Goal: Task Accomplishment & Management: Manage account settings

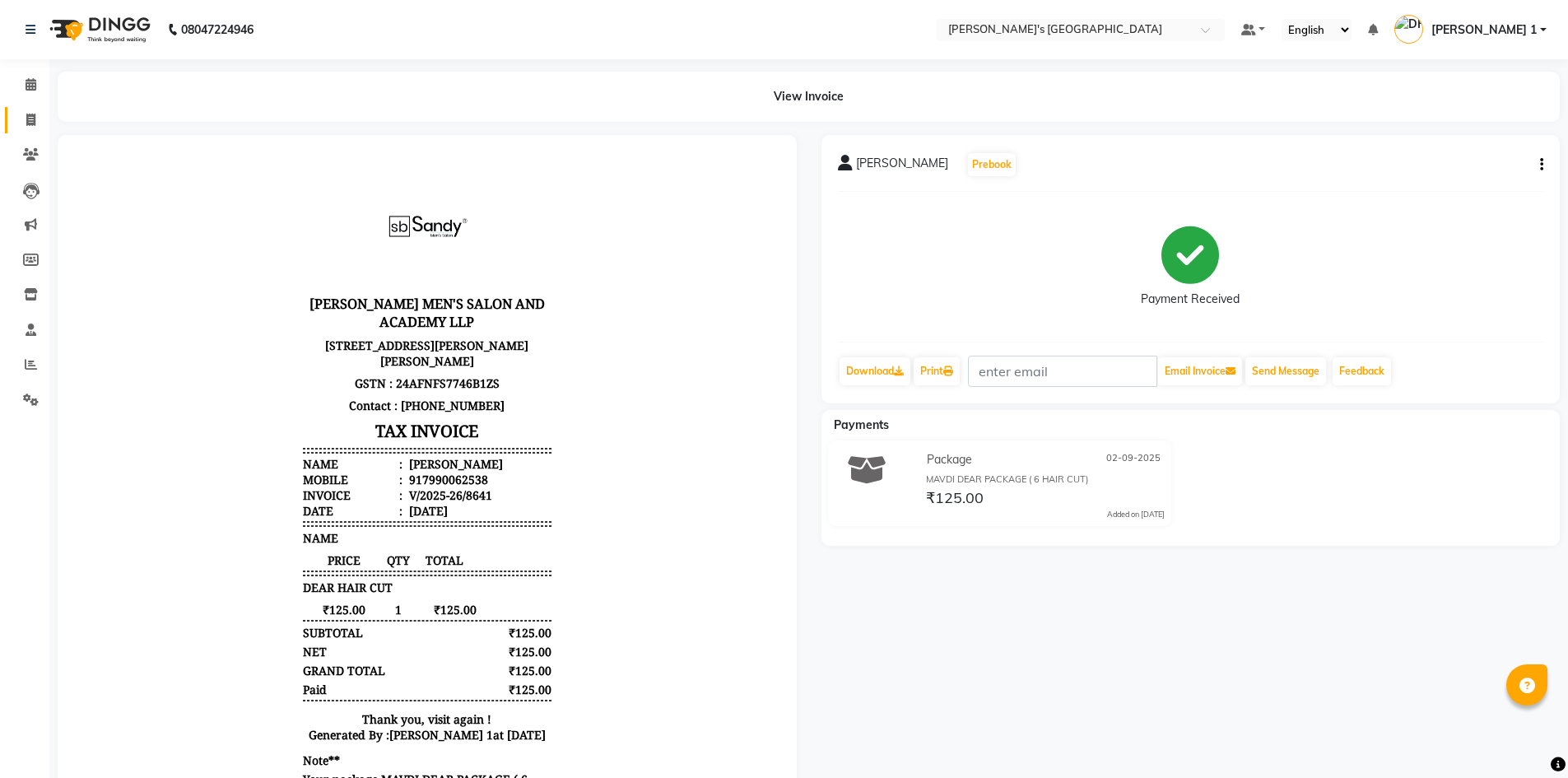
click at [14, 122] on link "Invoice" at bounding box center [24, 121] width 40 height 27
select select "service"
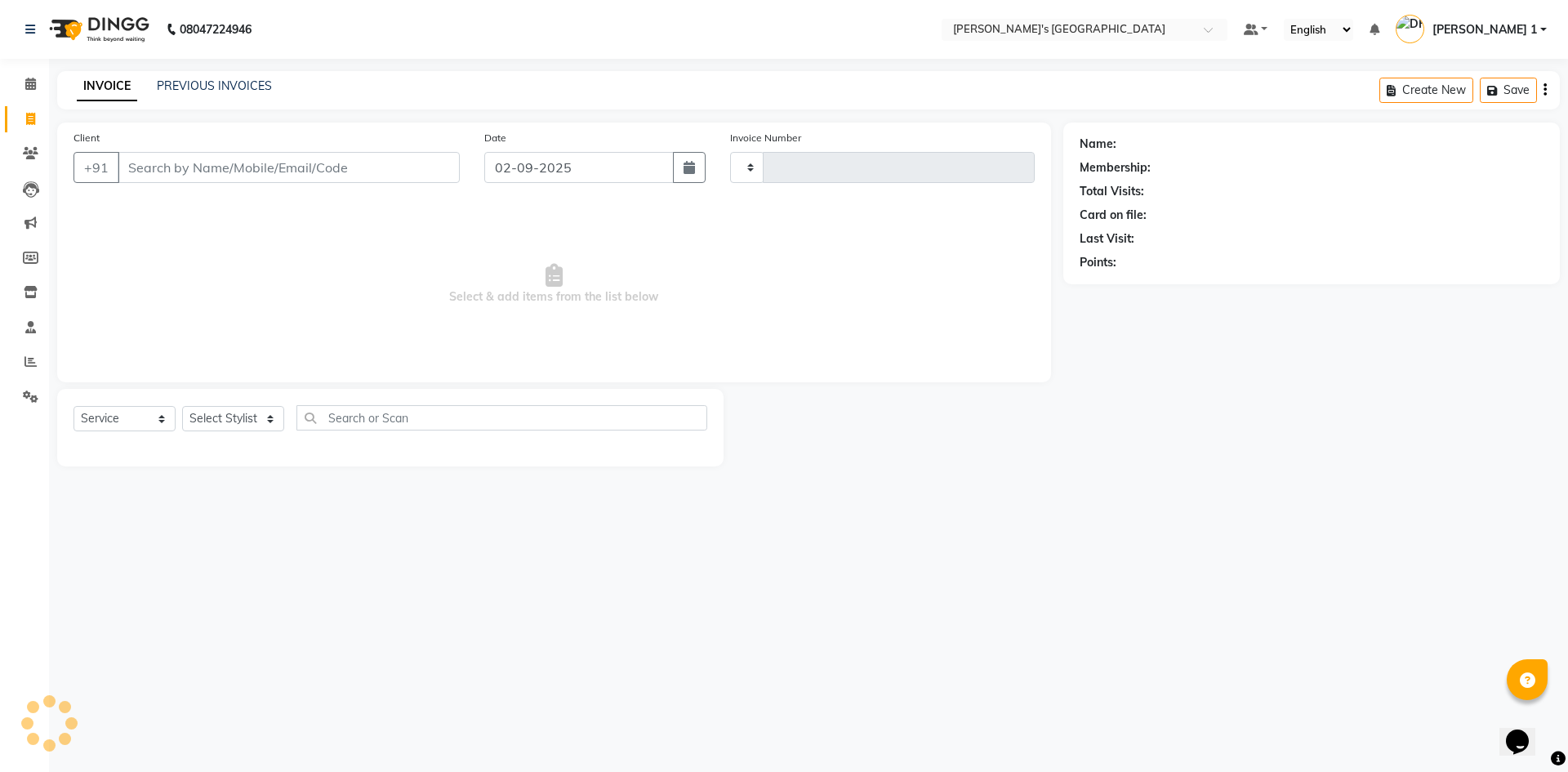
type input "8642"
select select "6233"
click at [34, 78] on icon at bounding box center [30, 83] width 11 height 12
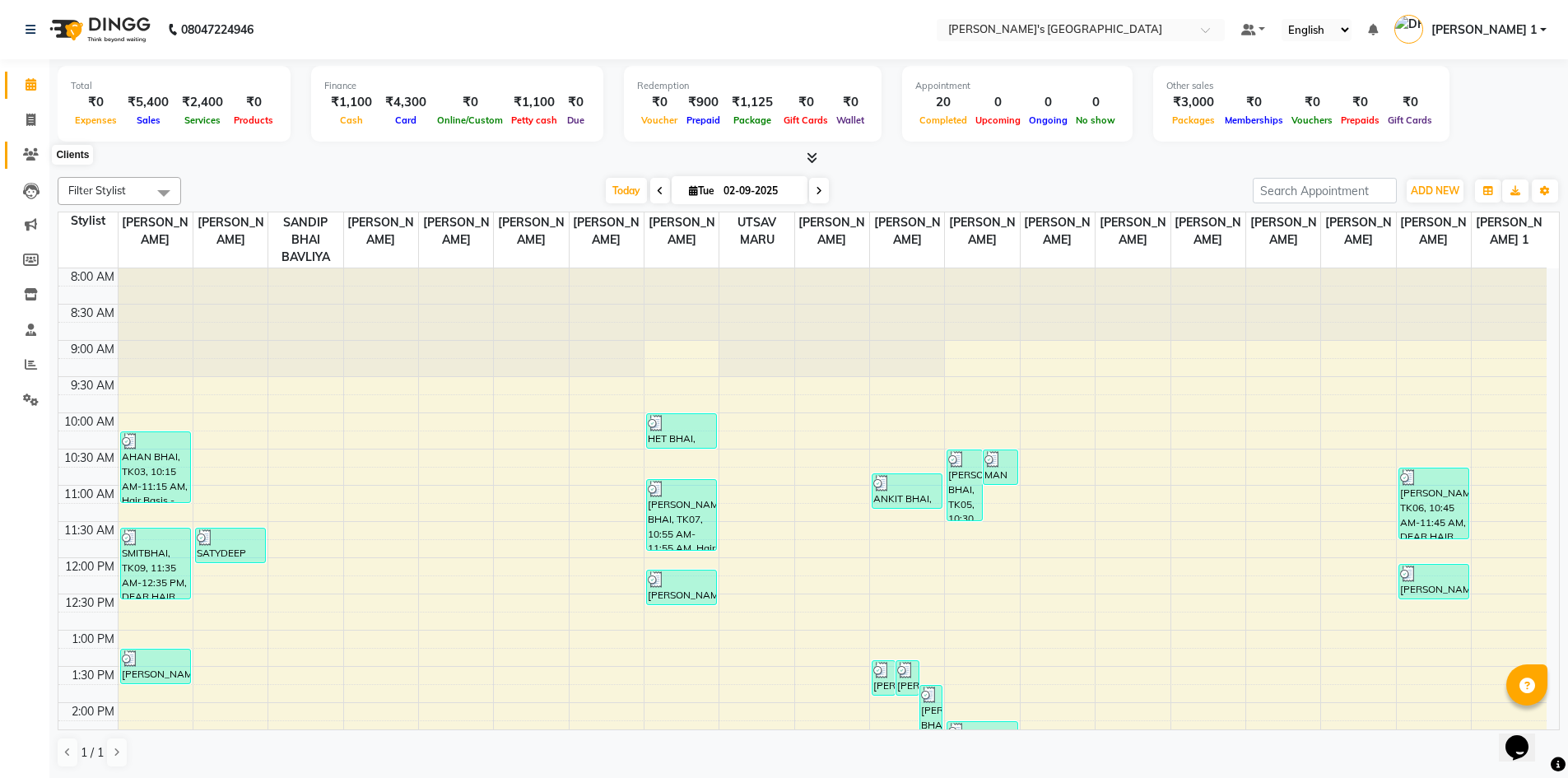
click at [31, 149] on icon at bounding box center [31, 154] width 15 height 13
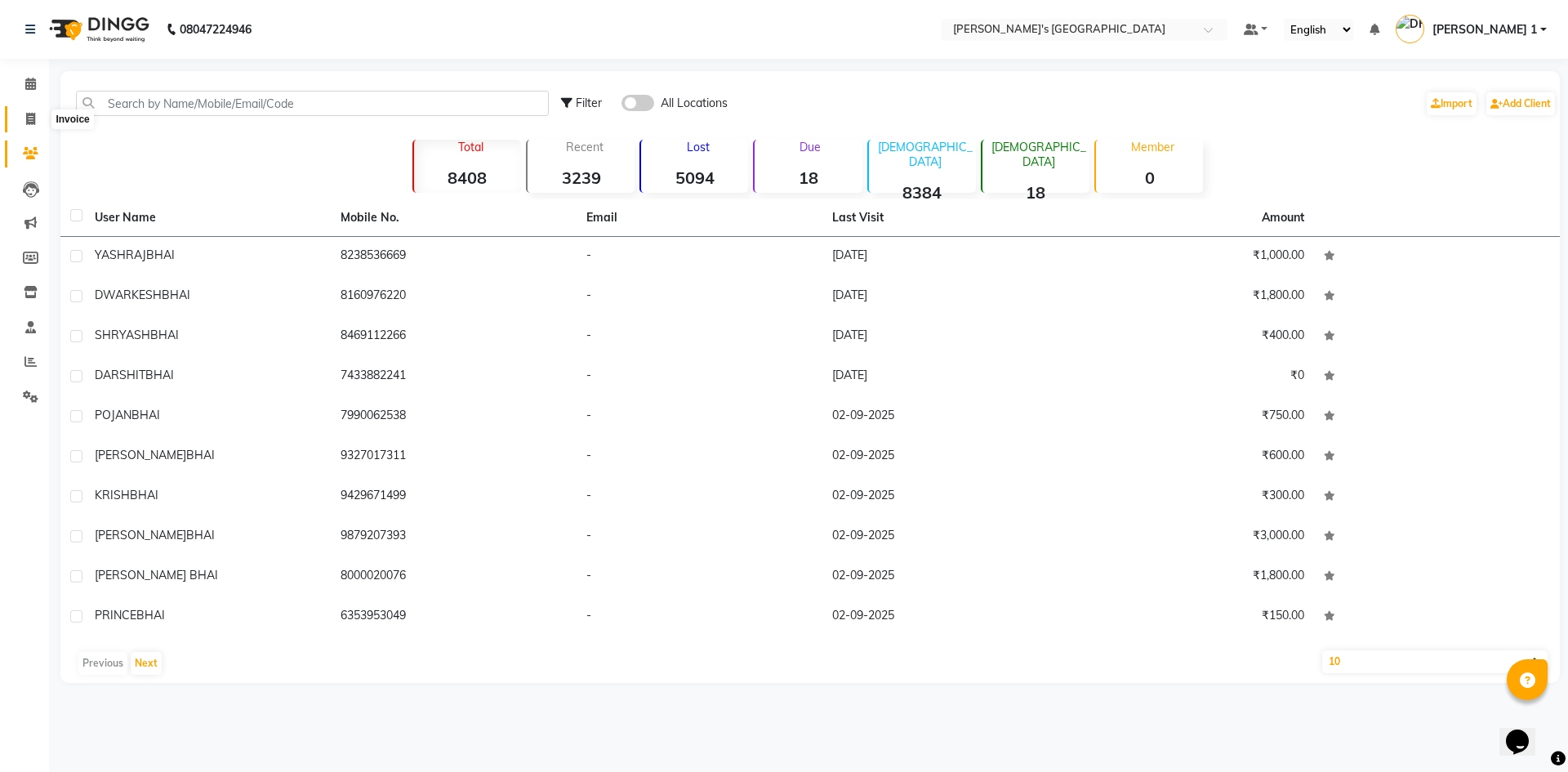
click at [28, 120] on icon at bounding box center [30, 119] width 9 height 12
select select "service"
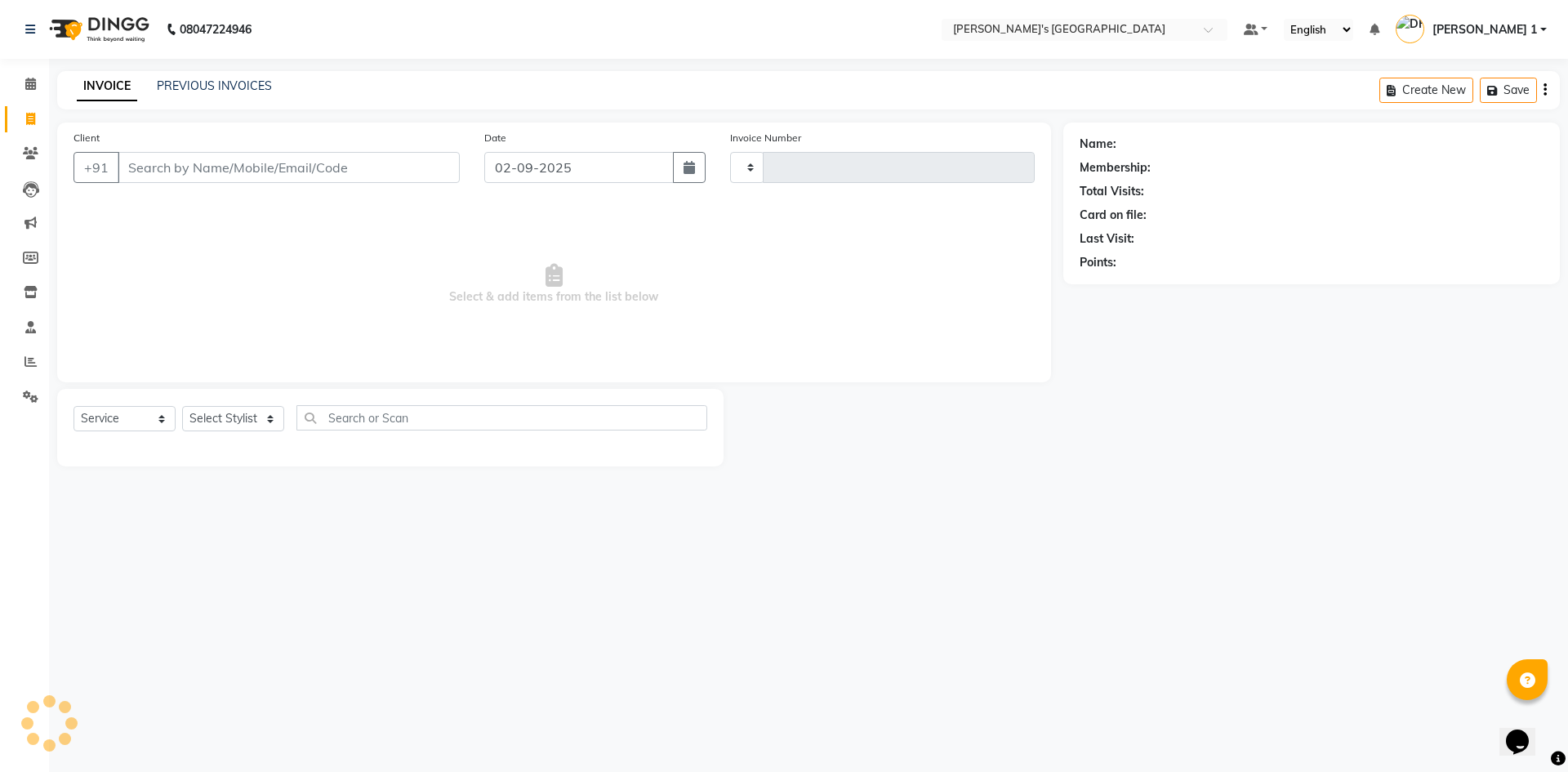
type input "8642"
select select "6233"
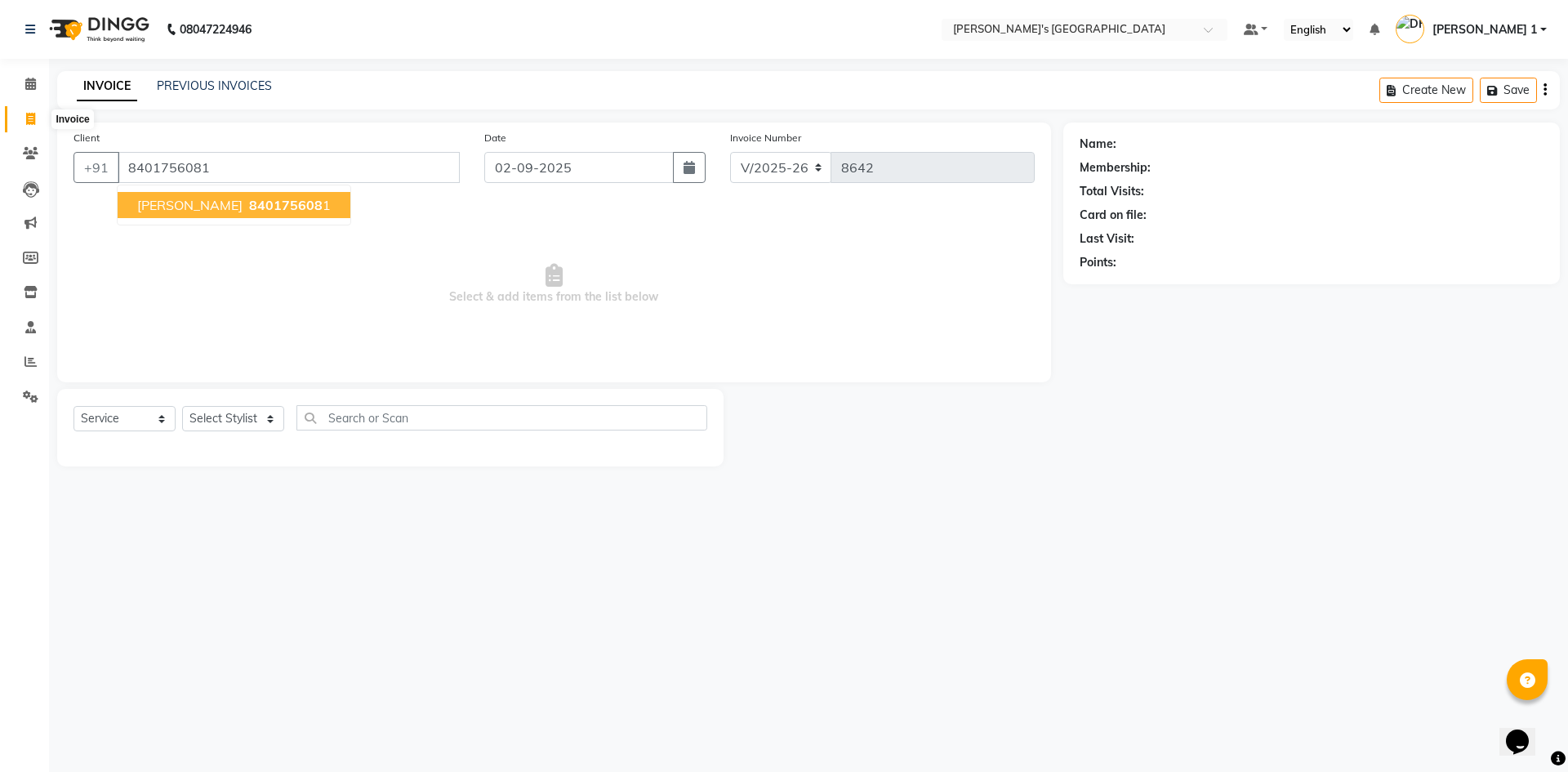
type input "8401756081"
click at [246, 207] on ngb-highlight "840175608 1" at bounding box center [288, 205] width 85 height 16
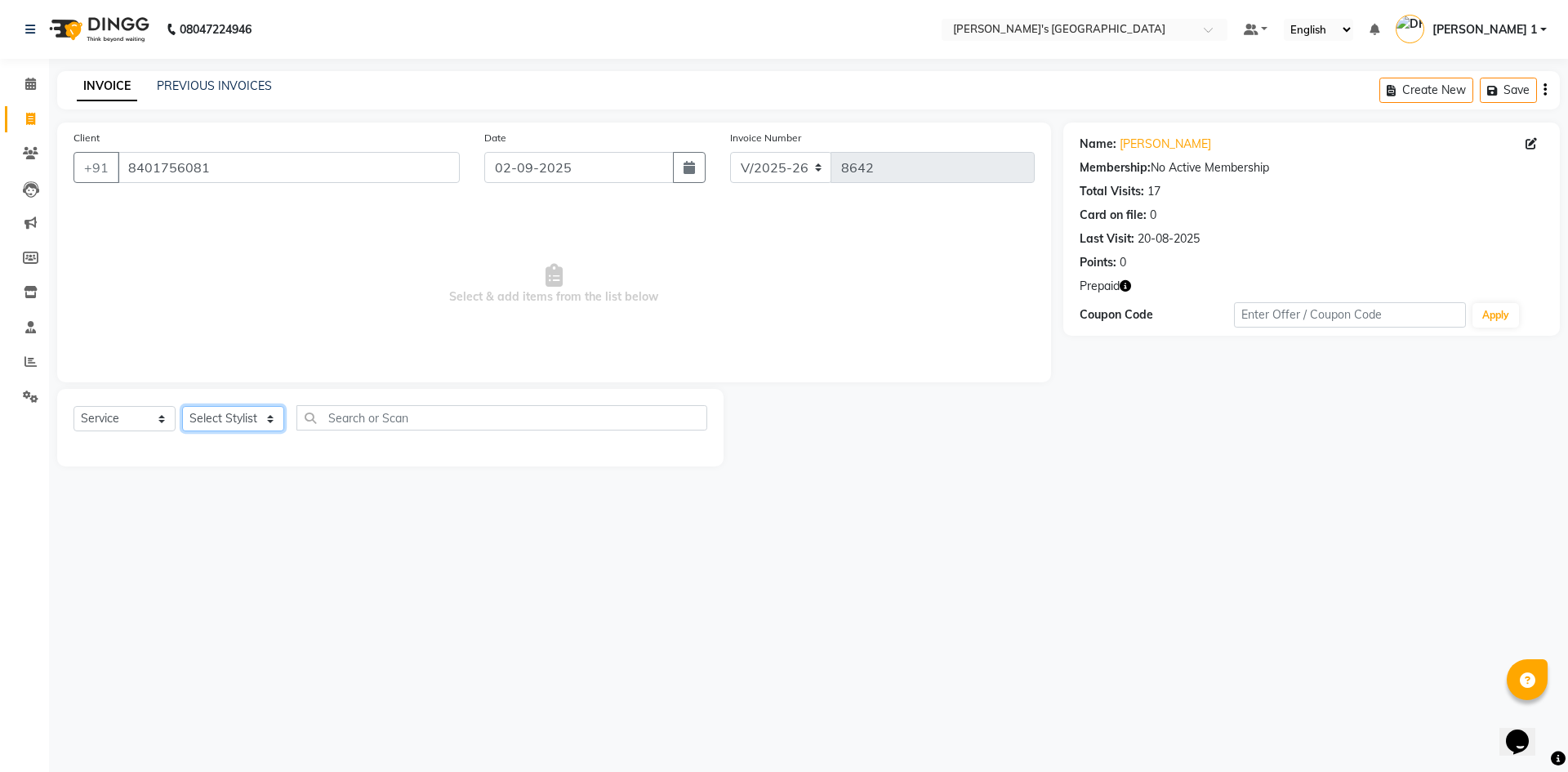
click at [248, 420] on select "Select Stylist ADARSH SOLANKI AVINASH SEN BRIJESH ZALA CHANDU SEN DHRUV DAVE DH…" at bounding box center [233, 419] width 102 height 25
select select "60056"
click at [182, 406] on select "Select Stylist ADARSH SOLANKI AVINASH SEN BRIJESH ZALA CHANDU SEN DHRUV DAVE DH…" at bounding box center [233, 419] width 102 height 25
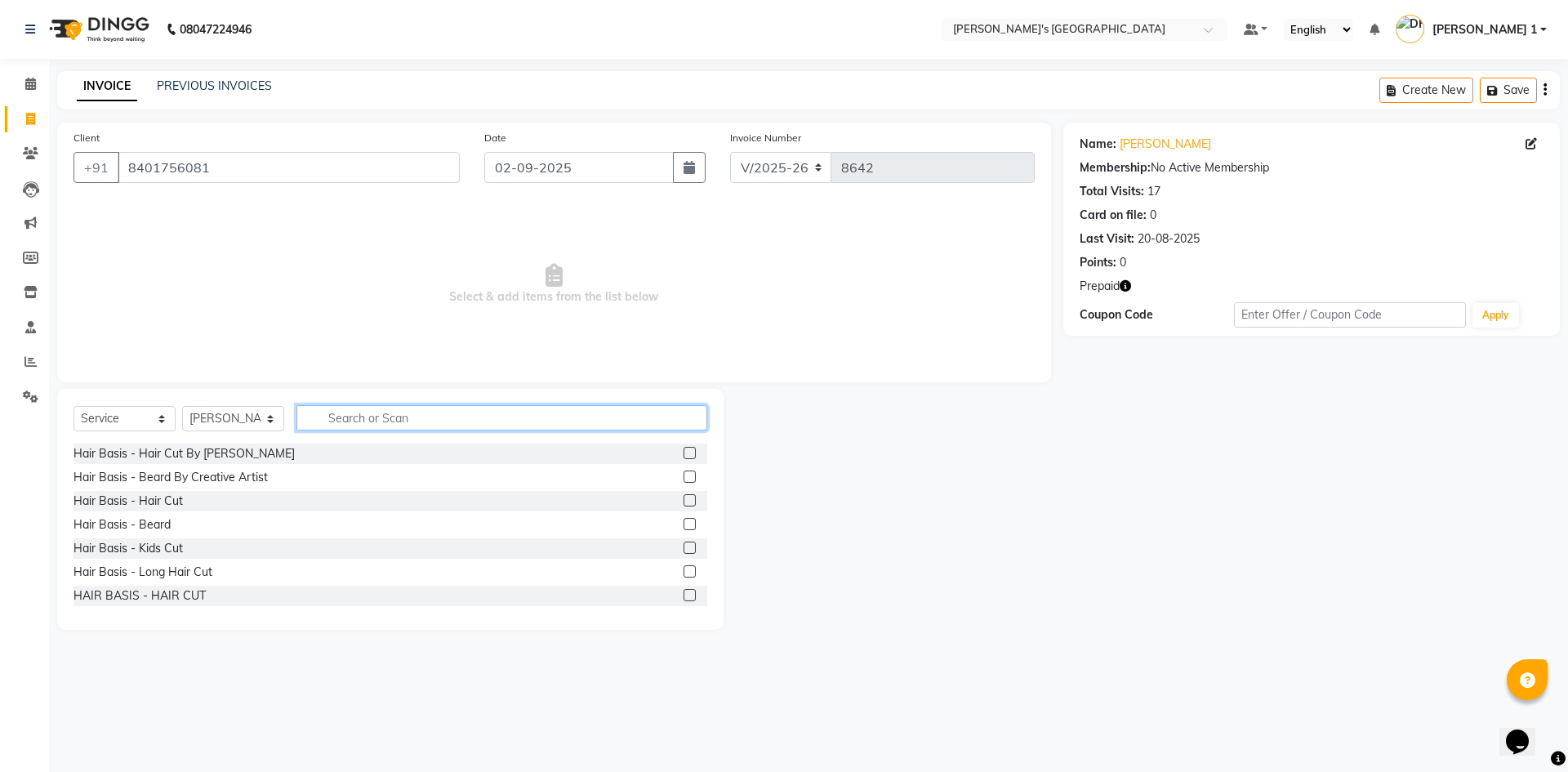
click at [401, 414] on input "text" at bounding box center [502, 418] width 411 height 25
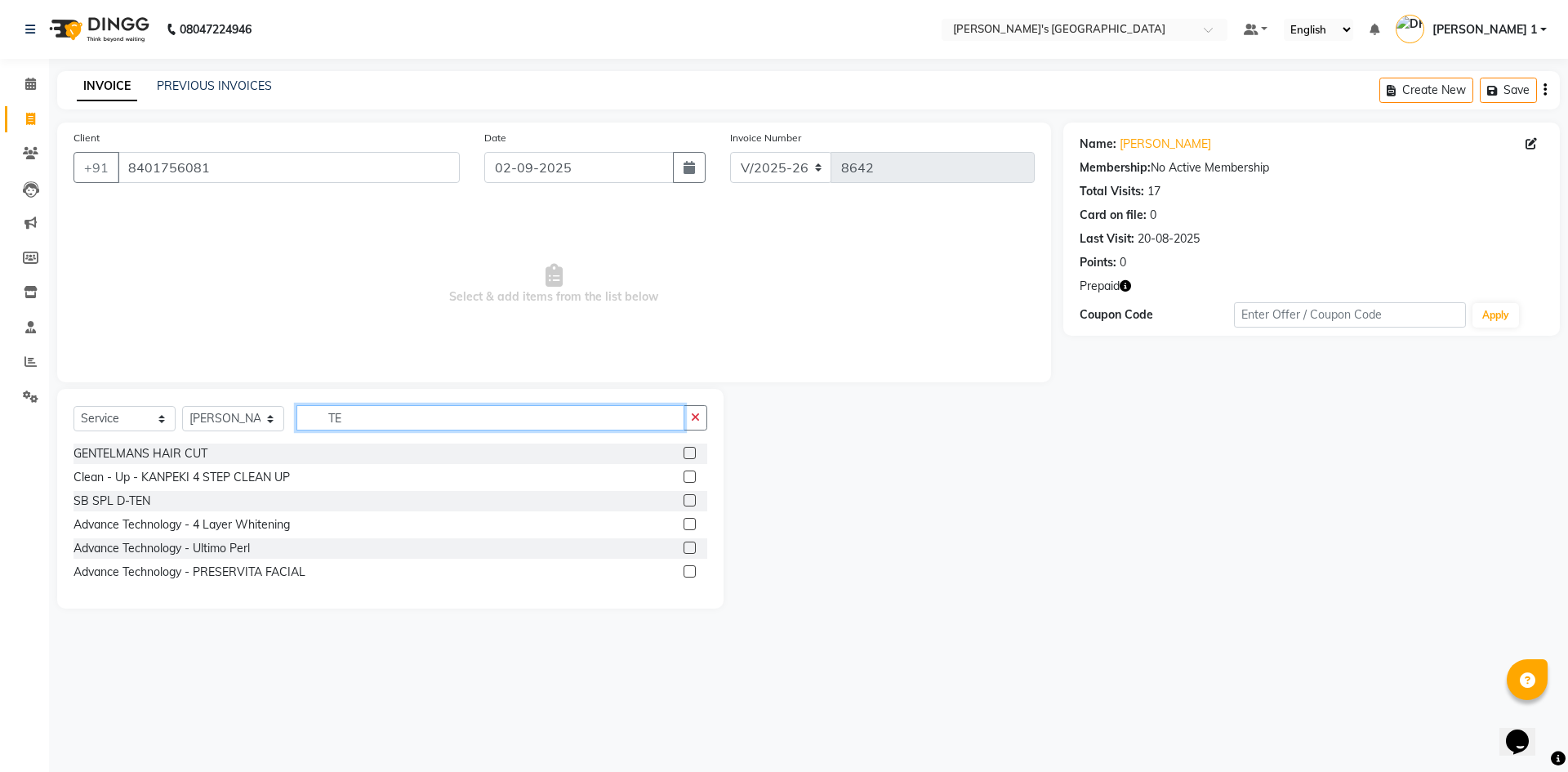
type input "T"
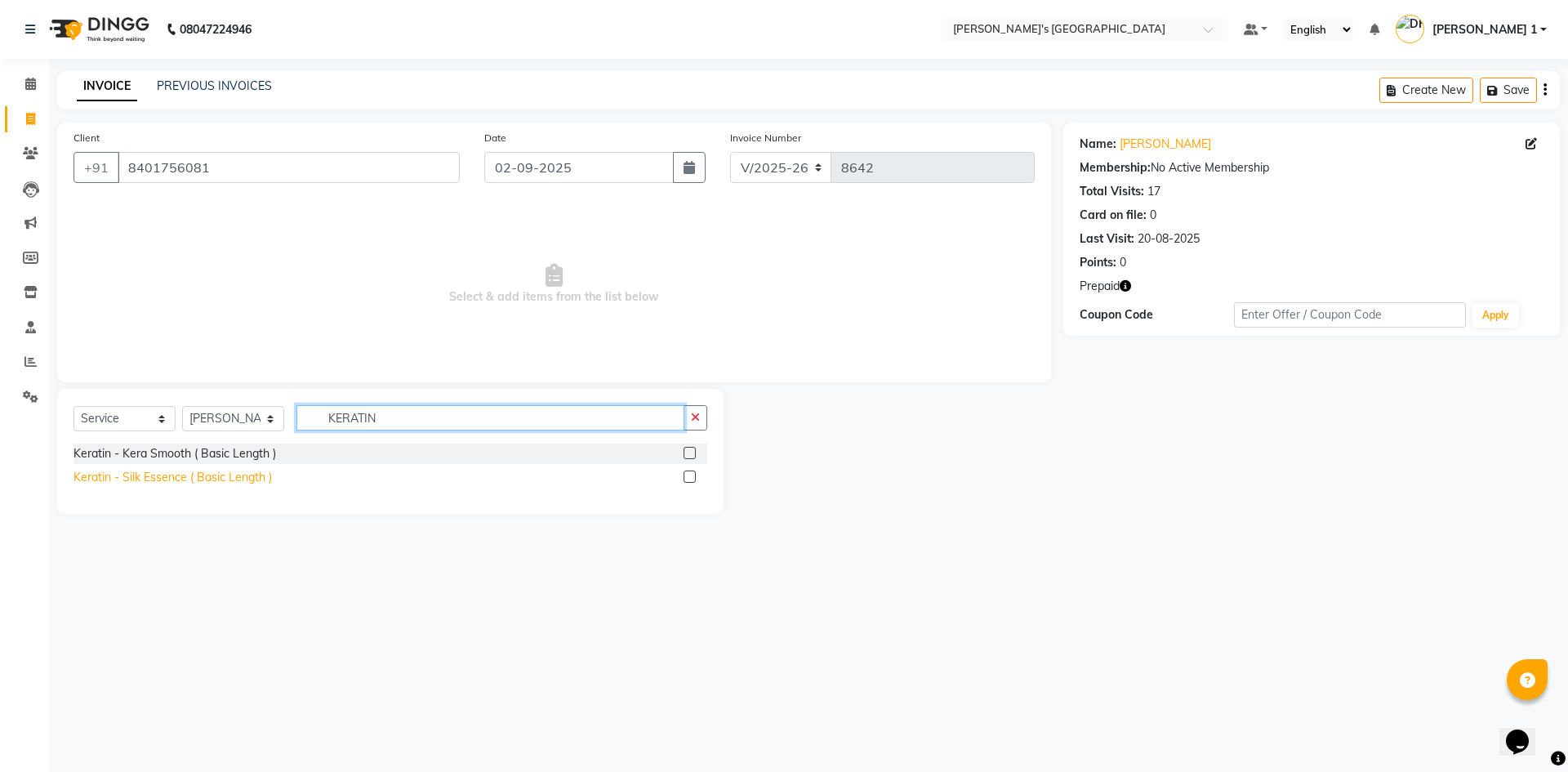
type input "KERATIN"
click at [203, 482] on div "Keratin - Silk Essence ( Basic Length )" at bounding box center [172, 478] width 198 height 17
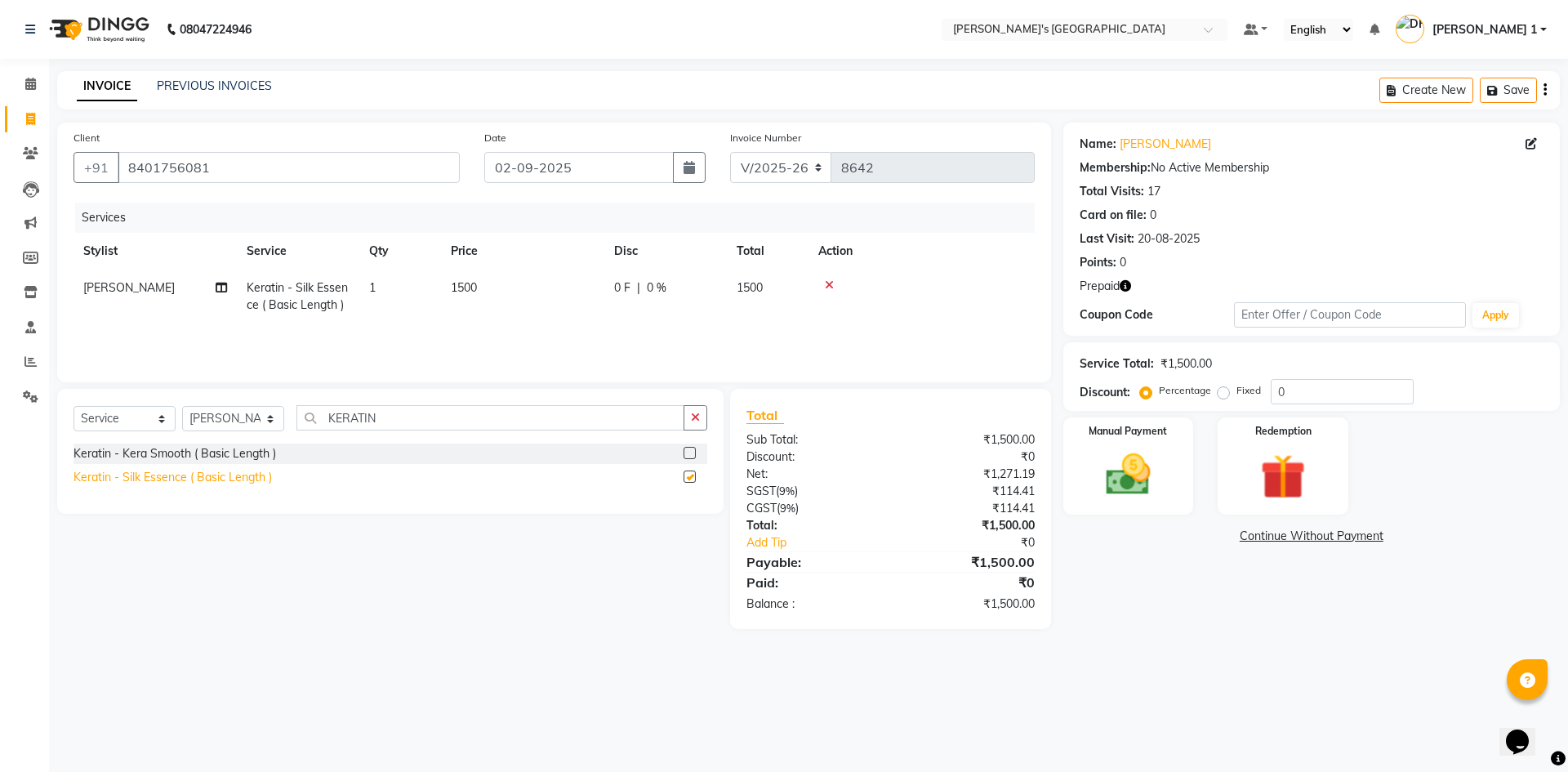
checkbox input "false"
click at [493, 286] on td "1500" at bounding box center [523, 296] width 164 height 54
select select "60056"
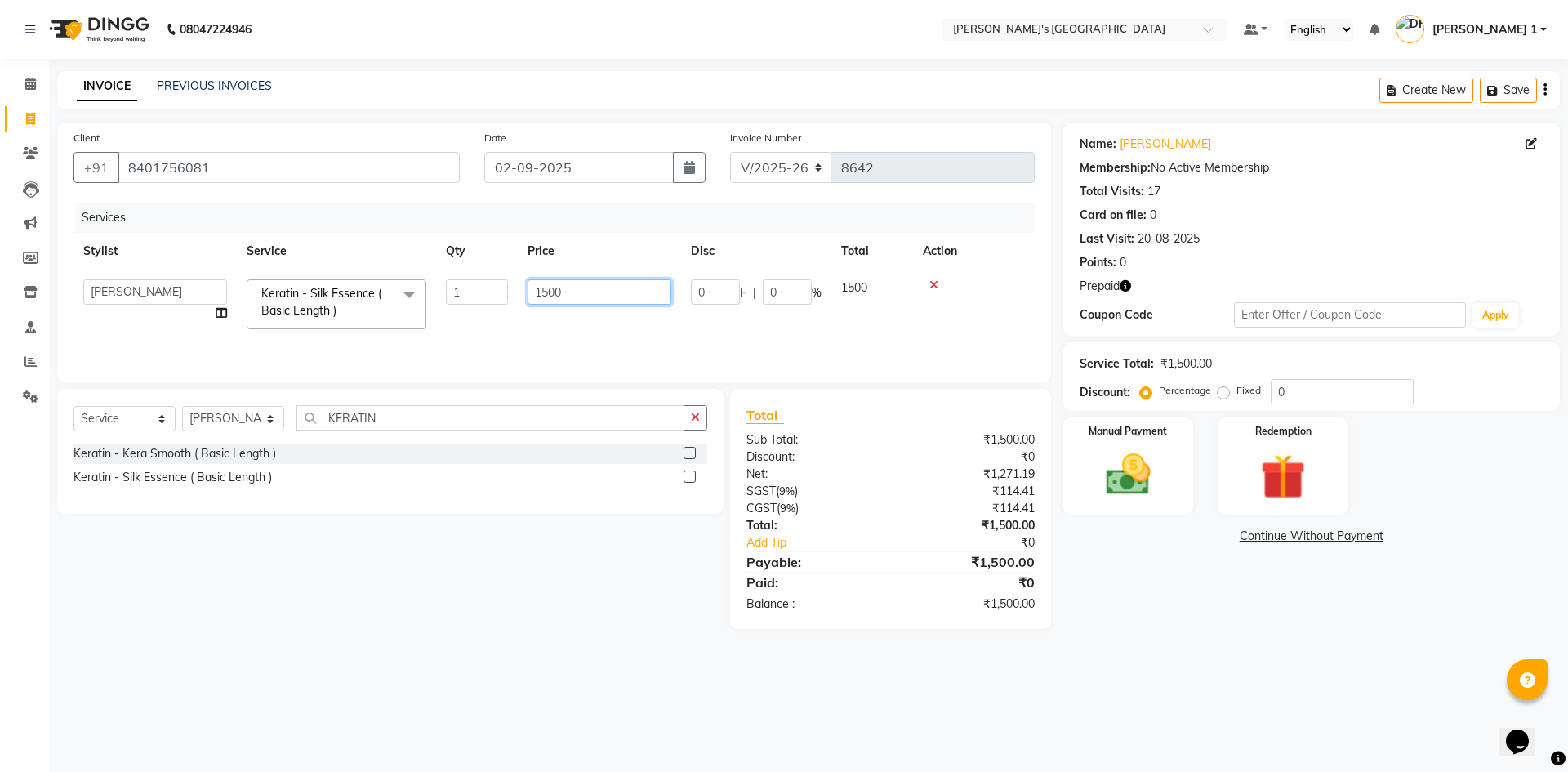
click at [565, 285] on input "1500" at bounding box center [599, 292] width 144 height 25
type input "1"
type input "1800"
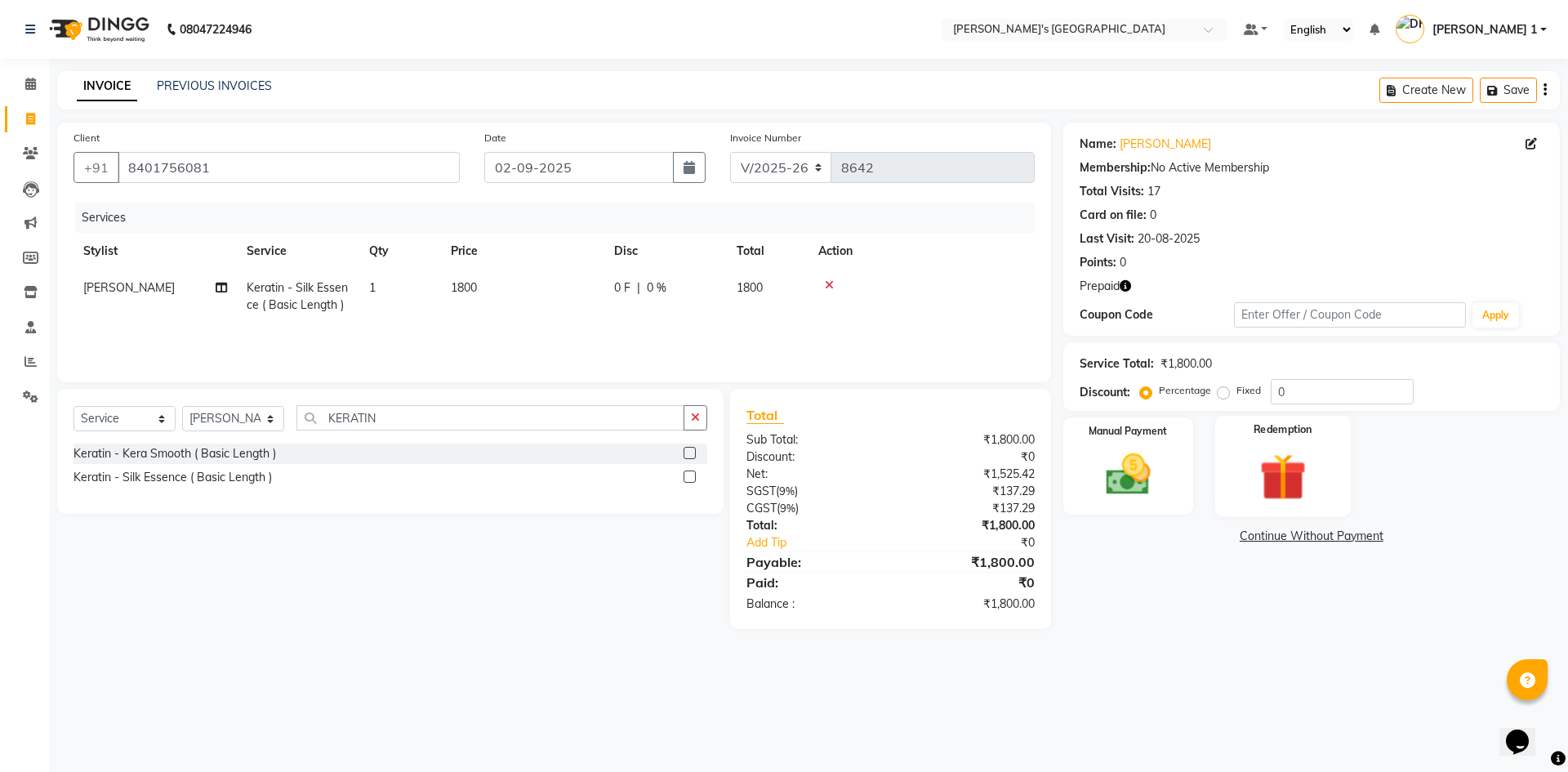
click at [1299, 452] on img at bounding box center [1282, 476] width 76 height 58
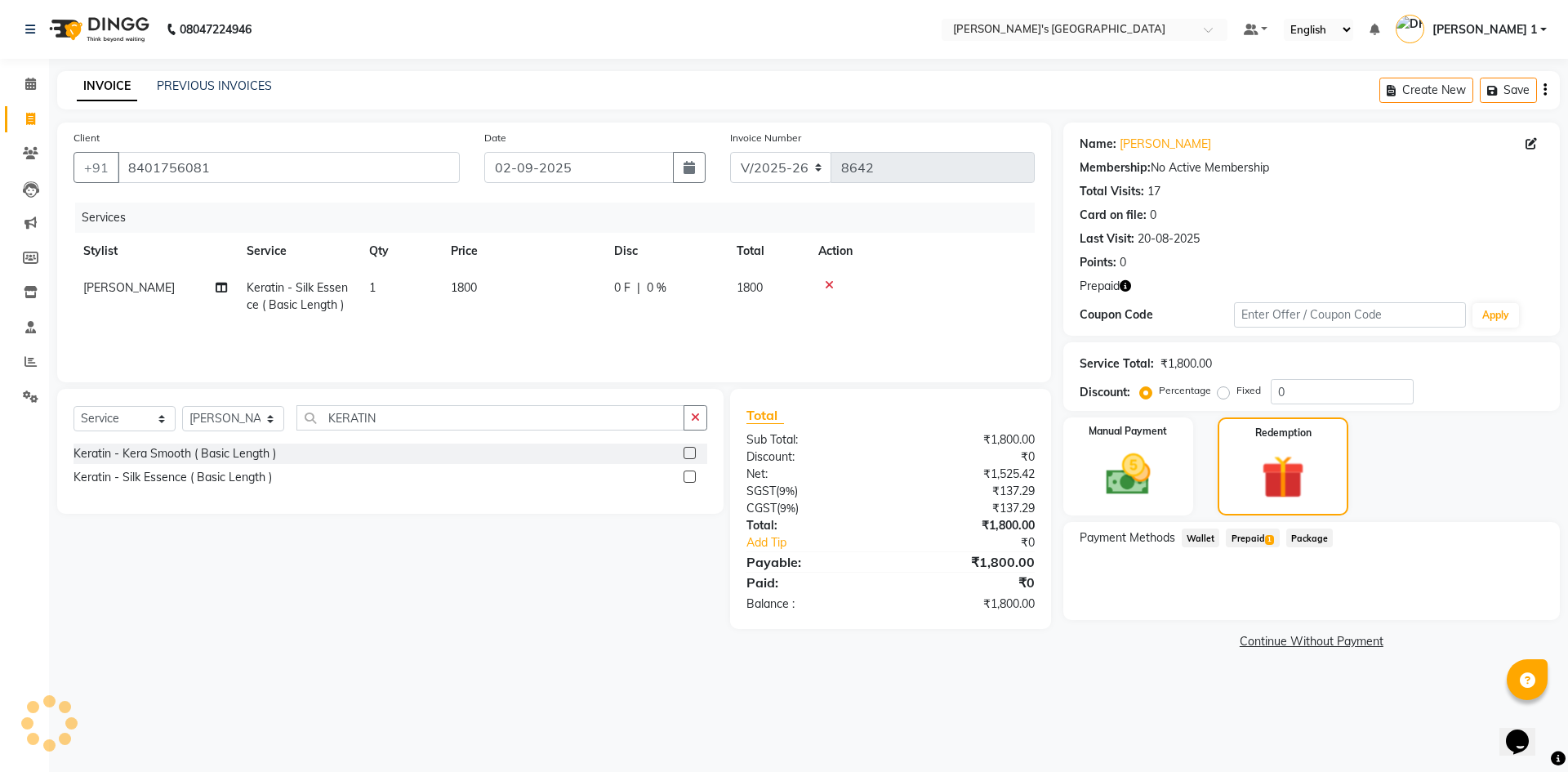
click at [1268, 543] on span "1" at bounding box center [1268, 540] width 9 height 10
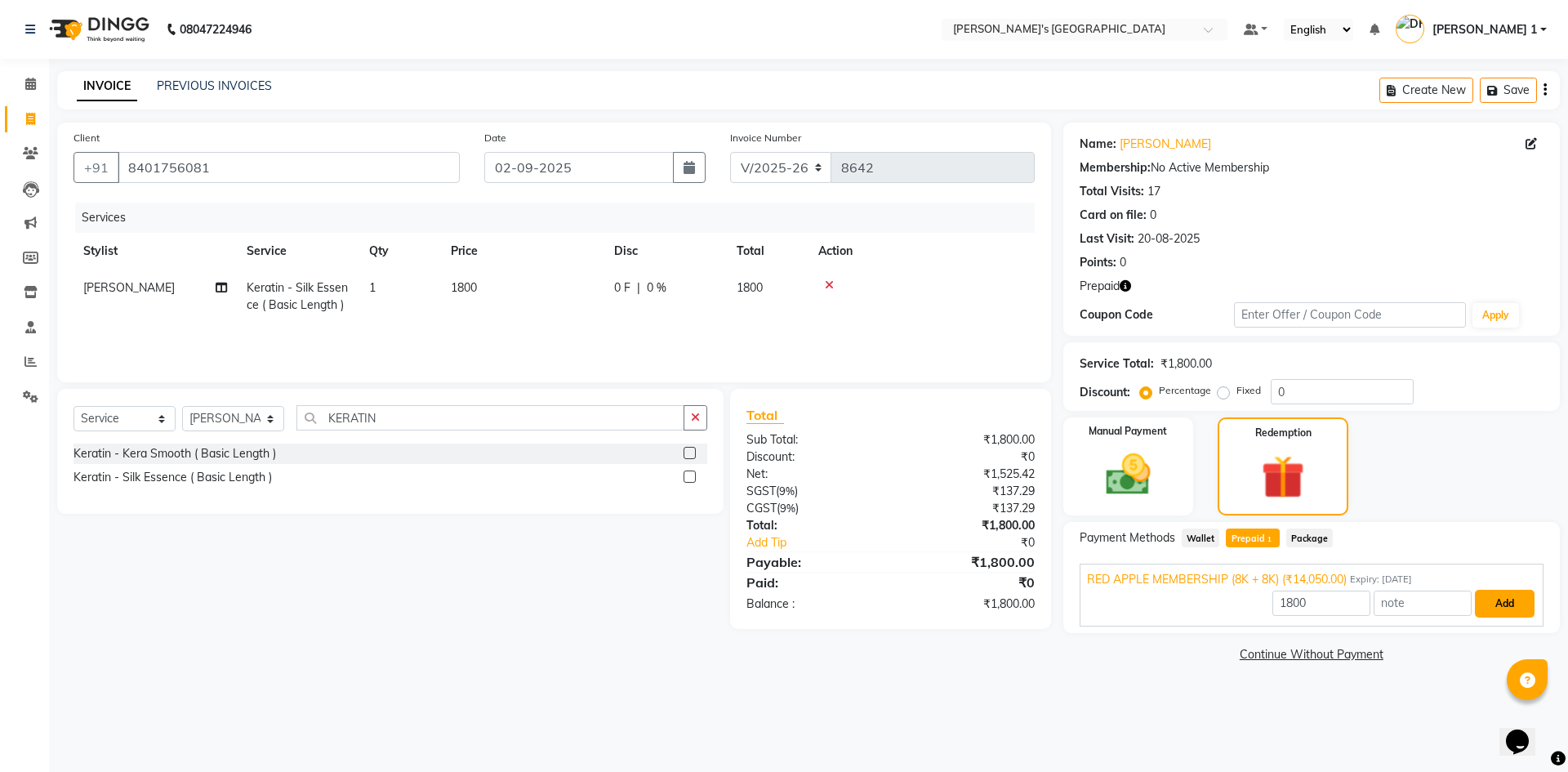
click at [1502, 597] on button "Add" at bounding box center [1504, 603] width 59 height 28
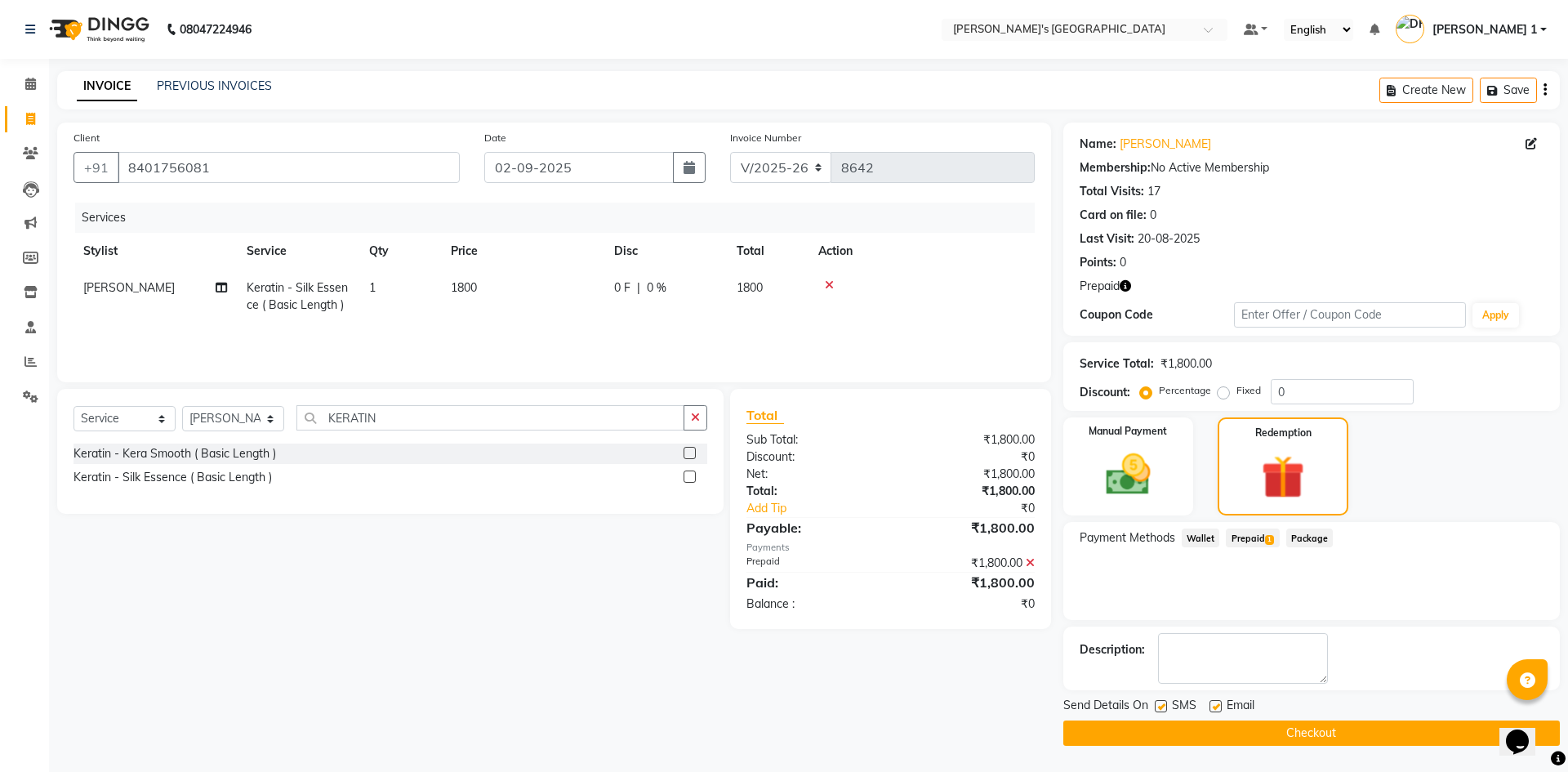
click at [1218, 708] on label at bounding box center [1215, 706] width 12 height 12
click at [1218, 708] on input "checkbox" at bounding box center [1214, 707] width 11 height 11
checkbox input "false"
click at [1314, 727] on button "Checkout" at bounding box center [1310, 733] width 497 height 25
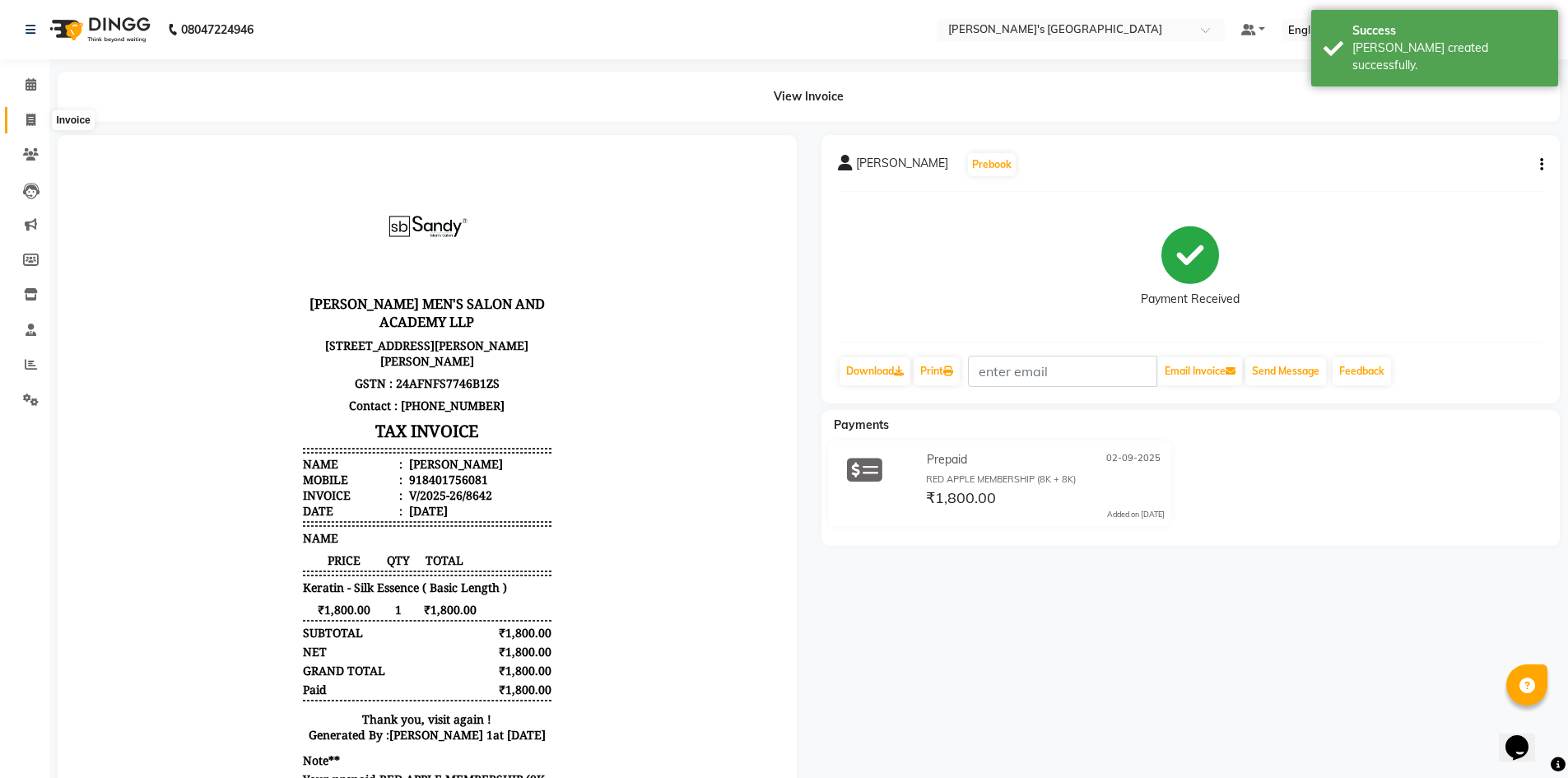
click at [41, 118] on span at bounding box center [31, 121] width 29 height 19
select select "service"
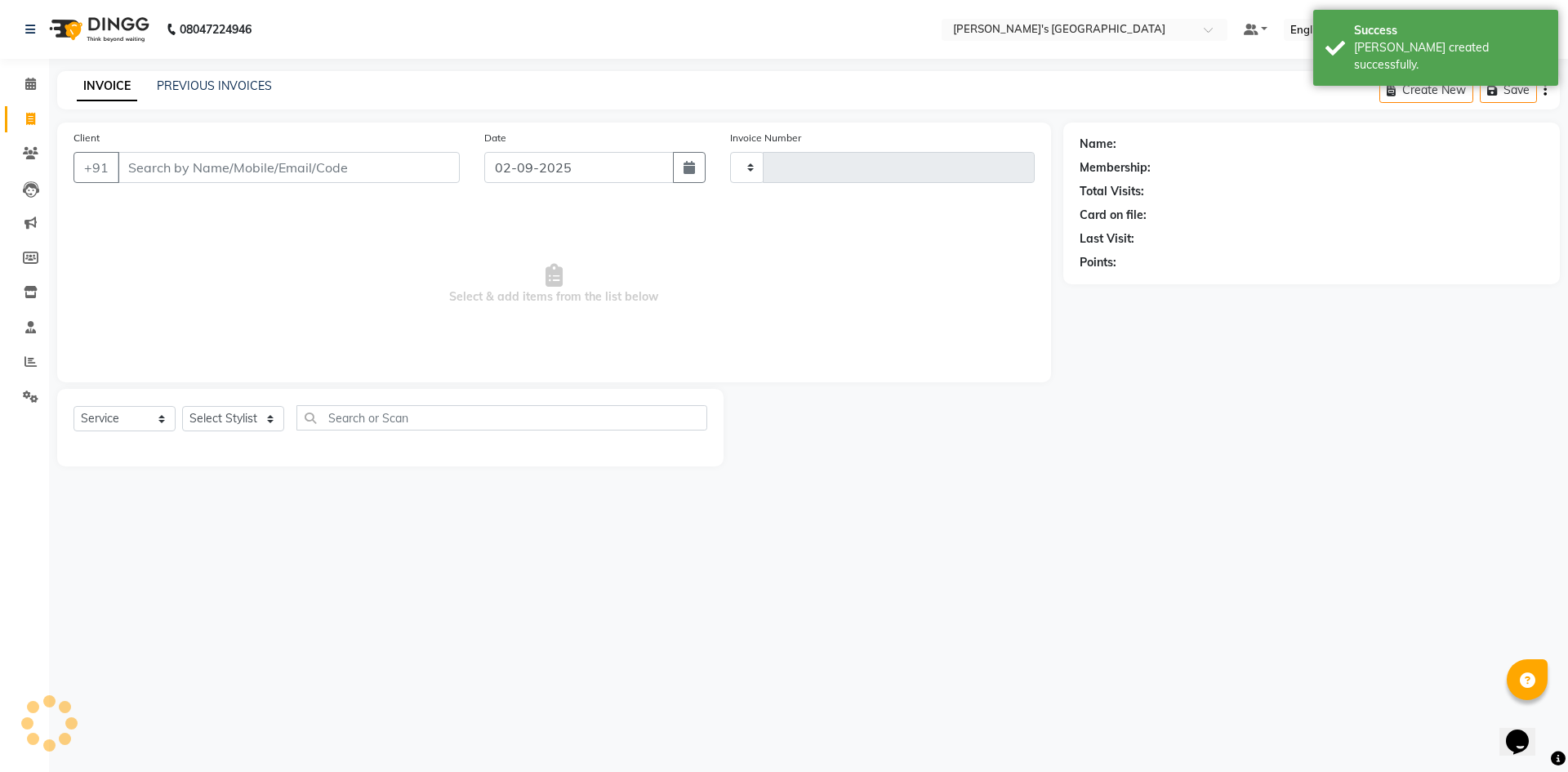
type input "8643"
select select "6233"
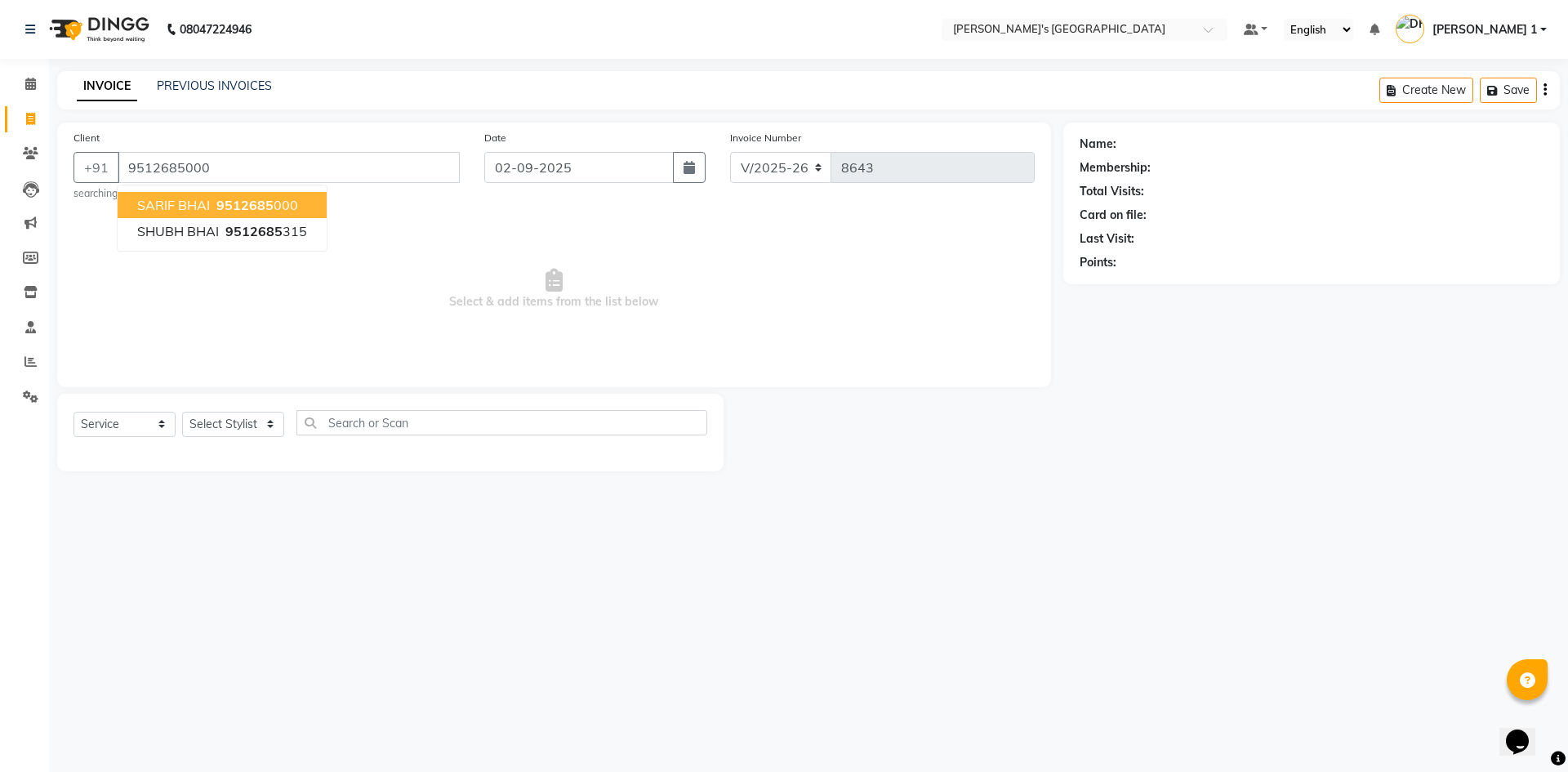
type input "9512685000"
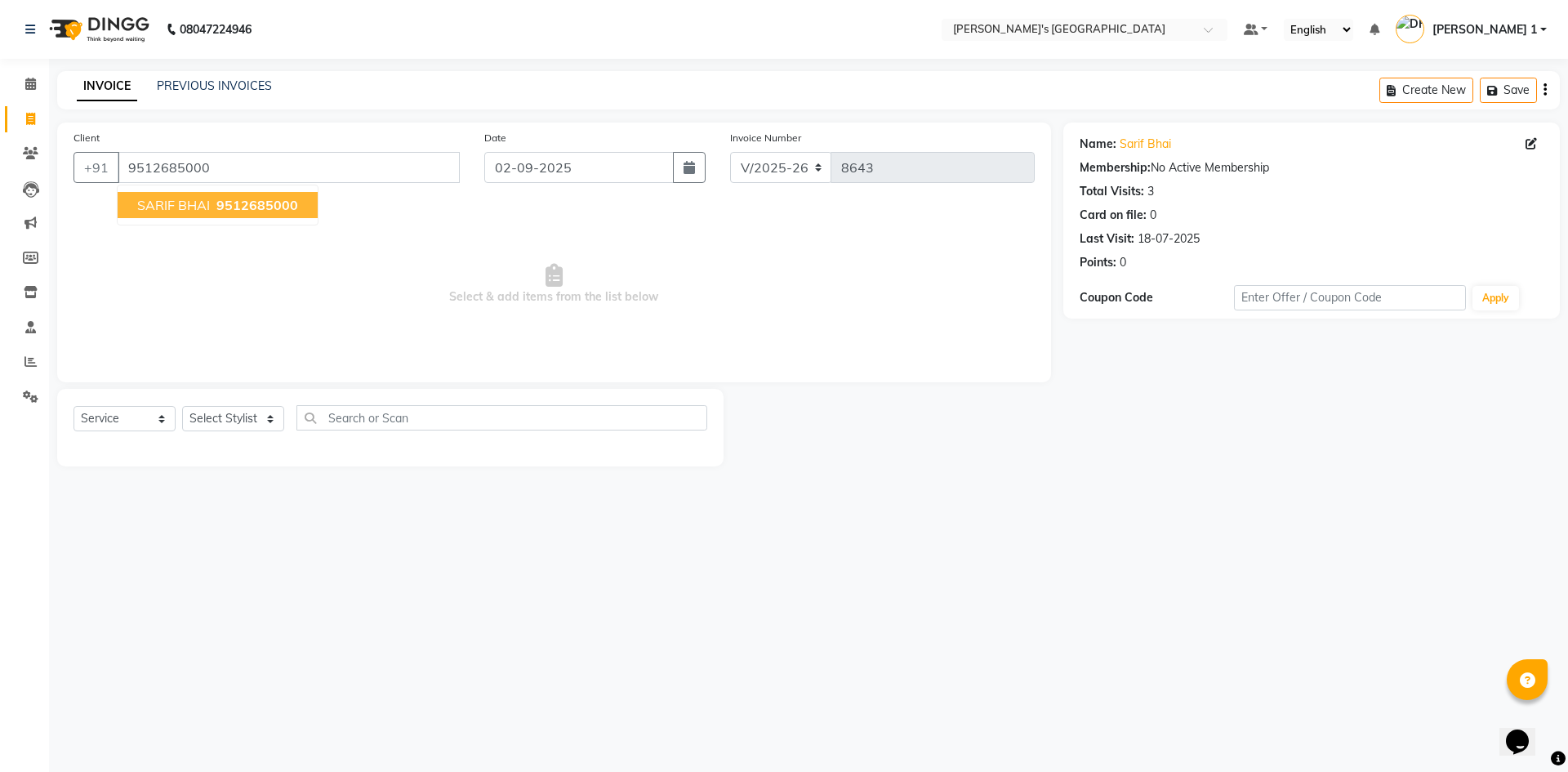
click at [199, 207] on span "SARIF BHAI" at bounding box center [173, 205] width 73 height 16
click at [223, 423] on select "Select Stylist ADARSH SOLANKI AVINASH SEN BRIJESH ZALA CHANDU SEN DHRUV DAVE DH…" at bounding box center [233, 419] width 102 height 25
select select "46793"
click at [182, 406] on select "Select Stylist ADARSH SOLANKI AVINASH SEN BRIJESH ZALA CHANDU SEN DHRUV DAVE DH…" at bounding box center [233, 419] width 102 height 25
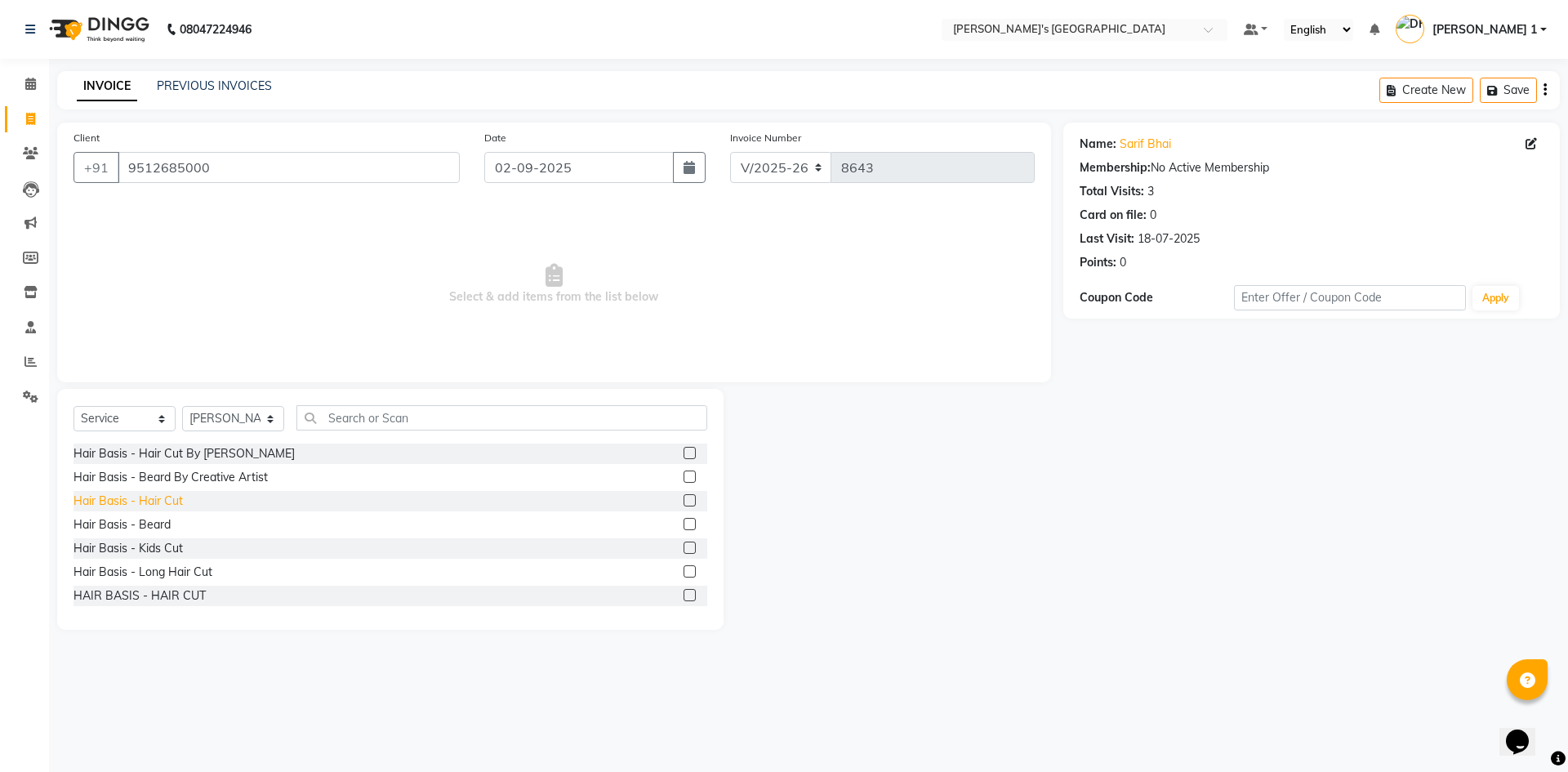
click at [152, 500] on div "Hair Basis - Hair Cut" at bounding box center [128, 501] width 109 height 17
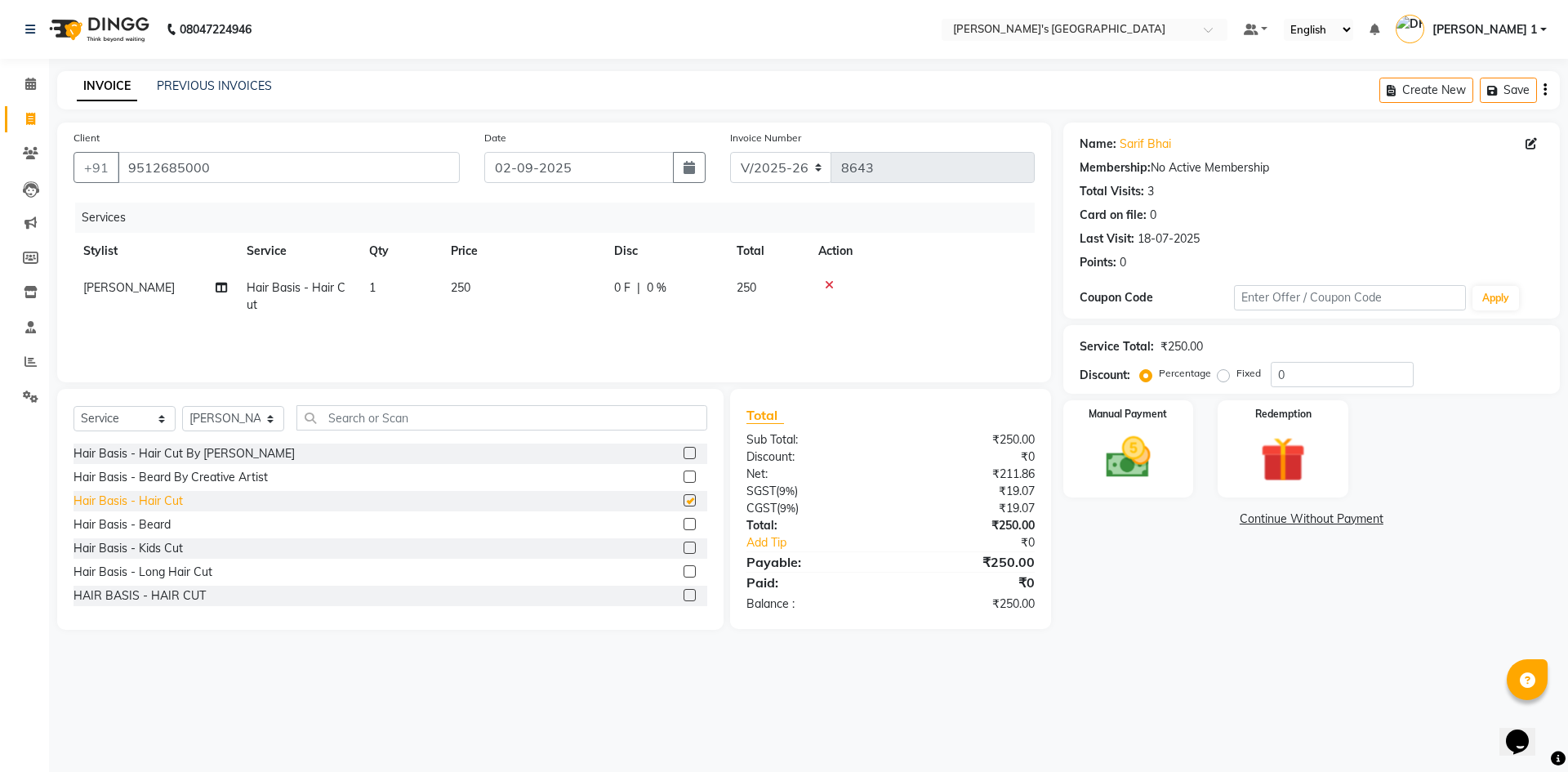
checkbox input "false"
click at [492, 289] on td "250" at bounding box center [523, 296] width 164 height 54
select select "46793"
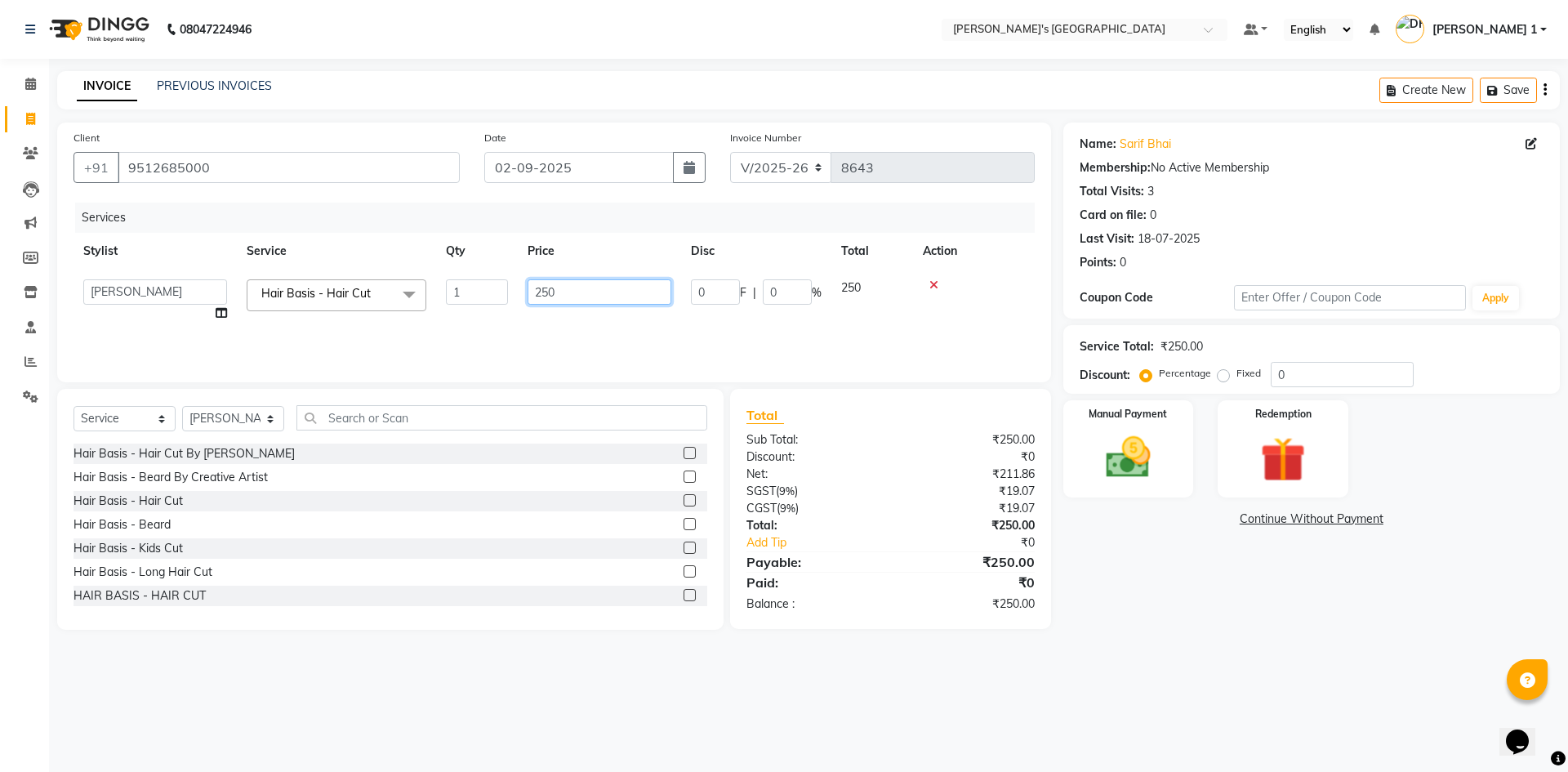
click at [558, 290] on input "250" at bounding box center [599, 292] width 144 height 25
type input "2"
type input "350"
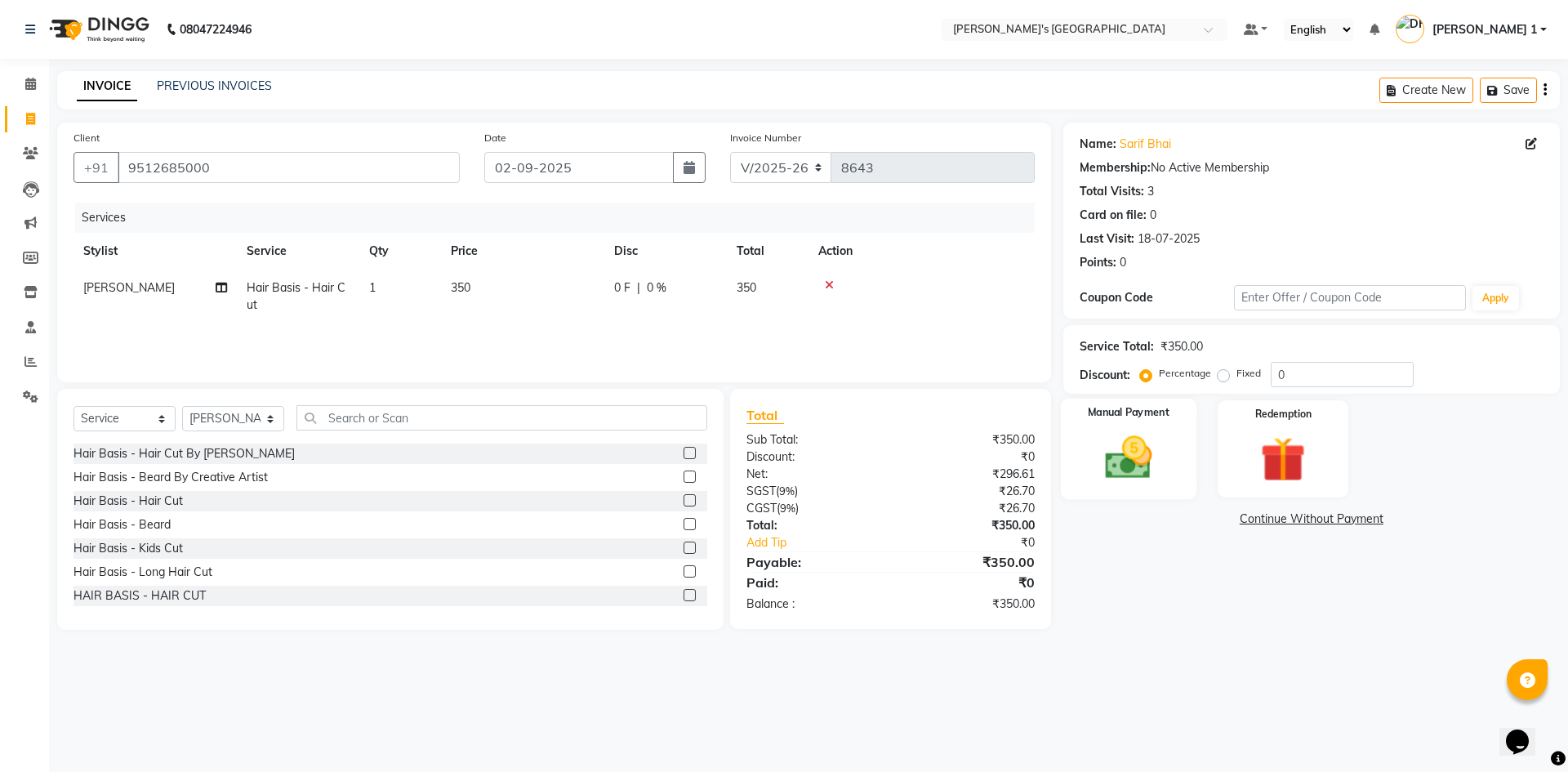
click at [1155, 473] on img at bounding box center [1128, 457] width 76 height 54
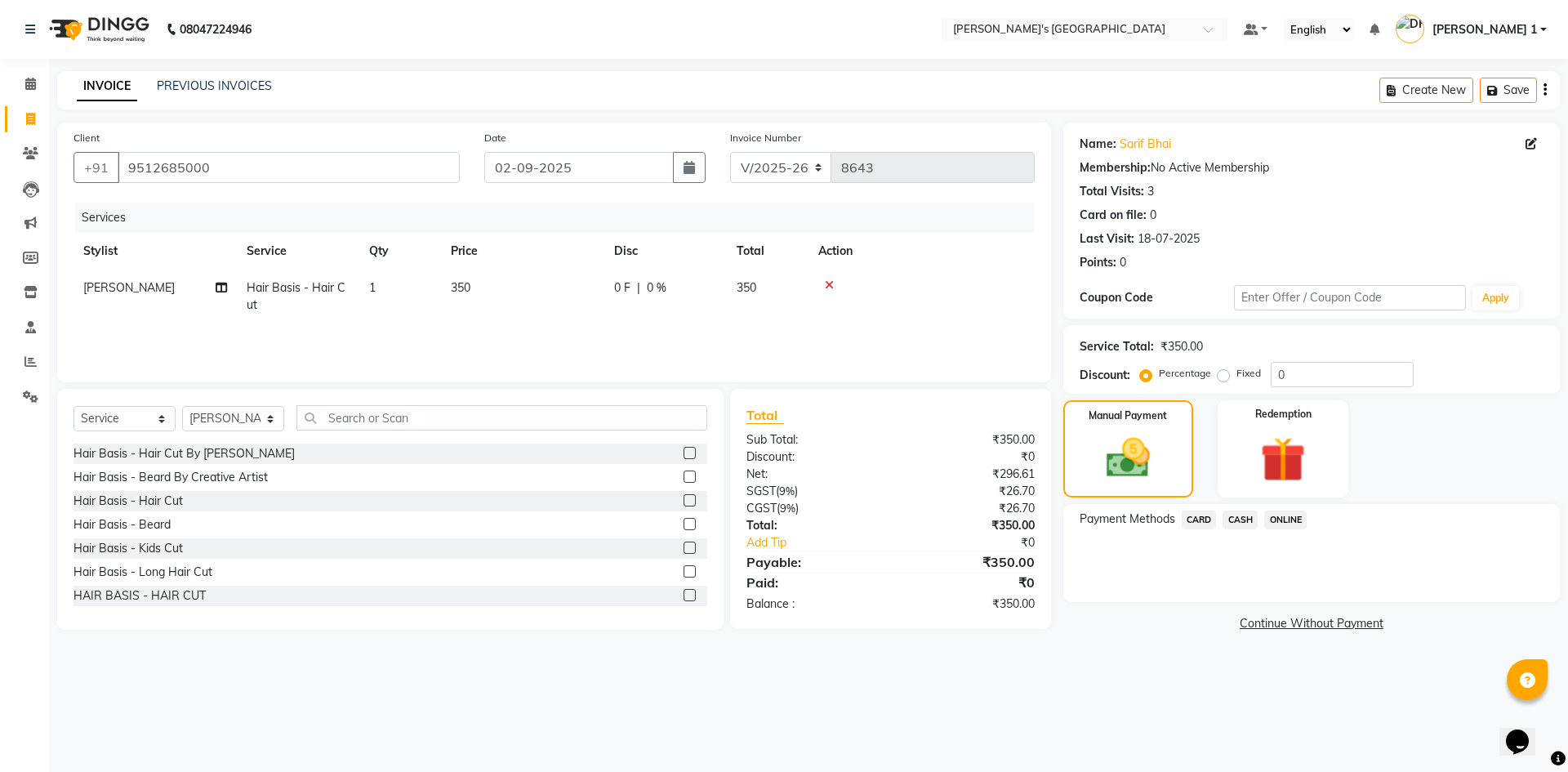
click at [1238, 516] on span "CASH" at bounding box center [1240, 520] width 35 height 19
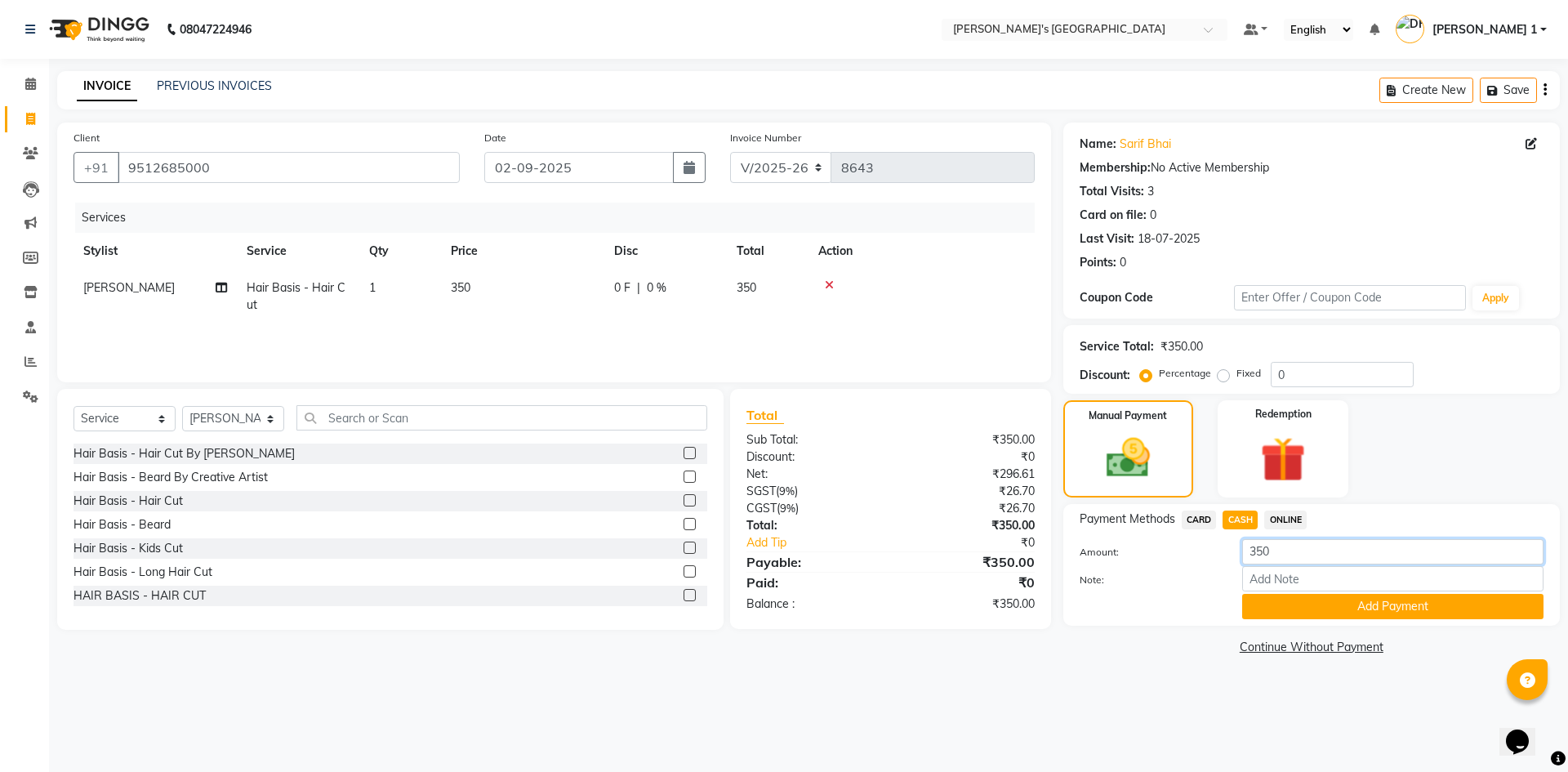
click at [1292, 553] on input "350" at bounding box center [1392, 552] width 302 height 25
type input "3"
type input "1"
type input "400"
click at [1355, 600] on button "Add Payment" at bounding box center [1392, 606] width 302 height 25
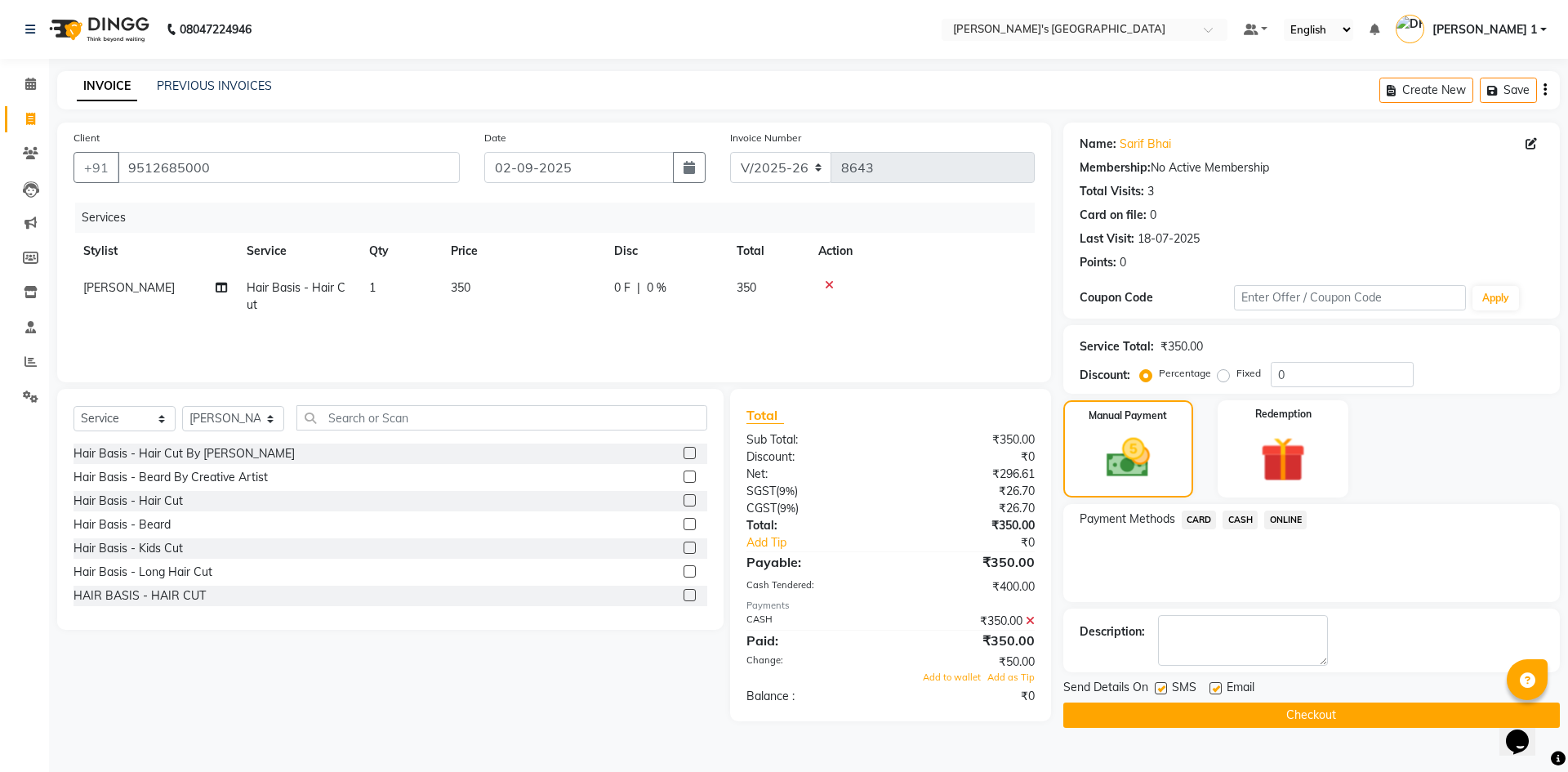
click at [1213, 685] on label at bounding box center [1215, 688] width 12 height 12
click at [1213, 685] on input "checkbox" at bounding box center [1214, 689] width 11 height 11
checkbox input "false"
click at [1164, 690] on label at bounding box center [1160, 688] width 12 height 12
click at [1164, 690] on input "checkbox" at bounding box center [1159, 689] width 11 height 11
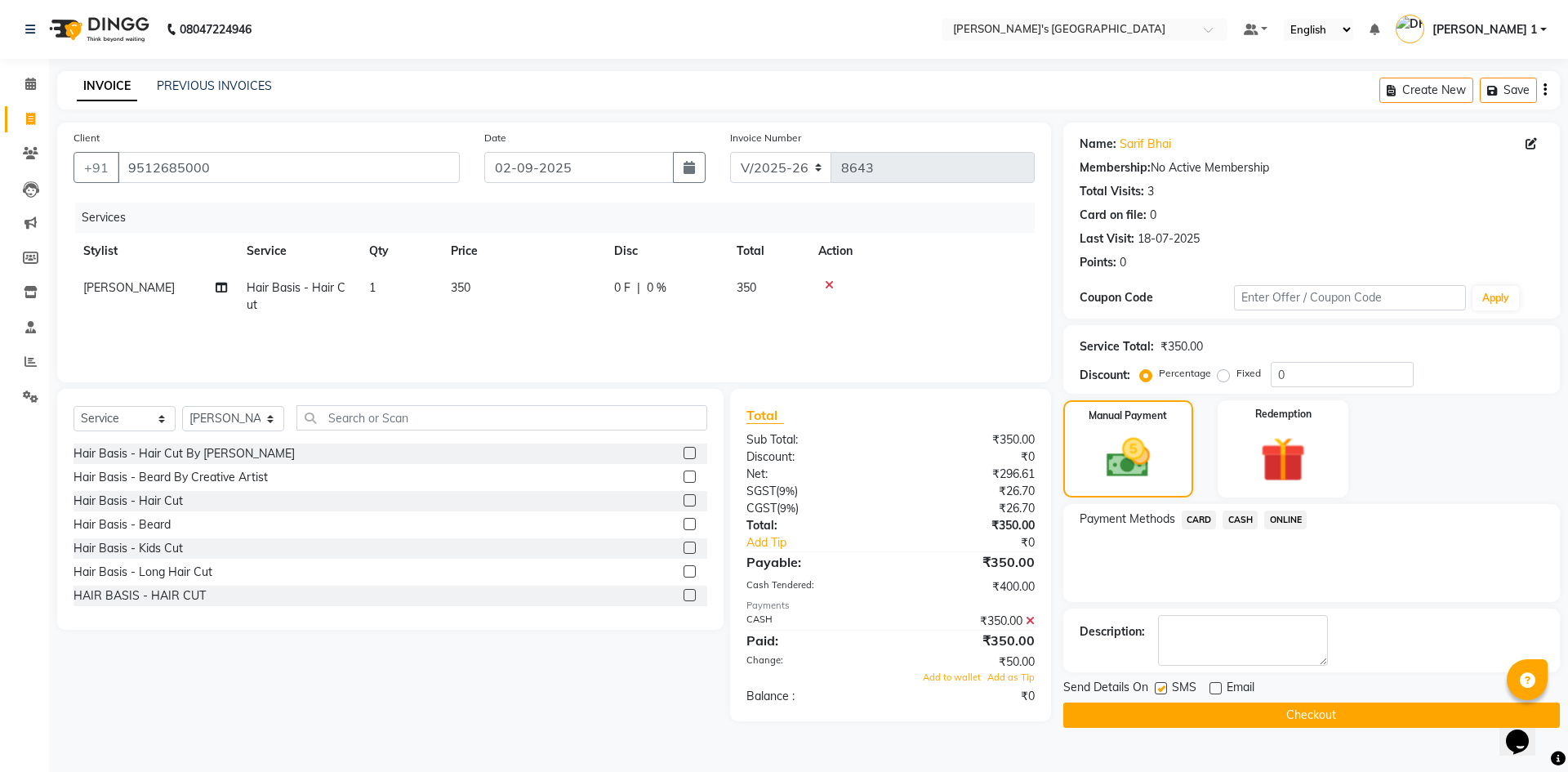
checkbox input "false"
click at [968, 671] on span "Add to wallet" at bounding box center [952, 677] width 58 height 11
click at [1149, 715] on button "Checkout" at bounding box center [1310, 715] width 497 height 25
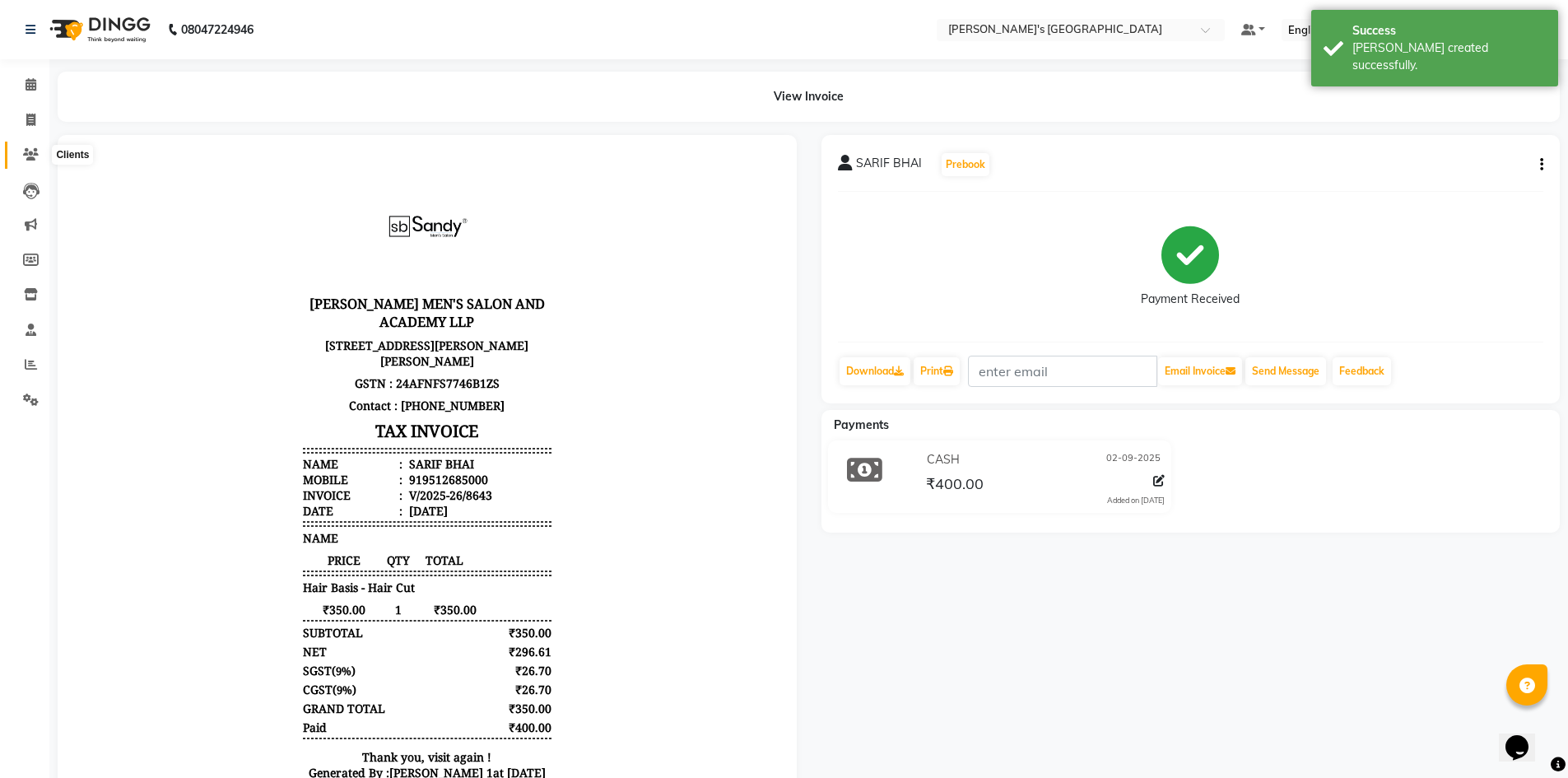
click at [25, 152] on icon at bounding box center [31, 154] width 15 height 13
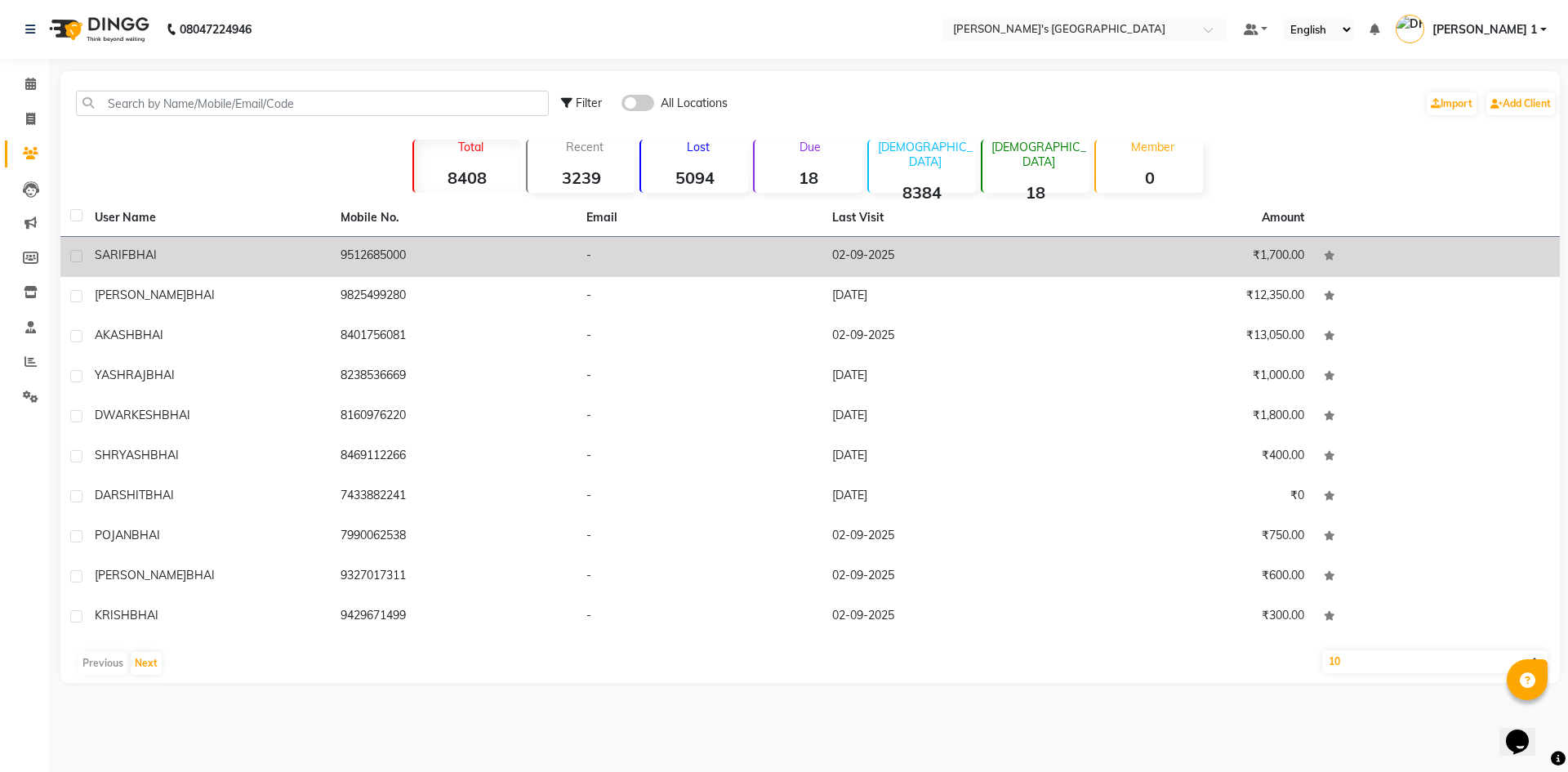
click at [104, 245] on td "SARIF BHAI" at bounding box center [208, 257] width 246 height 40
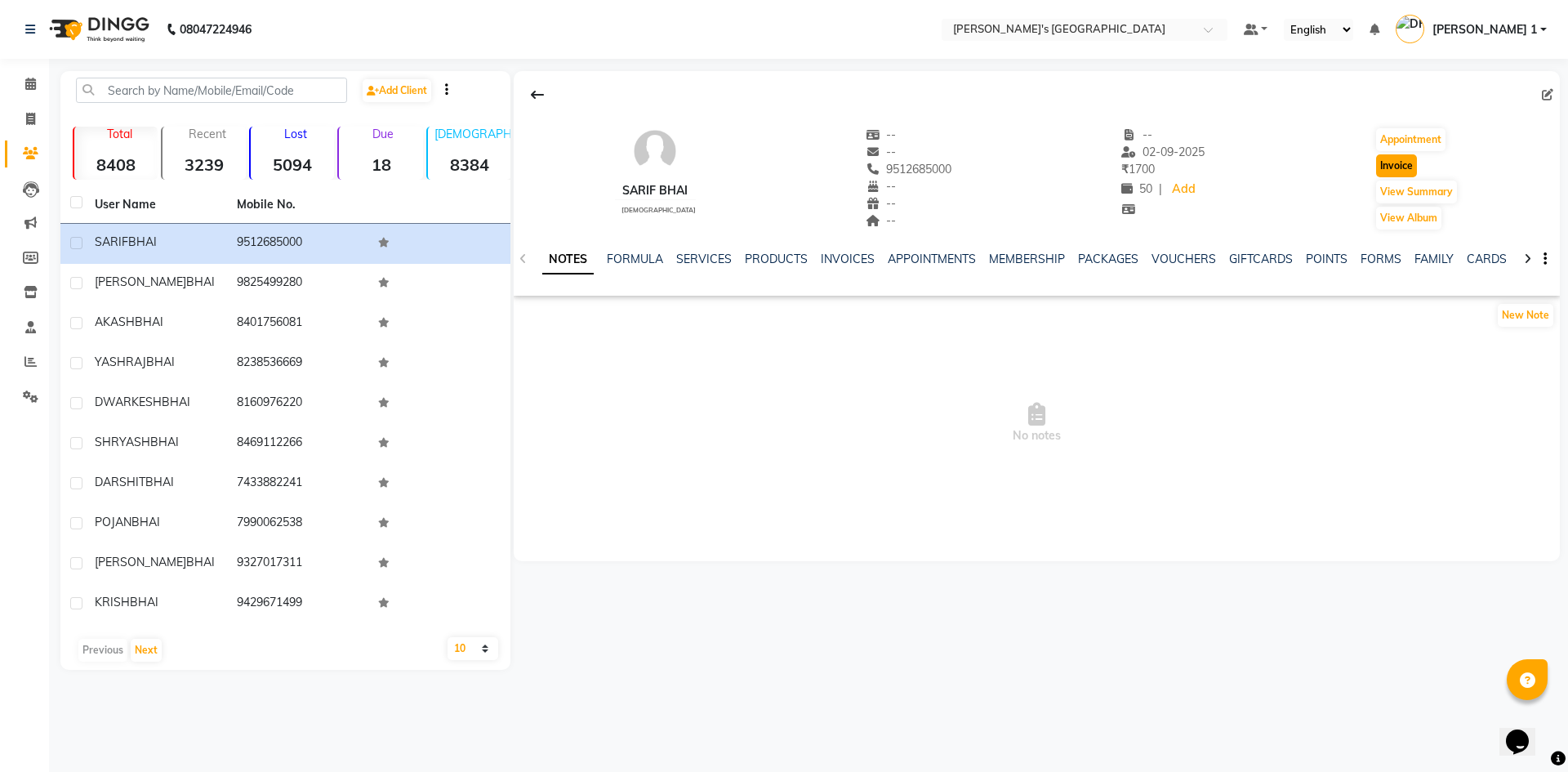
click at [1392, 166] on button "Invoice" at bounding box center [1396, 166] width 41 height 23
select select "service"
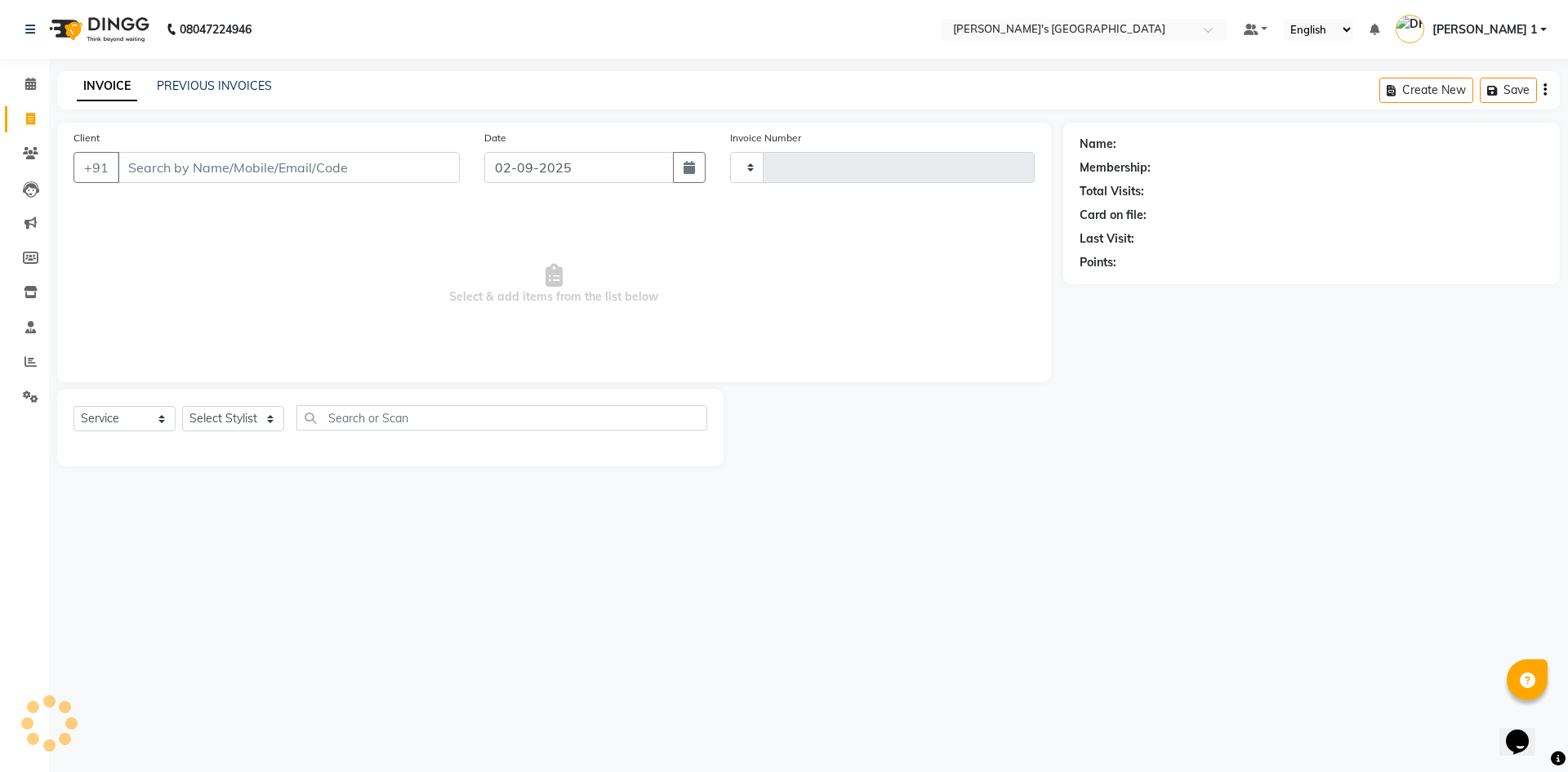
type input "8644"
select select "6233"
type input "9512685000"
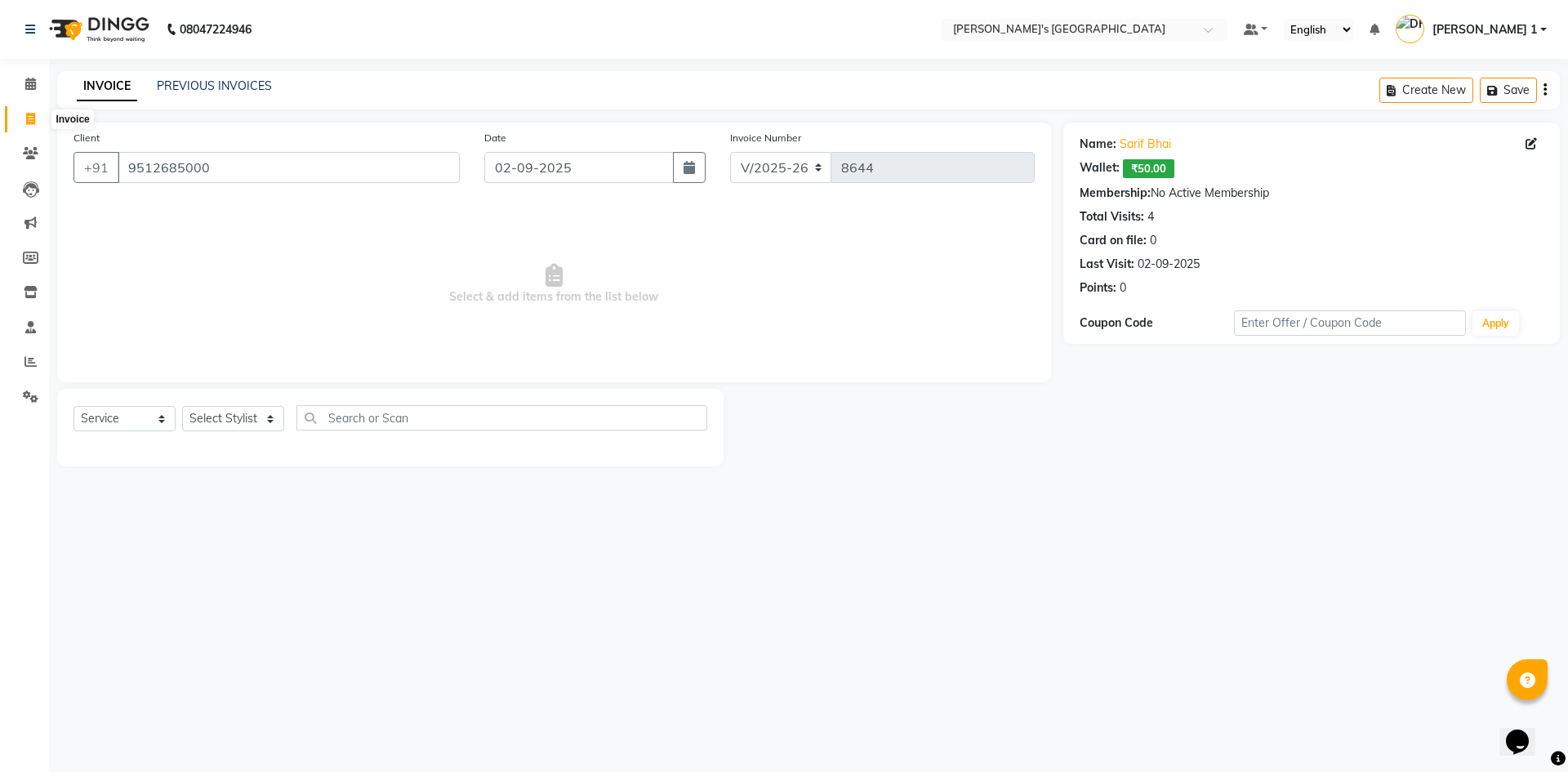
click at [28, 125] on span at bounding box center [31, 120] width 29 height 19
select select "service"
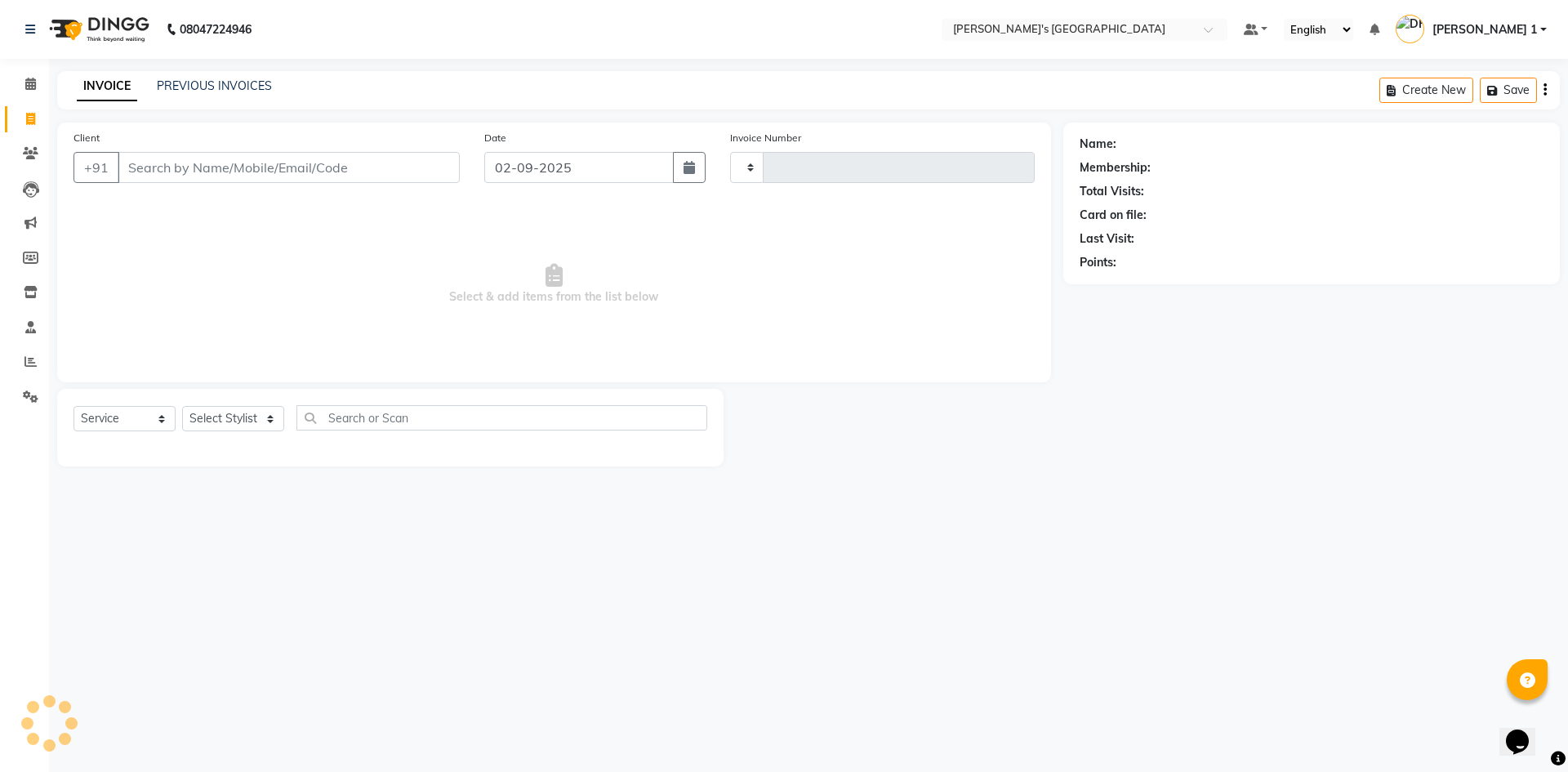
type input "8644"
select select "6233"
click at [28, 125] on span at bounding box center [31, 120] width 29 height 19
select select "service"
click at [28, 125] on span at bounding box center [31, 120] width 29 height 19
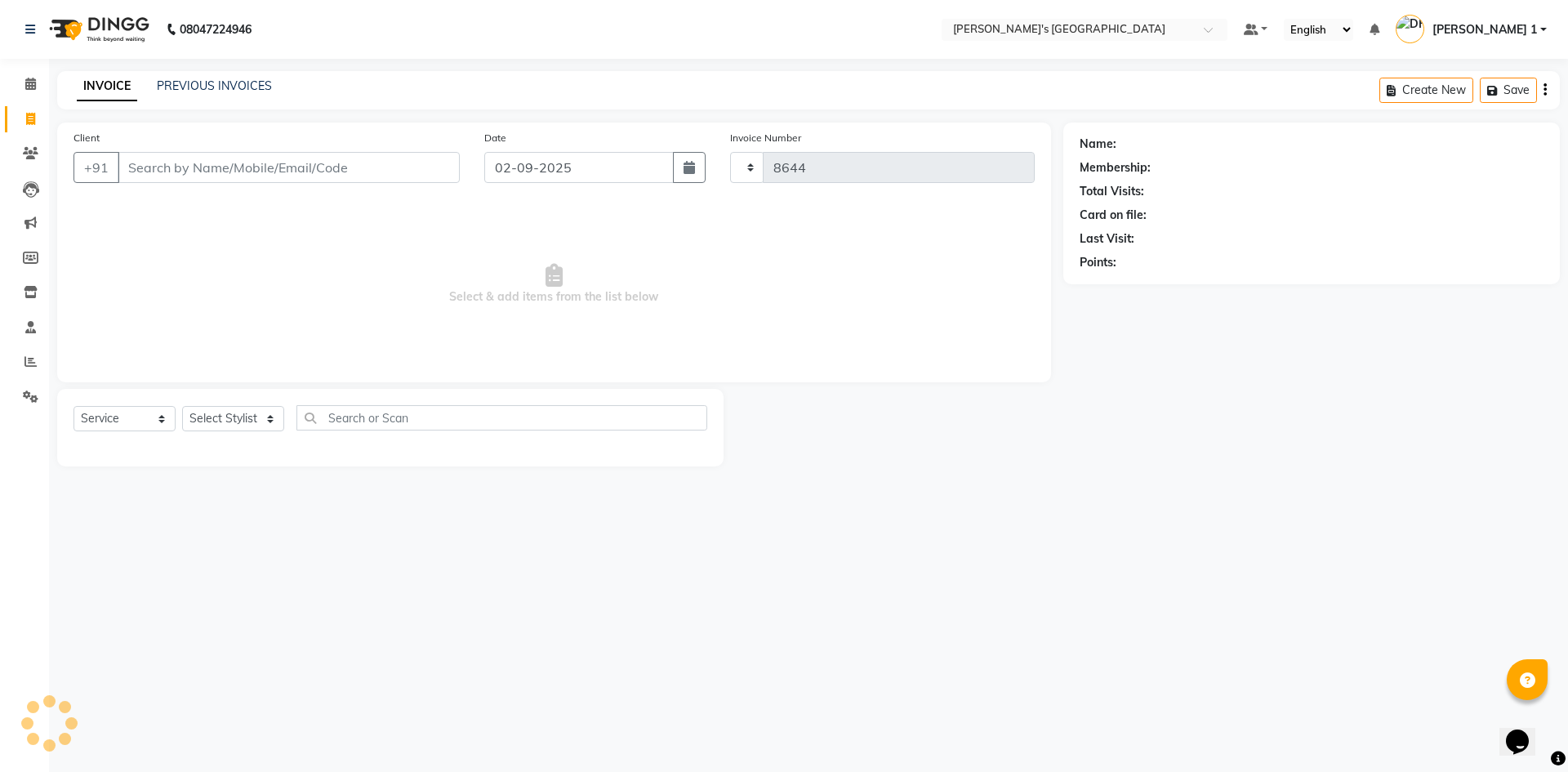
select select "service"
type input "8644"
click at [28, 125] on span at bounding box center [31, 120] width 29 height 19
select select "service"
type input "8644"
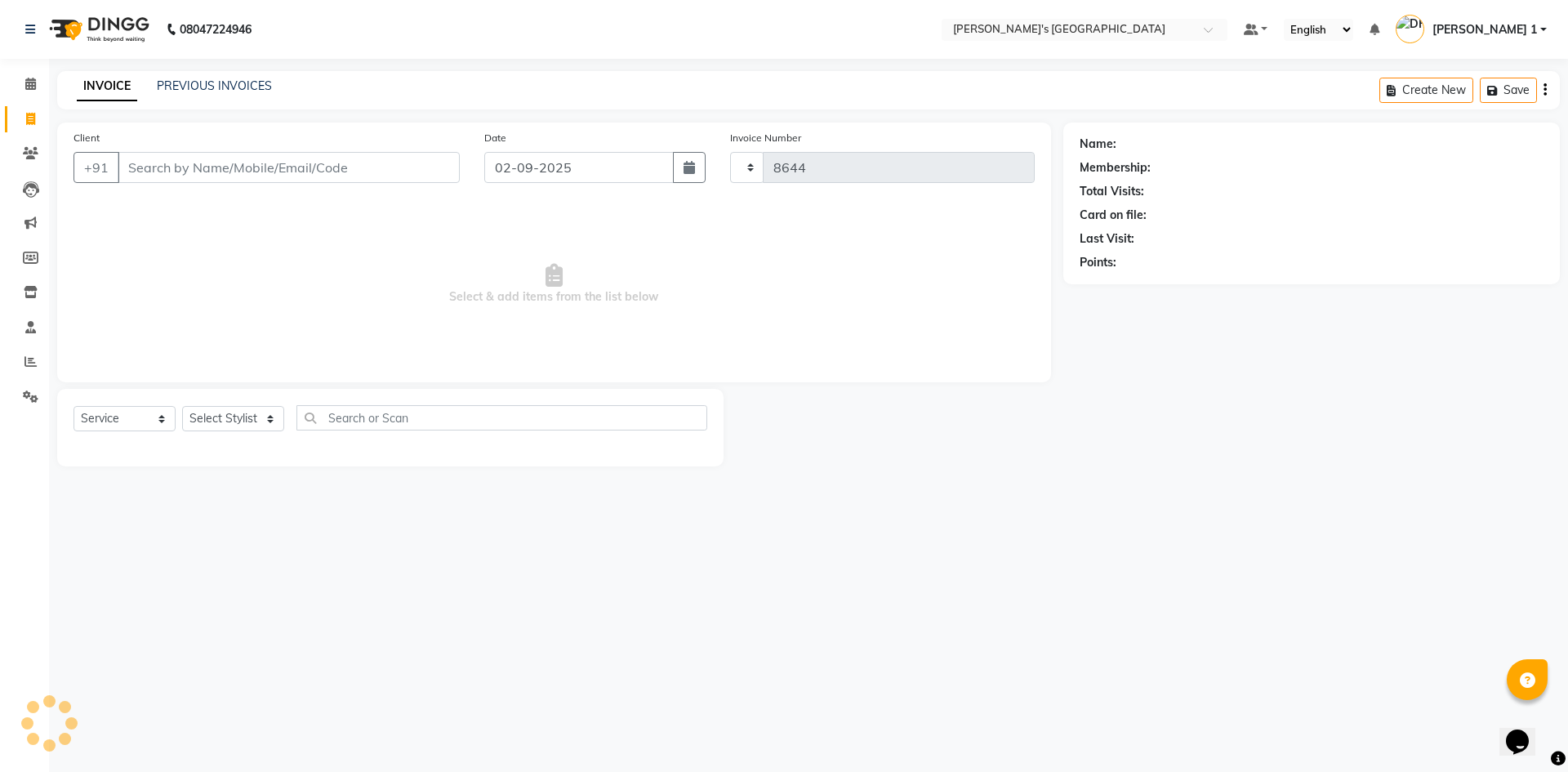
select select "6233"
click at [25, 126] on span at bounding box center [31, 120] width 29 height 19
select select "6233"
select select "service"
click at [25, 126] on span at bounding box center [31, 120] width 29 height 19
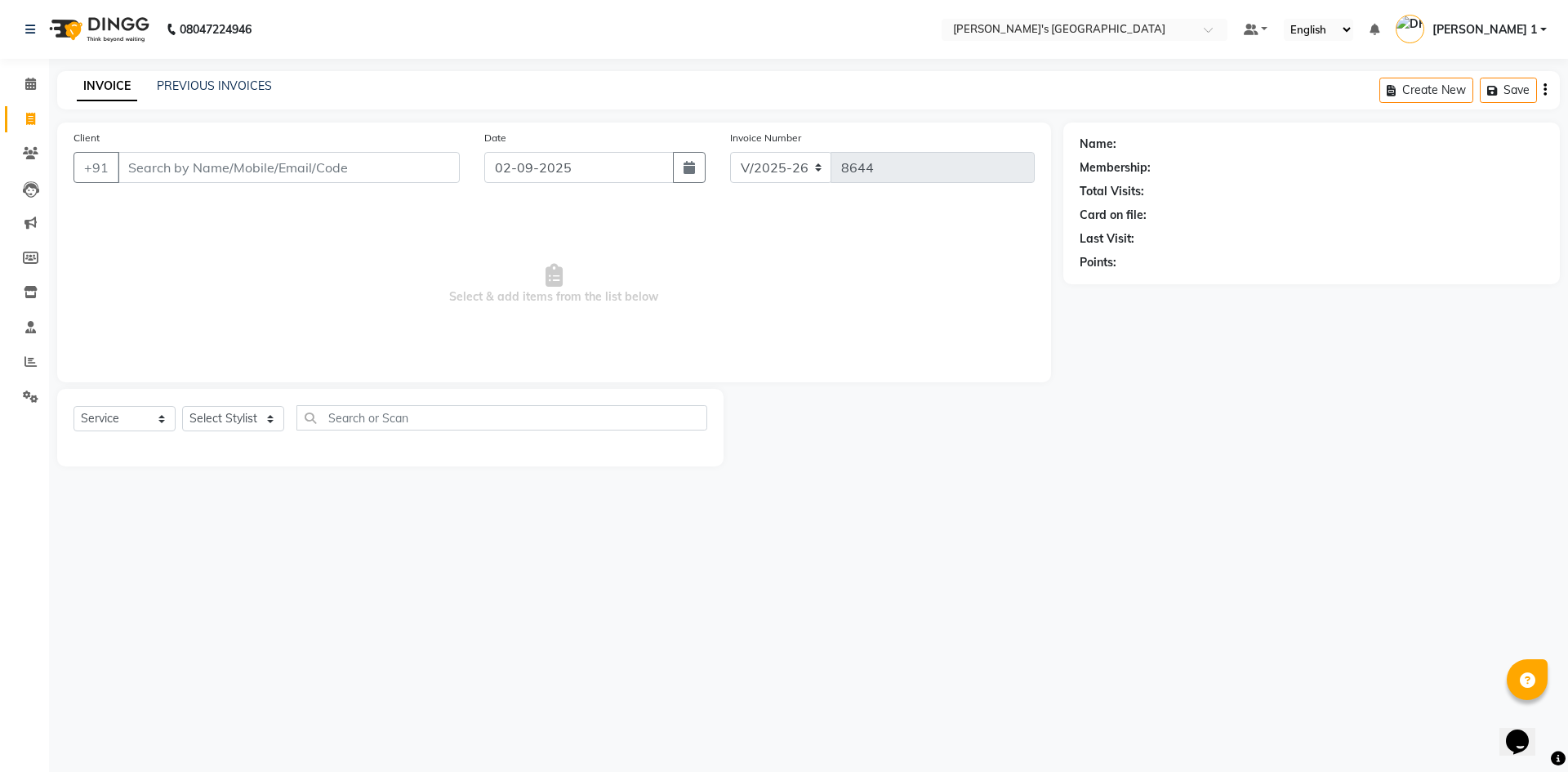
select select "service"
type input "8644"
select select "6233"
click at [25, 126] on span at bounding box center [31, 120] width 29 height 19
select select "service"
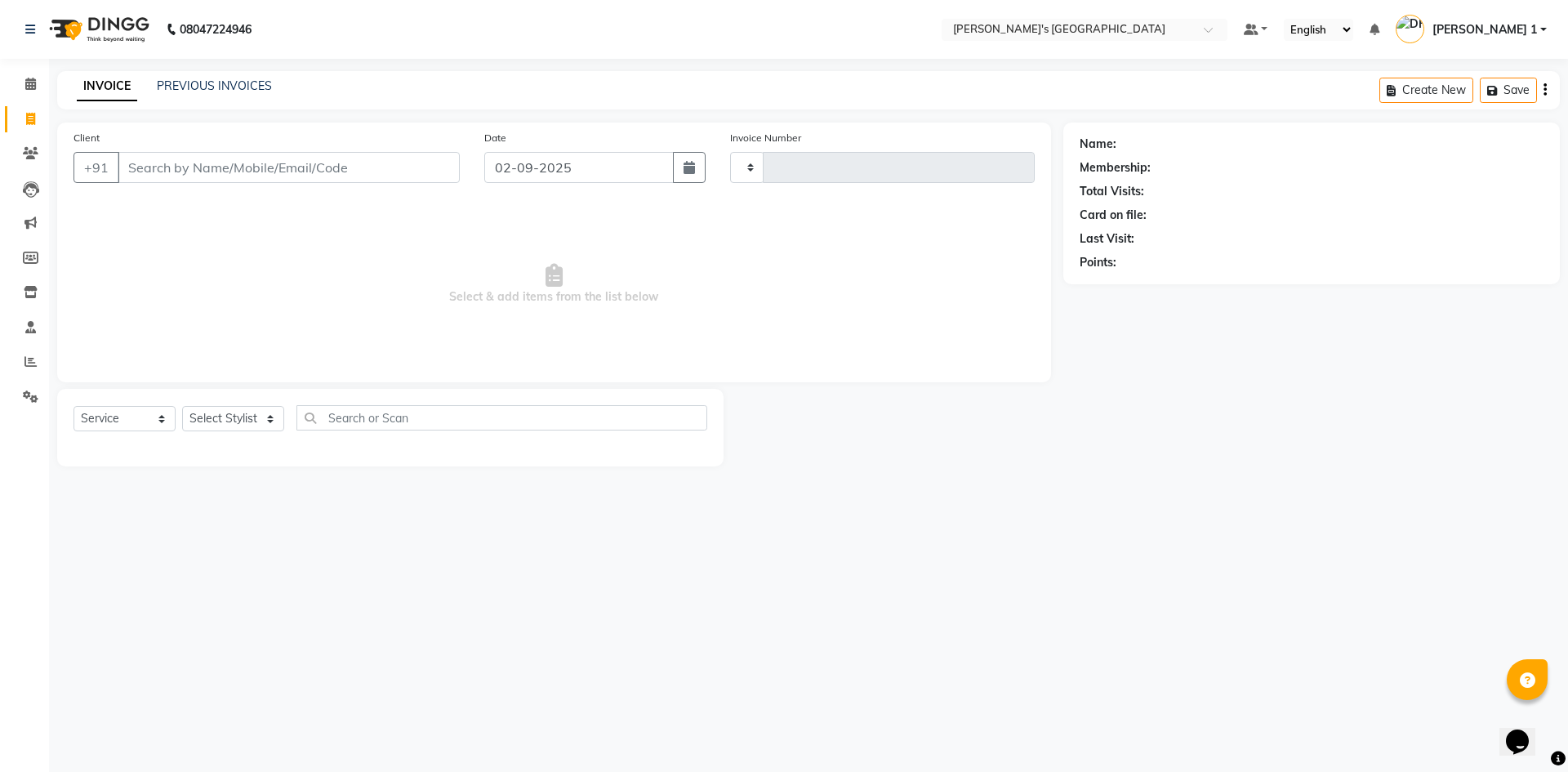
type input "8644"
select select "6233"
click at [25, 126] on span at bounding box center [31, 120] width 29 height 19
select select "service"
type input "8644"
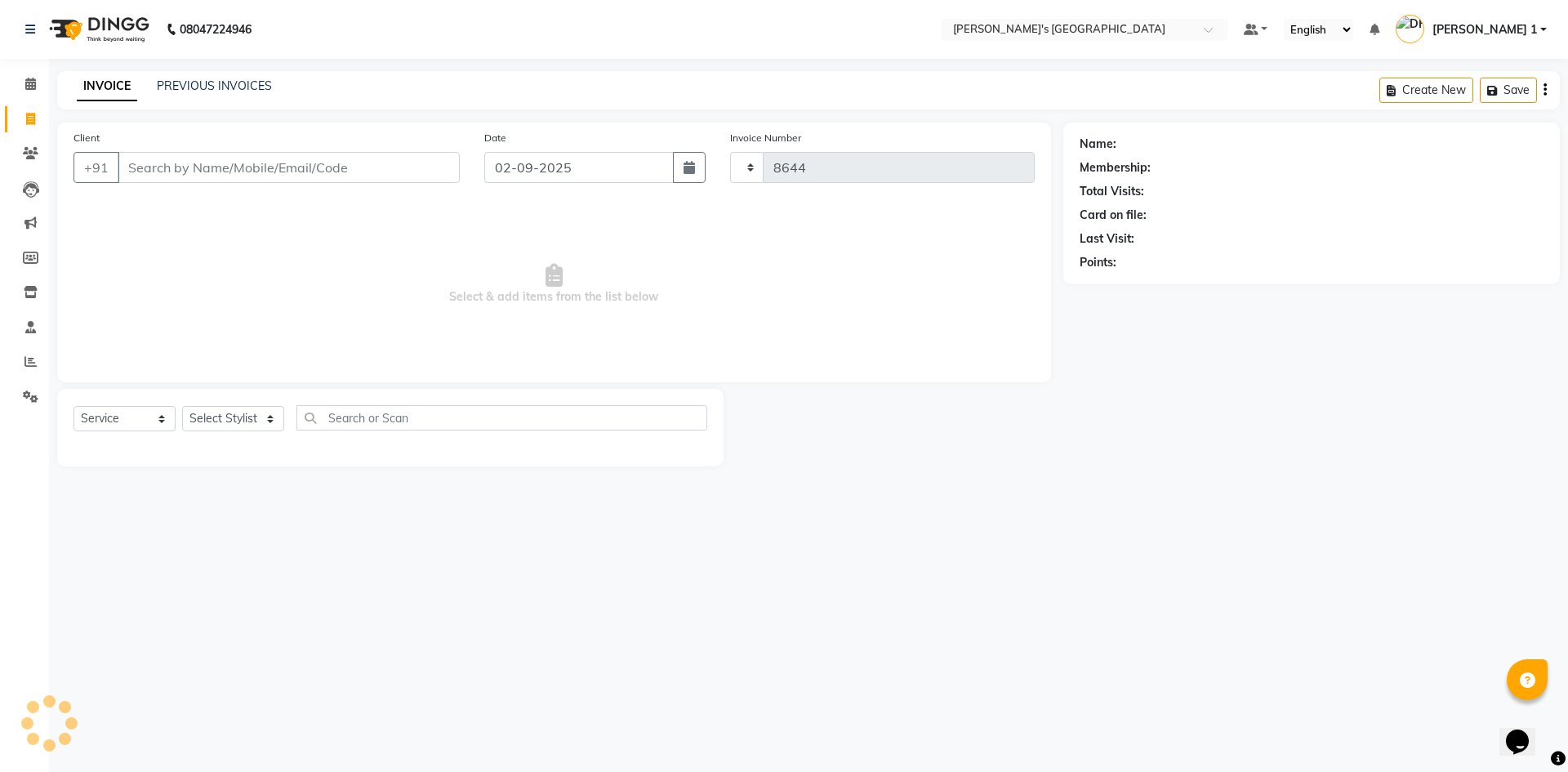
select select "6233"
click at [31, 158] on icon at bounding box center [31, 153] width 15 height 12
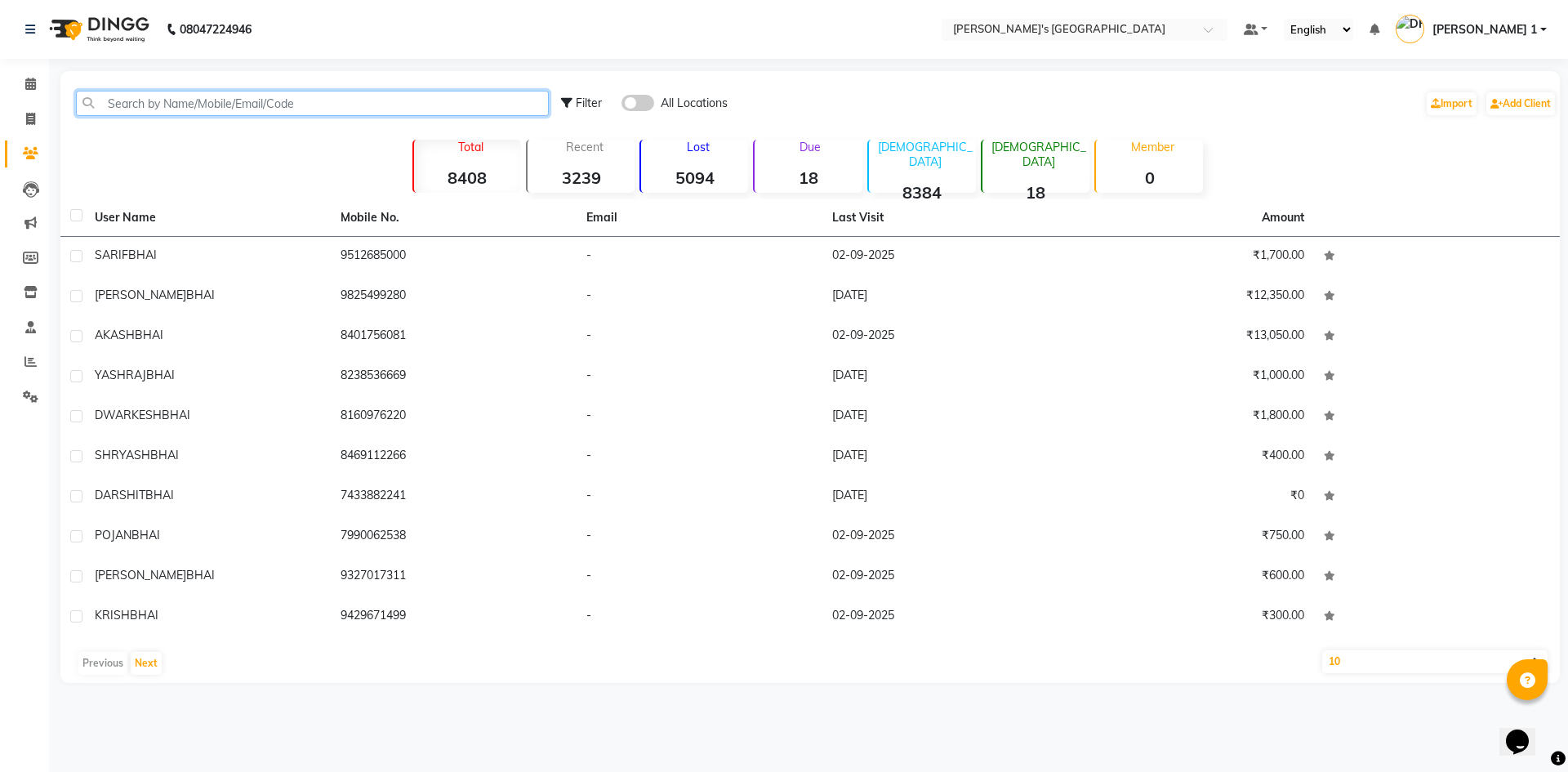
click at [175, 100] on input "text" at bounding box center [312, 103] width 473 height 25
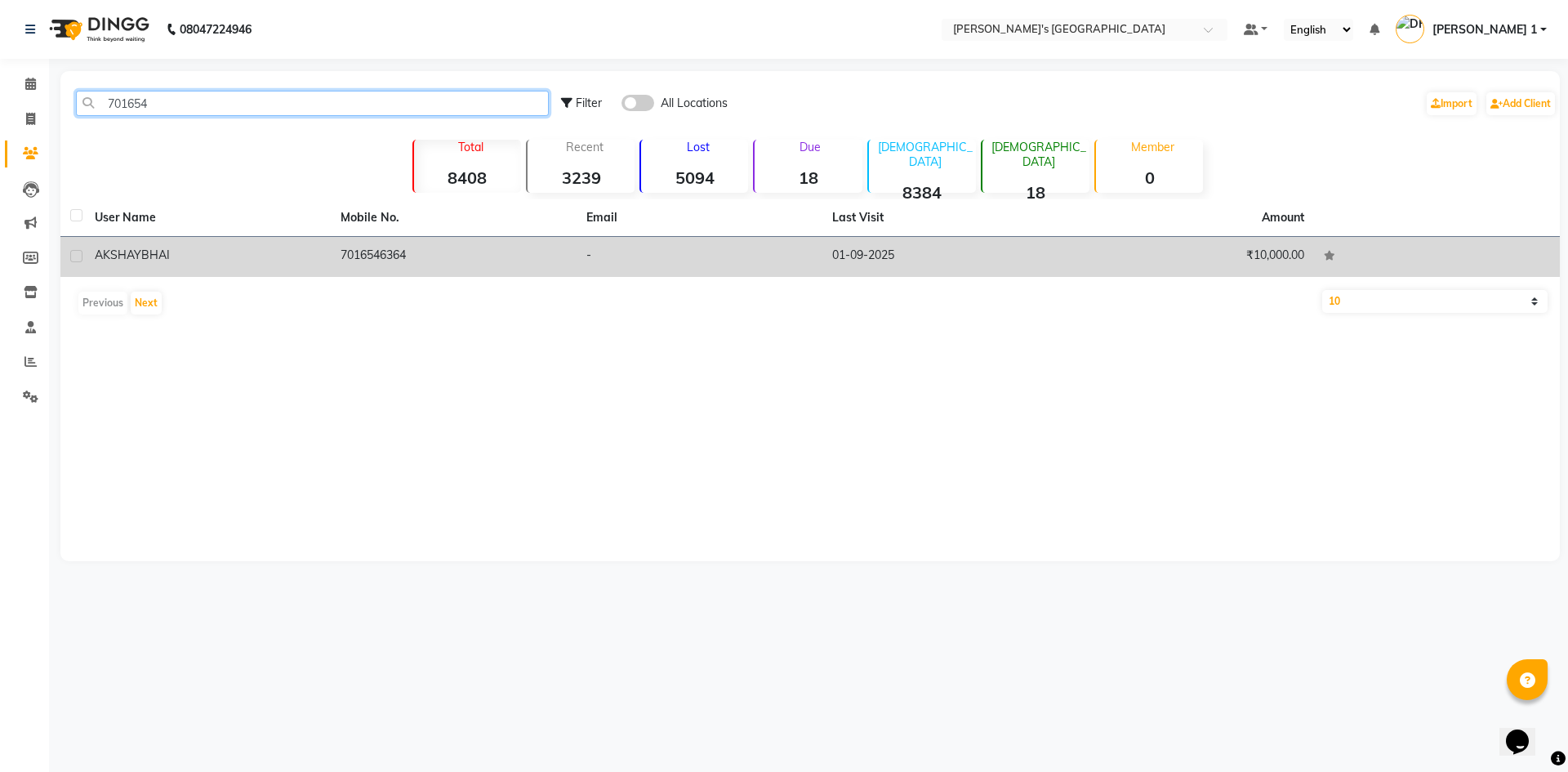
type input "701654"
click at [201, 261] on div "AKSHAY BHAI" at bounding box center [208, 256] width 226 height 17
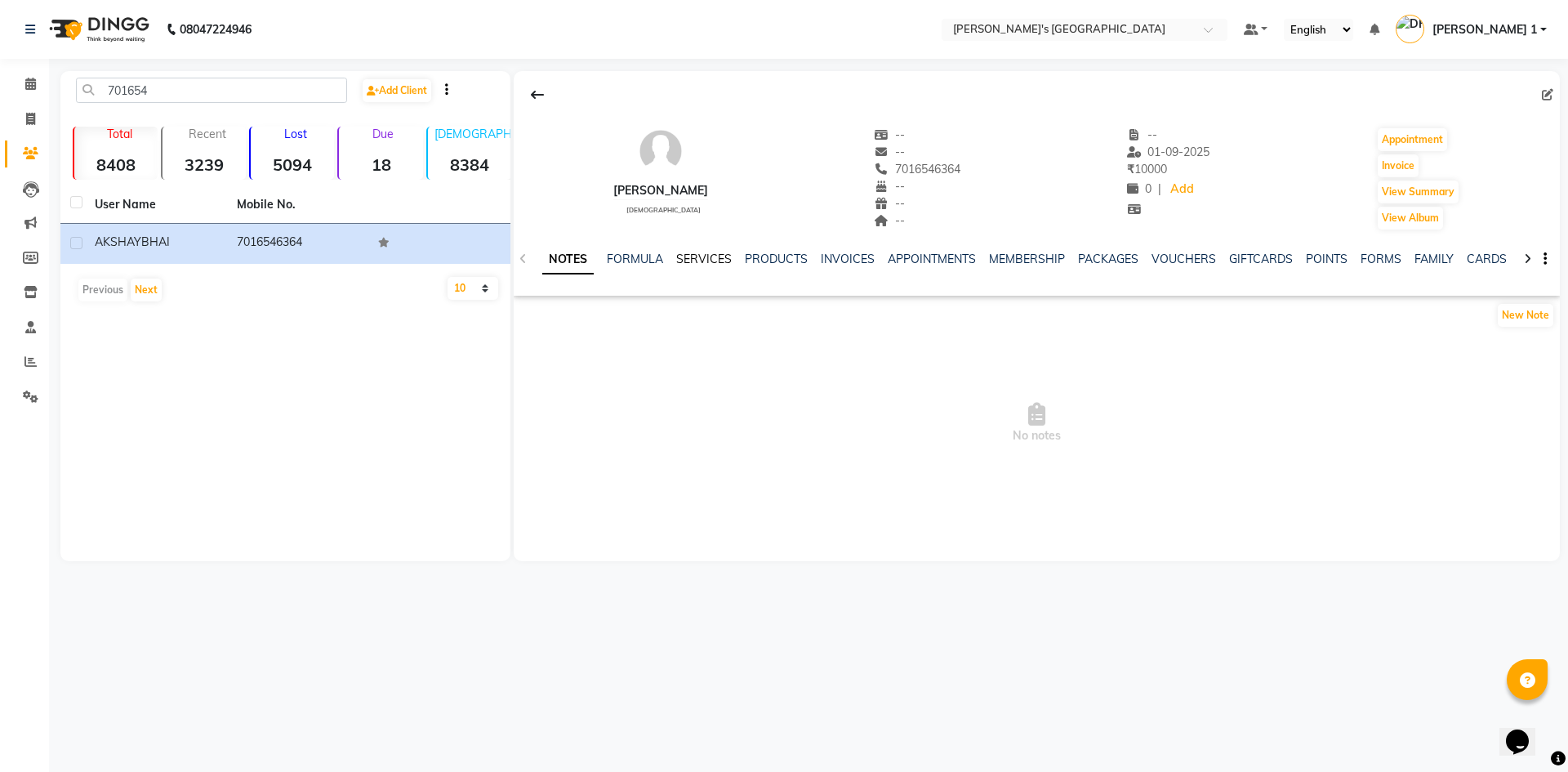
click at [709, 254] on link "SERVICES" at bounding box center [704, 259] width 56 height 14
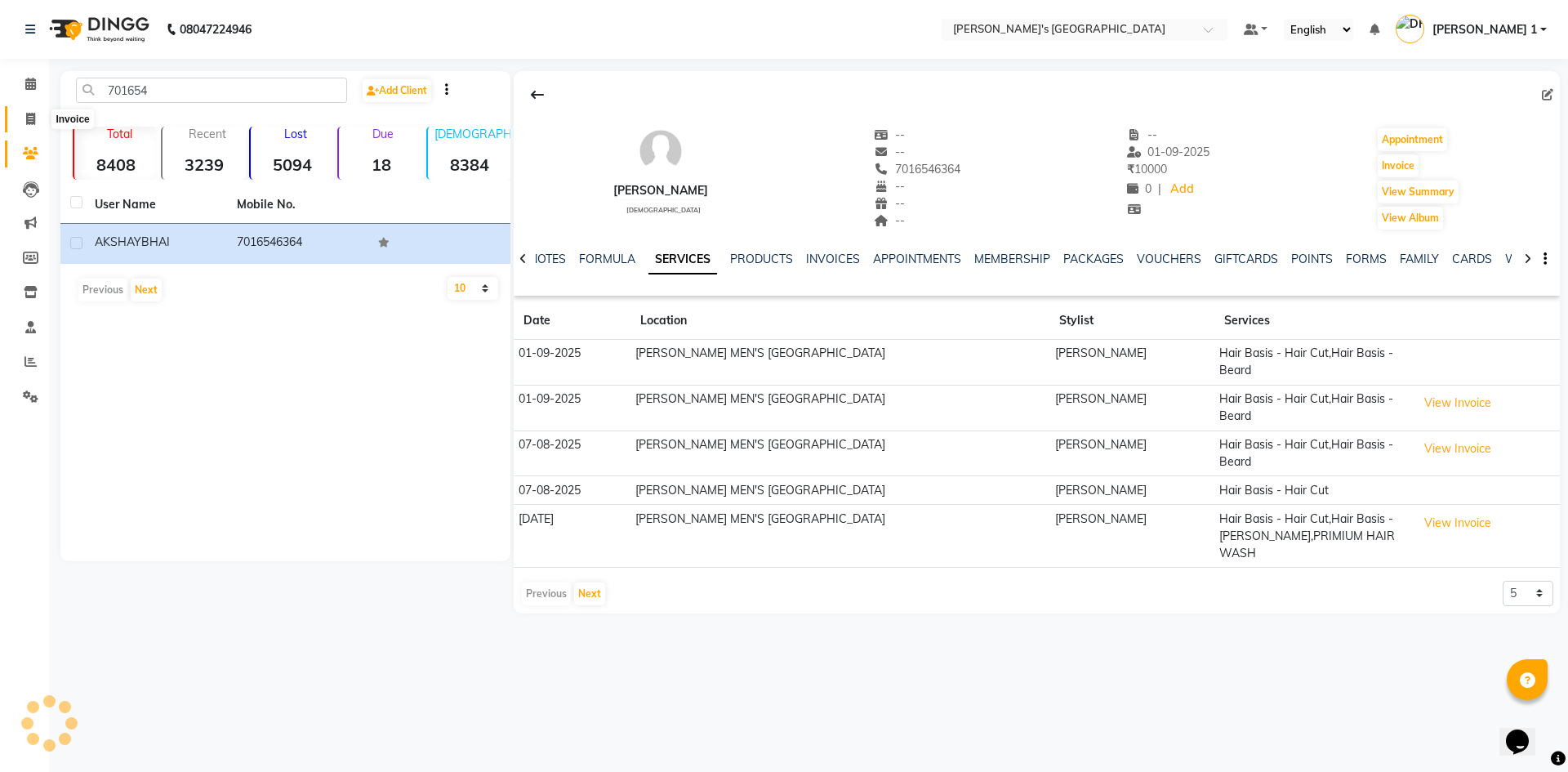
click at [30, 113] on icon at bounding box center [30, 119] width 9 height 12
select select "6233"
select select "service"
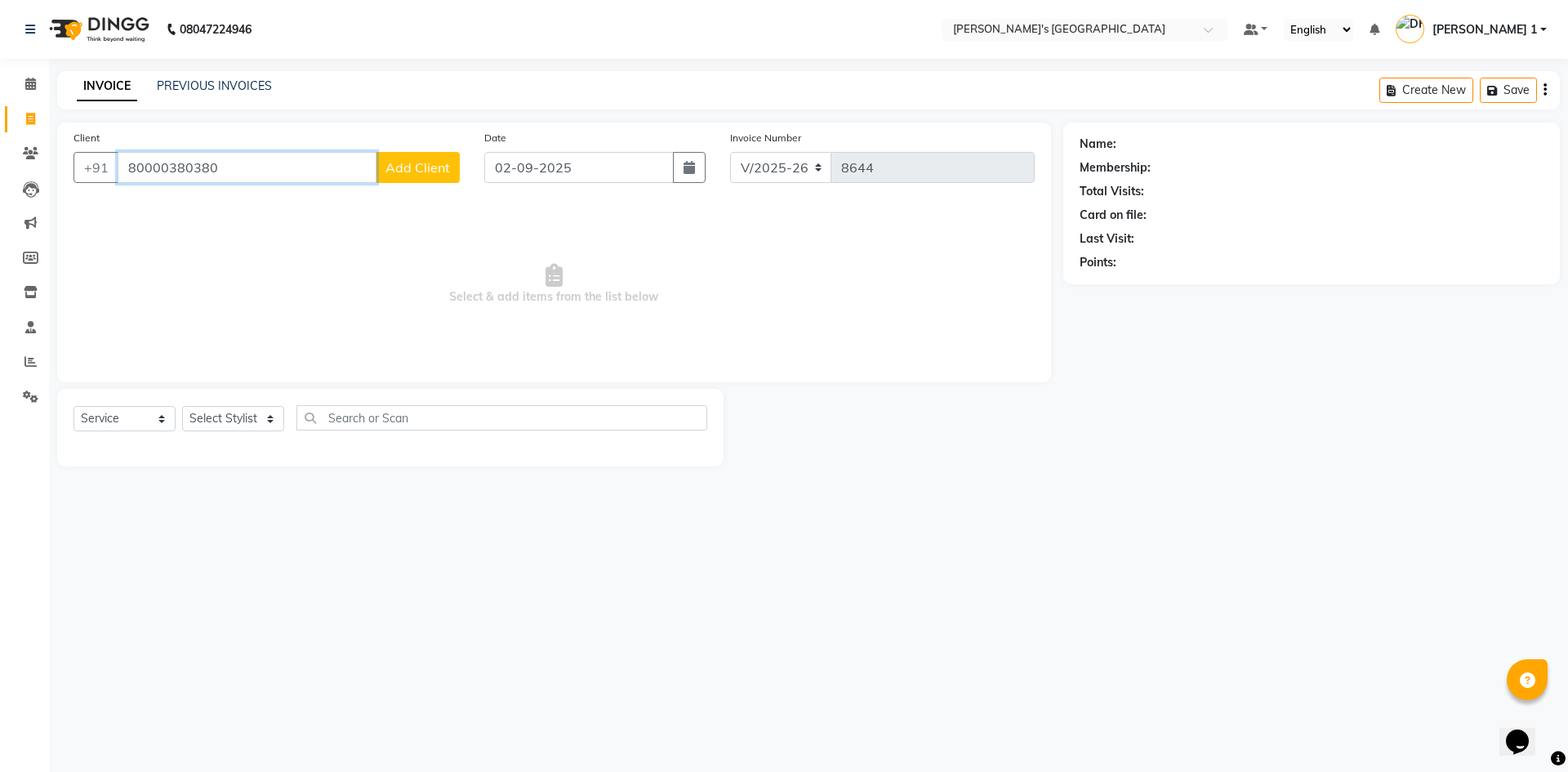
type input "80000380380"
click at [386, 175] on button "Add Client" at bounding box center [417, 168] width 84 height 31
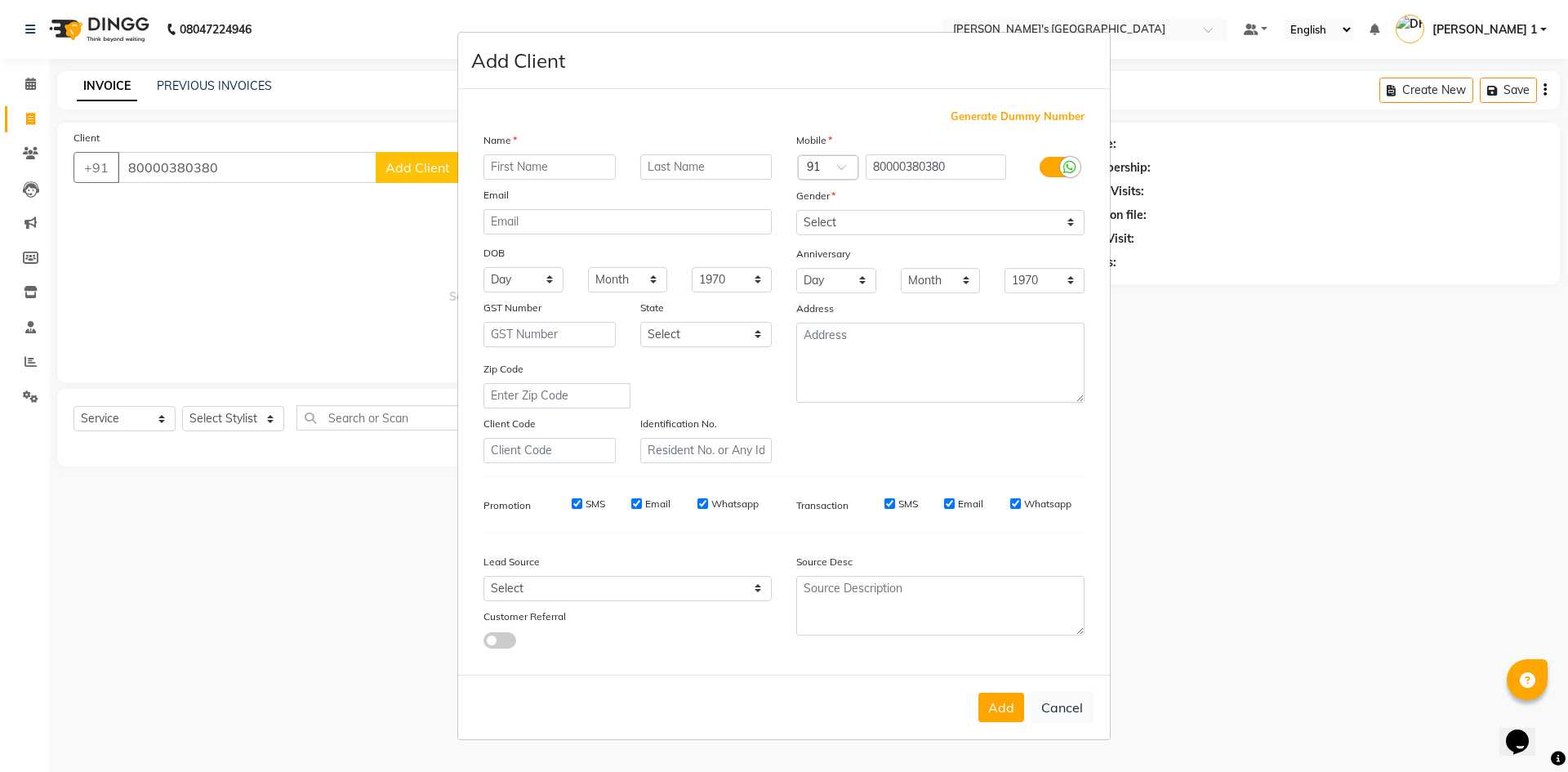
click at [387, 175] on ngb-modal-window "Add Client Generate Dummy Number Name Email DOB Day 01 02 03 04 05 06 07 08 09 …" at bounding box center [784, 386] width 1568 height 772
click at [328, 257] on ngb-modal-window "Add Client Generate Dummy Number Name Email DOB Day 01 02 03 04 05 06 07 08 09 …" at bounding box center [784, 386] width 1568 height 772
click at [275, 161] on ngb-modal-window "Add Client Generate Dummy Number Name Email DOB Day 01 02 03 04 05 06 07 08 09 …" at bounding box center [784, 386] width 1568 height 772
click at [1064, 710] on button "Cancel" at bounding box center [1062, 707] width 63 height 31
select select
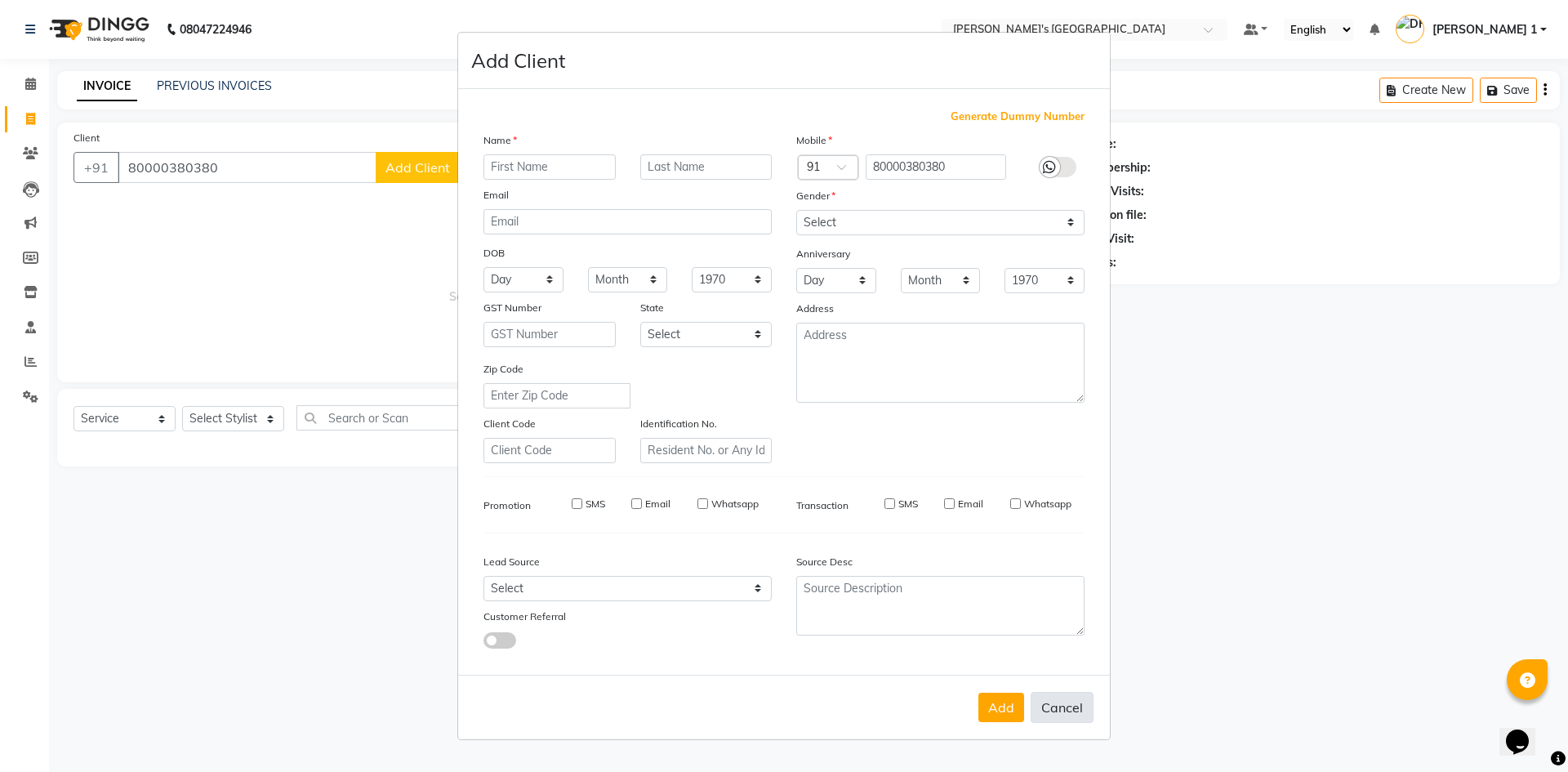
select select
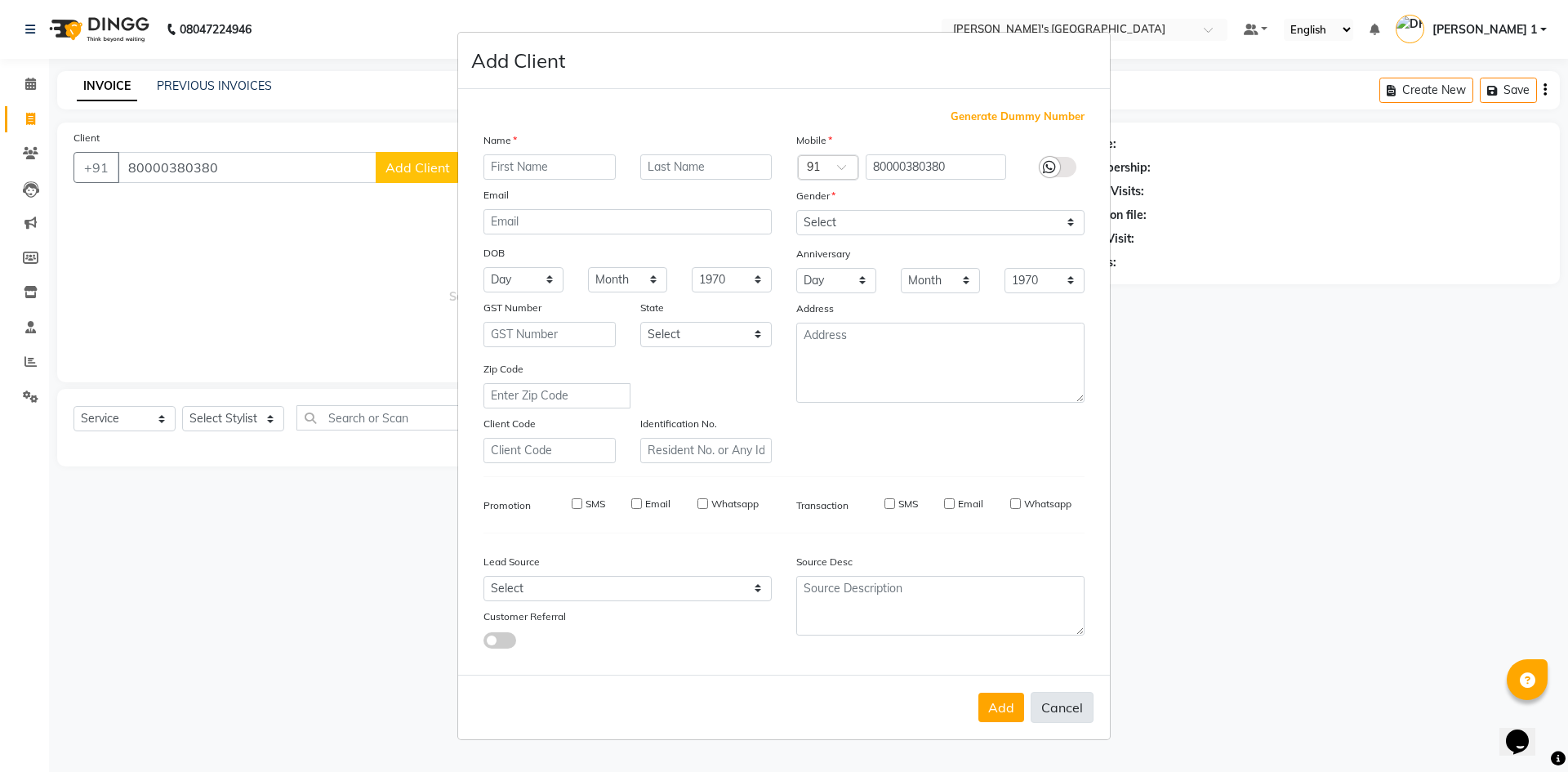
select select
checkbox input "false"
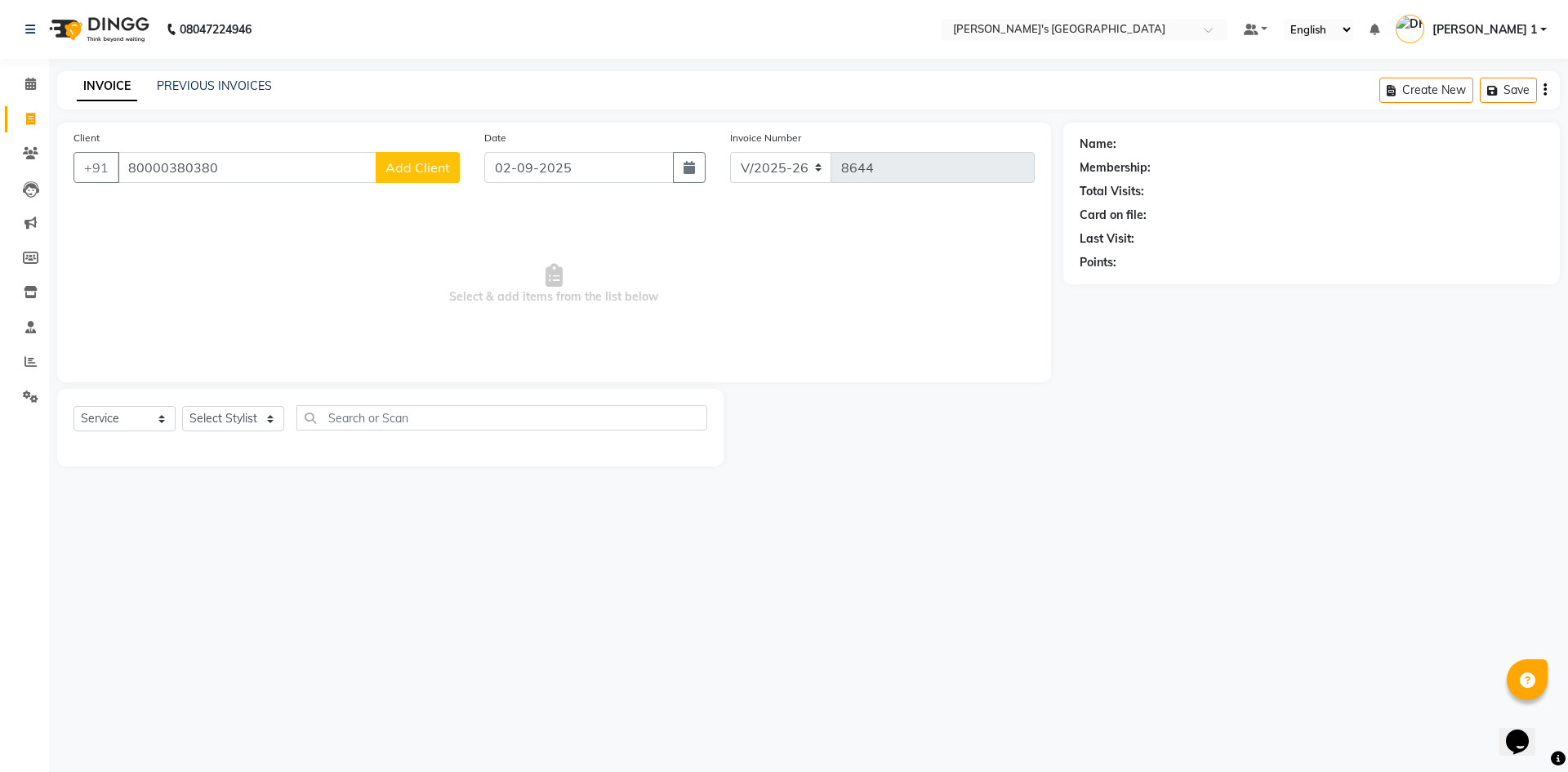
click at [549, 306] on span "Select & add items from the list below" at bounding box center [554, 284] width 961 height 164
click at [235, 161] on input "80000380380" at bounding box center [247, 168] width 258 height 31
type input "8"
click at [153, 199] on span "KAUSHAL BHAI" at bounding box center [186, 205] width 98 height 16
type input "7984099006"
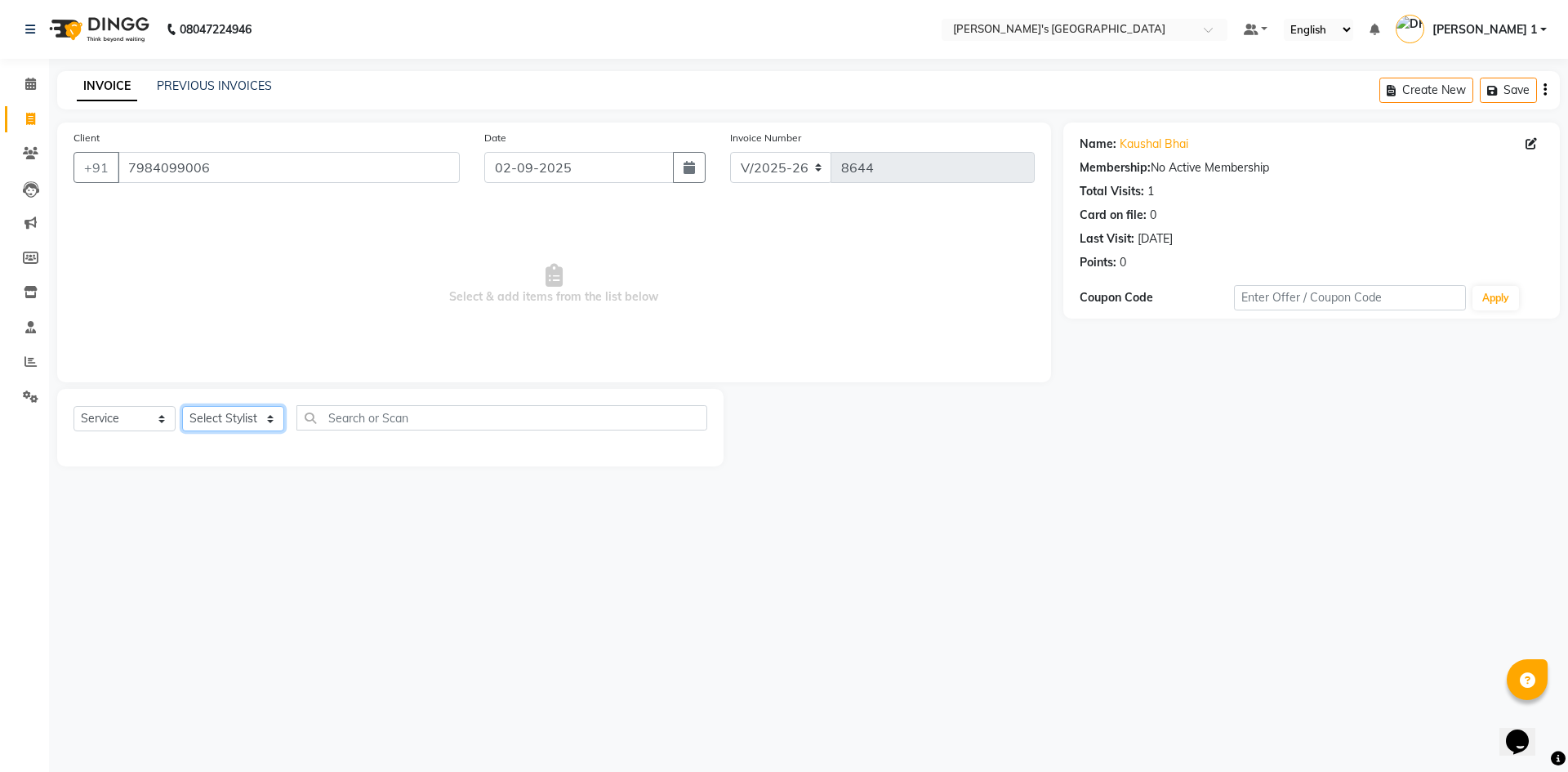
click at [224, 411] on select "Select Stylist ADARSH SOLANKI AVINASH SEN BRIJESH ZALA CHANDU SEN DHRUV DAVE DH…" at bounding box center [233, 419] width 102 height 25
select select "64099"
click at [182, 406] on select "Select Stylist ADARSH SOLANKI AVINASH SEN BRIJESH ZALA CHANDU SEN DHRUV DAVE DH…" at bounding box center [233, 419] width 102 height 25
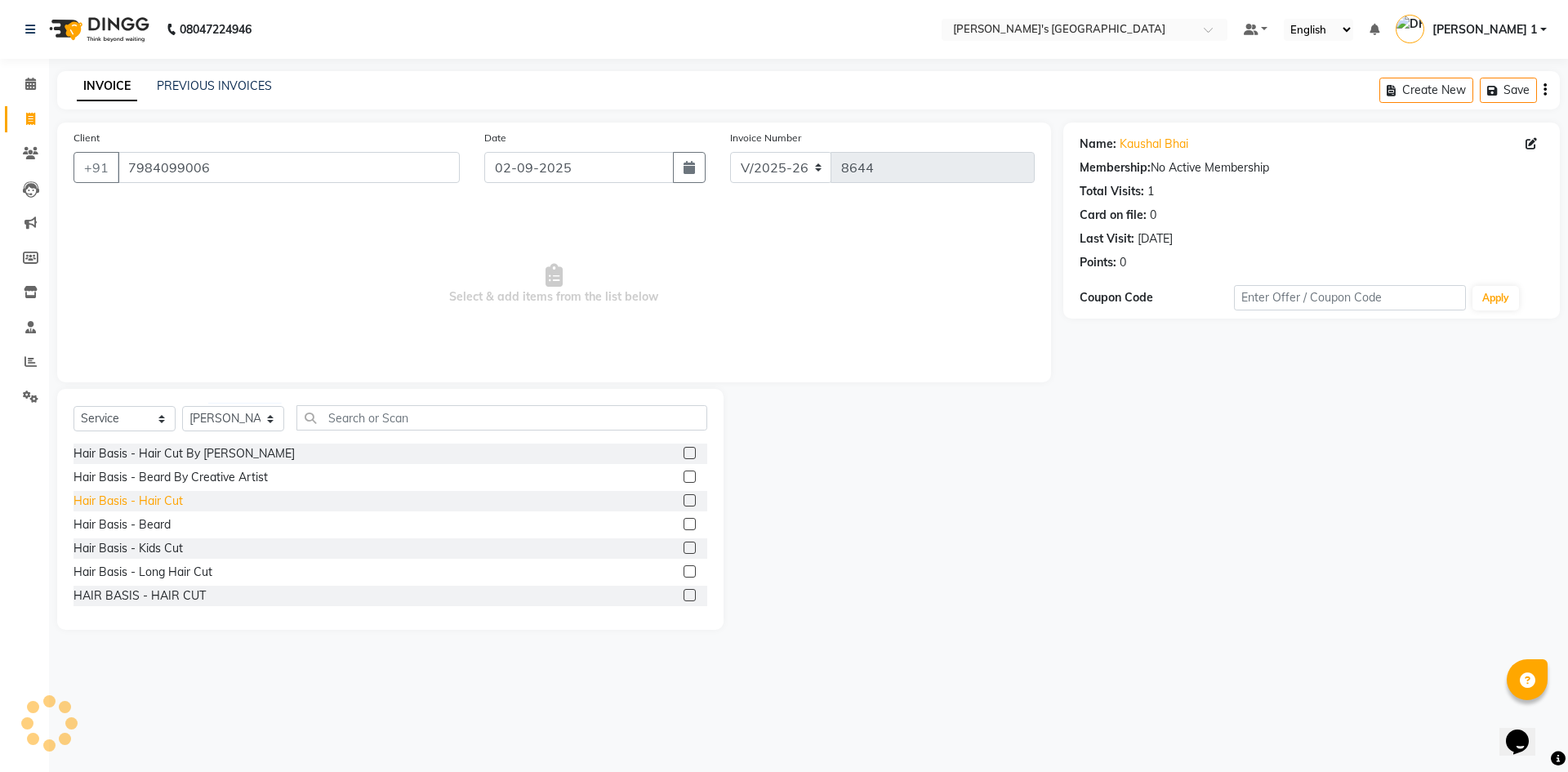
click at [174, 503] on div "Hair Basis - Hair Cut" at bounding box center [128, 501] width 109 height 17
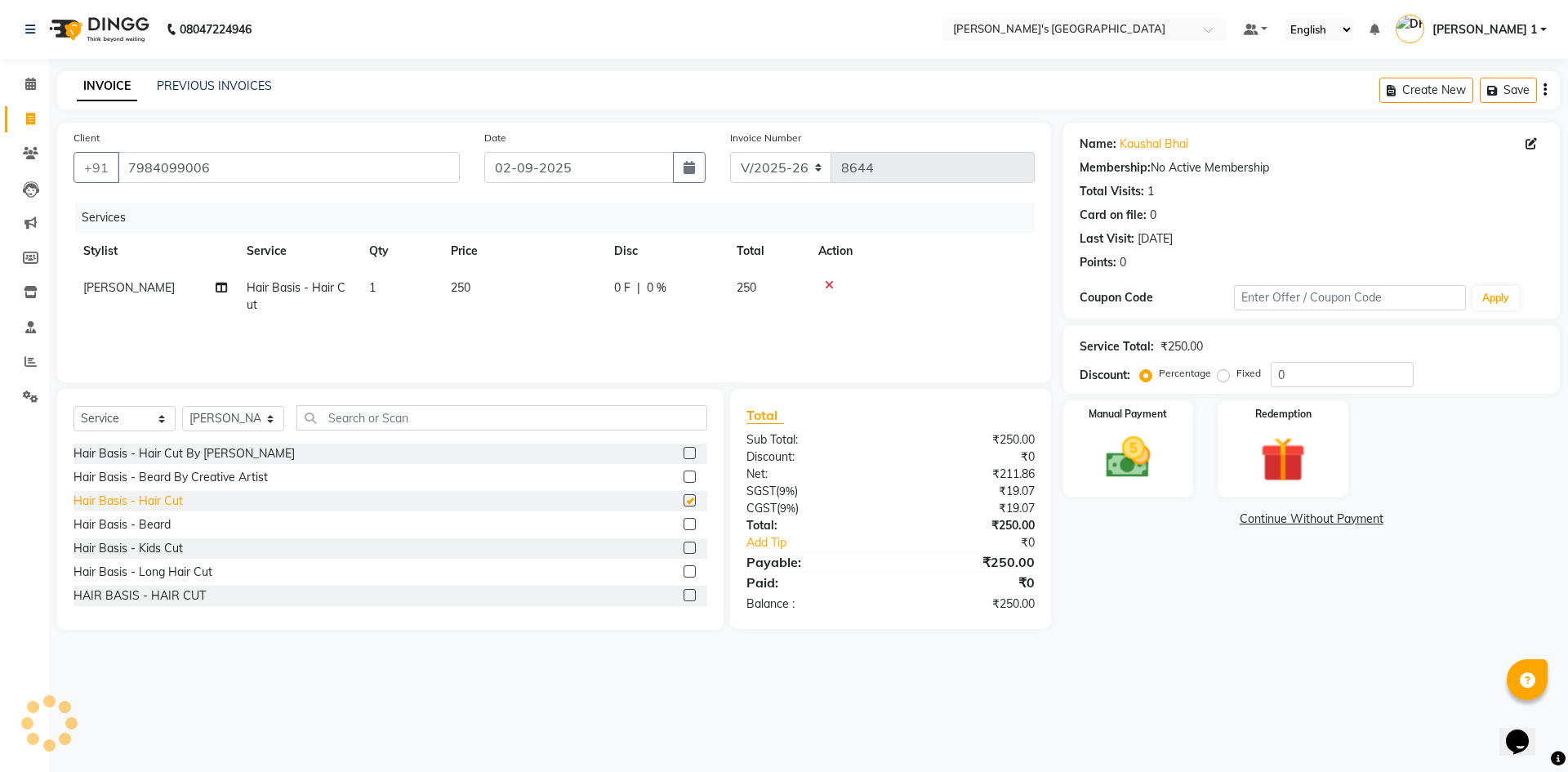
checkbox input "false"
click at [169, 529] on div "Hair Basis - Beard" at bounding box center [122, 525] width 97 height 17
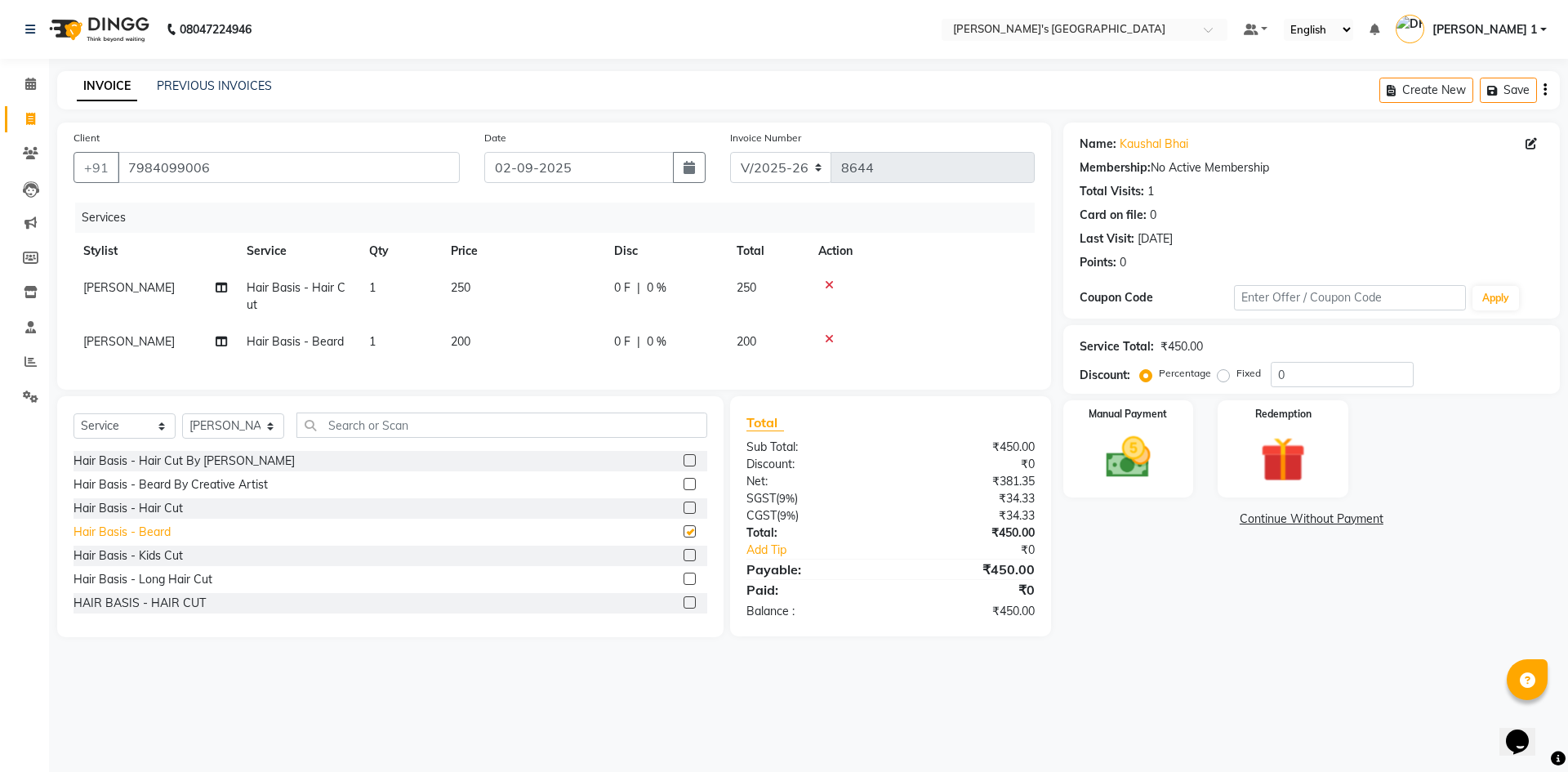
checkbox input "false"
click at [477, 286] on td "250" at bounding box center [523, 296] width 164 height 54
select select "64099"
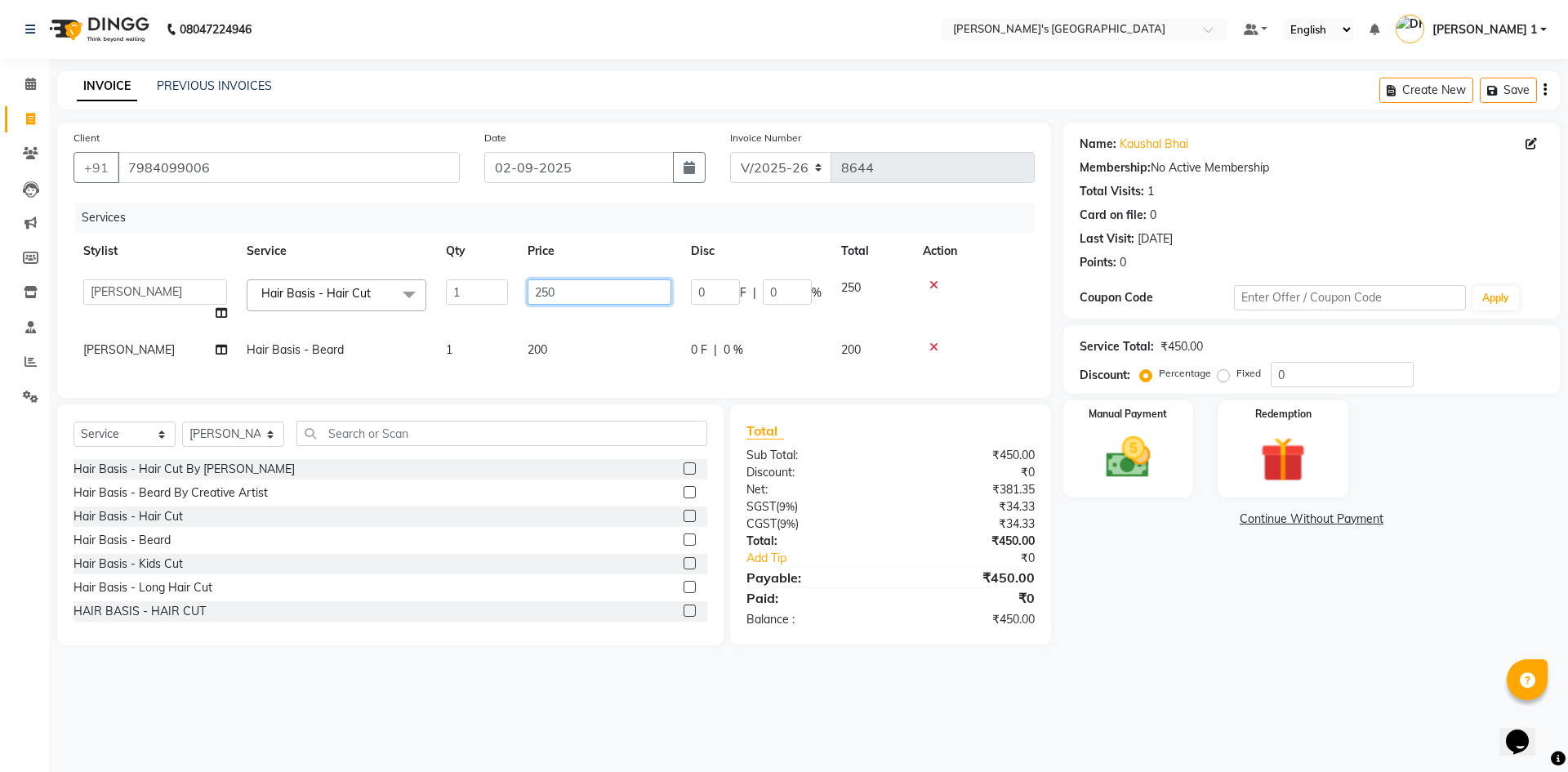
click at [591, 295] on input "250" at bounding box center [599, 292] width 144 height 25
type input "2"
click at [550, 342] on td "200" at bounding box center [599, 350] width 164 height 36
select select "64099"
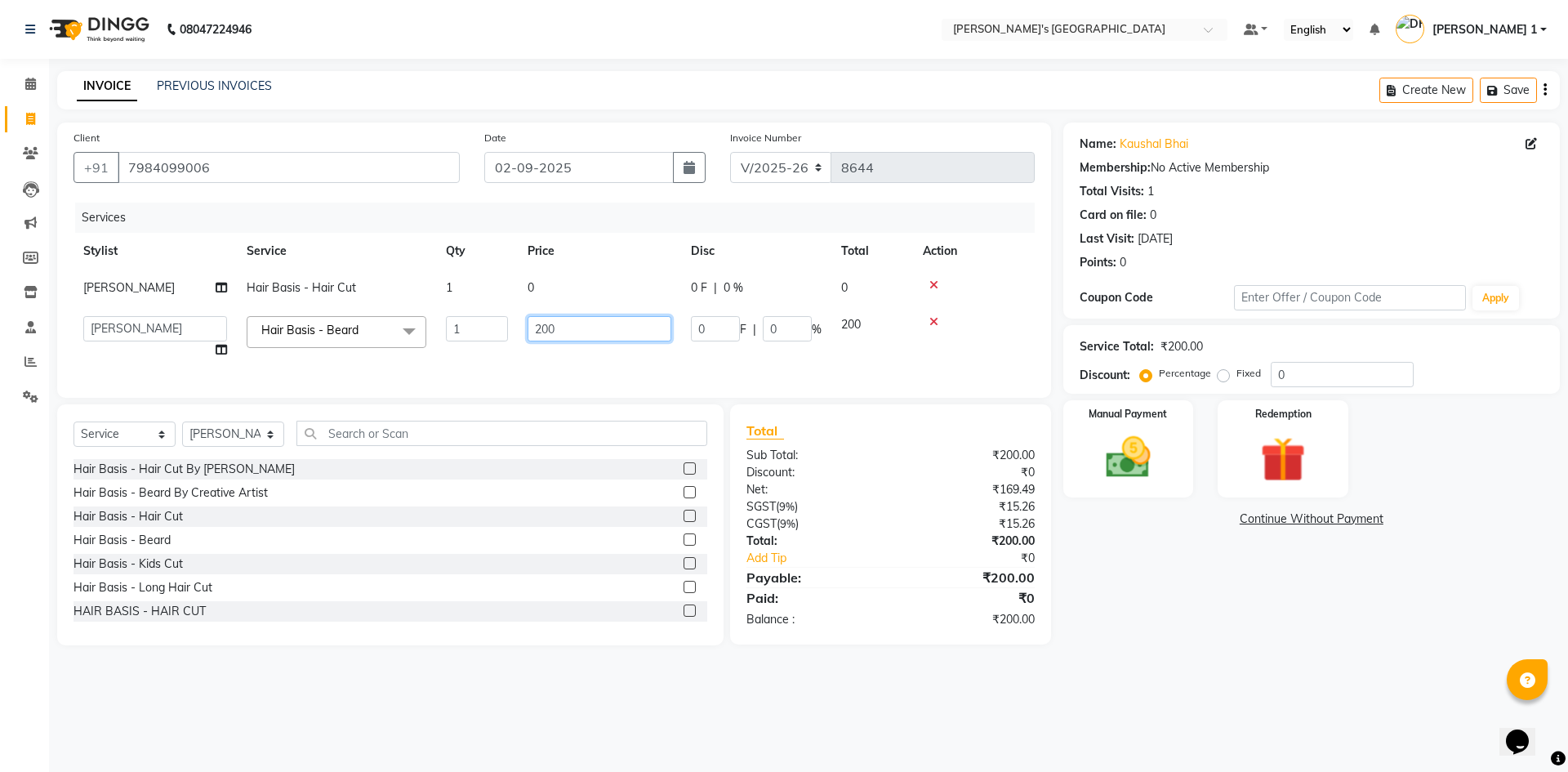
click at [556, 326] on input "200" at bounding box center [599, 329] width 144 height 25
type input "2"
type input "150"
click at [543, 279] on td "0" at bounding box center [599, 287] width 164 height 36
select select "64099"
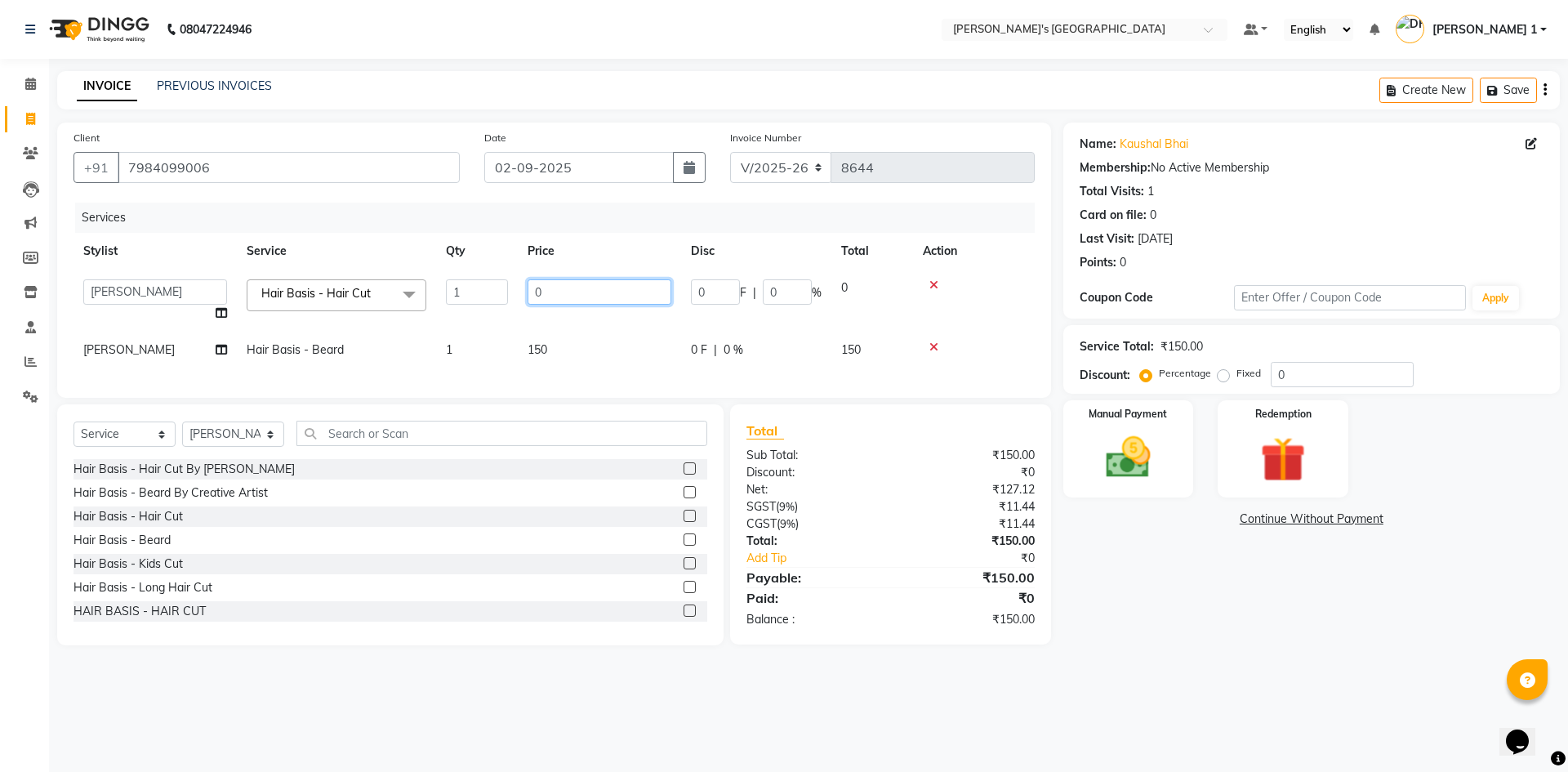
click at [596, 285] on input "0" at bounding box center [599, 292] width 144 height 25
type input "0"
type input "150"
click at [1158, 427] on div "Manual Payment" at bounding box center [1128, 448] width 136 height 101
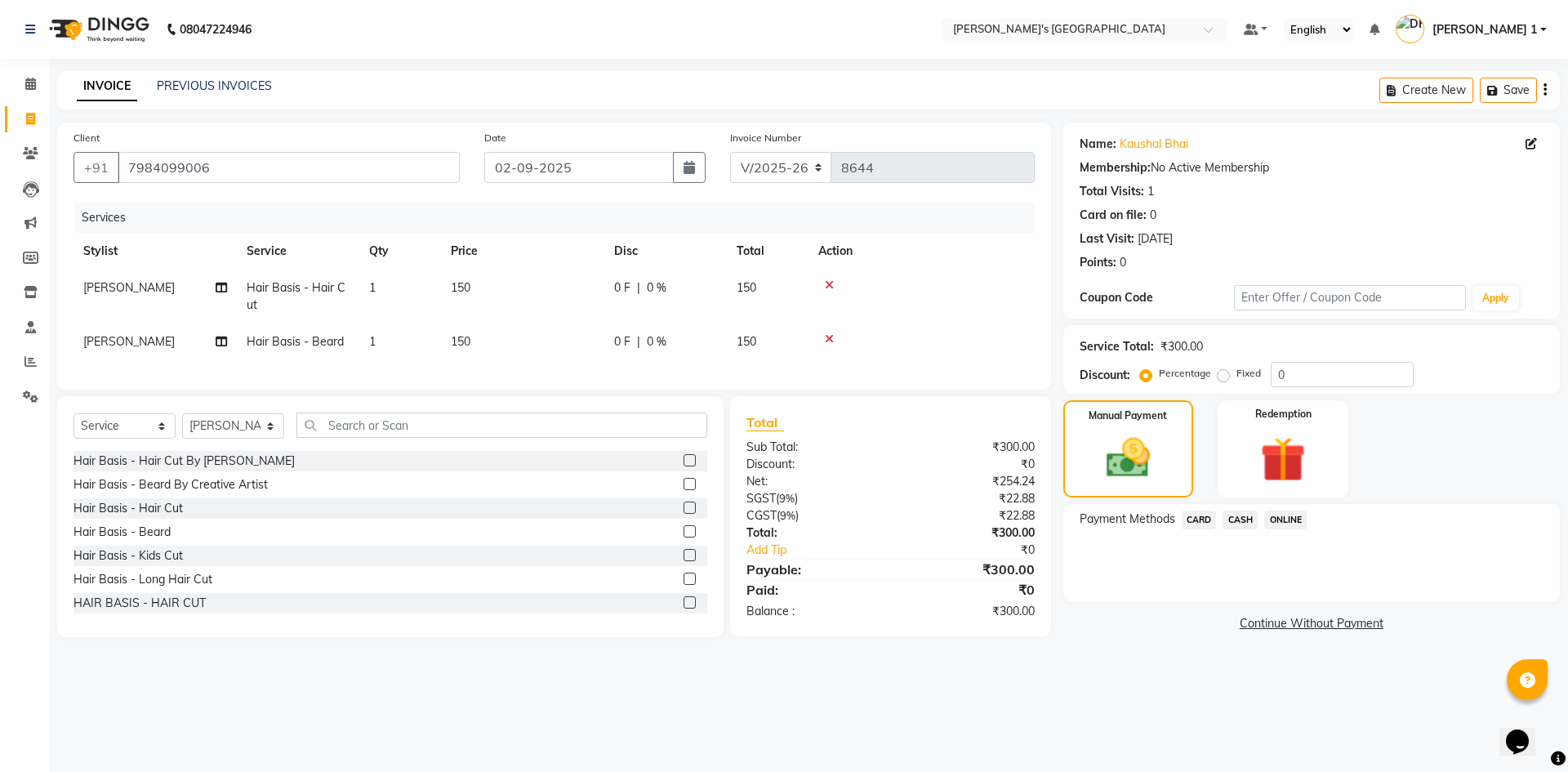
click at [1238, 520] on span "CASH" at bounding box center [1240, 520] width 35 height 19
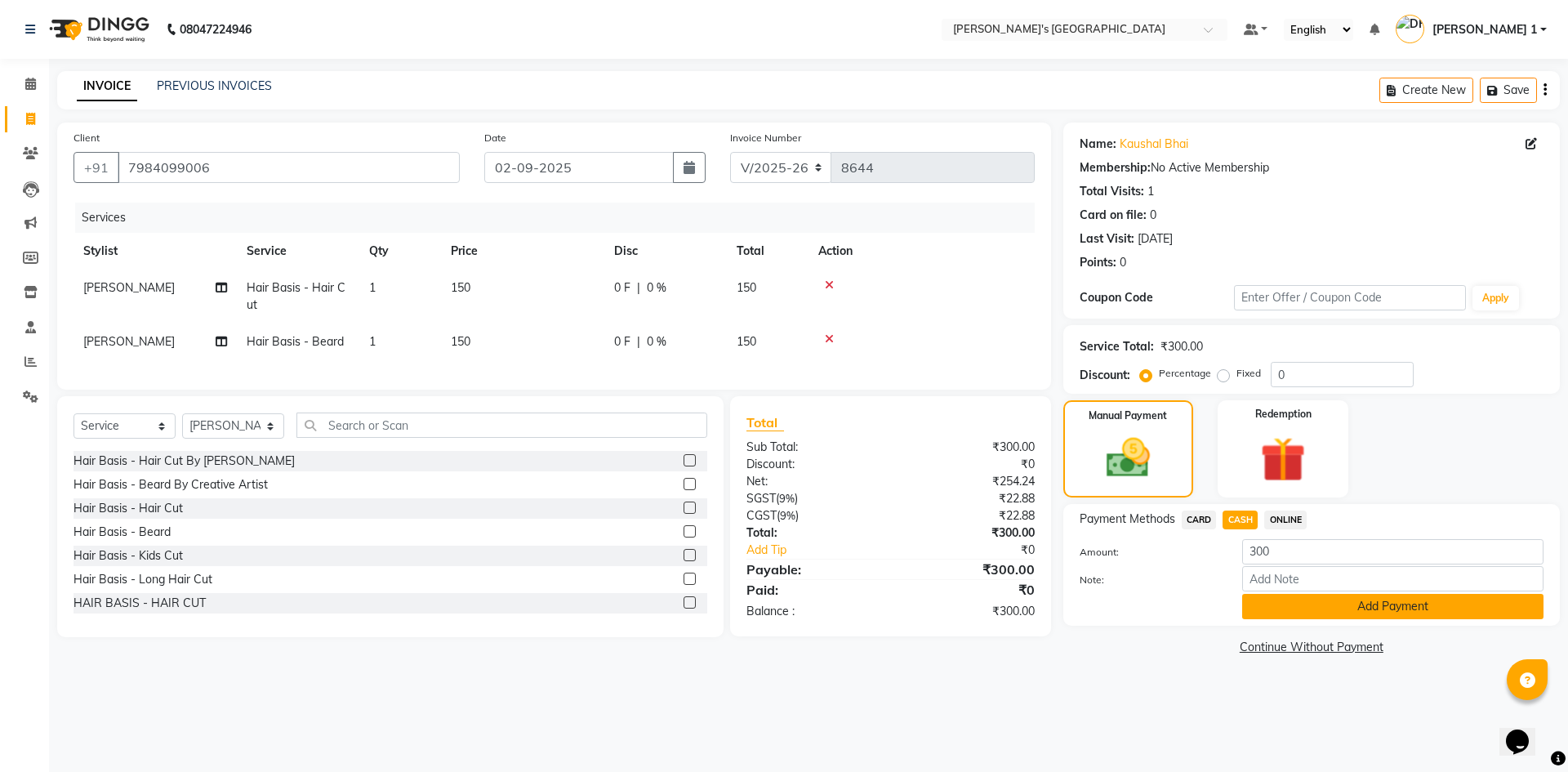
click at [1281, 610] on button "Add Payment" at bounding box center [1392, 606] width 302 height 25
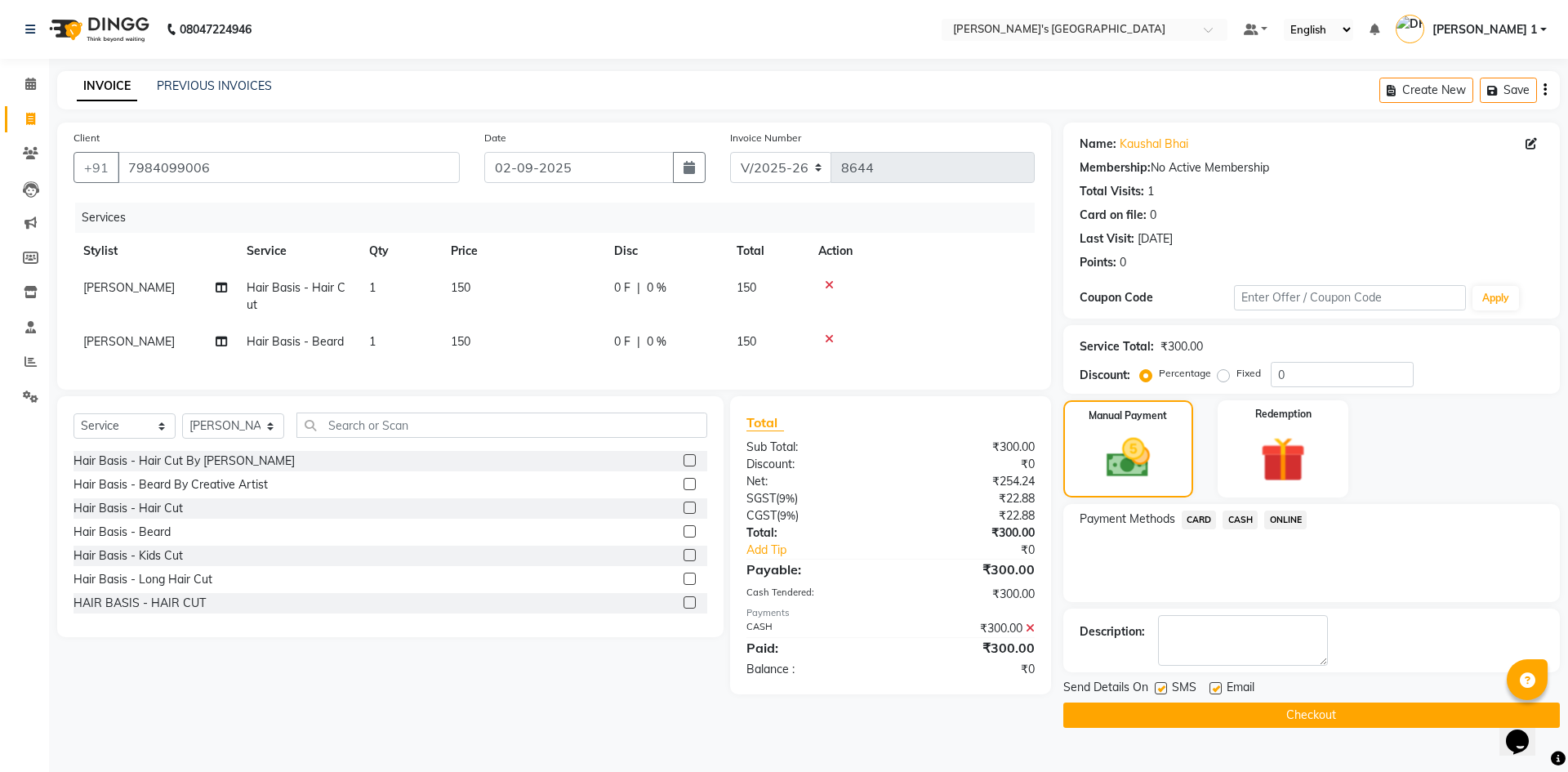
click at [1218, 690] on label at bounding box center [1215, 688] width 12 height 12
click at [1218, 690] on input "checkbox" at bounding box center [1214, 689] width 11 height 11
checkbox input "false"
click at [1163, 686] on label at bounding box center [1160, 688] width 12 height 12
click at [1163, 686] on input "checkbox" at bounding box center [1159, 689] width 11 height 11
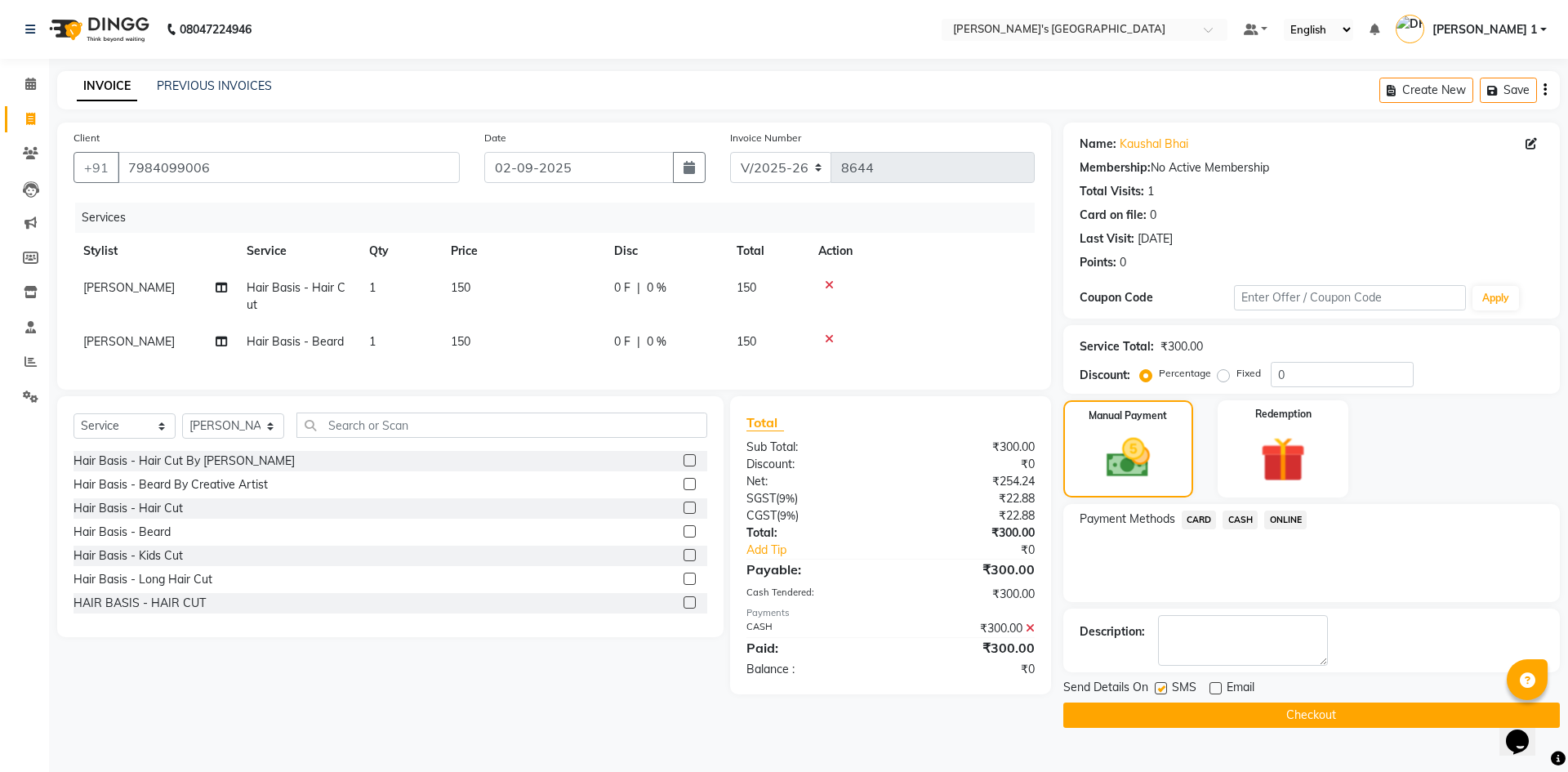
checkbox input "false"
click at [1163, 701] on div "Send Details On SMS Email Checkout" at bounding box center [1310, 703] width 497 height 49
click at [1164, 709] on button "Checkout" at bounding box center [1310, 715] width 497 height 25
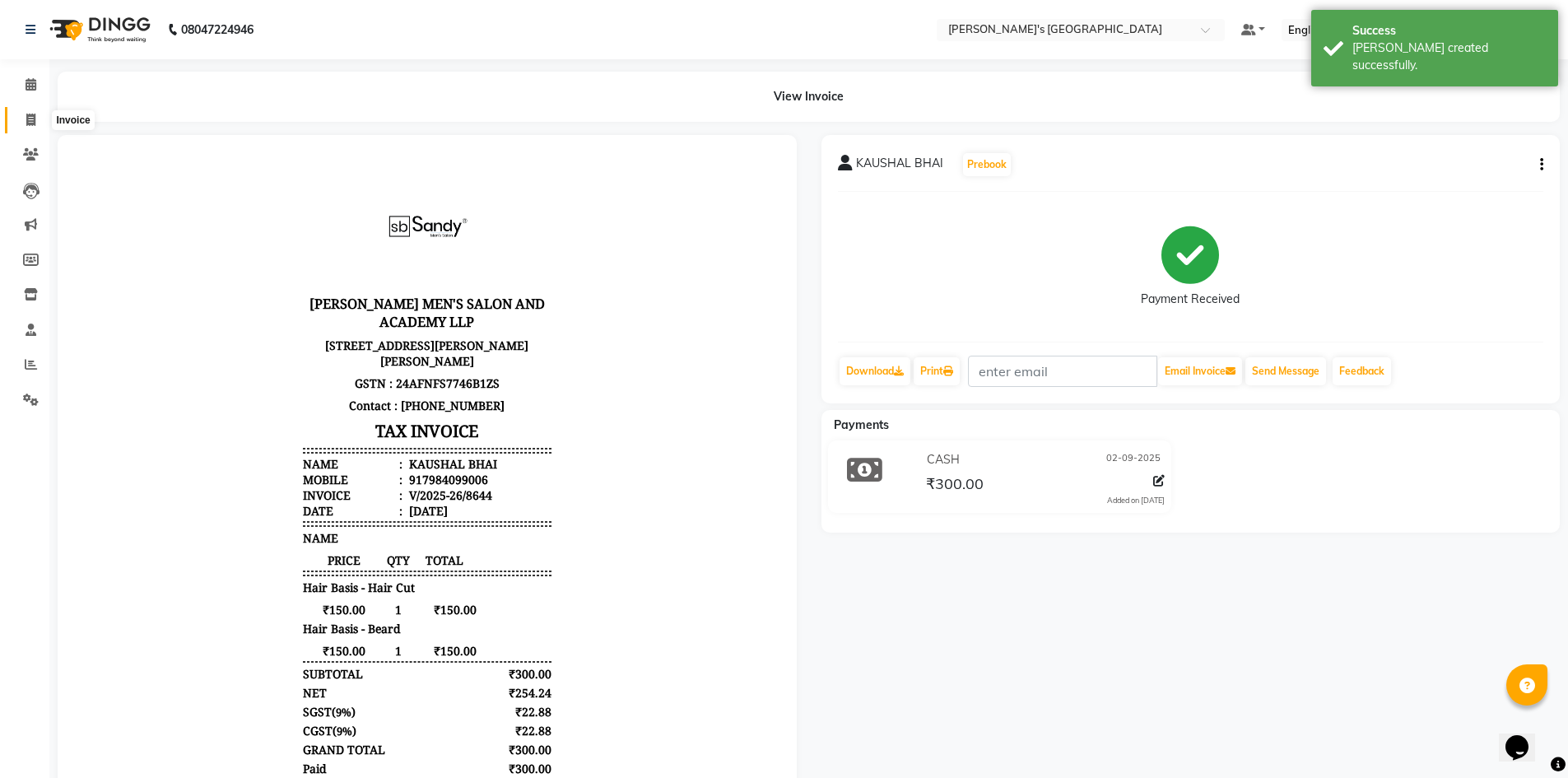
click at [35, 125] on span at bounding box center [31, 121] width 29 height 19
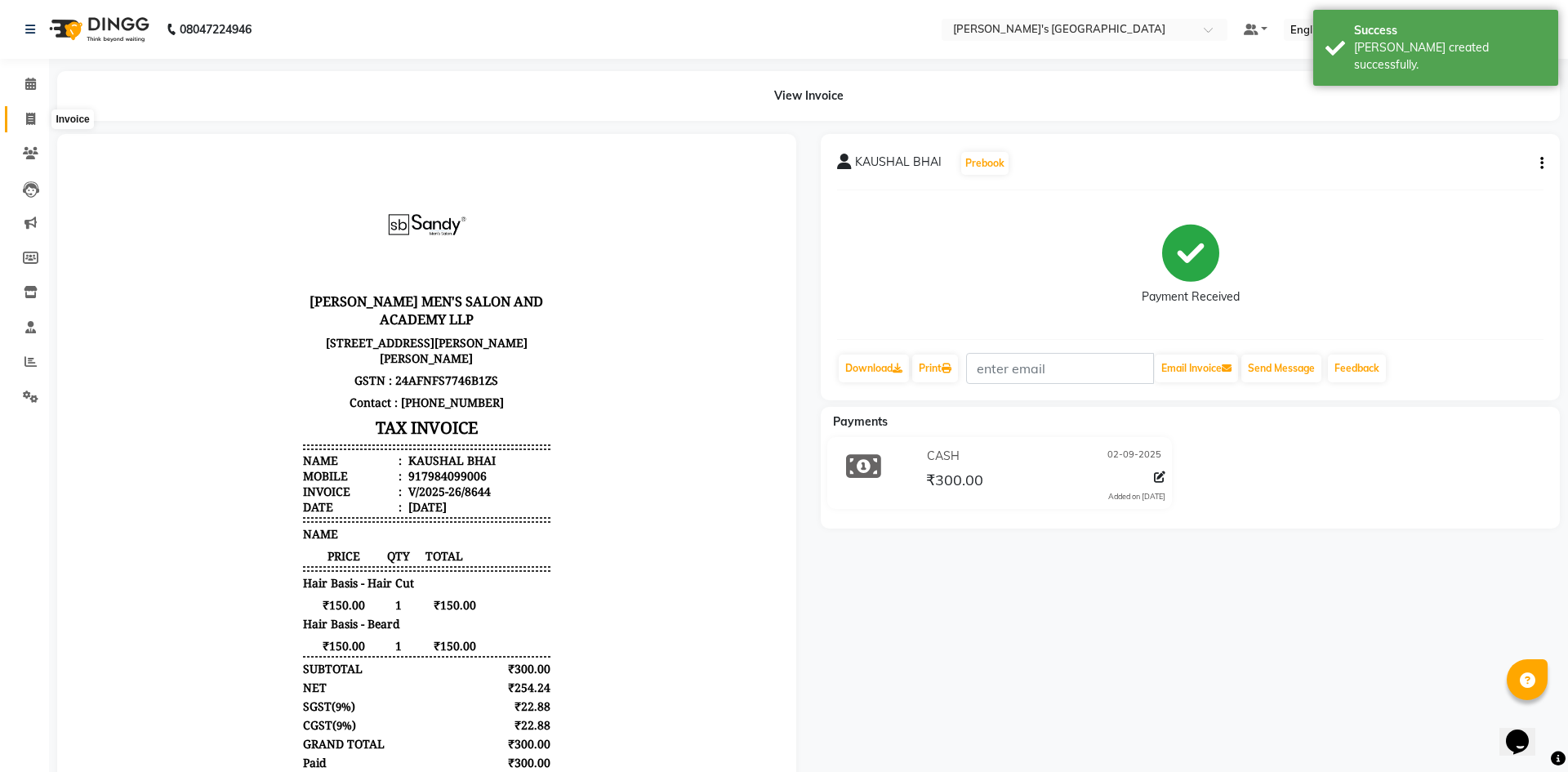
select select "service"
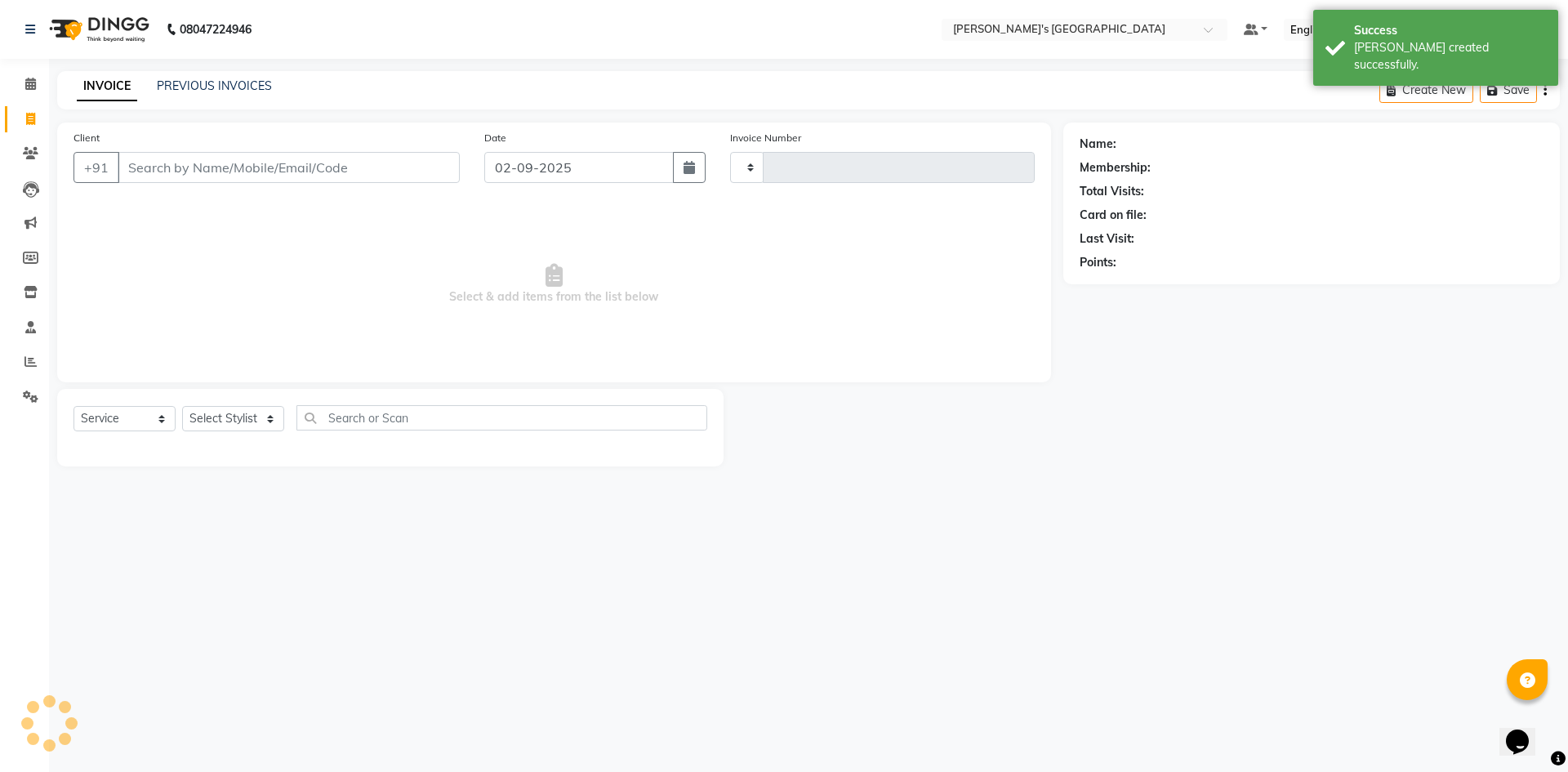
type input "8645"
select select "6233"
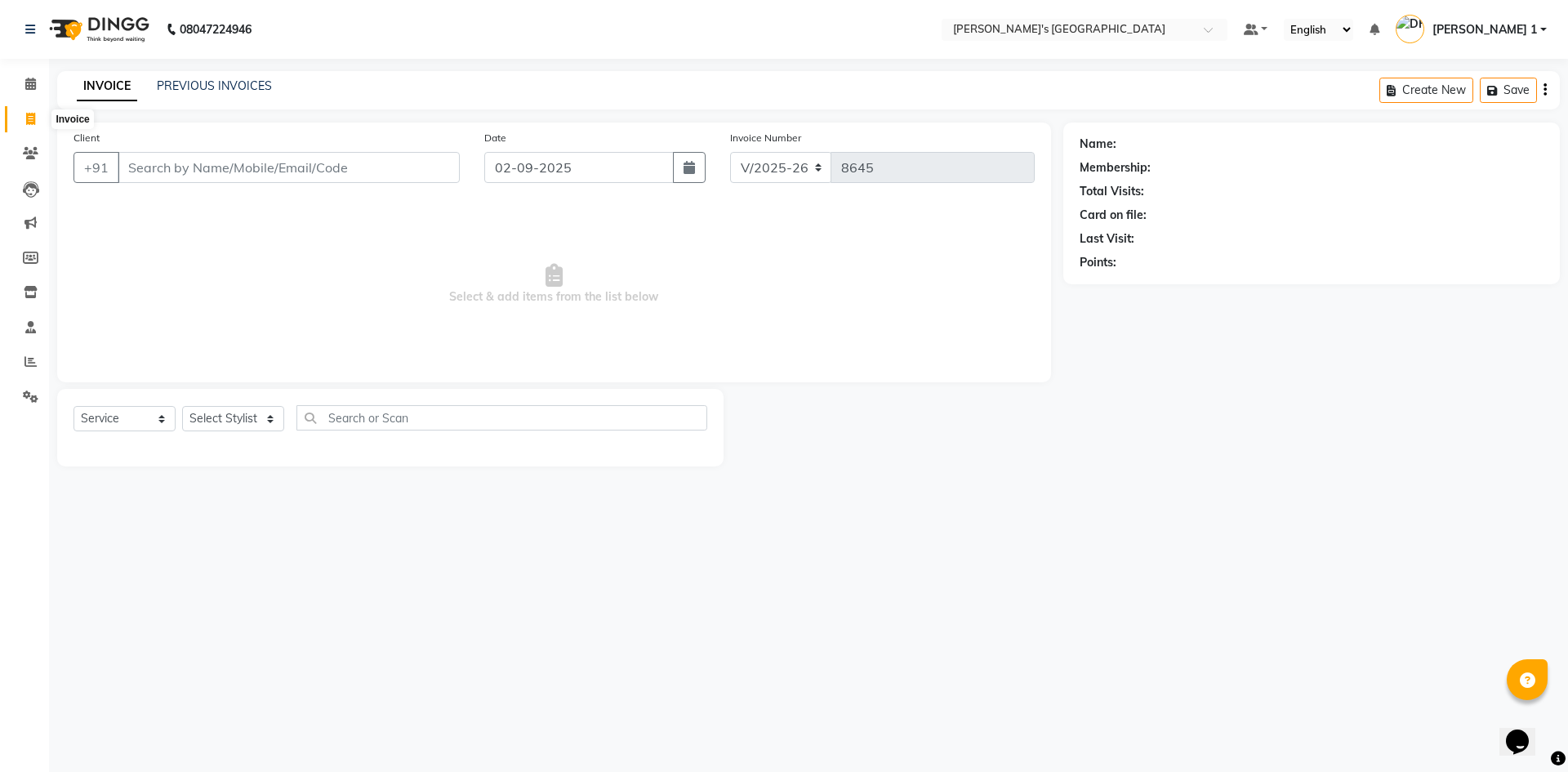
click at [20, 123] on span at bounding box center [31, 120] width 29 height 19
select select "service"
type input "8645"
select select "6233"
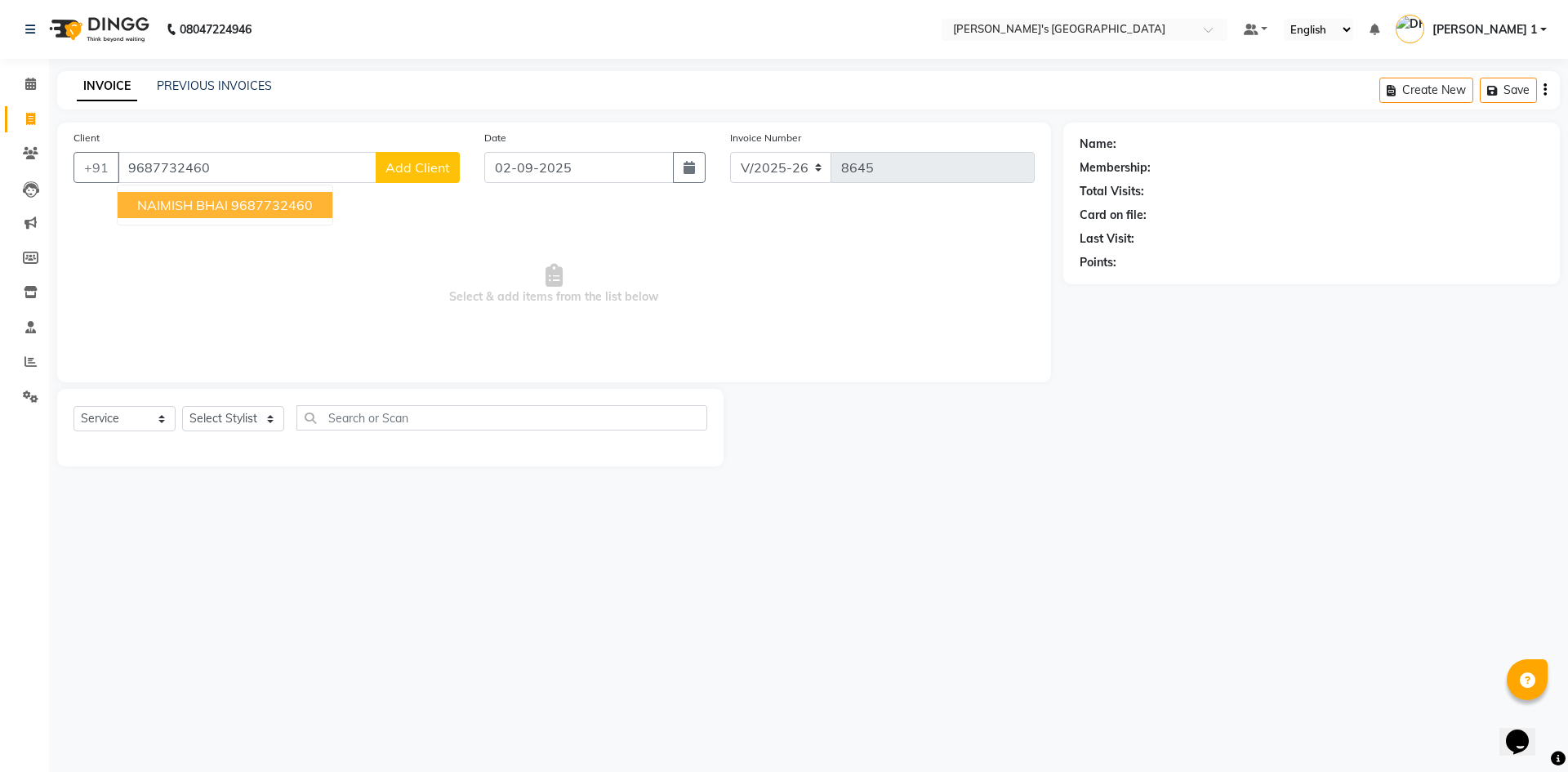
click at [248, 200] on ngb-highlight "9687732460" at bounding box center [271, 205] width 81 height 16
type input "9687732460"
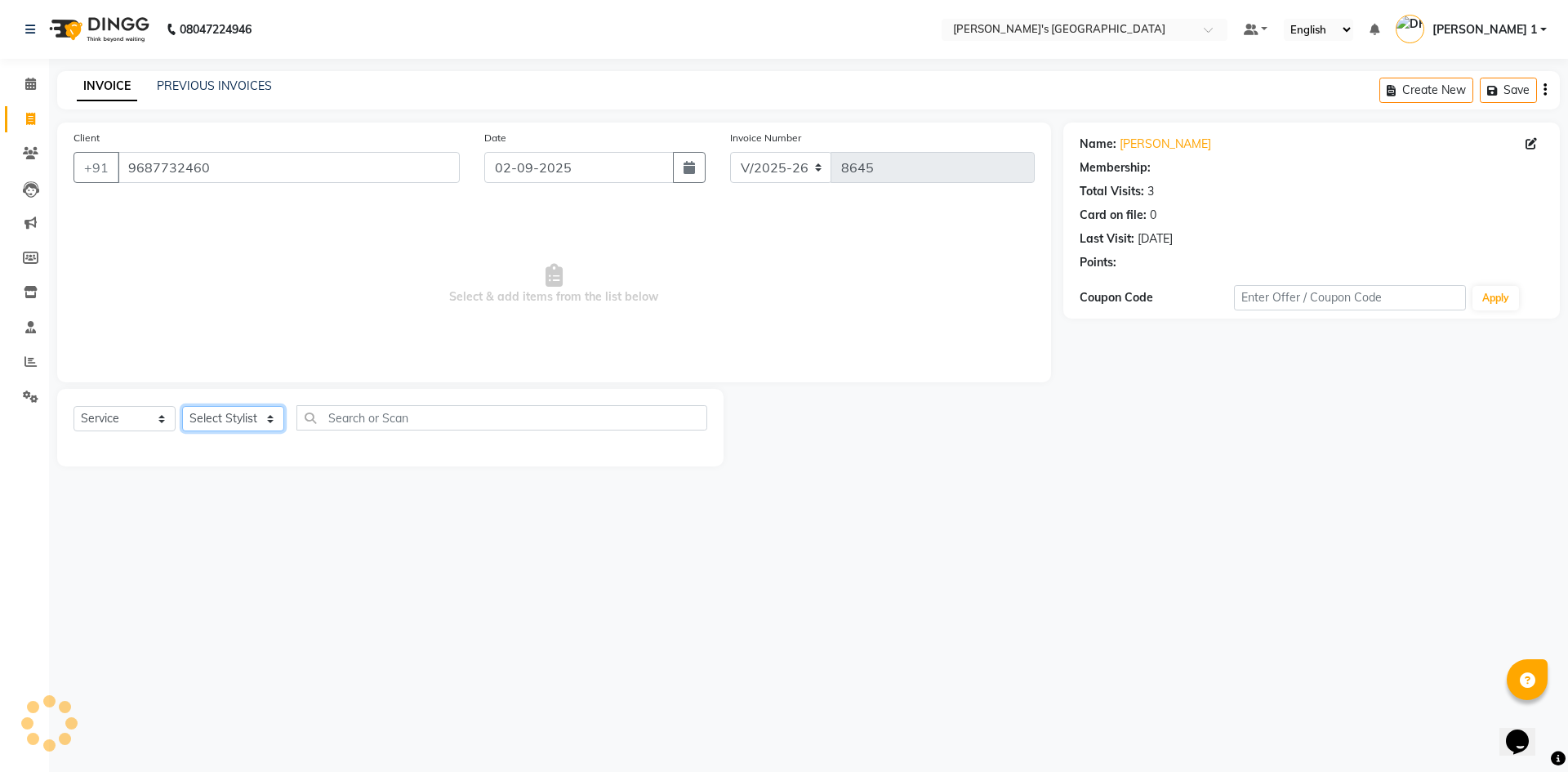
click at [258, 427] on select "Select Stylist ADARSH SOLANKI AVINASH SEN BRIJESH ZALA CHANDU SEN DHRUV DAVE DH…" at bounding box center [233, 419] width 102 height 25
select select "46795"
click at [182, 406] on select "Select Stylist ADARSH SOLANKI AVINASH SEN BRIJESH ZALA CHANDU SEN DHRUV DAVE DH…" at bounding box center [233, 419] width 102 height 25
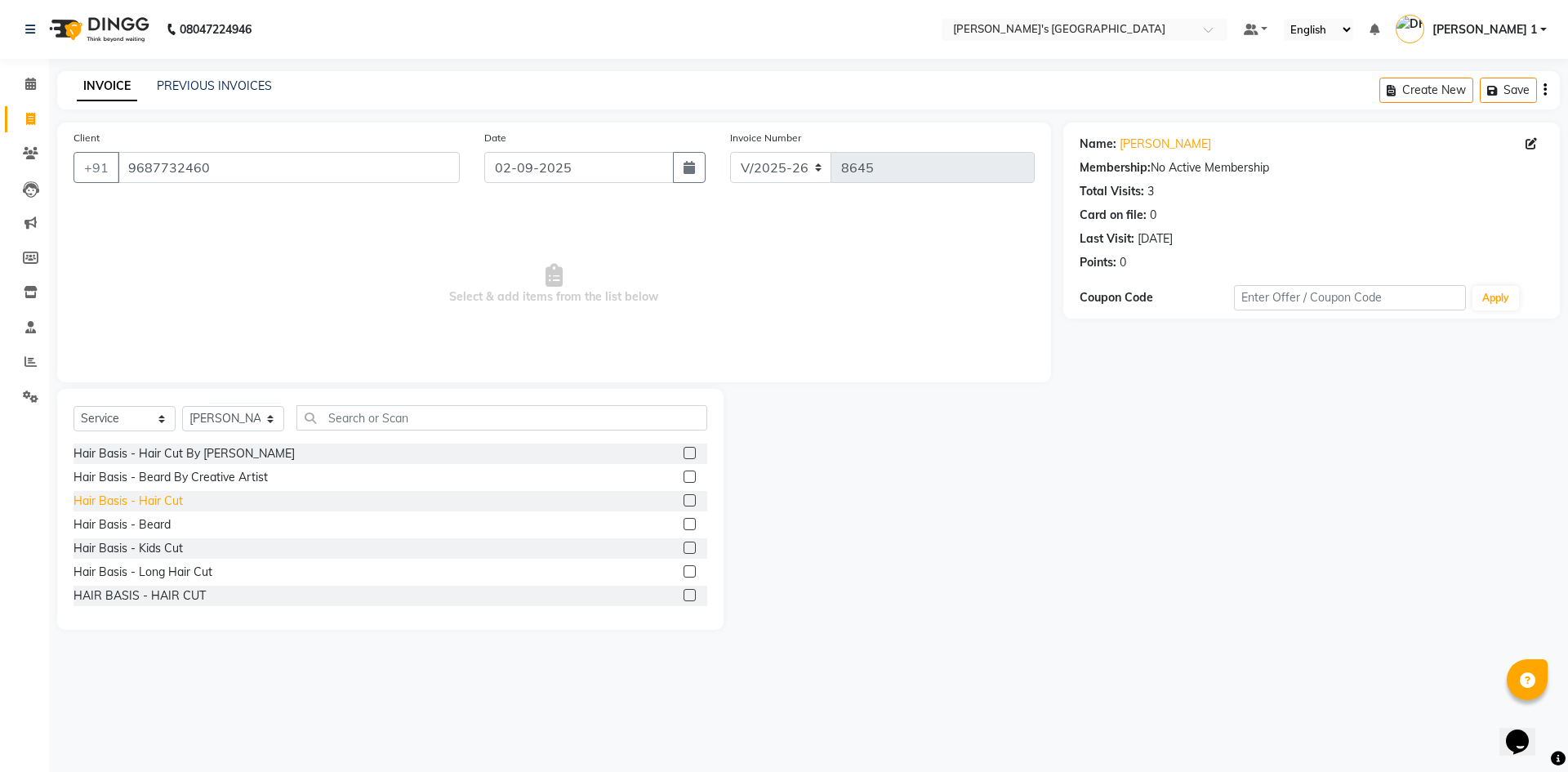
click at [181, 500] on div "Hair Basis - Hair Cut" at bounding box center [128, 501] width 109 height 17
checkbox input "false"
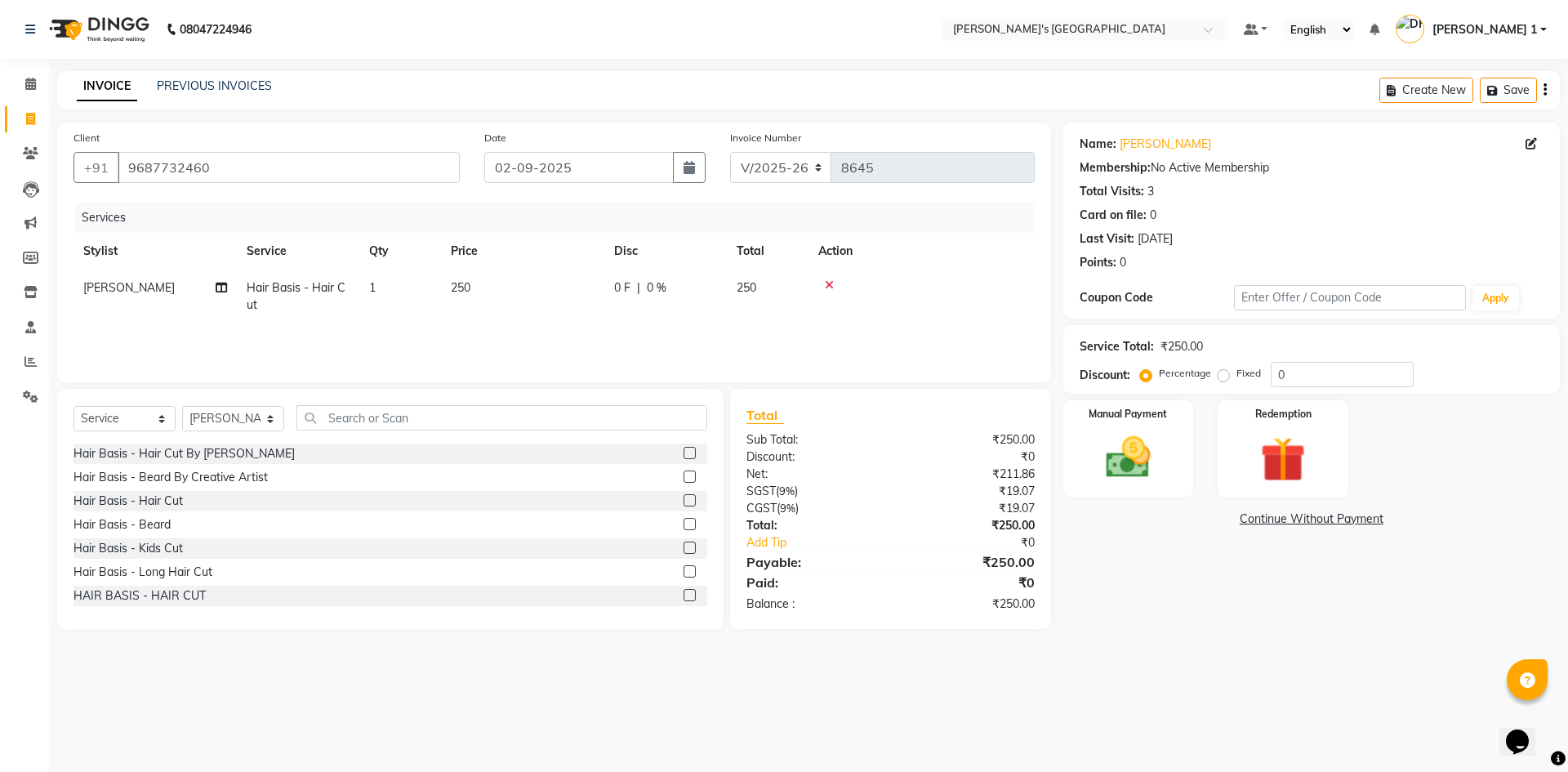
click at [495, 286] on td "250" at bounding box center [523, 296] width 164 height 54
select select "46795"
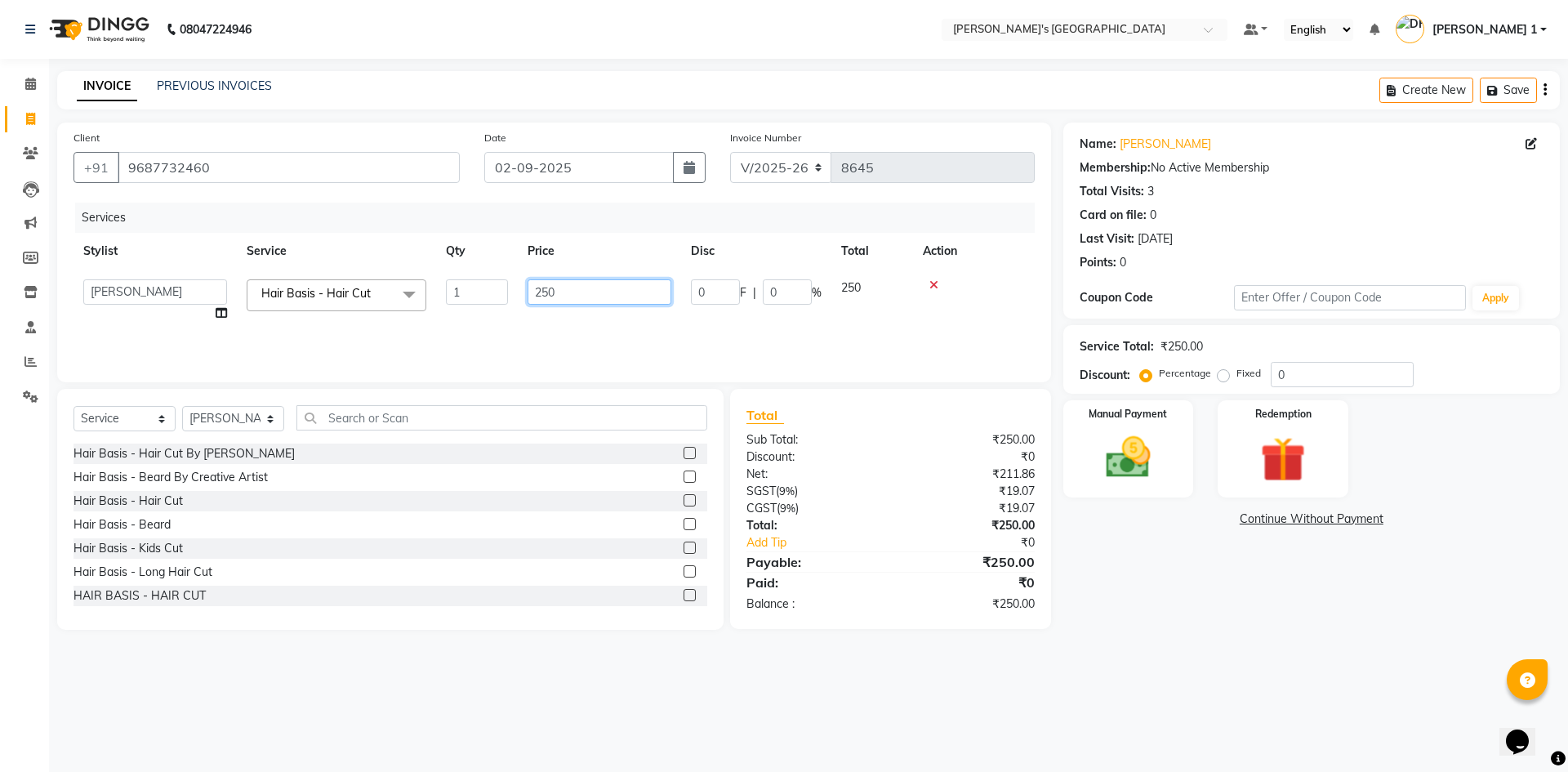
click at [567, 291] on input "250" at bounding box center [599, 292] width 144 height 25
click at [584, 300] on input "250" at bounding box center [599, 292] width 144 height 25
type input "2"
type input "150"
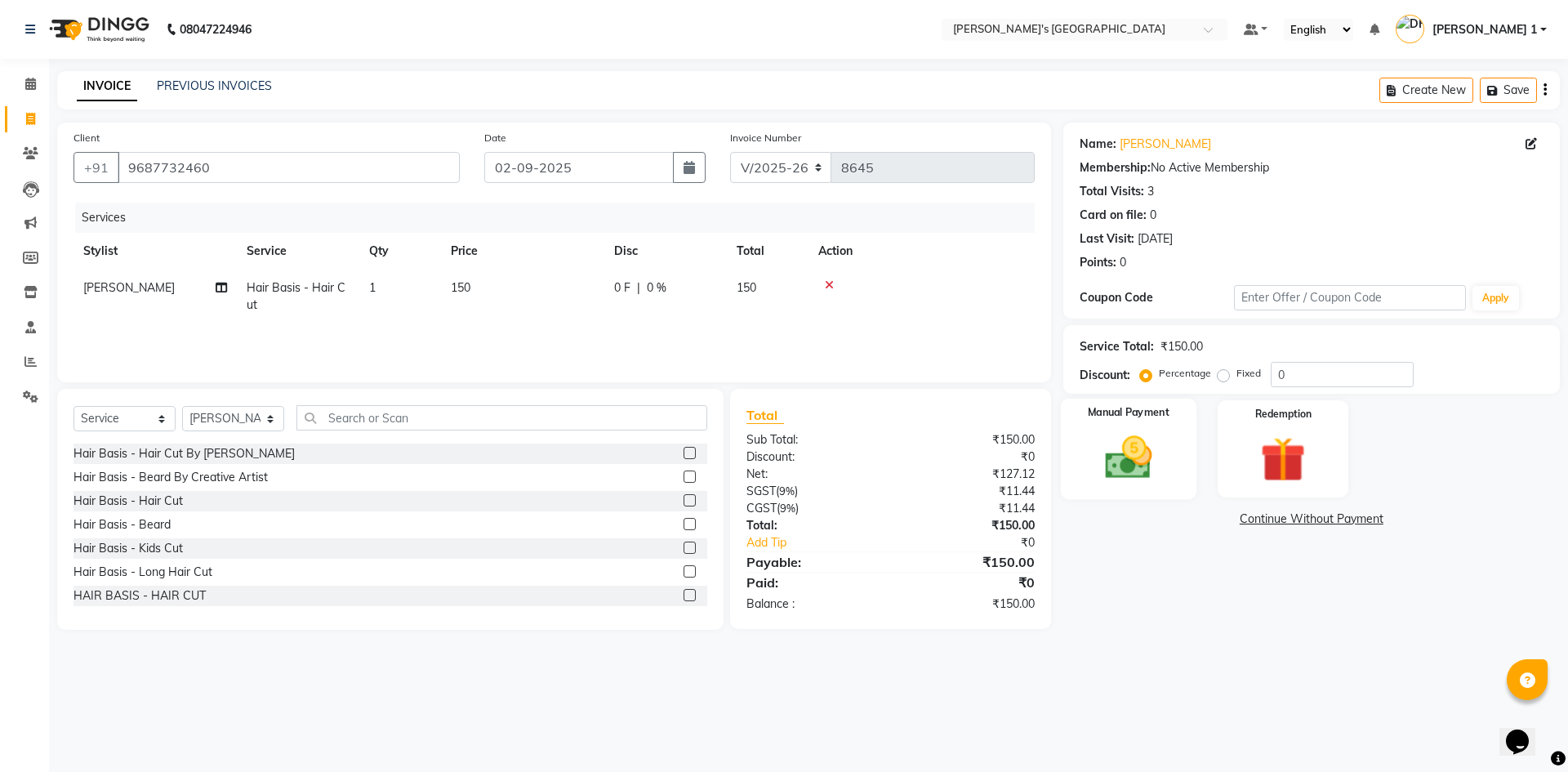
click at [1113, 458] on img at bounding box center [1128, 457] width 76 height 54
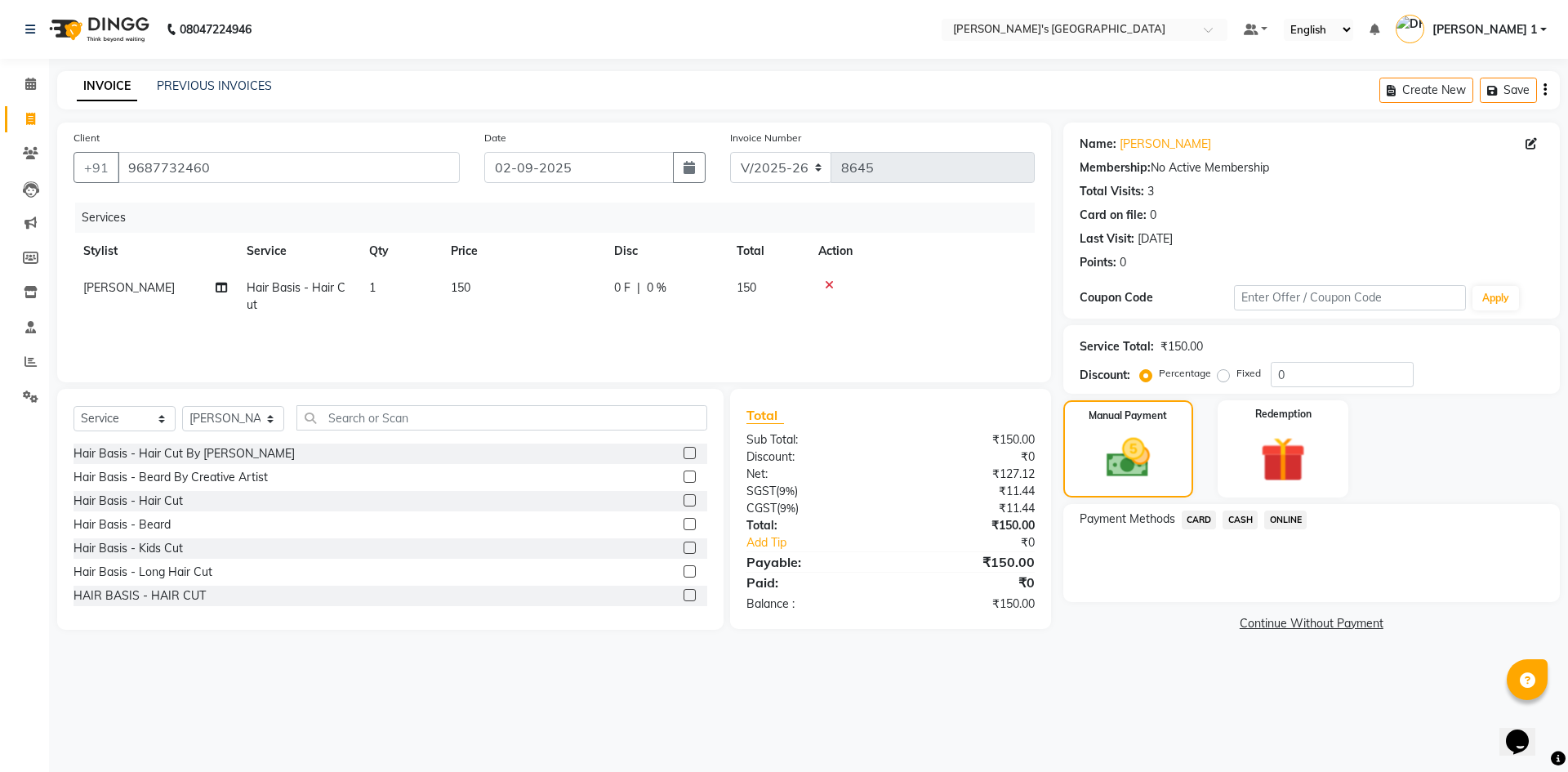
click at [1242, 519] on span "CASH" at bounding box center [1240, 520] width 35 height 19
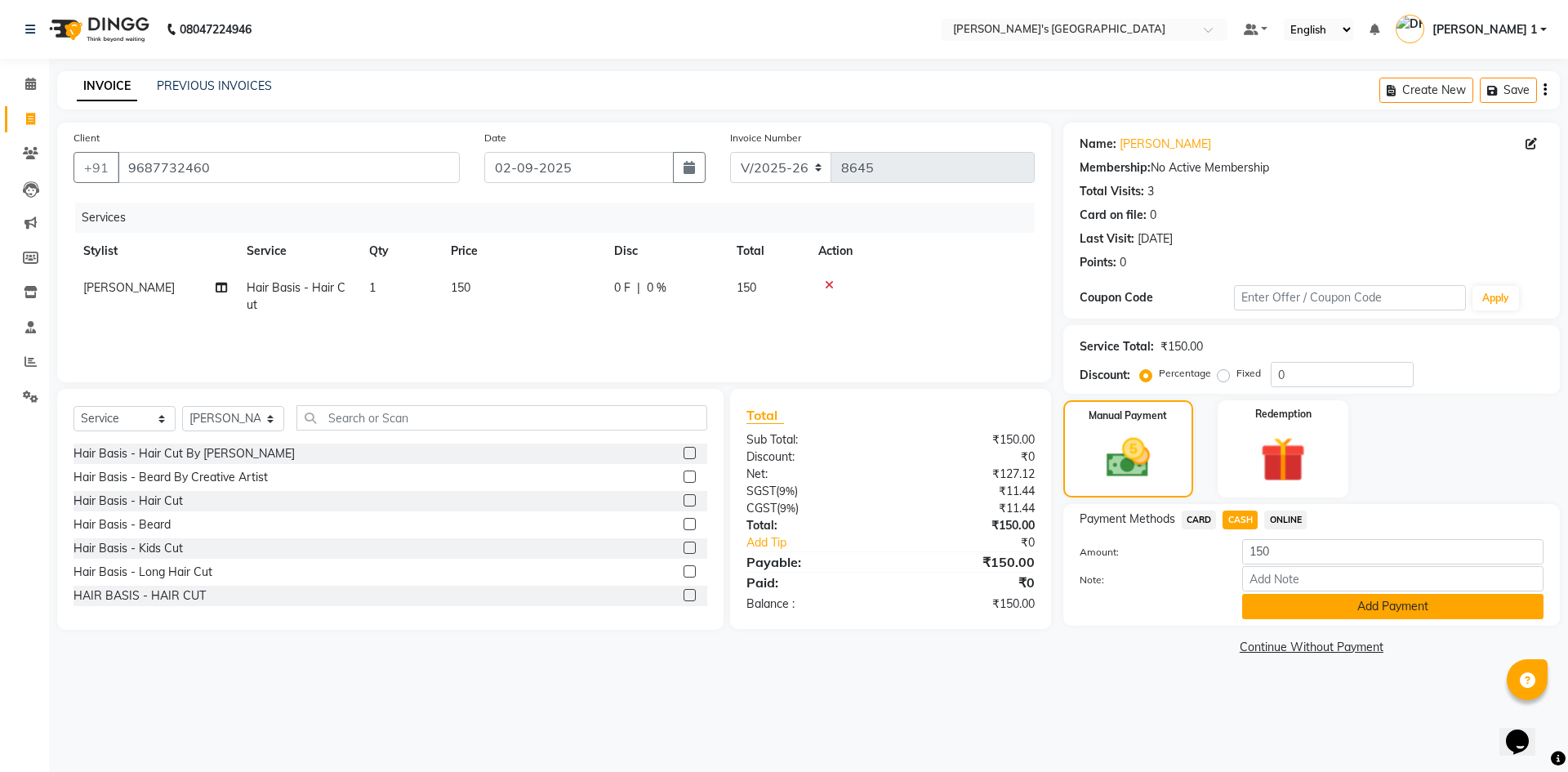
click at [1326, 606] on button "Add Payment" at bounding box center [1392, 606] width 302 height 25
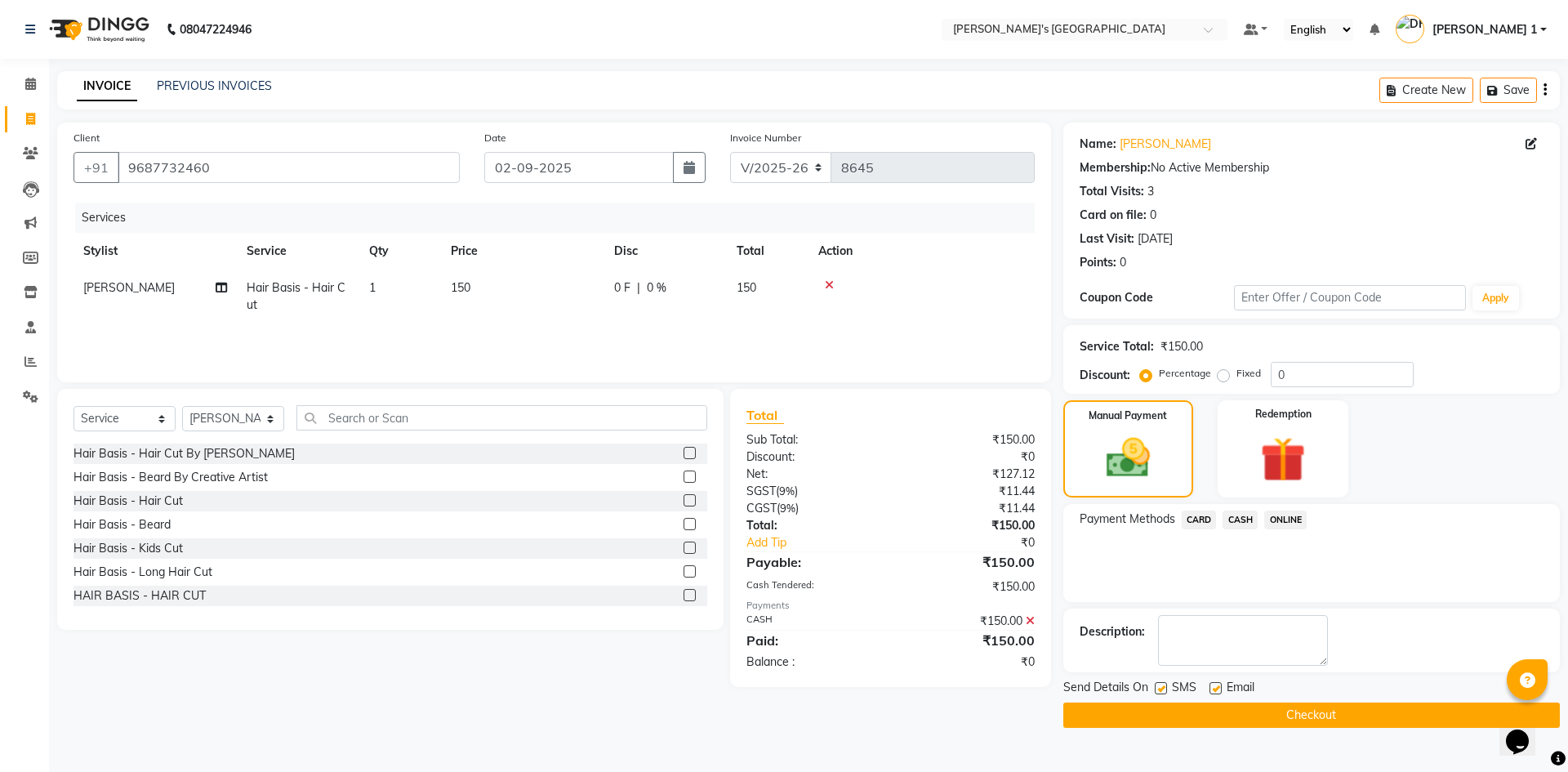
click at [1213, 686] on label at bounding box center [1215, 688] width 12 height 12
click at [1213, 686] on input "checkbox" at bounding box center [1214, 689] width 11 height 11
checkbox input "false"
click at [1163, 686] on label at bounding box center [1160, 688] width 12 height 12
click at [1163, 686] on input "checkbox" at bounding box center [1159, 689] width 11 height 11
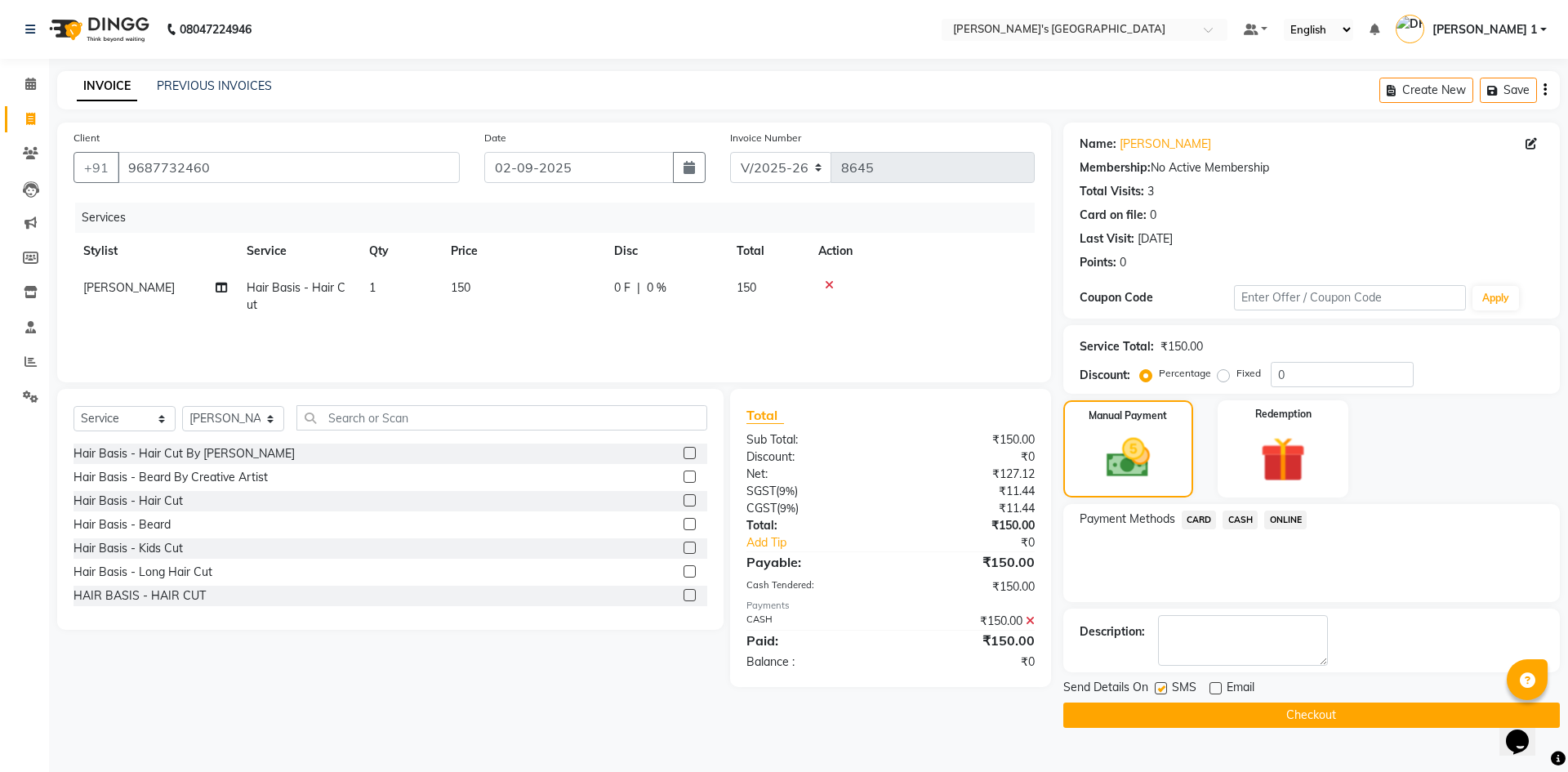
checkbox input "false"
click at [1176, 707] on button "Checkout" at bounding box center [1310, 715] width 497 height 25
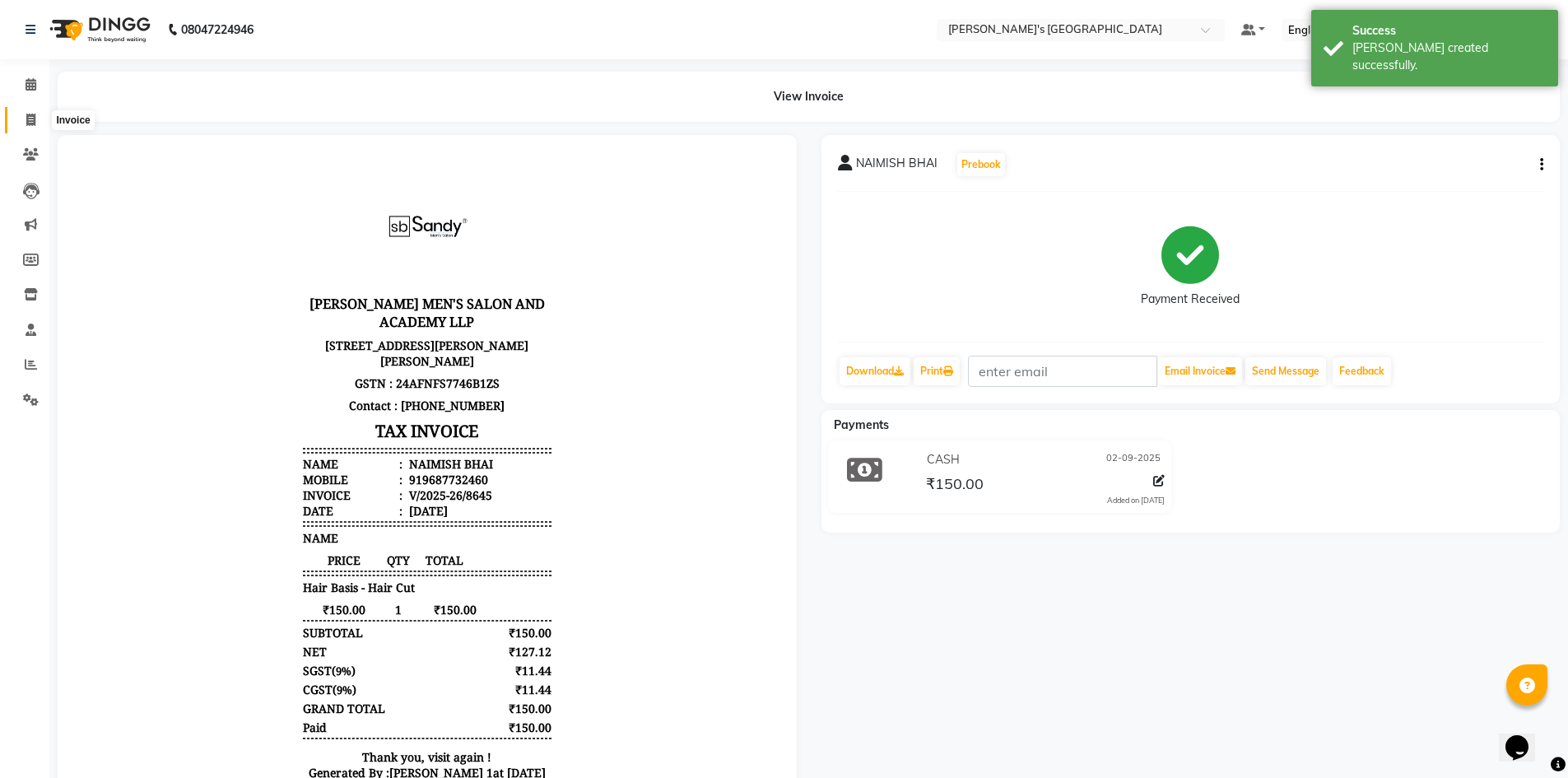
click at [26, 114] on icon at bounding box center [30, 120] width 9 height 13
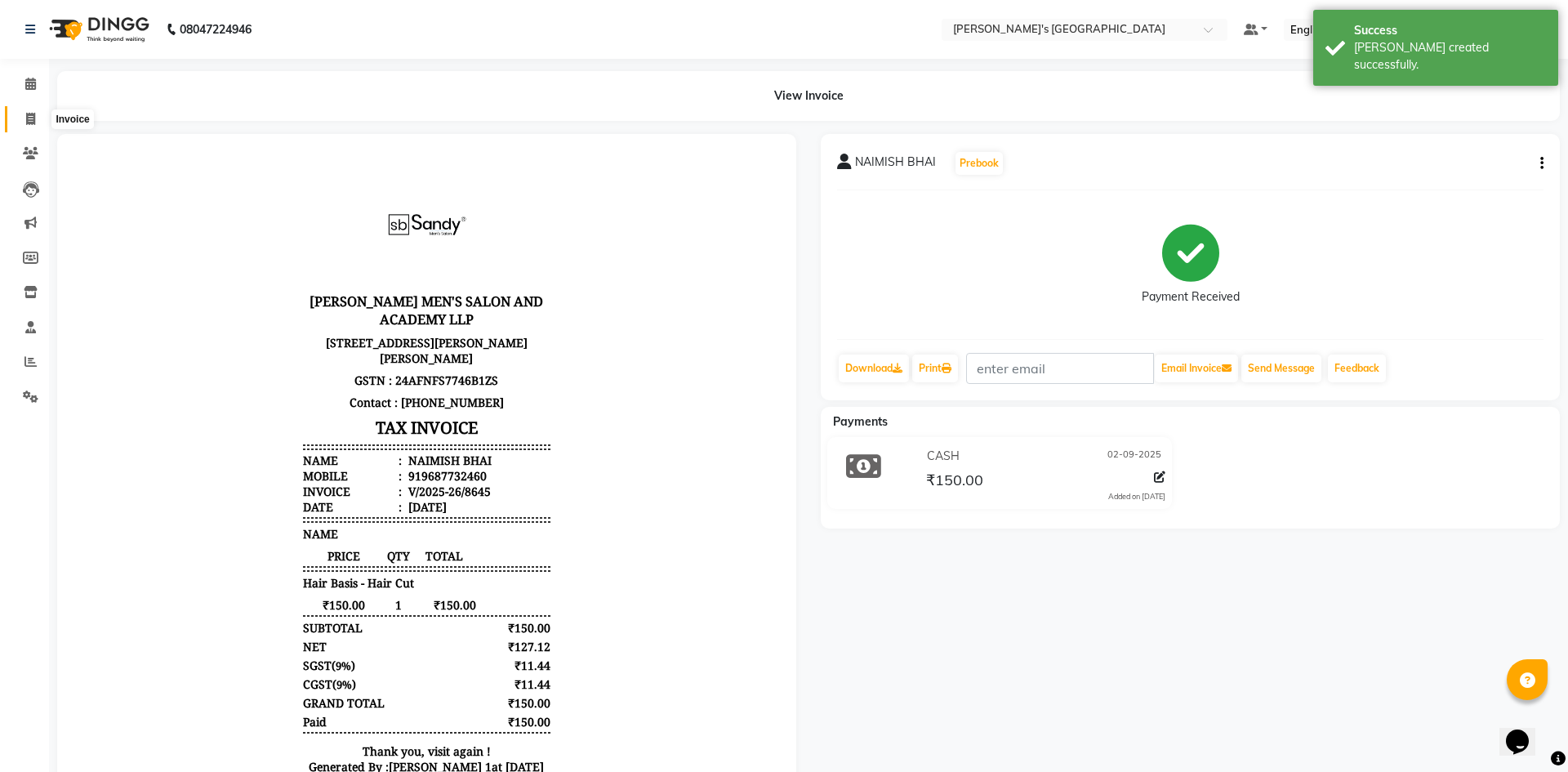
select select "6233"
select select "service"
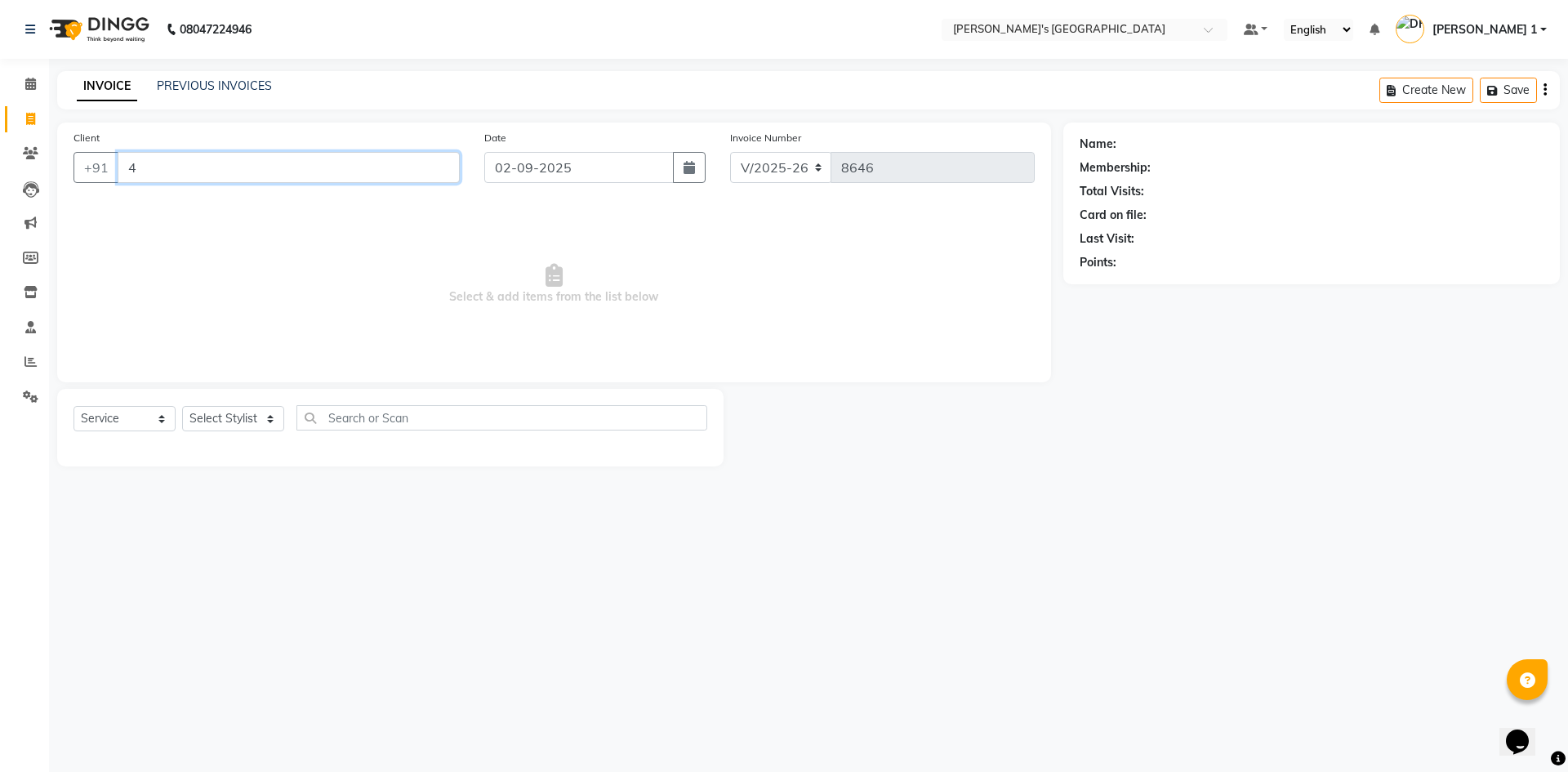
type input "4"
drag, startPoint x: 258, startPoint y: 170, endPoint x: 281, endPoint y: 176, distance: 23.8
click at [258, 170] on input "4" at bounding box center [288, 168] width 342 height 31
click at [26, 116] on icon at bounding box center [30, 119] width 9 height 12
select select "service"
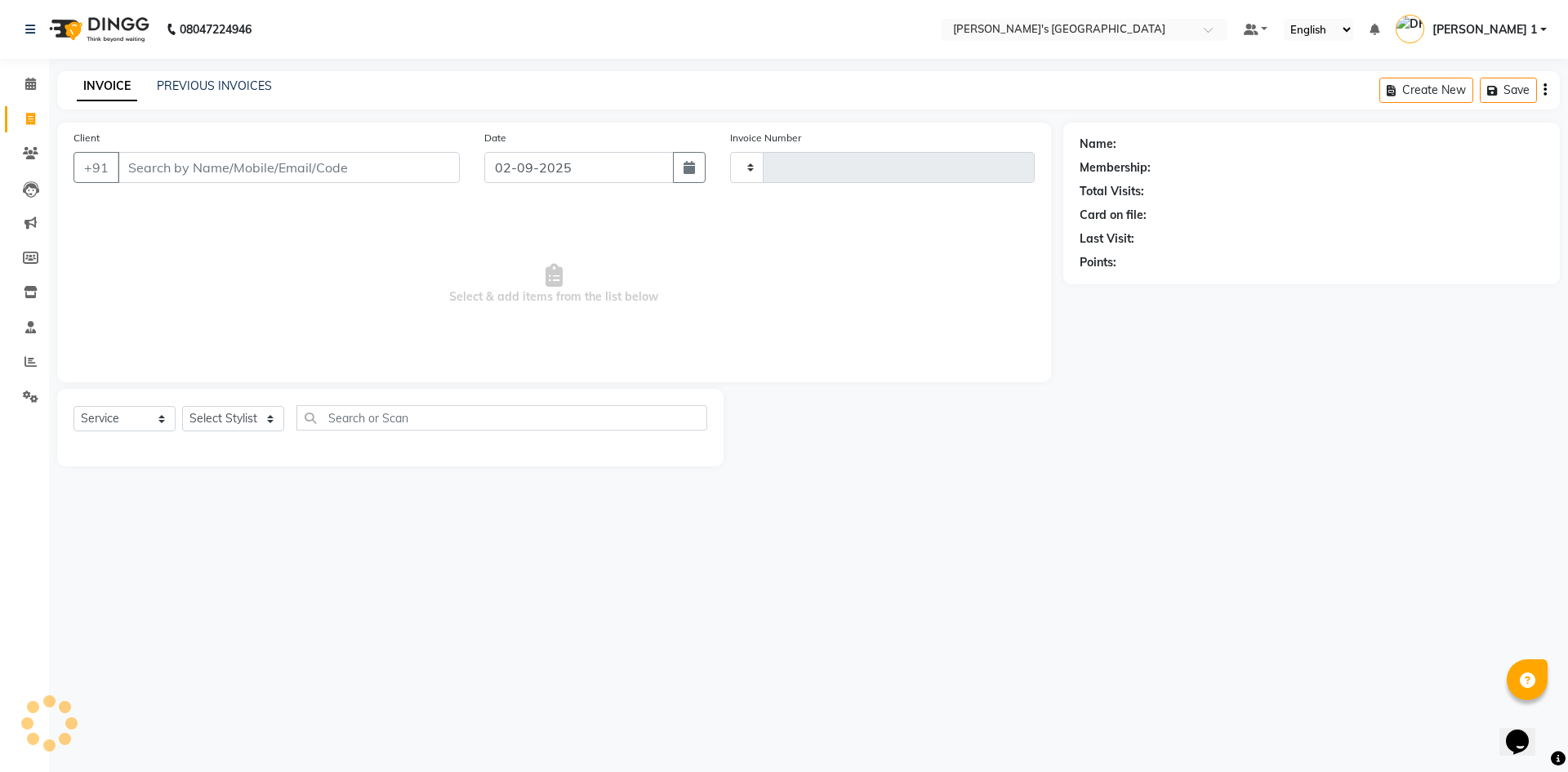
type input "8646"
select select "6233"
drag, startPoint x: 16, startPoint y: 117, endPoint x: 34, endPoint y: 138, distance: 27.7
click at [18, 117] on span at bounding box center [31, 120] width 29 height 19
select select "service"
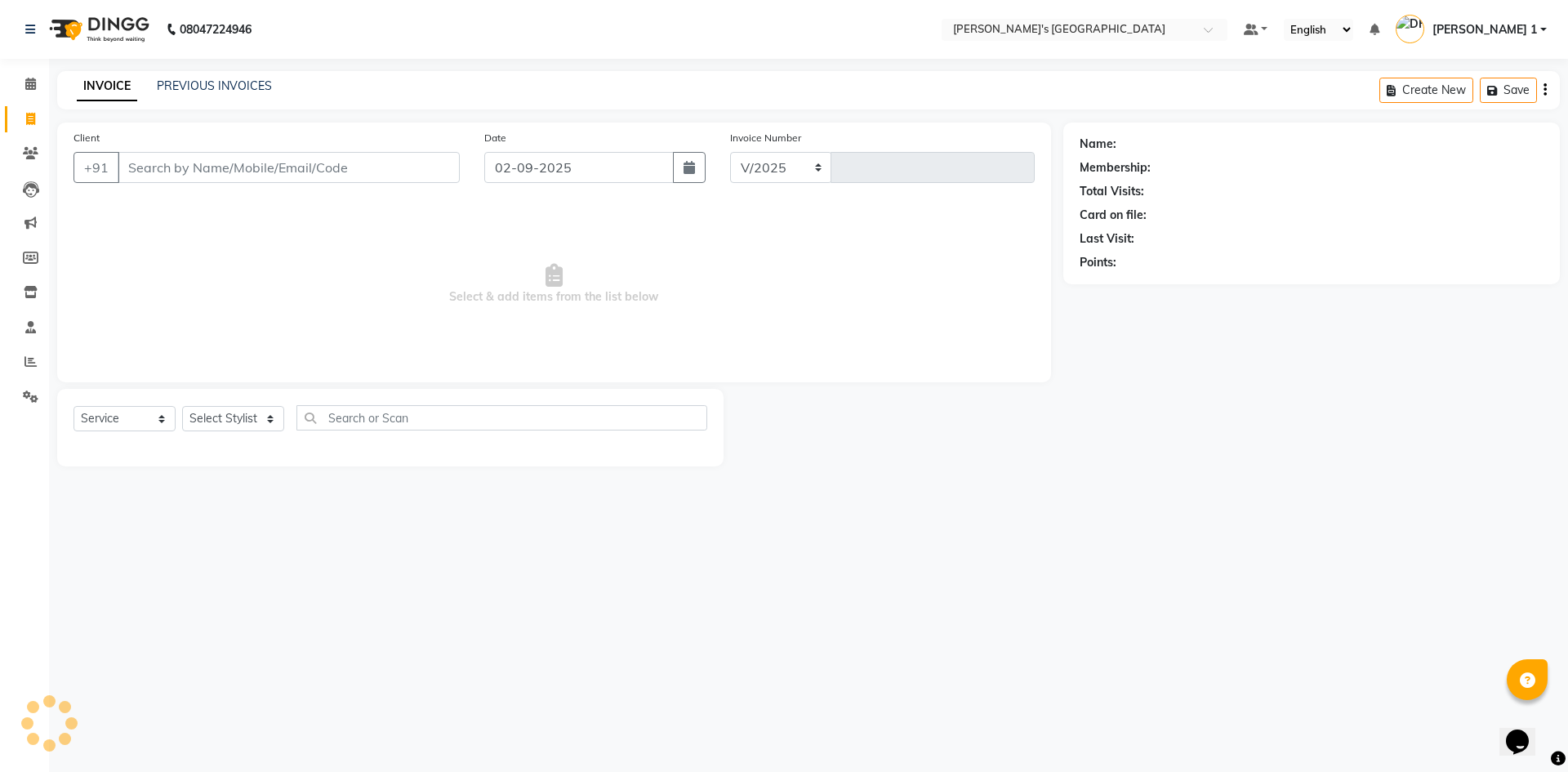
select select "6233"
type input "8646"
click at [194, 172] on input "Client" at bounding box center [288, 168] width 342 height 31
type input "9624665145"
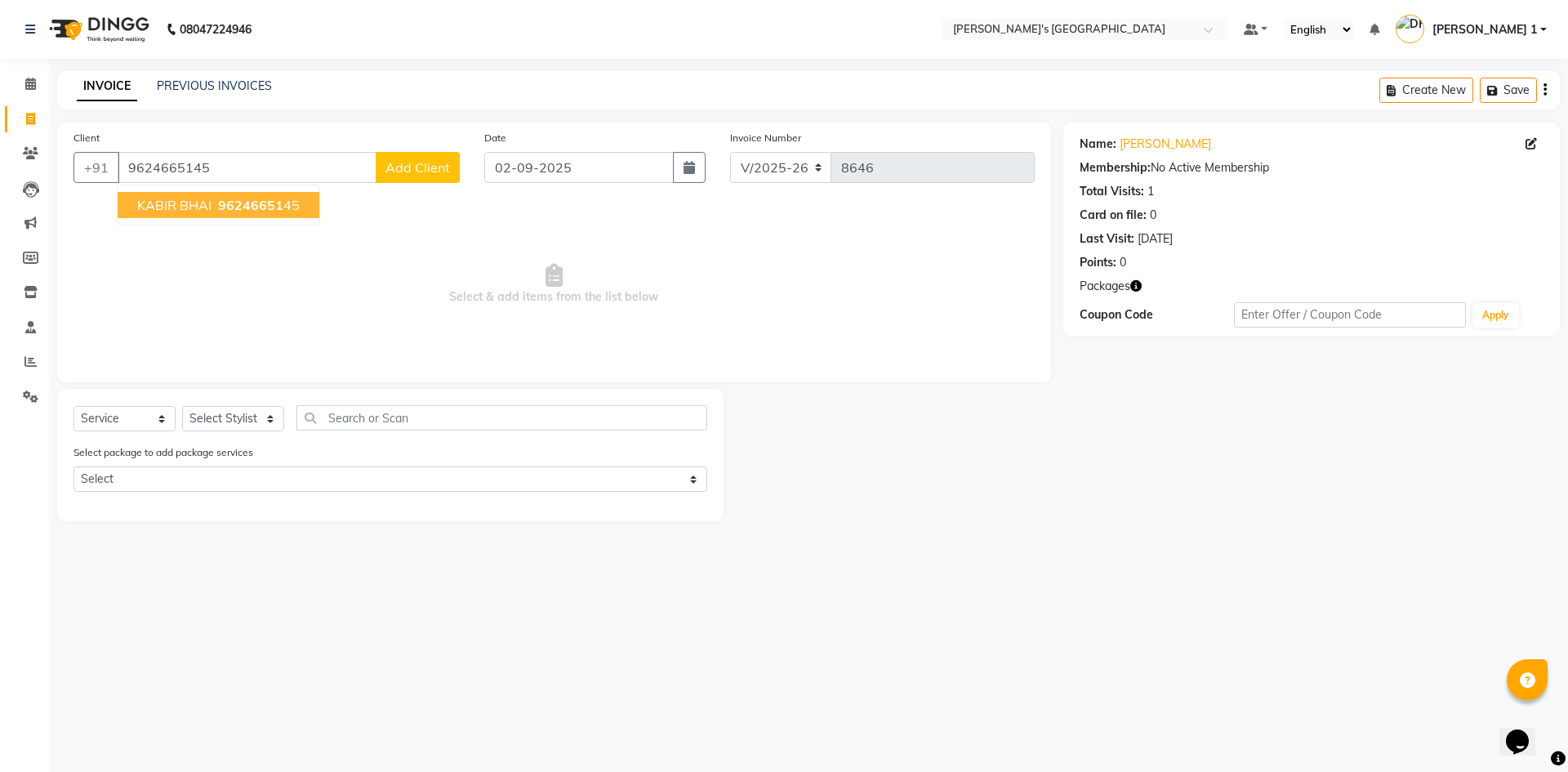
click at [236, 197] on span "96246651" at bounding box center [251, 205] width 65 height 16
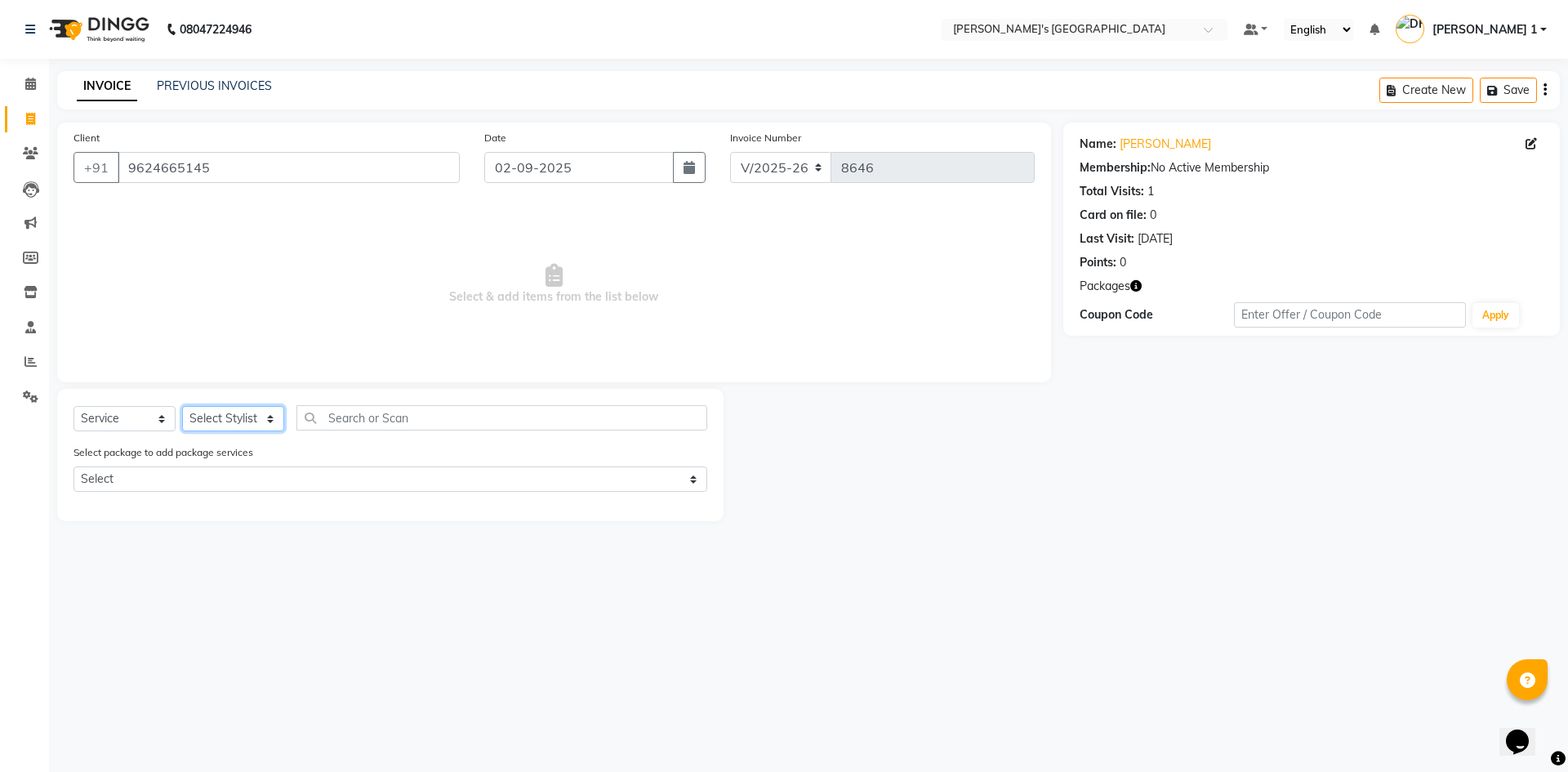
click at [232, 421] on select "Select Stylist ADARSH SOLANKI AVINASH SEN BRIJESH ZALA CHANDU SEN DHRUV DAVE DH…" at bounding box center [233, 419] width 102 height 25
select select "71308"
click at [182, 406] on select "Select Stylist ADARSH SOLANKI AVINASH SEN BRIJESH ZALA CHANDU SEN DHRUV DAVE DH…" at bounding box center [233, 419] width 102 height 25
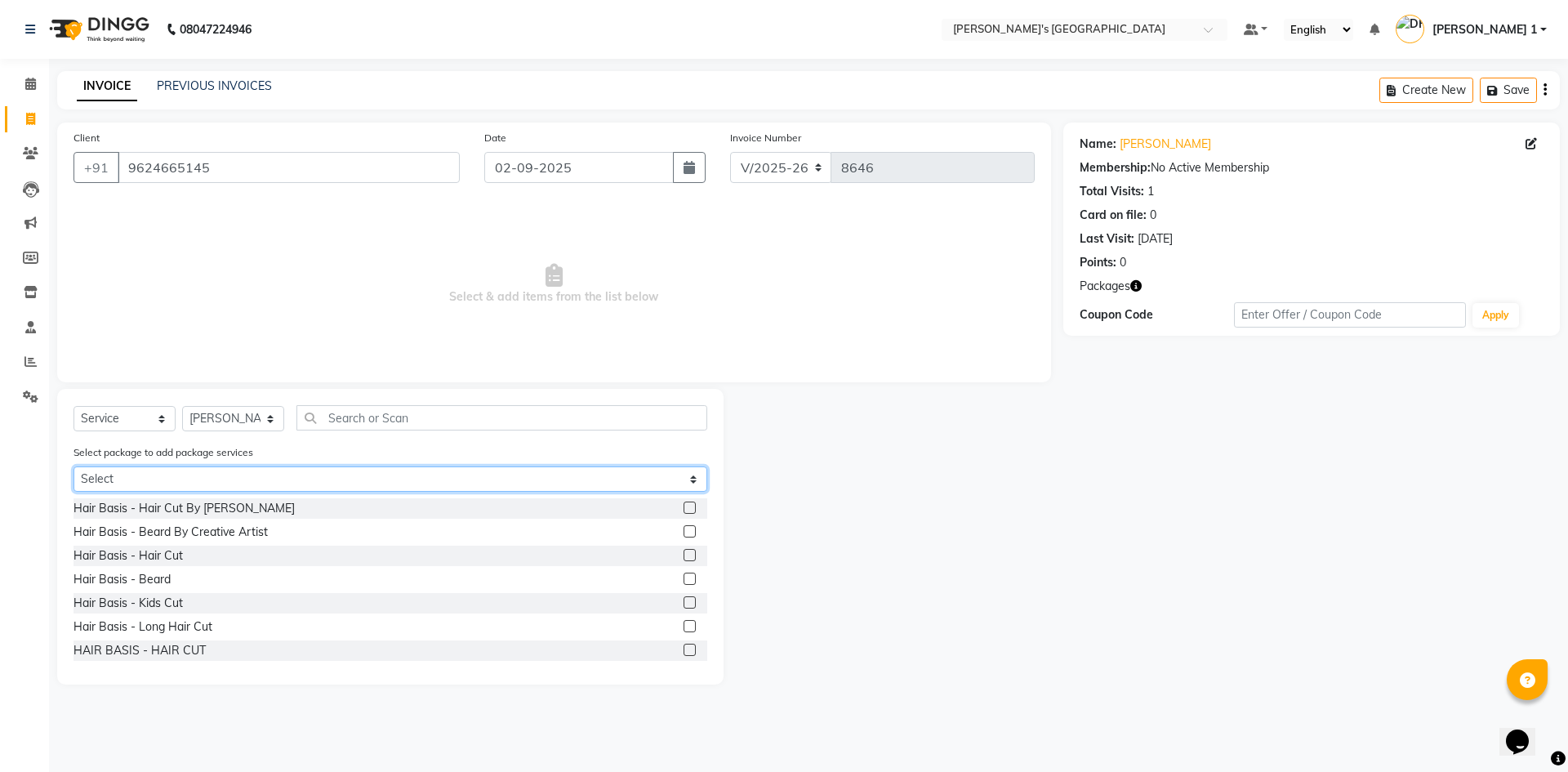
click at [201, 483] on select "Select MAVDI DEAR PACKAGE ( 6 HAIR CUT)" at bounding box center [391, 479] width 634 height 25
click at [74, 466] on select "Select MAVDI DEAR PACKAGE ( 6 HAIR CUT)" at bounding box center [391, 479] width 634 height 25
click at [197, 474] on select "Select MAVDI DEAR PACKAGE ( 6 HAIR CUT)" at bounding box center [391, 479] width 634 height 25
select select "1: Object"
click at [74, 466] on select "Select MAVDI DEAR PACKAGE ( 6 HAIR CUT)" at bounding box center [391, 479] width 634 height 25
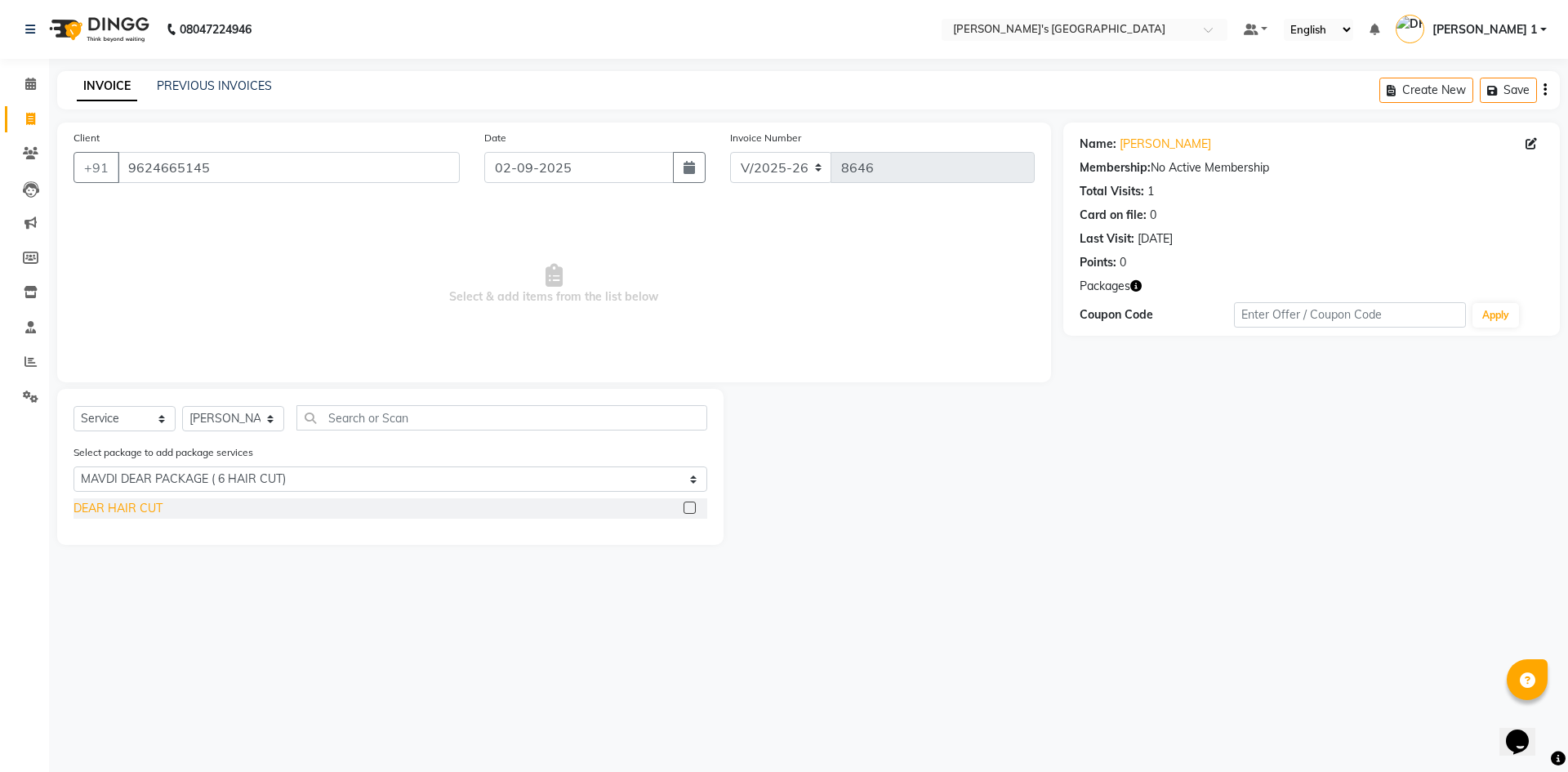
click at [147, 501] on div "DEAR HAIR CUT" at bounding box center [118, 509] width 89 height 17
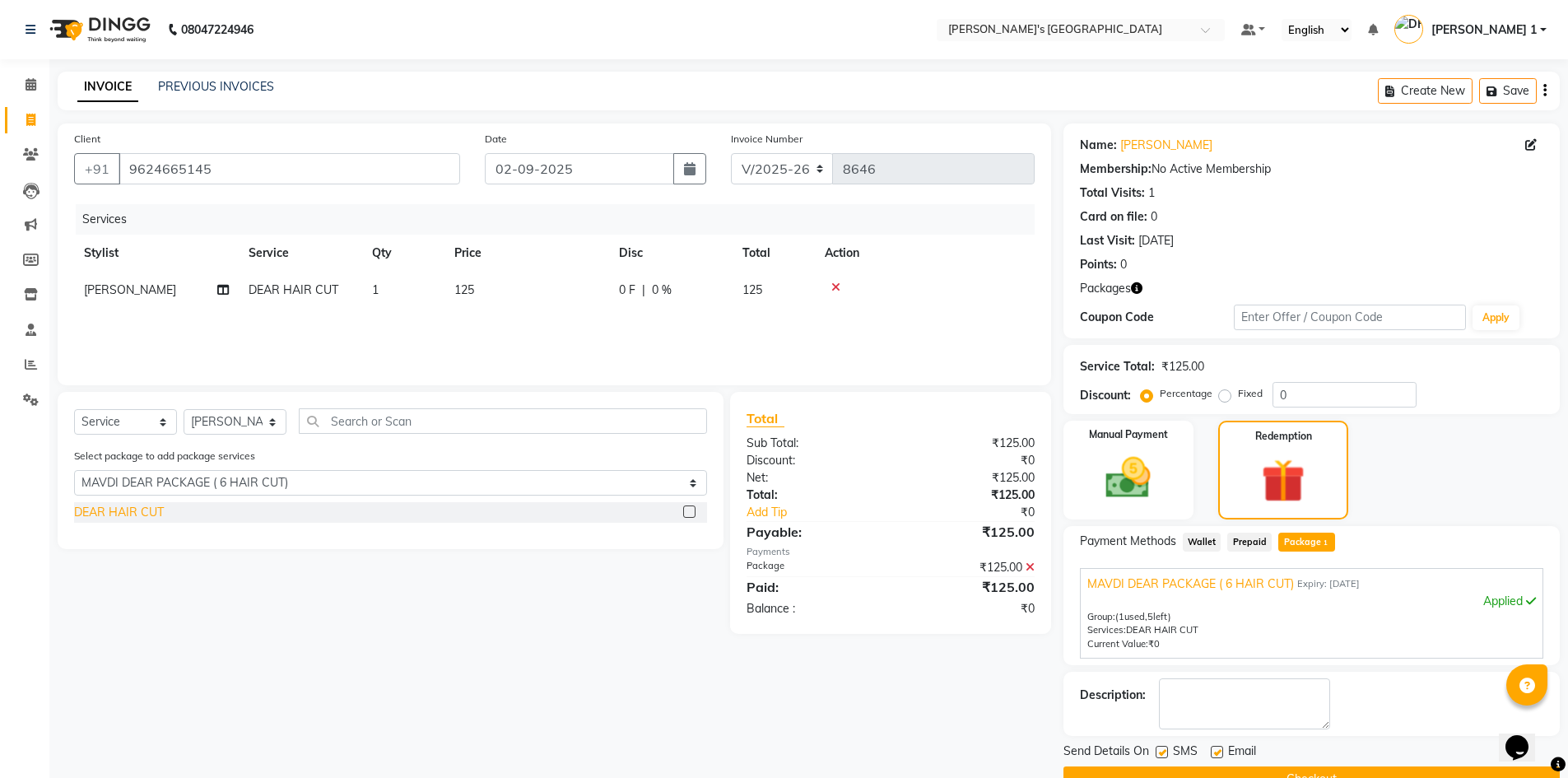
click at [146, 509] on div "DEAR HAIR CUT" at bounding box center [119, 513] width 90 height 17
checkbox input "false"
click at [107, 289] on span "[PERSON_NAME]" at bounding box center [130, 290] width 93 height 14
select select "71308"
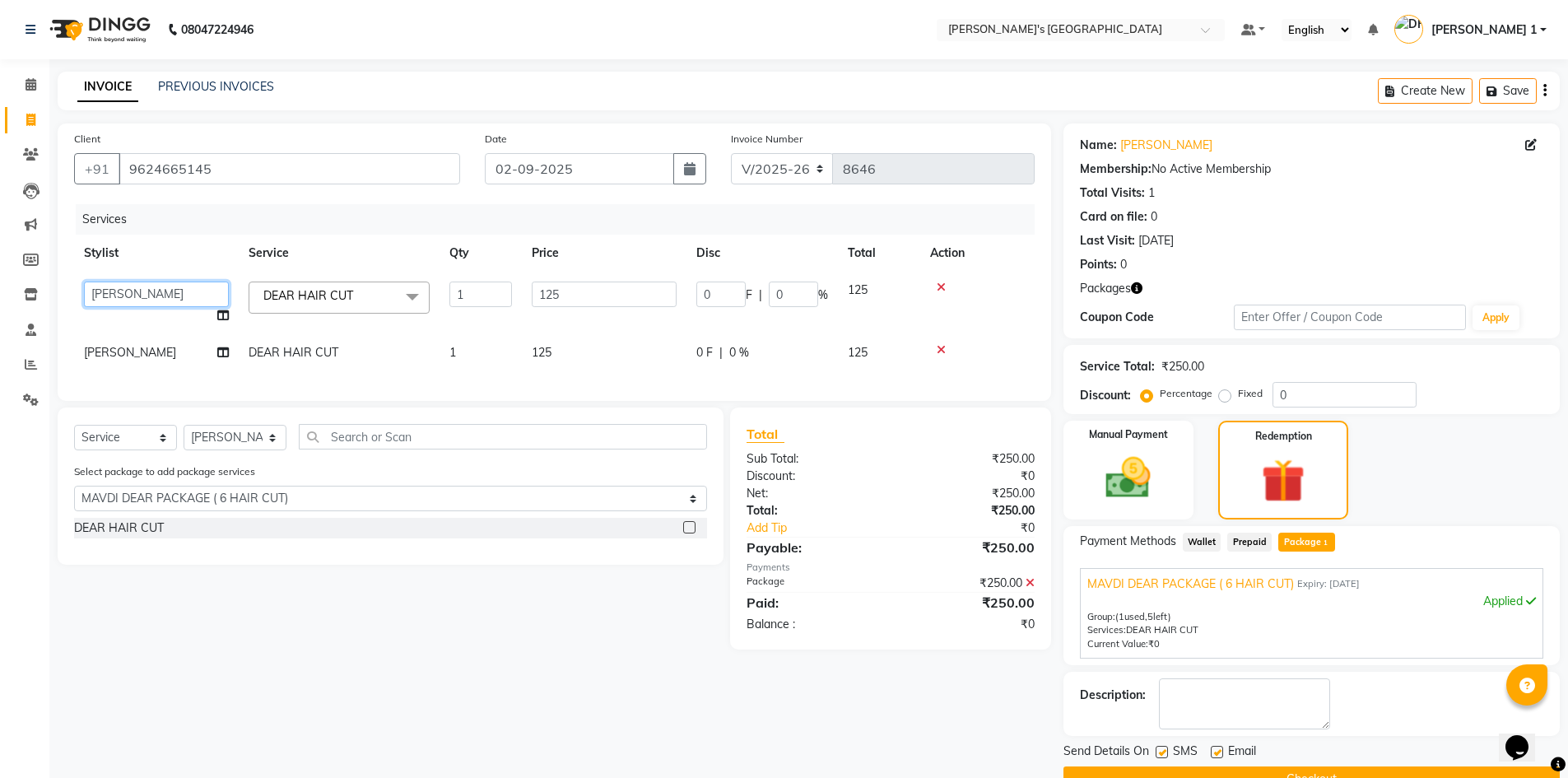
click at [111, 289] on select "ADARSH SOLANKI AVINASH SEN BRIJESH ZALA CHANDU SEN DHRUV DAVE DHRUV DAVE 1 GOUR…" at bounding box center [156, 294] width 145 height 25
select select "61800"
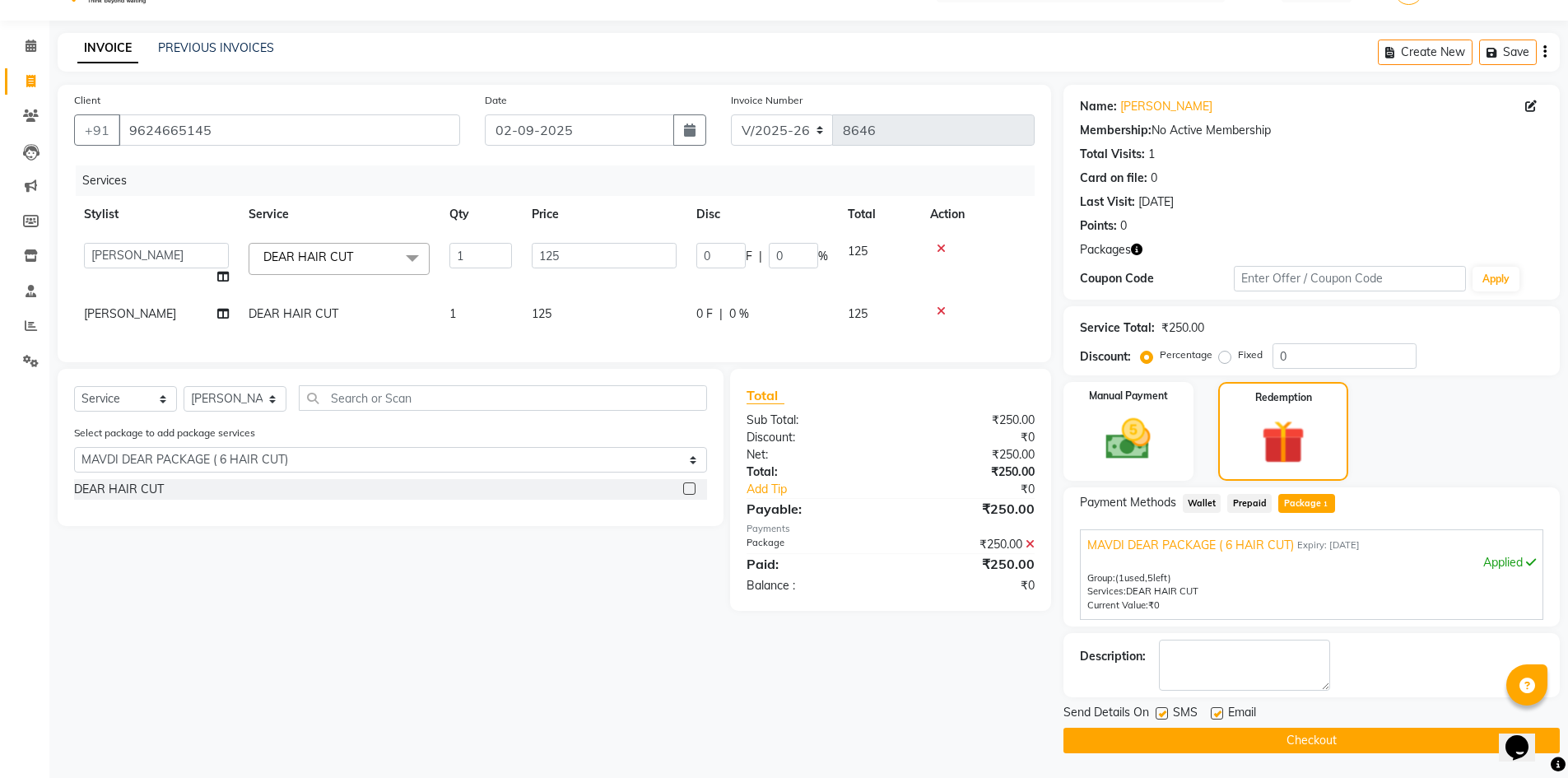
click at [1214, 711] on label at bounding box center [1217, 713] width 13 height 13
click at [1214, 711] on input "checkbox" at bounding box center [1216, 713] width 11 height 11
checkbox input "false"
click at [1242, 743] on button "Checkout" at bounding box center [1311, 740] width 496 height 25
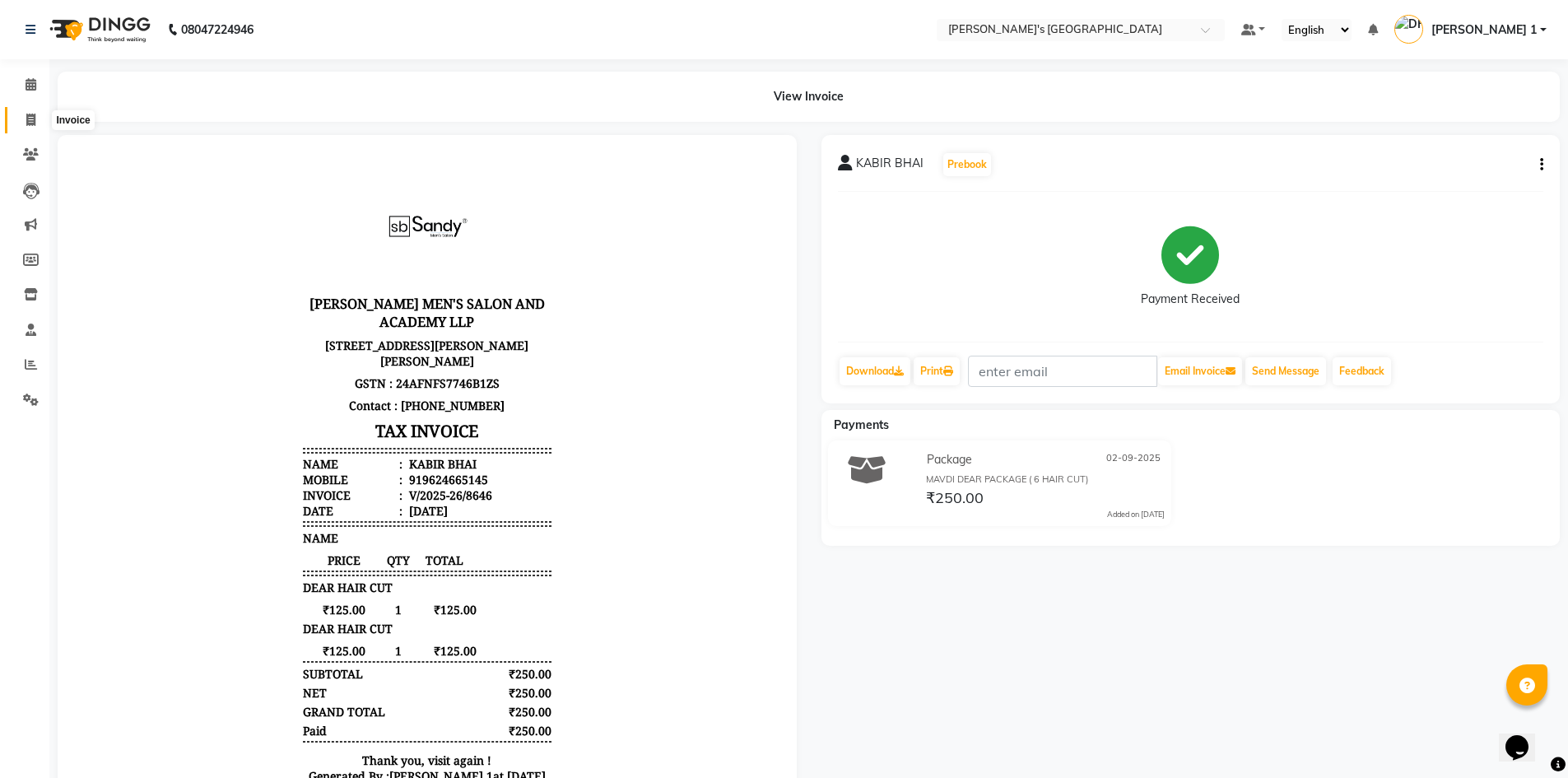
click at [31, 116] on icon at bounding box center [30, 120] width 9 height 13
select select "service"
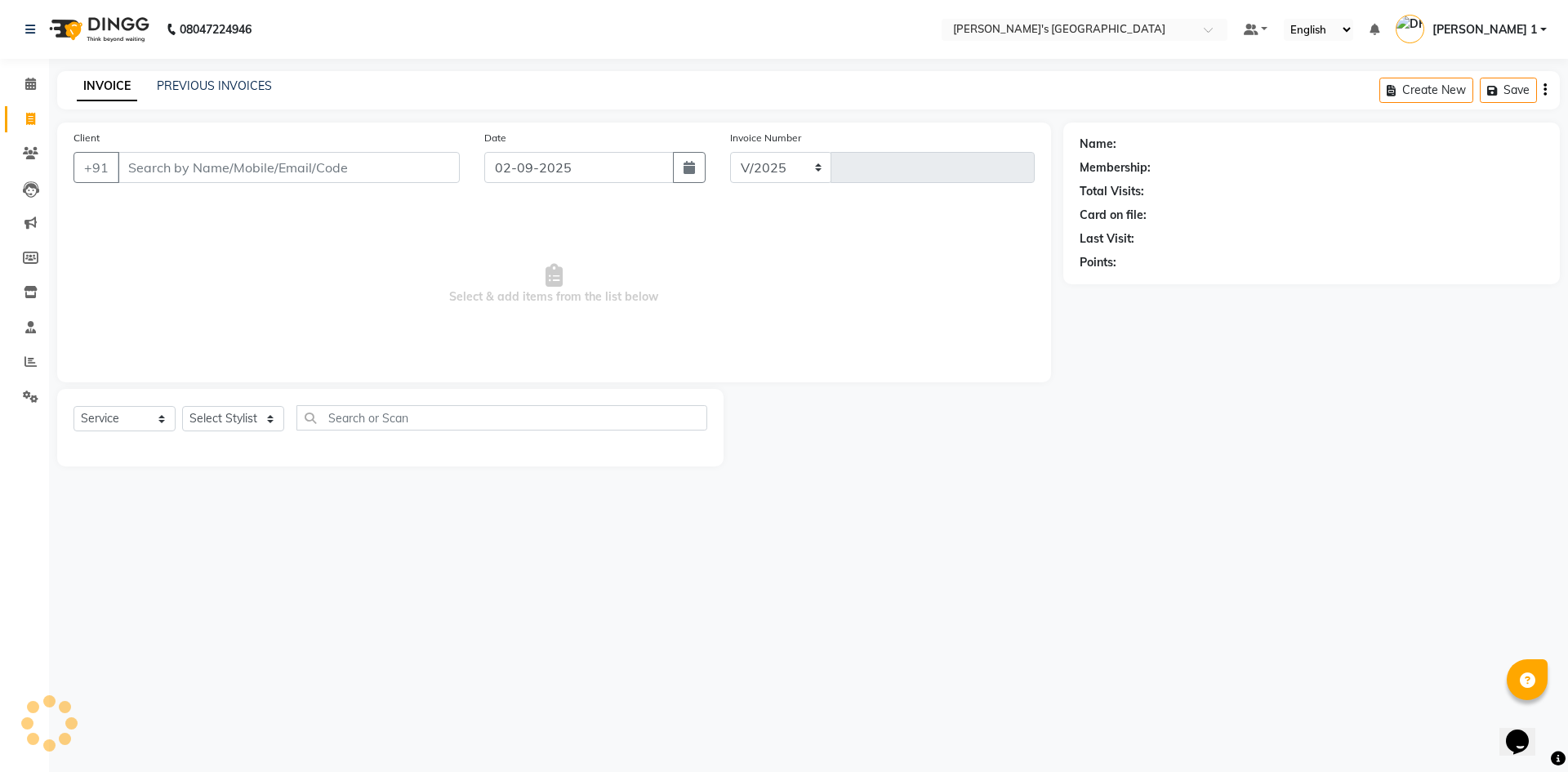
select select "6233"
type input "8647"
click at [225, 86] on link "PREVIOUS INVOICES" at bounding box center [214, 85] width 115 height 14
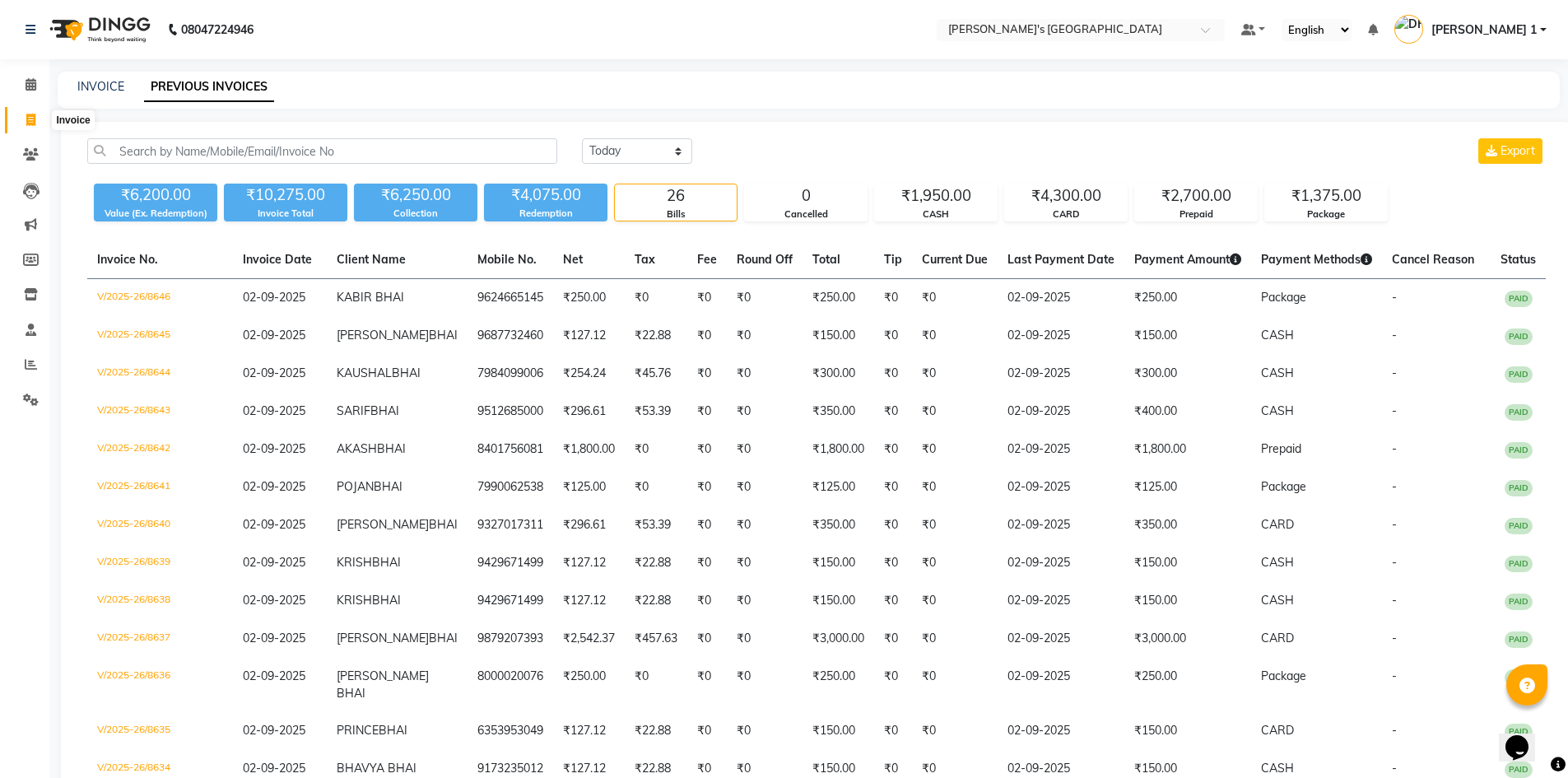
click at [31, 115] on icon at bounding box center [30, 120] width 9 height 13
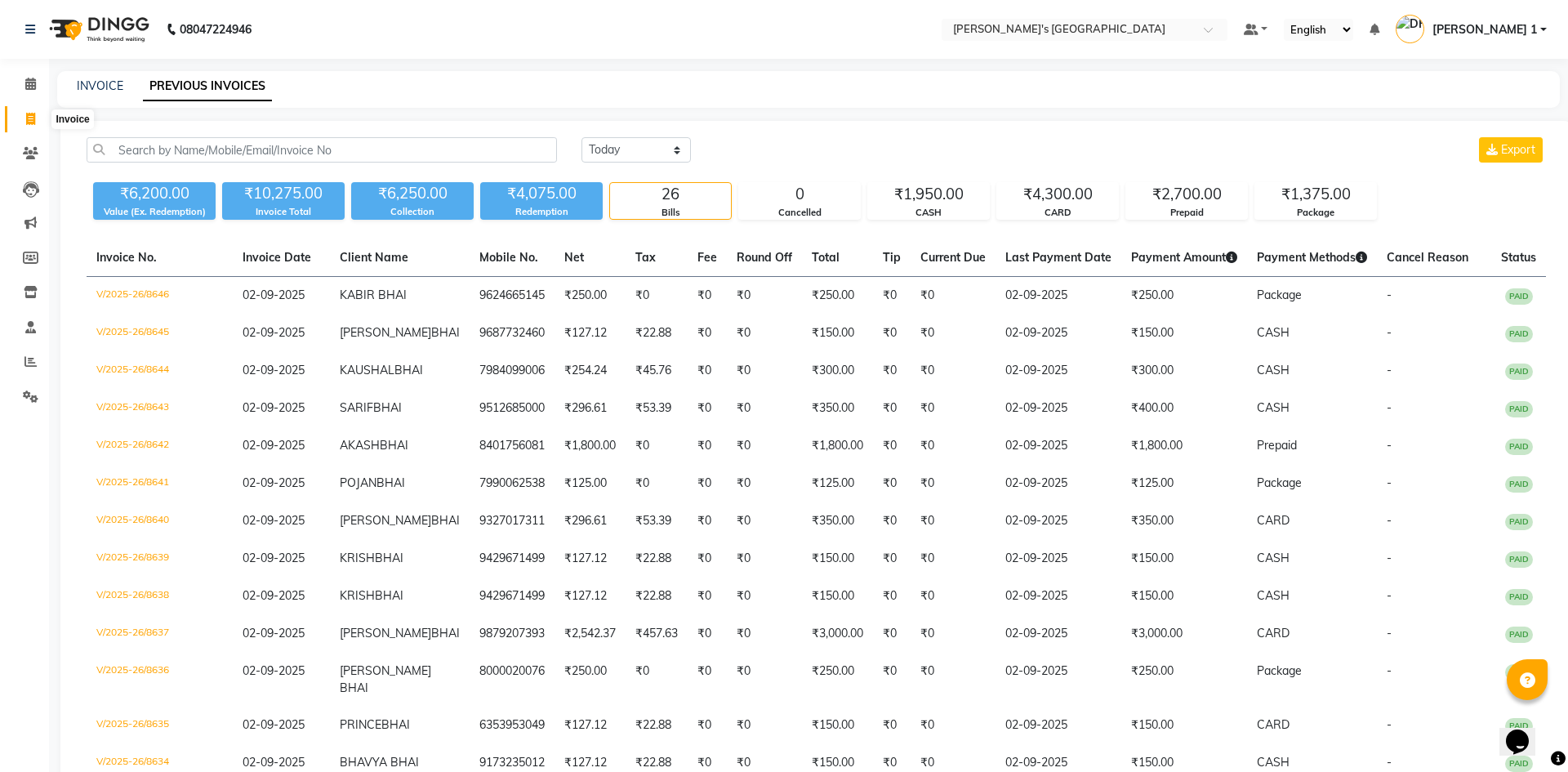
select select "6233"
select select "service"
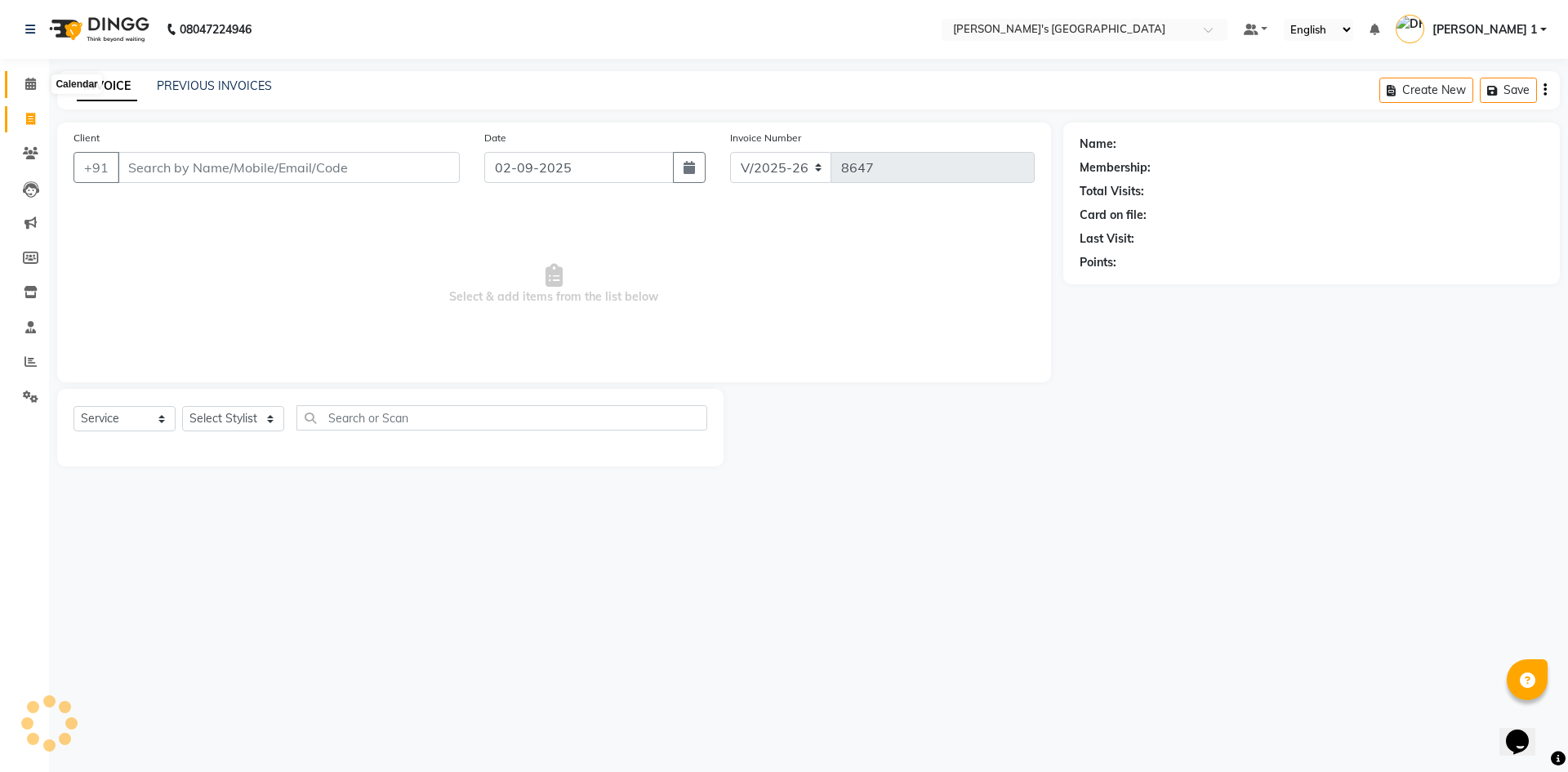
click at [25, 85] on icon at bounding box center [30, 83] width 11 height 12
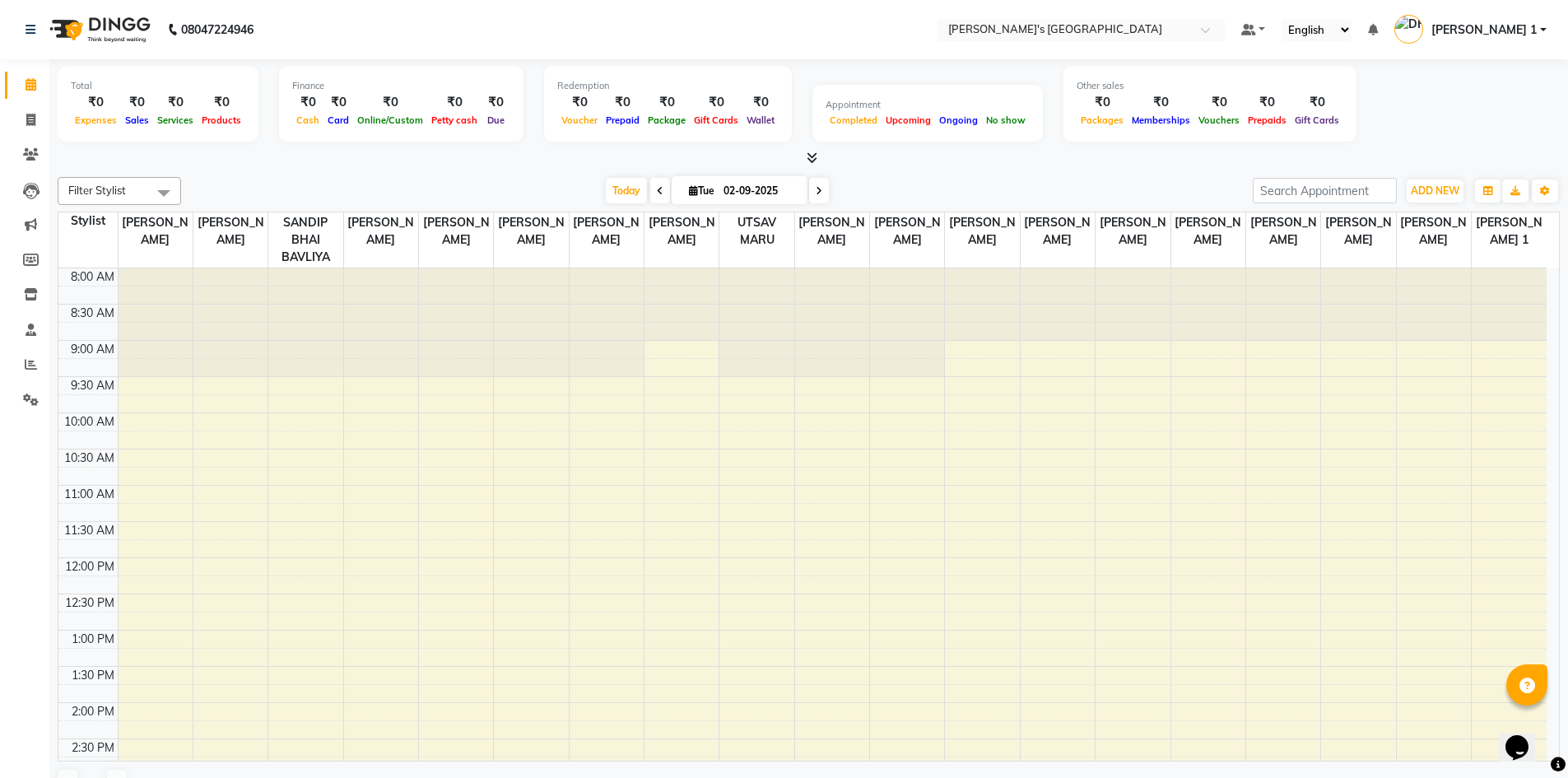
scroll to position [666, 0]
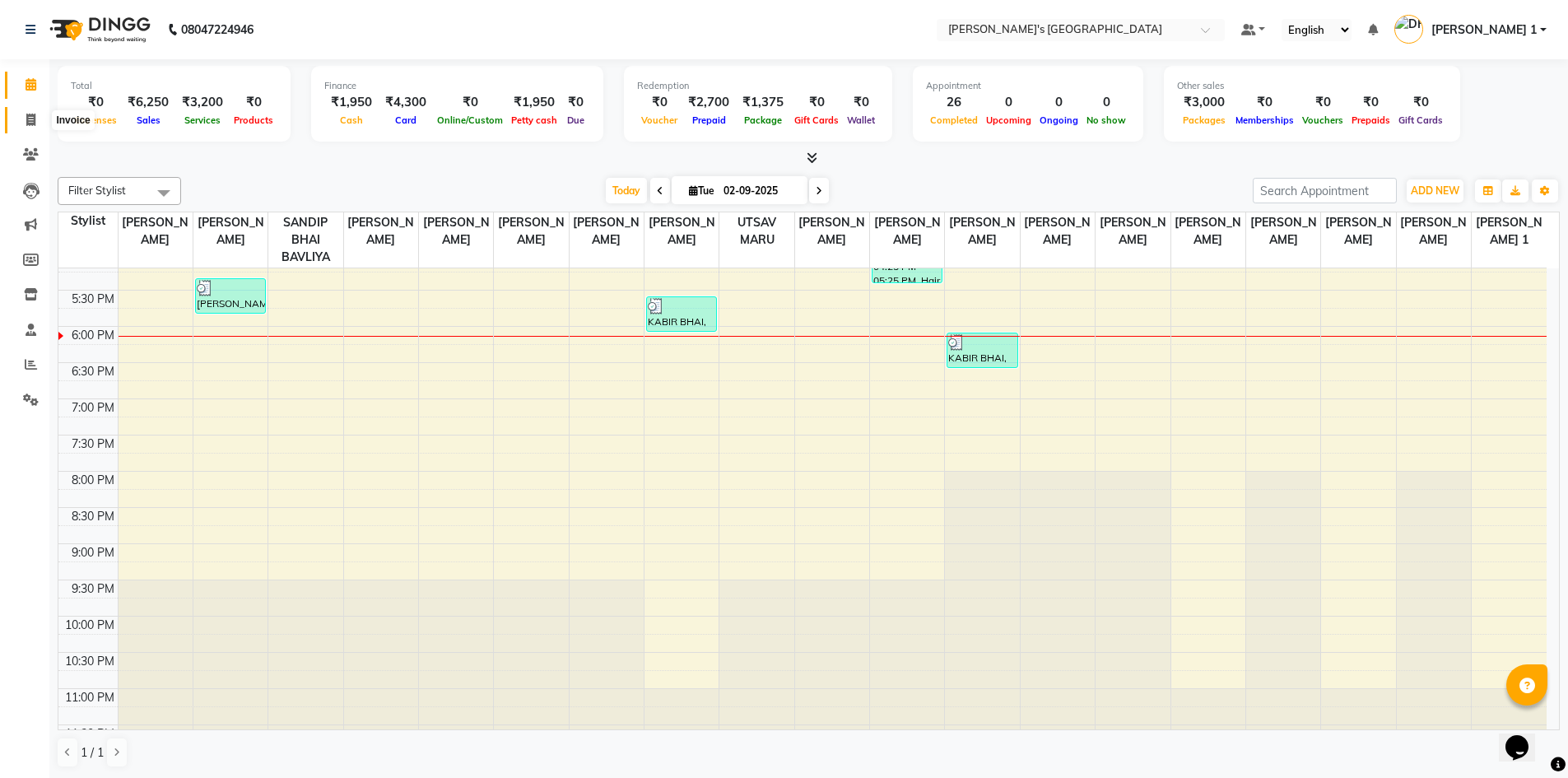
click at [34, 123] on icon at bounding box center [30, 120] width 9 height 13
select select "service"
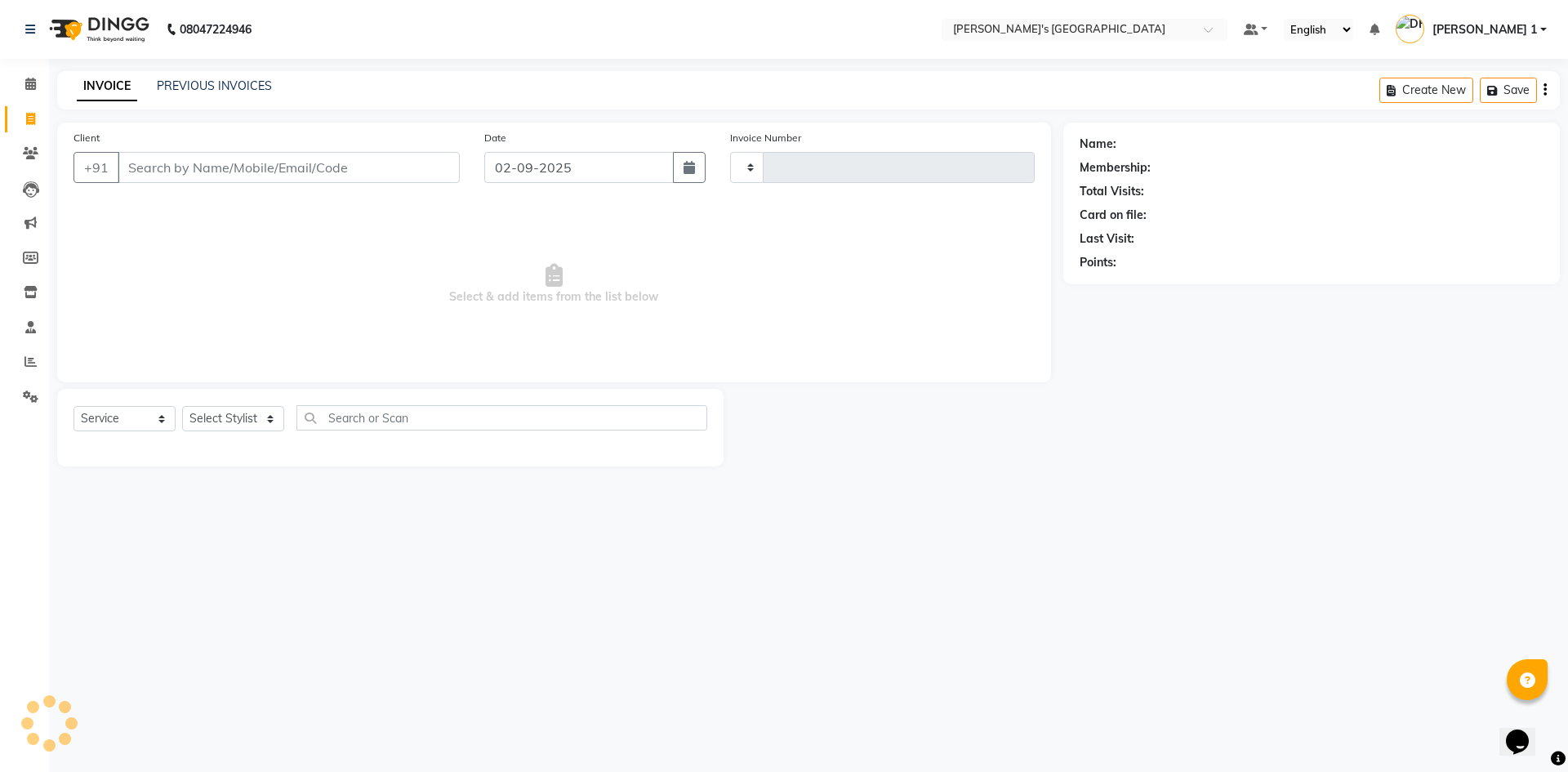
type input "8647"
select select "6233"
click at [31, 115] on icon at bounding box center [30, 119] width 9 height 12
select select "service"
type input "8647"
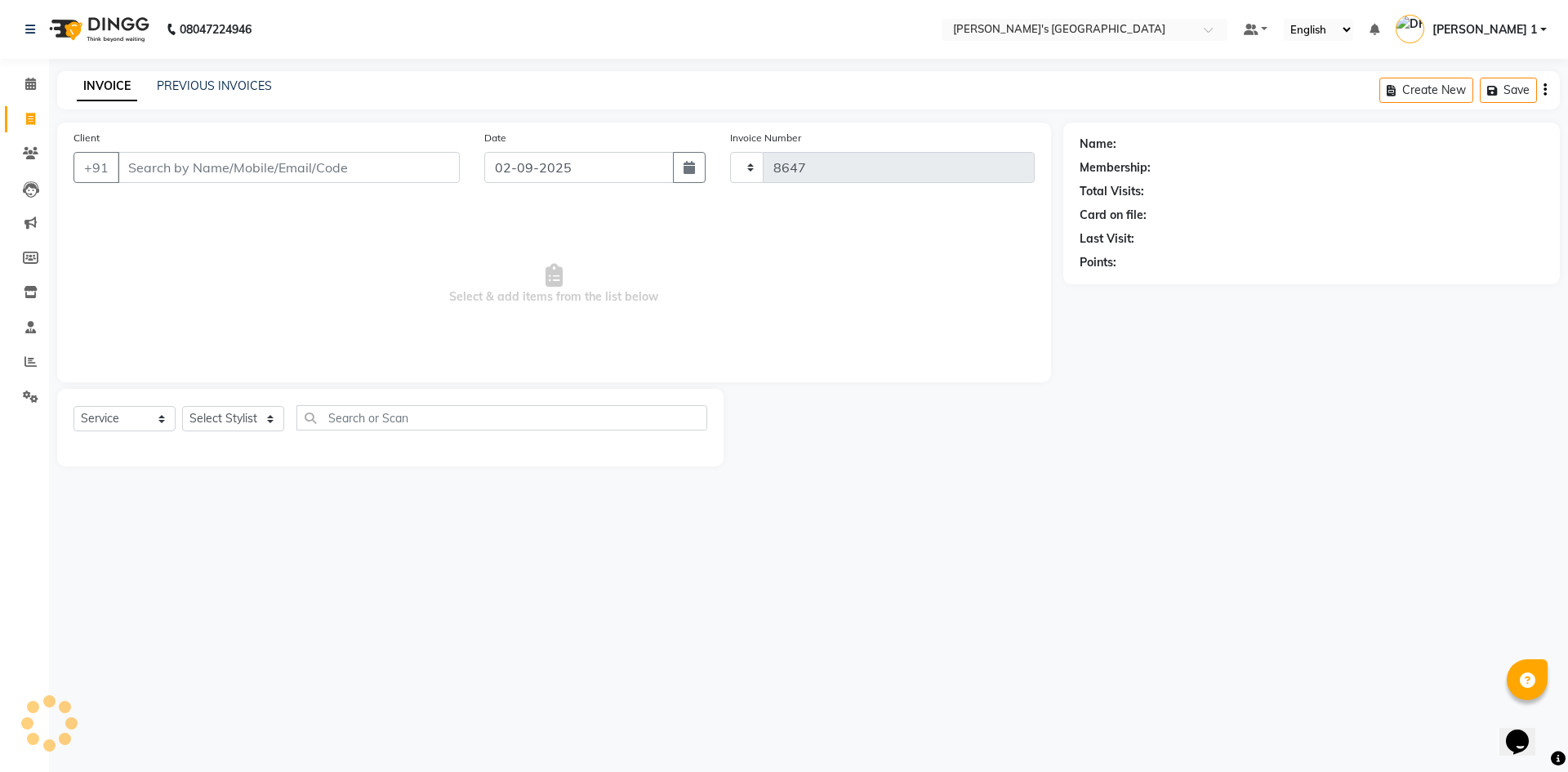
select select "6233"
click at [251, 80] on link "PREVIOUS INVOICES" at bounding box center [214, 85] width 115 height 14
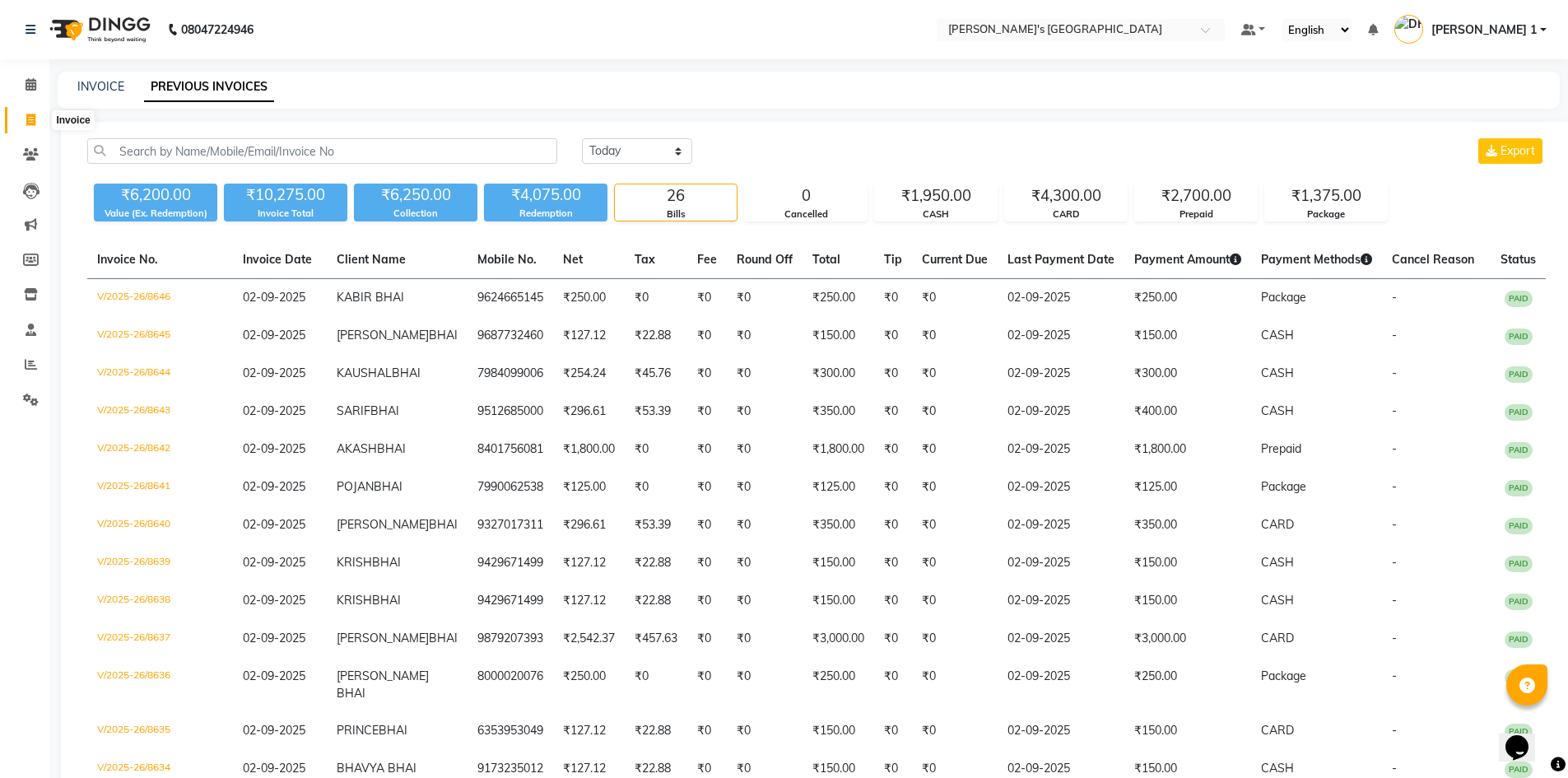
click at [33, 118] on icon at bounding box center [30, 120] width 9 height 13
select select "service"
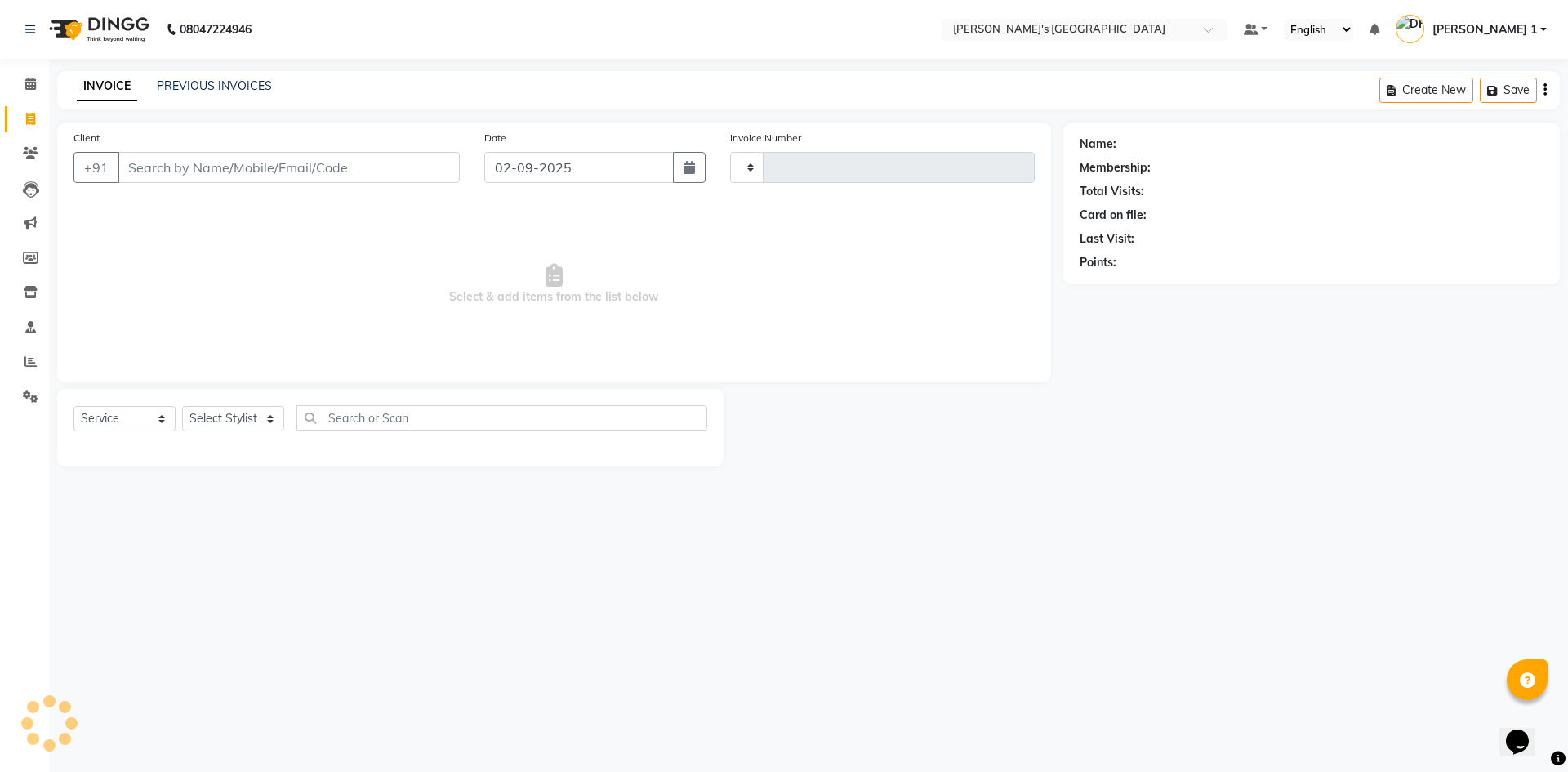
type input "8647"
select select "6233"
click at [290, 175] on input "Client" at bounding box center [288, 168] width 342 height 31
click at [197, 80] on link "PREVIOUS INVOICES" at bounding box center [214, 85] width 115 height 14
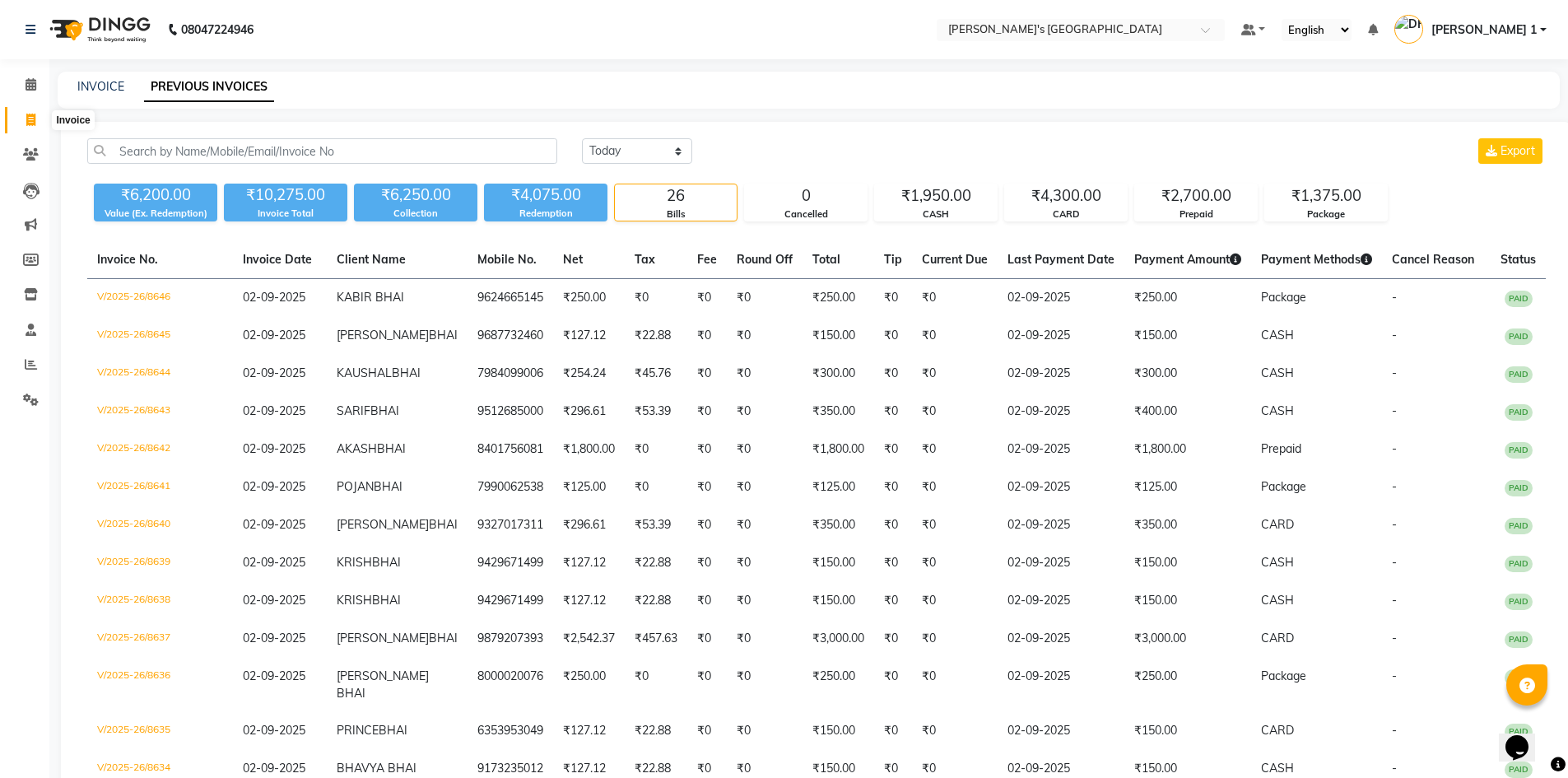
click at [25, 125] on span at bounding box center [31, 121] width 29 height 19
select select "6233"
select select "service"
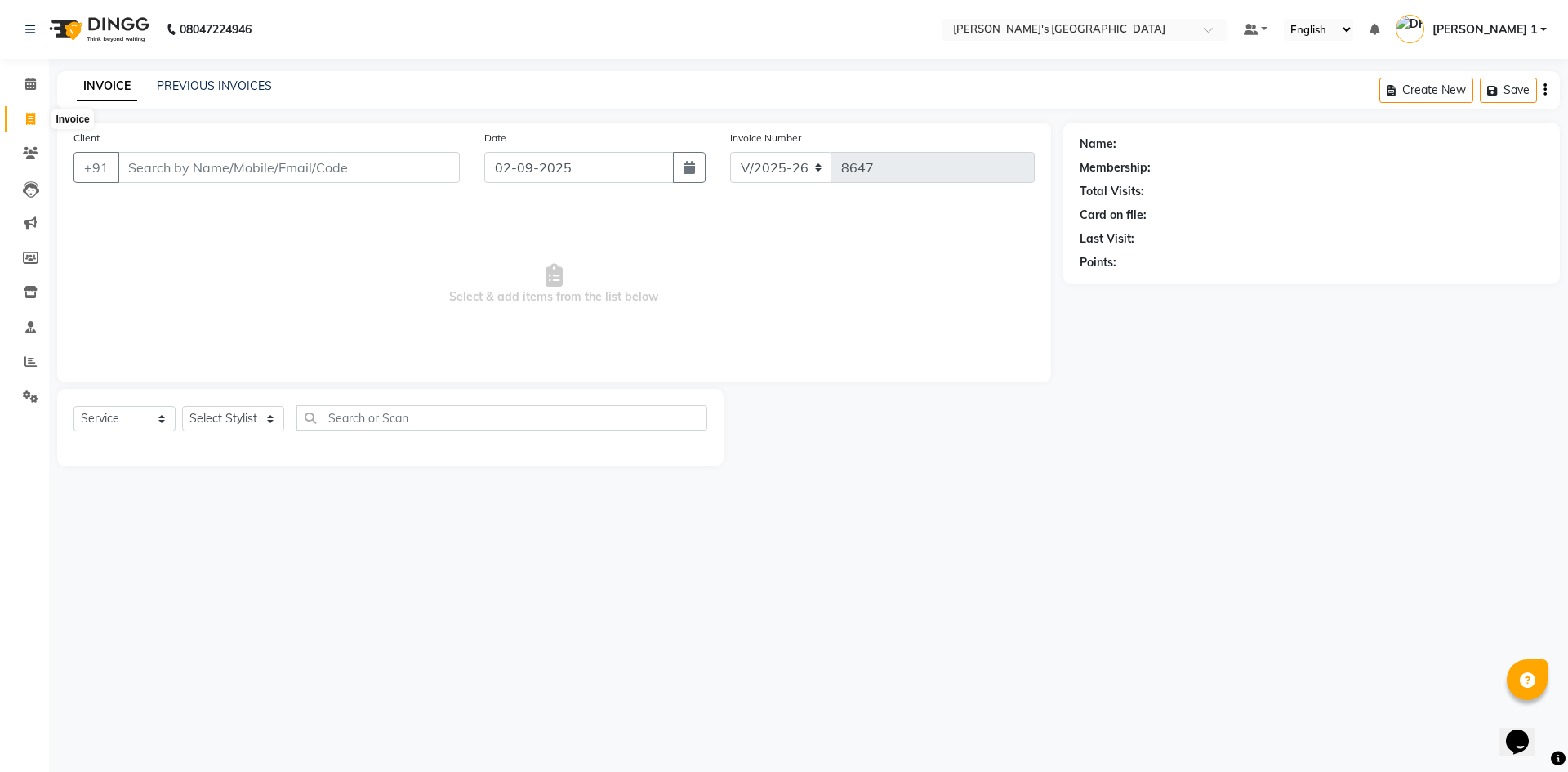
drag, startPoint x: 25, startPoint y: 119, endPoint x: 175, endPoint y: 31, distance: 173.9
click at [26, 118] on icon at bounding box center [30, 119] width 9 height 12
select select "service"
select select "6233"
type input "8647"
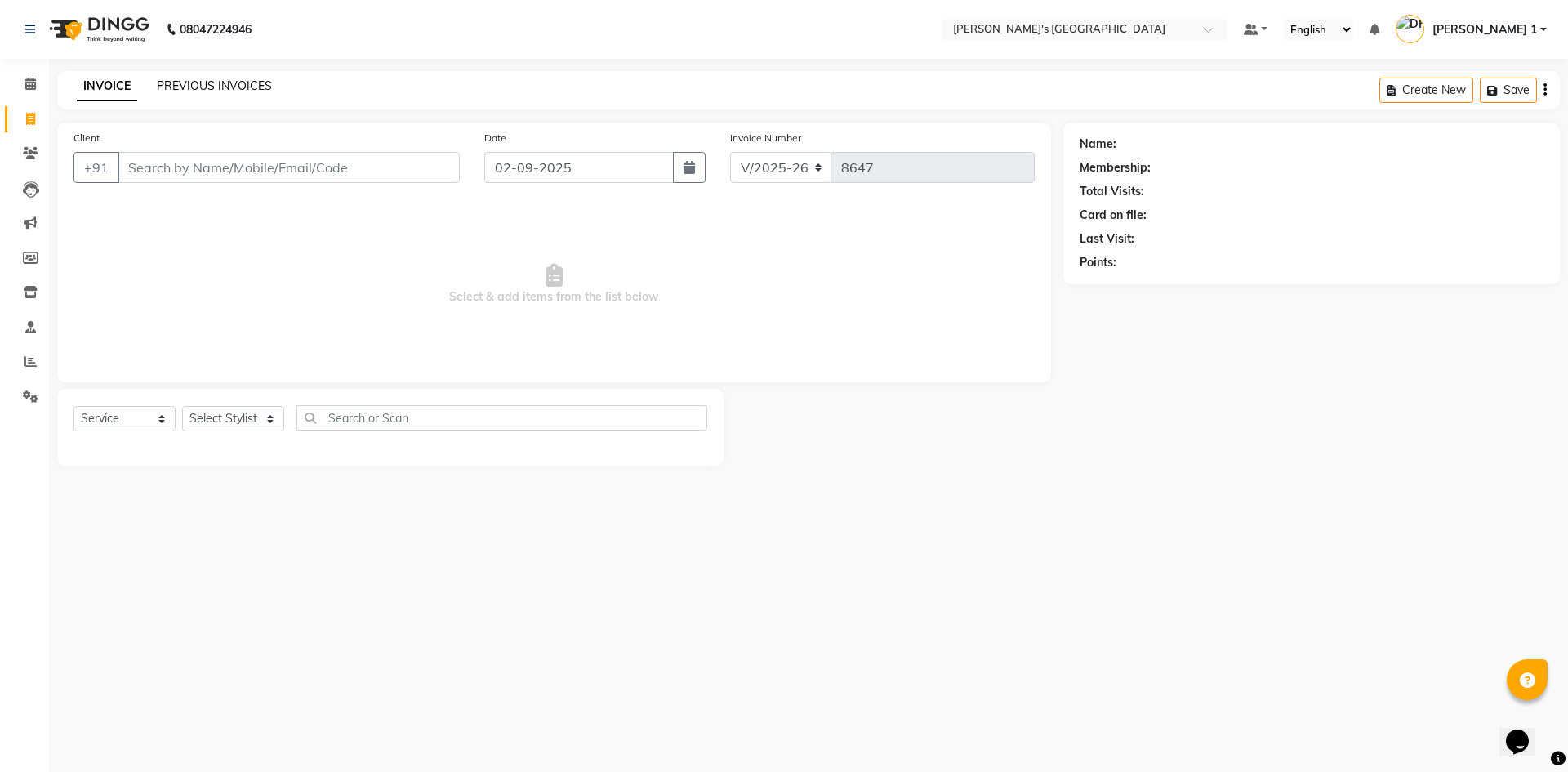
click at [225, 88] on link "PREVIOUS INVOICES" at bounding box center [214, 85] width 115 height 14
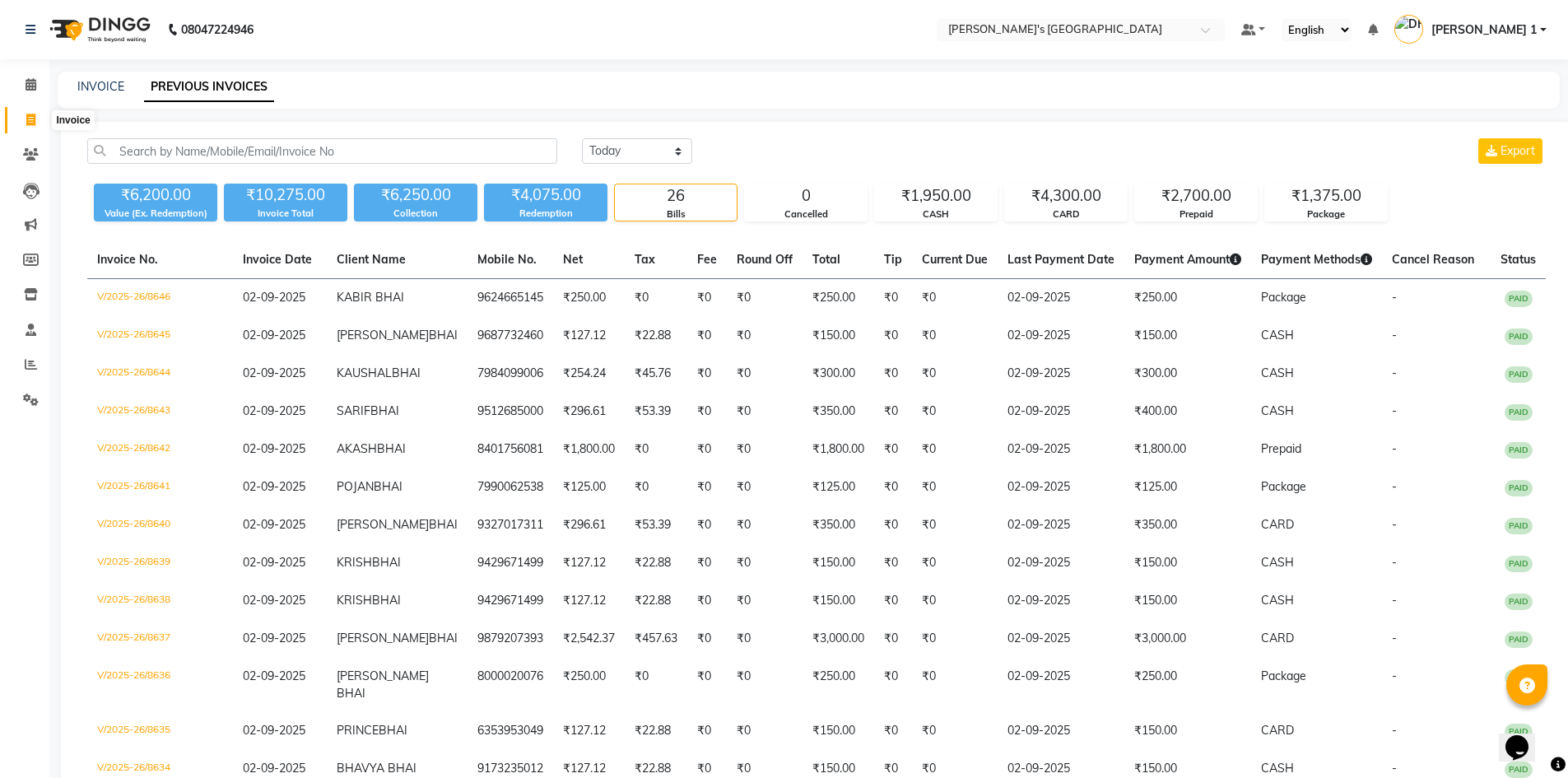
click at [34, 122] on icon at bounding box center [30, 120] width 9 height 13
select select "service"
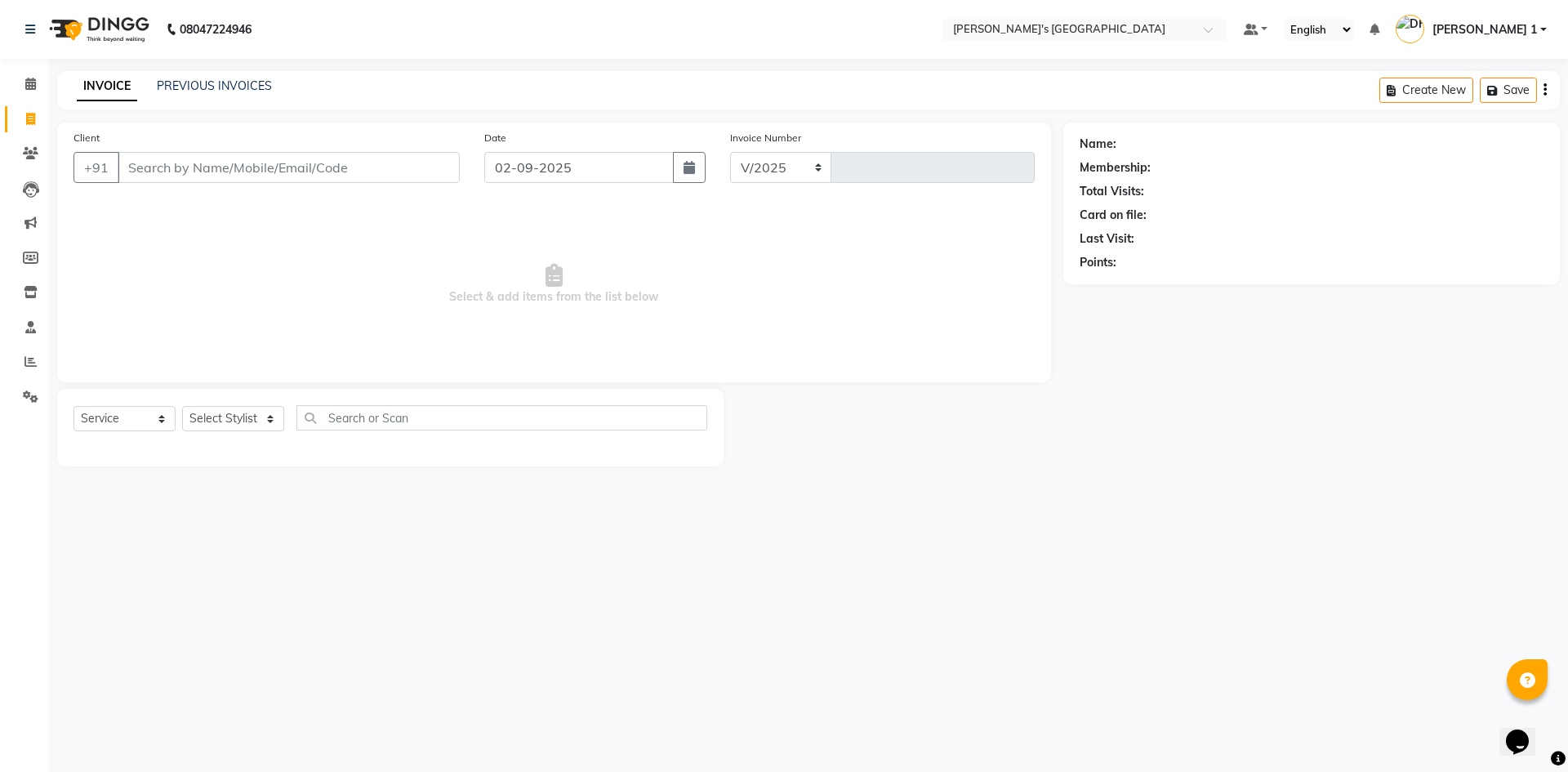
select select "6233"
type input "8647"
click at [1189, 508] on div "08047224946 Select Location × Sandy Men's Salon And Academy Llp, Mavdi Main Roa…" at bounding box center [784, 386] width 1568 height 772
click at [36, 122] on span at bounding box center [31, 120] width 29 height 19
select select "service"
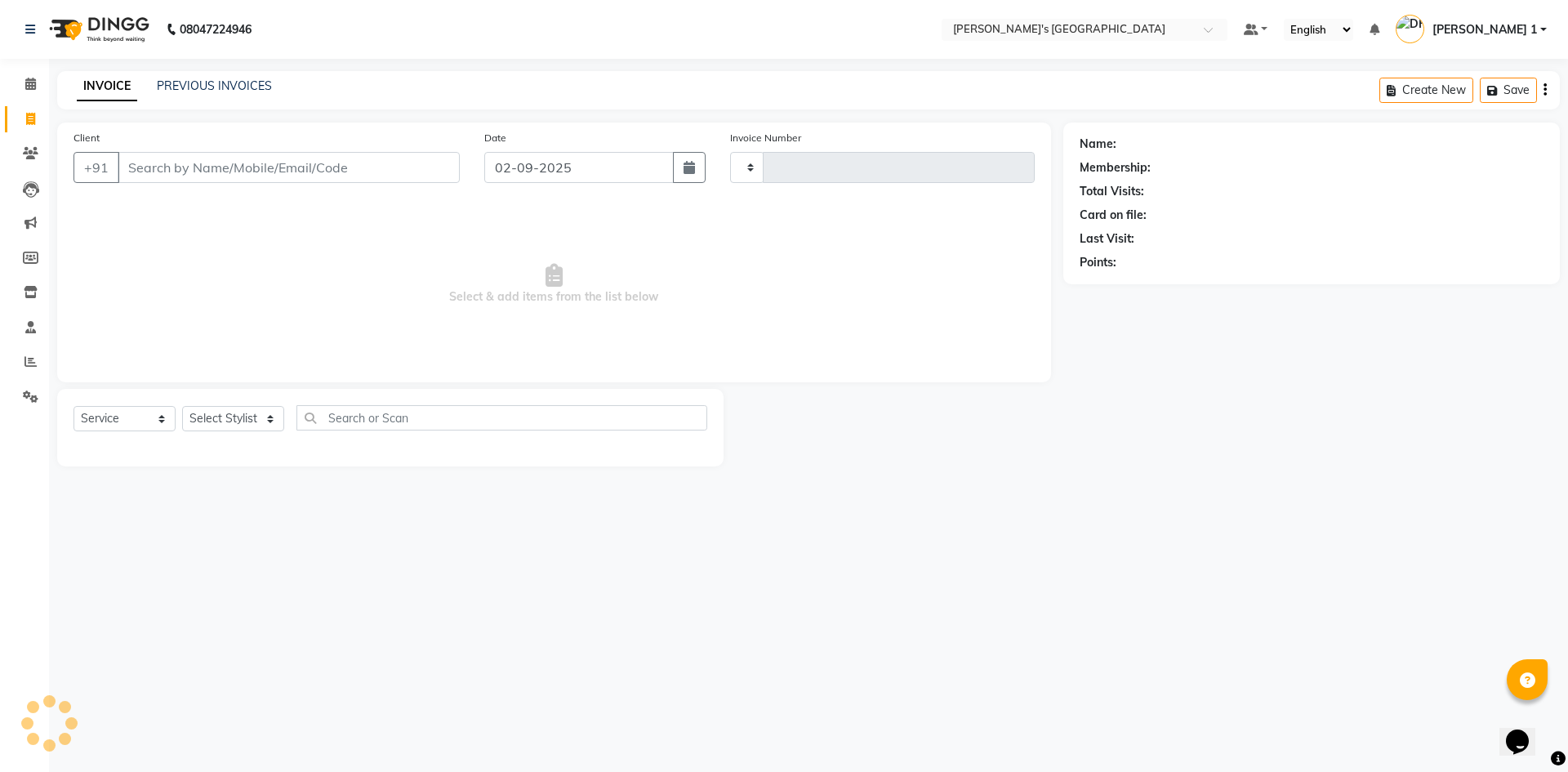
type input "8647"
select select "6233"
click at [237, 87] on link "PREVIOUS INVOICES" at bounding box center [214, 85] width 115 height 14
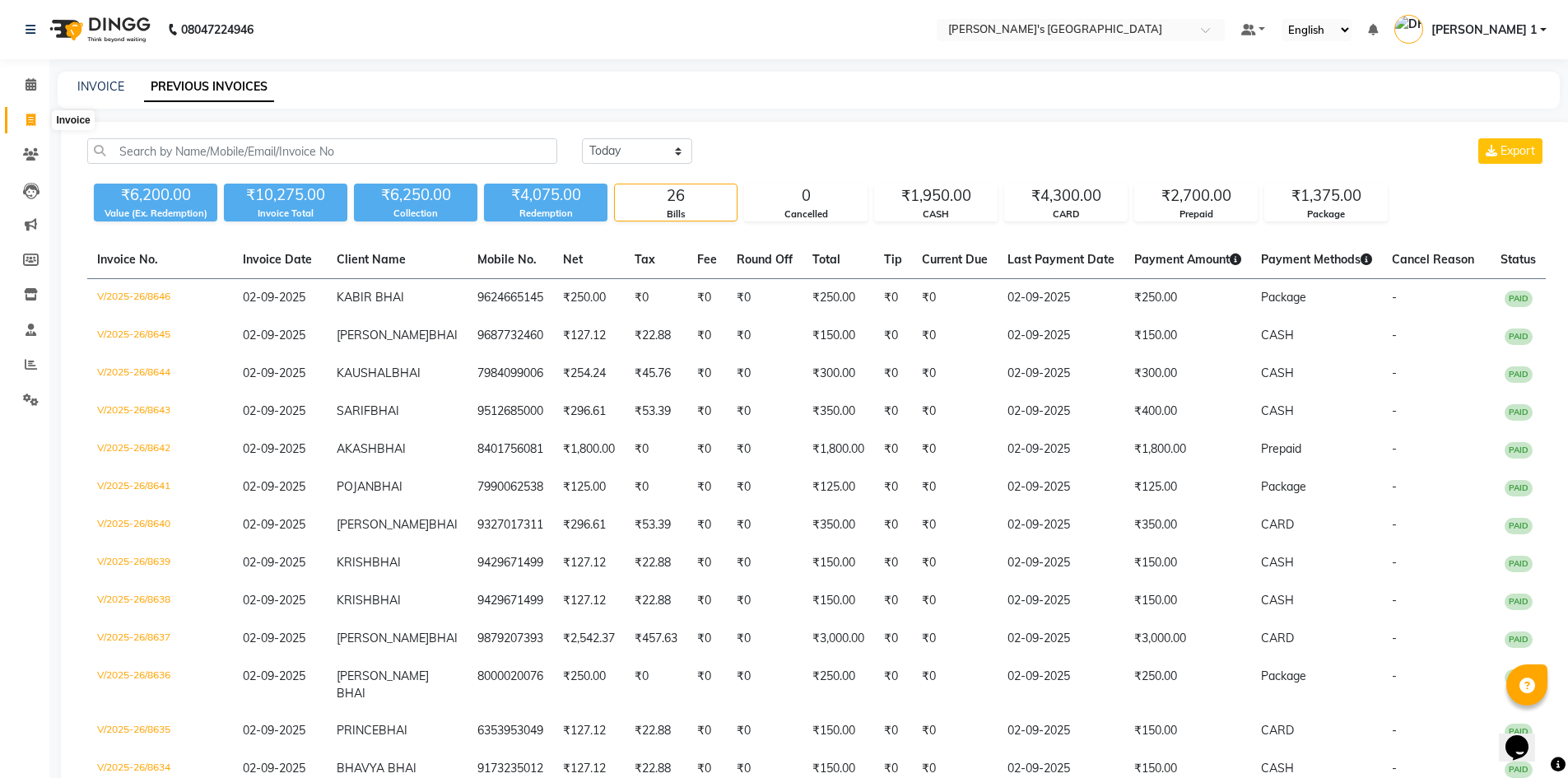
click at [37, 123] on span at bounding box center [31, 121] width 29 height 19
select select "service"
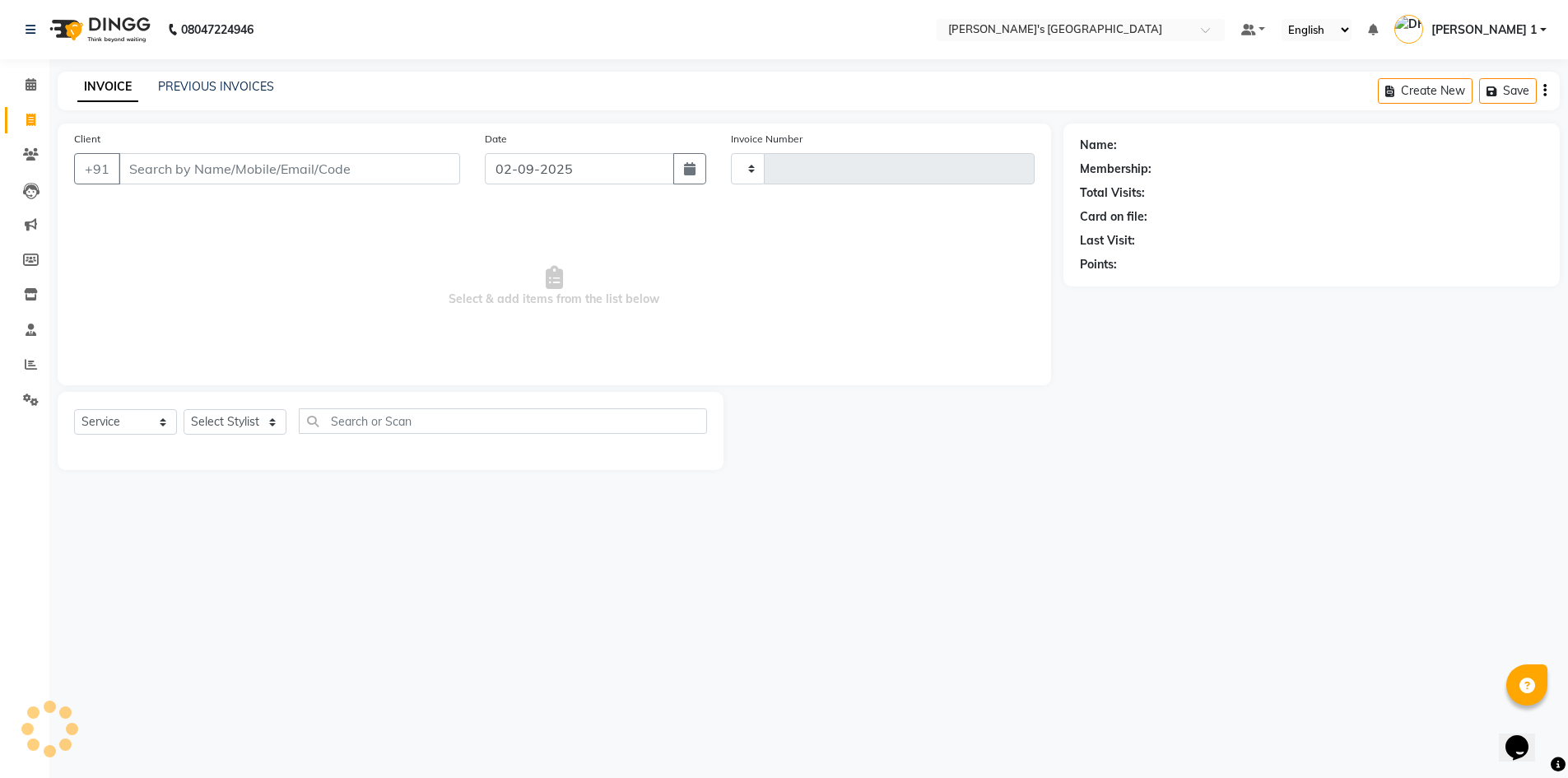
type input "8647"
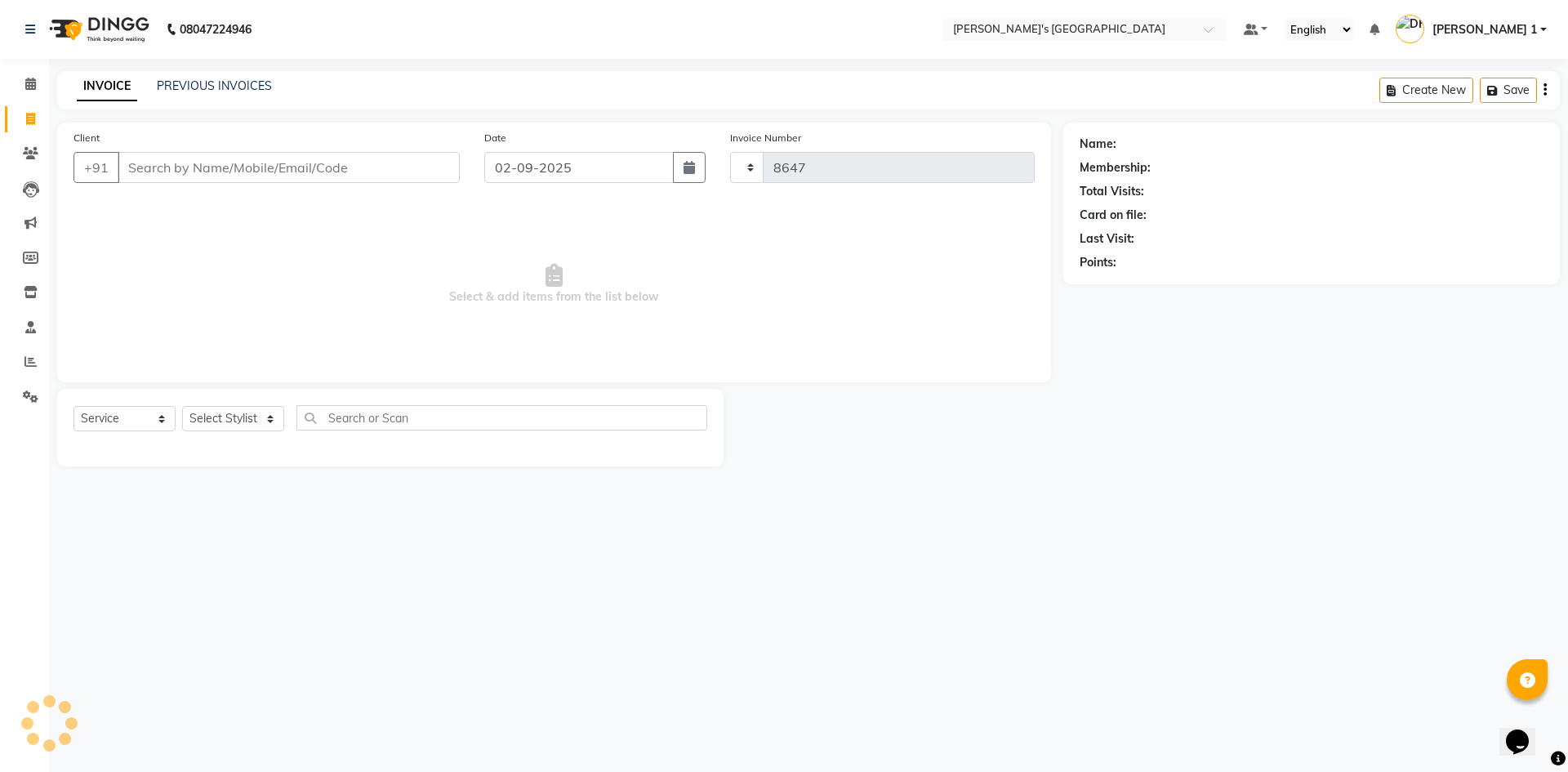
select select "6233"
click at [208, 91] on link "PREVIOUS INVOICES" at bounding box center [214, 85] width 115 height 14
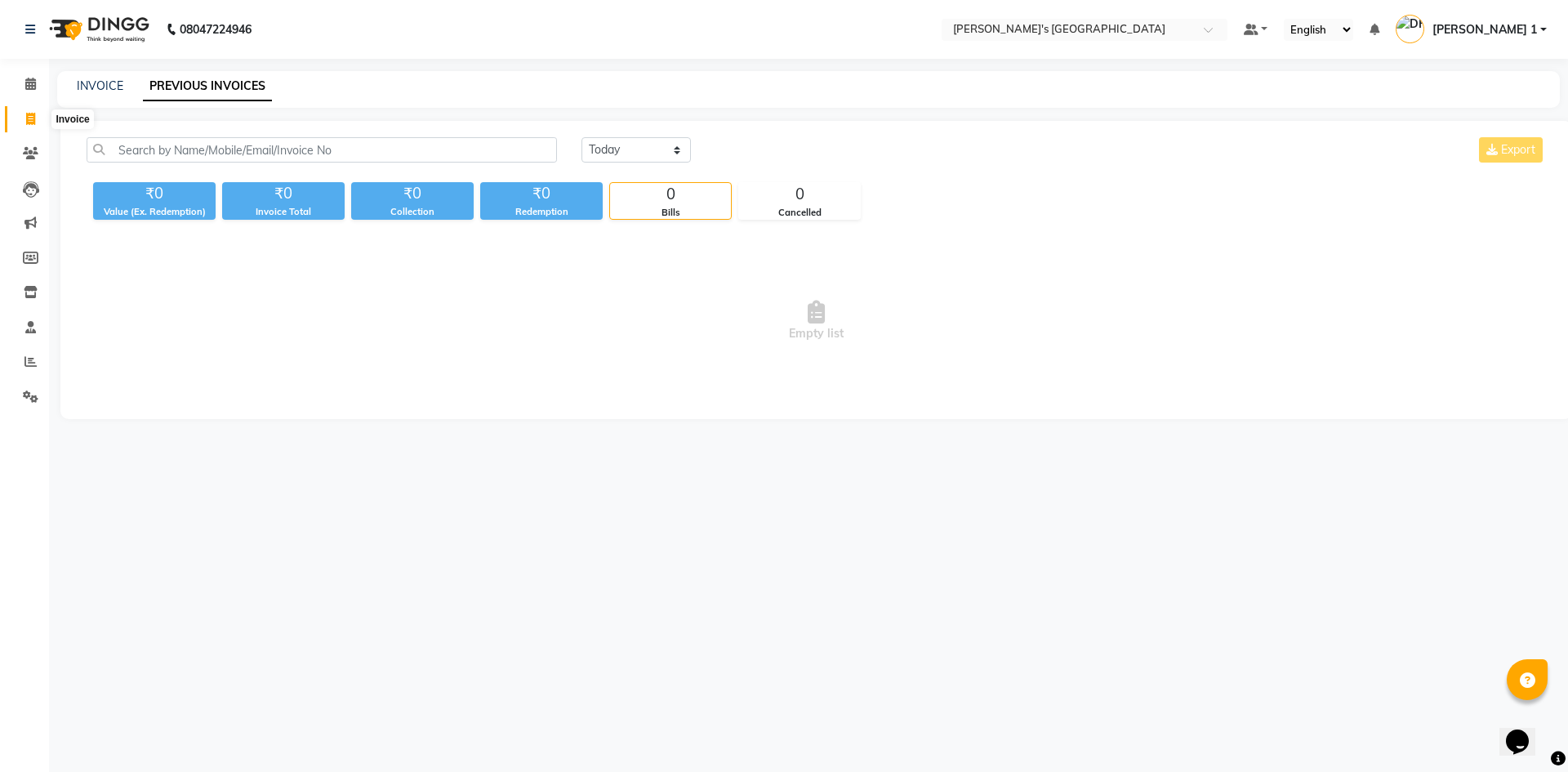
click at [29, 120] on icon at bounding box center [30, 119] width 9 height 12
select select "service"
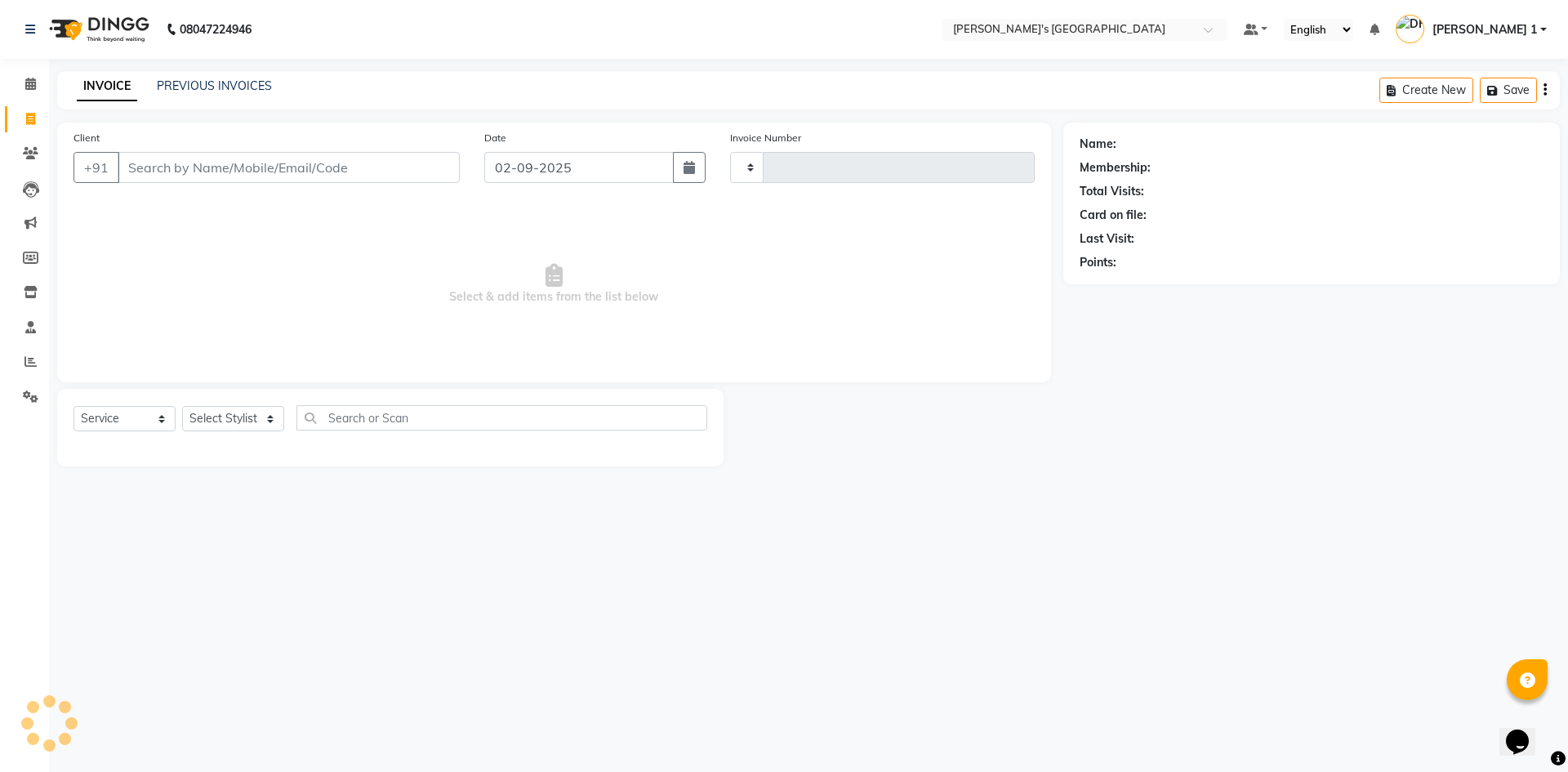
type input "8647"
select select "6233"
click at [184, 86] on link "PREVIOUS INVOICES" at bounding box center [214, 85] width 115 height 14
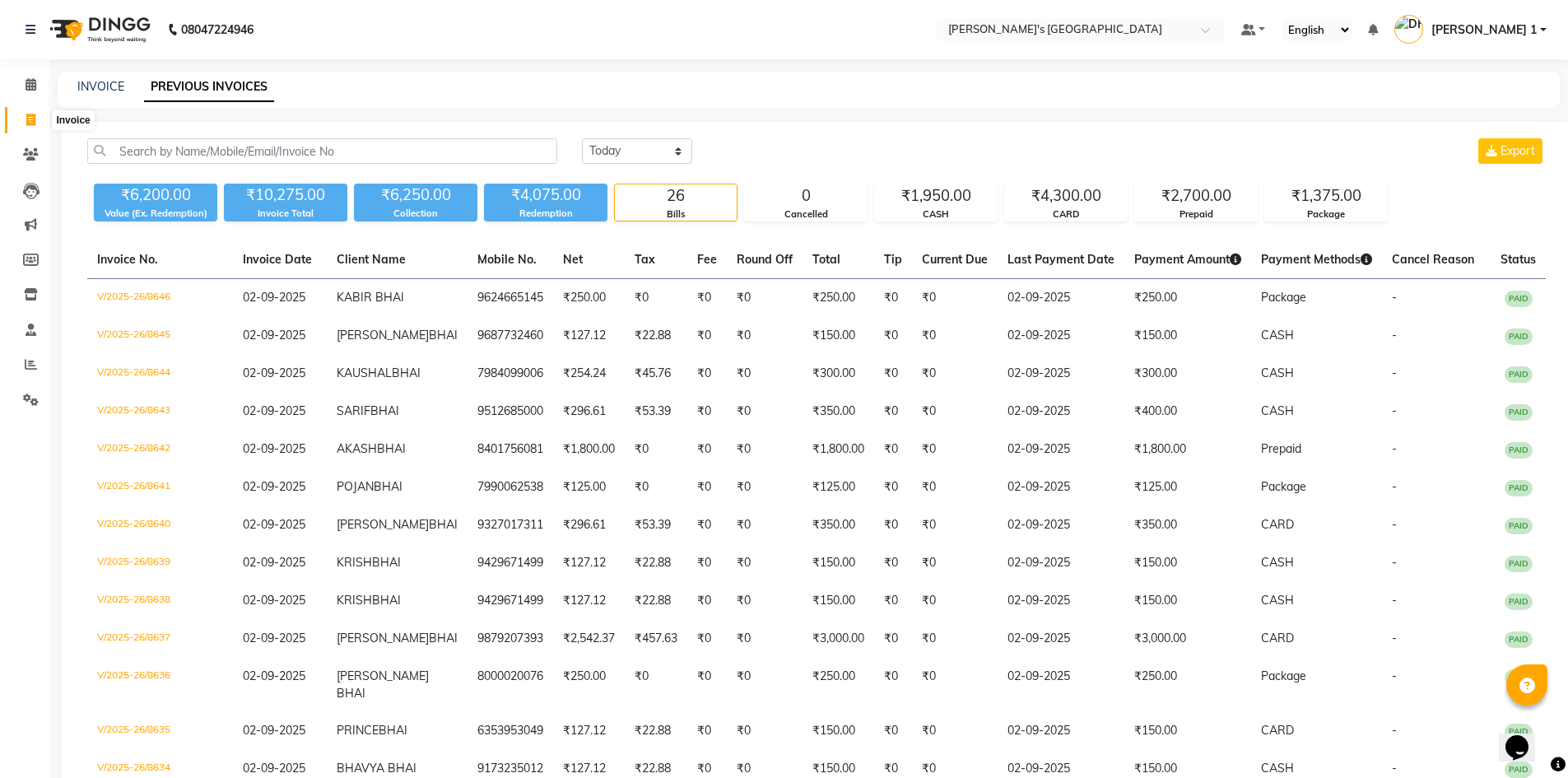
click at [25, 122] on span at bounding box center [31, 121] width 29 height 19
select select "6233"
select select "service"
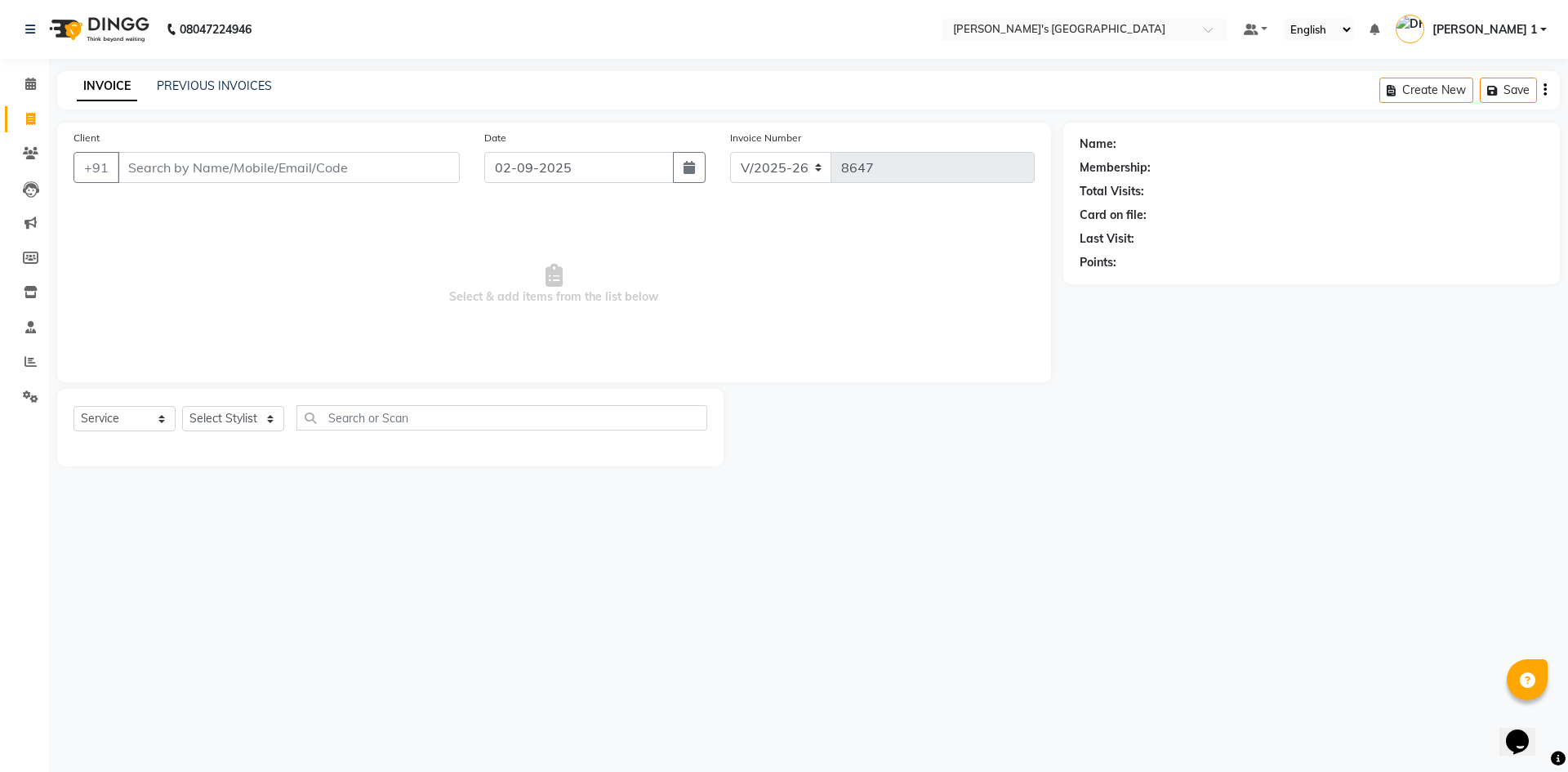
click at [223, 78] on div "PREVIOUS INVOICES" at bounding box center [214, 86] width 115 height 17
click at [220, 79] on link "PREVIOUS INVOICES" at bounding box center [214, 85] width 115 height 14
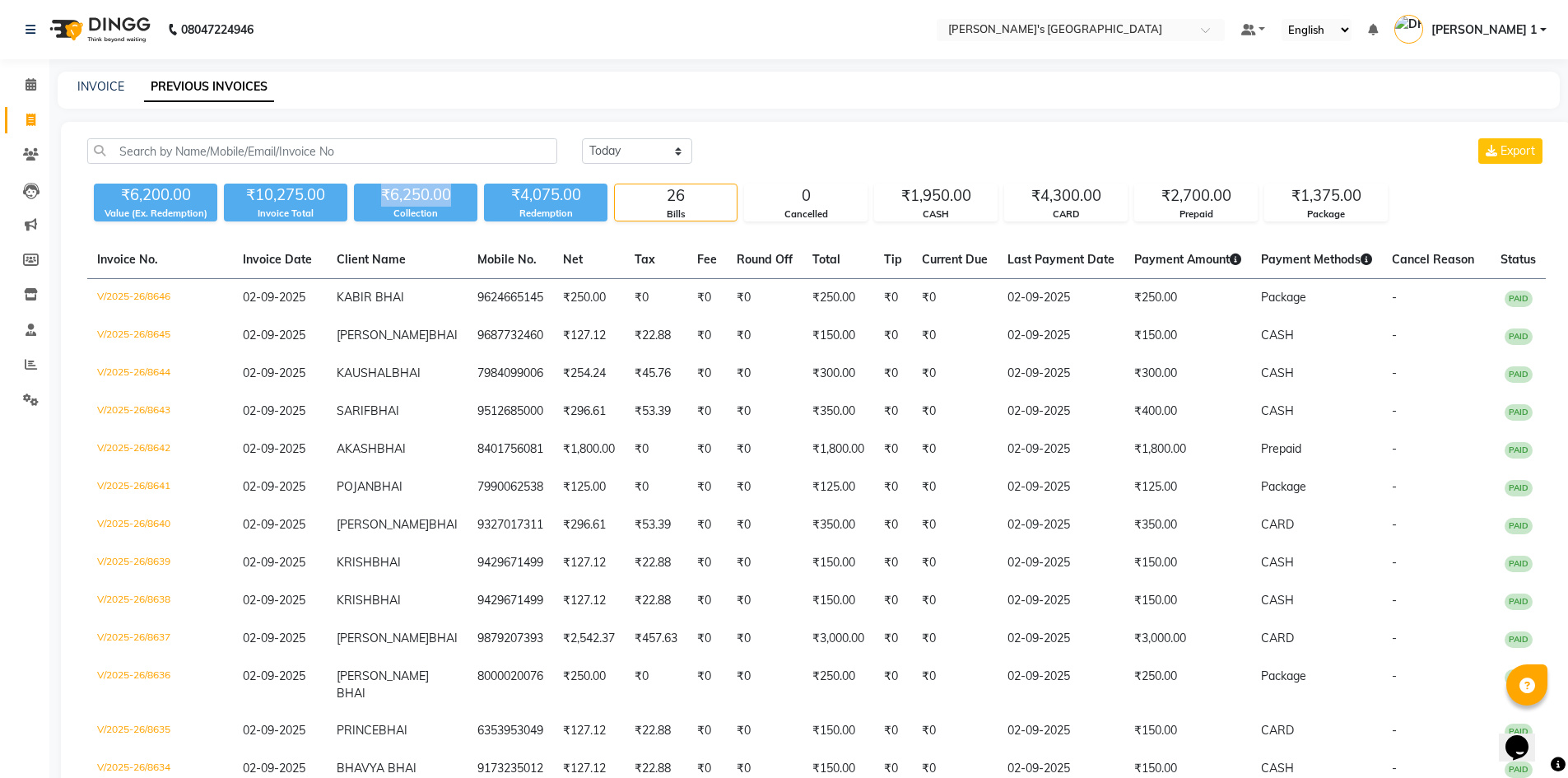
drag, startPoint x: 383, startPoint y: 193, endPoint x: 464, endPoint y: 204, distance: 81.7
click at [464, 204] on div "₹6,250.00" at bounding box center [416, 195] width 124 height 23
click at [465, 204] on div "₹6,250.00" at bounding box center [416, 195] width 124 height 23
click at [467, 205] on div "₹6,250.00" at bounding box center [416, 195] width 124 height 23
drag, startPoint x: 386, startPoint y: 191, endPoint x: 455, endPoint y: 192, distance: 69.0
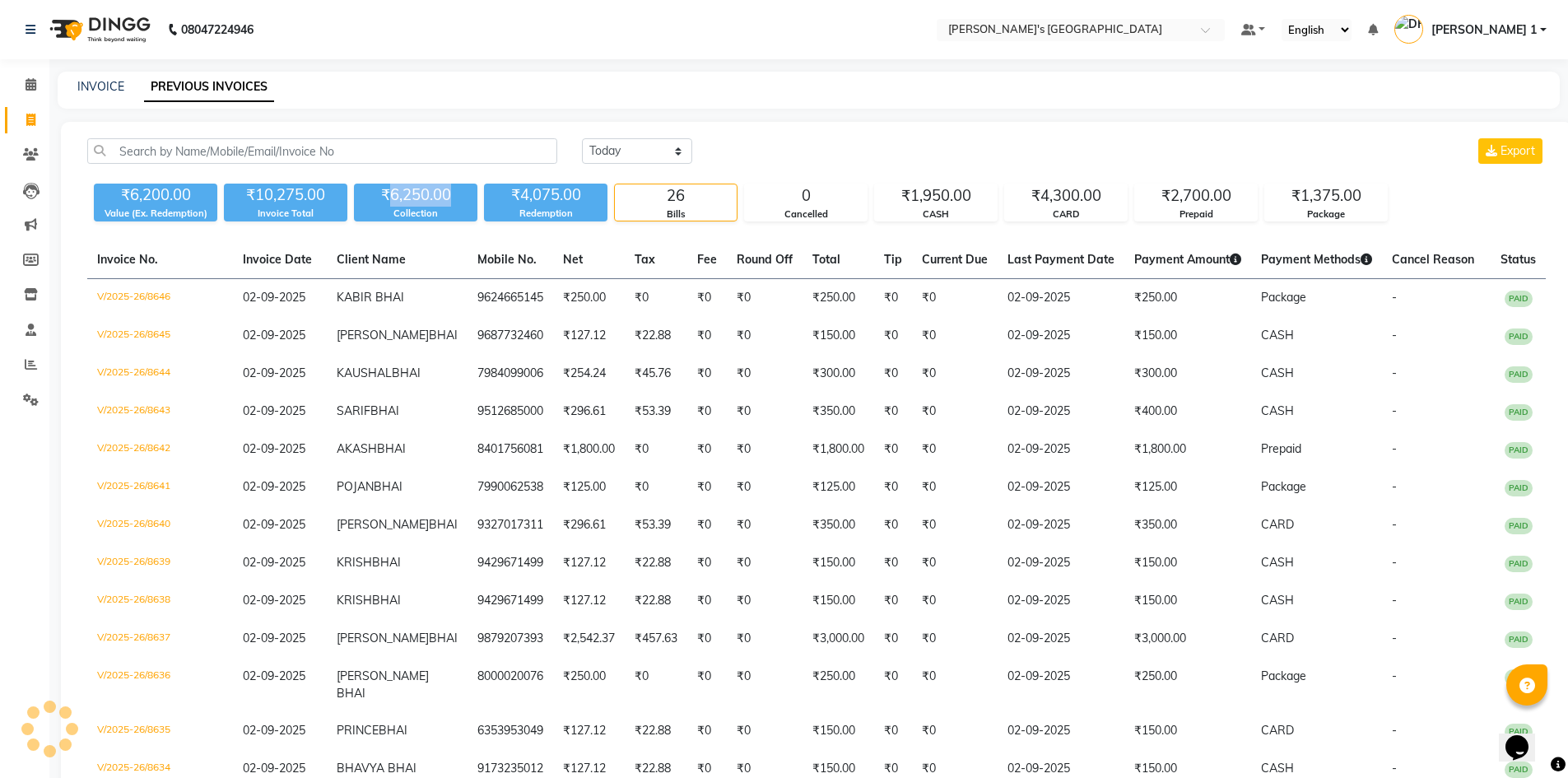
click at [455, 192] on div "₹6,250.00" at bounding box center [416, 195] width 124 height 23
drag, startPoint x: 455, startPoint y: 200, endPoint x: 392, endPoint y: 221, distance: 66.4
click at [455, 201] on div "₹6,250.00" at bounding box center [416, 195] width 124 height 23
click at [378, 200] on div "₹6,250.00" at bounding box center [416, 195] width 124 height 23
drag, startPoint x: 378, startPoint y: 193, endPoint x: 460, endPoint y: 199, distance: 82.2
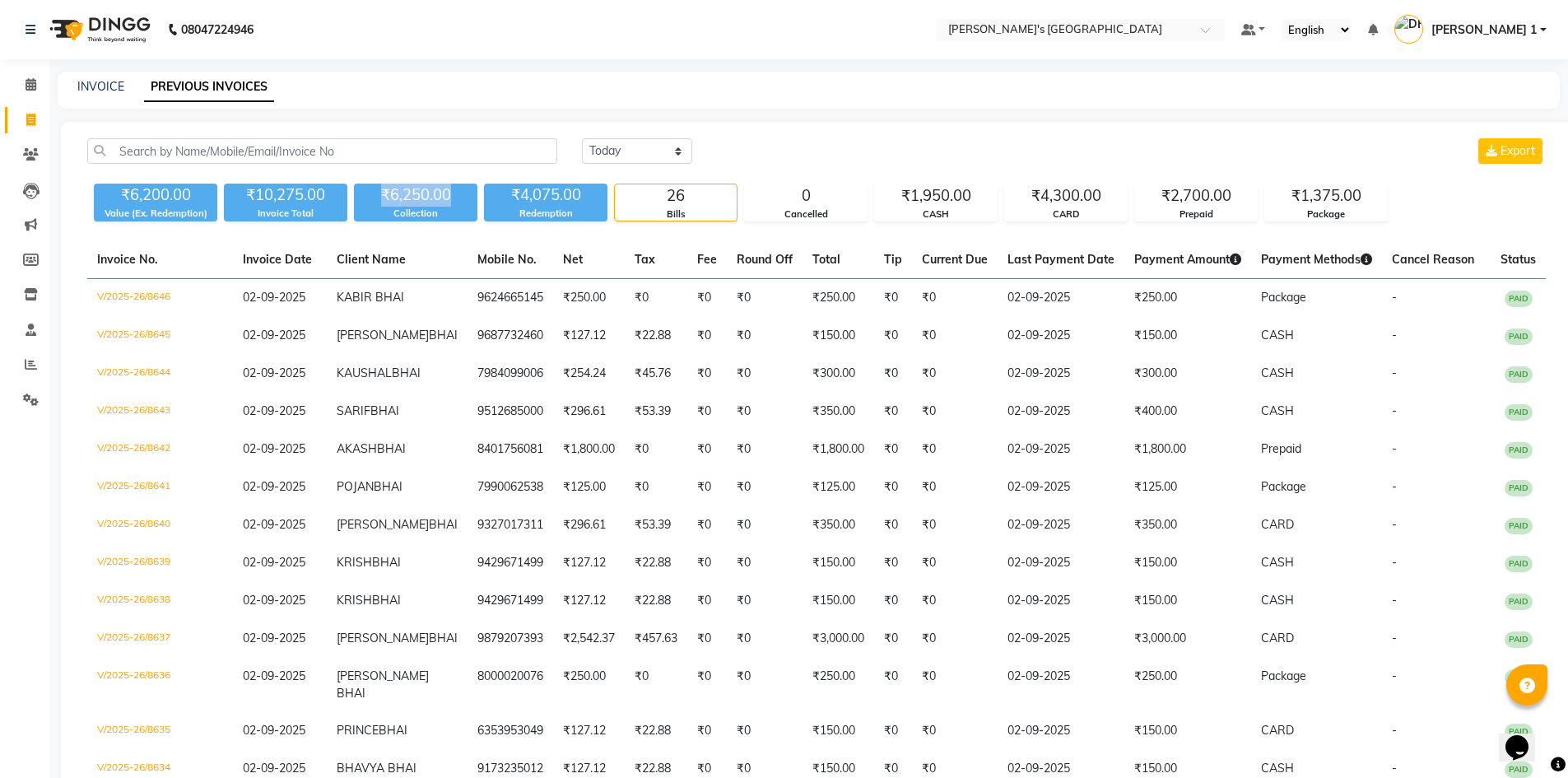
click at [460, 199] on div "₹6,250.00" at bounding box center [416, 195] width 124 height 23
click at [461, 200] on div "₹6,250.00" at bounding box center [416, 195] width 124 height 23
drag, startPoint x: 377, startPoint y: 190, endPoint x: 449, endPoint y: 192, distance: 72.0
click at [449, 192] on div "₹6,250.00" at bounding box center [416, 195] width 124 height 23
click at [456, 205] on div "₹6,250.00" at bounding box center [416, 195] width 124 height 23
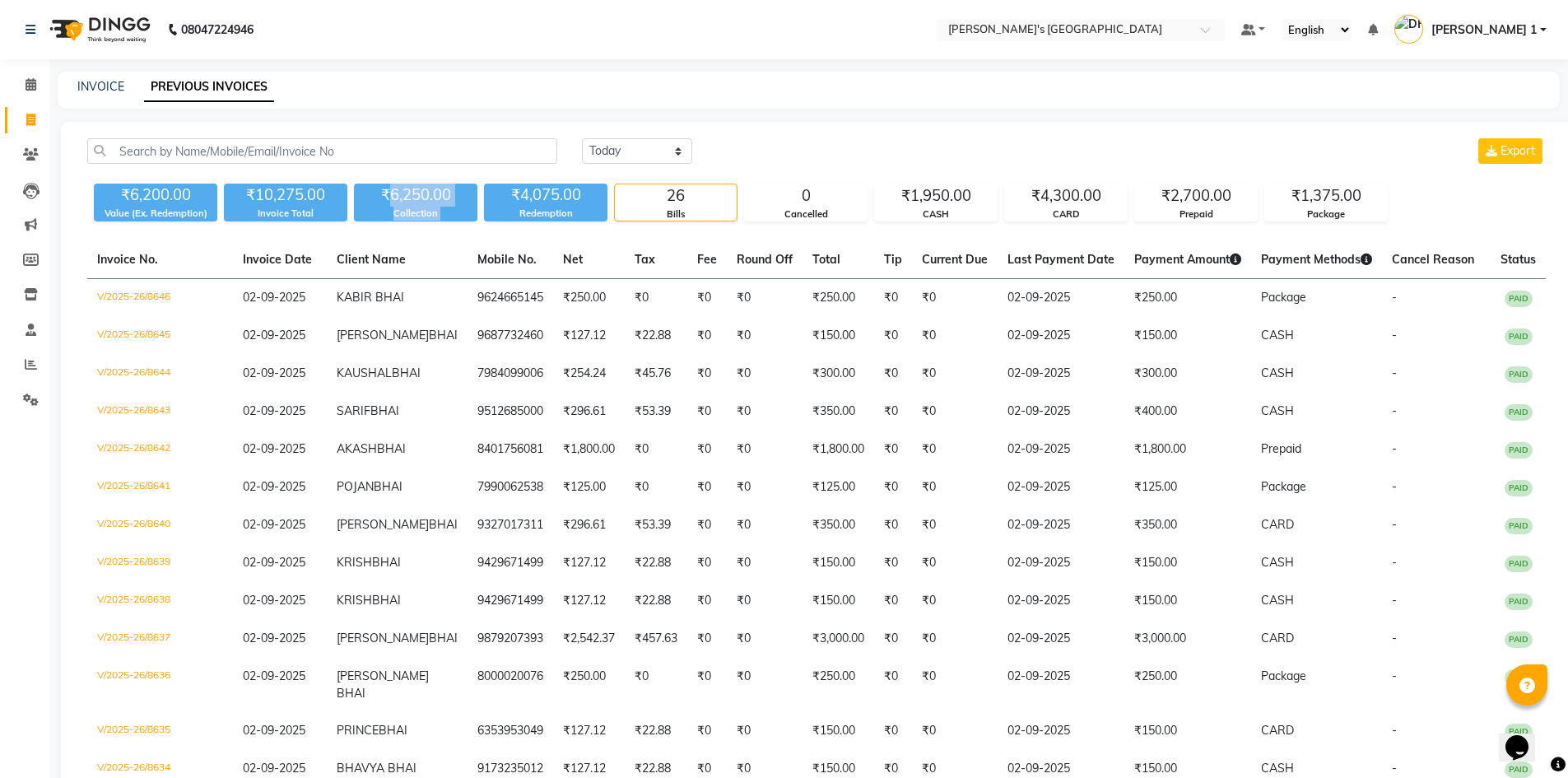
drag, startPoint x: 385, startPoint y: 195, endPoint x: 494, endPoint y: 197, distance: 109.0
click at [494, 197] on div "₹6,200.00 Value (Ex. Redemption) ₹10,275.00 Invoice Total ₹6,250.00 Collection …" at bounding box center [815, 199] width 1458 height 44
click at [453, 205] on div "₹6,250.00" at bounding box center [416, 195] width 124 height 23
drag, startPoint x: 372, startPoint y: 201, endPoint x: 451, endPoint y: 196, distance: 79.2
click at [451, 196] on div "₹6,250.00" at bounding box center [416, 195] width 124 height 23
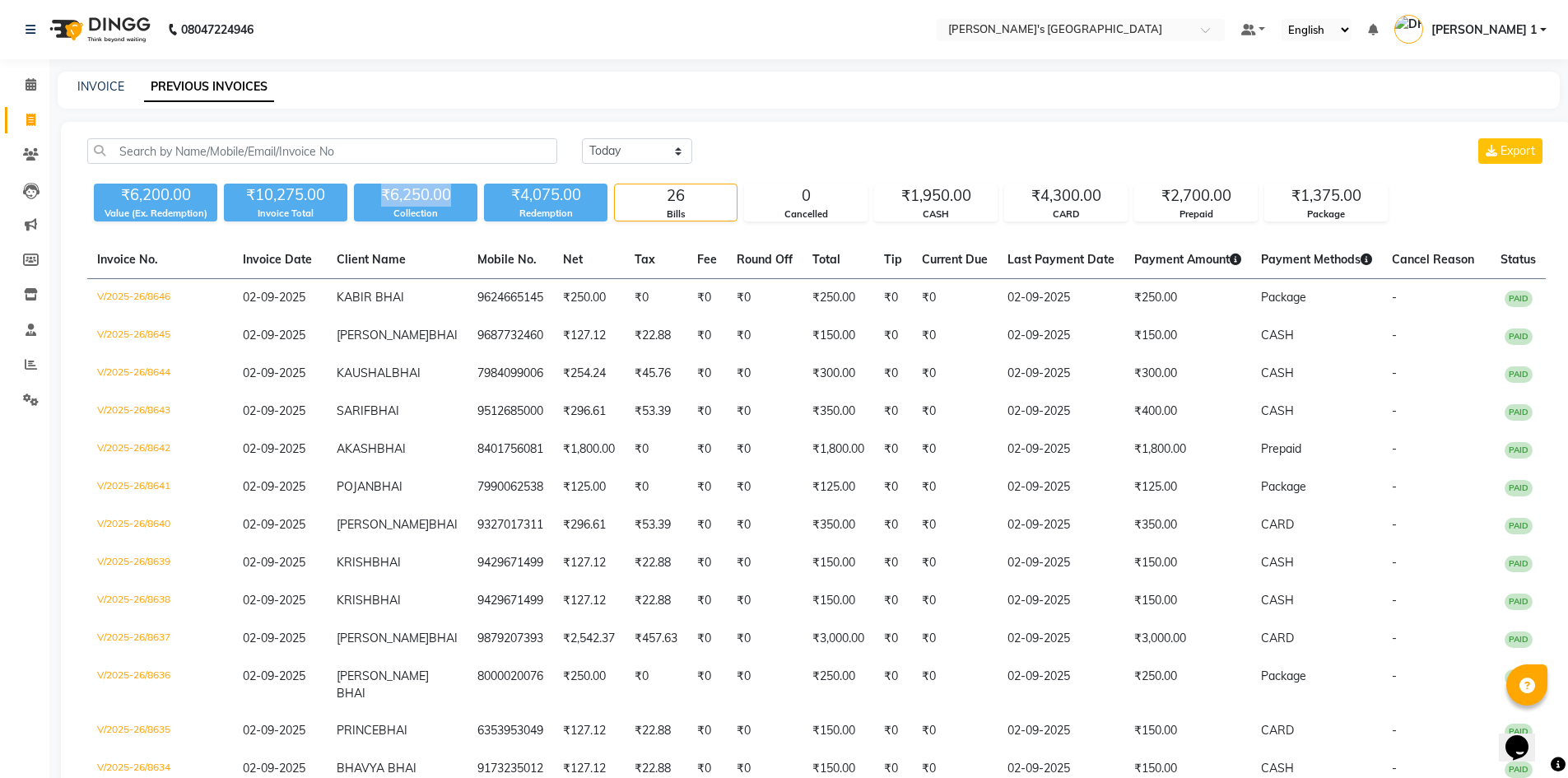
click at [453, 203] on div "₹6,250.00" at bounding box center [416, 195] width 124 height 23
drag, startPoint x: 388, startPoint y: 193, endPoint x: 457, endPoint y: 195, distance: 69.0
click at [457, 195] on div "₹6,250.00" at bounding box center [416, 195] width 124 height 23
click at [458, 199] on div "₹6,250.00" at bounding box center [416, 195] width 124 height 23
drag, startPoint x: 374, startPoint y: 195, endPoint x: 451, endPoint y: 198, distance: 77.1
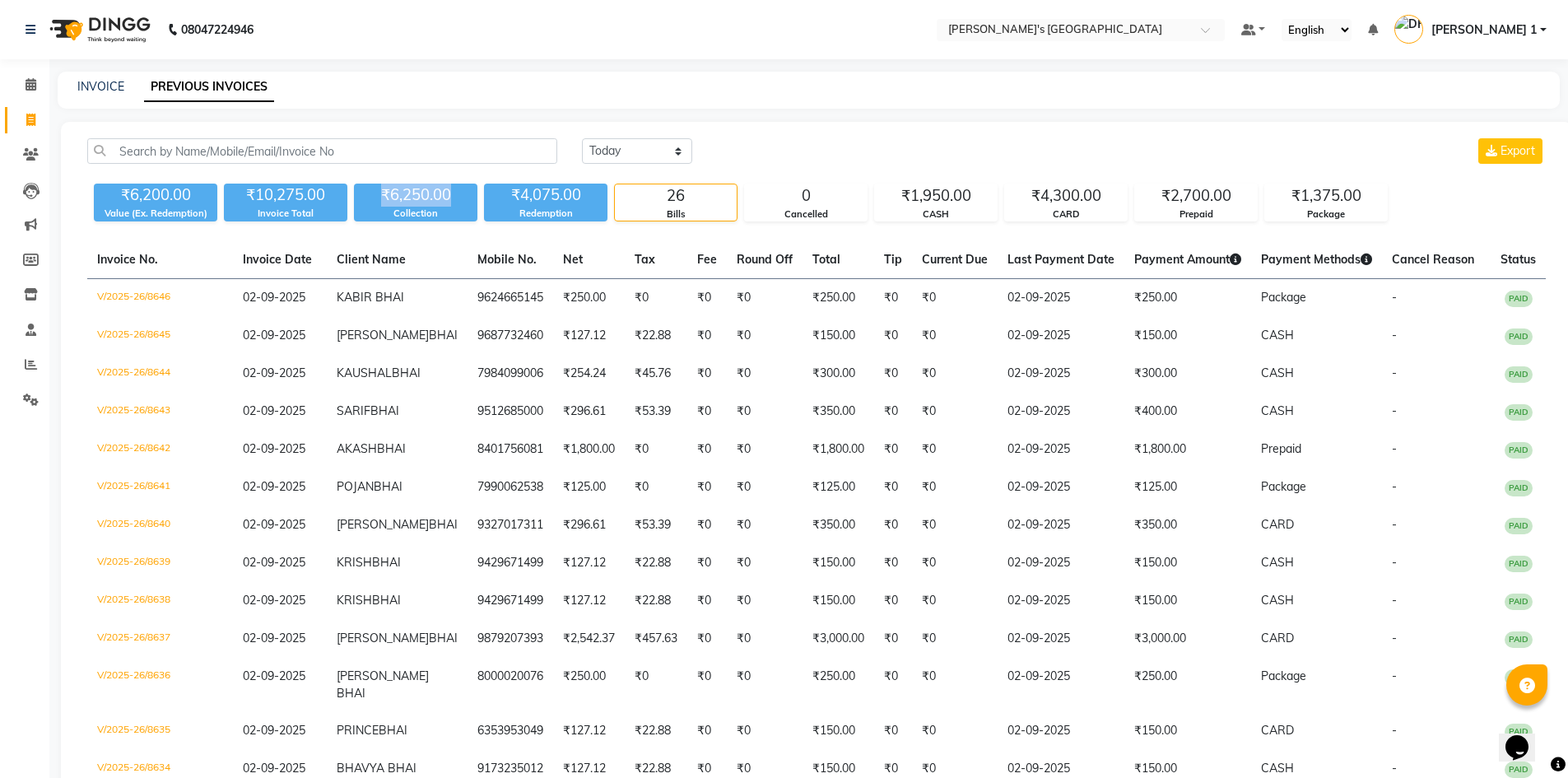
click at [451, 198] on div "₹6,250.00" at bounding box center [416, 195] width 124 height 23
click at [455, 204] on div "₹6,250.00" at bounding box center [416, 195] width 124 height 23
click at [31, 121] on icon at bounding box center [30, 120] width 9 height 13
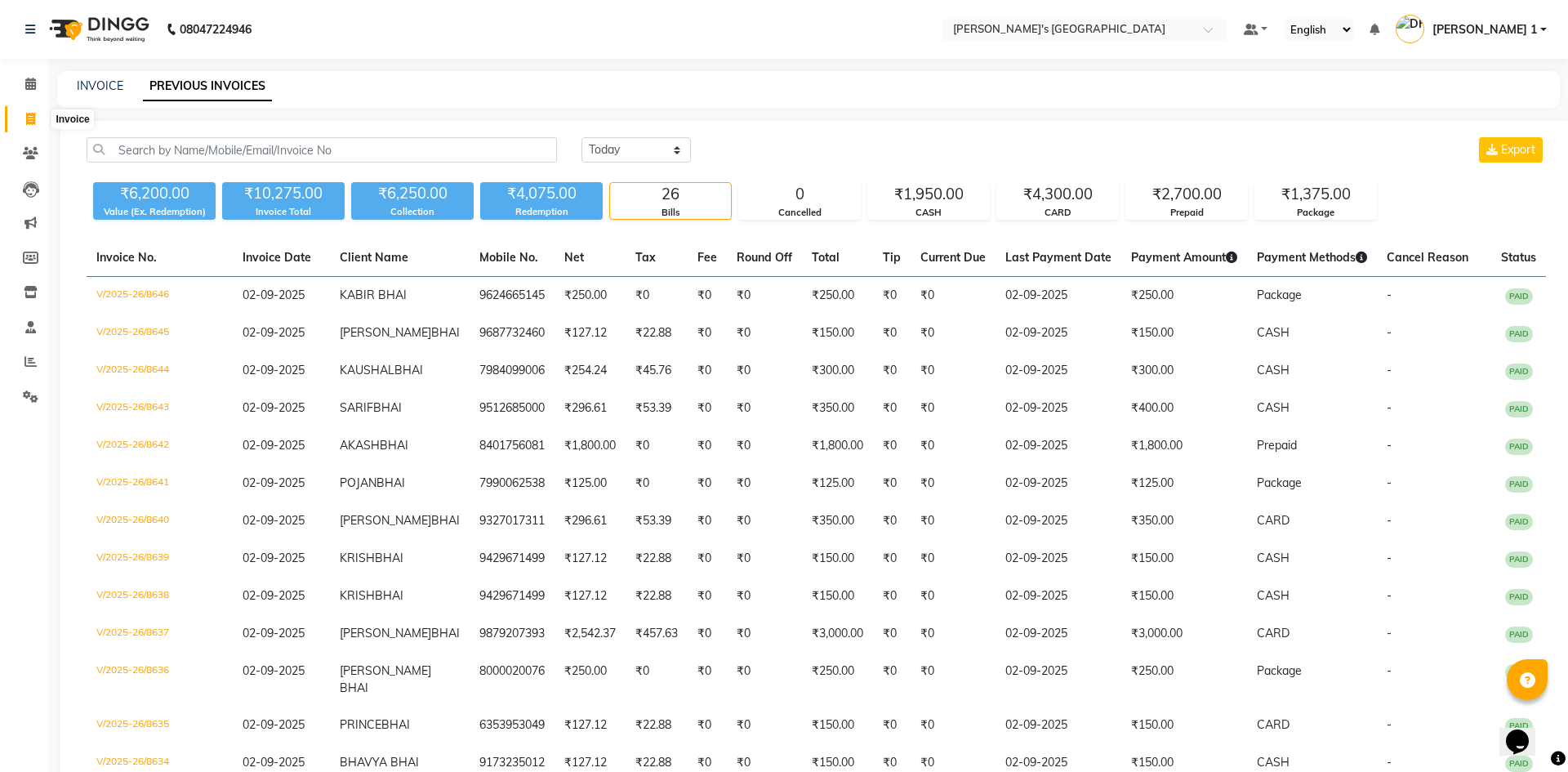
select select "6233"
select select "service"
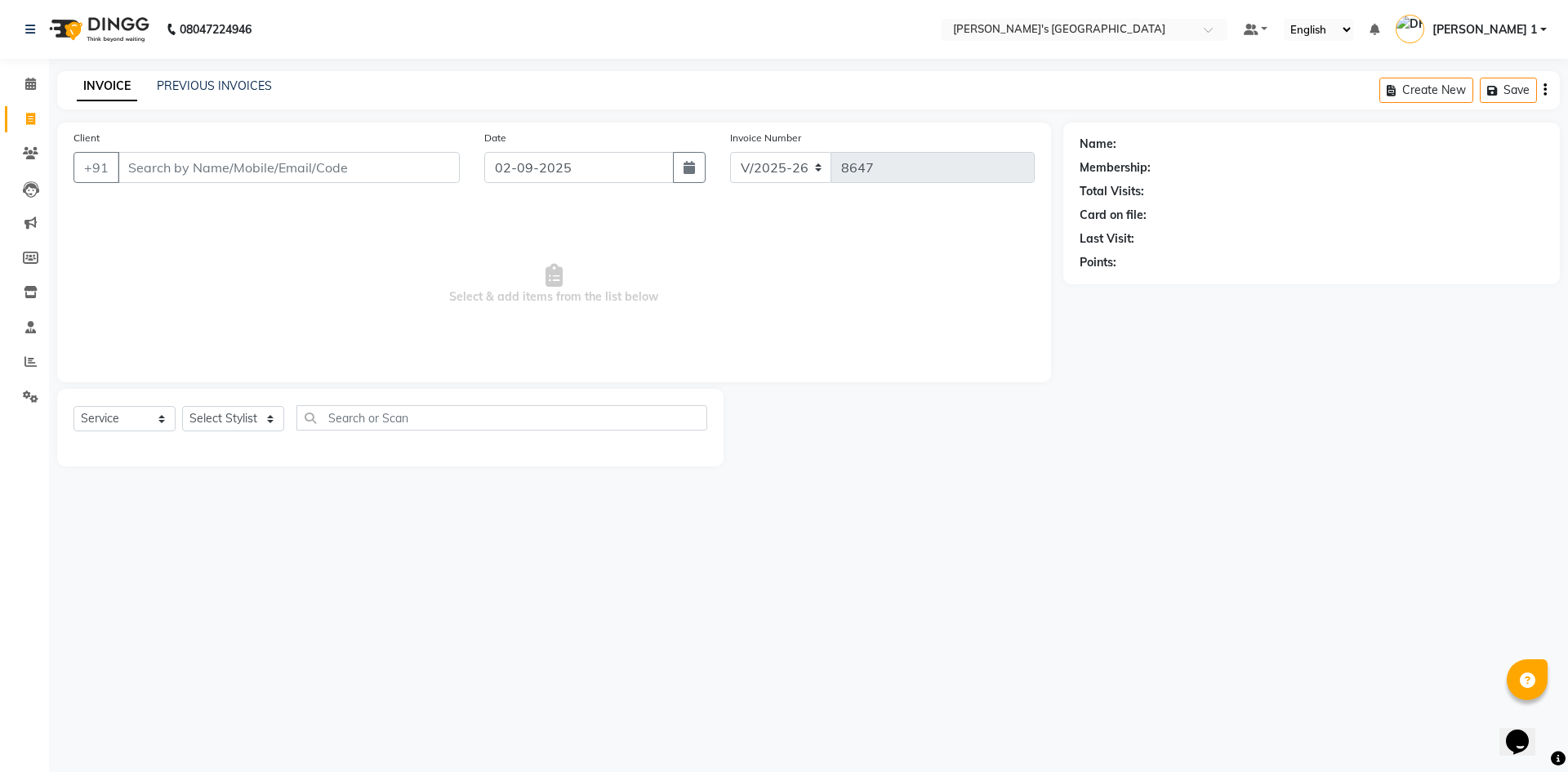
drag, startPoint x: 1338, startPoint y: 280, endPoint x: 1320, endPoint y: 308, distance: 33.3
click at [1320, 308] on div "Name: Membership: Total Visits: Card on file: Last Visit: Points:" at bounding box center [1316, 294] width 508 height 344
click at [292, 170] on input "Client" at bounding box center [288, 168] width 342 height 31
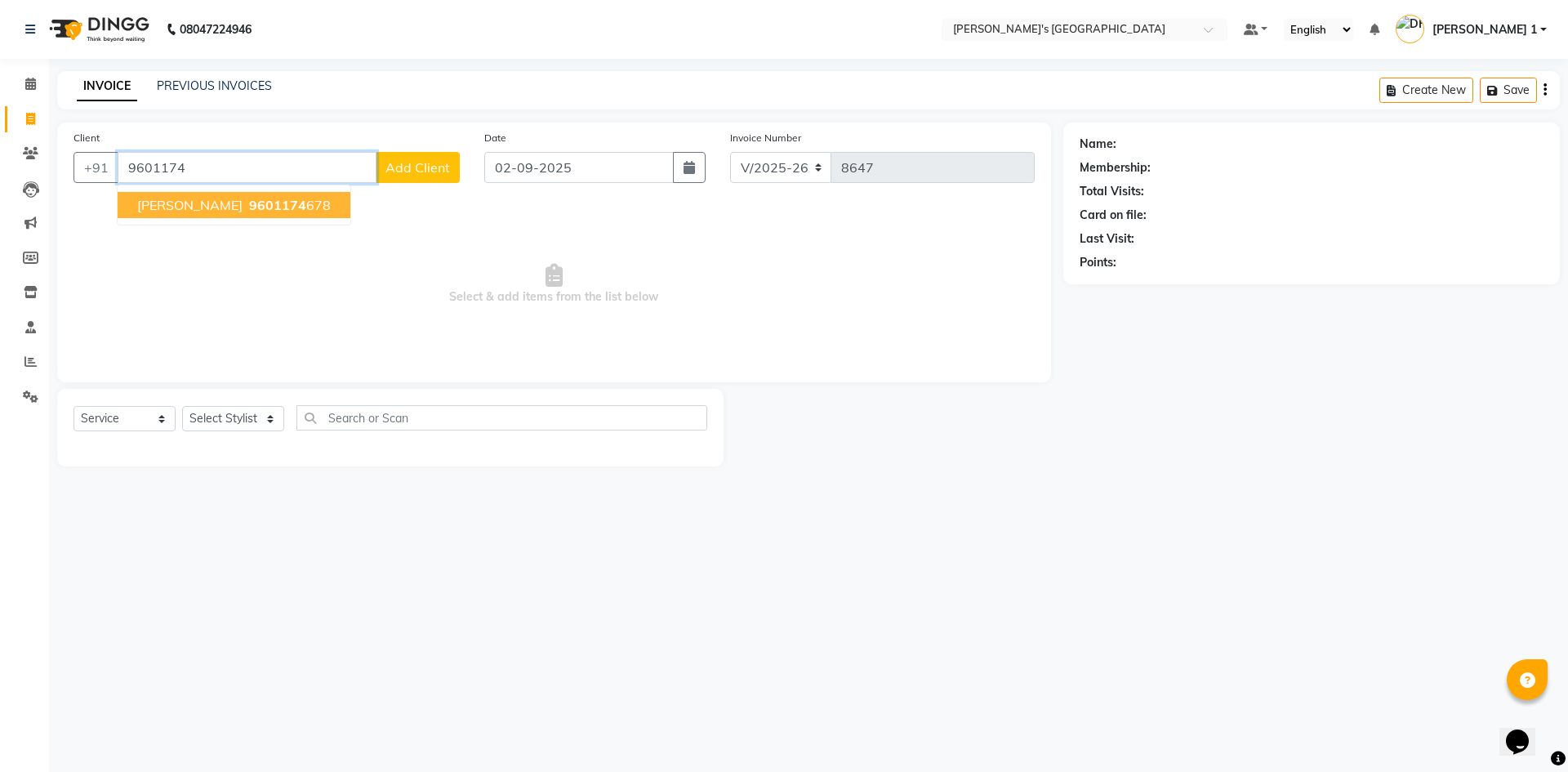
click at [194, 199] on span "HARSH BHAI" at bounding box center [190, 205] width 105 height 16
type input "9601174678"
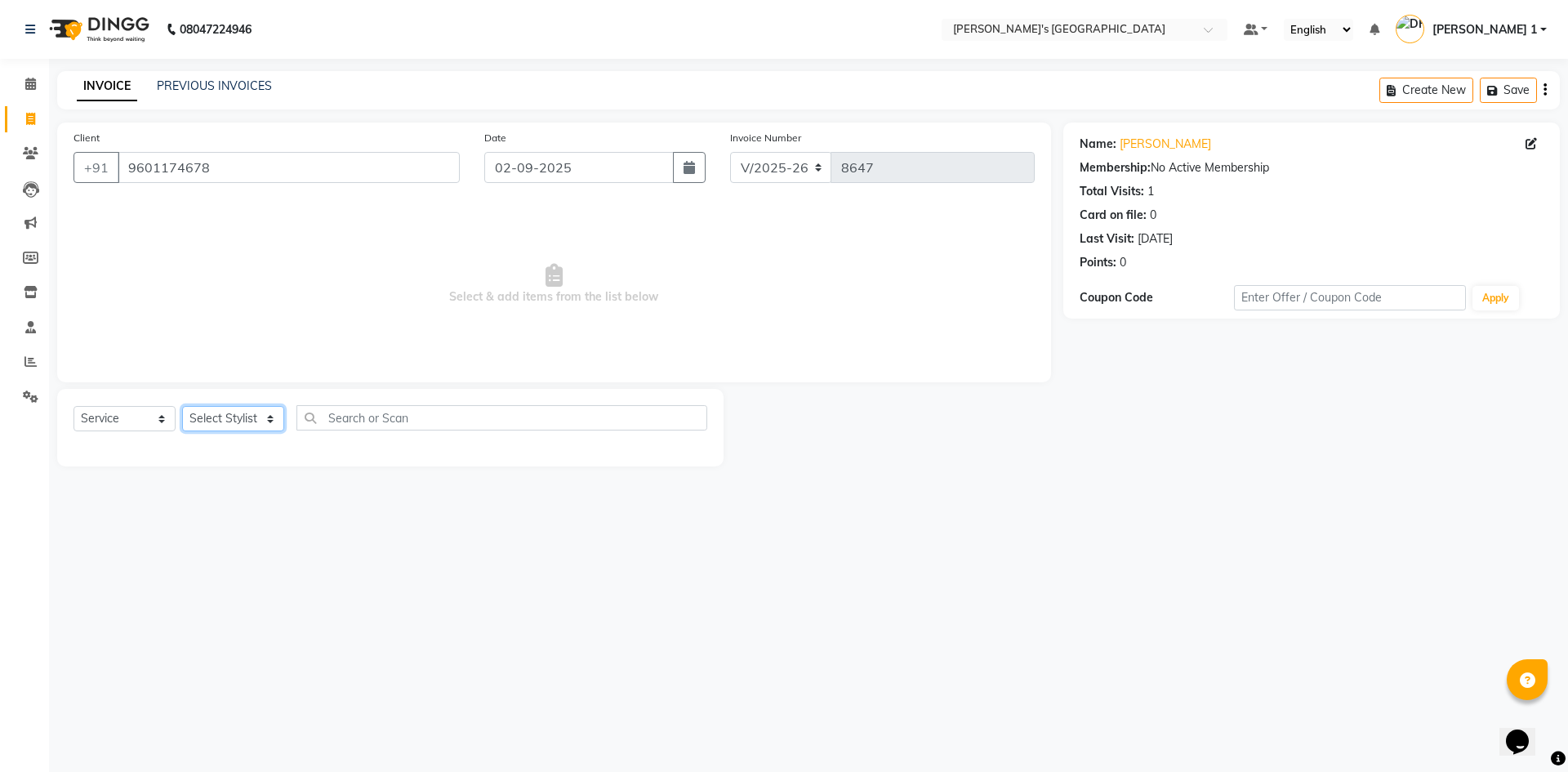
click at [231, 422] on select "Select Stylist ADARSH SOLANKI AVINASH SEN BRIJESH ZALA CHANDU SEN DHRUV DAVE DH…" at bounding box center [233, 419] width 102 height 25
select select "86840"
click at [182, 406] on select "Select Stylist ADARSH SOLANKI AVINASH SEN BRIJESH ZALA CHANDU SEN DHRUV DAVE DH…" at bounding box center [233, 419] width 102 height 25
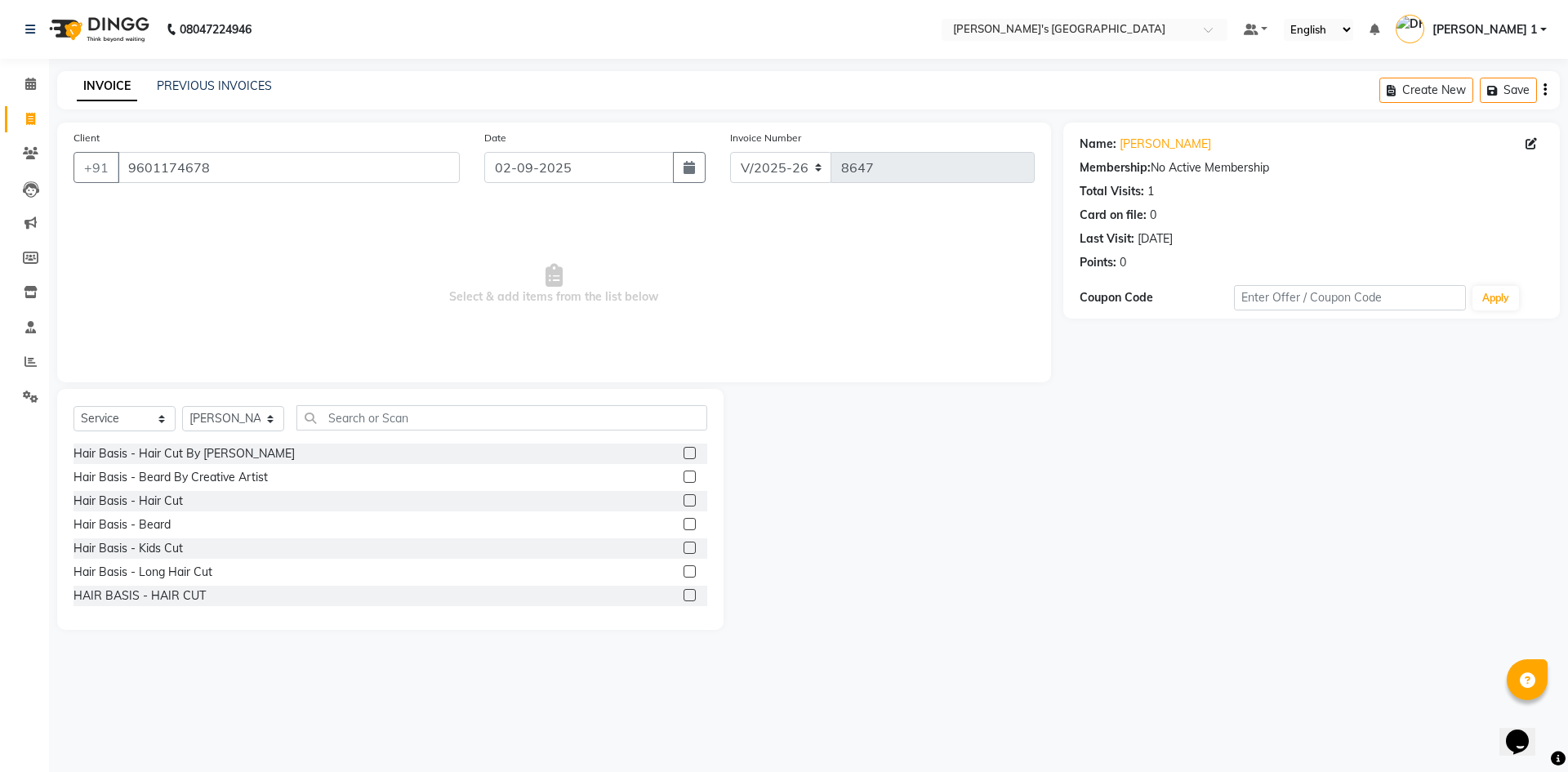
click at [184, 497] on div "Hair Basis - Hair Cut" at bounding box center [391, 501] width 634 height 20
click at [169, 501] on div "Hair Basis - Hair Cut" at bounding box center [128, 501] width 109 height 17
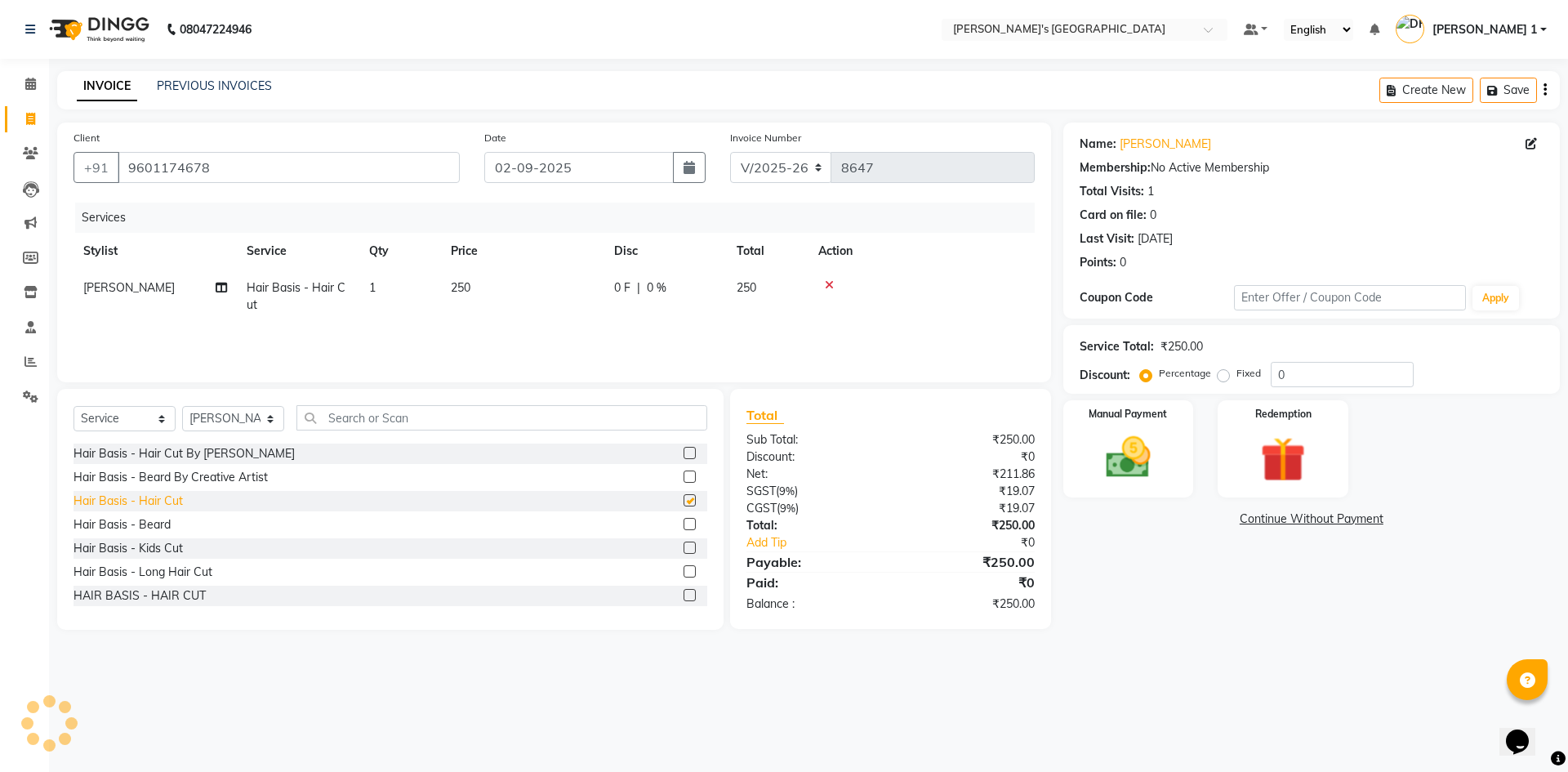
checkbox input "false"
click at [543, 286] on td "250" at bounding box center [523, 296] width 164 height 54
select select "86840"
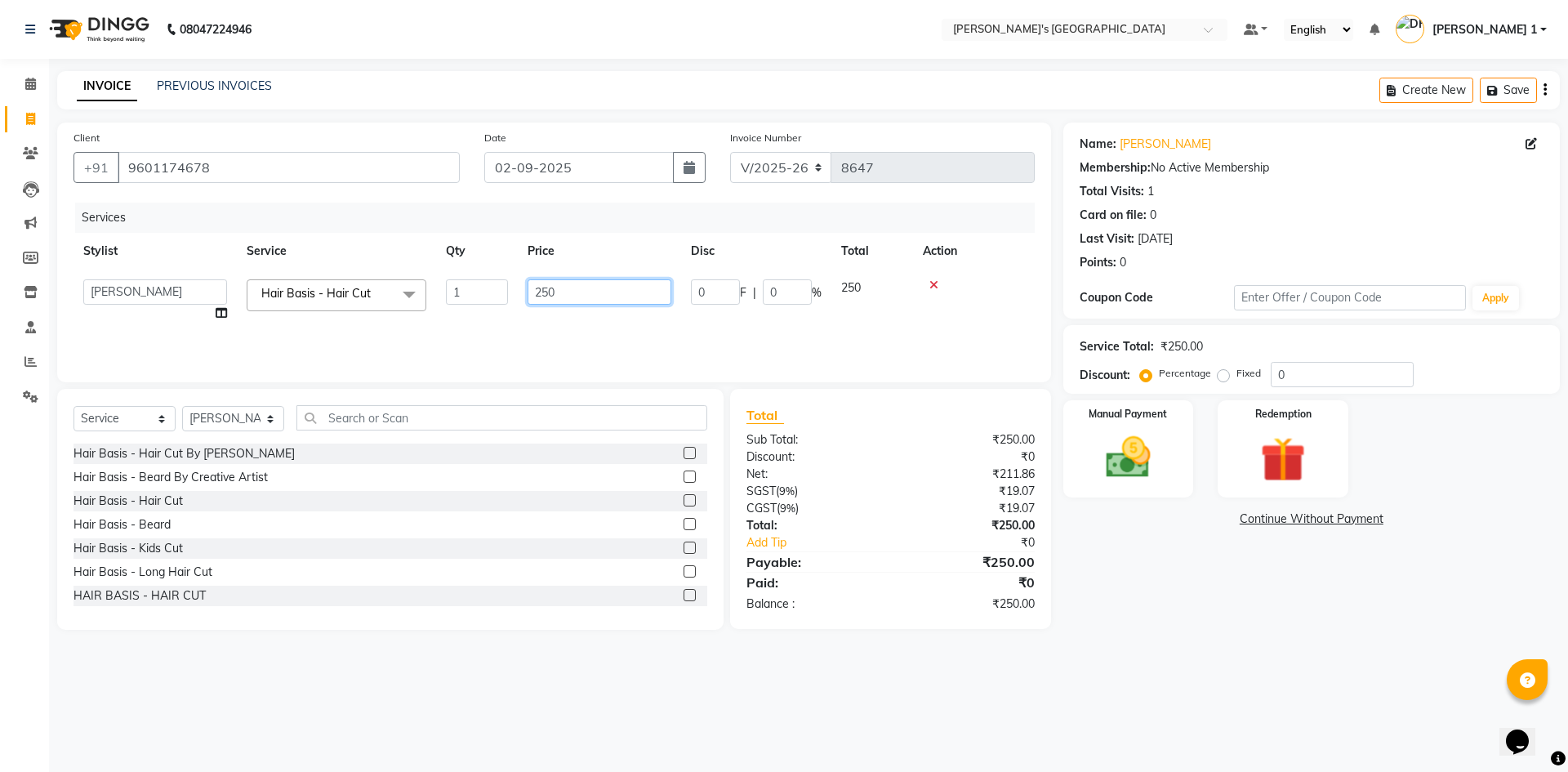
click at [565, 295] on input "250" at bounding box center [599, 292] width 144 height 25
click at [136, 519] on div "Hair Basis - Beard" at bounding box center [122, 525] width 97 height 17
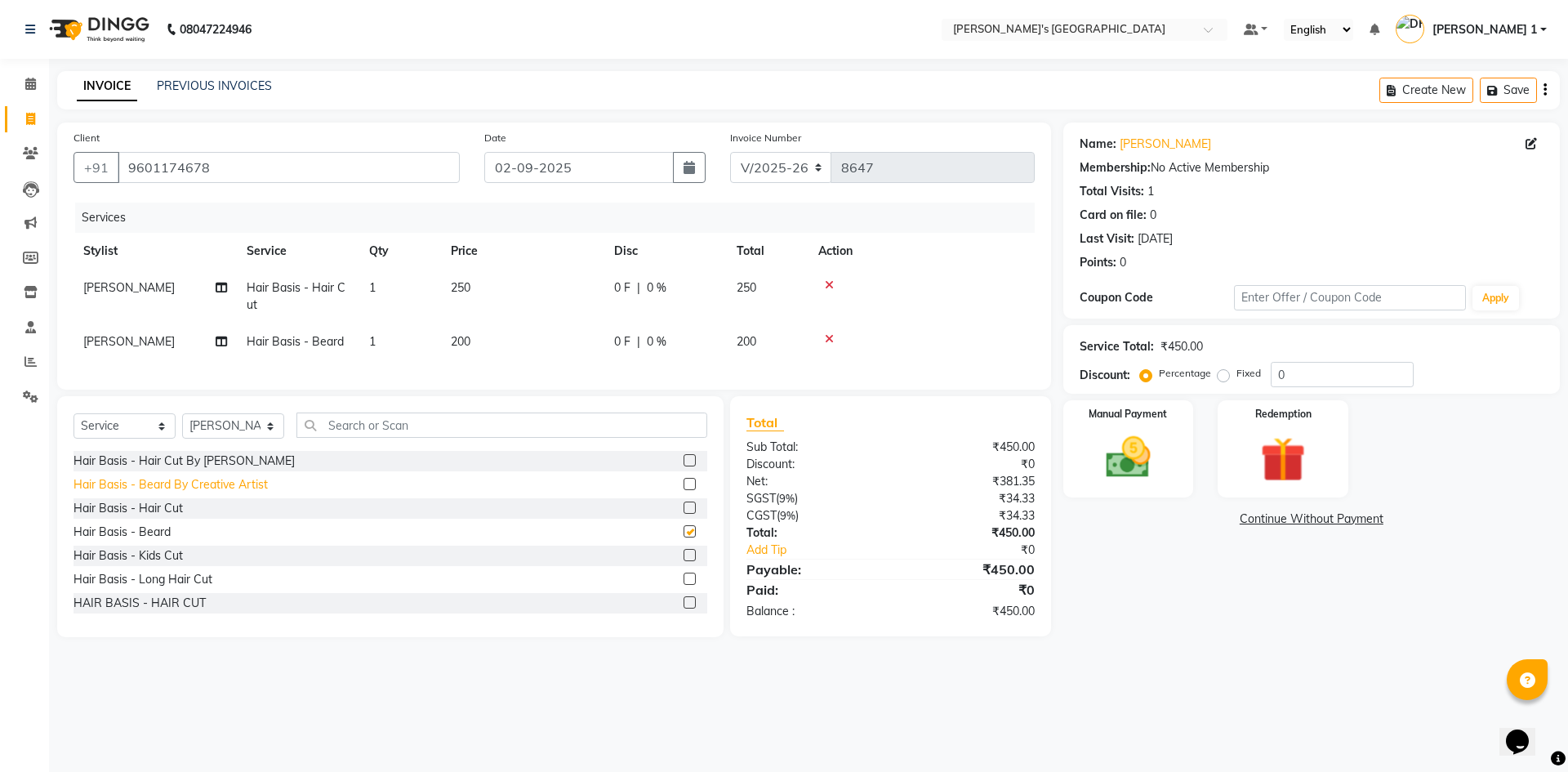
checkbox input "false"
click at [468, 292] on span "250" at bounding box center [460, 287] width 19 height 14
select select "86840"
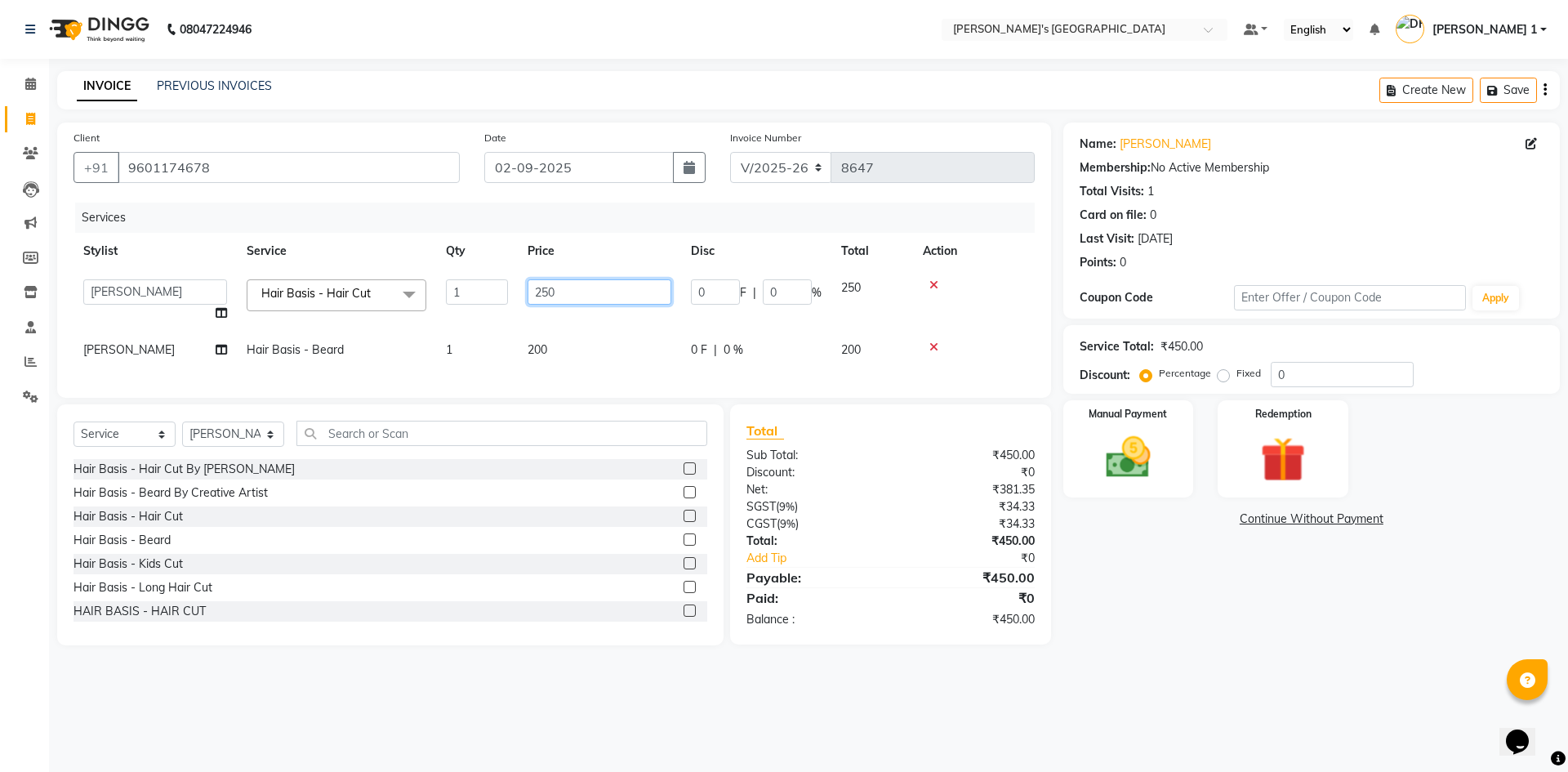
click at [555, 287] on input "250" at bounding box center [599, 292] width 144 height 25
type input "2"
click at [555, 343] on td "200" at bounding box center [599, 350] width 164 height 36
select select "86840"
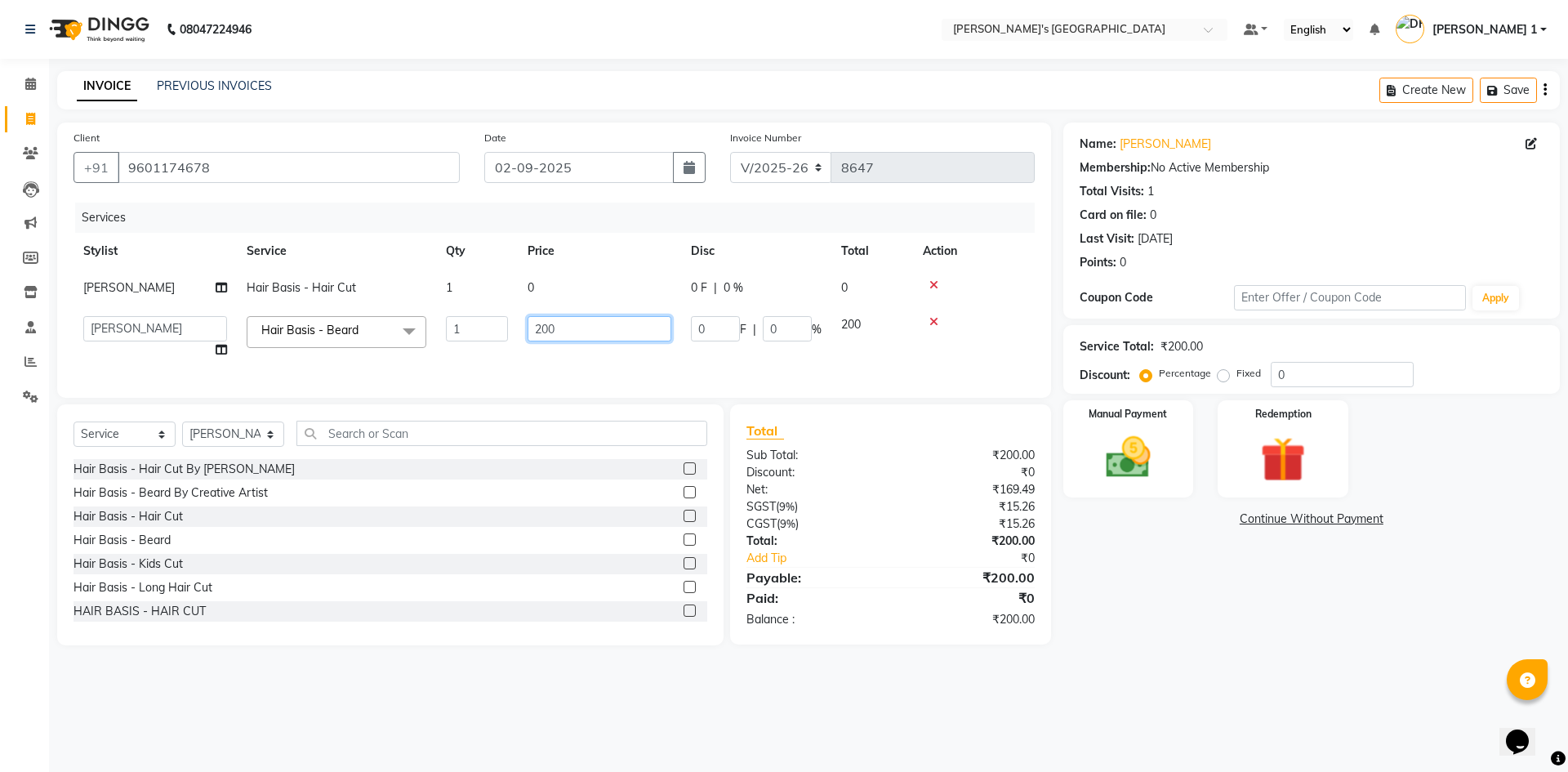
click at [552, 330] on input "200" at bounding box center [599, 329] width 144 height 25
type input "2"
type input "150"
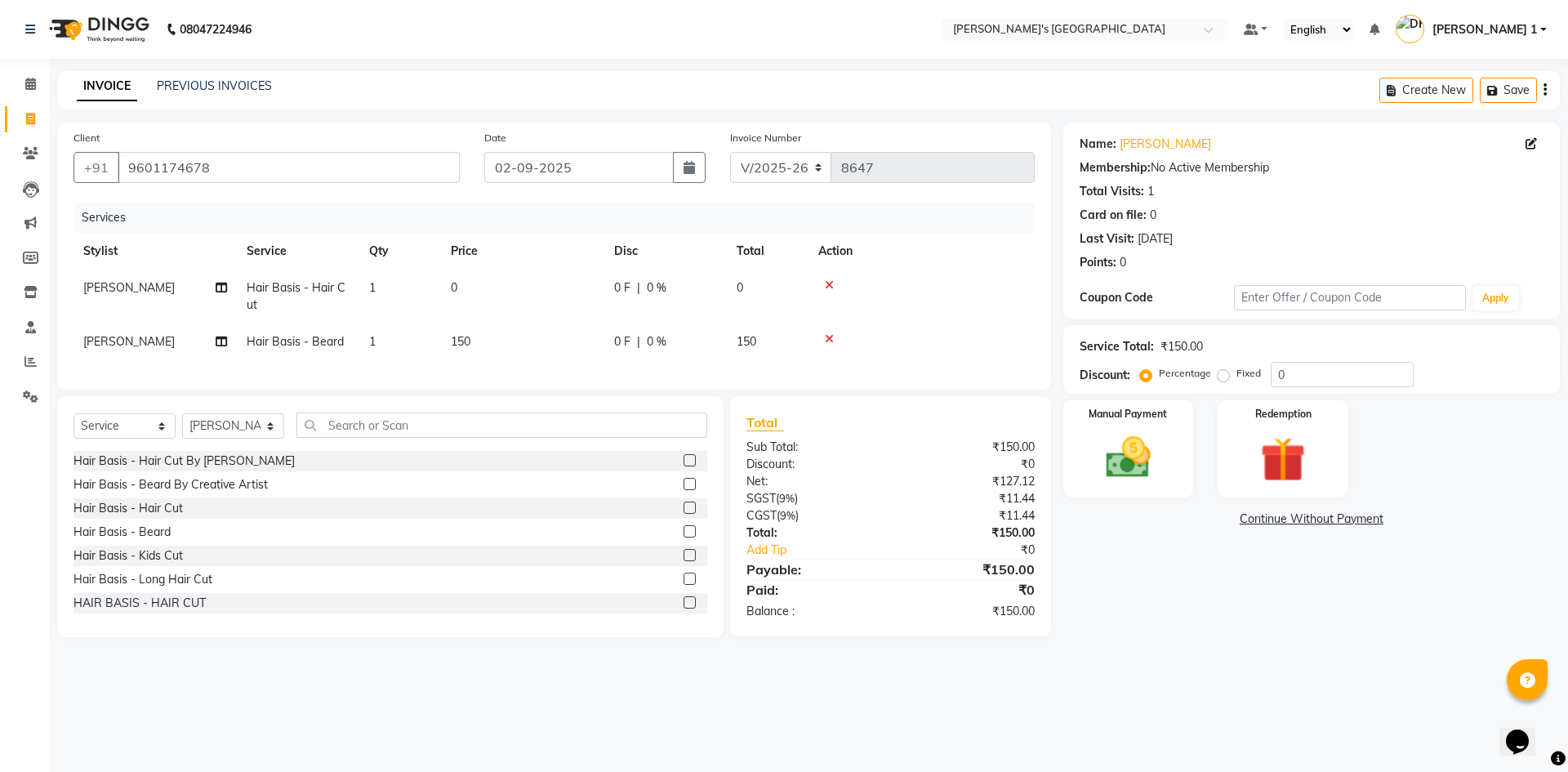
click at [557, 289] on td "0" at bounding box center [523, 296] width 164 height 54
select select "86840"
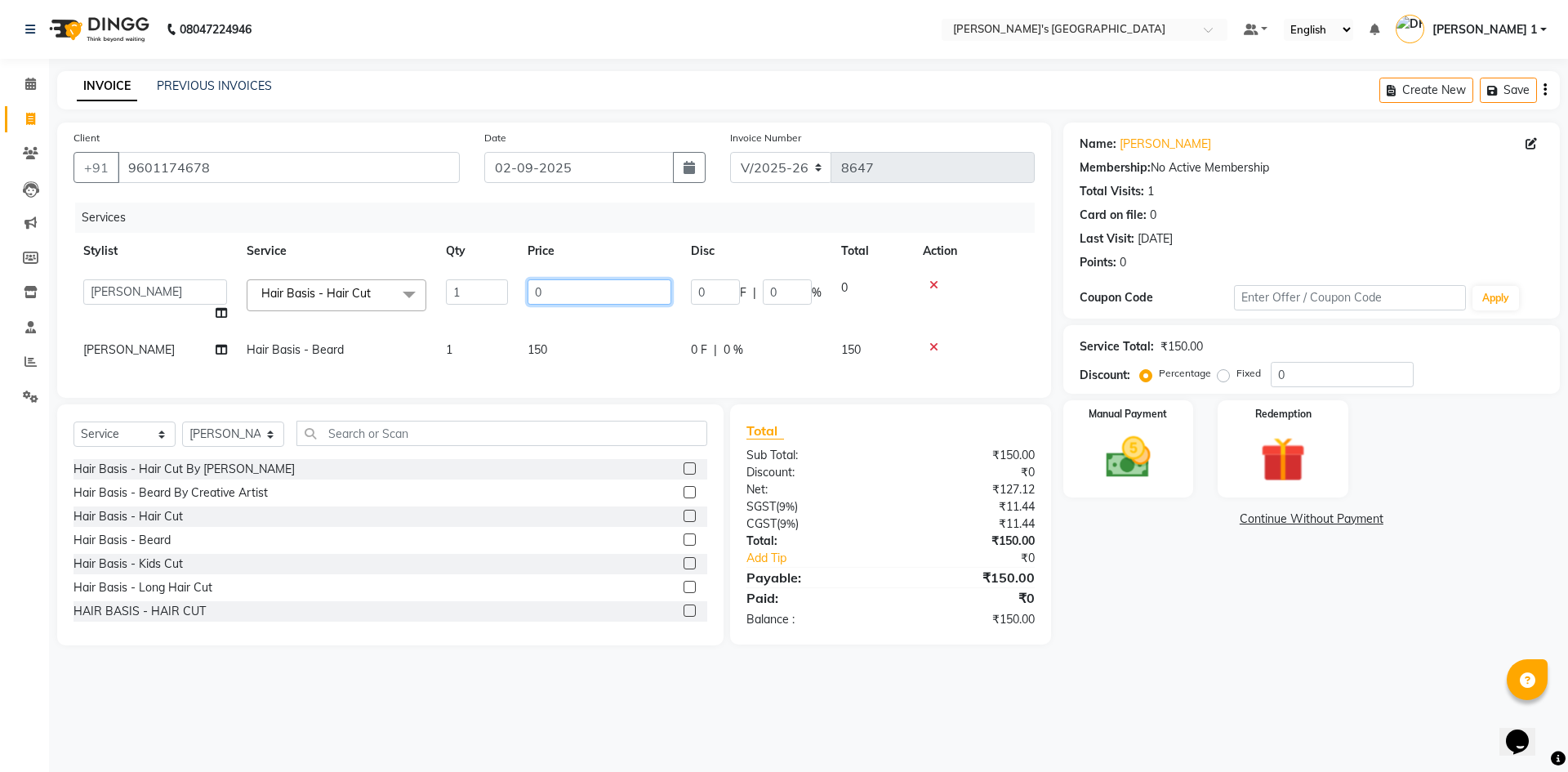
click at [539, 298] on input "0" at bounding box center [599, 292] width 144 height 25
type input "150"
drag, startPoint x: 1118, startPoint y: 450, endPoint x: 1109, endPoint y: 444, distance: 10.8
click at [1119, 447] on img at bounding box center [1128, 457] width 76 height 54
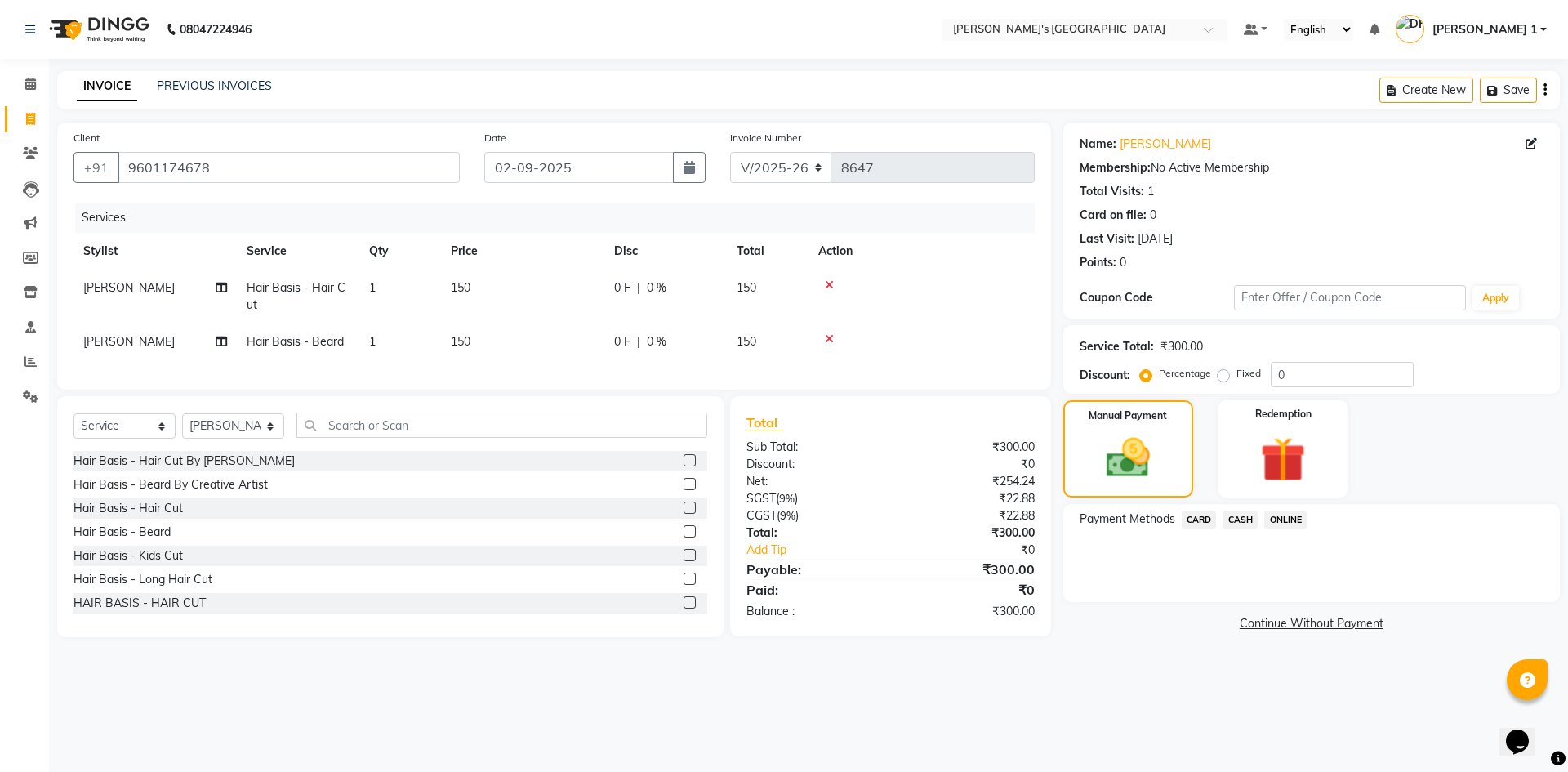
click at [1191, 524] on span "CARD" at bounding box center [1198, 520] width 35 height 19
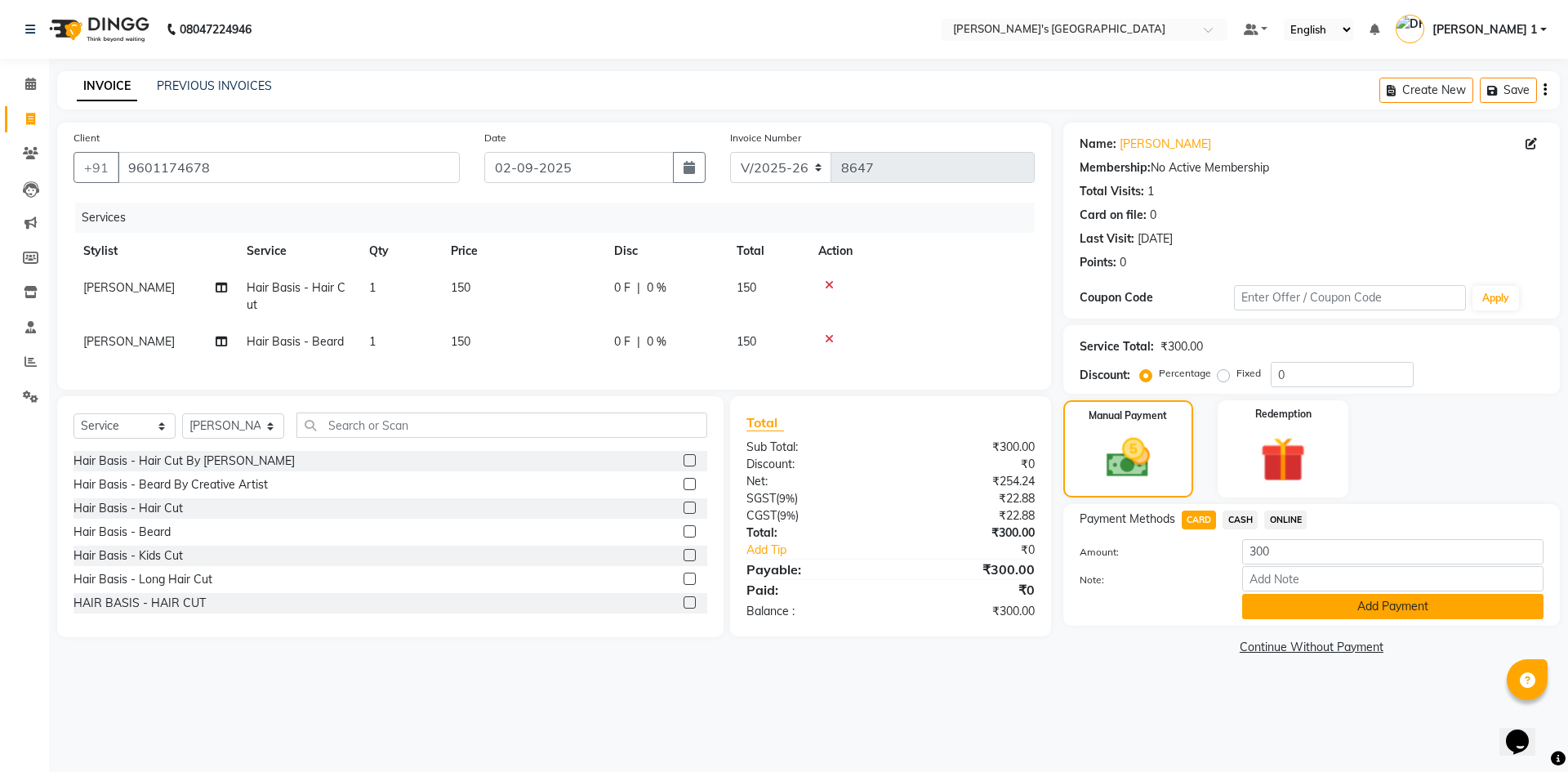
click at [1272, 600] on button "Add Payment" at bounding box center [1392, 606] width 302 height 25
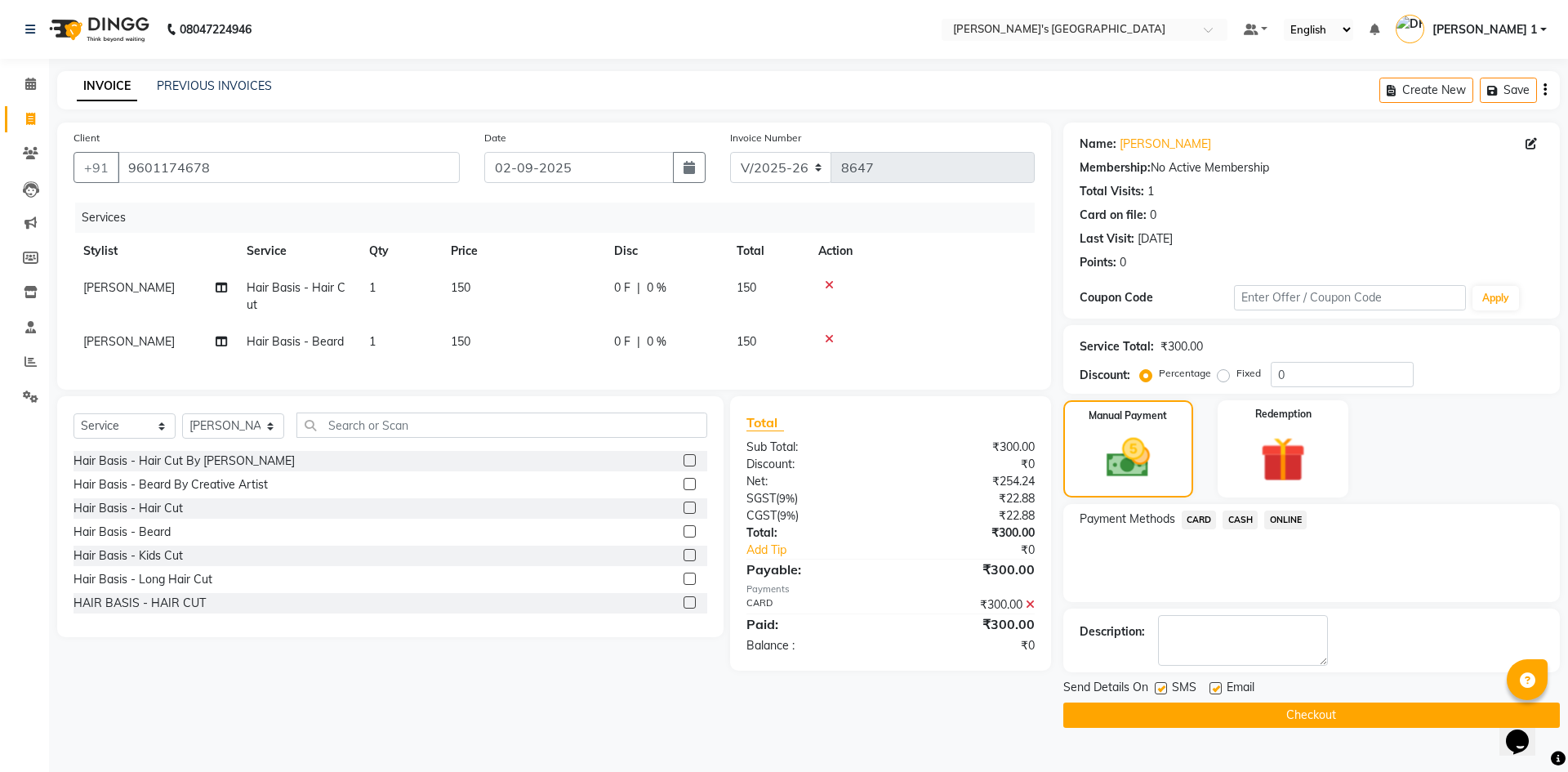
click at [1215, 692] on label at bounding box center [1215, 688] width 12 height 12
click at [1215, 692] on input "checkbox" at bounding box center [1214, 689] width 11 height 11
checkbox input "false"
click at [1157, 688] on label at bounding box center [1160, 688] width 12 height 12
click at [1157, 688] on input "checkbox" at bounding box center [1159, 689] width 11 height 11
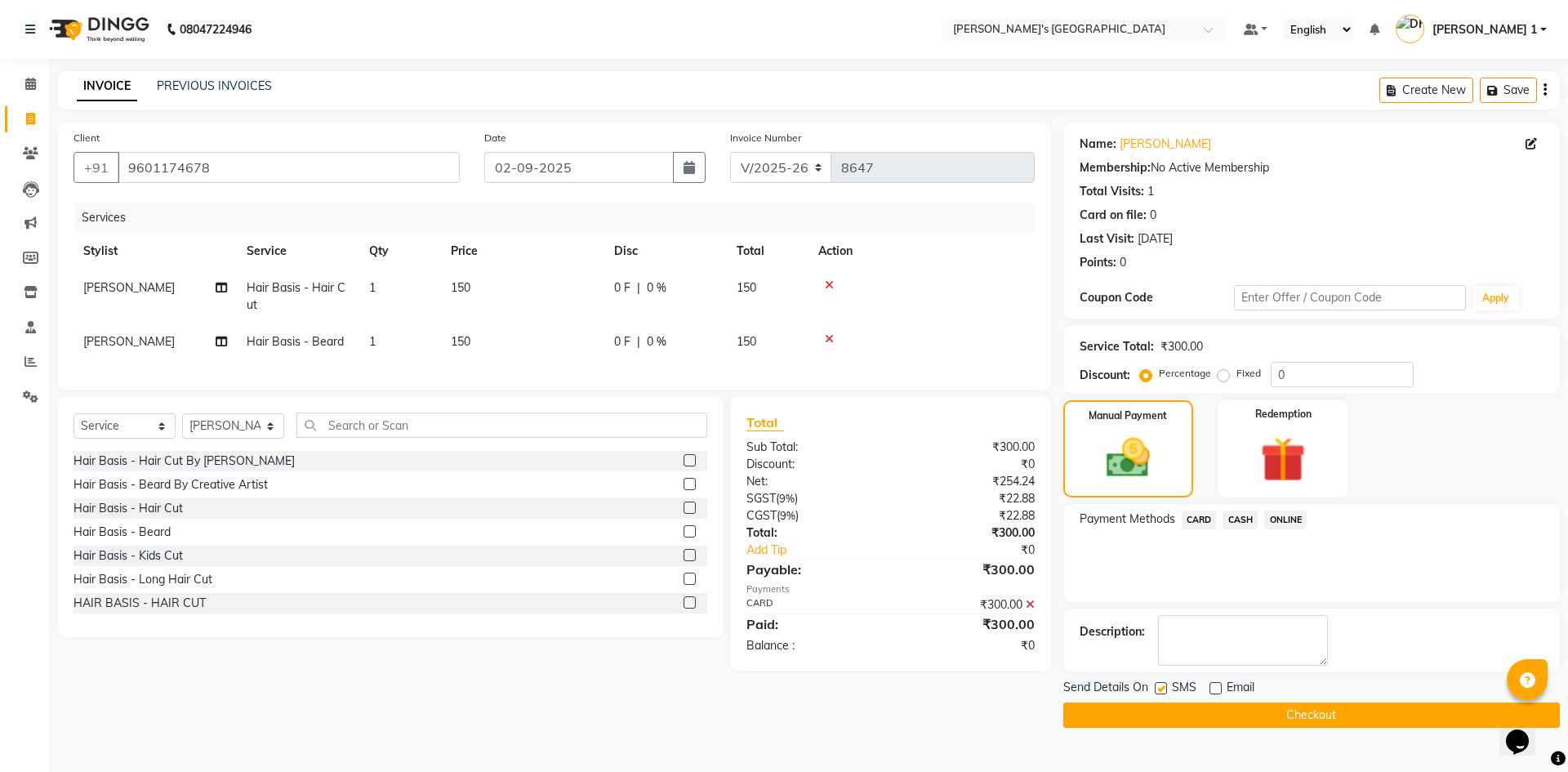
checkbox input "false"
click at [1163, 714] on button "Checkout" at bounding box center [1310, 715] width 497 height 25
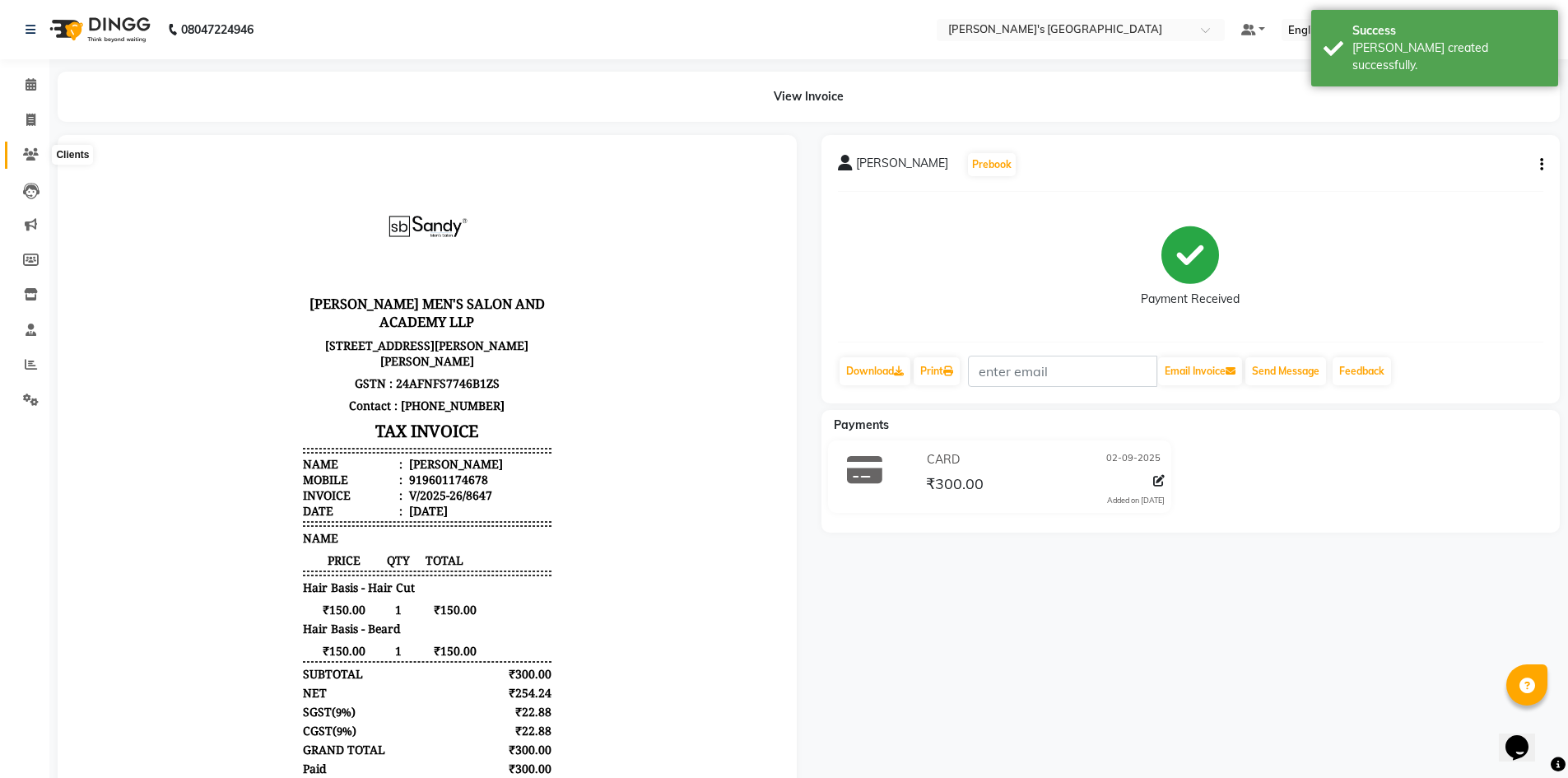
click at [23, 153] on icon at bounding box center [31, 154] width 15 height 13
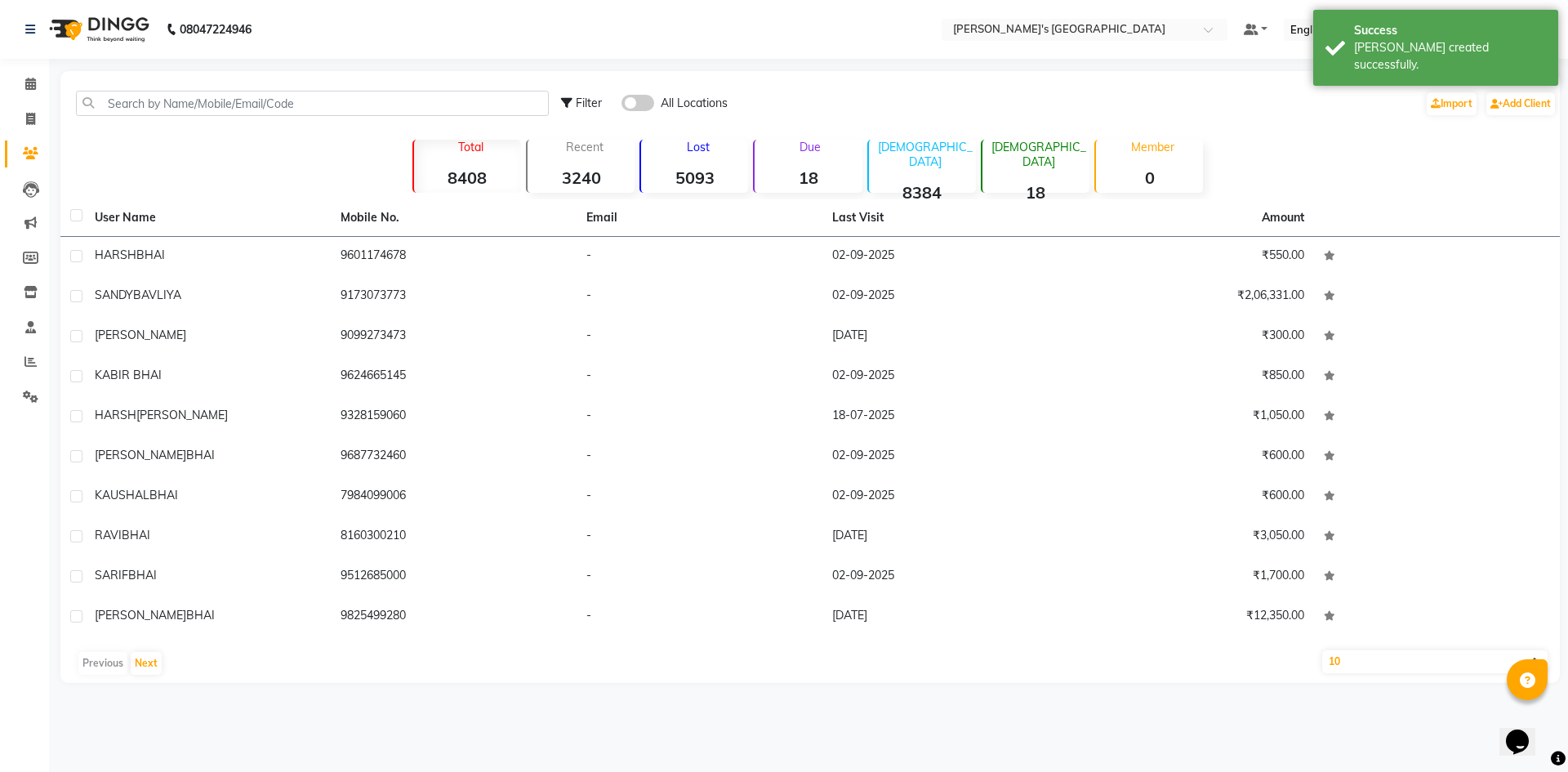
click at [146, 90] on div "Filter All Locations Import Add Client" at bounding box center [810, 103] width 1492 height 52
click at [145, 97] on input "text" at bounding box center [312, 103] width 473 height 25
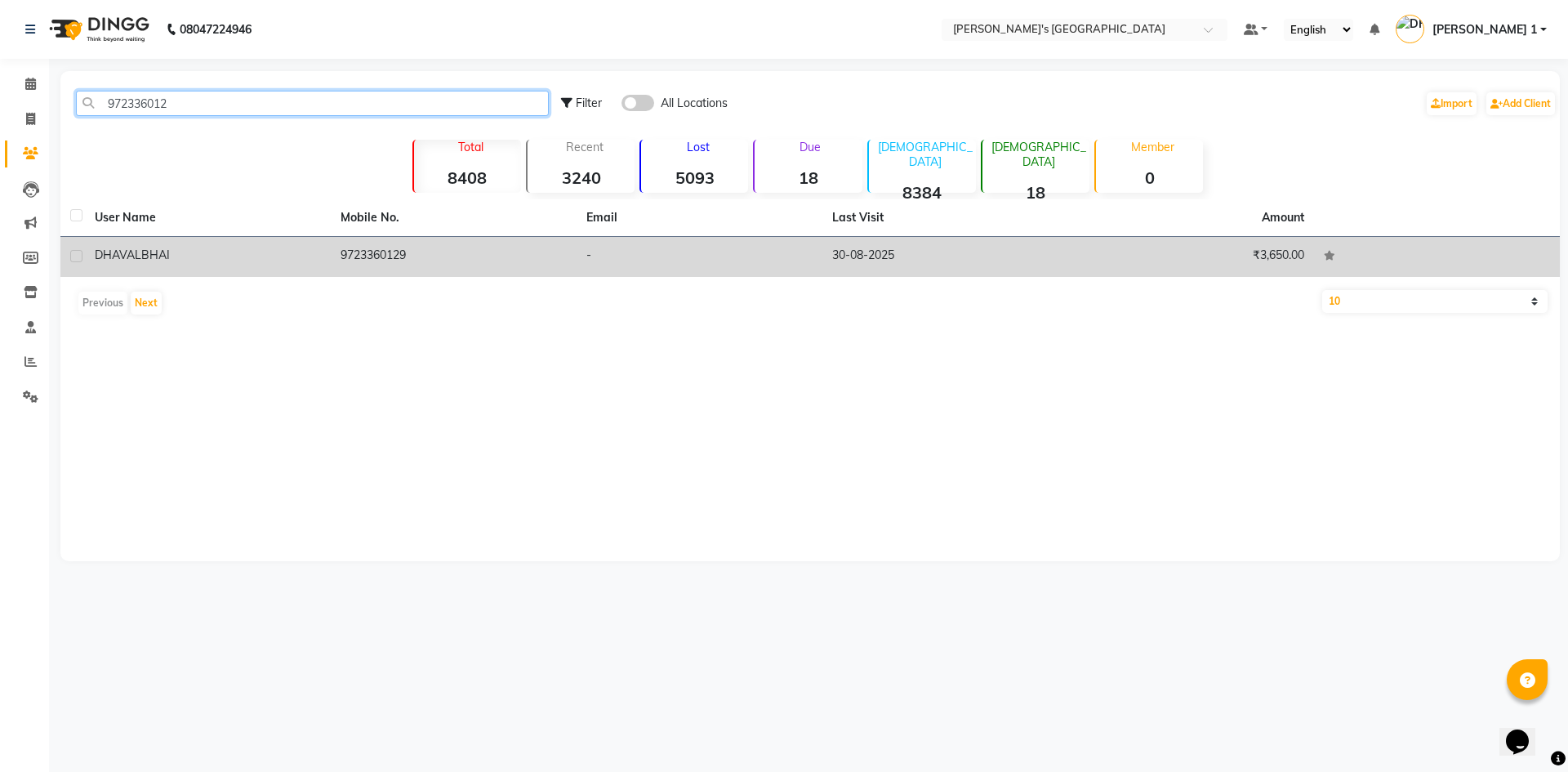
type input "972336012"
click at [128, 249] on span "DHAVAL" at bounding box center [118, 254] width 47 height 14
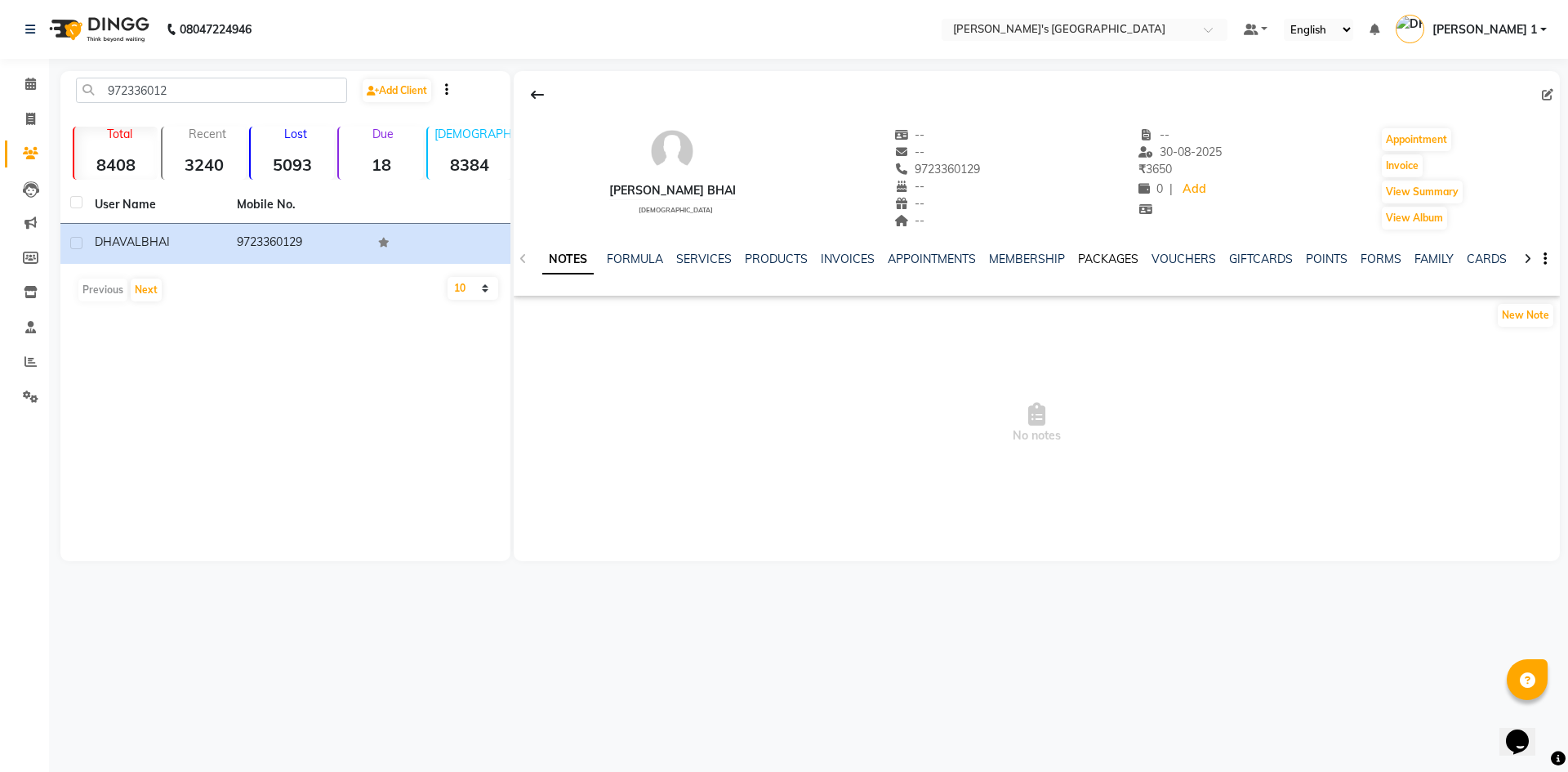
click at [1086, 257] on link "PACKAGES" at bounding box center [1108, 259] width 60 height 14
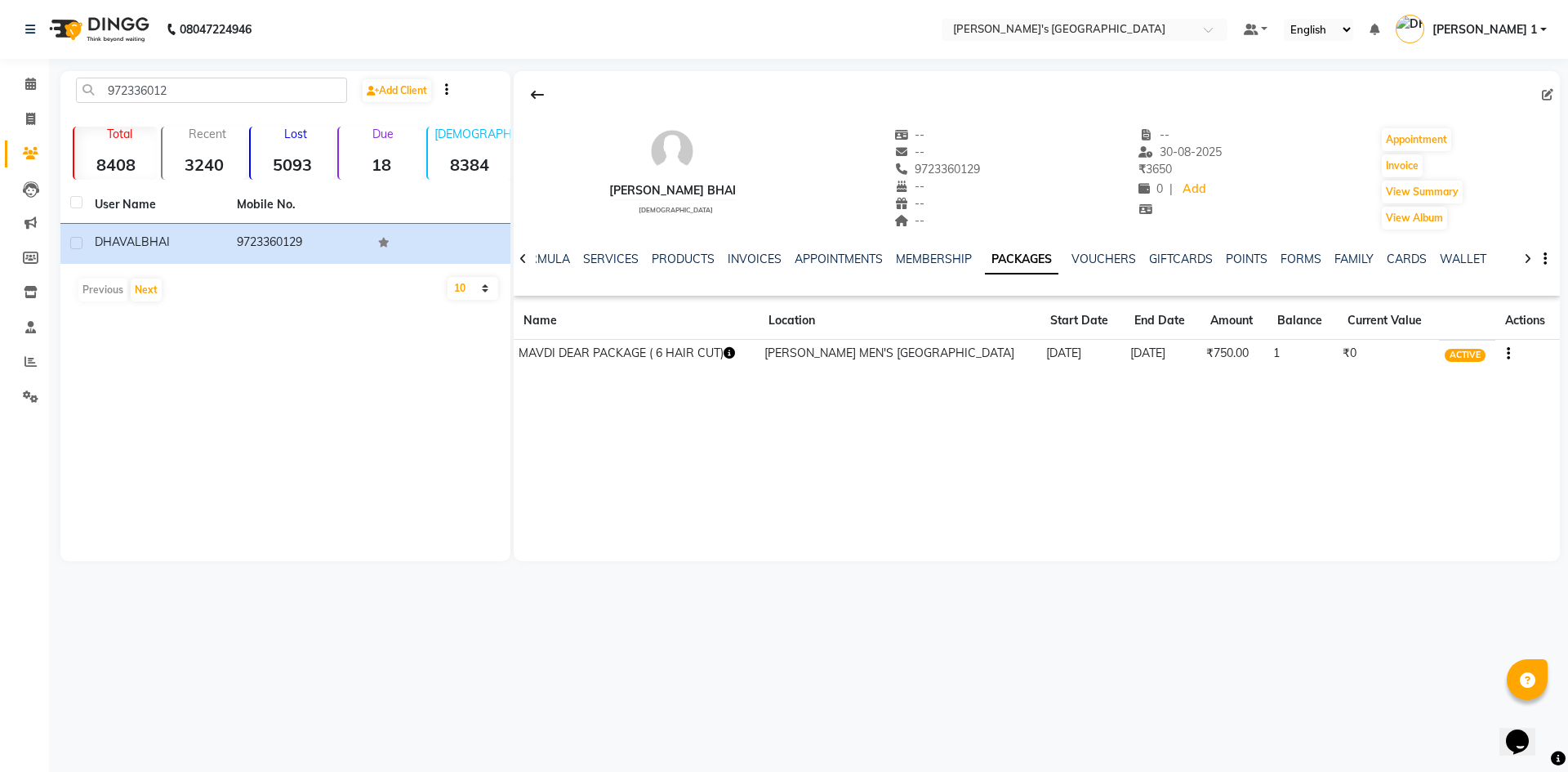
click at [724, 358] on icon "button" at bounding box center [729, 352] width 11 height 11
click at [437, 563] on main "972336012 Add Client Total 8408 Recent 3240 Lost 5093 Due 18 Male 8384 Female 1…" at bounding box center [808, 328] width 1518 height 514
drag, startPoint x: 32, startPoint y: 125, endPoint x: 70, endPoint y: 120, distance: 38.3
click at [32, 125] on span at bounding box center [31, 120] width 29 height 19
select select "6233"
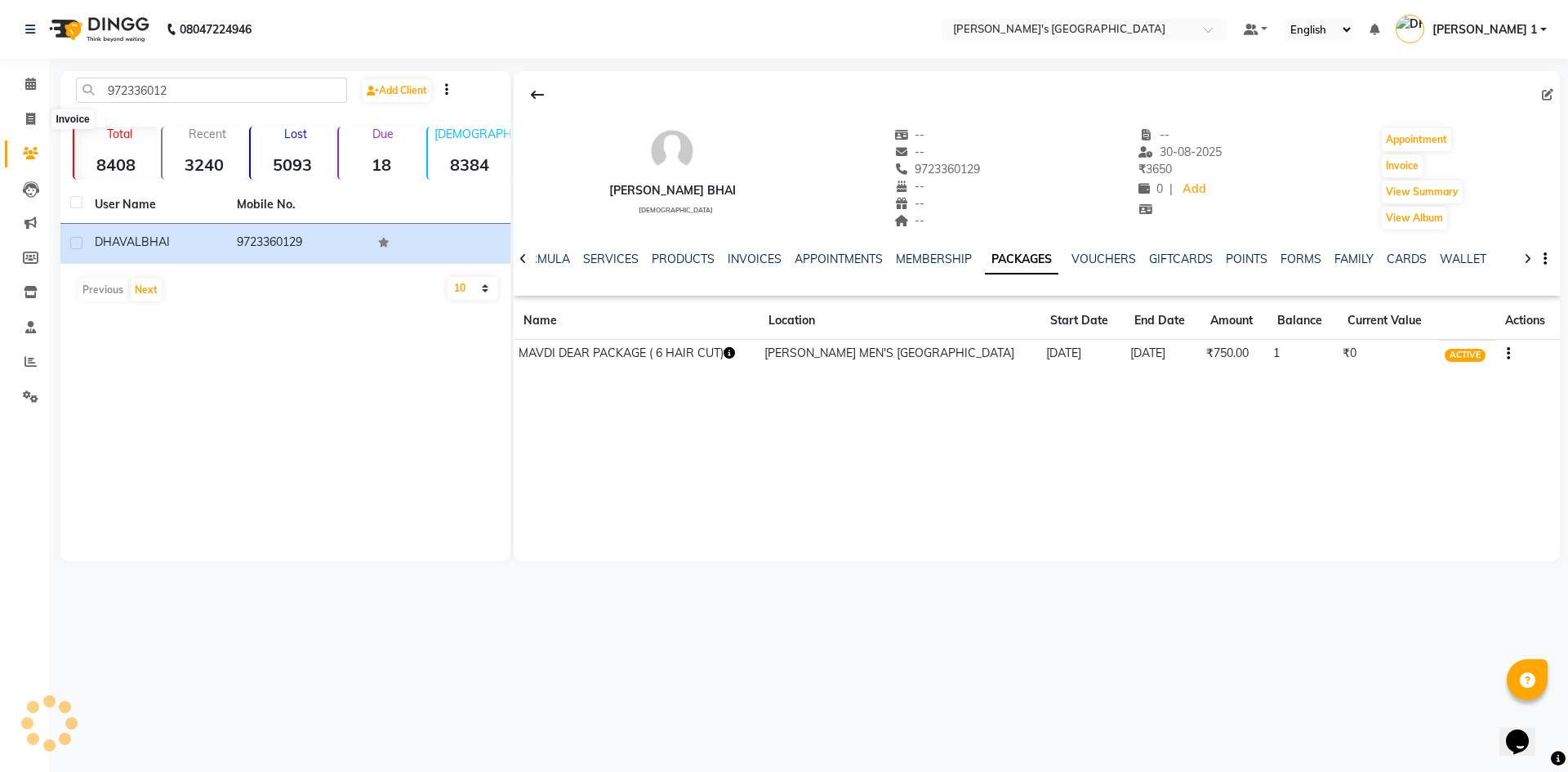
select select "service"
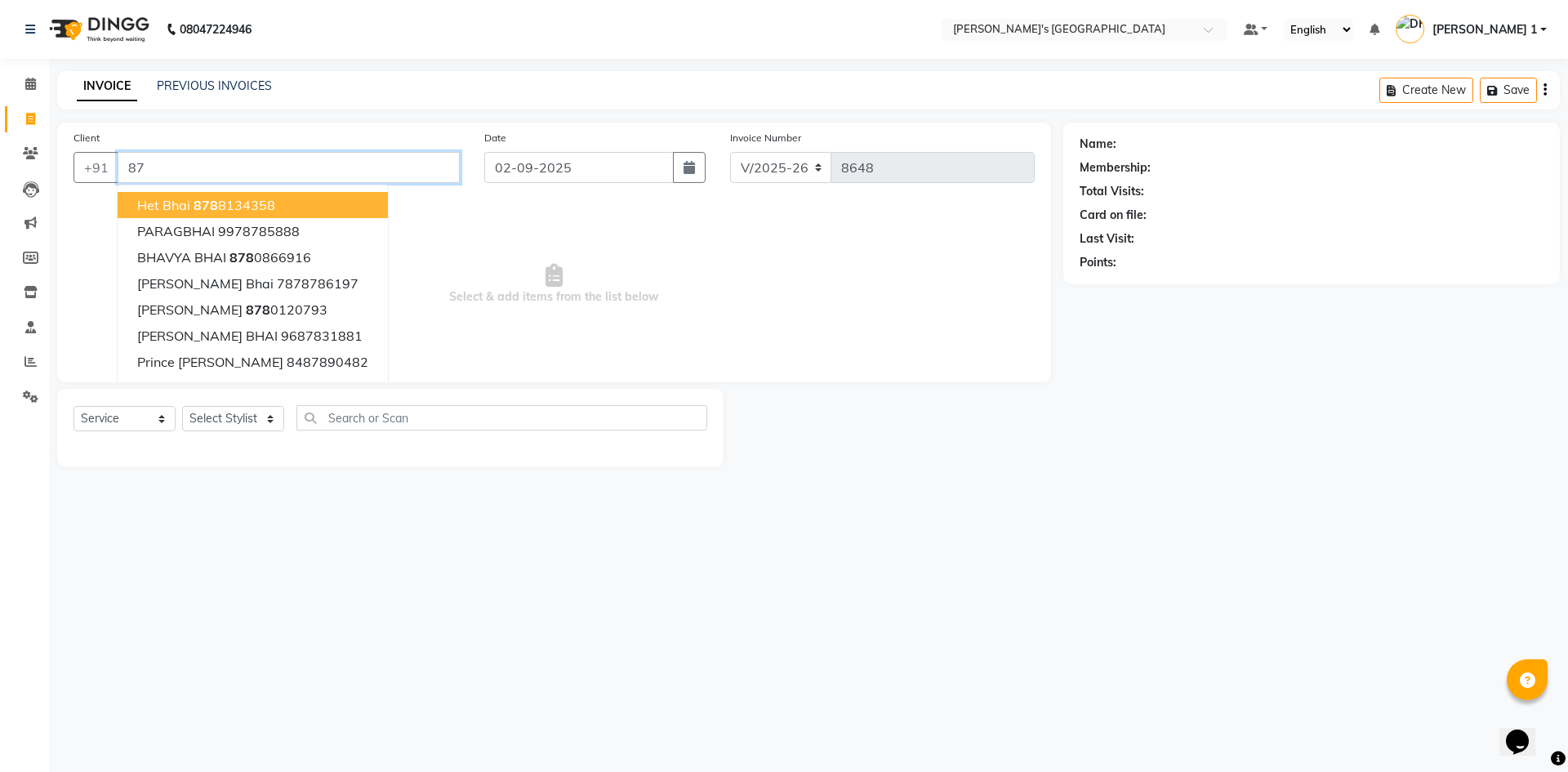
type input "8"
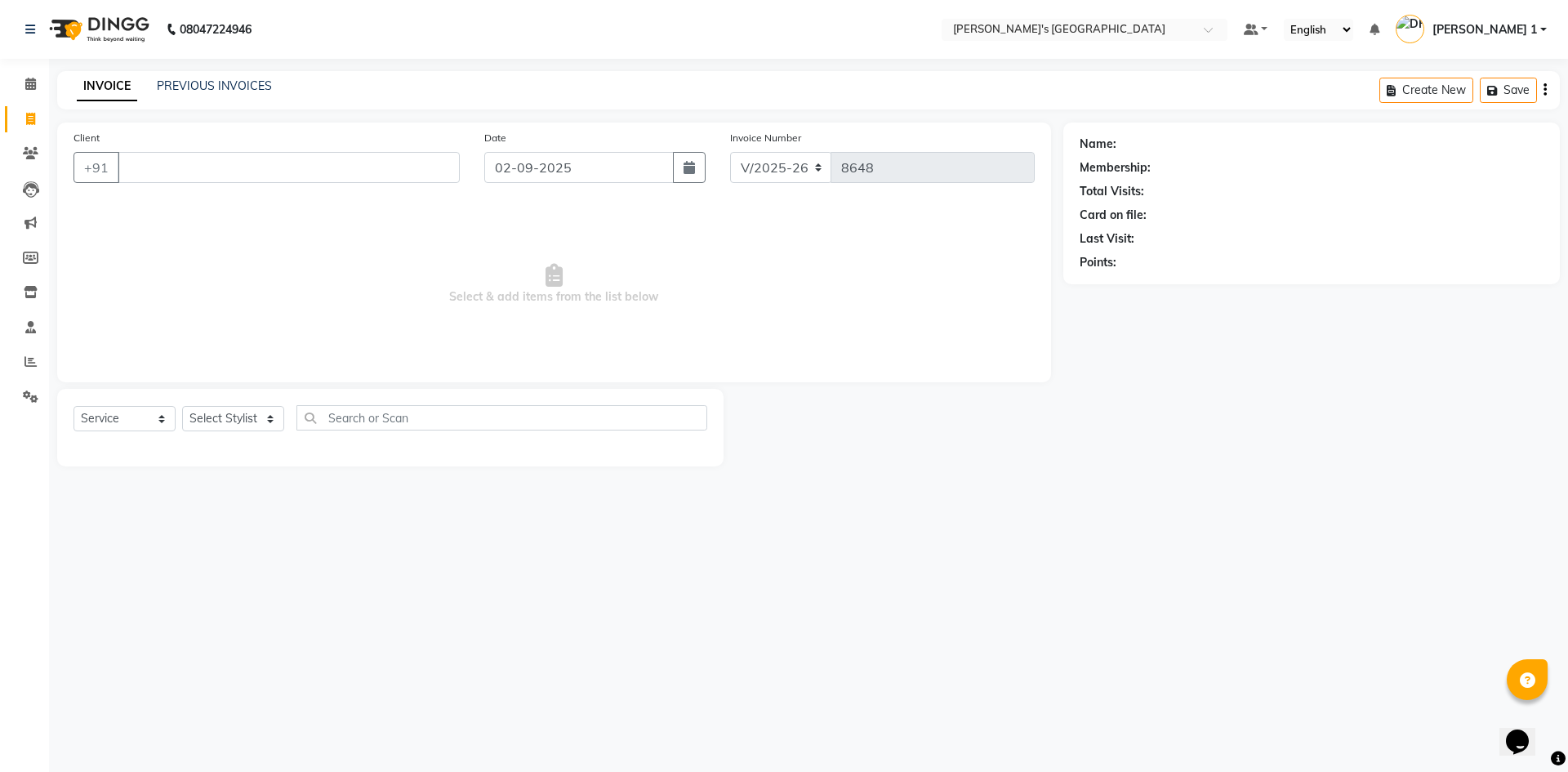
click at [8, 126] on link "Invoice" at bounding box center [24, 120] width 39 height 27
select select "service"
type input "8648"
select select "6233"
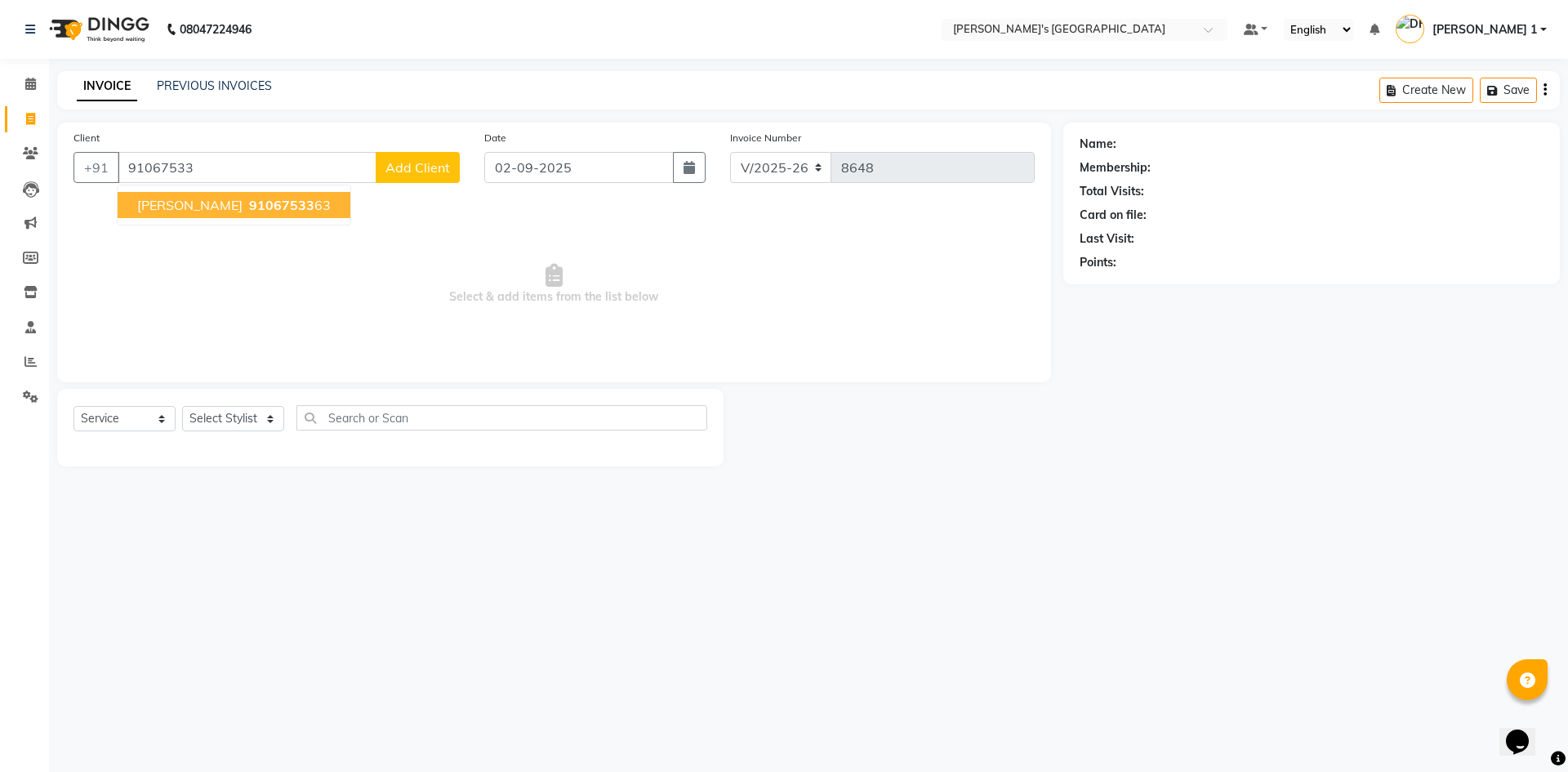
click at [261, 202] on span "91067533" at bounding box center [281, 205] width 65 height 16
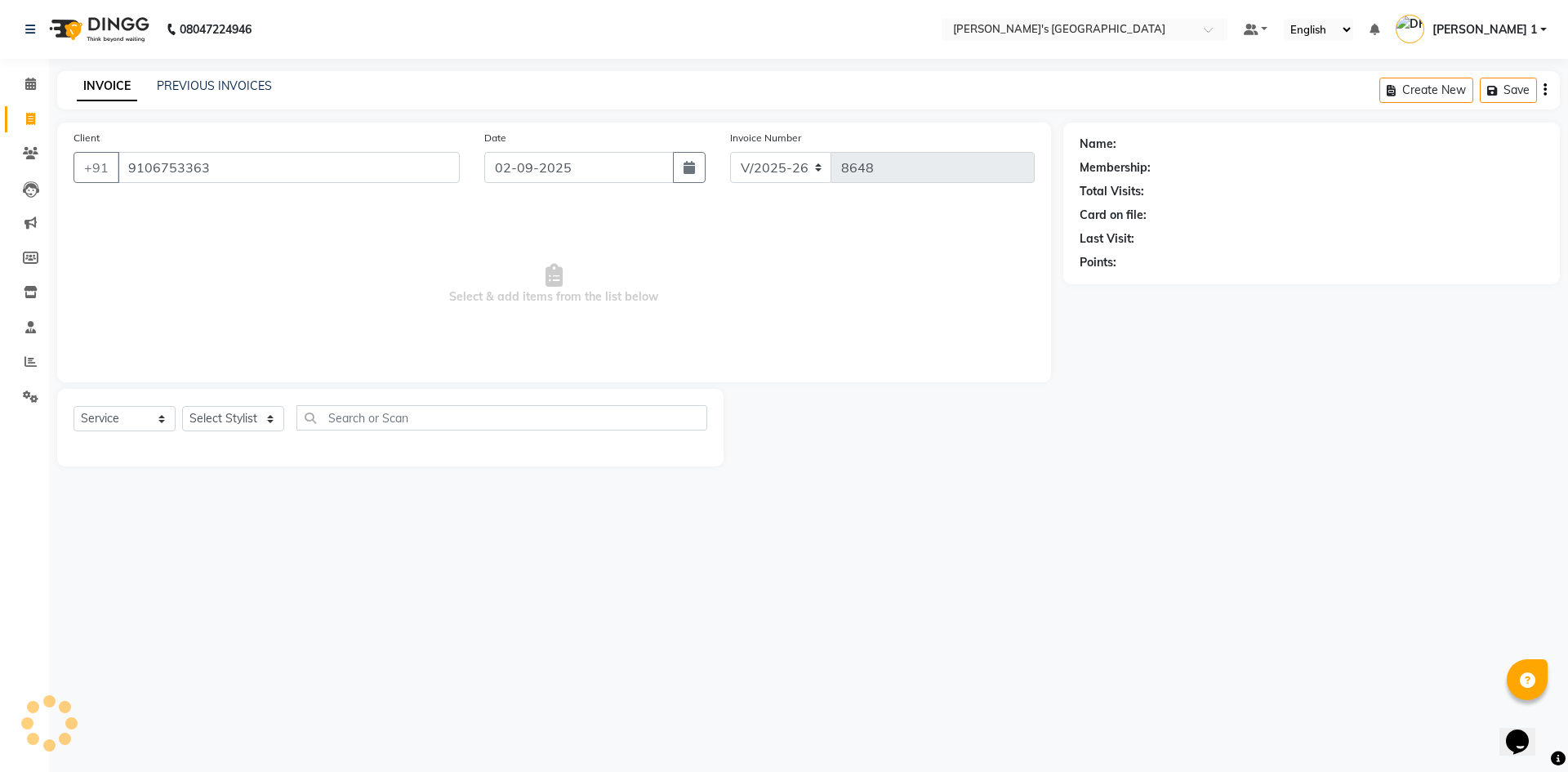
type input "9106753363"
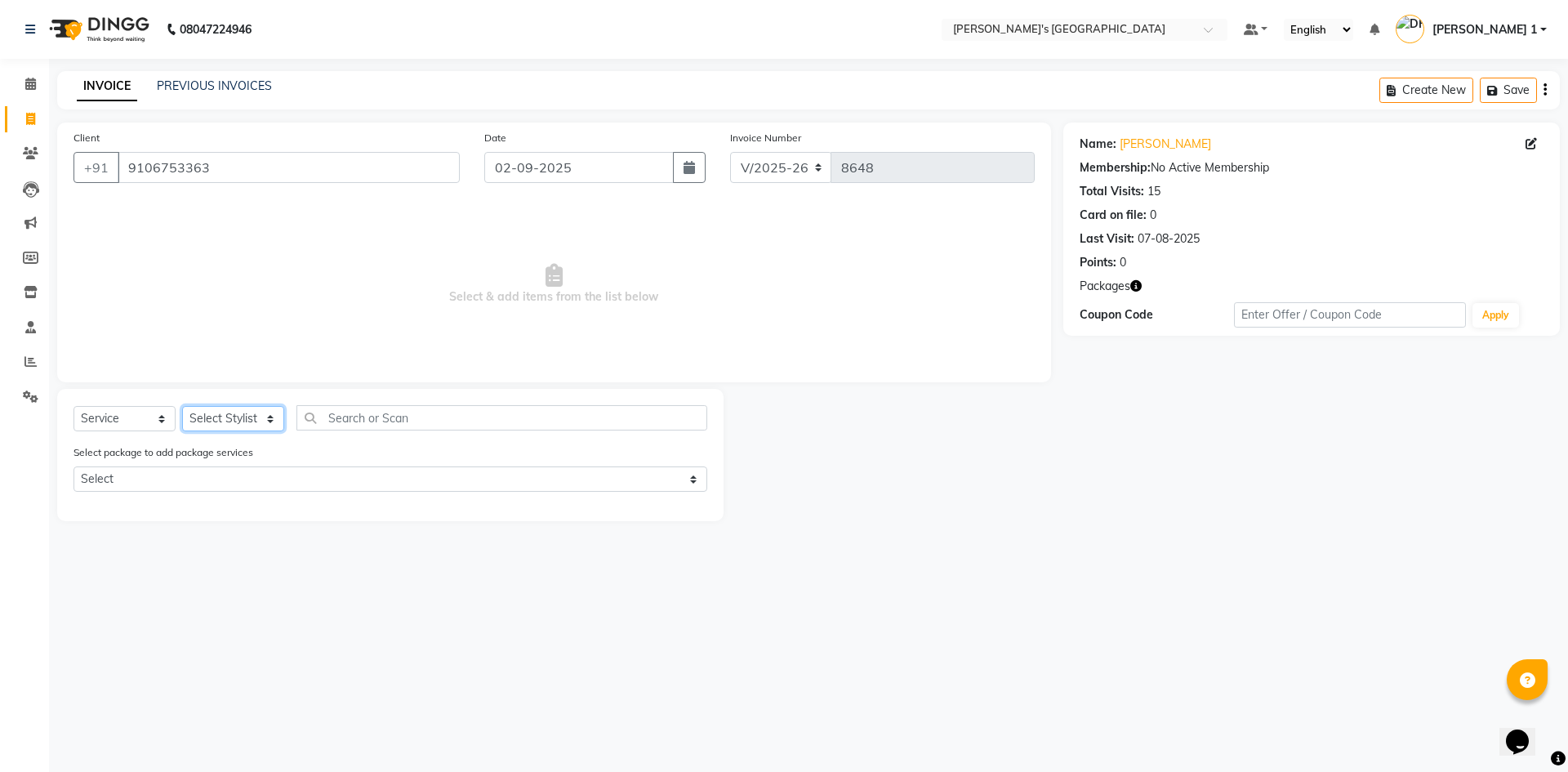
click at [255, 414] on select "Select Stylist ADARSH SOLANKI AVINASH SEN BRIJESH ZALA CHANDU SEN DHRUV DAVE DH…" at bounding box center [233, 419] width 102 height 25
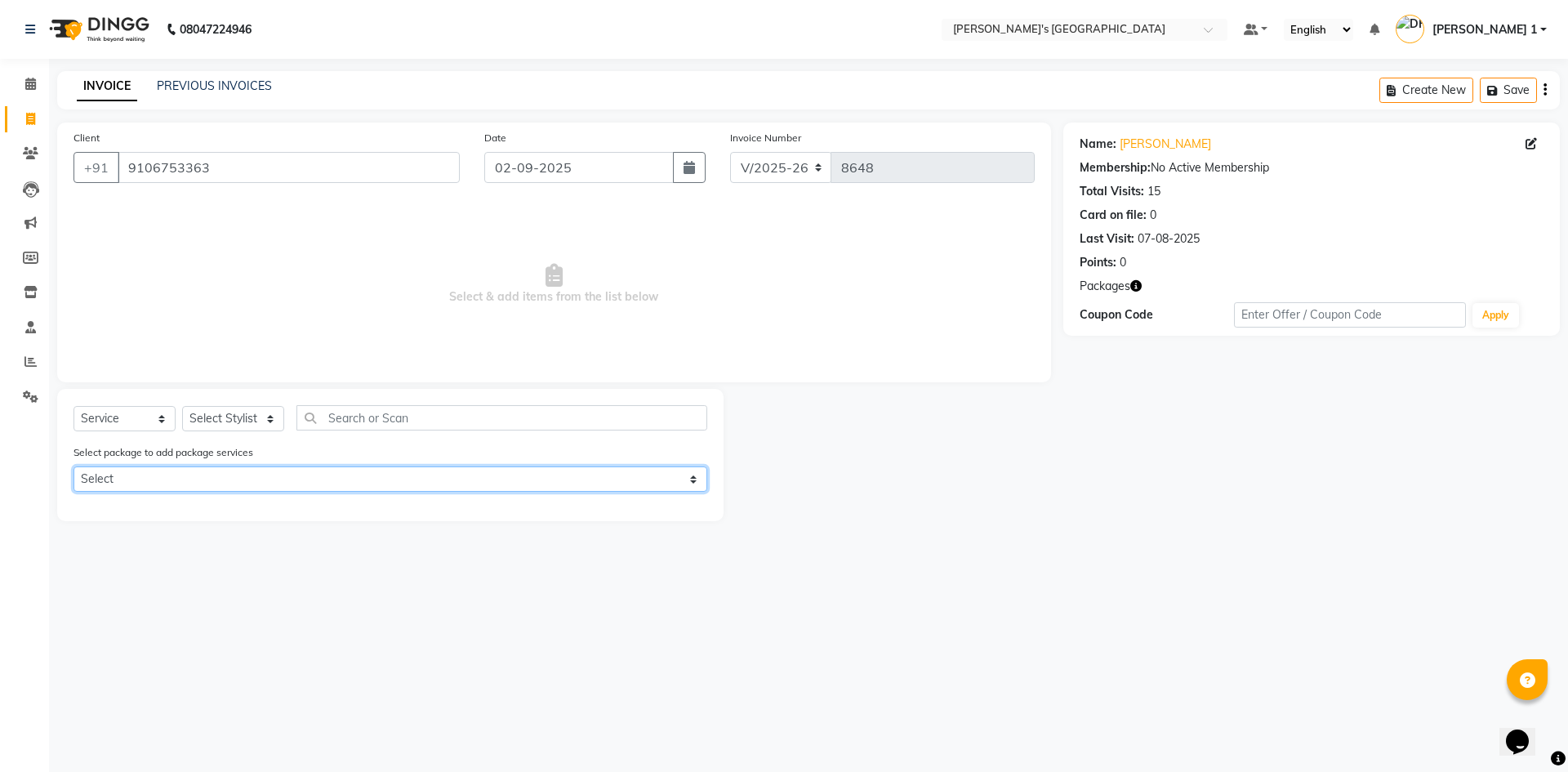
drag, startPoint x: 190, startPoint y: 477, endPoint x: 205, endPoint y: 447, distance: 33.5
click at [190, 477] on select "Select GENTLEMEN GOLD PACKAGE BEARD PAY 5 & GET 1 FREE GENTLEMEN GOLD PACKAGE" at bounding box center [391, 479] width 634 height 25
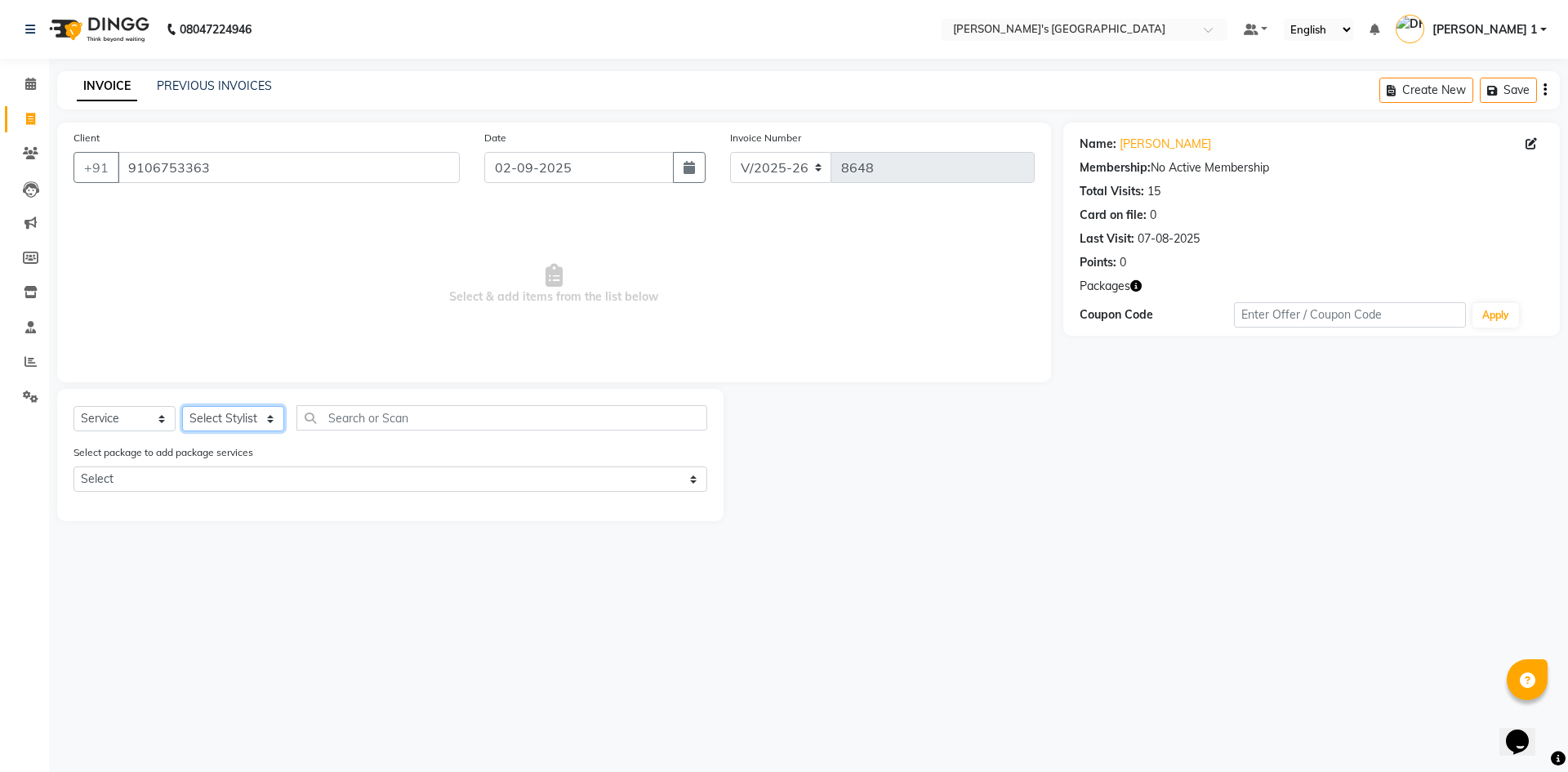
click at [221, 418] on select "Select Stylist ADARSH SOLANKI AVINASH SEN BRIJESH ZALA CHANDU SEN DHRUV DAVE DH…" at bounding box center [233, 419] width 102 height 25
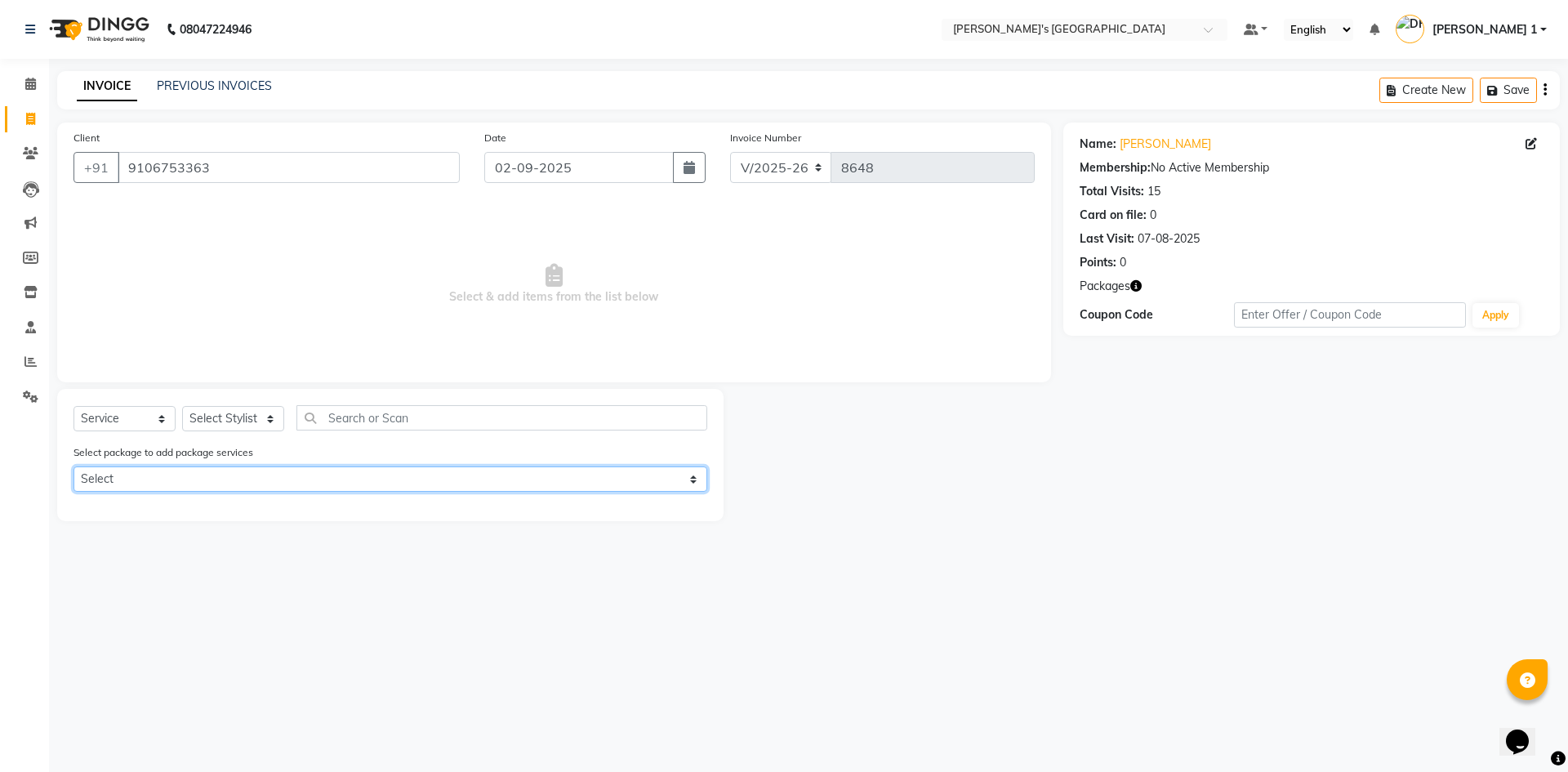
click at [177, 476] on select "Select GENTLEMEN GOLD PACKAGE BEARD PAY 5 & GET 1 FREE GENTLEMEN GOLD PACKAGE" at bounding box center [391, 479] width 634 height 25
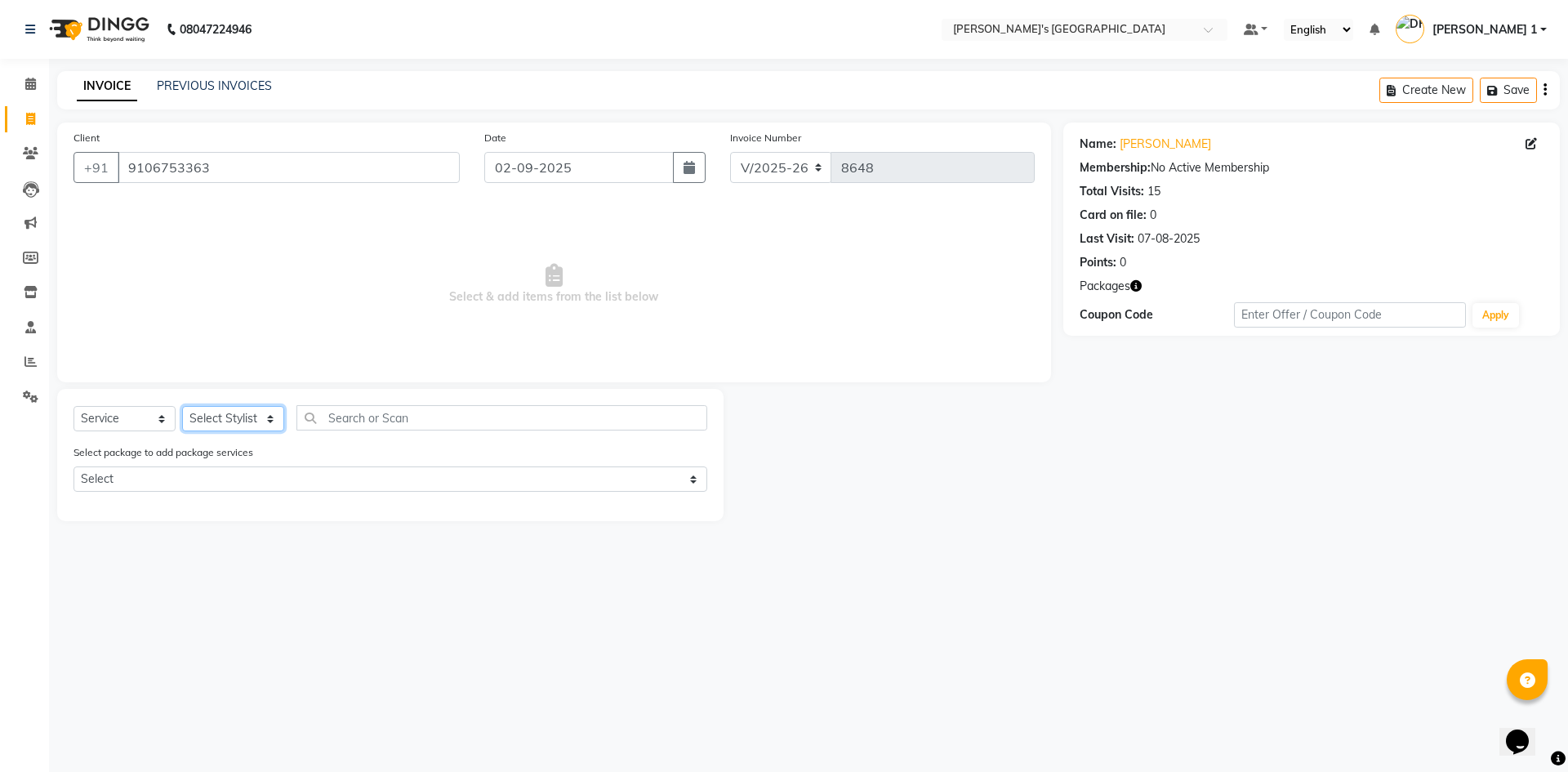
click at [259, 415] on select "Select Stylist ADARSH SOLANKI AVINASH SEN BRIJESH ZALA CHANDU SEN DHRUV DAVE DH…" at bounding box center [233, 419] width 102 height 25
select select "46793"
click at [182, 406] on select "Select Stylist ADARSH SOLANKI AVINASH SEN BRIJESH ZALA CHANDU SEN DHRUV DAVE DH…" at bounding box center [233, 419] width 102 height 25
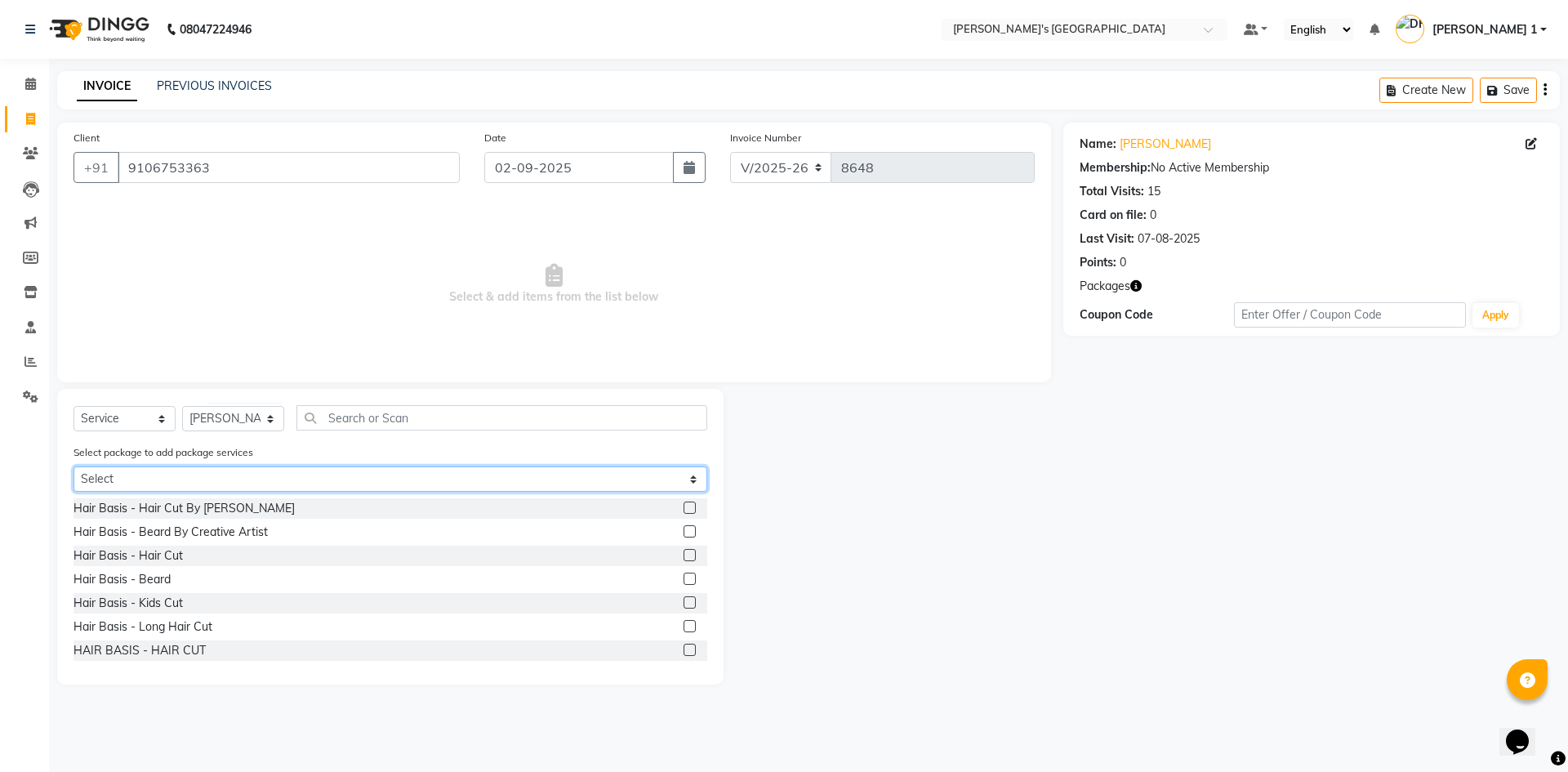
click at [240, 487] on select "Select GENTLEMEN GOLD PACKAGE BEARD PAY 5 & GET 1 FREE GENTLEMEN GOLD PACKAGE" at bounding box center [391, 479] width 634 height 25
click at [74, 466] on select "Select GENTLEMEN GOLD PACKAGE BEARD PAY 5 & GET 1 FREE GENTLEMEN GOLD PACKAGE" at bounding box center [391, 479] width 634 height 25
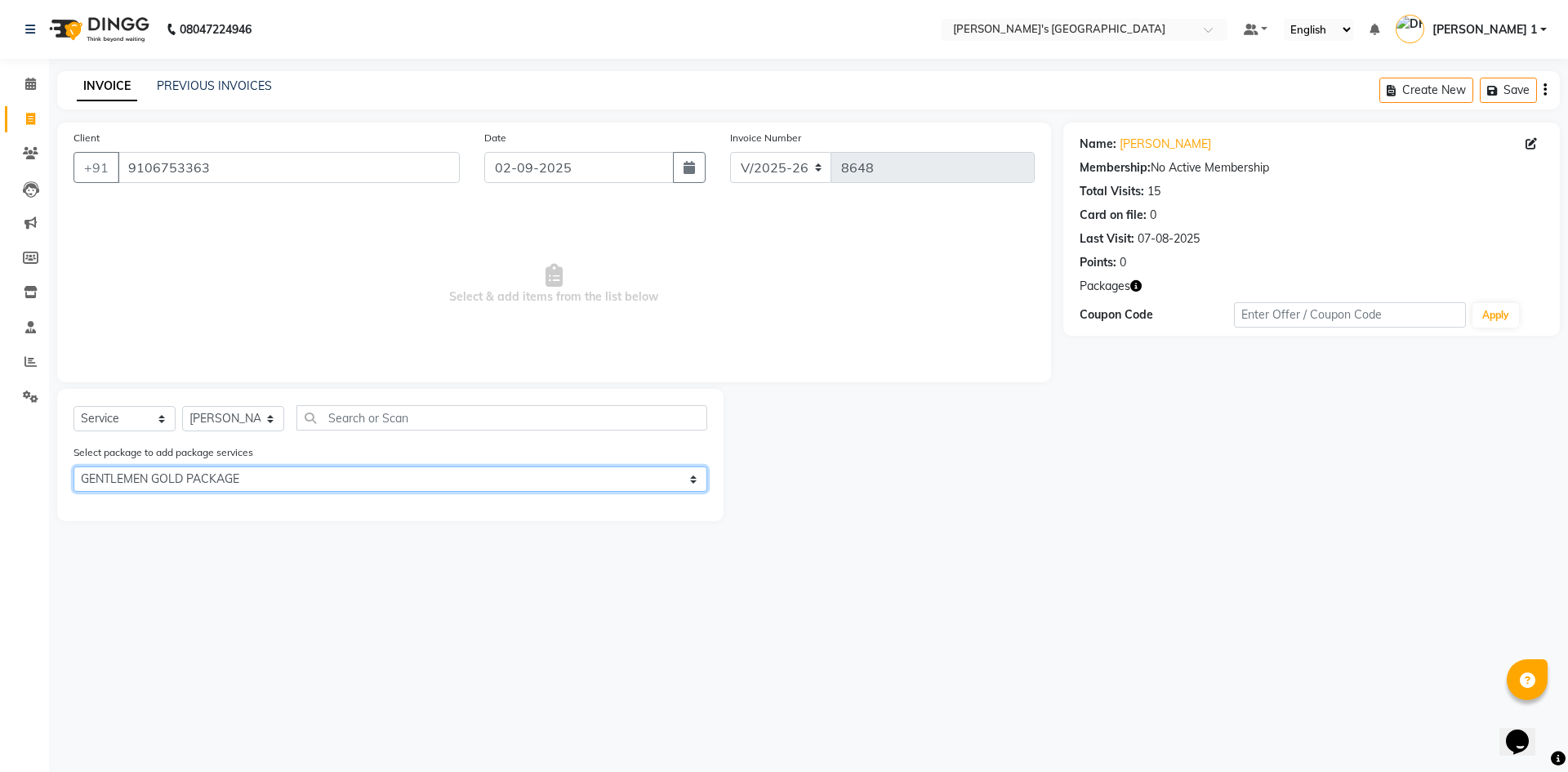
click at [212, 475] on select "Select GENTLEMEN GOLD PACKAGE BEARD PAY 5 & GET 1 FREE GENTLEMEN GOLD PACKAGE" at bounding box center [391, 479] width 634 height 25
click at [74, 466] on select "Select GENTLEMEN GOLD PACKAGE BEARD PAY 5 & GET 1 FREE GENTLEMEN GOLD PACKAGE" at bounding box center [391, 479] width 634 height 25
drag, startPoint x: 228, startPoint y: 467, endPoint x: 229, endPoint y: 490, distance: 23.0
click at [228, 469] on select "Select GENTLEMEN GOLD PACKAGE BEARD PAY 5 & GET 1 FREE GENTLEMEN GOLD PACKAGE" at bounding box center [391, 479] width 634 height 25
click at [74, 466] on select "Select GENTLEMEN GOLD PACKAGE BEARD PAY 5 & GET 1 FREE GENTLEMEN GOLD PACKAGE" at bounding box center [391, 479] width 634 height 25
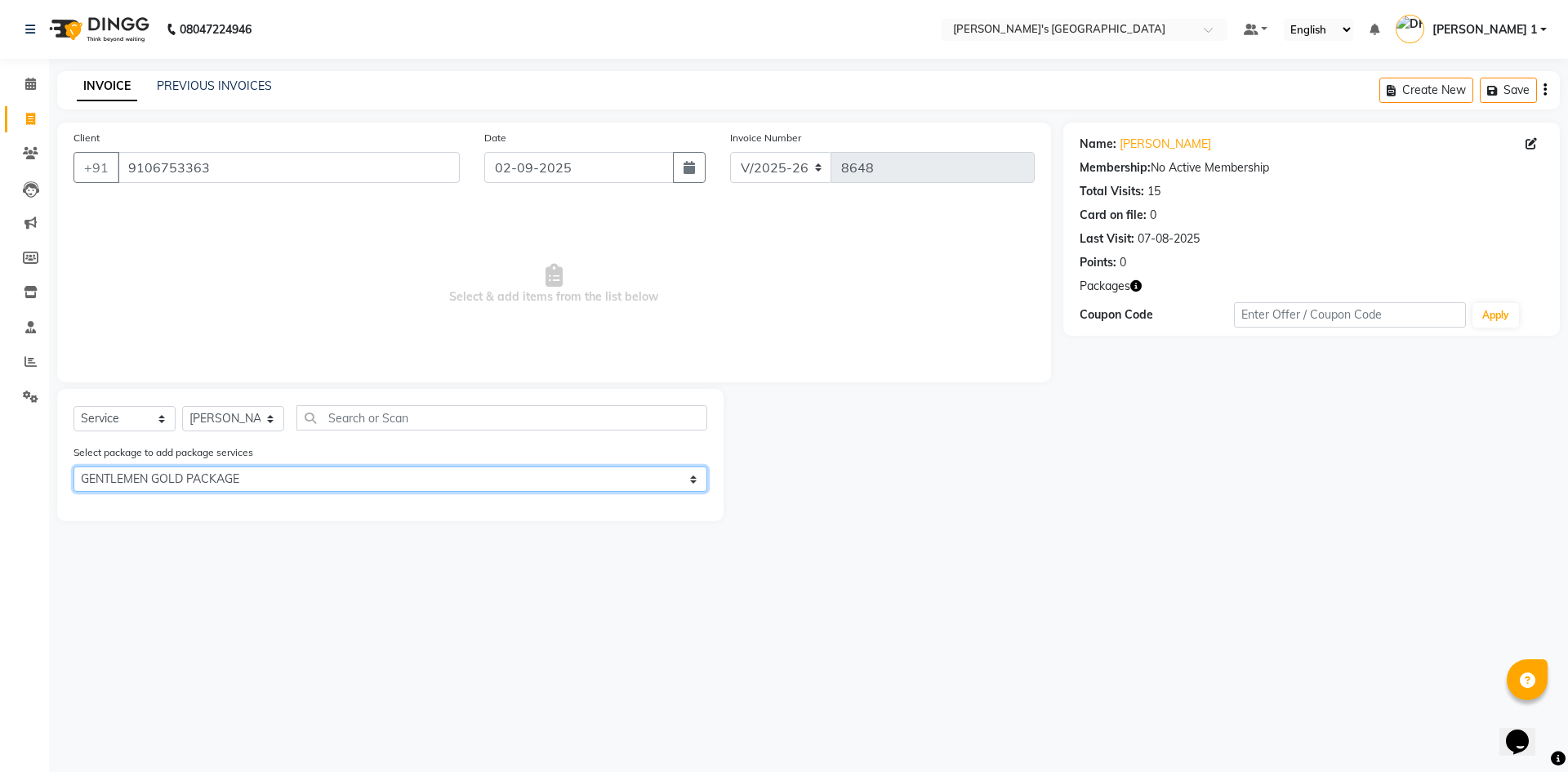
drag, startPoint x: 250, startPoint y: 478, endPoint x: 248, endPoint y: 490, distance: 12.2
click at [250, 478] on select "Select GENTLEMEN GOLD PACKAGE BEARD PAY 5 & GET 1 FREE GENTLEMEN GOLD PACKAGE" at bounding box center [391, 479] width 634 height 25
click at [74, 466] on select "Select GENTLEMEN GOLD PACKAGE BEARD PAY 5 & GET 1 FREE GENTLEMEN GOLD PACKAGE" at bounding box center [391, 479] width 634 height 25
drag, startPoint x: 237, startPoint y: 466, endPoint x: 234, endPoint y: 487, distance: 21.2
click at [237, 467] on select "Select GENTLEMEN GOLD PACKAGE BEARD PAY 5 & GET 1 FREE GENTLEMEN GOLD PACKAGE" at bounding box center [391, 479] width 634 height 25
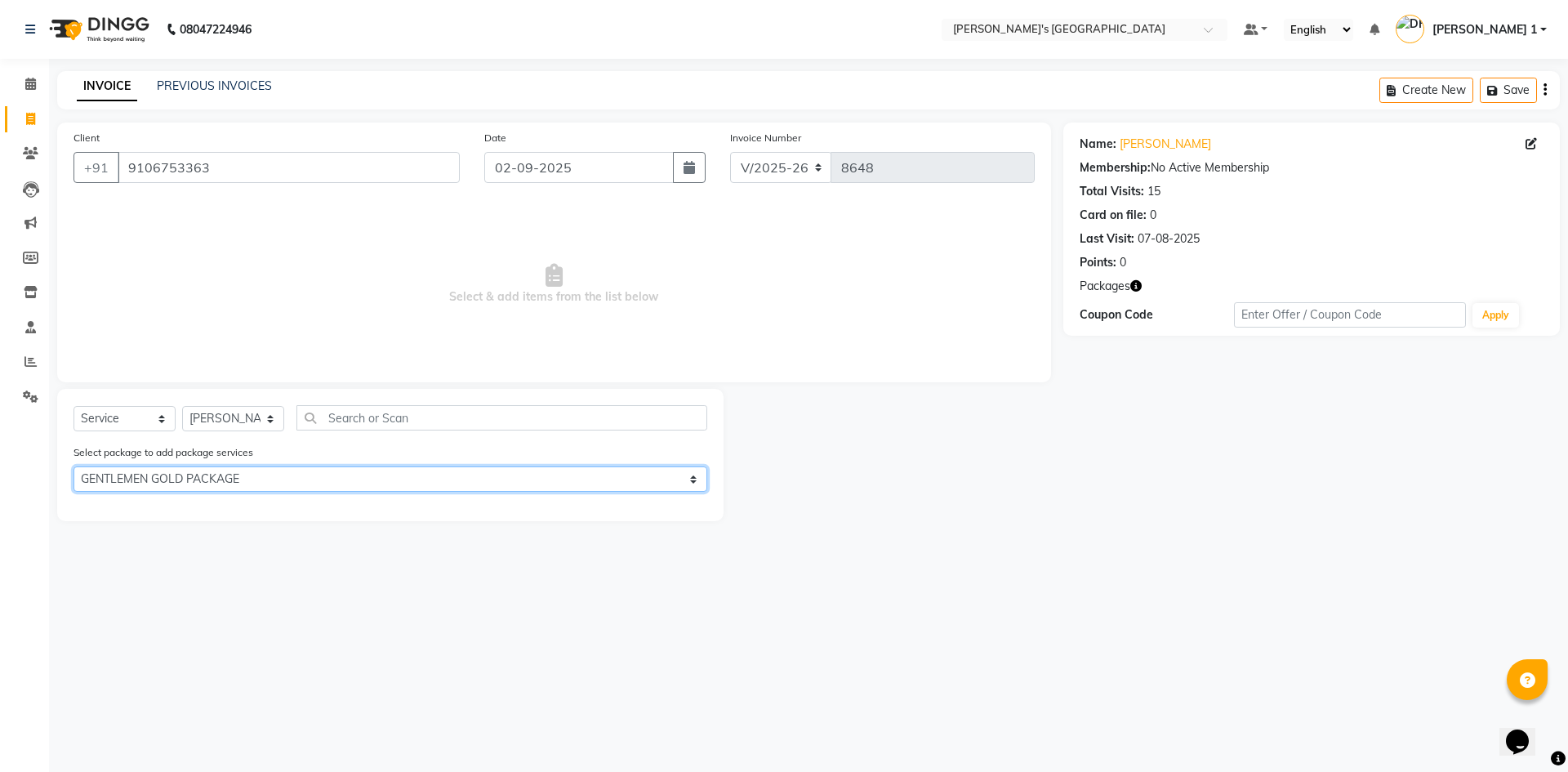
select select "0: undefined"
click at [74, 466] on select "Select GENTLEMEN GOLD PACKAGE BEARD PAY 5 & GET 1 FREE GENTLEMEN GOLD PACKAGE" at bounding box center [391, 479] width 634 height 25
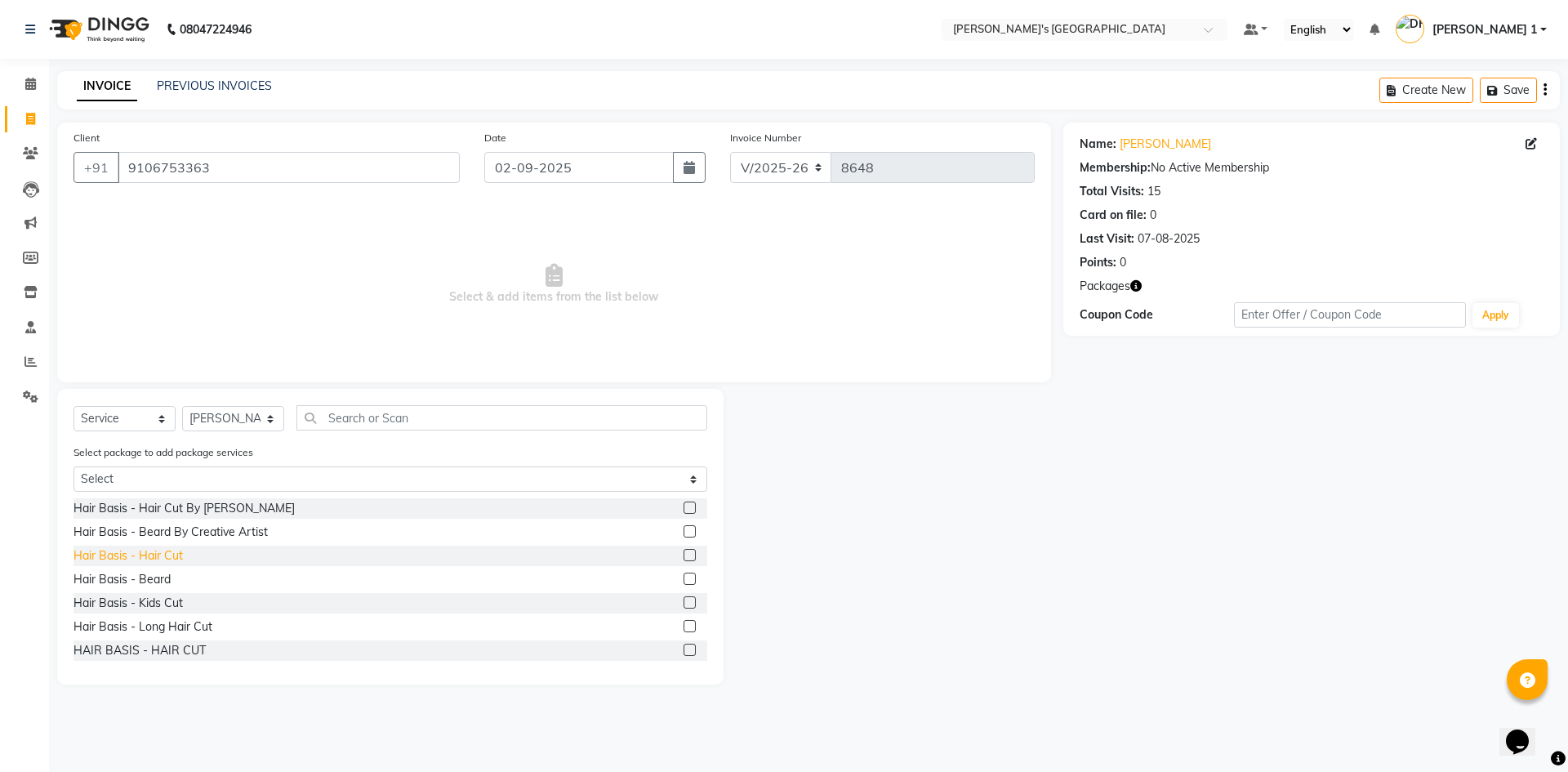
click at [167, 548] on div "Hair Basis - Hair Cut" at bounding box center [128, 556] width 109 height 17
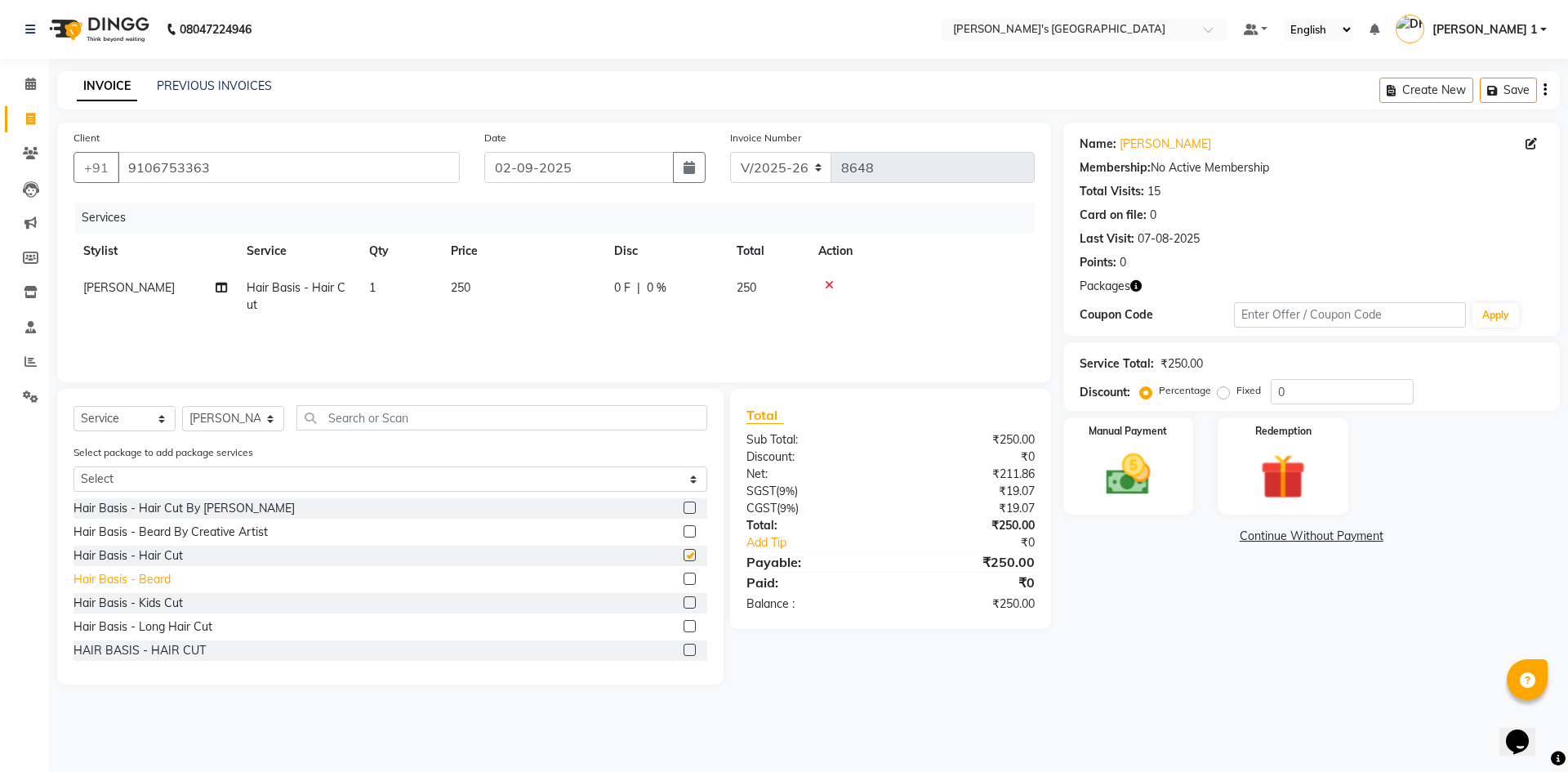
checkbox input "false"
click at [158, 580] on div "Hair Basis - Beard" at bounding box center [122, 579] width 97 height 17
checkbox input "false"
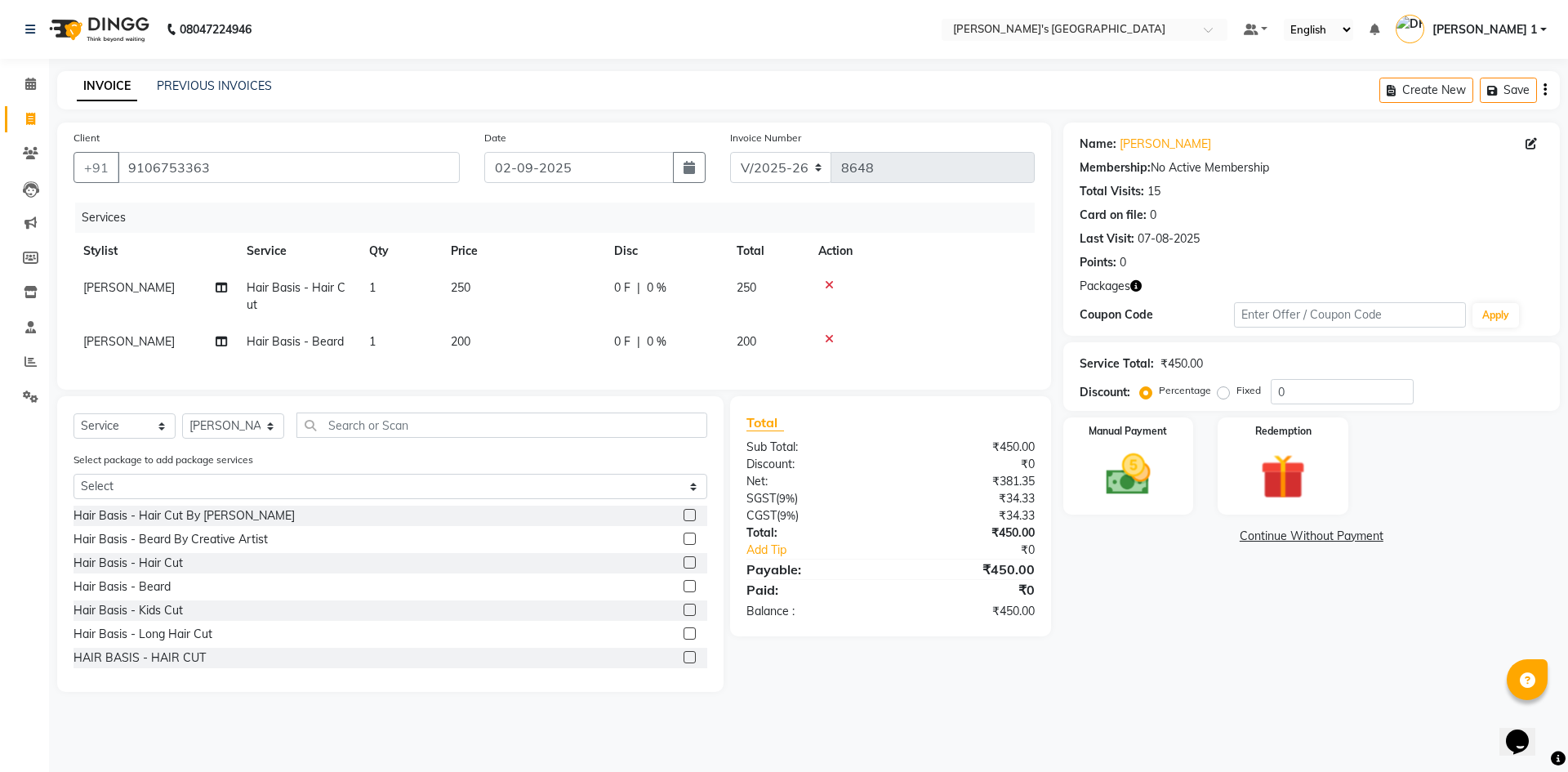
drag, startPoint x: 469, startPoint y: 294, endPoint x: 508, endPoint y: 300, distance: 39.5
click at [470, 297] on td "250" at bounding box center [523, 296] width 164 height 54
select select "46793"
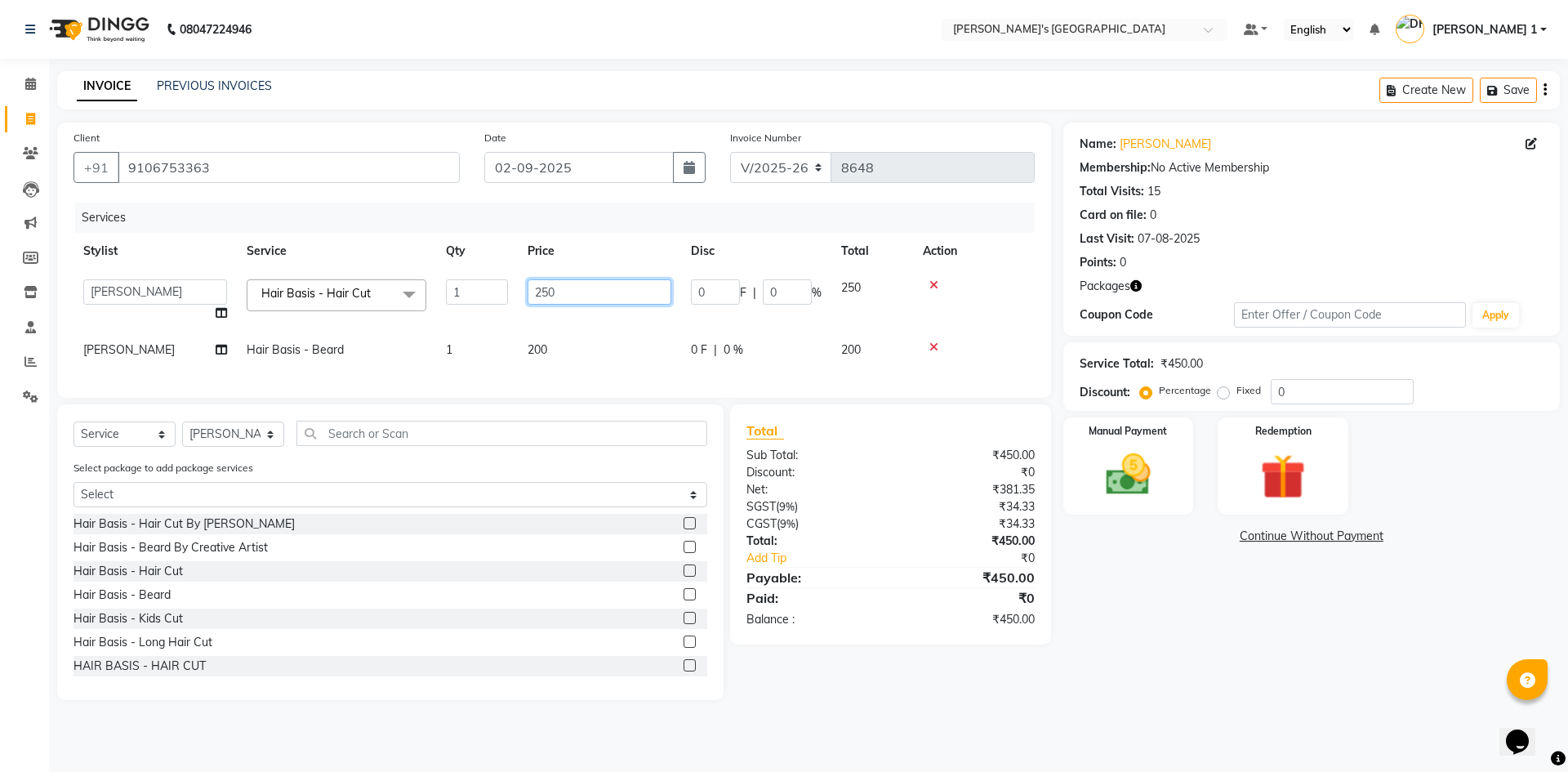
drag, startPoint x: 568, startPoint y: 303, endPoint x: 416, endPoint y: 304, distance: 152.0
click at [419, 304] on tr "ADARSH SOLANKI AVINASH SEN BRIJESH ZALA CHANDU SEN DHRUV DAVE DHRUV DAVE 1 GOUR…" at bounding box center [554, 300] width 961 height 62
type input "350"
click at [559, 336] on td "200" at bounding box center [599, 350] width 164 height 36
select select "46793"
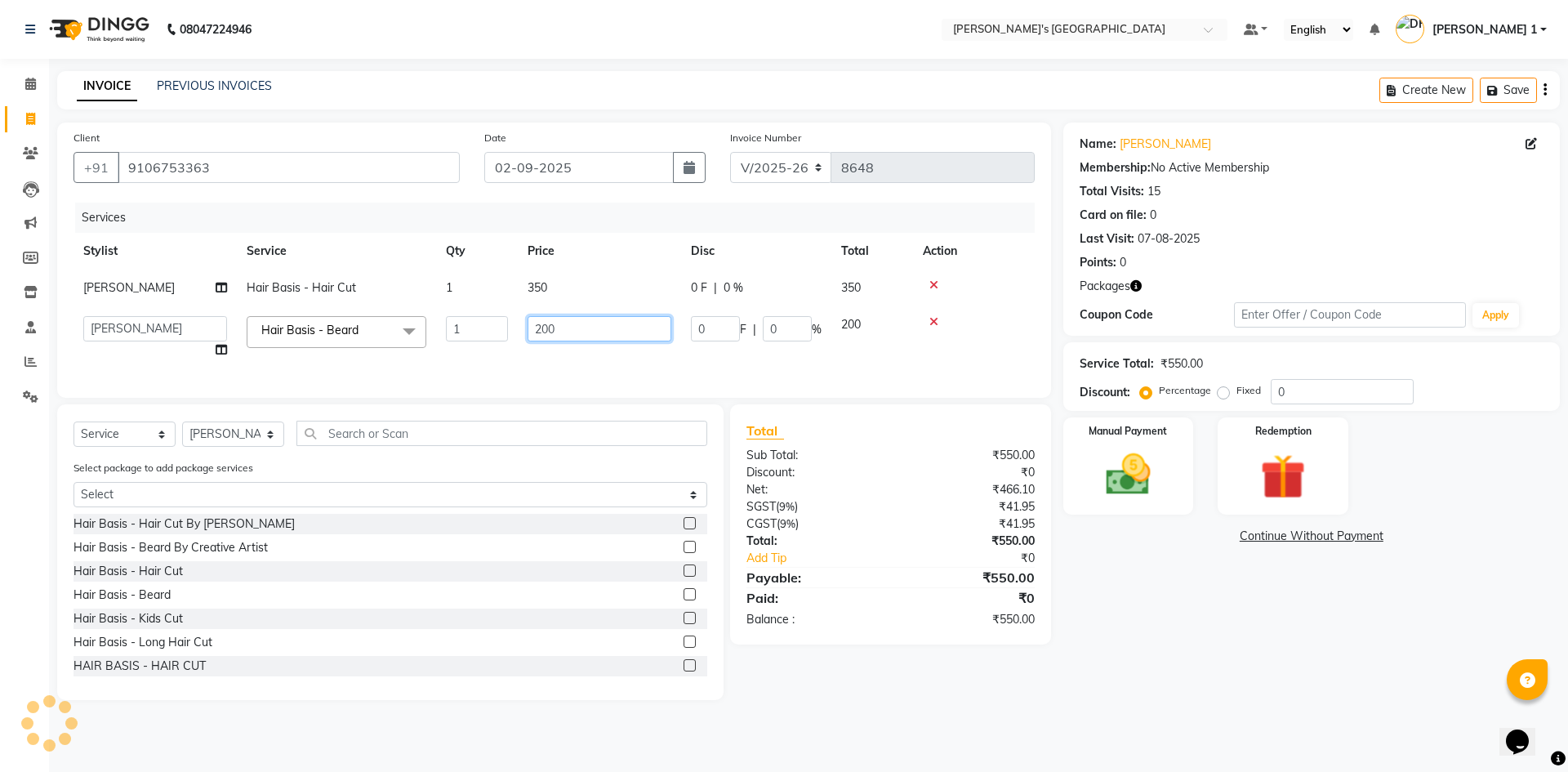
drag, startPoint x: 569, startPoint y: 331, endPoint x: 436, endPoint y: 297, distance: 137.3
click at [436, 297] on tbody "SUMIT SEN Hair Basis - Hair Cut 1 350 0 F | 0 % 350 ADARSH SOLANKI AVINASH SEN …" at bounding box center [554, 318] width 961 height 99
type input "2"
type input "200"
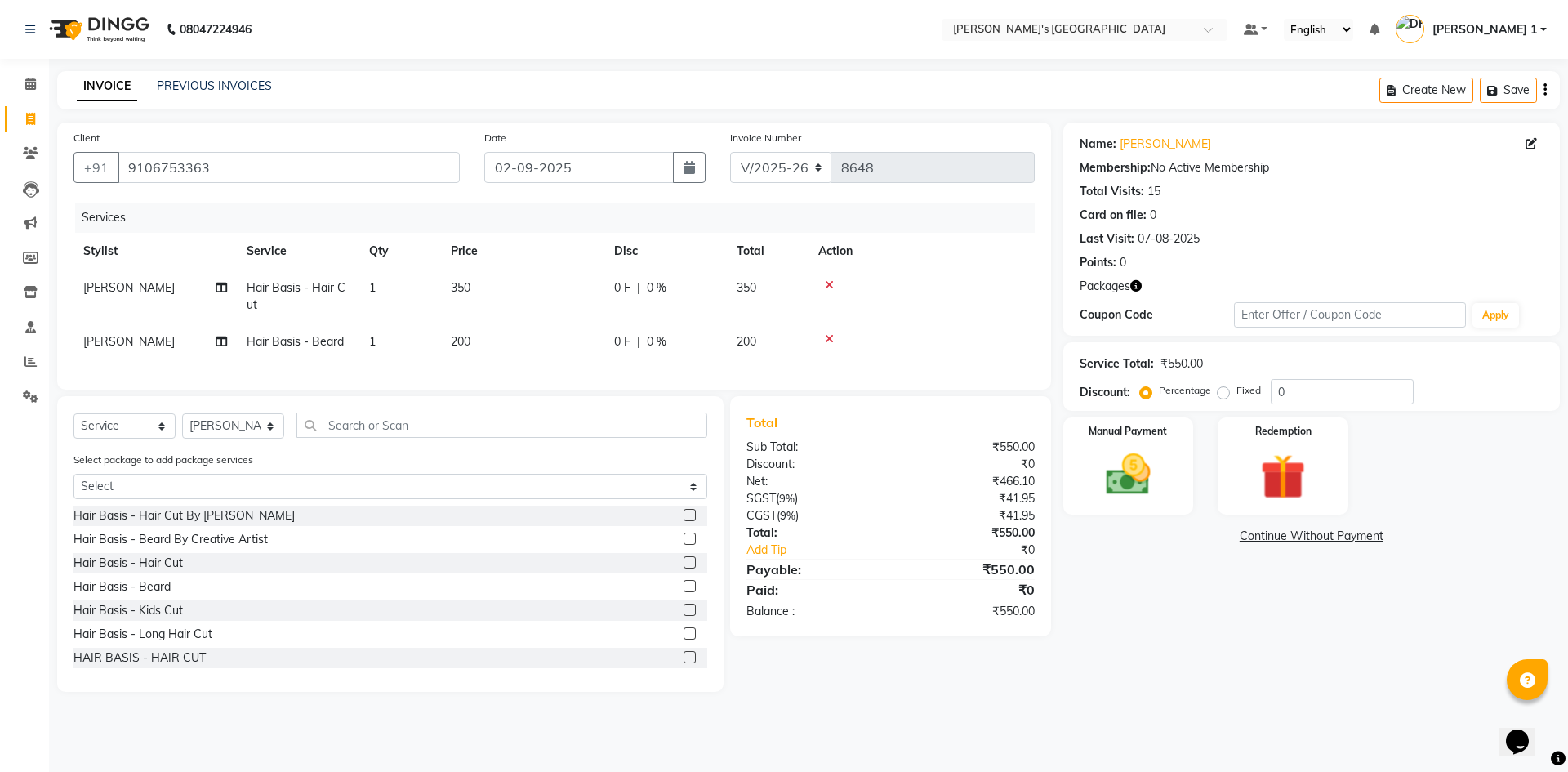
click at [572, 355] on td "200" at bounding box center [523, 342] width 164 height 36
select select "46793"
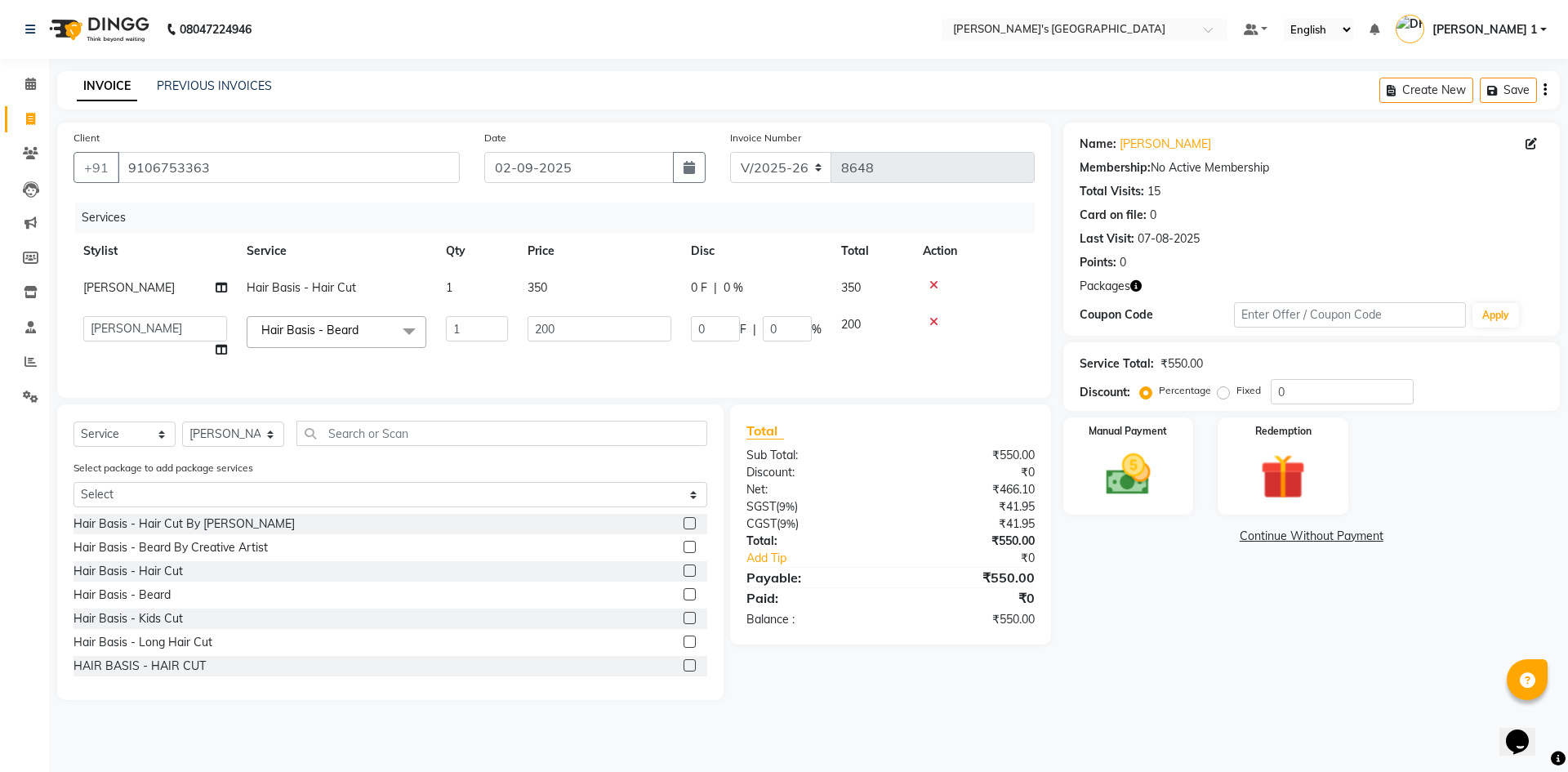
click at [932, 286] on icon at bounding box center [933, 285] width 9 height 11
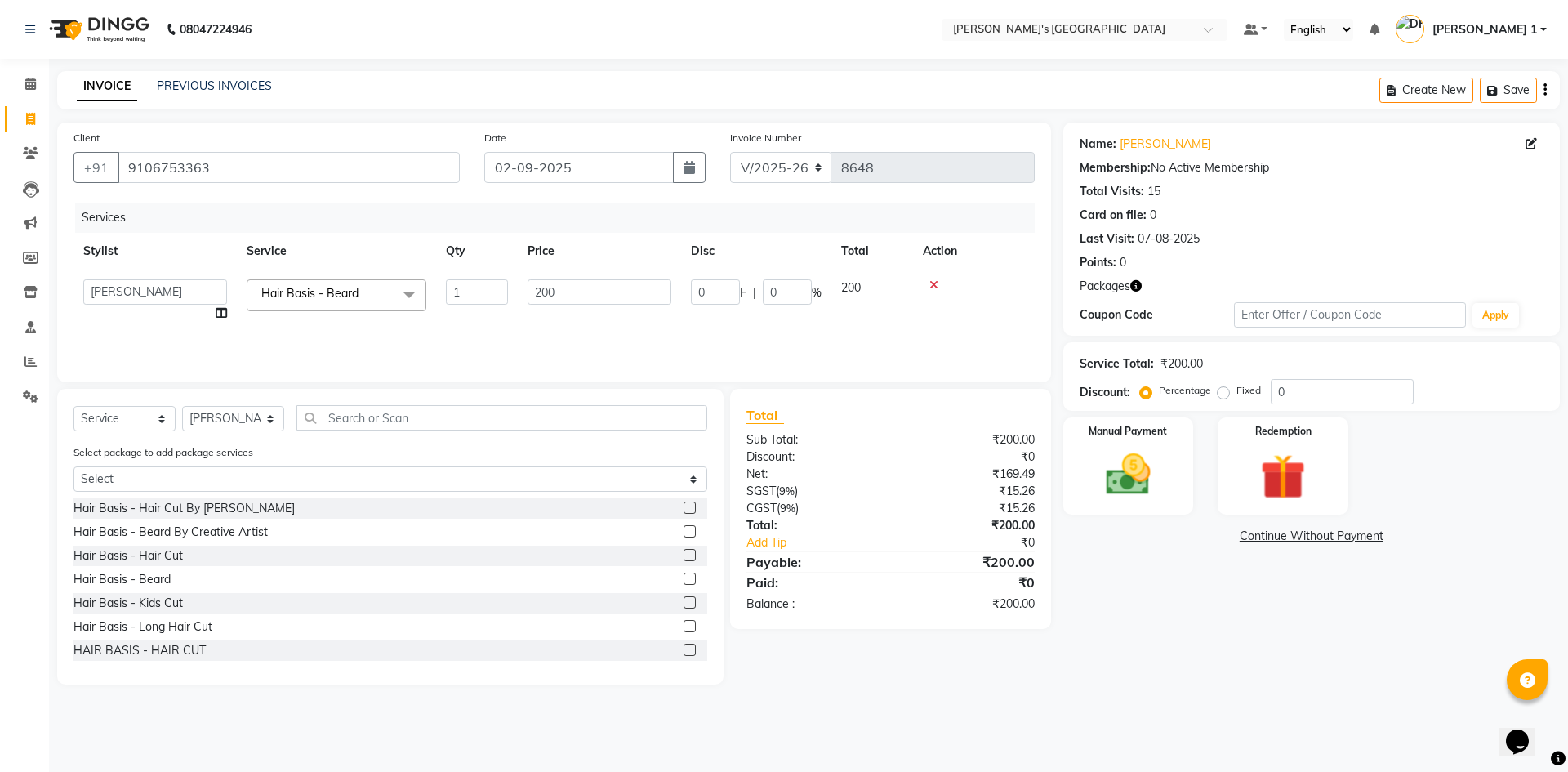
click at [932, 289] on icon at bounding box center [933, 285] width 9 height 11
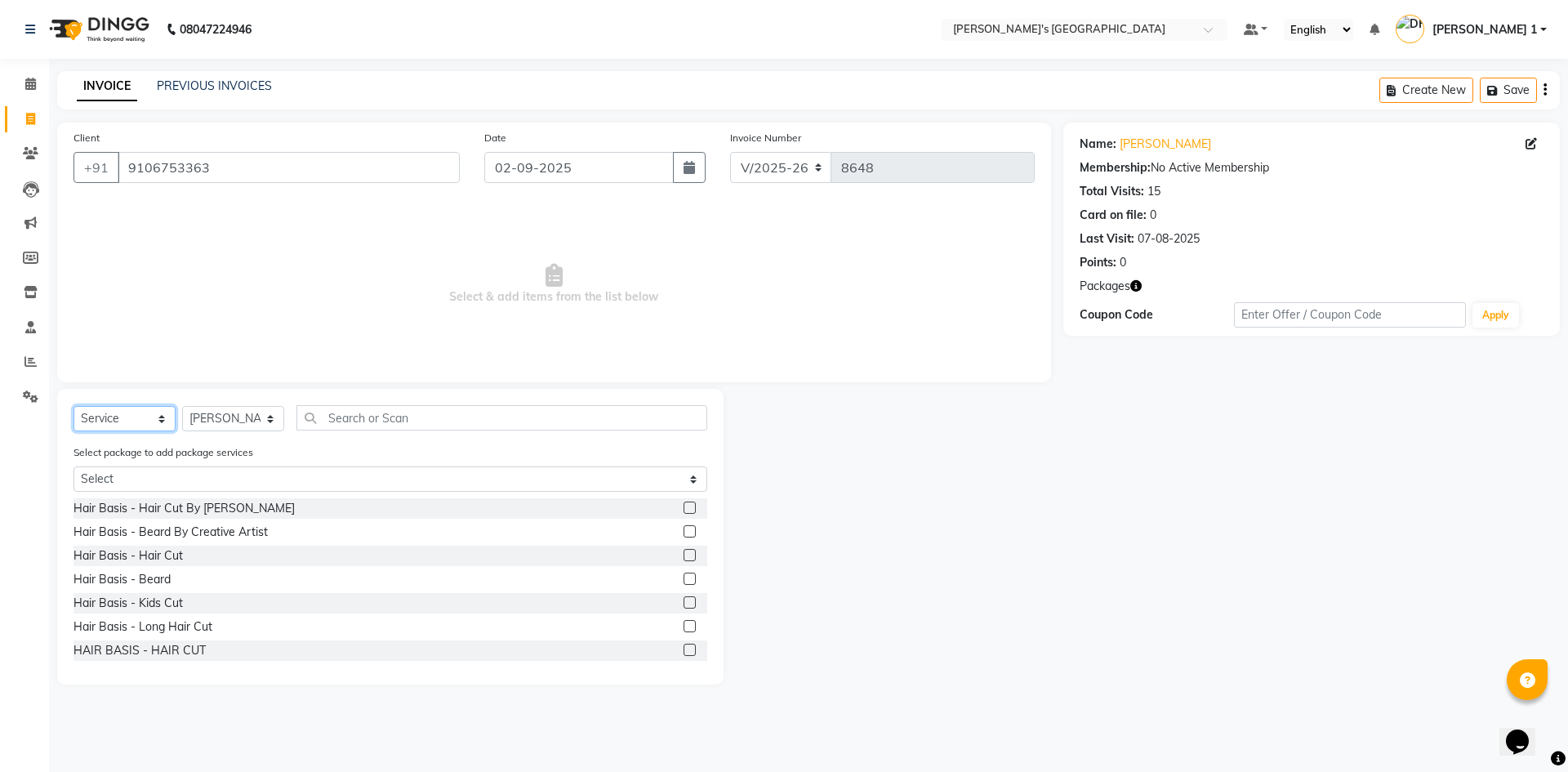
click at [123, 416] on select "Select Service Product Membership Package Voucher Prepaid Gift Card" at bounding box center [124, 419] width 102 height 25
select select "package"
click at [74, 406] on select "Select Service Product Membership Package Voucher Prepaid Gift Card" at bounding box center [124, 419] width 102 height 25
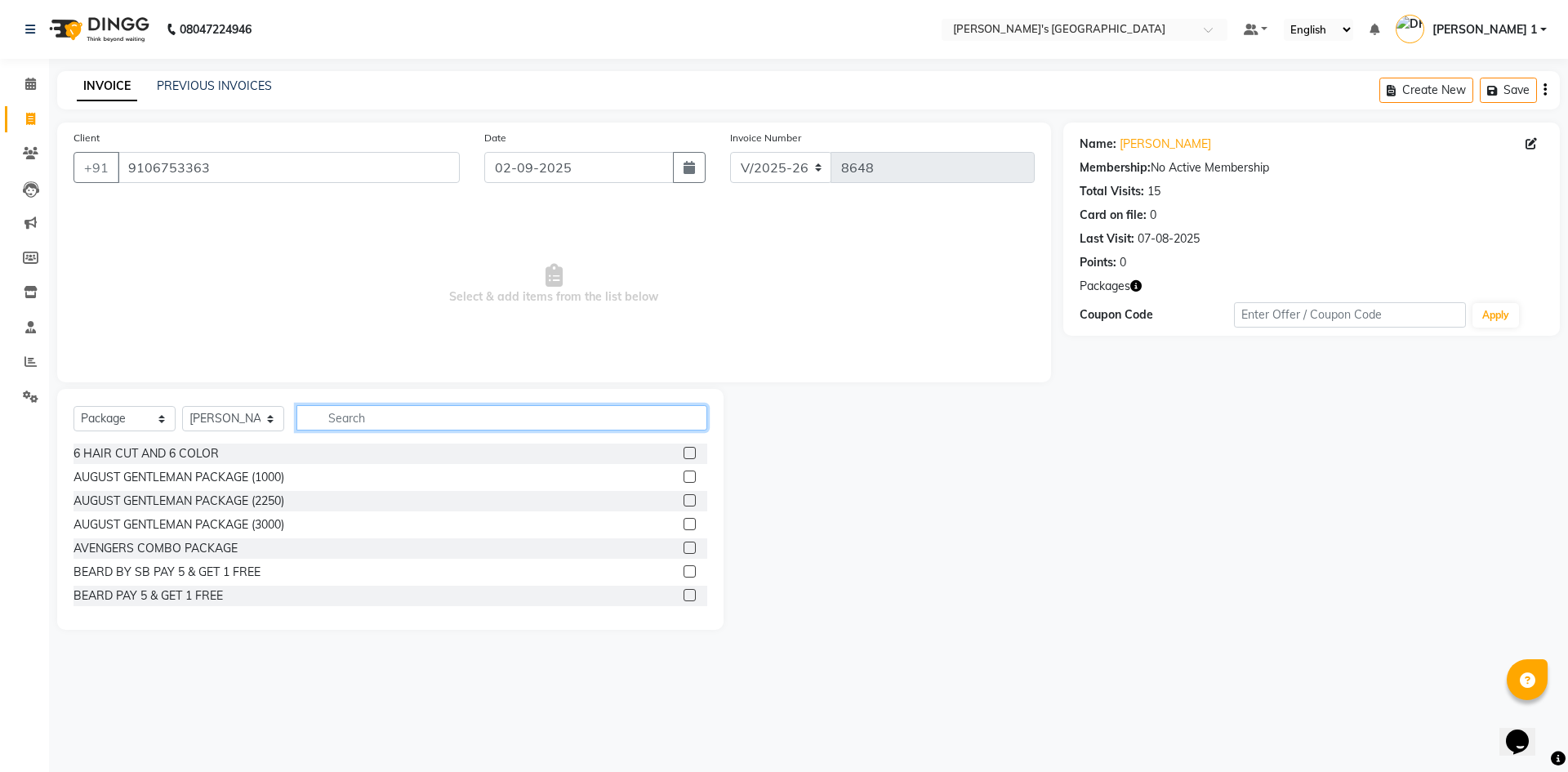
click at [392, 425] on input "text" at bounding box center [502, 418] width 411 height 25
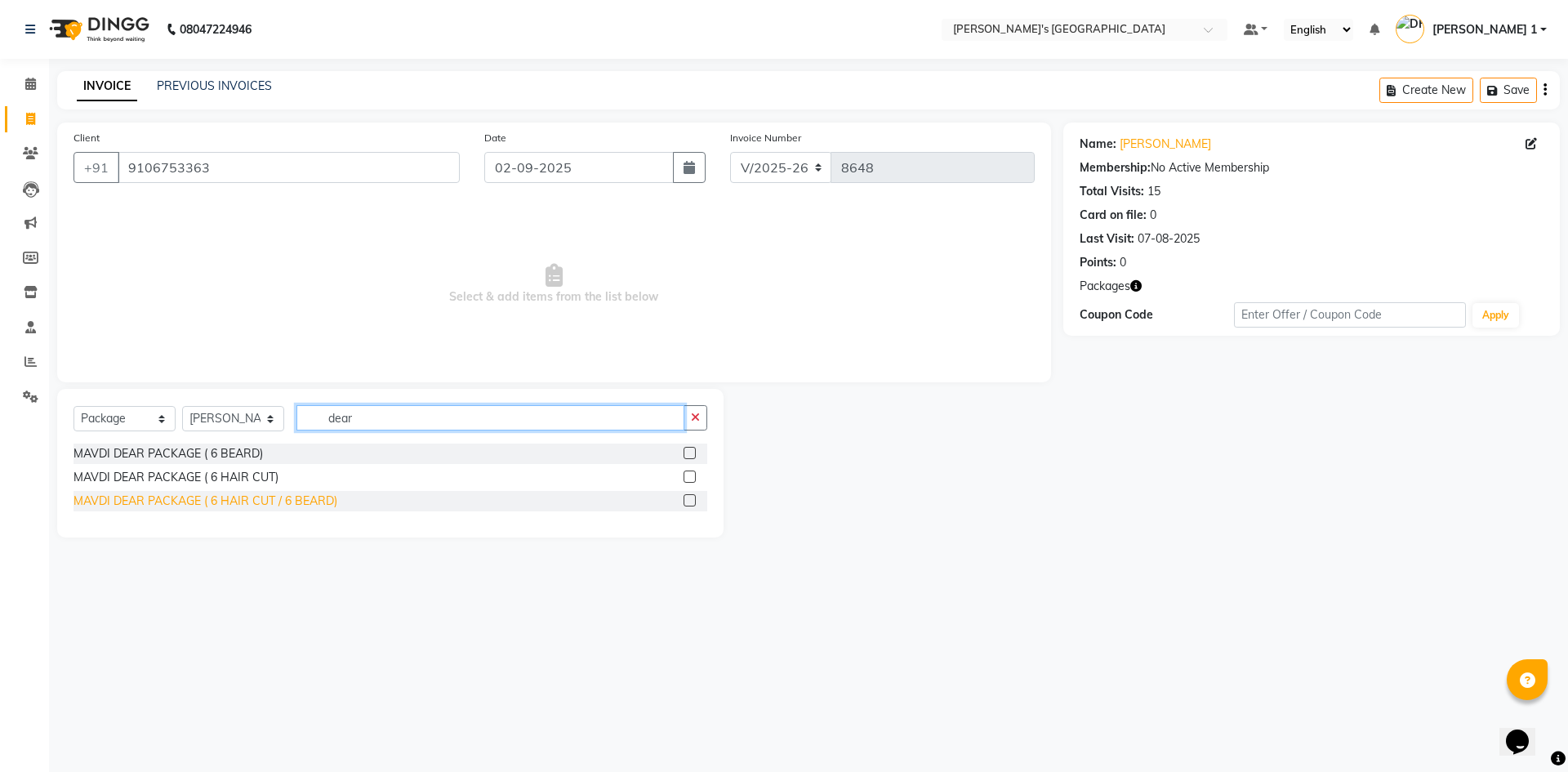
type input "dear"
click at [250, 504] on div "MAVDI DEAR PACKAGE ( 6 HAIR CUT / 6 BEARD)" at bounding box center [205, 501] width 263 height 17
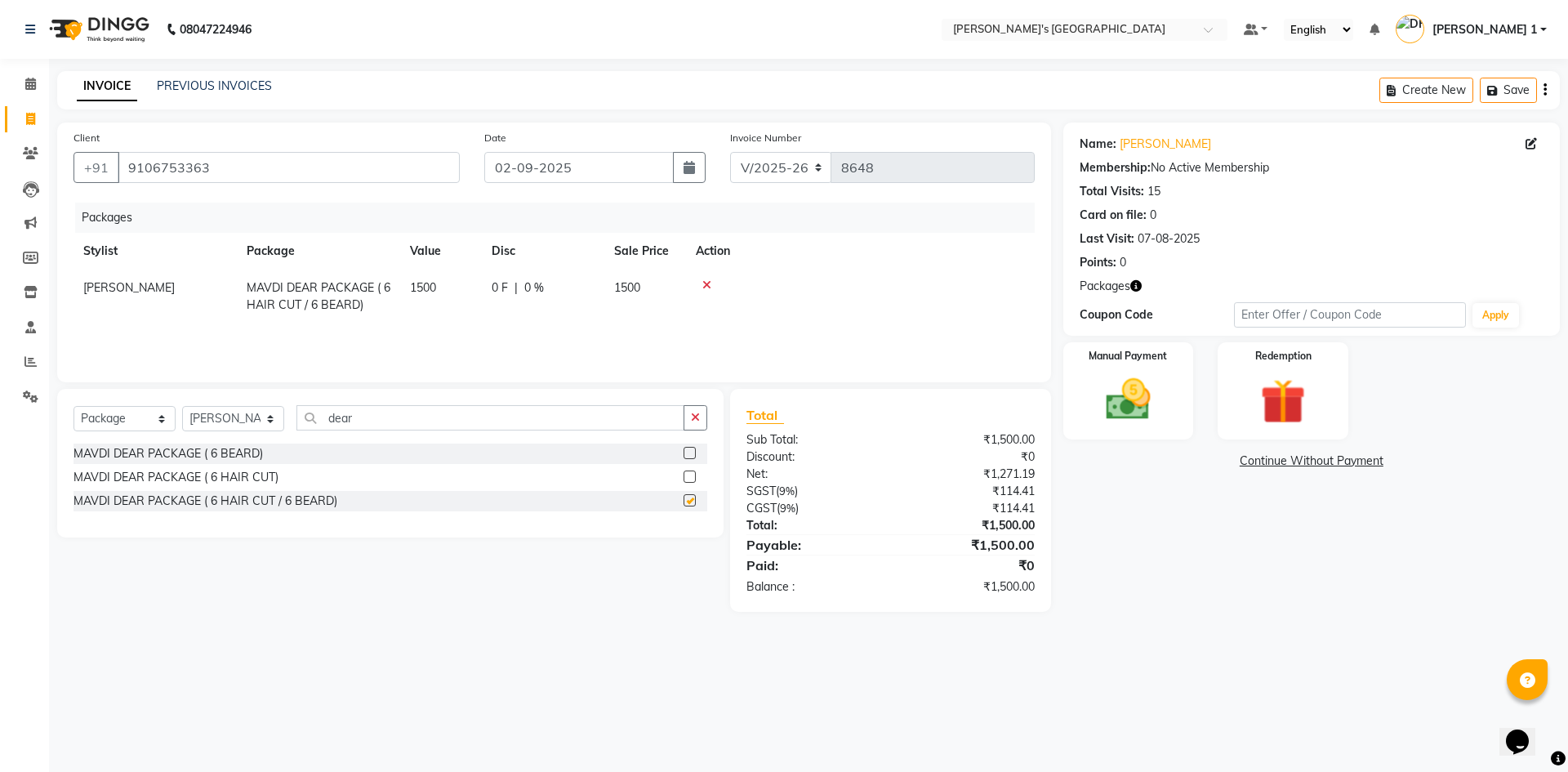
checkbox input "false"
click at [153, 425] on select "Select Service Product Membership Package Voucher Prepaid Gift Card" at bounding box center [124, 419] width 102 height 25
select select "service"
click at [74, 406] on select "Select Service Product Membership Package Voucher Prepaid Gift Card" at bounding box center [124, 419] width 102 height 25
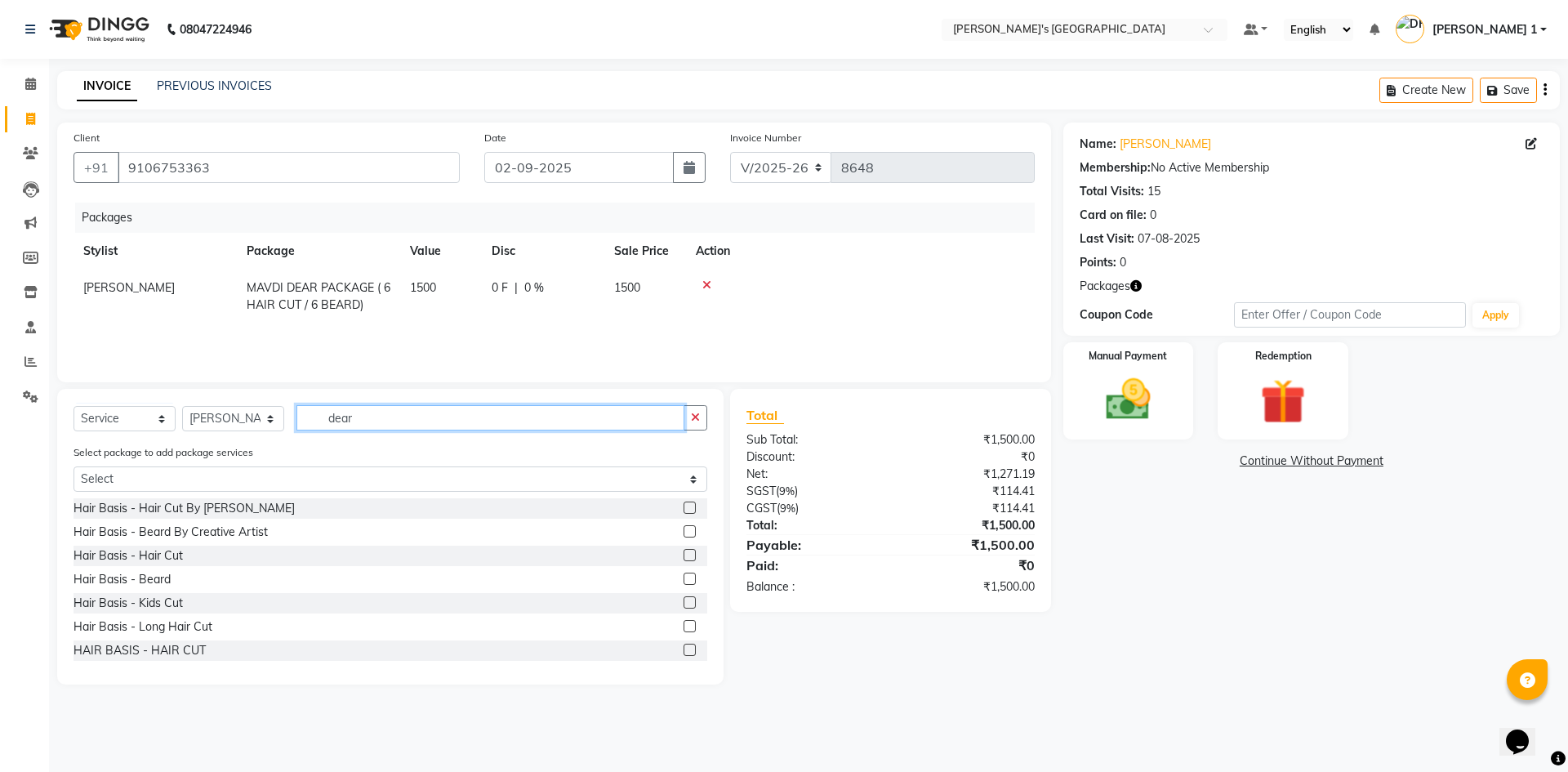
drag, startPoint x: 371, startPoint y: 421, endPoint x: 190, endPoint y: 392, distance: 183.3
click at [190, 392] on div "Select Service Product Membership Package Voucher Prepaid Gift Card Select Styl…" at bounding box center [391, 536] width 666 height 296
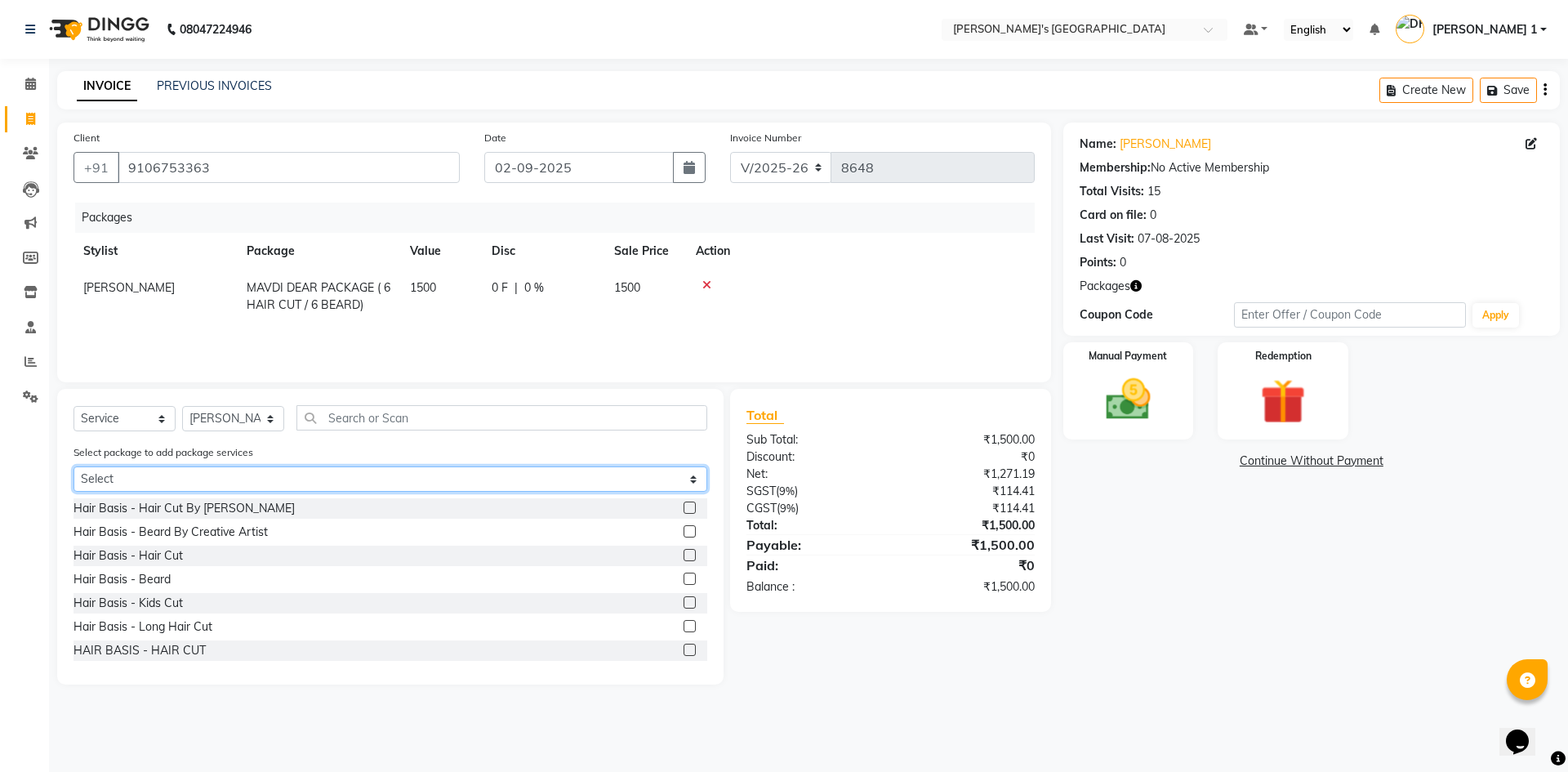
click at [239, 480] on select "Select MAVDI DEAR PACKAGE ( 6 HAIR CUT / 6 BEARD) GENTLEMEN GOLD PACKAGE BEARD …" at bounding box center [391, 479] width 634 height 25
select select "1: Object"
click at [74, 466] on select "Select MAVDI DEAR PACKAGE ( 6 HAIR CUT / 6 BEARD) GENTLEMEN GOLD PACKAGE BEARD …" at bounding box center [391, 479] width 634 height 25
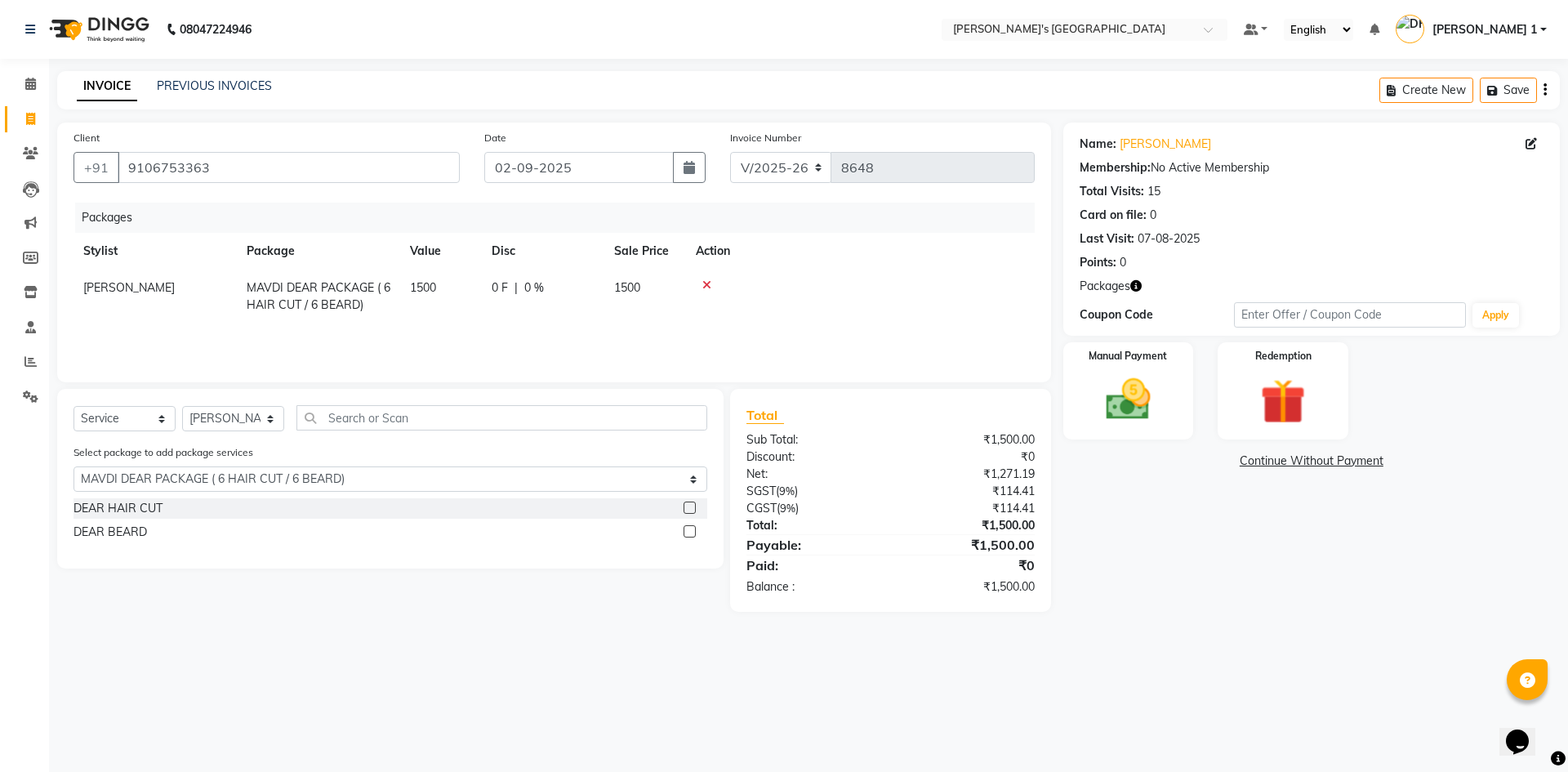
drag, startPoint x: 154, startPoint y: 511, endPoint x: 149, endPoint y: 527, distance: 16.8
click at [154, 511] on div "DEAR HAIR CUT" at bounding box center [118, 509] width 89 height 17
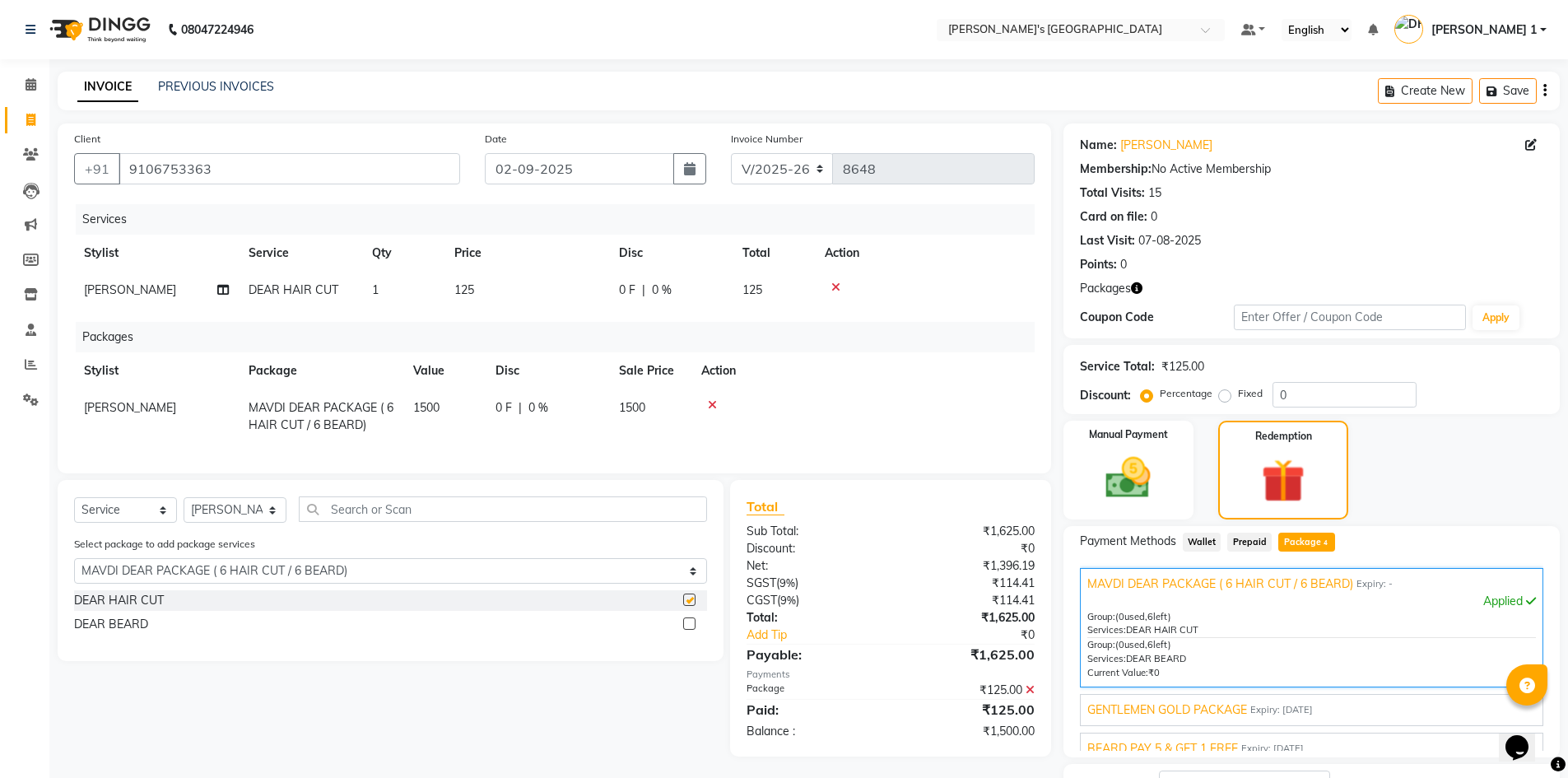
checkbox input "false"
click at [130, 633] on div "DEAR BEARD" at bounding box center [111, 625] width 74 height 17
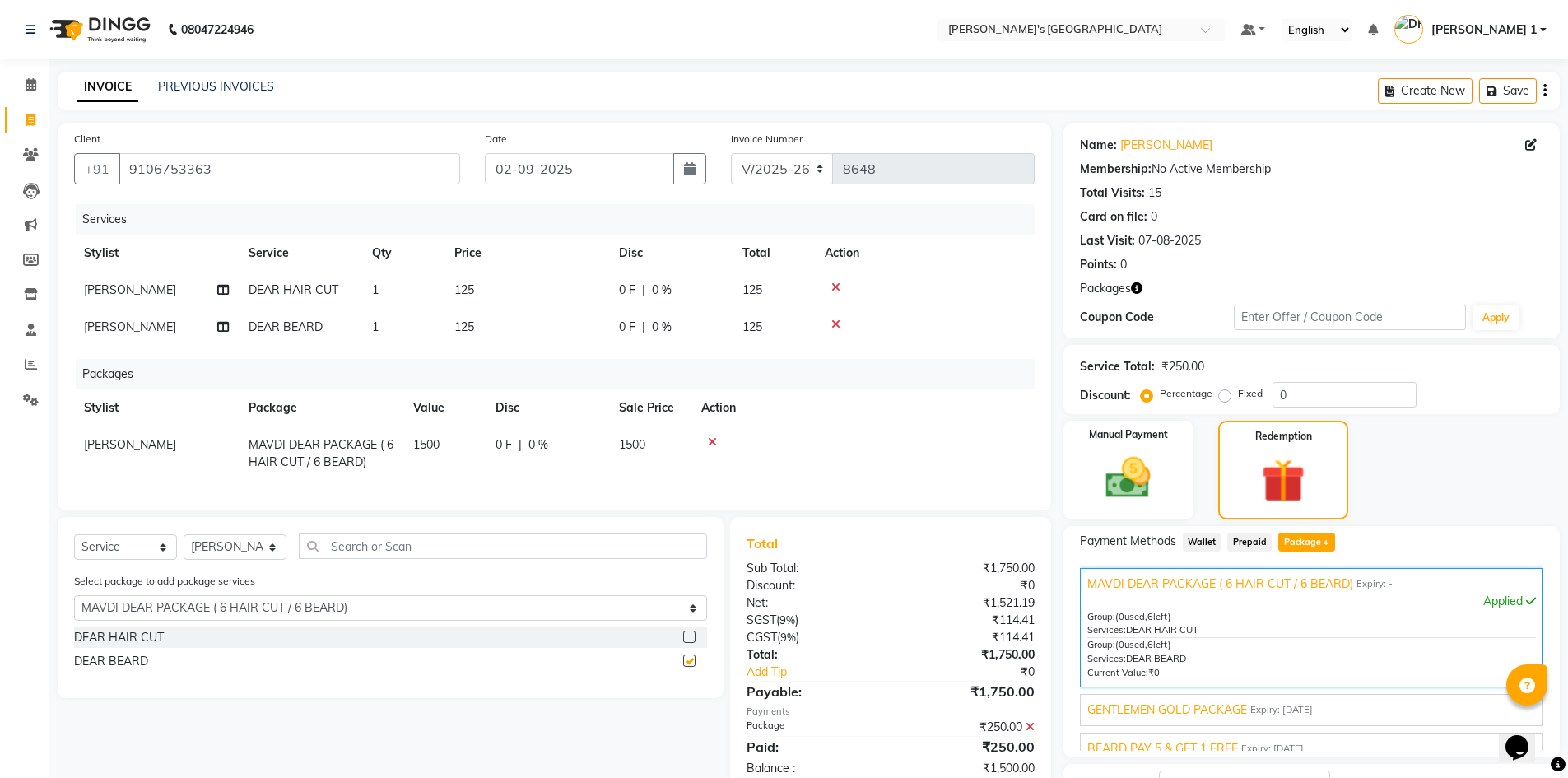
checkbox input "false"
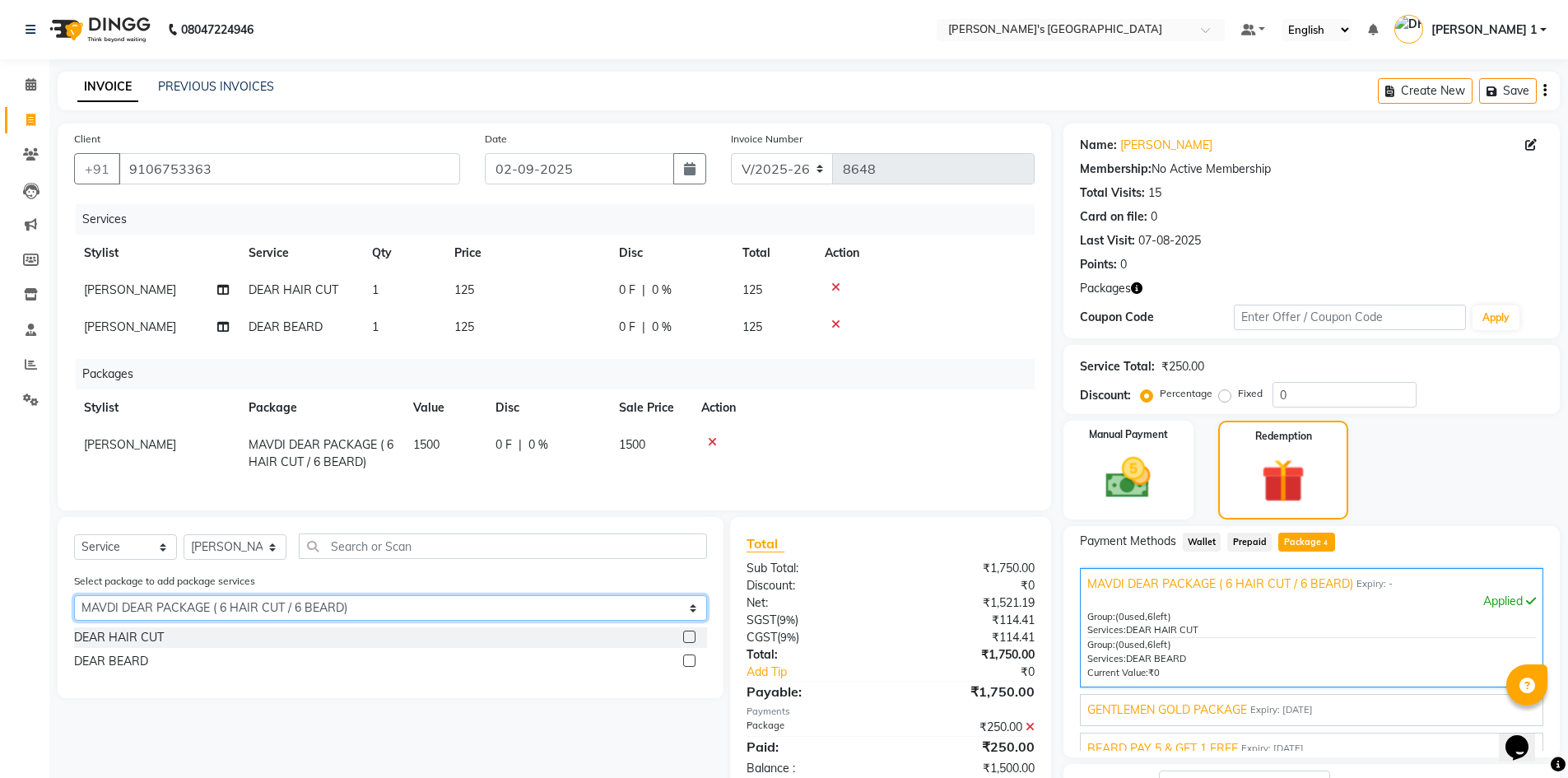
click at [207, 615] on select "Select MAVDI DEAR PACKAGE ( 6 HAIR CUT / 6 BEARD) GENTLEMEN GOLD PACKAGE BEARD …" at bounding box center [391, 608] width 633 height 25
select select "0: undefined"
click at [74, 607] on select "Select MAVDI DEAR PACKAGE ( 6 HAIR CUT / 6 BEARD) GENTLEMEN GOLD PACKAGE BEARD …" at bounding box center [391, 608] width 633 height 25
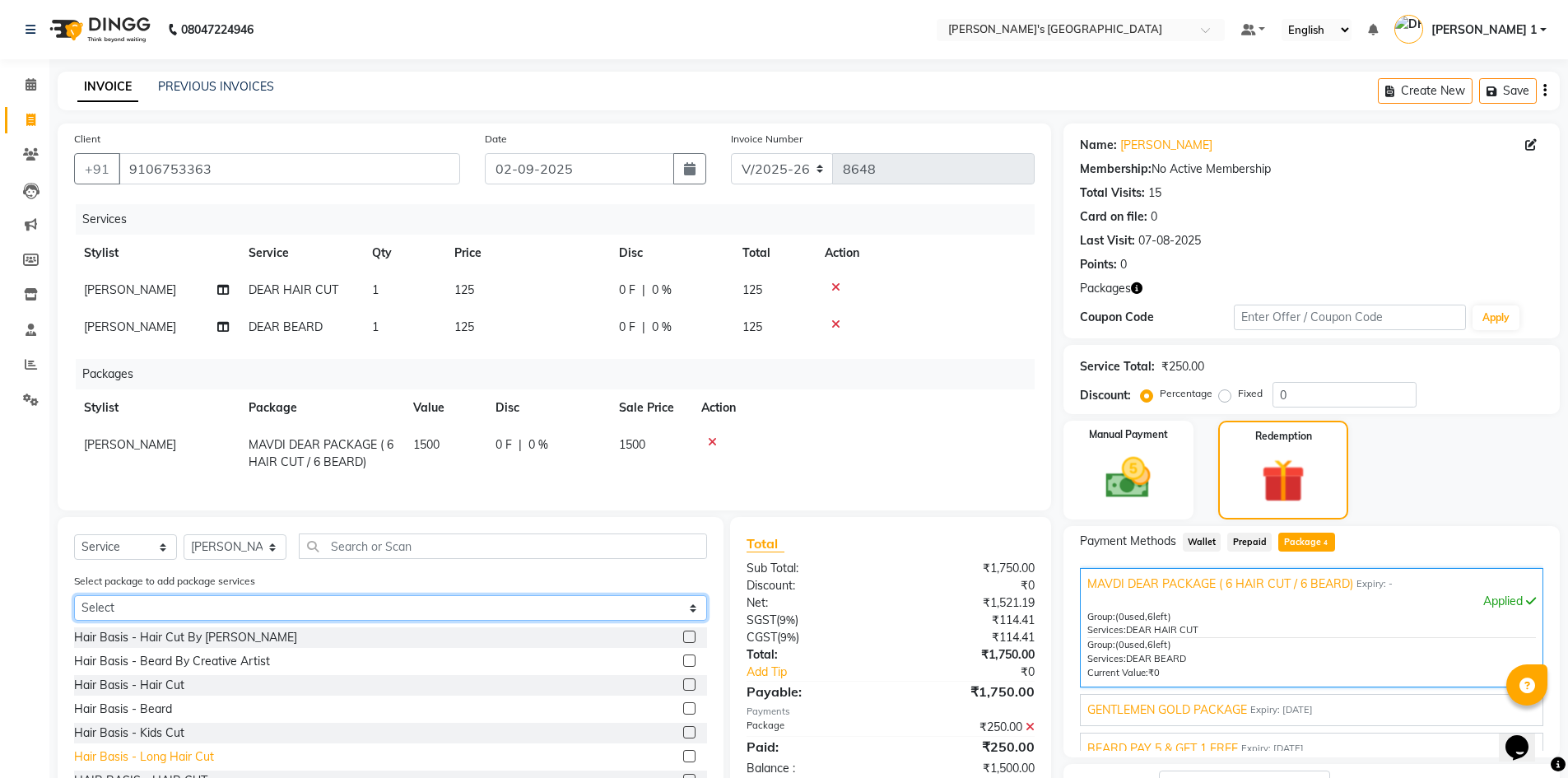
scroll to position [131, 0]
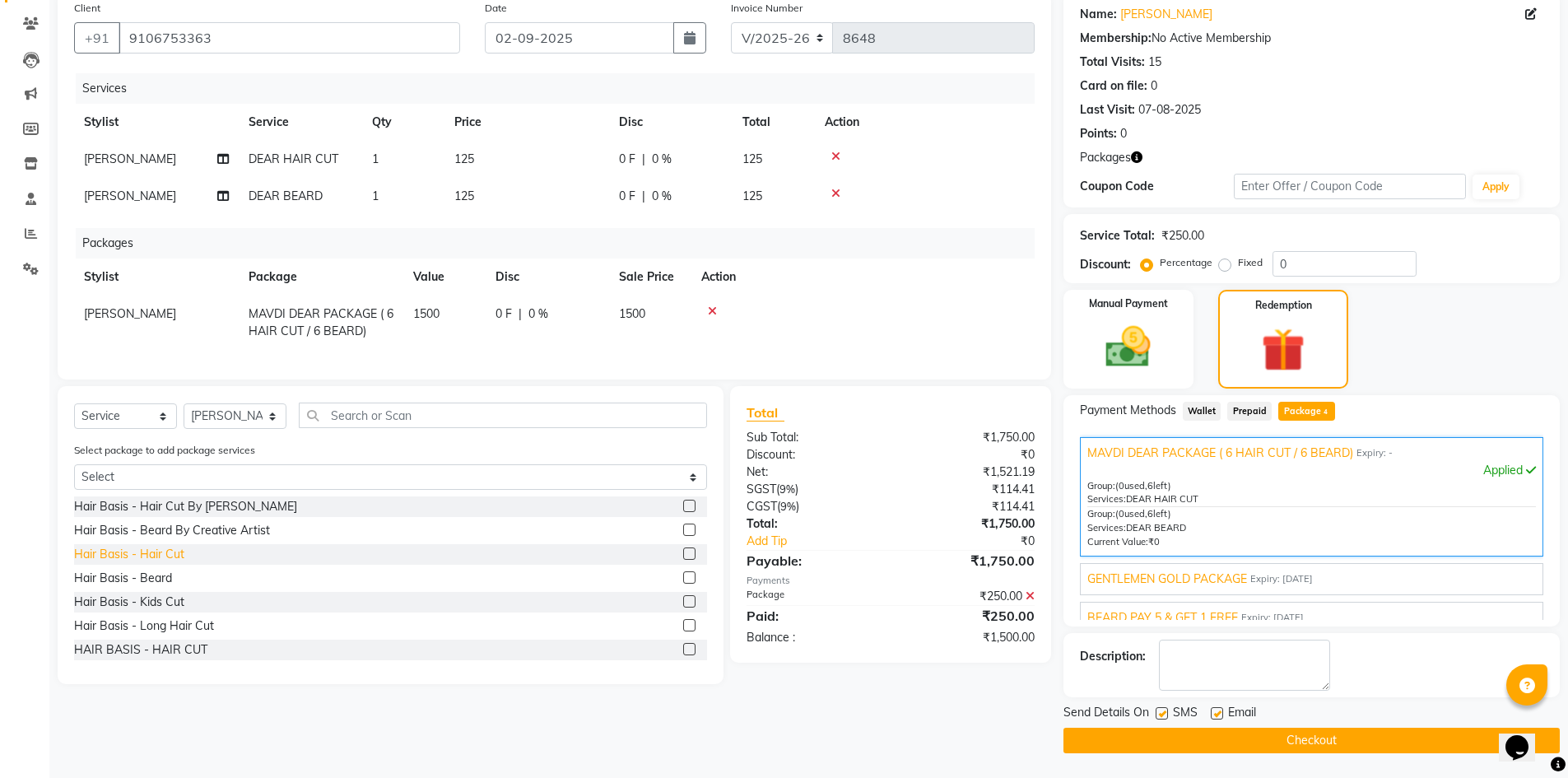
click at [179, 563] on div "Hair Basis - Hair Cut" at bounding box center [129, 554] width 110 height 17
checkbox input "false"
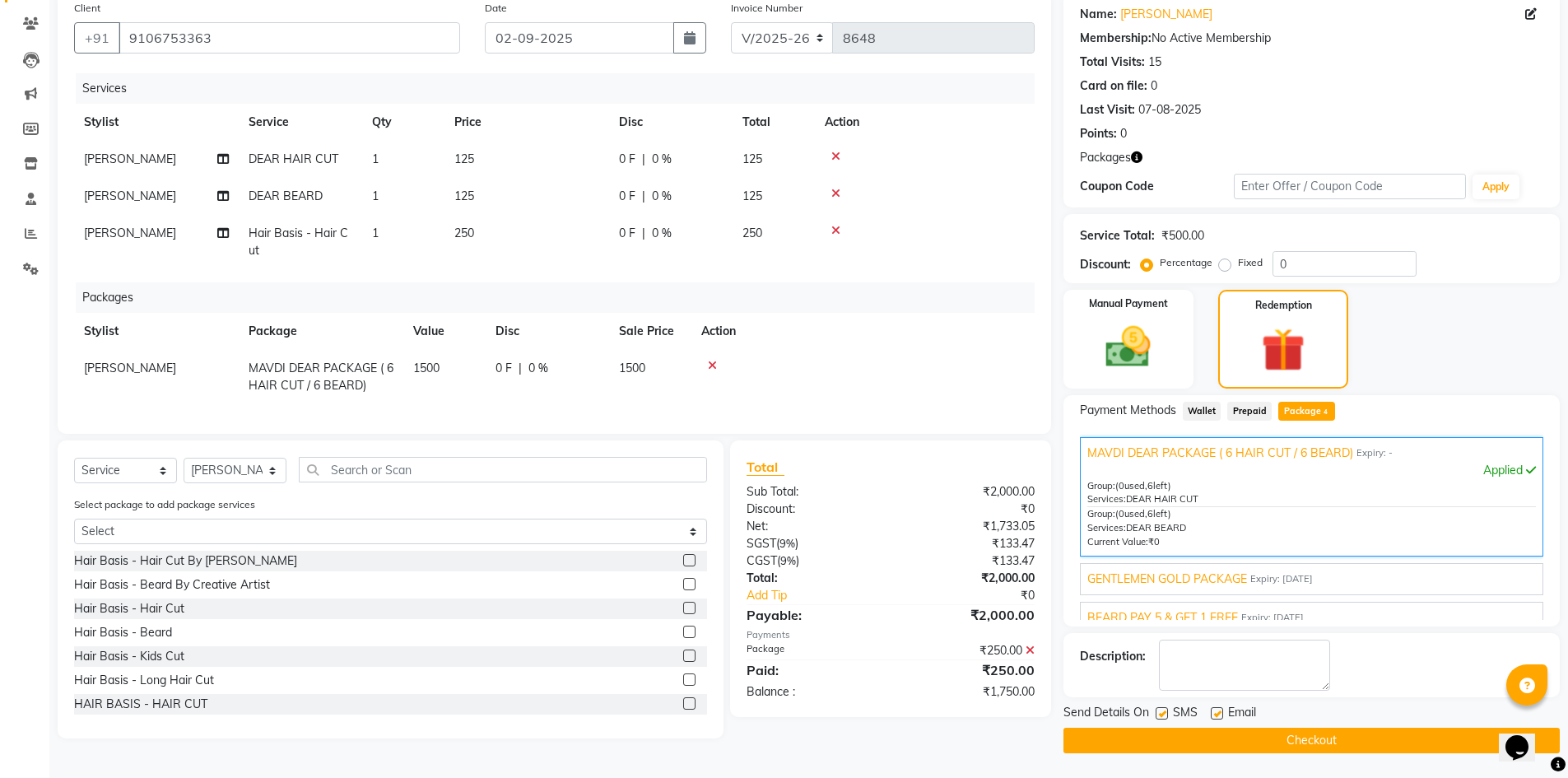
click at [526, 231] on td "250" at bounding box center [527, 242] width 165 height 54
select select "46793"
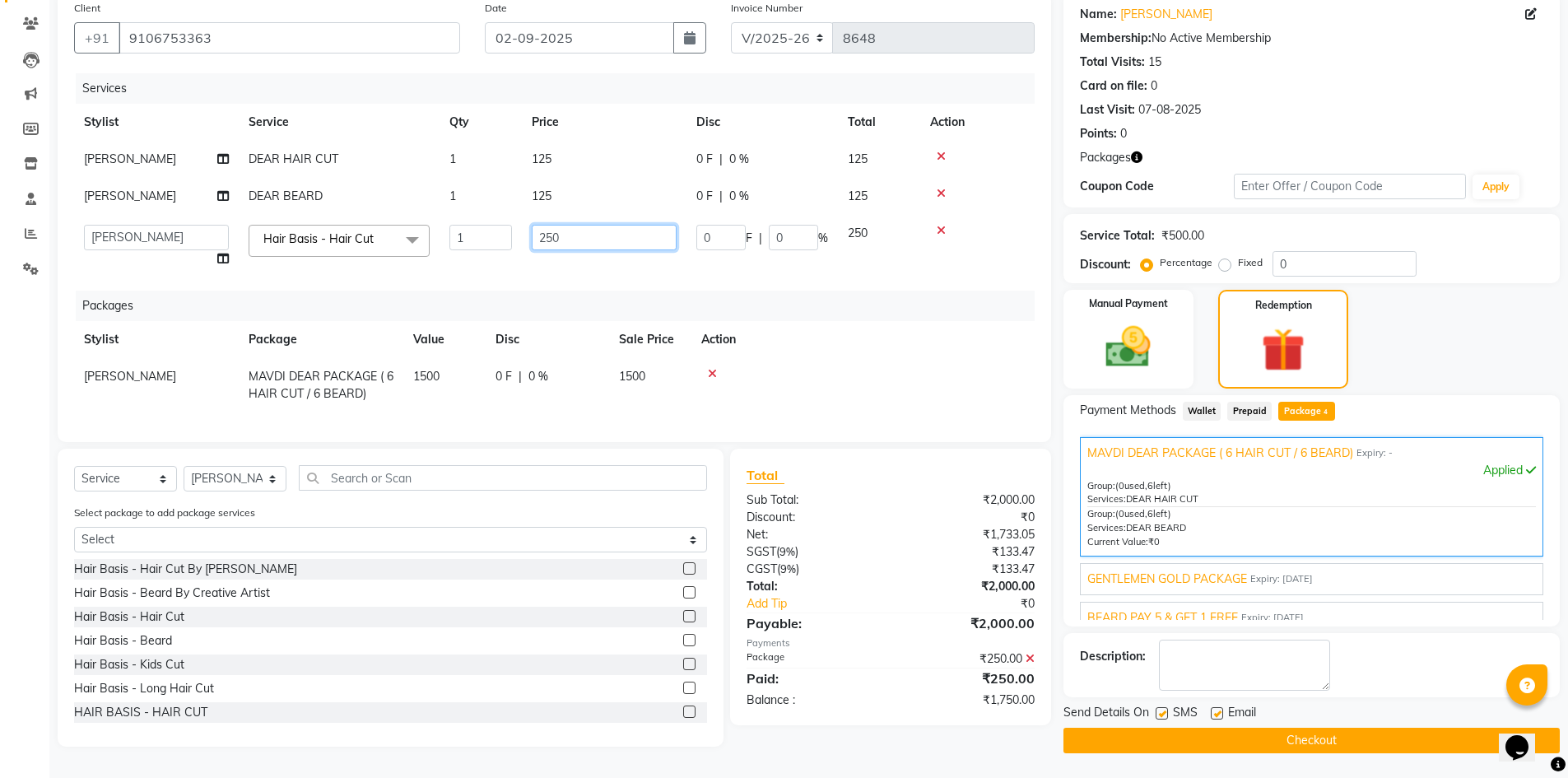
drag, startPoint x: 579, startPoint y: 238, endPoint x: 287, endPoint y: 227, distance: 292.2
click at [287, 227] on tr "ADARSH SOLANKI AVINASH SEN BRIJESH ZALA CHANDU SEN DHRUV DAVE DHRUV DAVE 1 GOUR…" at bounding box center [554, 246] width 960 height 63
type input "300"
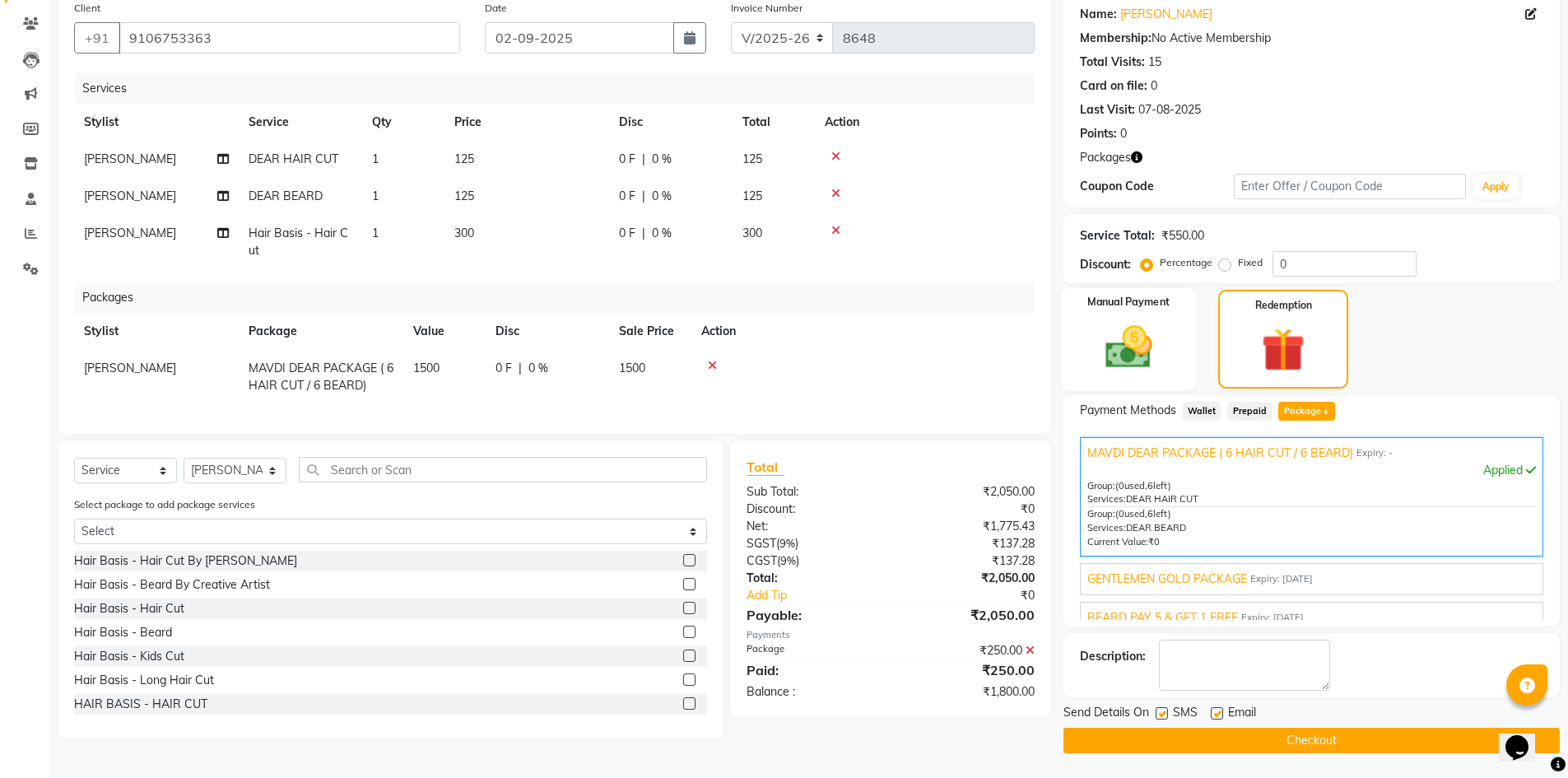
click at [1152, 341] on img at bounding box center [1128, 347] width 75 height 53
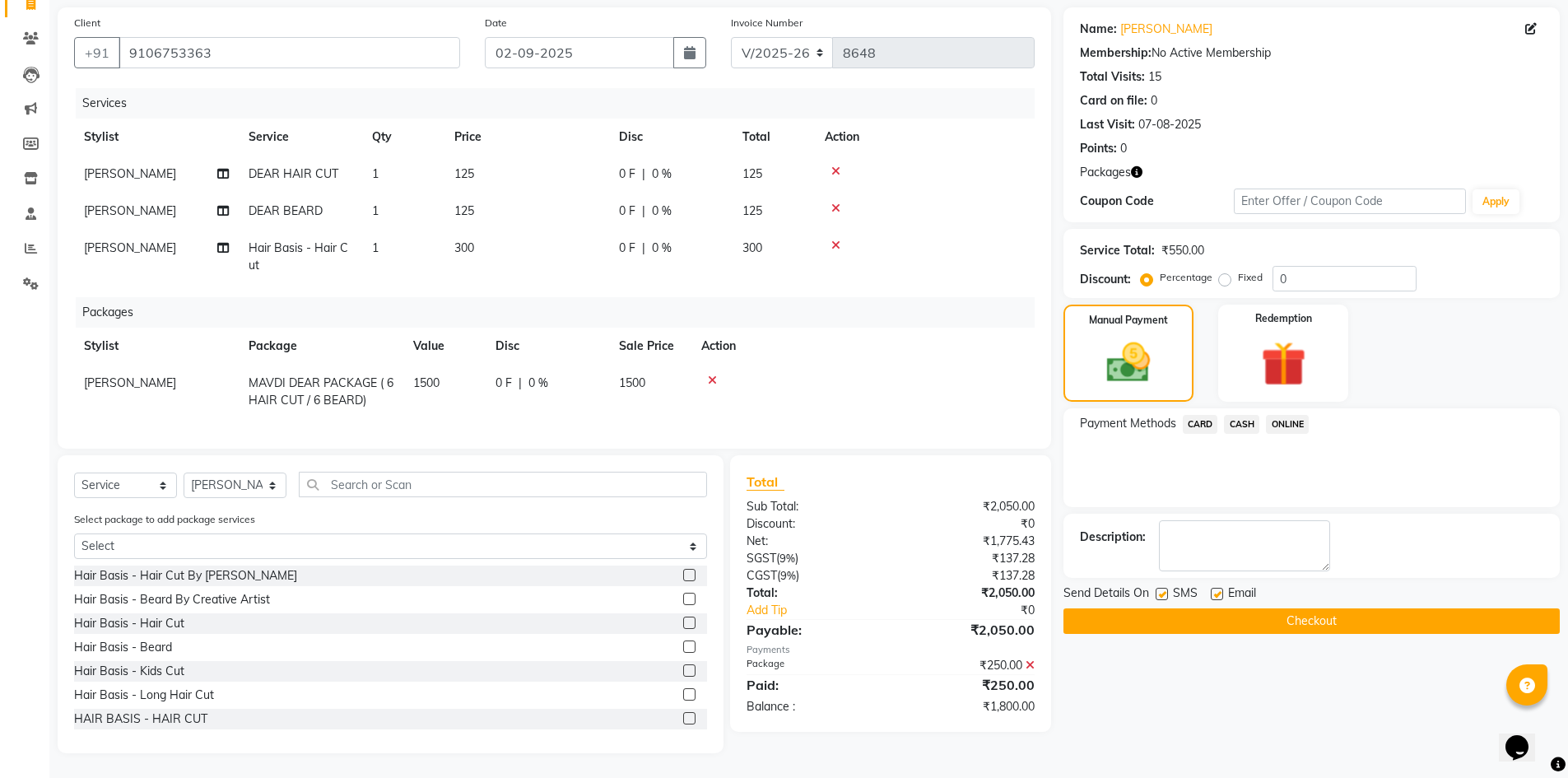
click at [1250, 415] on span "CASH" at bounding box center [1241, 425] width 36 height 19
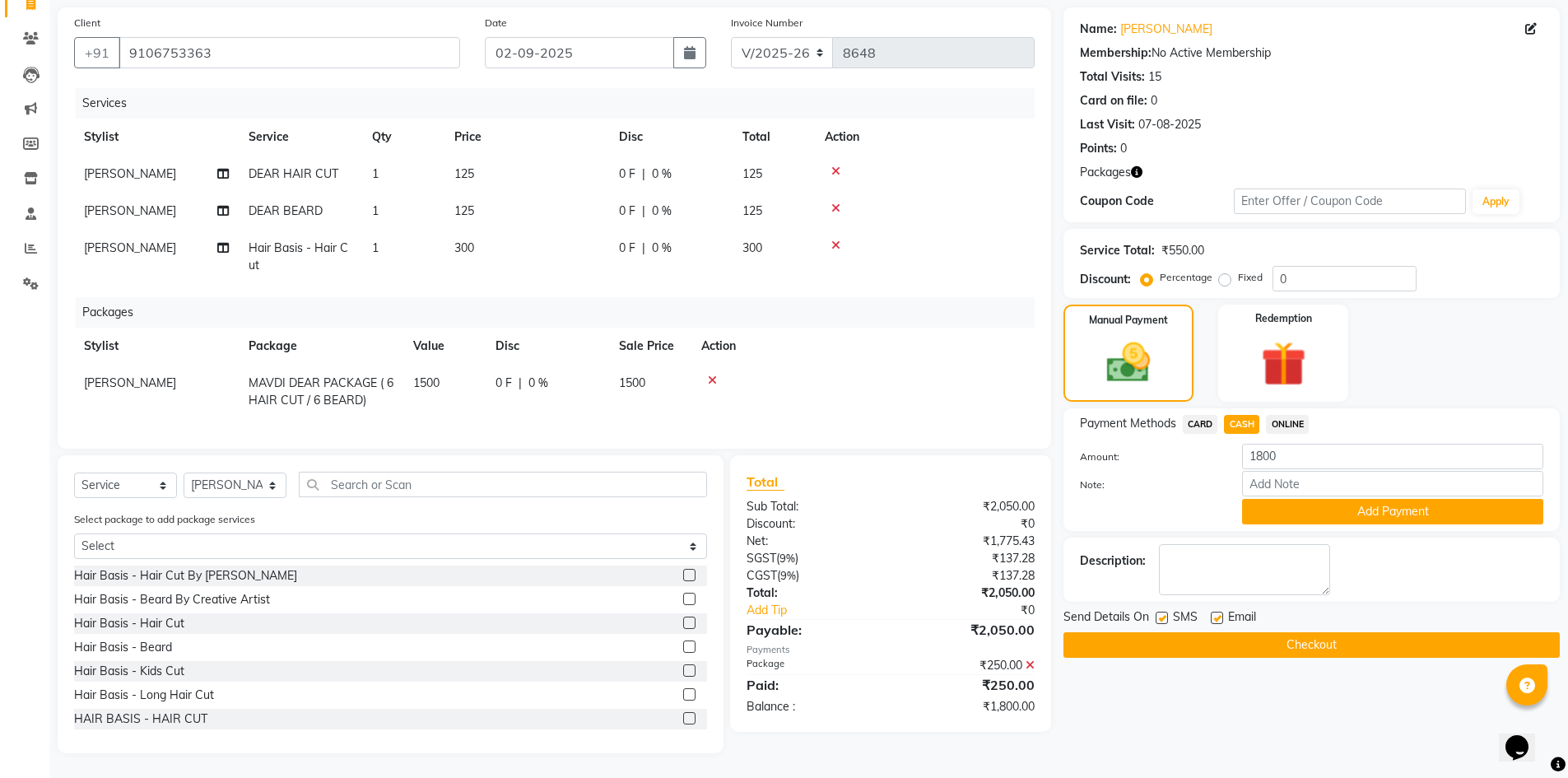
drag, startPoint x: 1191, startPoint y: 418, endPoint x: 1195, endPoint y: 408, distance: 10.8
click at [1195, 415] on span "CARD" at bounding box center [1200, 425] width 36 height 19
click at [1308, 471] on input "Note:" at bounding box center [1392, 484] width 301 height 25
type input "d"
click at [1345, 499] on button "Add Payment" at bounding box center [1392, 512] width 301 height 25
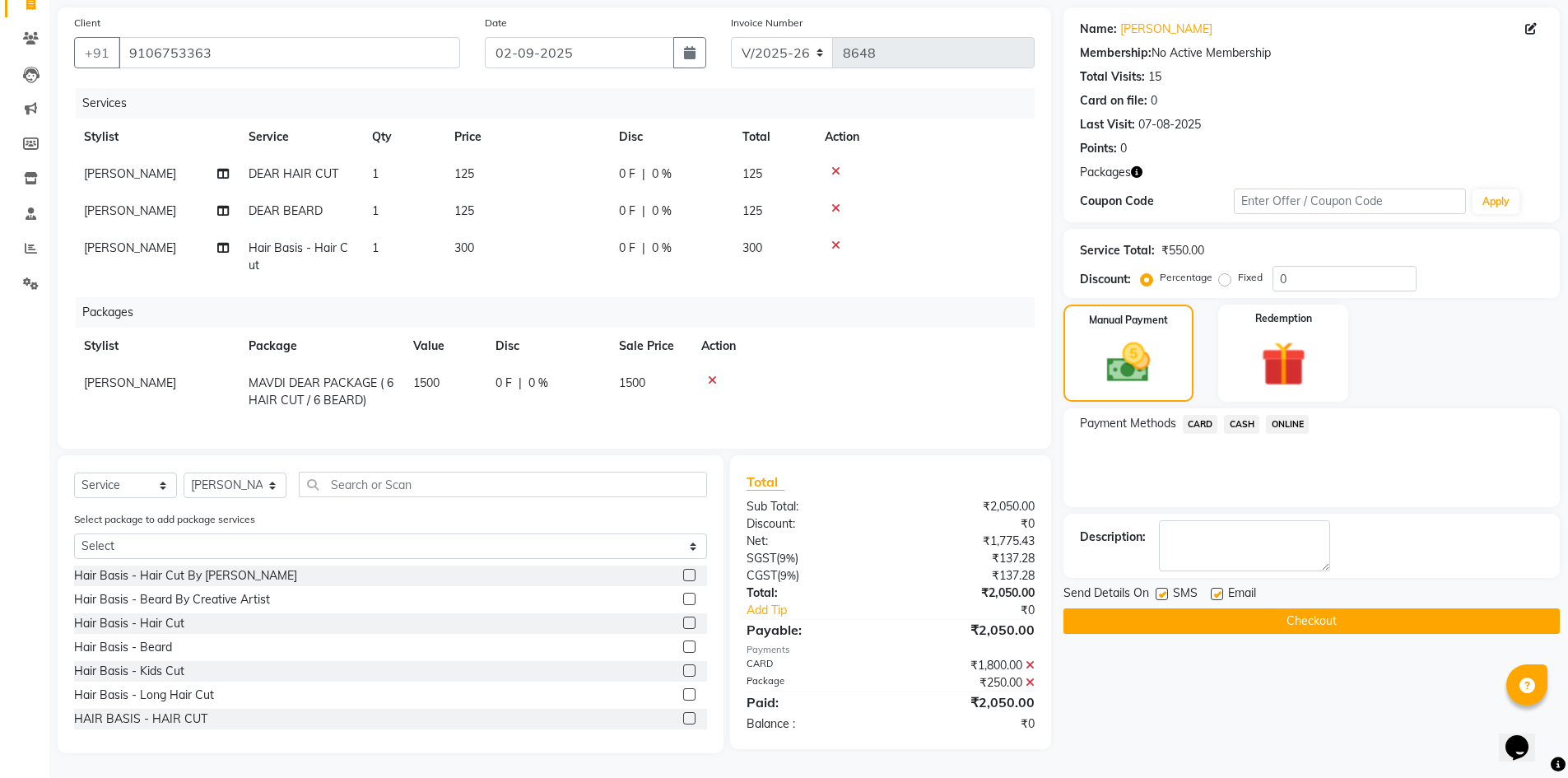
click at [1221, 588] on label at bounding box center [1217, 594] width 13 height 13
click at [1221, 590] on input "checkbox" at bounding box center [1216, 595] width 11 height 11
click at [1165, 588] on label at bounding box center [1161, 594] width 13 height 13
click at [1165, 590] on input "checkbox" at bounding box center [1160, 595] width 11 height 11
click at [1165, 588] on label at bounding box center [1161, 594] width 13 height 13
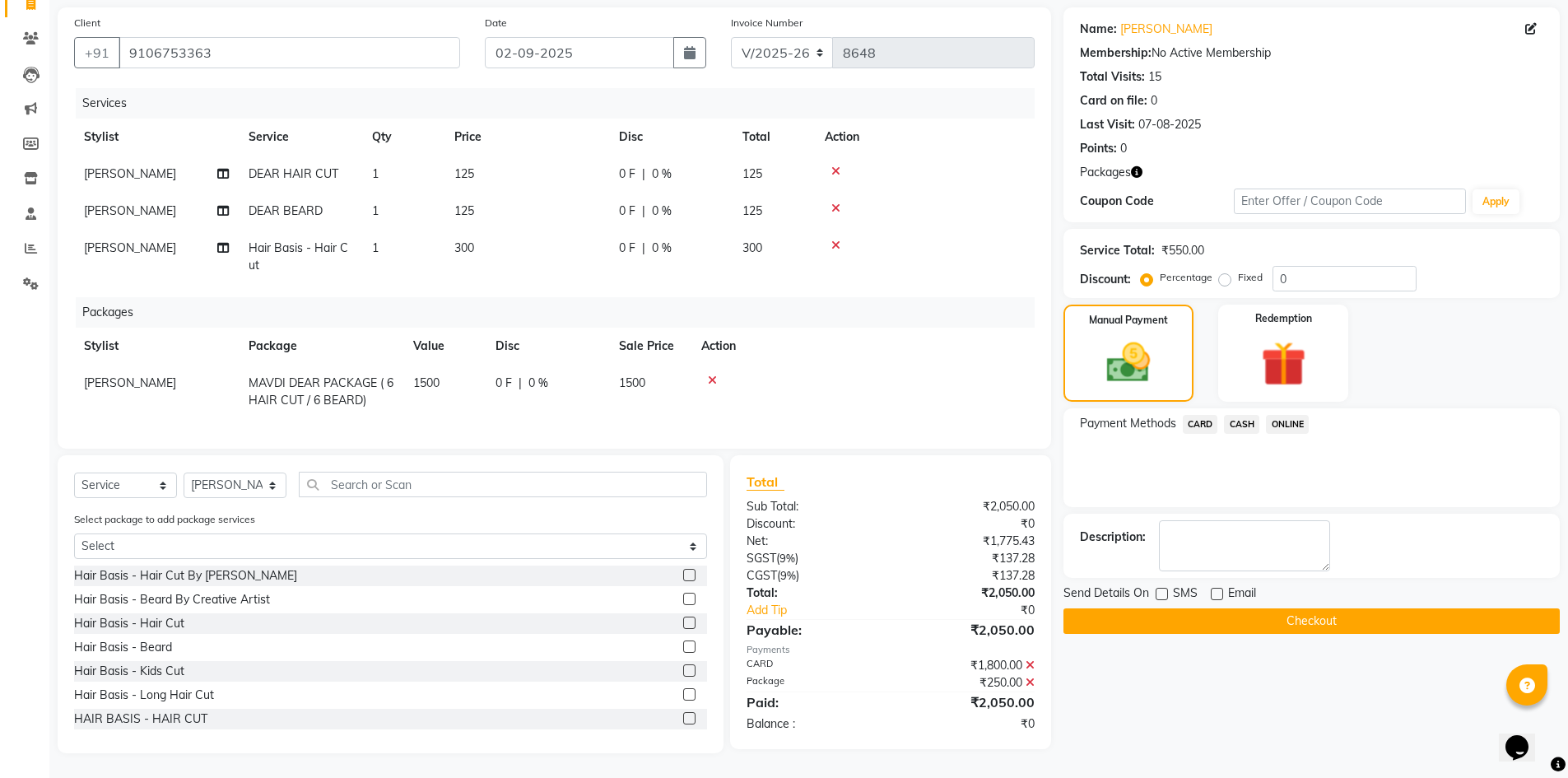
click at [1165, 590] on input "checkbox" at bounding box center [1160, 595] width 11 height 11
click at [1165, 588] on label at bounding box center [1161, 594] width 13 height 13
click at [1165, 590] on input "checkbox" at bounding box center [1160, 595] width 11 height 11
click at [1165, 588] on label at bounding box center [1161, 594] width 13 height 13
click at [1165, 590] on input "checkbox" at bounding box center [1160, 595] width 11 height 11
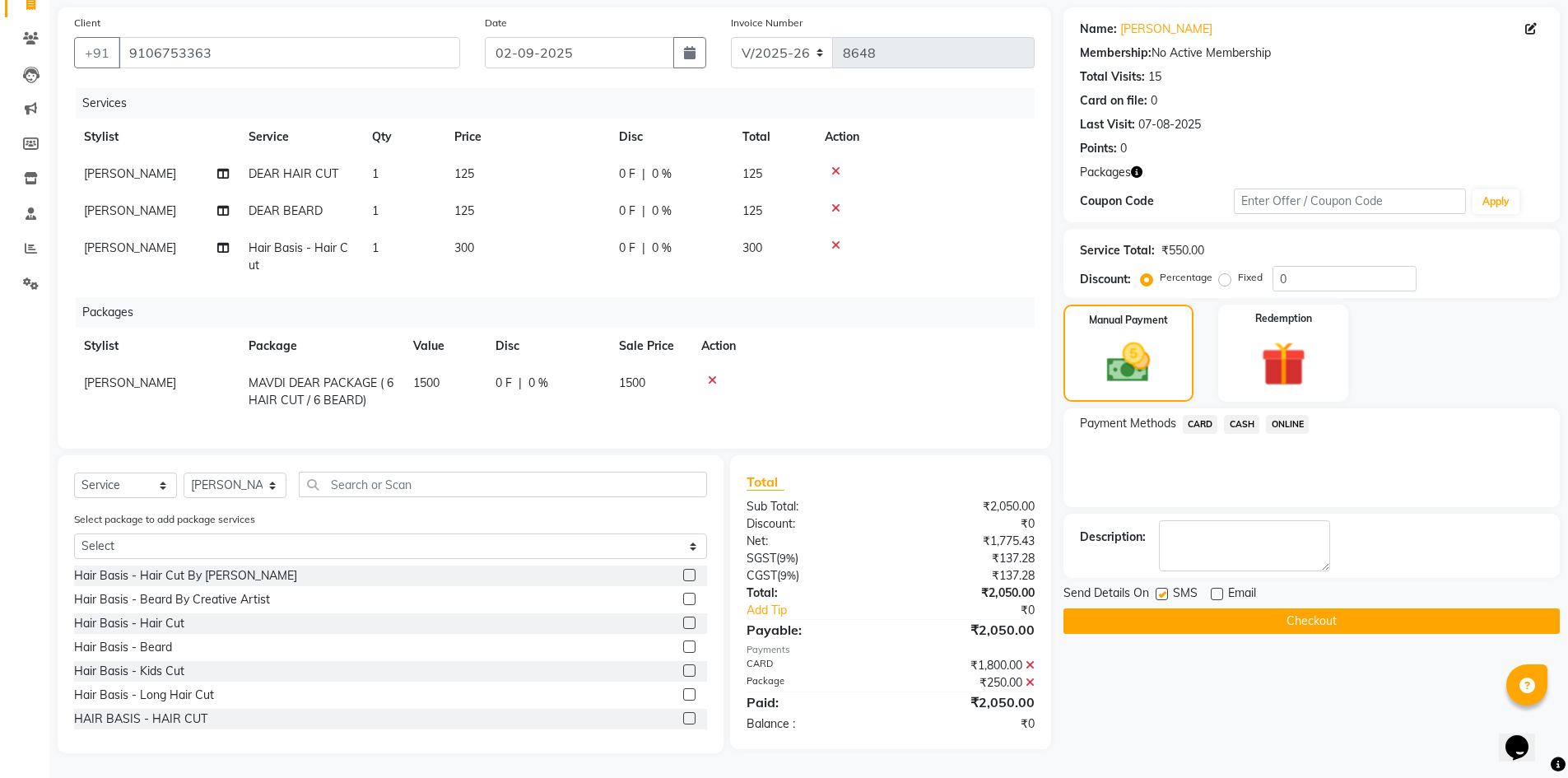
click at [1165, 588] on label at bounding box center [1161, 594] width 13 height 13
click at [1165, 590] on input "checkbox" at bounding box center [1160, 595] width 11 height 11
click at [1165, 588] on label at bounding box center [1161, 594] width 13 height 13
click at [1165, 590] on input "checkbox" at bounding box center [1160, 595] width 11 height 11
click at [1165, 588] on label at bounding box center [1161, 594] width 13 height 13
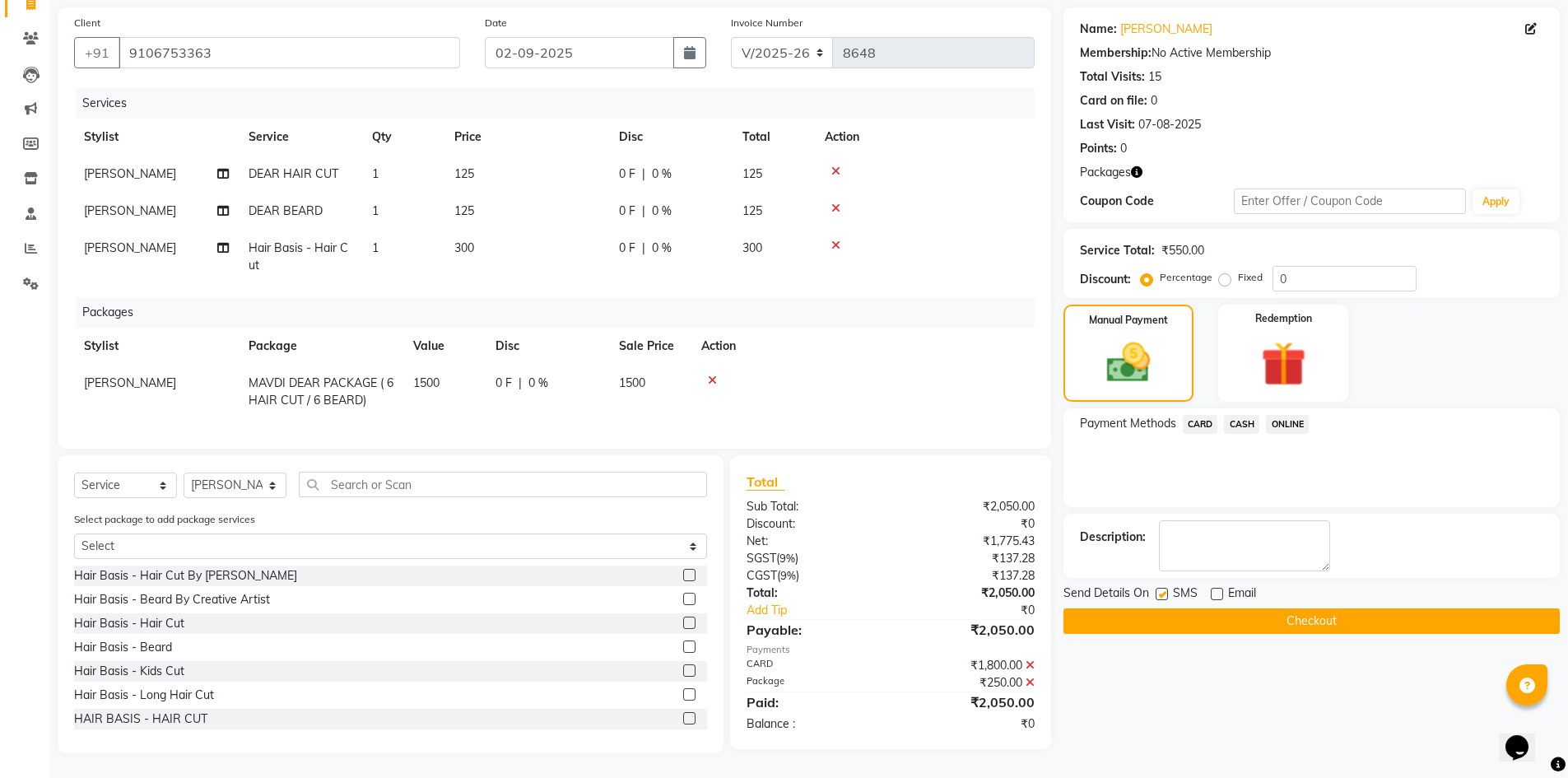
click at [1165, 590] on input "checkbox" at bounding box center [1160, 595] width 11 height 11
click at [178, 385] on td "[PERSON_NAME]" at bounding box center [156, 392] width 165 height 54
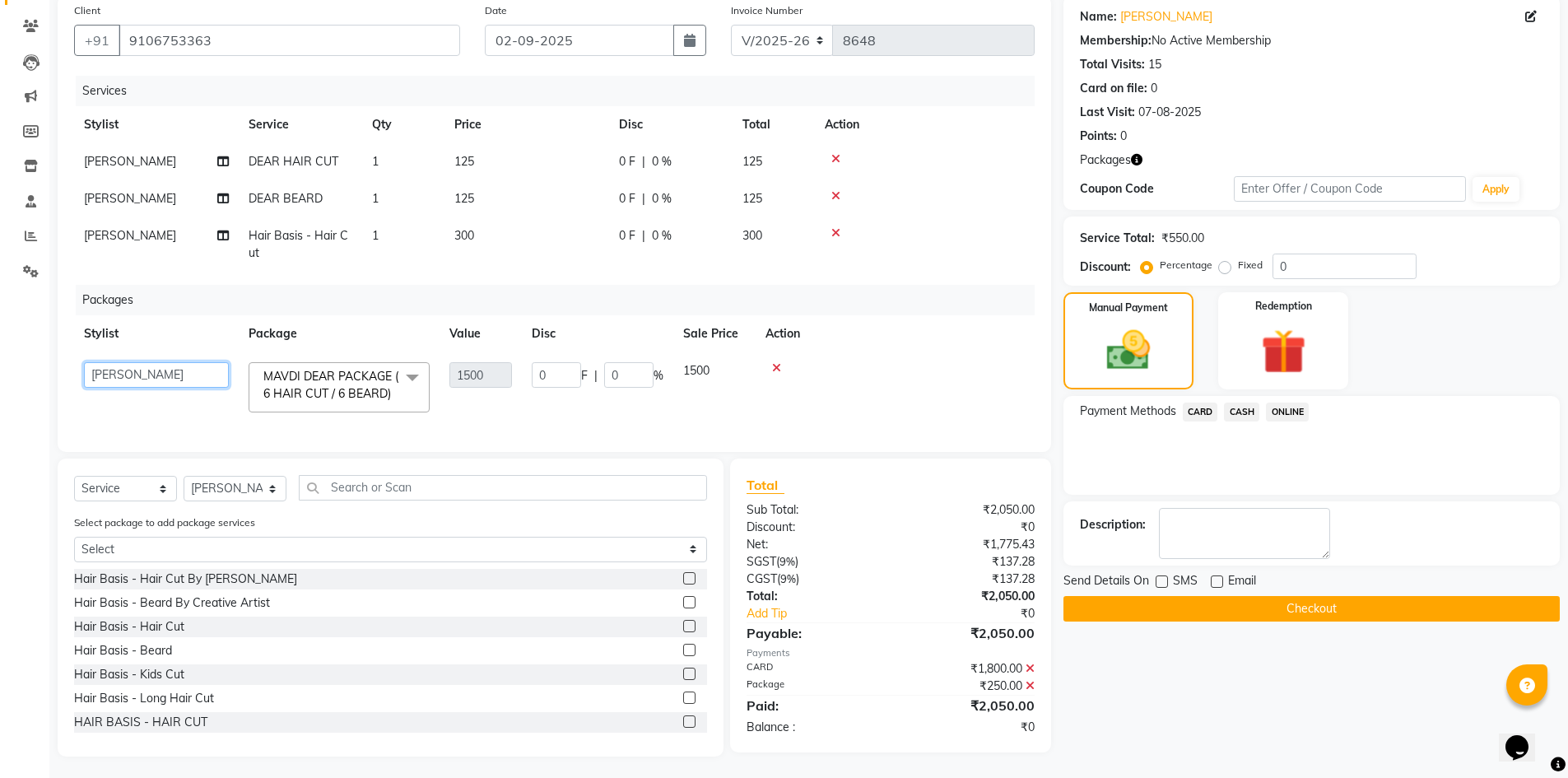
click at [178, 385] on select "ADARSH SOLANKI AVINASH SEN BRIJESH ZALA CHANDU SEN DHRUV DAVE DHRUV DAVE 1 GOUR…" at bounding box center [156, 375] width 145 height 25
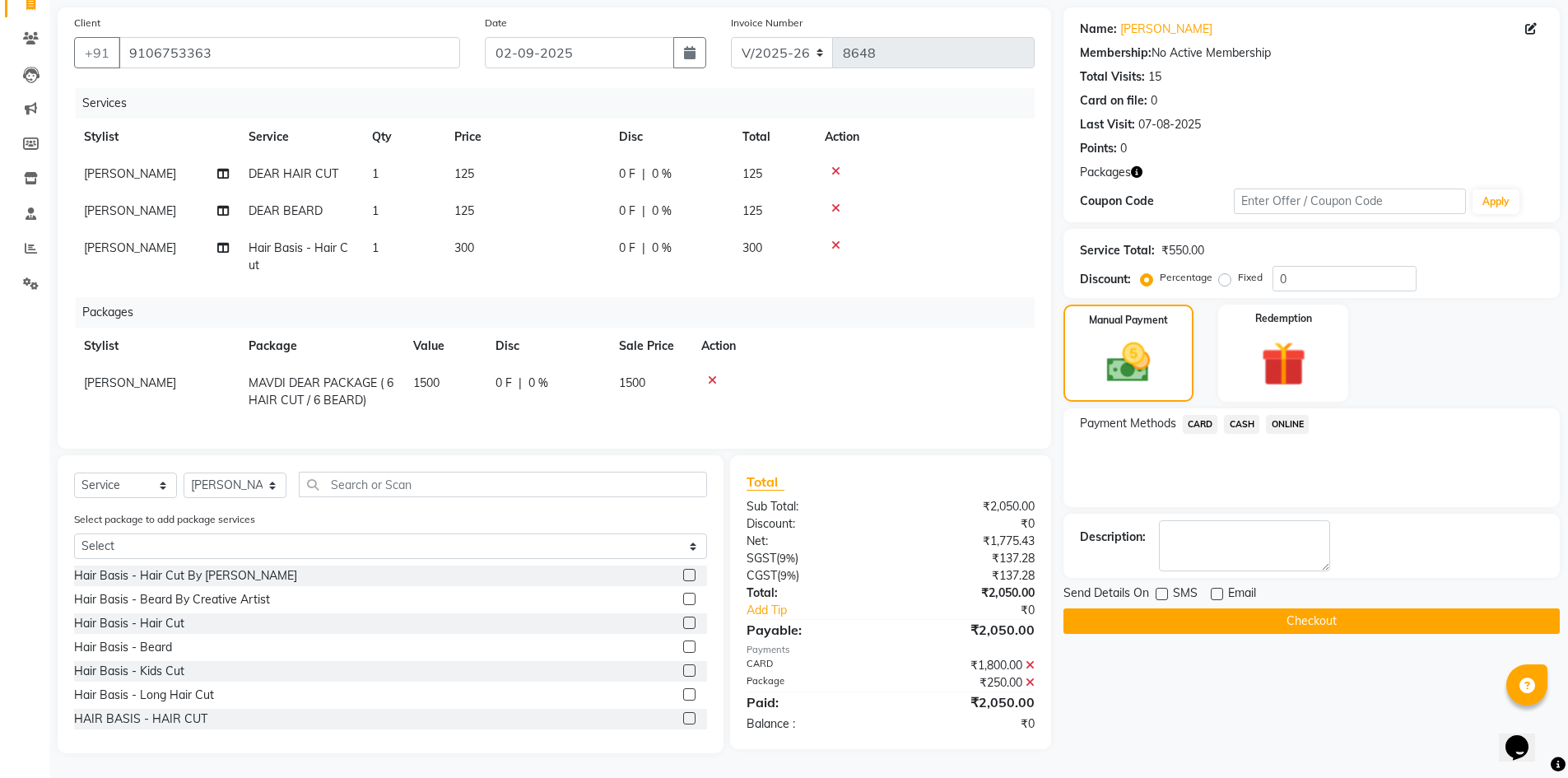
scroll to position [116, 0]
click at [1154, 619] on button "Checkout" at bounding box center [1311, 621] width 496 height 25
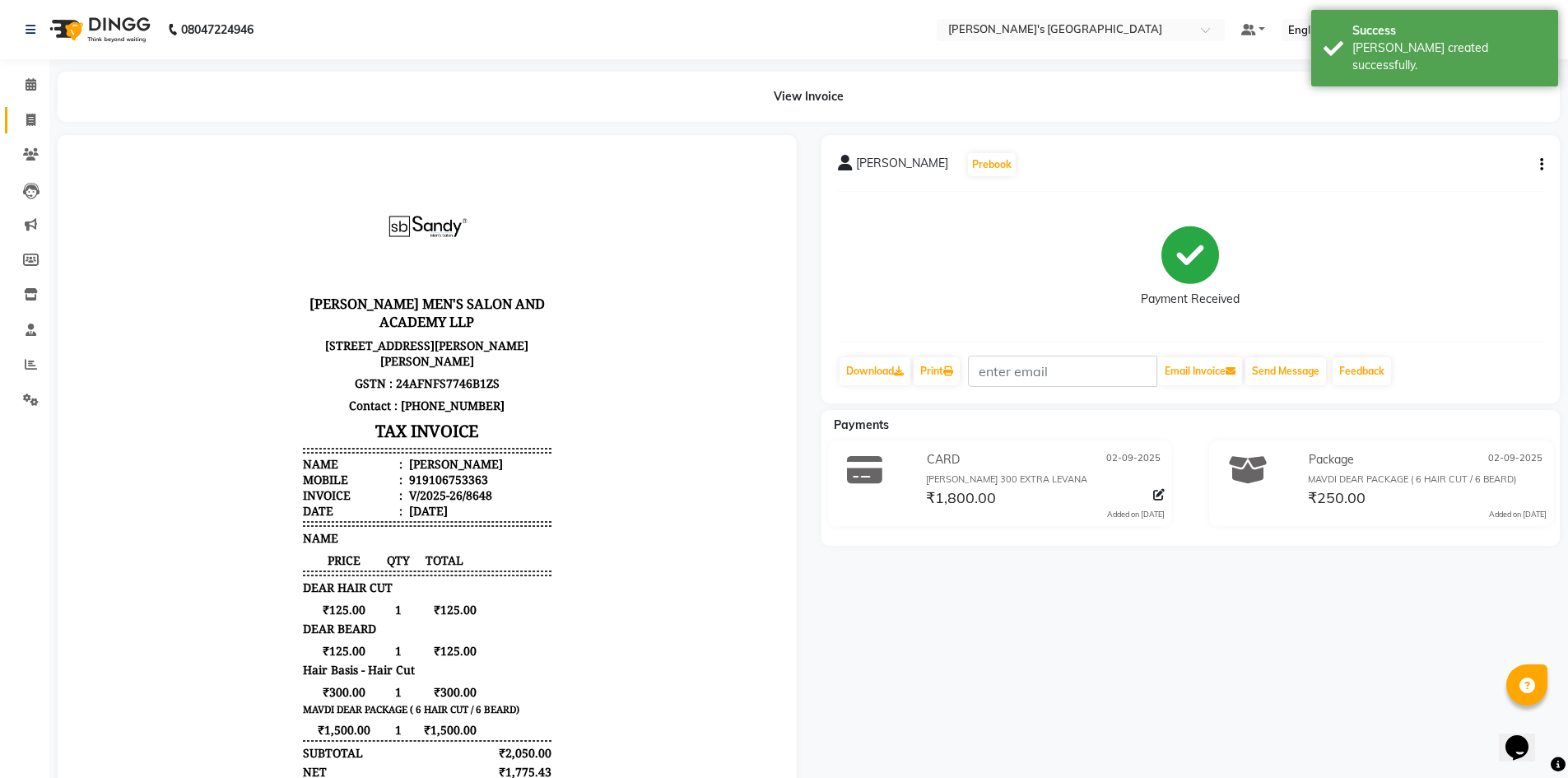
click at [34, 129] on link "Invoice" at bounding box center [24, 121] width 40 height 27
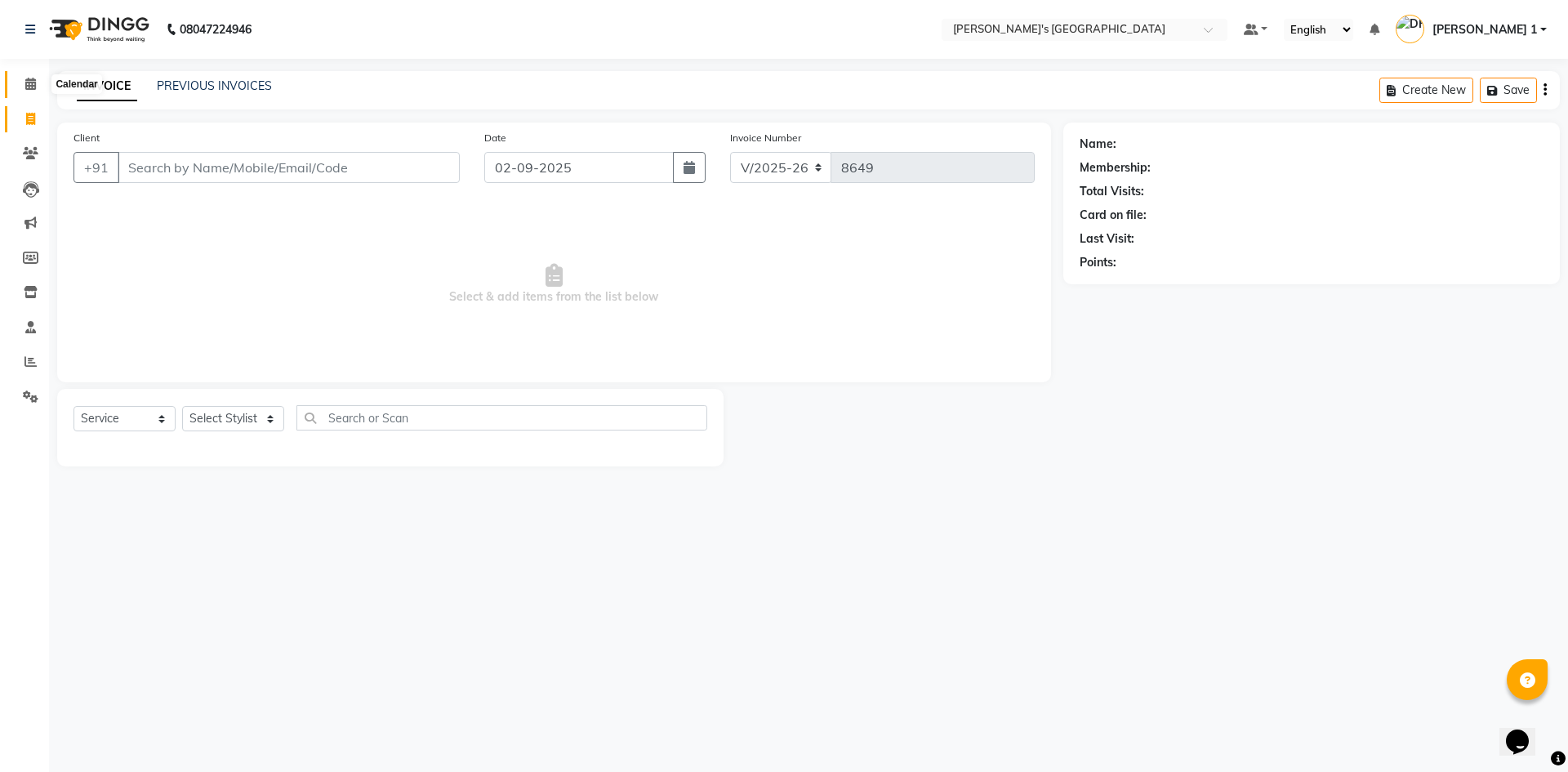
click at [35, 76] on span at bounding box center [31, 84] width 29 height 19
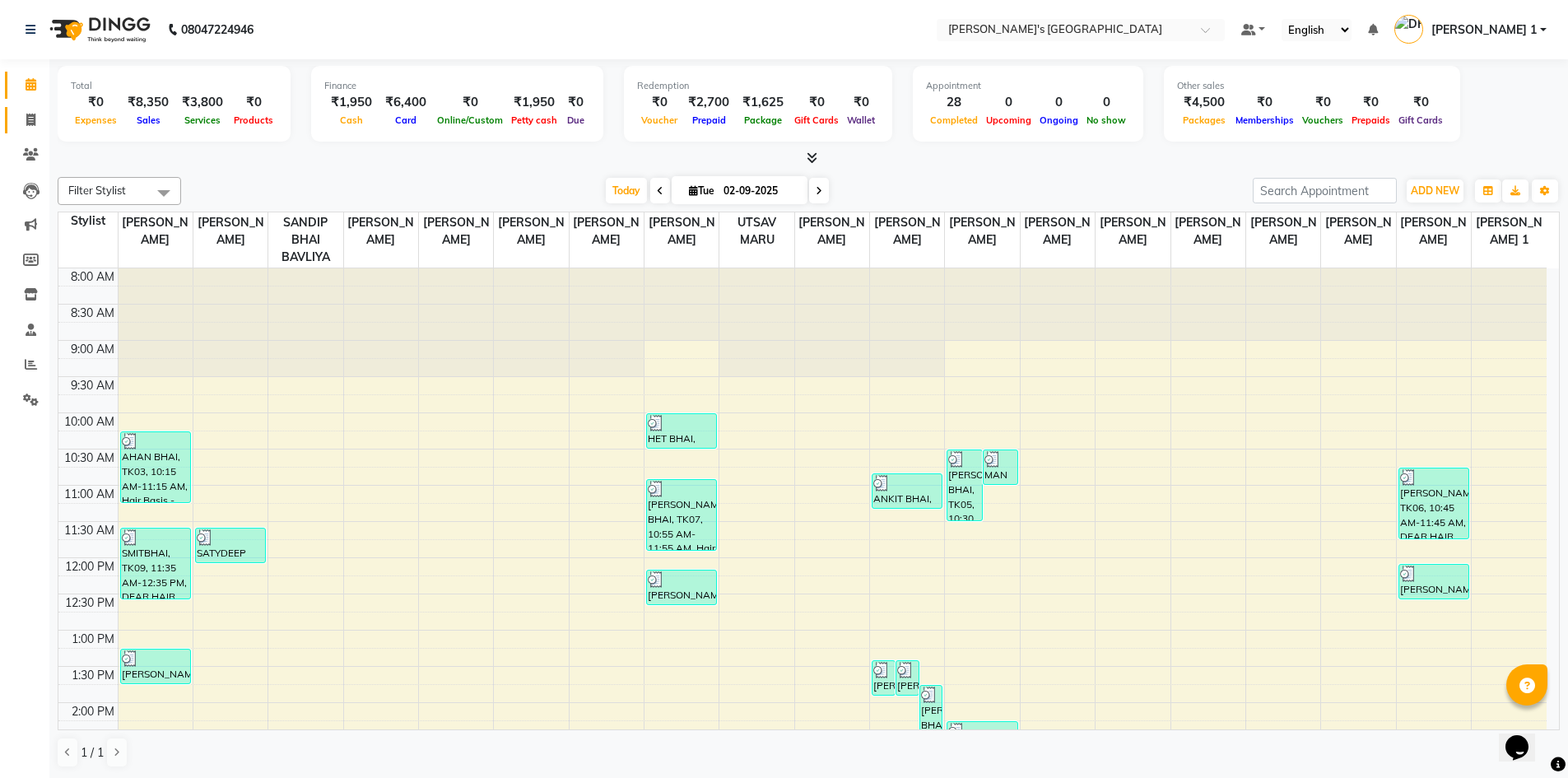
click at [26, 118] on icon at bounding box center [30, 120] width 9 height 13
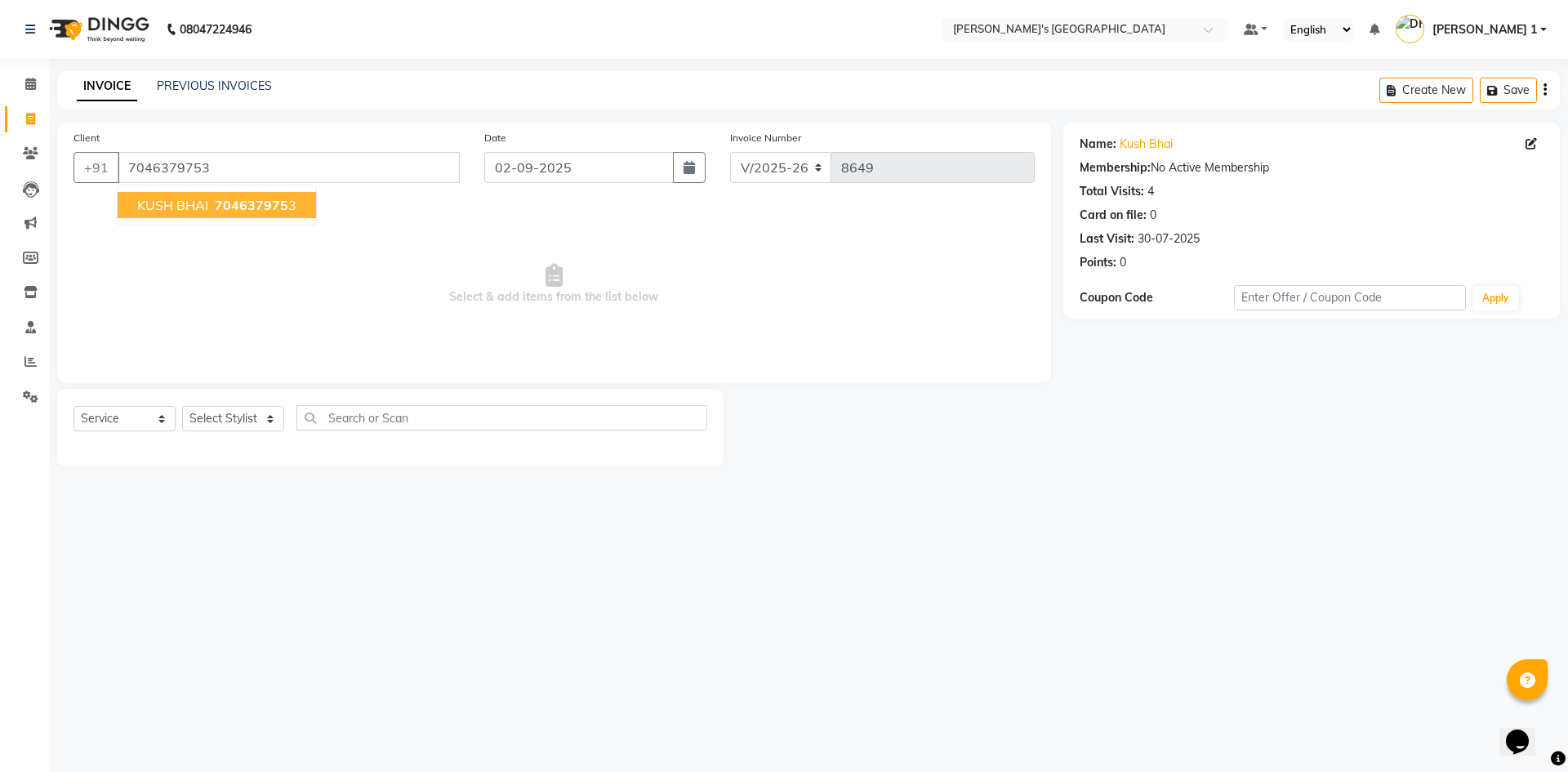
click at [237, 202] on span "704637975" at bounding box center [251, 205] width 74 height 16
click at [211, 416] on select "Select Stylist ADARSH SOLANKI AVINASH SEN BRIJESH ZALA CHANDU SEN DHRUV DAVE DH…" at bounding box center [233, 419] width 102 height 25
click at [182, 406] on select "Select Stylist ADARSH SOLANKI AVINASH SEN BRIJESH ZALA CHANDU SEN DHRUV DAVE DH…" at bounding box center [233, 419] width 102 height 25
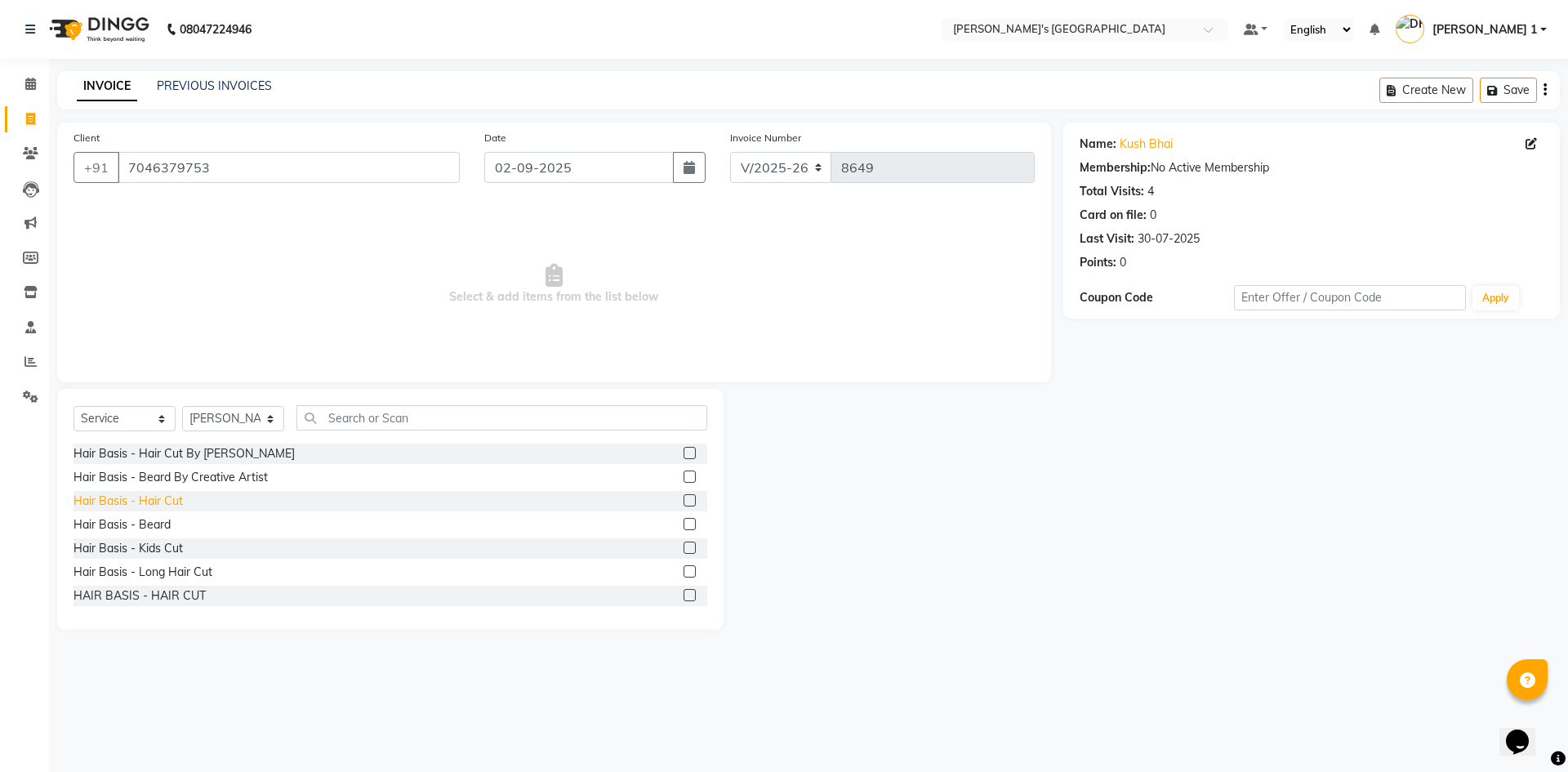
click at [169, 506] on div "Hair Basis - Hair Cut" at bounding box center [128, 501] width 109 height 17
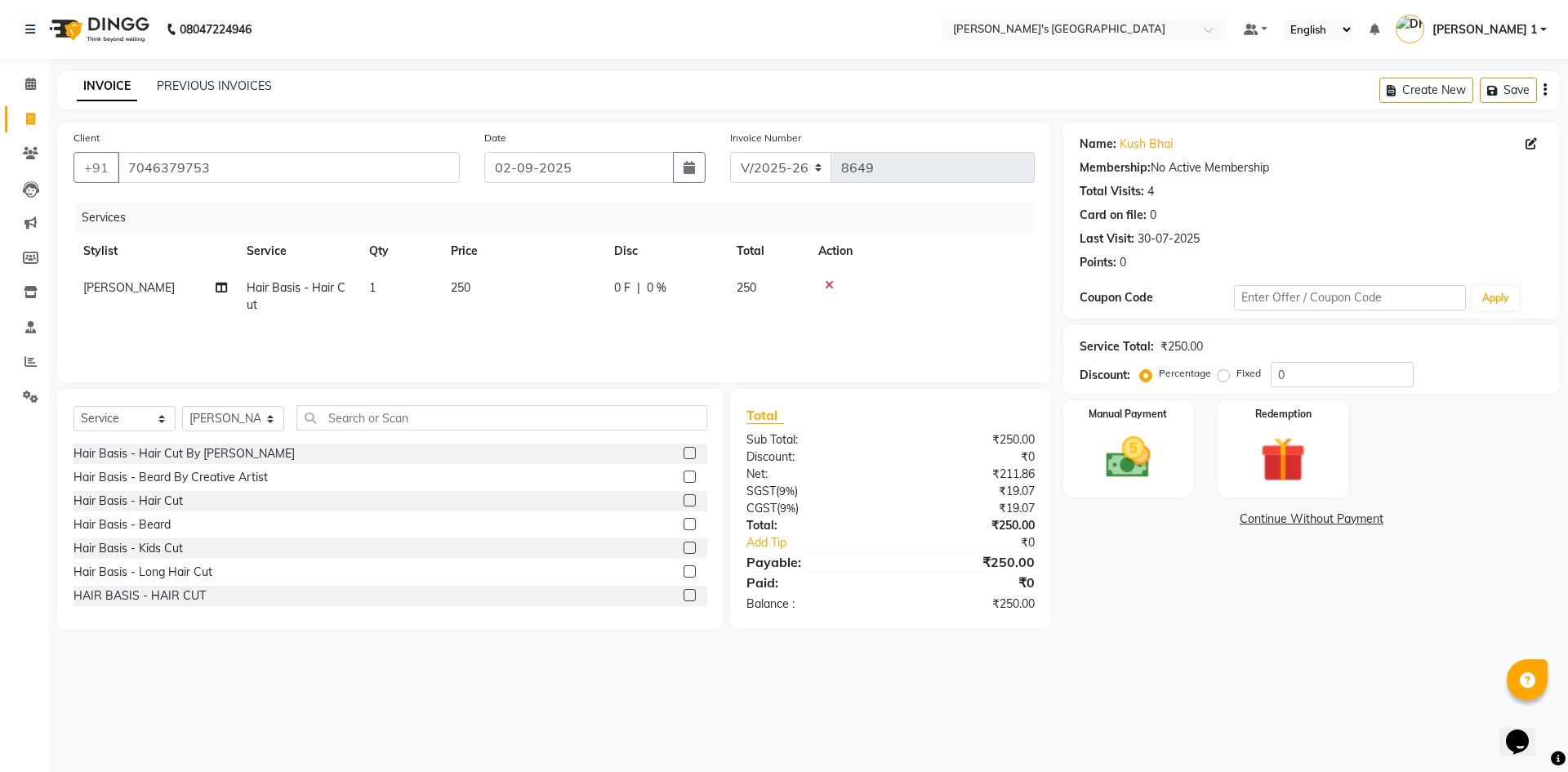
click at [508, 292] on td "250" at bounding box center [523, 296] width 164 height 54
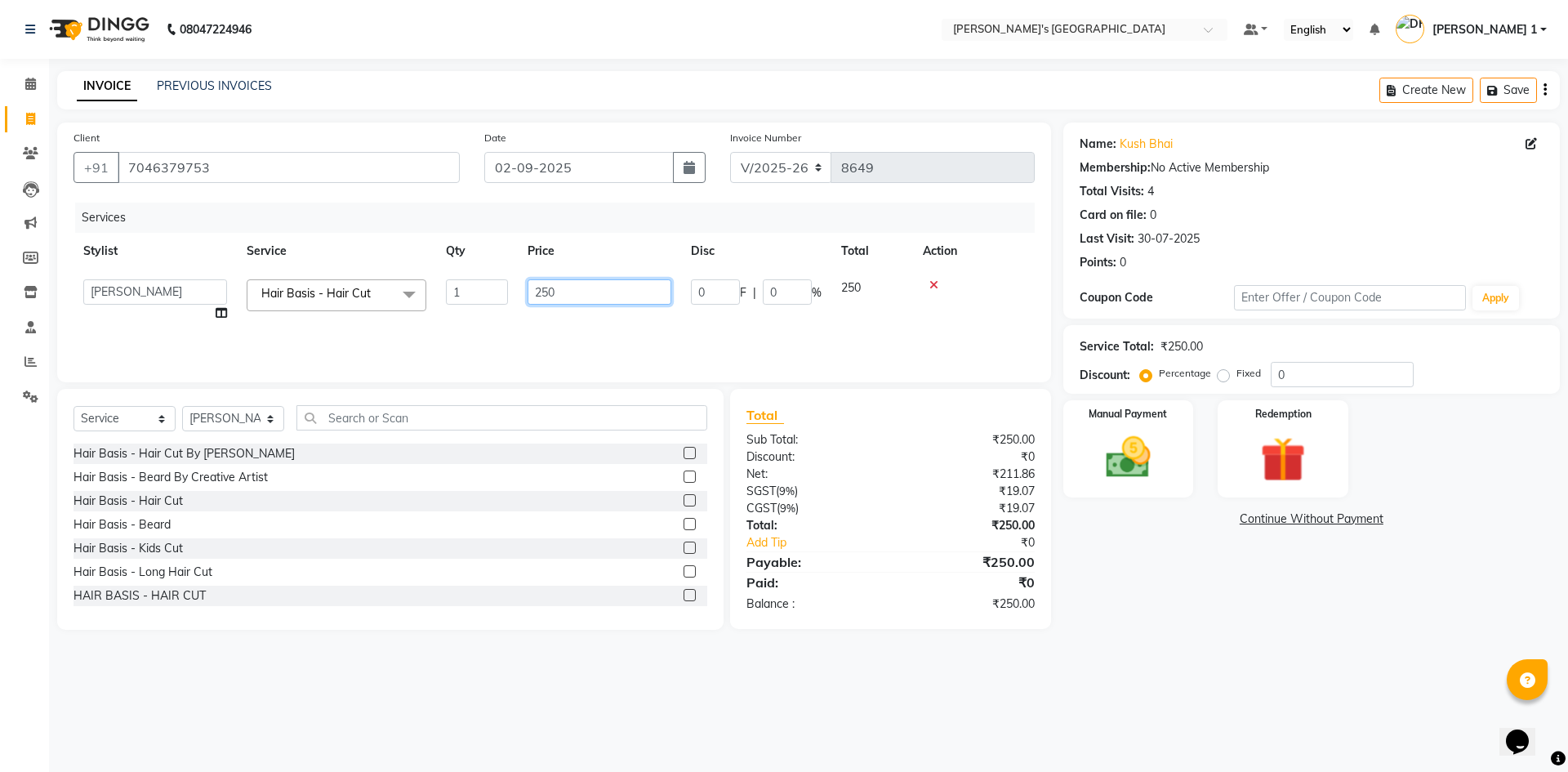
drag, startPoint x: 557, startPoint y: 289, endPoint x: 405, endPoint y: 314, distance: 154.0
click at [438, 305] on tr "ADARSH SOLANKI AVINASH SEN BRIJESH ZALA CHANDU SEN DHRUV DAVE DHRUV DAVE 1 GOUR…" at bounding box center [554, 300] width 961 height 62
click at [1150, 456] on img at bounding box center [1128, 457] width 76 height 54
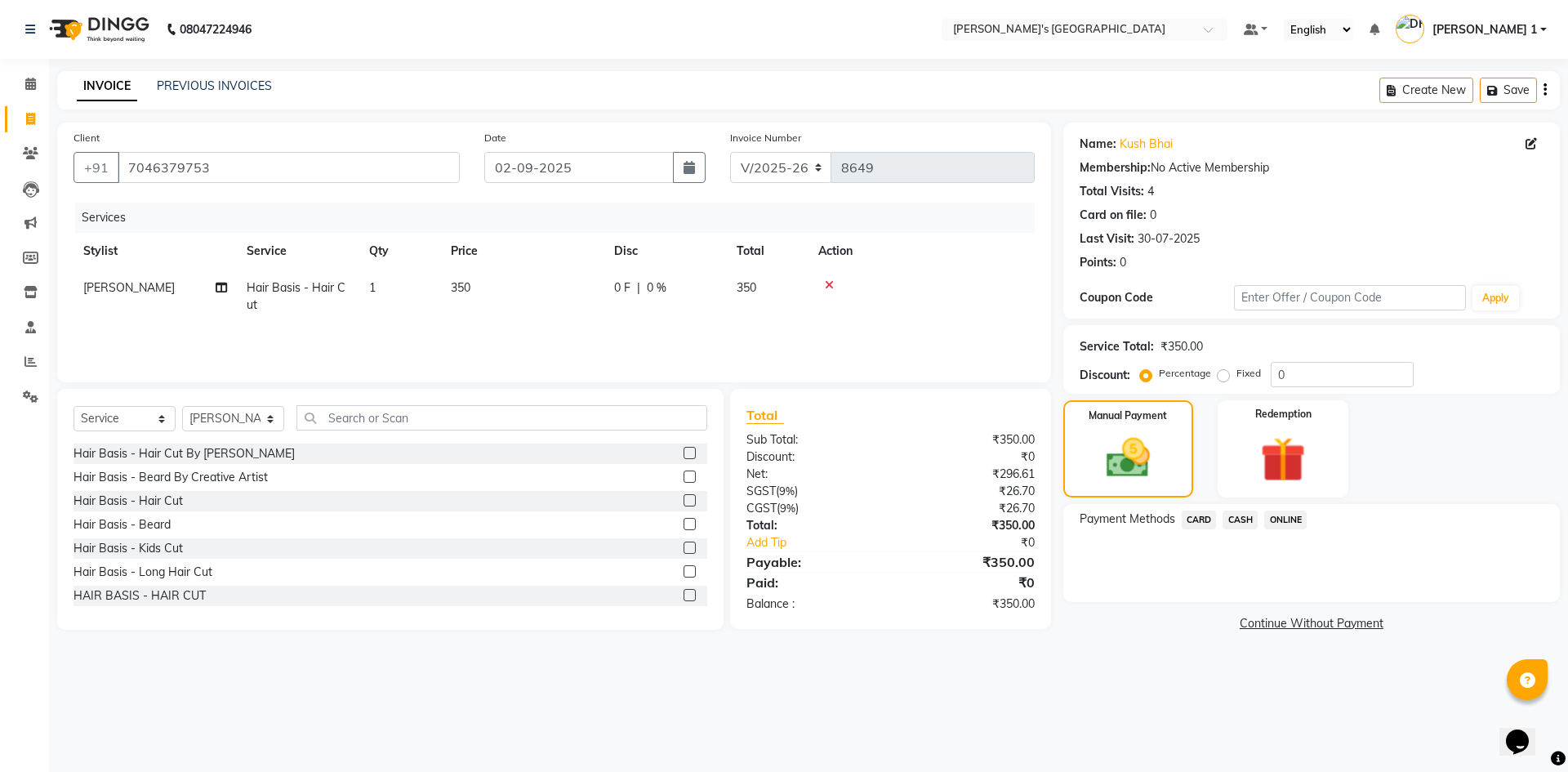
click at [1234, 521] on span "CASH" at bounding box center [1240, 520] width 35 height 19
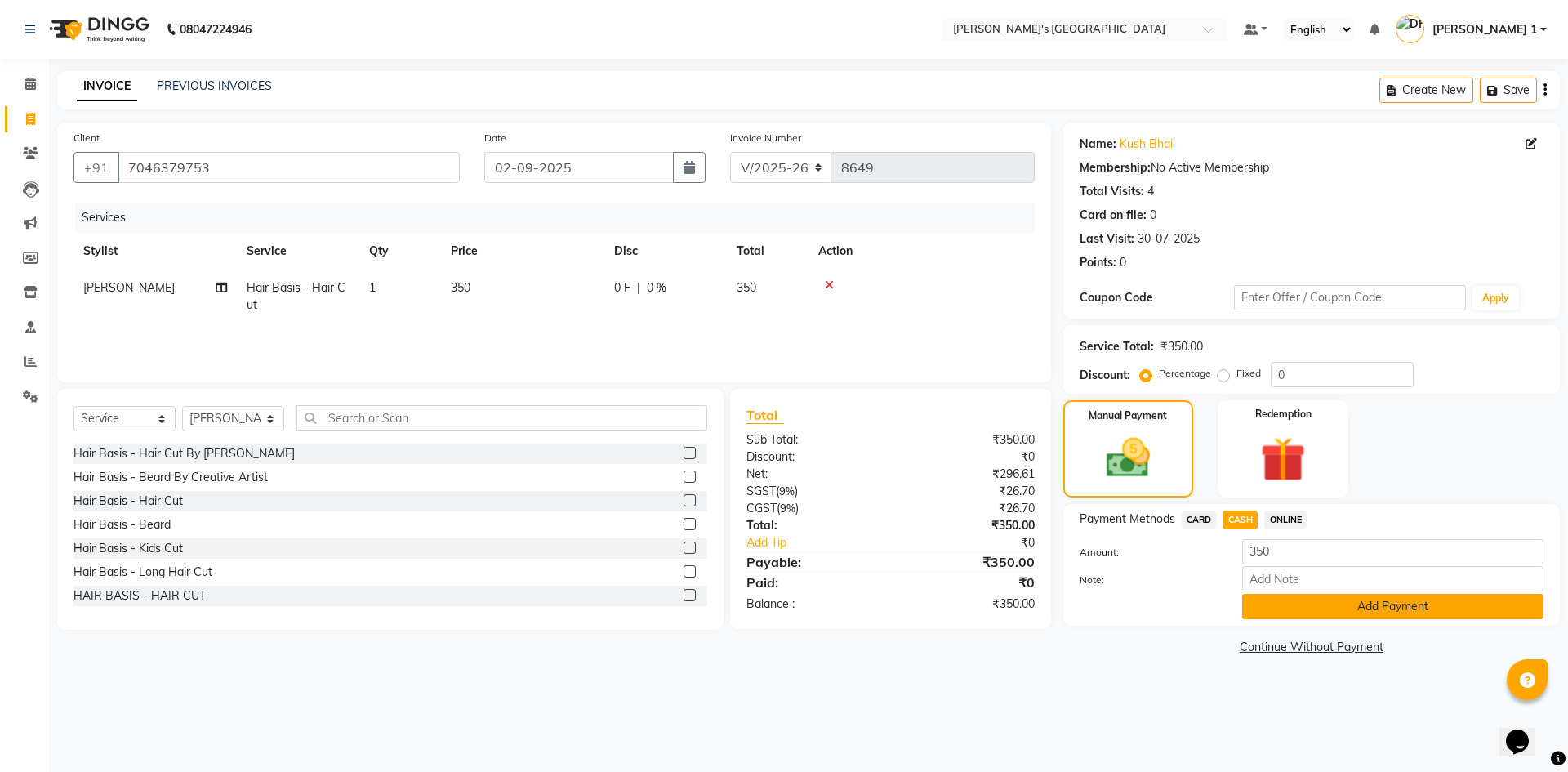
click at [1279, 600] on button "Add Payment" at bounding box center [1392, 606] width 302 height 25
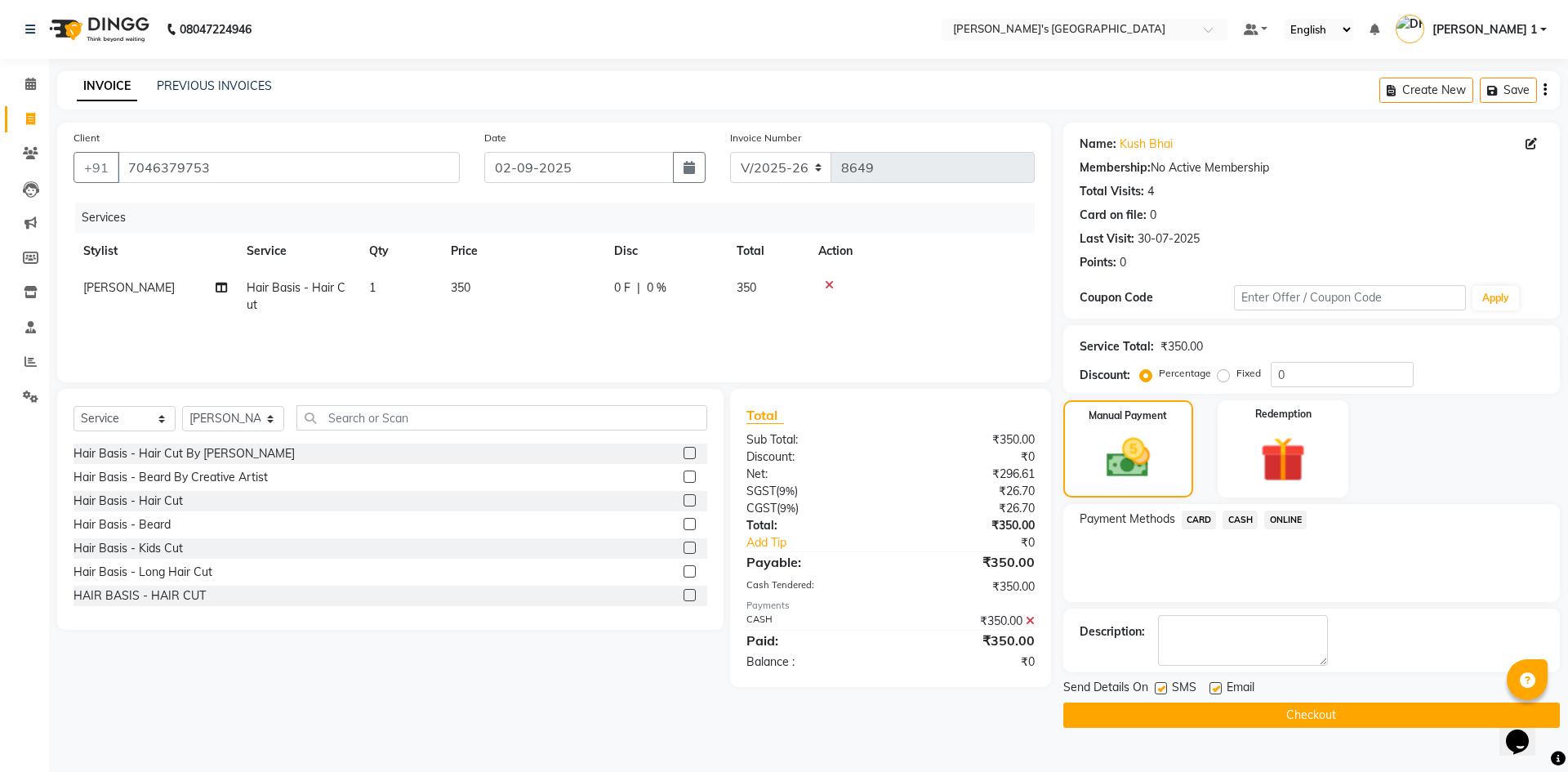
click at [1221, 691] on div "Email" at bounding box center [1238, 689] width 58 height 20
click at [1214, 691] on label at bounding box center [1215, 688] width 12 height 12
click at [1214, 691] on input "checkbox" at bounding box center [1214, 689] width 11 height 11
click at [1164, 688] on label at bounding box center [1160, 688] width 12 height 12
click at [1164, 688] on input "checkbox" at bounding box center [1159, 689] width 11 height 11
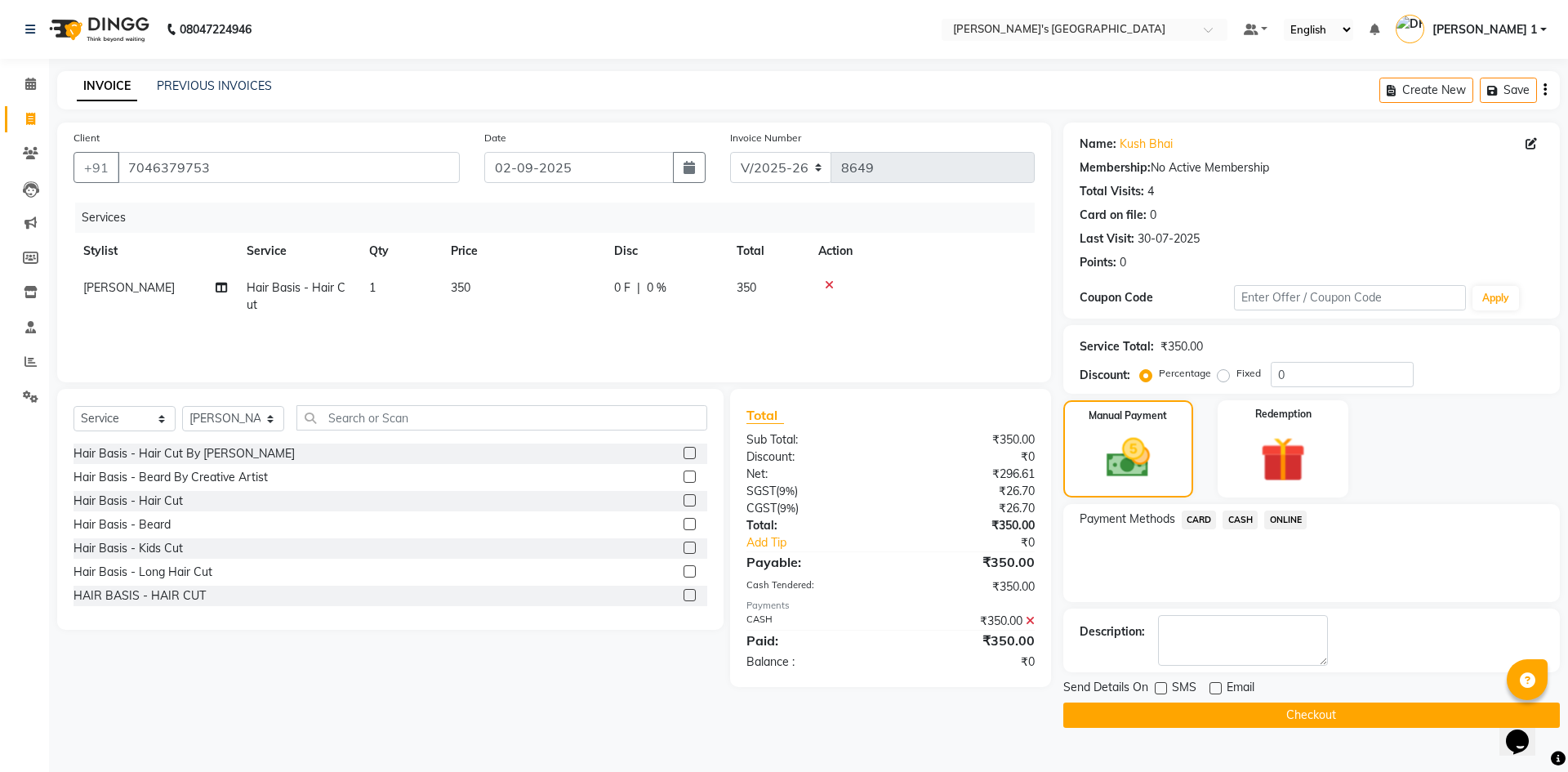
click at [1182, 716] on button "Checkout" at bounding box center [1310, 715] width 497 height 25
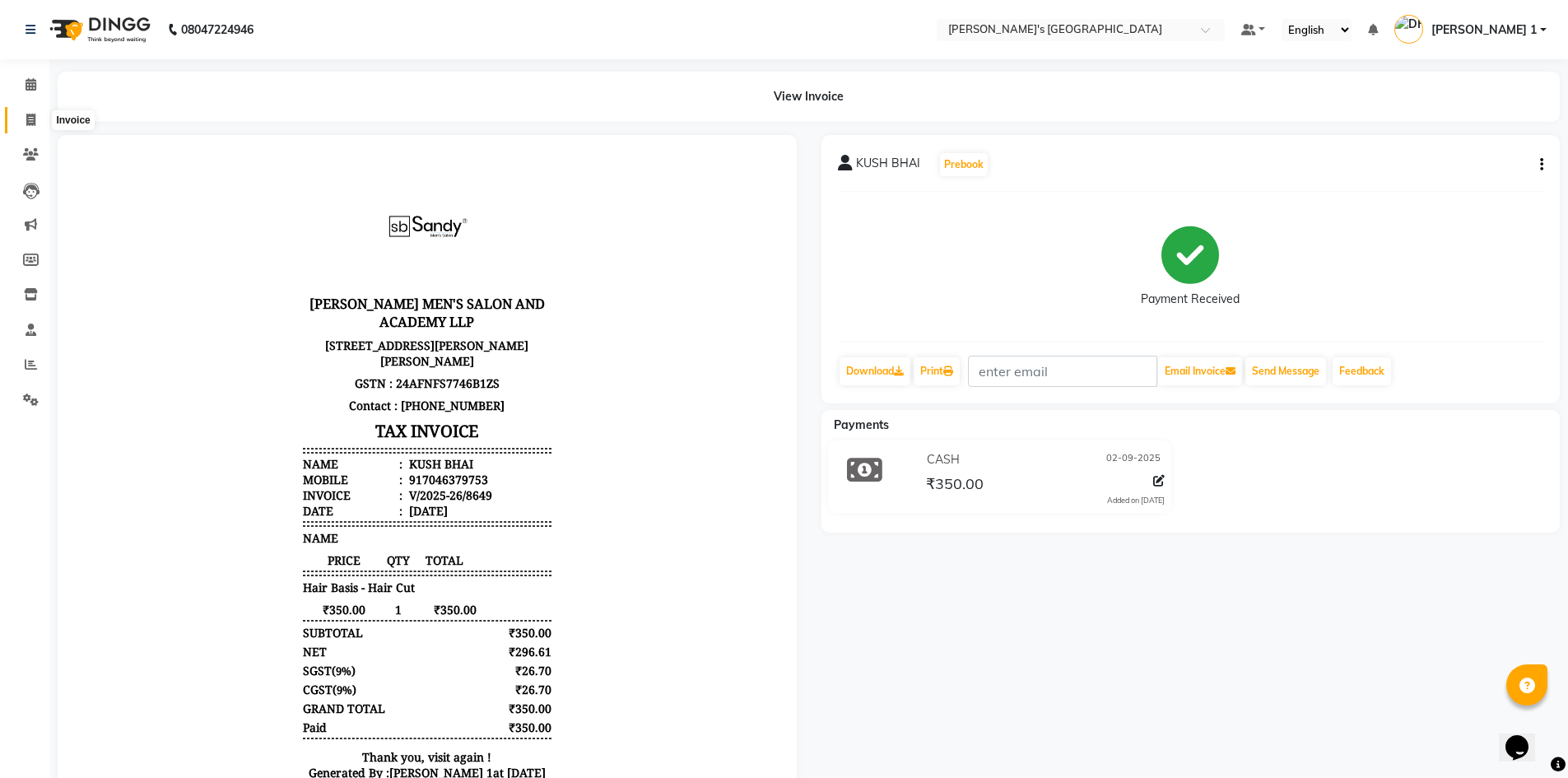
click at [17, 115] on span at bounding box center [31, 121] width 29 height 19
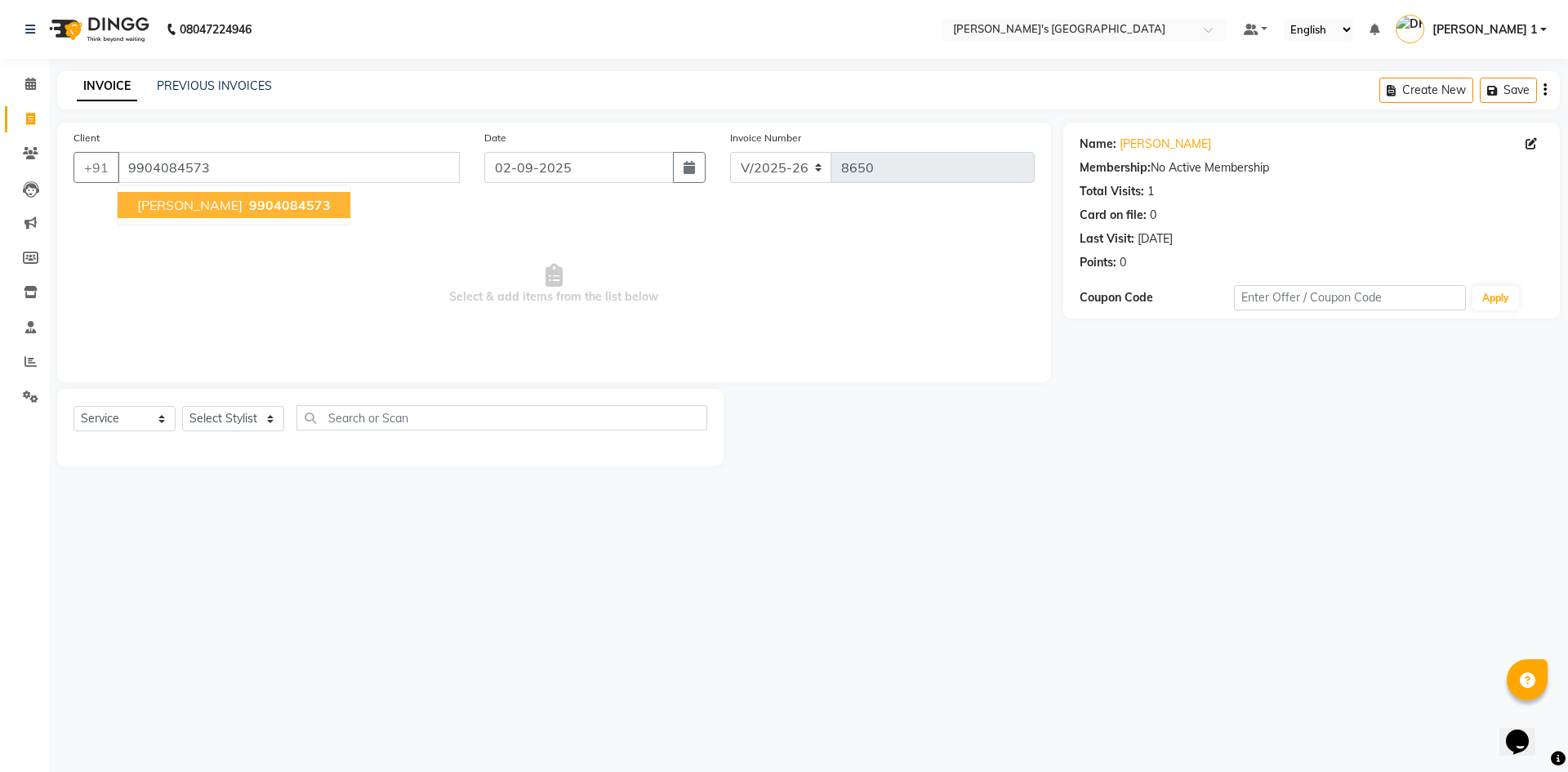
click at [249, 203] on span "9904084573" at bounding box center [289, 205] width 81 height 16
click at [239, 423] on select "Select Stylist ADARSH SOLANKI AVINASH SEN BRIJESH ZALA CHANDU SEN DHRUV DAVE DH…" at bounding box center [233, 419] width 102 height 25
click at [182, 406] on select "Select Stylist ADARSH SOLANKI AVINASH SEN BRIJESH ZALA CHANDU SEN DHRUV DAVE DH…" at bounding box center [233, 419] width 102 height 25
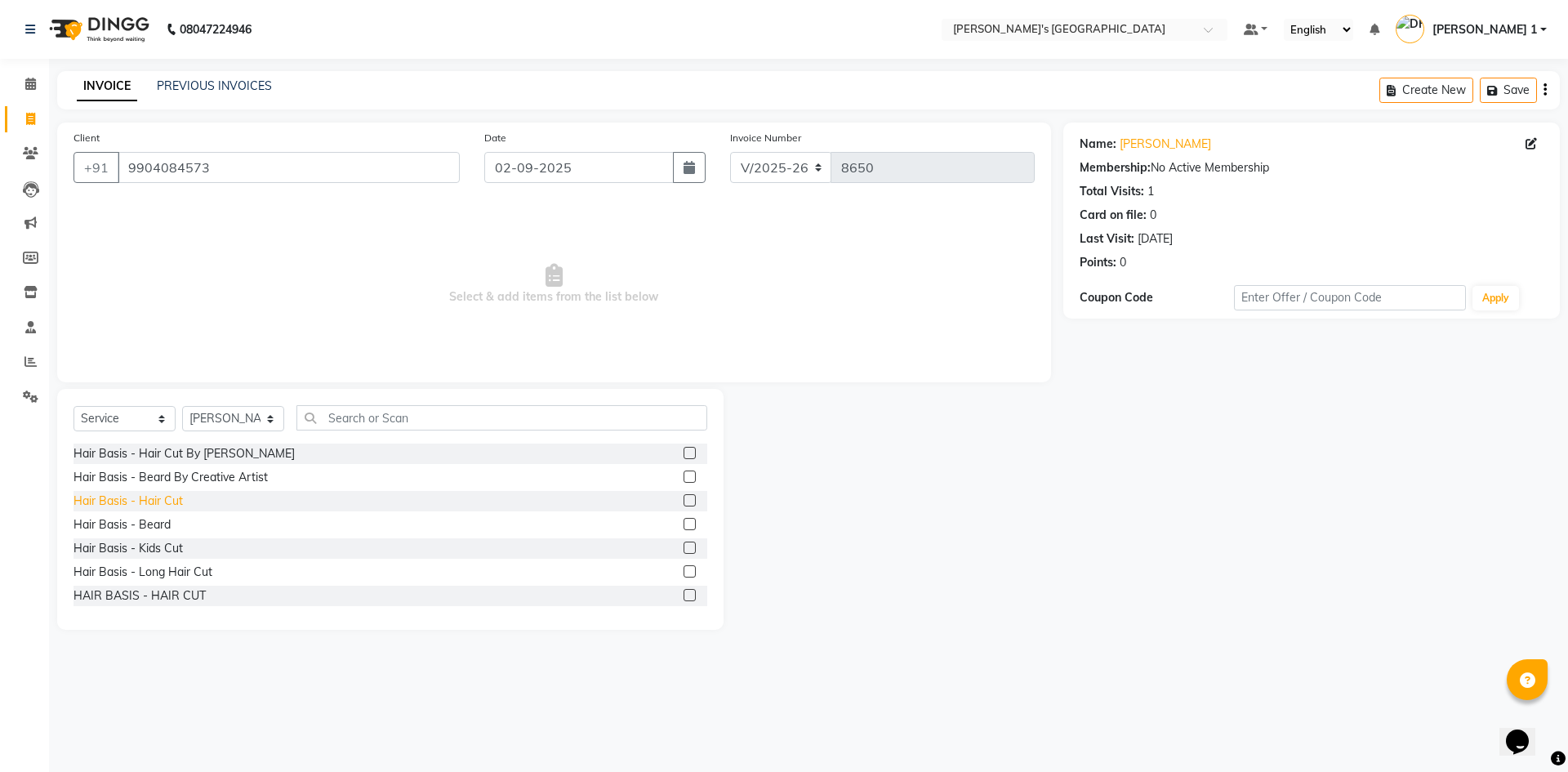
click at [148, 502] on div "Hair Basis - Hair Cut" at bounding box center [128, 501] width 109 height 17
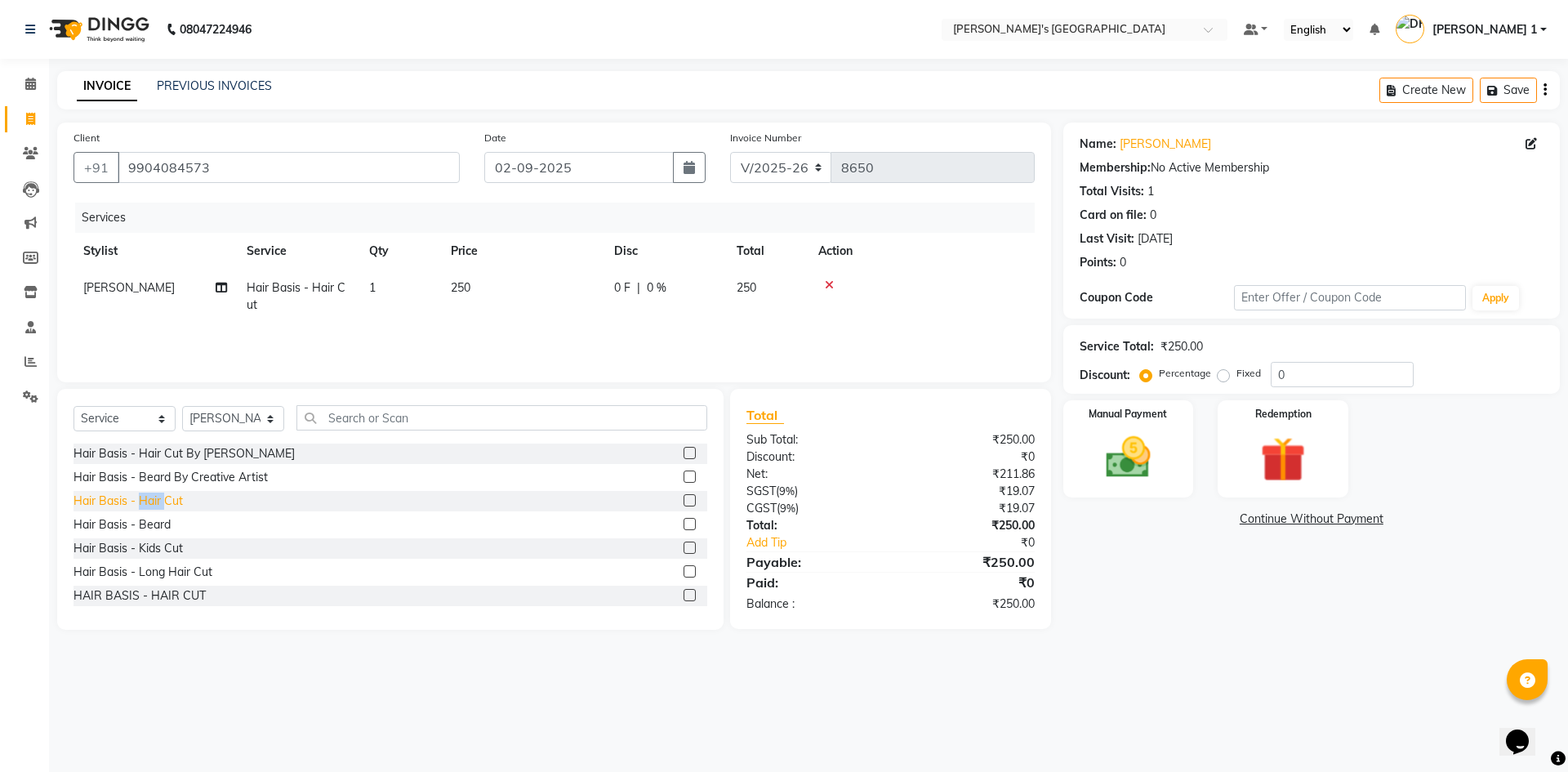
click at [148, 502] on div "Hair Basis - Hair Cut" at bounding box center [128, 501] width 109 height 17
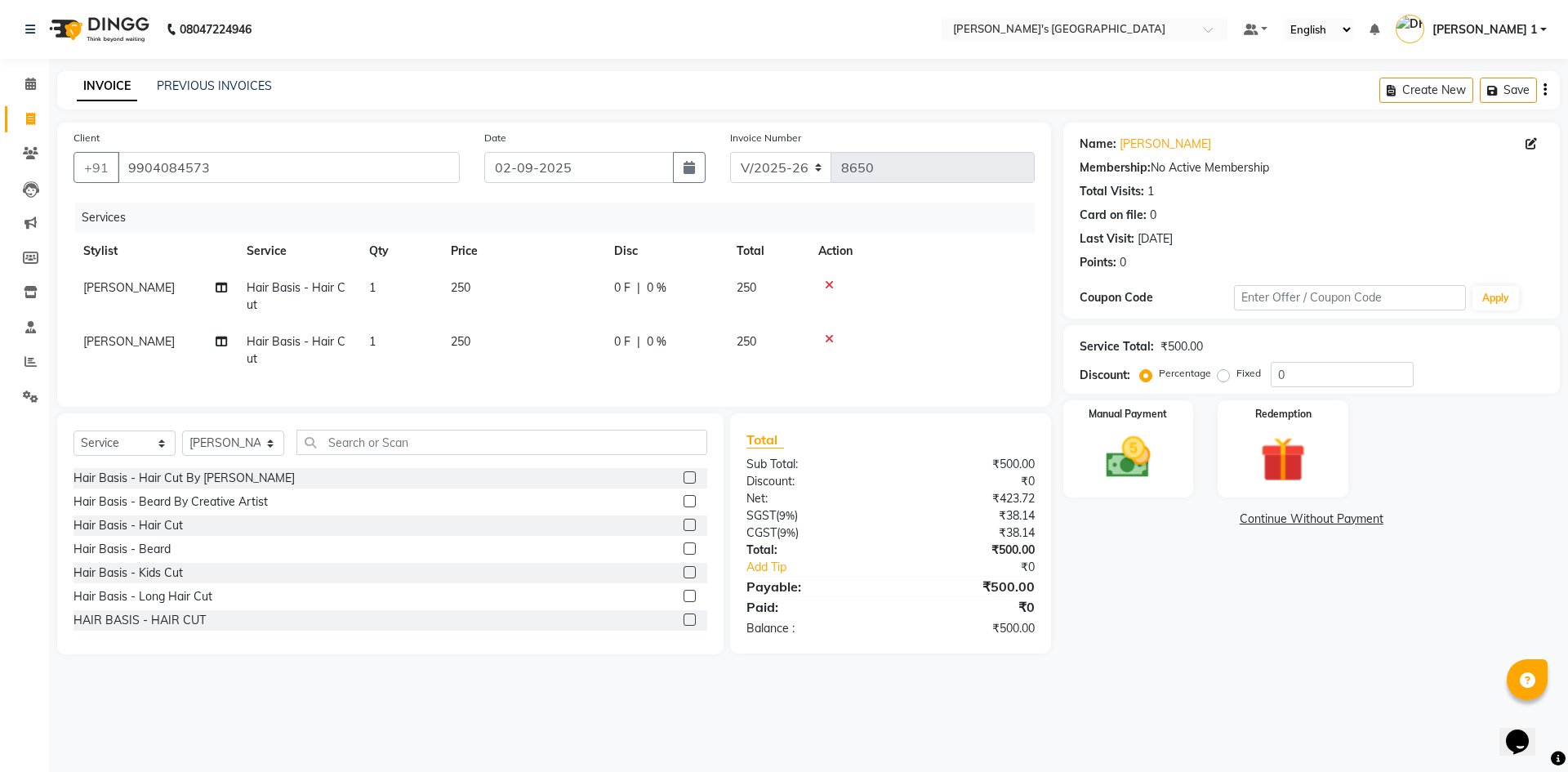
click at [168, 347] on span "[PERSON_NAME]" at bounding box center [129, 341] width 92 height 14
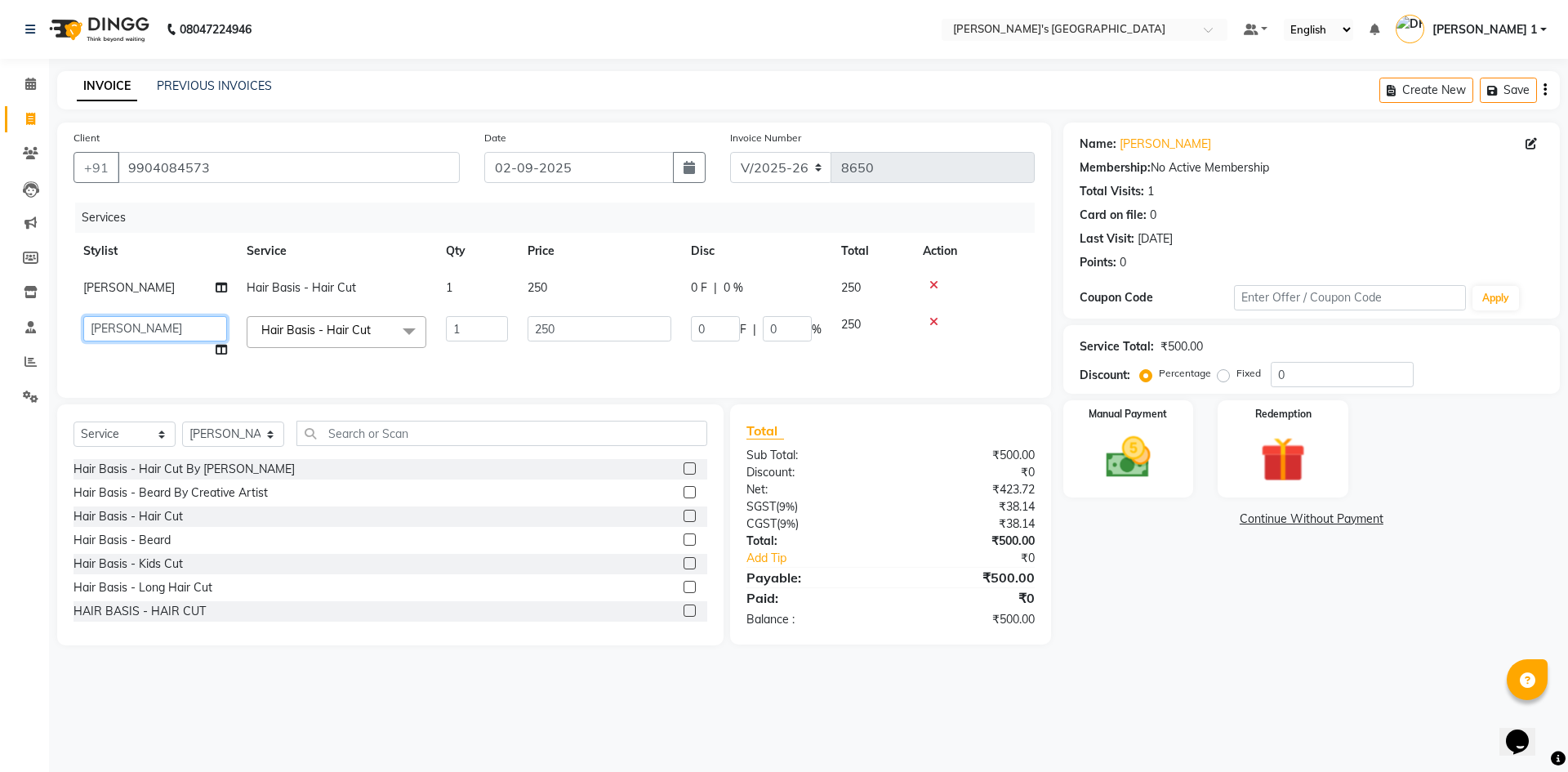
click at [177, 330] on select "ADARSH SOLANKI AVINASH SEN BRIJESH ZALA CHANDU SEN DHRUV DAVE DHRUV DAVE 1 GOUR…" at bounding box center [155, 329] width 144 height 25
click at [566, 335] on input "250" at bounding box center [599, 329] width 144 height 25
click at [566, 283] on td "250" at bounding box center [599, 287] width 164 height 36
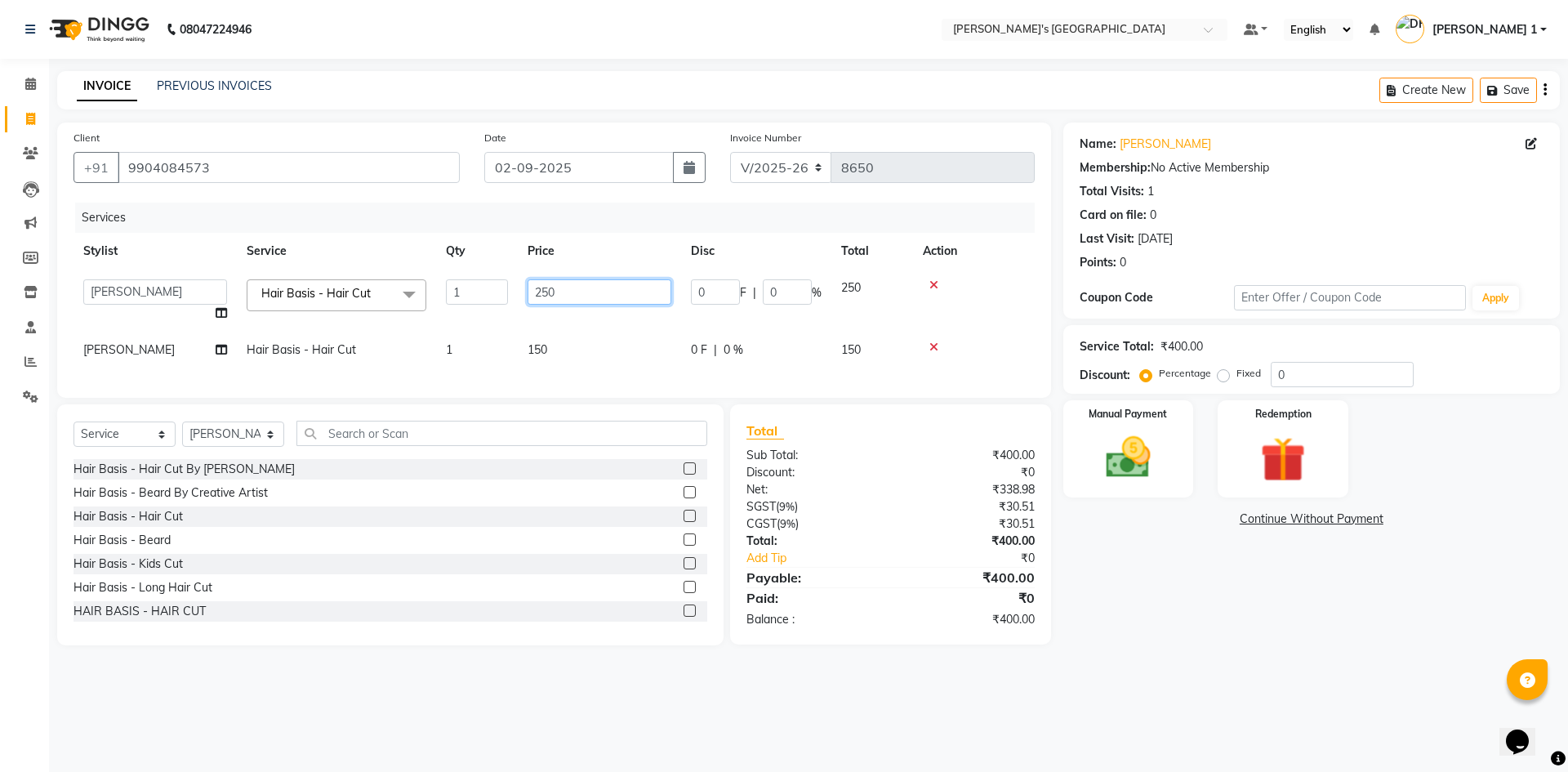
click at [557, 295] on input "250" at bounding box center [599, 292] width 144 height 25
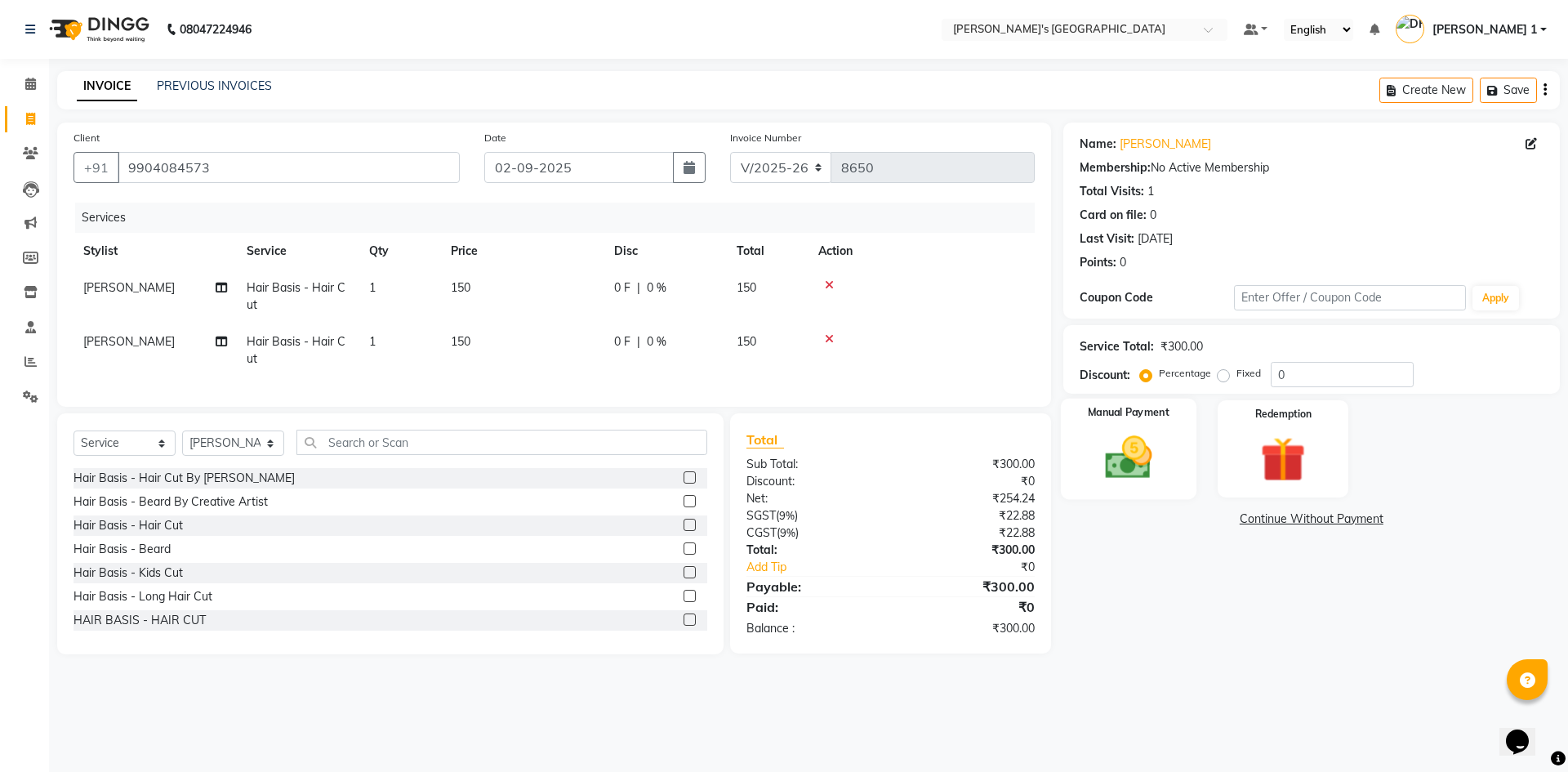
drag, startPoint x: 1096, startPoint y: 430, endPoint x: 1108, endPoint y: 440, distance: 15.6
click at [1096, 430] on div "Manual Payment" at bounding box center [1128, 448] width 136 height 101
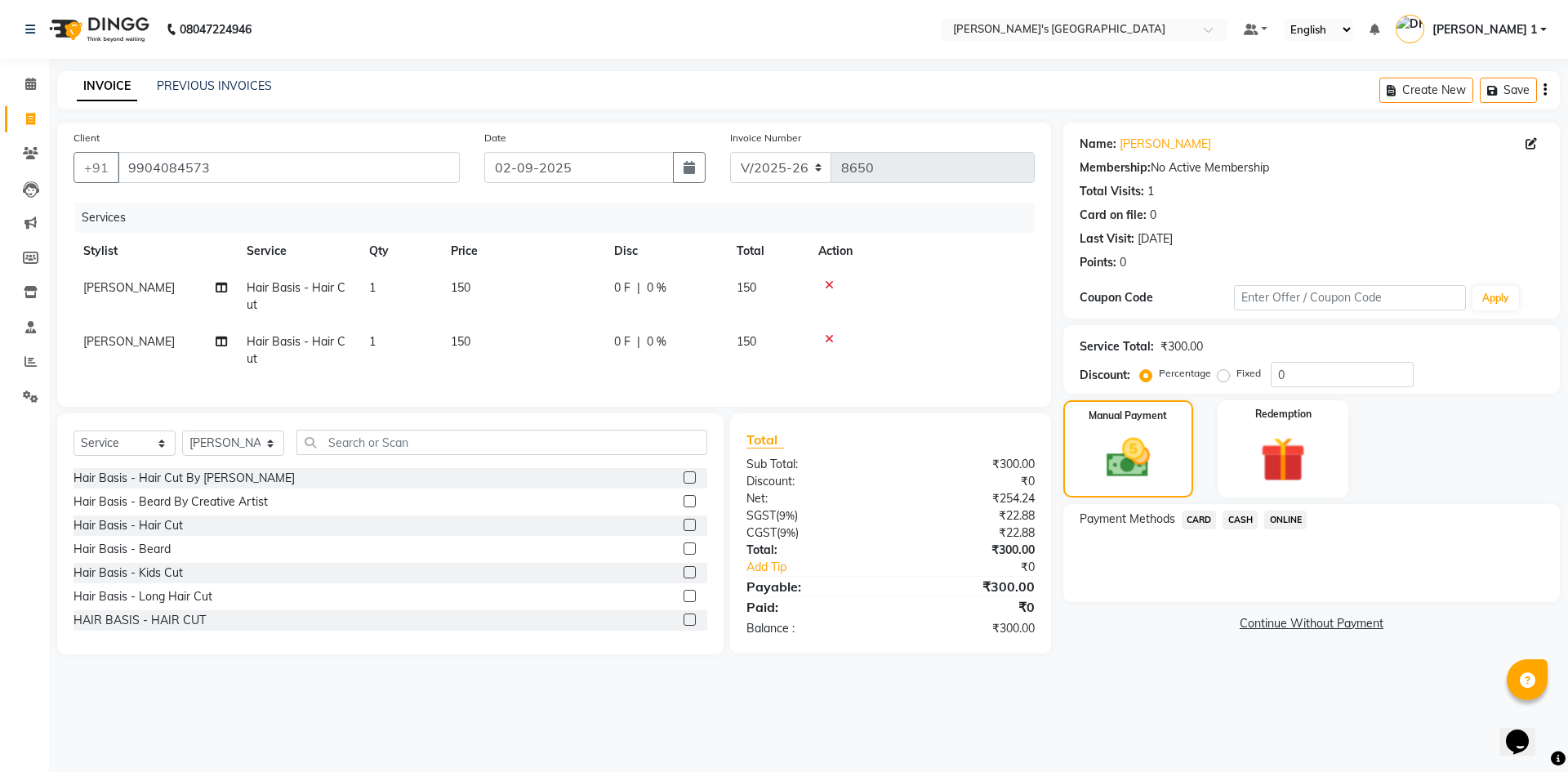
click at [1243, 523] on span "CASH" at bounding box center [1240, 520] width 35 height 19
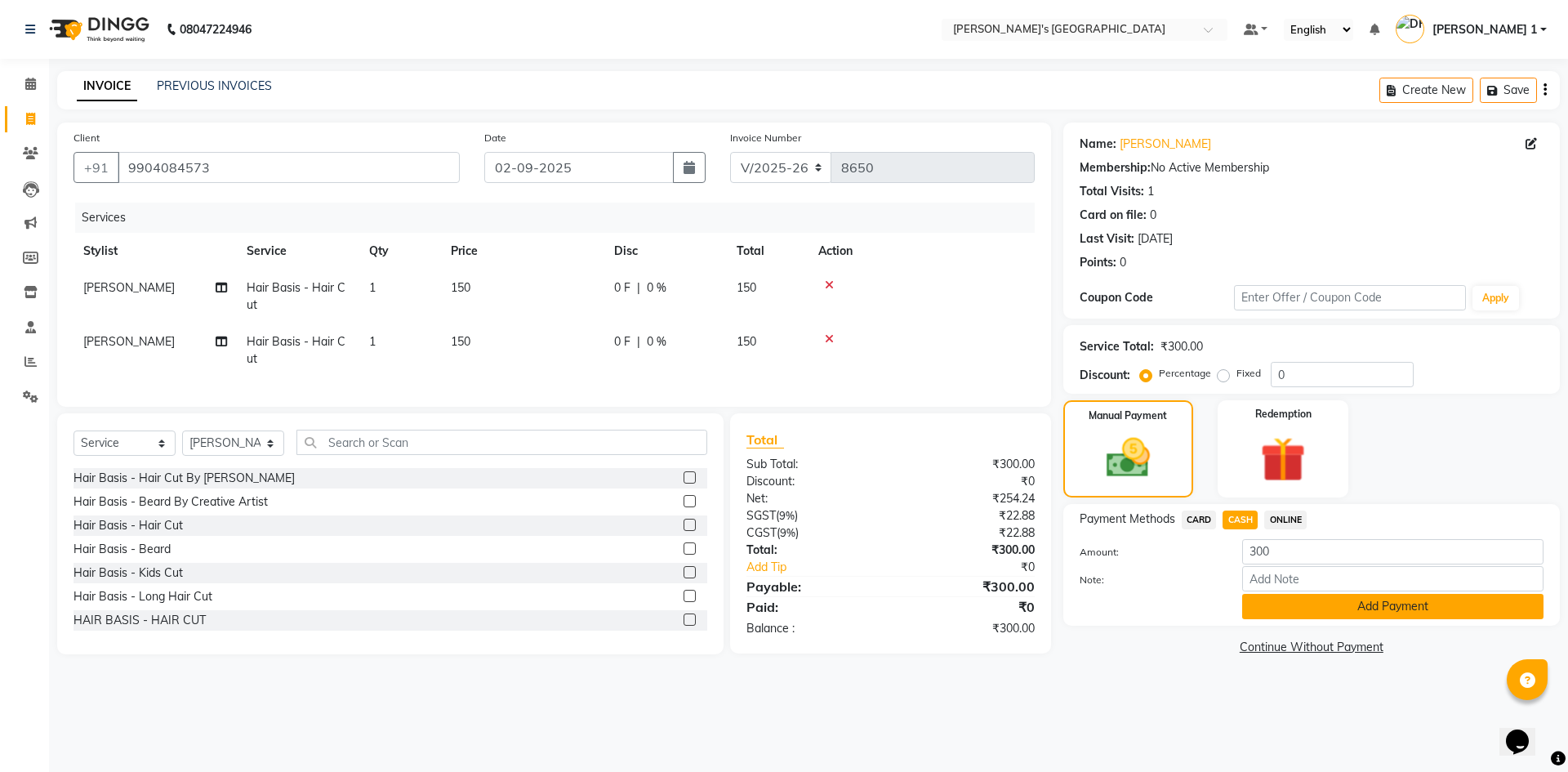
click at [1264, 608] on button "Add Payment" at bounding box center [1392, 606] width 302 height 25
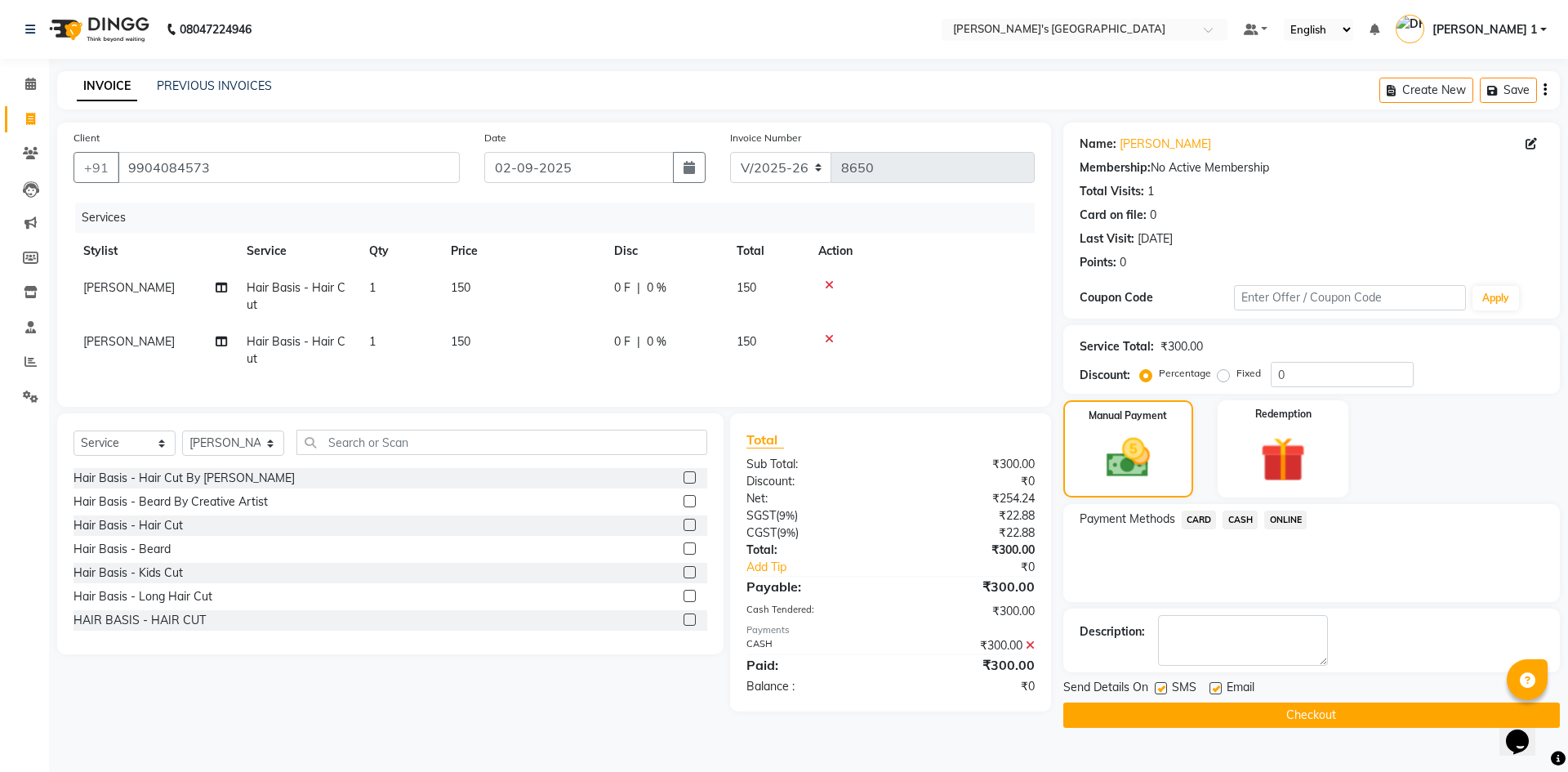
click at [1179, 689] on span "SMS" at bounding box center [1184, 689] width 25 height 20
click at [1220, 687] on label at bounding box center [1215, 688] width 12 height 12
click at [1220, 687] on input "checkbox" at bounding box center [1214, 689] width 11 height 11
click at [1159, 682] on label at bounding box center [1160, 688] width 12 height 12
click at [1159, 684] on input "checkbox" at bounding box center [1159, 689] width 11 height 11
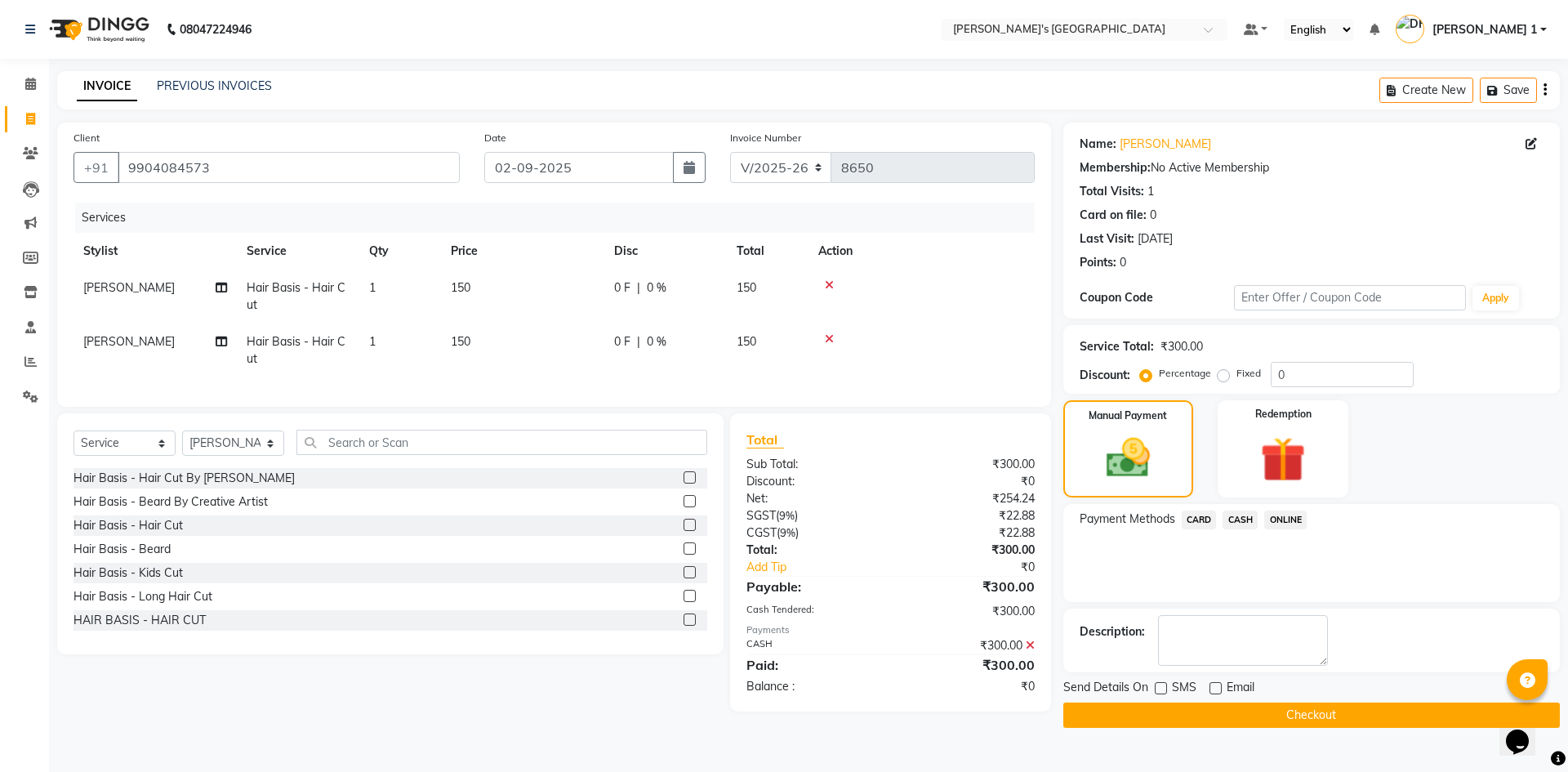
click at [1189, 715] on button "Checkout" at bounding box center [1310, 715] width 497 height 25
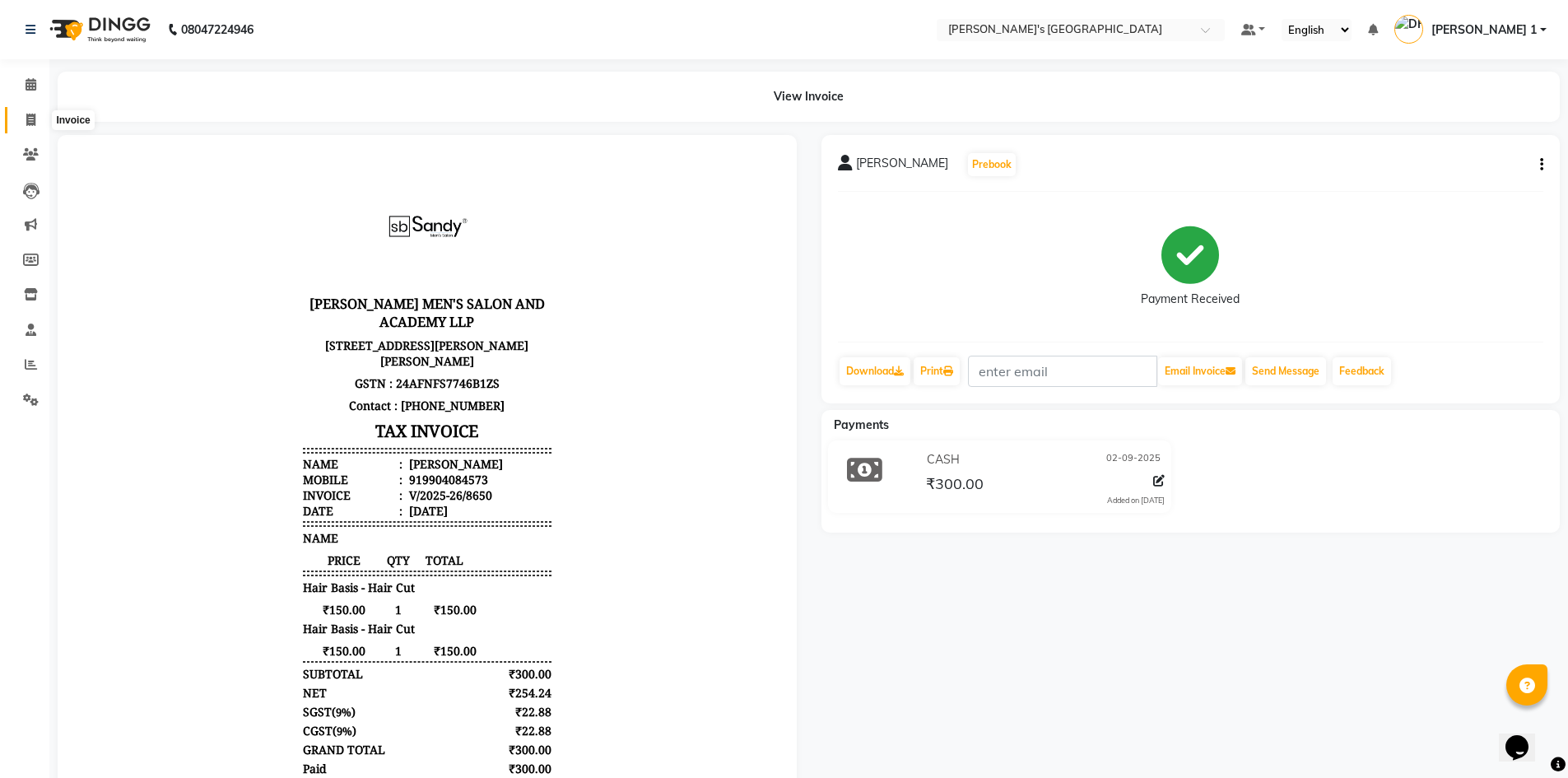
click at [26, 125] on icon at bounding box center [30, 120] width 9 height 13
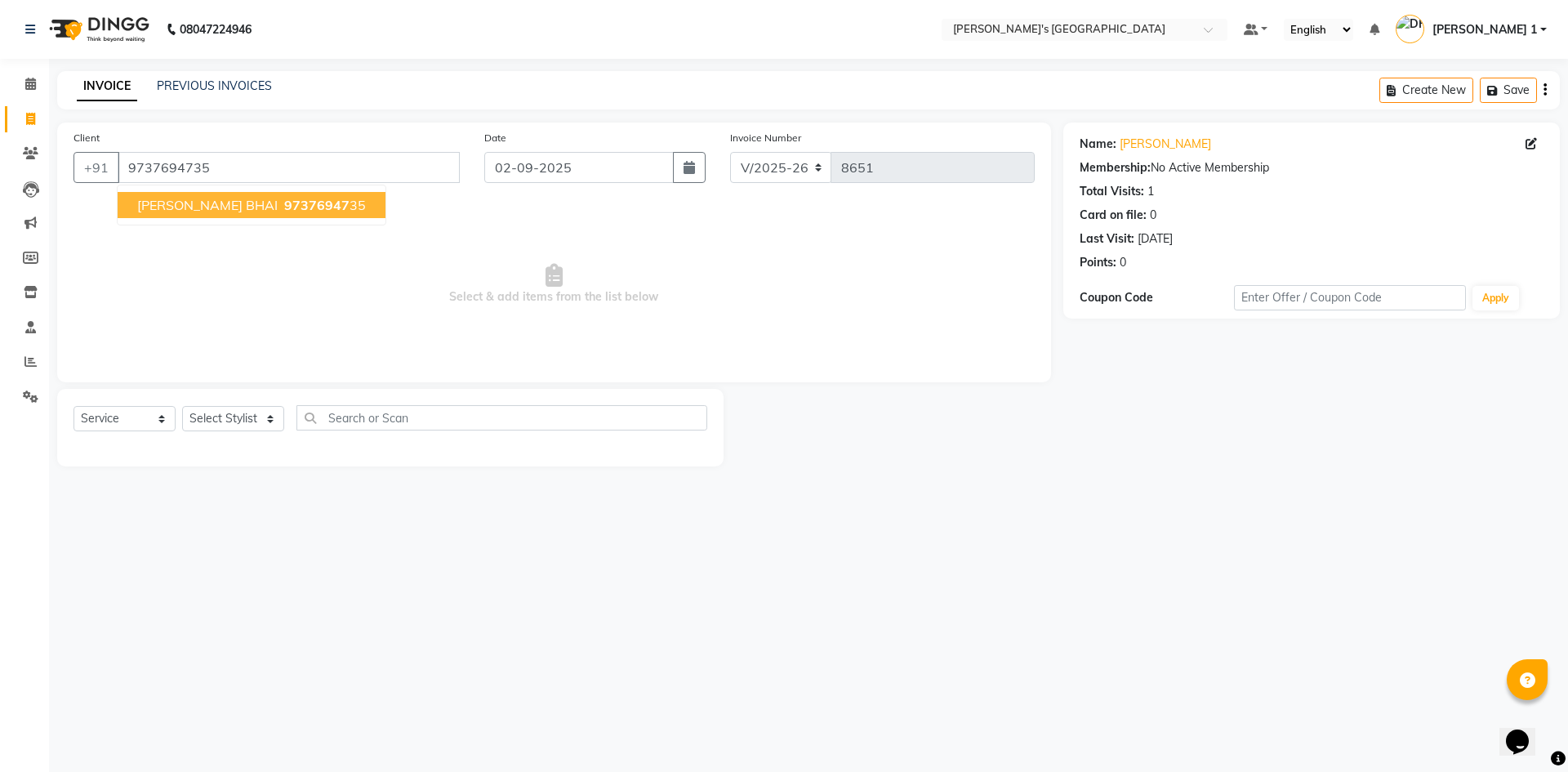
click at [164, 211] on span "VIVEK BHAI" at bounding box center [207, 205] width 141 height 16
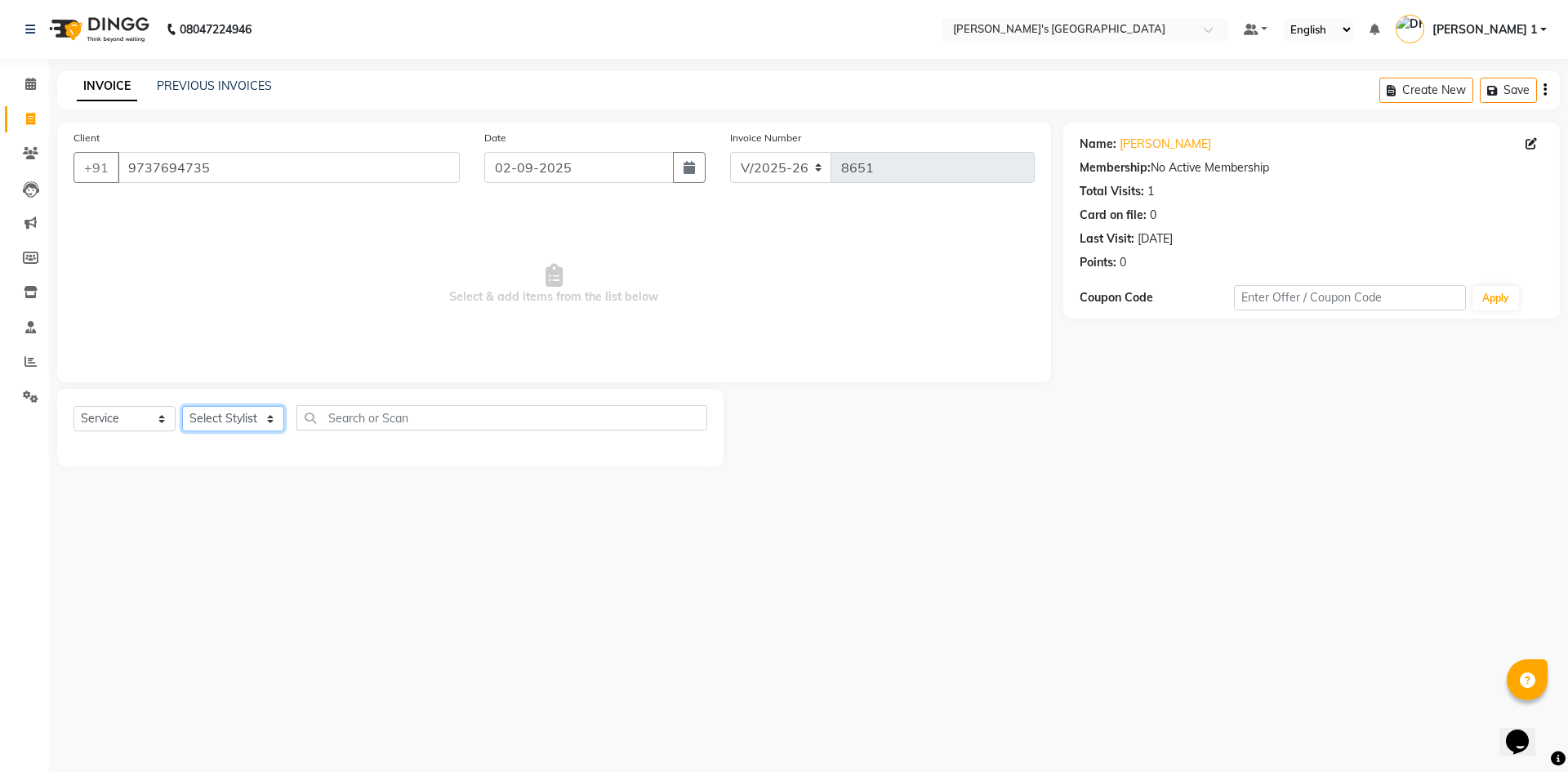
click at [247, 420] on select "Select Stylist ADARSH SOLANKI AVINASH SEN BRIJESH ZALA CHANDU SEN DHRUV DAVE DH…" at bounding box center [233, 419] width 102 height 25
click at [182, 406] on select "Select Stylist ADARSH SOLANKI AVINASH SEN BRIJESH ZALA CHANDU SEN DHRUV DAVE DH…" at bounding box center [233, 419] width 102 height 25
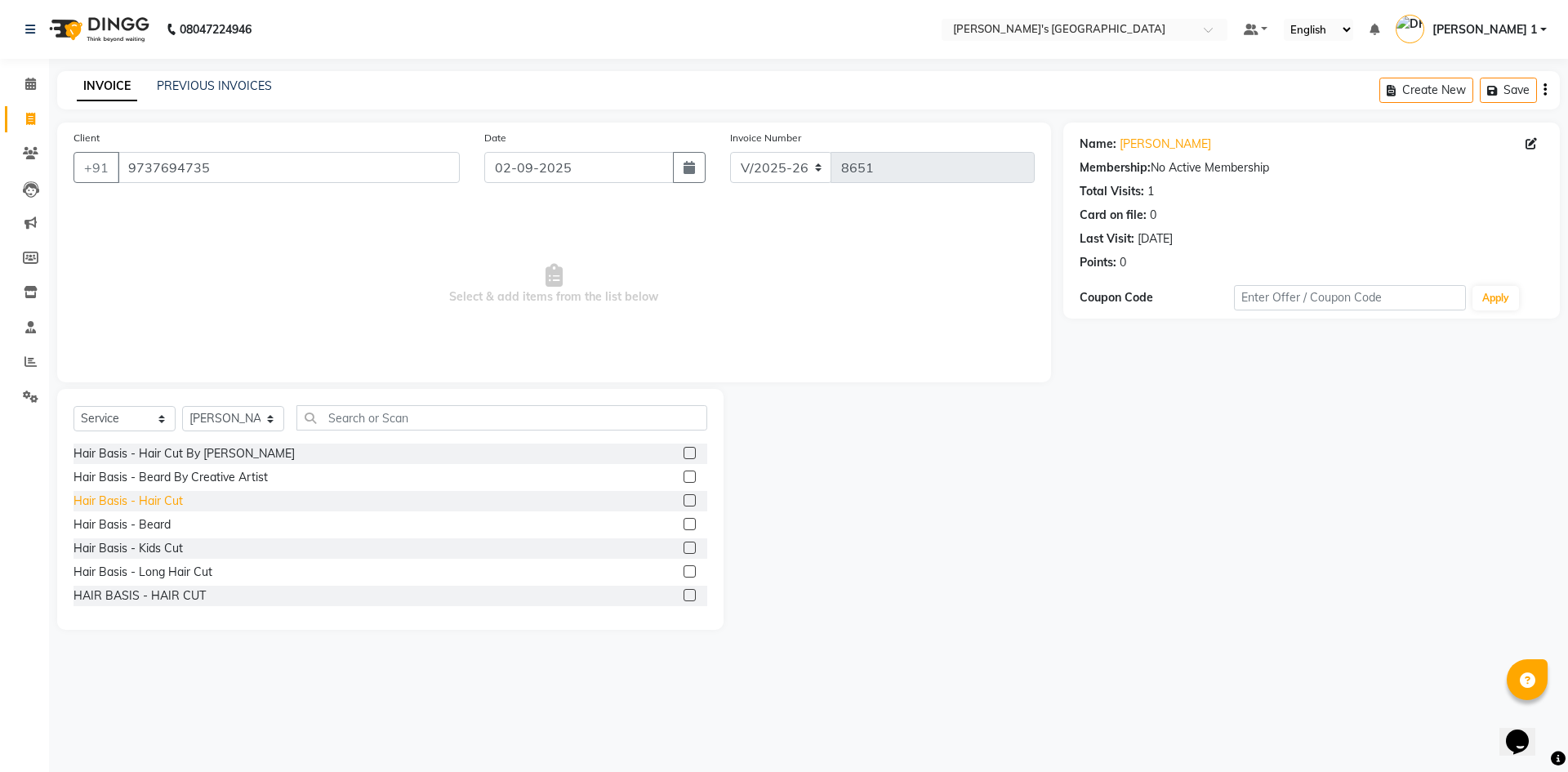
click at [136, 497] on div "Hair Basis - Hair Cut" at bounding box center [128, 501] width 109 height 17
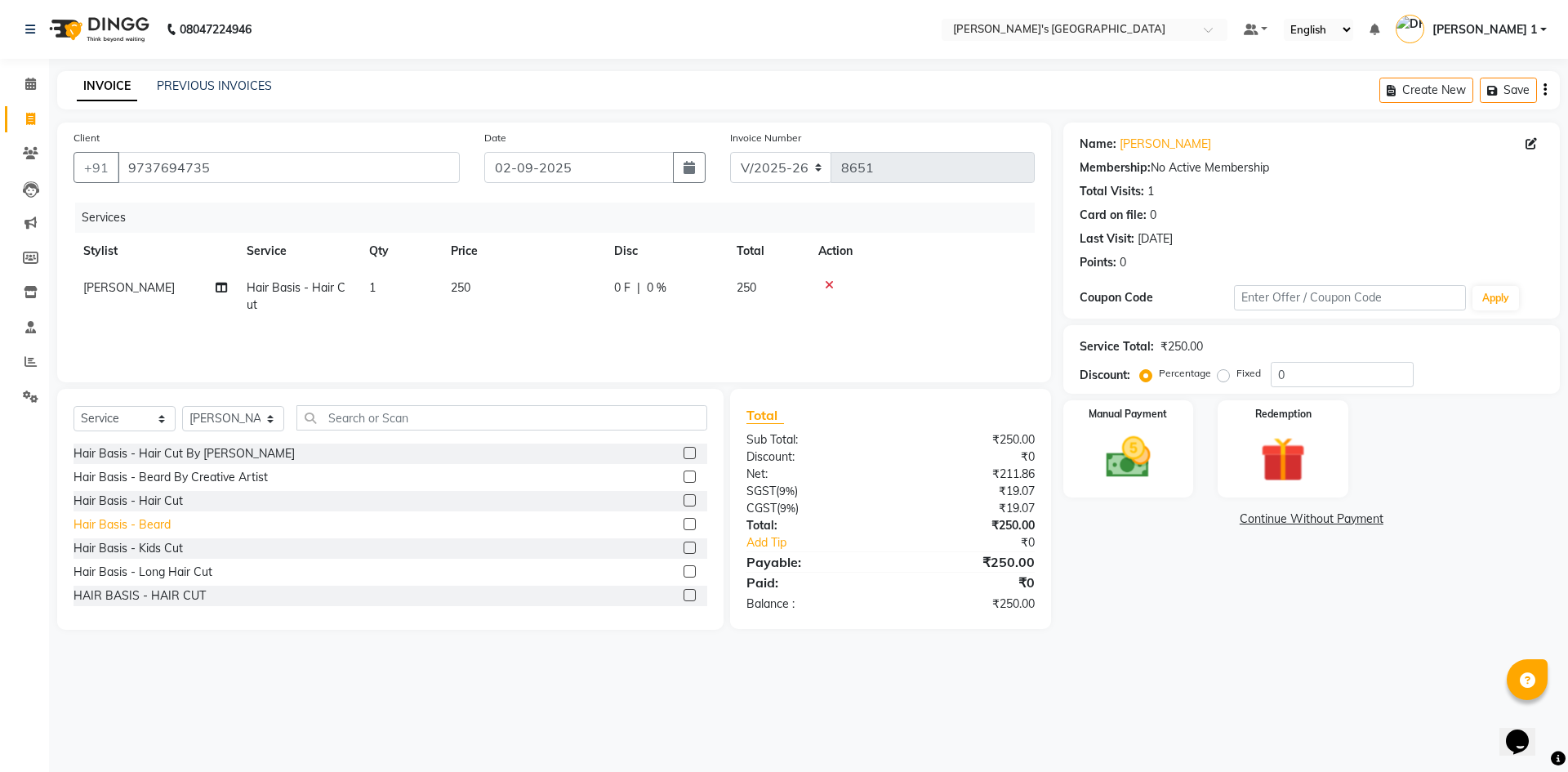
click at [142, 529] on div "Hair Basis - Beard" at bounding box center [122, 525] width 97 height 17
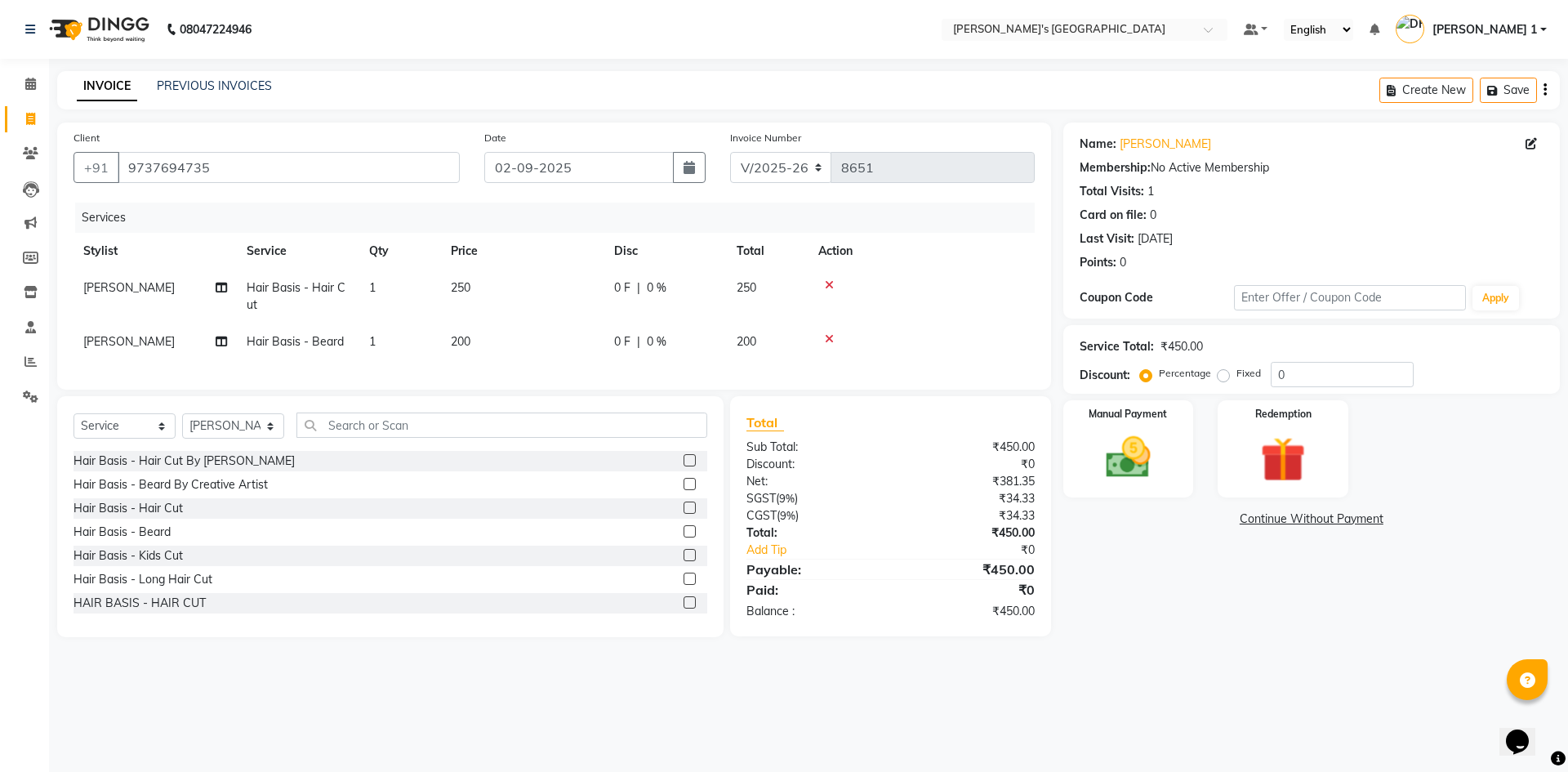
drag, startPoint x: 456, startPoint y: 281, endPoint x: 473, endPoint y: 306, distance: 30.2
click at [458, 283] on span "250" at bounding box center [460, 287] width 19 height 14
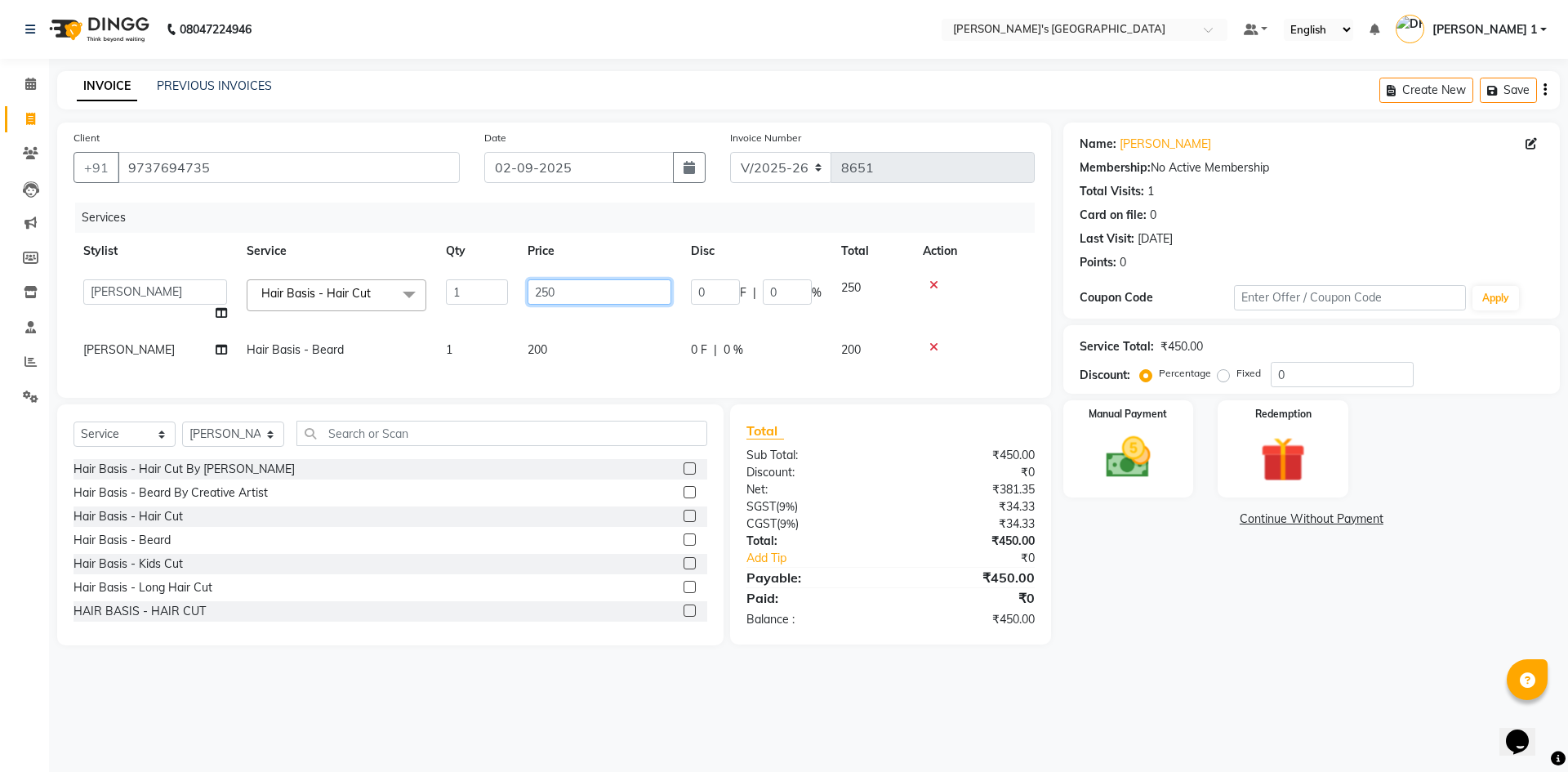
click at [590, 295] on input "250" at bounding box center [599, 292] width 144 height 25
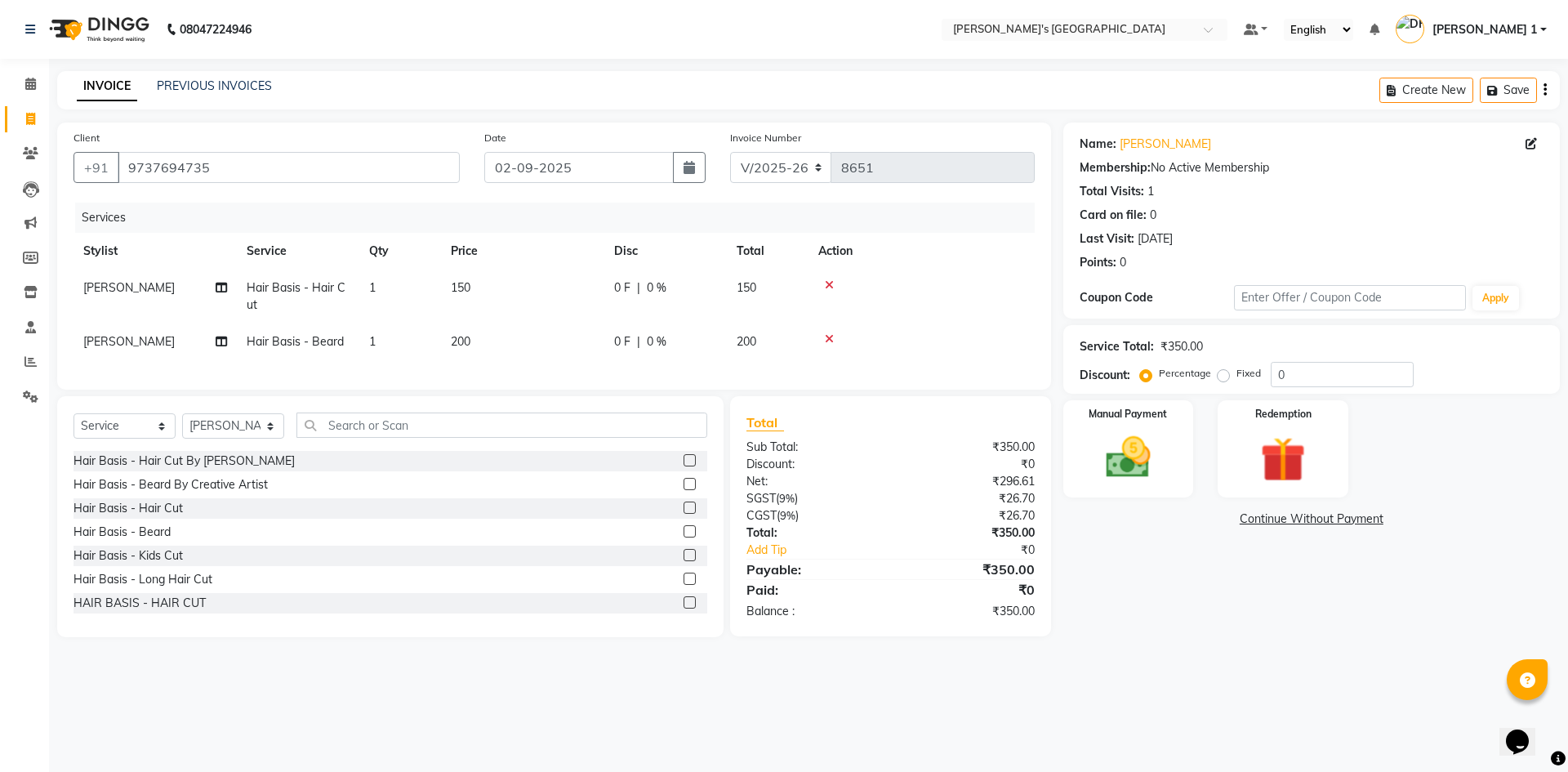
click at [555, 344] on td "200" at bounding box center [523, 342] width 164 height 36
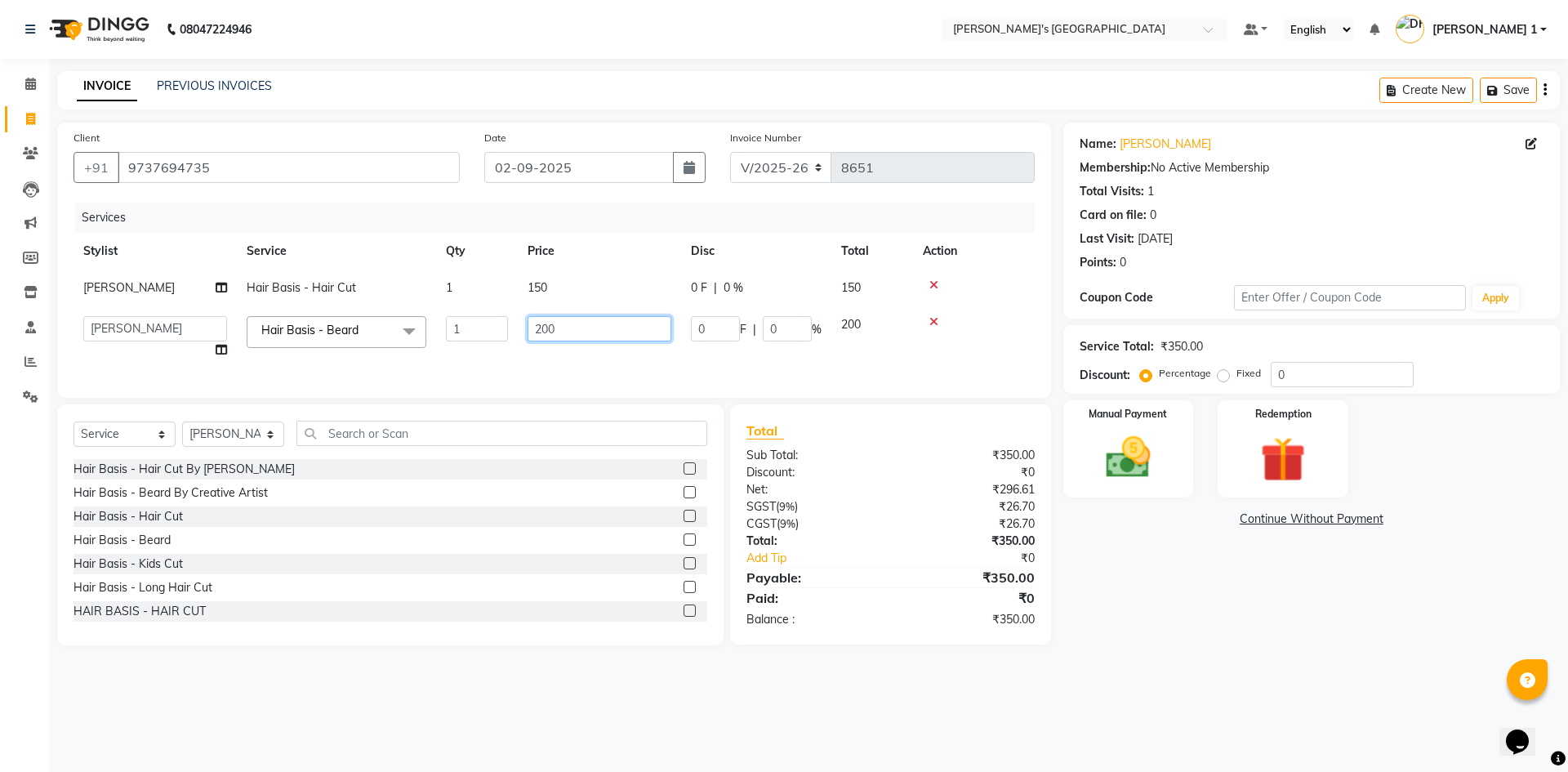
click at [560, 325] on input "200" at bounding box center [599, 329] width 144 height 25
click at [605, 335] on input "150" at bounding box center [599, 329] width 144 height 25
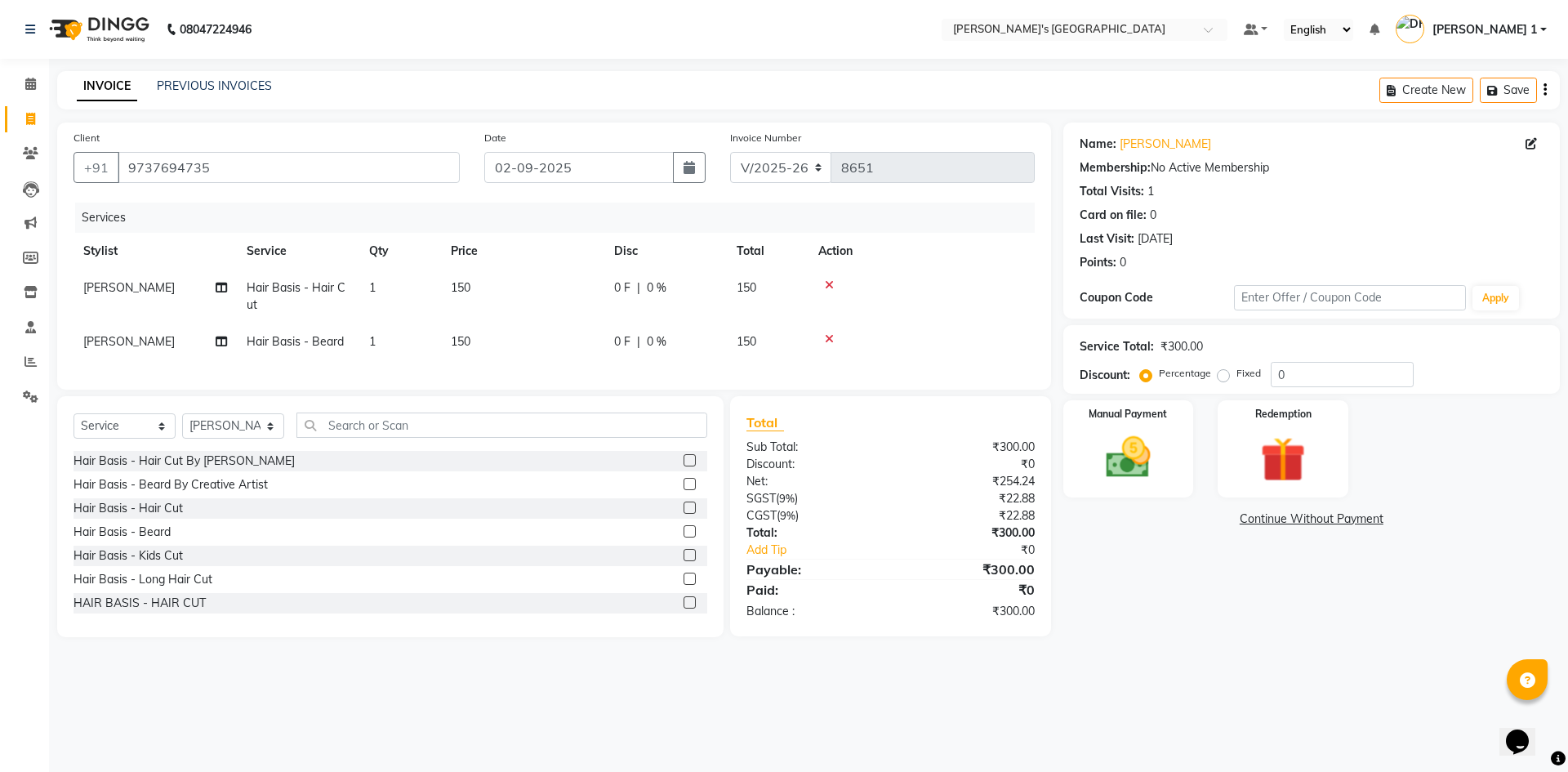
click at [933, 324] on td at bounding box center [921, 342] width 226 height 36
click at [1108, 446] on img at bounding box center [1128, 457] width 76 height 54
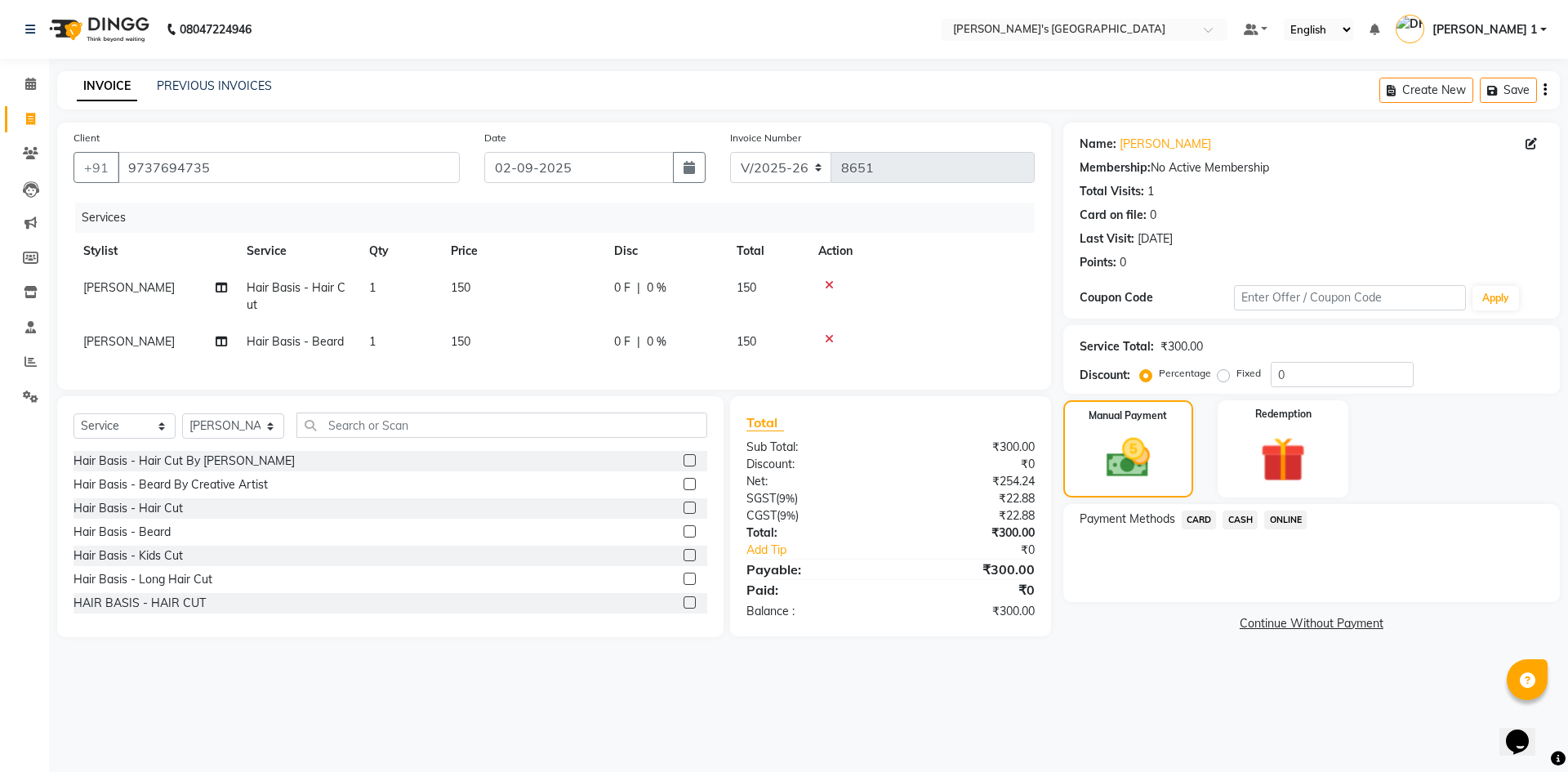
click at [1244, 511] on span "CASH" at bounding box center [1240, 520] width 35 height 19
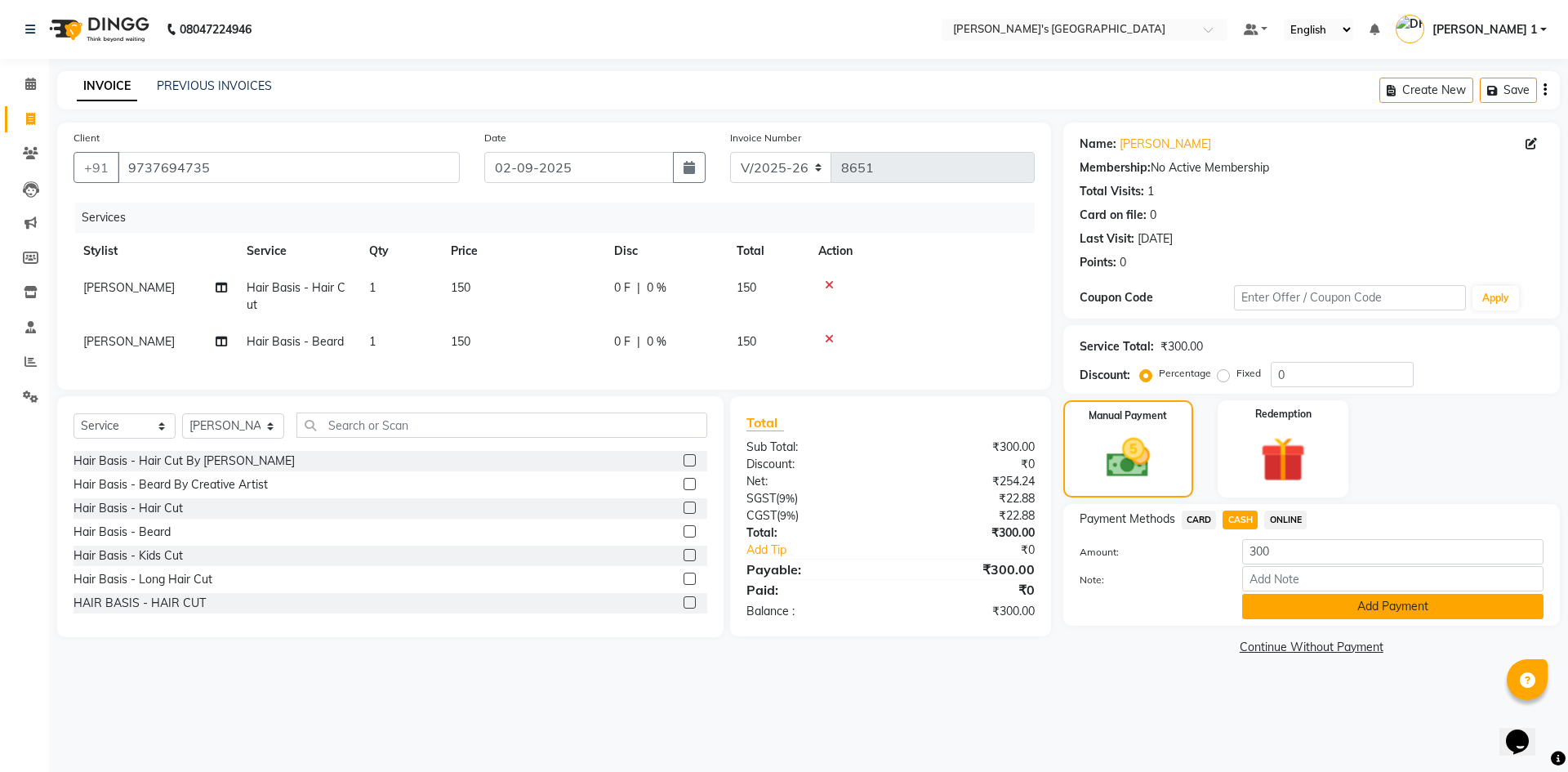
click at [1329, 608] on button "Add Payment" at bounding box center [1392, 606] width 302 height 25
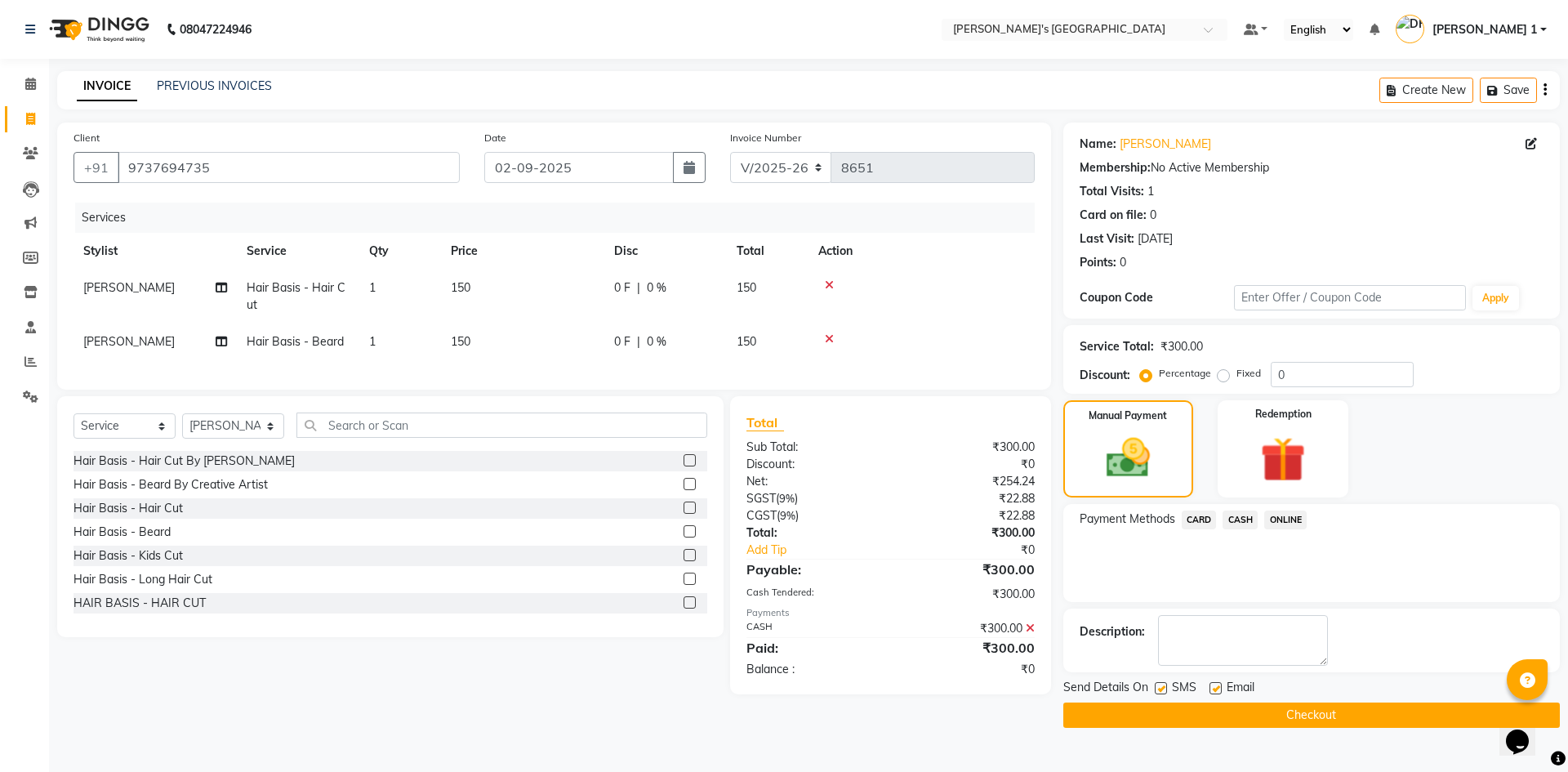
click at [1213, 684] on label at bounding box center [1215, 688] width 12 height 12
click at [1213, 684] on input "checkbox" at bounding box center [1214, 689] width 11 height 11
click at [1157, 693] on label at bounding box center [1160, 688] width 12 height 12
click at [1157, 693] on input "checkbox" at bounding box center [1159, 689] width 11 height 11
click at [1160, 702] on button "Checkout" at bounding box center [1310, 715] width 497 height 25
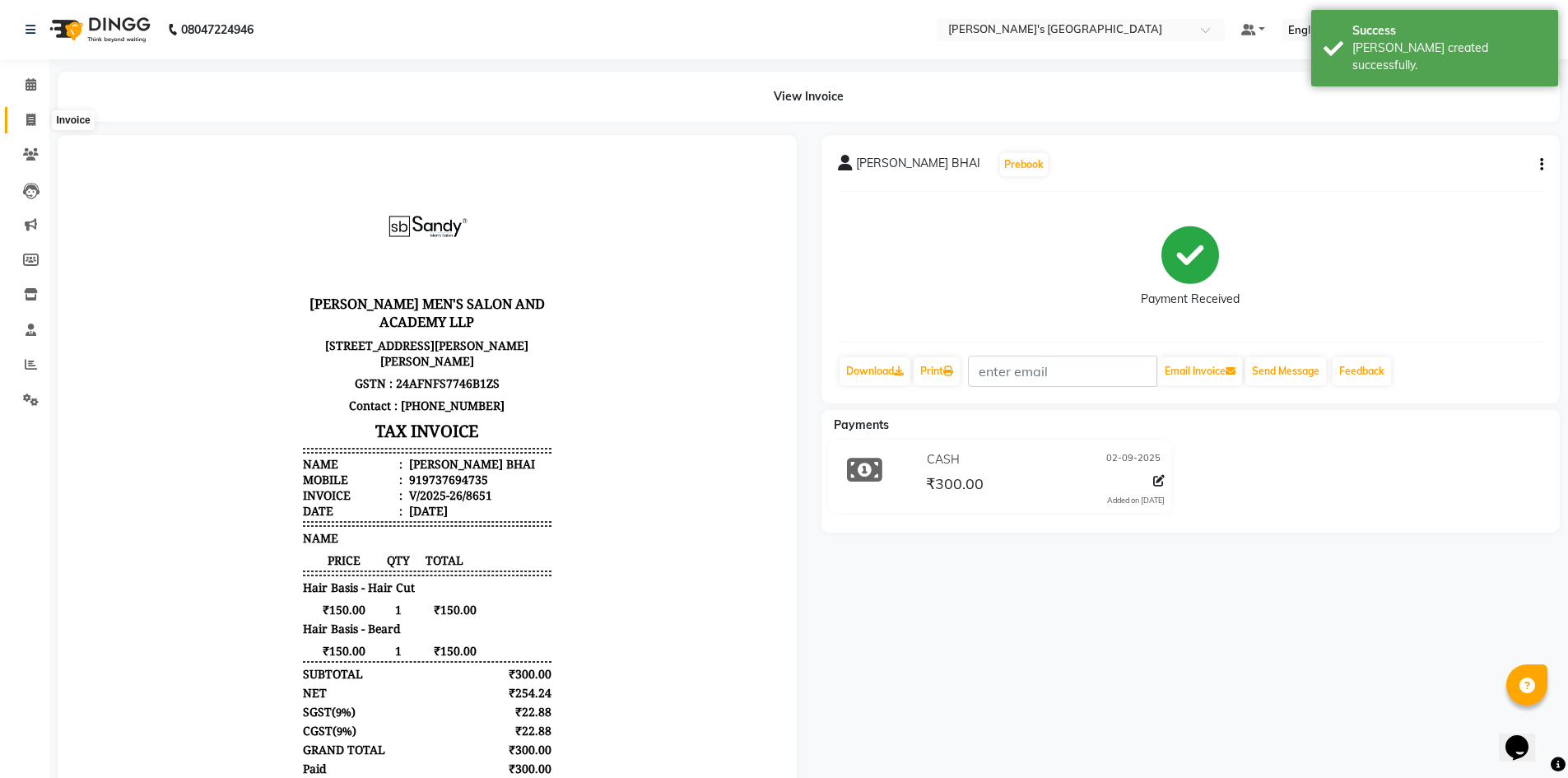
click at [18, 125] on span at bounding box center [31, 121] width 29 height 19
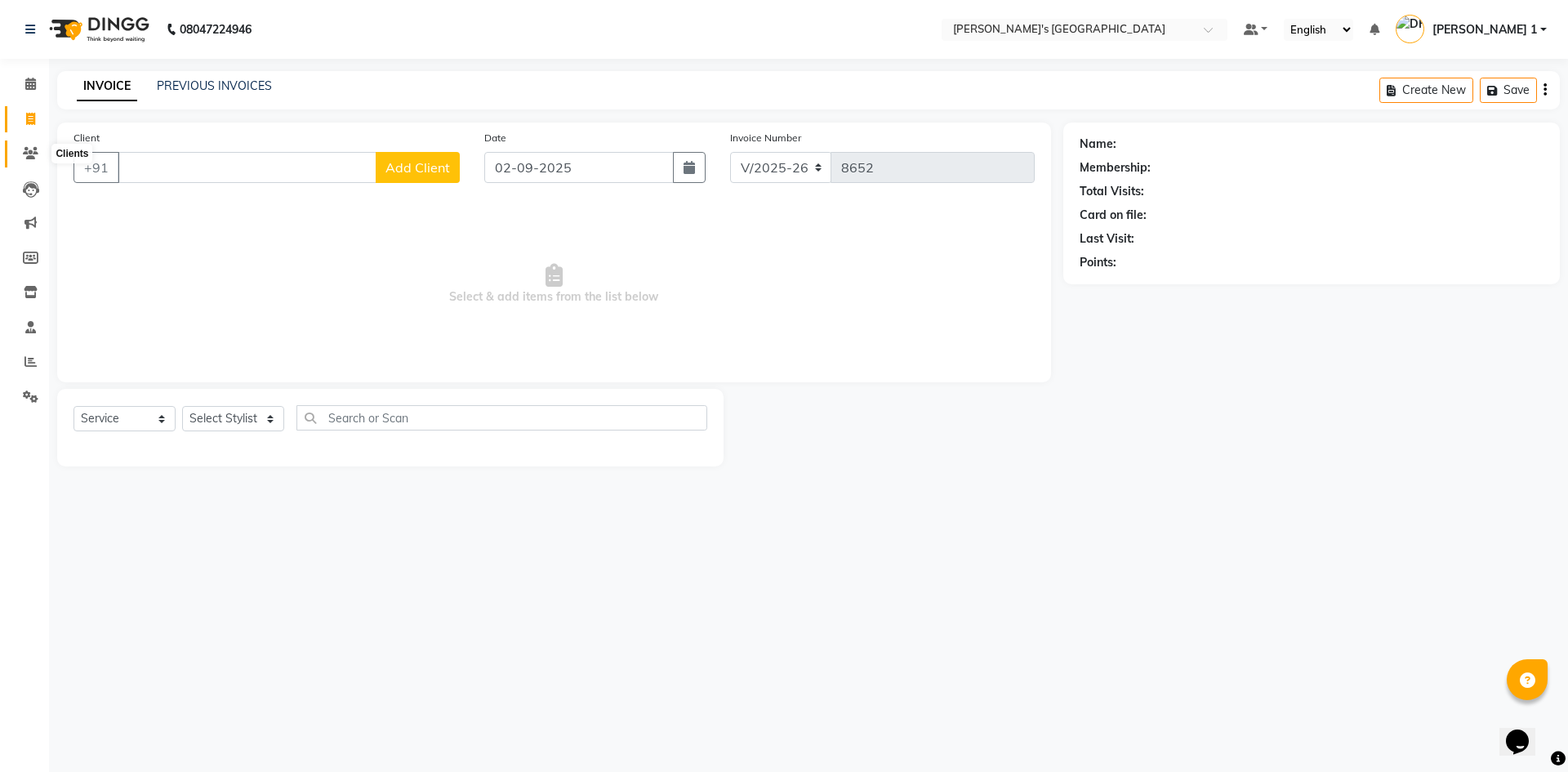
drag, startPoint x: 28, startPoint y: 156, endPoint x: 926, endPoint y: 114, distance: 899.0
click at [28, 156] on icon at bounding box center [31, 153] width 15 height 12
click at [164, 168] on input "Client" at bounding box center [247, 168] width 258 height 31
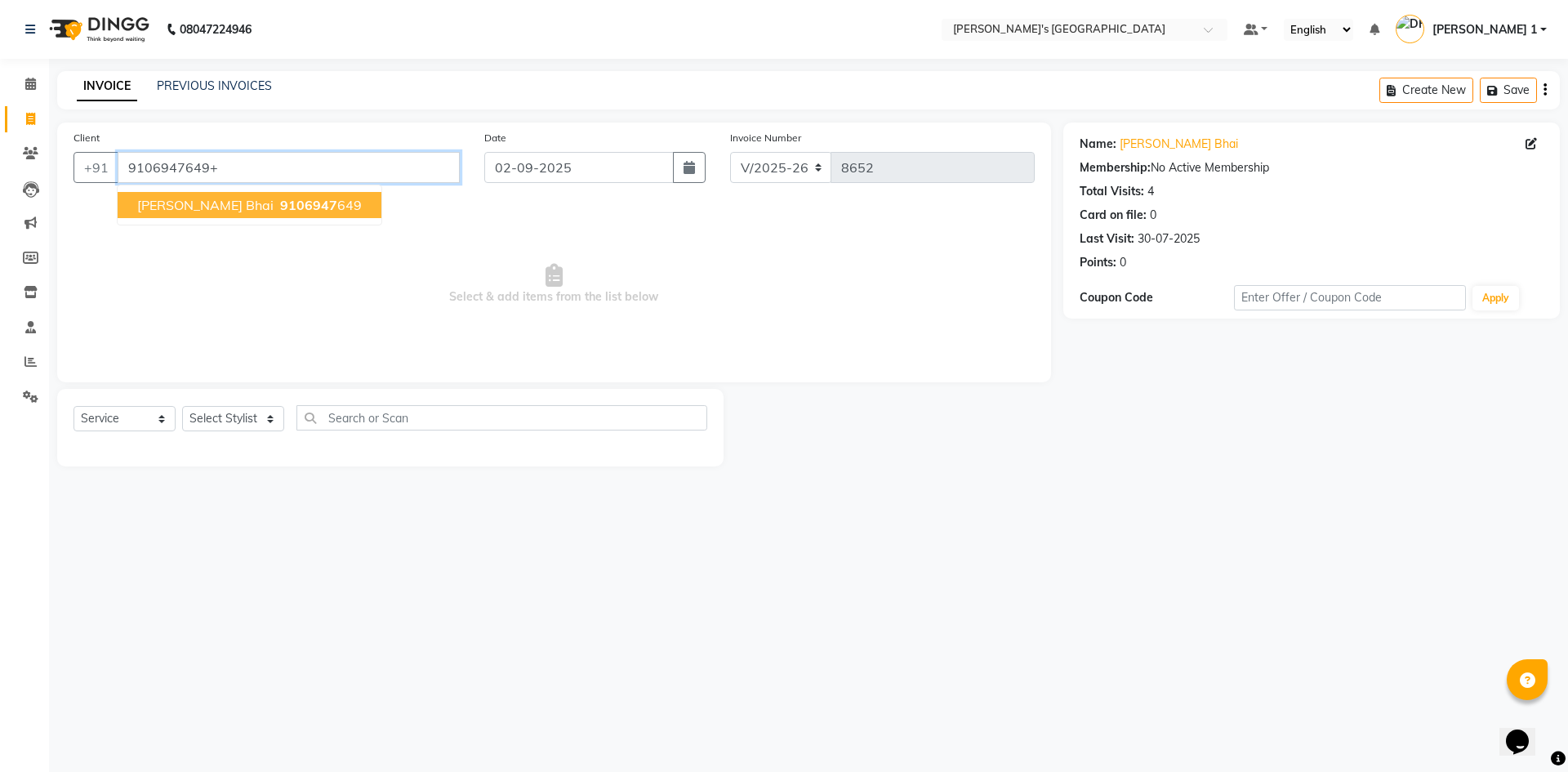
click at [220, 164] on input "9106947649+" at bounding box center [288, 168] width 342 height 31
click at [232, 203] on button "shreyansh bhai 9106947 649" at bounding box center [249, 204] width 263 height 26
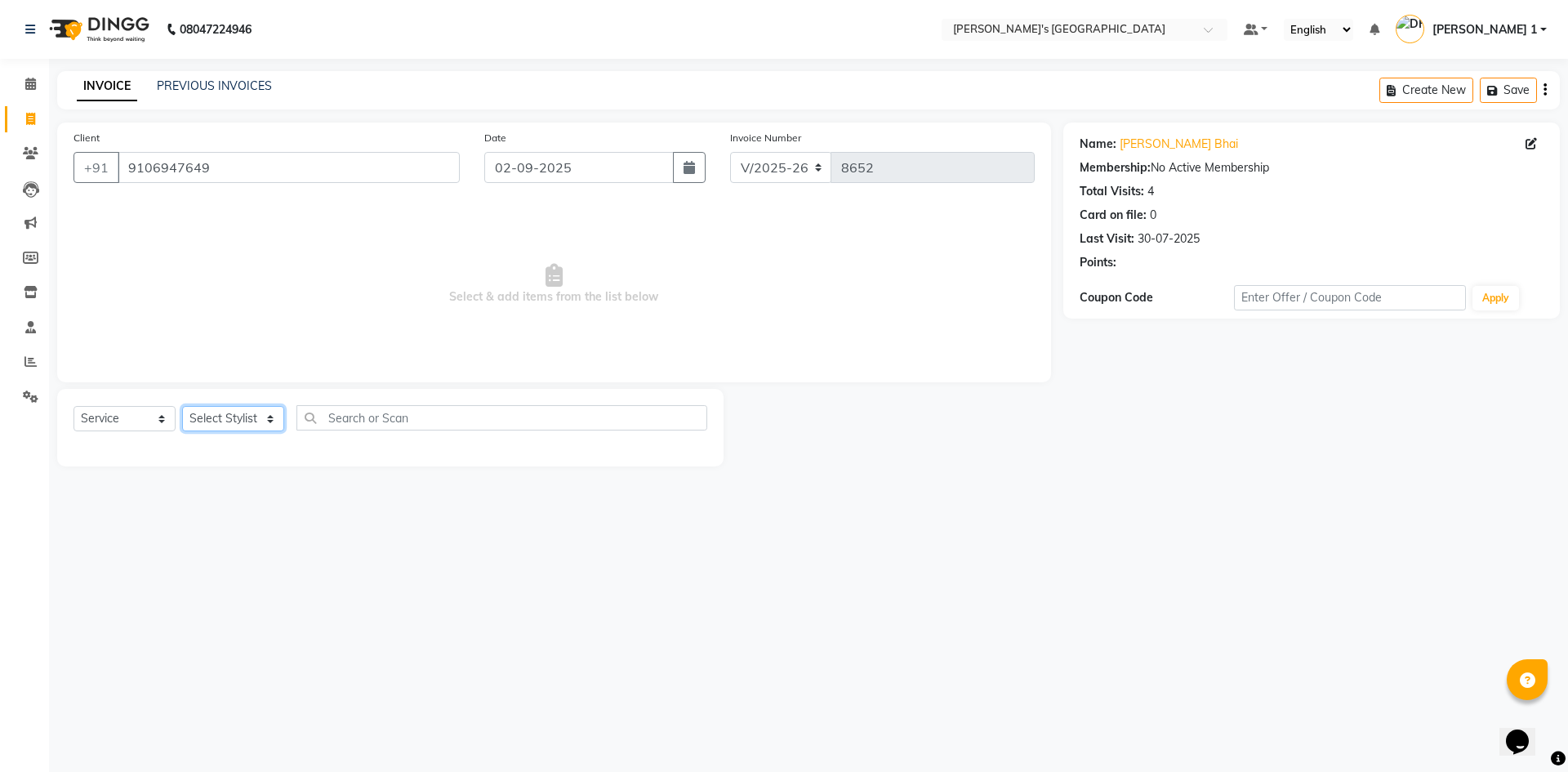
click at [208, 412] on select "Select Stylist ADARSH SOLANKI AVINASH SEN BRIJESH ZALA CHANDU SEN DHRUV DAVE DH…" at bounding box center [233, 419] width 102 height 25
click at [182, 406] on select "Select Stylist ADARSH SOLANKI AVINASH SEN BRIJESH ZALA CHANDU SEN DHRUV DAVE DH…" at bounding box center [233, 419] width 102 height 25
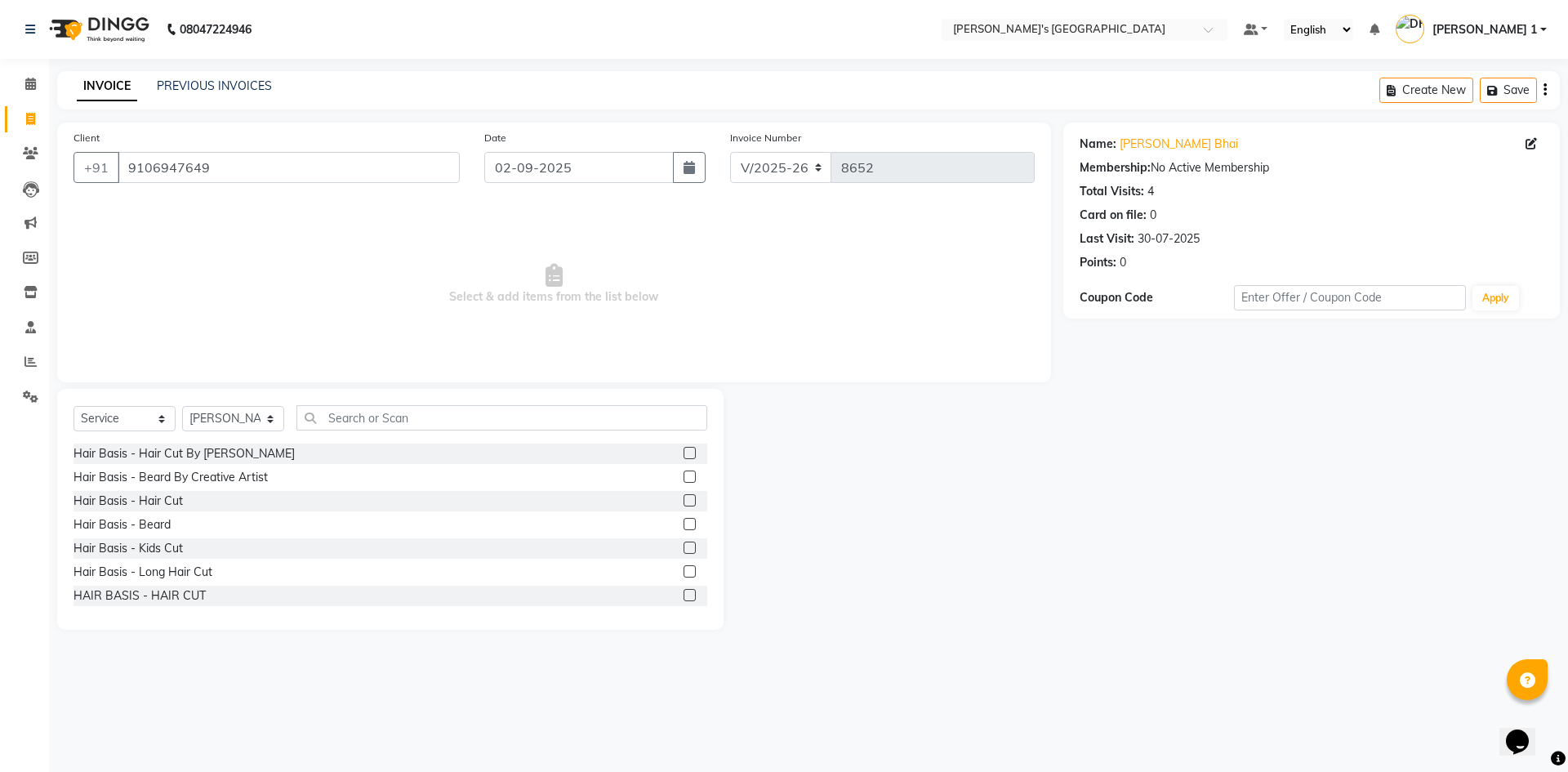
click at [177, 490] on div "Hair Basis - Hair Cut By Sandy Bavaliya Hair Basis - Beard By Creative Artist H…" at bounding box center [391, 525] width 634 height 164
click at [173, 502] on div "Hair Basis - Hair Cut" at bounding box center [128, 501] width 109 height 17
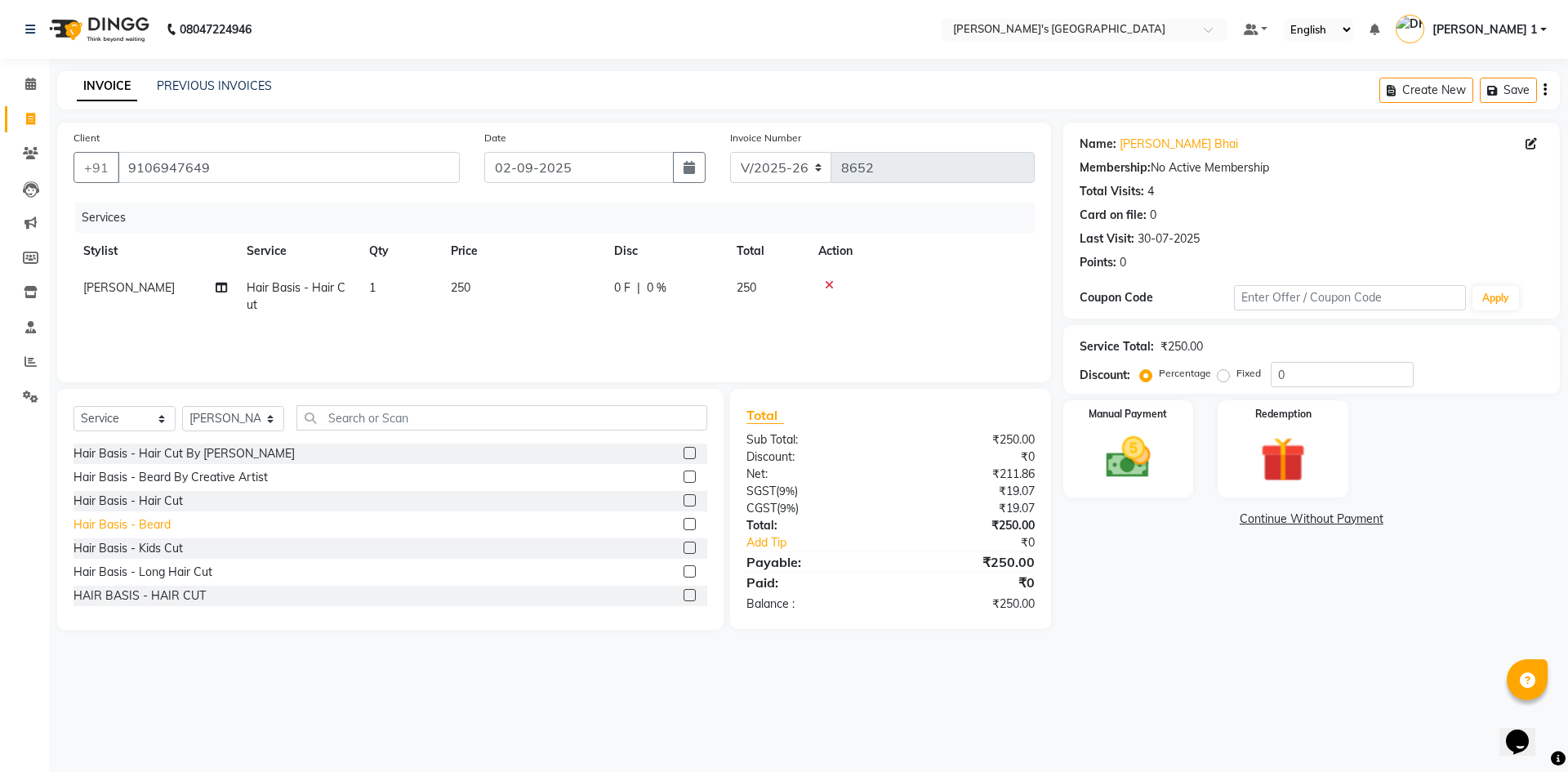
click at [154, 530] on div "Hair Basis - Beard" at bounding box center [122, 525] width 97 height 17
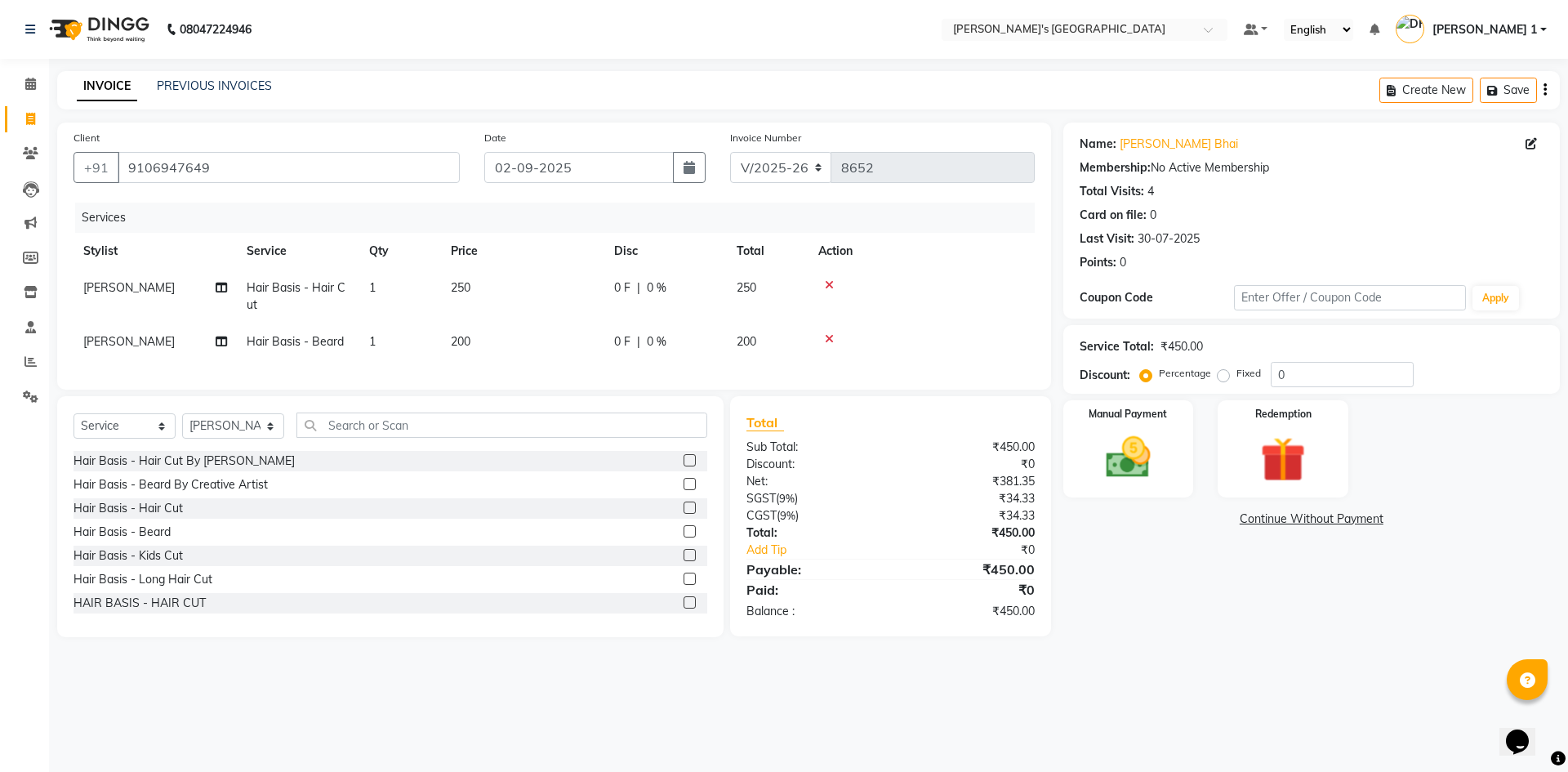
click at [525, 283] on td "250" at bounding box center [523, 296] width 164 height 54
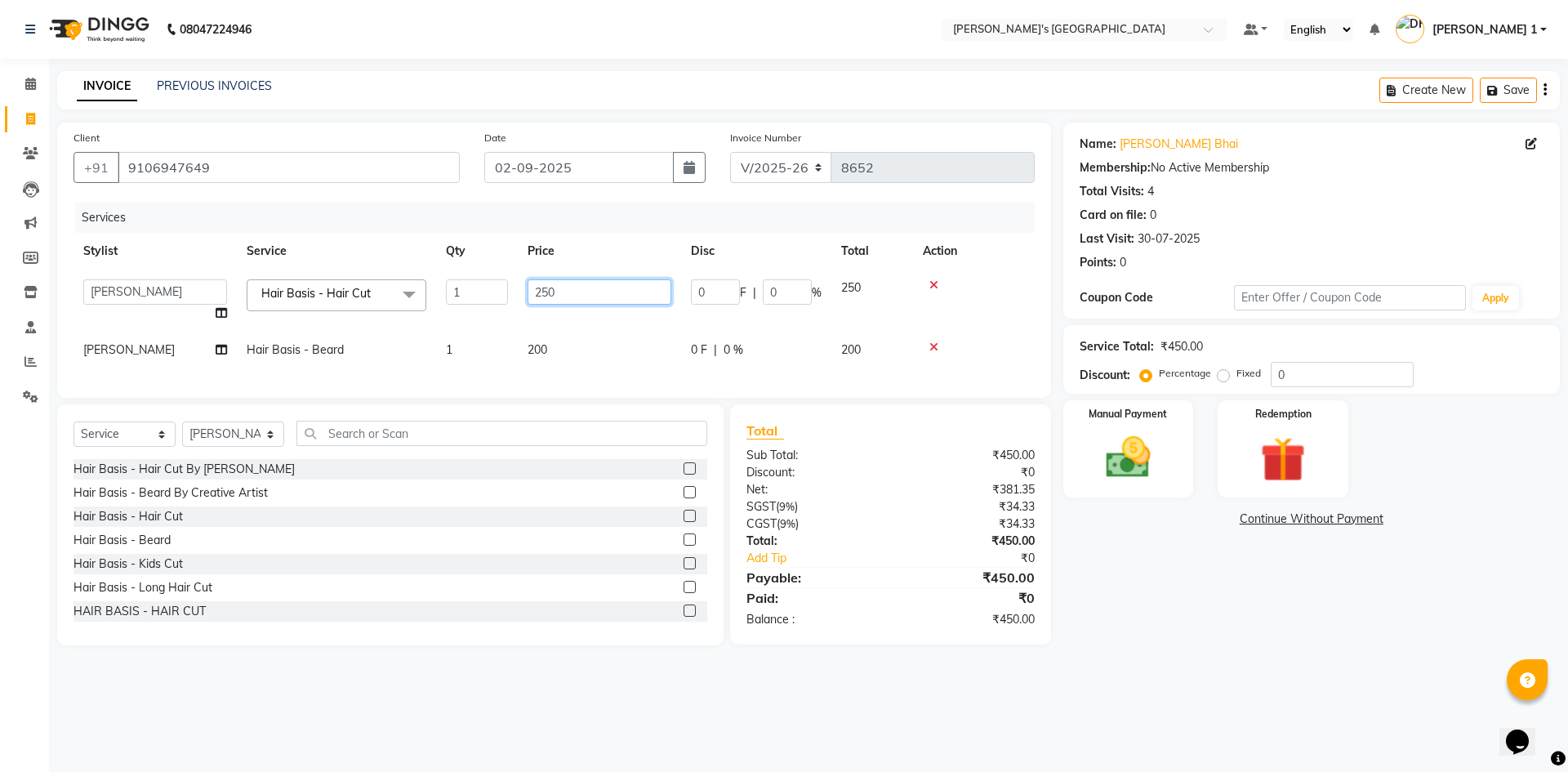
drag, startPoint x: 593, startPoint y: 281, endPoint x: 275, endPoint y: 338, distance: 323.1
click at [403, 333] on tbody "ADARSH SOLANKI AVINASH SEN BRIJESH ZALA CHANDU SEN DHRUV DAVE DHRUV DAVE 1 GOUR…" at bounding box center [554, 318] width 961 height 99
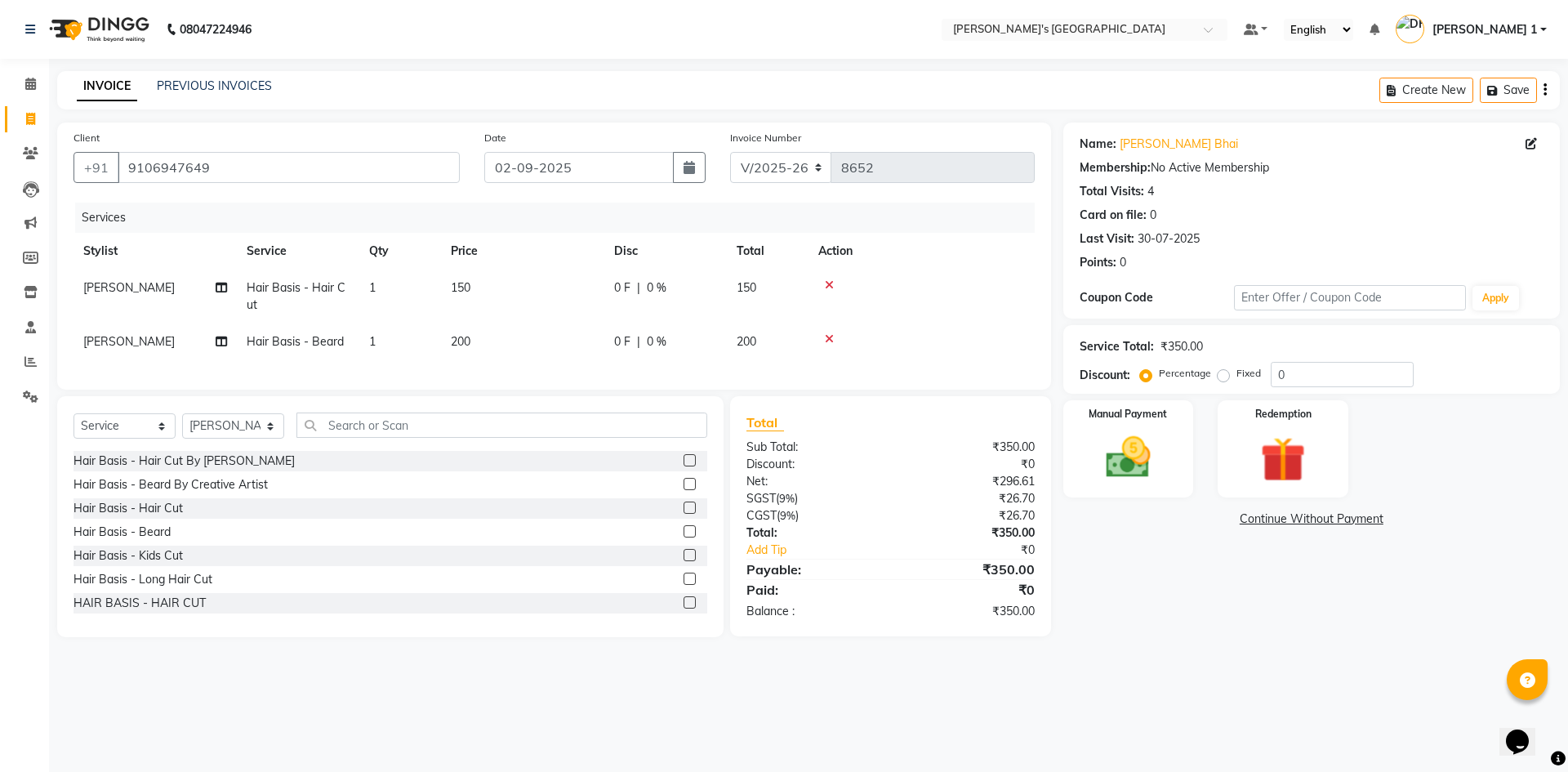
click at [572, 347] on td "200" at bounding box center [523, 342] width 164 height 36
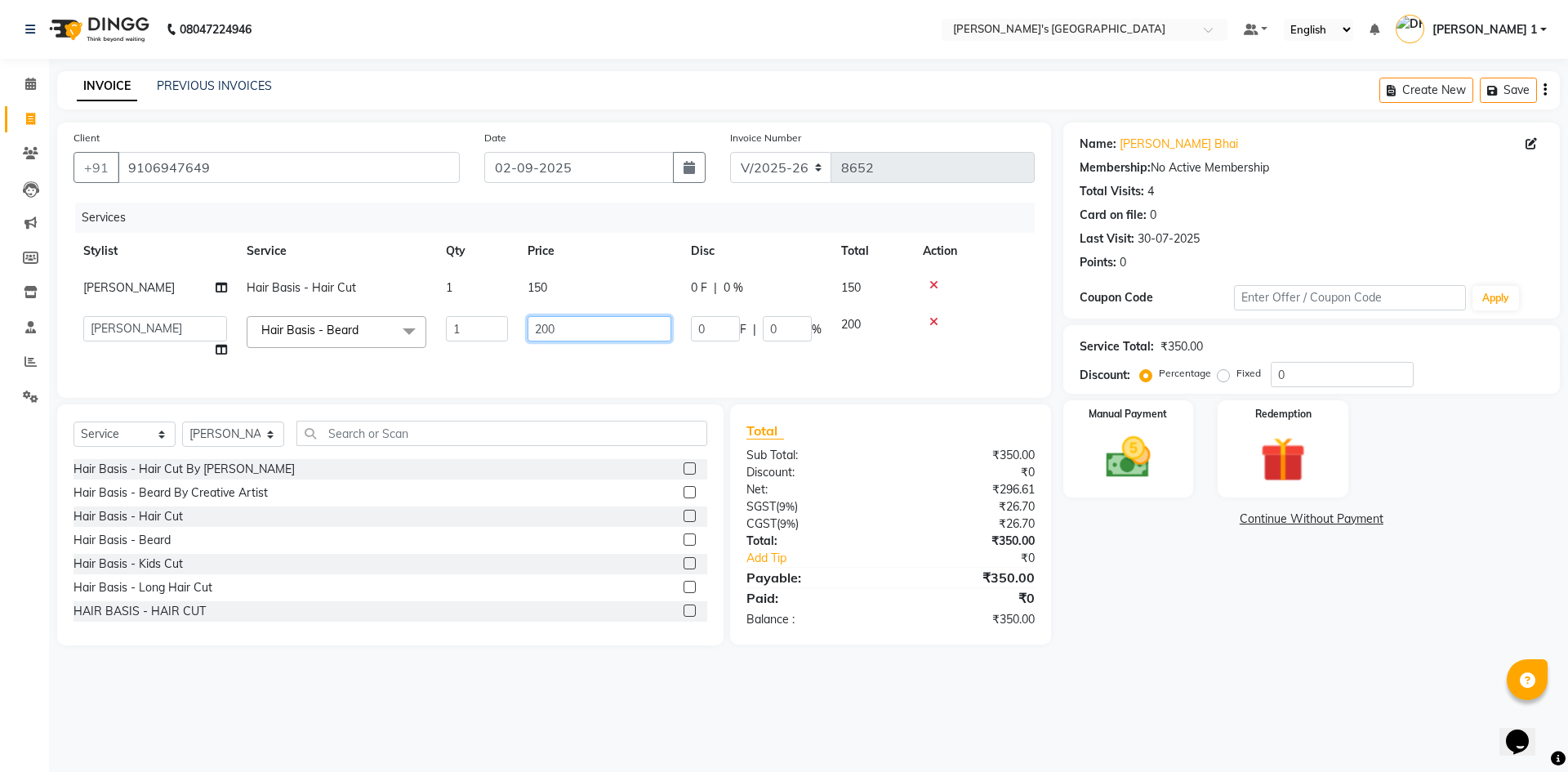
drag, startPoint x: 599, startPoint y: 332, endPoint x: 358, endPoint y: 346, distance: 241.4
click at [358, 346] on tr "ADARSH SOLANKI AVINASH SEN BRIJESH ZALA CHANDU SEN DHRUV DAVE DHRUV DAVE 1 GOUR…" at bounding box center [554, 337] width 961 height 62
click at [530, 370] on div "Services Stylist Service Qty Price Disc Total Action JIGNESH PADALIYA Hair Basi…" at bounding box center [554, 292] width 961 height 179
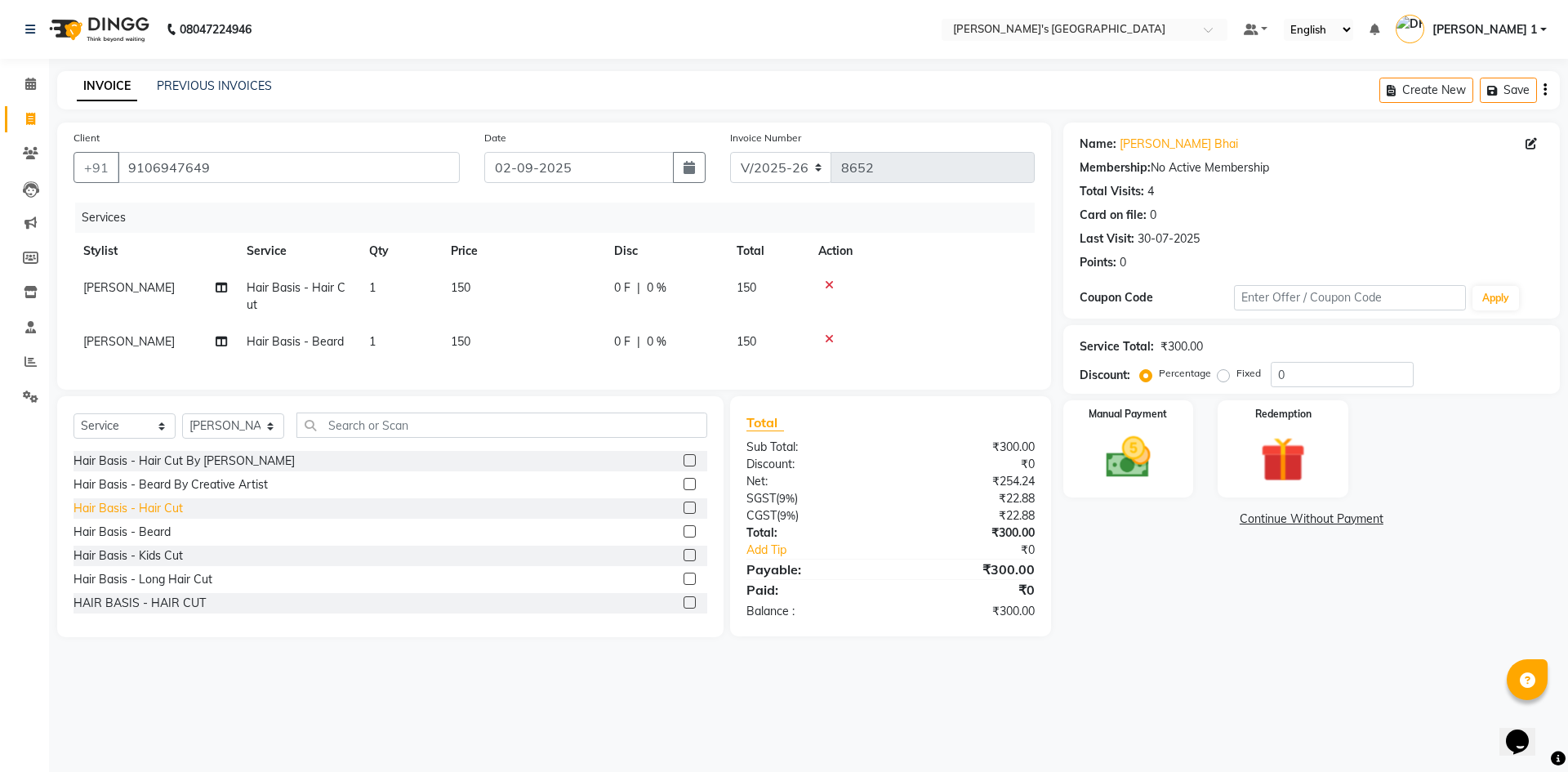
click at [168, 517] on div "Hair Basis - Hair Cut" at bounding box center [128, 509] width 109 height 17
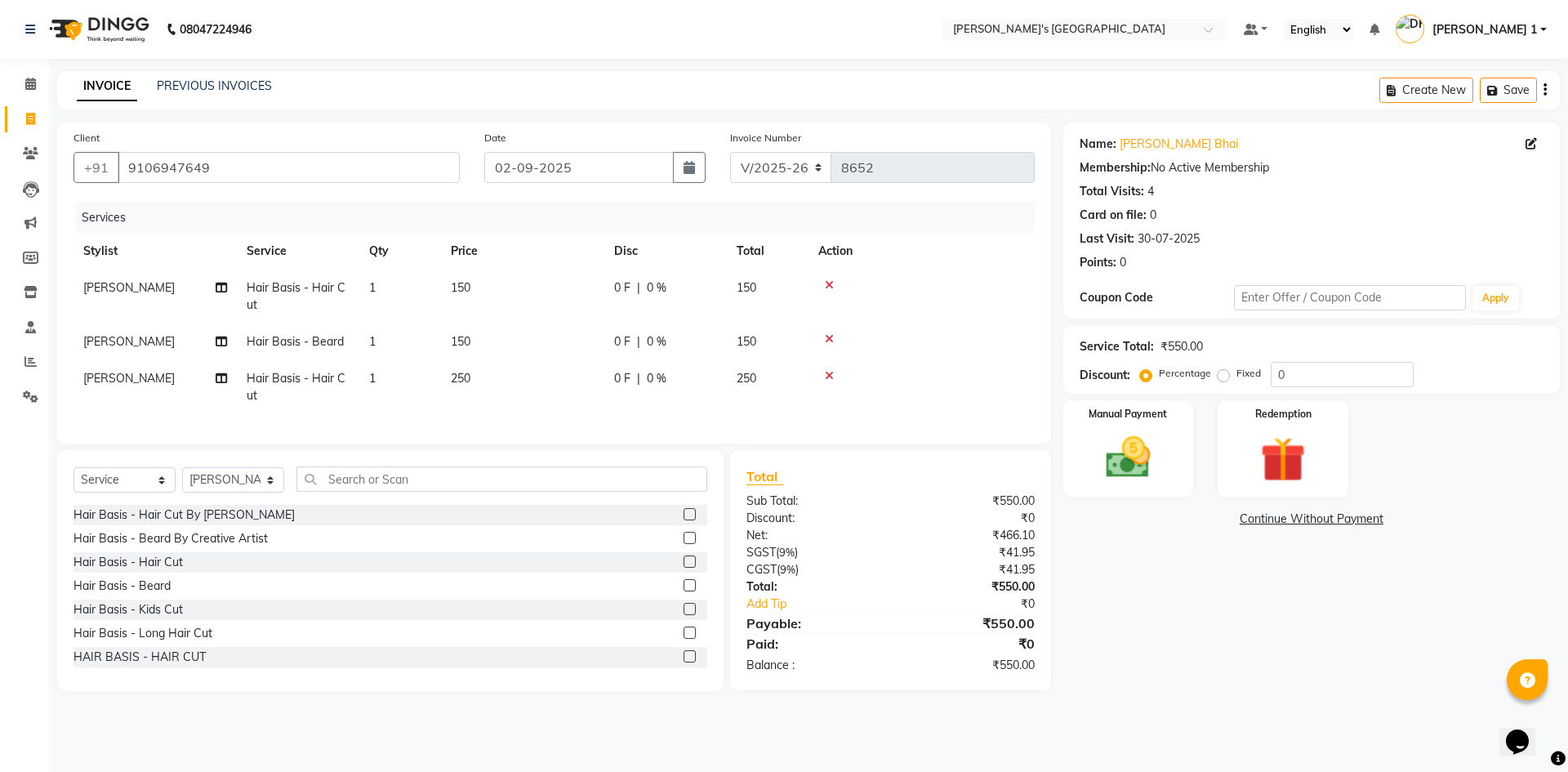
click at [515, 386] on td "250" at bounding box center [523, 387] width 164 height 54
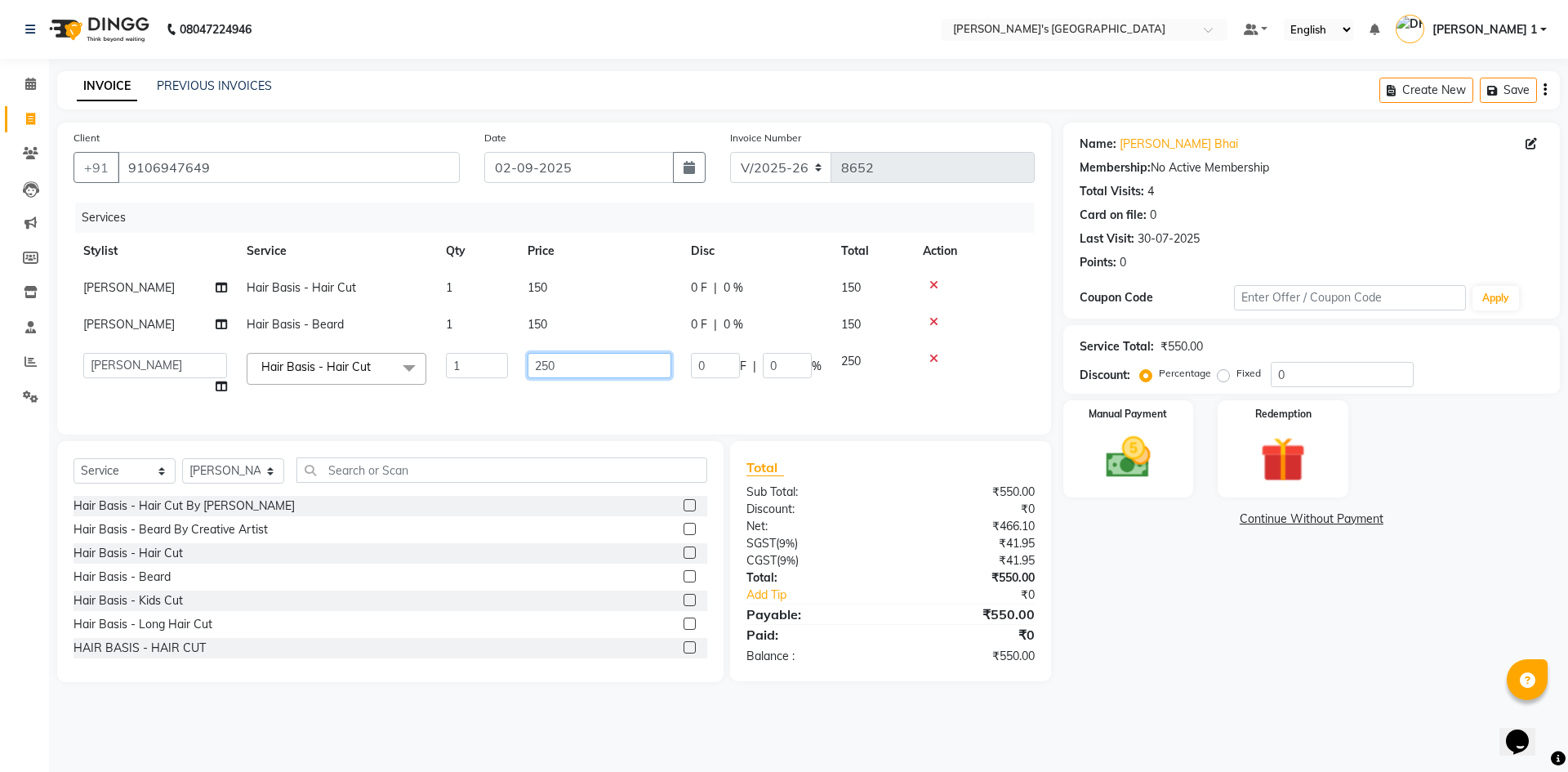
drag, startPoint x: 351, startPoint y: 375, endPoint x: 213, endPoint y: 372, distance: 138.0
click at [223, 372] on tr "ADARSH SOLANKI AVINASH SEN BRIJESH ZALA CHANDU SEN DHRUV DAVE DHRUV DAVE 1 GOUR…" at bounding box center [554, 374] width 961 height 62
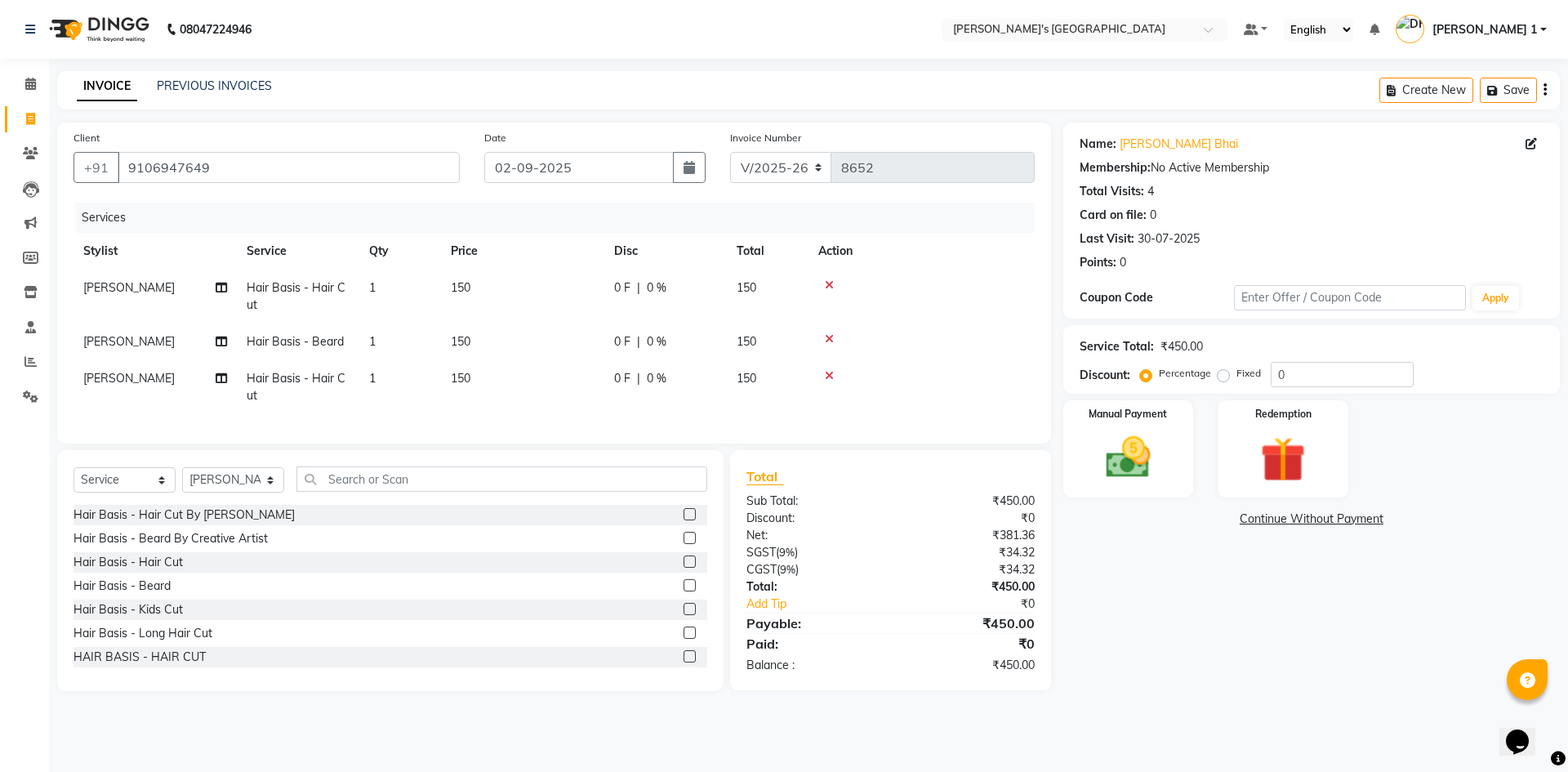
click at [496, 395] on tr "JIGNESH PADALIYA Hair Basis - Hair Cut 1 150 0 F | 0 % 150" at bounding box center [554, 387] width 961 height 54
click at [164, 380] on span "[PERSON_NAME]" at bounding box center [129, 377] width 92 height 14
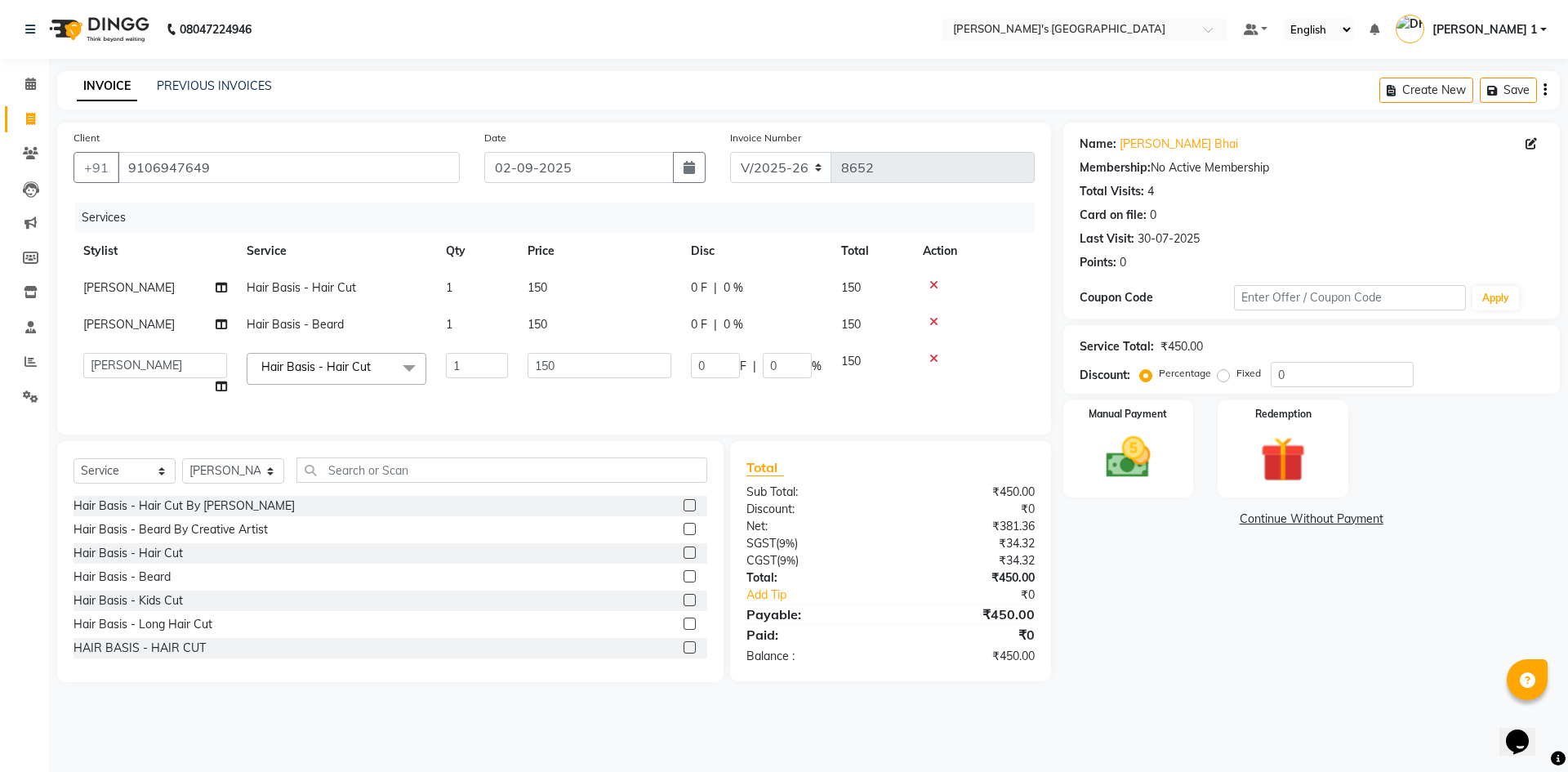
click at [163, 378] on td "ADARSH SOLANKI AVINASH SEN BRIJESH ZALA CHANDU SEN DHRUV DAVE DHRUV DAVE 1 GOUR…" at bounding box center [155, 374] width 164 height 62
click at [159, 363] on select "ADARSH SOLANKI AVINASH SEN BRIJESH ZALA CHANDU SEN DHRUV DAVE DHRUV DAVE 1 GOUR…" at bounding box center [155, 365] width 144 height 25
click at [1143, 432] on img at bounding box center [1128, 457] width 76 height 54
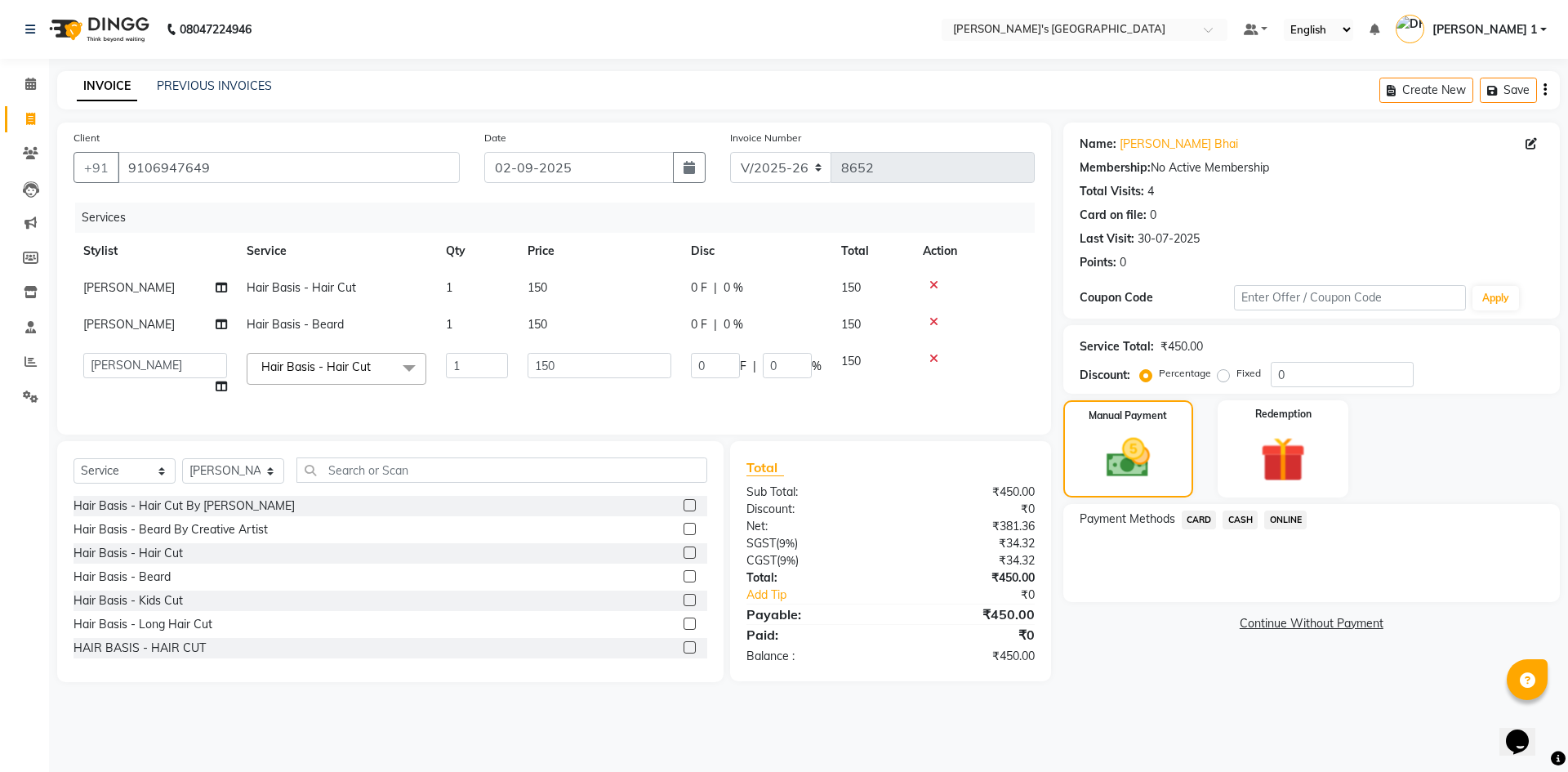
click at [1246, 523] on span "CASH" at bounding box center [1240, 520] width 35 height 19
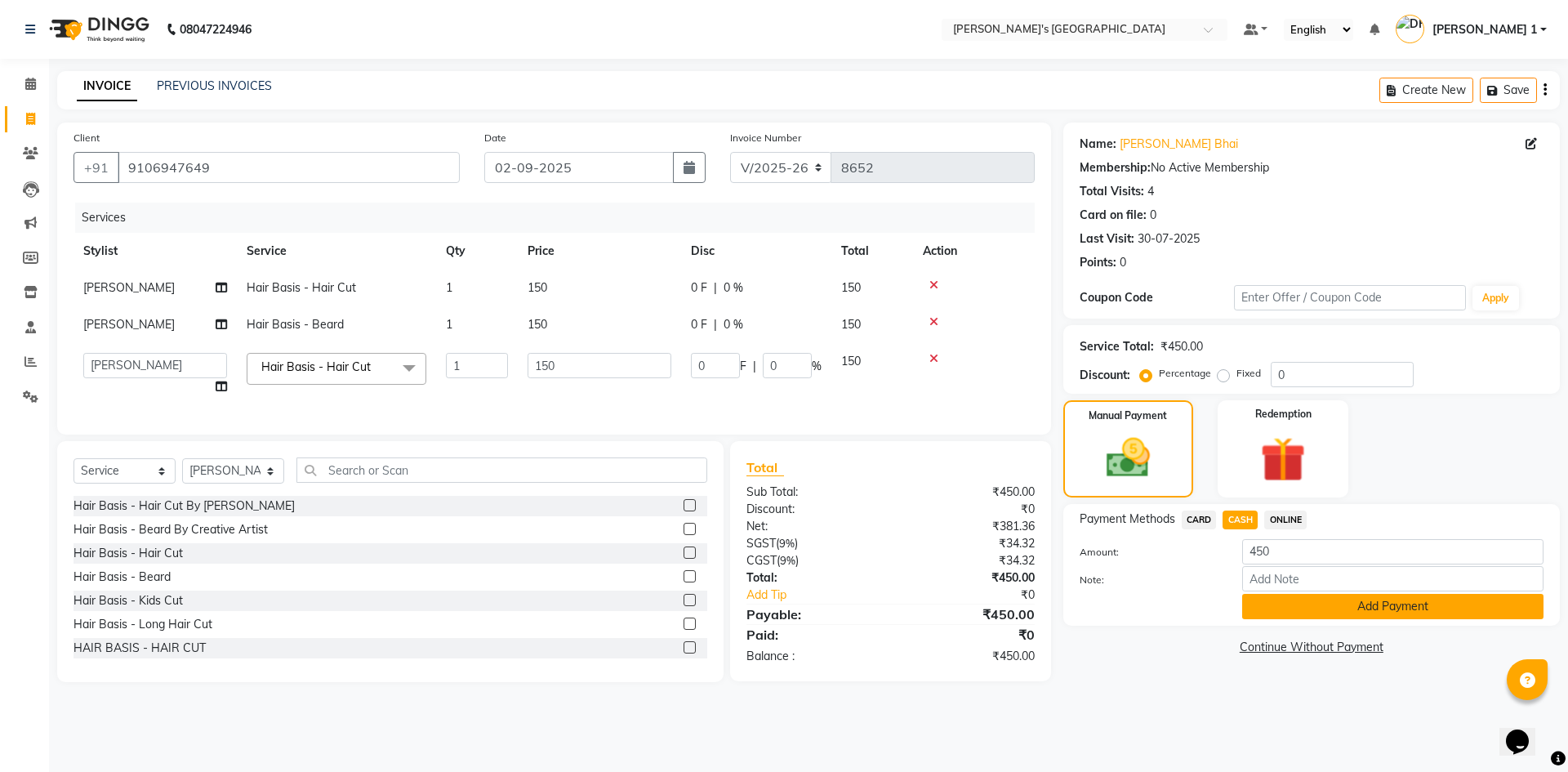
click at [1266, 597] on button "Add Payment" at bounding box center [1392, 606] width 302 height 25
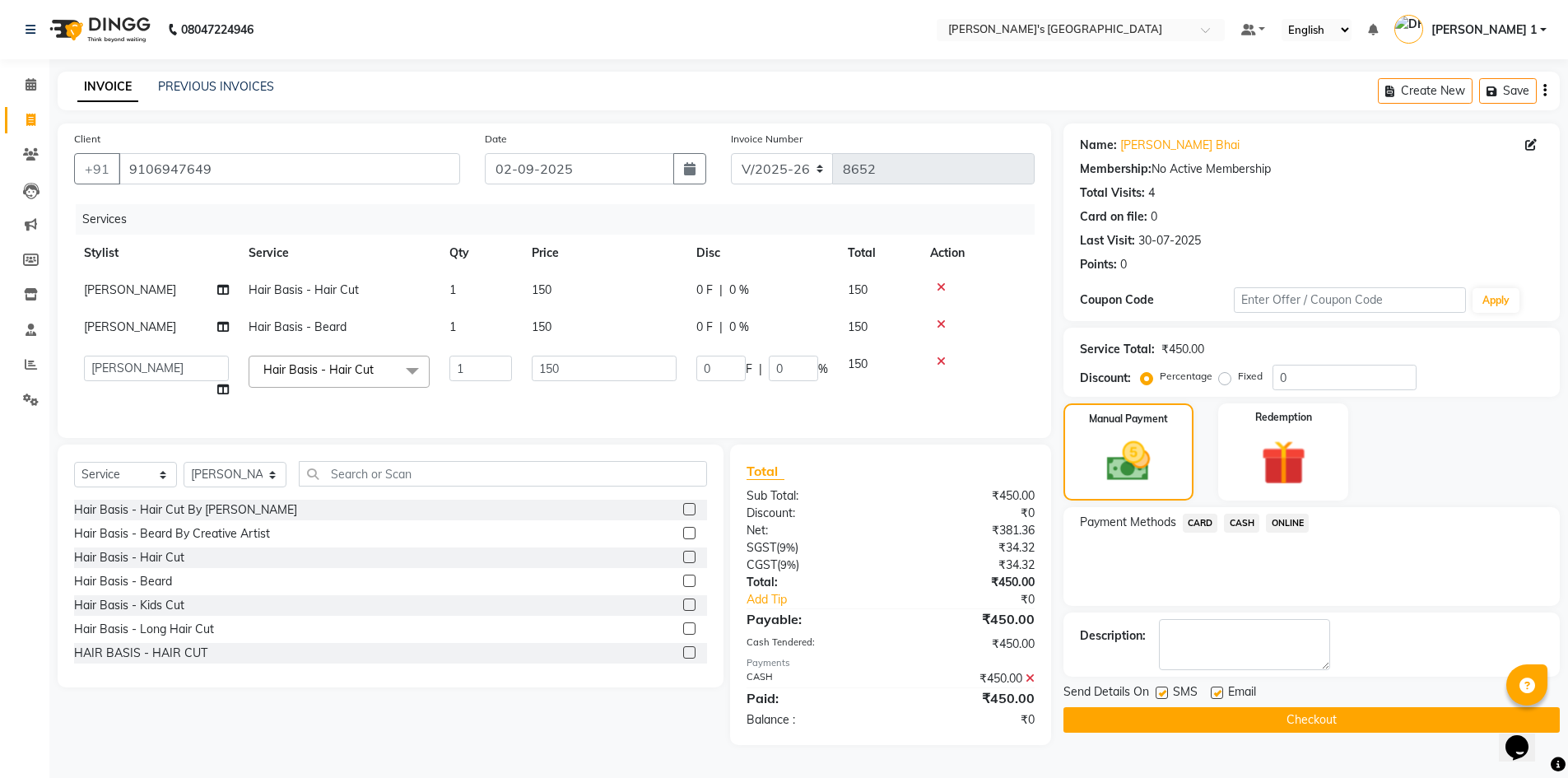
click at [1218, 687] on label at bounding box center [1217, 692] width 13 height 13
click at [1218, 688] on input "checkbox" at bounding box center [1216, 693] width 11 height 11
click at [1158, 694] on label at bounding box center [1161, 692] width 13 height 13
click at [1158, 694] on input "checkbox" at bounding box center [1160, 693] width 11 height 11
click at [1168, 723] on button "Checkout" at bounding box center [1311, 720] width 496 height 25
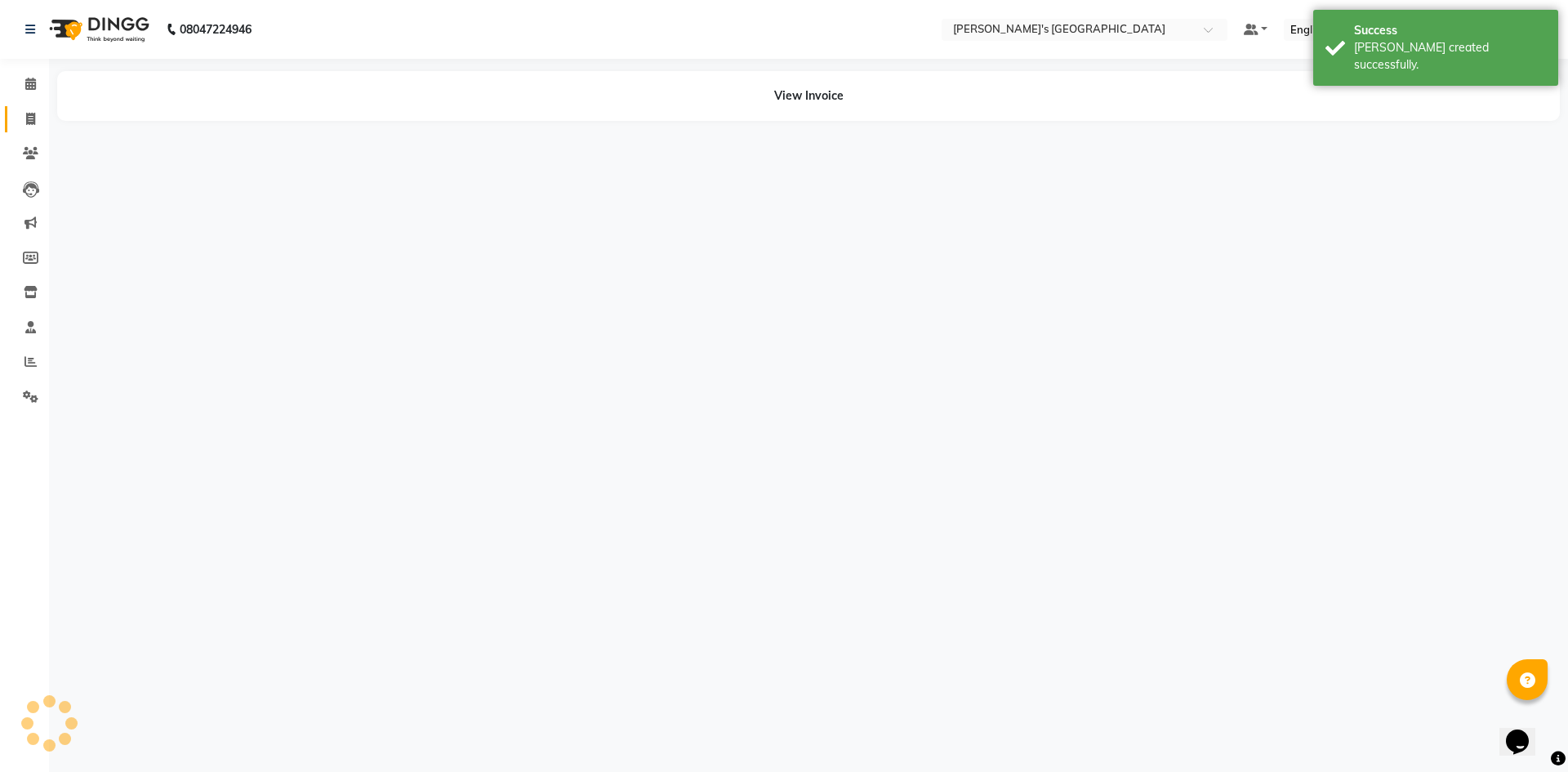
drag, startPoint x: 28, startPoint y: 130, endPoint x: 43, endPoint y: 128, distance: 15.1
click at [28, 128] on link "Invoice" at bounding box center [24, 120] width 39 height 27
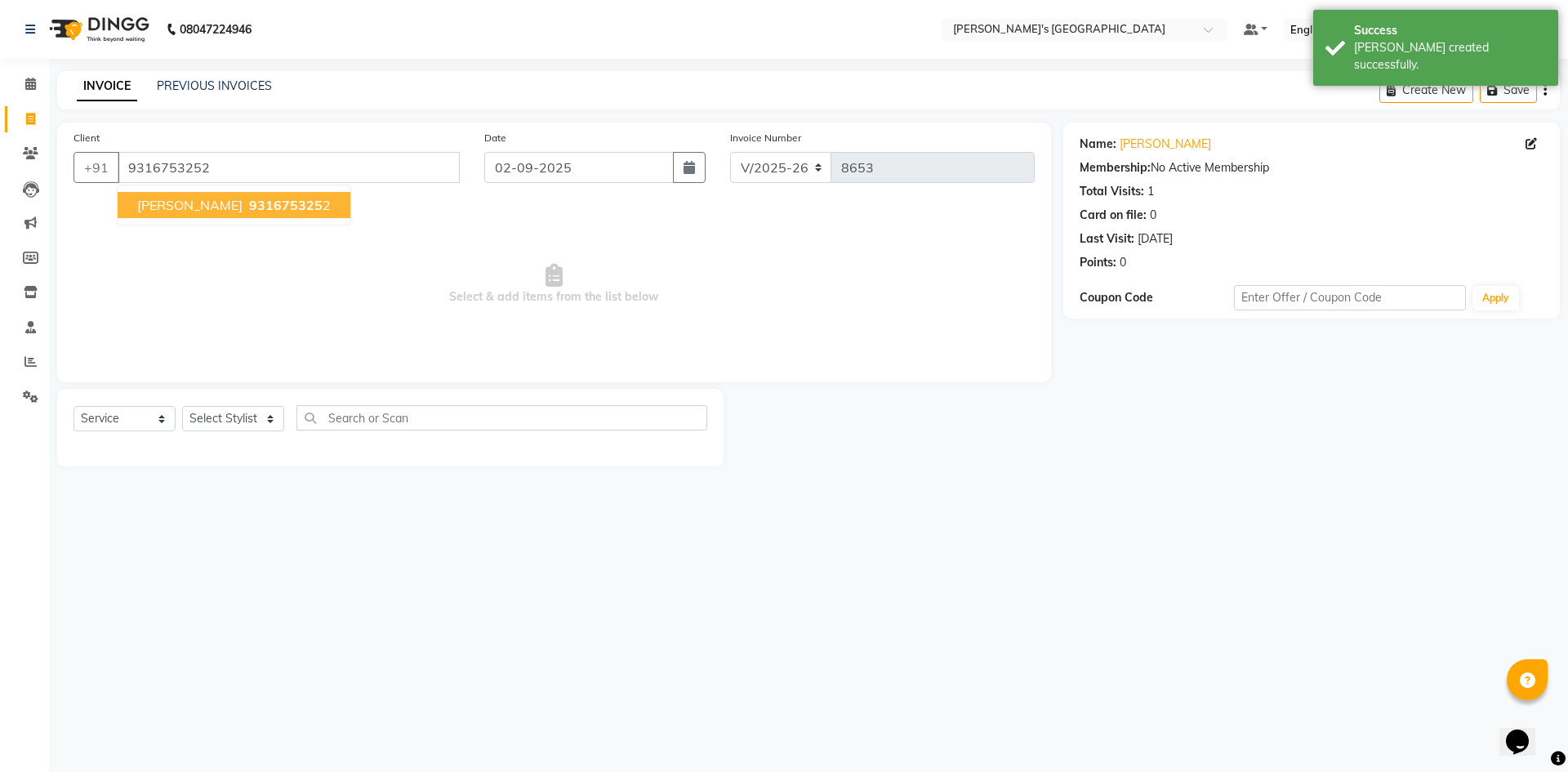
click at [249, 202] on span "931675325" at bounding box center [285, 205] width 74 height 16
click at [233, 413] on select "Select Stylist ADARSH SOLANKI AVINASH SEN BRIJESH ZALA CHANDU SEN DHRUV DAVE DH…" at bounding box center [233, 419] width 102 height 25
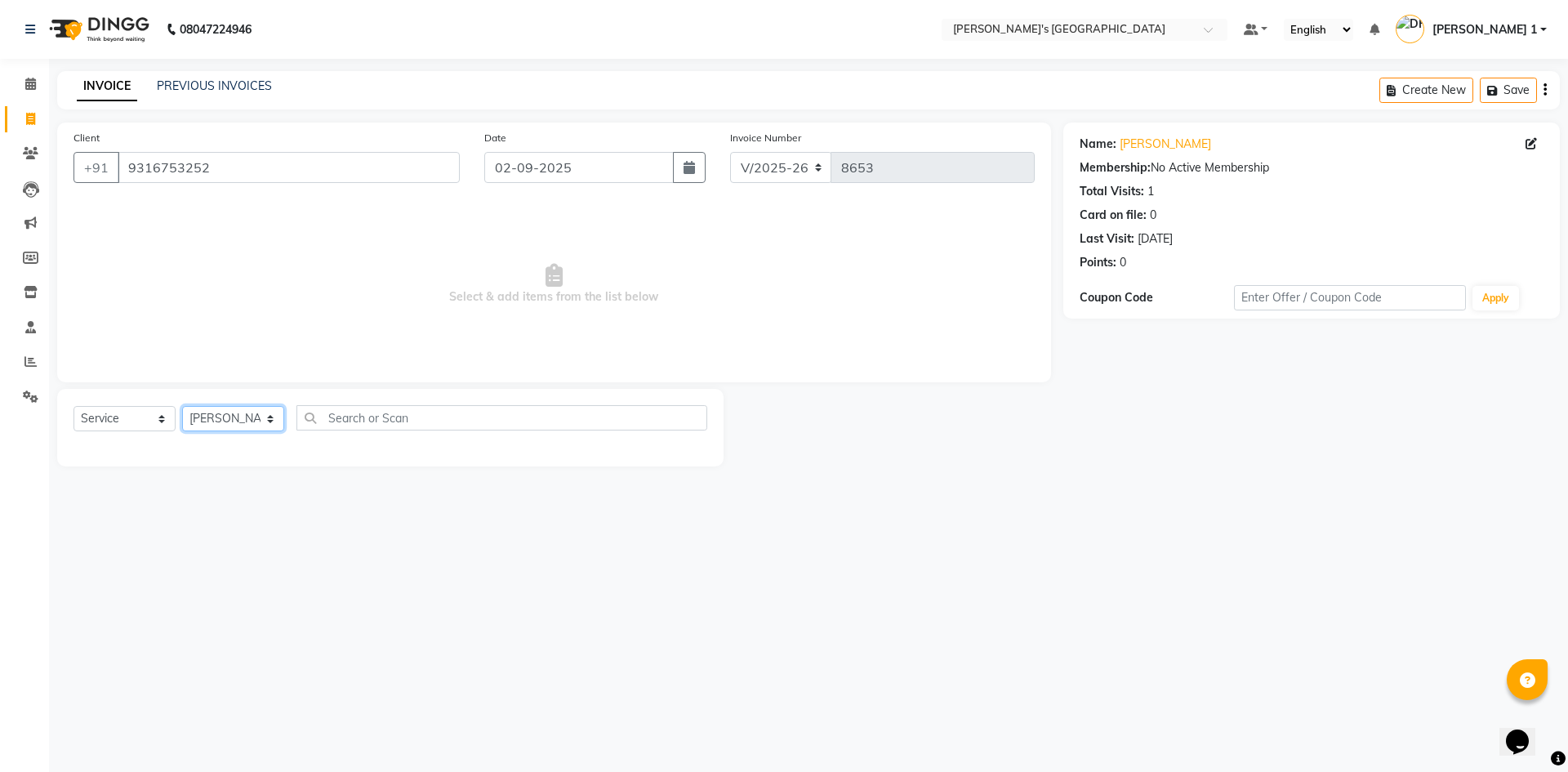
click at [182, 406] on select "Select Stylist ADARSH SOLANKI AVINASH SEN BRIJESH ZALA CHANDU SEN DHRUV DAVE DH…" at bounding box center [233, 419] width 102 height 25
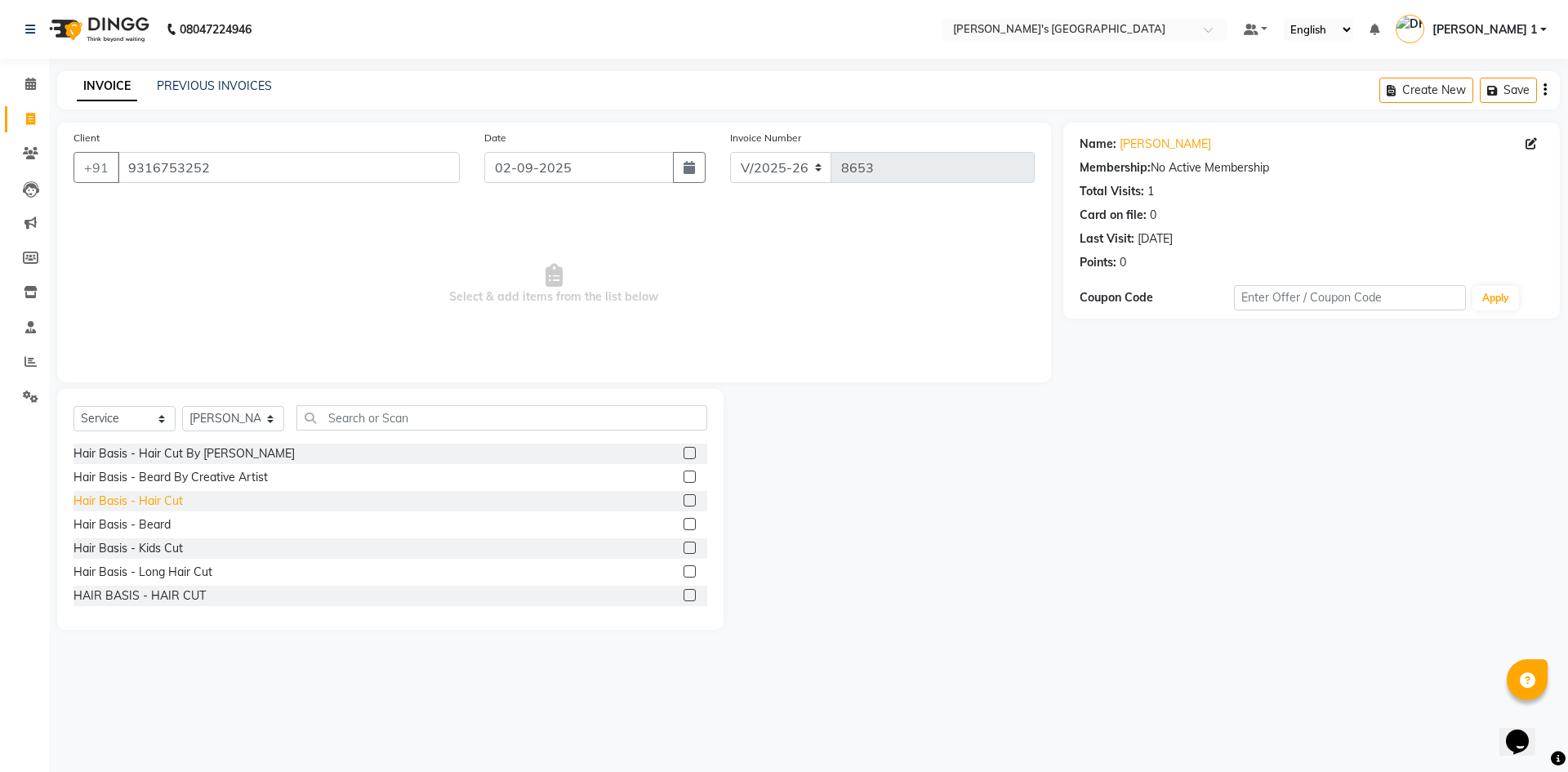
click at [155, 503] on div "Hair Basis - Hair Cut" at bounding box center [128, 501] width 109 height 17
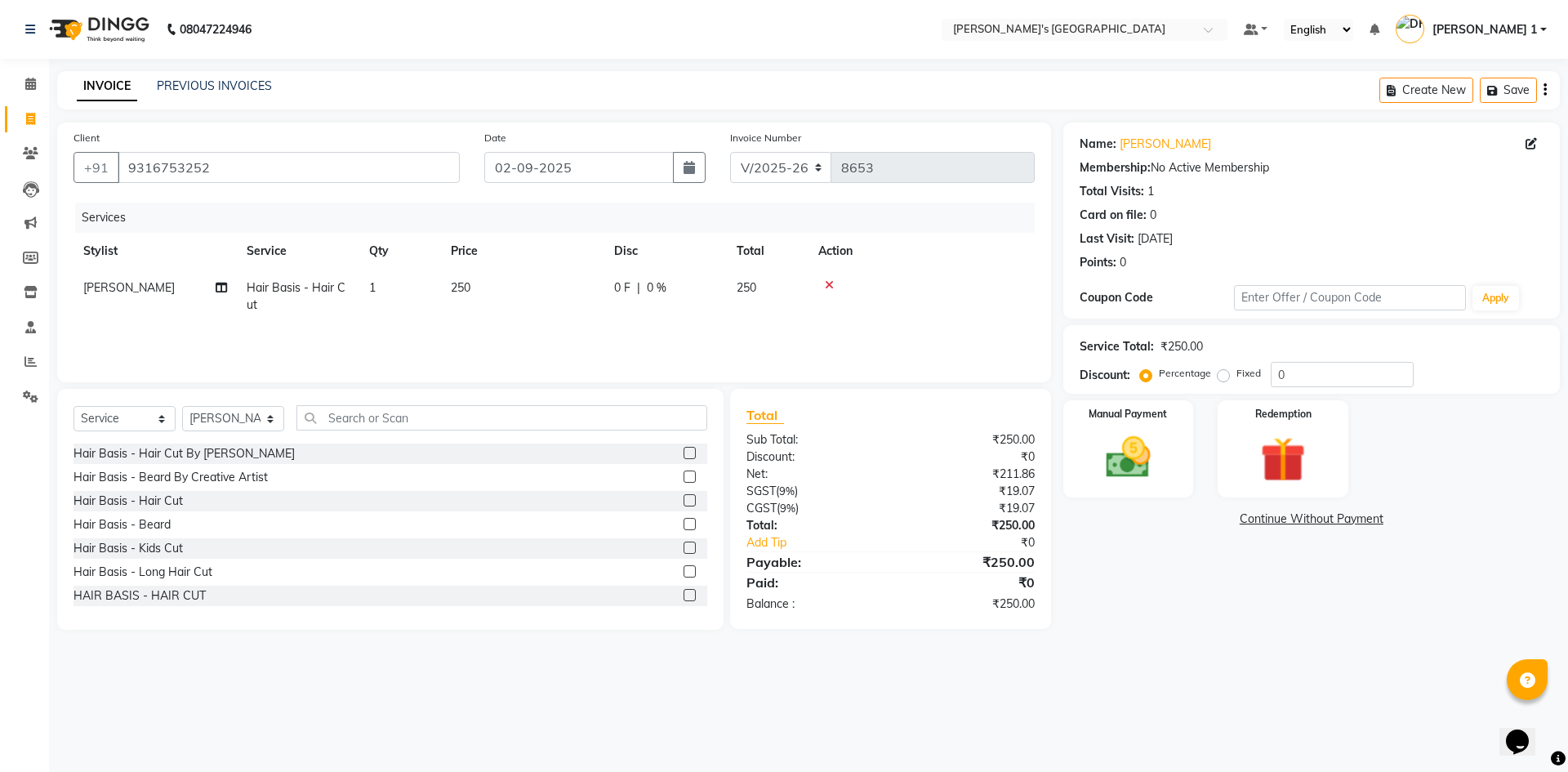
drag, startPoint x: 523, startPoint y: 311, endPoint x: 543, endPoint y: 308, distance: 20.2
click at [526, 308] on td "250" at bounding box center [523, 296] width 164 height 54
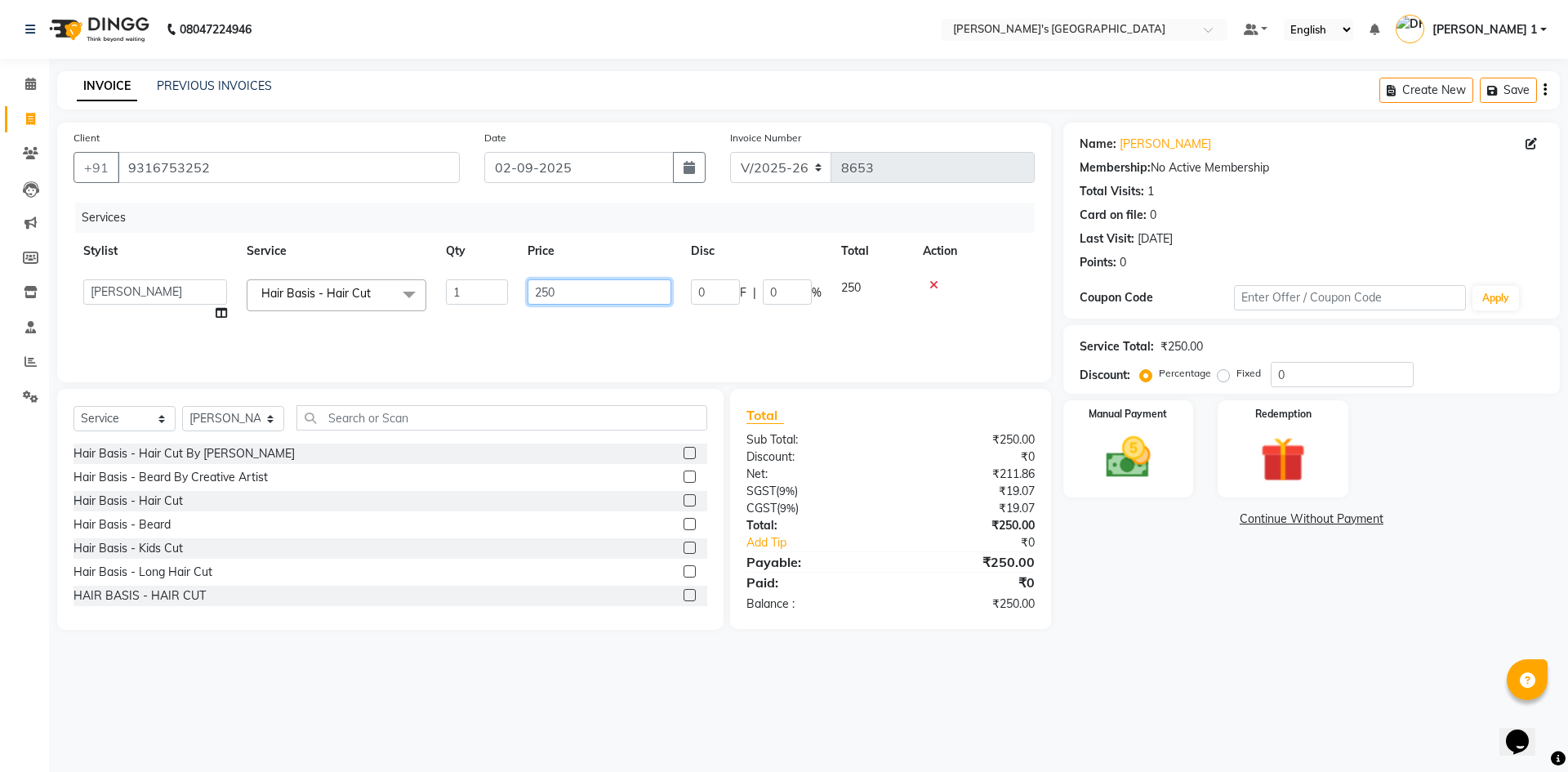
drag, startPoint x: 592, startPoint y: 297, endPoint x: 318, endPoint y: 324, distance: 275.3
click at [379, 297] on tr "ADARSH SOLANKI AVINASH SEN BRIJESH ZALA CHANDU SEN DHRUV DAVE DHRUV DAVE 1 GOUR…" at bounding box center [554, 300] width 961 height 62
click at [1124, 436] on img at bounding box center [1128, 457] width 76 height 54
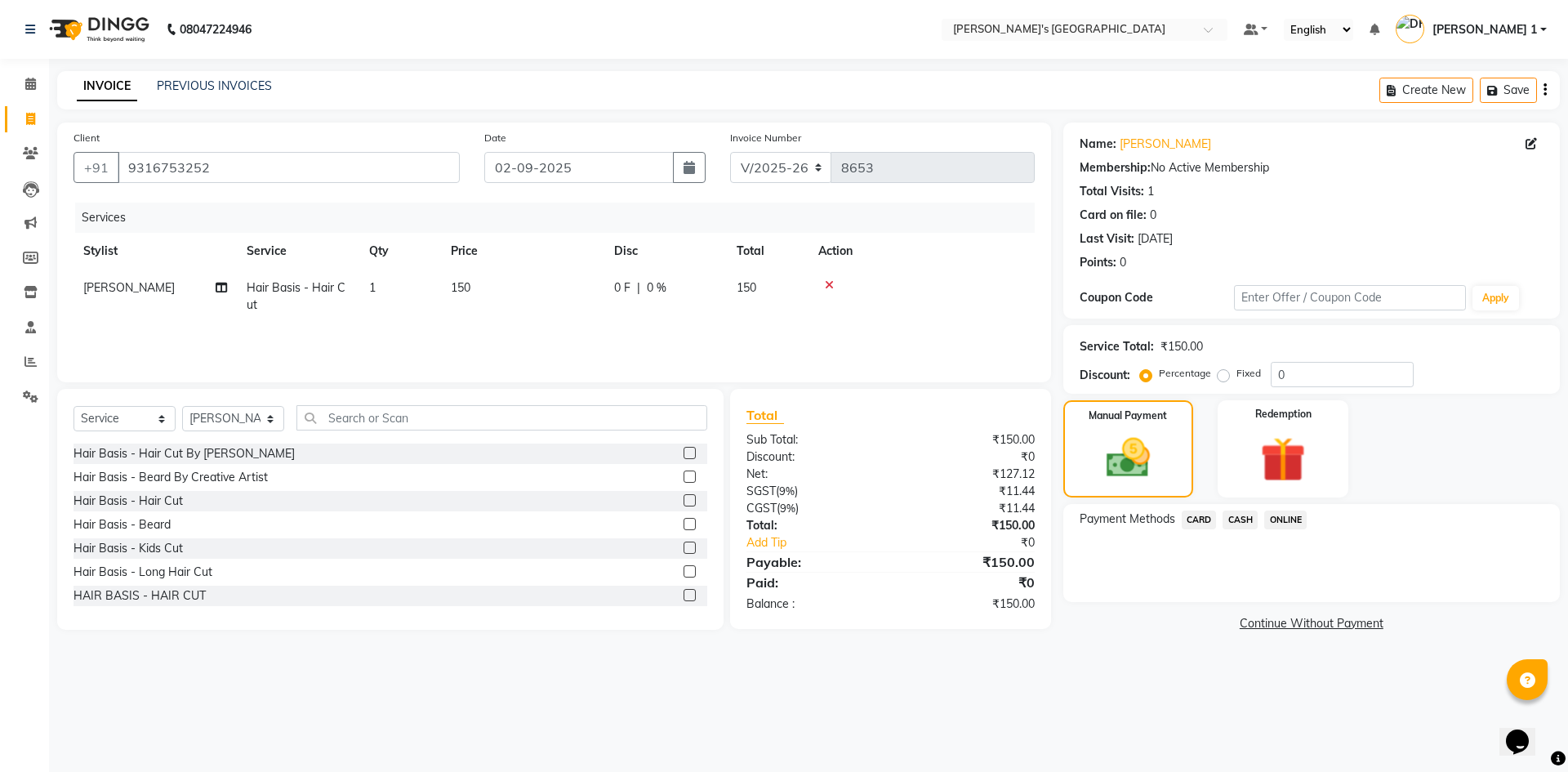
click at [1238, 519] on span "CASH" at bounding box center [1240, 520] width 35 height 19
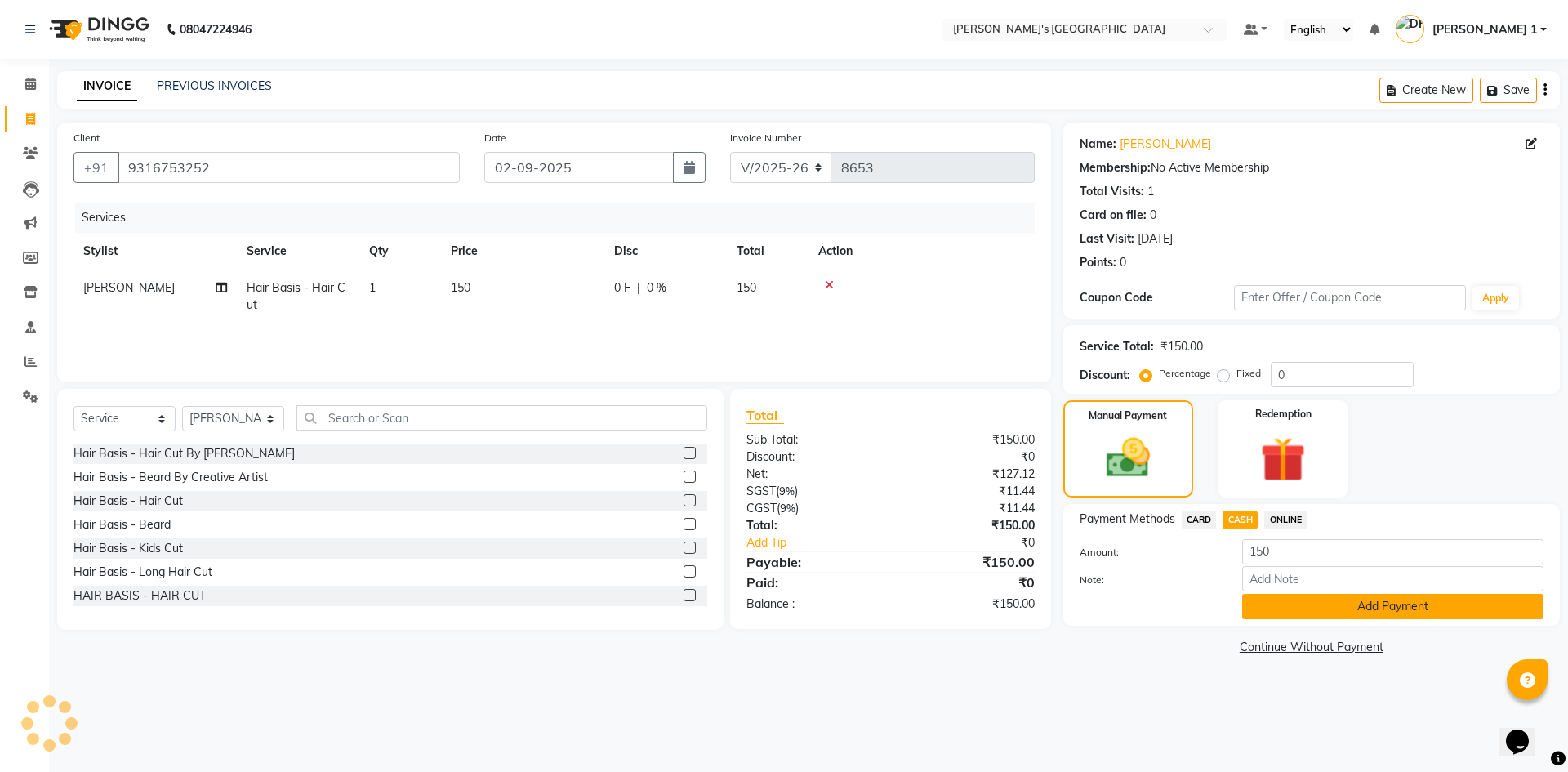
click at [1416, 602] on button "Add Payment" at bounding box center [1392, 606] width 302 height 25
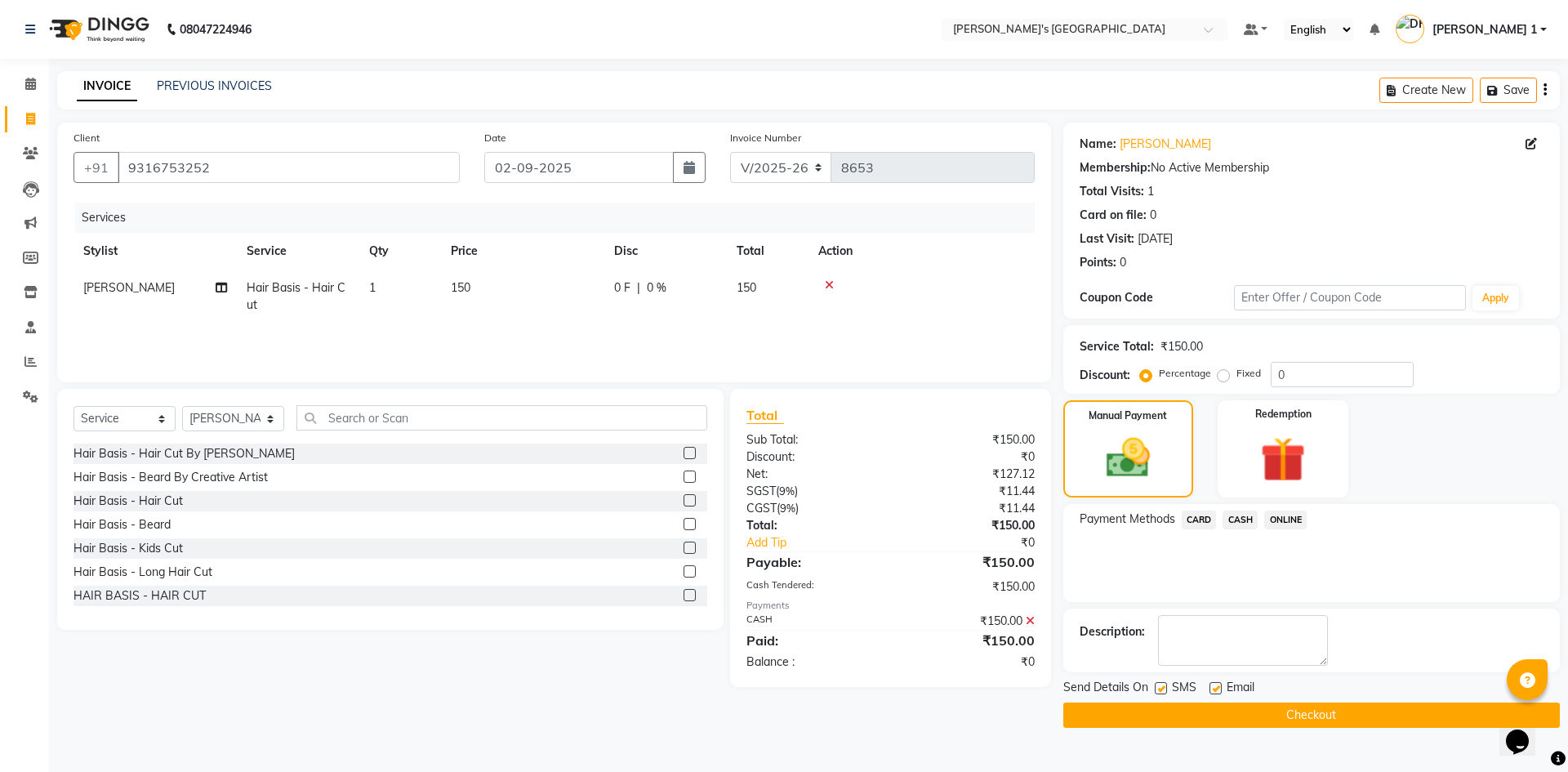
click at [1207, 686] on div "SMS" at bounding box center [1181, 689] width 55 height 20
click at [1213, 692] on label at bounding box center [1215, 688] width 12 height 12
click at [1213, 692] on input "checkbox" at bounding box center [1214, 689] width 11 height 11
click at [1166, 690] on label at bounding box center [1160, 688] width 12 height 12
click at [1165, 690] on input "checkbox" at bounding box center [1159, 689] width 11 height 11
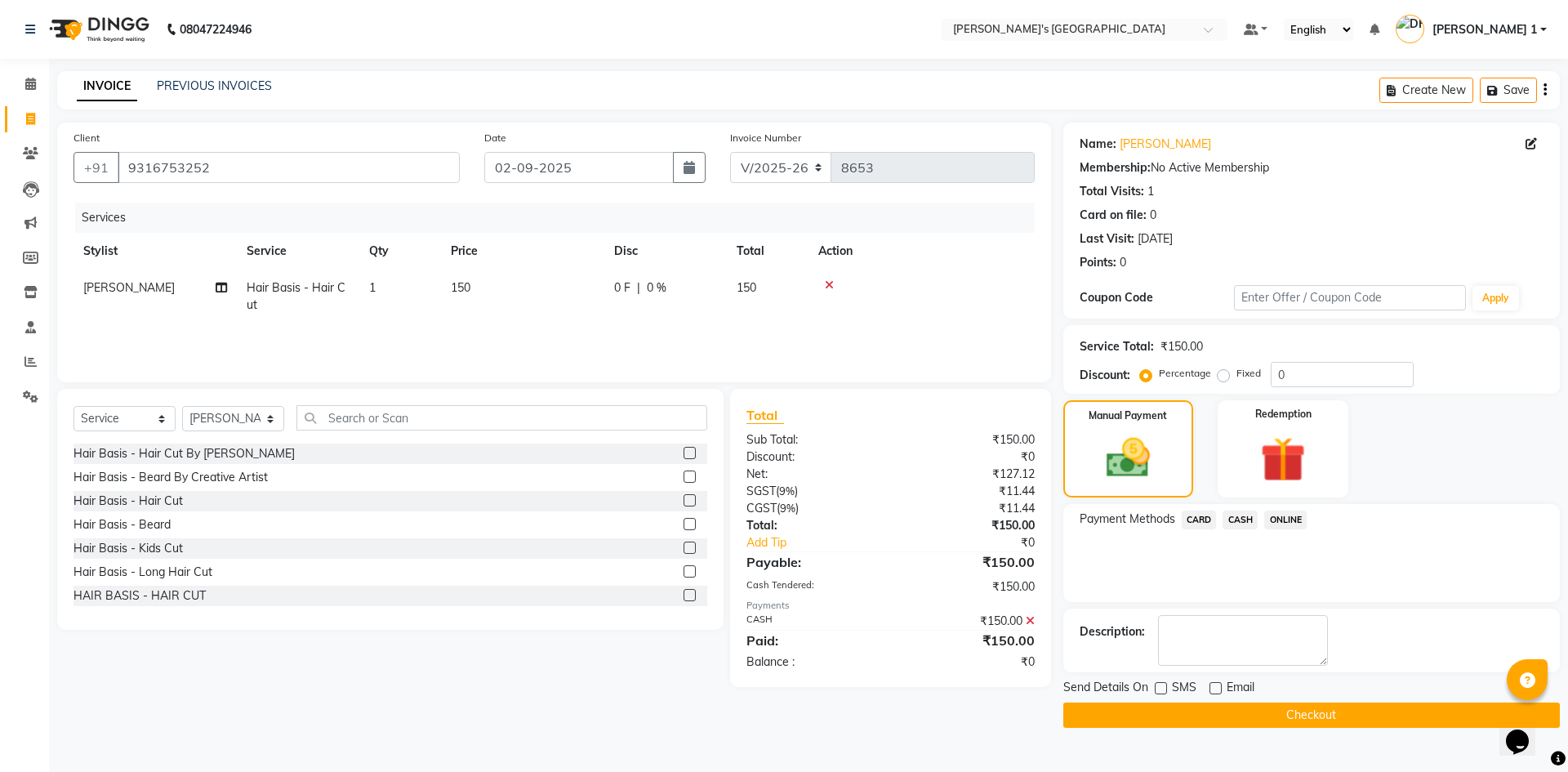
click at [1288, 716] on button "Checkout" at bounding box center [1310, 715] width 497 height 25
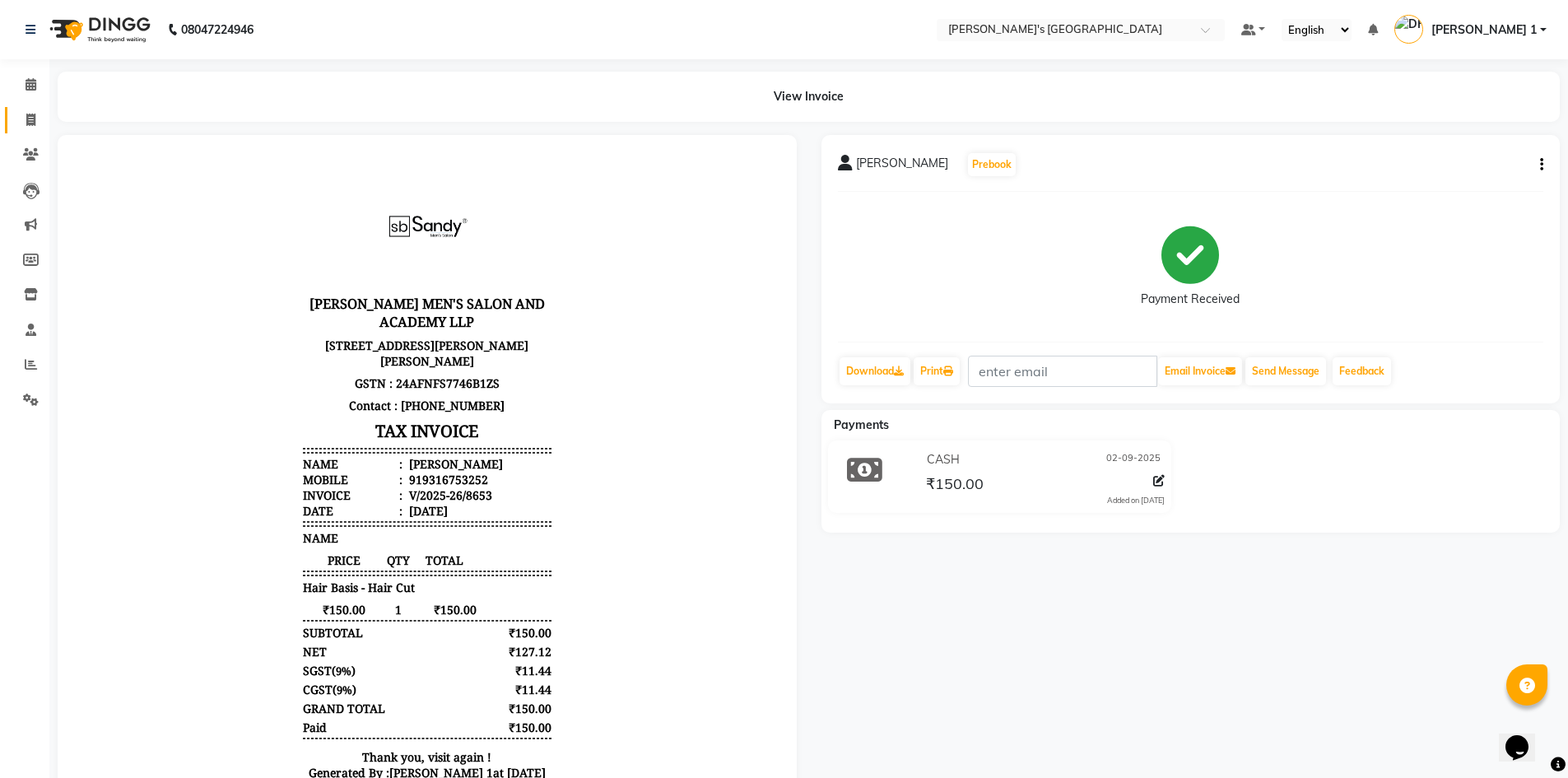
click at [31, 109] on link "Invoice" at bounding box center [24, 121] width 40 height 27
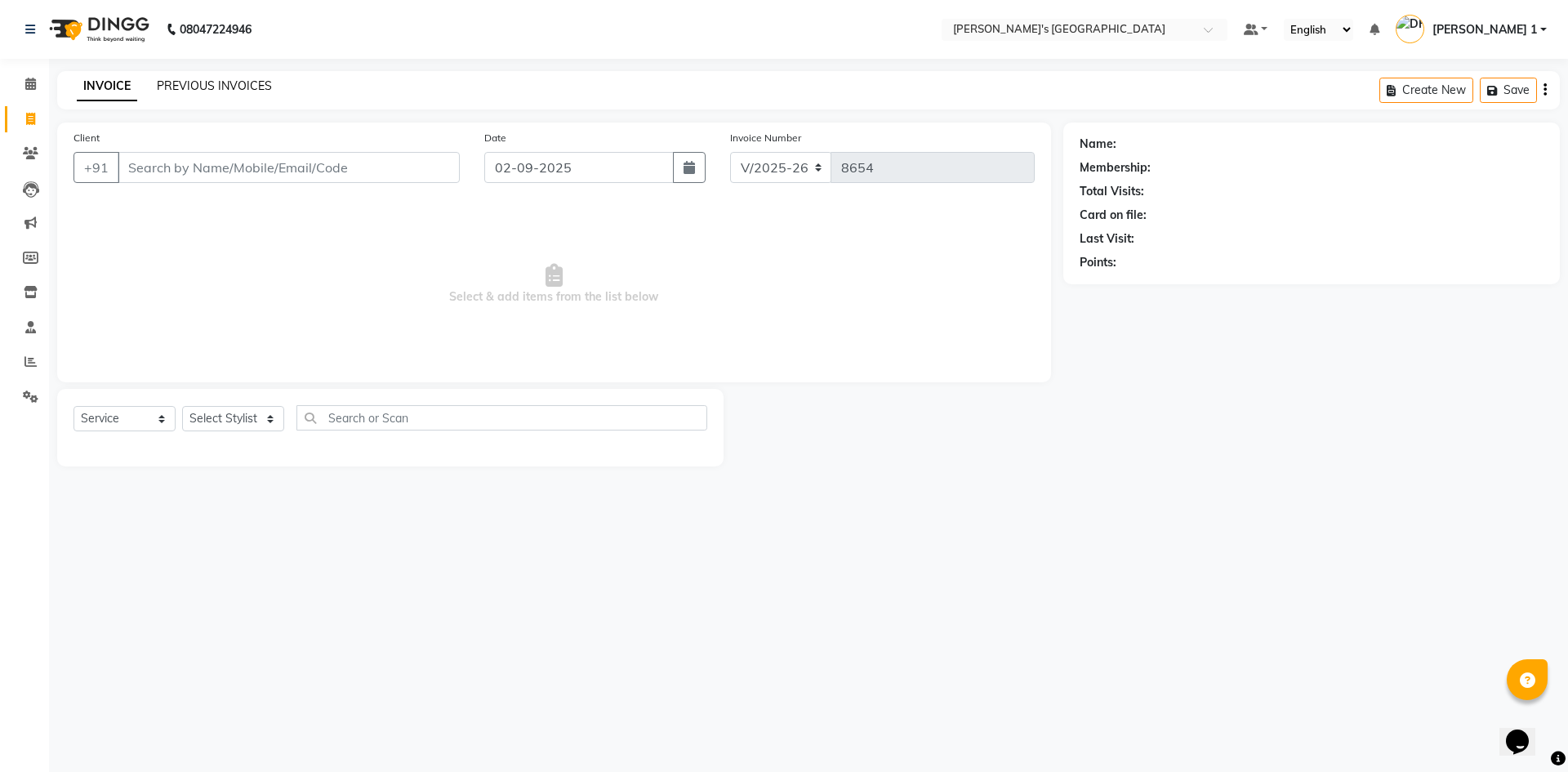
click at [257, 80] on link "PREVIOUS INVOICES" at bounding box center [214, 85] width 115 height 14
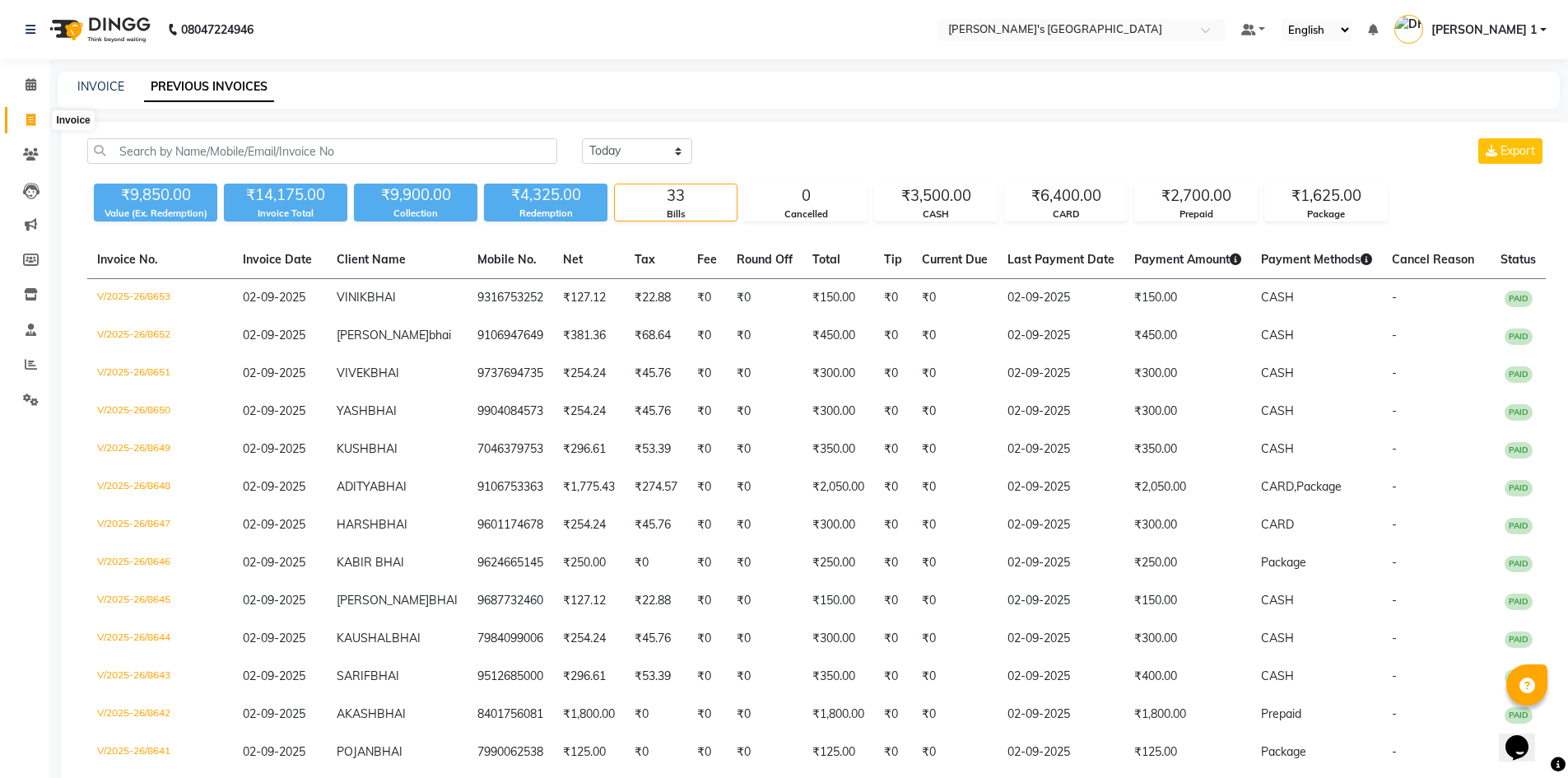
click at [35, 115] on icon at bounding box center [30, 120] width 9 height 13
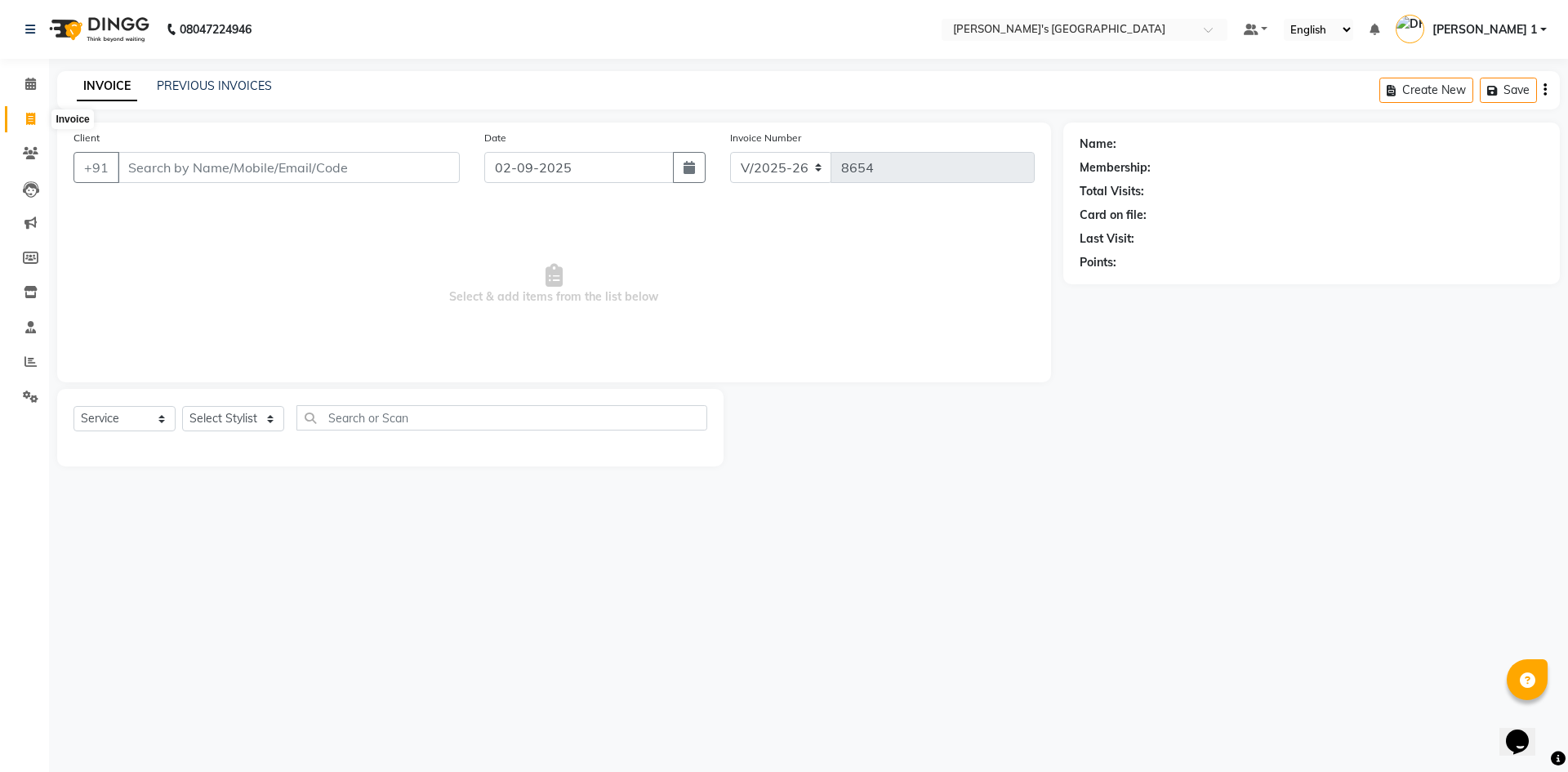
click at [22, 119] on span at bounding box center [31, 120] width 29 height 19
click at [257, 78] on div "PREVIOUS INVOICES" at bounding box center [214, 86] width 115 height 17
click at [258, 88] on link "PREVIOUS INVOICES" at bounding box center [214, 85] width 115 height 14
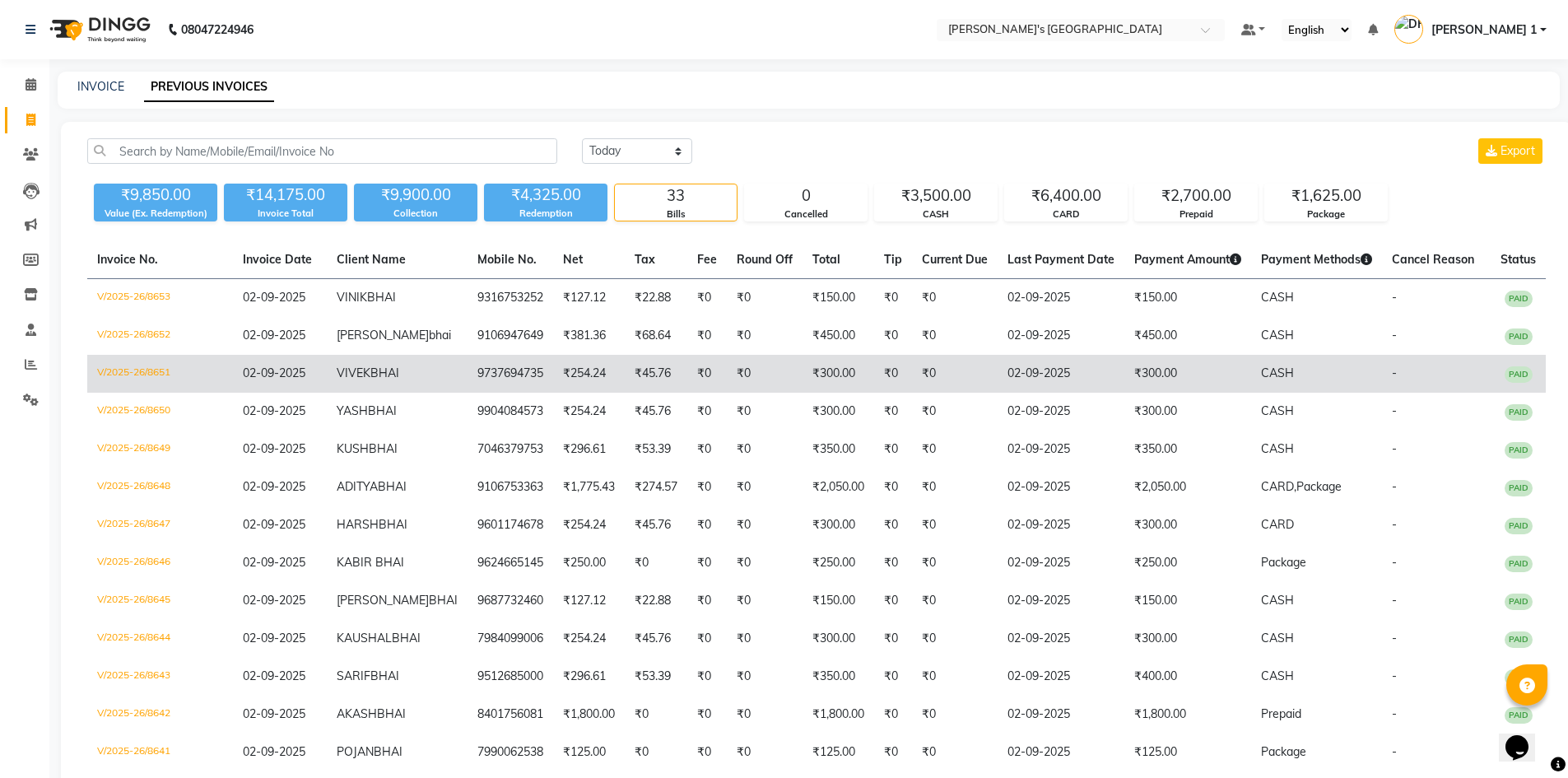
click at [387, 380] on span "BHAI" at bounding box center [385, 373] width 29 height 14
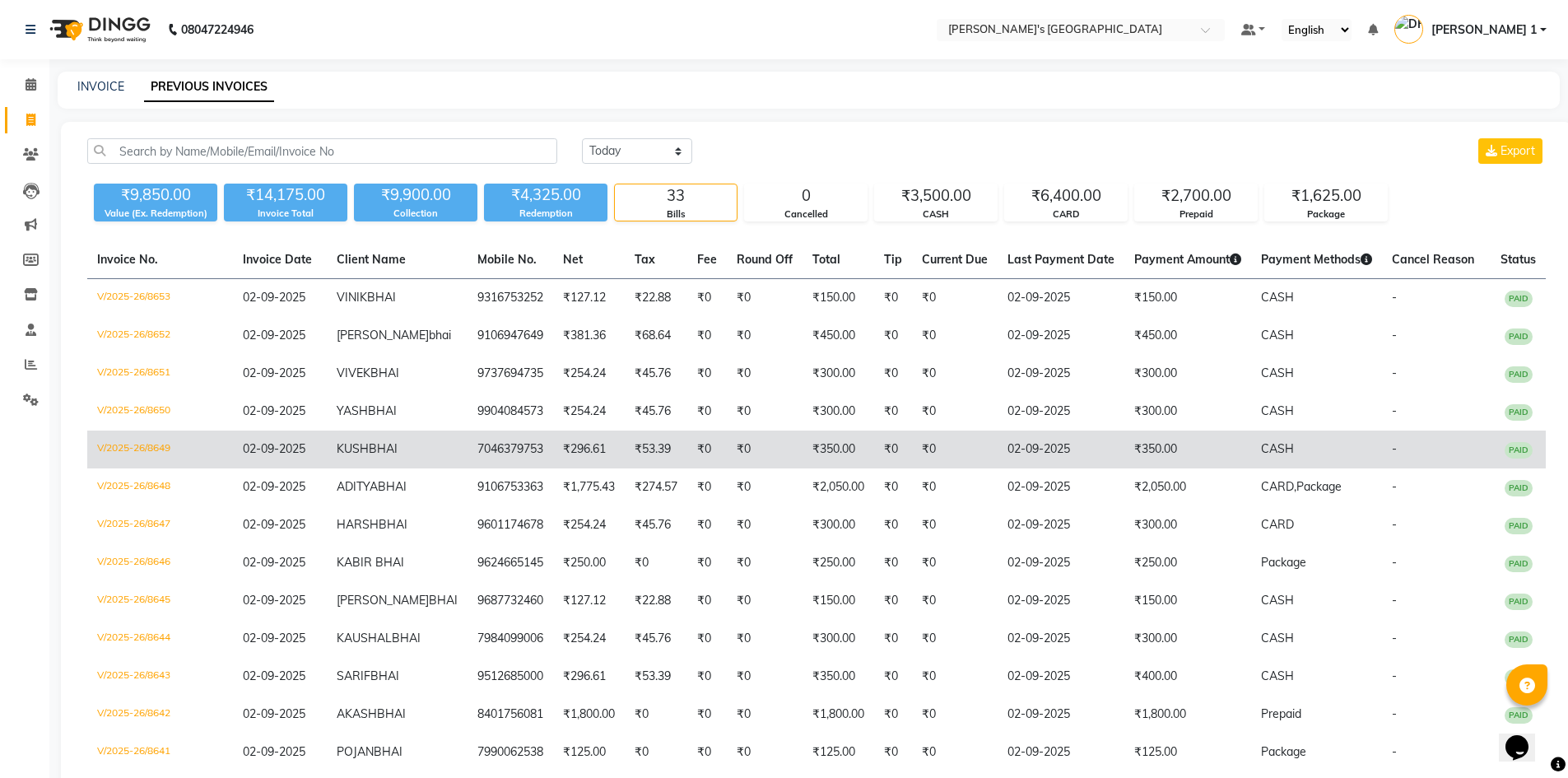
scroll to position [27, 0]
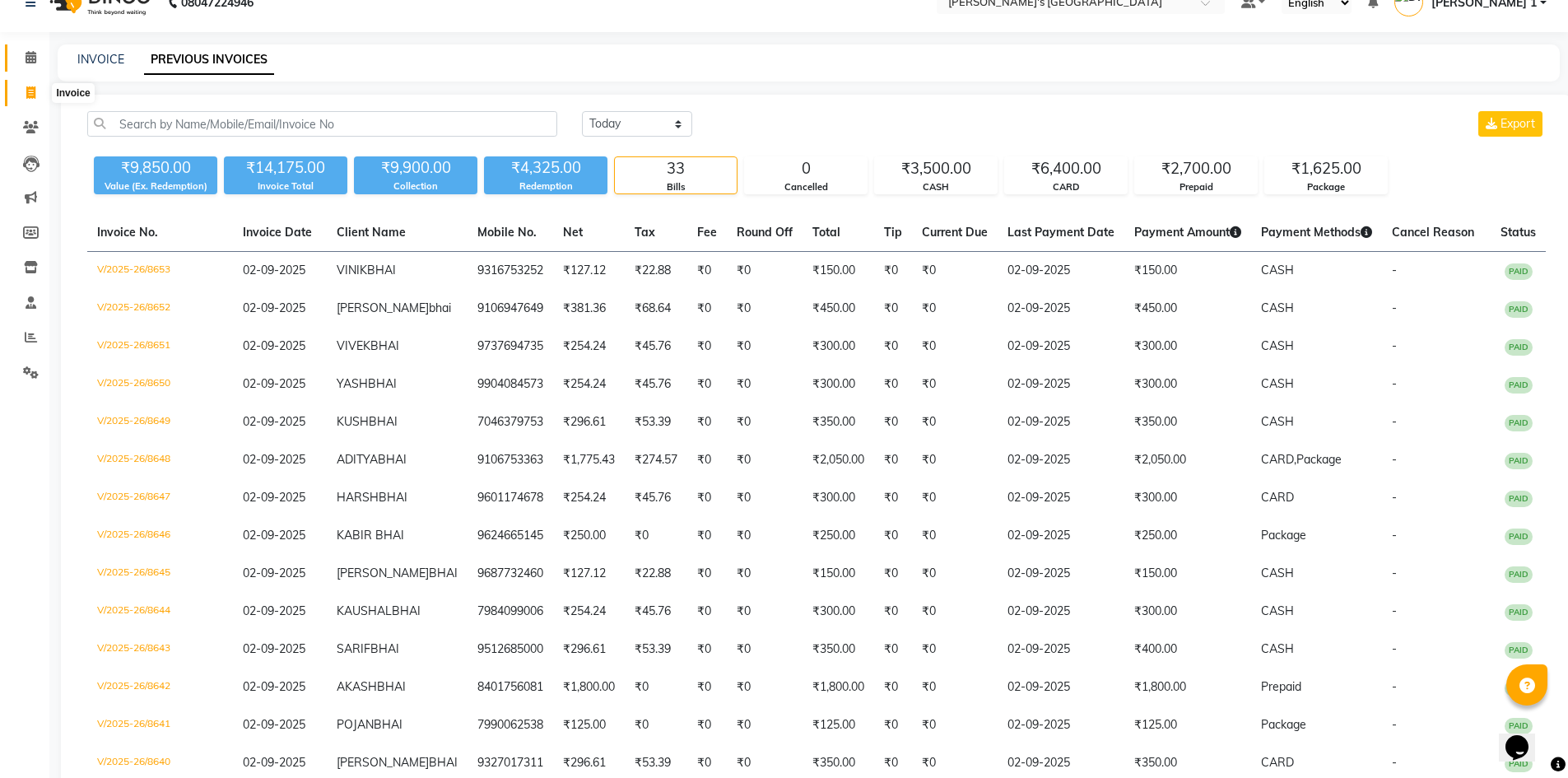
drag, startPoint x: 25, startPoint y: 87, endPoint x: 37, endPoint y: 93, distance: 13.4
click at [27, 87] on icon at bounding box center [30, 93] width 9 height 13
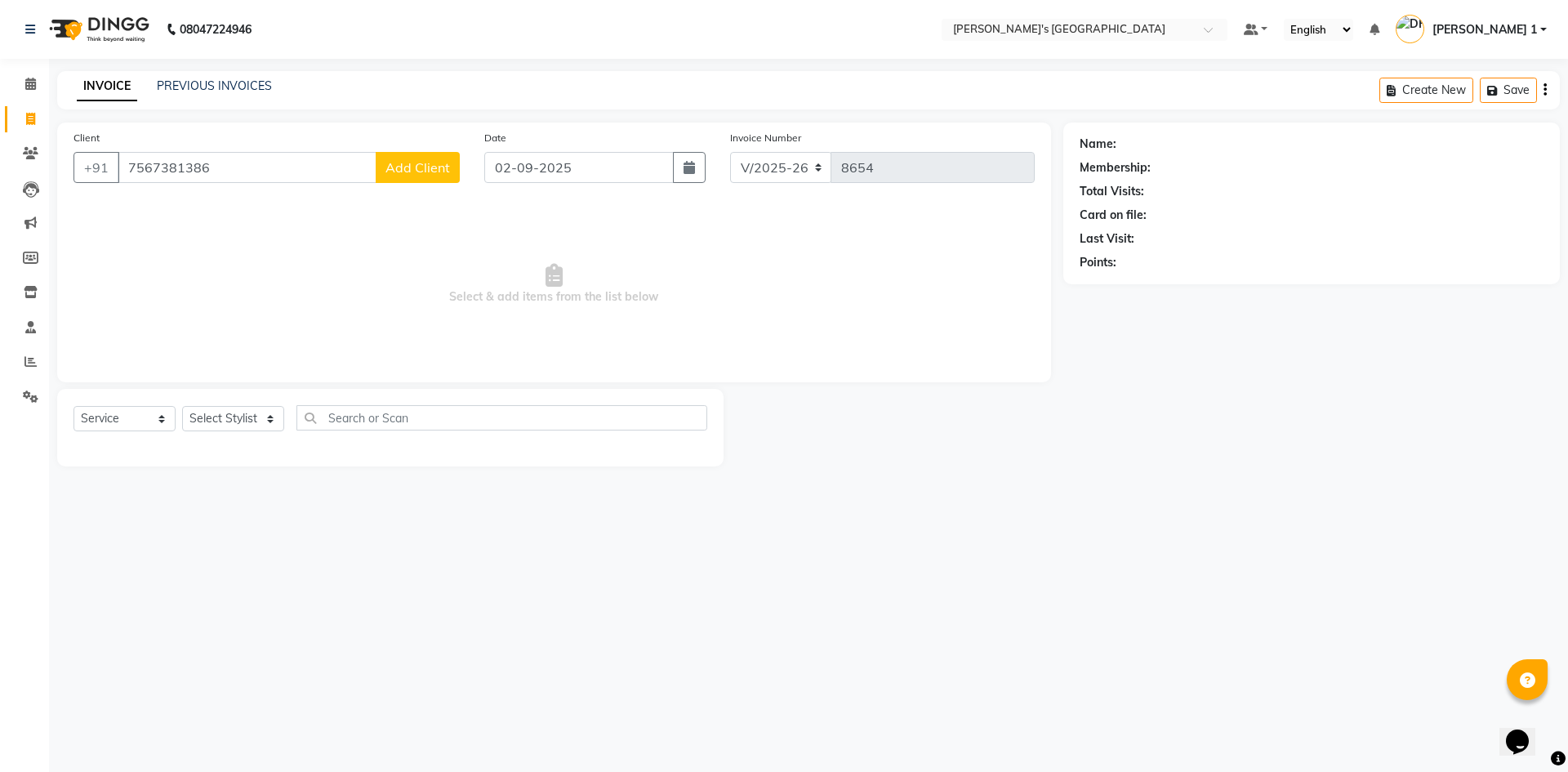
click at [427, 176] on button "Add Client" at bounding box center [417, 168] width 84 height 31
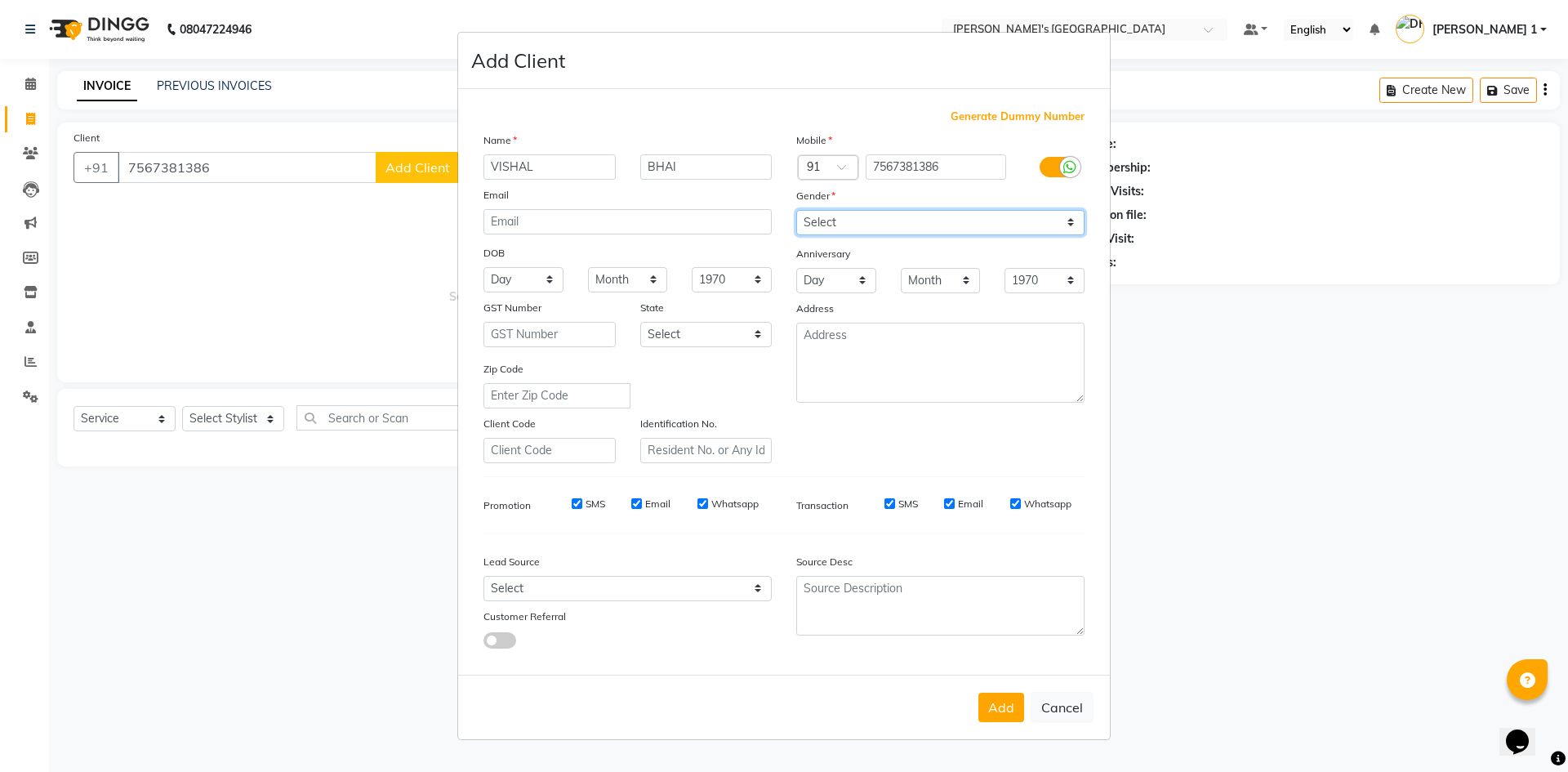
drag, startPoint x: 835, startPoint y: 219, endPoint x: 839, endPoint y: 230, distance: 11.7
click at [836, 219] on select "Select Male Female Other Prefer Not To Say" at bounding box center [940, 222] width 288 height 25
click at [796, 210] on select "Select Male Female Other Prefer Not To Say" at bounding box center [940, 222] width 288 height 25
drag, startPoint x: 999, startPoint y: 714, endPoint x: 981, endPoint y: 703, distance: 21.1
click at [999, 712] on button "Add" at bounding box center [1001, 707] width 46 height 30
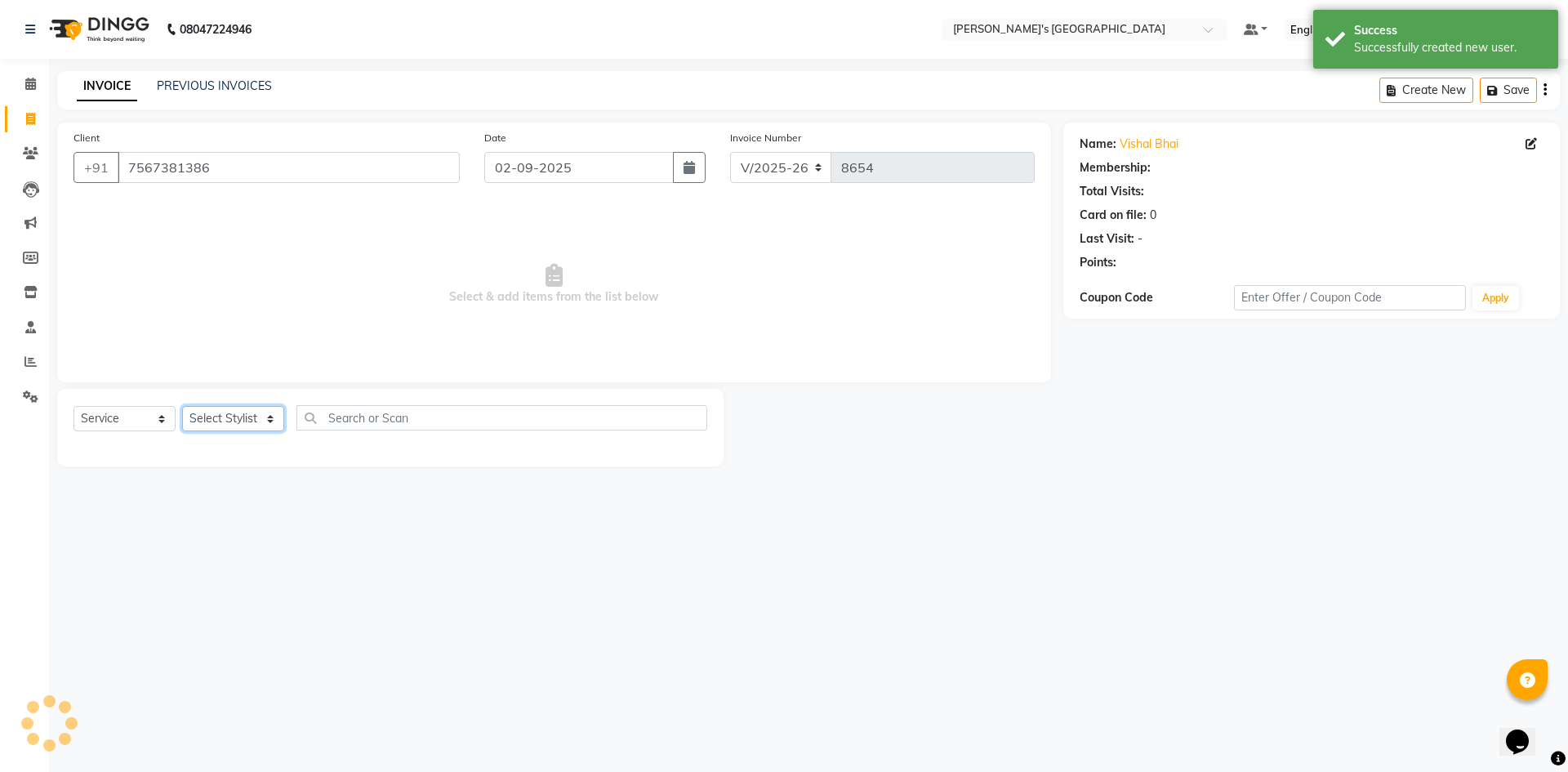
click at [209, 413] on select "Select Stylist ADARSH SOLANKI AVINASH SEN BRIJESH ZALA CHANDU SEN DHRUV DAVE DH…" at bounding box center [233, 419] width 102 height 25
click at [182, 406] on select "Select Stylist ADARSH SOLANKI AVINASH SEN BRIJESH ZALA CHANDU SEN DHRUV DAVE DH…" at bounding box center [233, 419] width 102 height 25
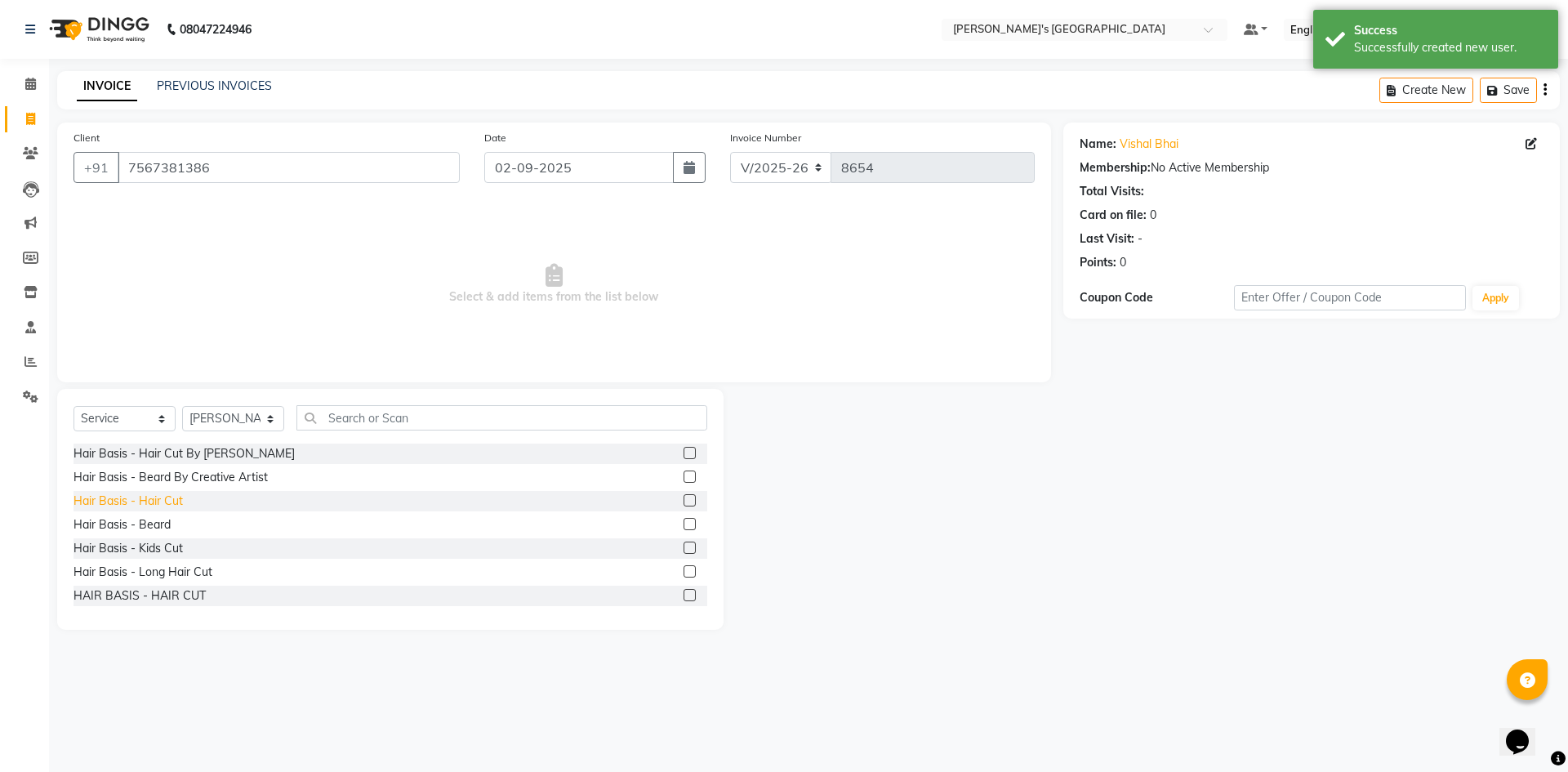
click at [169, 494] on div "Hair Basis - Hair Cut" at bounding box center [128, 501] width 109 height 17
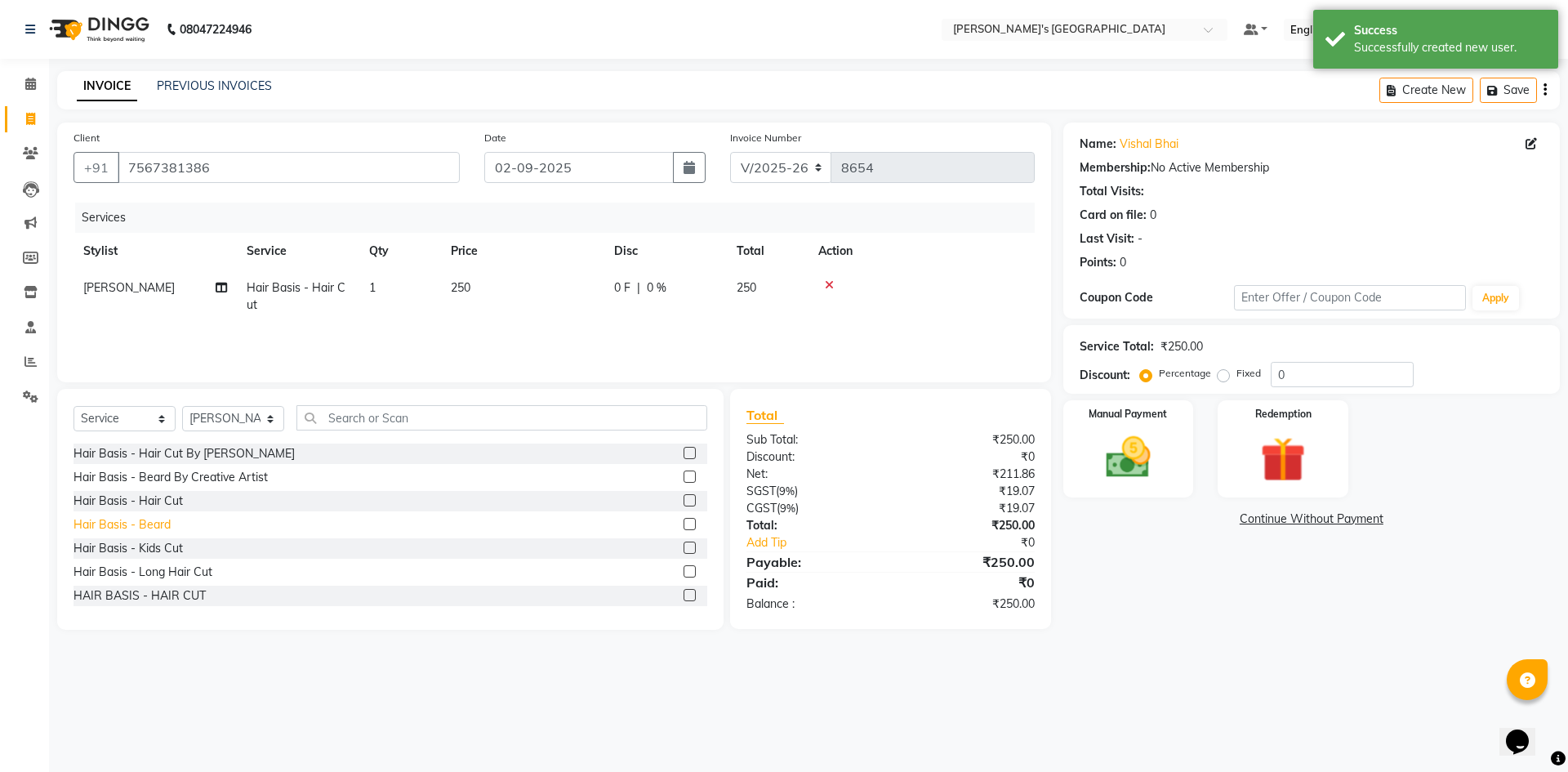
click at [169, 516] on div "Hair Basis - Beard" at bounding box center [122, 525] width 97 height 17
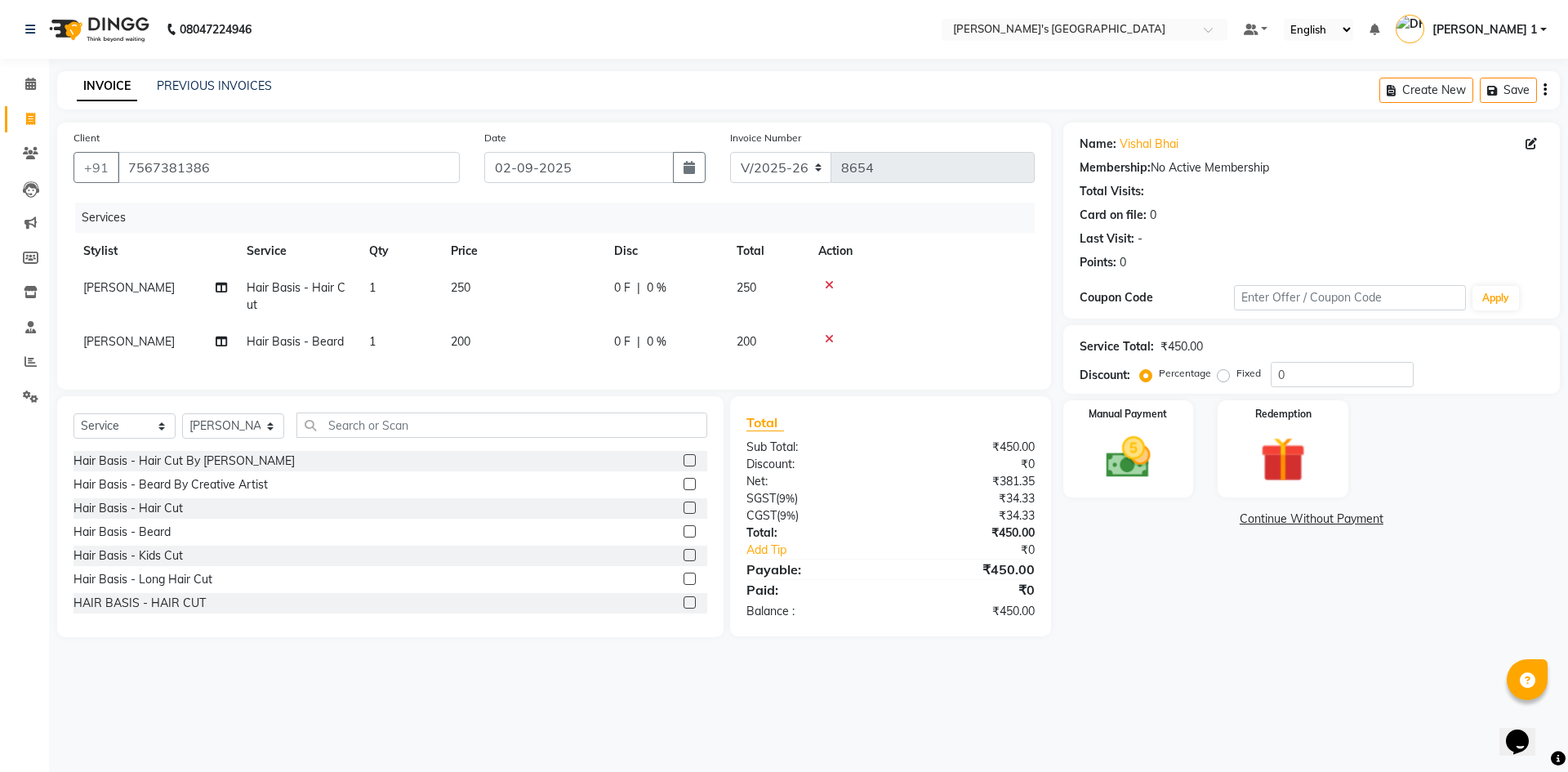
click at [526, 306] on td "250" at bounding box center [523, 296] width 164 height 54
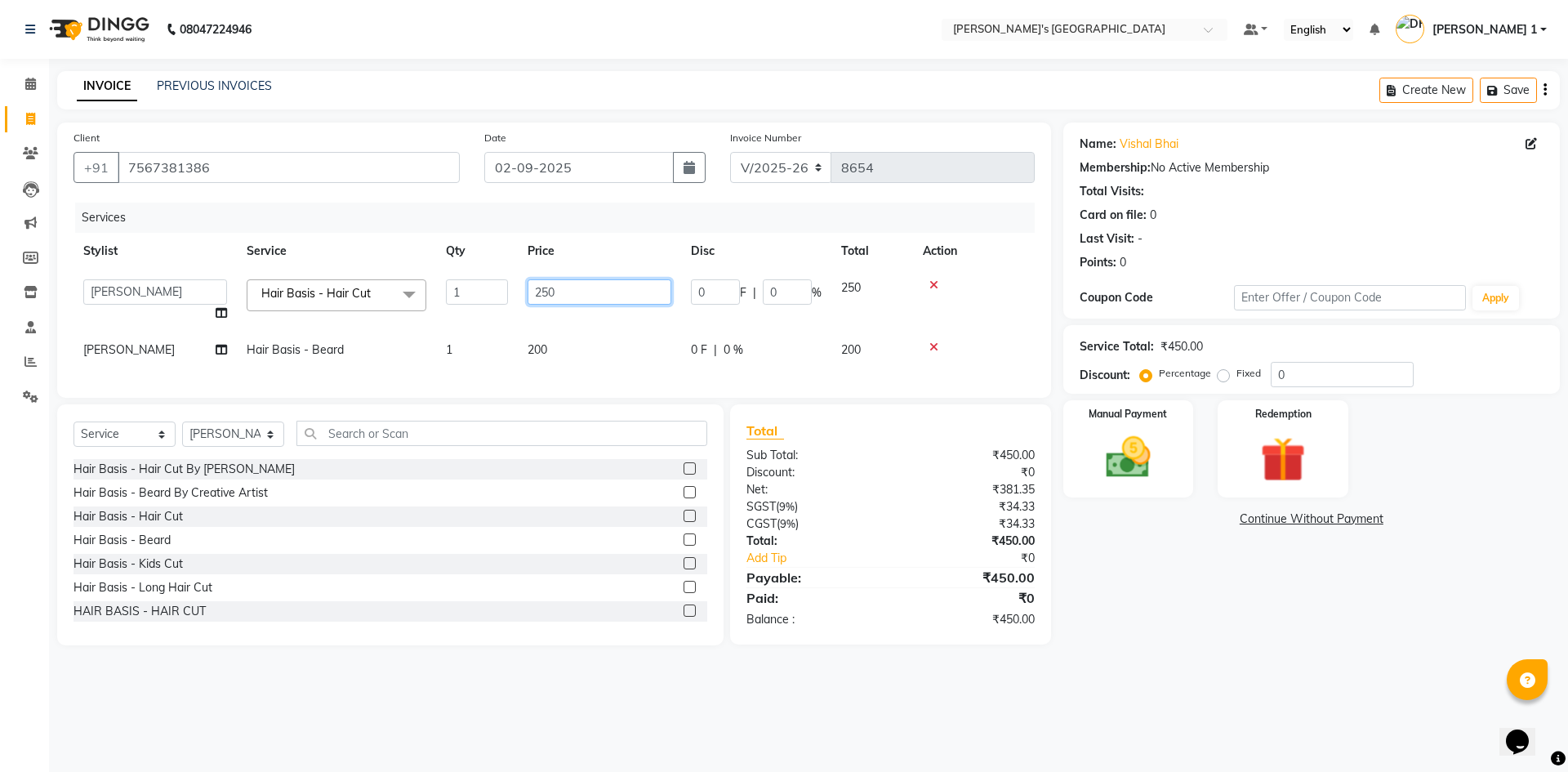
drag, startPoint x: 559, startPoint y: 289, endPoint x: 467, endPoint y: 284, distance: 92.1
click at [468, 284] on tr "ADARSH SOLANKI AVINASH SEN BRIJESH ZALA CHANDU SEN DHRUV DAVE DHRUV DAVE 1 GOUR…" at bounding box center [554, 300] width 961 height 62
click at [550, 347] on td "200" at bounding box center [599, 350] width 164 height 36
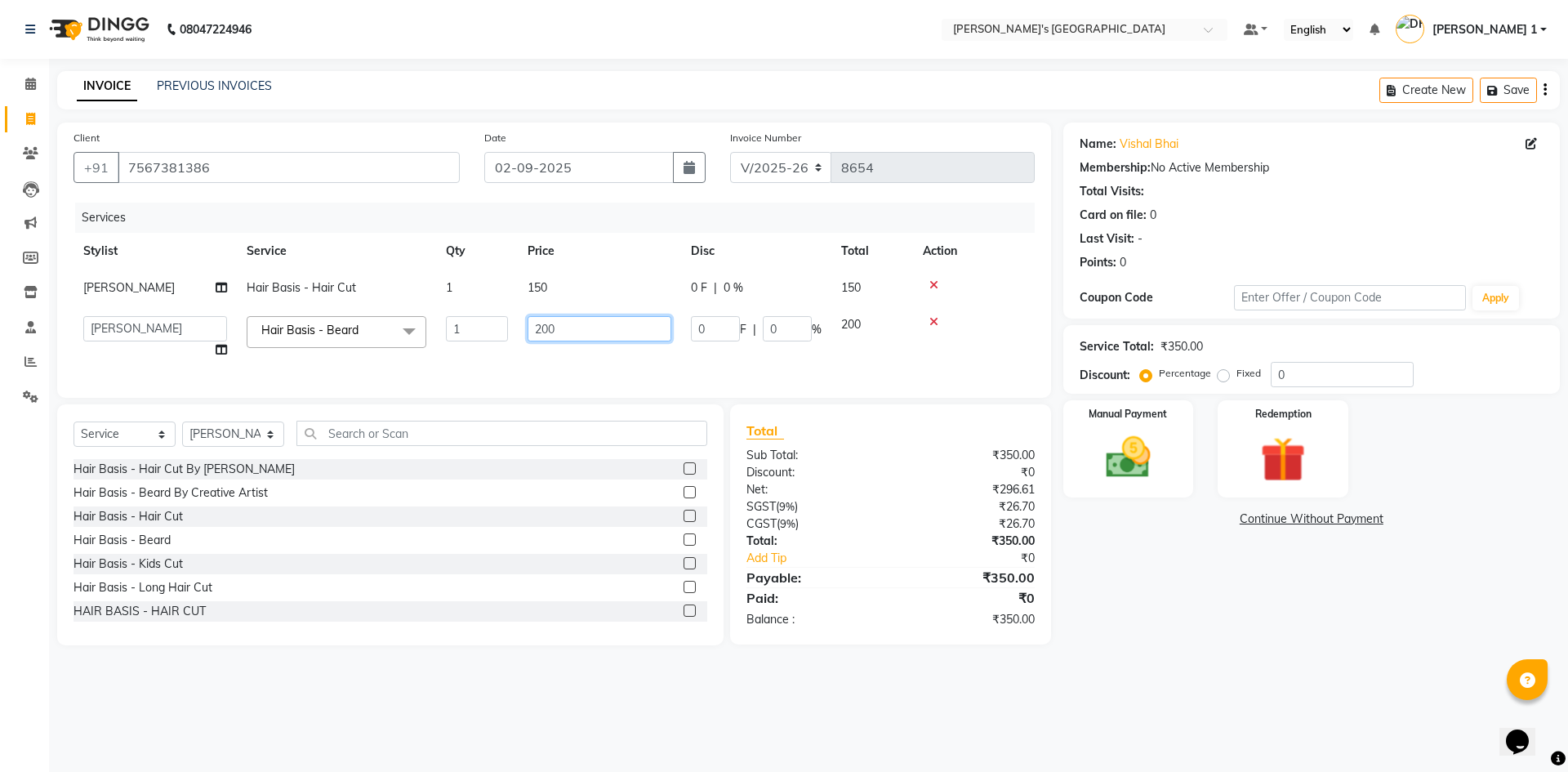
drag, startPoint x: 586, startPoint y: 332, endPoint x: 433, endPoint y: 354, distance: 154.6
click at [433, 354] on tr "ADARSH SOLANKI AVINASH SEN BRIJESH ZALA CHANDU SEN DHRUV DAVE DHRUV DAVE 1 GOUR…" at bounding box center [554, 337] width 961 height 62
drag, startPoint x: 1125, startPoint y: 452, endPoint x: 1161, endPoint y: 474, distance: 42.2
click at [1128, 452] on img at bounding box center [1128, 457] width 76 height 54
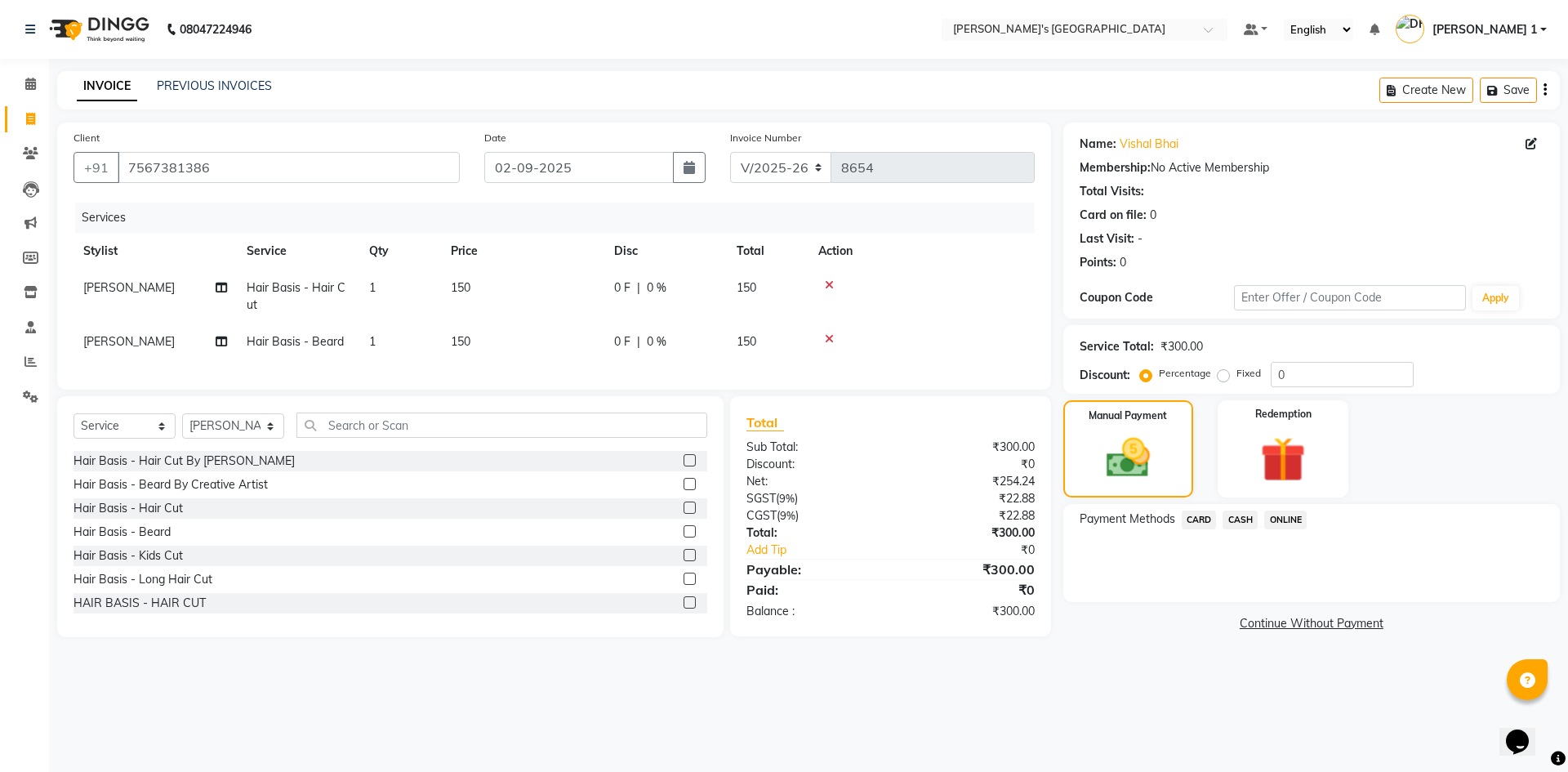
drag, startPoint x: 1250, startPoint y: 517, endPoint x: 1251, endPoint y: 537, distance: 20.0
click at [1250, 518] on span "CASH" at bounding box center [1240, 520] width 35 height 19
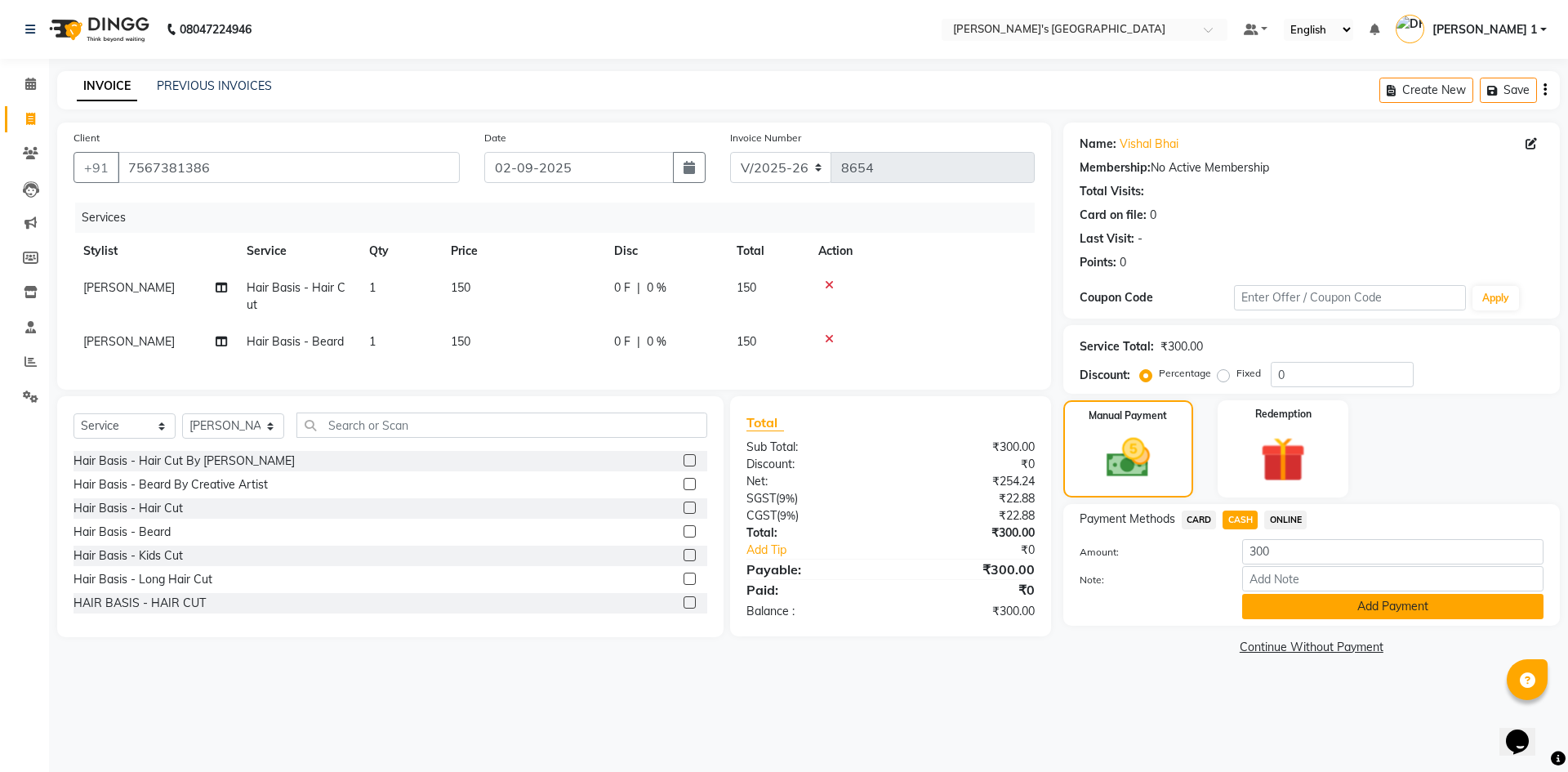
click at [1274, 608] on button "Add Payment" at bounding box center [1392, 606] width 302 height 25
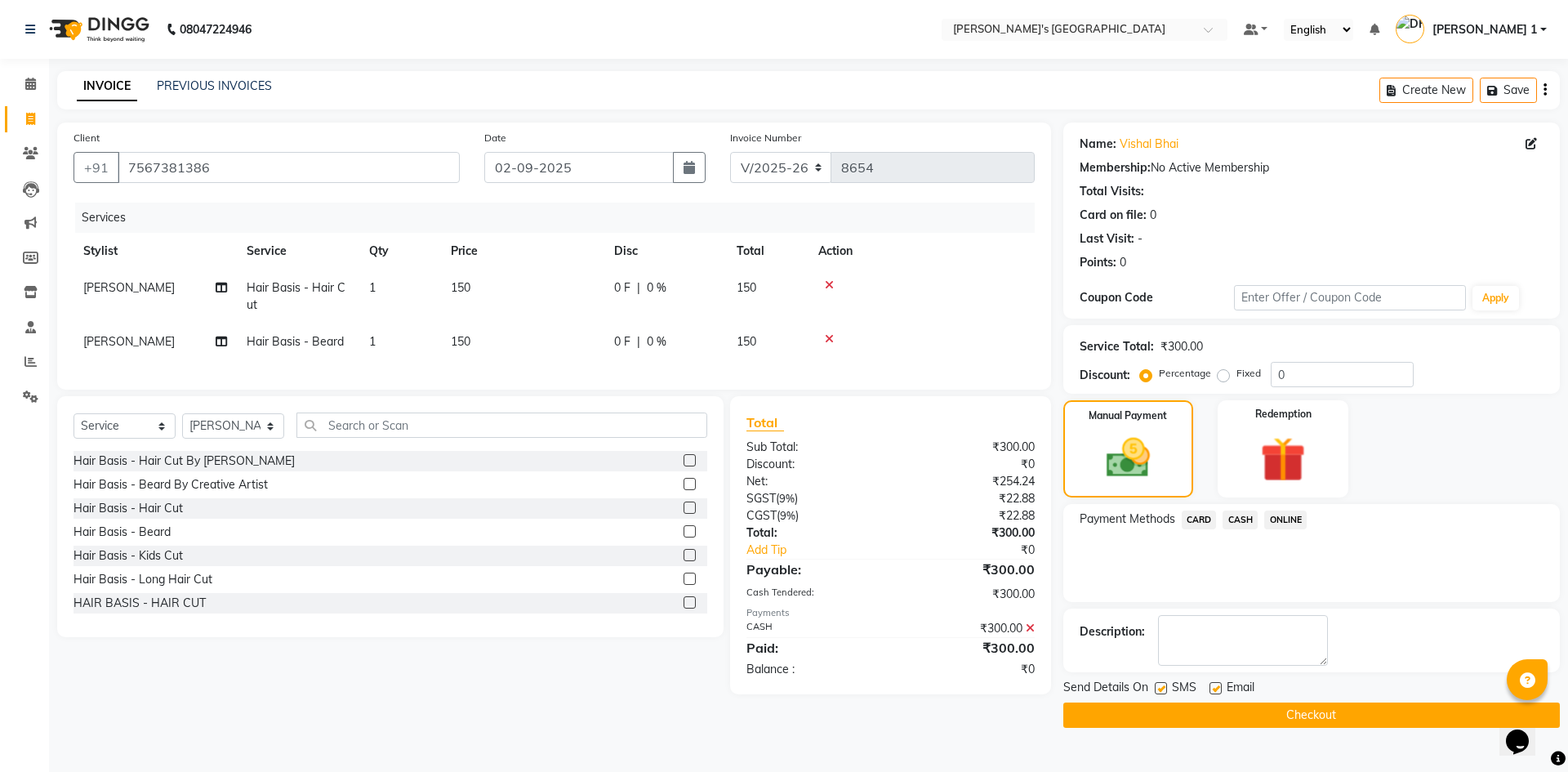
drag, startPoint x: 1217, startPoint y: 687, endPoint x: 1177, endPoint y: 689, distance: 40.0
click at [1215, 686] on label at bounding box center [1215, 688] width 12 height 12
click at [1215, 686] on input "checkbox" at bounding box center [1214, 689] width 11 height 11
click at [1161, 691] on label at bounding box center [1160, 688] width 12 height 12
click at [1161, 691] on input "checkbox" at bounding box center [1159, 689] width 11 height 11
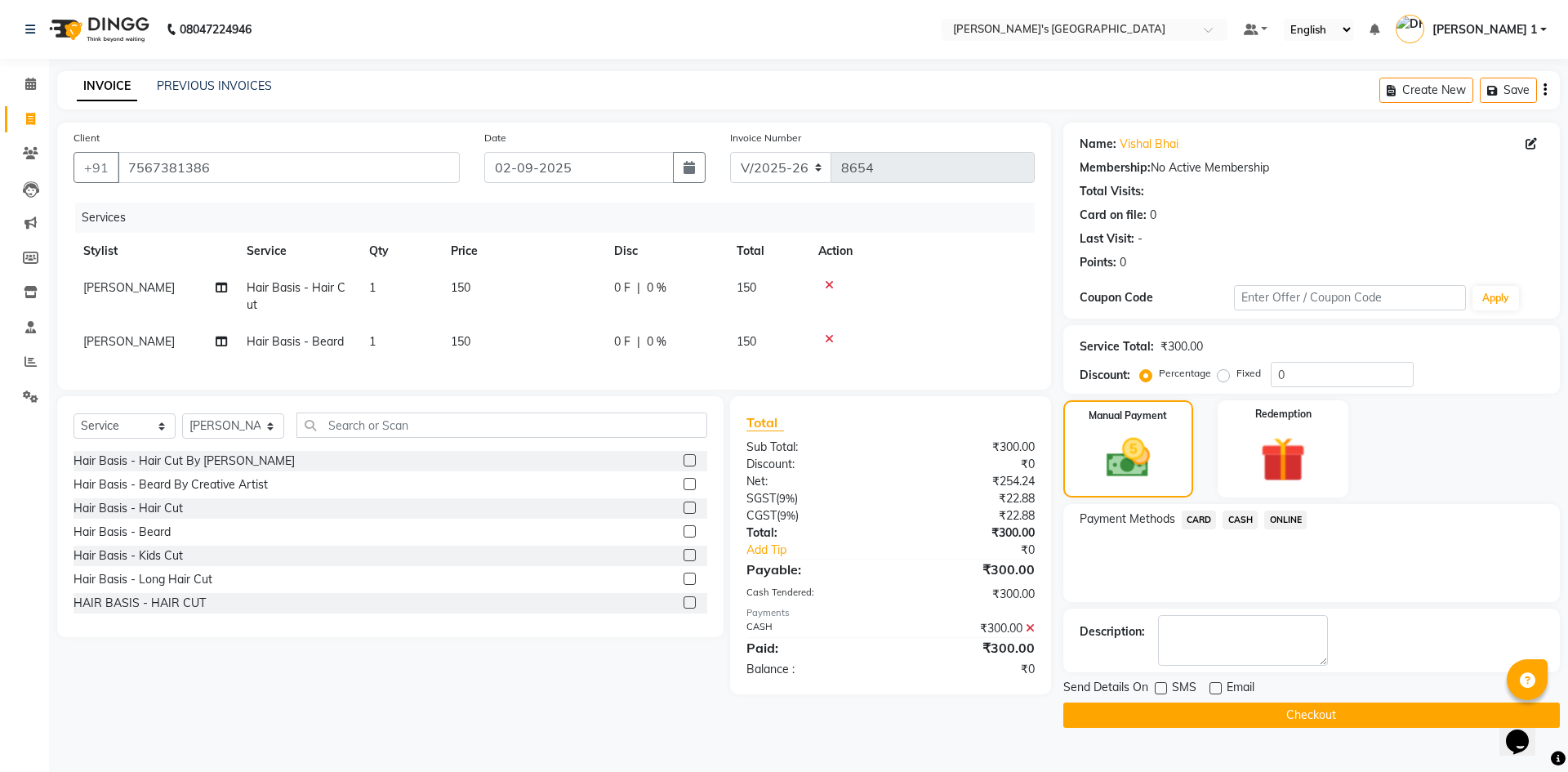
click at [1201, 714] on button "Checkout" at bounding box center [1310, 715] width 497 height 25
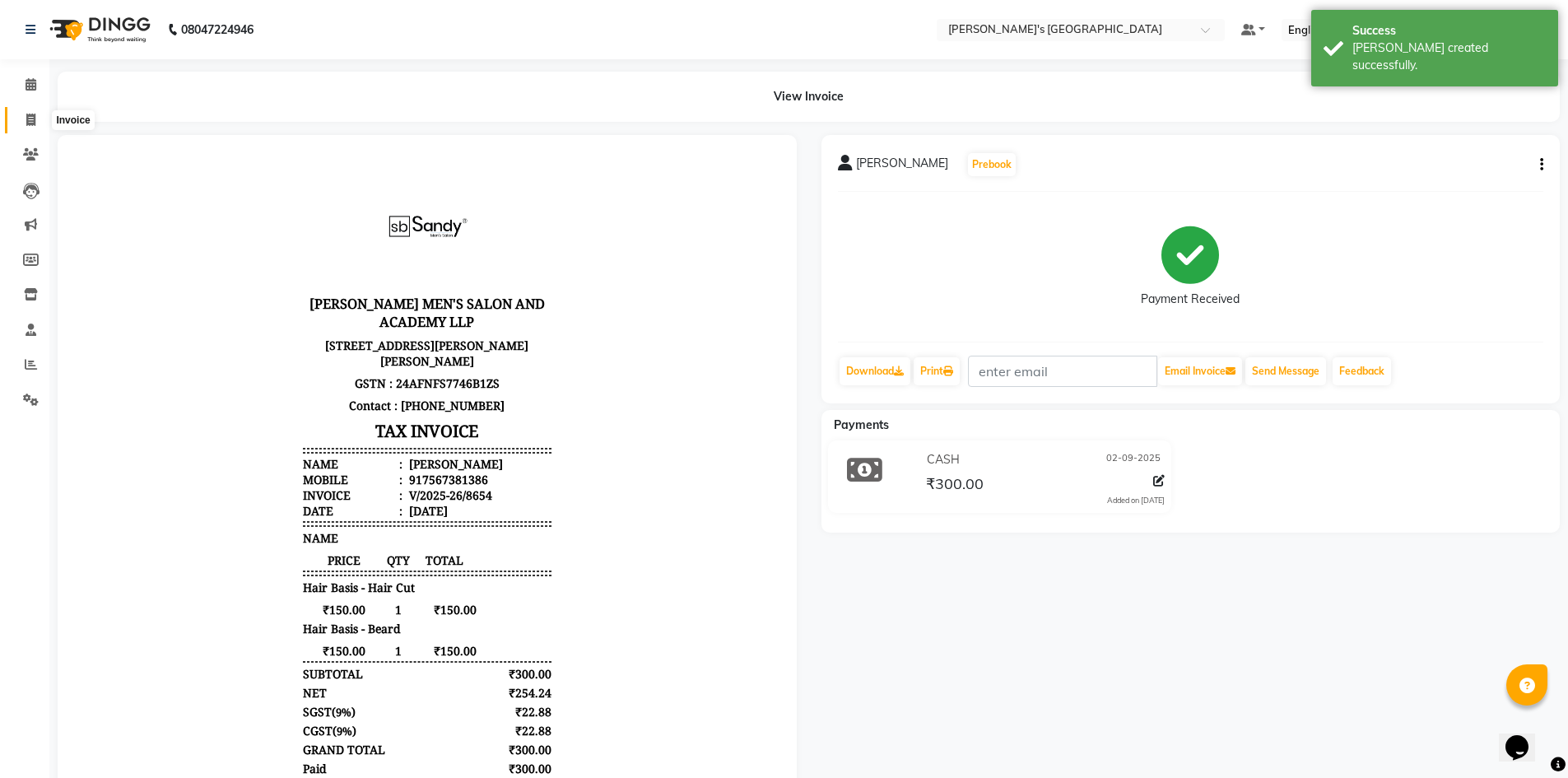
click at [33, 124] on icon at bounding box center [30, 120] width 9 height 13
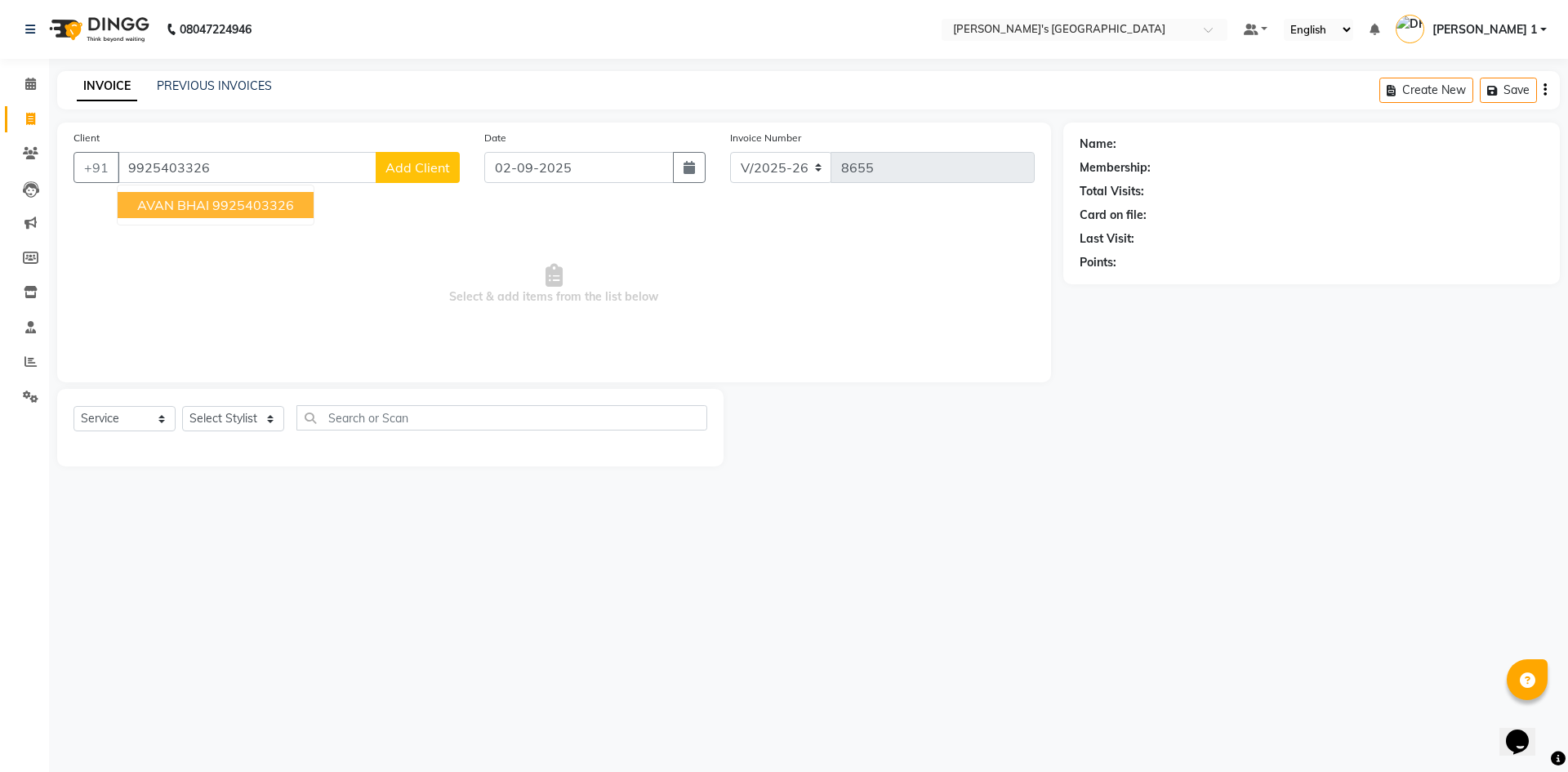
click at [203, 196] on button "AVAN BHAI 9925403326" at bounding box center [215, 204] width 196 height 26
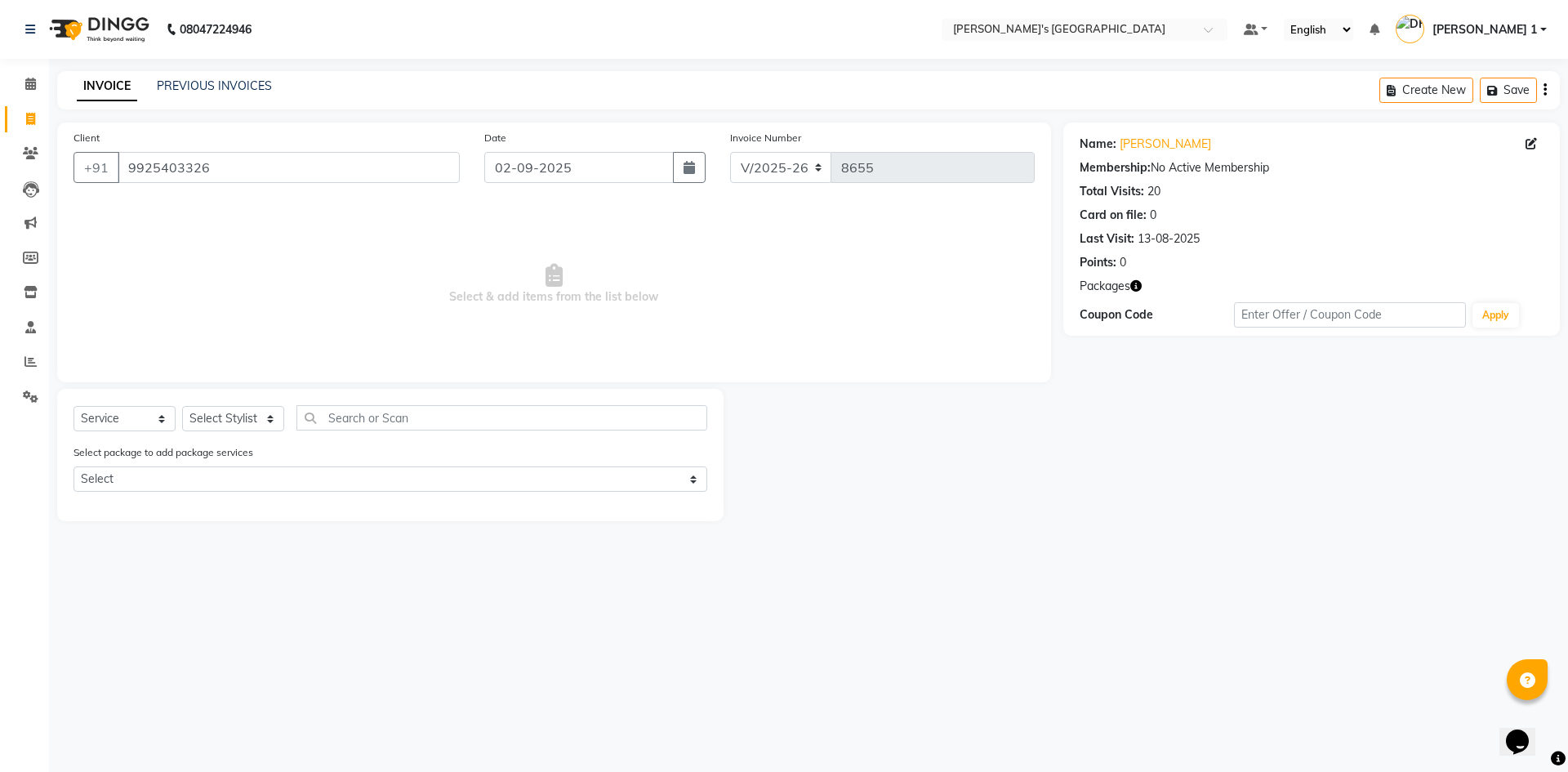
click at [217, 404] on div "Select Service Product Membership Package Voucher Prepaid Gift Card Select Styl…" at bounding box center [391, 455] width 666 height 132
click at [219, 408] on select "Select Stylist ADARSH SOLANKI AVINASH SEN BRIJESH ZALA CHANDU SEN DHRUV DAVE DH…" at bounding box center [233, 419] width 102 height 25
click at [182, 406] on select "Select Stylist ADARSH SOLANKI AVINASH SEN BRIJESH ZALA CHANDU SEN DHRUV DAVE DH…" at bounding box center [233, 419] width 102 height 25
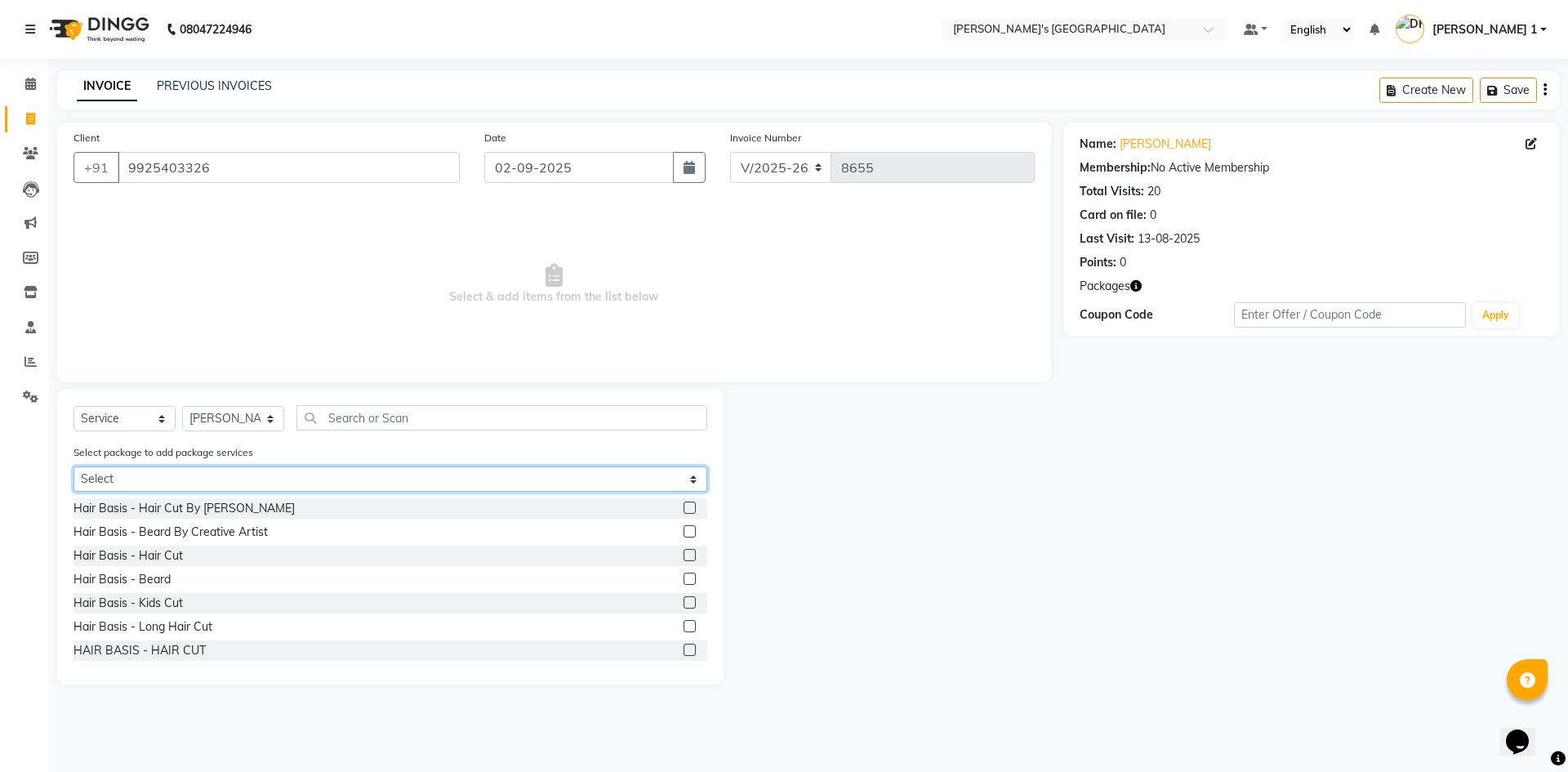
drag, startPoint x: 191, startPoint y: 480, endPoint x: 194, endPoint y: 491, distance: 11.4
click at [191, 480] on select "Select MAVDI DEAR PACKAGE ( 6 HAIR CUT / 6 BEARD)" at bounding box center [391, 479] width 634 height 25
click at [74, 466] on select "Select MAVDI DEAR PACKAGE ( 6 HAIR CUT / 6 BEARD)" at bounding box center [391, 479] width 634 height 25
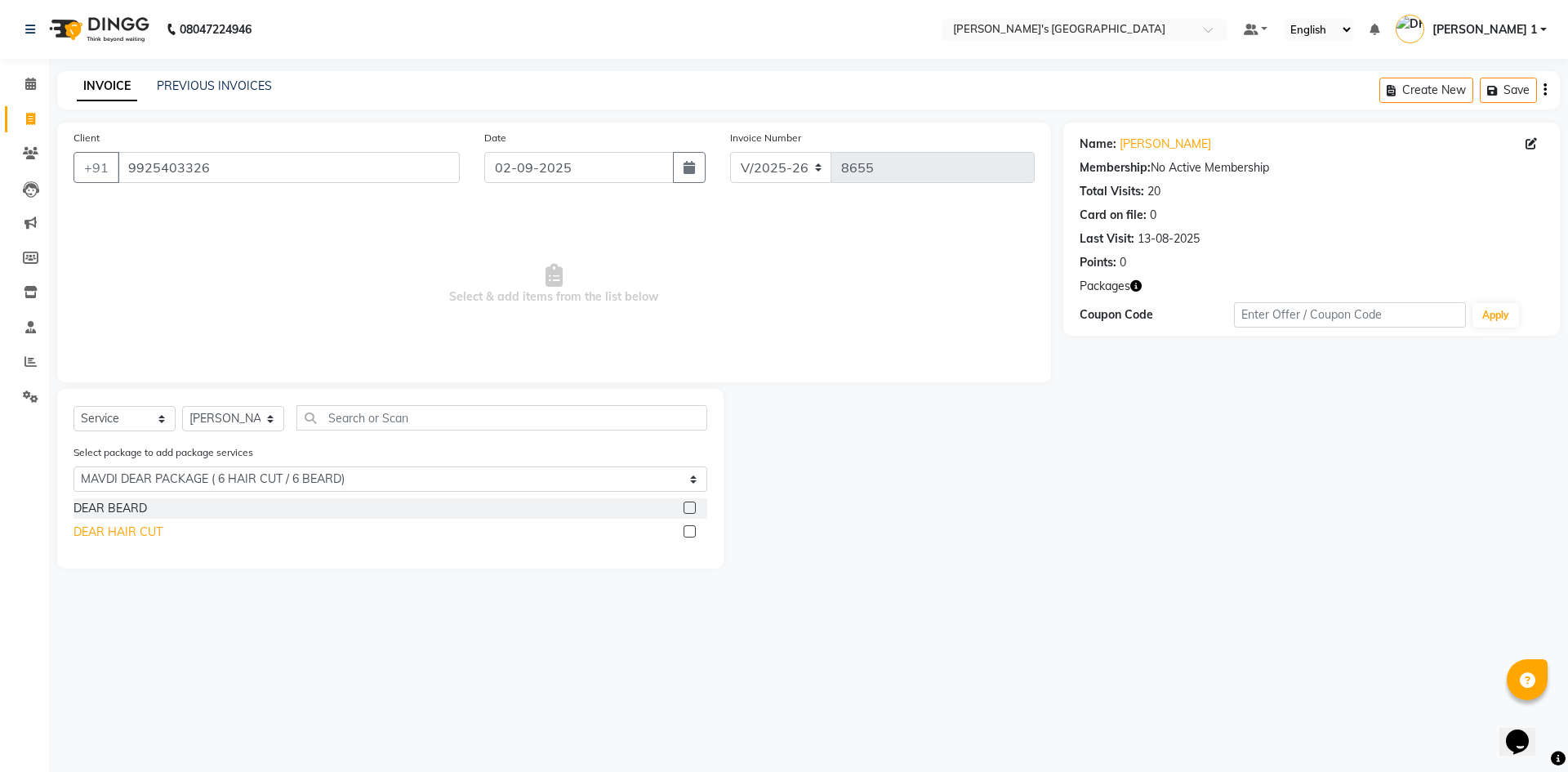
click at [148, 531] on div "DEAR HAIR CUT" at bounding box center [118, 533] width 89 height 17
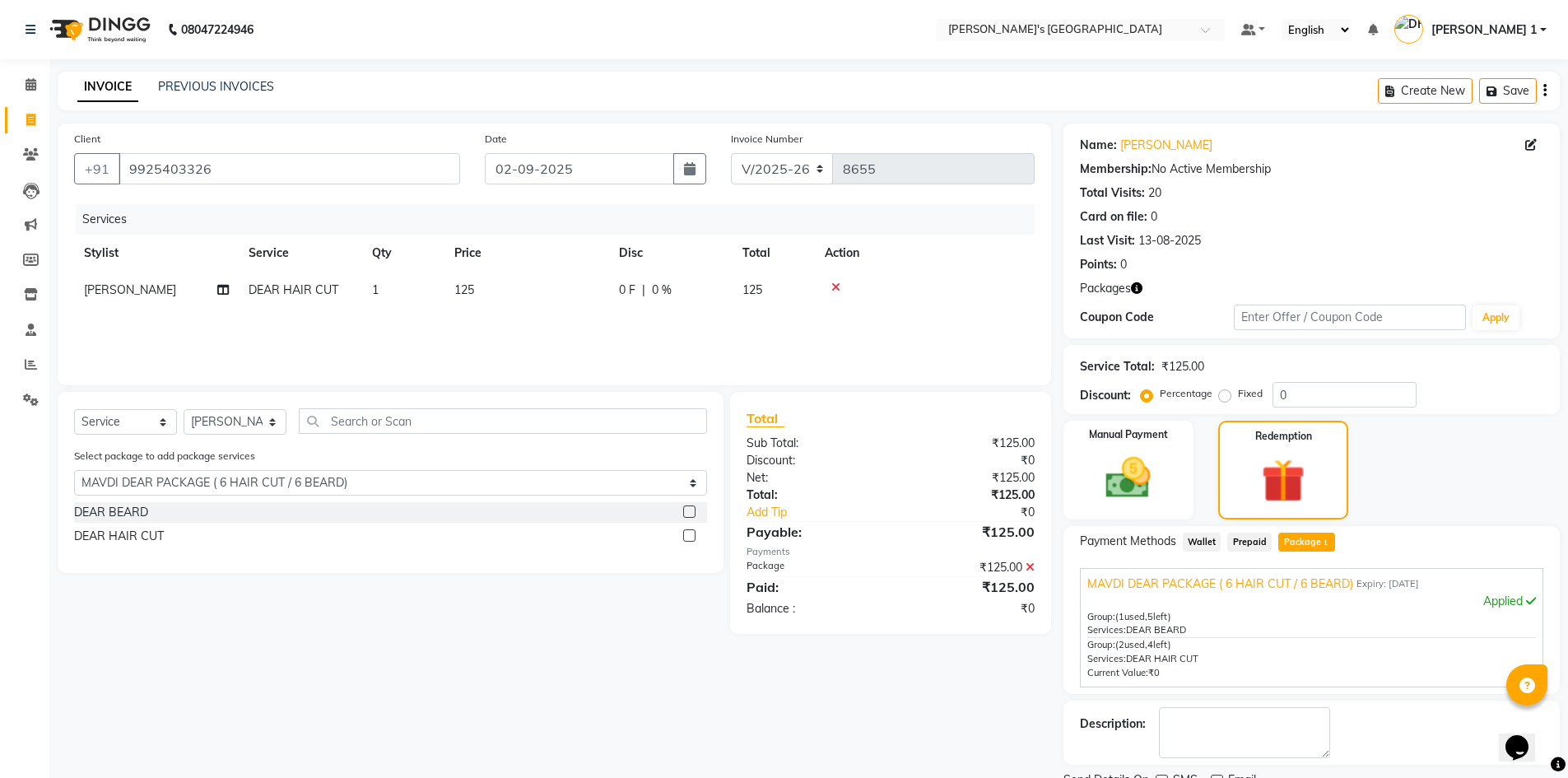
scroll to position [68, 0]
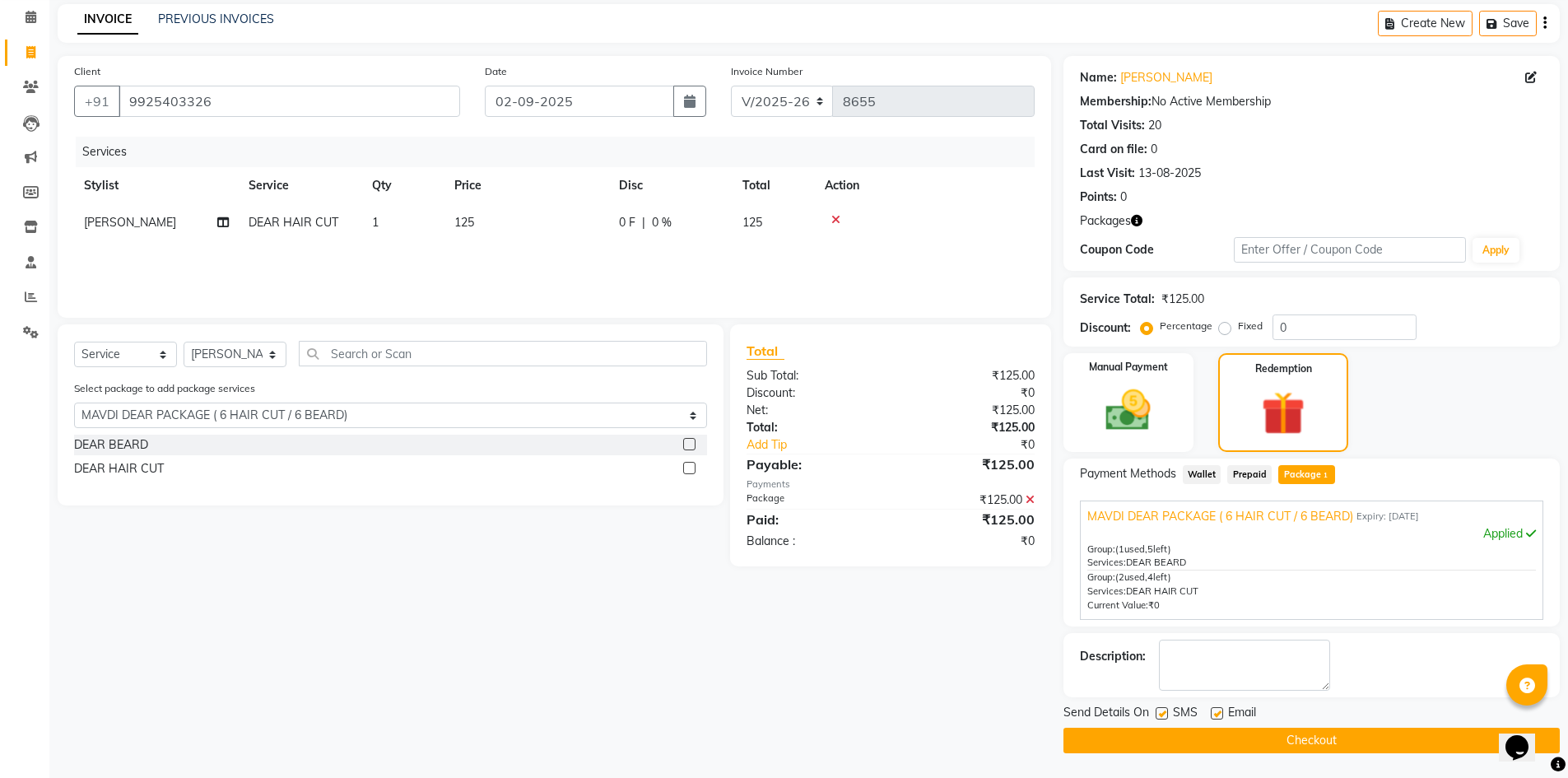
click at [1214, 713] on label at bounding box center [1217, 713] width 13 height 13
click at [1214, 713] on input "checkbox" at bounding box center [1216, 713] width 11 height 11
click at [1223, 736] on button "Checkout" at bounding box center [1311, 740] width 496 height 25
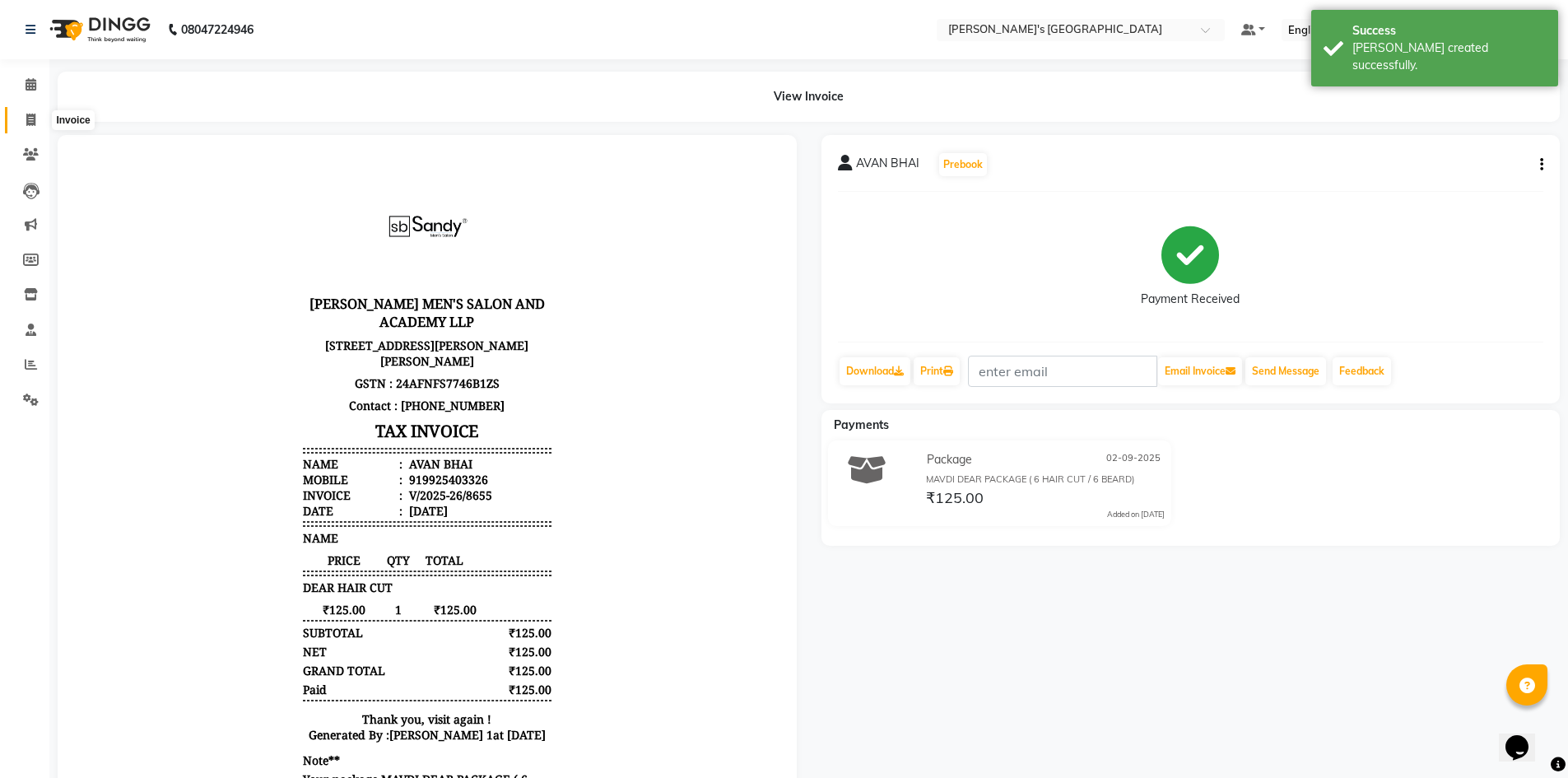
click at [28, 118] on icon at bounding box center [30, 120] width 9 height 13
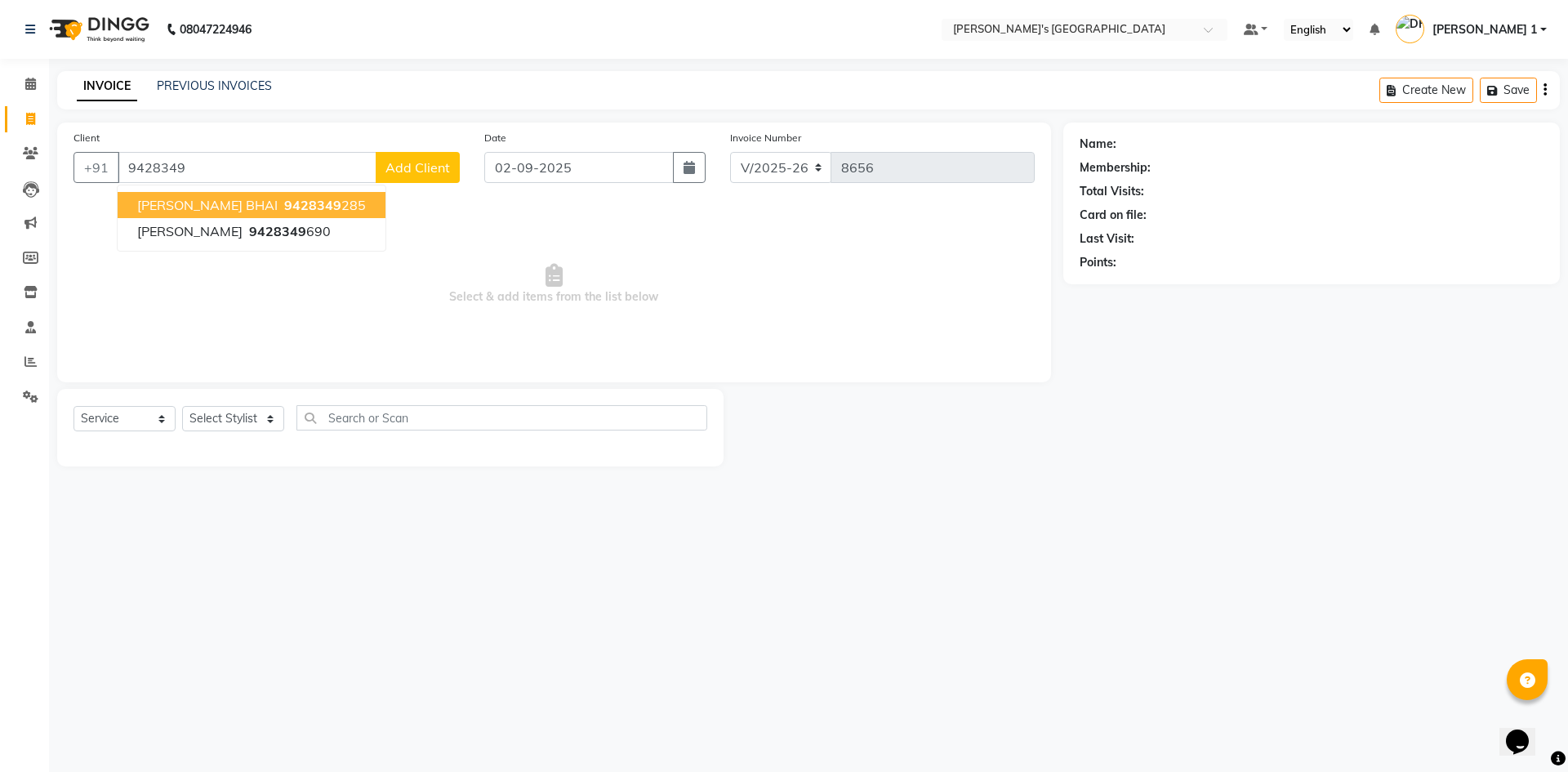
click at [150, 208] on span "PRATIK BHAI" at bounding box center [207, 205] width 141 height 16
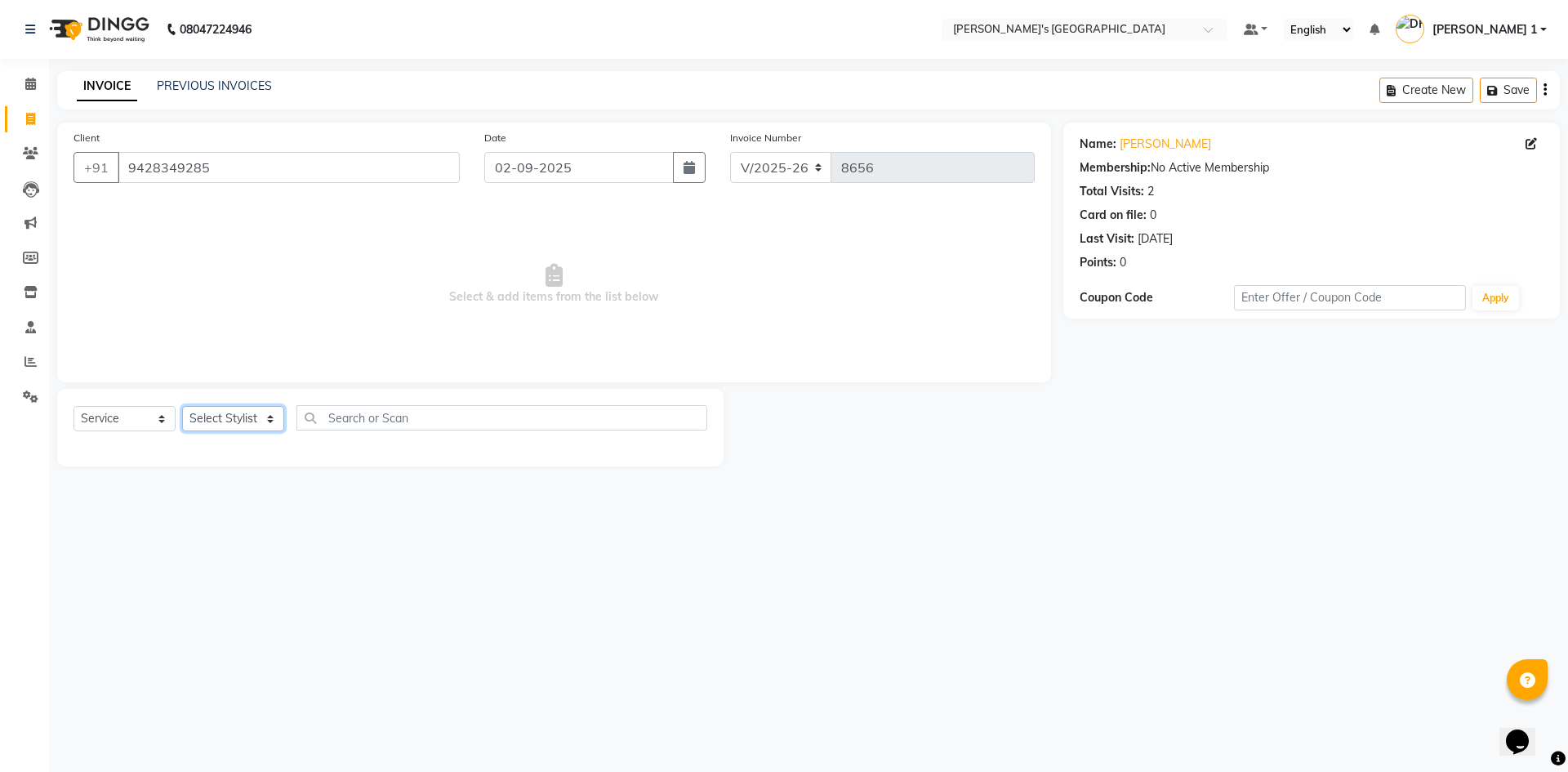
click at [190, 415] on select "Select Stylist ADARSH SOLANKI AVINASH SEN BRIJESH ZALA CHANDU SEN DHRUV DAVE DH…" at bounding box center [233, 419] width 102 height 25
click at [182, 406] on select "Select Stylist ADARSH SOLANKI AVINASH SEN BRIJESH ZALA CHANDU SEN DHRUV DAVE DH…" at bounding box center [233, 419] width 102 height 25
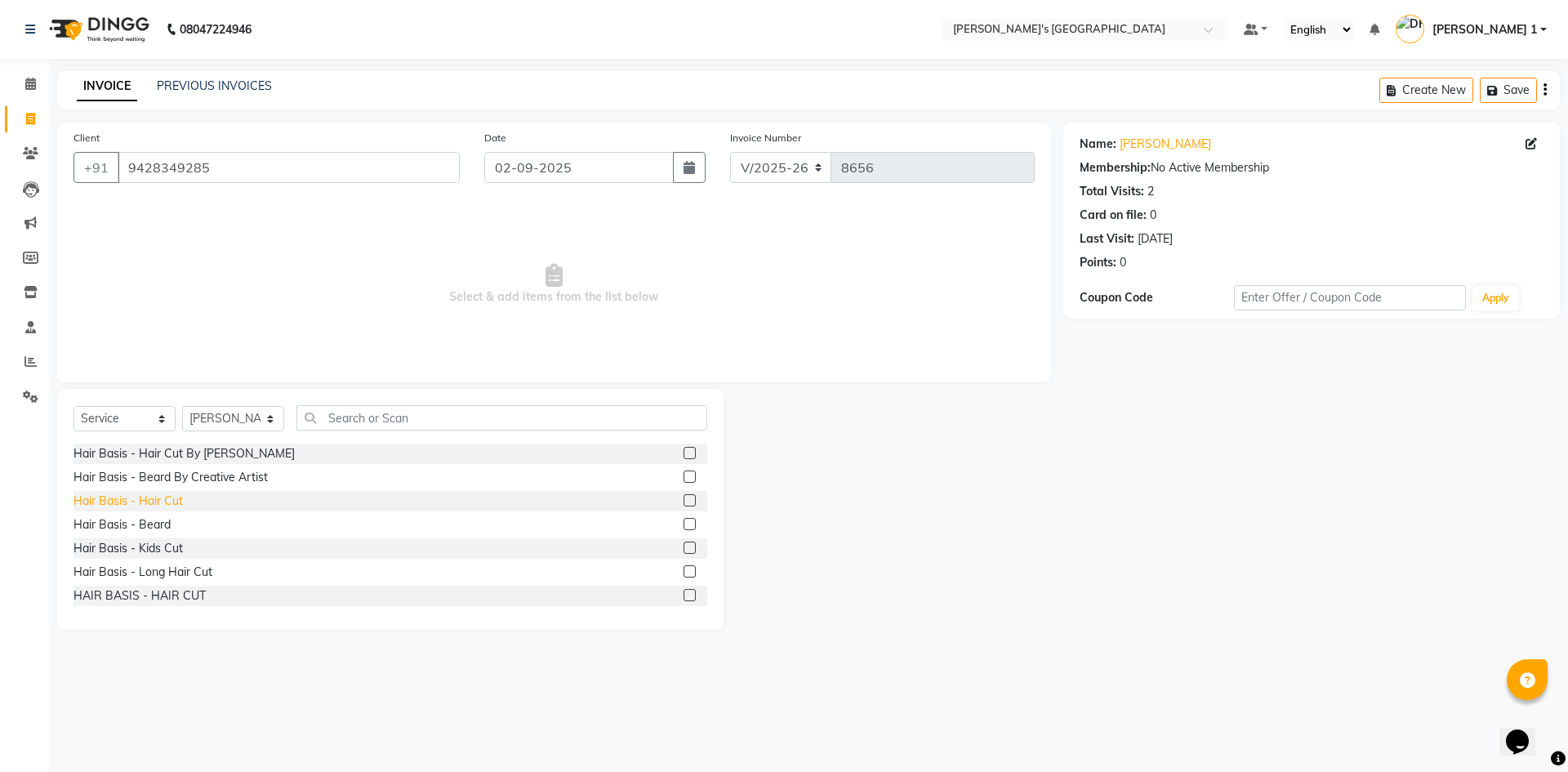
click at [169, 497] on div "Hair Basis - Hair Cut" at bounding box center [128, 501] width 109 height 17
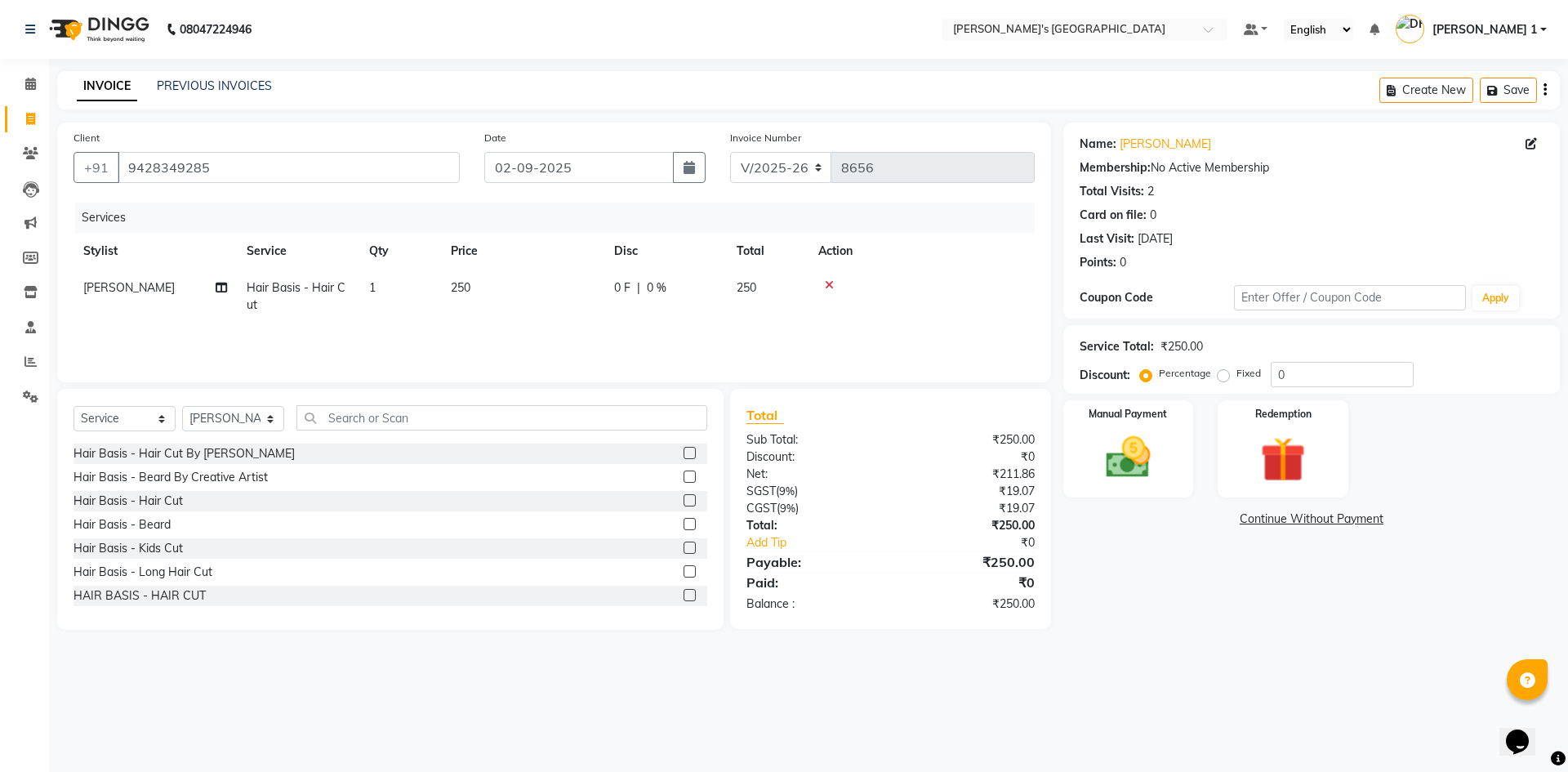
click at [513, 286] on td "250" at bounding box center [523, 296] width 164 height 54
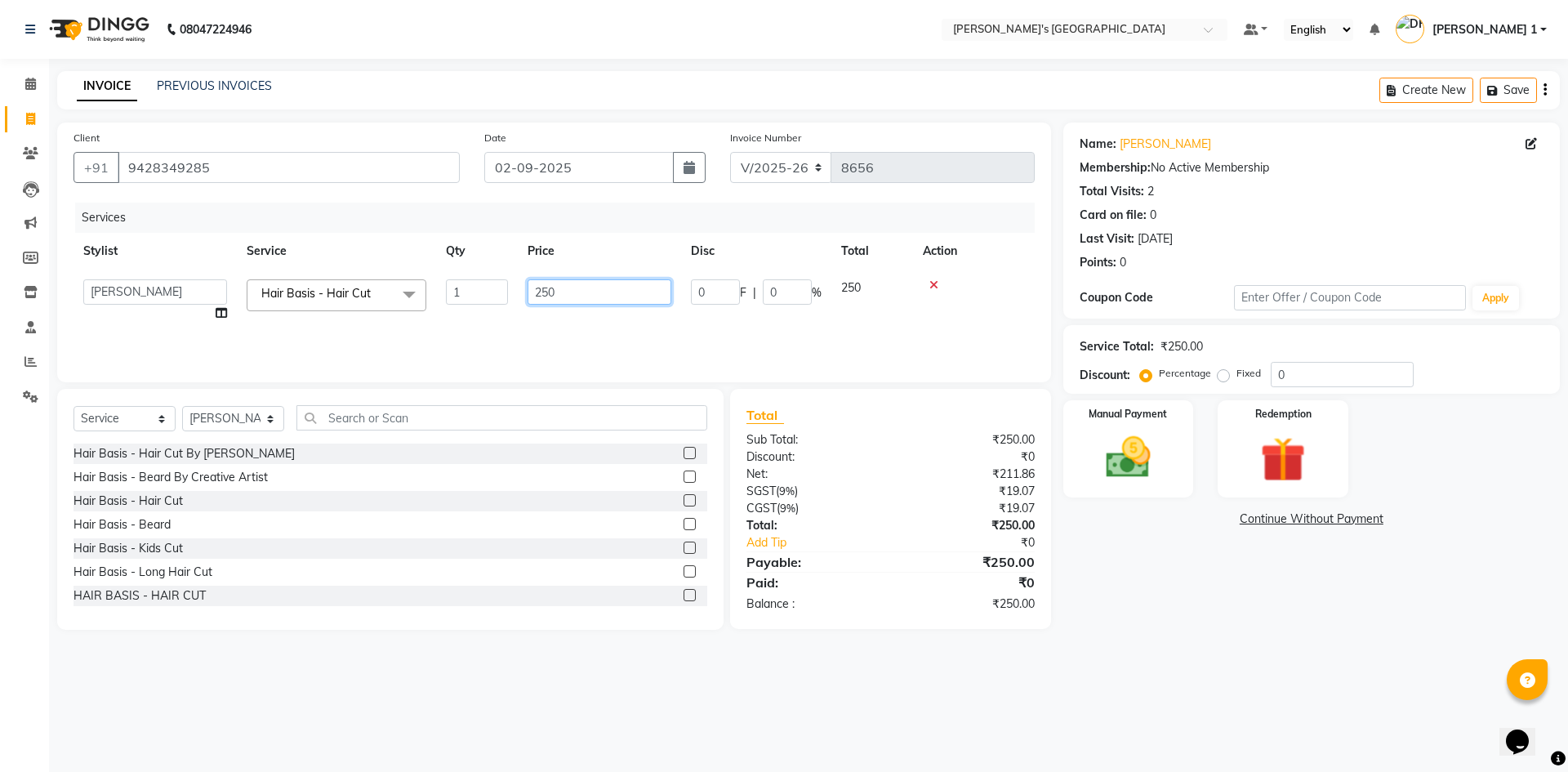
click at [555, 292] on input "250" at bounding box center [599, 292] width 144 height 25
click at [1145, 477] on img at bounding box center [1128, 457] width 76 height 54
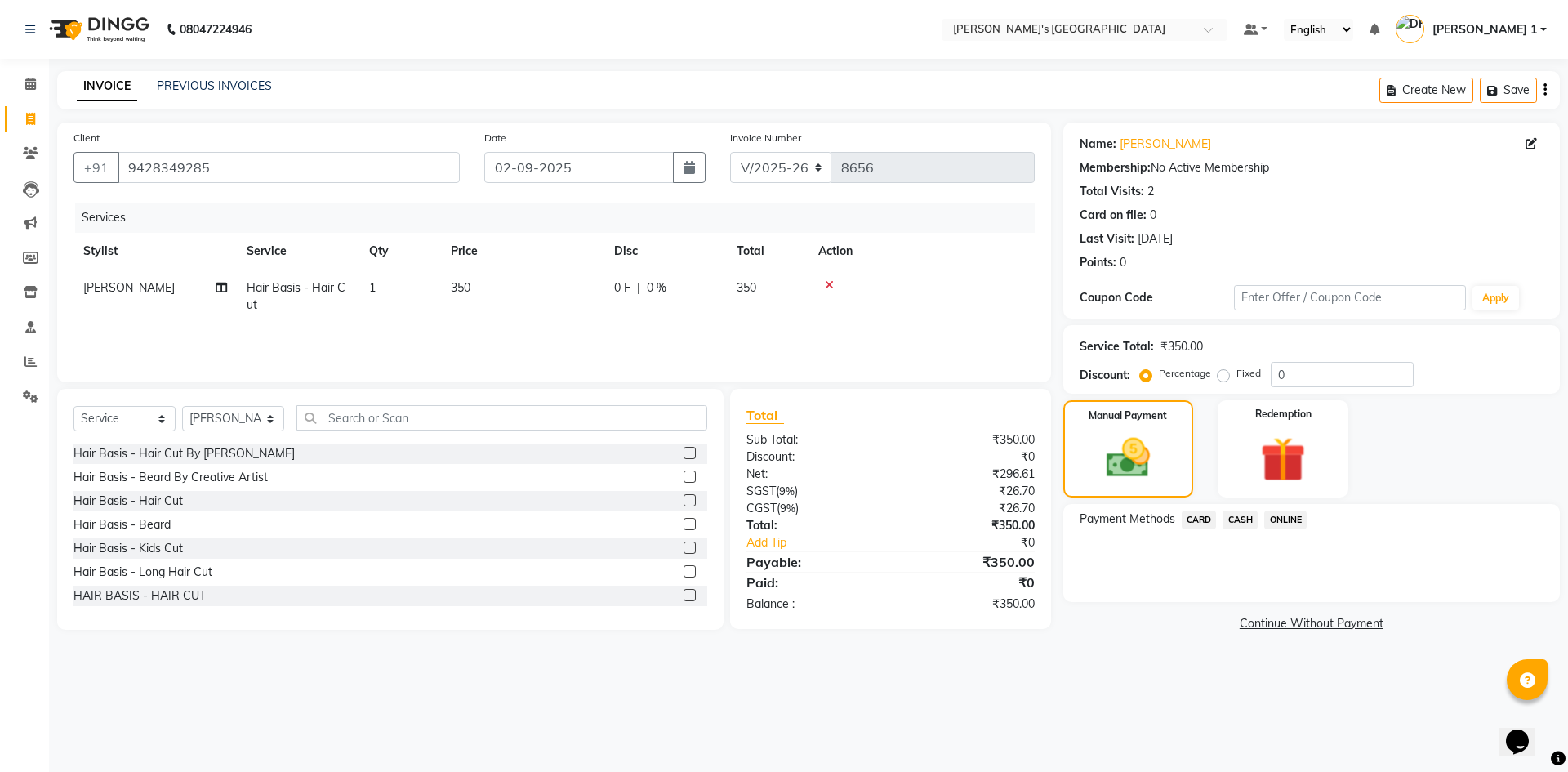
click at [1196, 523] on span "CARD" at bounding box center [1198, 520] width 35 height 19
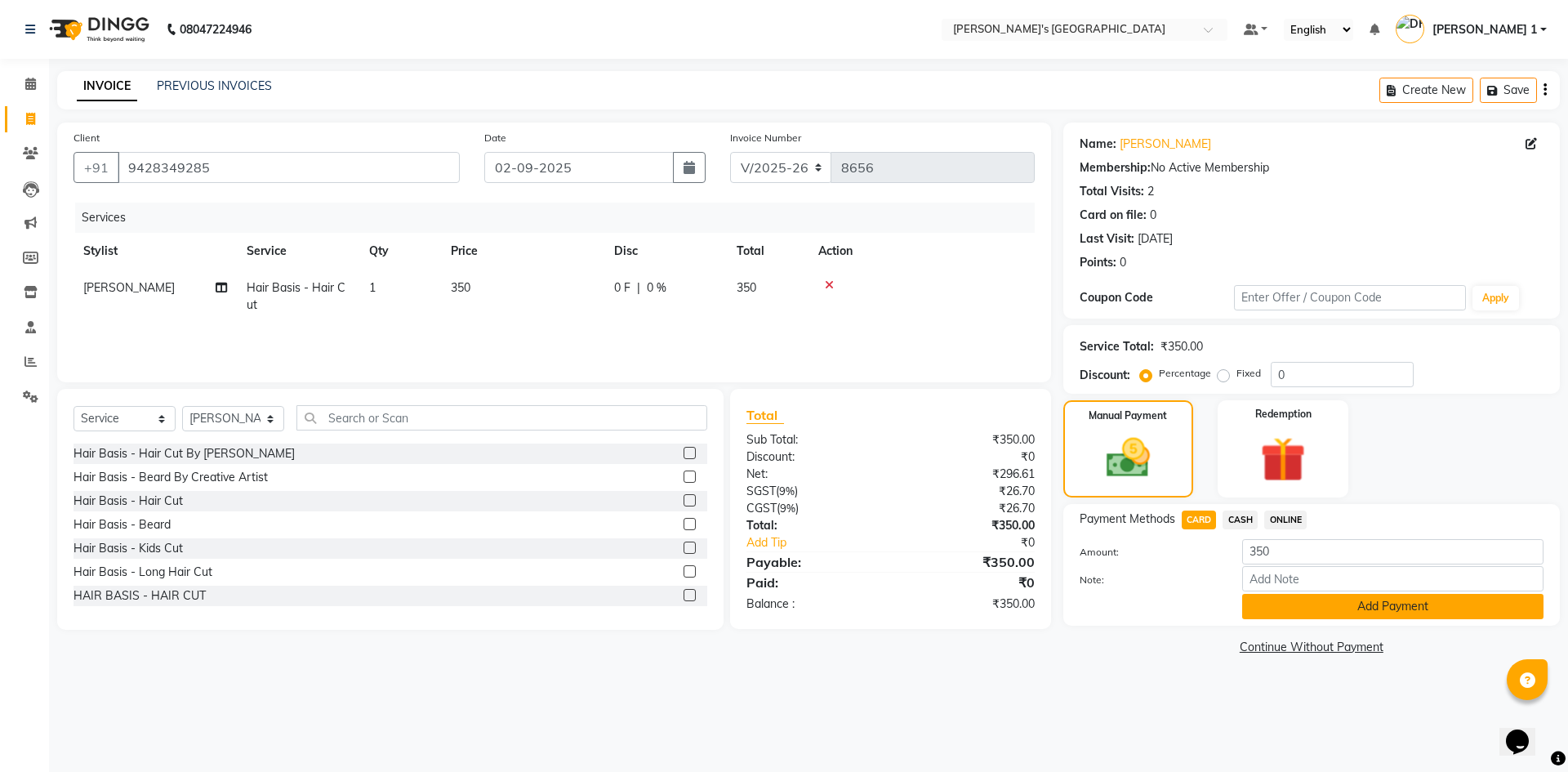
click at [1340, 610] on button "Add Payment" at bounding box center [1392, 606] width 302 height 25
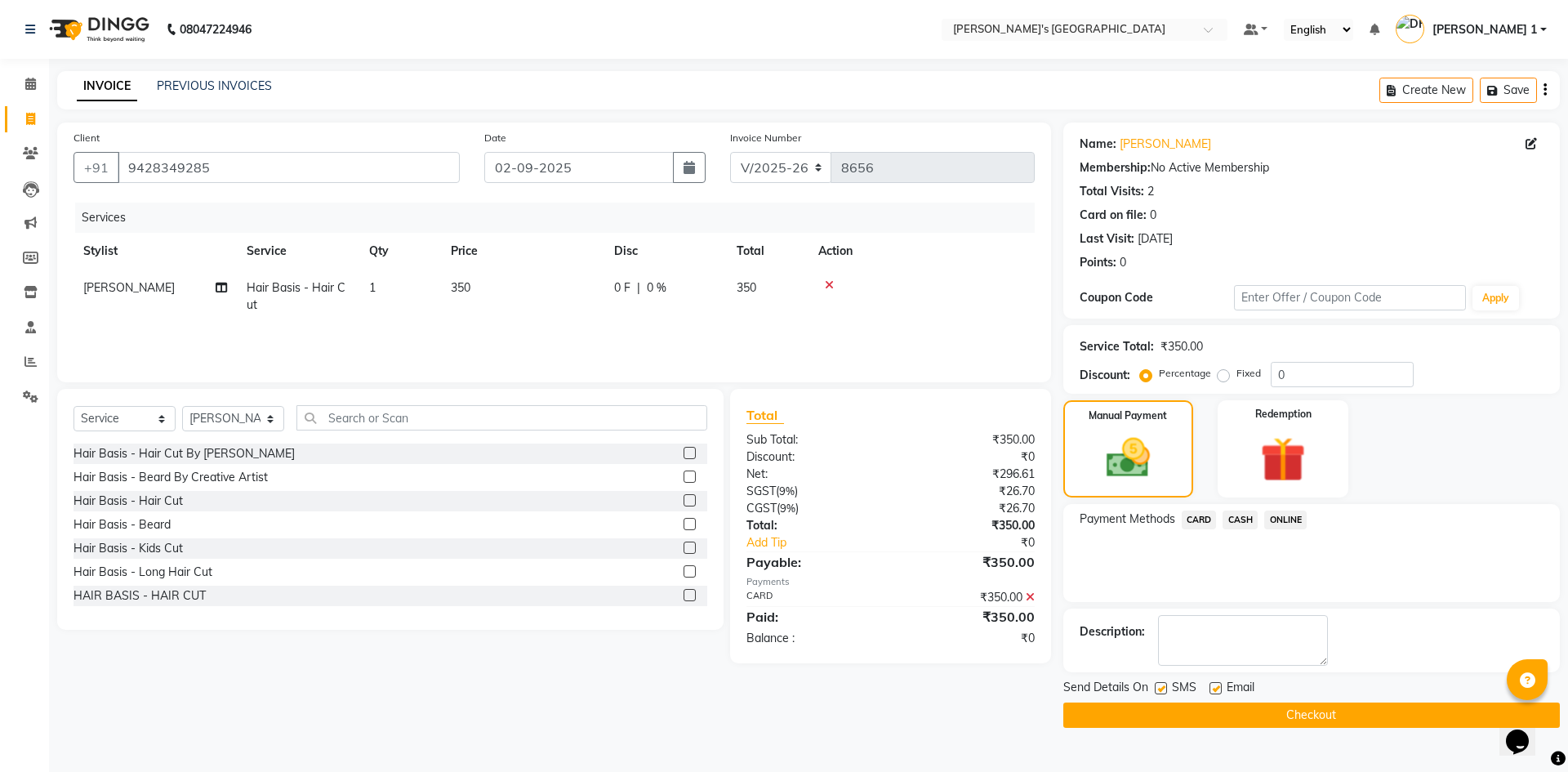
click at [1212, 686] on label at bounding box center [1215, 688] width 12 height 12
click at [1212, 686] on input "checkbox" at bounding box center [1214, 689] width 11 height 11
click at [1163, 692] on label at bounding box center [1160, 688] width 12 height 12
click at [1163, 692] on input "checkbox" at bounding box center [1159, 689] width 11 height 11
click at [1170, 708] on button "Checkout" at bounding box center [1310, 715] width 497 height 25
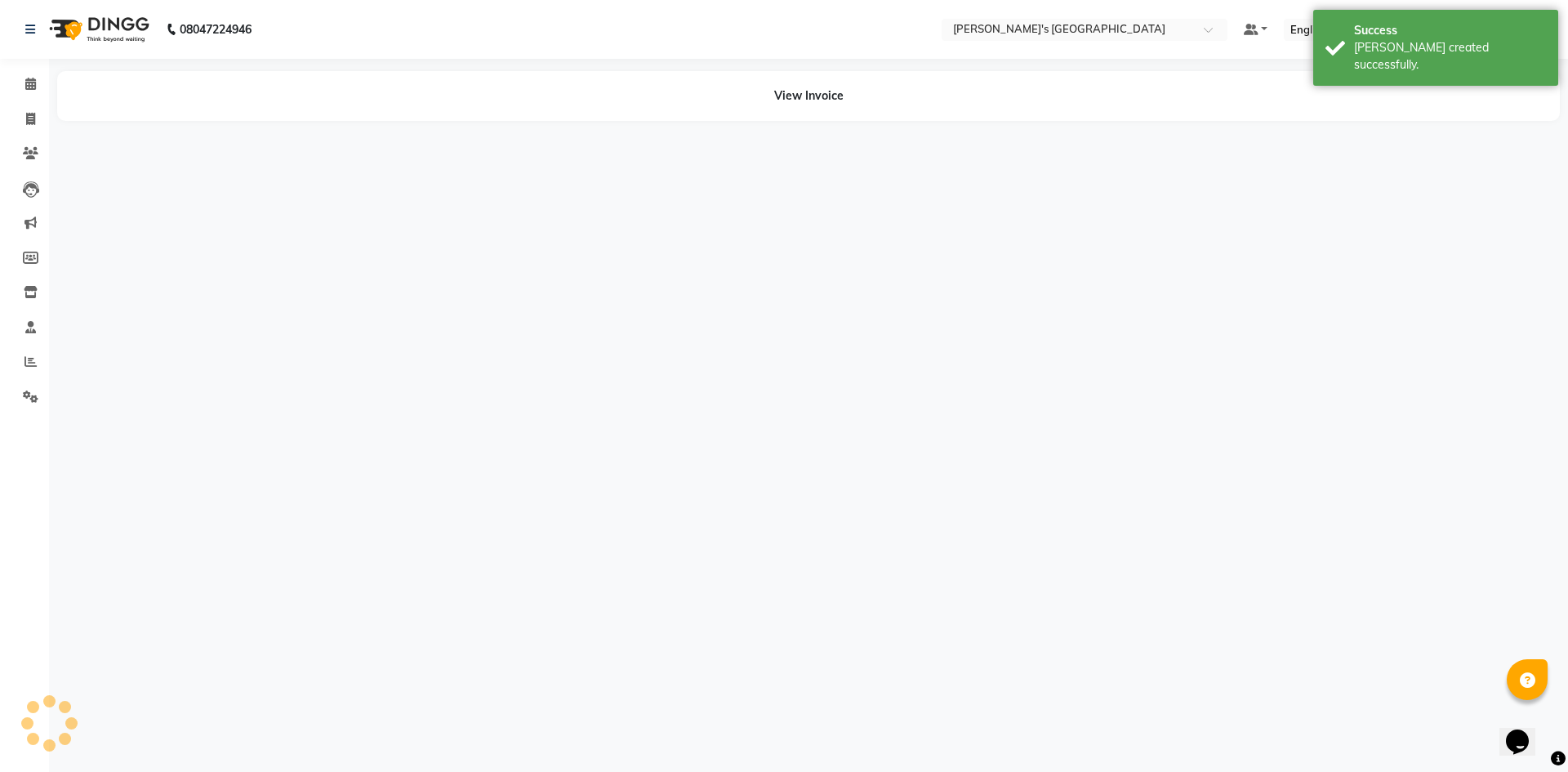
click at [956, 125] on main "View Invoice" at bounding box center [808, 114] width 1518 height 87
click at [416, 214] on div "08047224946 Select Location × Sandy Men's Salon And Academy Llp, Mavdi Main Roa…" at bounding box center [784, 386] width 1568 height 772
click at [432, 262] on div "08047224946 Select Location × Sandy Men's Salon And Academy Llp, Mavdi Main Roa…" at bounding box center [784, 386] width 1568 height 772
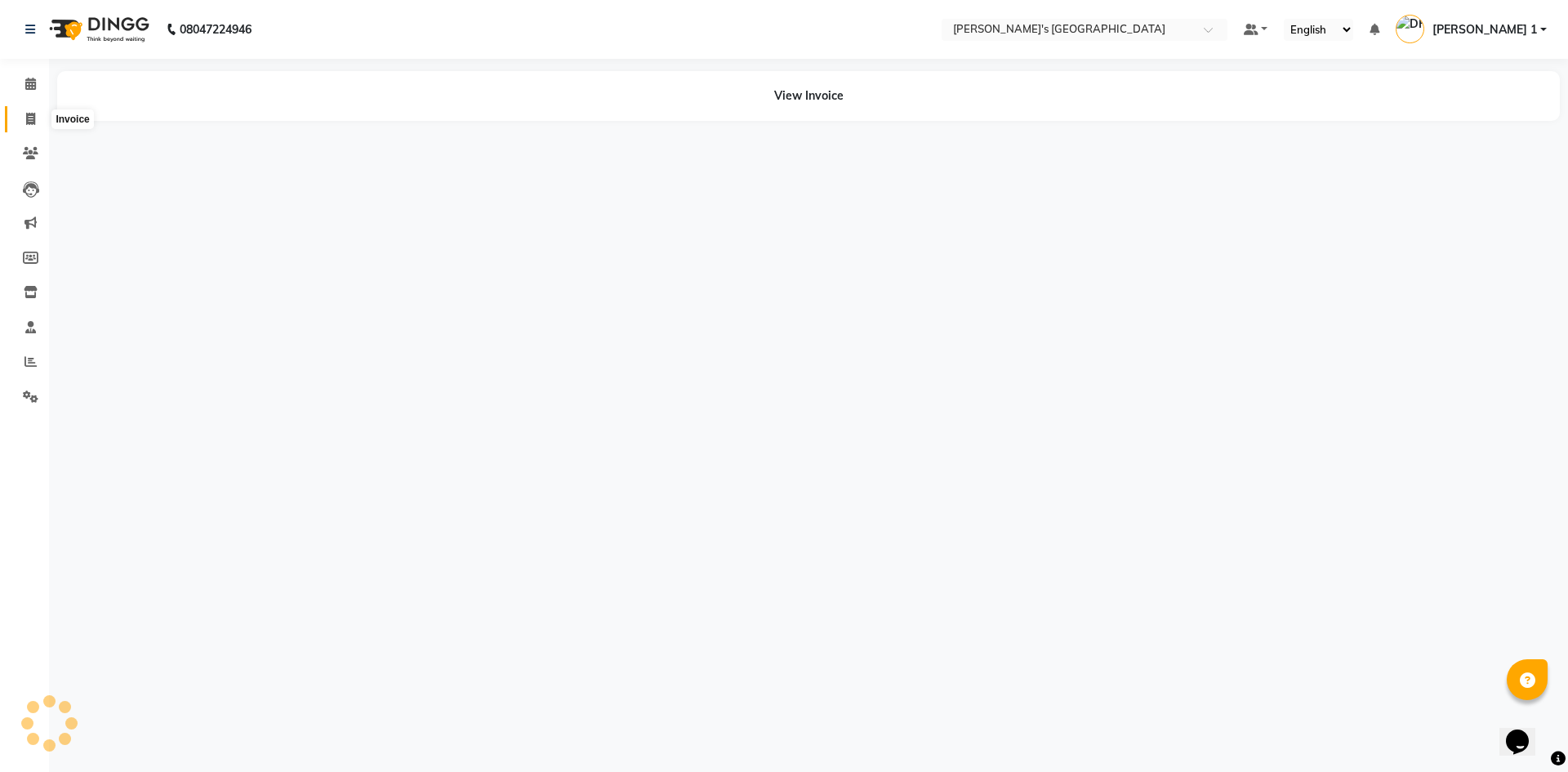
click at [33, 125] on span at bounding box center [31, 120] width 29 height 19
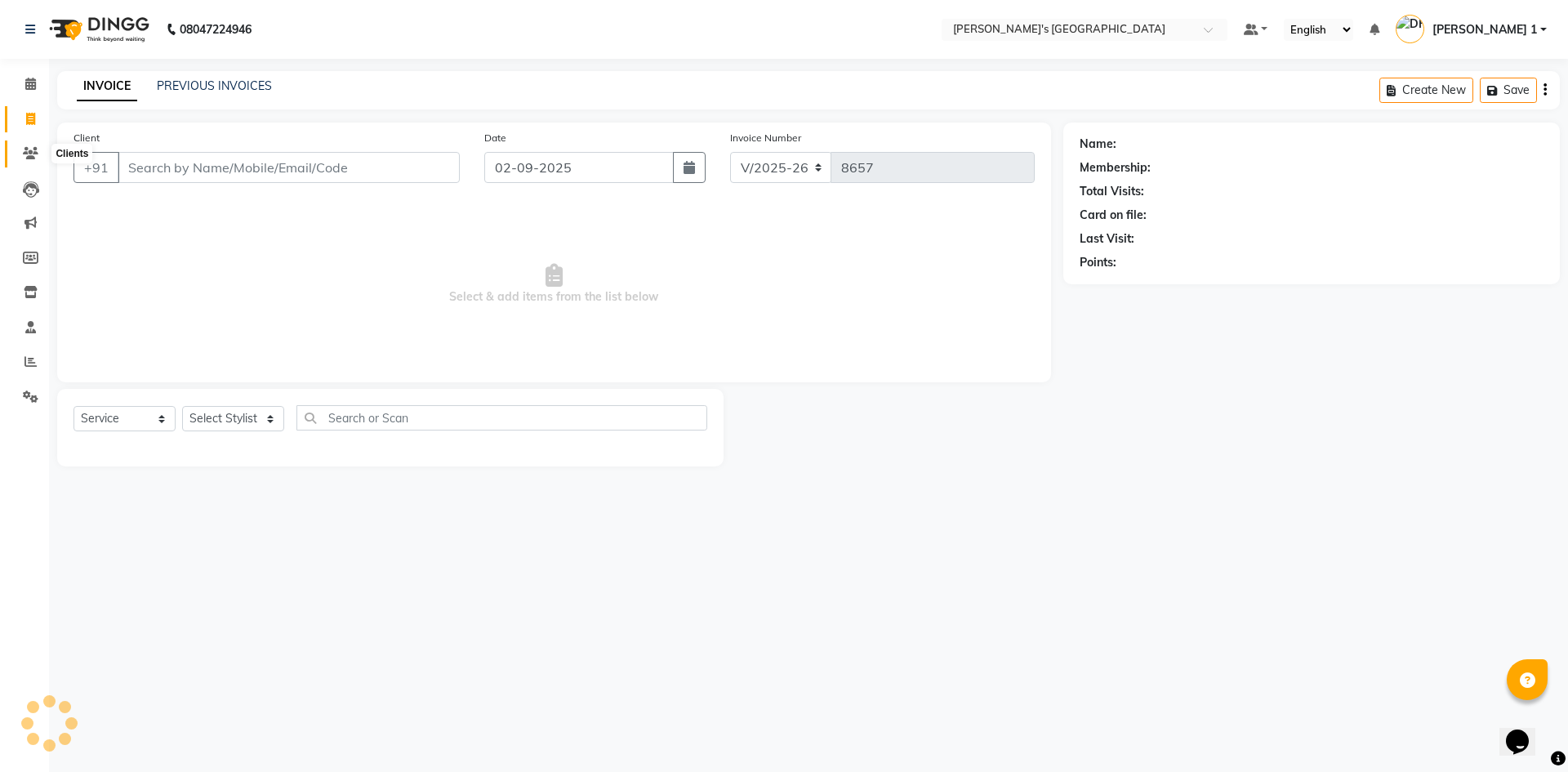
click at [27, 150] on icon at bounding box center [31, 153] width 15 height 12
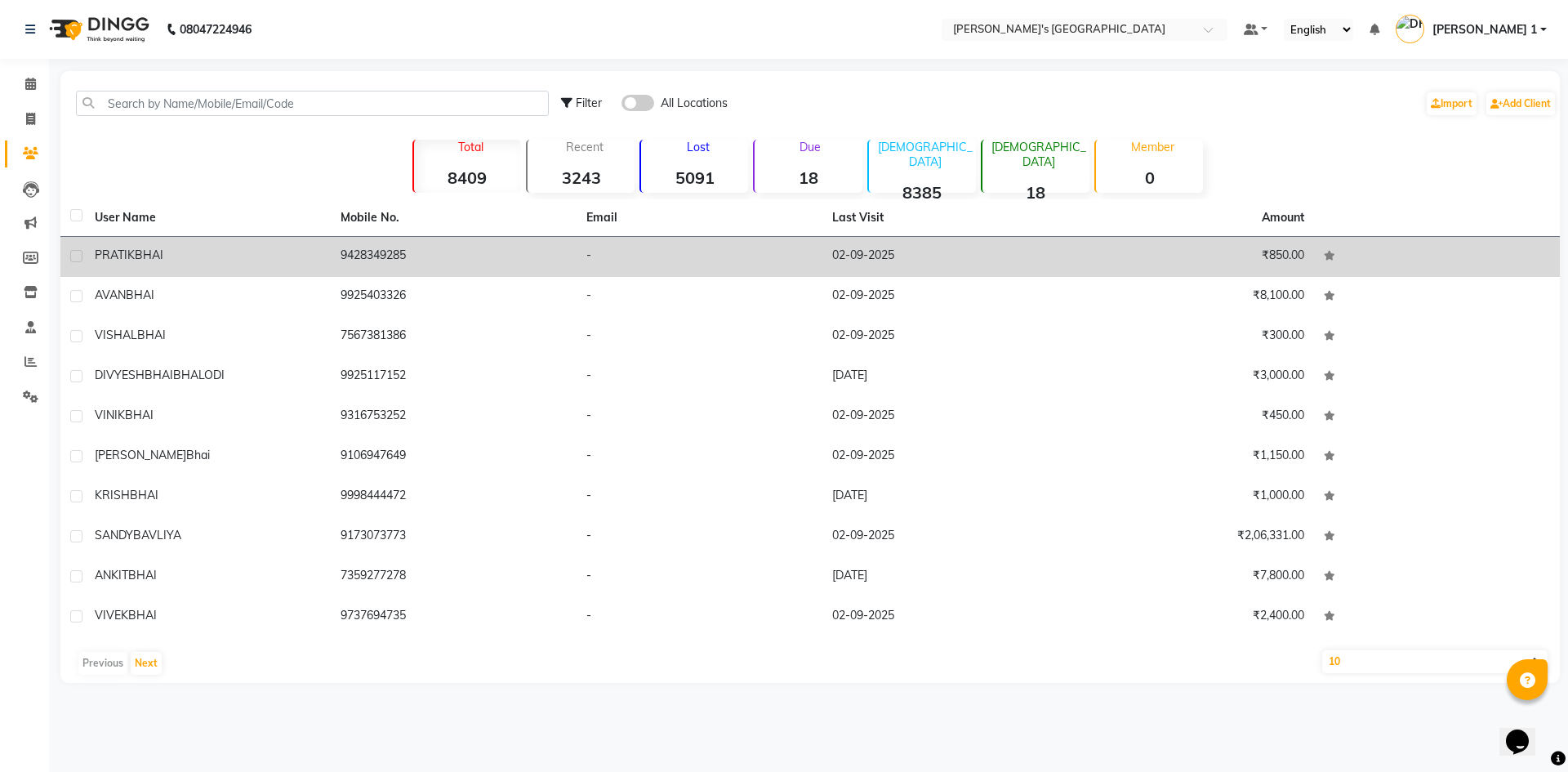
click at [1265, 247] on td "₹850.00" at bounding box center [1191, 257] width 246 height 40
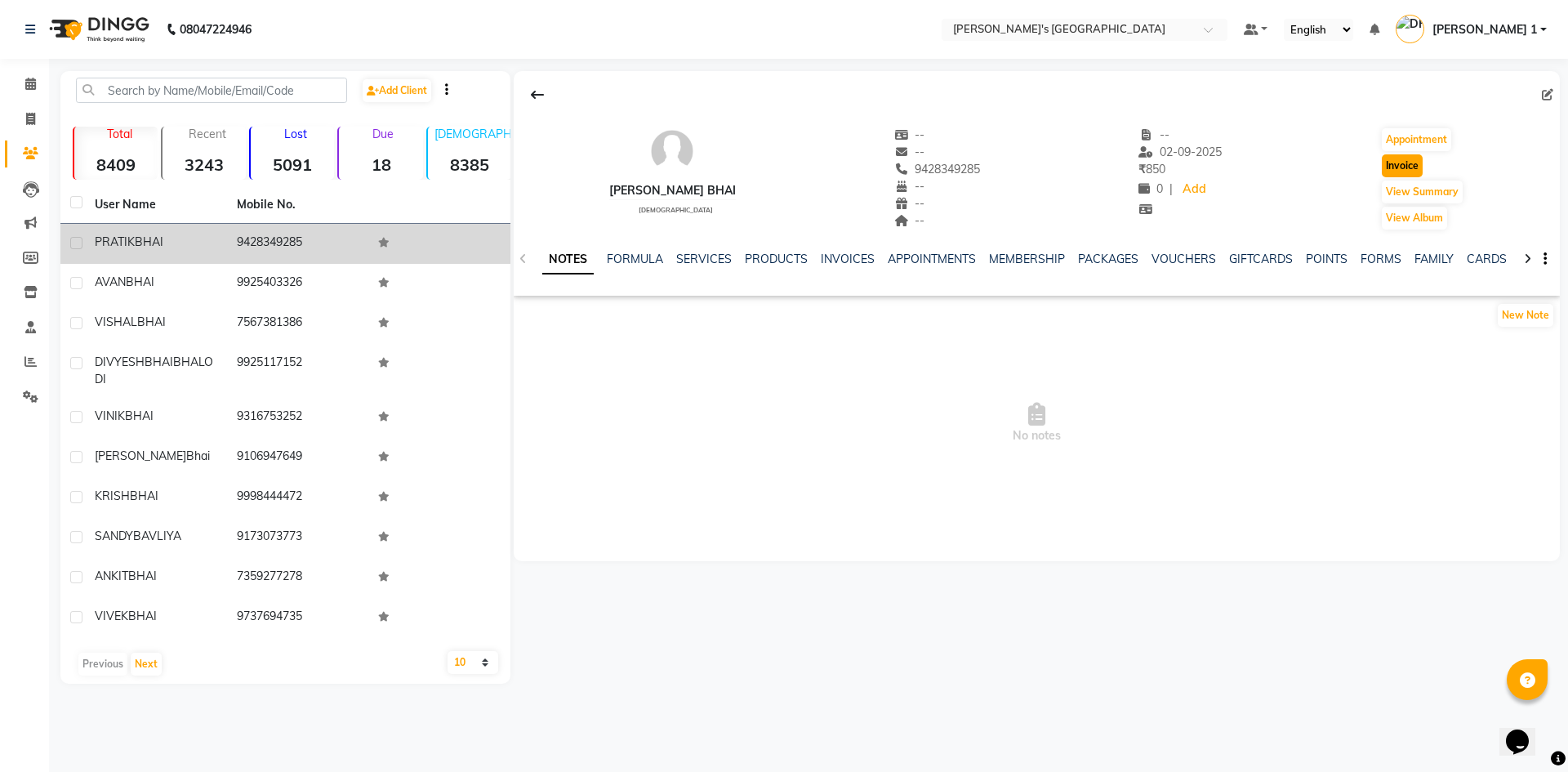
click at [1381, 163] on button "Invoice" at bounding box center [1401, 166] width 41 height 23
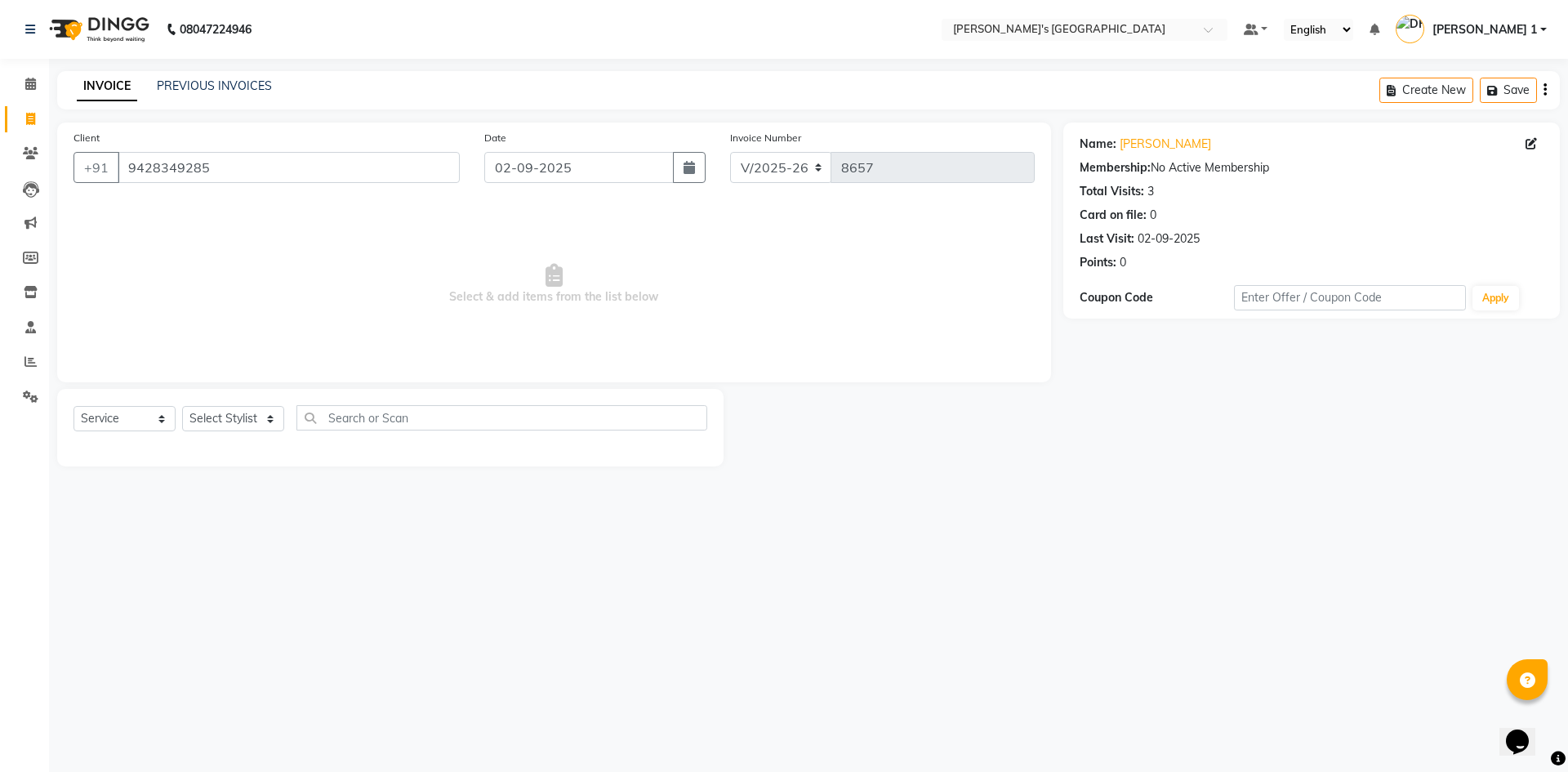
click at [34, 130] on link "Invoice" at bounding box center [24, 120] width 39 height 27
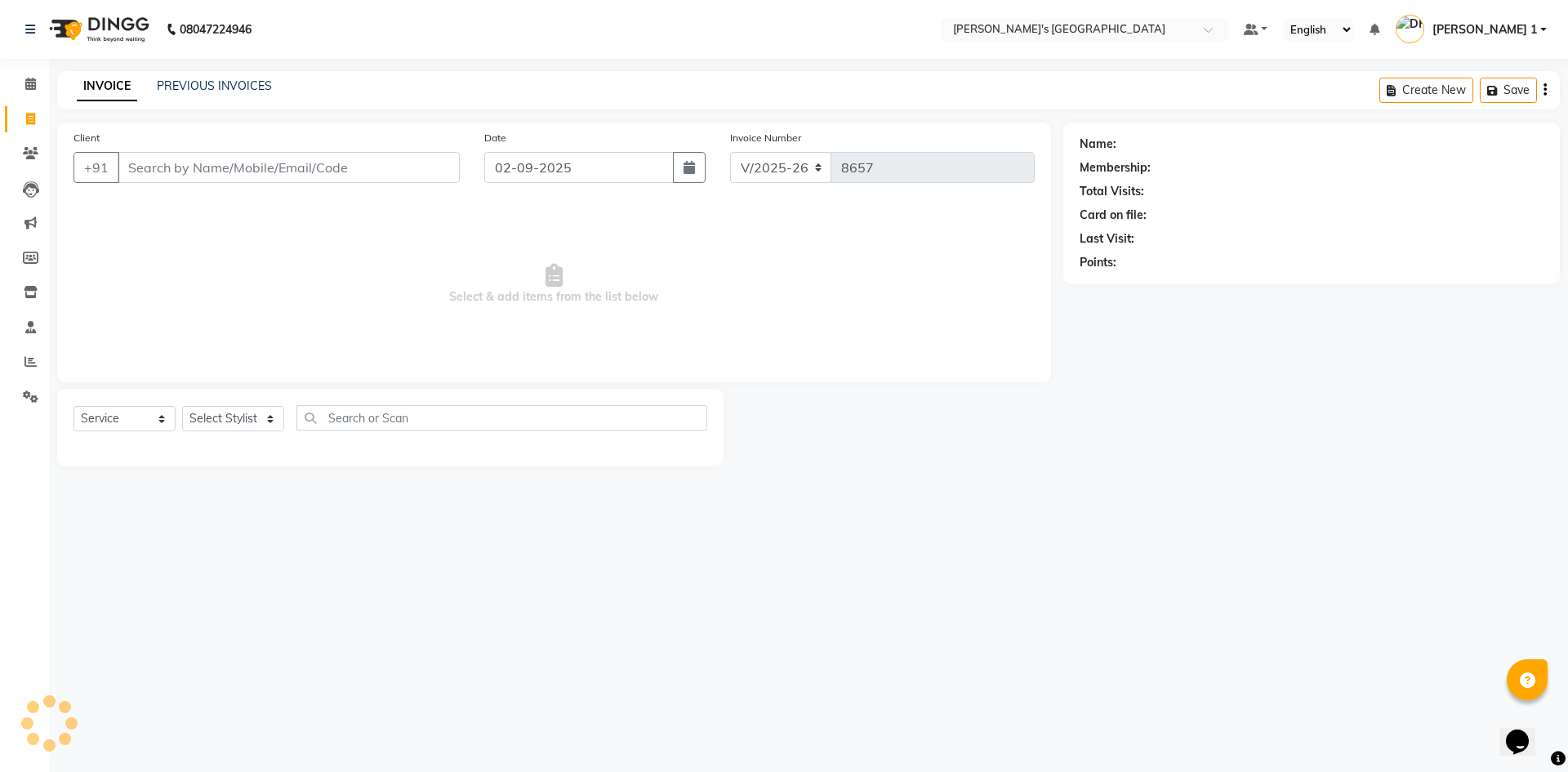
click at [34, 129] on link "Invoice" at bounding box center [24, 120] width 39 height 27
click at [28, 163] on span at bounding box center [31, 154] width 29 height 19
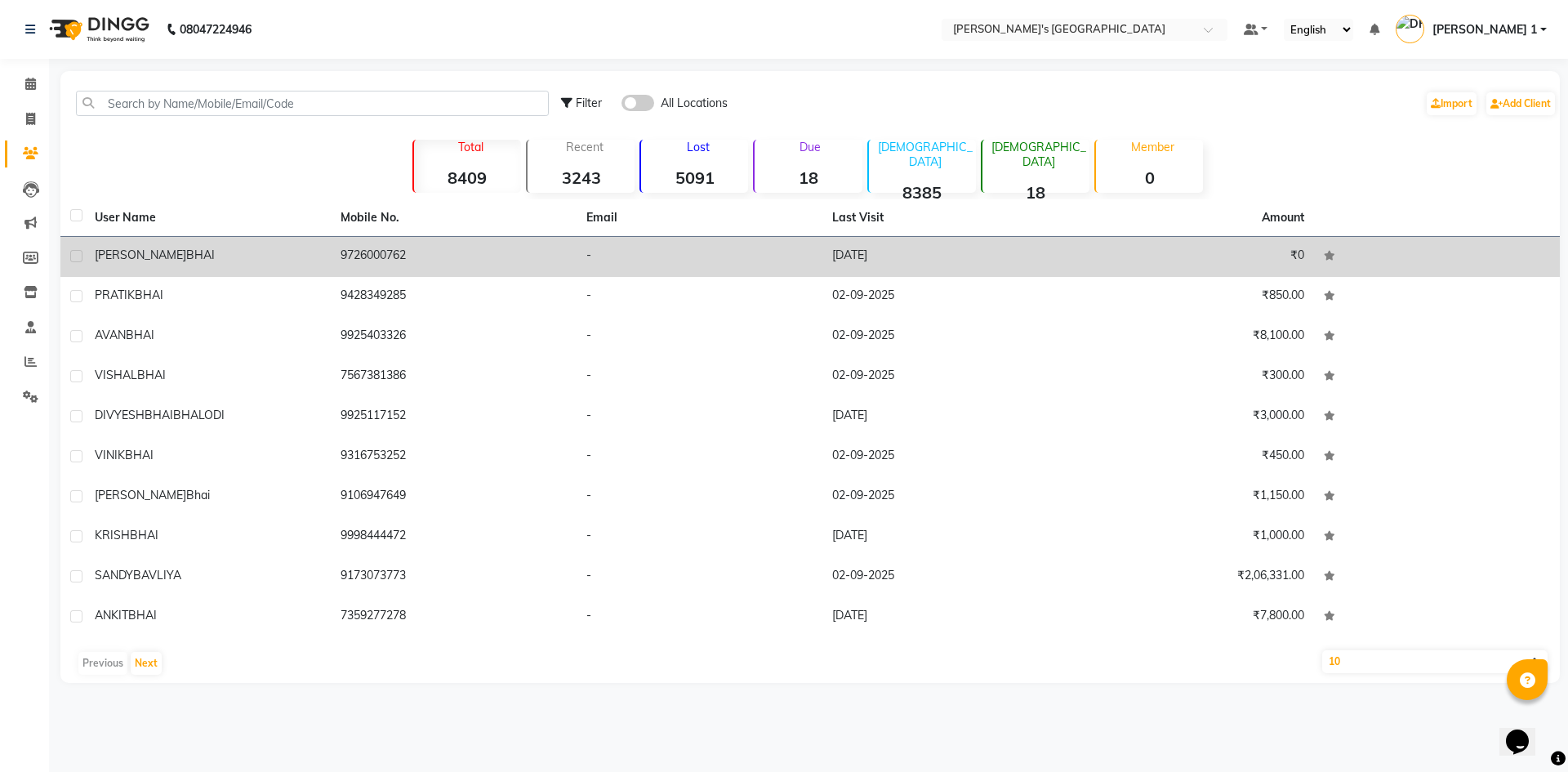
click at [1024, 248] on td "25-07-2025" at bounding box center [945, 257] width 246 height 40
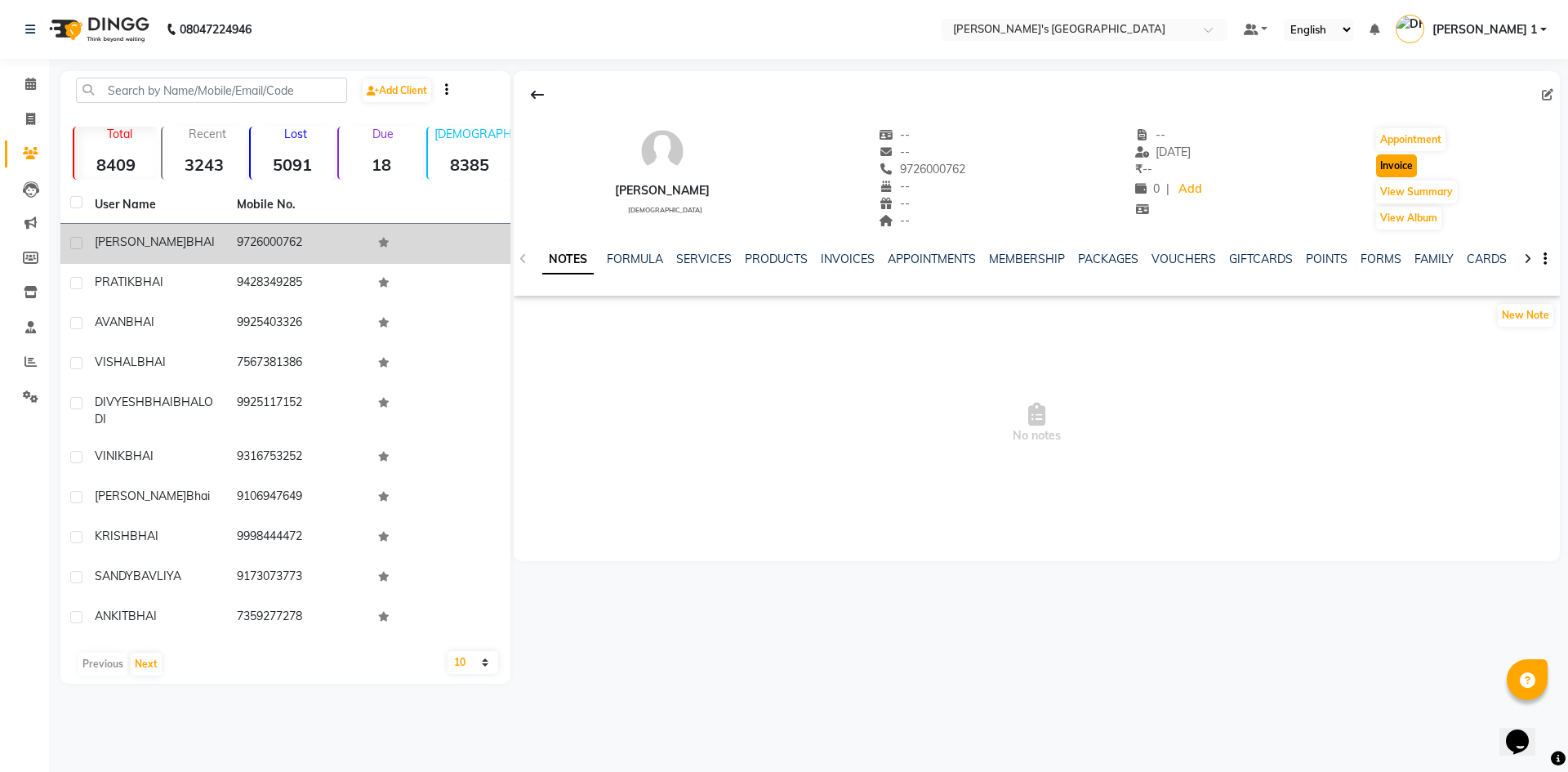
click at [1396, 170] on button "Invoice" at bounding box center [1396, 166] width 41 height 23
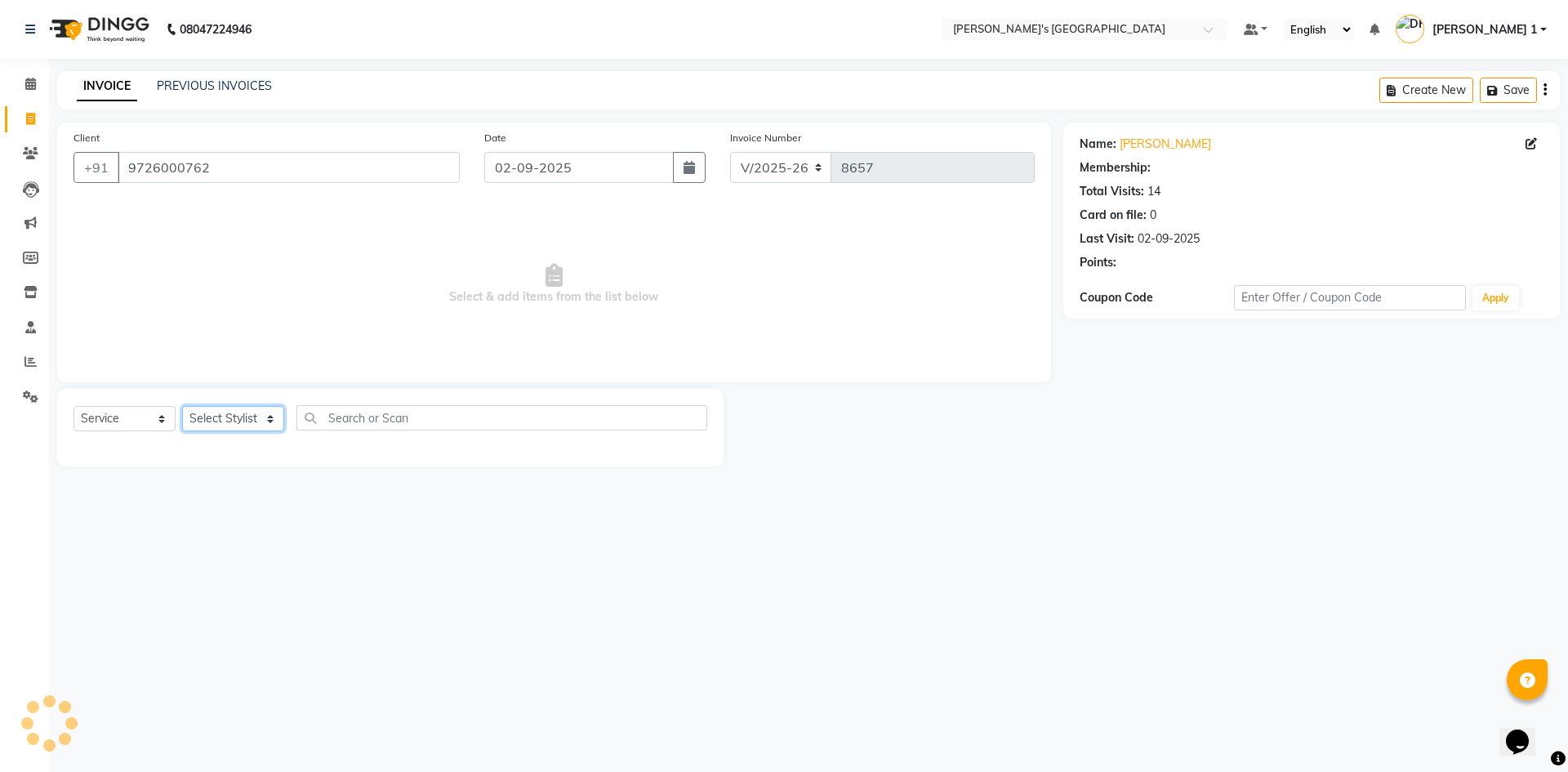
click at [254, 426] on select "Select Stylist ADARSH SOLANKI AVINASH SEN BRIJESH ZALA CHANDU SEN DHRUV DAVE DH…" at bounding box center [233, 419] width 102 height 25
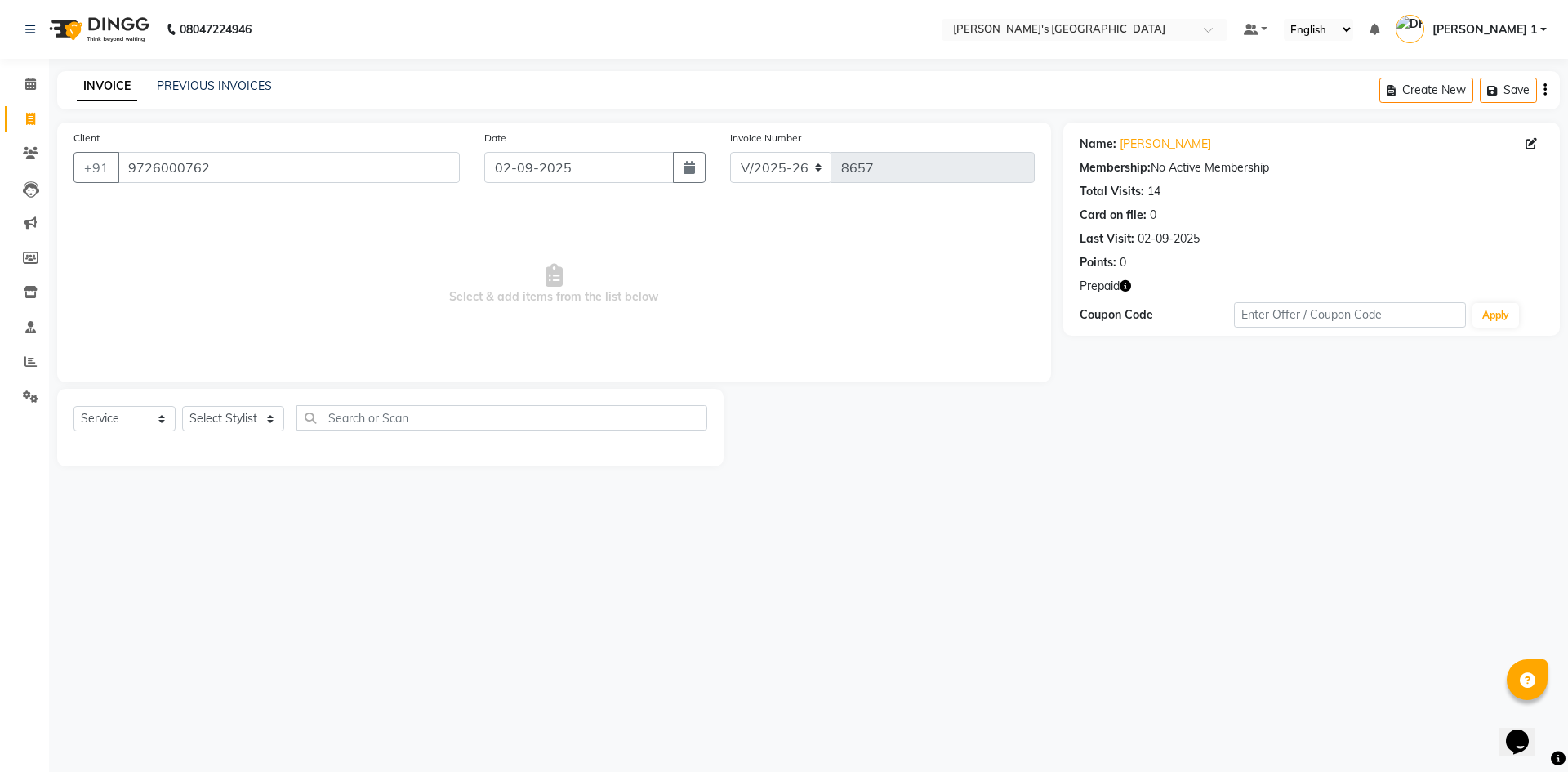
click at [367, 272] on span "Select & add items from the list below" at bounding box center [554, 284] width 961 height 164
click at [178, 87] on link "PREVIOUS INVOICES" at bounding box center [214, 85] width 115 height 14
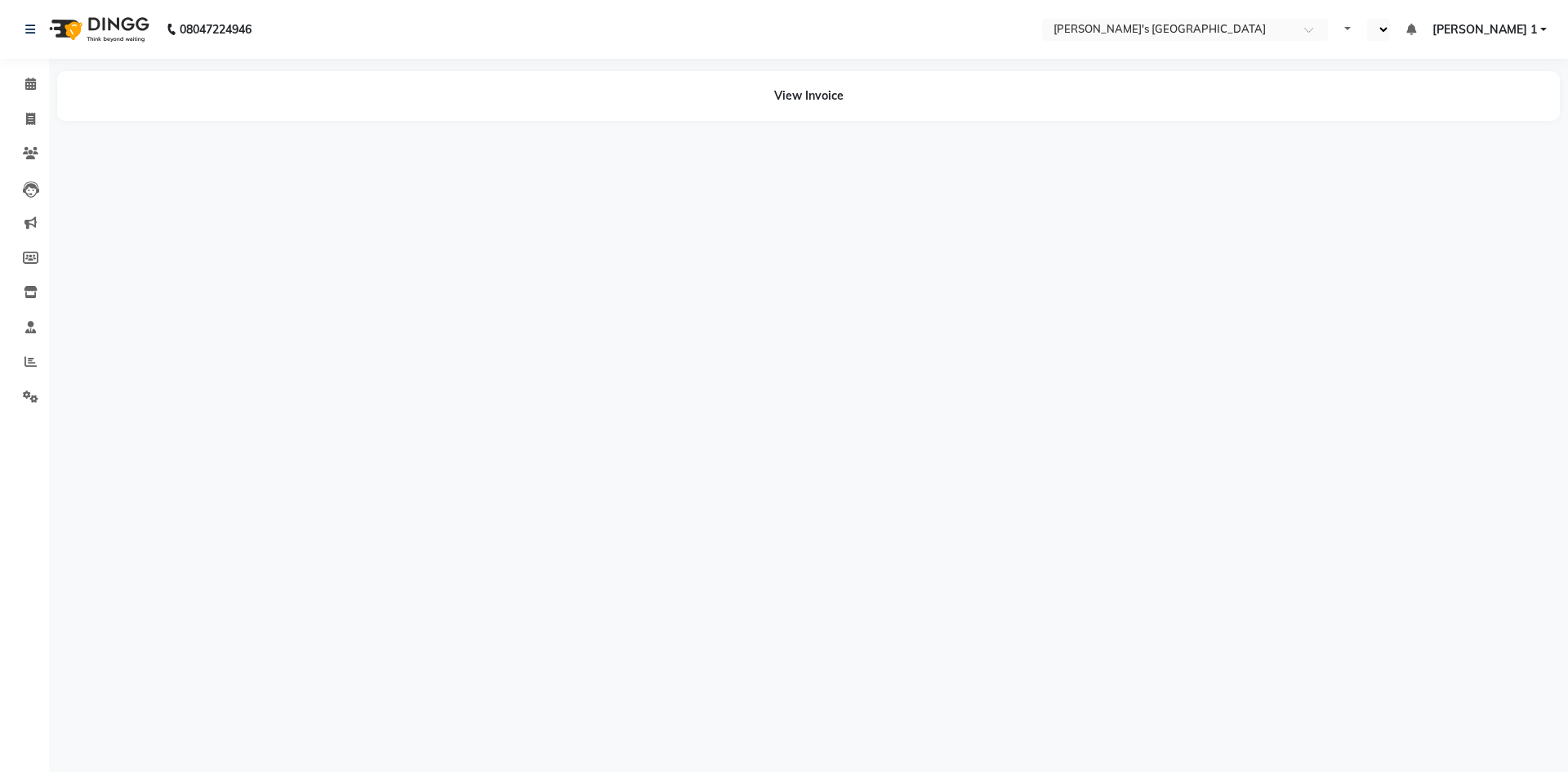
select select "en"
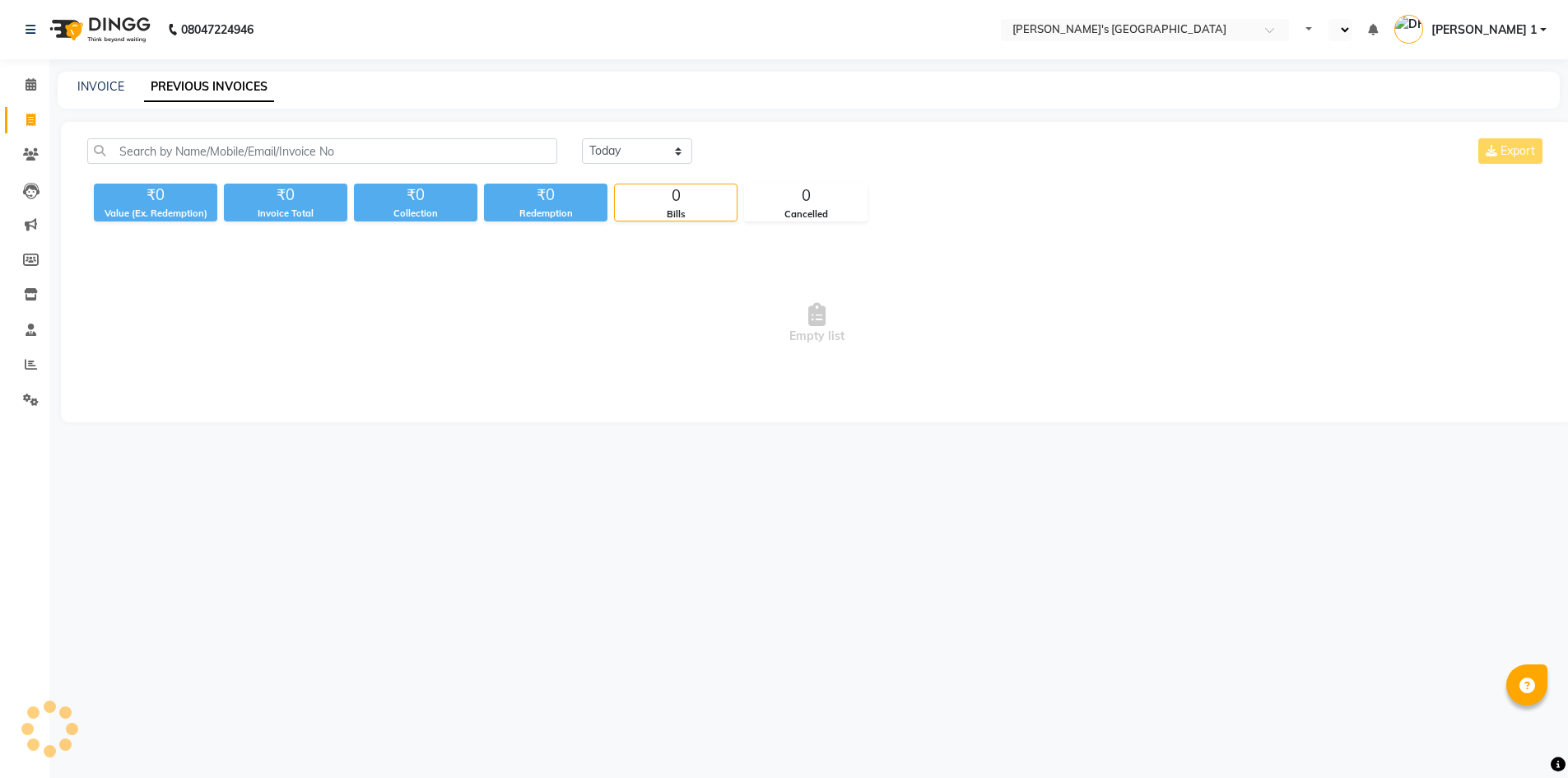
select select "en"
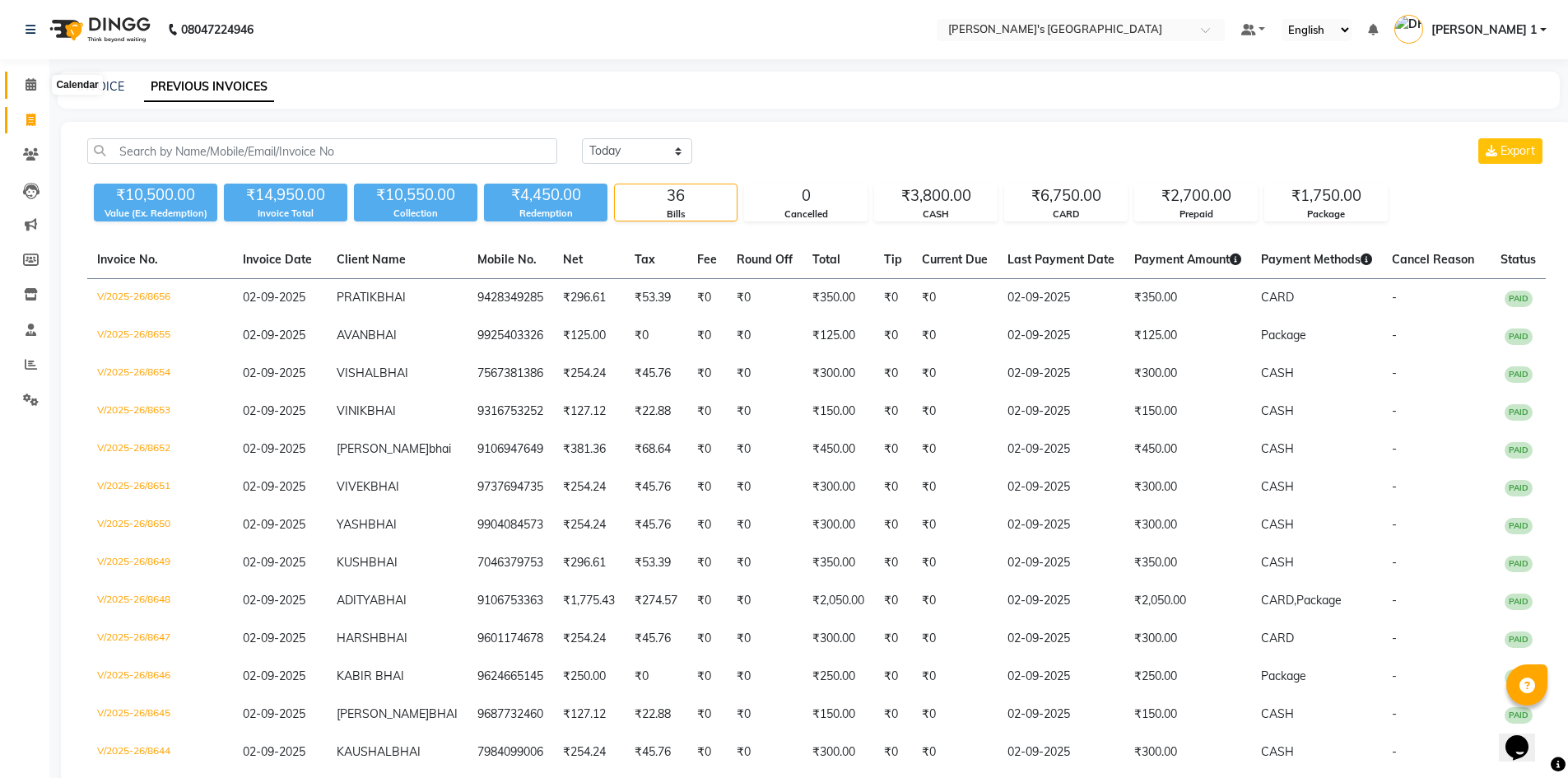
click at [35, 91] on span at bounding box center [31, 85] width 29 height 19
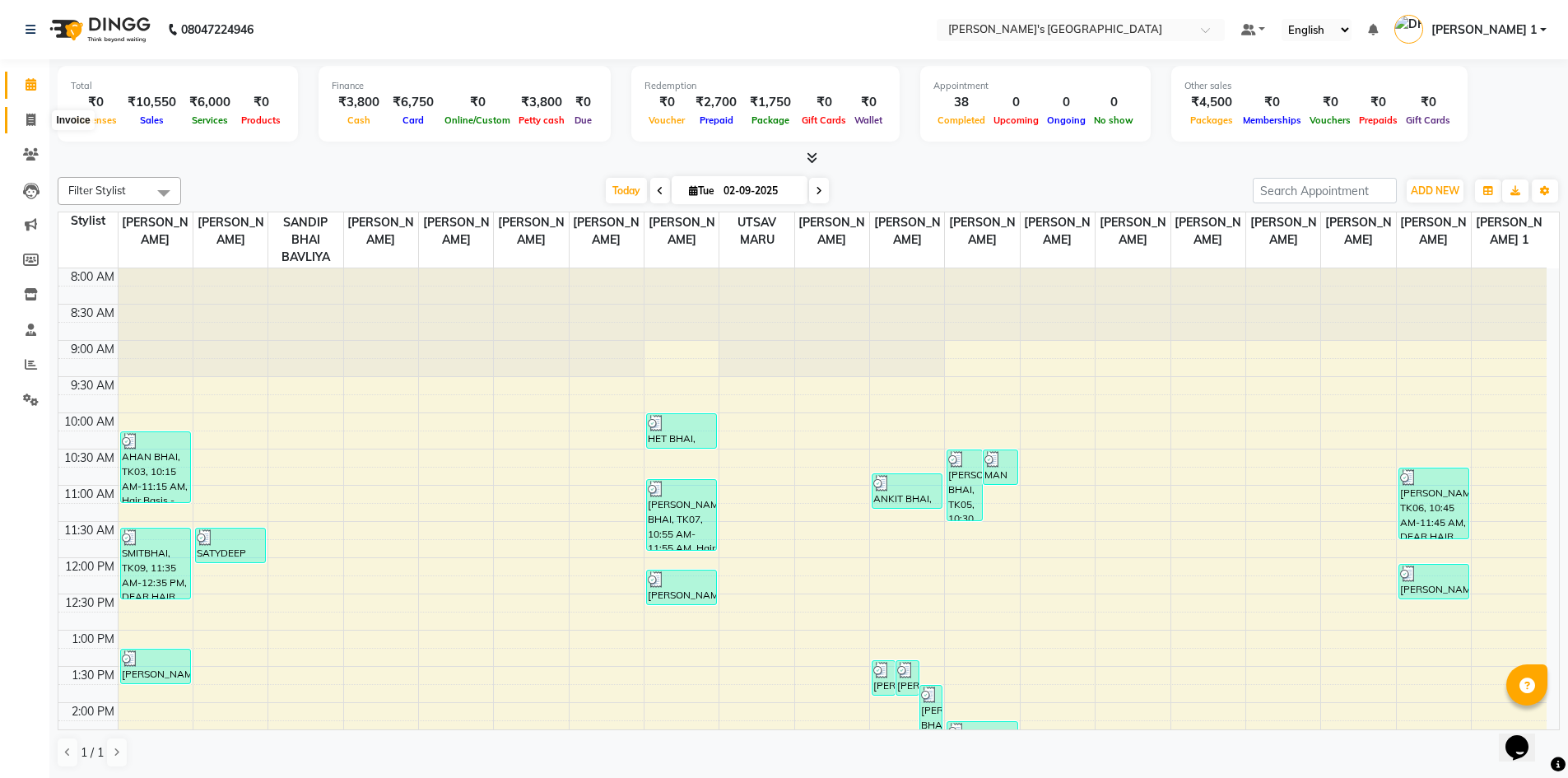
click at [32, 115] on icon at bounding box center [30, 120] width 9 height 13
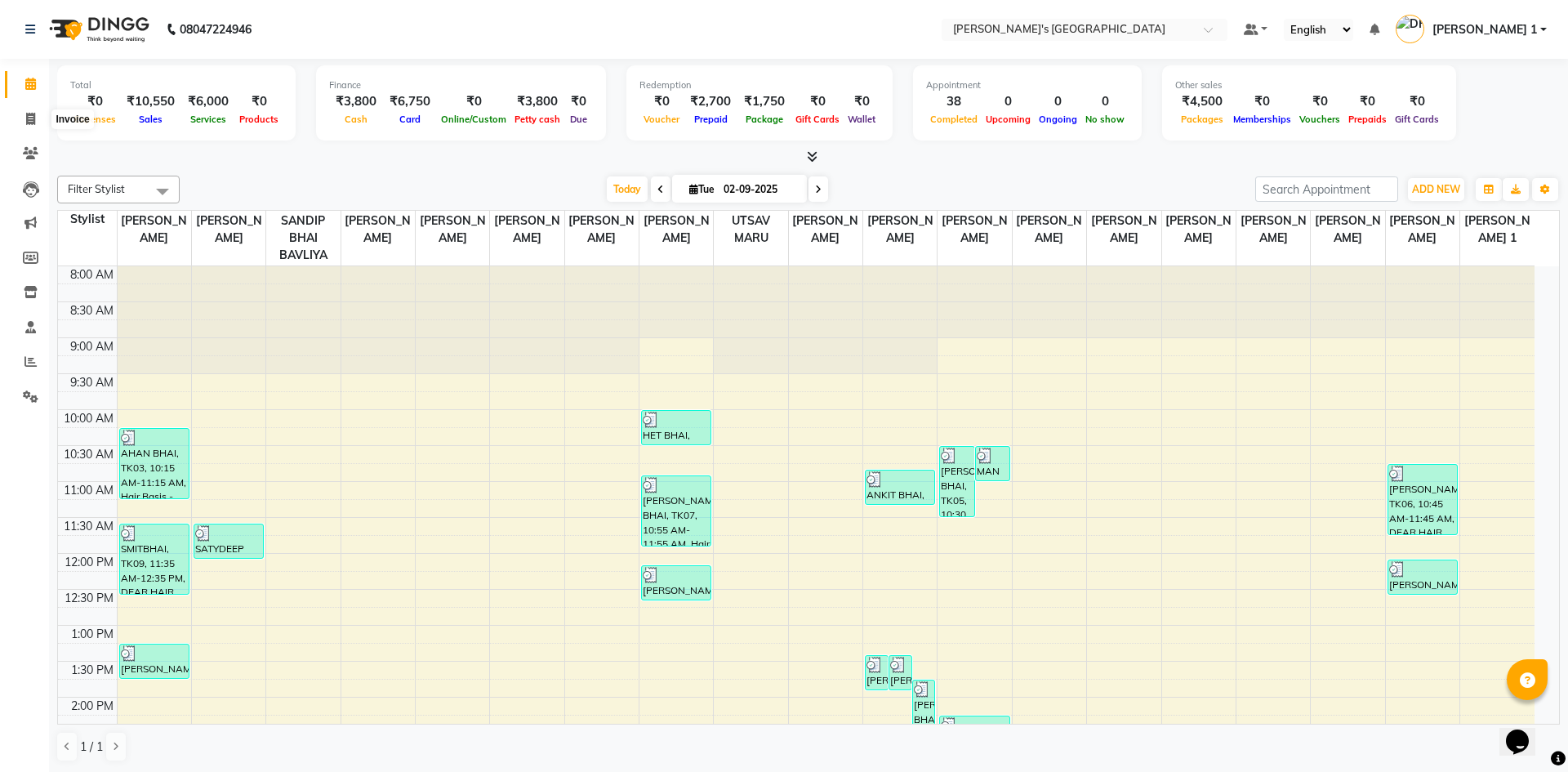
select select "service"
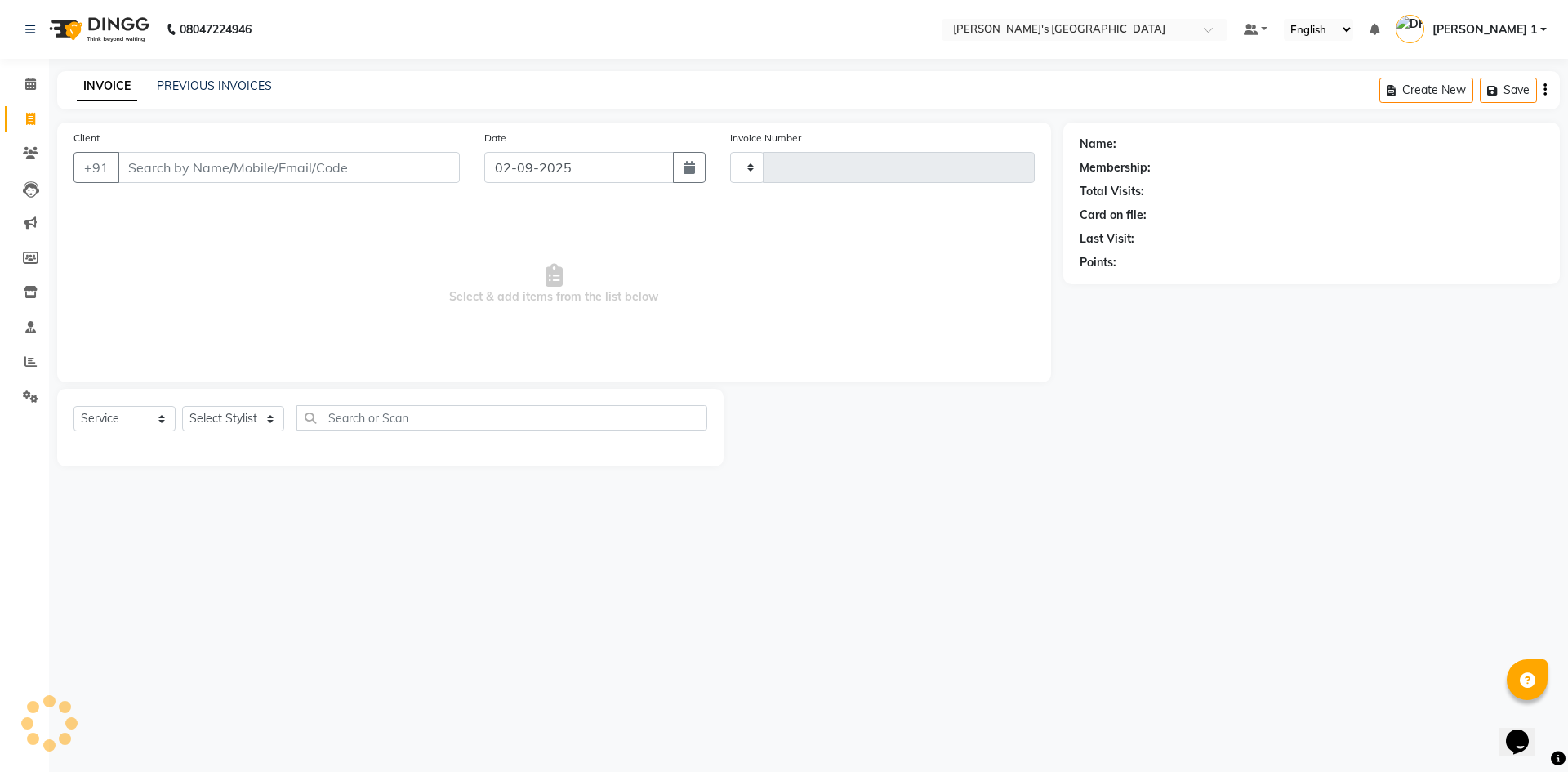
type input "8657"
select select "6233"
click at [229, 171] on input "Client" at bounding box center [288, 168] width 342 height 31
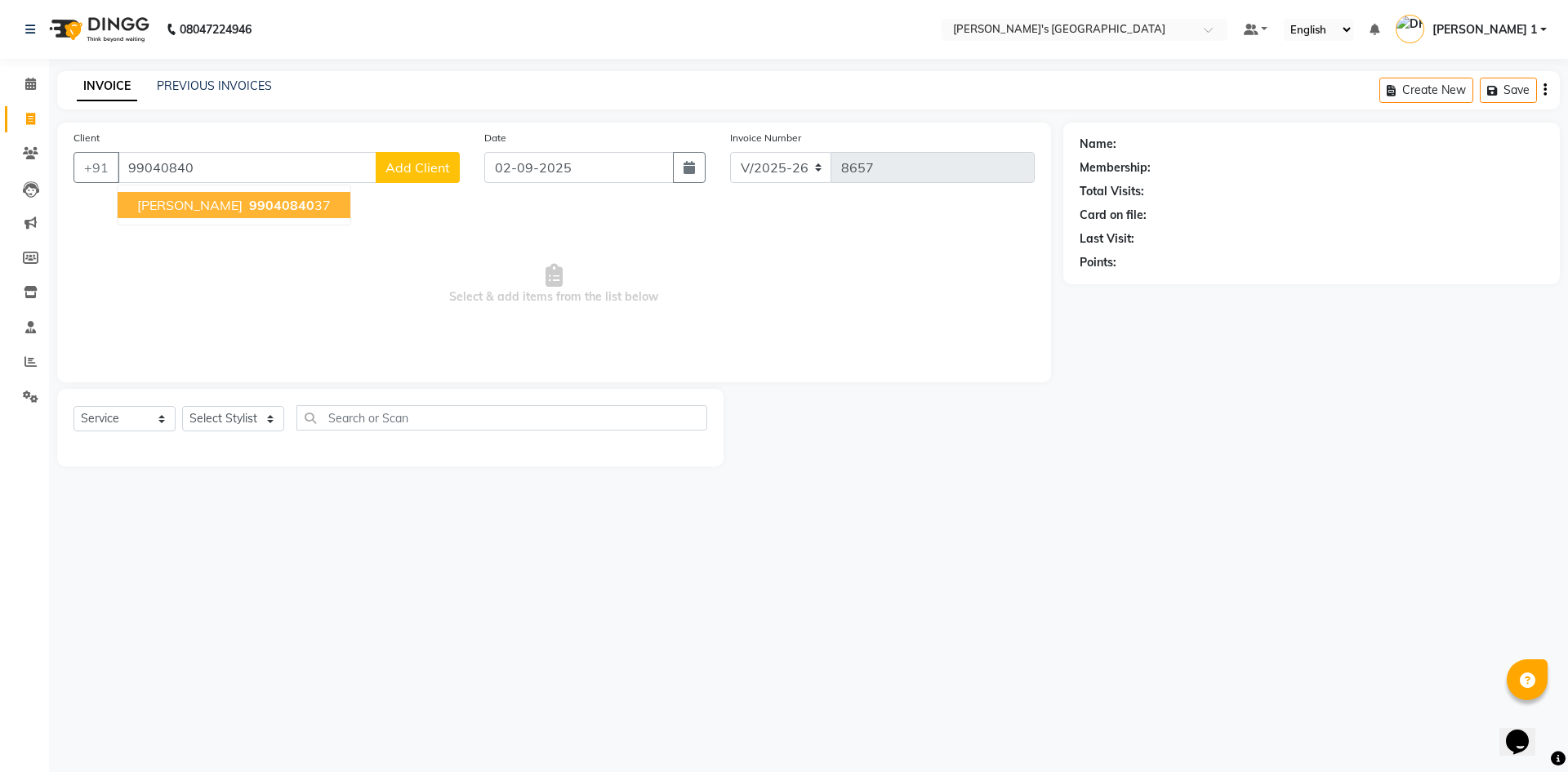
click at [258, 208] on span "99040840" at bounding box center [281, 205] width 65 height 16
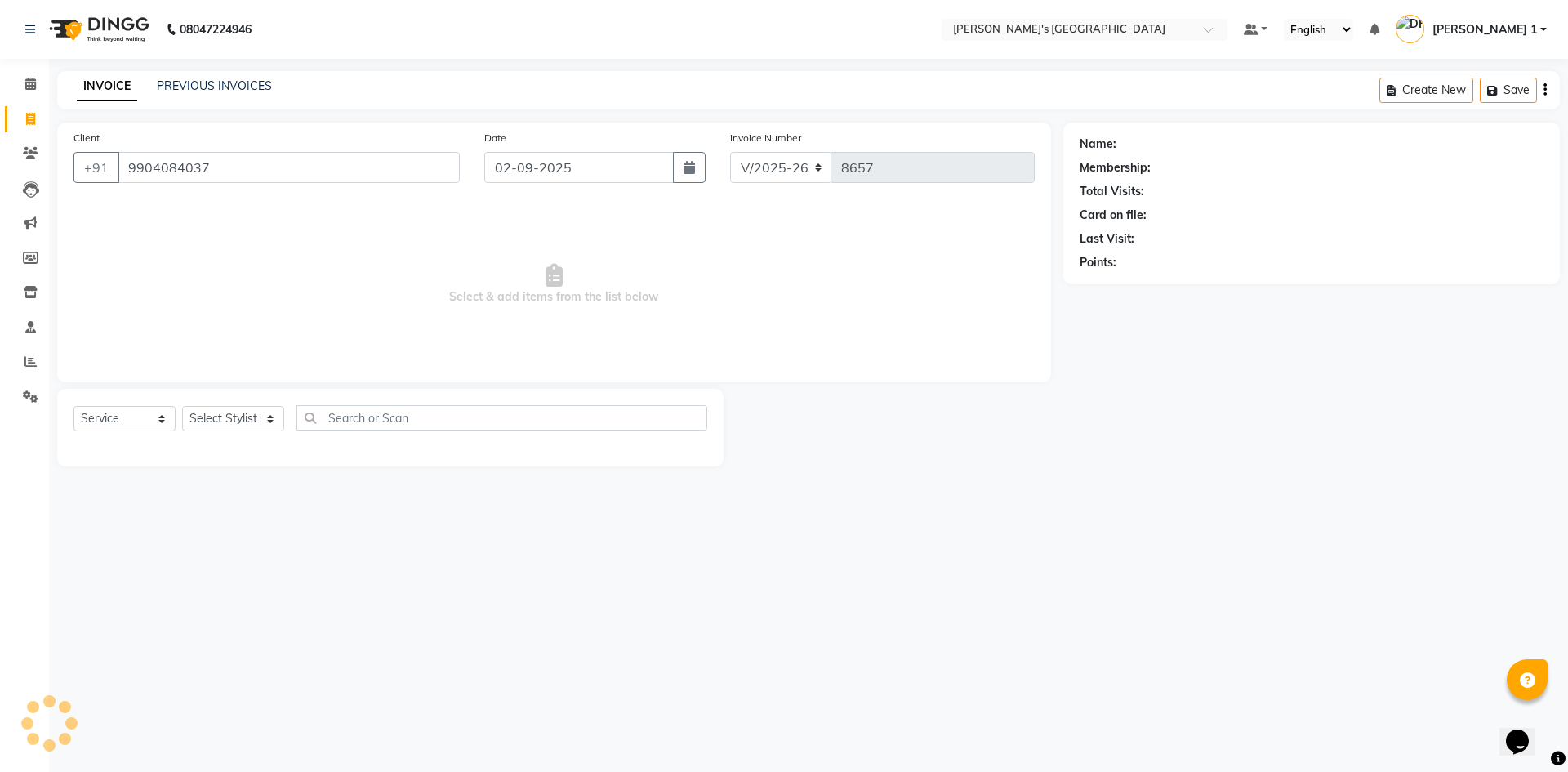
type input "9904084037"
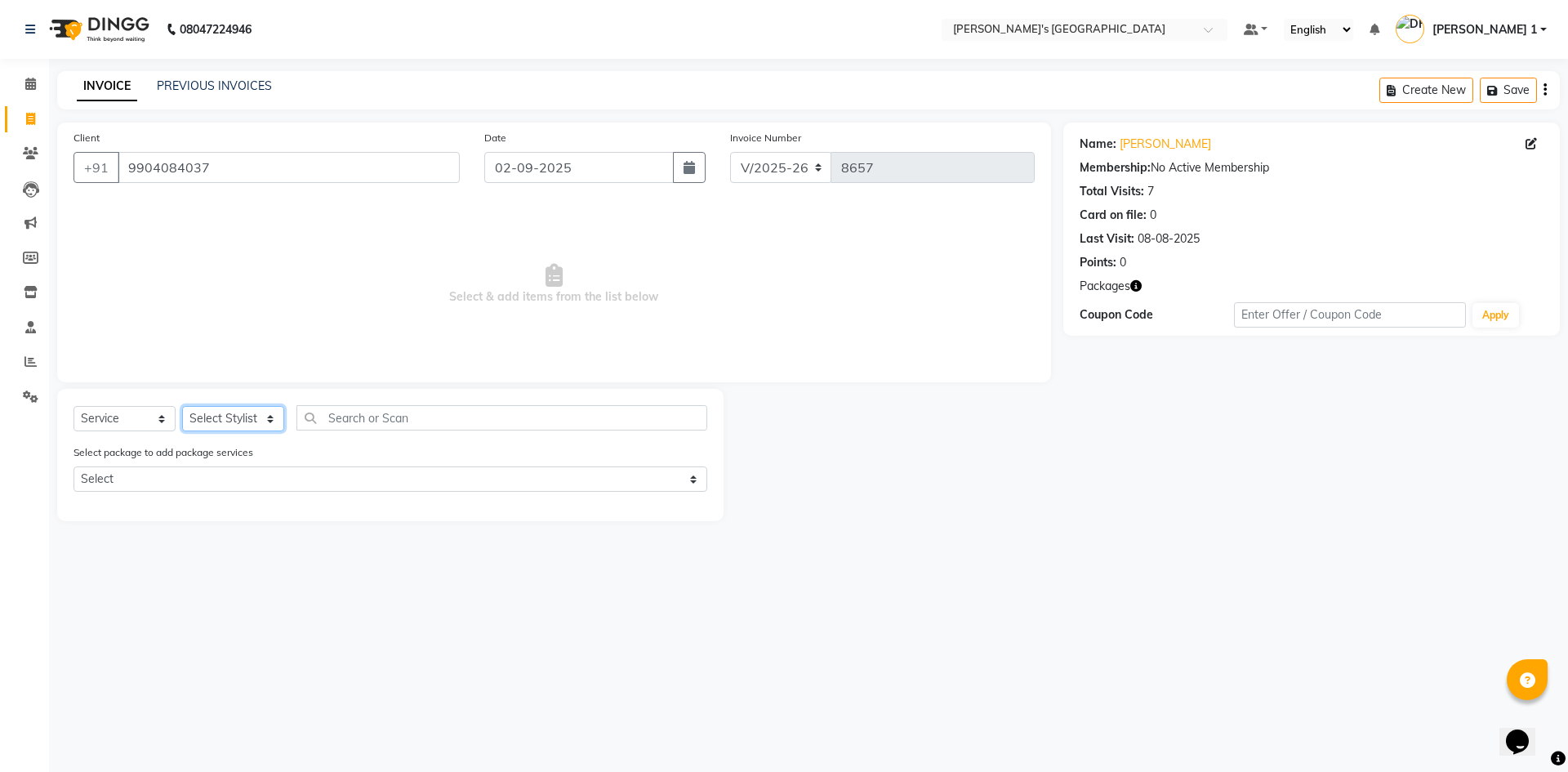
click at [205, 420] on select "Select Stylist ADARSH SOLANKI AVINASH SEN BRIJESH ZALA CHANDU SEN DHRUV DAVE DH…" at bounding box center [233, 419] width 102 height 25
select select "64099"
click at [182, 406] on select "Select Stylist ADARSH SOLANKI AVINASH SEN BRIJESH ZALA CHANDU SEN DHRUV DAVE DH…" at bounding box center [233, 419] width 102 height 25
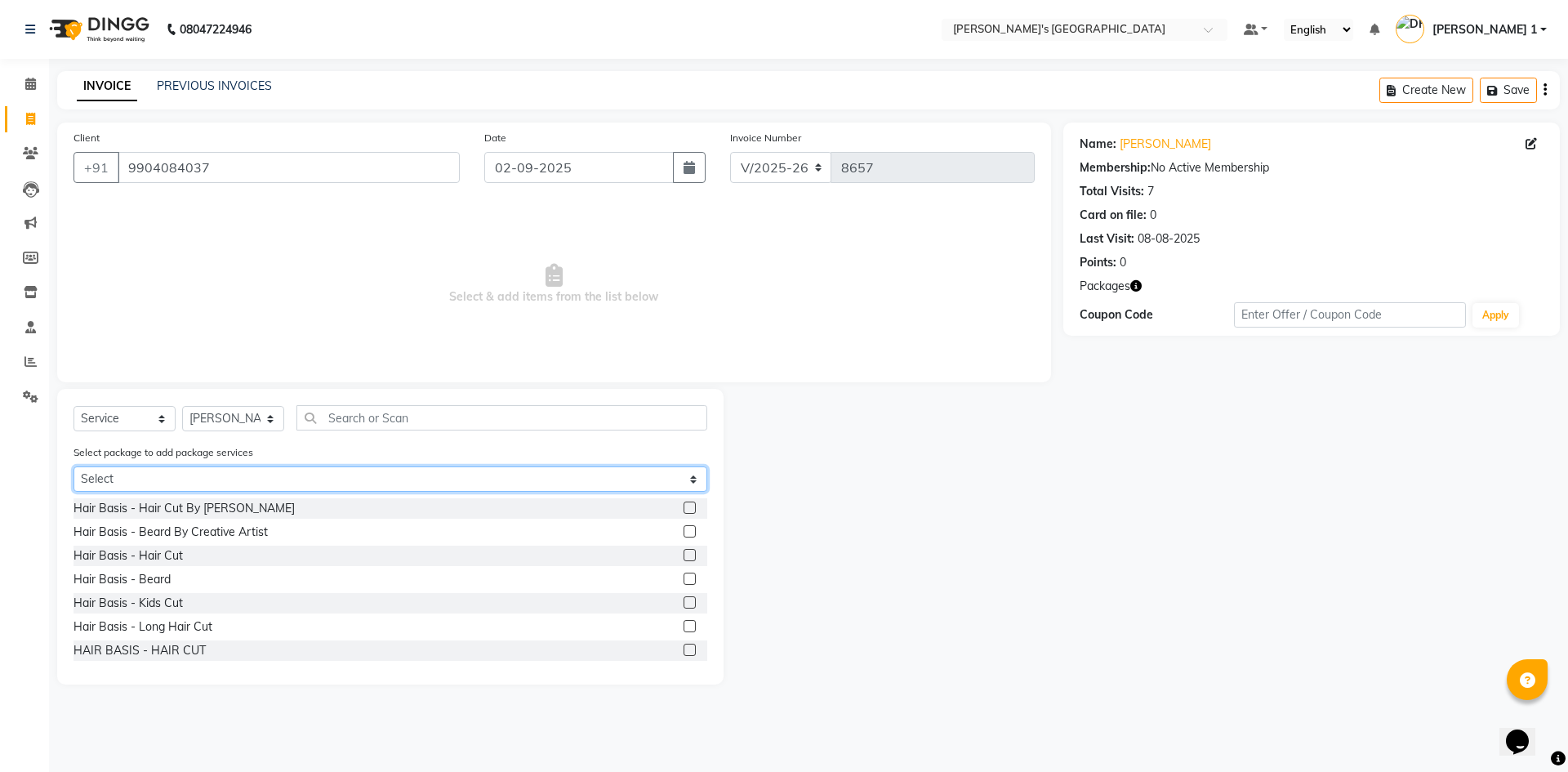
click at [387, 477] on select "Select MAVDI DEAR PACKAGE ( 6 HAIR CUT) MAVDI DEAR PACKAGE ( 6 BEARD) BEARD PAY…" at bounding box center [391, 479] width 634 height 25
select select "2: Object"
click at [74, 466] on select "Select MAVDI DEAR PACKAGE ( 6 HAIR CUT) MAVDI DEAR PACKAGE ( 6 BEARD) BEARD PAY…" at bounding box center [391, 479] width 634 height 25
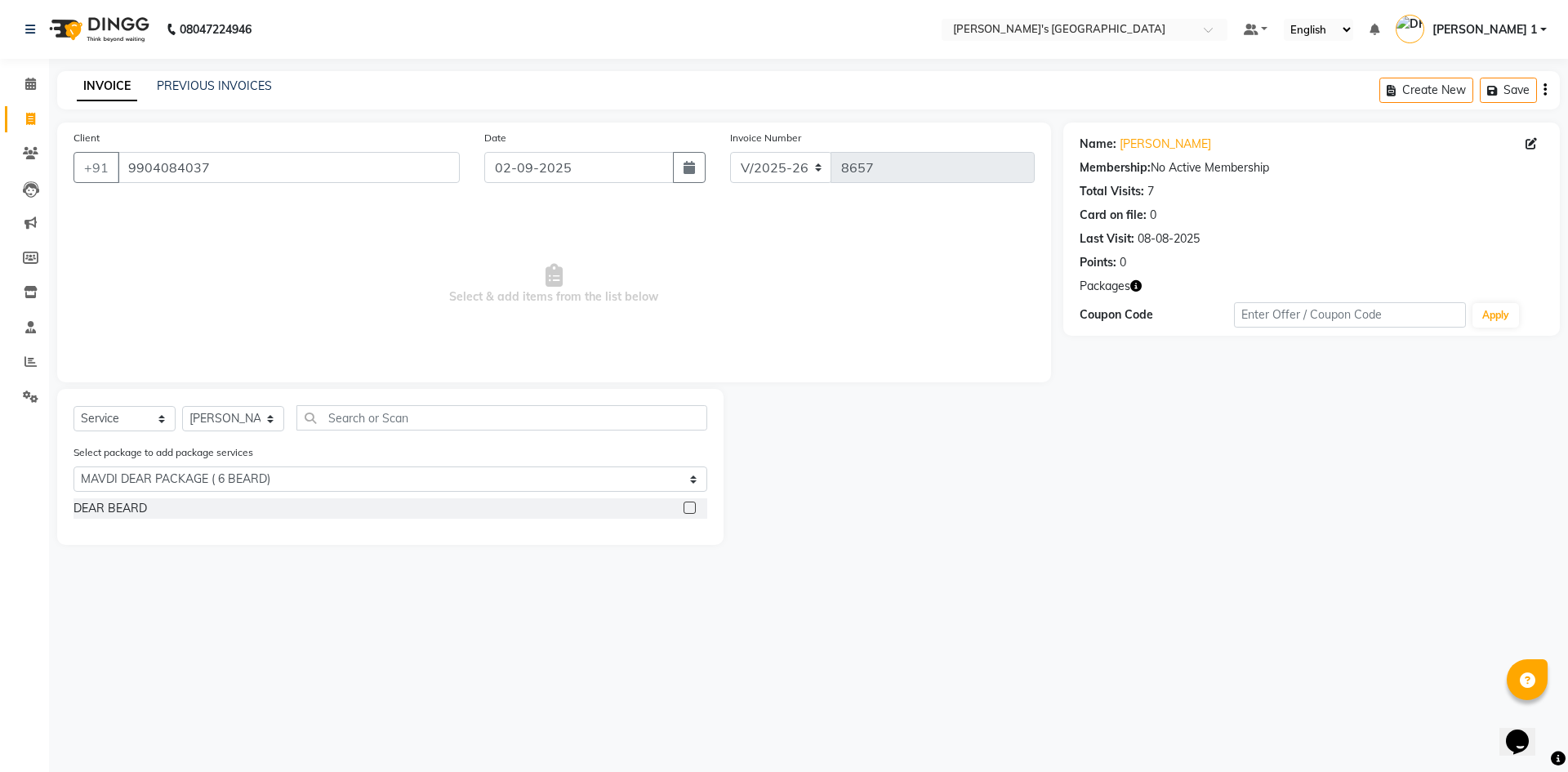
drag, startPoint x: 129, startPoint y: 501, endPoint x: 160, endPoint y: 508, distance: 31.8
click at [129, 500] on div "DEAR BEARD" at bounding box center [110, 509] width 74 height 17
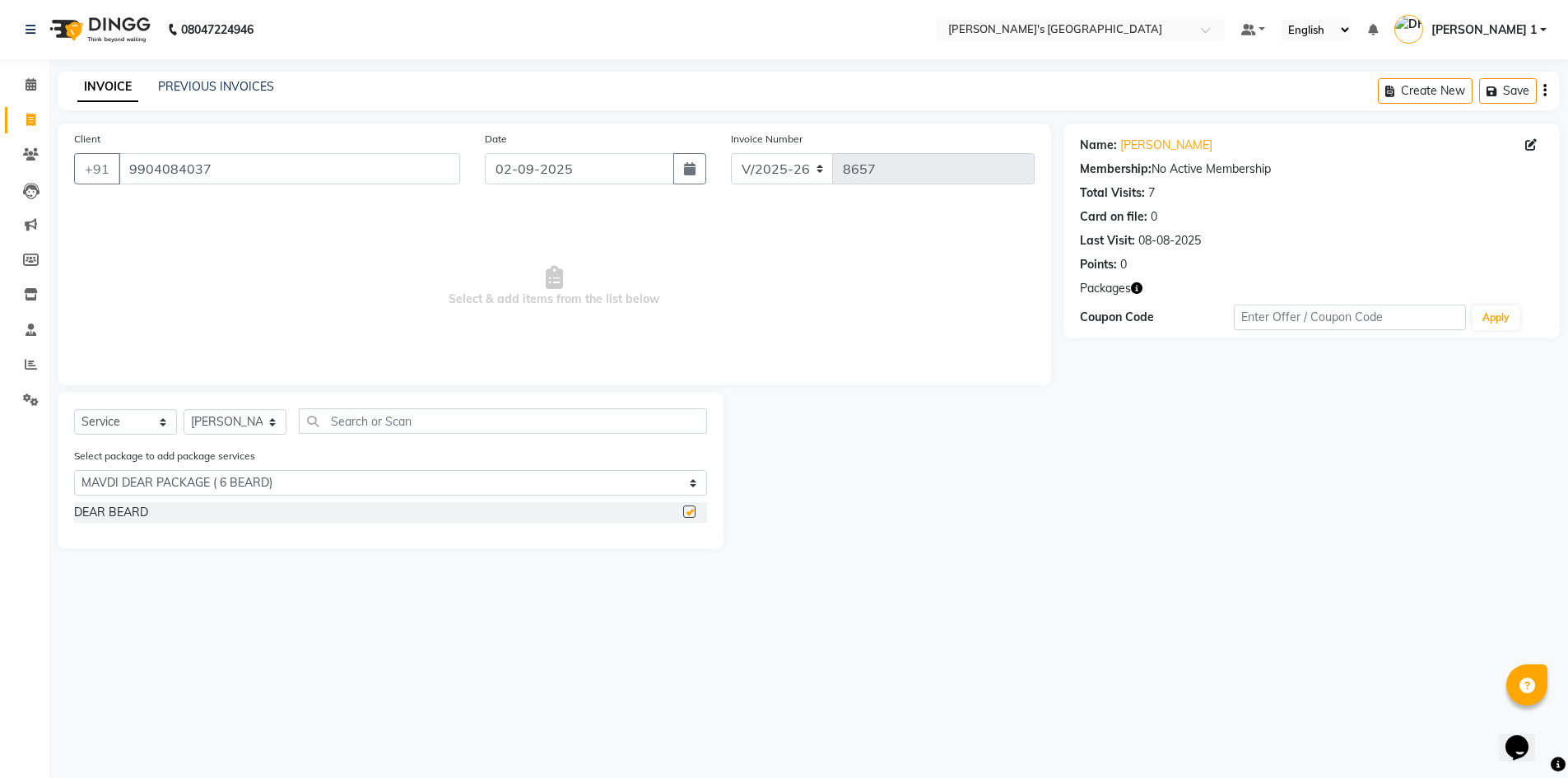
checkbox input "false"
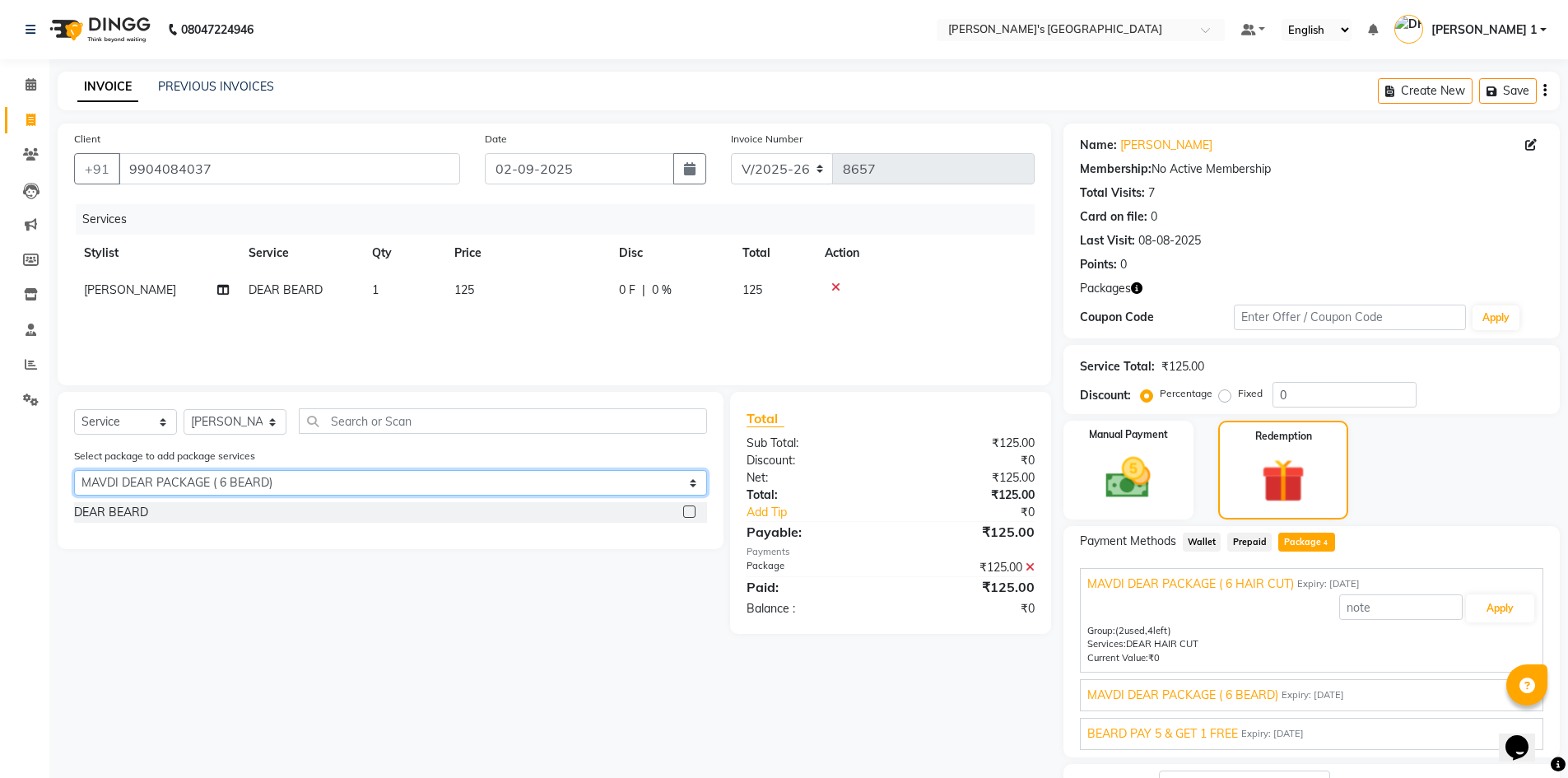
click at [200, 484] on select "Select MAVDI DEAR PACKAGE ( 6 HAIR CUT) MAVDI DEAR PACKAGE ( 6 BEARD) BEARD PAY…" at bounding box center [391, 483] width 633 height 25
select select "3: Object"
click at [74, 470] on select "Select MAVDI DEAR PACKAGE ( 6 HAIR CUT) MAVDI DEAR PACKAGE ( 6 BEARD) BEARD PAY…" at bounding box center [391, 483] width 633 height 25
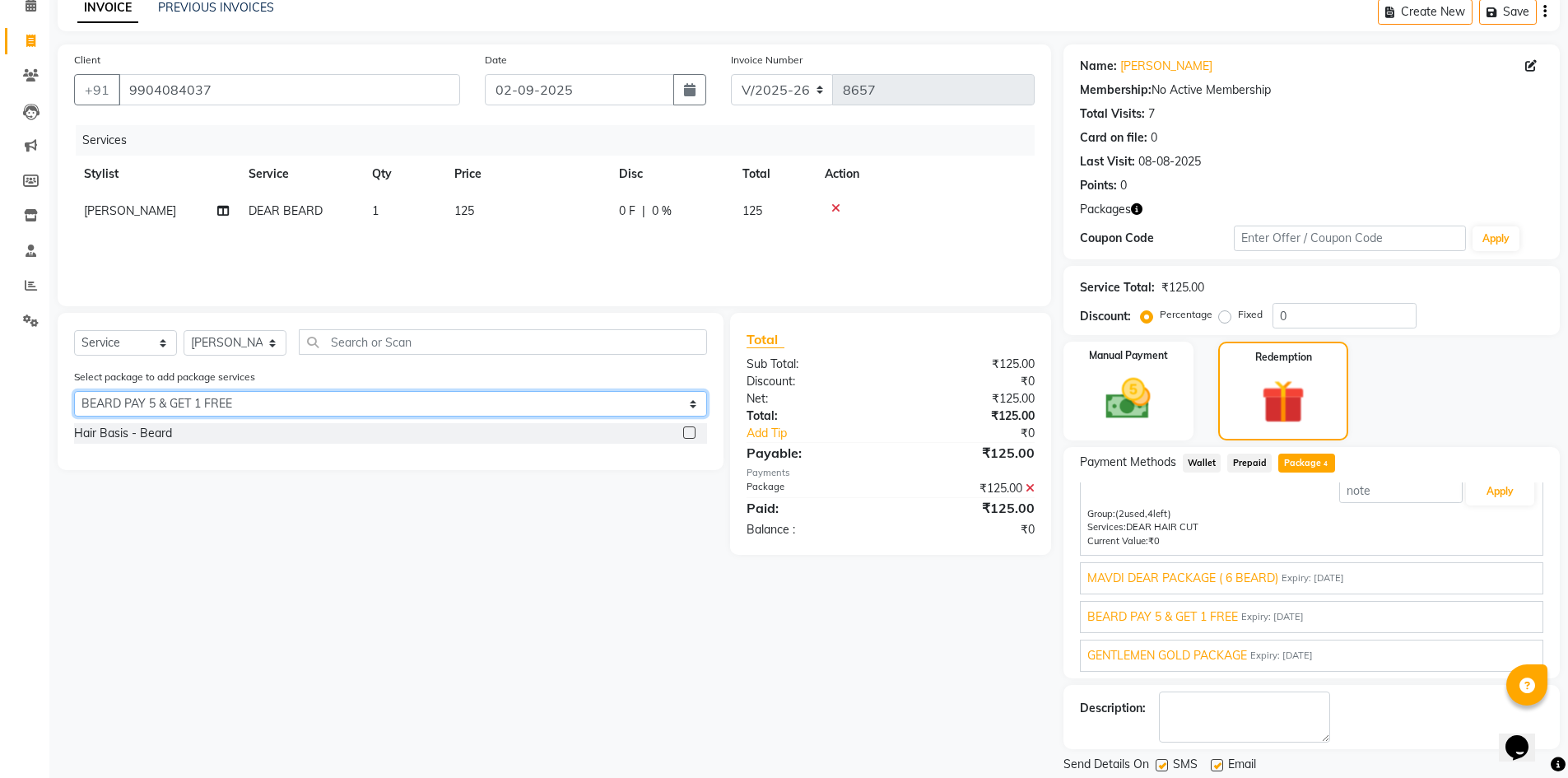
scroll to position [82, 0]
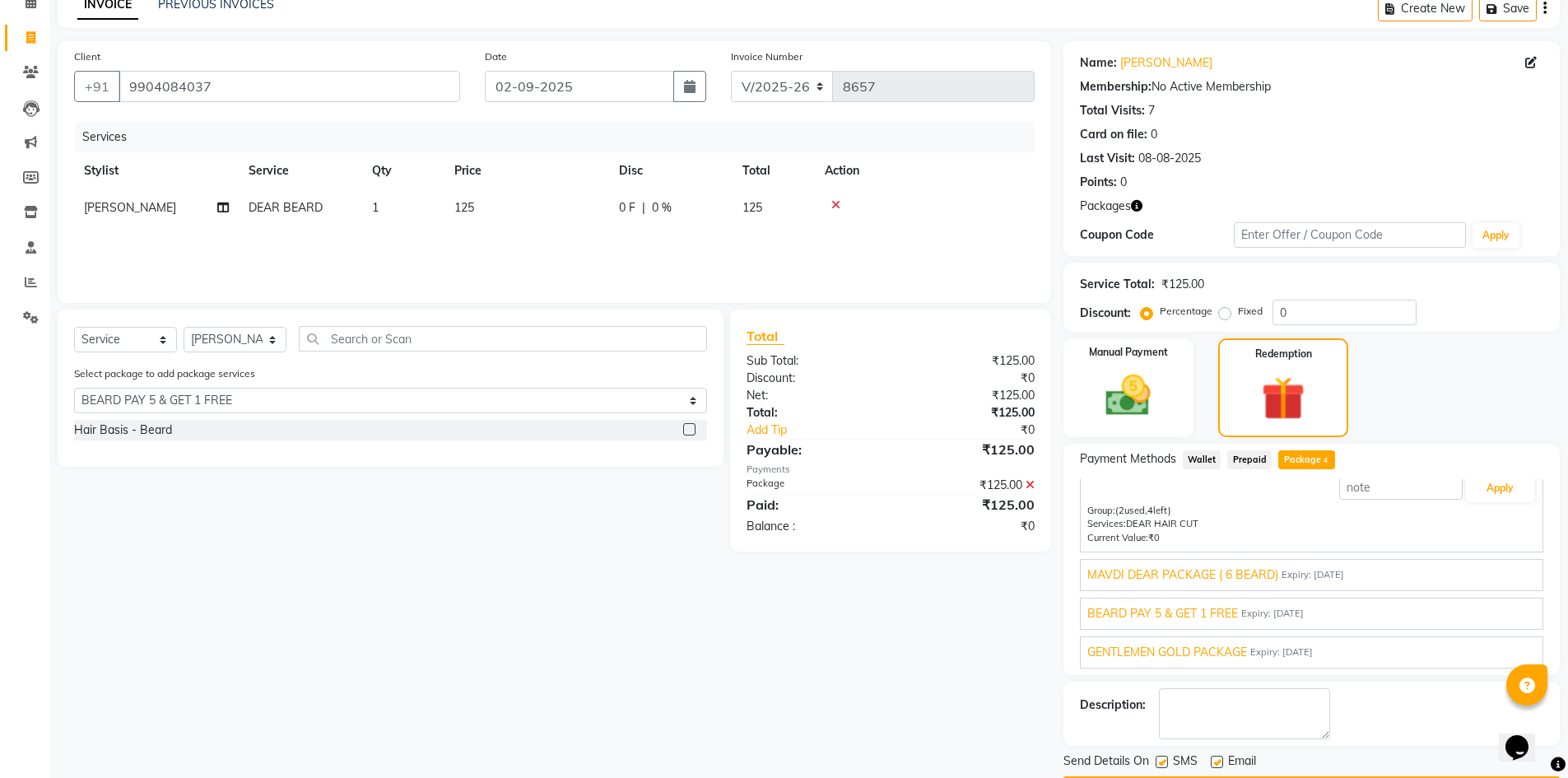
click at [1208, 612] on span "BEARD PAY 5 & GET 1 FREE" at bounding box center [1163, 614] width 151 height 17
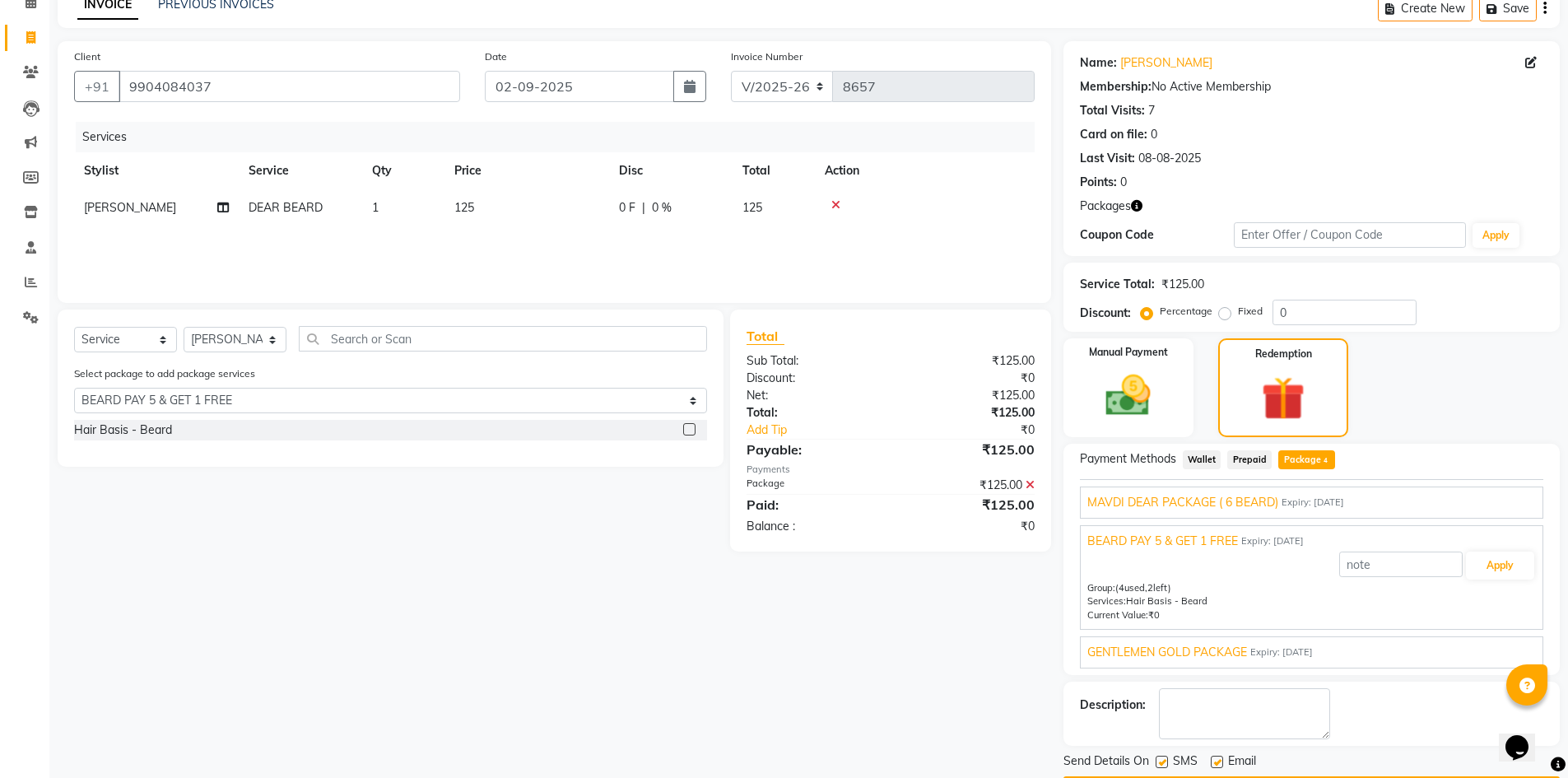
scroll to position [131, 0]
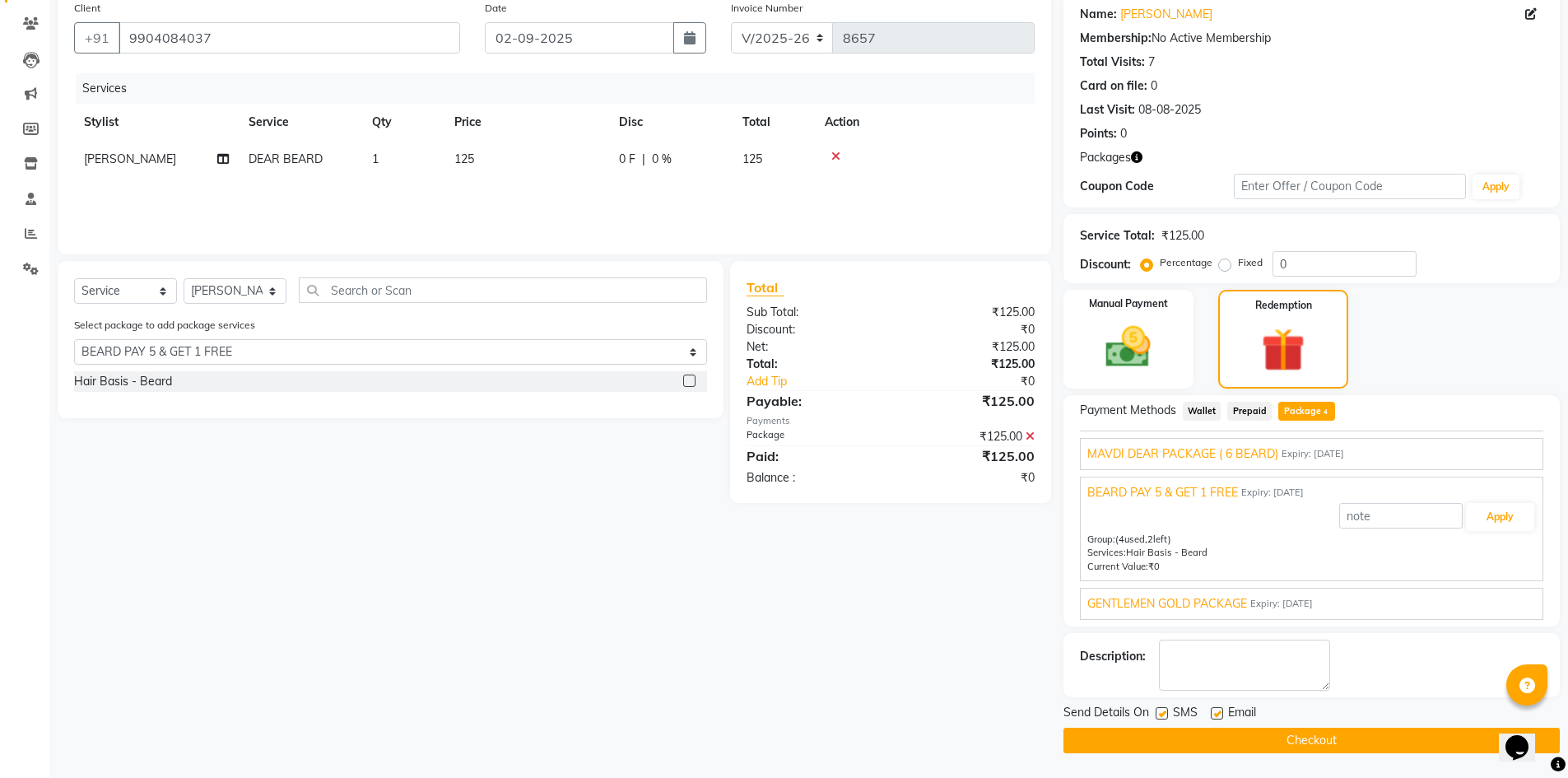
click at [1184, 605] on span "GENTLEMEN GOLD PACKAGE" at bounding box center [1167, 604] width 159 height 17
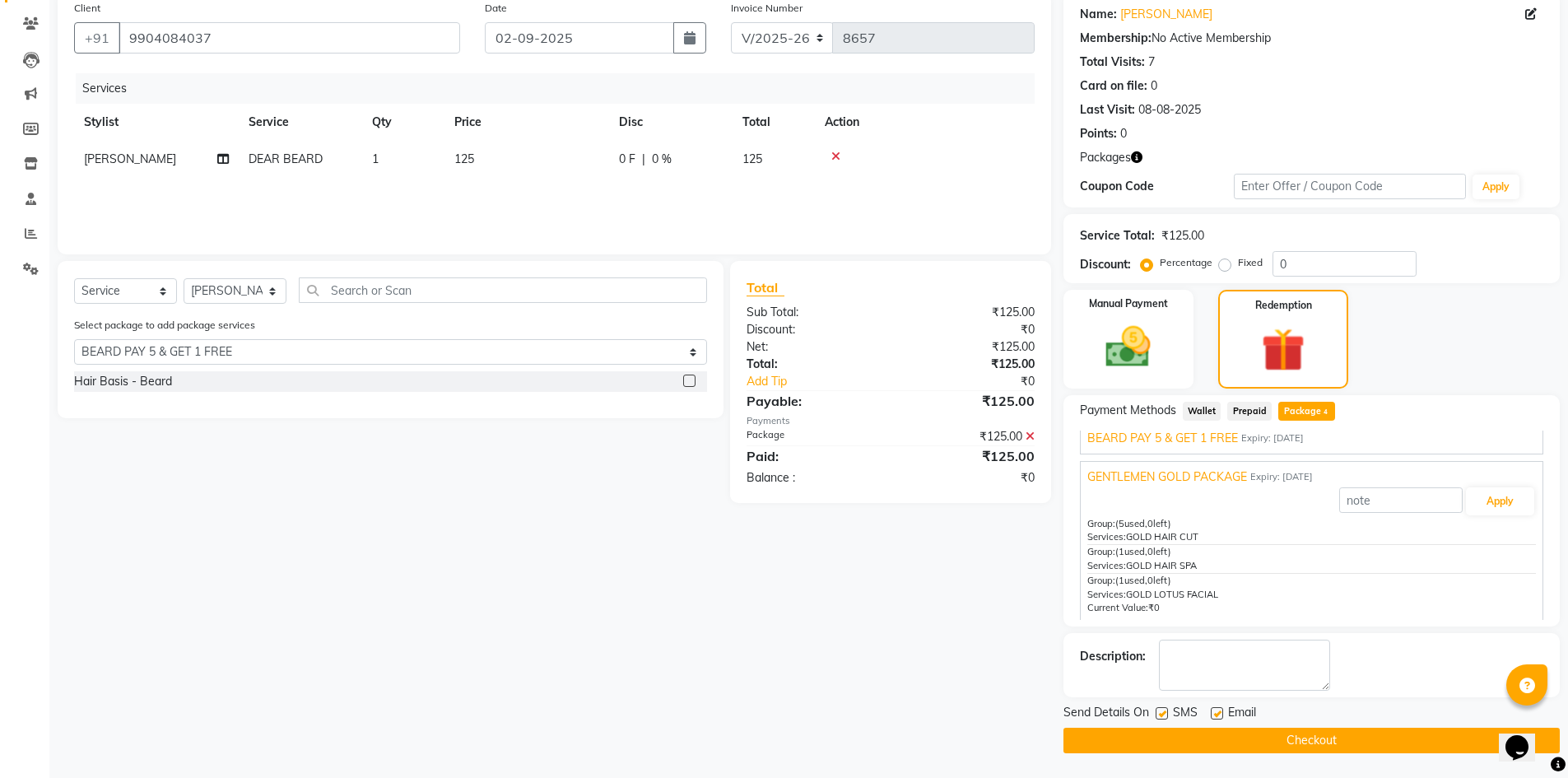
scroll to position [95, 0]
click at [831, 159] on icon at bounding box center [835, 156] width 9 height 12
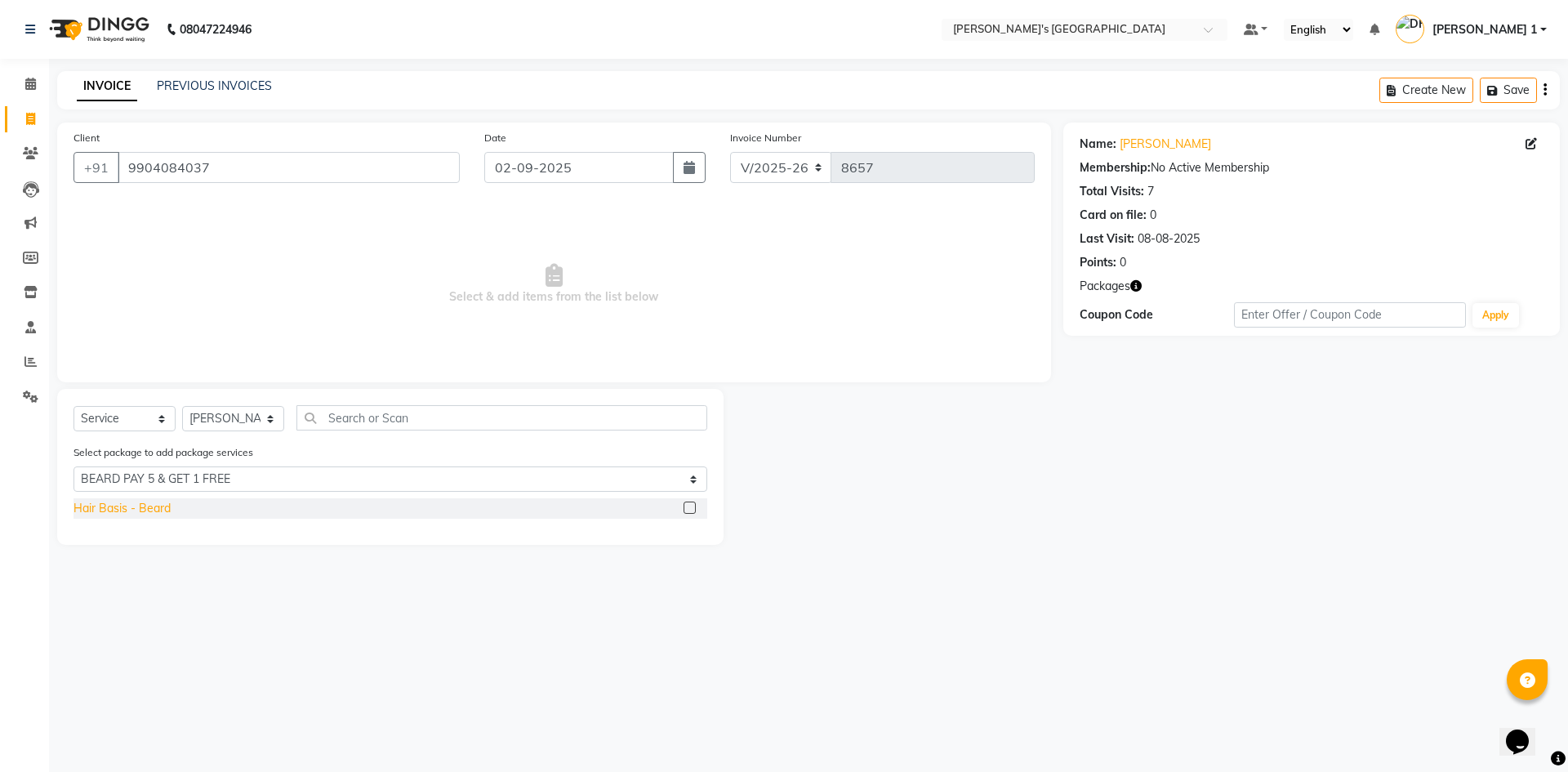
click at [152, 502] on div "Hair Basis - Beard" at bounding box center [122, 509] width 97 height 17
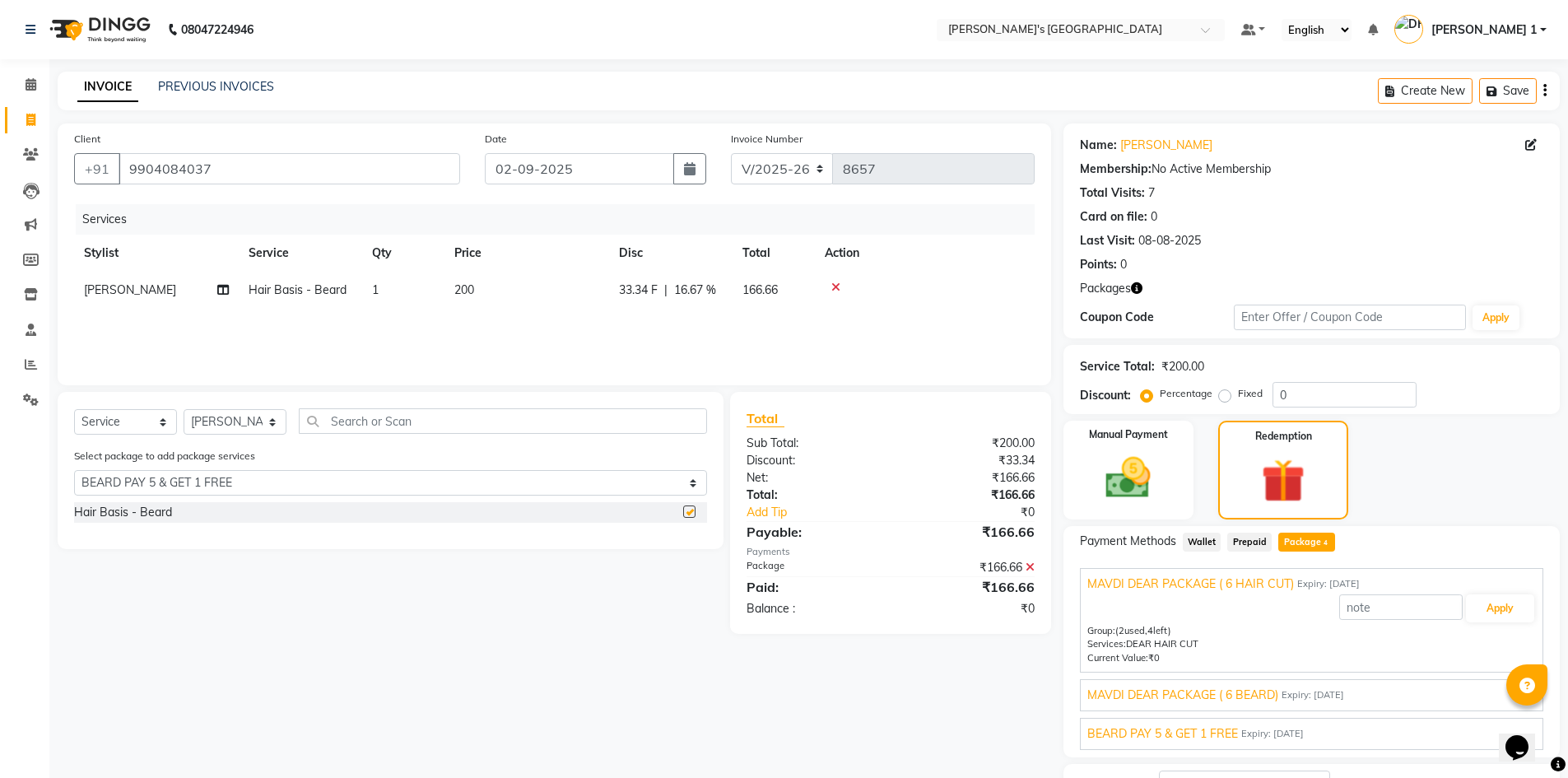
checkbox input "false"
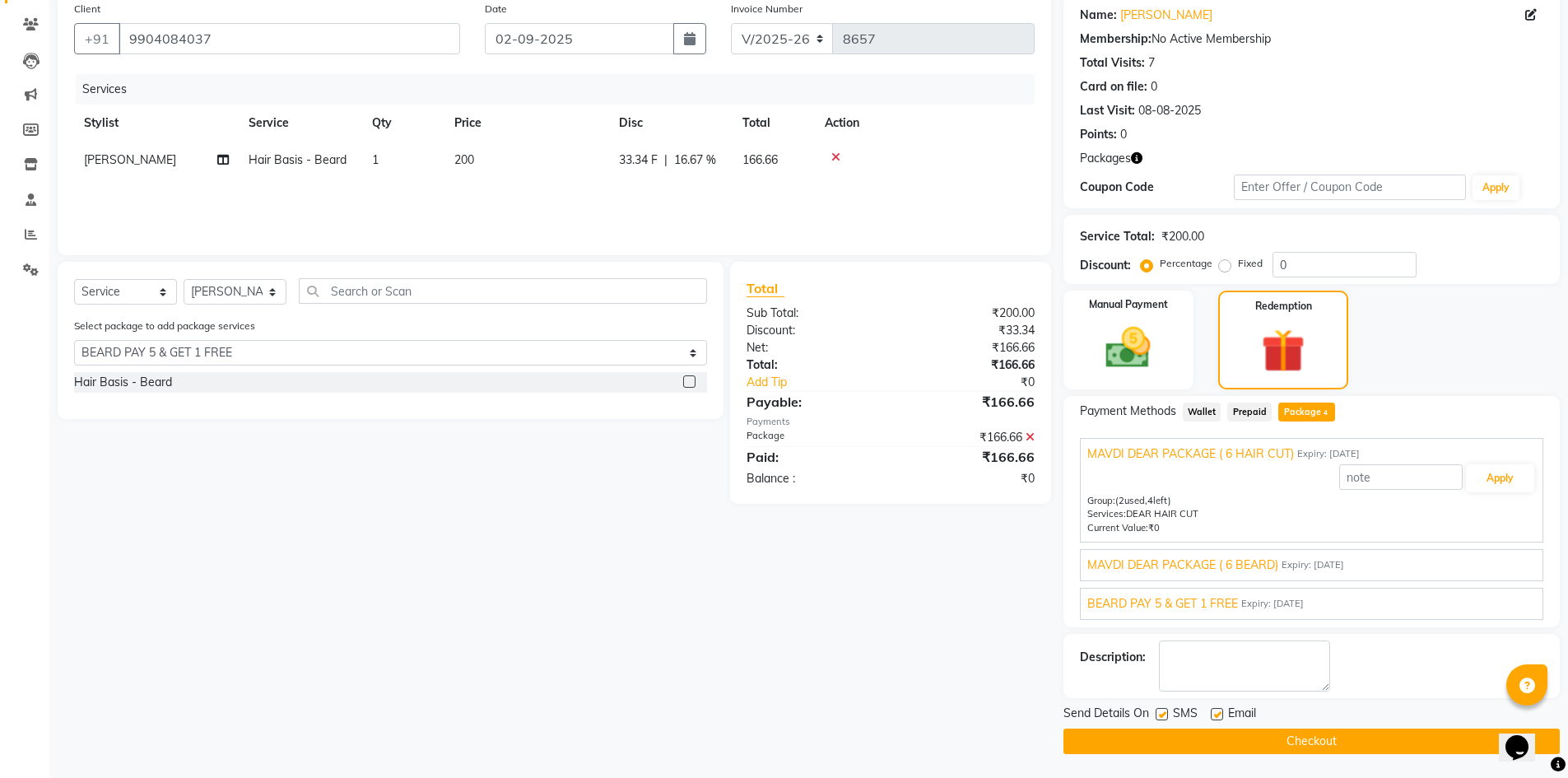
scroll to position [131, 0]
click at [1213, 714] on label at bounding box center [1217, 713] width 13 height 13
click at [1213, 714] on input "checkbox" at bounding box center [1216, 713] width 11 height 11
checkbox input "false"
click at [1261, 736] on button "Checkout" at bounding box center [1311, 740] width 496 height 25
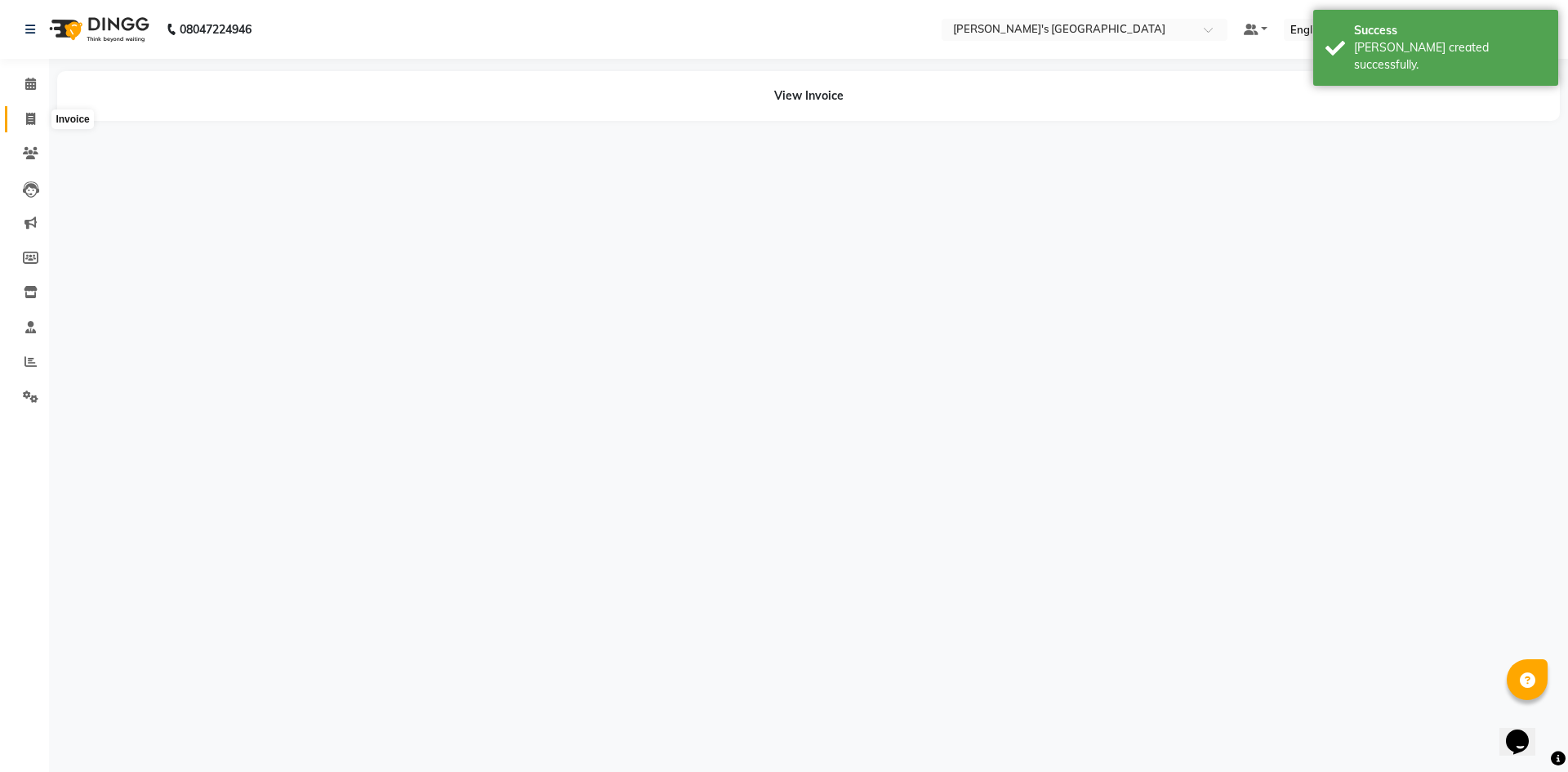
click at [22, 117] on span at bounding box center [31, 120] width 29 height 19
select select "service"
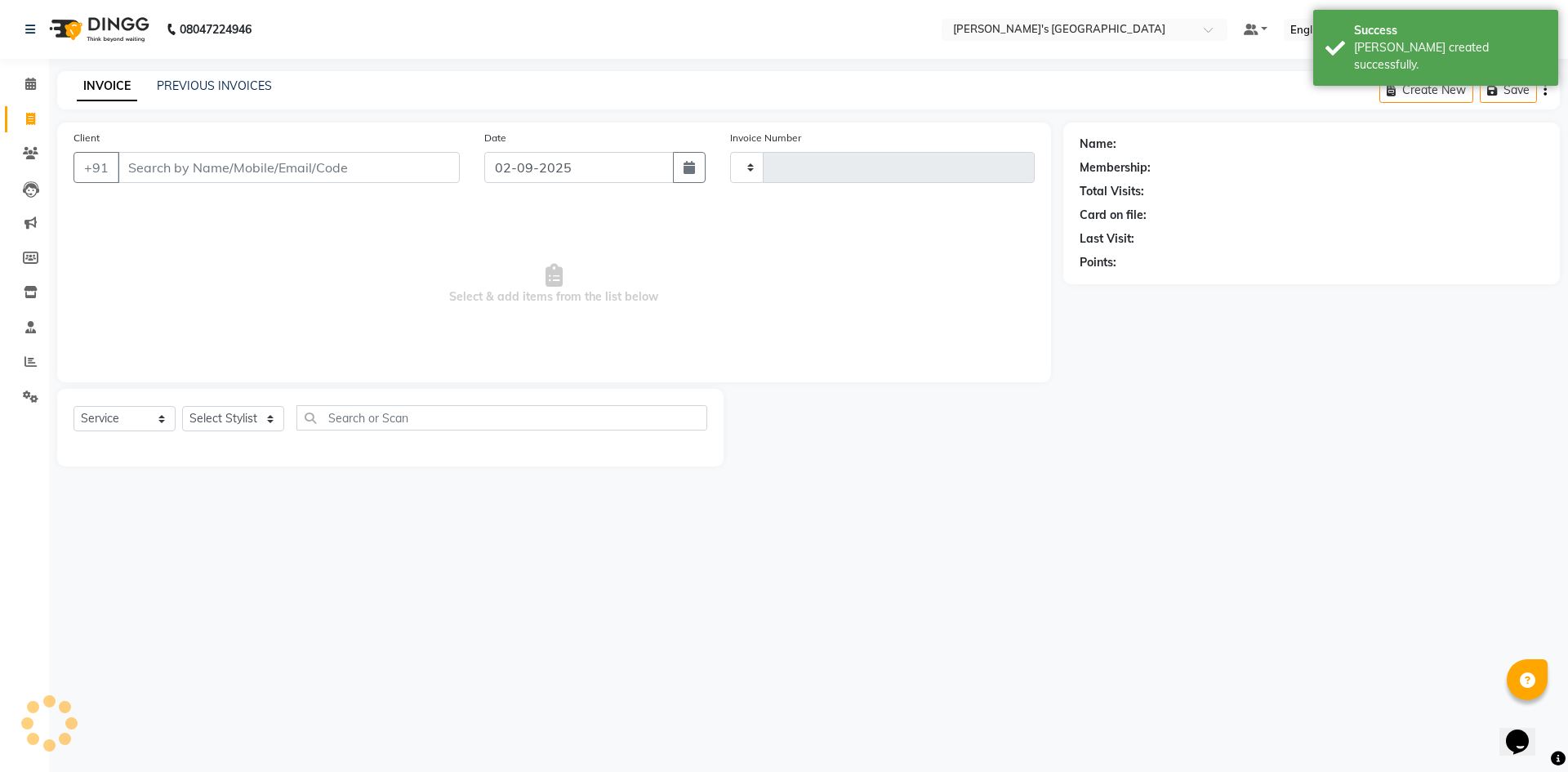
type input "8658"
select select "6233"
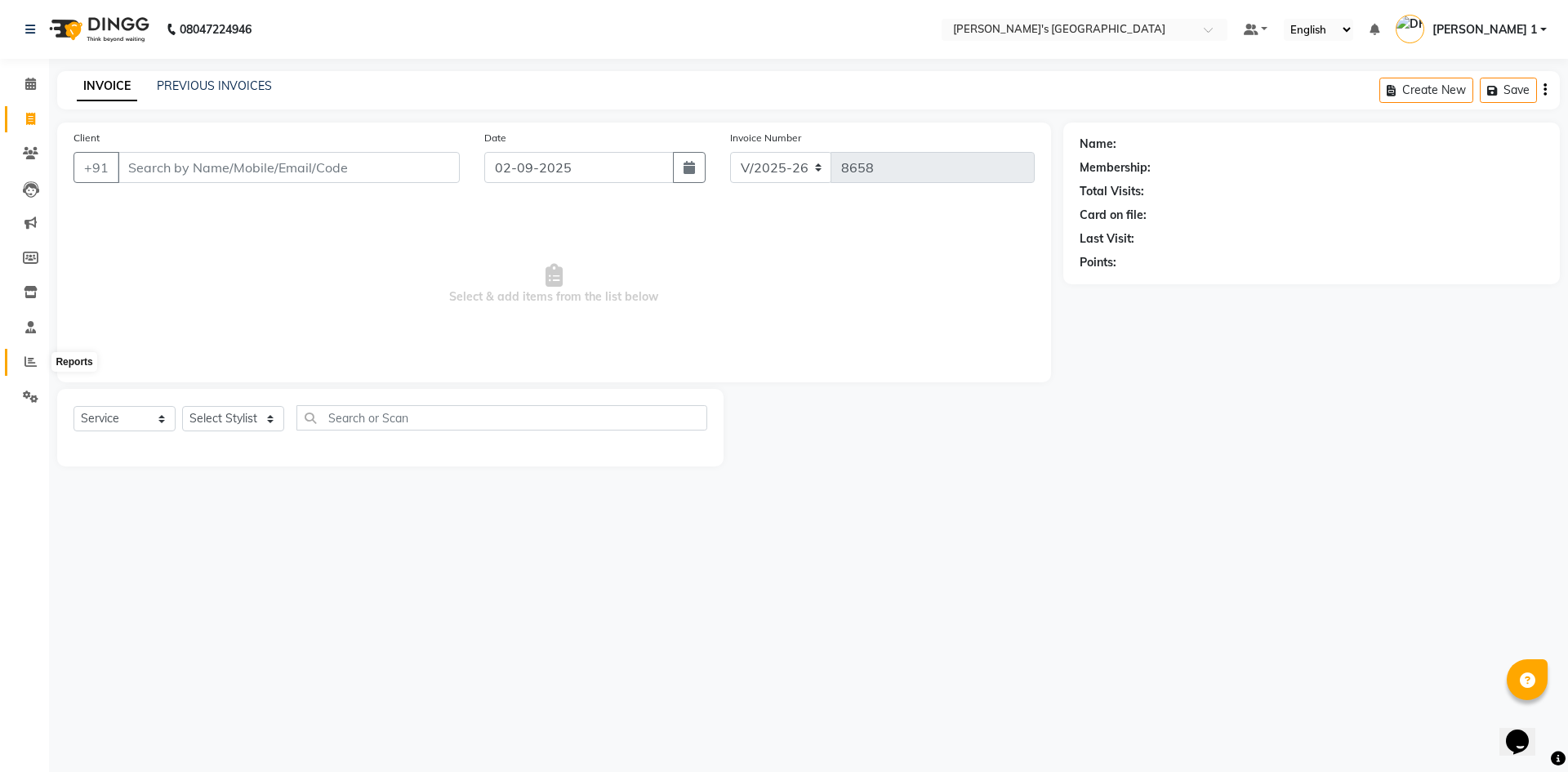
click at [23, 364] on span at bounding box center [31, 362] width 29 height 19
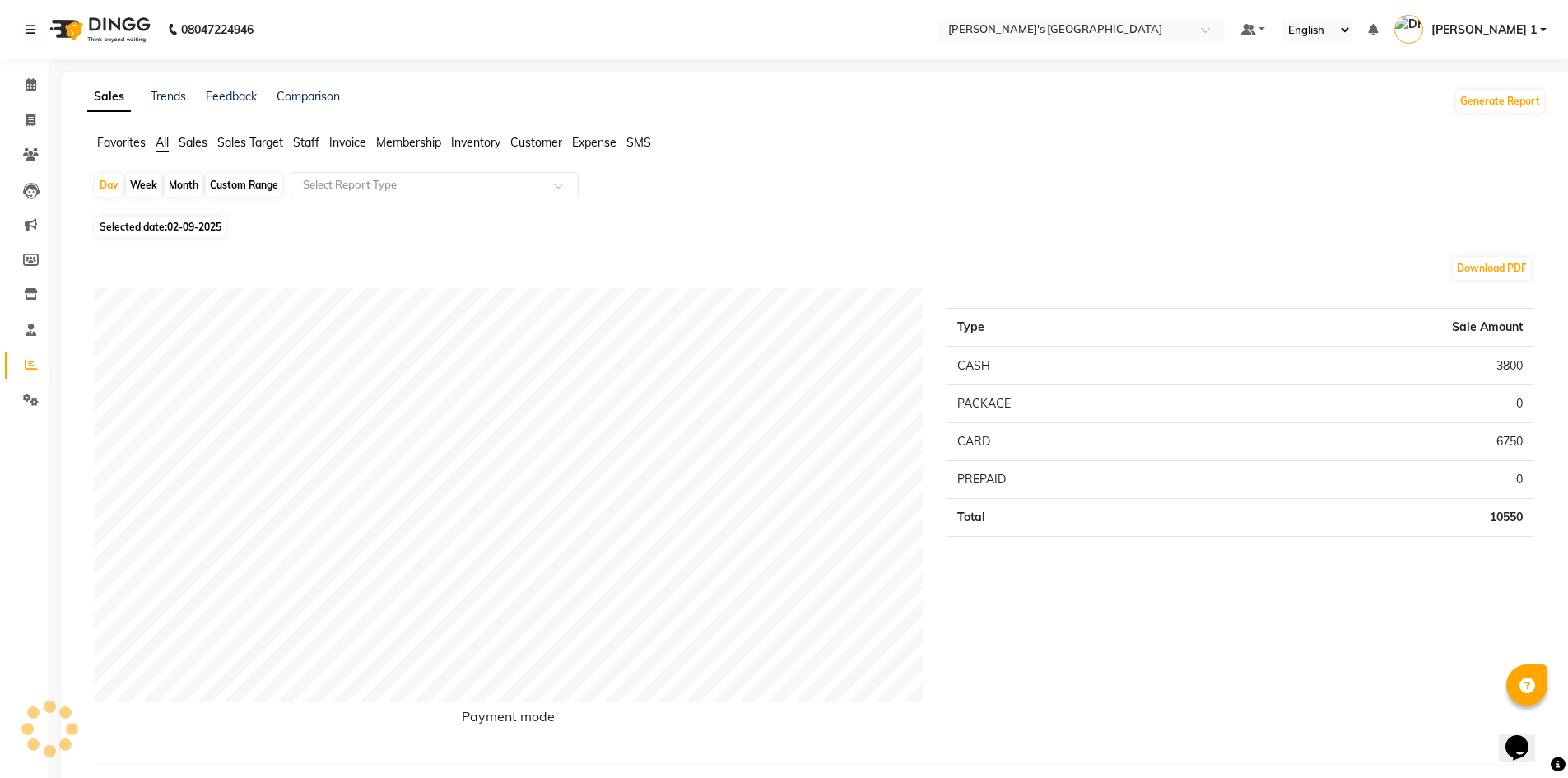
click at [545, 143] on span "Customer" at bounding box center [536, 142] width 52 height 14
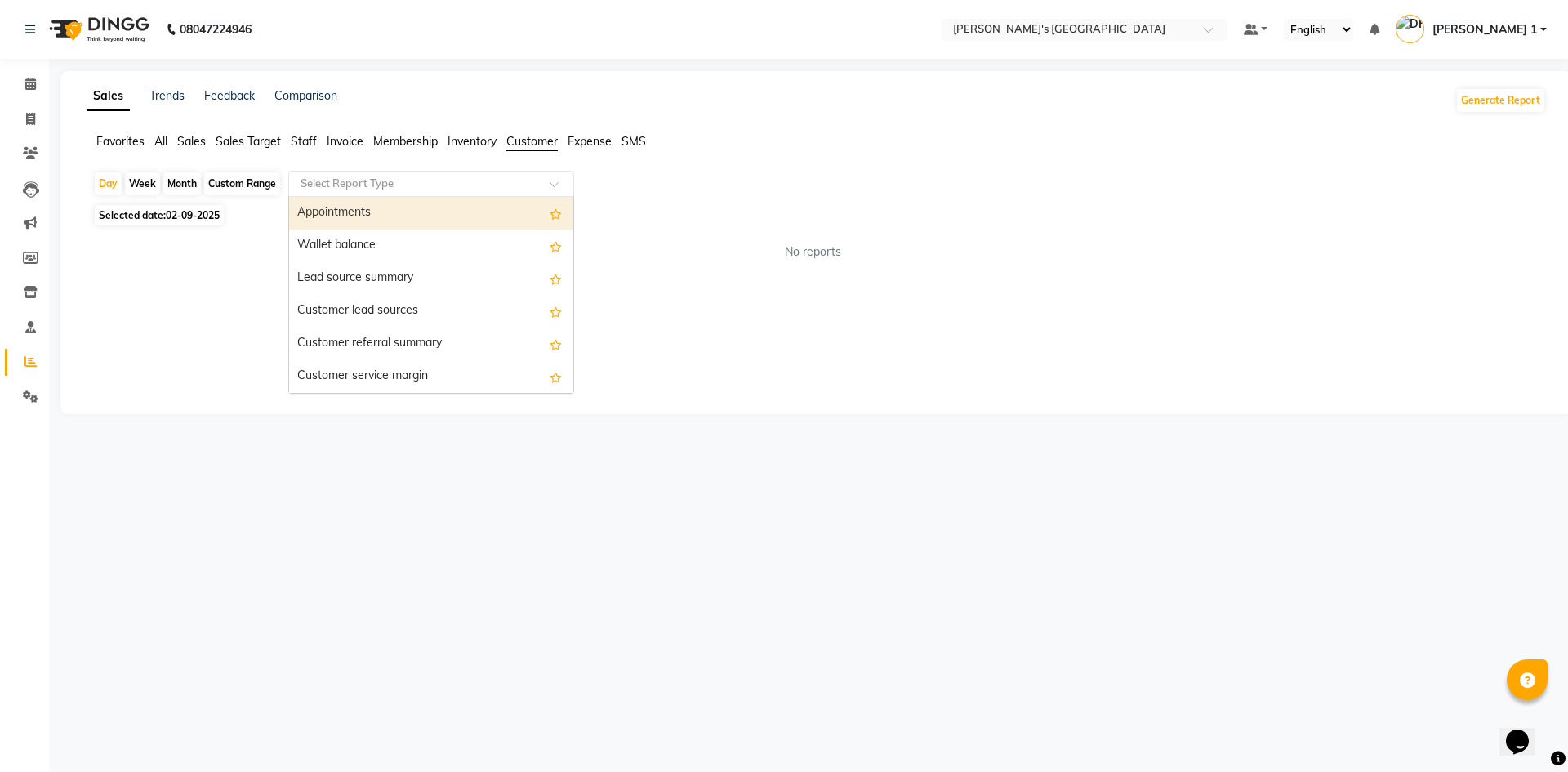
click at [441, 174] on div "Select Report Type" at bounding box center [431, 183] width 286 height 26
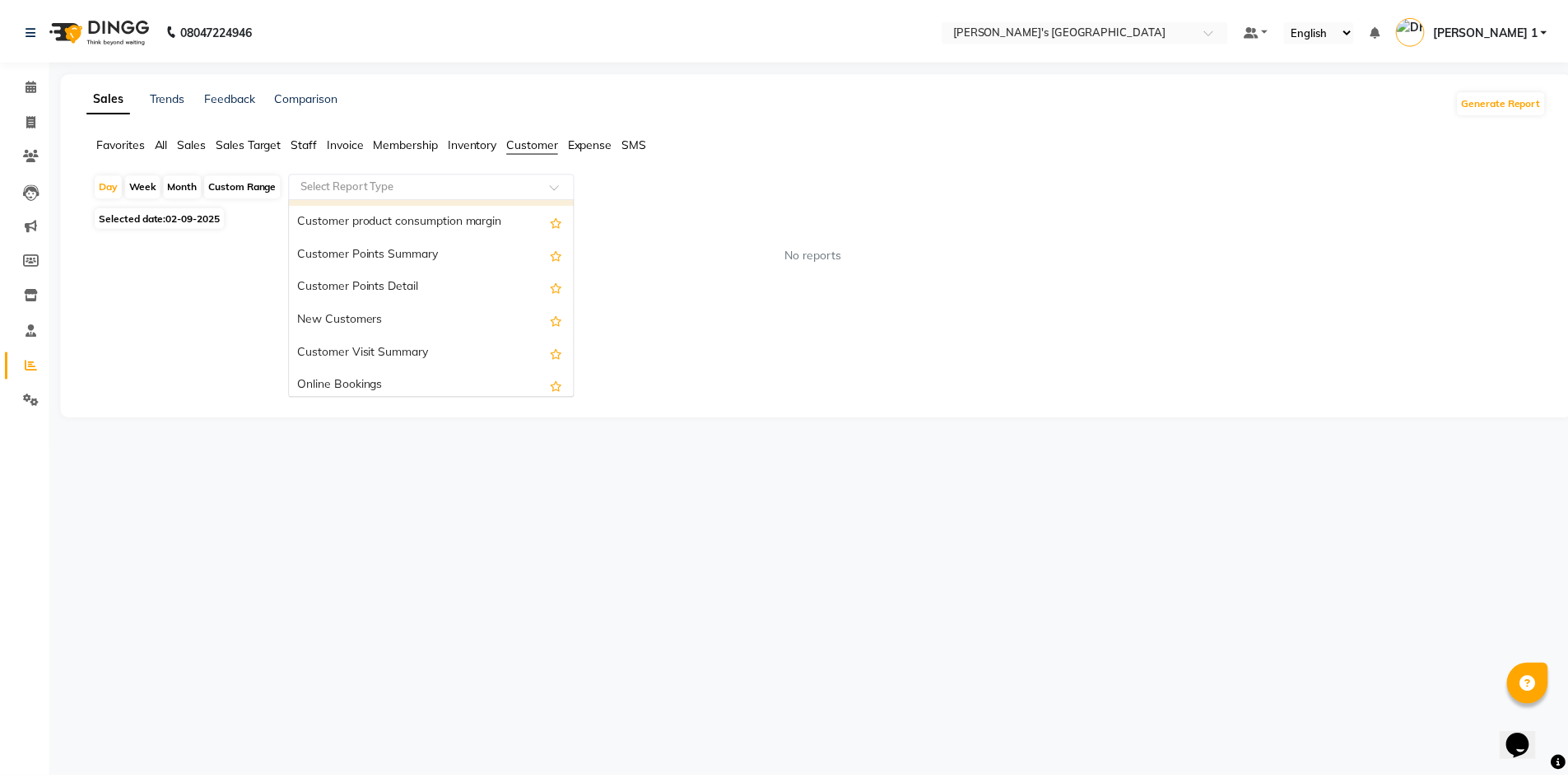
scroll to position [220, 0]
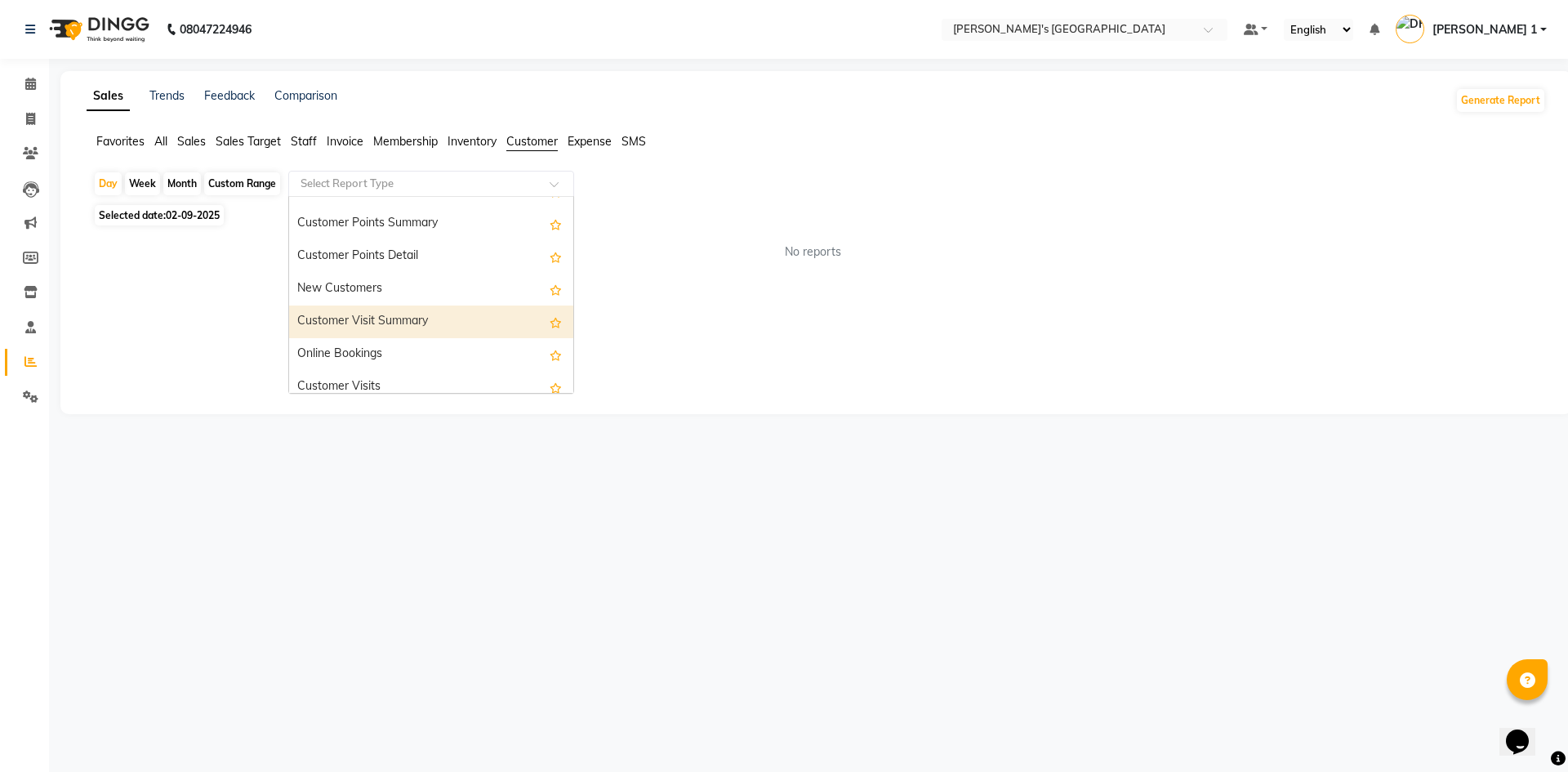
click at [397, 331] on div "Customer Visit Summary" at bounding box center [431, 322] width 284 height 33
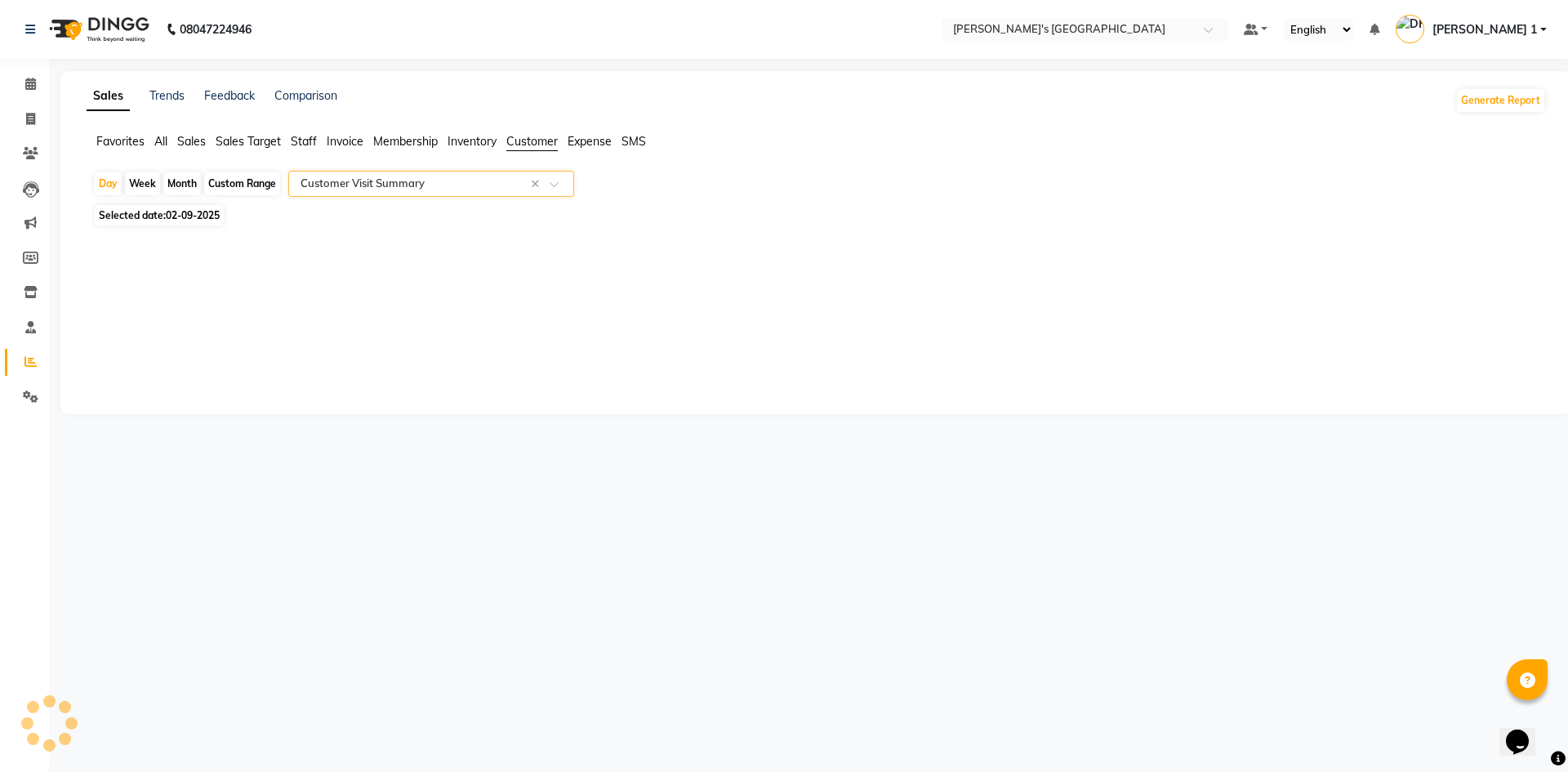
select select "full_report"
select select "csv"
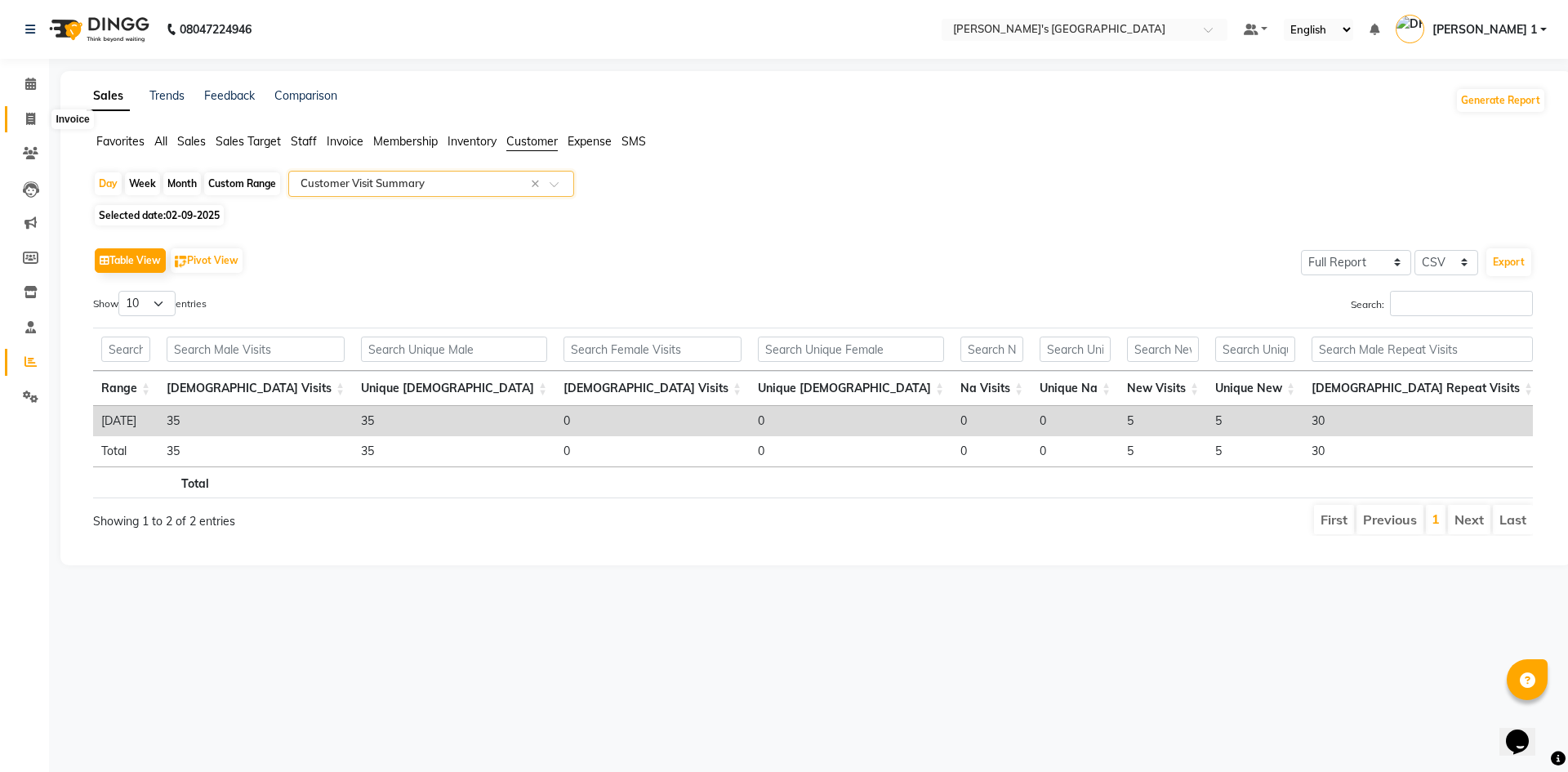
click at [36, 125] on span at bounding box center [31, 120] width 29 height 19
select select "service"
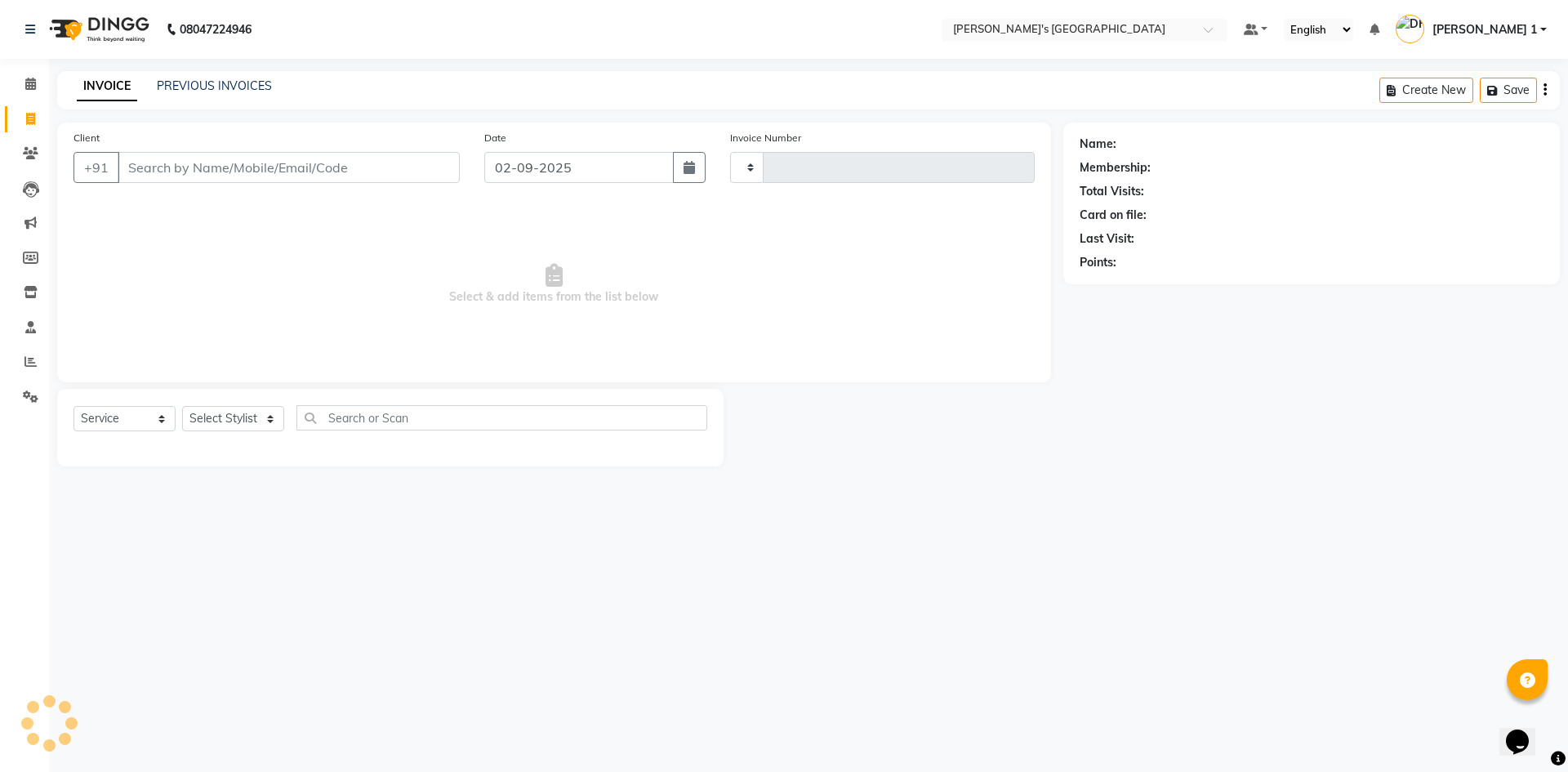
type input "8658"
select select "6233"
click at [225, 83] on link "PREVIOUS INVOICES" at bounding box center [214, 85] width 115 height 14
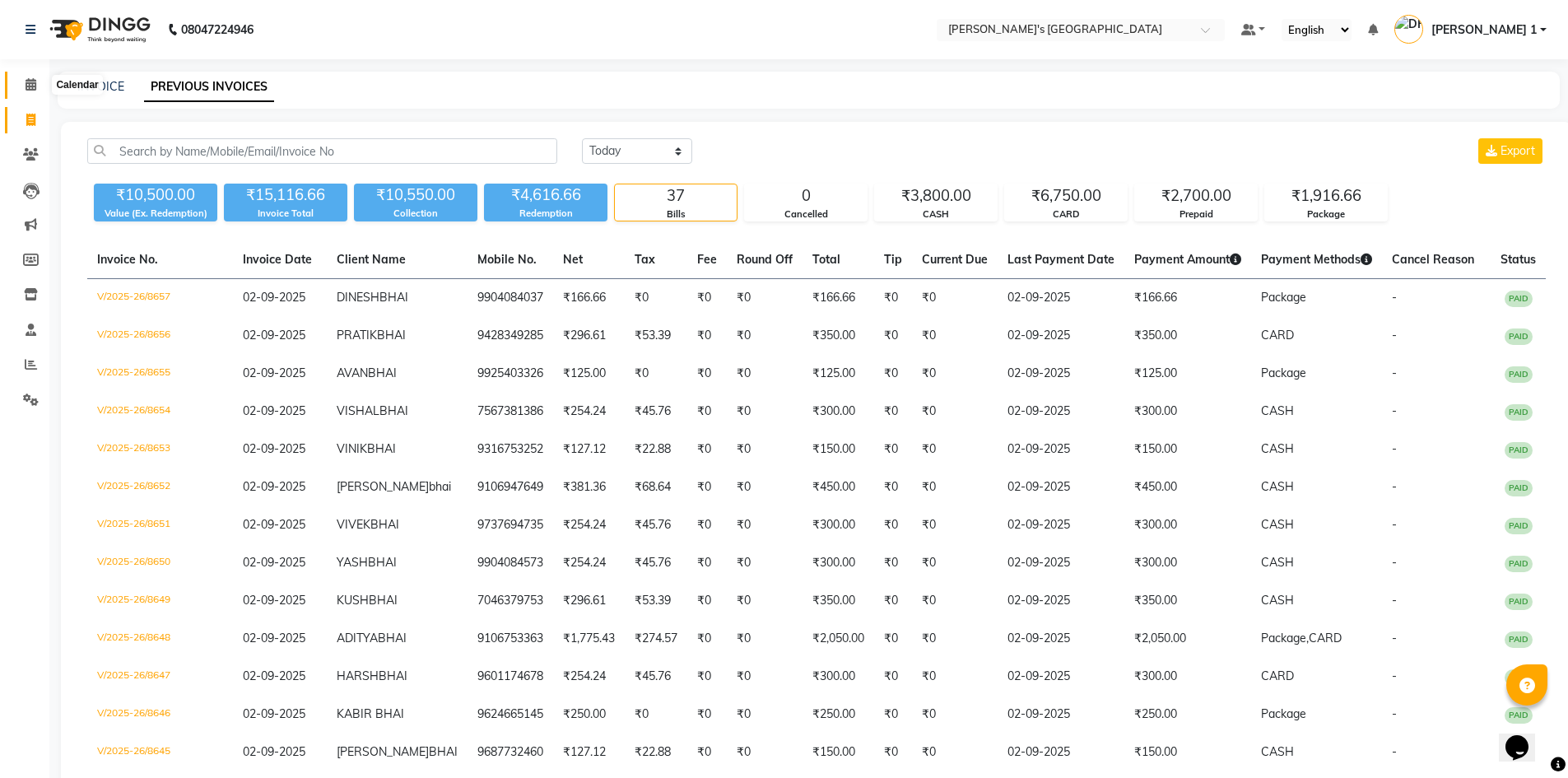
click at [35, 88] on icon at bounding box center [30, 84] width 11 height 13
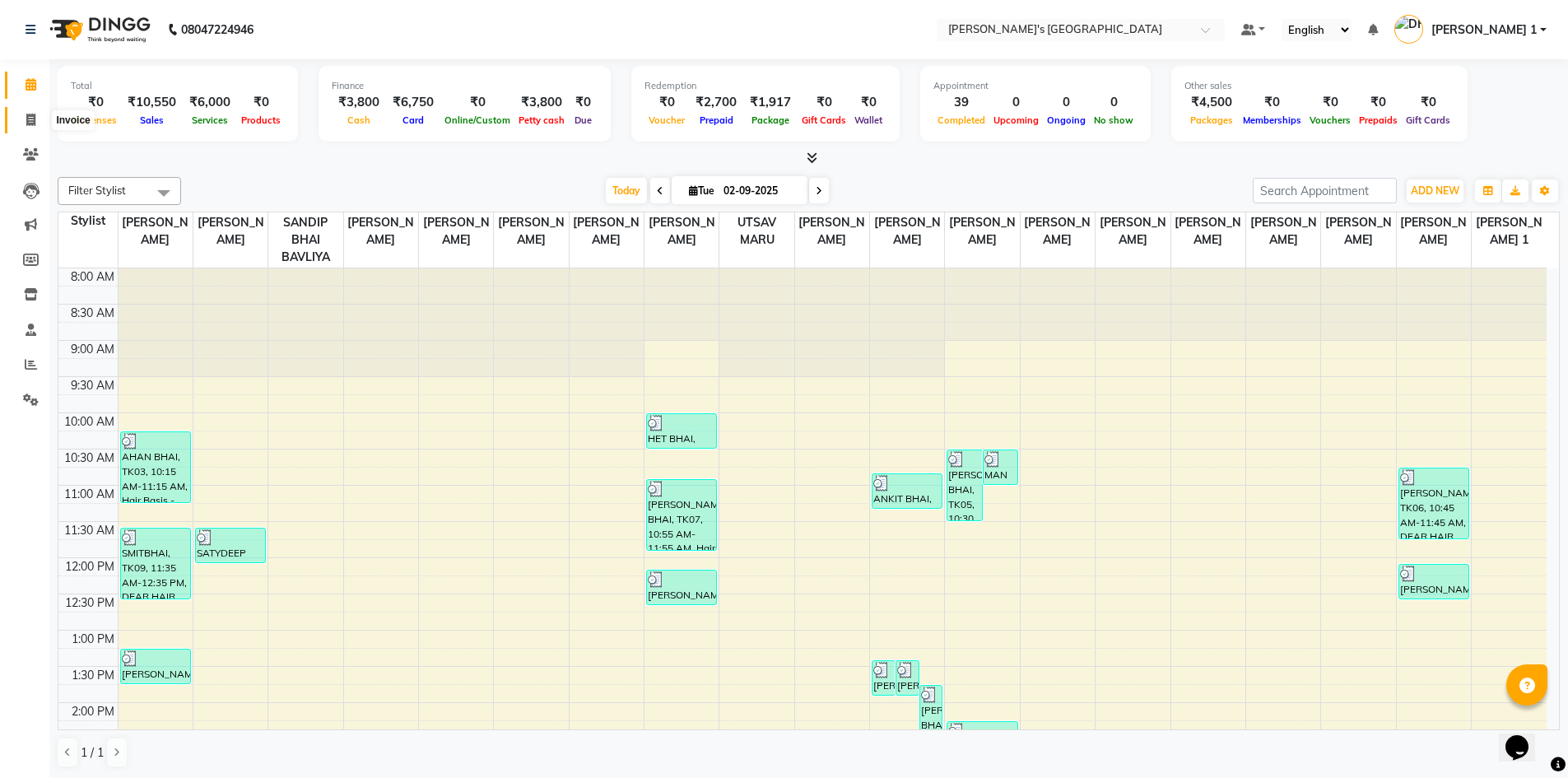
click at [31, 119] on icon at bounding box center [30, 120] width 9 height 13
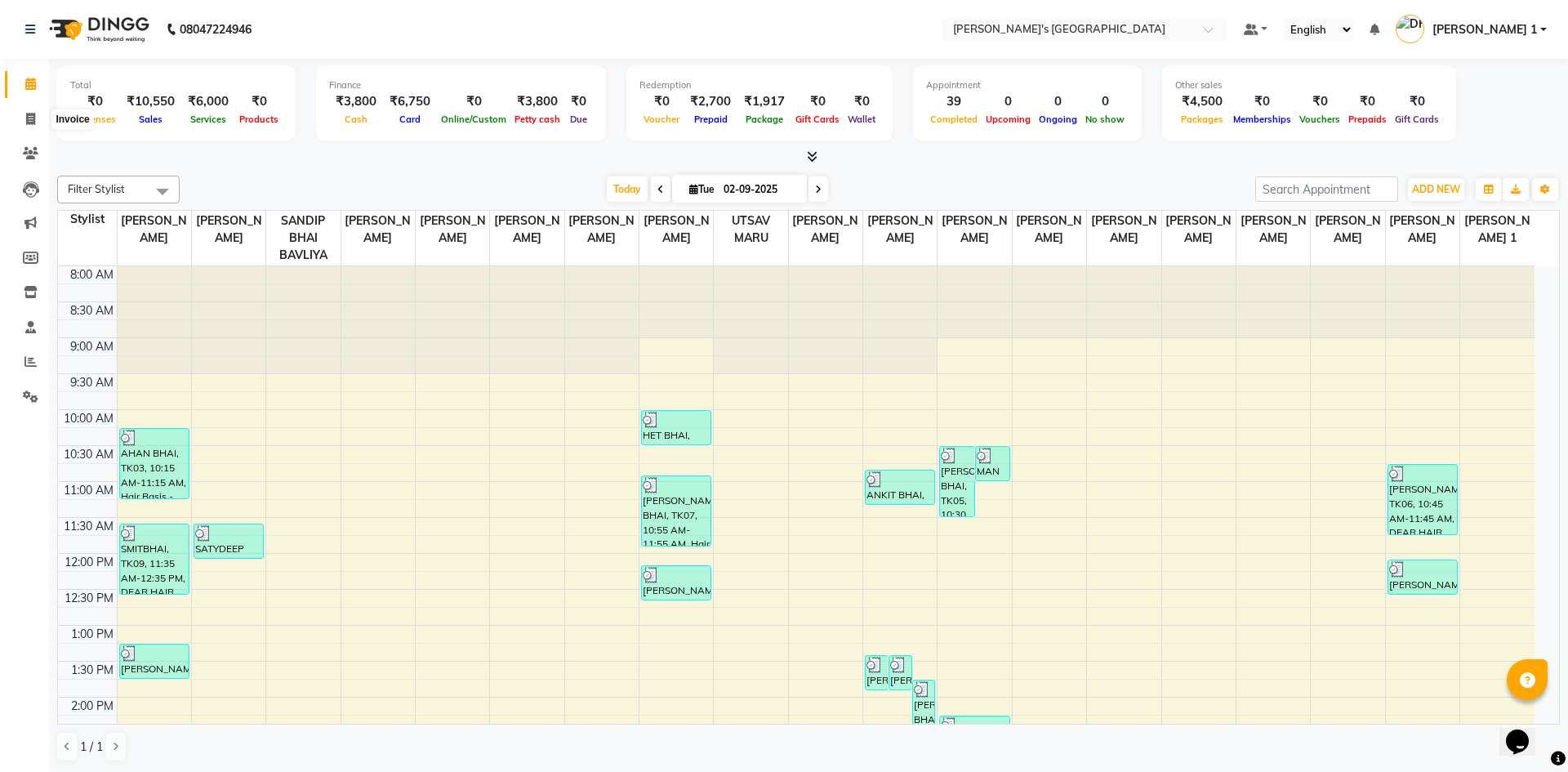
select select "6233"
select select "service"
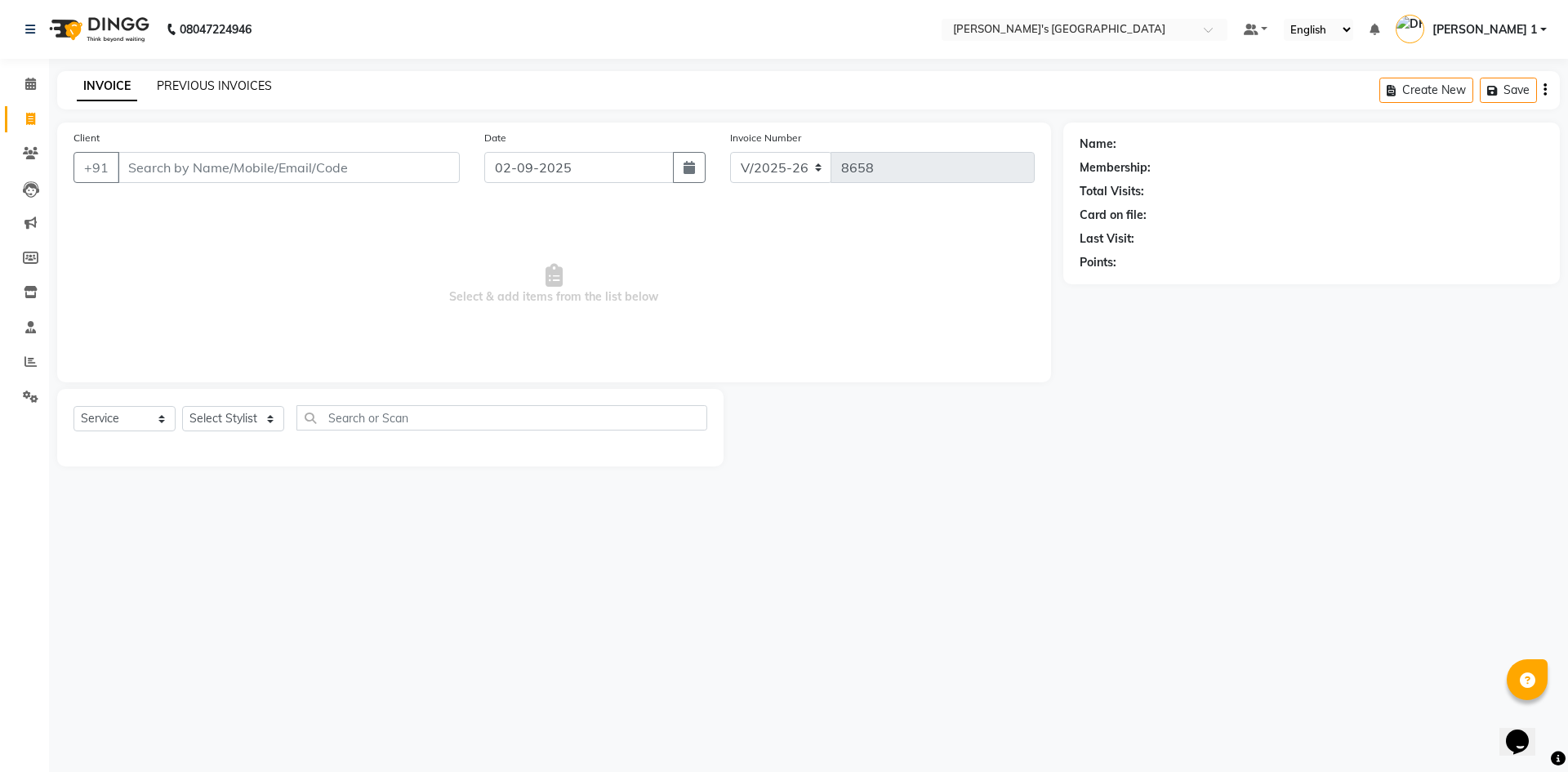
click at [196, 86] on link "PREVIOUS INVOICES" at bounding box center [214, 85] width 115 height 14
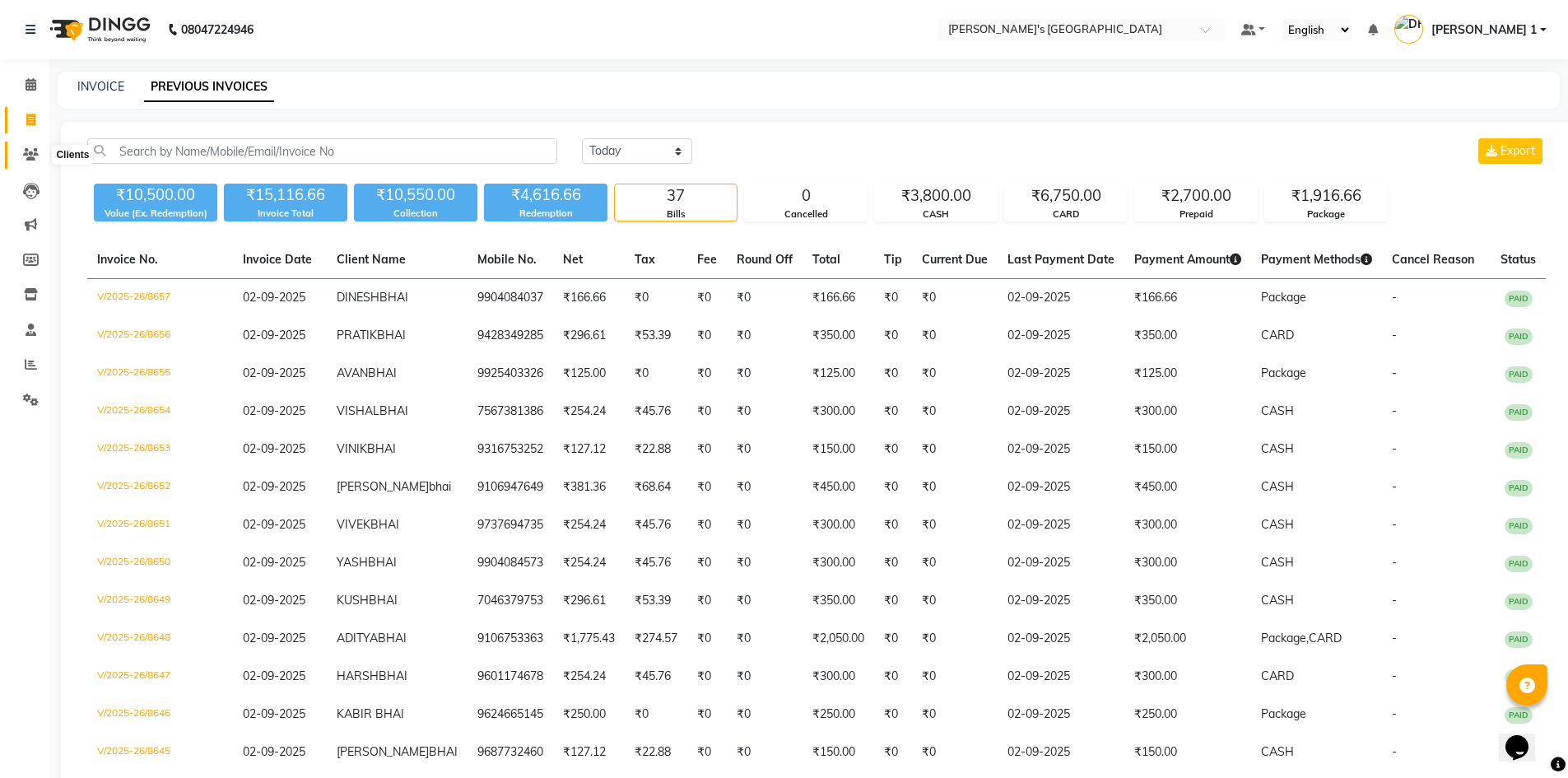
click at [29, 155] on icon at bounding box center [31, 154] width 15 height 13
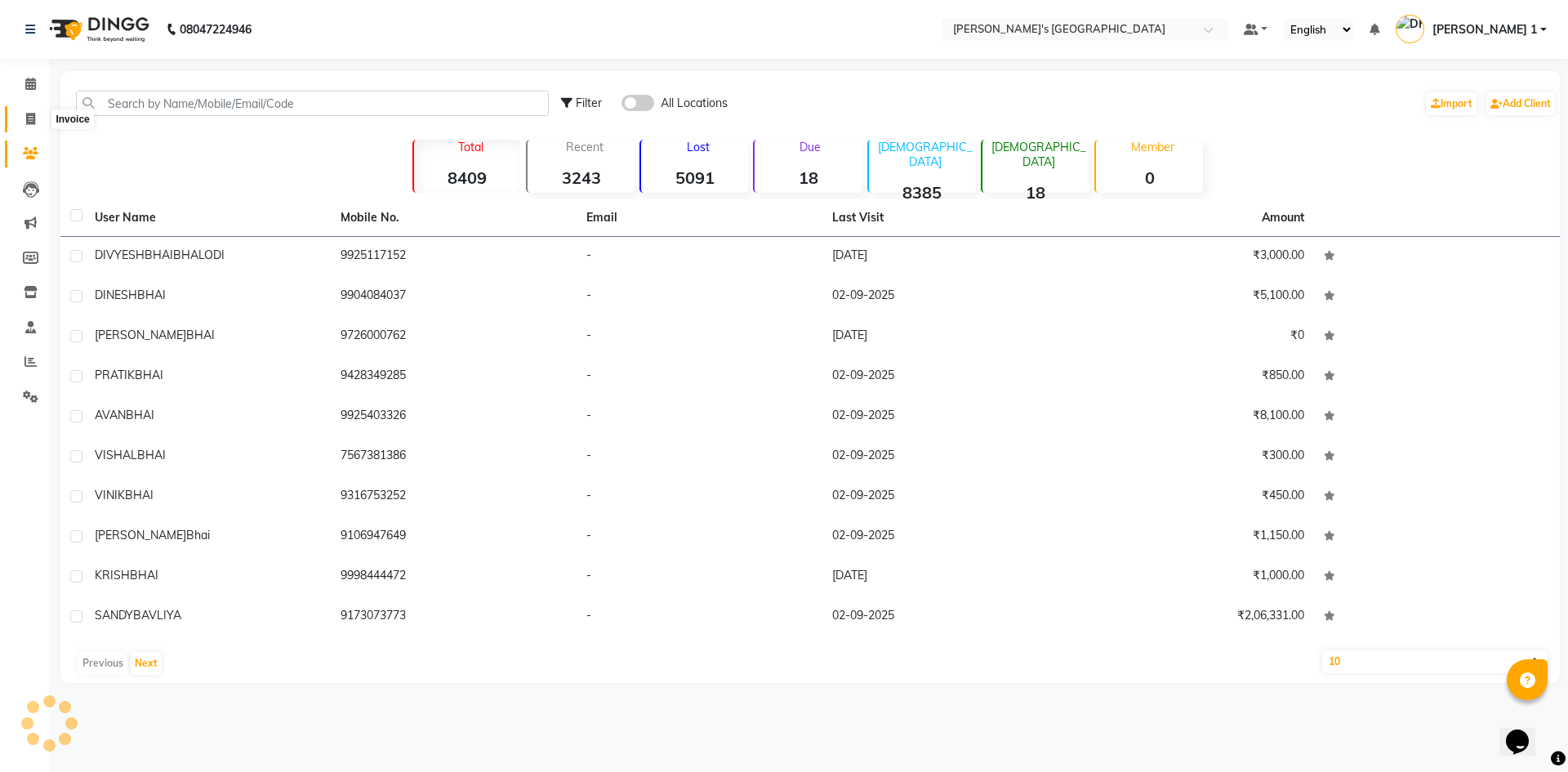
click at [25, 116] on span at bounding box center [31, 120] width 29 height 19
select select "service"
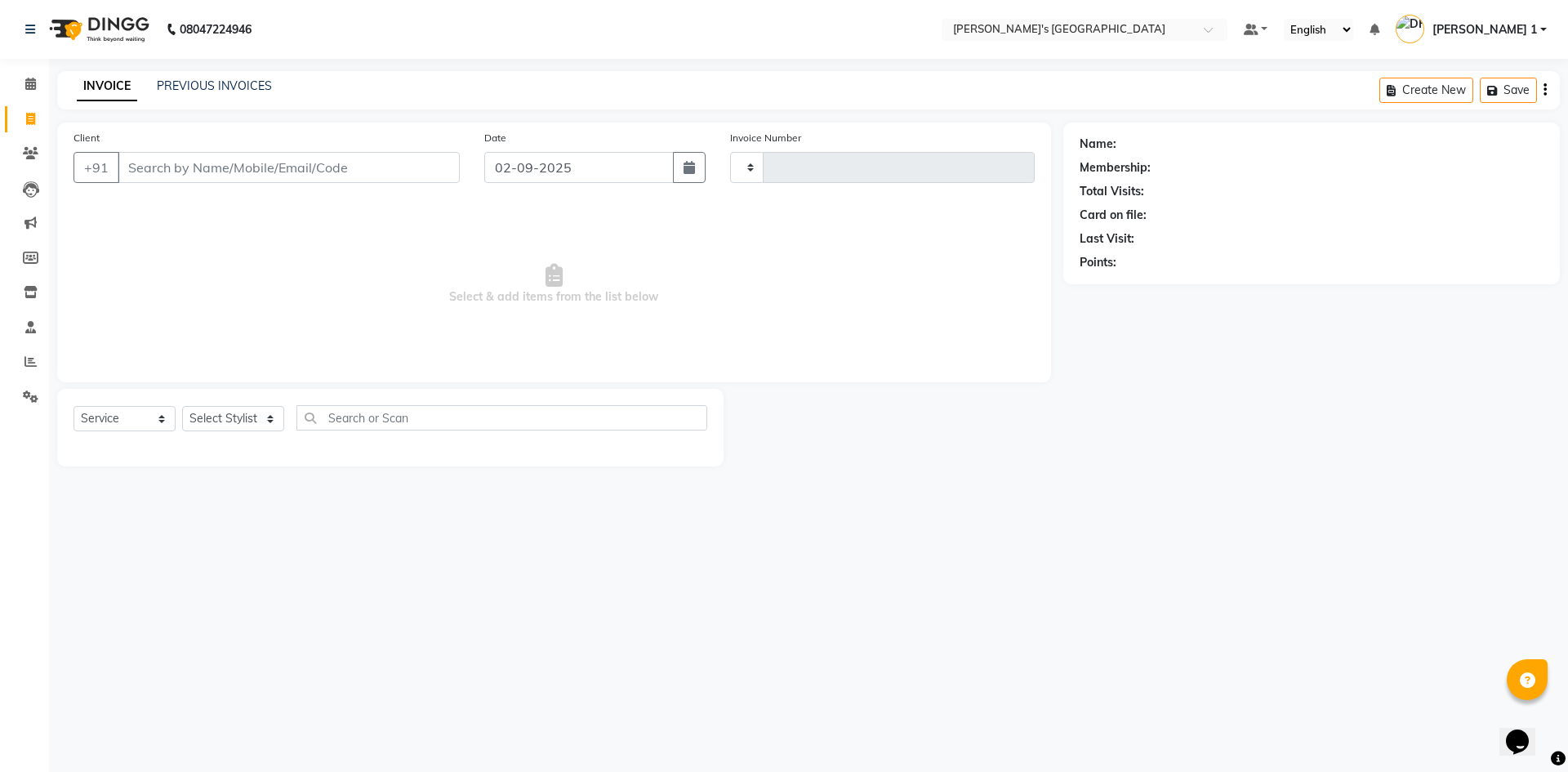
type input "8658"
select select "6233"
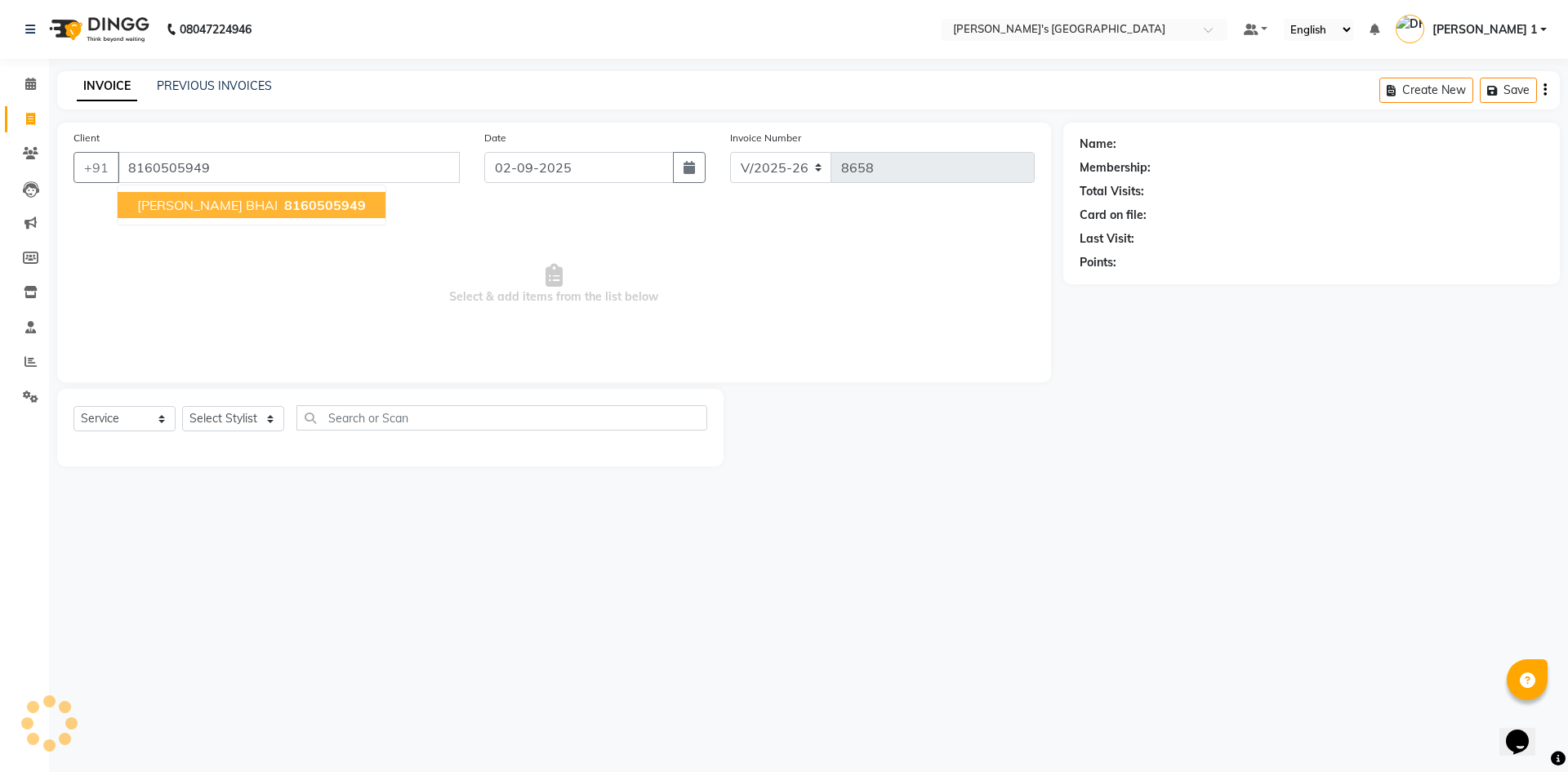
type input "8160505949"
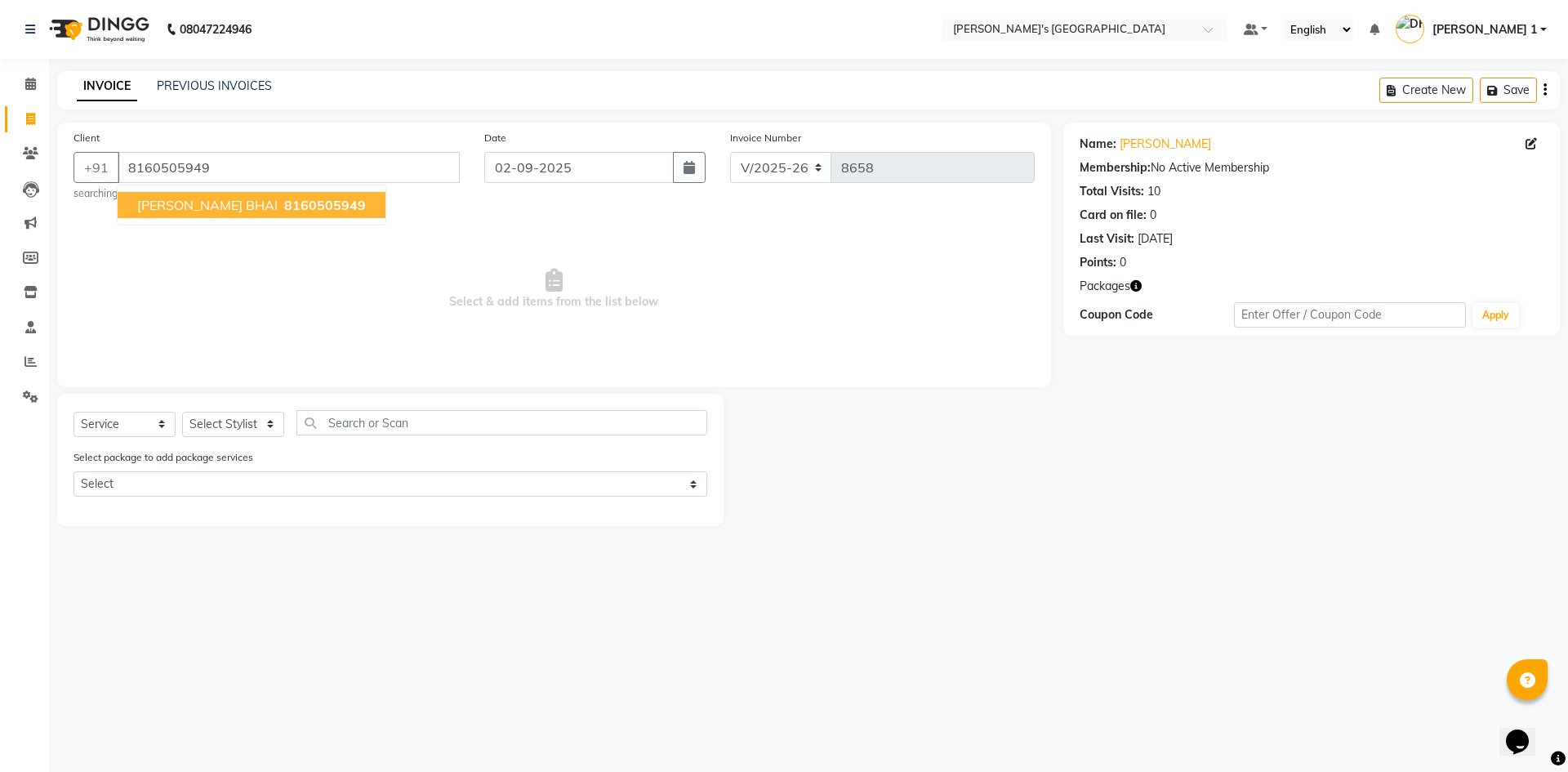
click at [284, 208] on span "8160505949" at bounding box center [325, 205] width 81 height 16
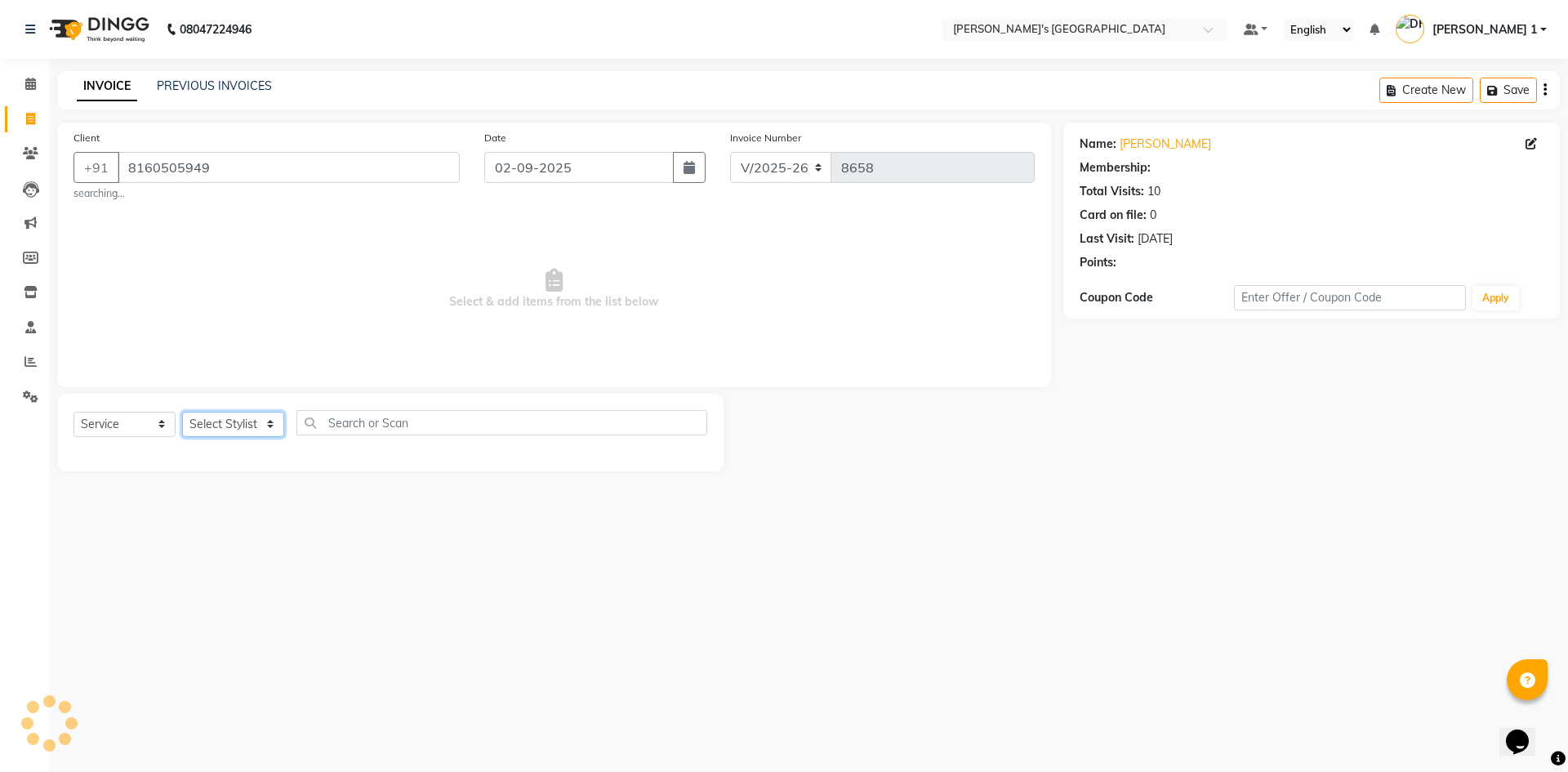
click at [239, 423] on select "Select Stylist ADARSH SOLANKI AVINASH SEN BRIJESH ZALA CHANDU SEN DHRUV DAVE DH…" at bounding box center [233, 424] width 102 height 25
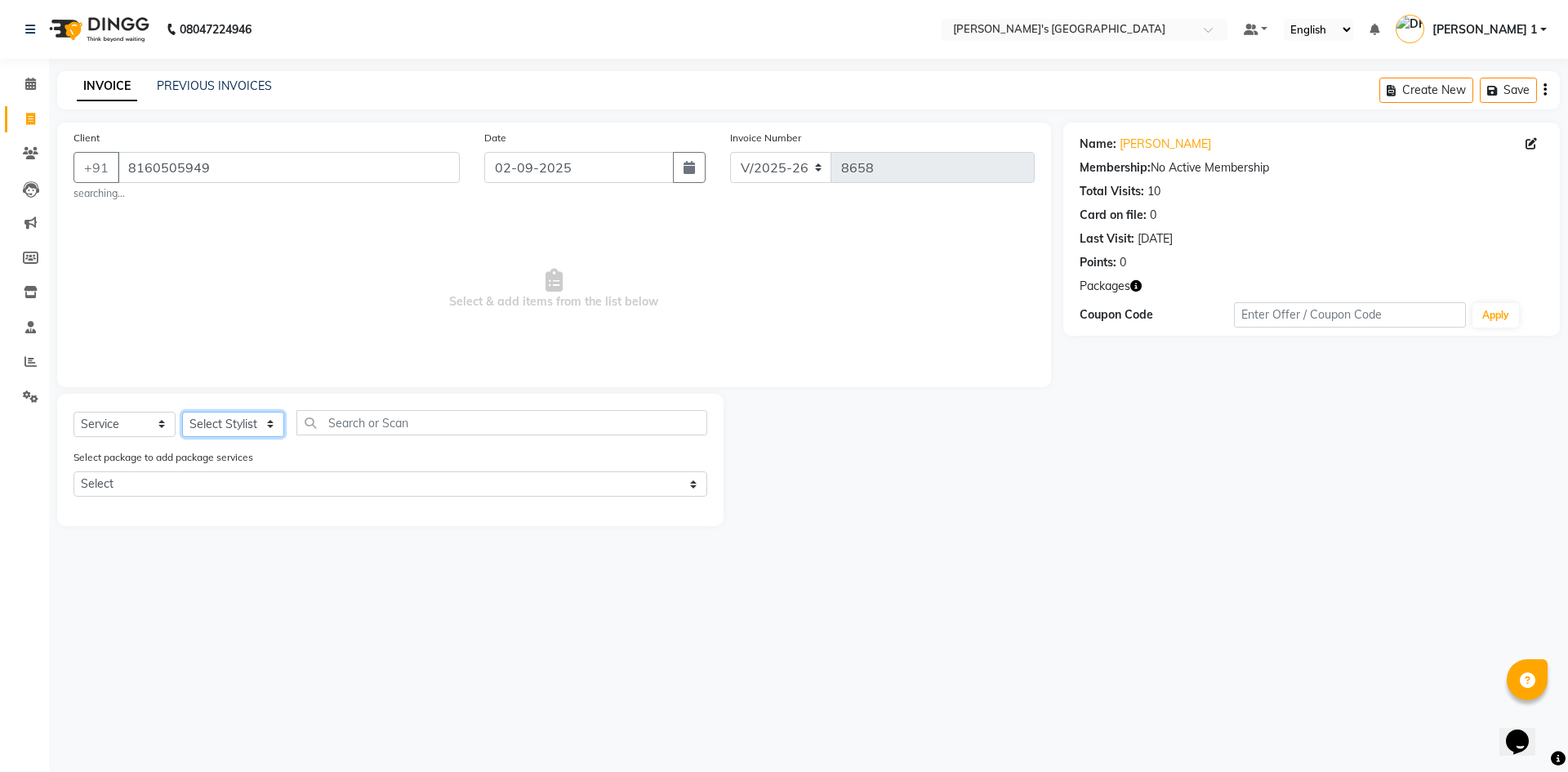
select select "86840"
click at [182, 412] on select "Select Stylist ADARSH SOLANKI AVINASH SEN BRIJESH ZALA CHANDU SEN DHRUV DAVE DH…" at bounding box center [233, 424] width 102 height 25
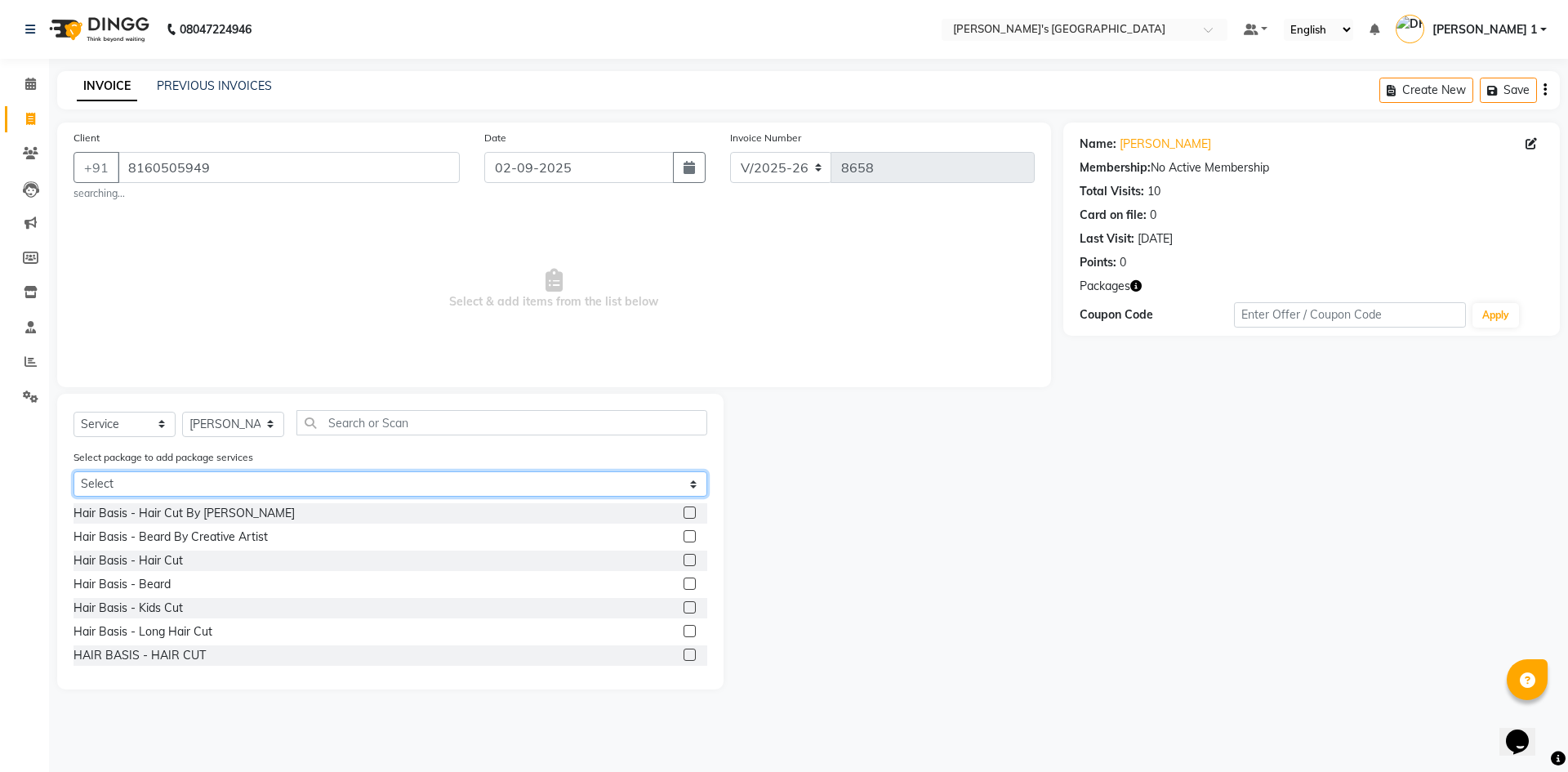
drag, startPoint x: 213, startPoint y: 486, endPoint x: 218, endPoint y: 495, distance: 10.3
click at [213, 486] on select "Select AVENGERS COMBO PACKAGE" at bounding box center [391, 484] width 634 height 25
click at [74, 471] on select "Select AVENGERS COMBO PACKAGE" at bounding box center [391, 484] width 634 height 25
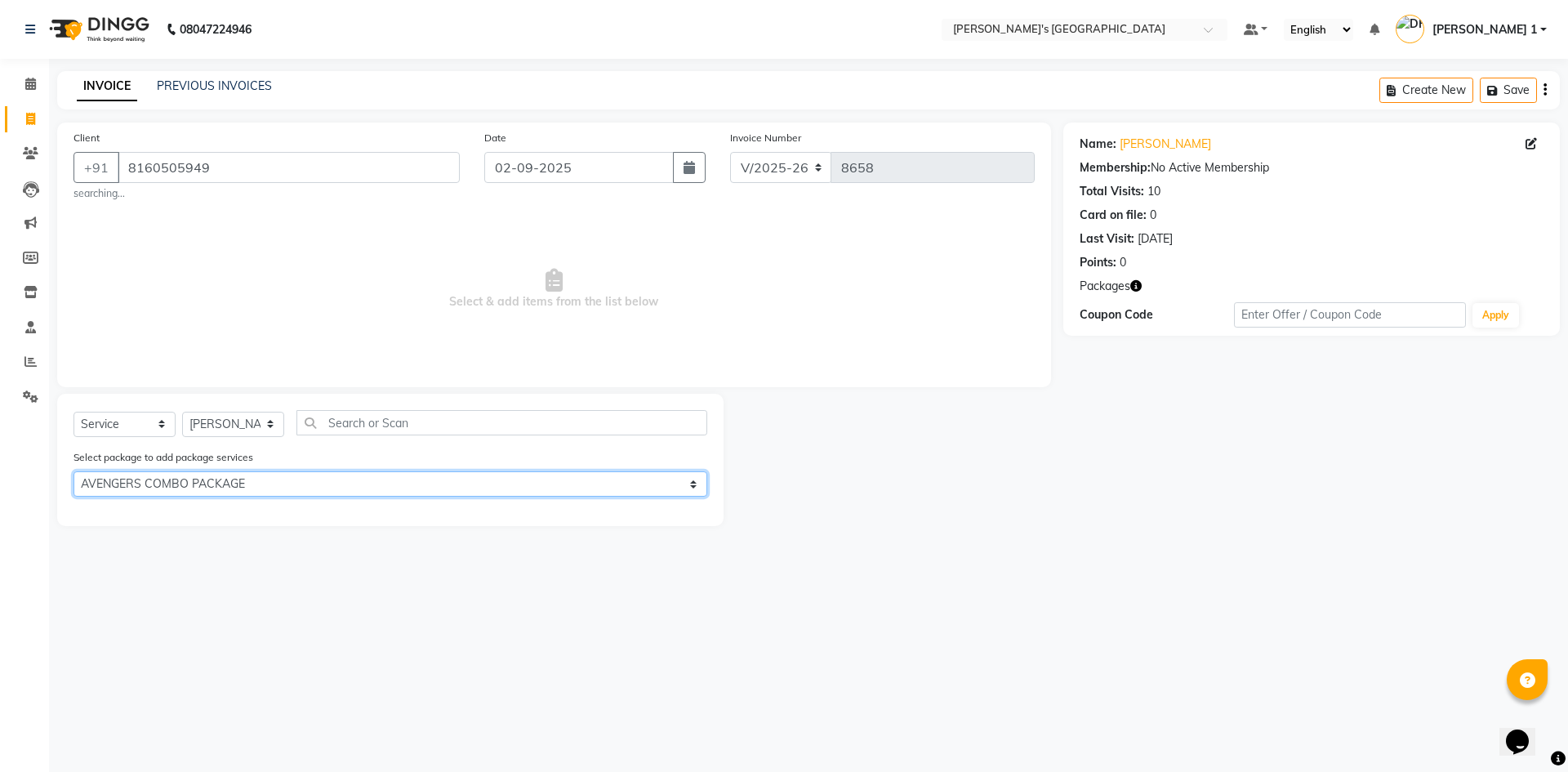
click at [159, 488] on select "Select AVENGERS COMBO PACKAGE" at bounding box center [391, 484] width 634 height 25
select select "0: undefined"
click at [74, 471] on select "Select AVENGERS COMBO PACKAGE" at bounding box center [391, 484] width 634 height 25
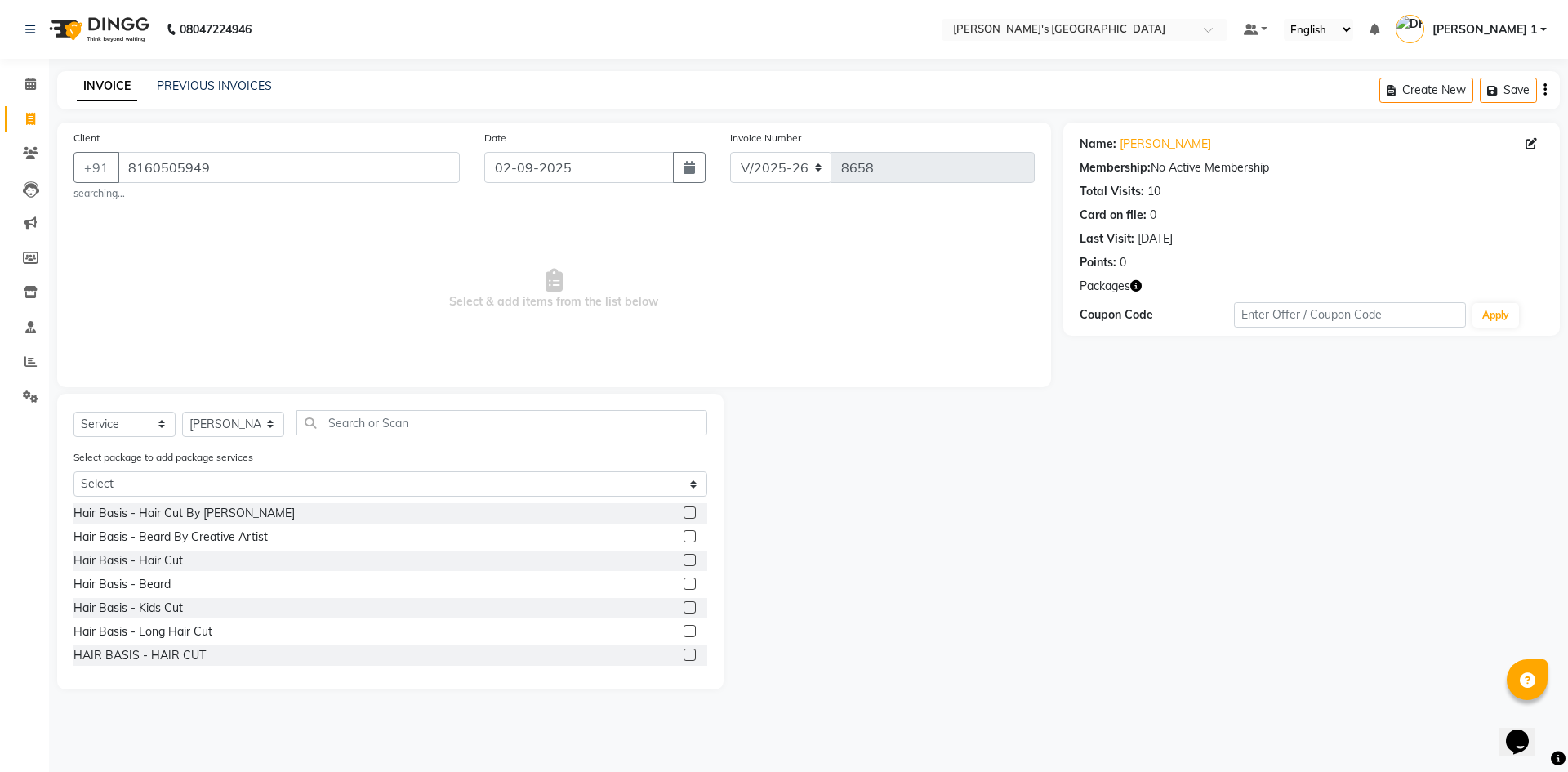
drag, startPoint x: 152, startPoint y: 562, endPoint x: 445, endPoint y: 360, distance: 355.9
click at [154, 559] on div "Hair Basis - Hair Cut" at bounding box center [128, 561] width 109 height 17
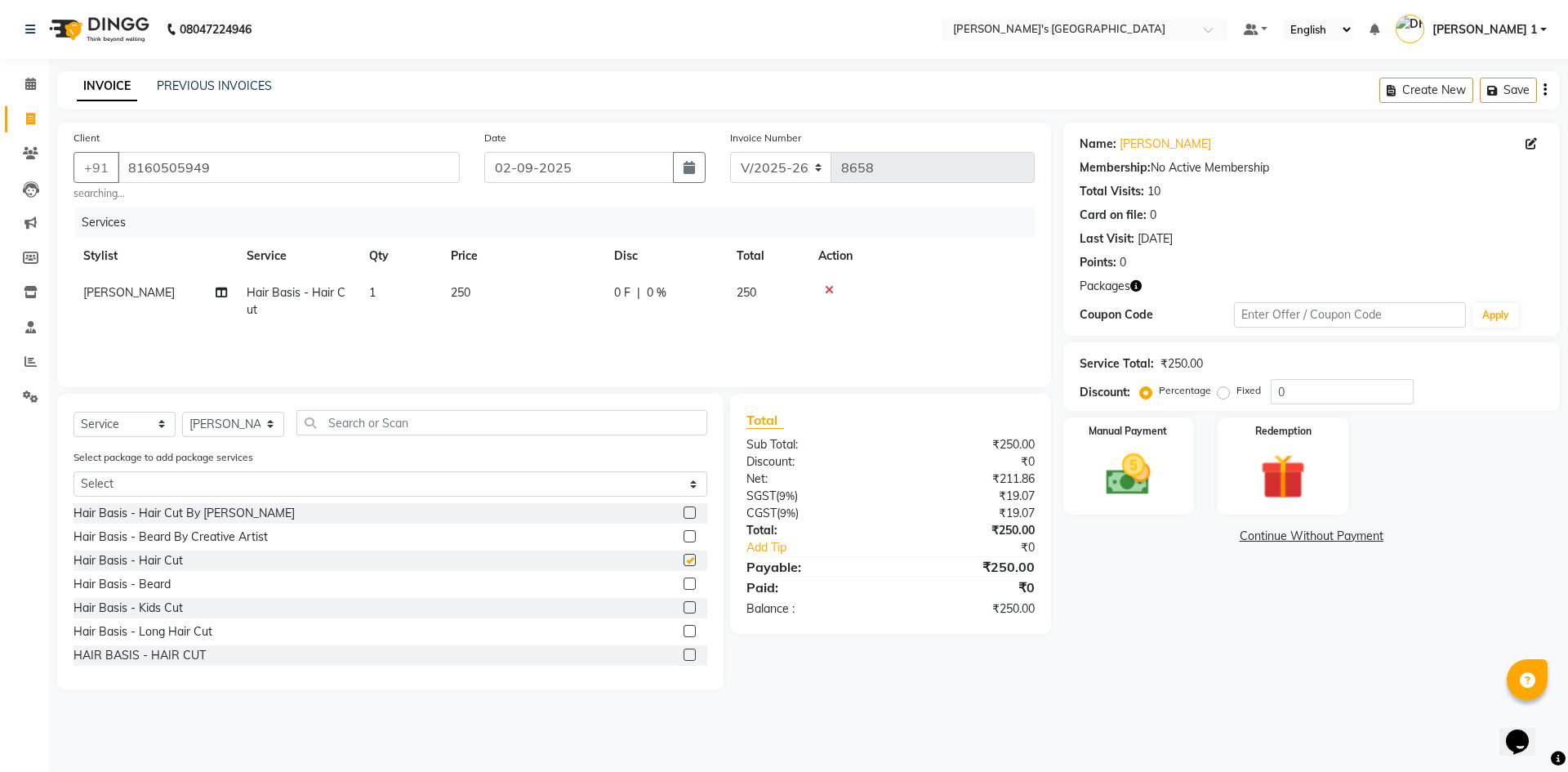
checkbox input "false"
click at [538, 307] on td "250" at bounding box center [523, 302] width 164 height 54
select select "86840"
drag, startPoint x: 597, startPoint y: 295, endPoint x: 414, endPoint y: 282, distance: 183.5
click at [416, 282] on tr "ADARSH SOLANKI AVINASH SEN BRIJESH ZALA CHANDU SEN DHRUV DAVE DHRUV DAVE 1 GOUR…" at bounding box center [554, 306] width 961 height 62
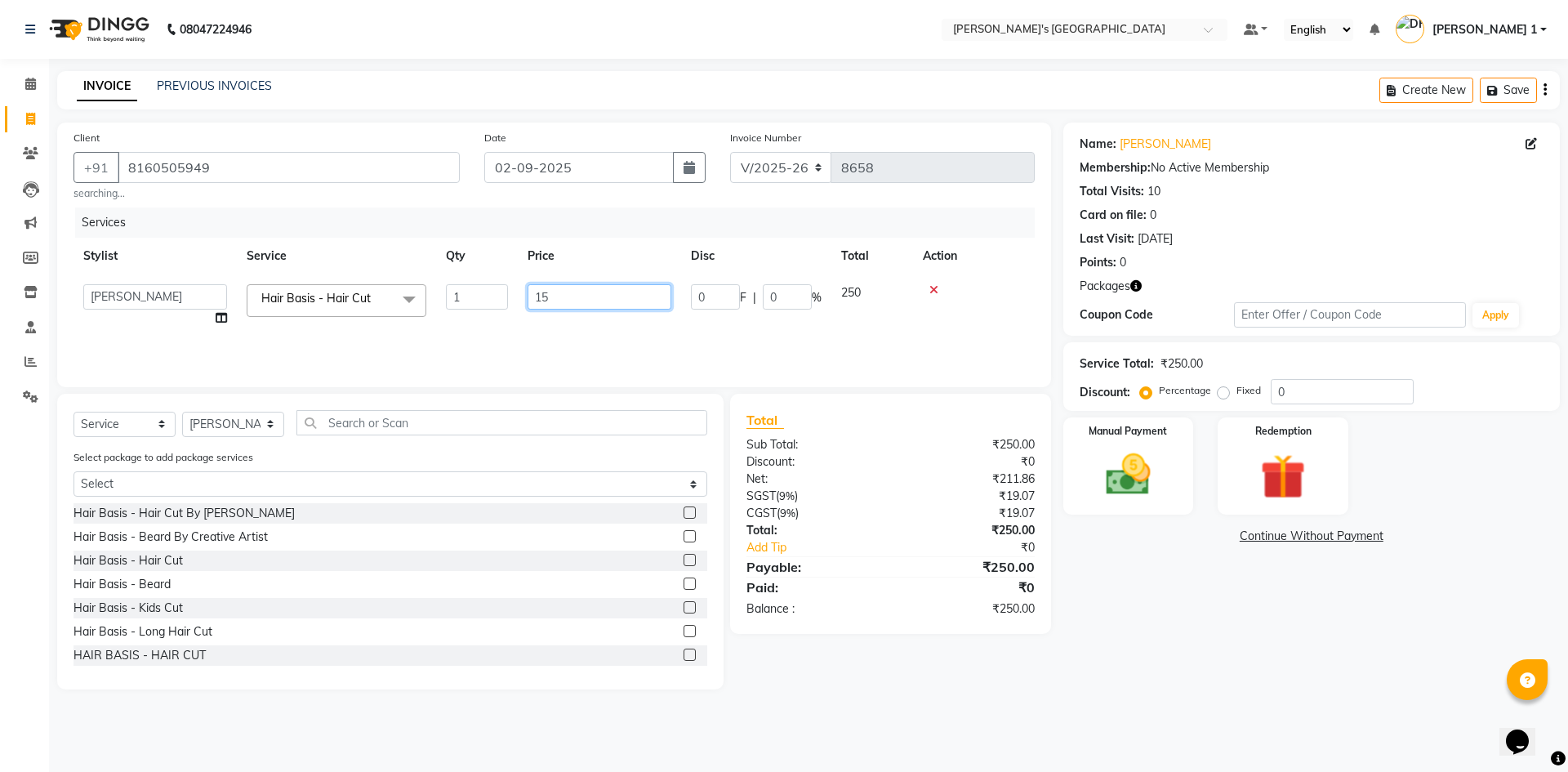
type input "150"
click at [518, 326] on td "150" at bounding box center [599, 306] width 164 height 62
select select "86840"
click at [1086, 472] on div "Manual Payment" at bounding box center [1128, 465] width 136 height 101
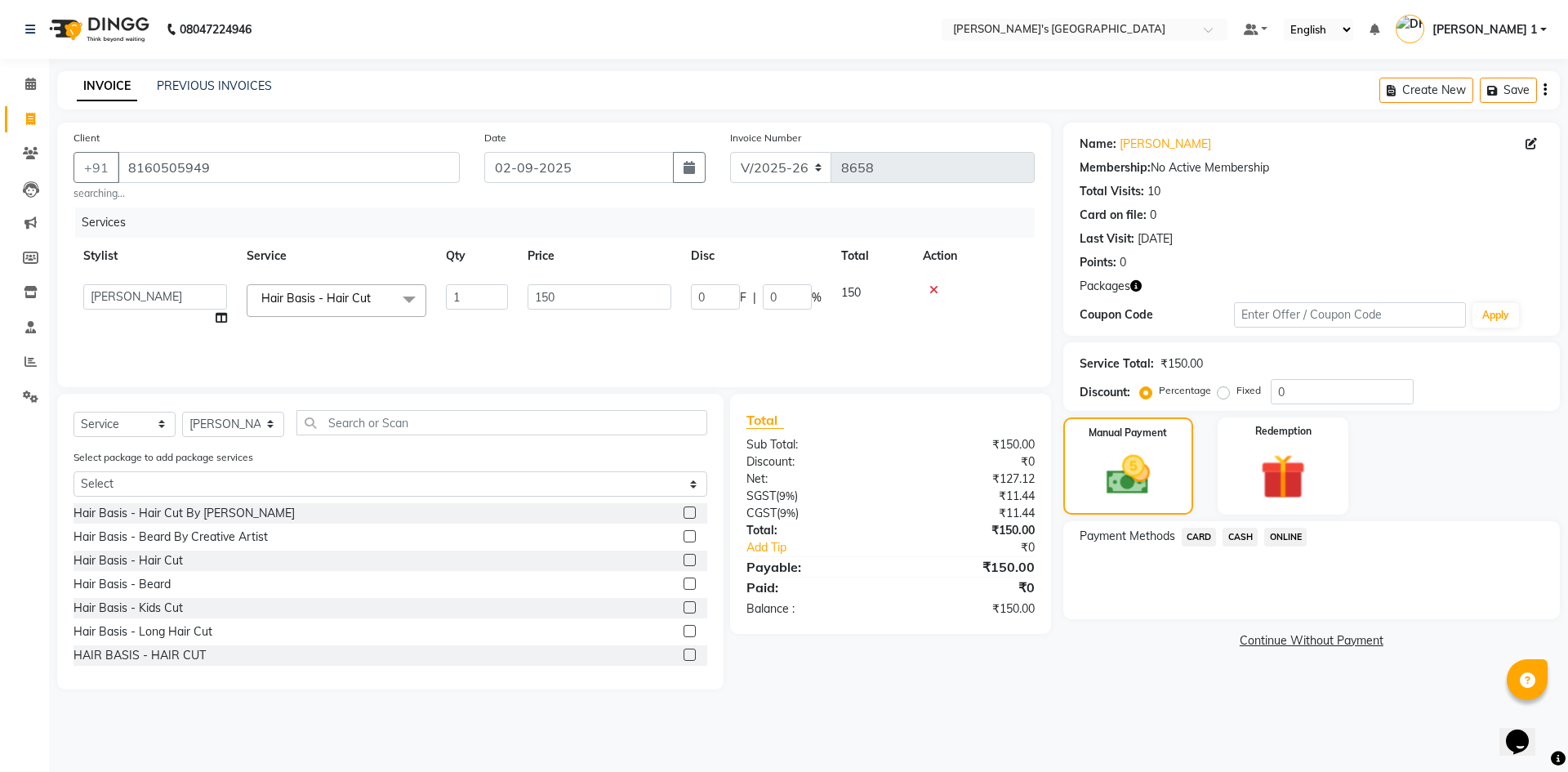
click at [1233, 531] on span "CASH" at bounding box center [1240, 537] width 35 height 19
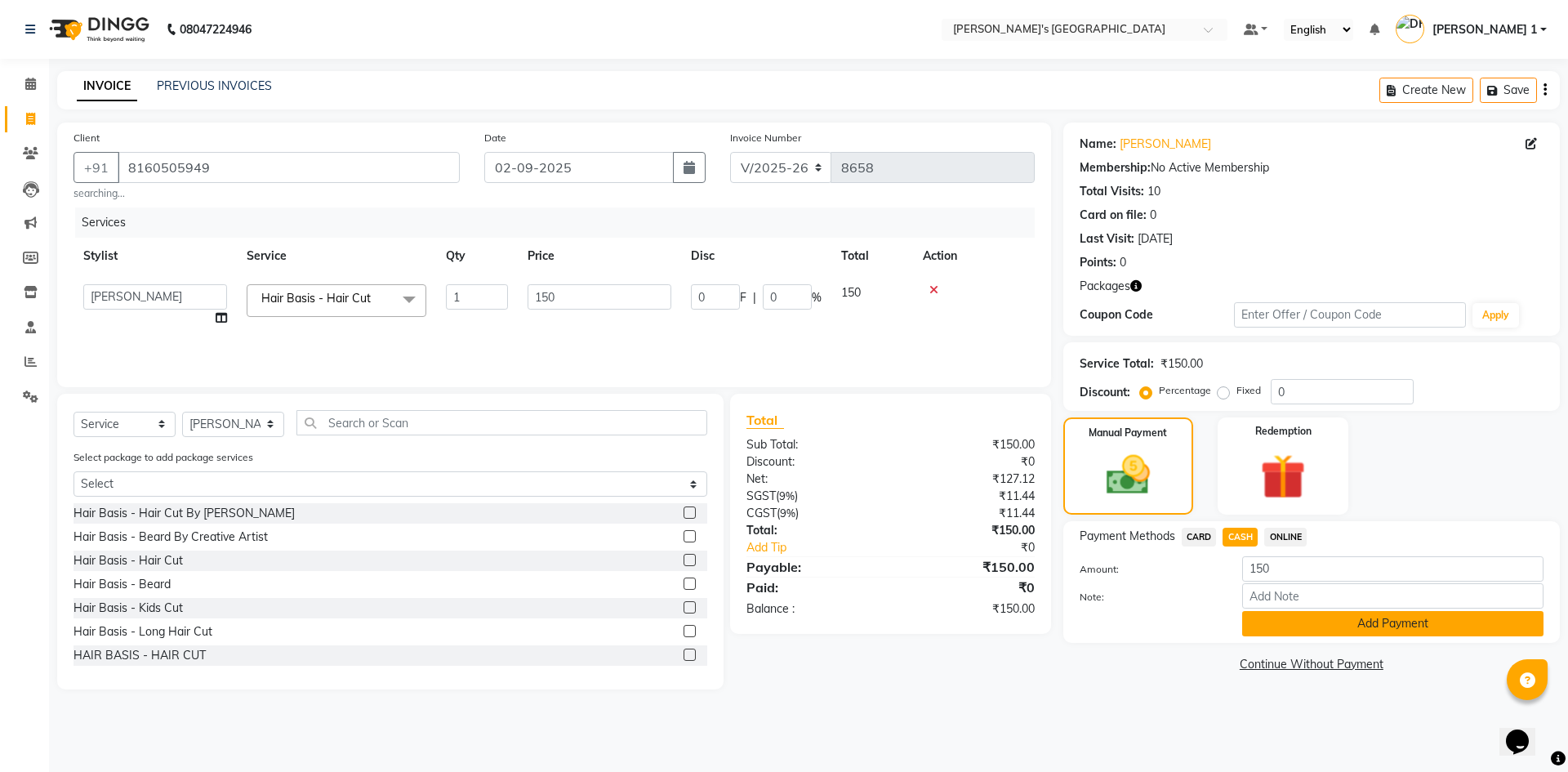
click at [1281, 620] on button "Add Payment" at bounding box center [1392, 624] width 302 height 25
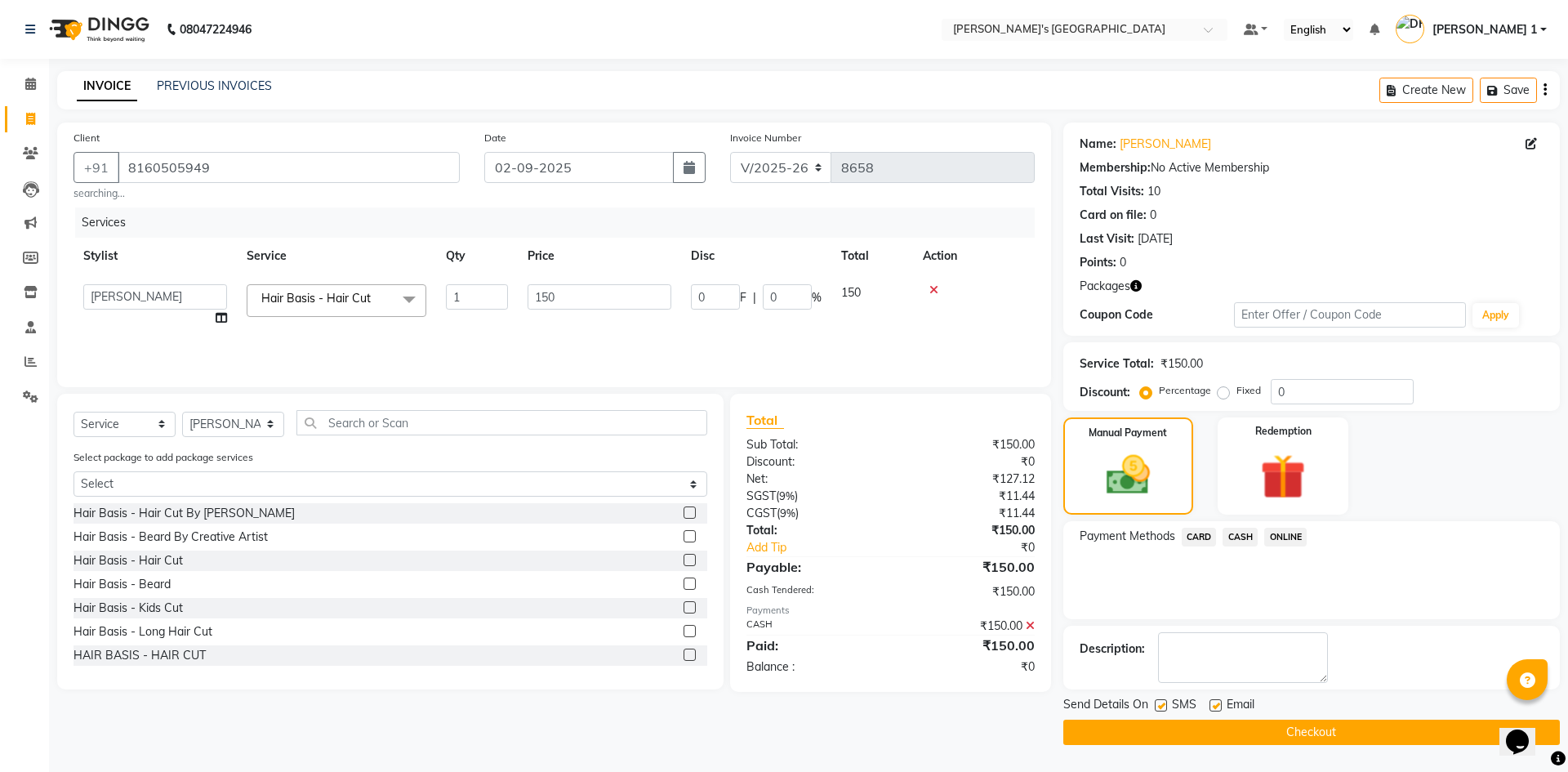
click at [1216, 700] on label at bounding box center [1215, 705] width 12 height 12
click at [1216, 701] on input "checkbox" at bounding box center [1214, 706] width 11 height 11
checkbox input "false"
click at [1163, 702] on label at bounding box center [1160, 705] width 12 height 12
click at [1163, 702] on input "checkbox" at bounding box center [1159, 706] width 11 height 11
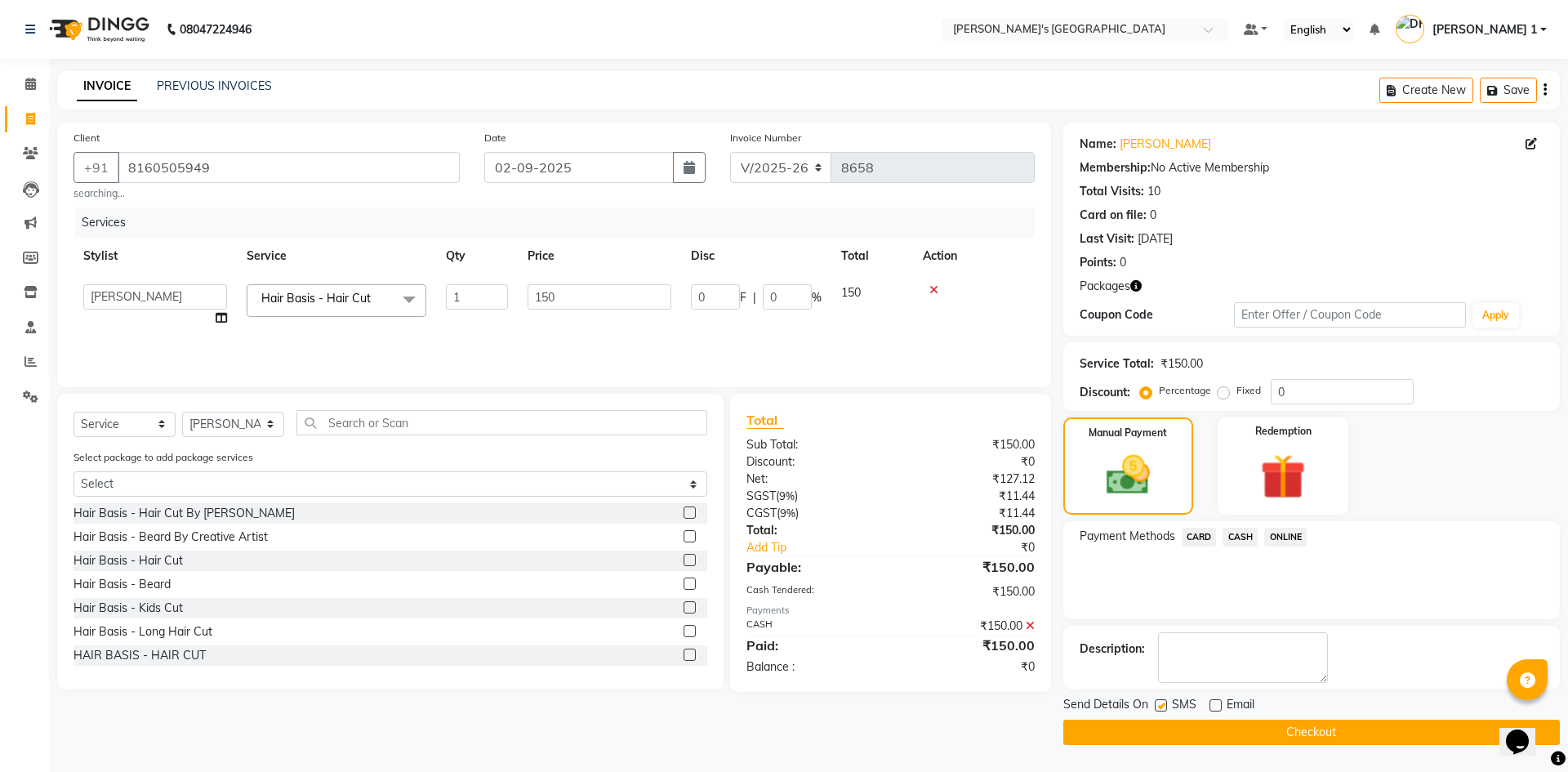
checkbox input "false"
click at [1027, 628] on icon at bounding box center [1029, 625] width 9 height 11
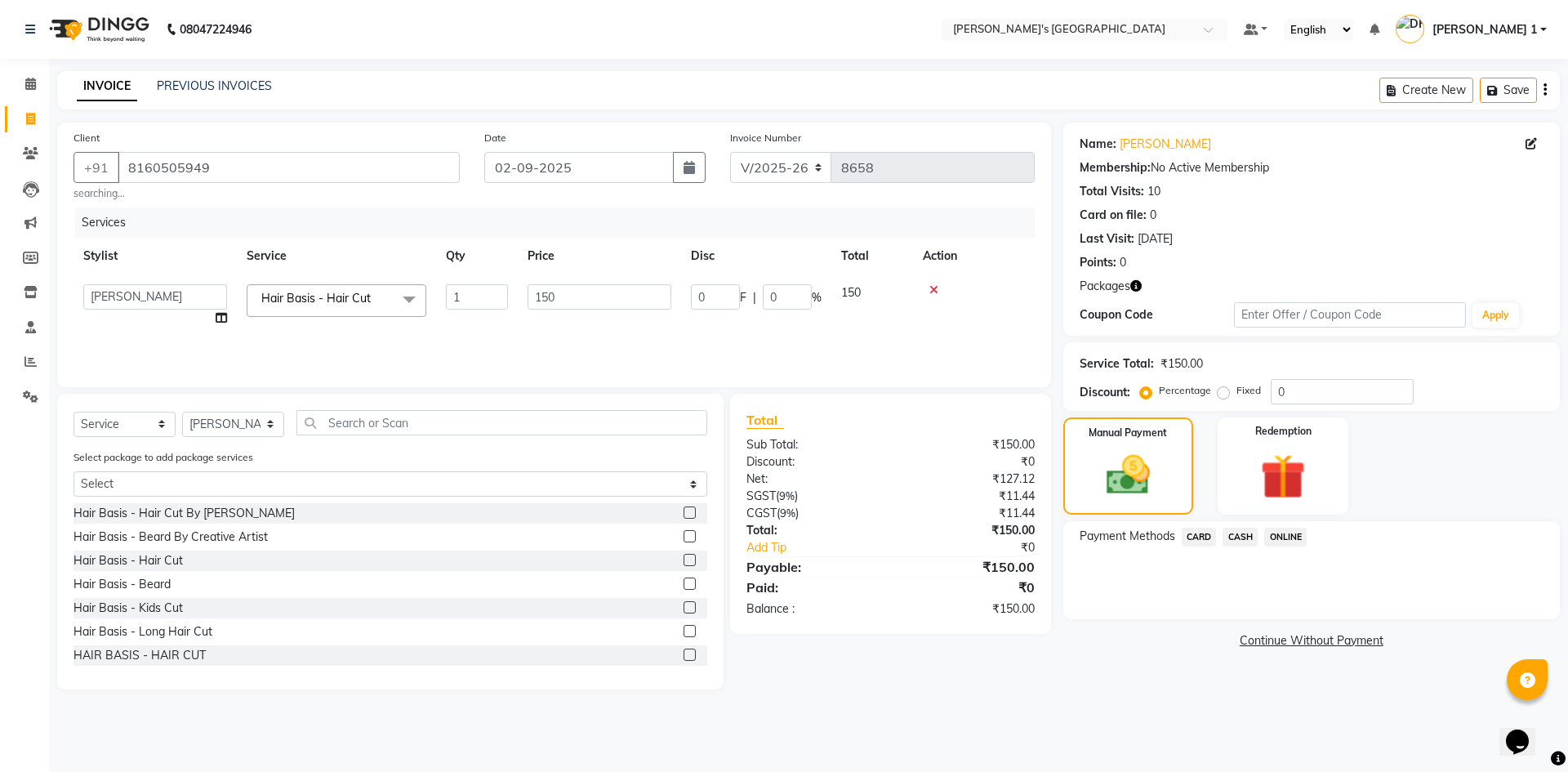
click at [1196, 537] on span "CARD" at bounding box center [1198, 537] width 35 height 19
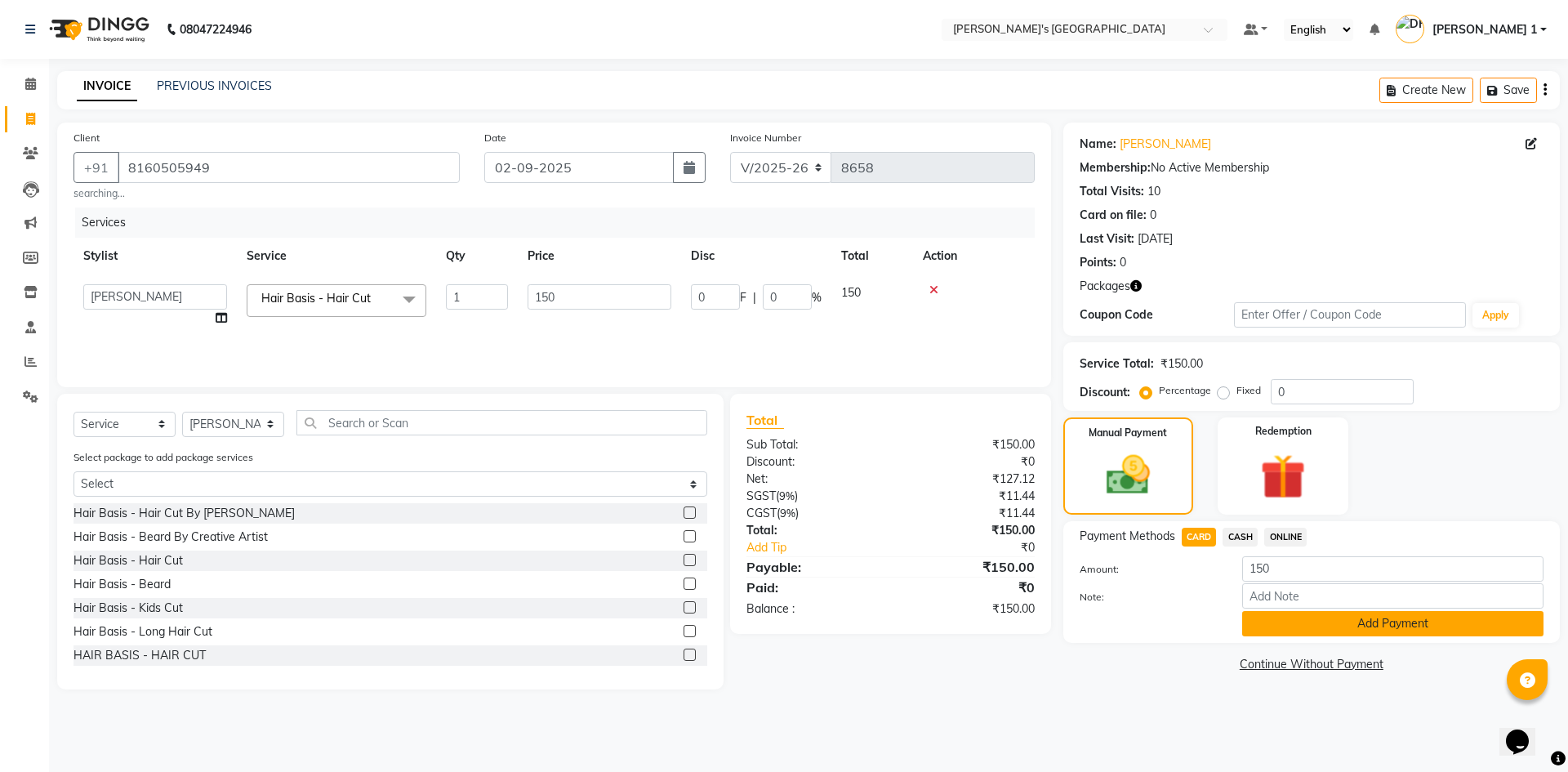
click at [1271, 630] on button "Add Payment" at bounding box center [1392, 624] width 302 height 25
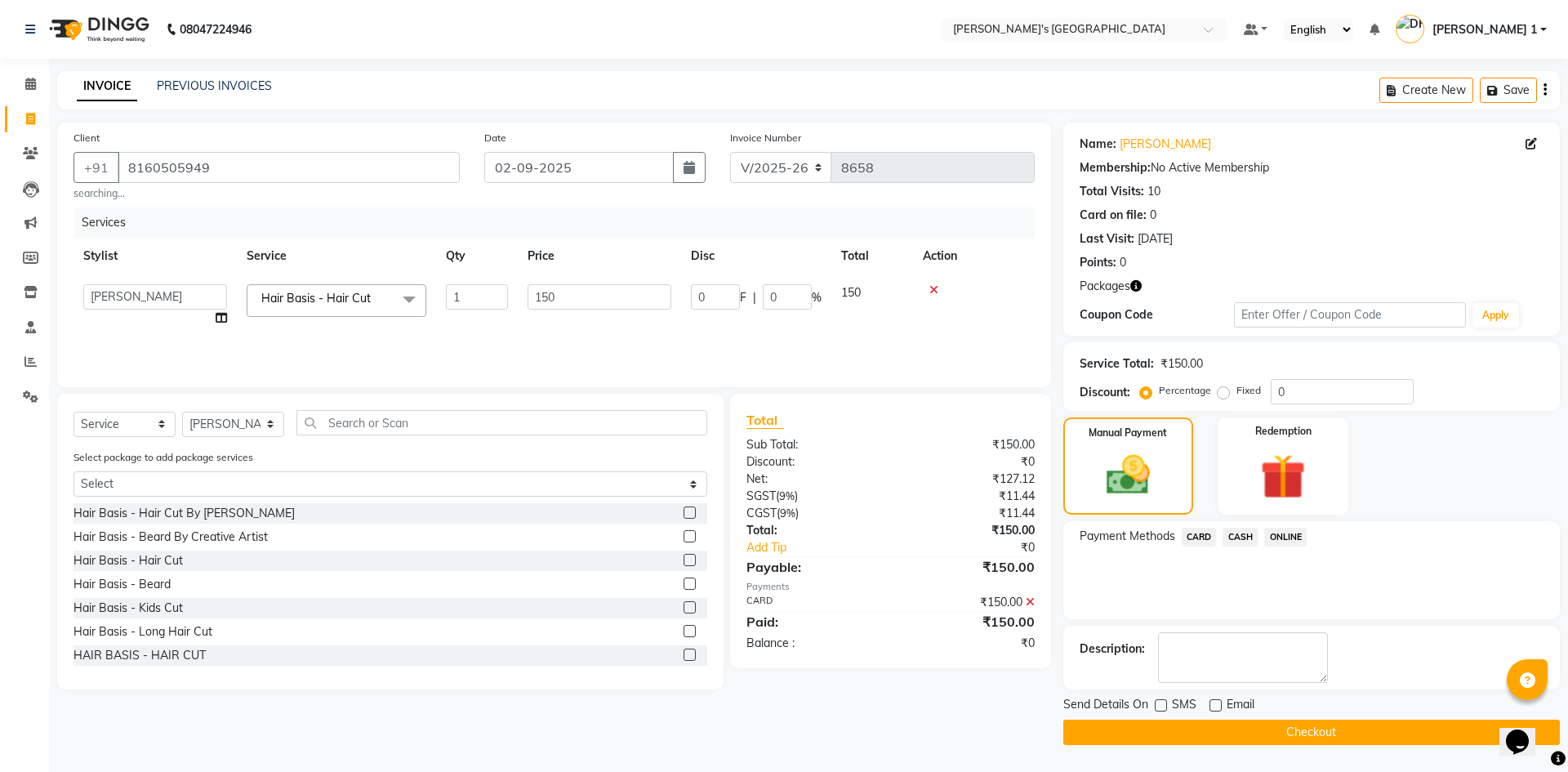
click at [1152, 730] on button "Checkout" at bounding box center [1310, 732] width 497 height 25
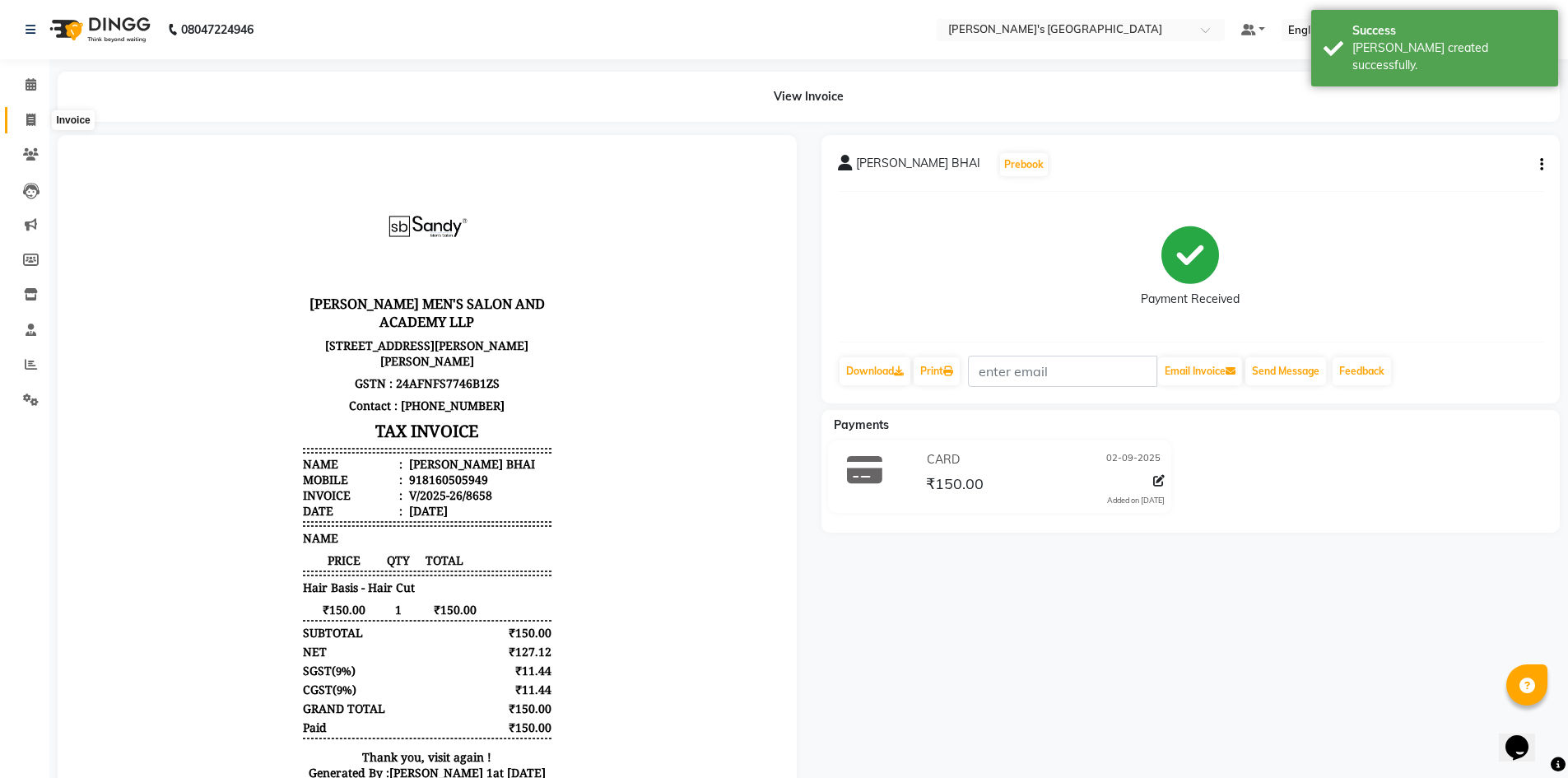
click at [32, 115] on icon at bounding box center [30, 120] width 9 height 13
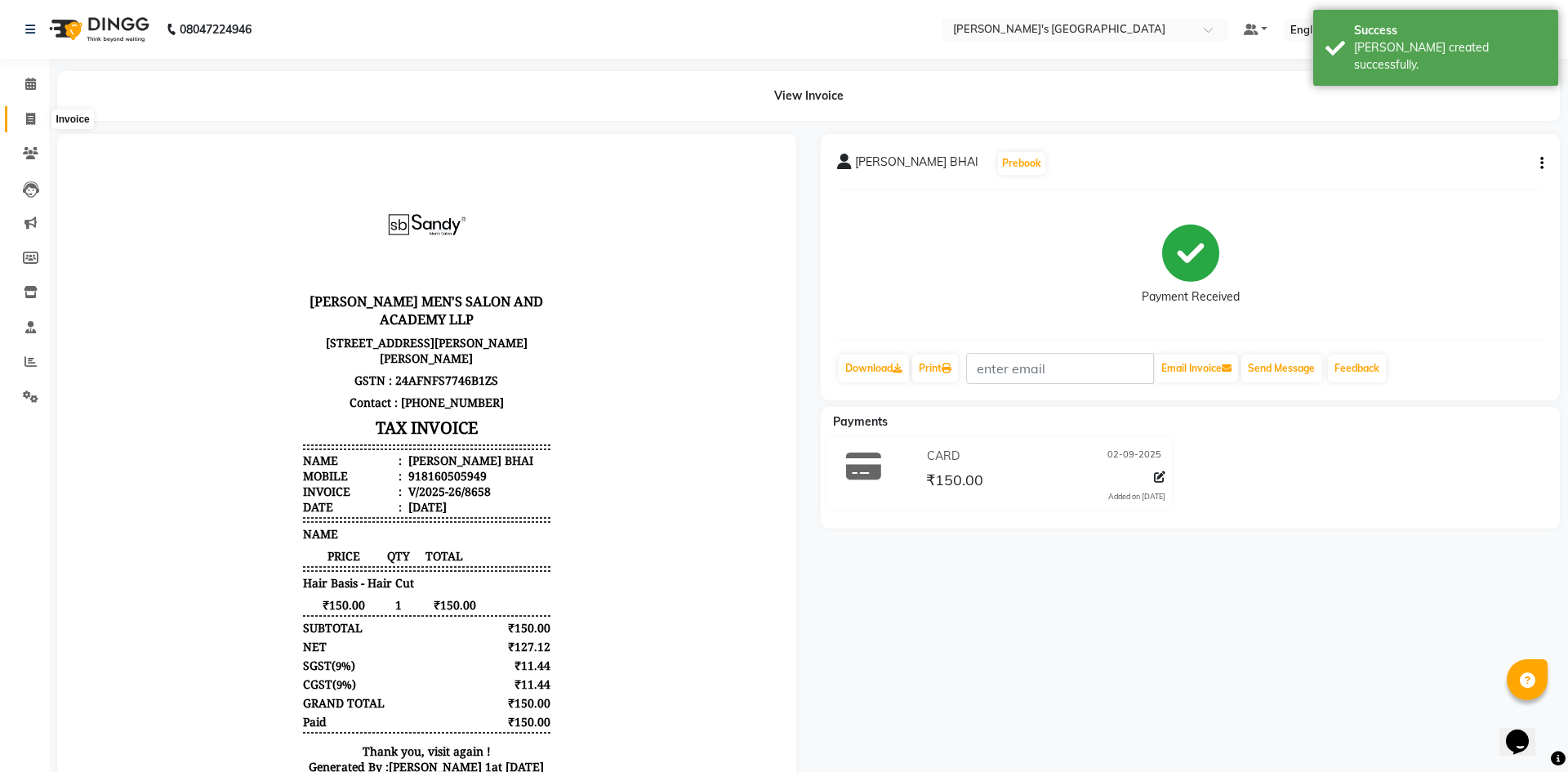
select select "service"
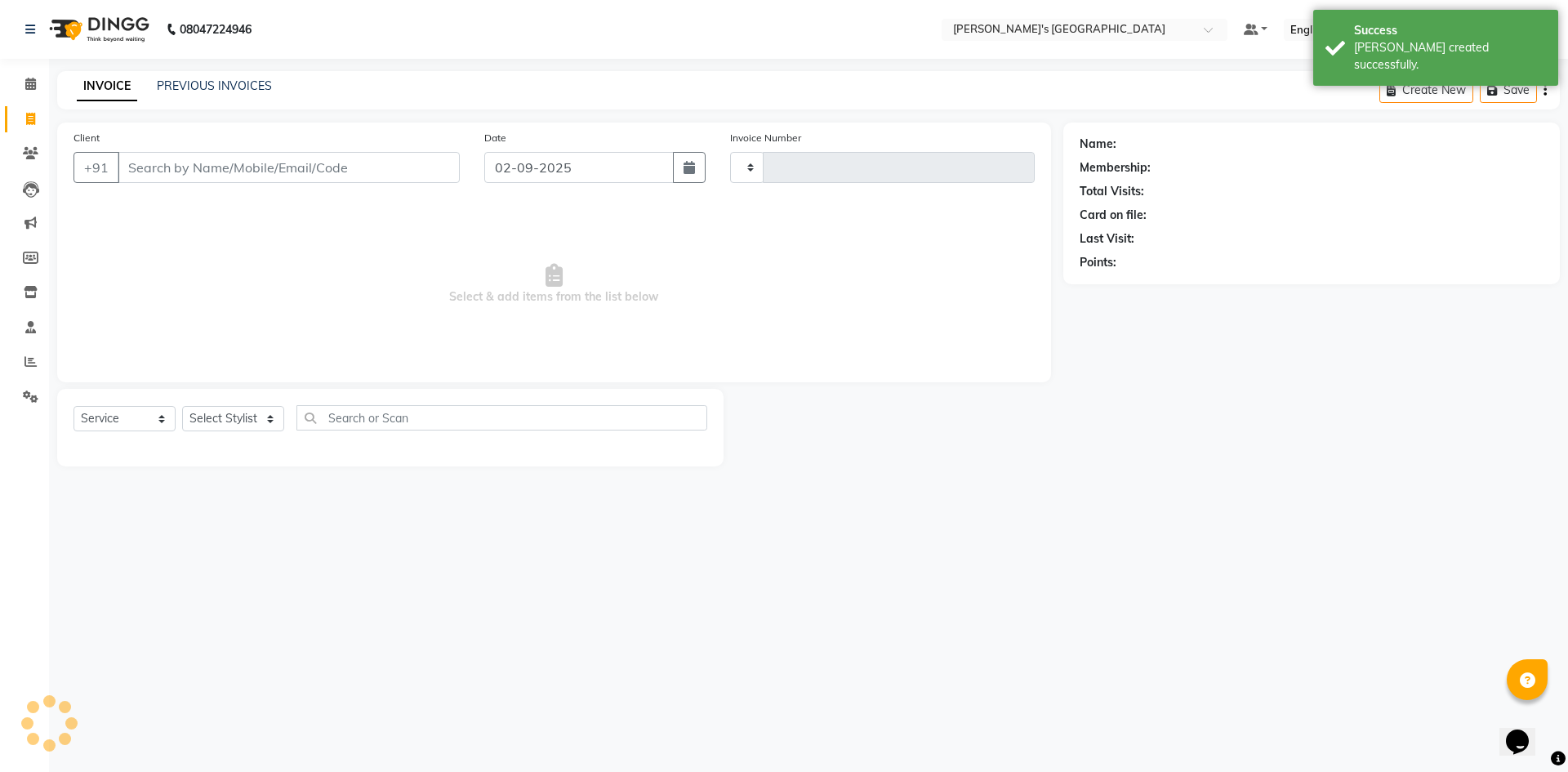
type input "8659"
select select "6233"
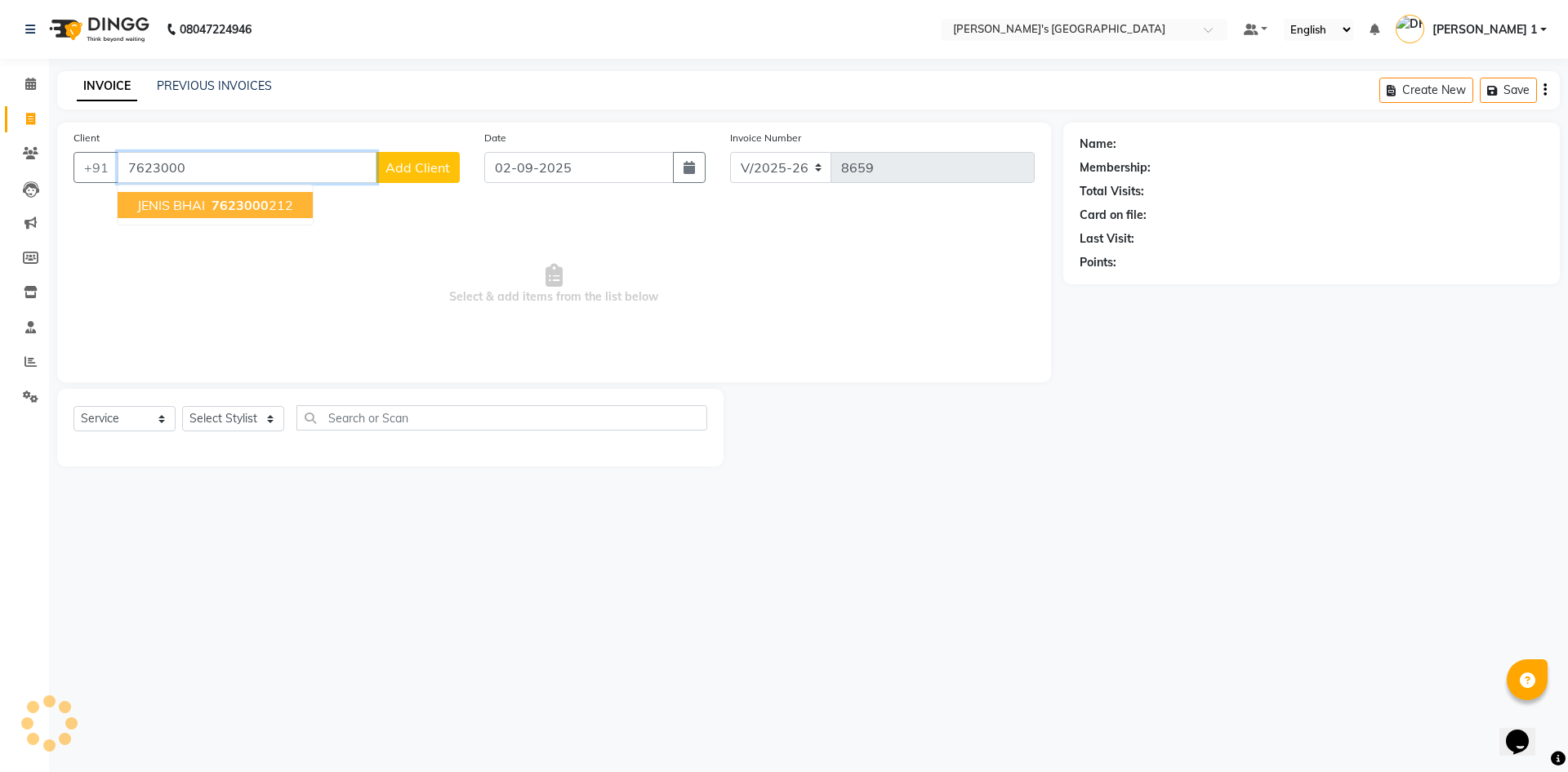
click at [234, 209] on span "7623000" at bounding box center [240, 205] width 57 height 16
type input "7623000212"
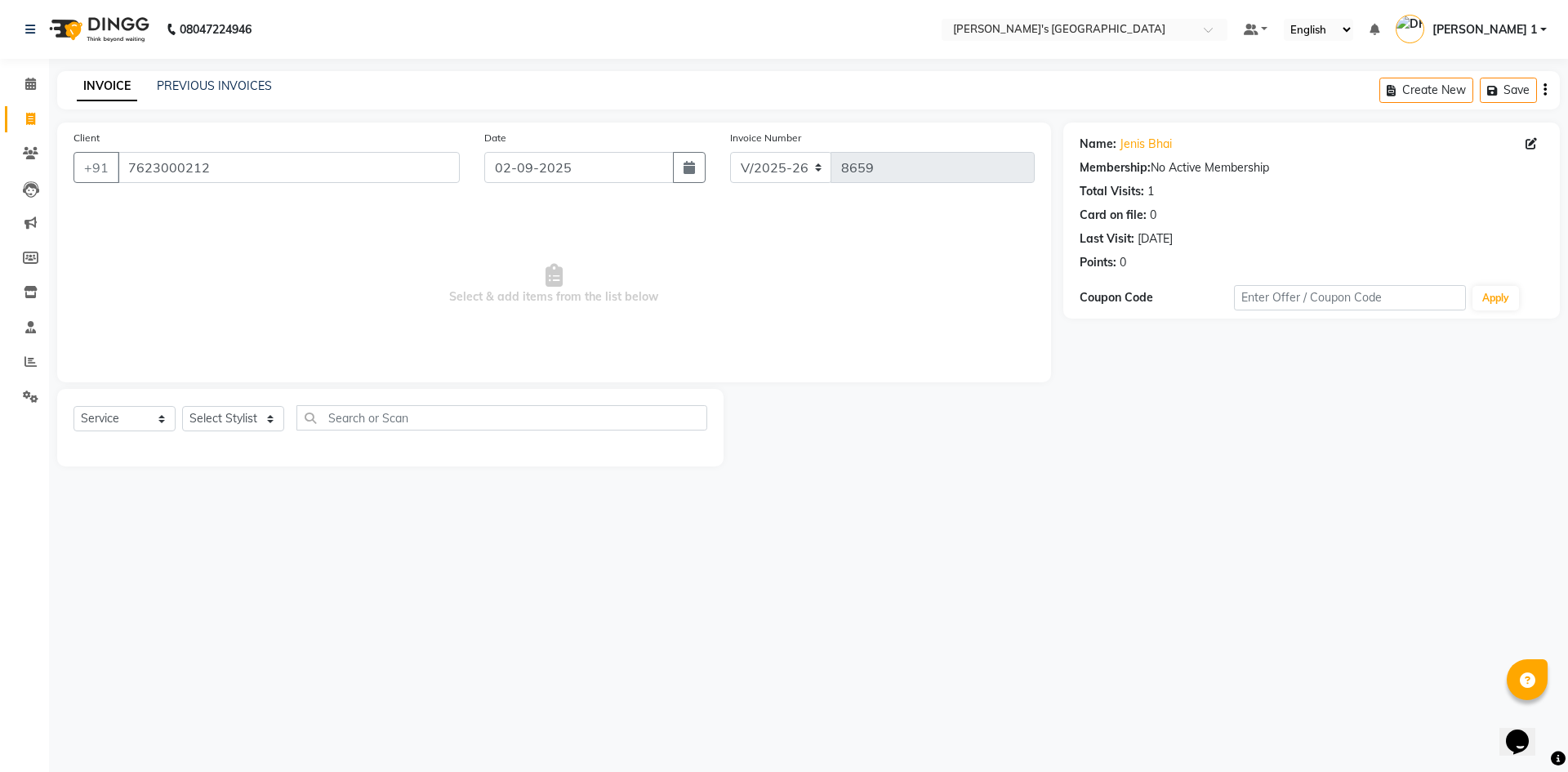
click at [264, 432] on div "Select Service Product Membership Package Voucher Prepaid Gift Card Select Styl…" at bounding box center [391, 424] width 634 height 38
click at [258, 424] on select "Select Stylist ADARSH SOLANKI AVINASH SEN BRIJESH ZALA CHANDU SEN DHRUV DAVE DH…" at bounding box center [233, 419] width 102 height 25
select select "61800"
click at [182, 406] on select "Select Stylist ADARSH SOLANKI AVINASH SEN BRIJESH ZALA CHANDU SEN DHRUV DAVE DH…" at bounding box center [233, 419] width 102 height 25
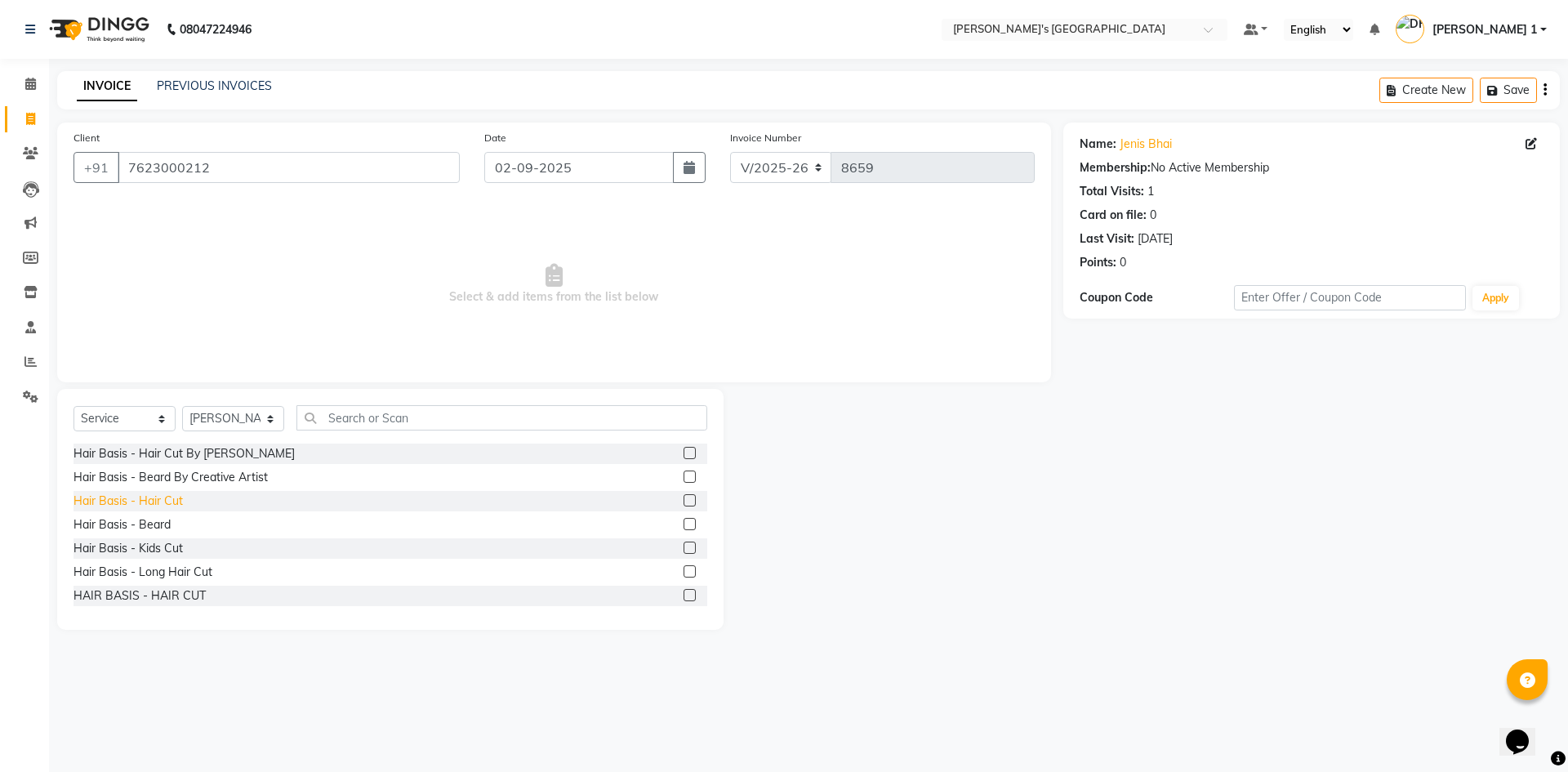
drag, startPoint x: 172, startPoint y: 494, endPoint x: 164, endPoint y: 500, distance: 10.0
click at [171, 494] on div "Hair Basis - Hair Cut" at bounding box center [128, 501] width 109 height 17
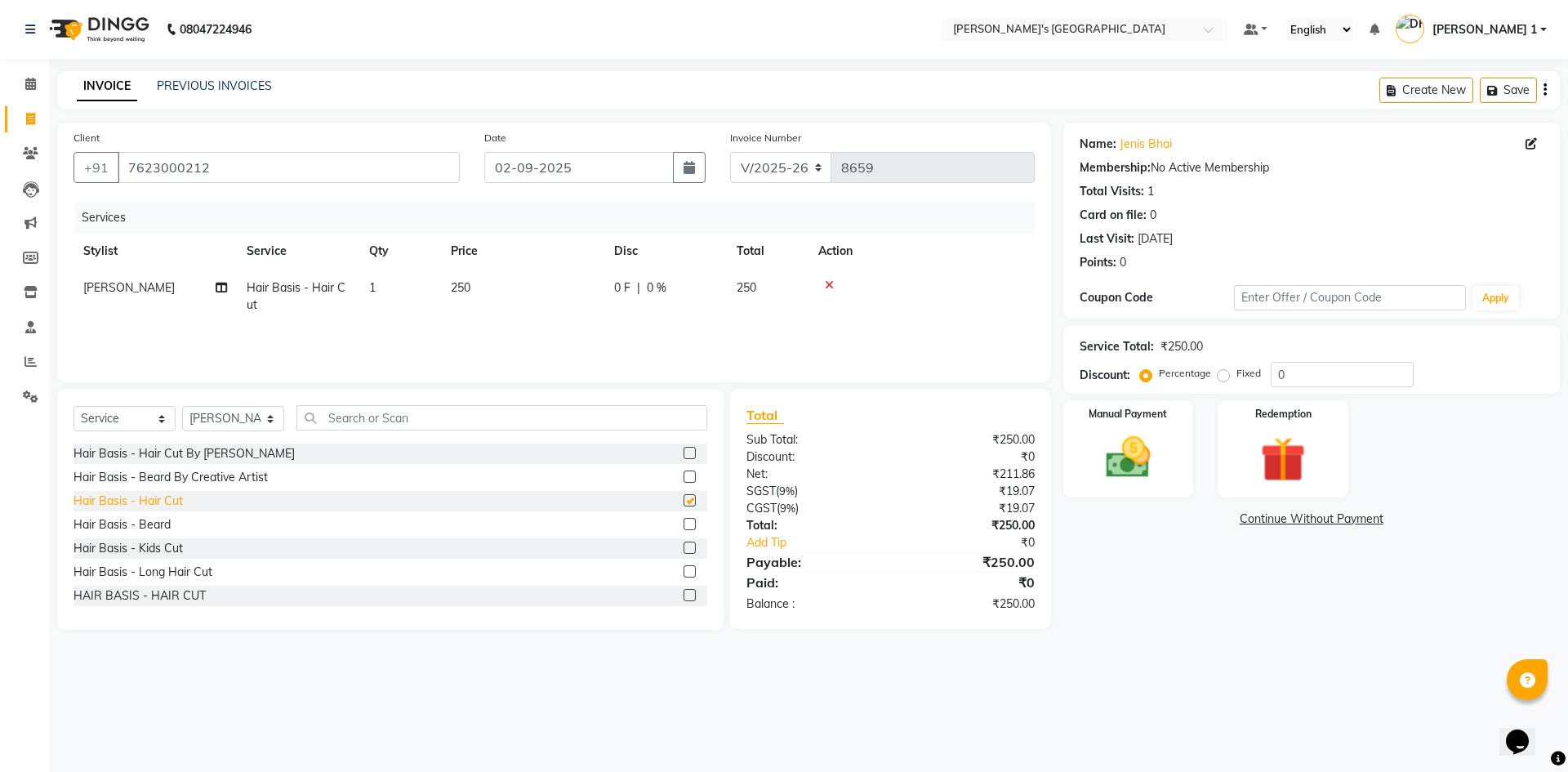
checkbox input "false"
click at [158, 519] on div "Hair Basis - Beard" at bounding box center [122, 525] width 97 height 17
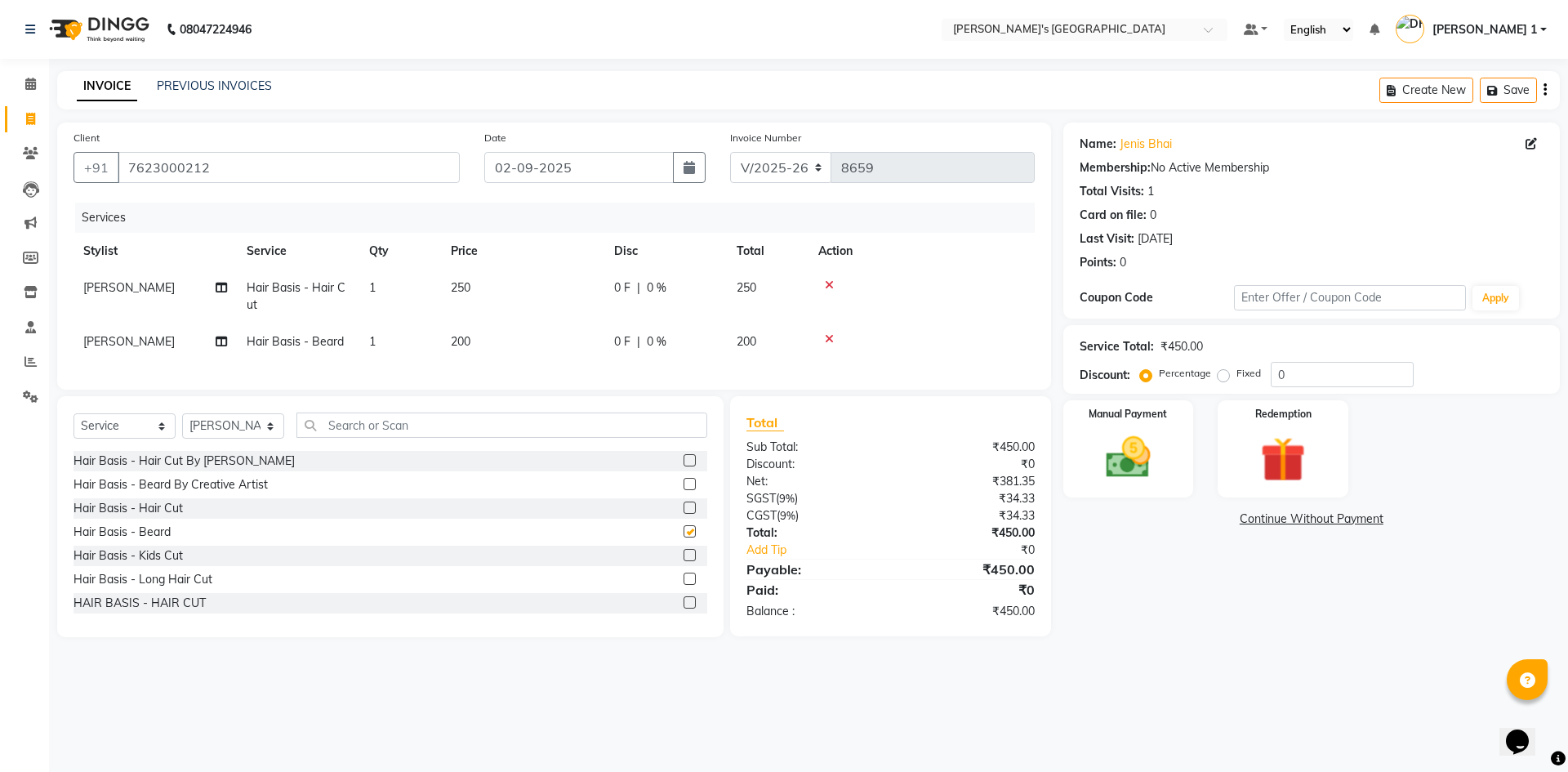
checkbox input "false"
click at [480, 286] on td "250" at bounding box center [523, 296] width 164 height 54
select select "61800"
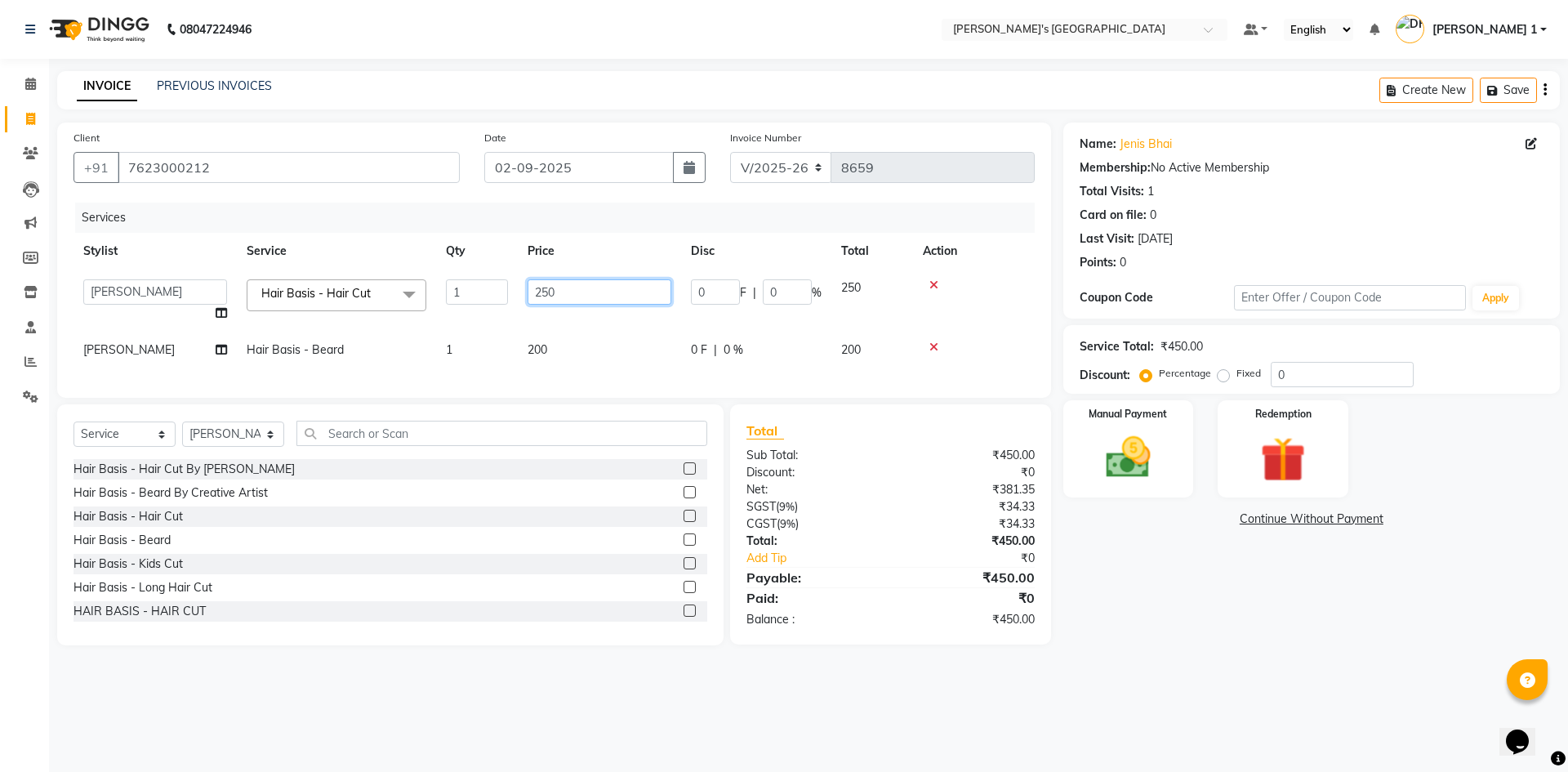
click at [556, 286] on input "250" at bounding box center [599, 292] width 144 height 25
type input "2"
type input "150"
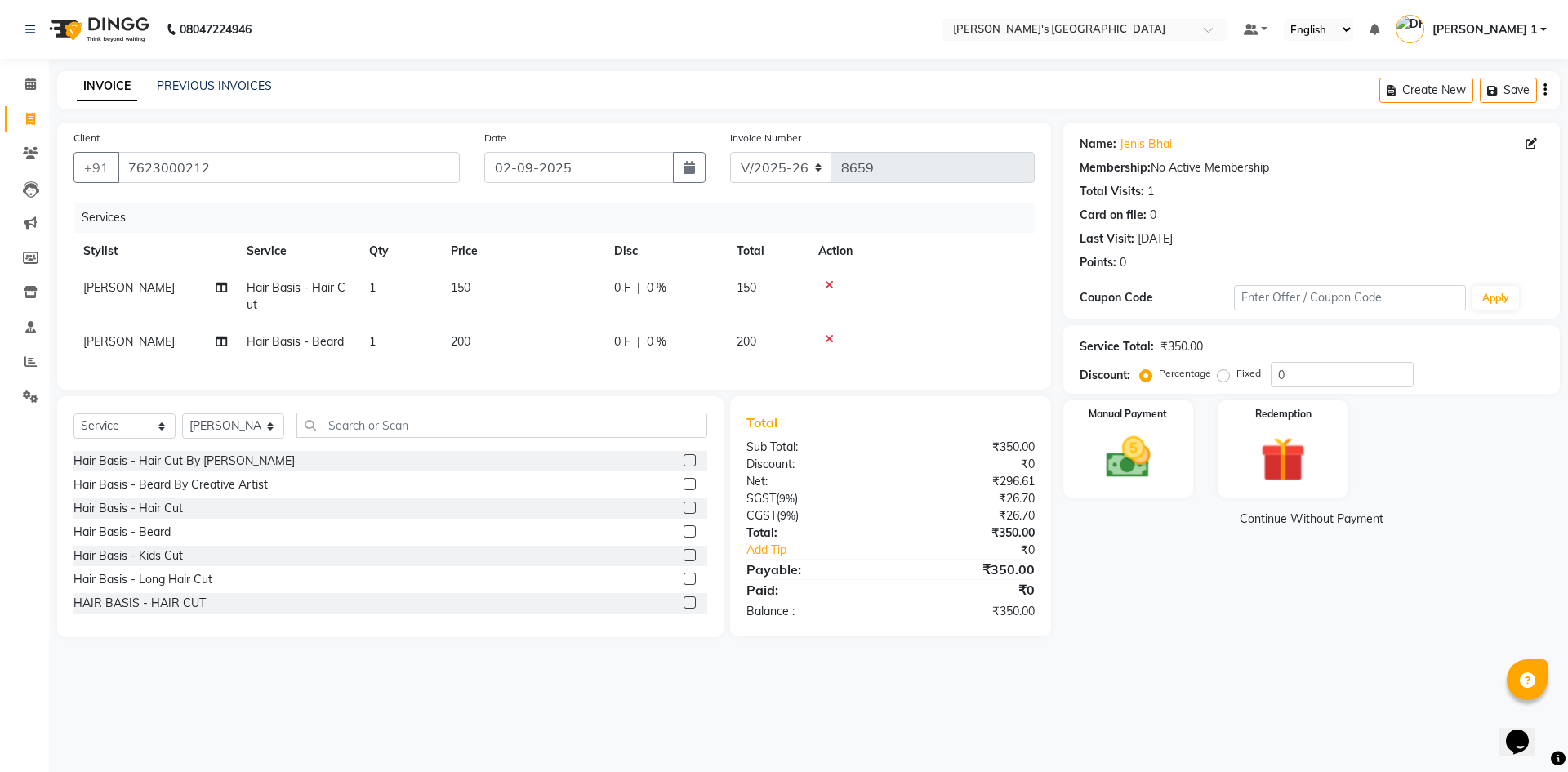
click at [558, 347] on td "200" at bounding box center [523, 342] width 164 height 36
select select "61800"
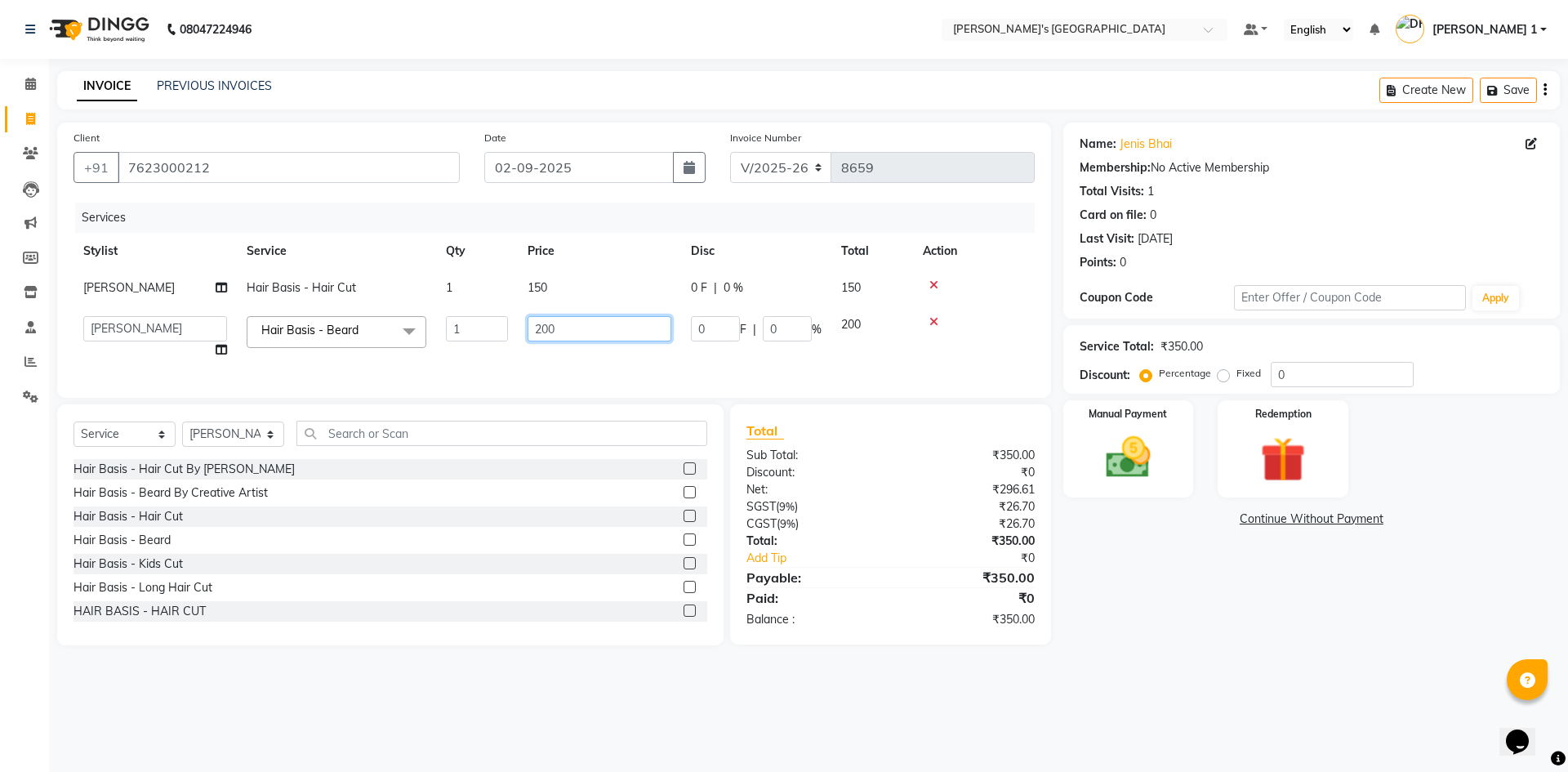
click at [562, 329] on input "200" at bounding box center [599, 329] width 144 height 25
type input "2"
type input "150"
click at [397, 446] on input "text" at bounding box center [502, 433] width 411 height 25
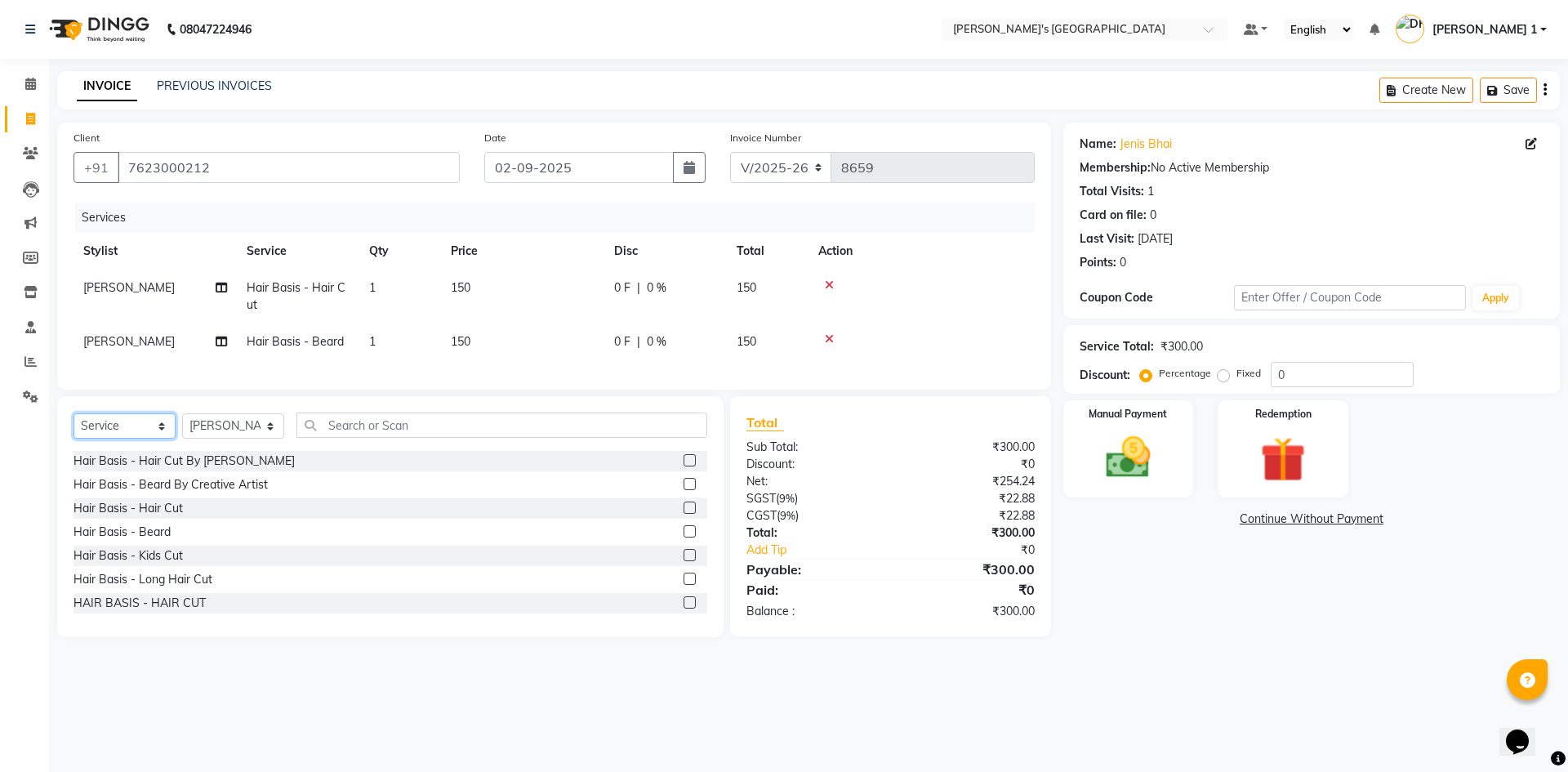
click at [114, 439] on select "Select Service Product Membership Package Voucher Prepaid Gift Card" at bounding box center [124, 426] width 102 height 25
select select "product"
click at [74, 425] on select "Select Service Product Membership Package Voucher Prepaid Gift Card" at bounding box center [124, 426] width 102 height 25
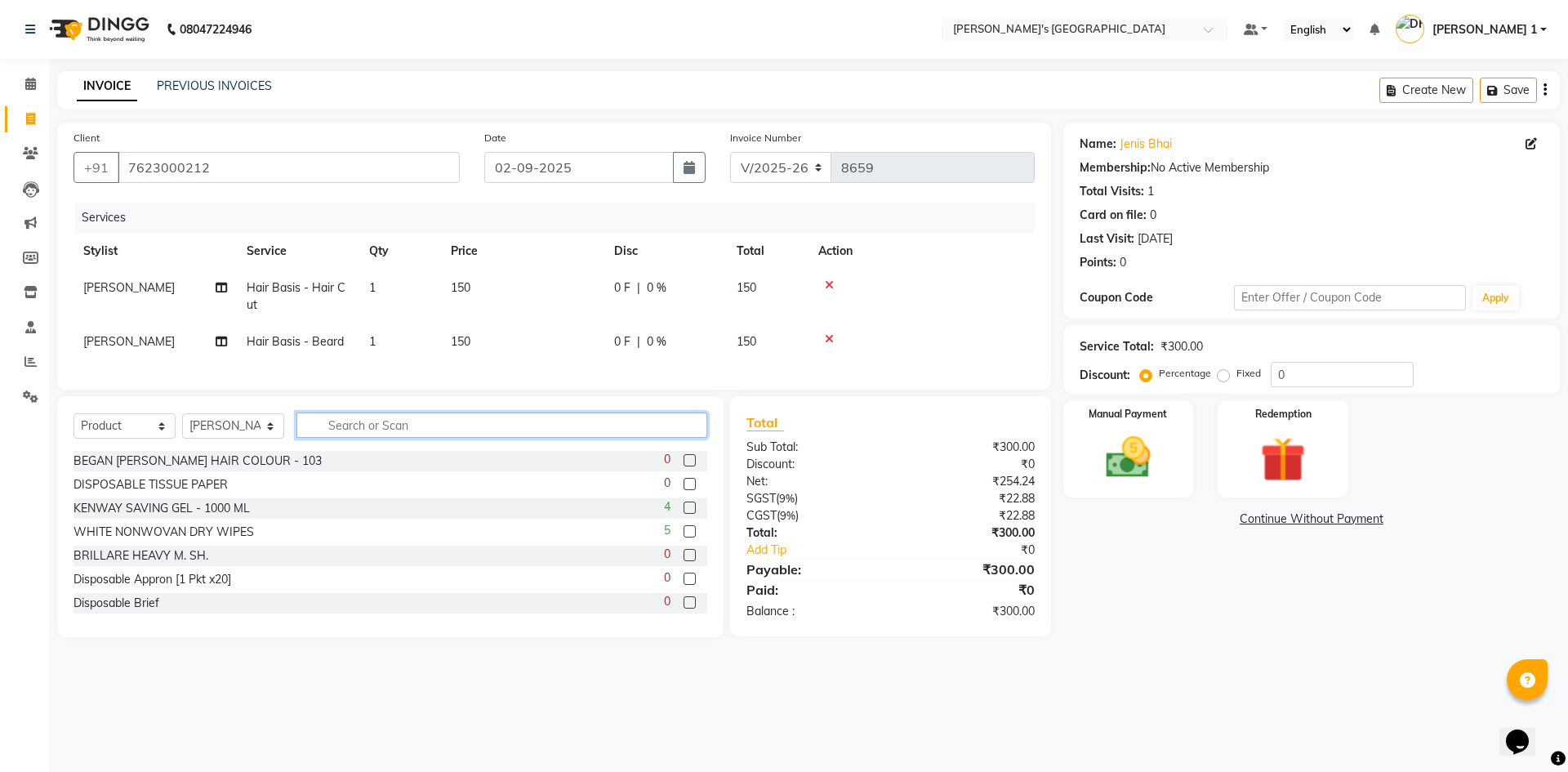
click at [374, 434] on input "text" at bounding box center [502, 425] width 411 height 25
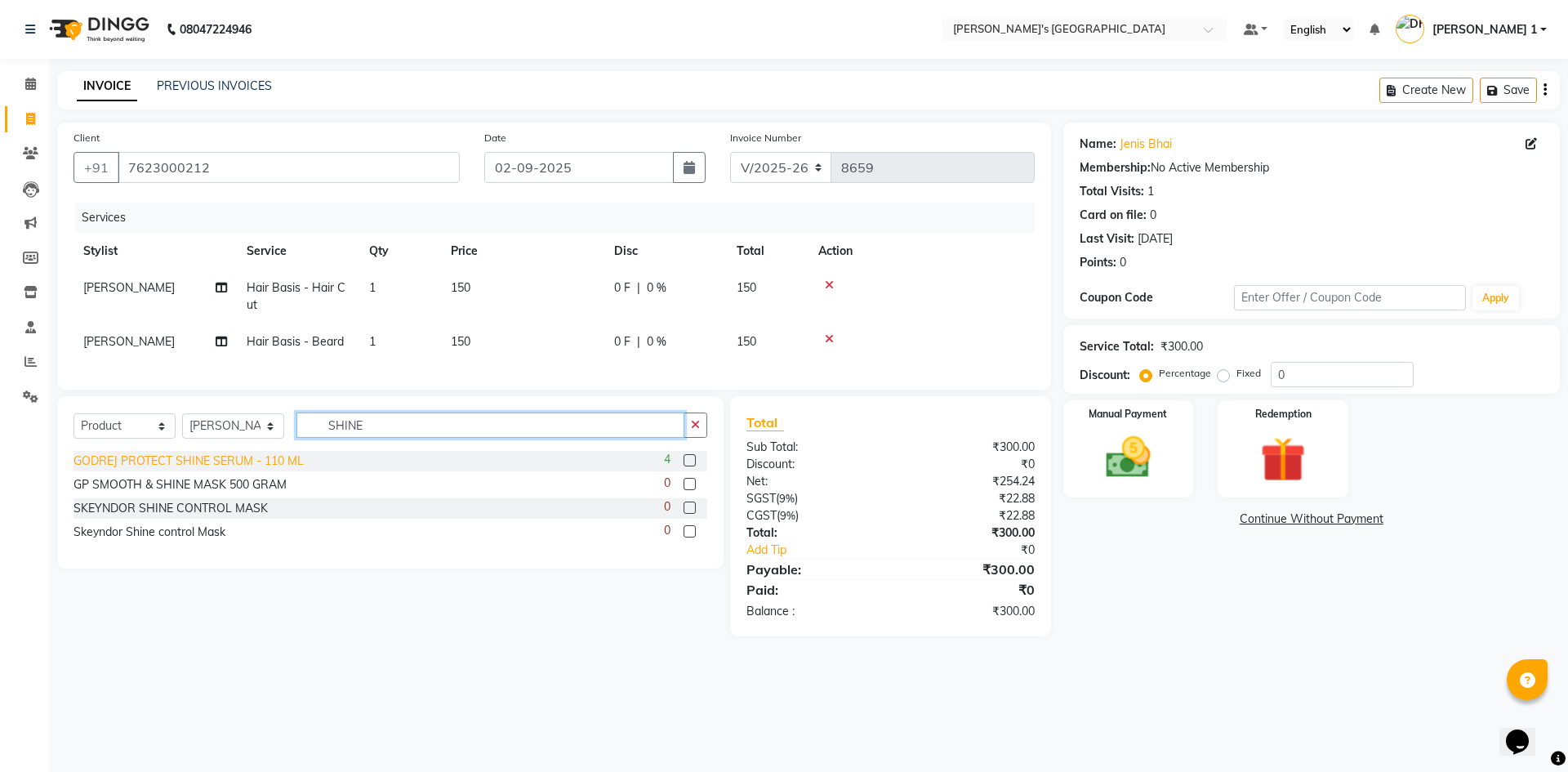
type input "SHINE"
click at [235, 469] on div "GODREJ PROTECT SHINE SERUM - 110 ML" at bounding box center [189, 461] width 231 height 17
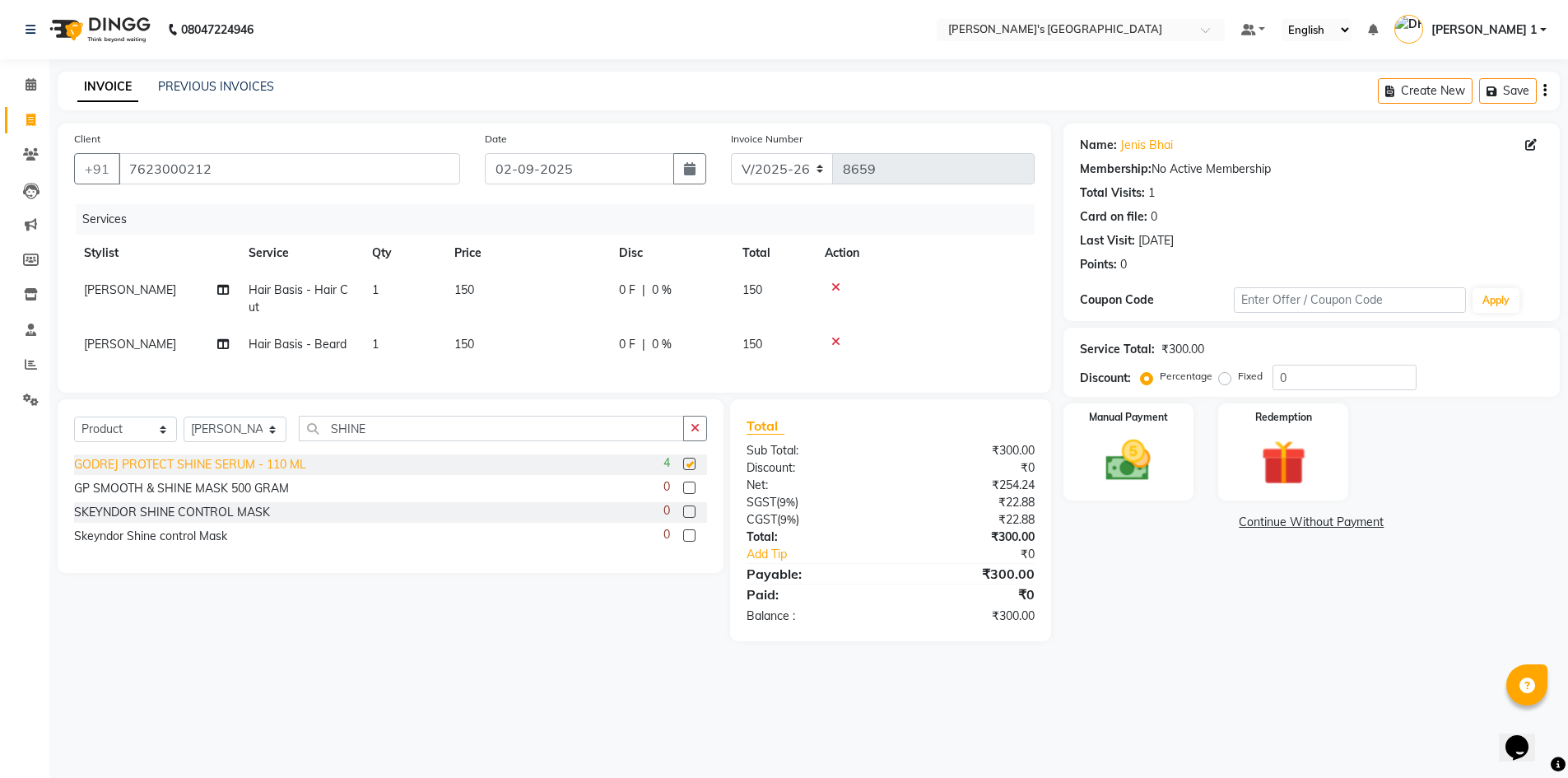
checkbox input "false"
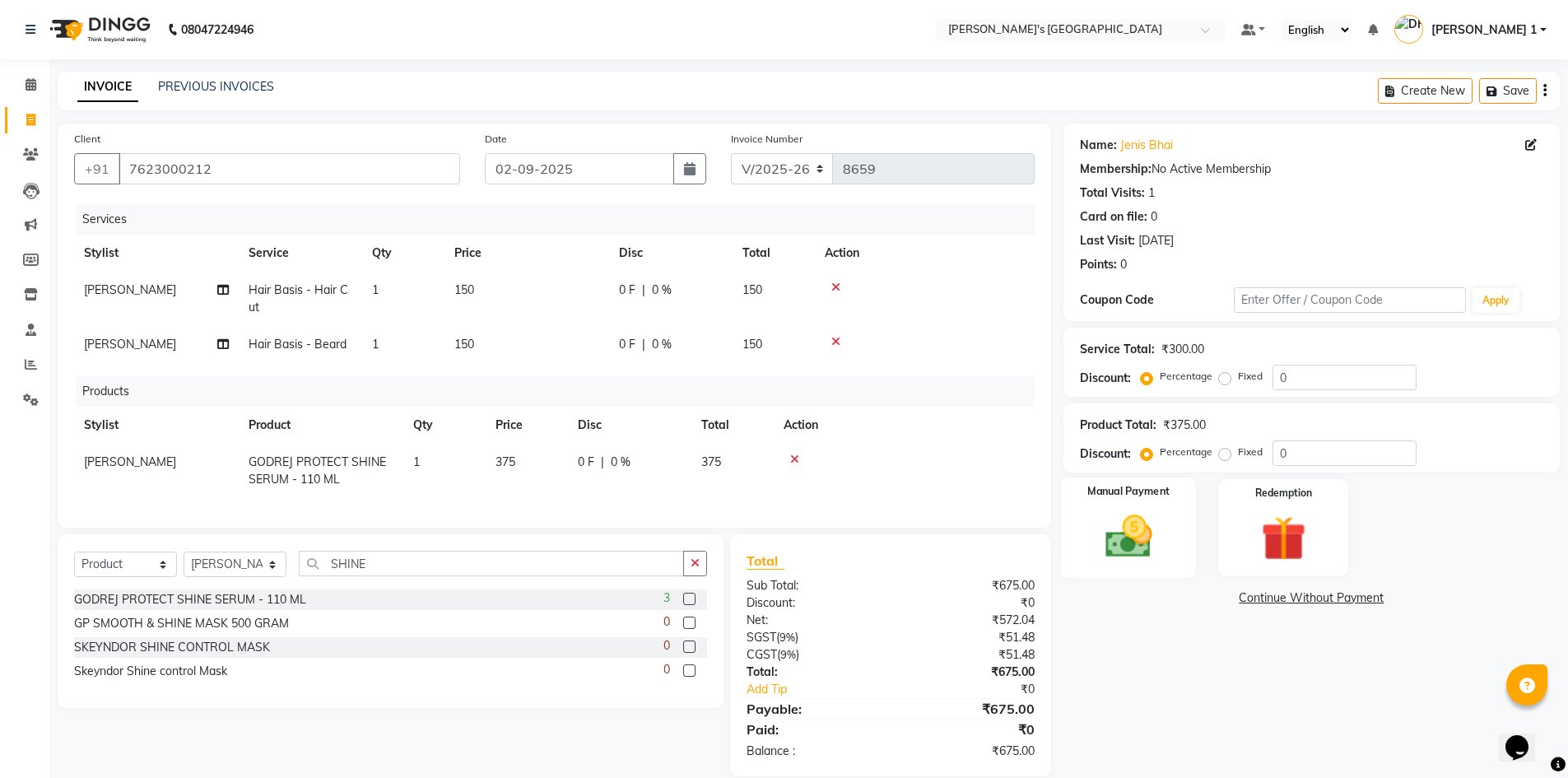
click at [1105, 542] on img at bounding box center [1128, 536] width 75 height 53
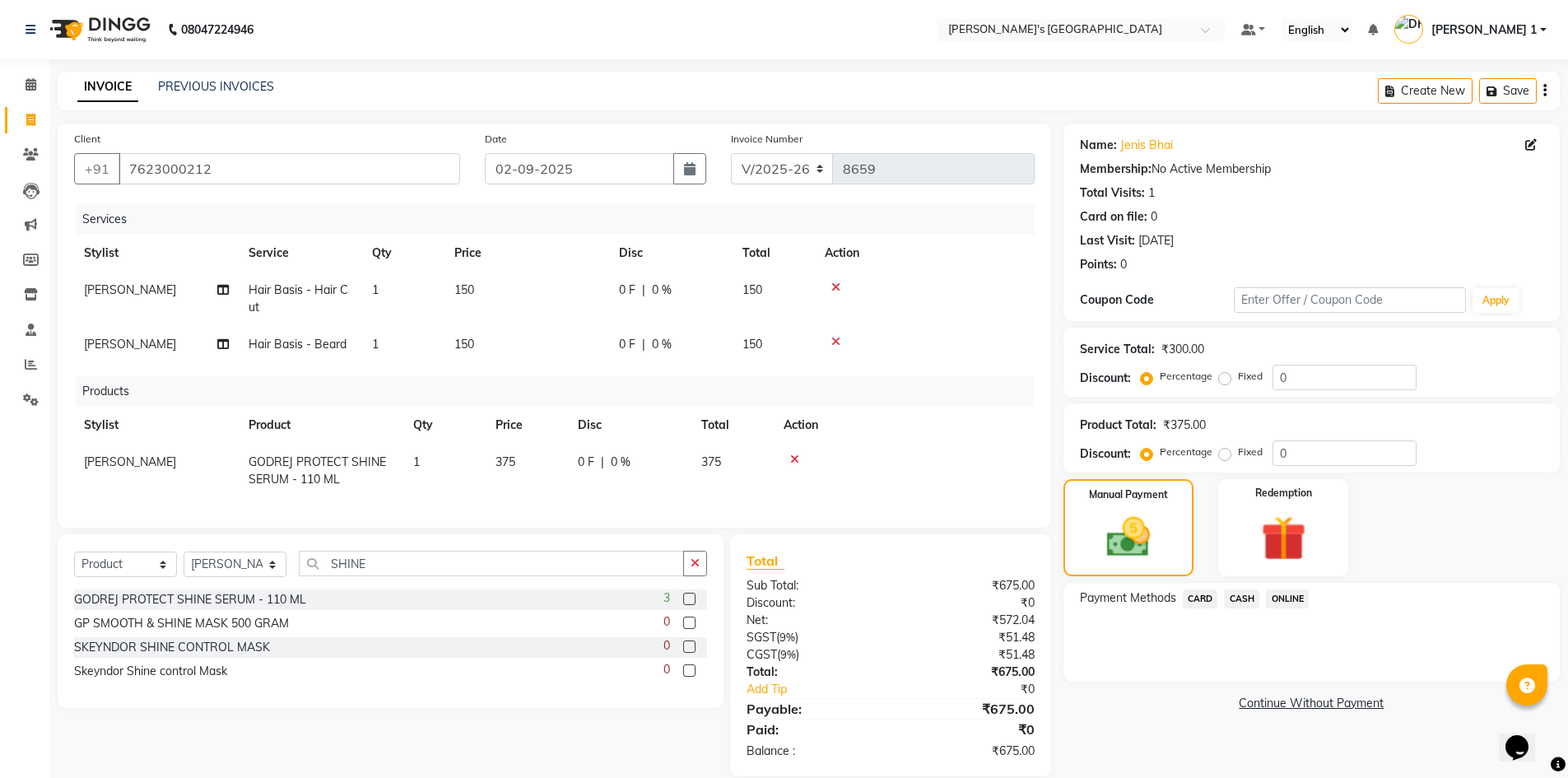
drag, startPoint x: 1199, startPoint y: 593, endPoint x: 1211, endPoint y: 612, distance: 22.5
click at [1199, 596] on span "CARD" at bounding box center [1200, 599] width 36 height 19
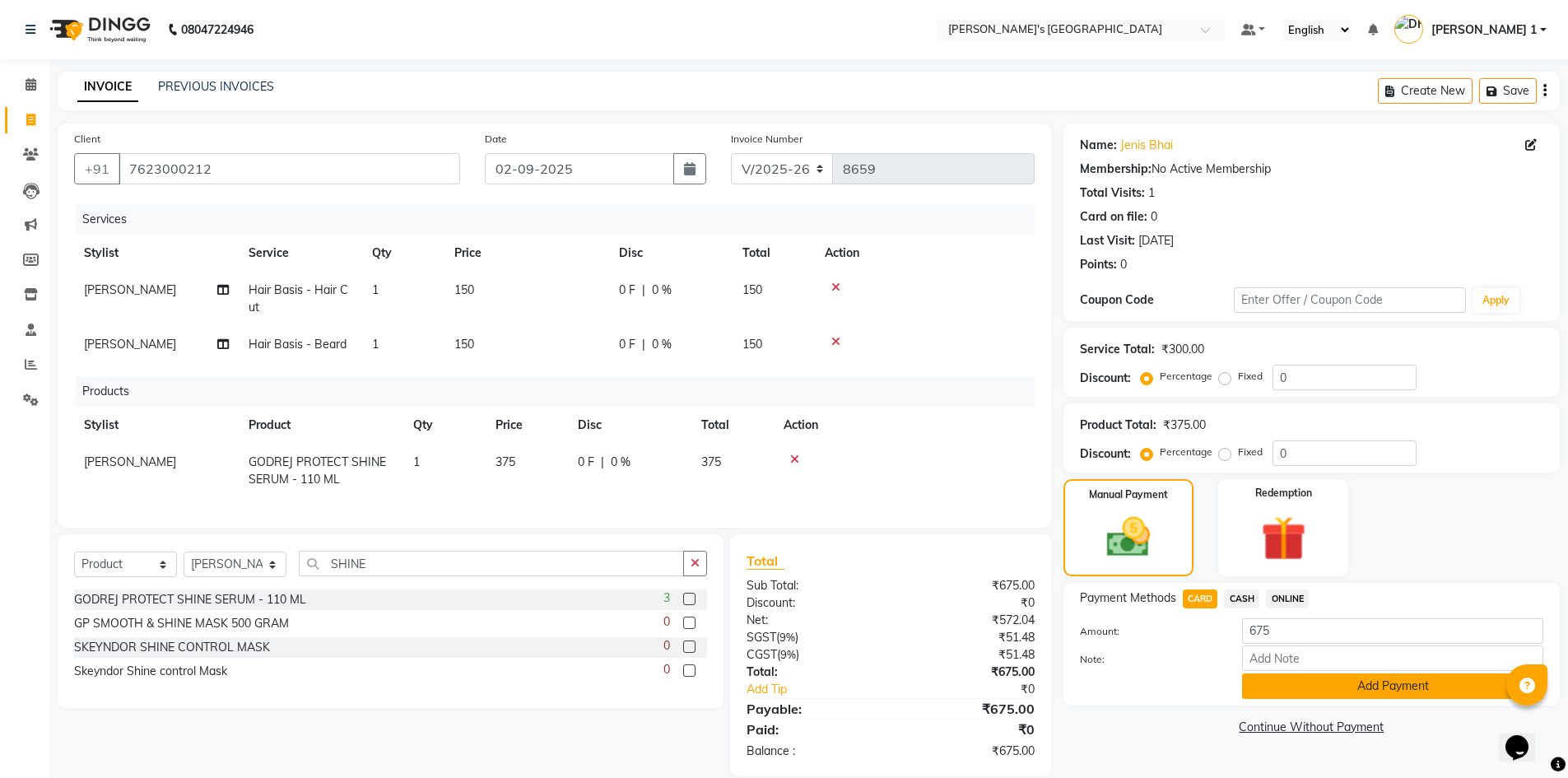
click at [1273, 681] on button "Add Payment" at bounding box center [1392, 686] width 301 height 25
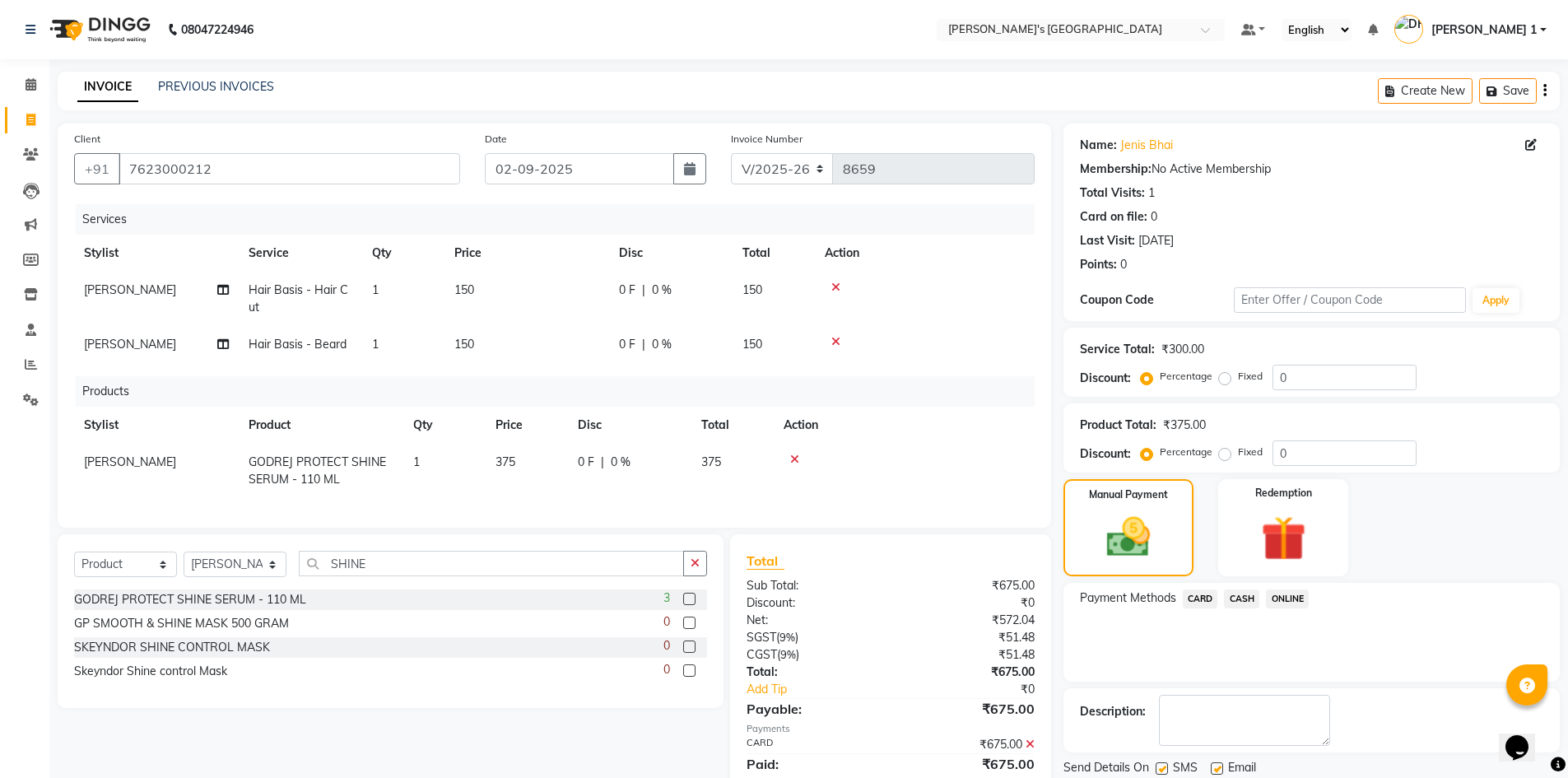
click at [1222, 764] on label at bounding box center [1217, 768] width 13 height 13
click at [1222, 764] on input "checkbox" at bounding box center [1216, 768] width 11 height 11
checkbox input "false"
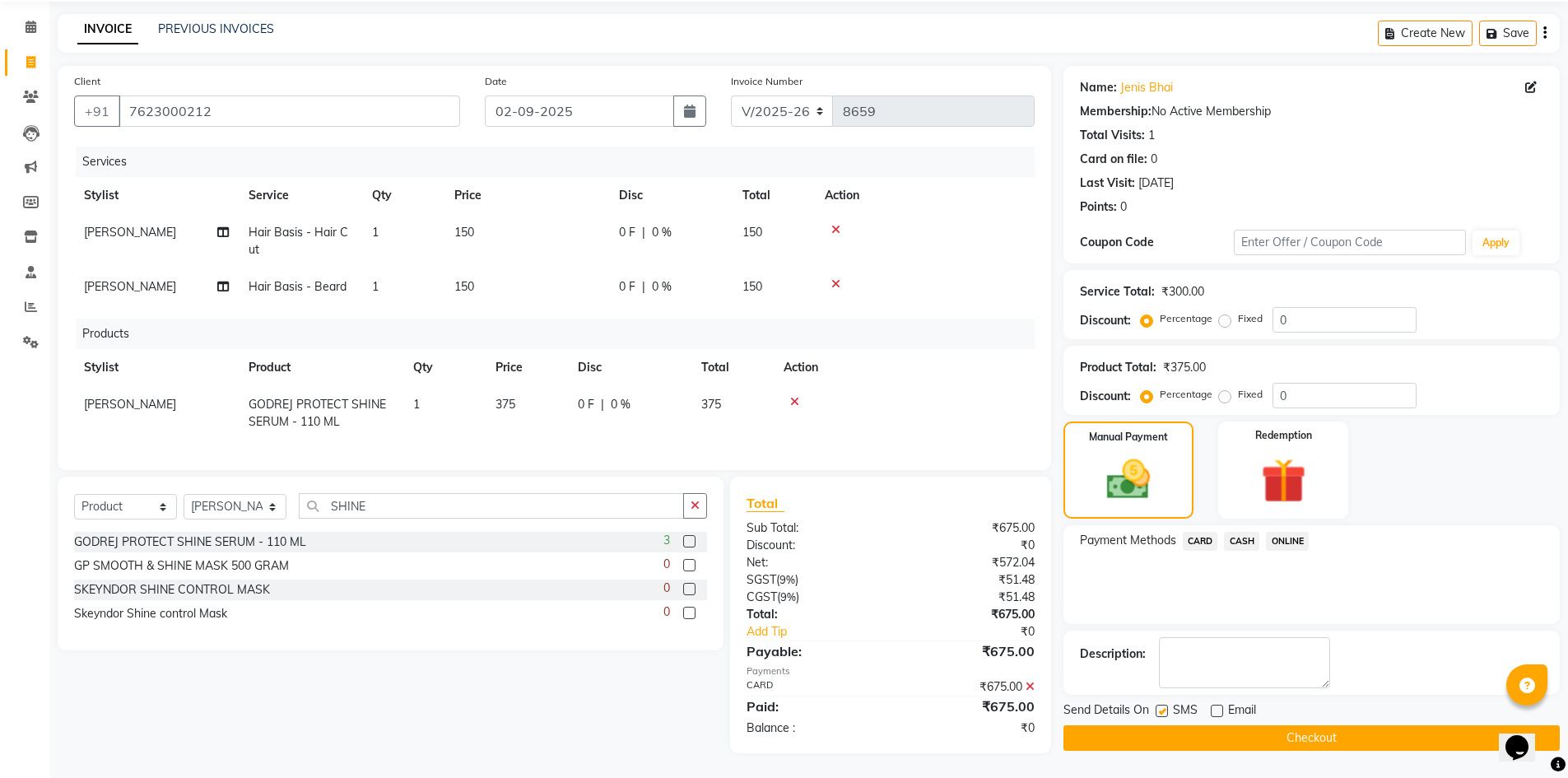
scroll to position [69, 0]
click at [1169, 702] on div "SMS" at bounding box center [1182, 711] width 55 height 20
click at [1167, 705] on label at bounding box center [1161, 710] width 13 height 13
click at [1167, 707] on input "checkbox" at bounding box center [1160, 711] width 11 height 11
checkbox input "false"
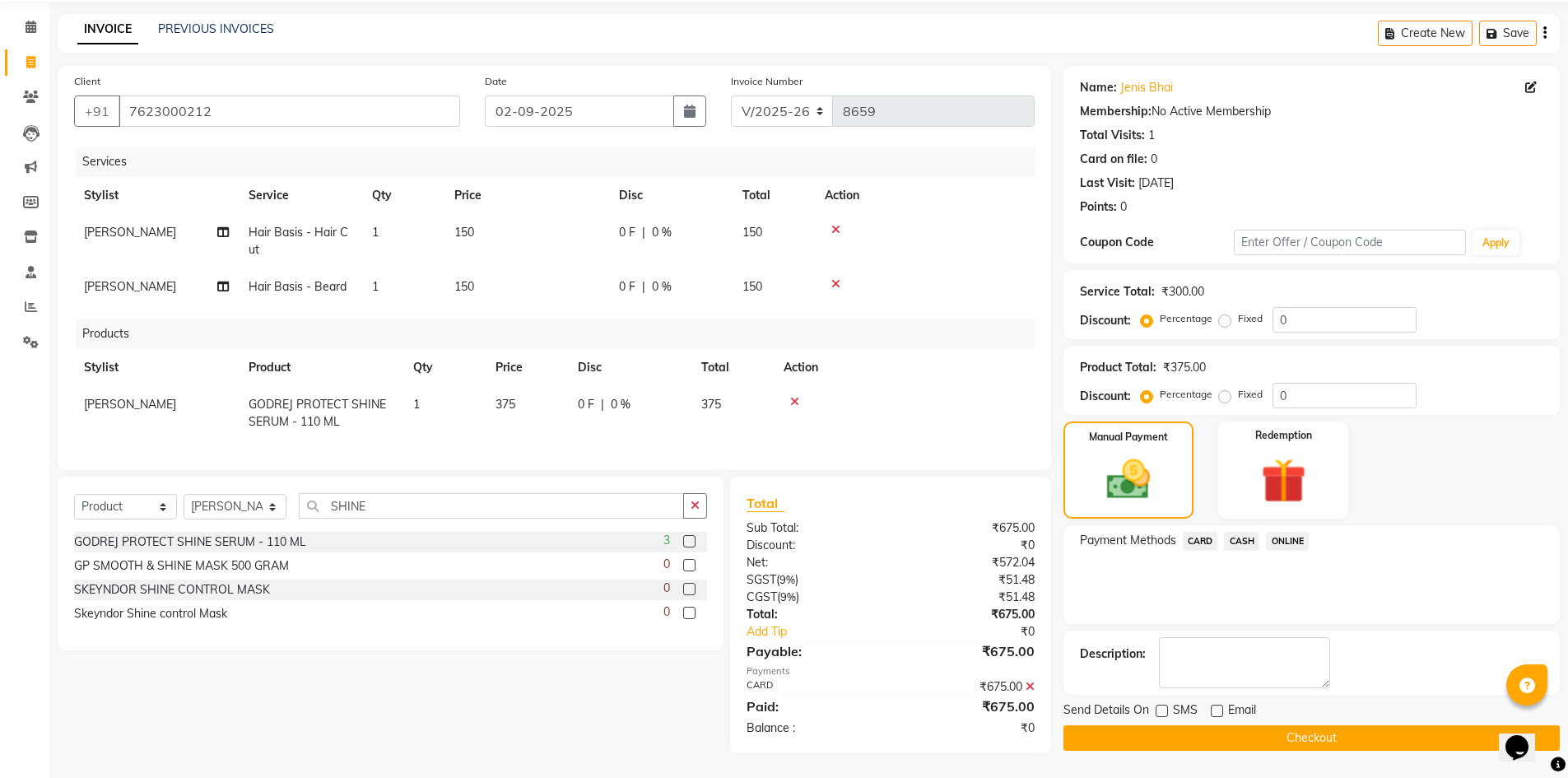
click at [1179, 725] on button "Checkout" at bounding box center [1311, 737] width 496 height 25
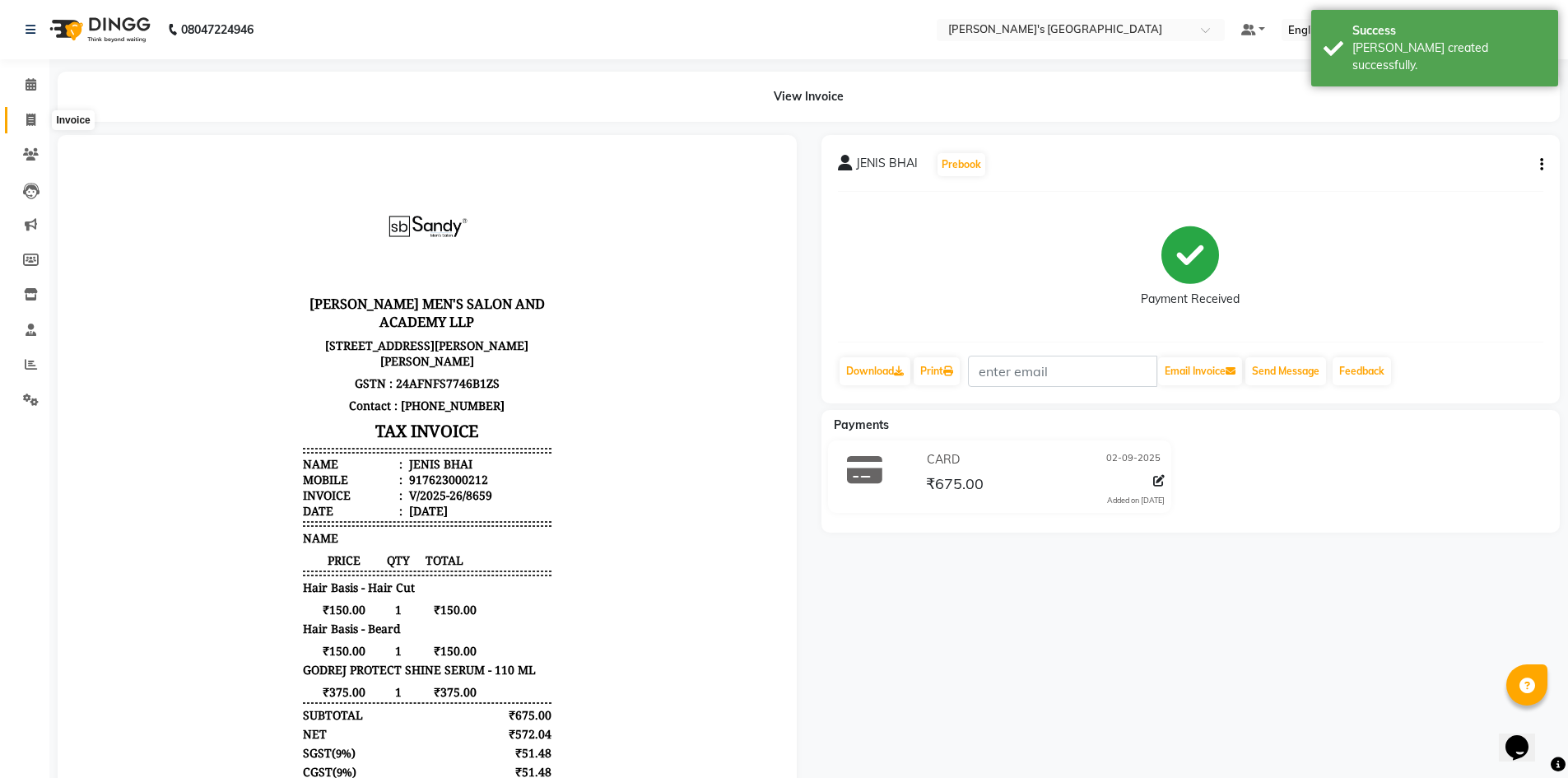
click at [31, 115] on icon at bounding box center [30, 120] width 9 height 13
select select "service"
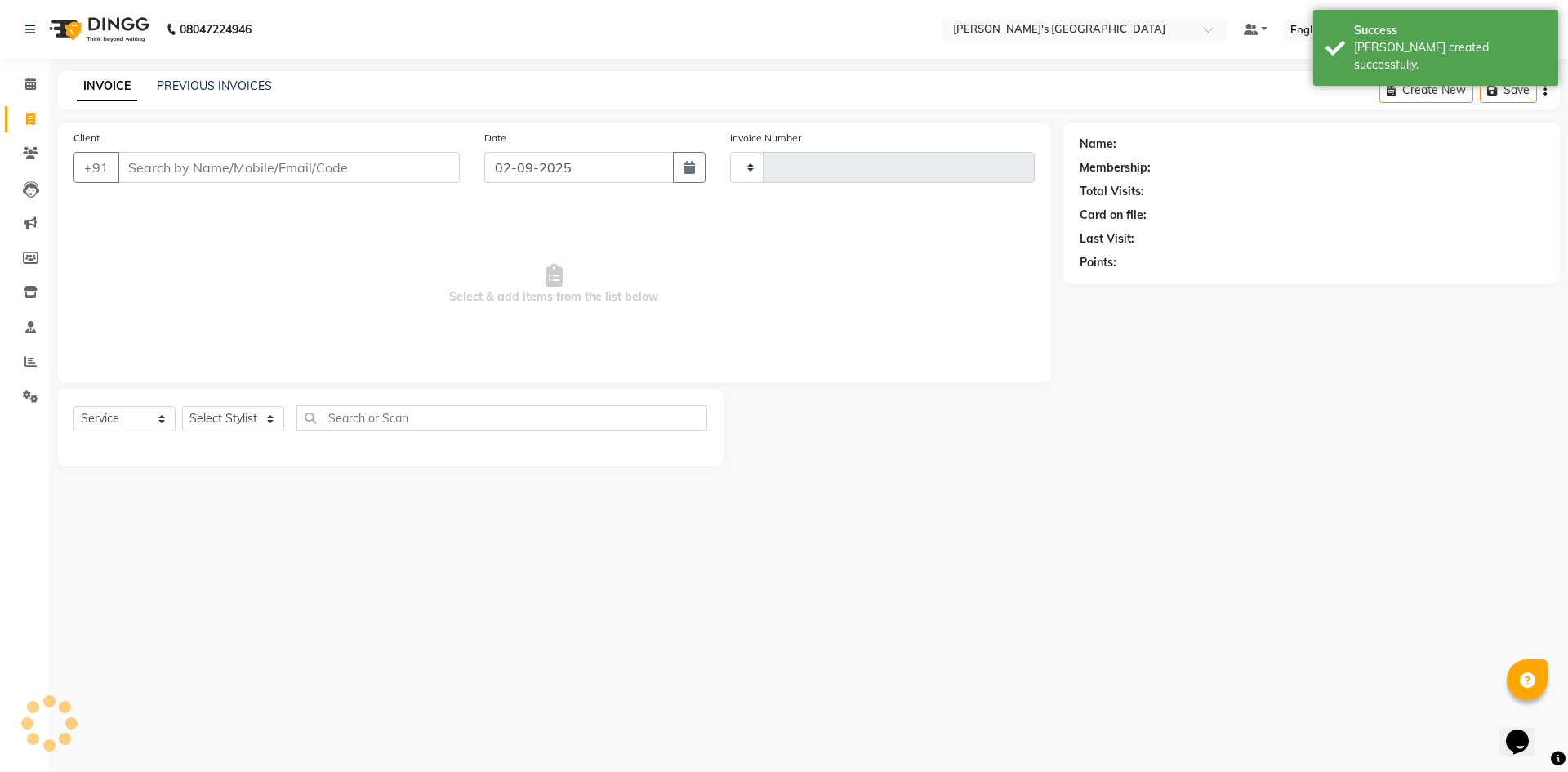
type input "8660"
select select "6233"
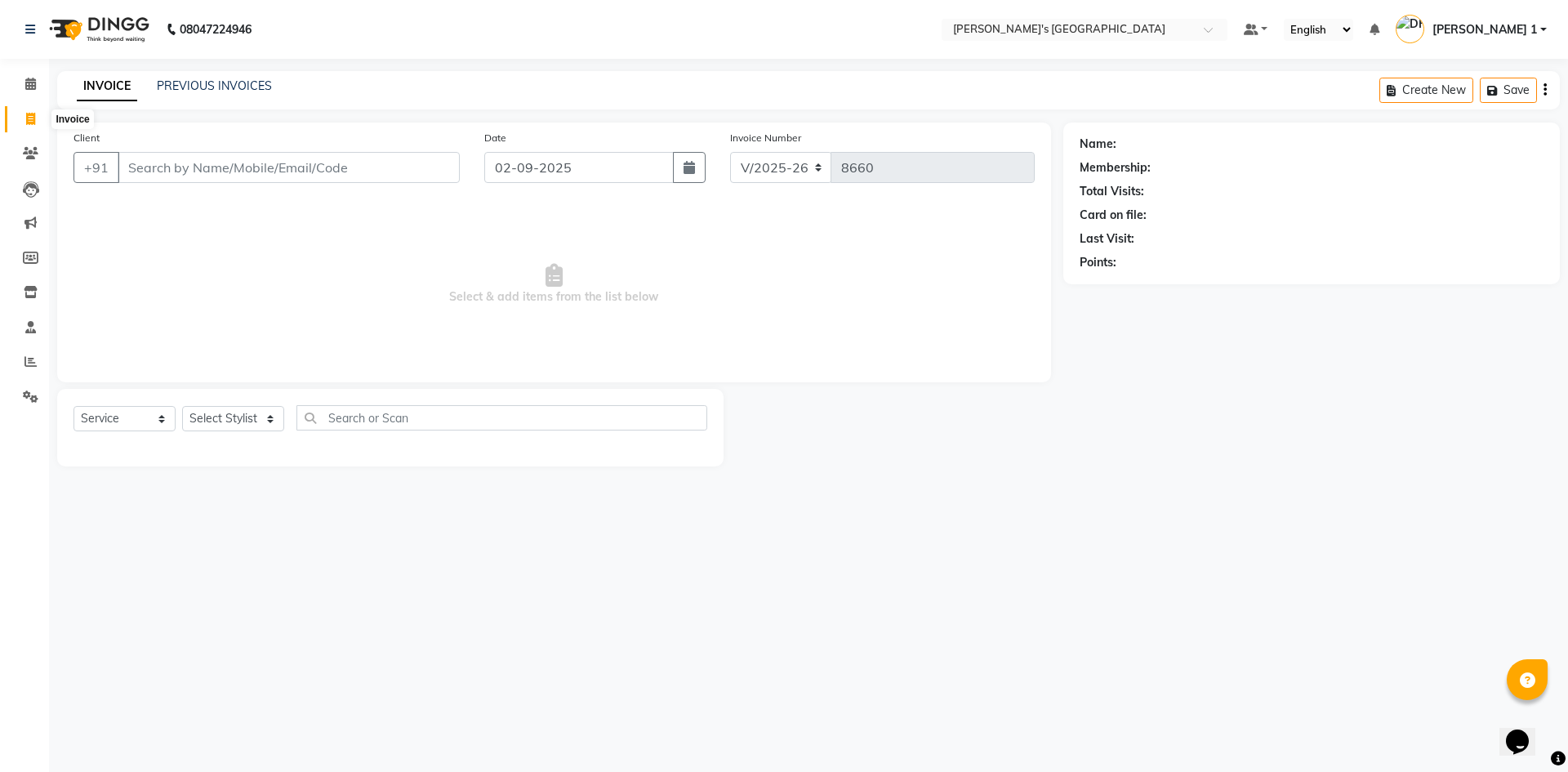
click at [31, 111] on span at bounding box center [31, 120] width 29 height 19
select select "service"
select select "6233"
type input "8660"
click at [172, 94] on div "PREVIOUS INVOICES" at bounding box center [214, 86] width 115 height 17
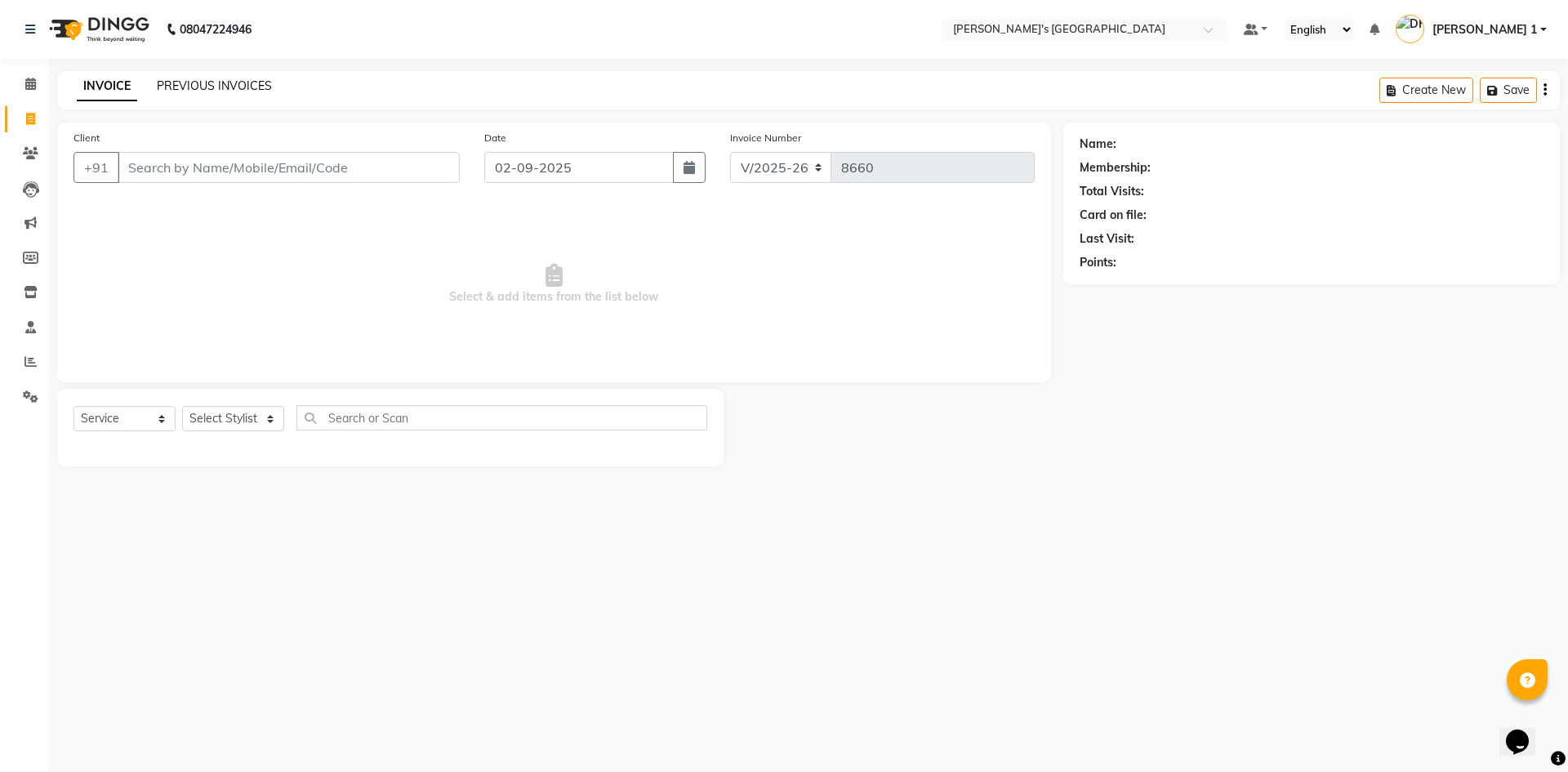
click at [229, 80] on link "PREVIOUS INVOICES" at bounding box center [214, 85] width 115 height 14
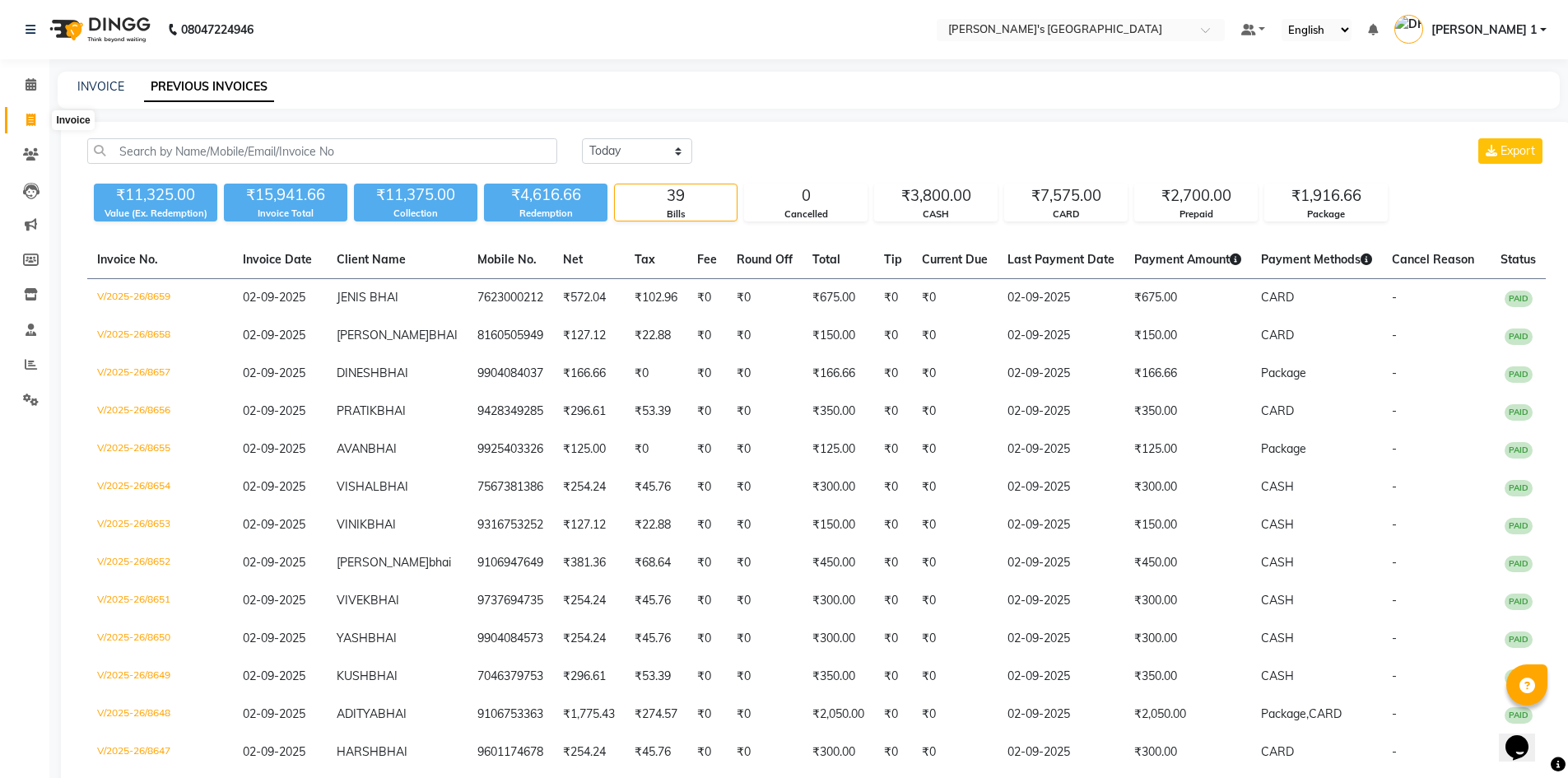
click at [37, 116] on span at bounding box center [31, 121] width 29 height 19
select select "service"
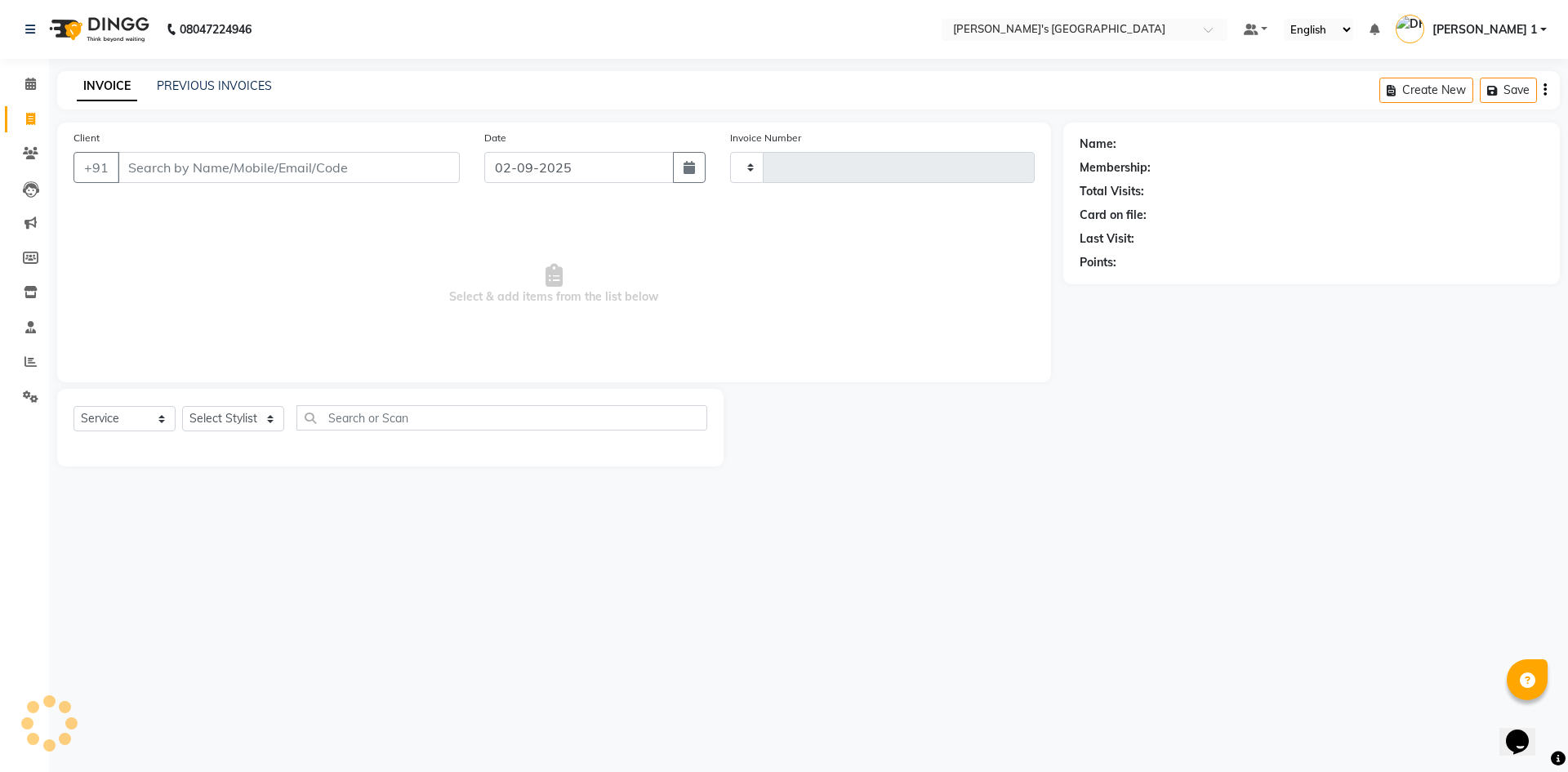
type input "8660"
click at [231, 164] on input "Client" at bounding box center [288, 168] width 342 height 31
select select "6233"
click at [197, 161] on input "Client" at bounding box center [288, 168] width 342 height 31
type input "9909086465"
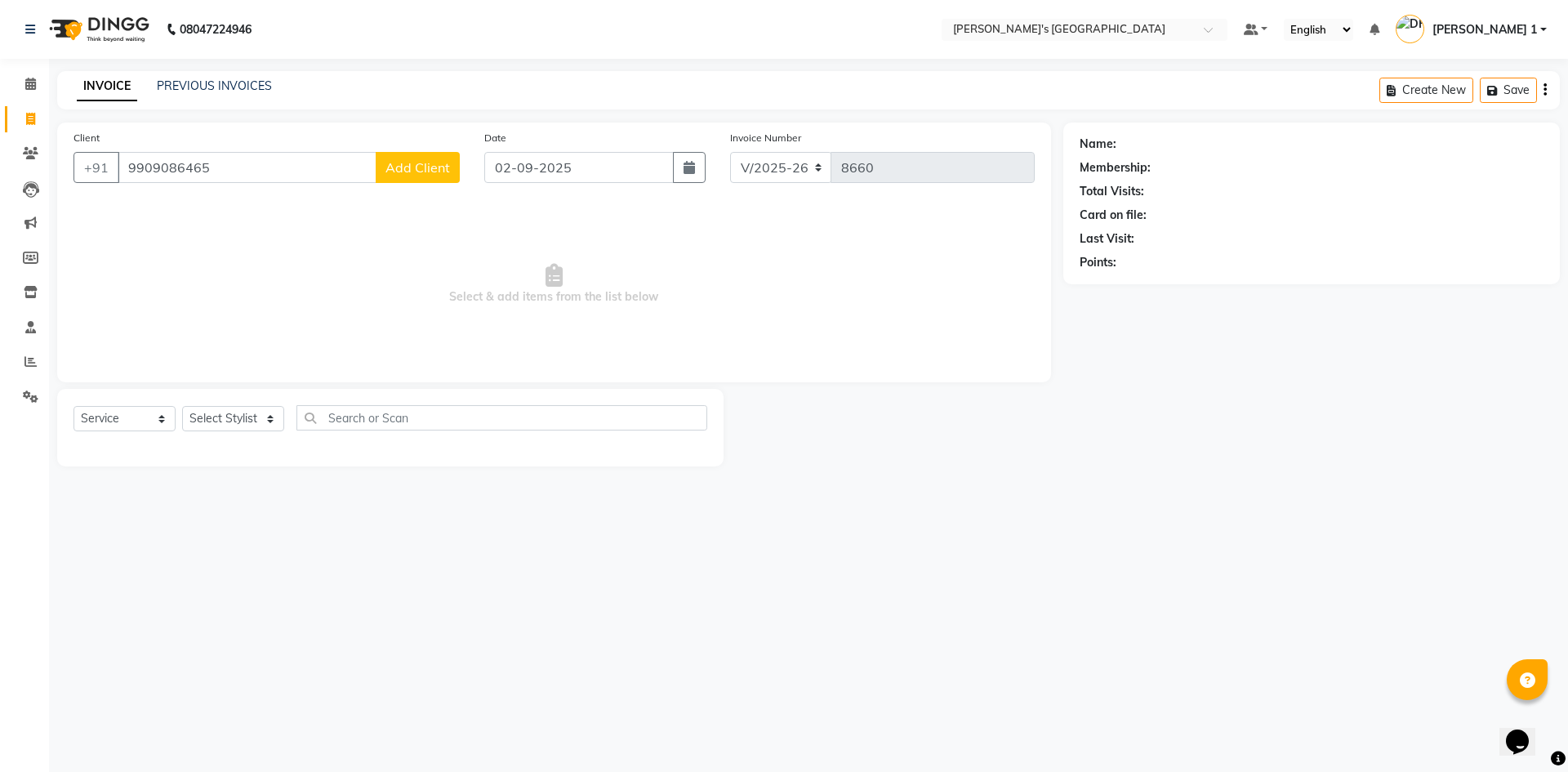
click at [439, 164] on span "Add Client" at bounding box center [417, 167] width 64 height 16
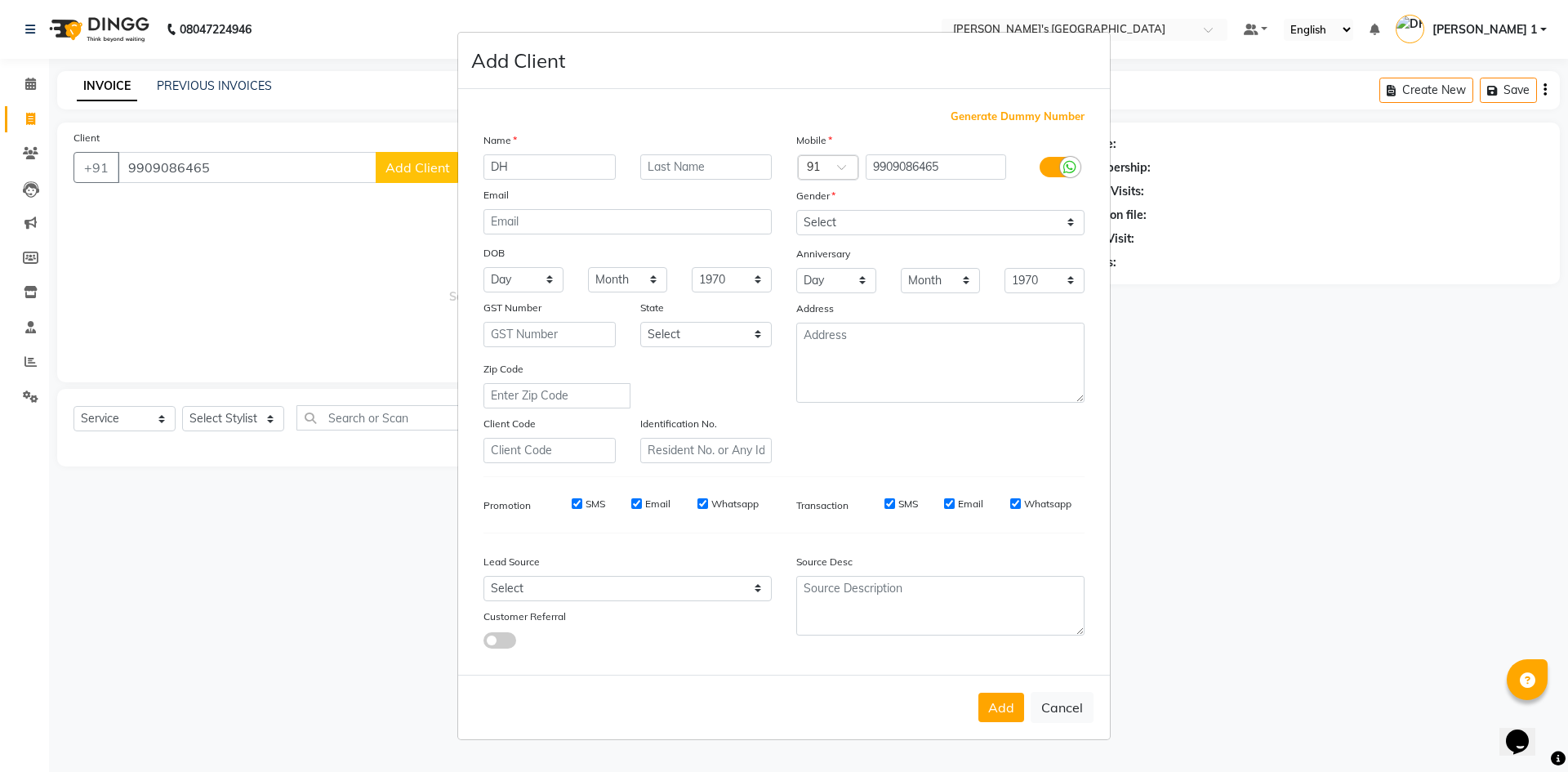
type input "D"
type input "KRUNAL"
type input "BHAI"
click at [890, 216] on select "Select Male Female Other Prefer Not To Say" at bounding box center [940, 222] width 288 height 25
select select "male"
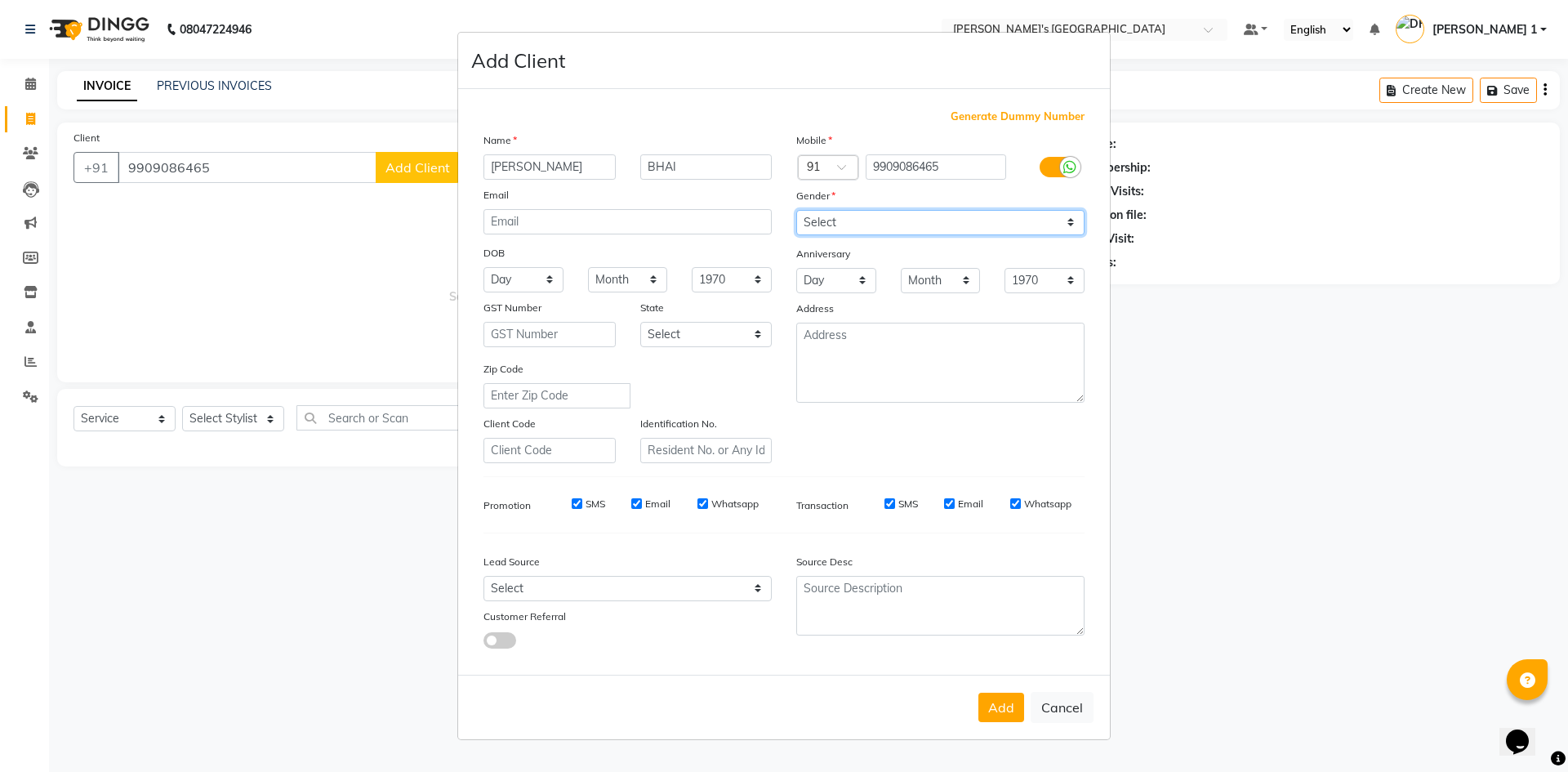
click at [796, 210] on select "Select Male Female Other Prefer Not To Say" at bounding box center [940, 222] width 288 height 25
drag, startPoint x: 1019, startPoint y: 714, endPoint x: 958, endPoint y: 709, distance: 61.2
click at [1019, 712] on button "Add" at bounding box center [1001, 707] width 46 height 30
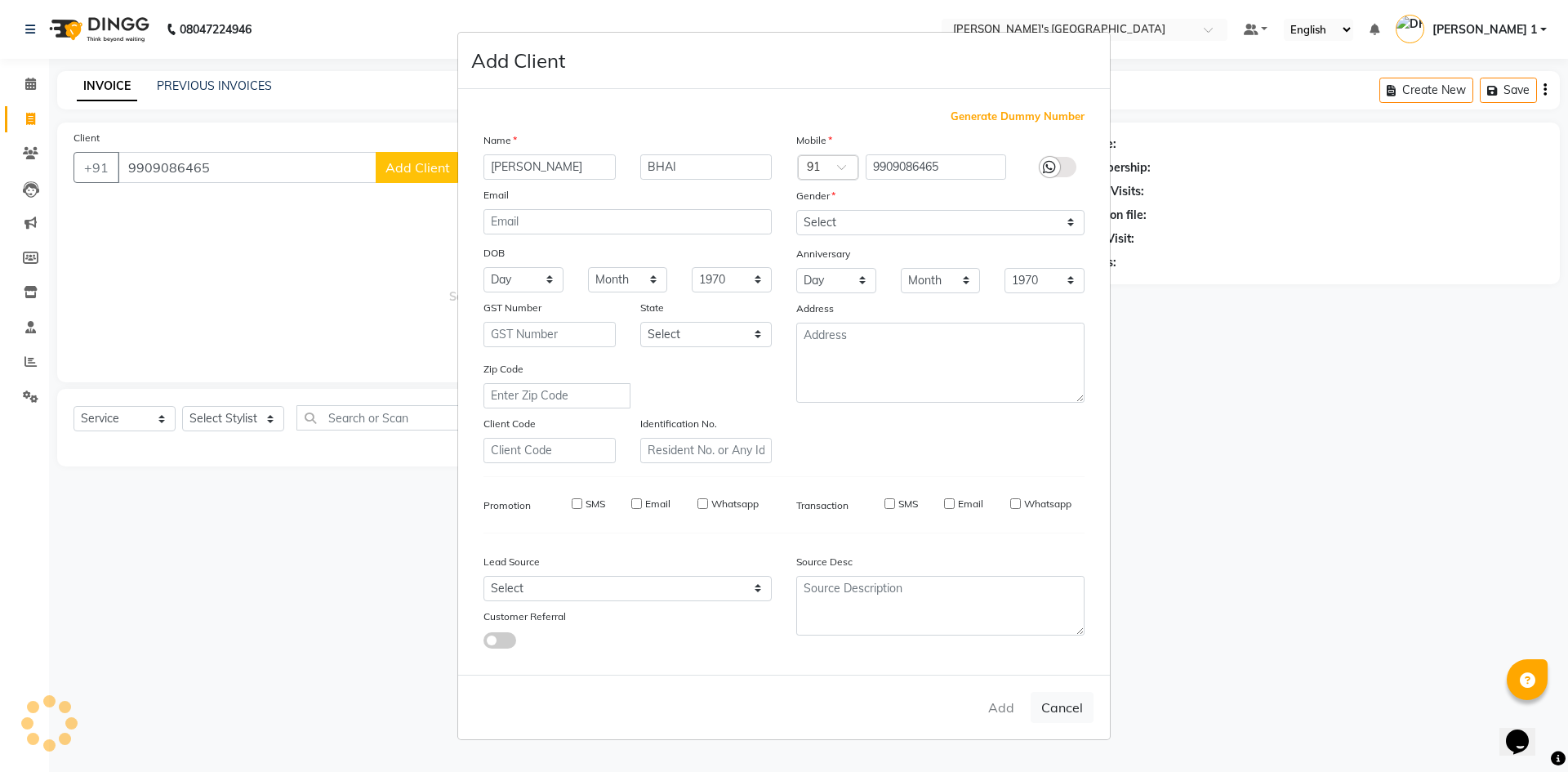
select select
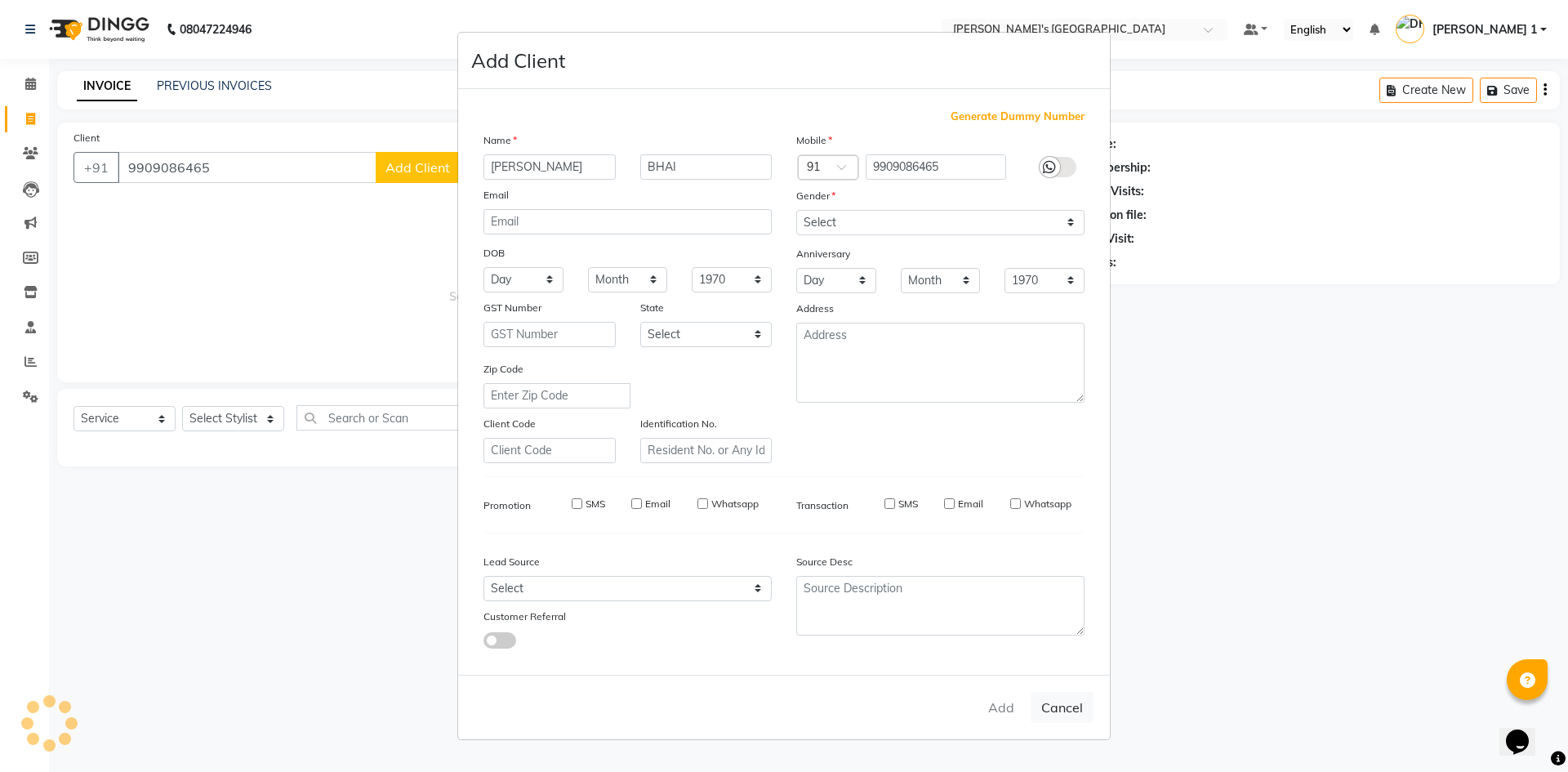
select select
checkbox input "false"
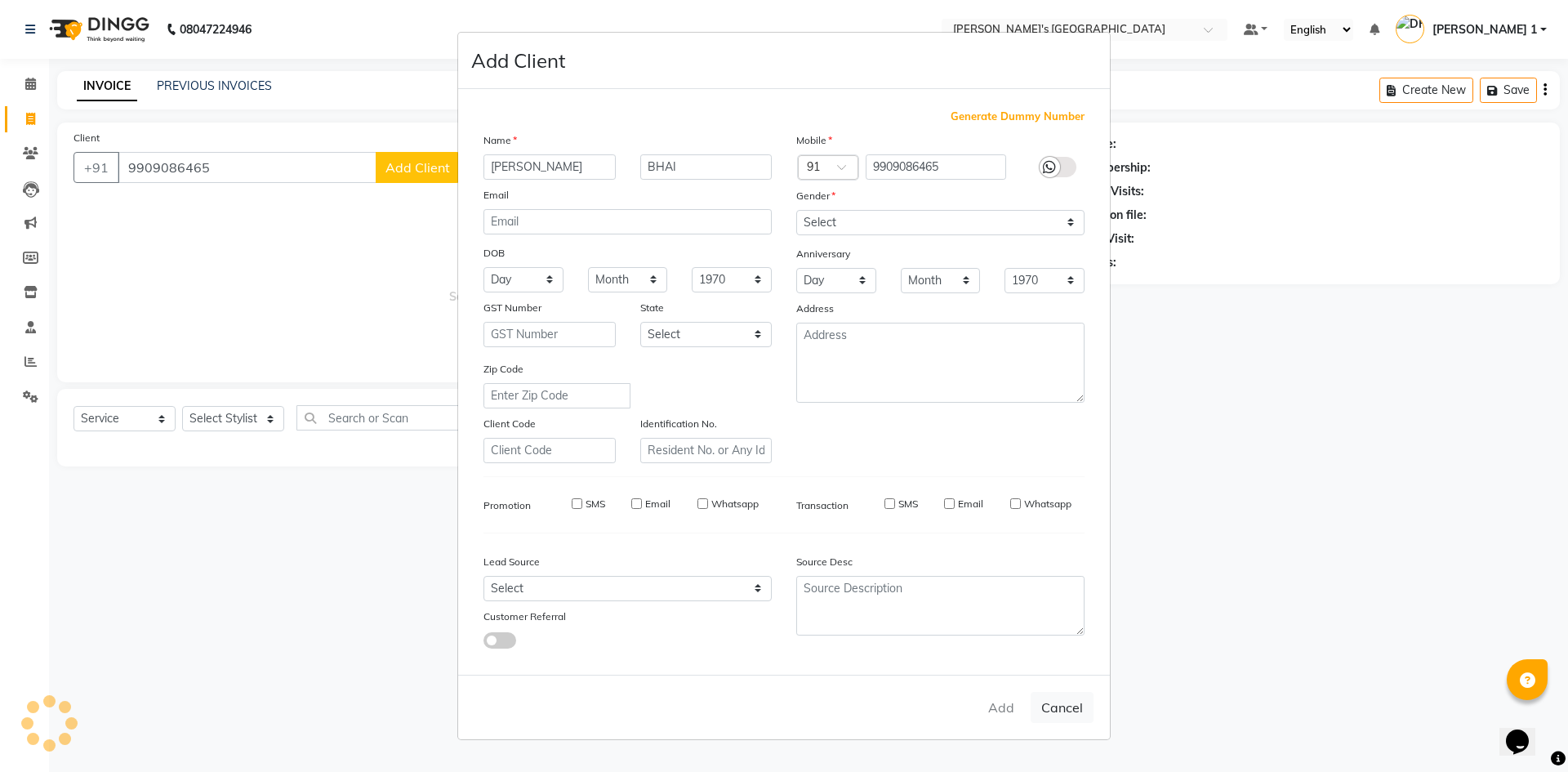
checkbox input "false"
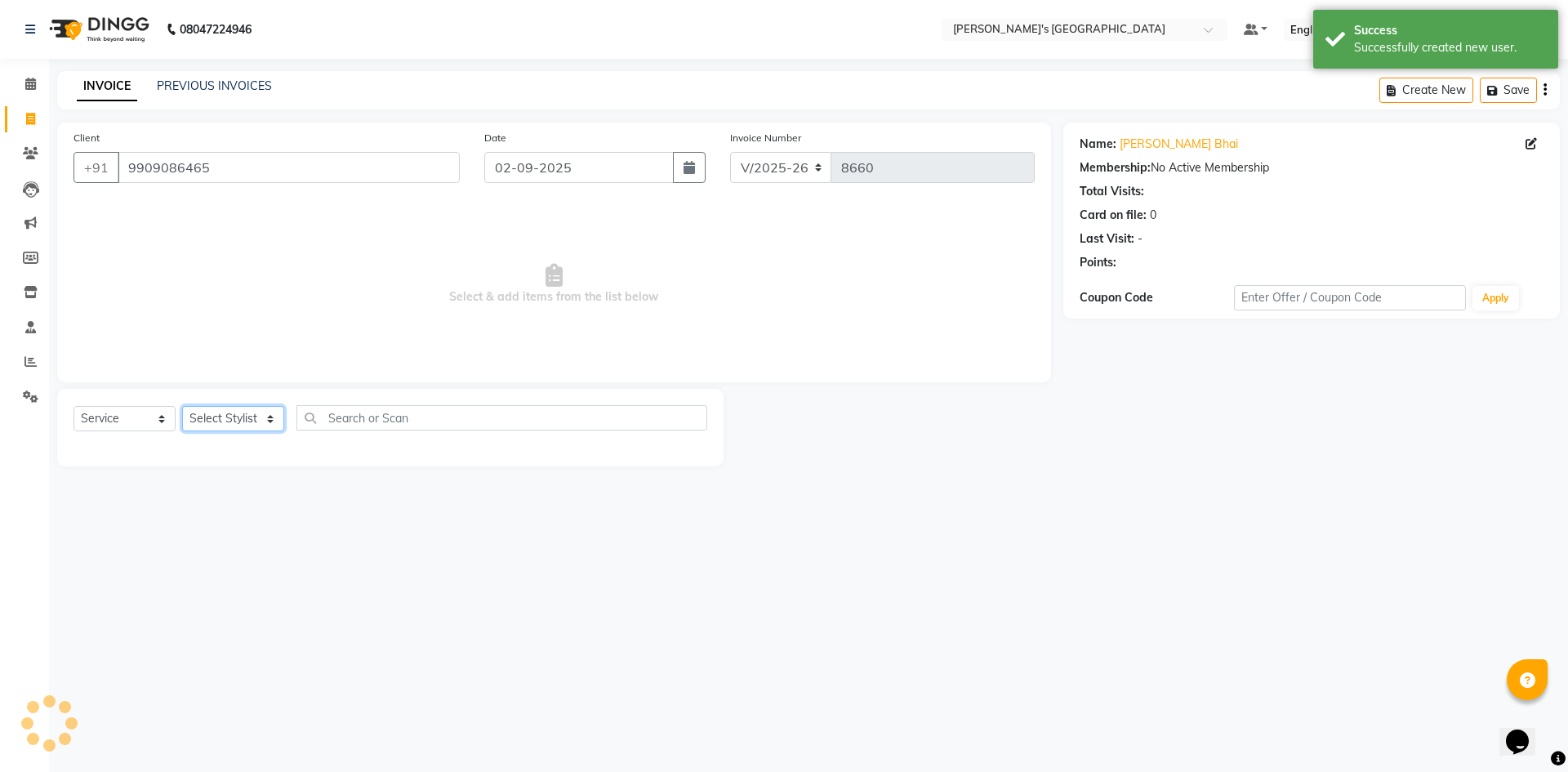
click at [219, 409] on select "Select Stylist ADARSH SOLANKI AVINASH SEN BRIJESH ZALA CHANDU SEN DHRUV DAVE DH…" at bounding box center [233, 419] width 102 height 25
select select "86840"
click at [182, 406] on select "Select Stylist ADARSH SOLANKI AVINASH SEN BRIJESH ZALA CHANDU SEN DHRUV DAVE DH…" at bounding box center [233, 419] width 102 height 25
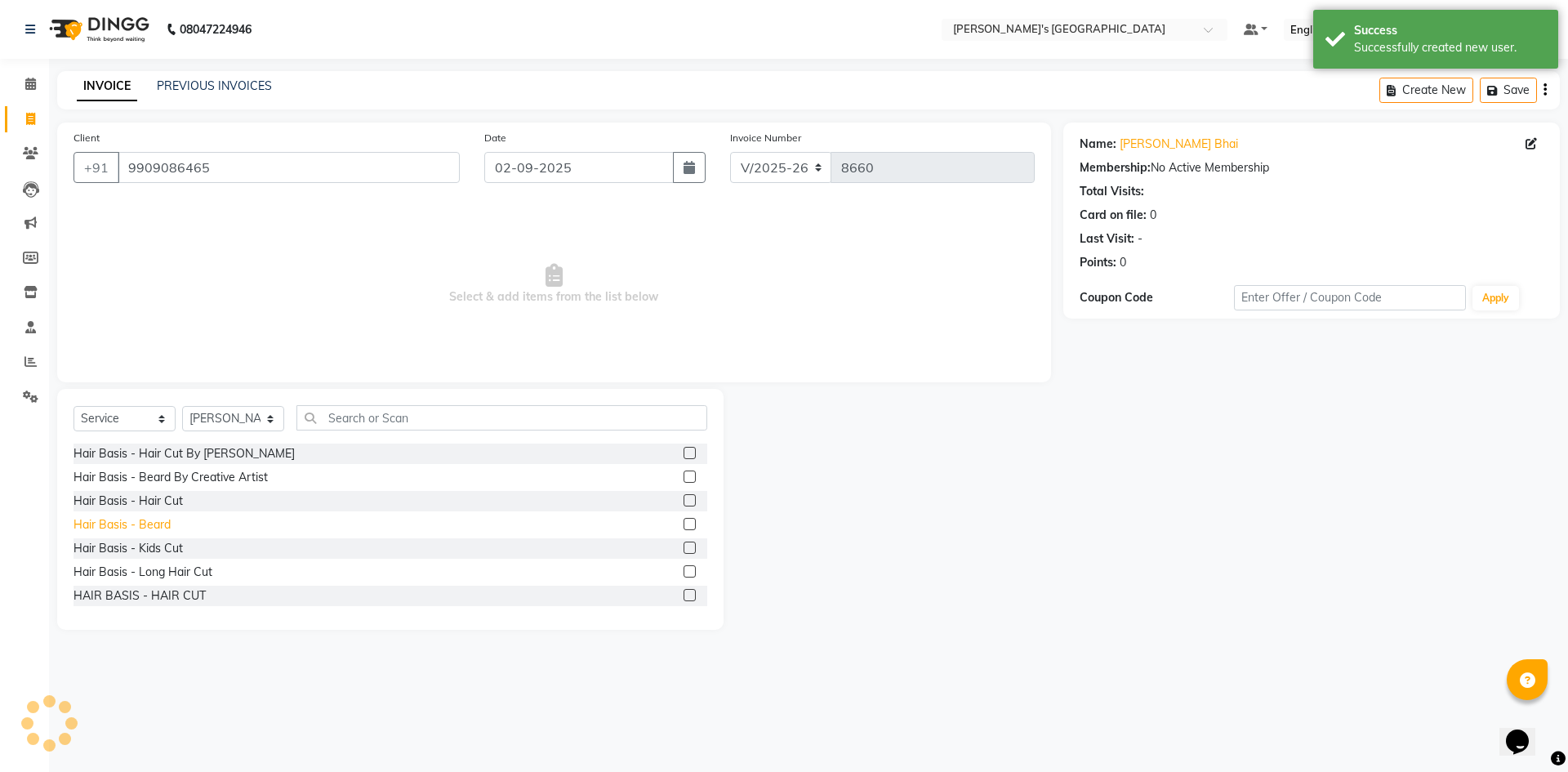
drag, startPoint x: 172, startPoint y: 497, endPoint x: 163, endPoint y: 522, distance: 26.6
click at [172, 496] on div "Hair Basis - Hair Cut" at bounding box center [128, 501] width 109 height 17
checkbox input "false"
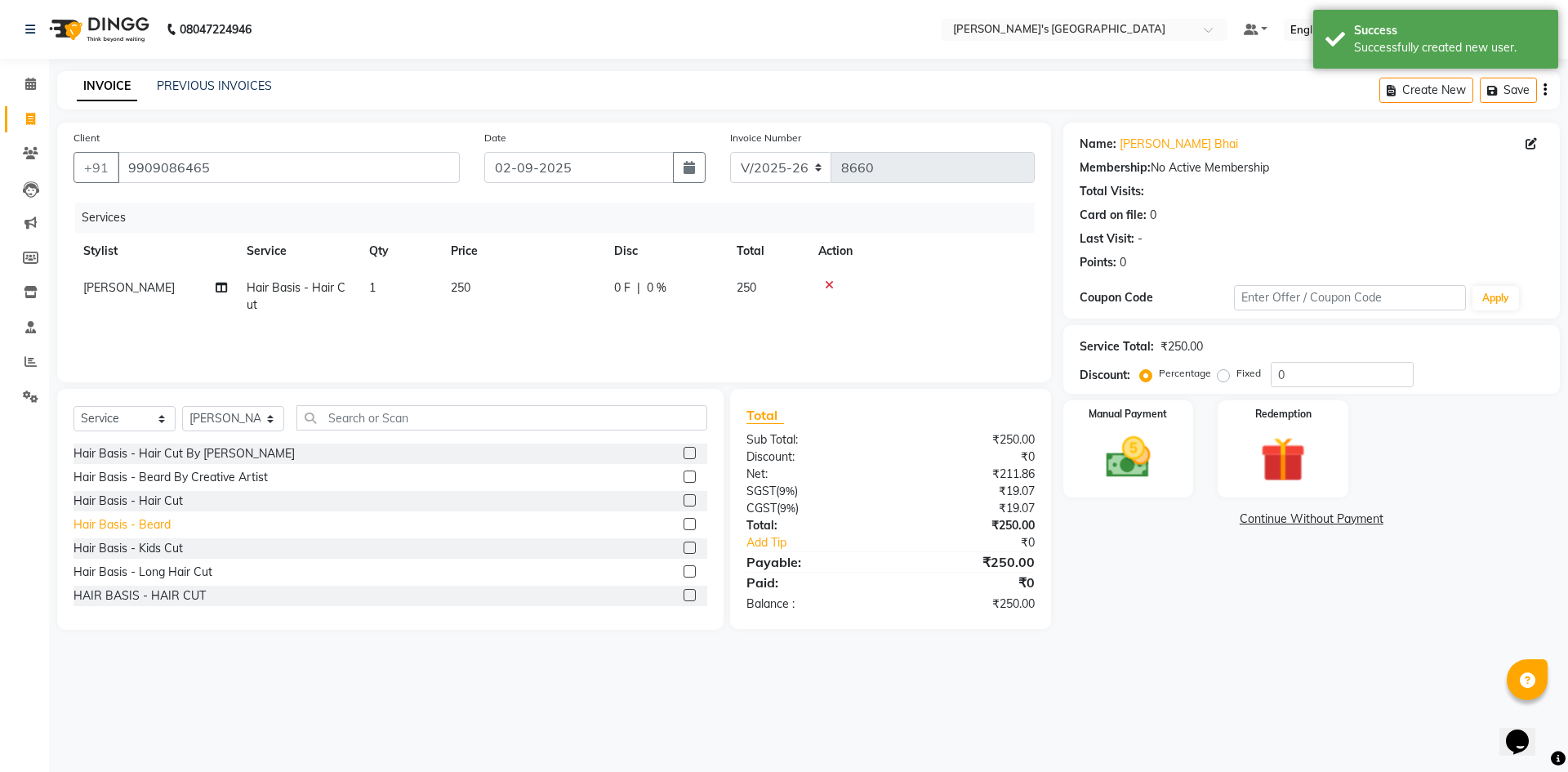
click at [163, 522] on div "Hair Basis - Beard" at bounding box center [122, 525] width 97 height 17
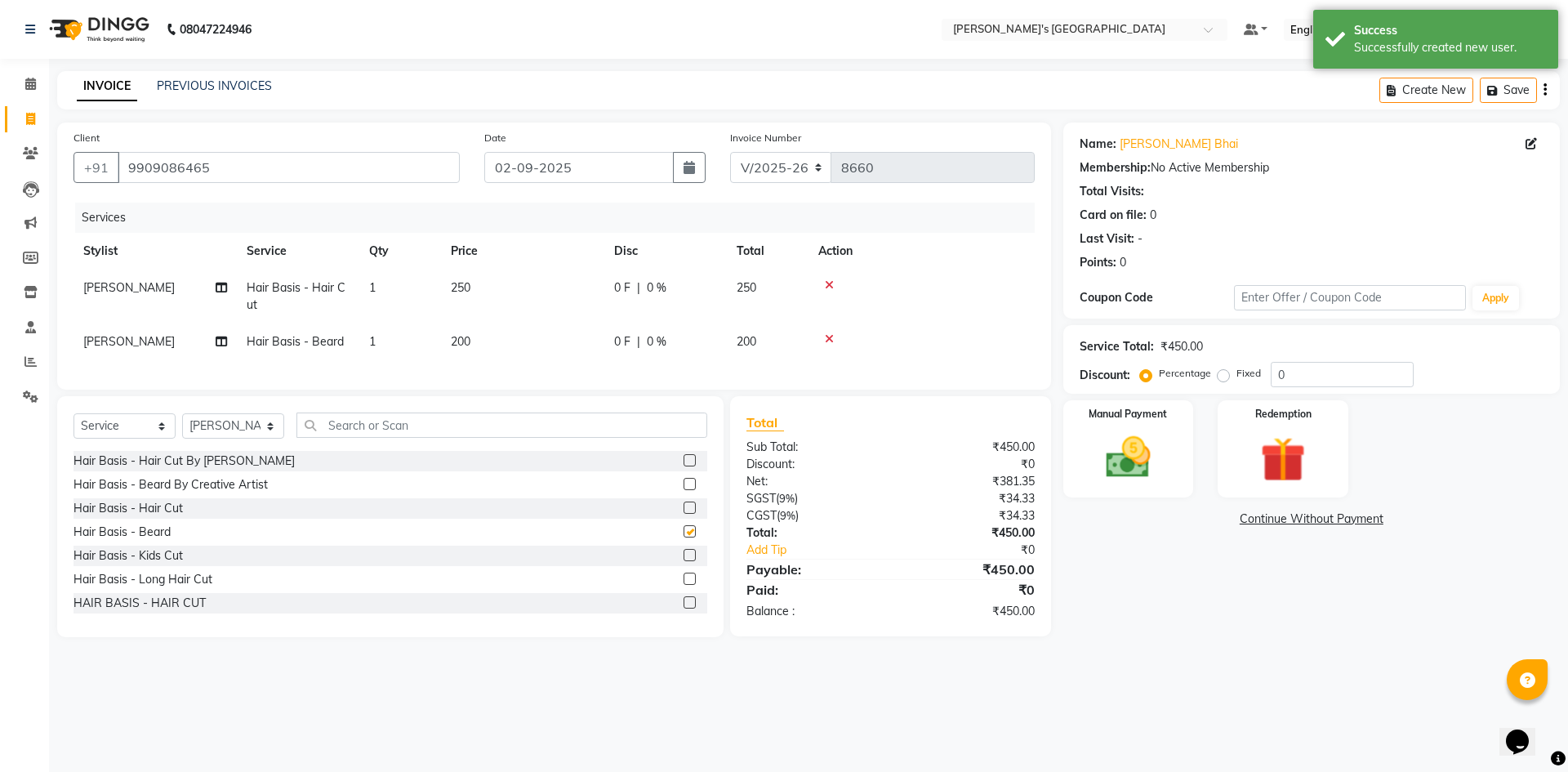
checkbox input "false"
click at [571, 272] on td "250" at bounding box center [523, 296] width 164 height 54
select select "86840"
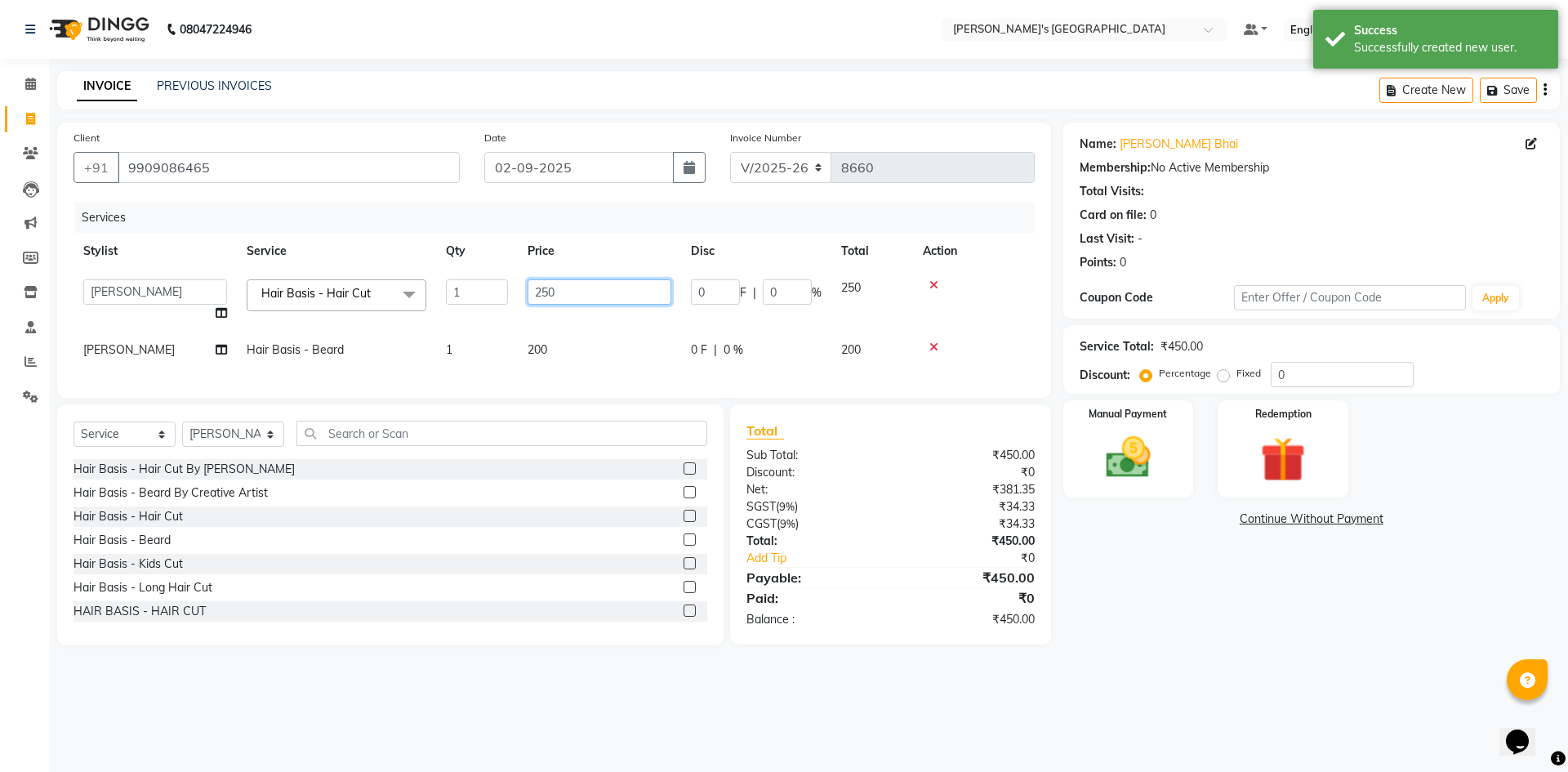
drag, startPoint x: 608, startPoint y: 284, endPoint x: 183, endPoint y: 359, distance: 431.6
click at [245, 314] on tr "ADARSH SOLANKI AVINASH SEN BRIJESH ZALA CHANDU SEN DHRUV DAVE DHRUV DAVE 1 GOUR…" at bounding box center [554, 300] width 961 height 62
type input "150"
drag, startPoint x: 569, startPoint y: 357, endPoint x: 575, endPoint y: 348, distance: 10.8
click at [569, 356] on td "200" at bounding box center [599, 350] width 164 height 36
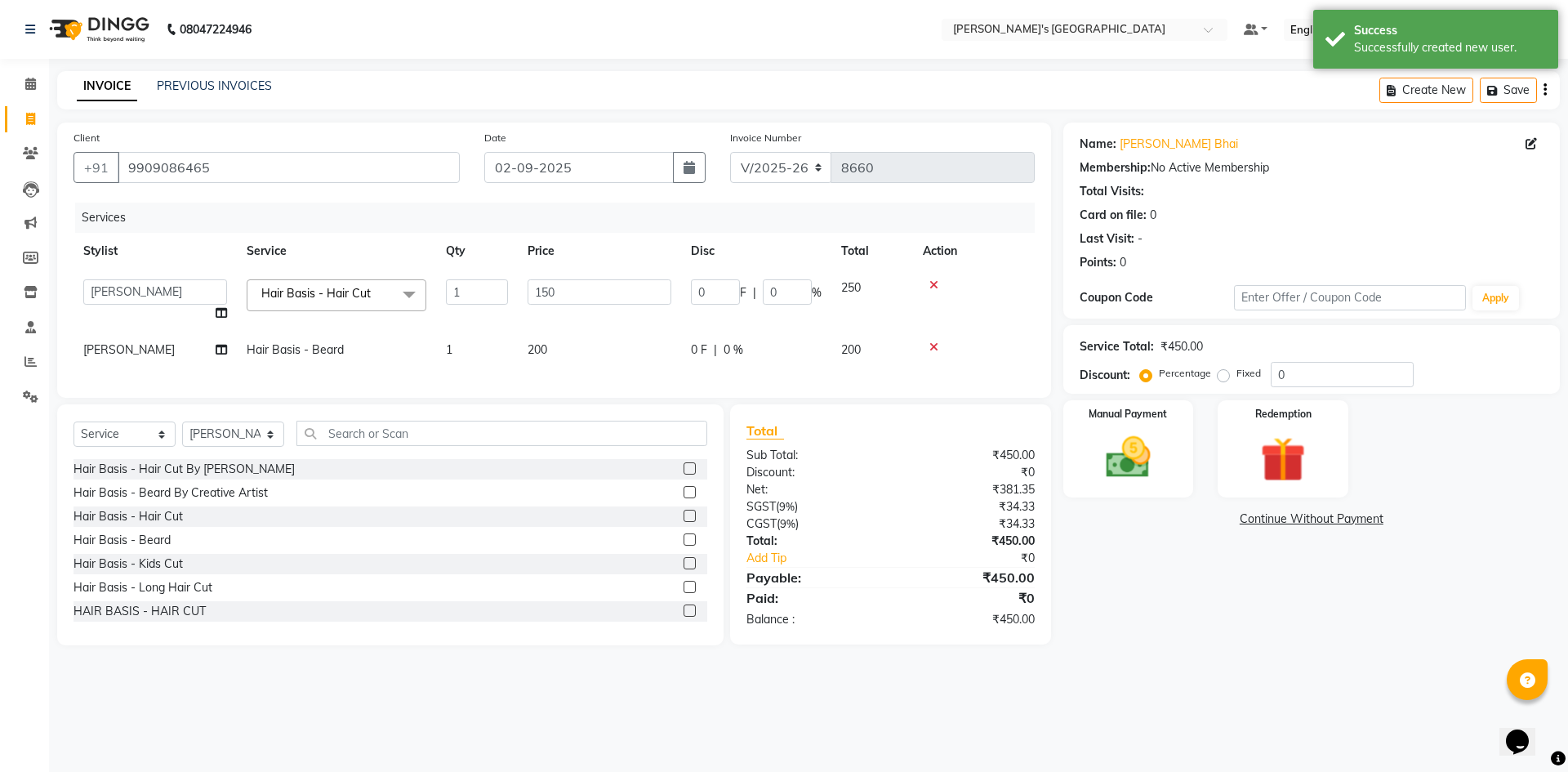
select select "86840"
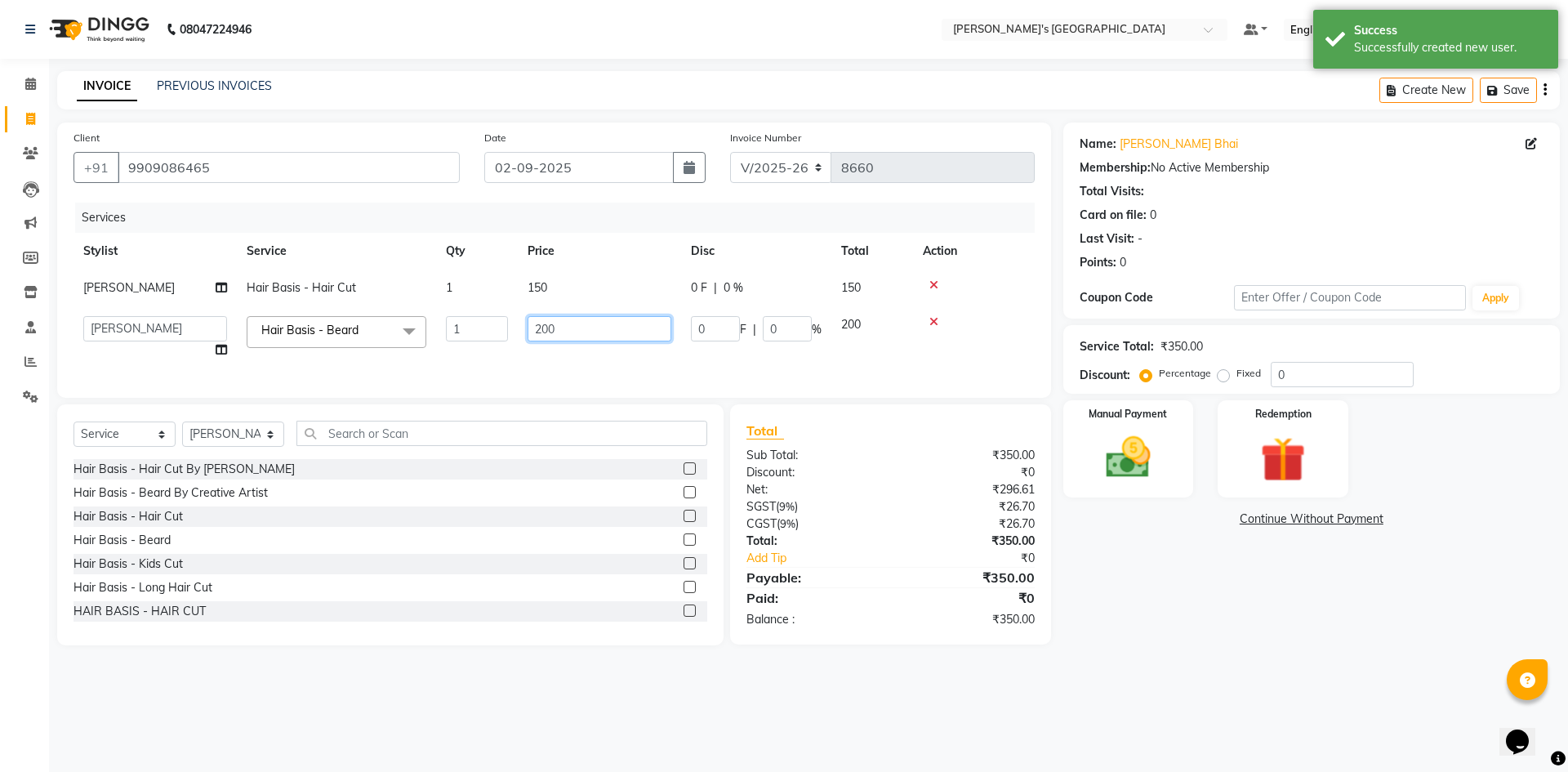
drag, startPoint x: 598, startPoint y: 330, endPoint x: 201, endPoint y: 351, distance: 397.6
click at [206, 352] on tr "ADARSH SOLANKI AVINASH SEN BRIJESH ZALA CHANDU SEN DHRUV DAVE DHRUV DAVE 1 GOUR…" at bounding box center [554, 337] width 961 height 62
type input "150"
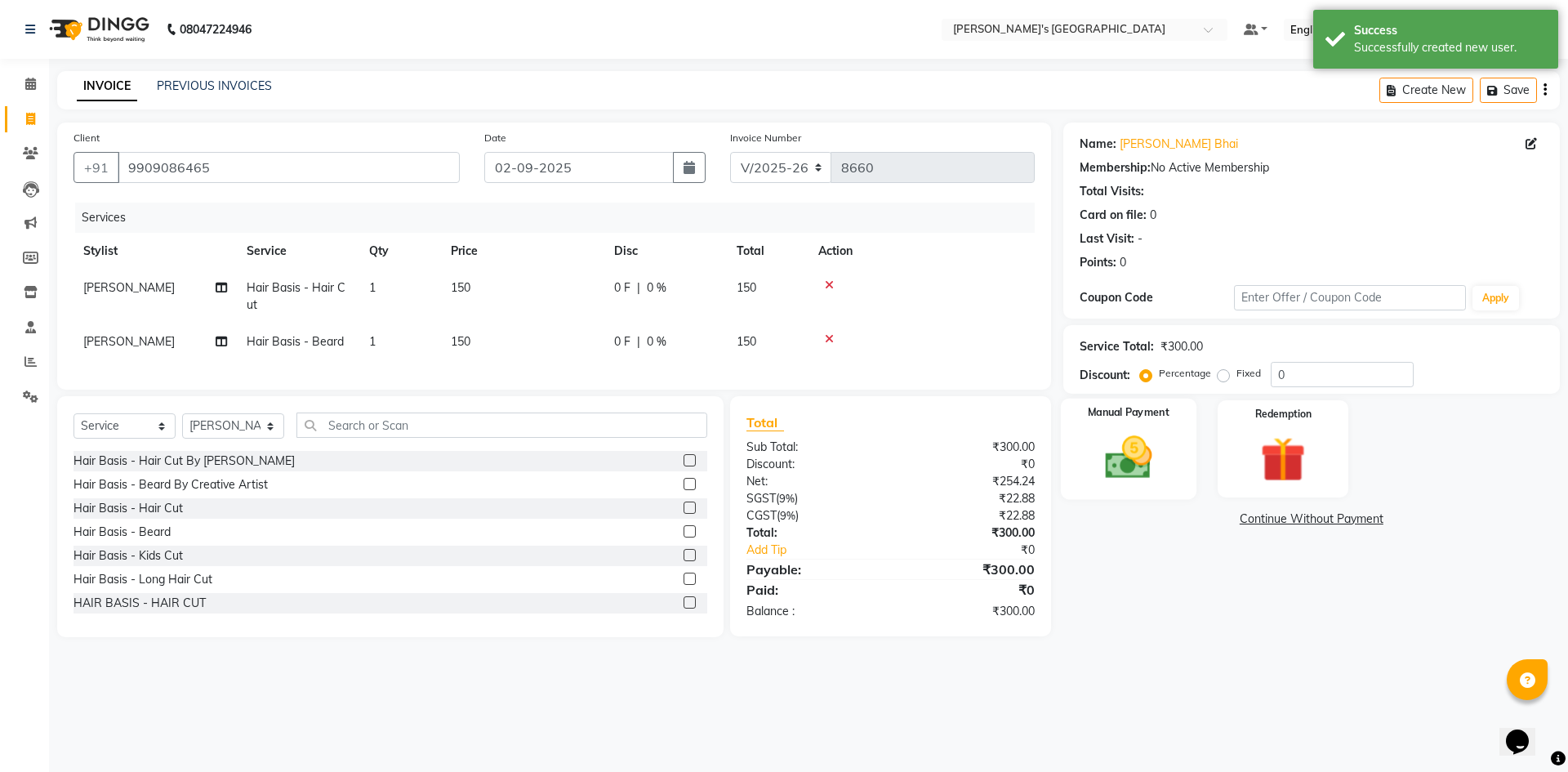
drag, startPoint x: 1152, startPoint y: 452, endPoint x: 1185, endPoint y: 497, distance: 55.8
click at [1153, 450] on img at bounding box center [1128, 457] width 76 height 54
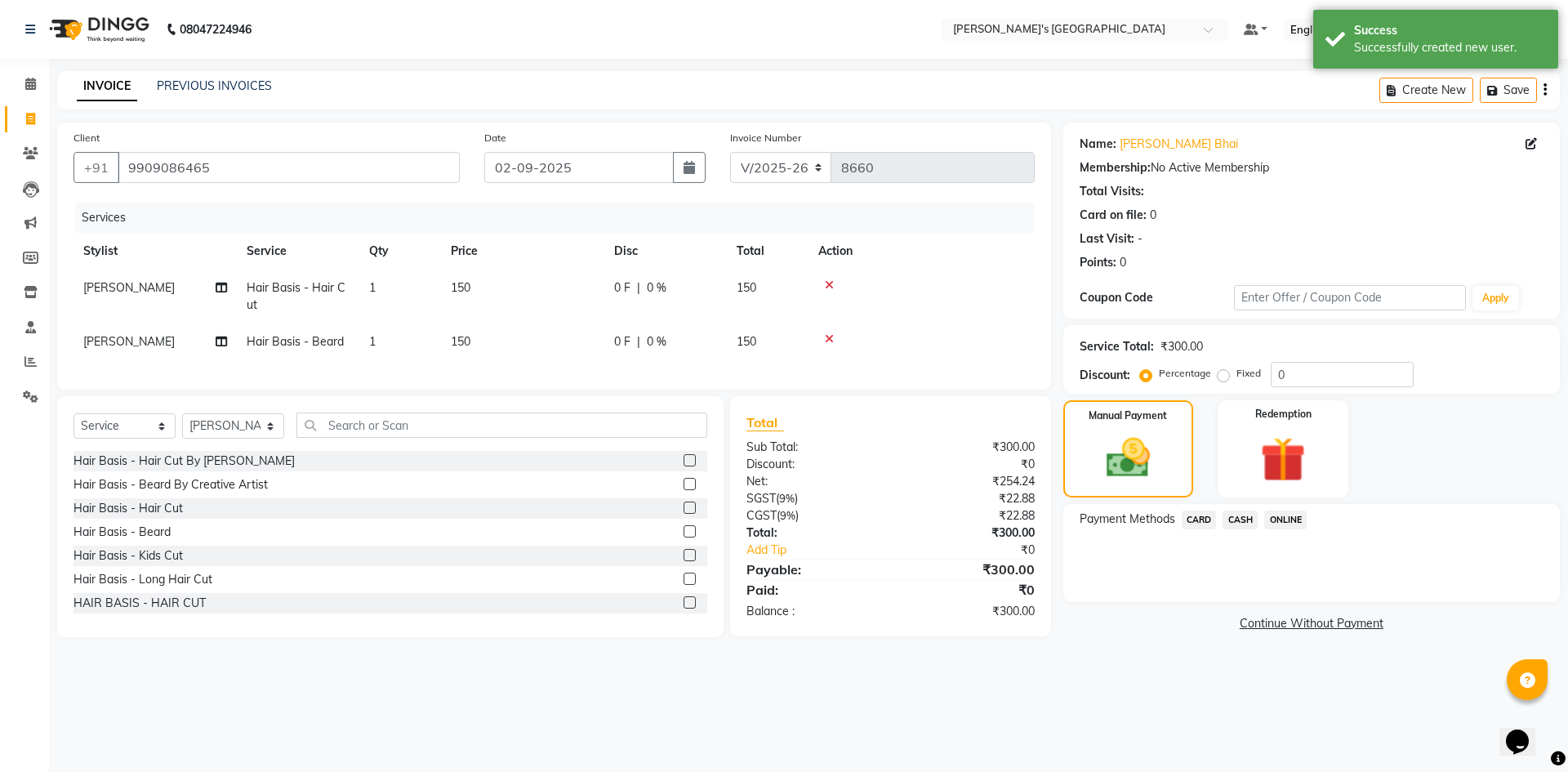
click at [1241, 511] on span "CASH" at bounding box center [1240, 520] width 35 height 19
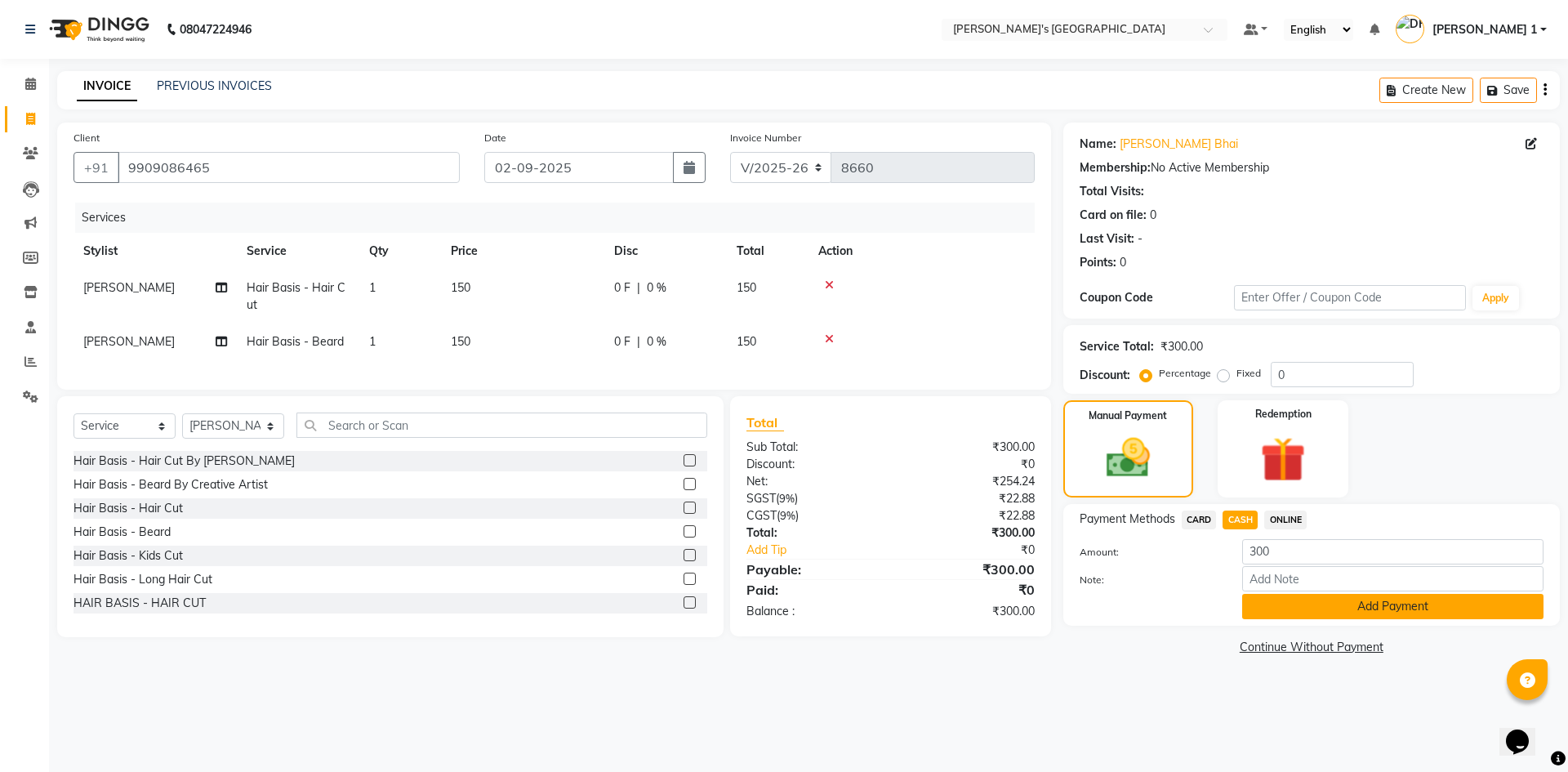
click at [1267, 614] on button "Add Payment" at bounding box center [1392, 606] width 302 height 25
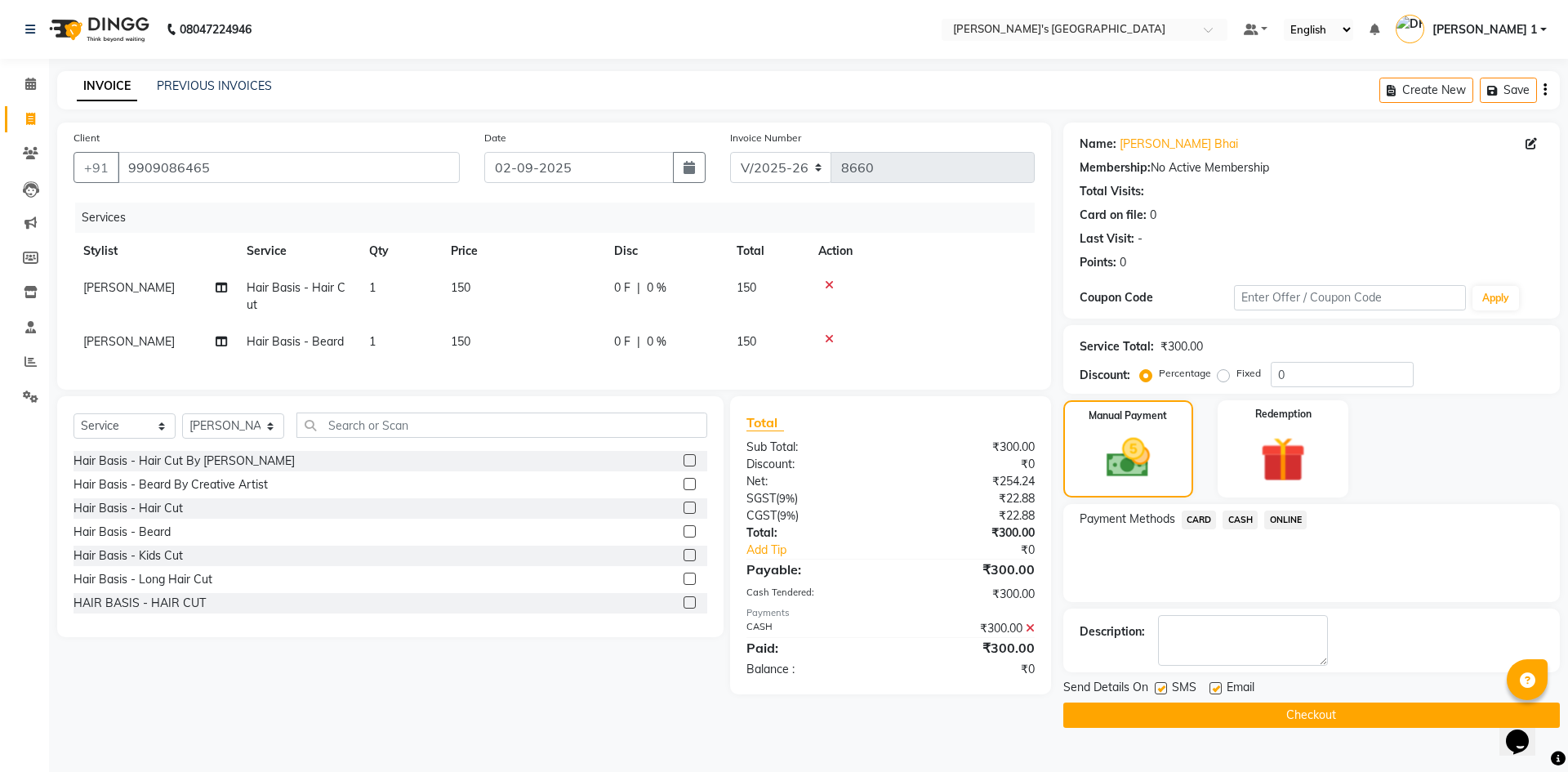
drag, startPoint x: 1214, startPoint y: 686, endPoint x: 1183, endPoint y: 691, distance: 31.4
click at [1214, 686] on label at bounding box center [1215, 688] width 12 height 12
click at [1214, 686] on input "checkbox" at bounding box center [1214, 689] width 11 height 11
checkbox input "false"
click at [1162, 689] on label at bounding box center [1160, 688] width 12 height 12
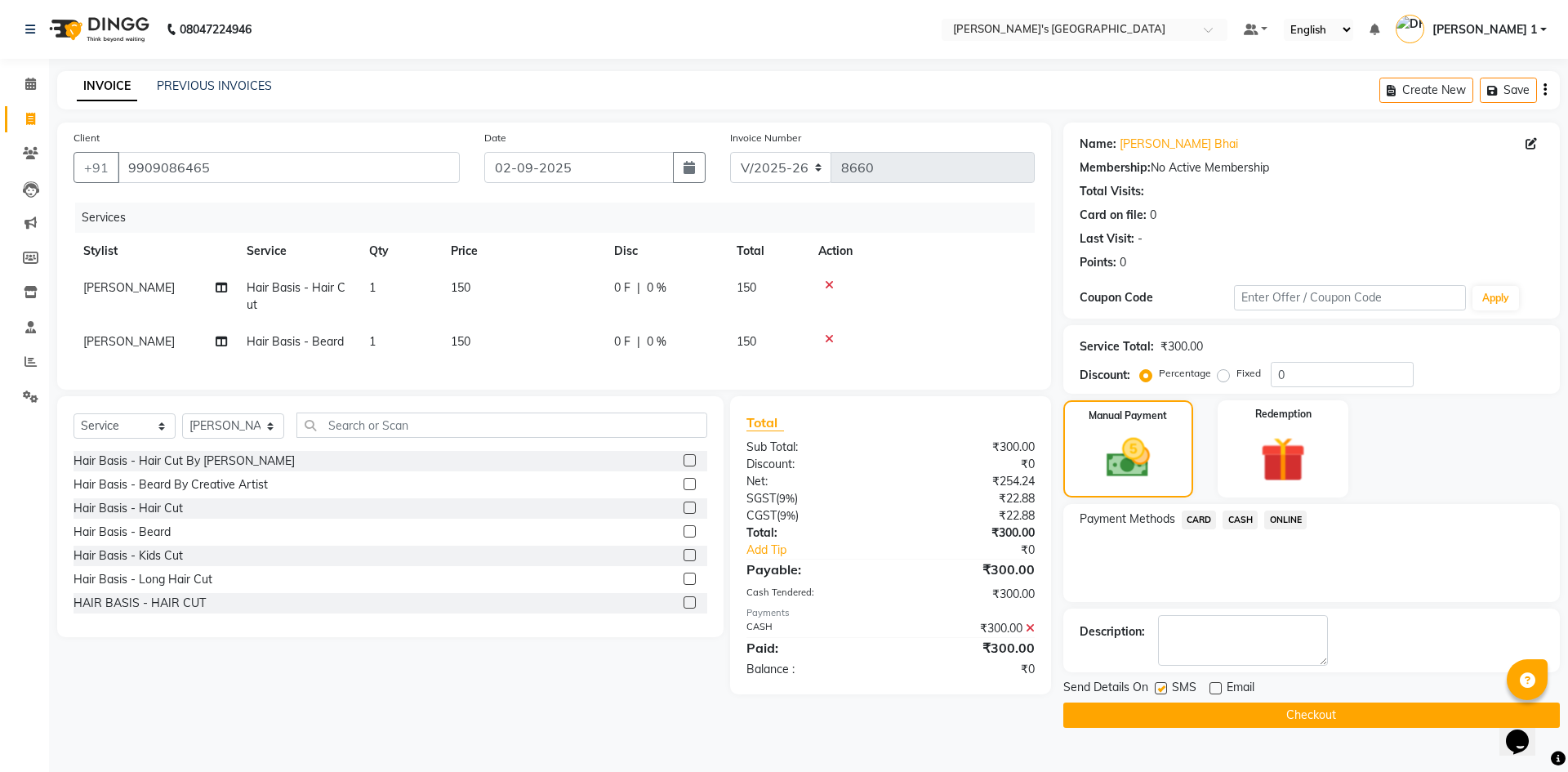
click at [1162, 689] on input "checkbox" at bounding box center [1159, 689] width 11 height 11
checkbox input "false"
click at [1301, 725] on button "Checkout" at bounding box center [1310, 715] width 497 height 25
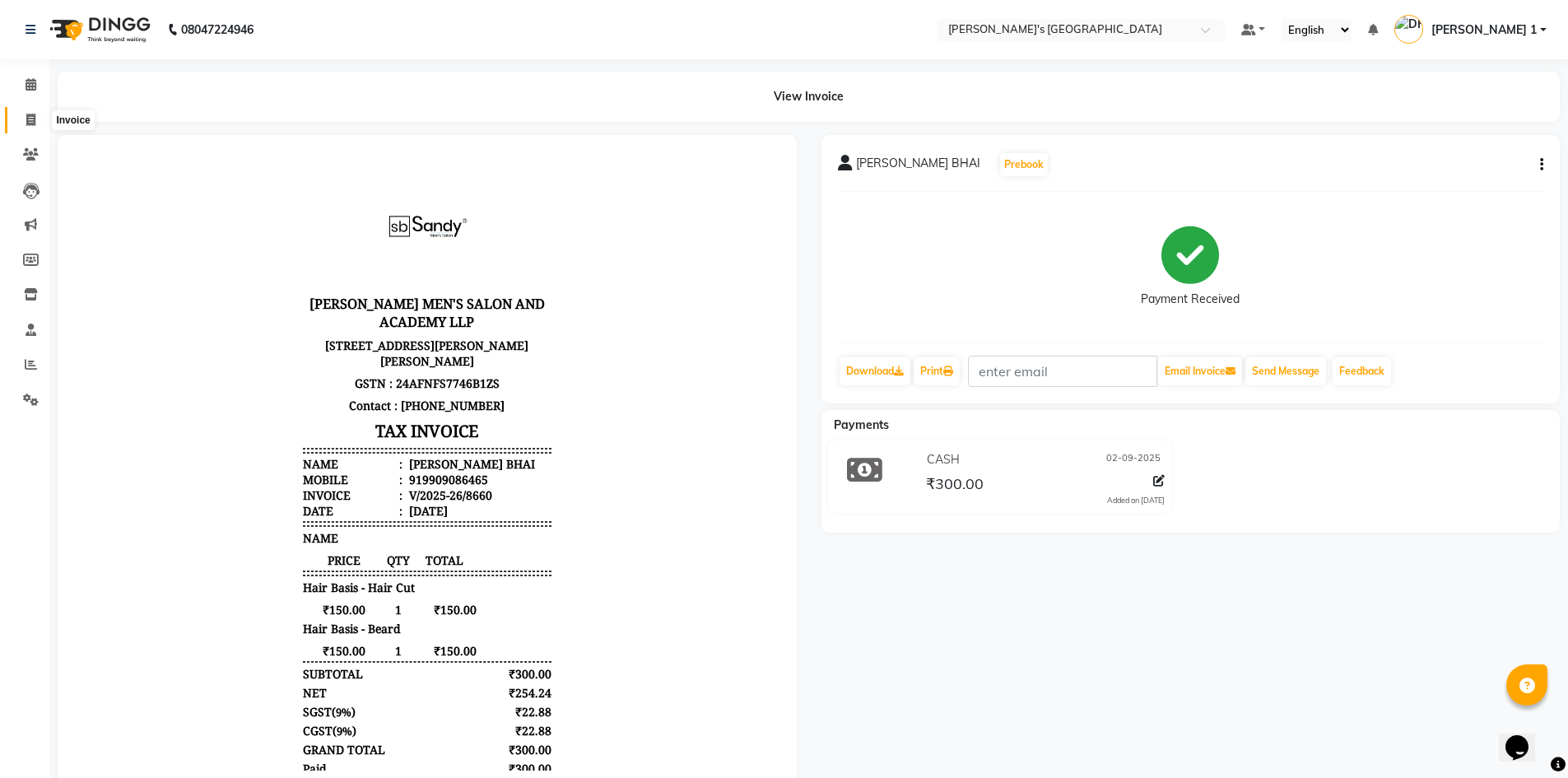
drag, startPoint x: 40, startPoint y: 120, endPoint x: 56, endPoint y: 128, distance: 17.9
click at [40, 120] on span at bounding box center [31, 121] width 29 height 19
select select "service"
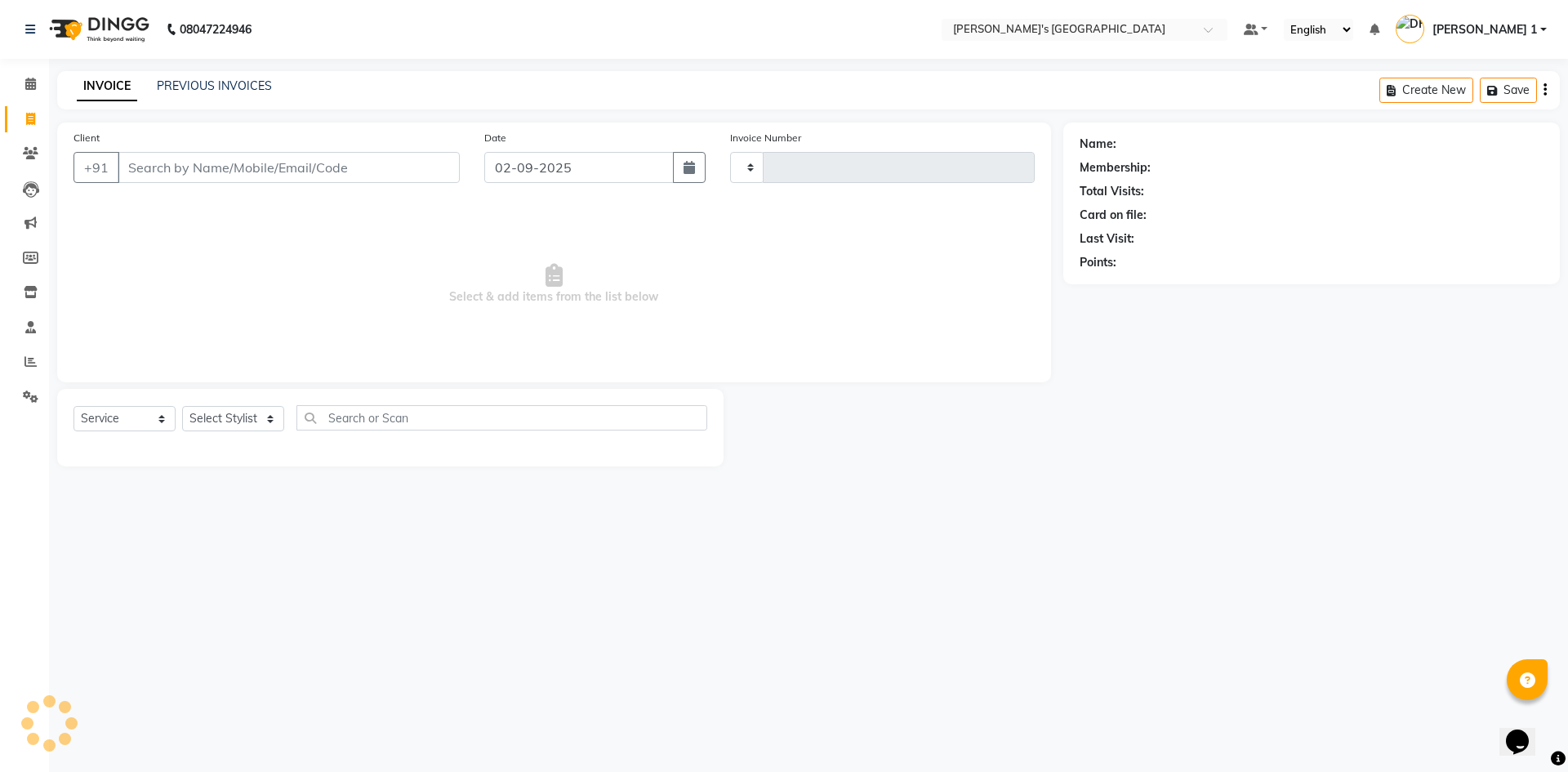
type input "8661"
select select "6233"
click at [245, 167] on input "Client" at bounding box center [288, 168] width 342 height 31
type input "7046467900"
click at [408, 168] on span "Add Client" at bounding box center [417, 167] width 64 height 16
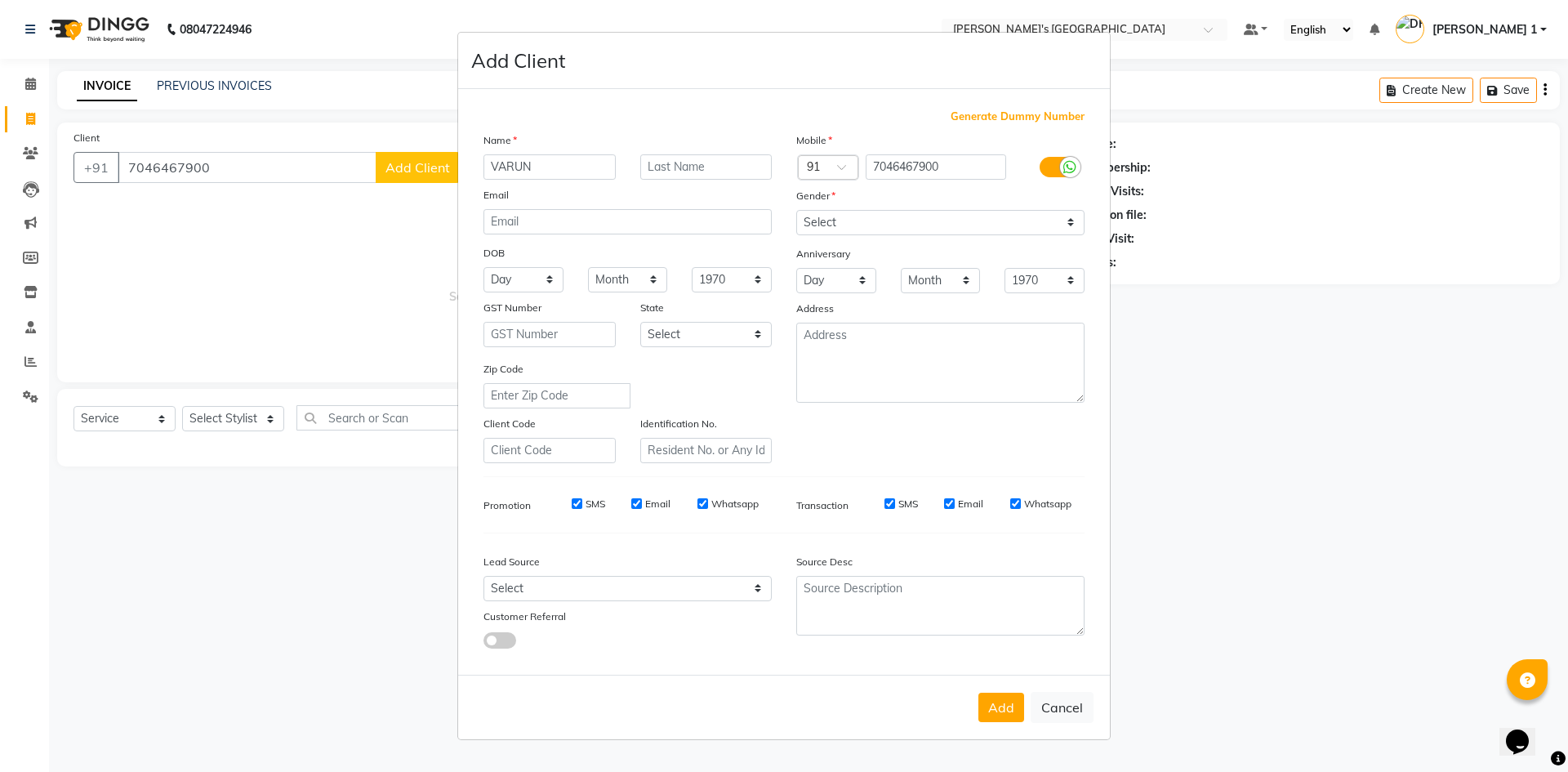
type input "VARUN"
type input "BHAI"
click at [873, 223] on select "Select Male Female Other Prefer Not To Say" at bounding box center [940, 222] width 288 height 25
drag, startPoint x: 873, startPoint y: 223, endPoint x: 876, endPoint y: 241, distance: 18.2
click at [873, 223] on select "Select Male Female Other Prefer Not To Say" at bounding box center [940, 222] width 288 height 25
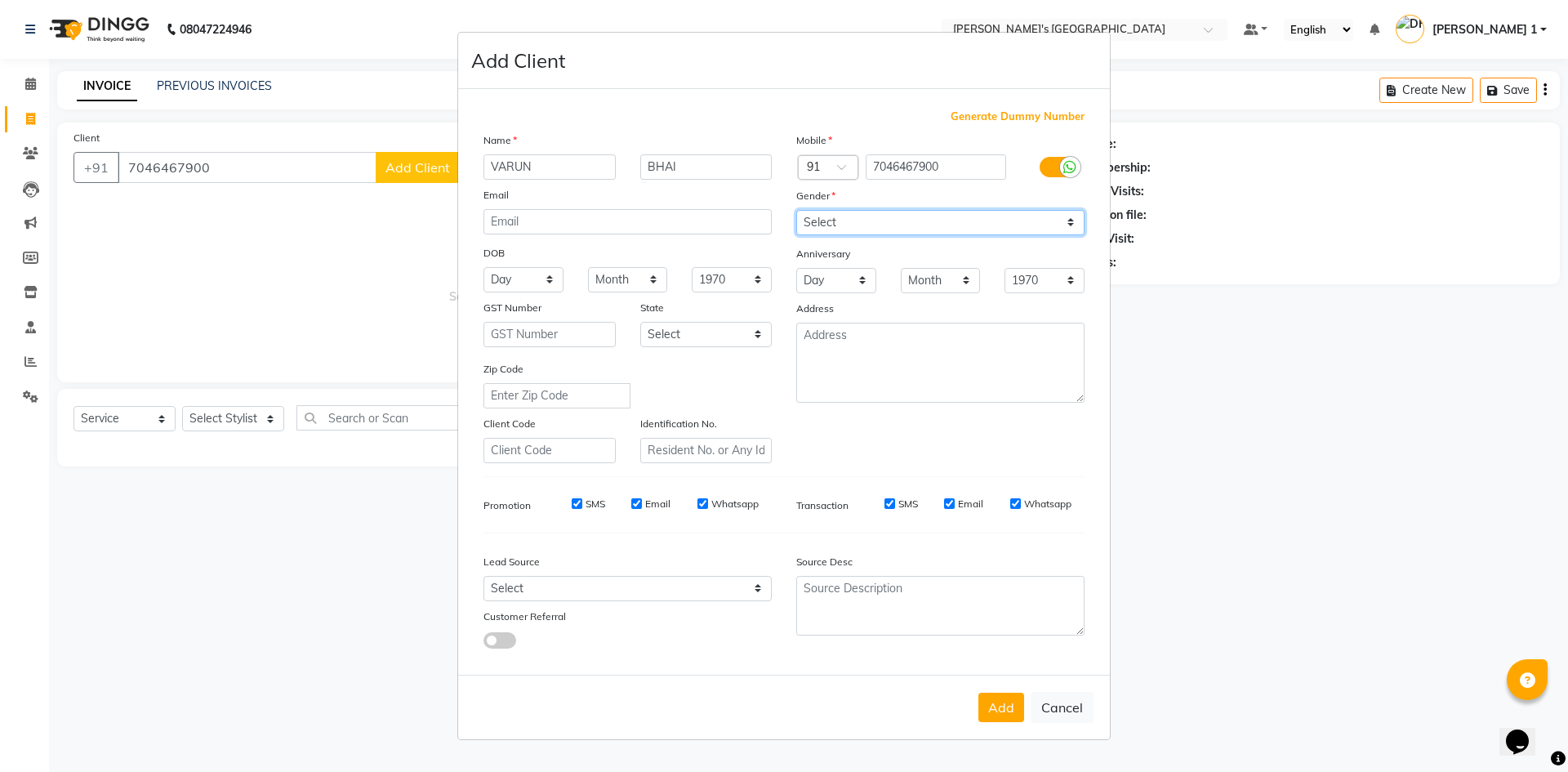
click at [881, 226] on select "Select Male Female Other Prefer Not To Say" at bounding box center [940, 222] width 288 height 25
select select "male"
click at [796, 210] on select "Select Male Female Other Prefer Not To Say" at bounding box center [940, 222] width 288 height 25
click at [997, 703] on button "Add" at bounding box center [1001, 707] width 46 height 30
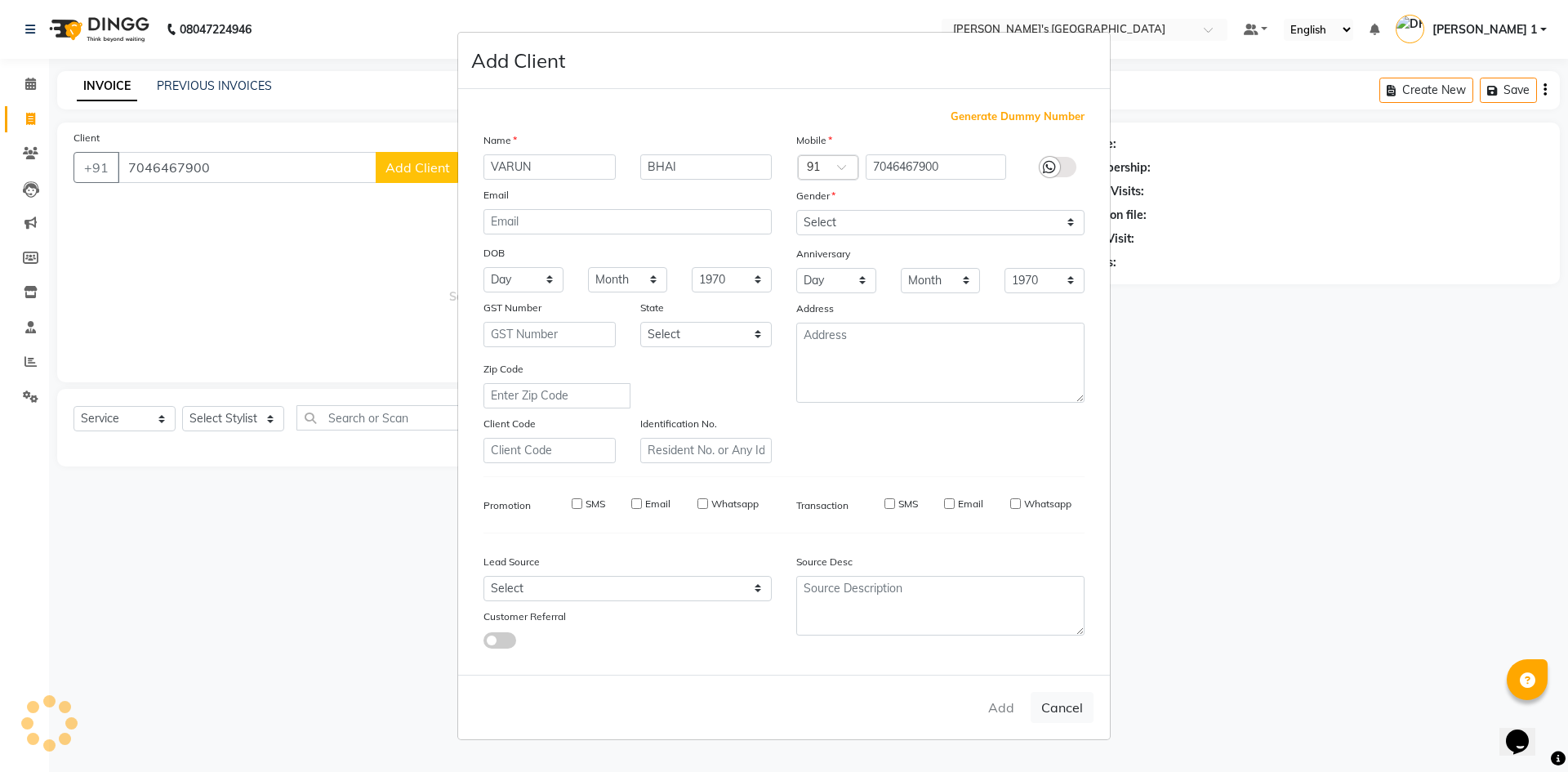
select select
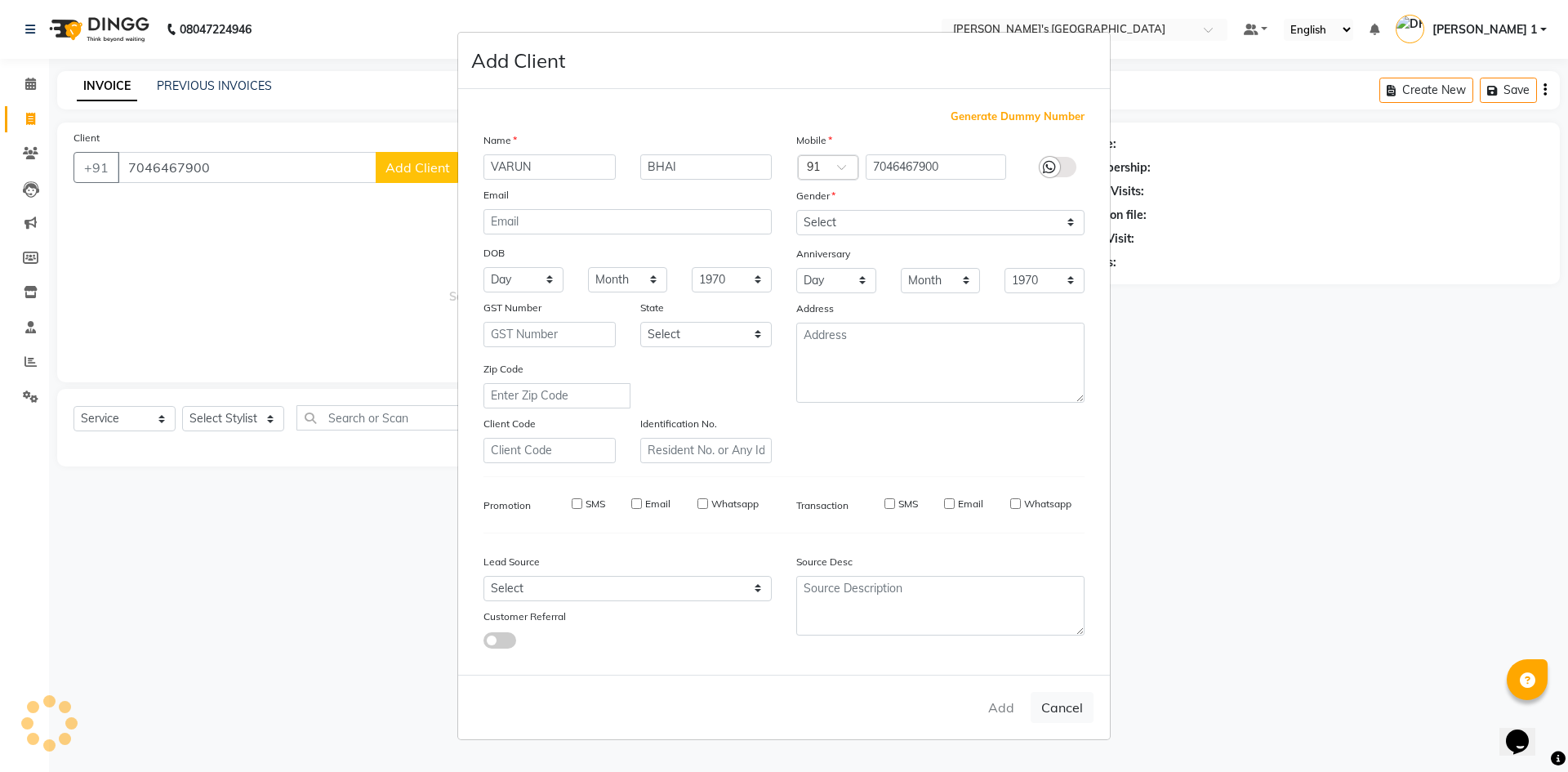
select select
checkbox input "false"
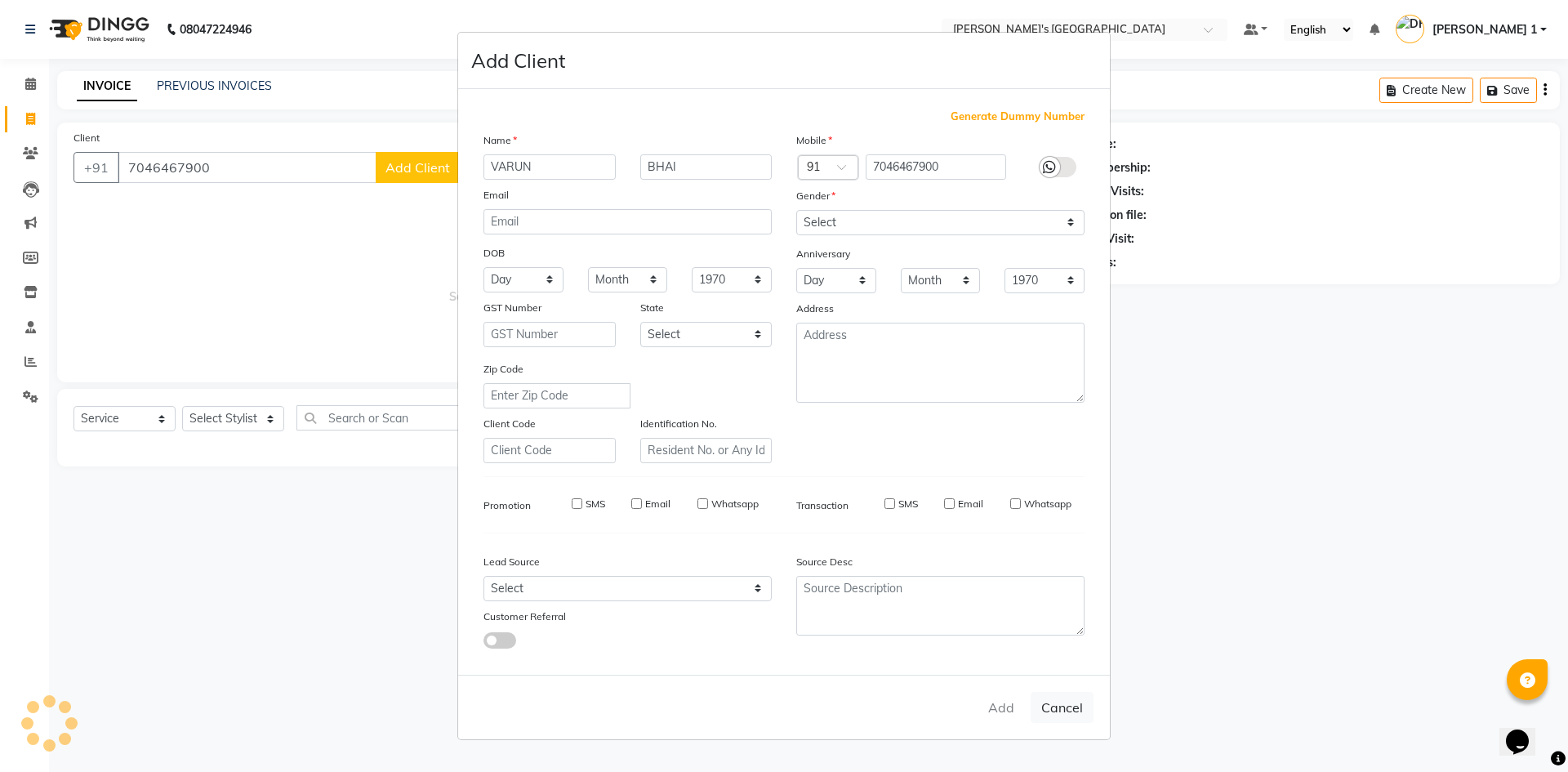
checkbox input "false"
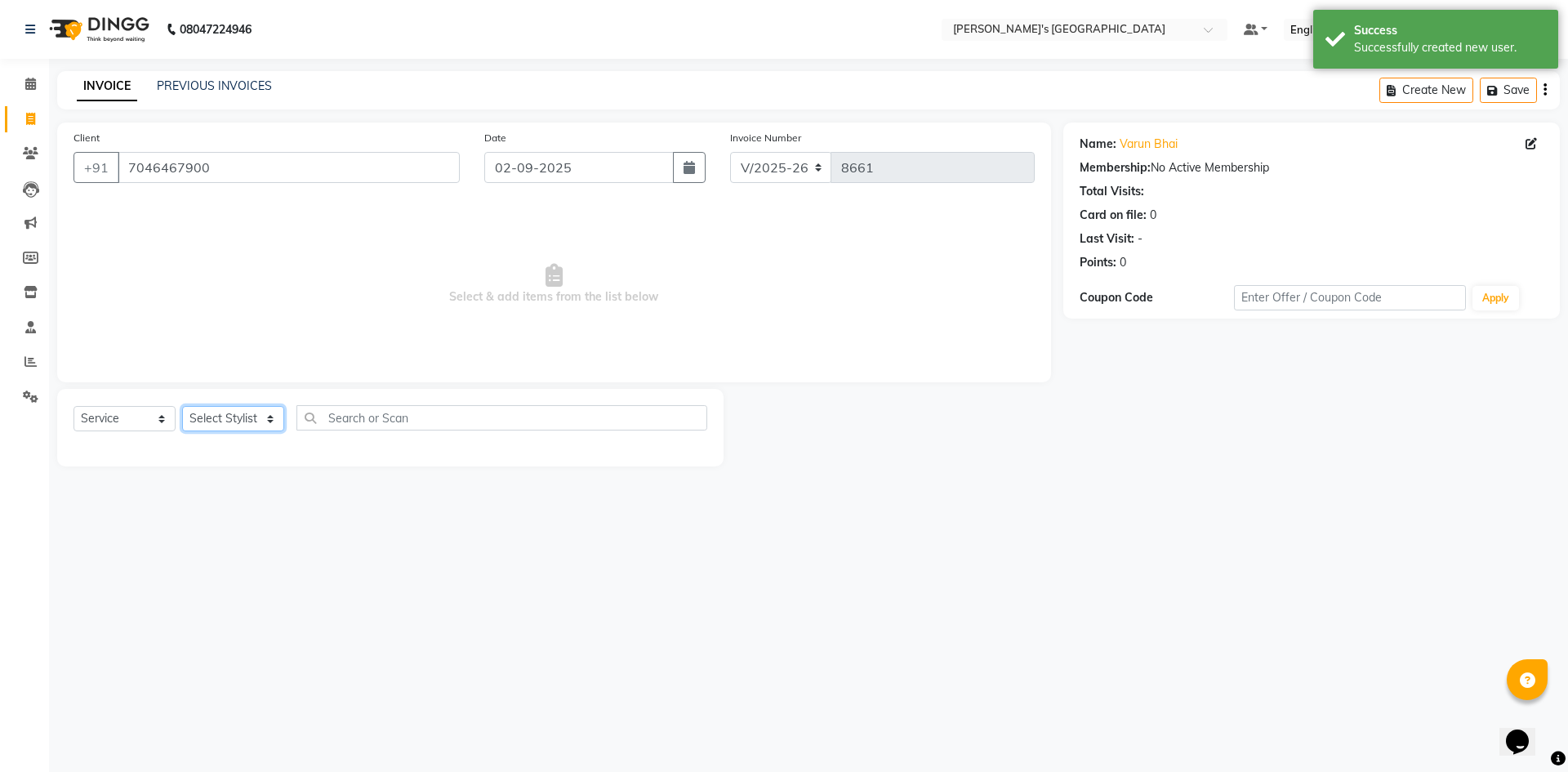
click at [224, 426] on select "Select Stylist ADARSH SOLANKI AVINASH SEN BRIJESH ZALA CHANDU SEN DHRUV DAVE DH…" at bounding box center [233, 419] width 102 height 25
select select "64099"
click at [182, 406] on select "Select Stylist ADARSH SOLANKI AVINASH SEN BRIJESH ZALA CHANDU SEN DHRUV DAVE DH…" at bounding box center [233, 419] width 102 height 25
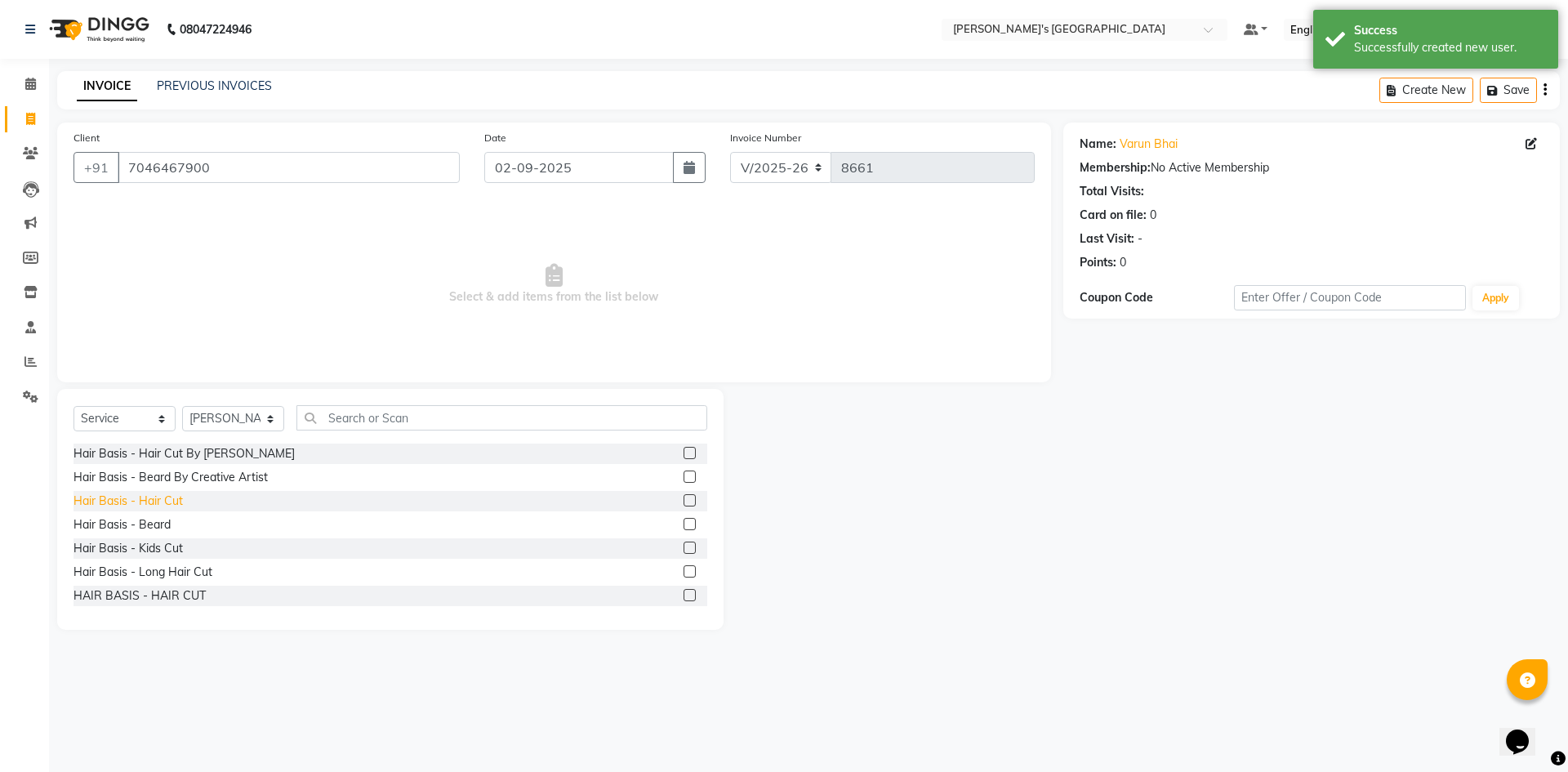
click at [168, 503] on div "Hair Basis - Hair Cut" at bounding box center [128, 501] width 109 height 17
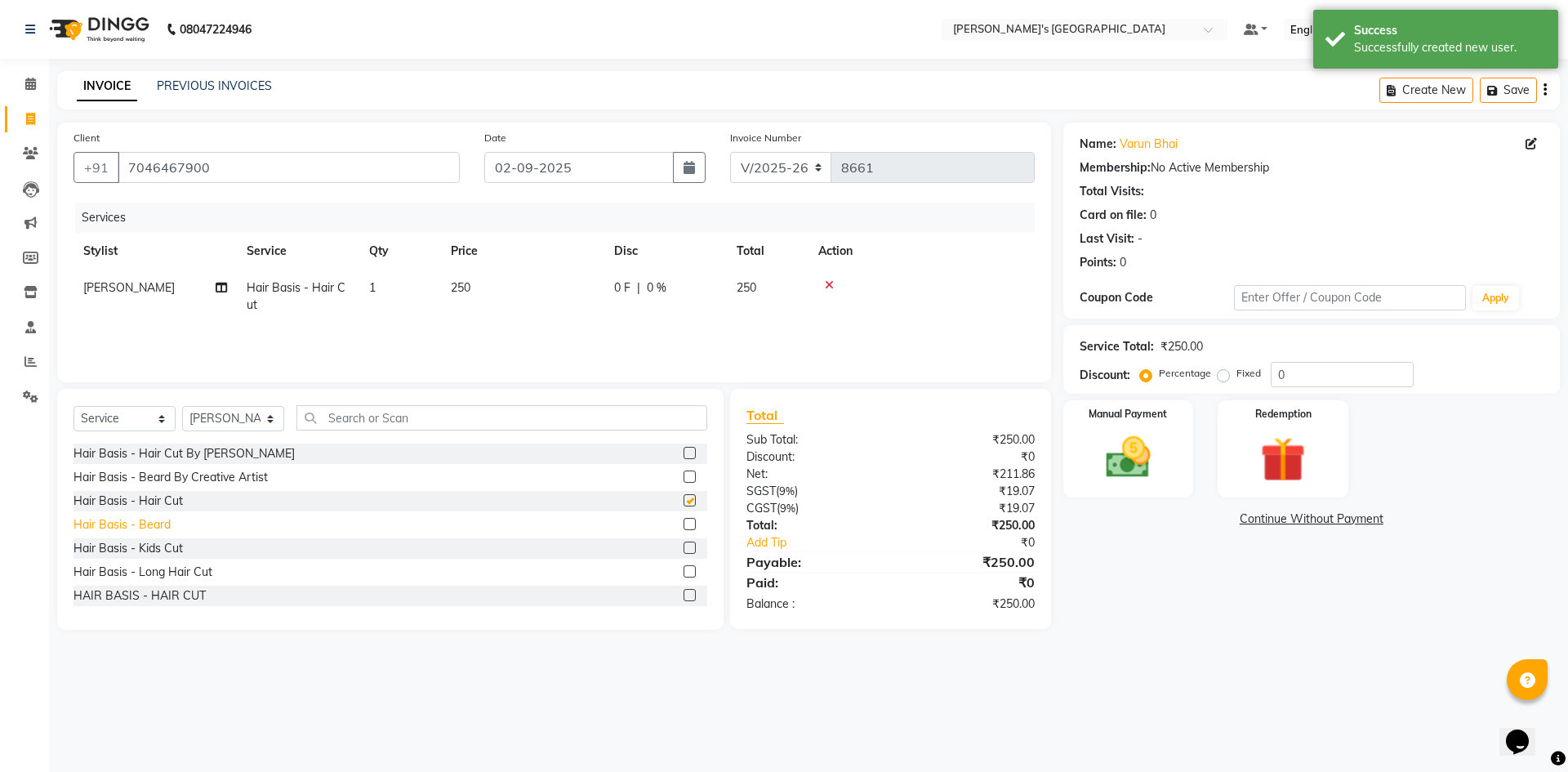
checkbox input "false"
drag, startPoint x: 166, startPoint y: 525, endPoint x: 233, endPoint y: 480, distance: 80.7
click at [165, 525] on div "Hair Basis - Beard" at bounding box center [122, 525] width 97 height 17
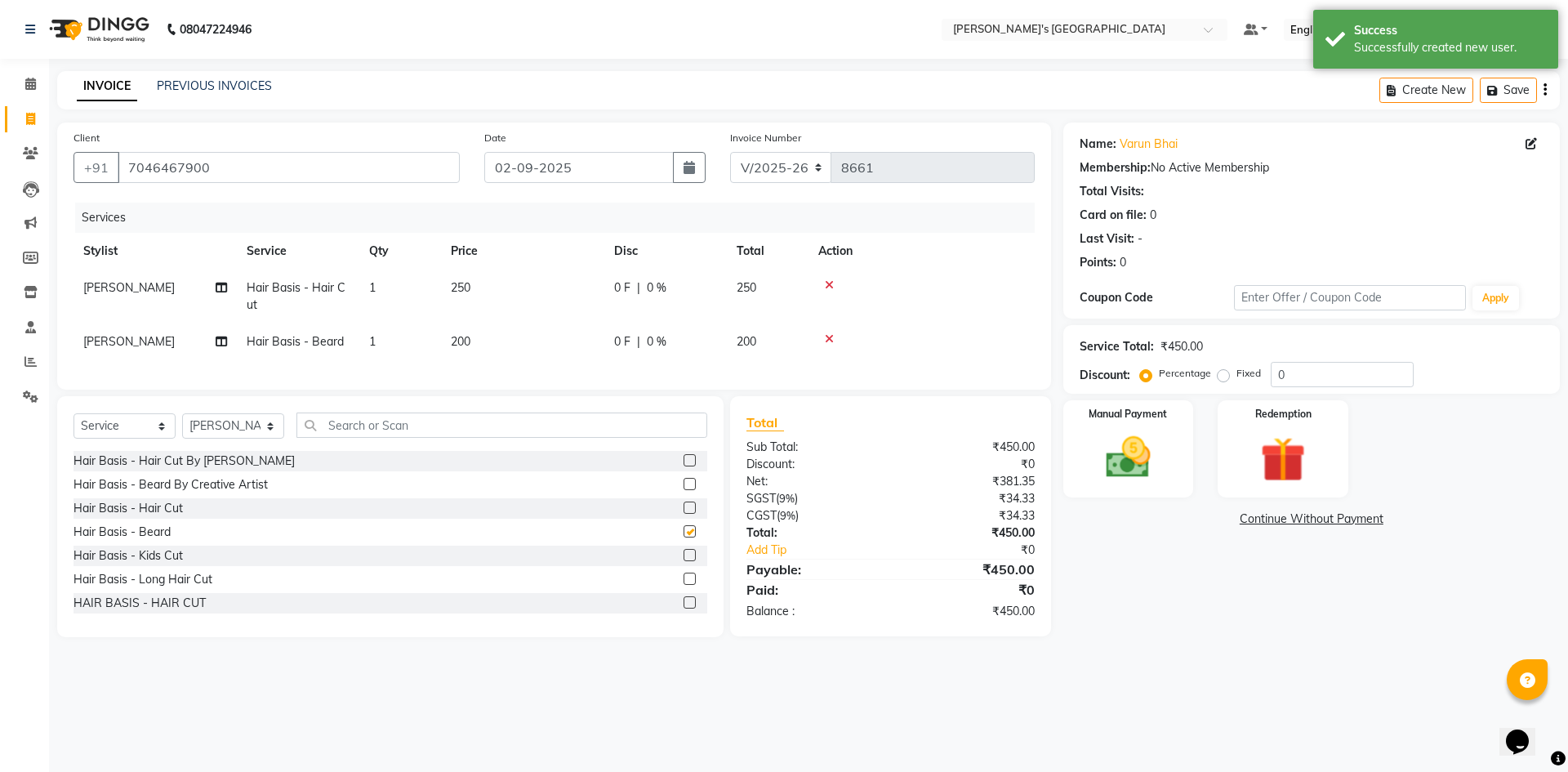
checkbox input "false"
click at [513, 285] on td "250" at bounding box center [523, 296] width 164 height 54
select select "64099"
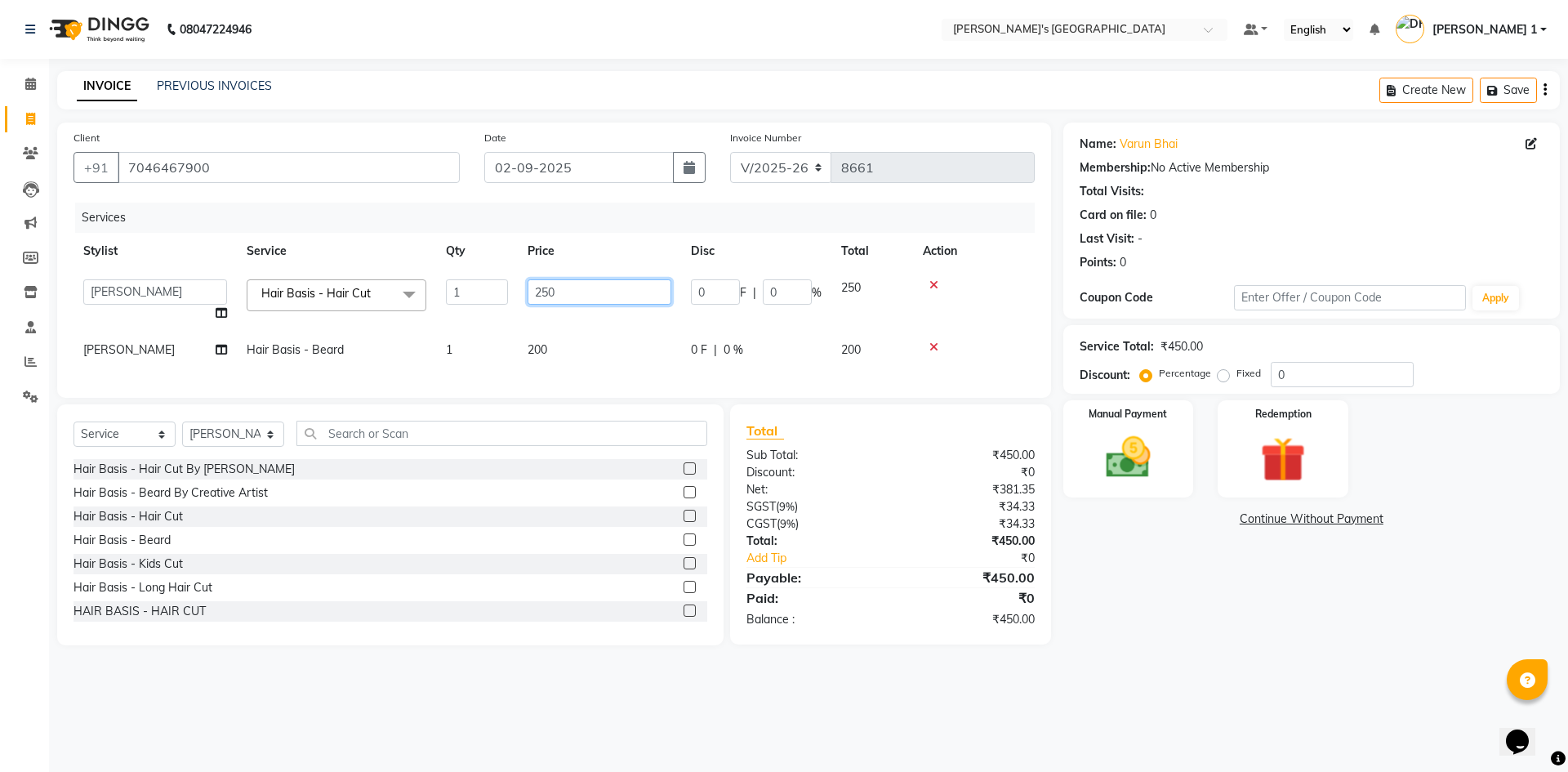
drag, startPoint x: 578, startPoint y: 298, endPoint x: 490, endPoint y: 297, distance: 88.0
click at [490, 297] on tr "ADARSH SOLANKI AVINASH SEN BRIJESH ZALA CHANDU SEN DHRUV DAVE DHRUV DAVE 1 GOUR…" at bounding box center [554, 300] width 961 height 62
type input "150"
click at [553, 353] on td "200" at bounding box center [599, 350] width 164 height 36
select select "64099"
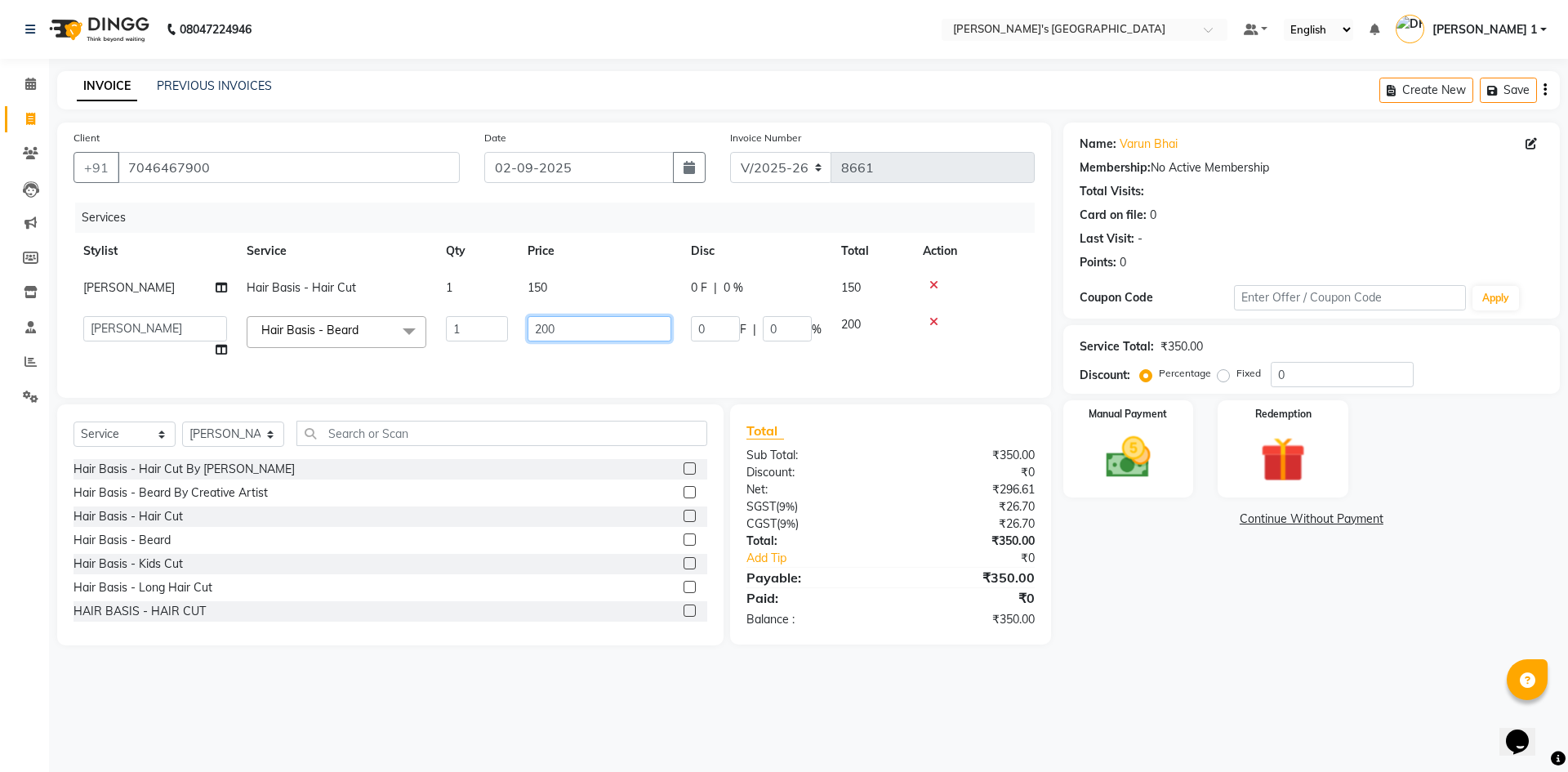
drag, startPoint x: 602, startPoint y: 328, endPoint x: 351, endPoint y: 328, distance: 251.0
click at [351, 328] on tr "ADARSH SOLANKI AVINASH SEN BRIJESH ZALA CHANDU SEN DHRUV DAVE DHRUV DAVE 1 GOUR…" at bounding box center [554, 337] width 961 height 62
type input "150"
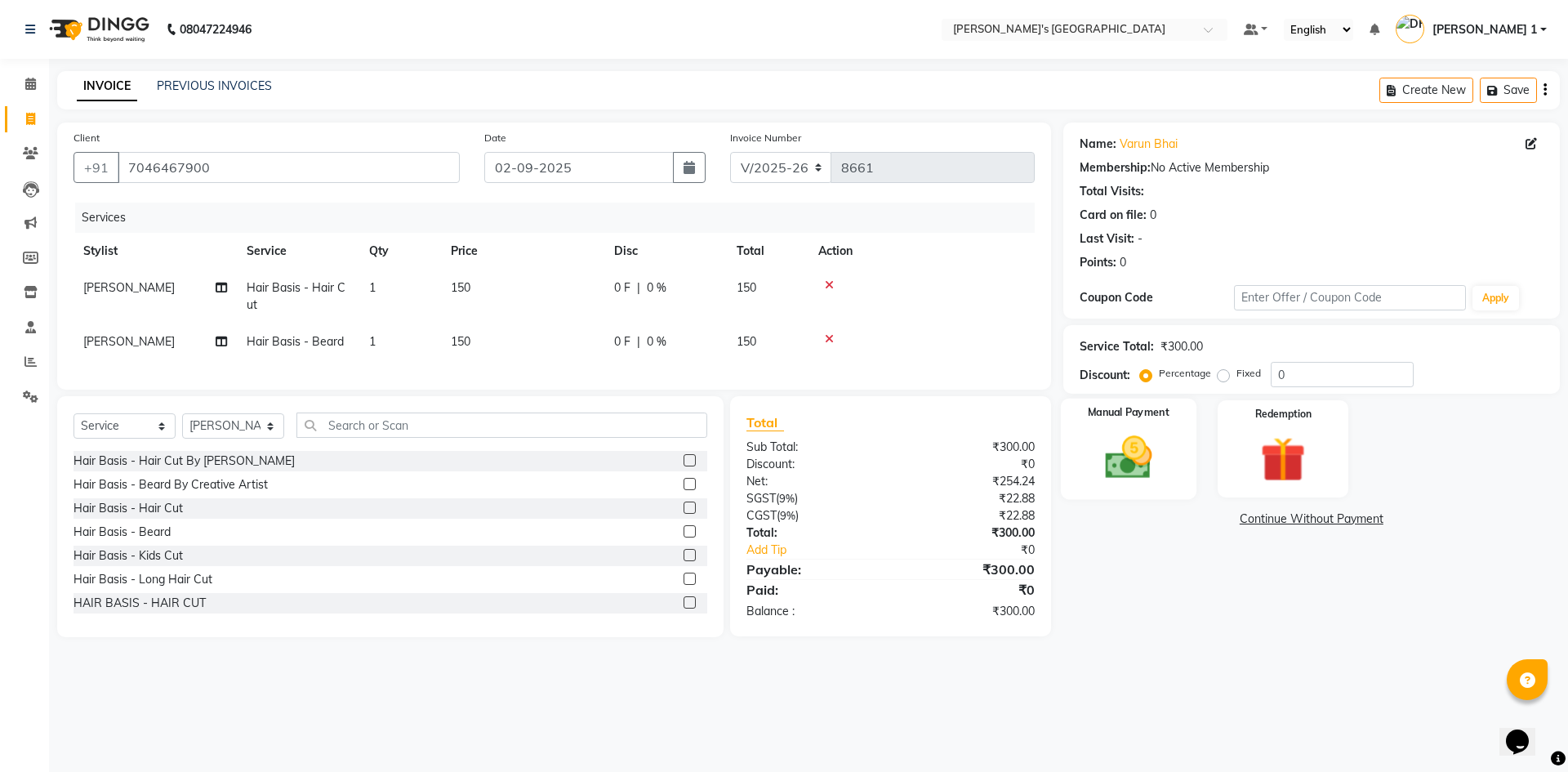
click at [1136, 484] on img at bounding box center [1128, 457] width 76 height 54
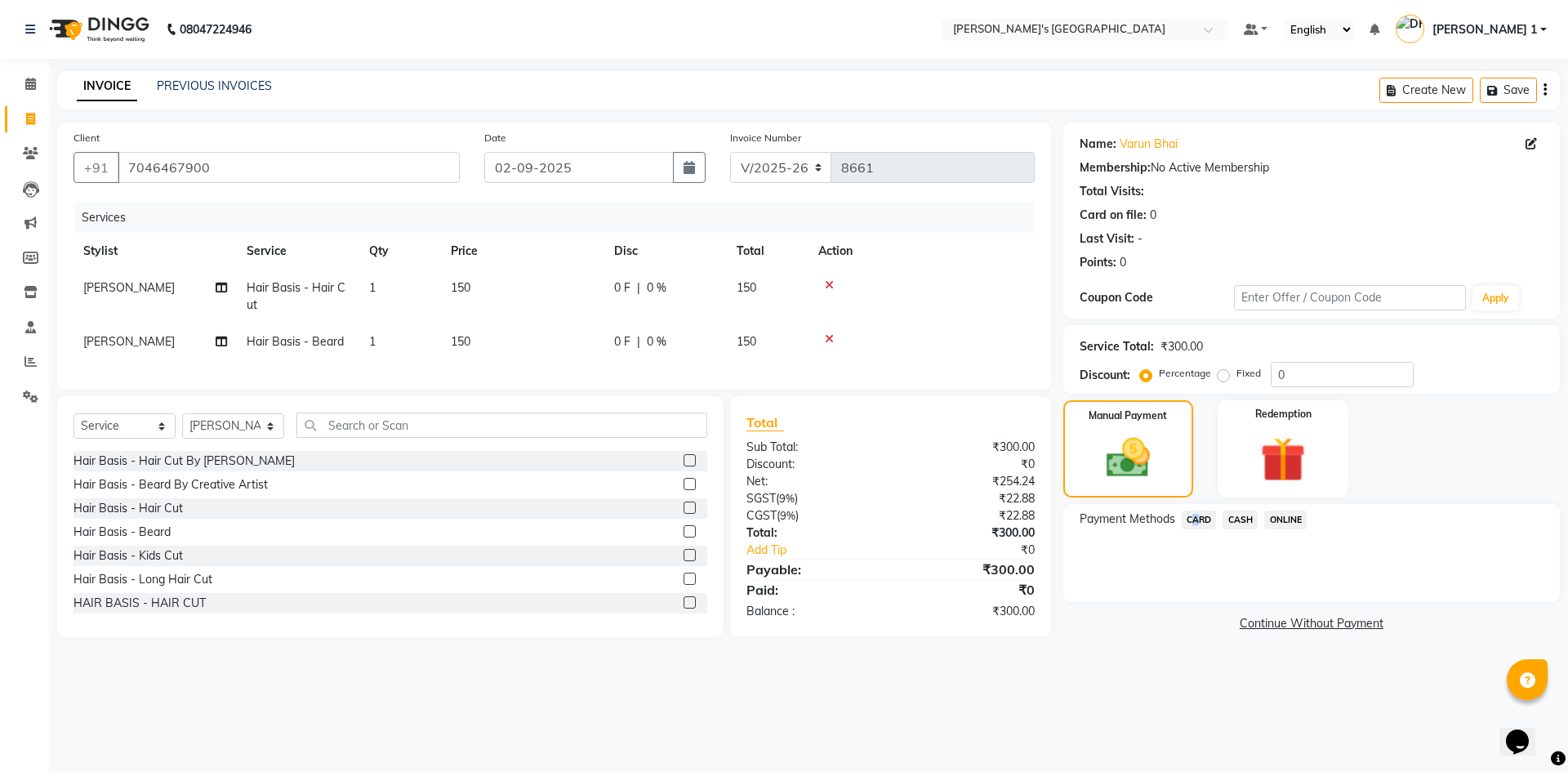
drag, startPoint x: 1190, startPoint y: 515, endPoint x: 1198, endPoint y: 528, distance: 15.3
click at [1191, 515] on span "CARD" at bounding box center [1198, 520] width 35 height 19
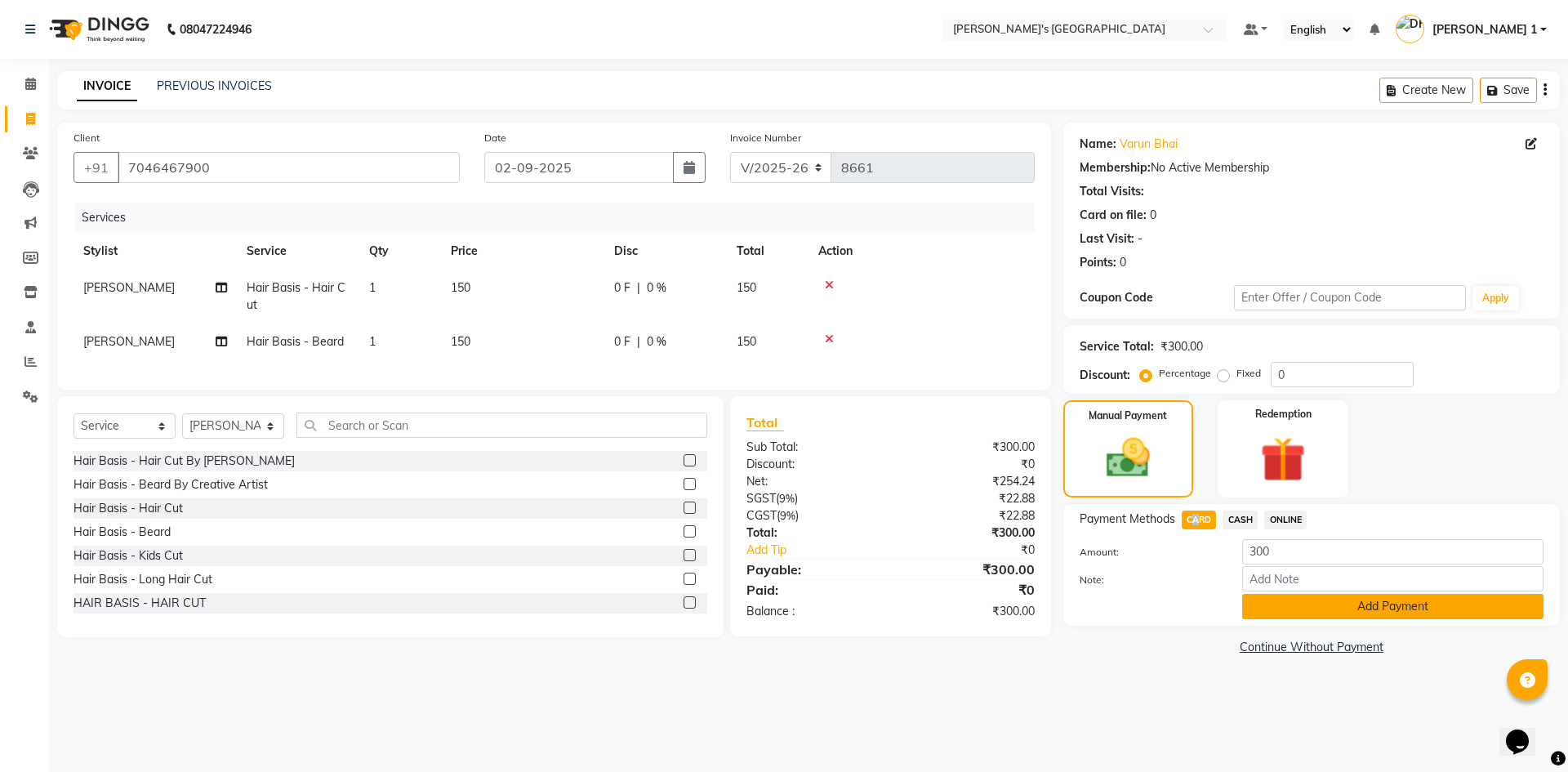
click at [1257, 602] on button "Add Payment" at bounding box center [1392, 606] width 302 height 25
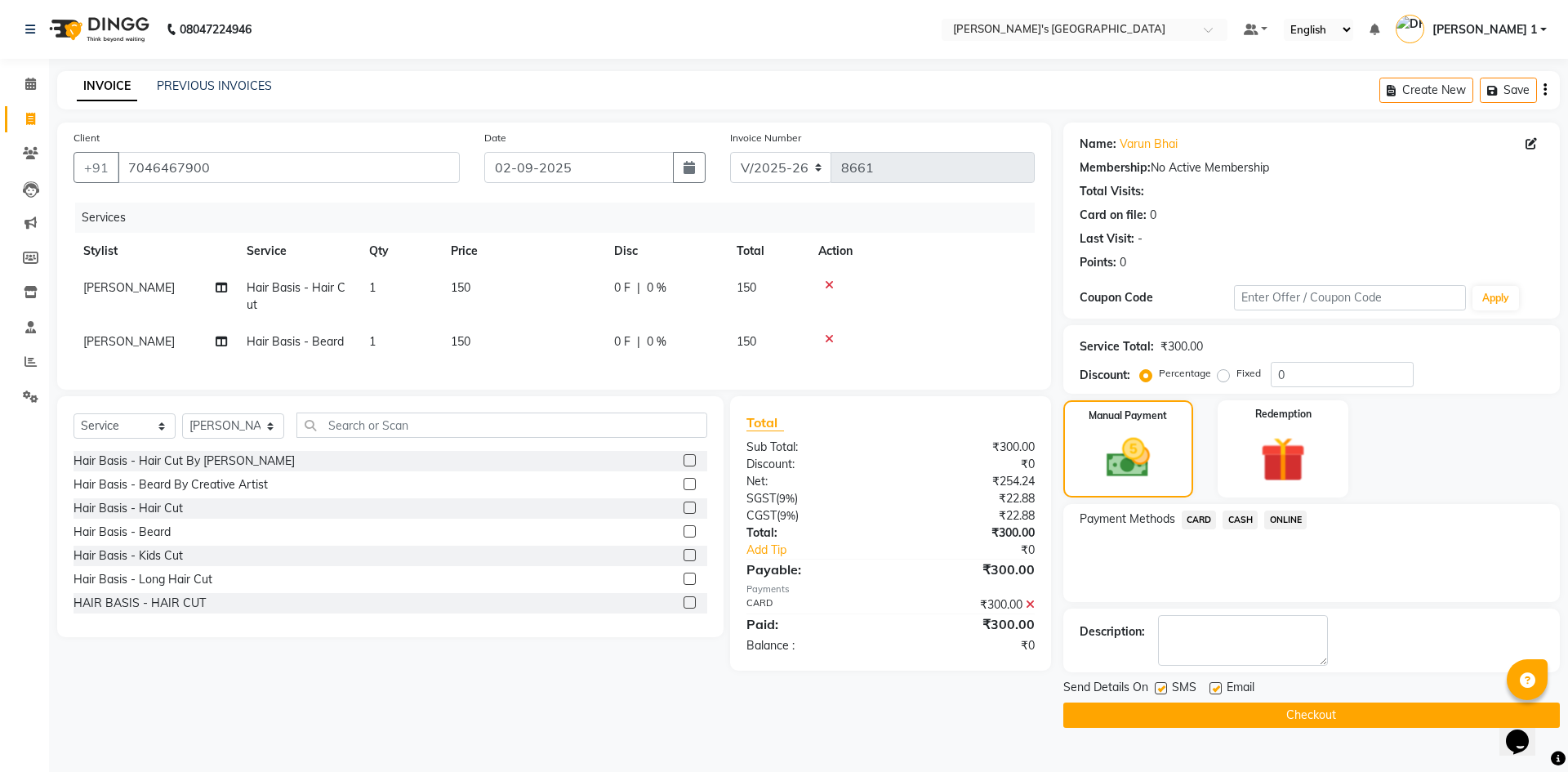
click at [1211, 688] on label at bounding box center [1215, 688] width 12 height 12
click at [1211, 688] on input "checkbox" at bounding box center [1214, 689] width 11 height 11
checkbox input "false"
click at [1162, 690] on label at bounding box center [1160, 688] width 12 height 12
click at [1162, 690] on input "checkbox" at bounding box center [1159, 689] width 11 height 11
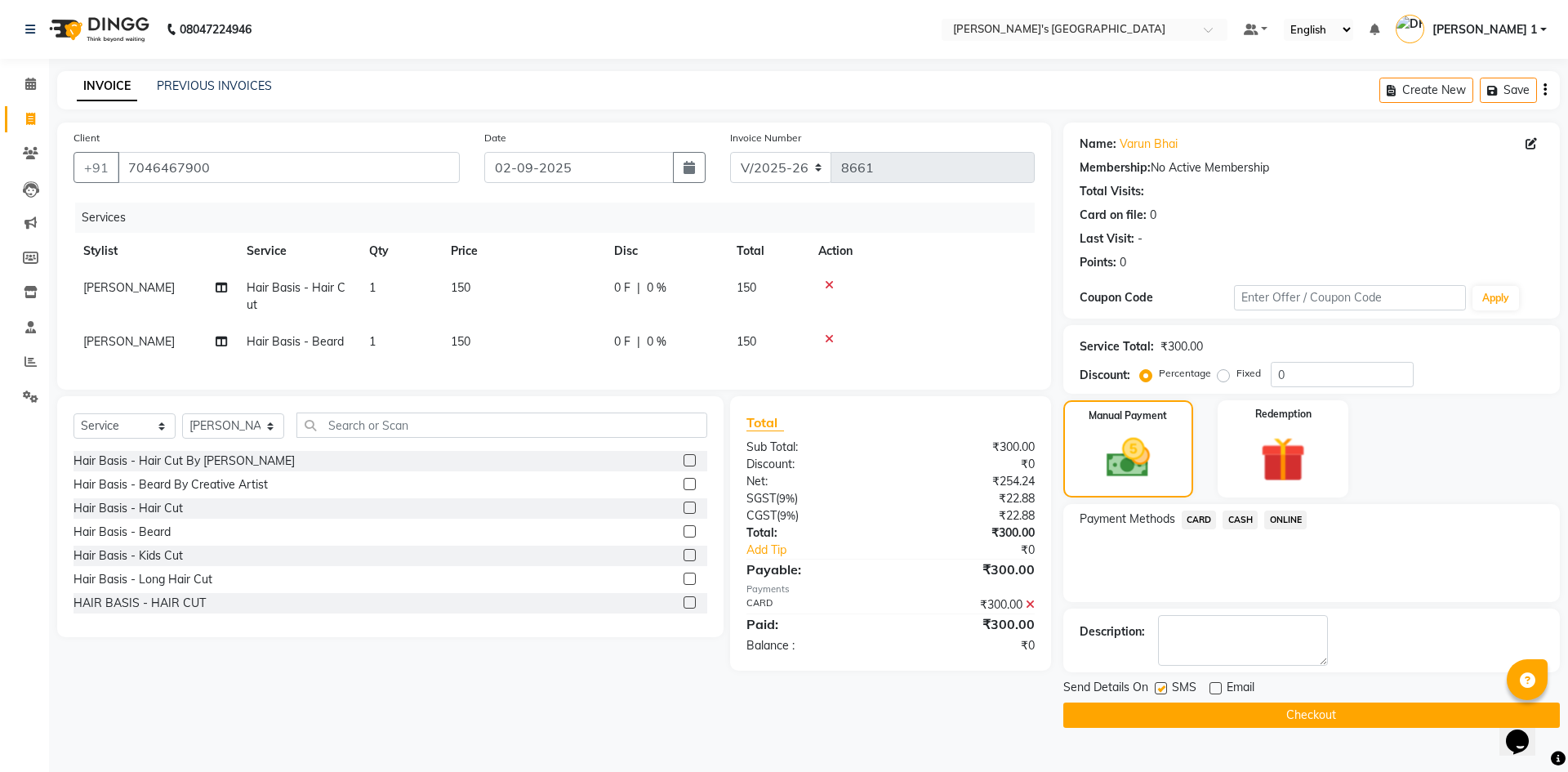
checkbox input "false"
click at [1179, 712] on button "Checkout" at bounding box center [1310, 715] width 497 height 25
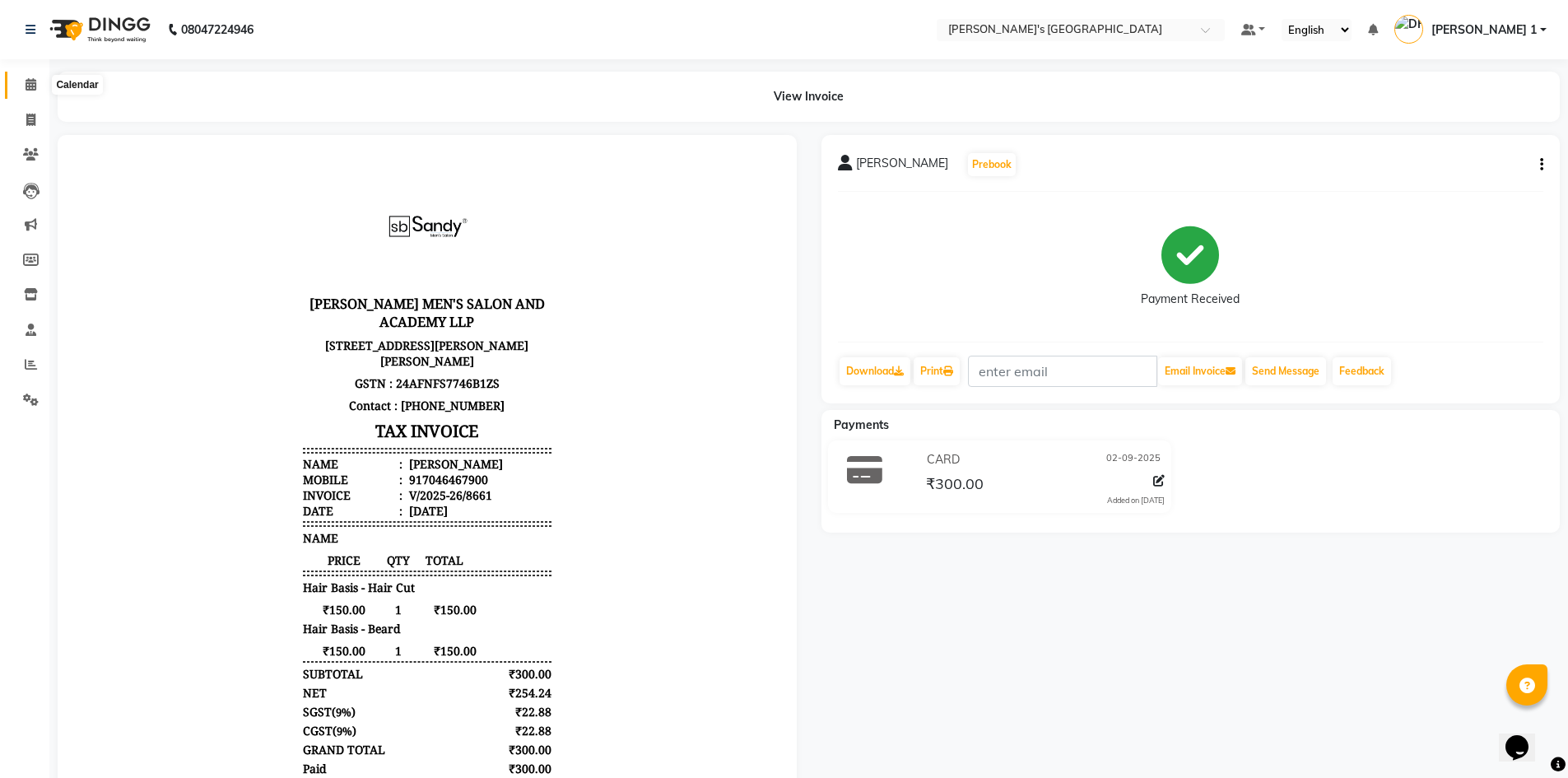
click at [41, 82] on span at bounding box center [31, 85] width 29 height 19
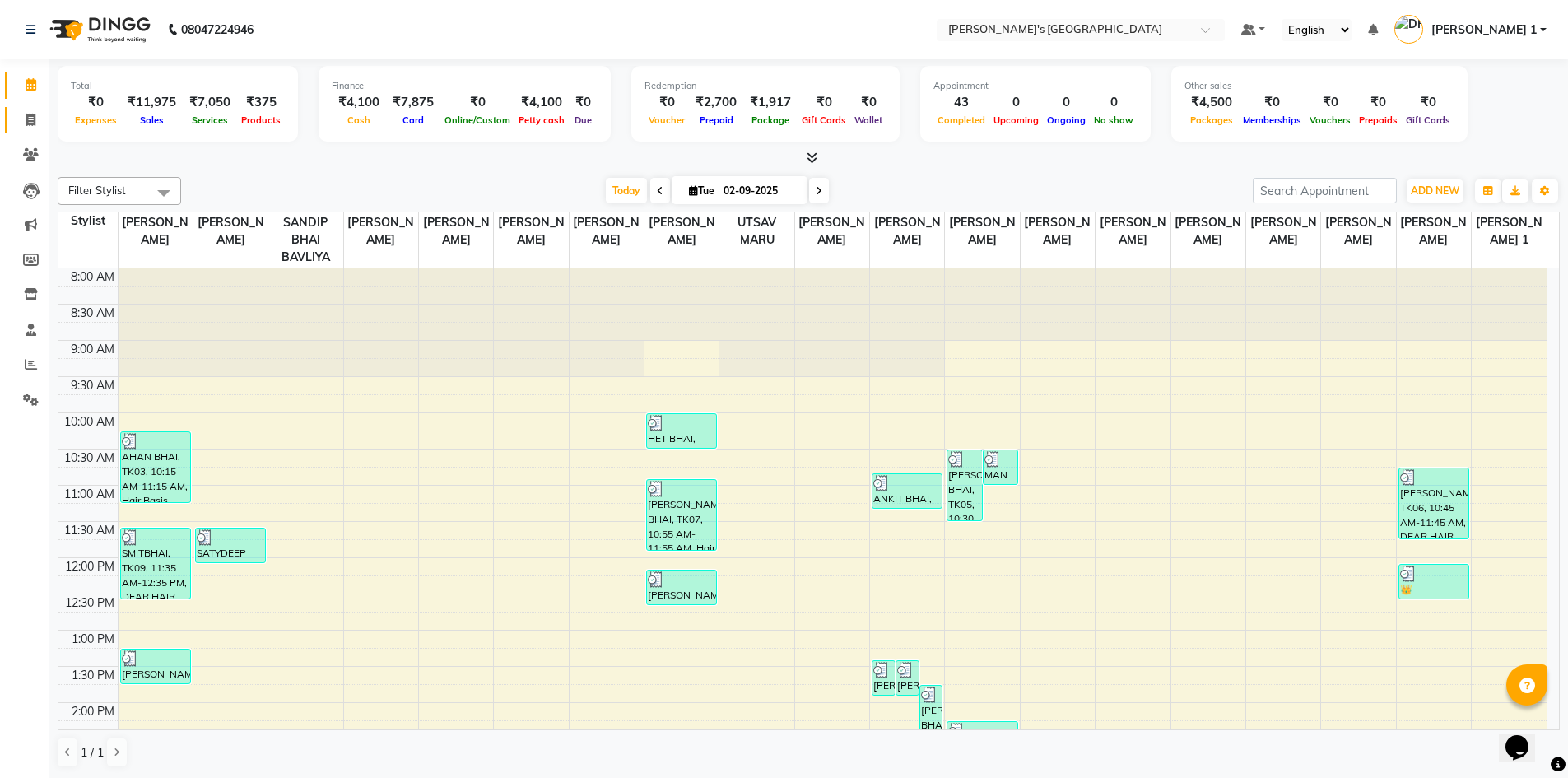
click at [36, 130] on link "Invoice" at bounding box center [24, 121] width 40 height 27
select select "service"
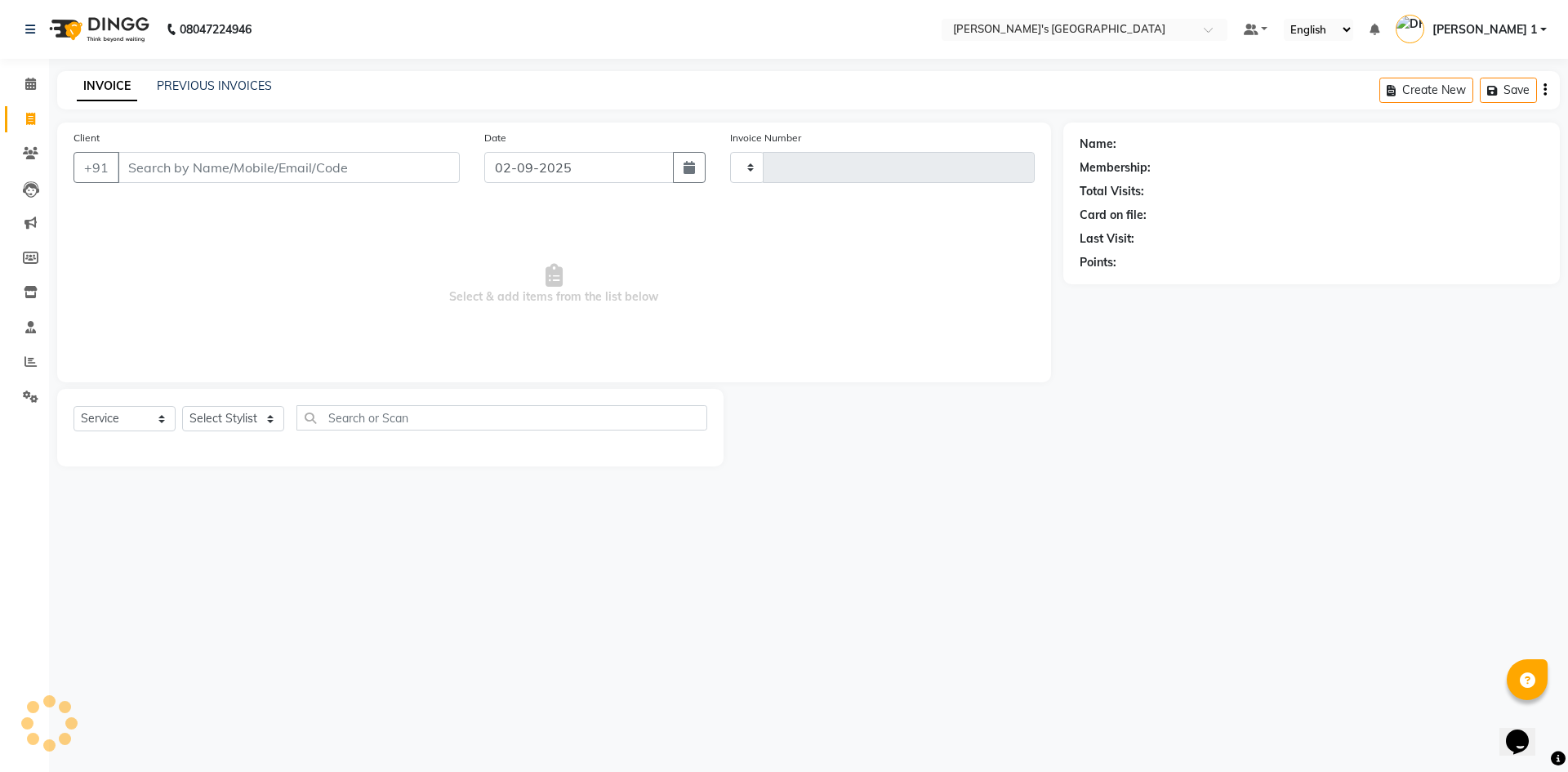
type input "8662"
select select "6233"
click at [220, 176] on input "Client" at bounding box center [288, 168] width 342 height 31
type input "7046367754"
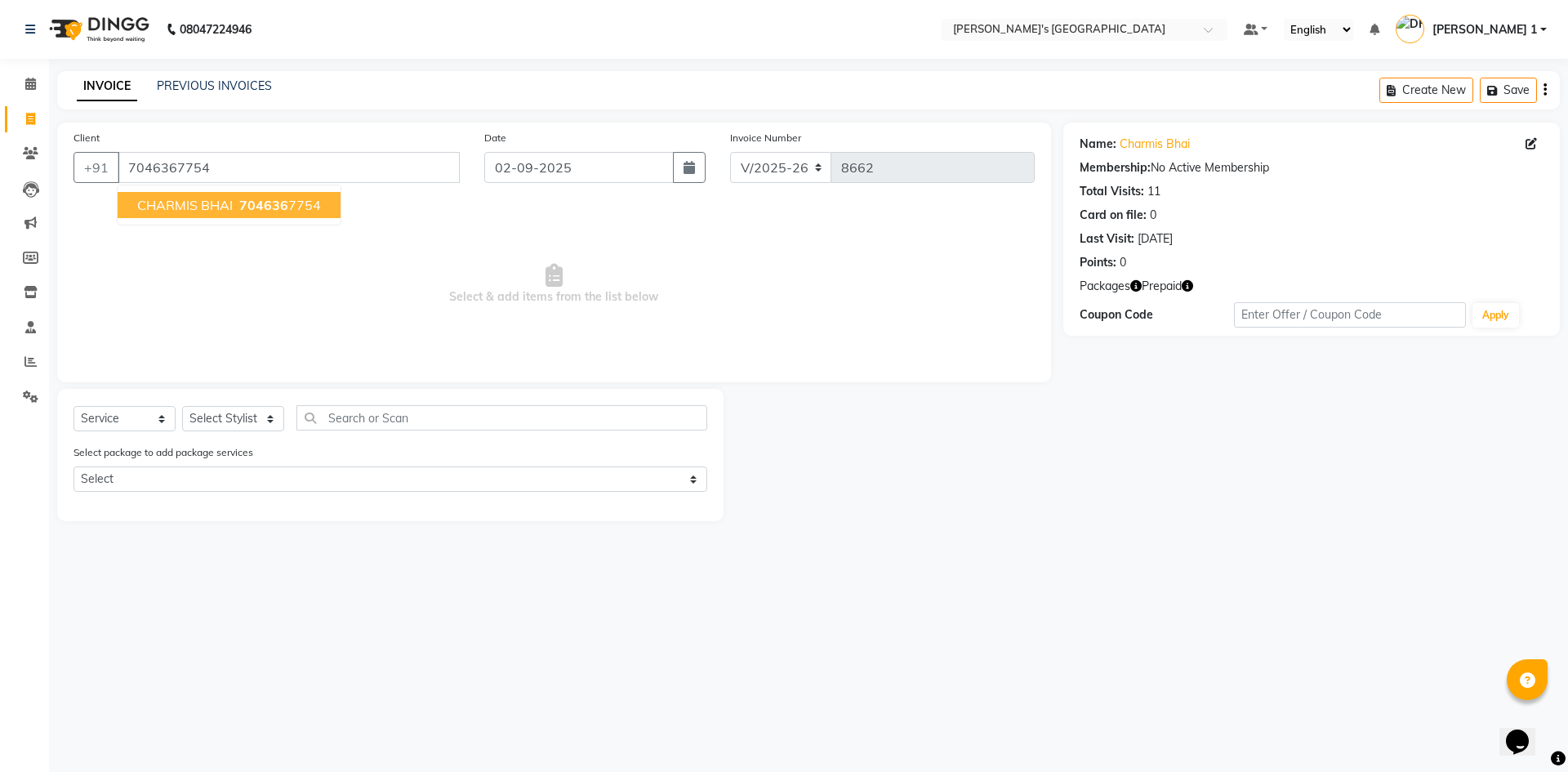
click at [302, 211] on ngb-highlight "704636 7754" at bounding box center [278, 205] width 85 height 16
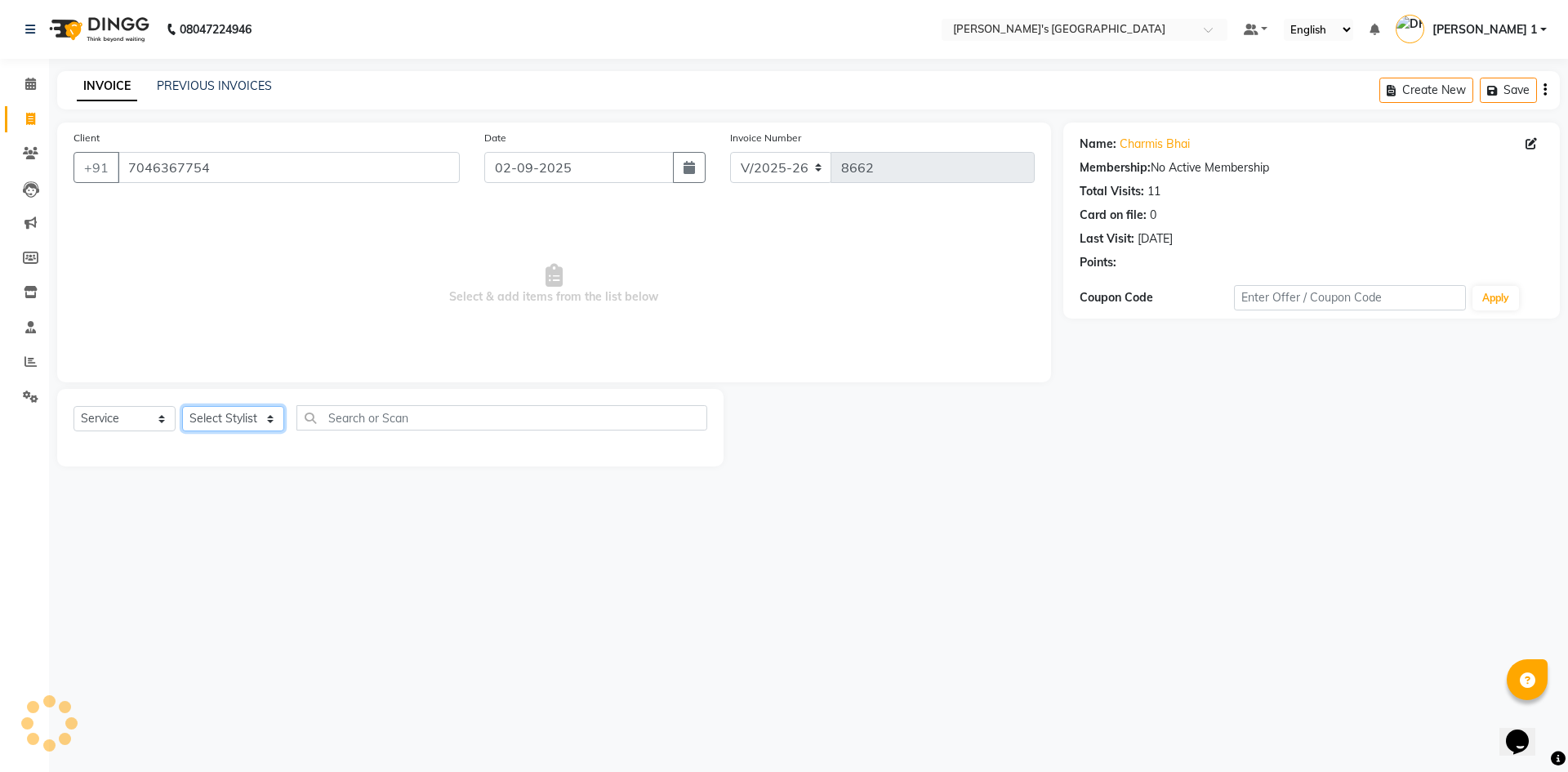
click at [224, 421] on select "Select Stylist ADARSH SOLANKI AVINASH SEN BRIJESH ZALA CHANDU SEN DHRUV DAVE DH…" at bounding box center [233, 419] width 102 height 25
select select "71308"
click at [182, 406] on select "Select Stylist ADARSH SOLANKI AVINASH SEN BRIJESH ZALA CHANDU SEN DHRUV DAVE DH…" at bounding box center [233, 419] width 102 height 25
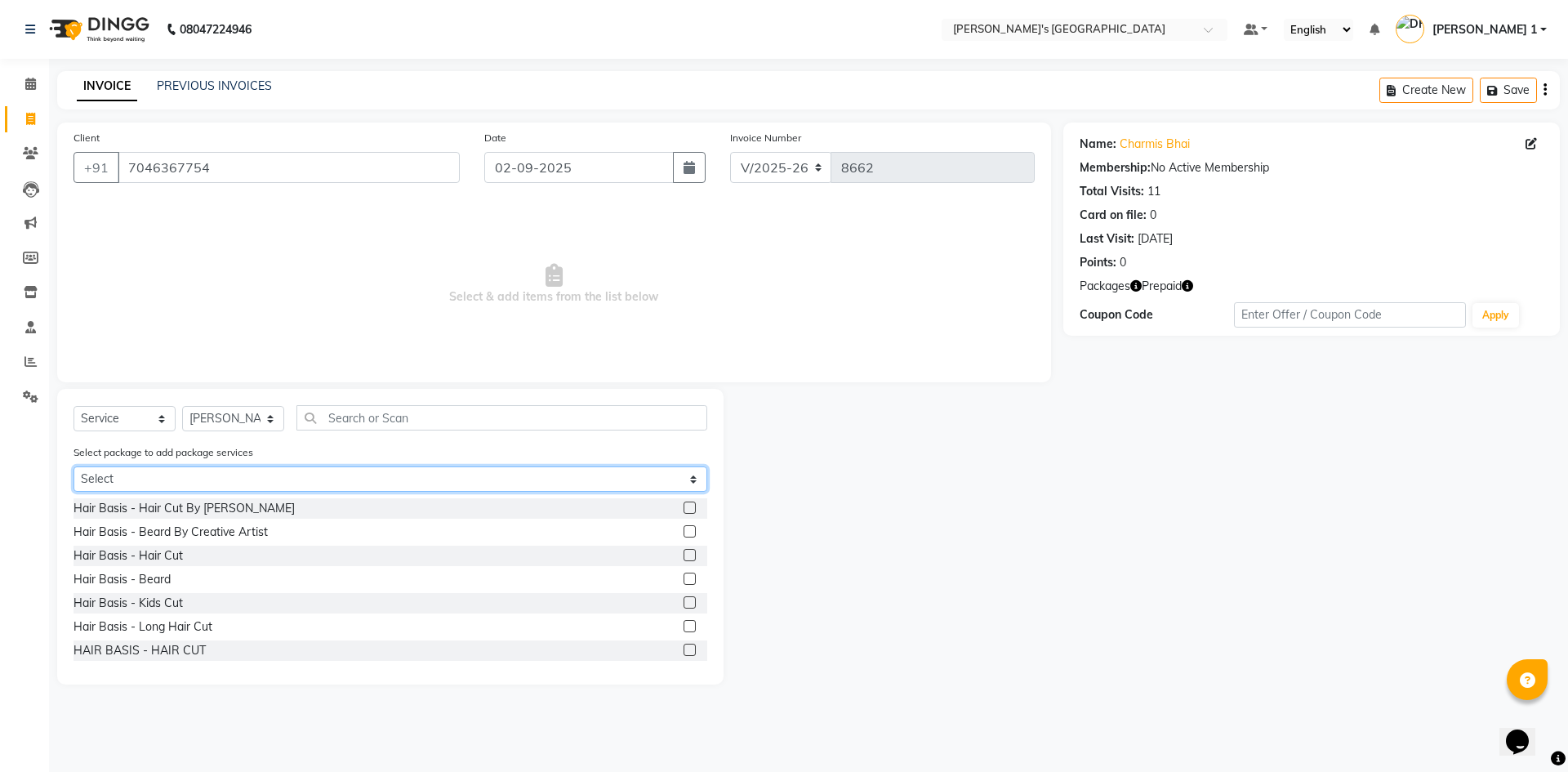
drag, startPoint x: 211, startPoint y: 472, endPoint x: 203, endPoint y: 487, distance: 17.0
click at [213, 471] on select "Select PREMINUM GROOM PAKAGE" at bounding box center [391, 479] width 634 height 25
click at [74, 466] on select "Select PREMINUM GROOM PAKAGE" at bounding box center [391, 479] width 634 height 25
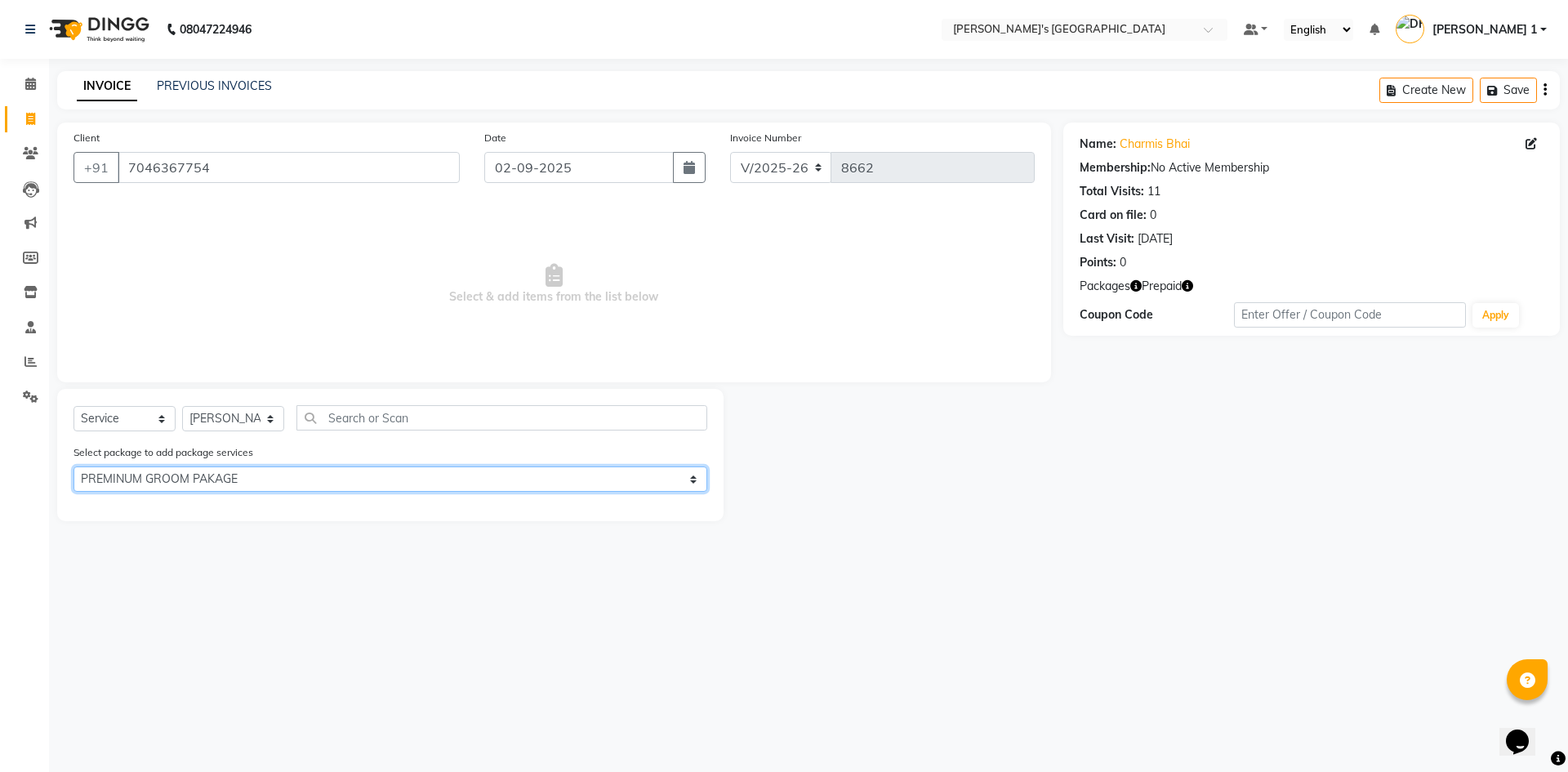
click at [192, 486] on select "Select PREMINUM GROOM PAKAGE" at bounding box center [391, 479] width 634 height 25
select select "0: undefined"
click at [74, 466] on select "Select PREMINUM GROOM PAKAGE" at bounding box center [391, 479] width 634 height 25
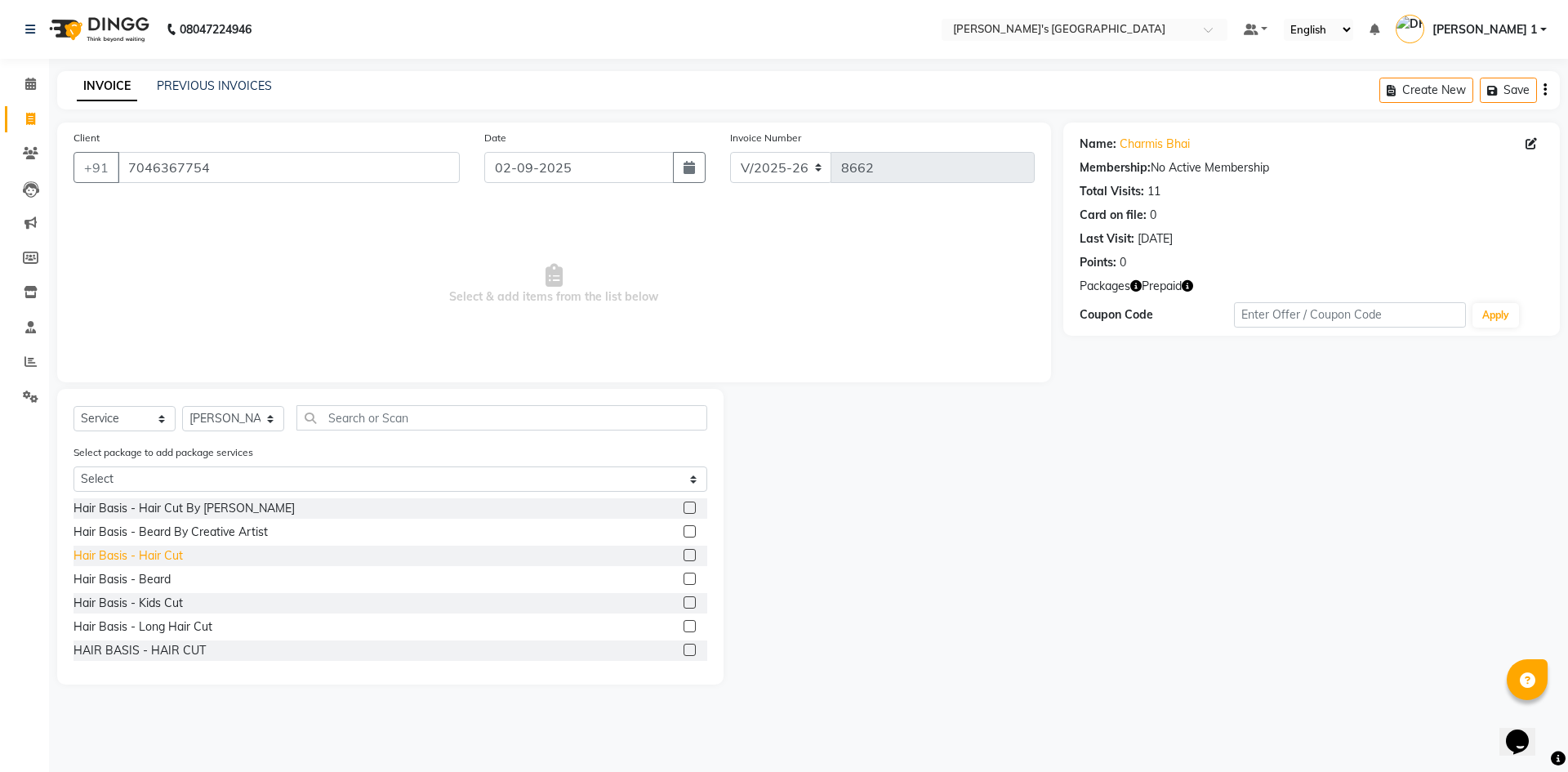
click at [169, 559] on div "Hair Basis - Hair Cut" at bounding box center [128, 556] width 109 height 17
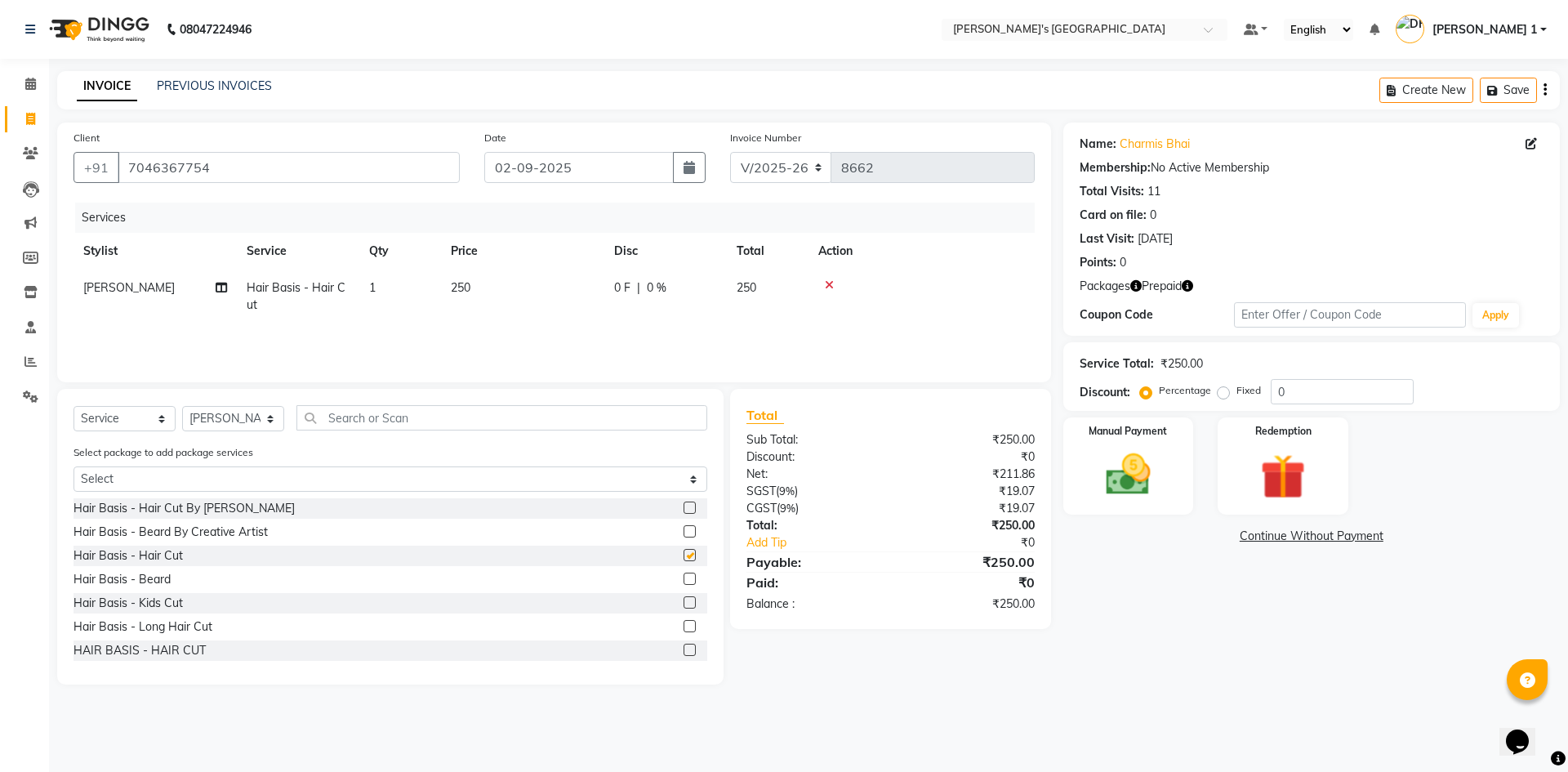
checkbox input "false"
drag, startPoint x: 164, startPoint y: 580, endPoint x: 235, endPoint y: 561, distance: 73.5
click at [164, 580] on div "Hair Basis - Beard" at bounding box center [122, 579] width 97 height 17
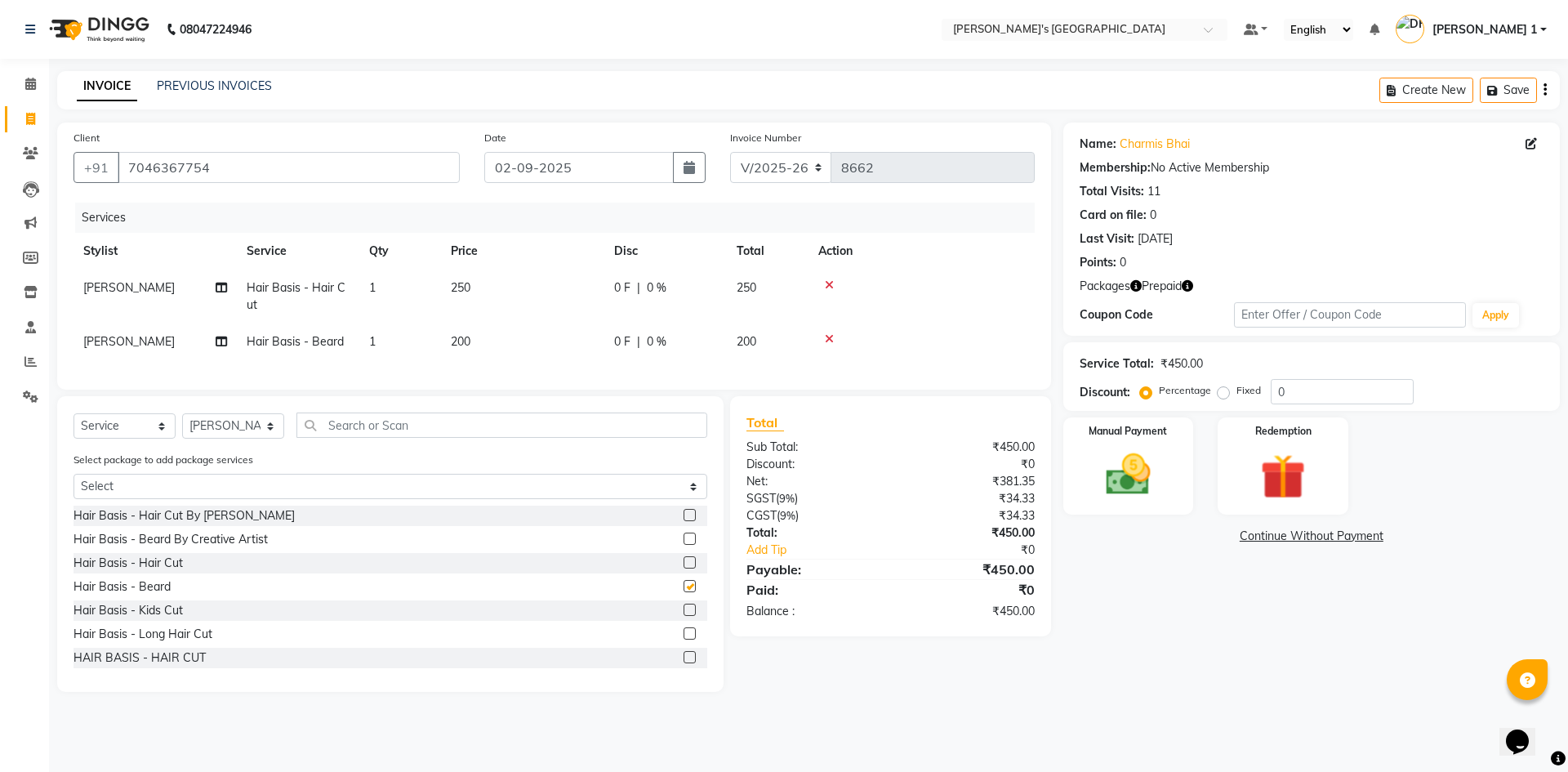
checkbox input "false"
click at [1149, 145] on link "Charmis Bhai" at bounding box center [1154, 145] width 70 height 17
click at [1181, 291] on span "Prepaid" at bounding box center [1161, 286] width 40 height 17
click at [1190, 287] on icon "button" at bounding box center [1187, 286] width 11 height 11
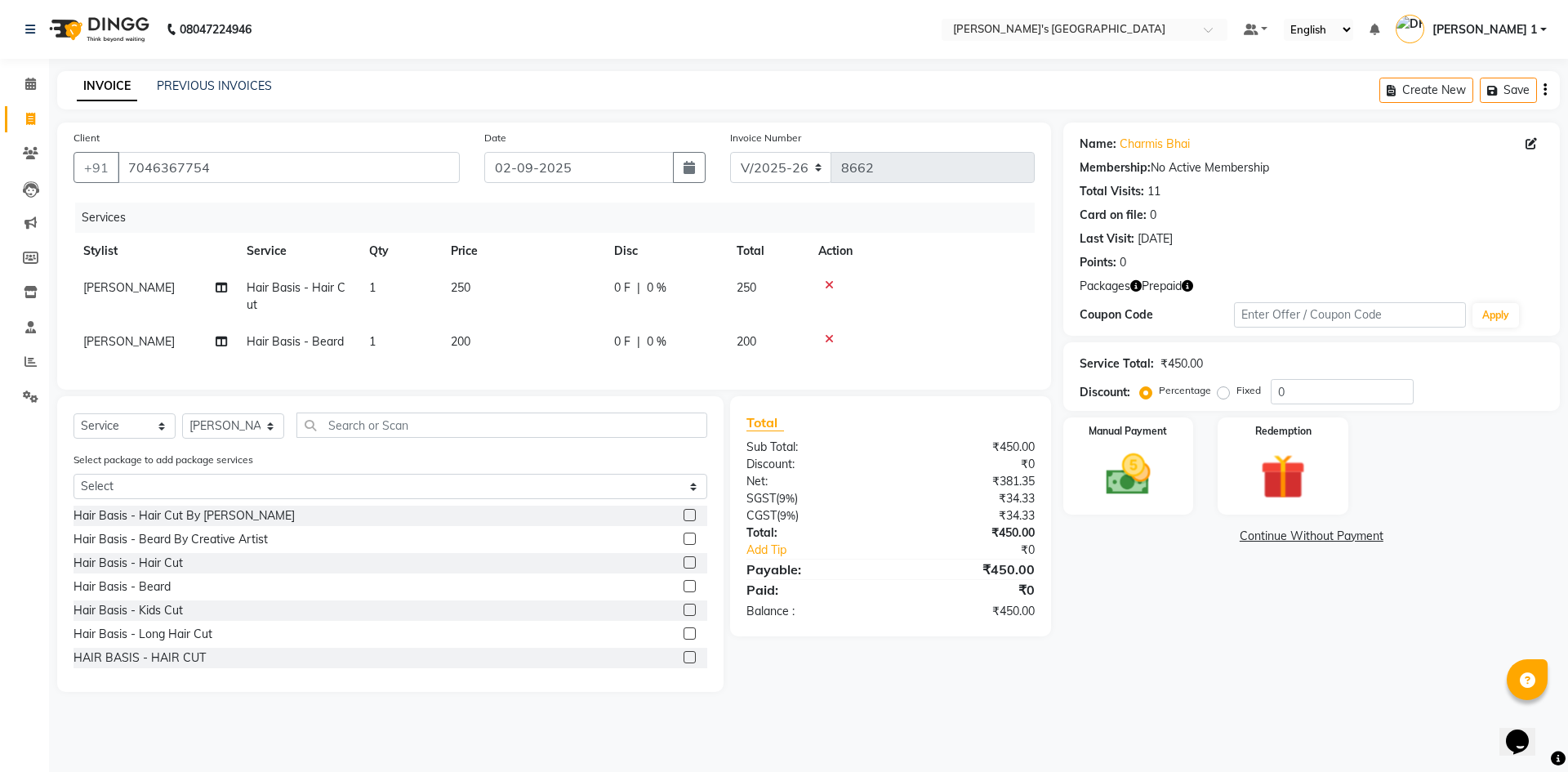
click at [535, 284] on td "250" at bounding box center [523, 296] width 164 height 54
select select "71308"
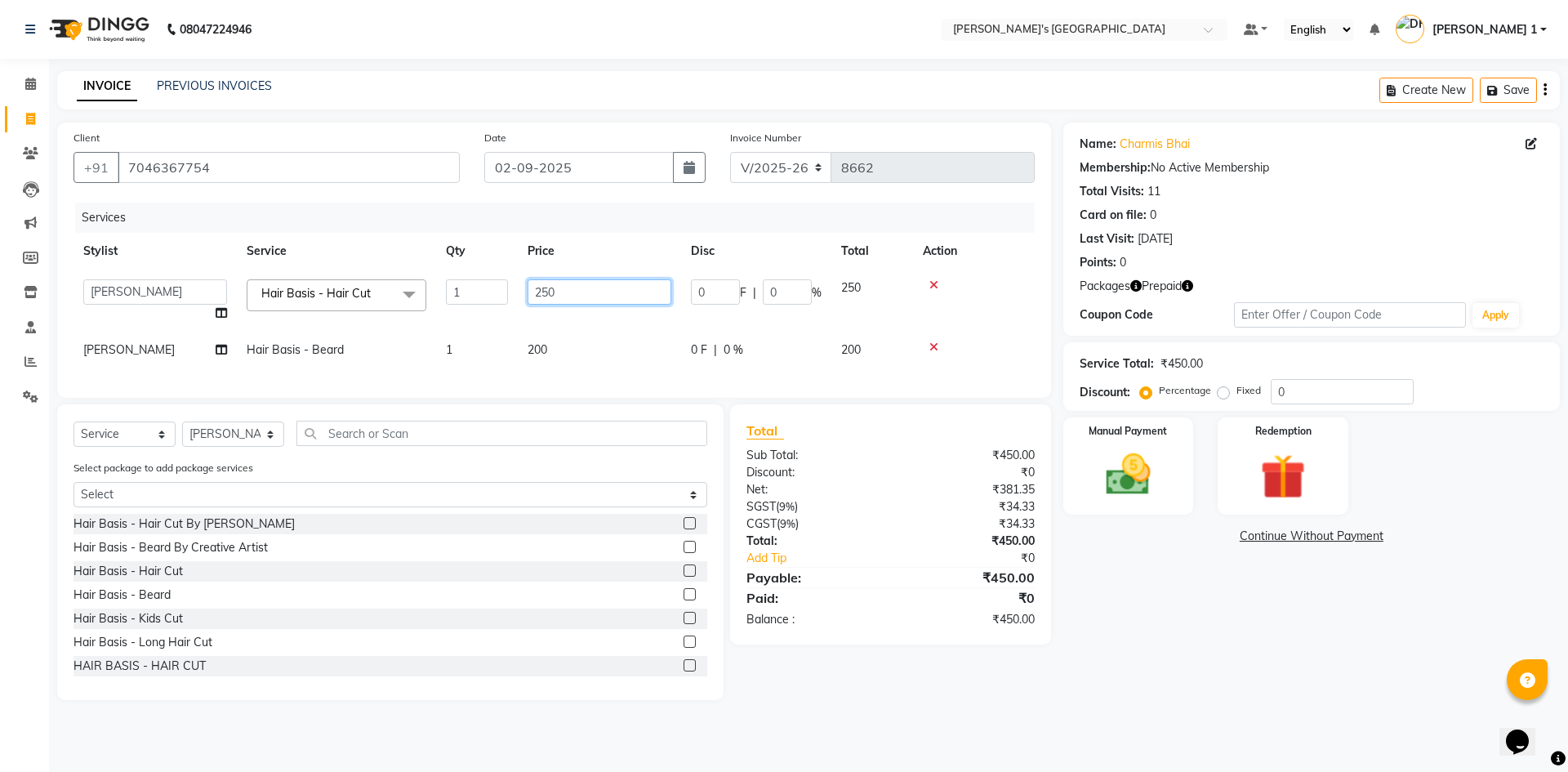
drag, startPoint x: 590, startPoint y: 284, endPoint x: 414, endPoint y: 311, distance: 178.1
click at [425, 305] on tr "ADARSH SOLANKI AVINASH SEN BRIJESH ZALA CHANDU SEN DHRUV DAVE DHRUV DAVE 1 GOUR…" at bounding box center [554, 300] width 961 height 62
type input "150"
click at [580, 337] on td "200" at bounding box center [599, 350] width 164 height 36
select select "71308"
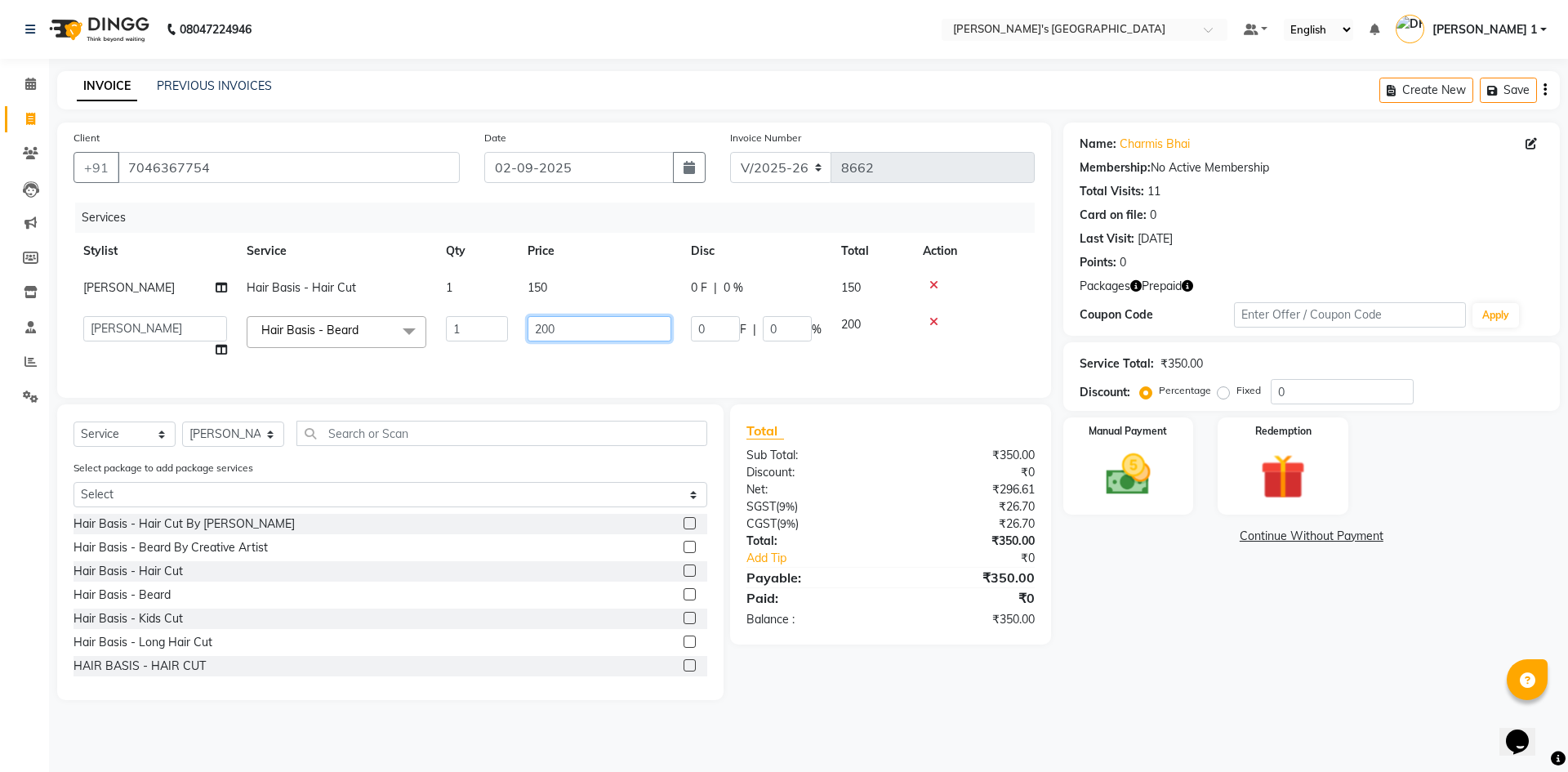
drag, startPoint x: 586, startPoint y: 333, endPoint x: 404, endPoint y: 352, distance: 183.0
click at [405, 352] on tr "ADARSH SOLANKI AVINASH SEN BRIJESH ZALA CHANDU SEN DHRUV DAVE DHRUV DAVE 1 GOUR…" at bounding box center [554, 337] width 961 height 62
type input "150"
drag, startPoint x: 1288, startPoint y: 450, endPoint x: 1293, endPoint y: 519, distance: 69.2
click at [1288, 451] on img at bounding box center [1282, 476] width 76 height 58
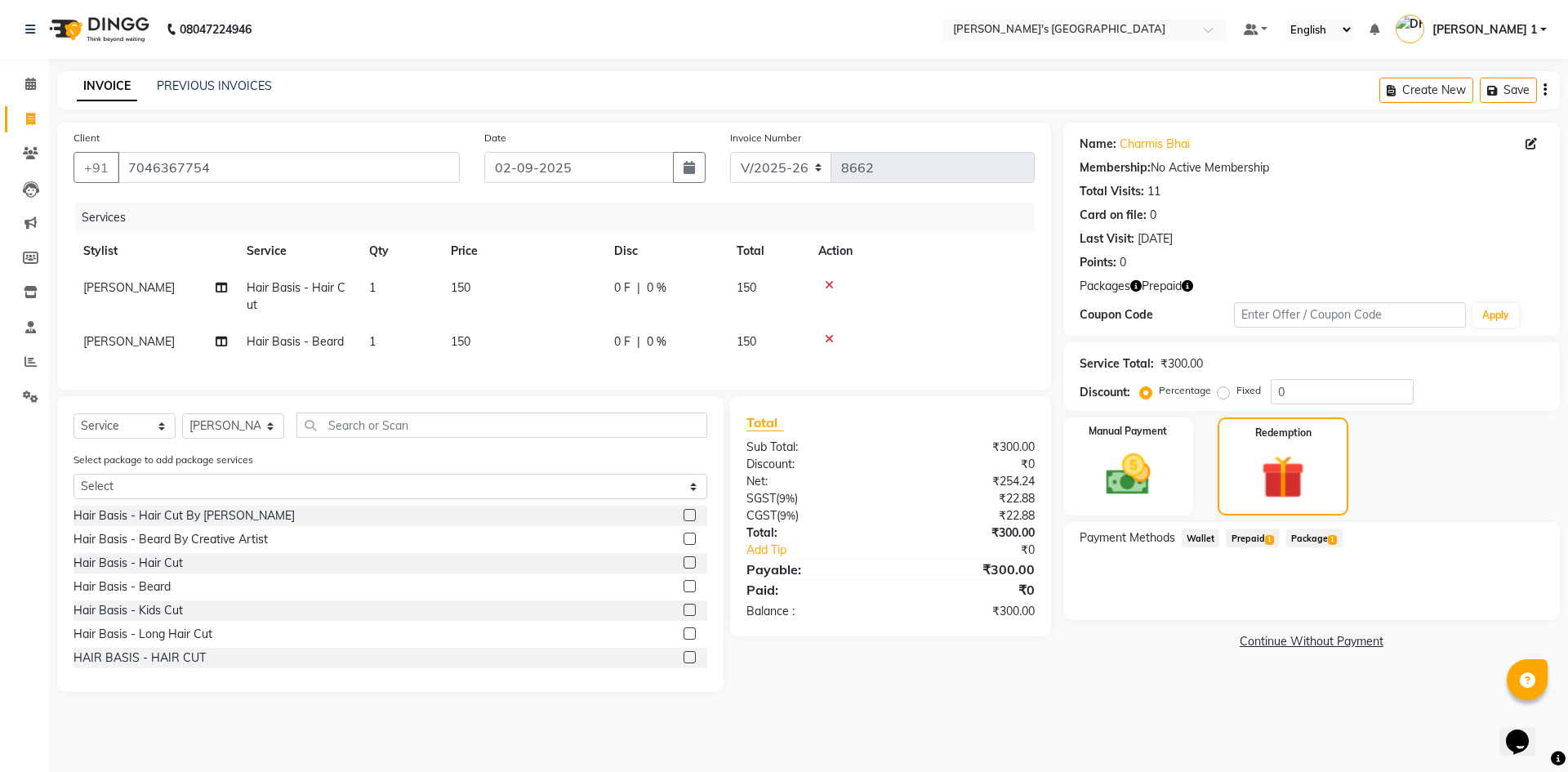
click at [1254, 535] on span "Prepaid 1" at bounding box center [1251, 538] width 53 height 19
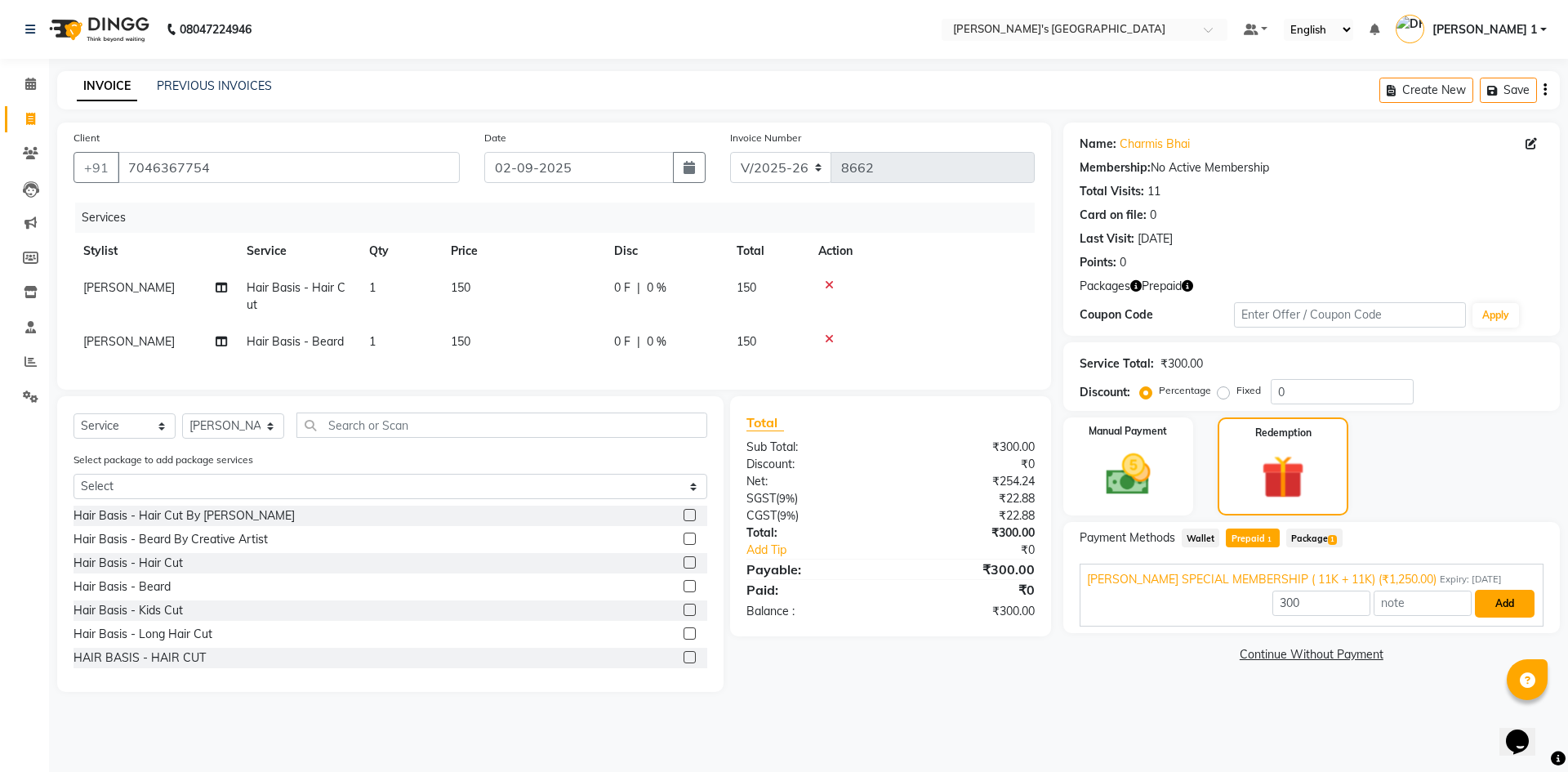
drag, startPoint x: 1510, startPoint y: 603, endPoint x: 1350, endPoint y: 692, distance: 183.1
click at [1509, 603] on button "Add" at bounding box center [1504, 603] width 59 height 28
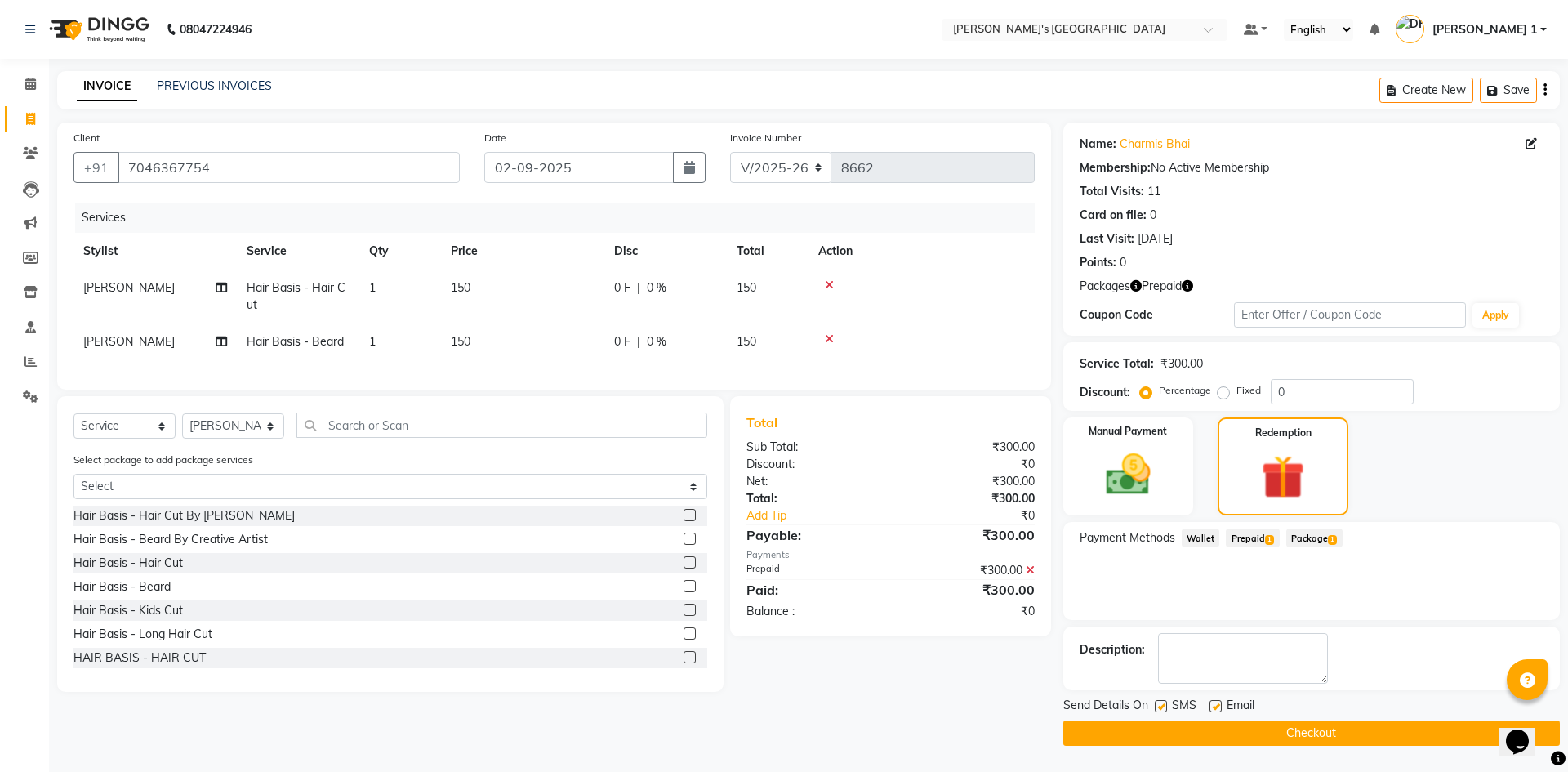
click at [1212, 706] on label at bounding box center [1215, 706] width 12 height 12
click at [1212, 706] on input "checkbox" at bounding box center [1214, 707] width 11 height 11
checkbox input "false"
click at [1219, 730] on button "Checkout" at bounding box center [1310, 733] width 497 height 25
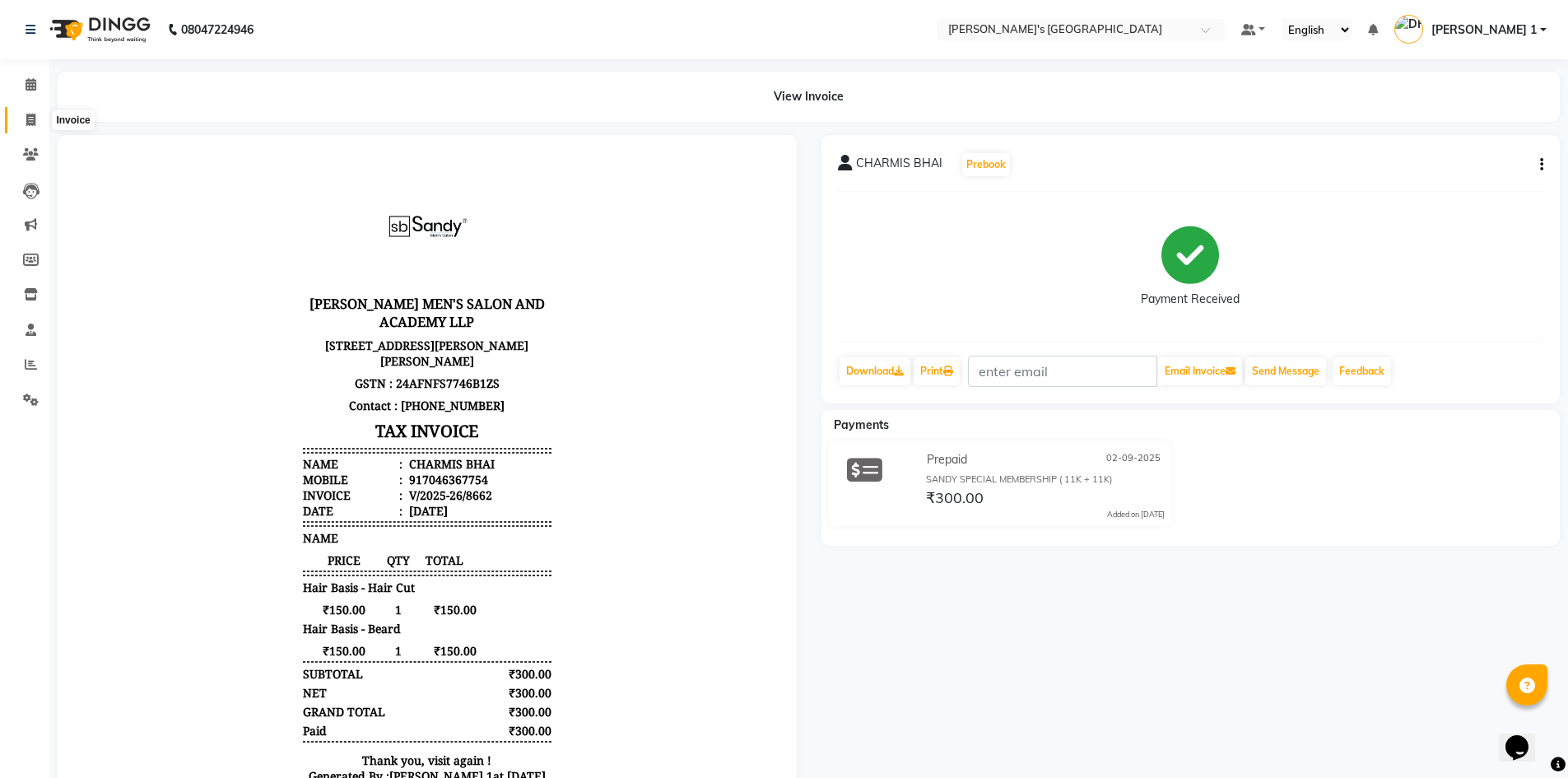
click at [24, 114] on span at bounding box center [31, 121] width 29 height 19
select select "service"
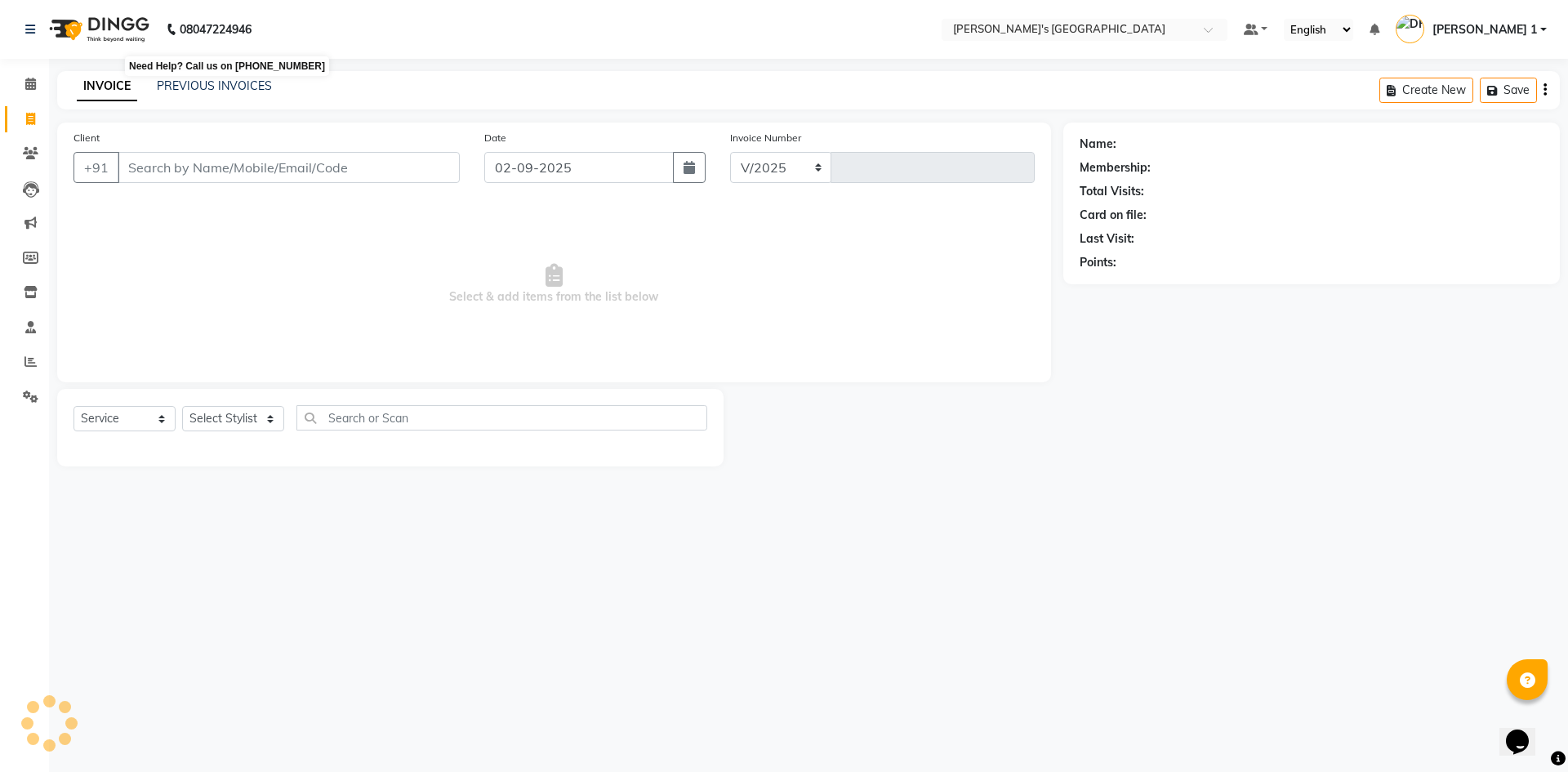
select select "6233"
type input "8663"
click at [26, 117] on icon at bounding box center [30, 119] width 9 height 12
select select "service"
type input "8663"
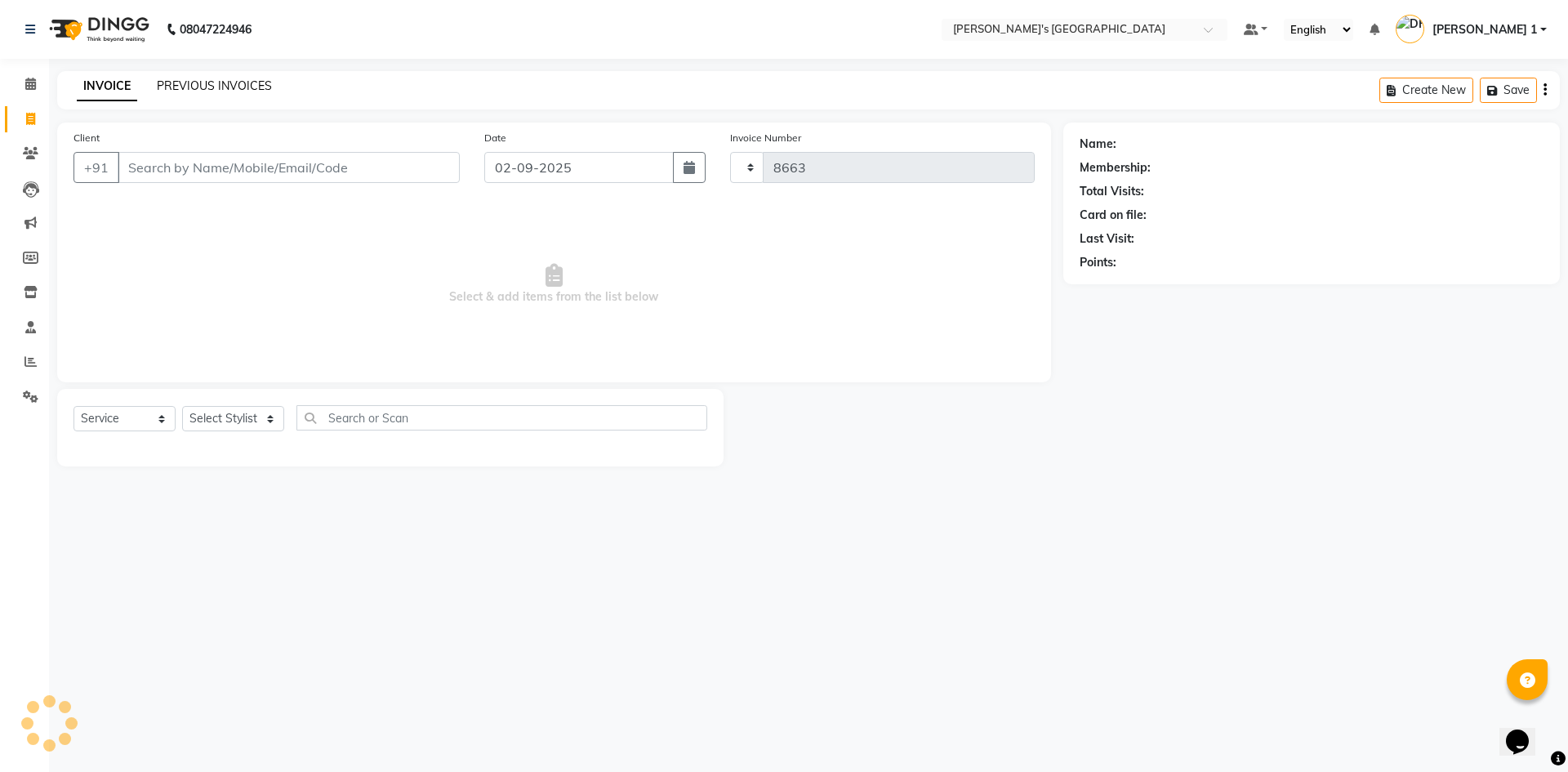
select select "6233"
click at [192, 81] on link "PREVIOUS INVOICES" at bounding box center [214, 85] width 115 height 14
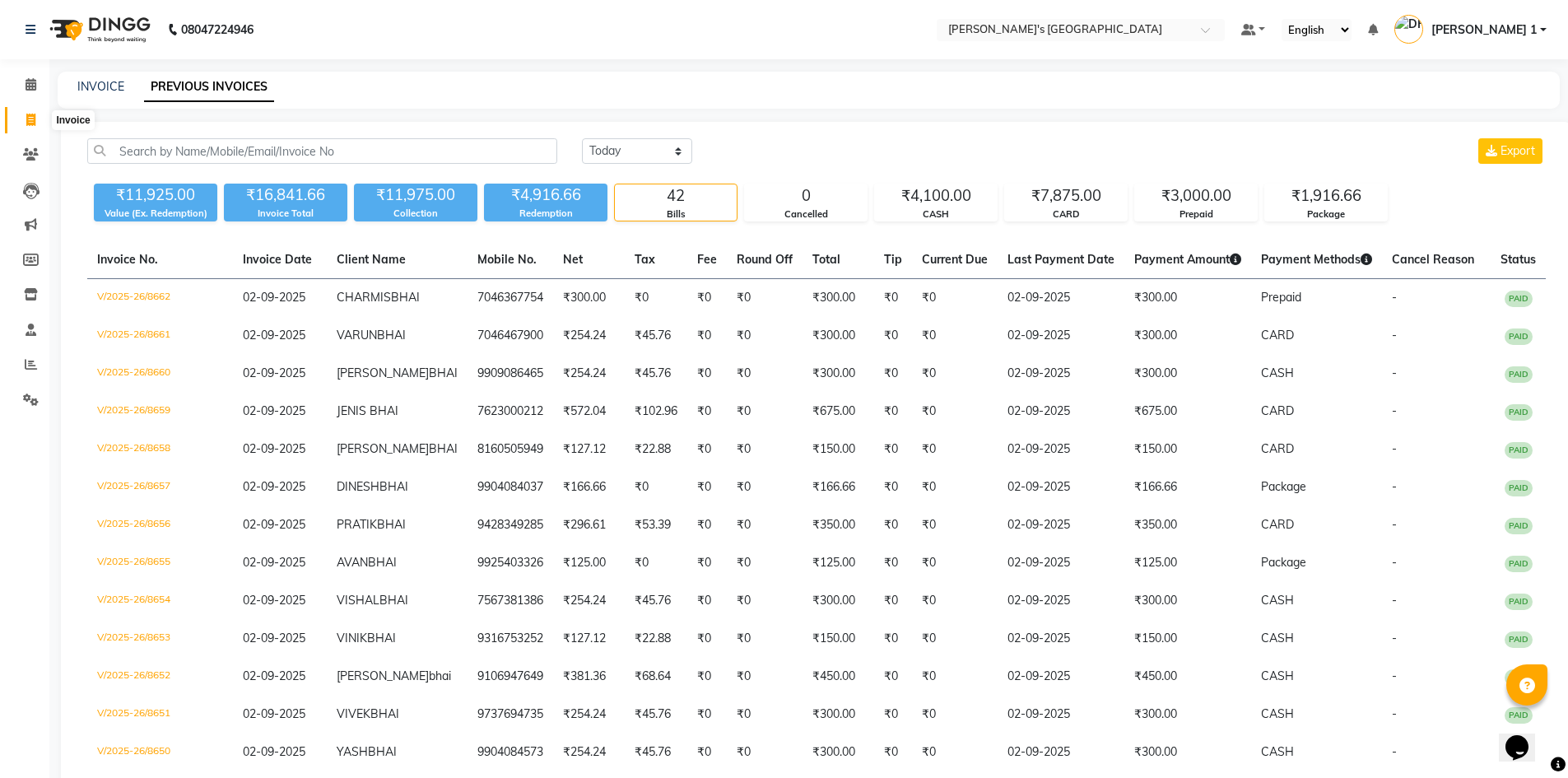
click at [25, 118] on span at bounding box center [31, 121] width 29 height 19
select select "service"
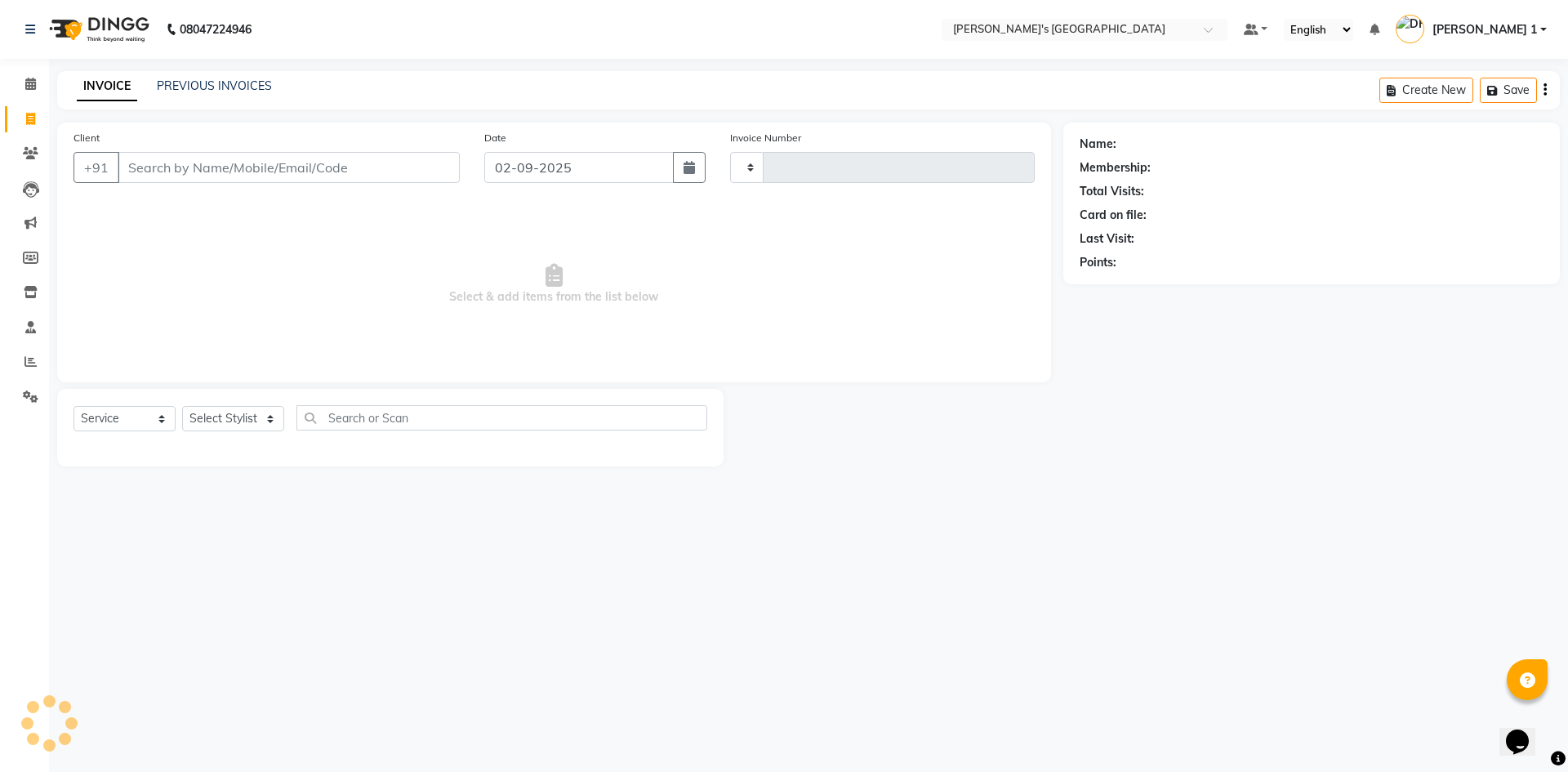
type input "8663"
select select "6233"
click at [231, 90] on link "PREVIOUS INVOICES" at bounding box center [214, 85] width 115 height 14
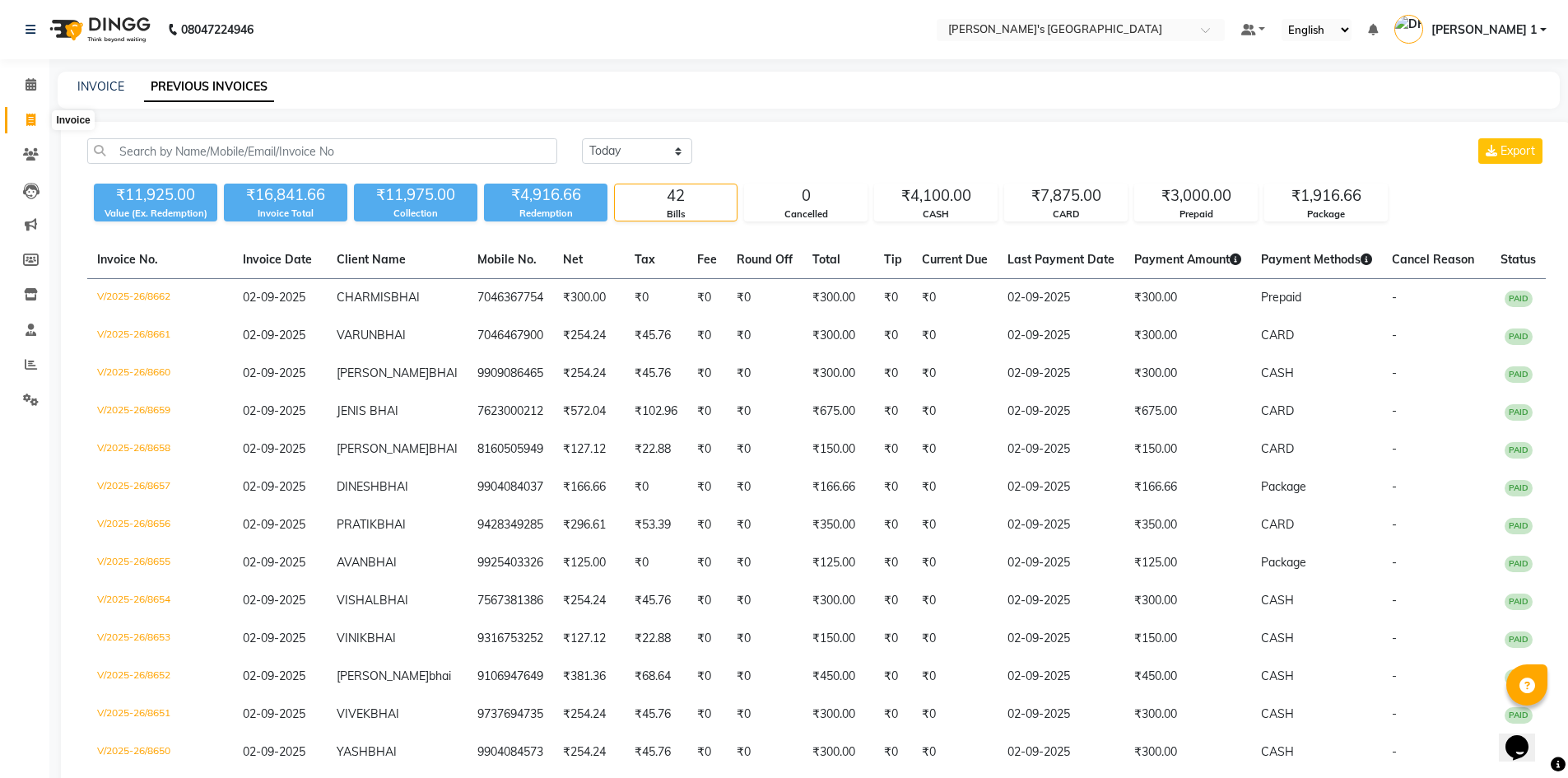
click at [31, 119] on icon at bounding box center [30, 120] width 9 height 13
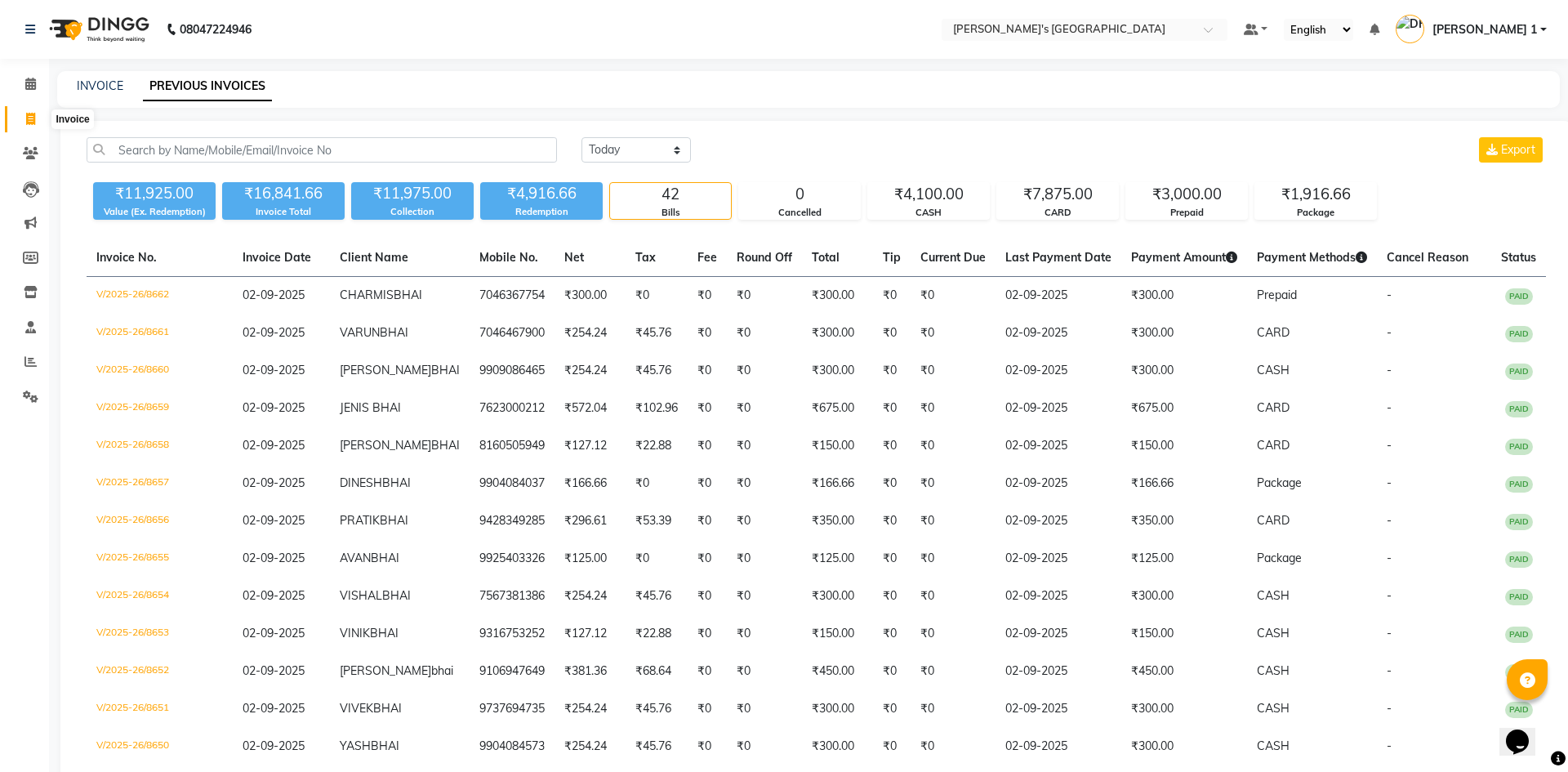
select select "service"
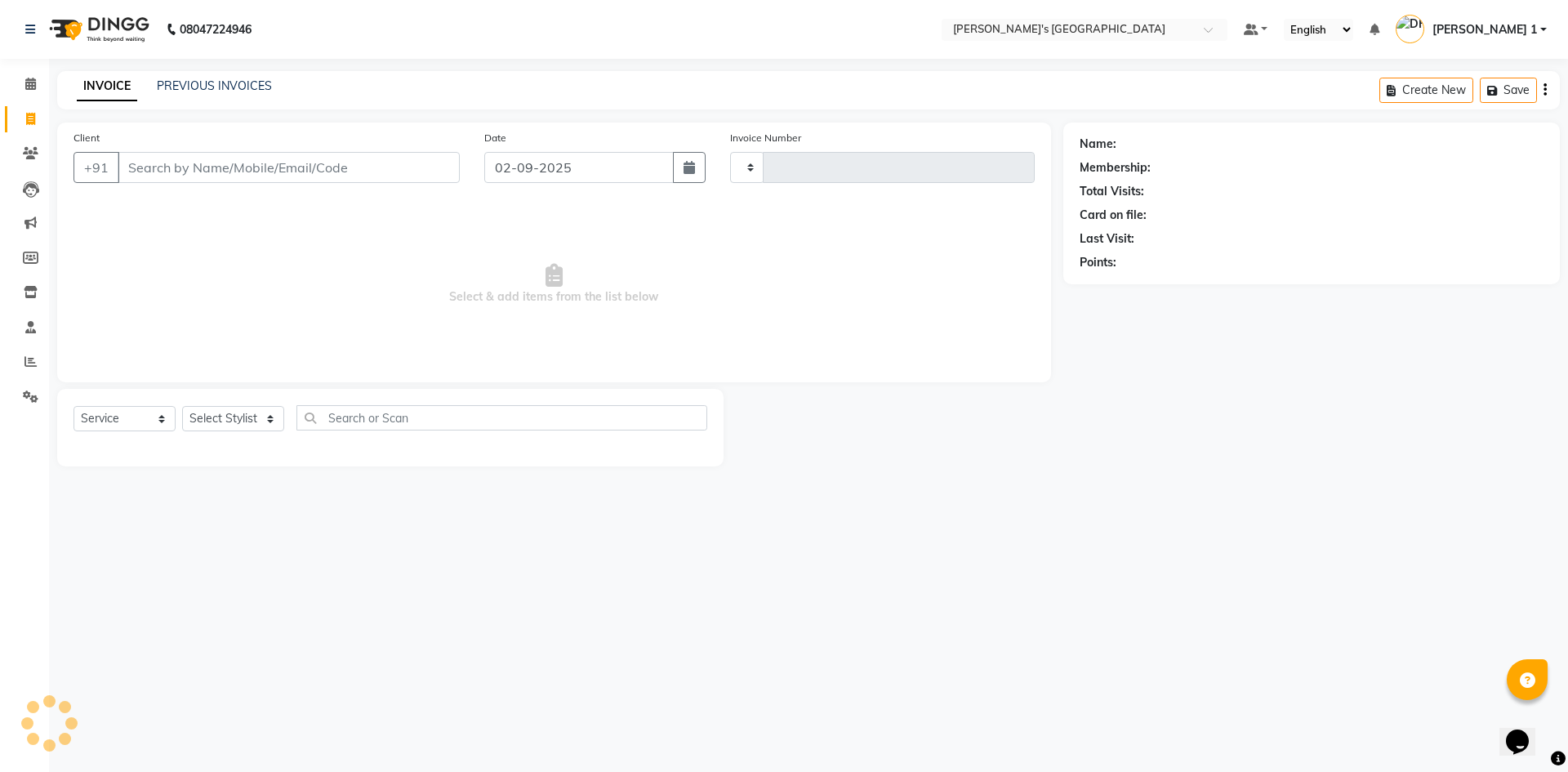
type input "8663"
select select "6233"
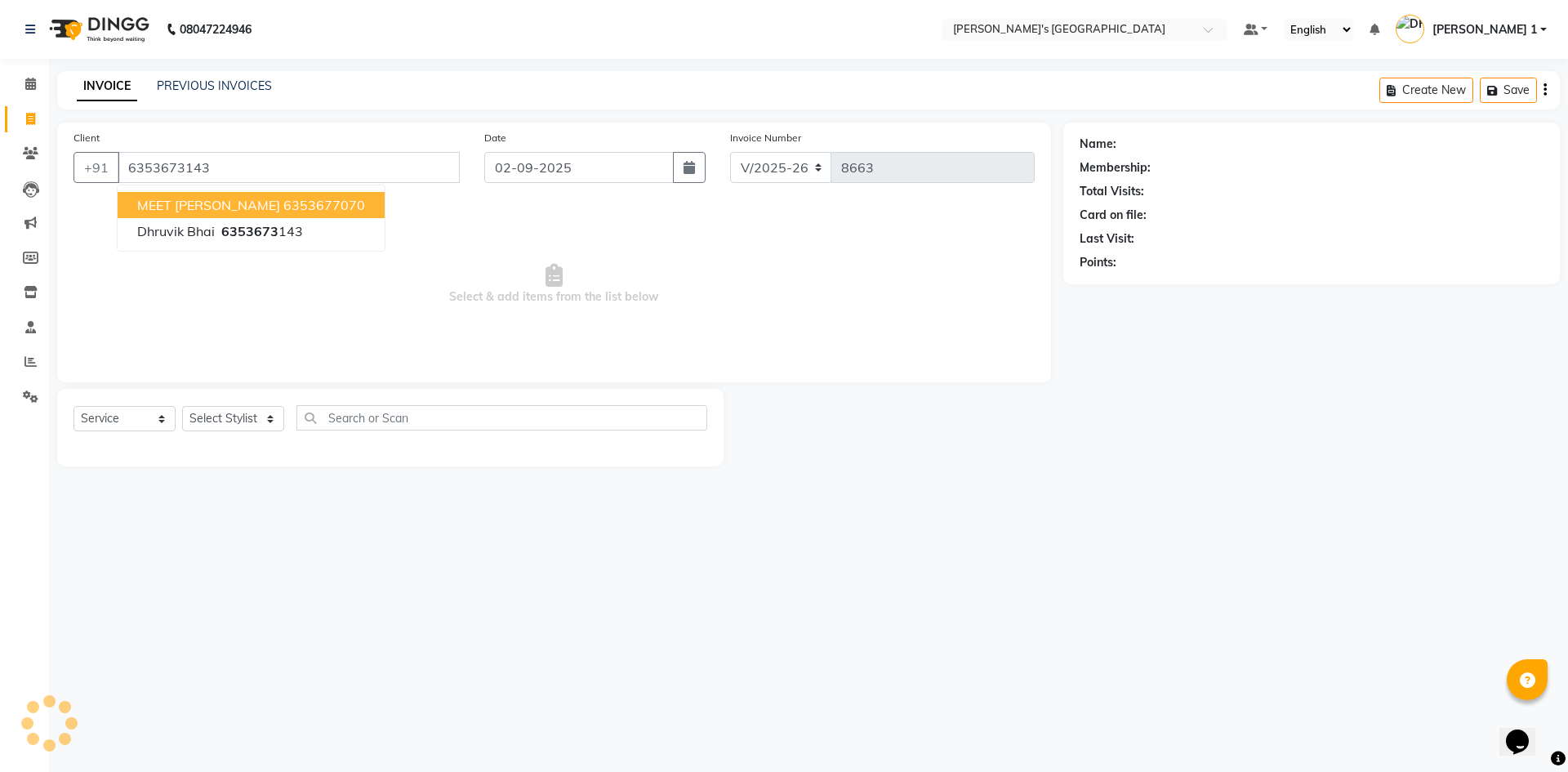
type input "6353673143"
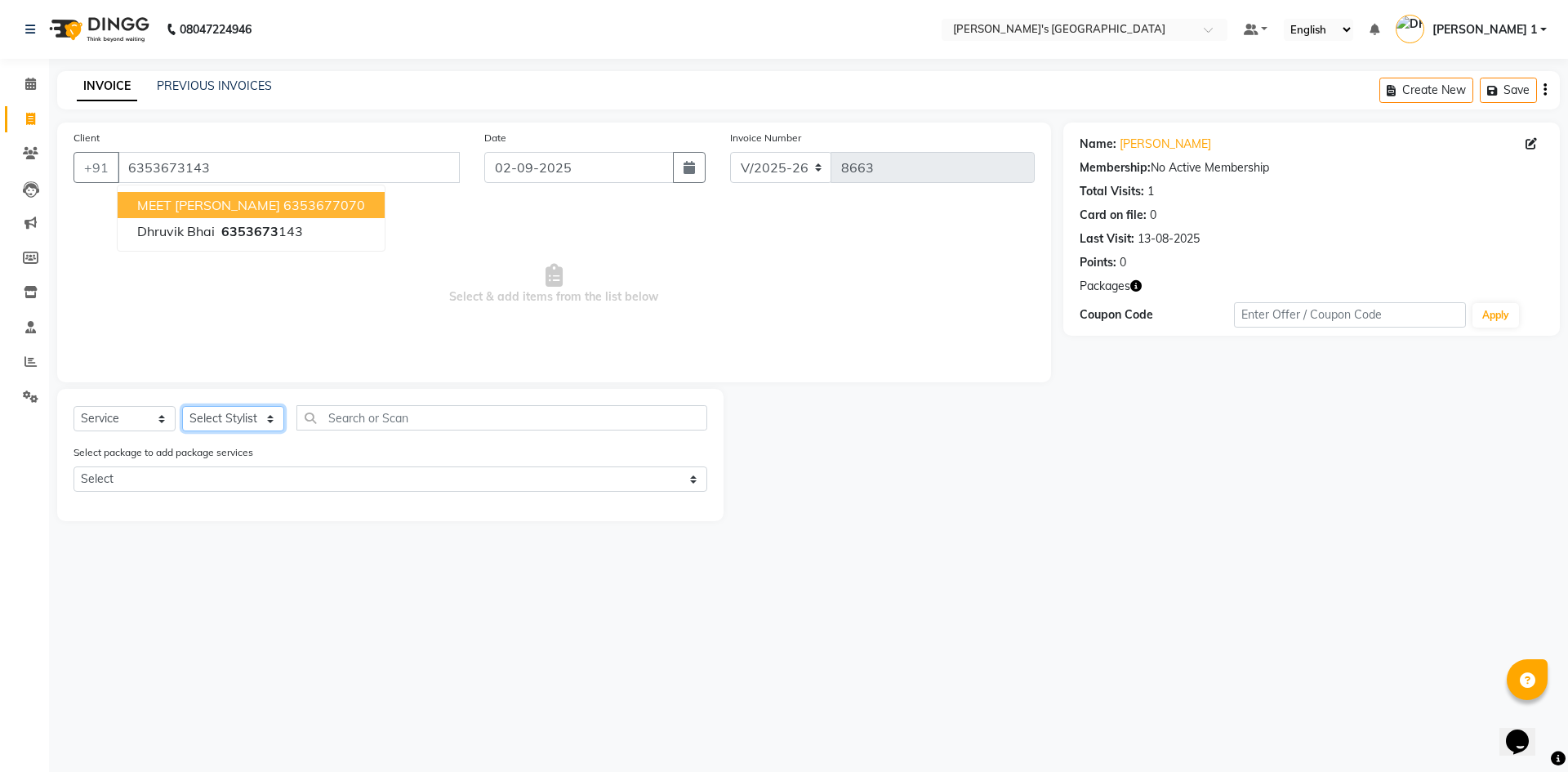
drag, startPoint x: 239, startPoint y: 429, endPoint x: 247, endPoint y: 406, distance: 24.4
click at [239, 427] on select "Select Stylist ADARSH SOLANKI AVINASH SEN BRIJESH ZALA CHANDU SEN DHRUV DAVE DH…" at bounding box center [233, 419] width 102 height 25
select select "51049"
click at [182, 406] on select "Select Stylist ADARSH SOLANKI AVINASH SEN BRIJESH ZALA CHANDU SEN DHRUV DAVE DH…" at bounding box center [233, 419] width 102 height 25
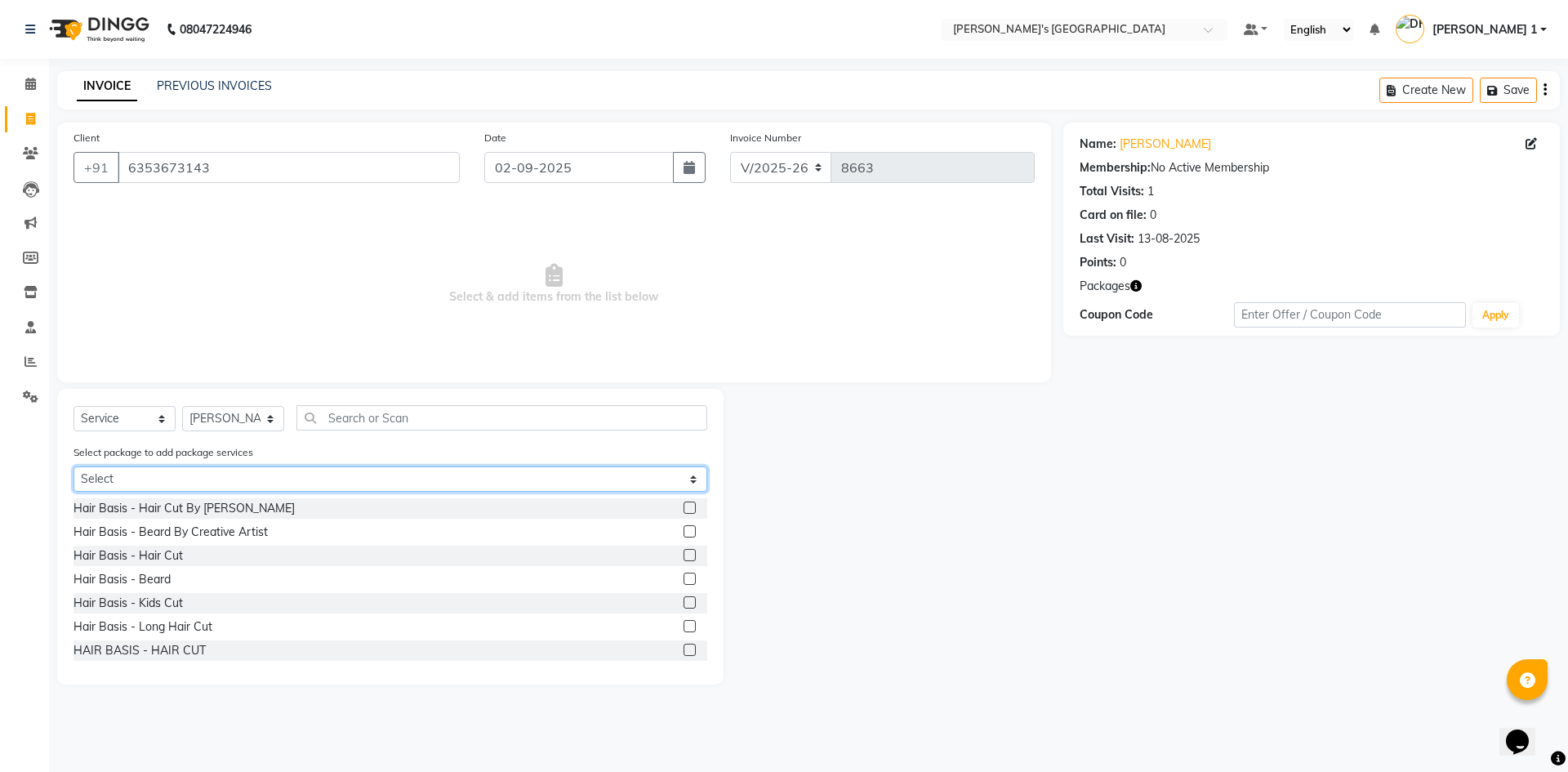
click at [226, 477] on select "Select MAVDI DEAR PACKAGE ( 6 HAIR CUT / 6 BEARD)" at bounding box center [391, 479] width 634 height 25
select select "1: Object"
click at [74, 466] on select "Select MAVDI DEAR PACKAGE ( 6 HAIR CUT / 6 BEARD)" at bounding box center [391, 479] width 634 height 25
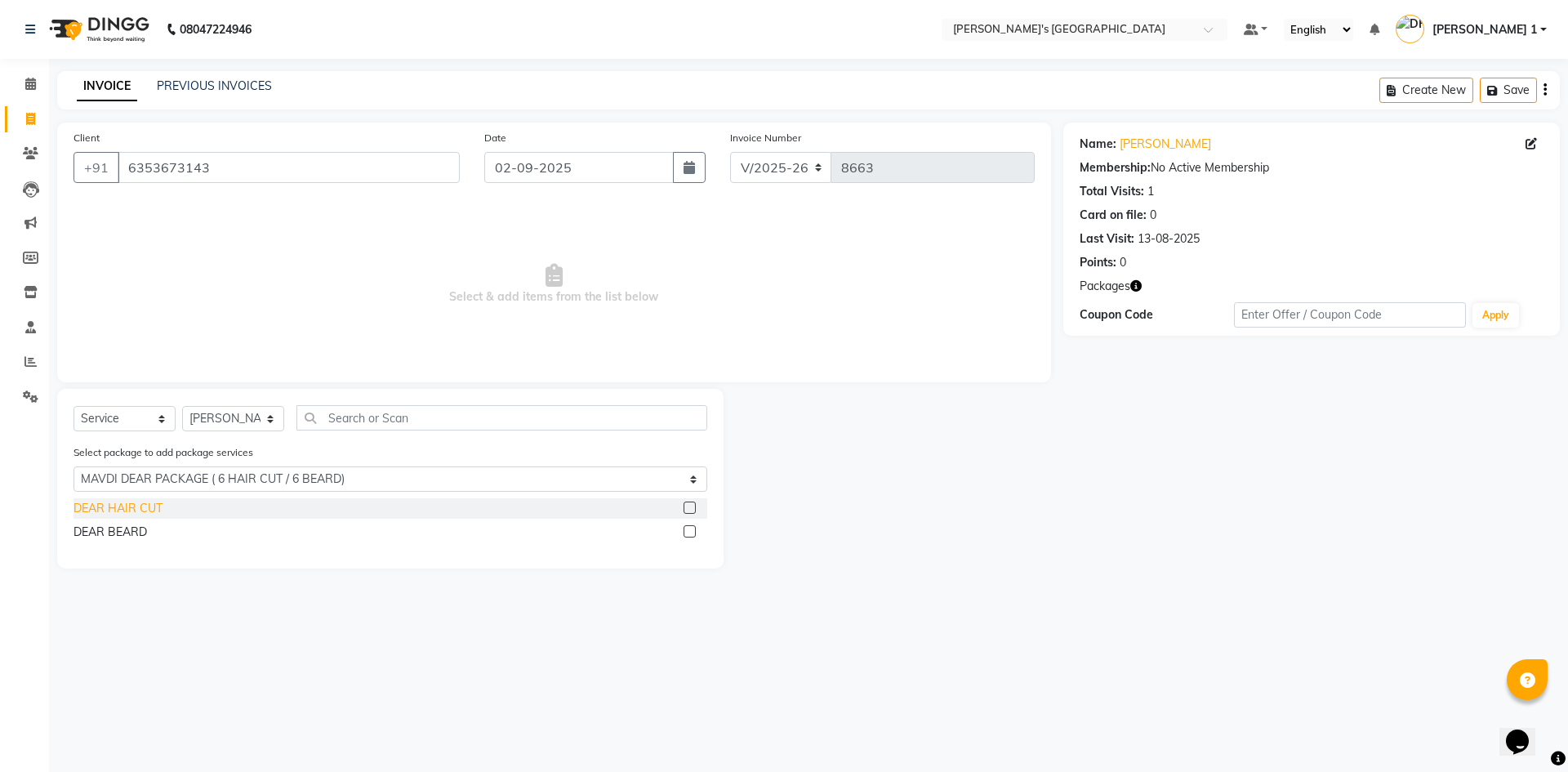
click at [140, 501] on div "DEAR HAIR CUT" at bounding box center [118, 509] width 89 height 17
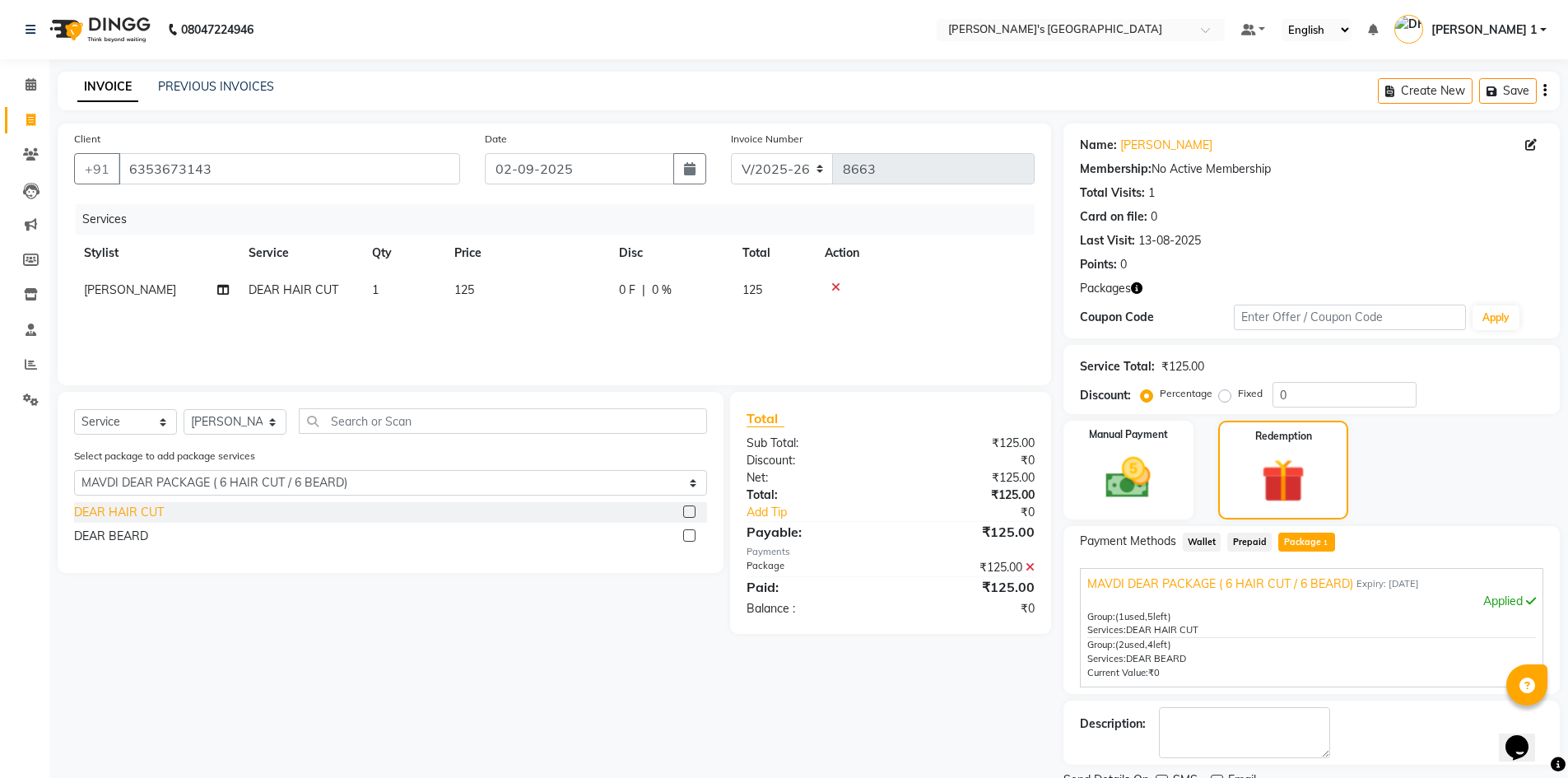
click at [134, 507] on div "DEAR HAIR CUT" at bounding box center [119, 513] width 90 height 17
checkbox input "false"
click at [122, 540] on div "DEAR BEARD" at bounding box center [111, 537] width 74 height 17
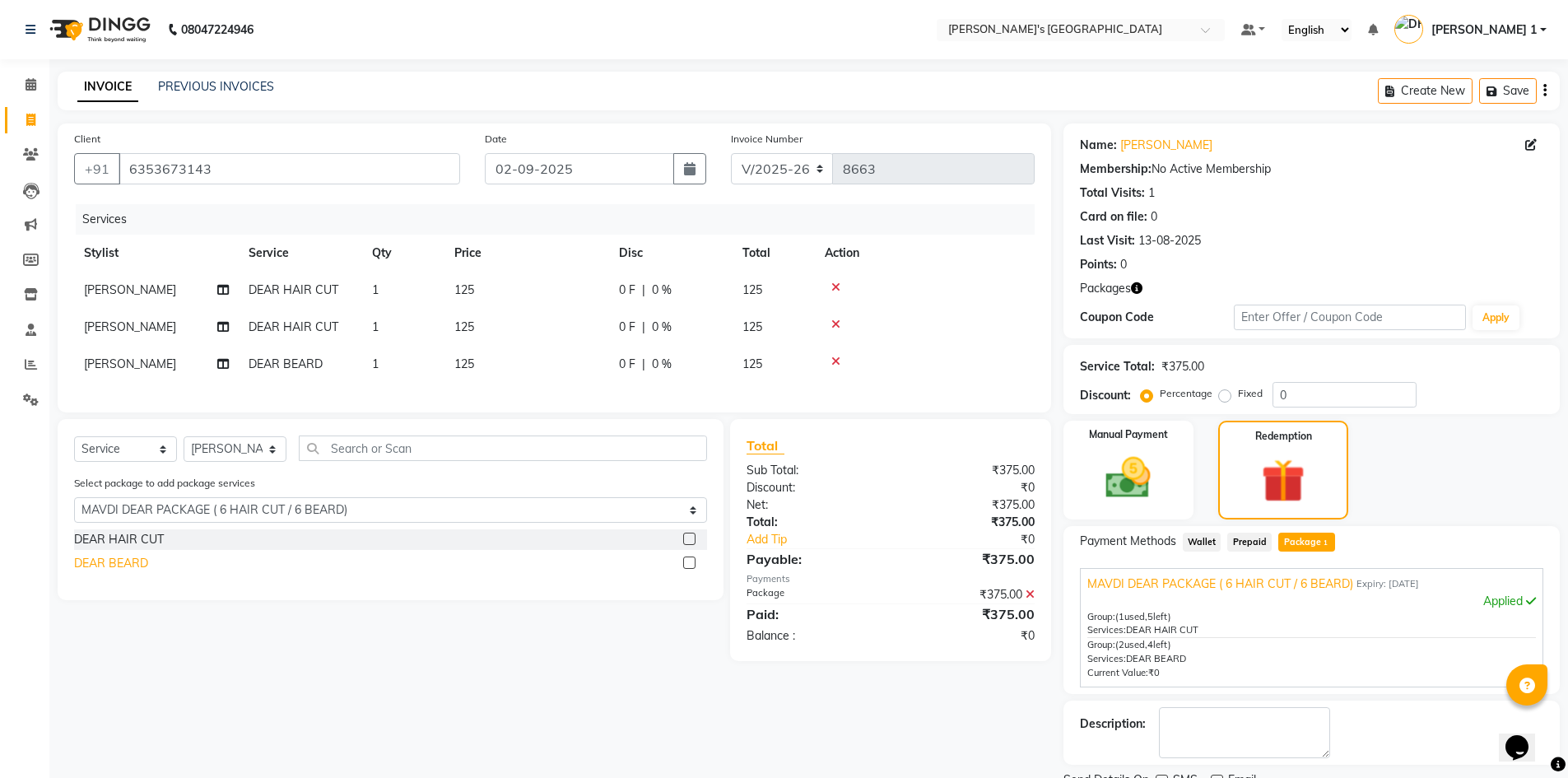
click at [117, 572] on div "DEAR BEARD" at bounding box center [111, 564] width 74 height 17
checkbox input "false"
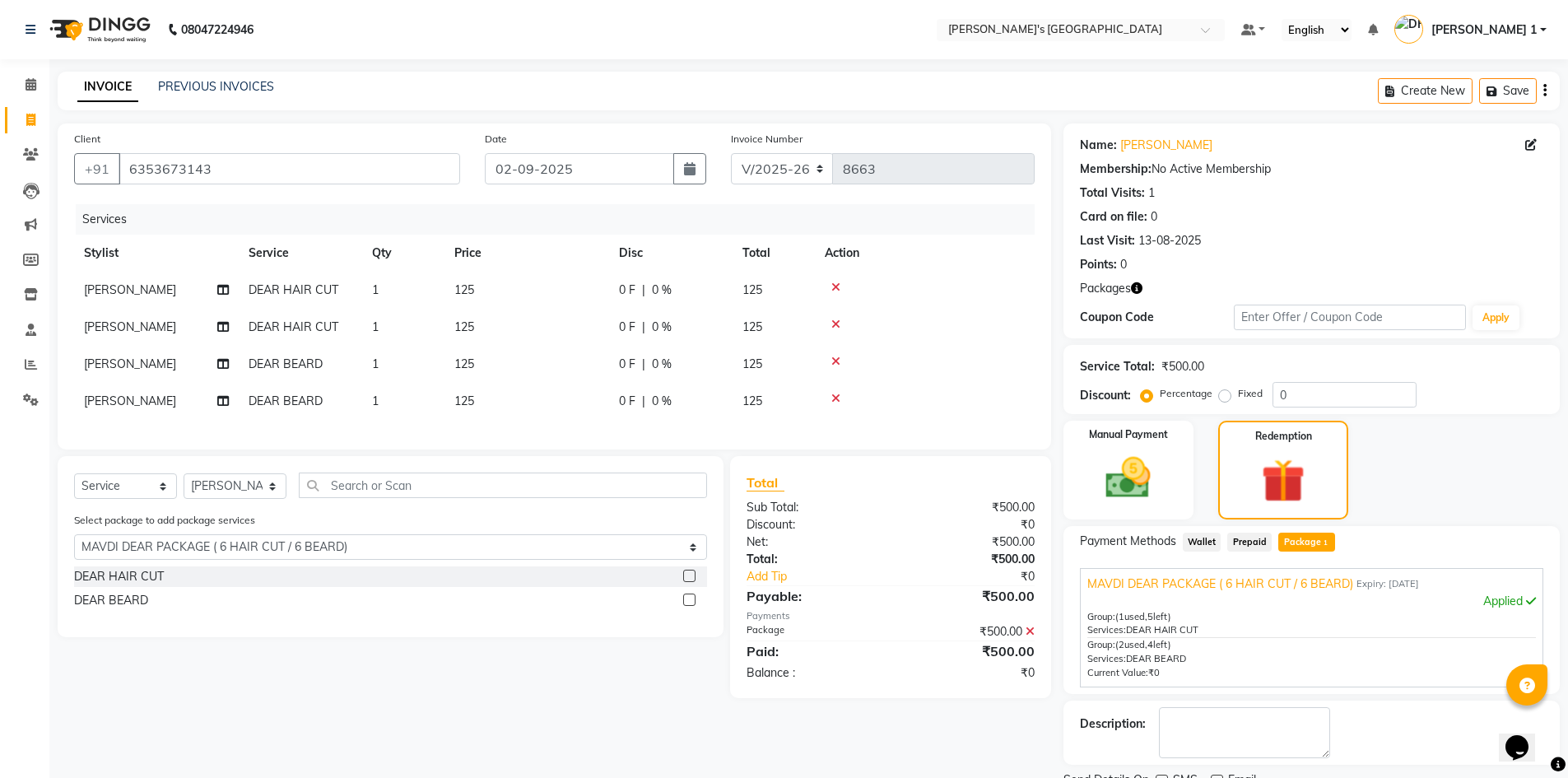
click at [133, 299] on td "[PERSON_NAME]" at bounding box center [156, 290] width 165 height 37
select select "51049"
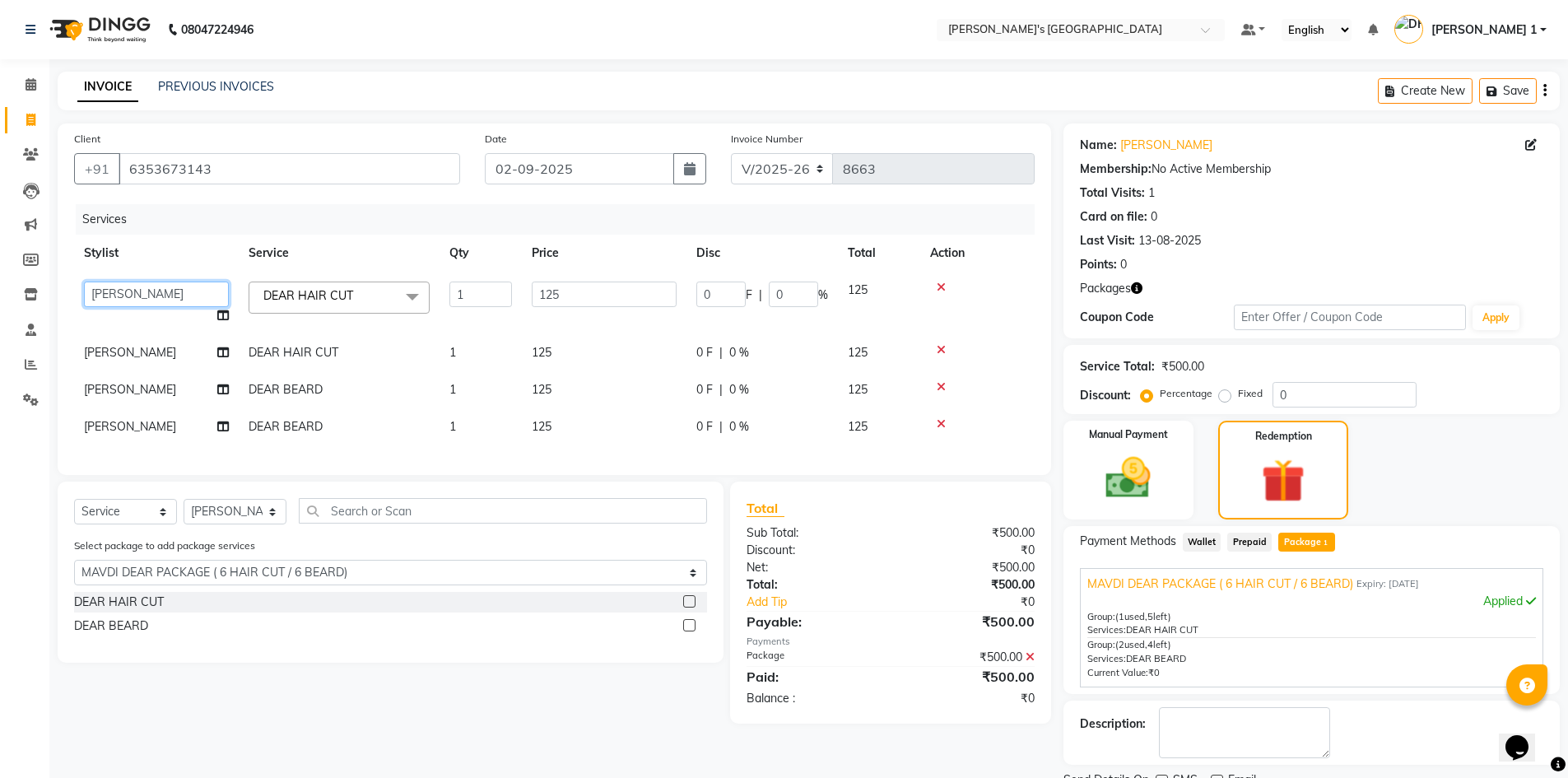
click at [146, 290] on select "ADARSH SOLANKI AVINASH SEN BRIJESH ZALA CHANDU SEN DHRUV DAVE DHRUV DAVE 1 GOUR…" at bounding box center [156, 294] width 145 height 25
select select "86840"
click at [149, 353] on td "[PERSON_NAME]" at bounding box center [156, 352] width 165 height 37
select select "51049"
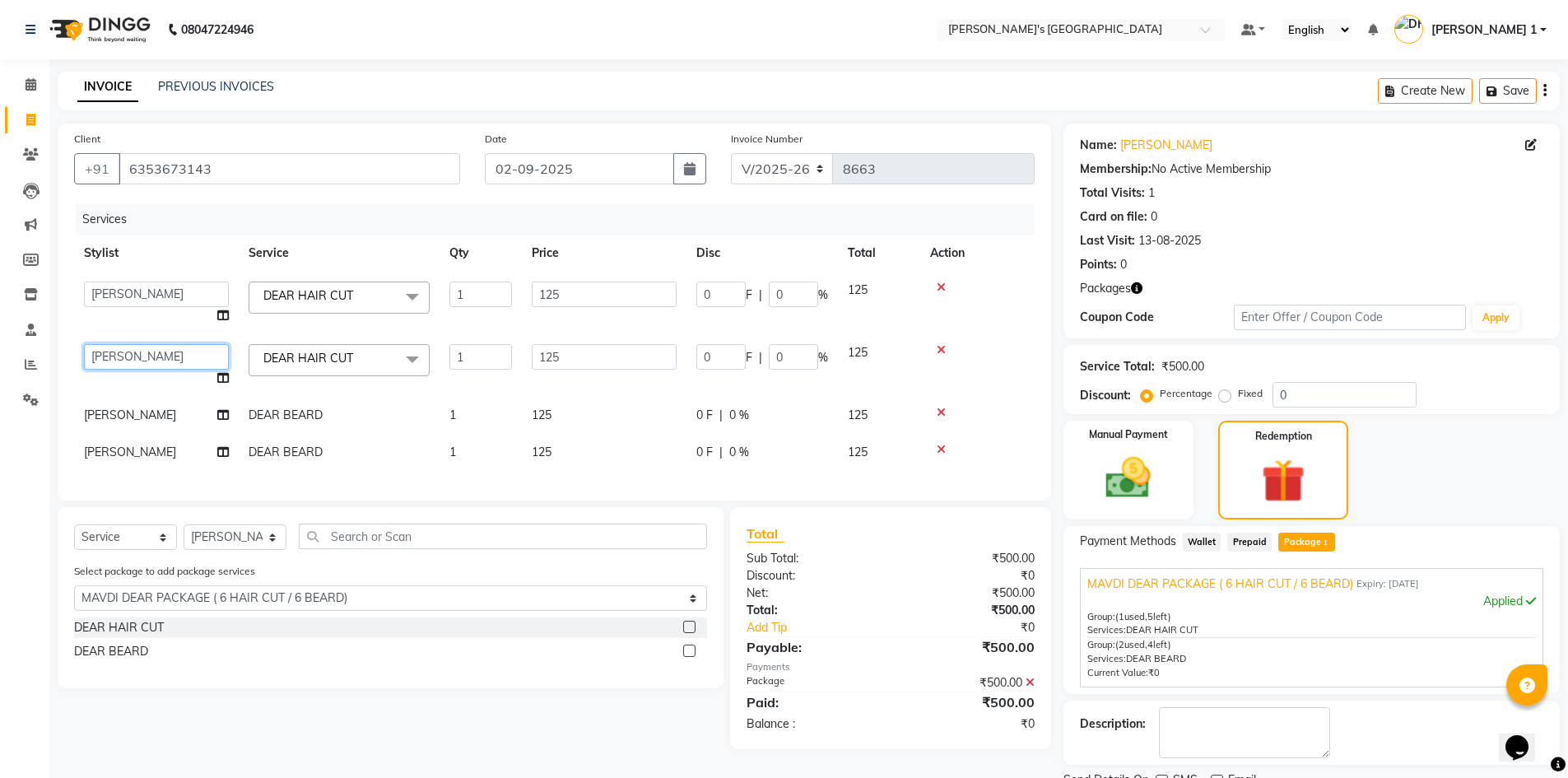
drag, startPoint x: 149, startPoint y: 353, endPoint x: 149, endPoint y: 367, distance: 14.0
click at [149, 352] on select "ADARSH SOLANKI AVINASH SEN BRIJESH ZALA CHANDU SEN DHRUV DAVE DHRUV DAVE 1 GOUR…" at bounding box center [156, 357] width 145 height 25
select select "61800"
click at [137, 400] on td "[PERSON_NAME]" at bounding box center [156, 415] width 165 height 37
select select "51049"
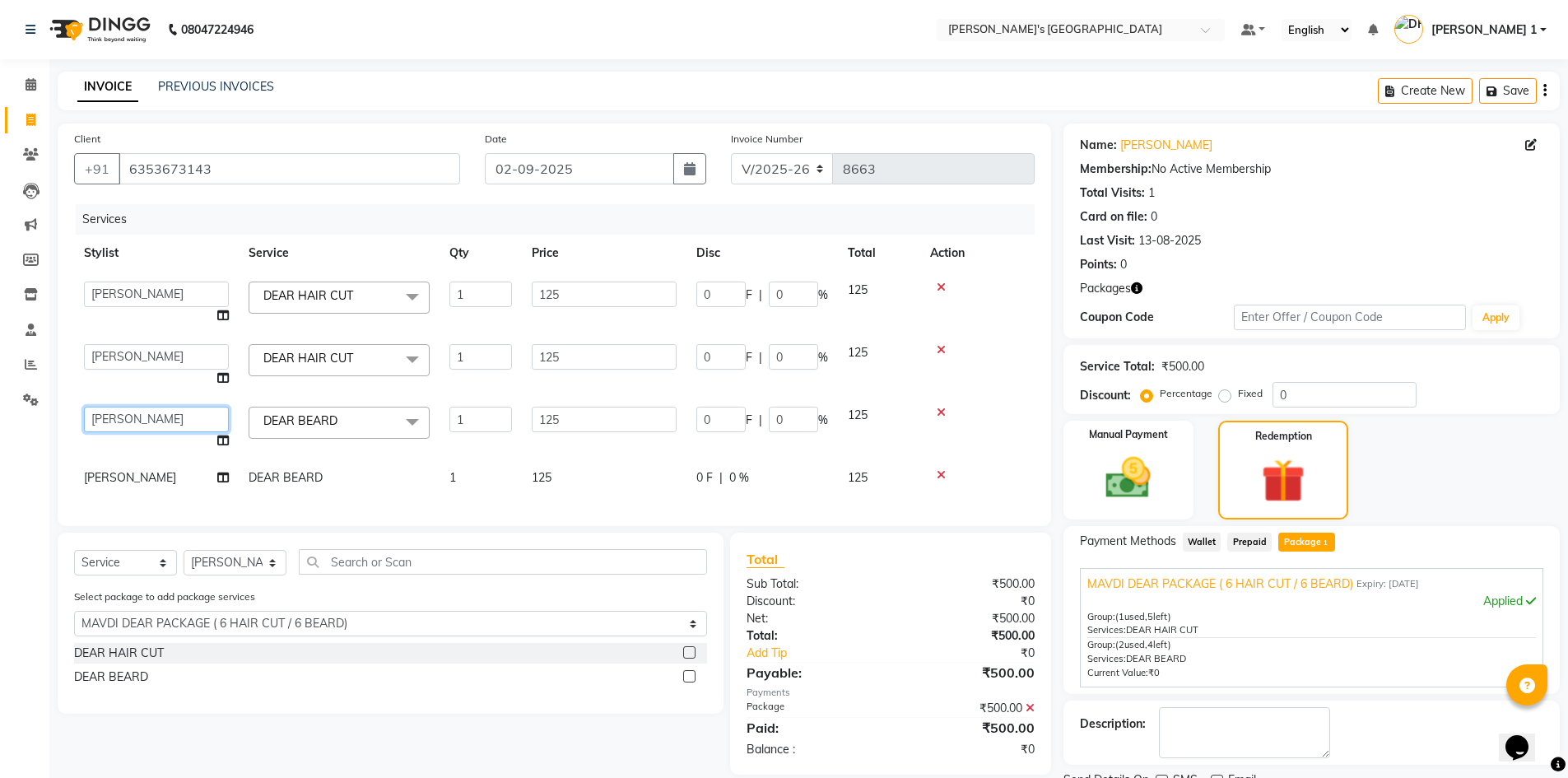
click at [138, 414] on select "ADARSH SOLANKI AVINASH SEN BRIJESH ZALA CHANDU SEN DHRUV DAVE DHRUV DAVE 1 GOUR…" at bounding box center [156, 419] width 145 height 25
select select "86840"
click at [158, 474] on td "[PERSON_NAME]" at bounding box center [156, 478] width 165 height 37
select select "51049"
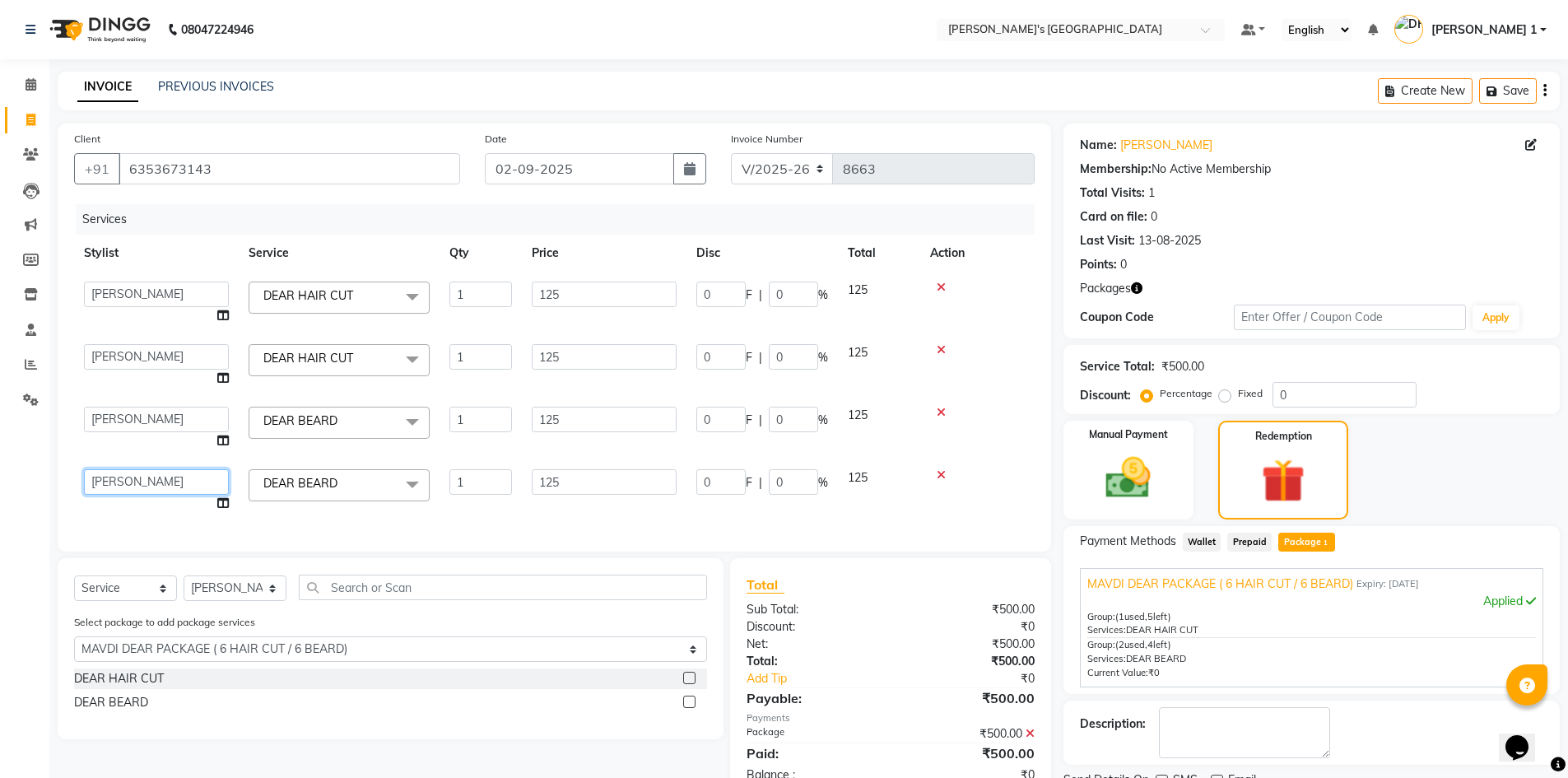
click at [156, 475] on select "ADARSH SOLANKI AVINASH SEN BRIJESH ZALA CHANDU SEN DHRUV DAVE DHRUV DAVE 1 GOUR…" at bounding box center [156, 482] width 145 height 25
select select "61800"
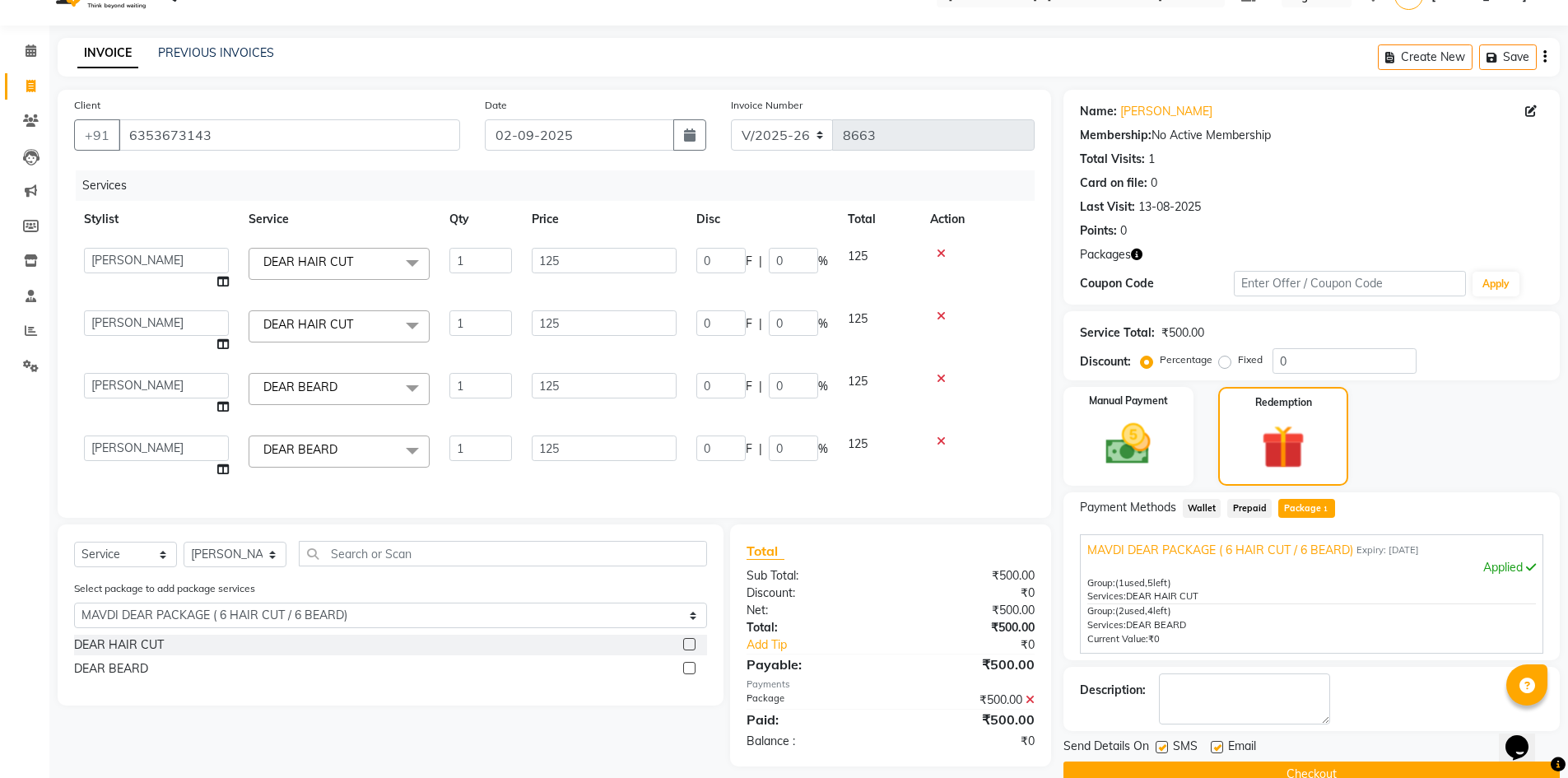
scroll to position [68, 0]
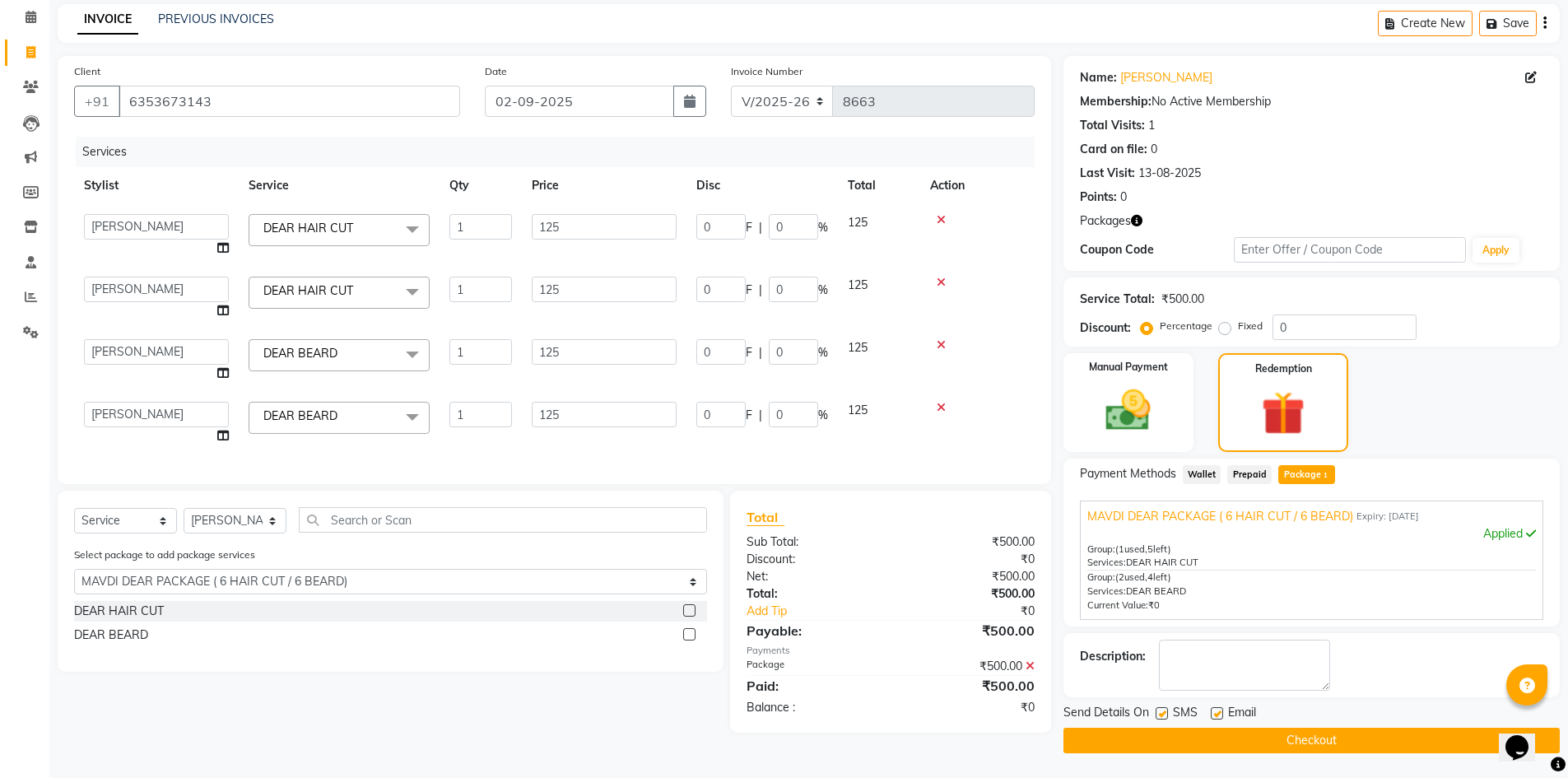
drag, startPoint x: 1217, startPoint y: 712, endPoint x: 1226, endPoint y: 732, distance: 21.9
click at [1218, 713] on label at bounding box center [1217, 713] width 13 height 13
click at [1218, 713] on input "checkbox" at bounding box center [1216, 713] width 11 height 11
checkbox input "false"
drag, startPoint x: 1228, startPoint y: 738, endPoint x: 1231, endPoint y: 769, distance: 31.1
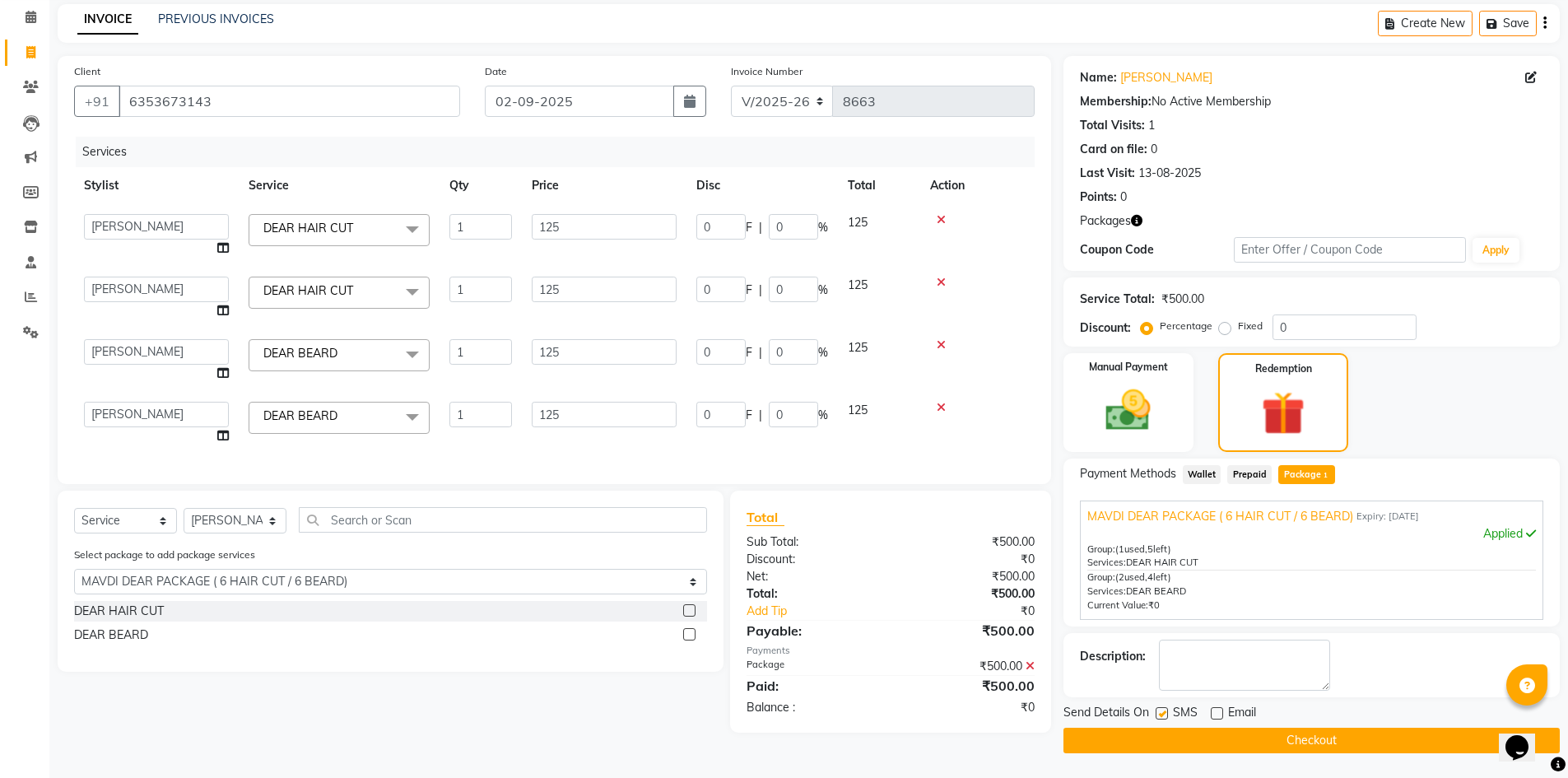
click at [1228, 738] on button "Checkout" at bounding box center [1311, 740] width 496 height 25
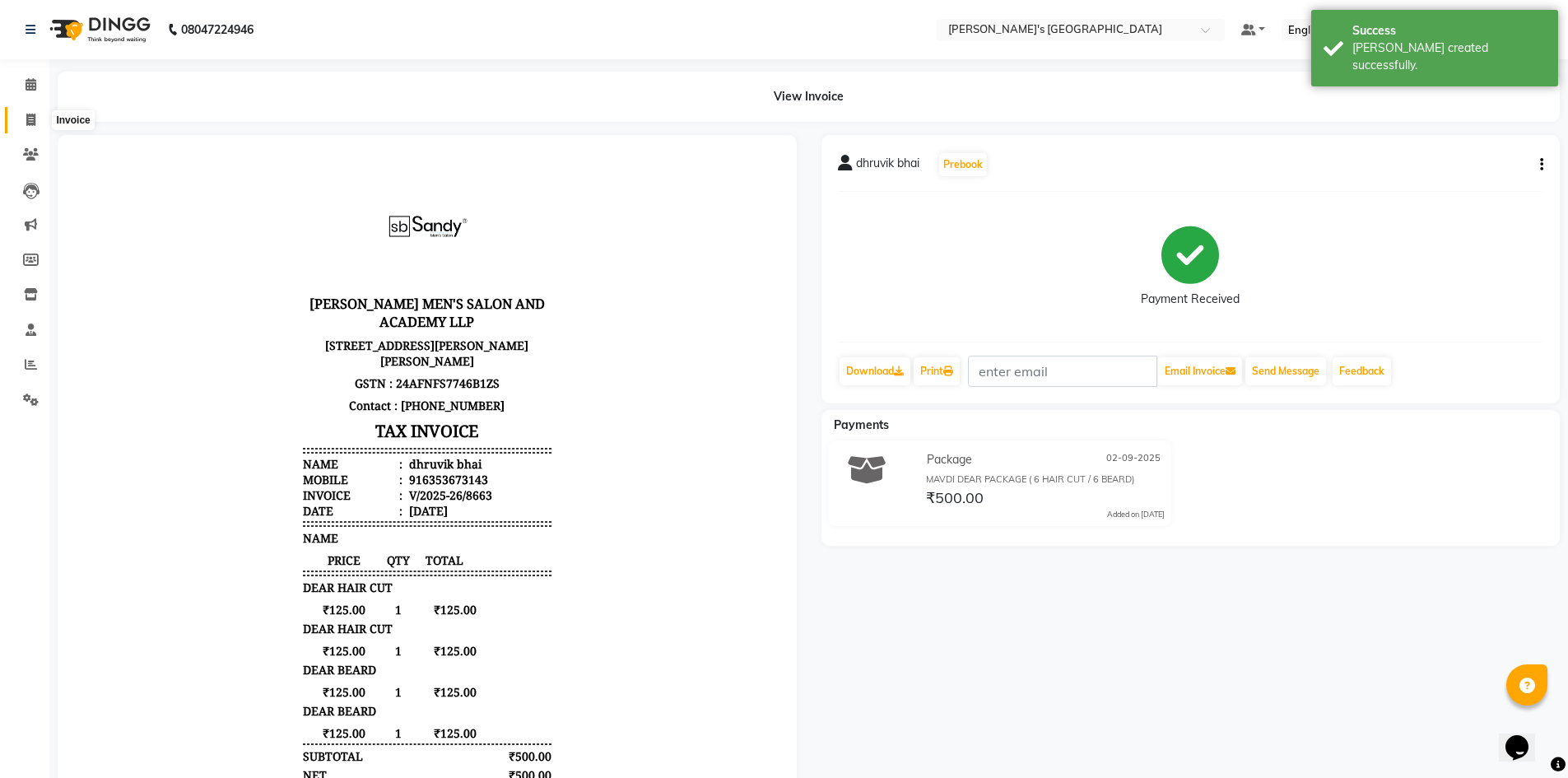
click at [37, 118] on span at bounding box center [31, 121] width 29 height 19
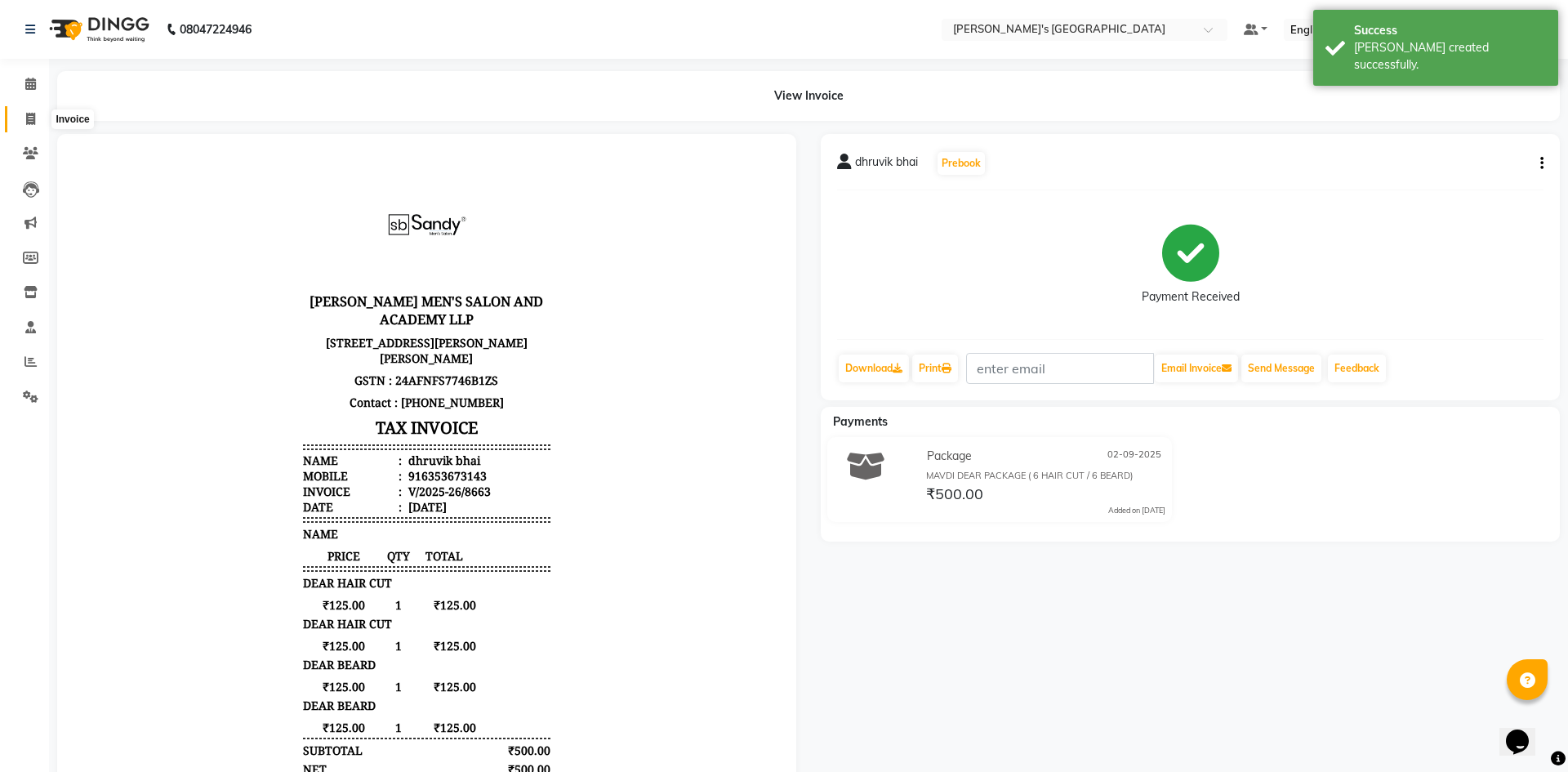
select select "6233"
select select "service"
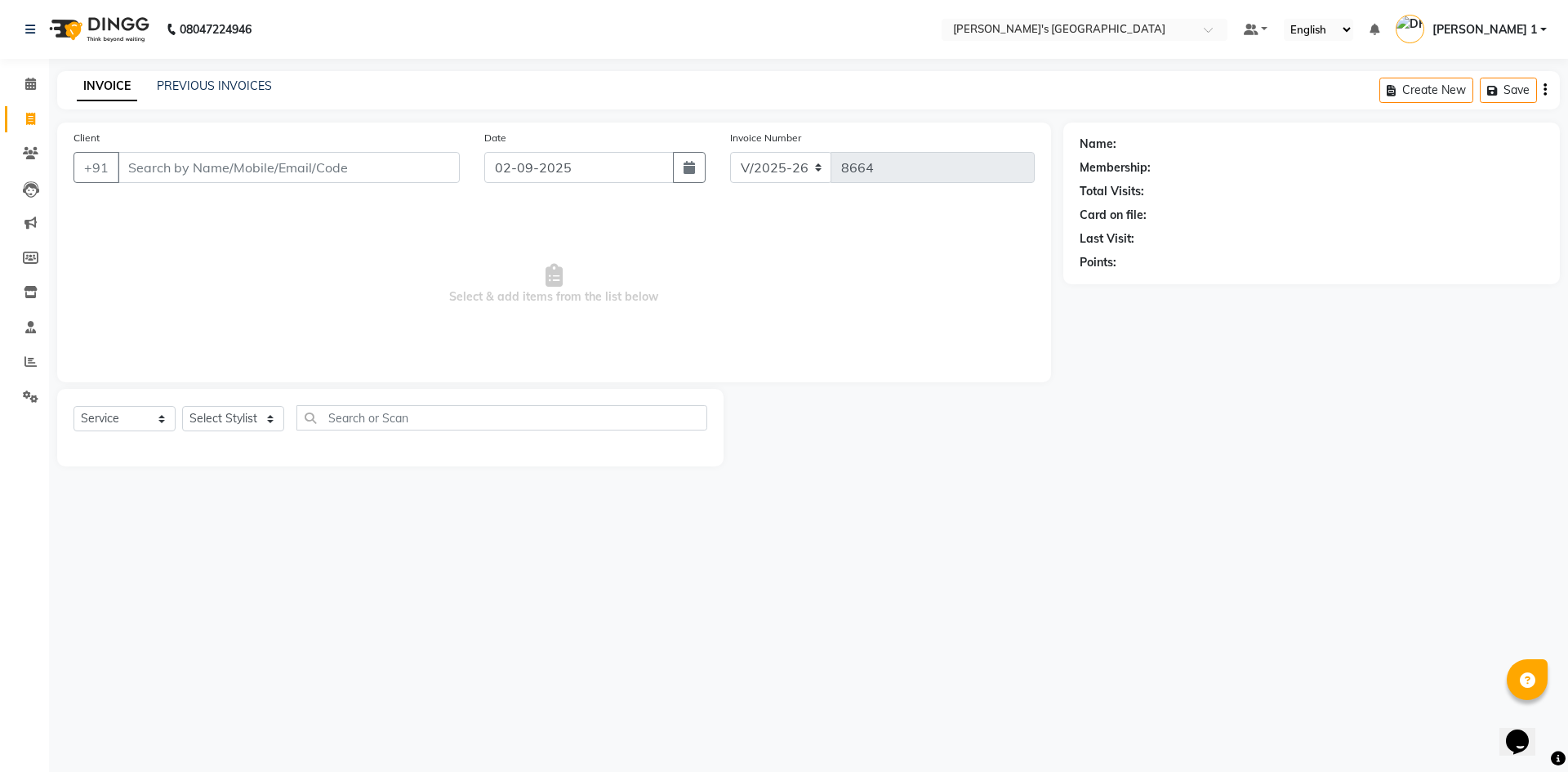
click at [183, 154] on input "Client" at bounding box center [288, 168] width 342 height 31
type input "6"
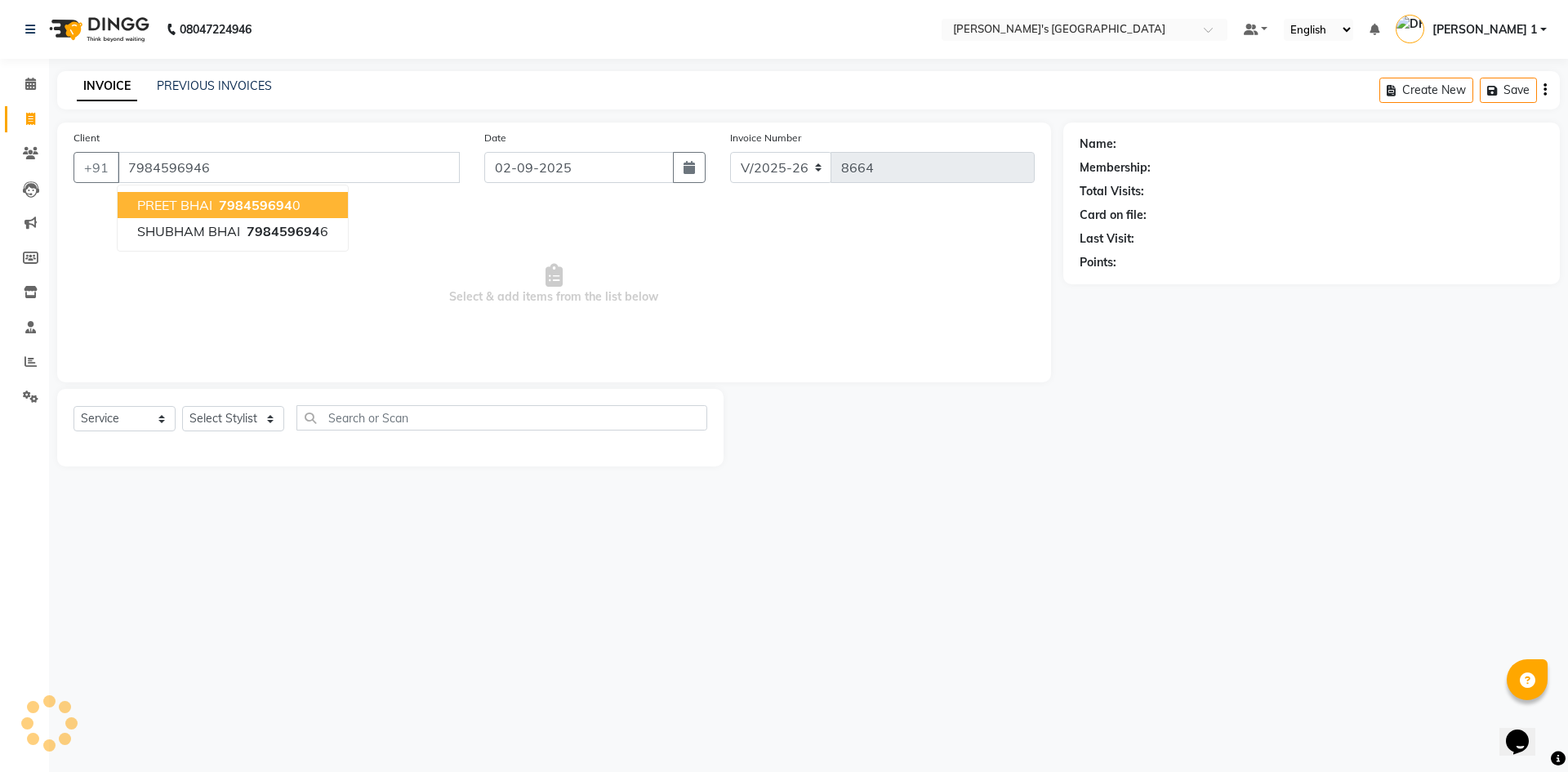
type input "7984596946"
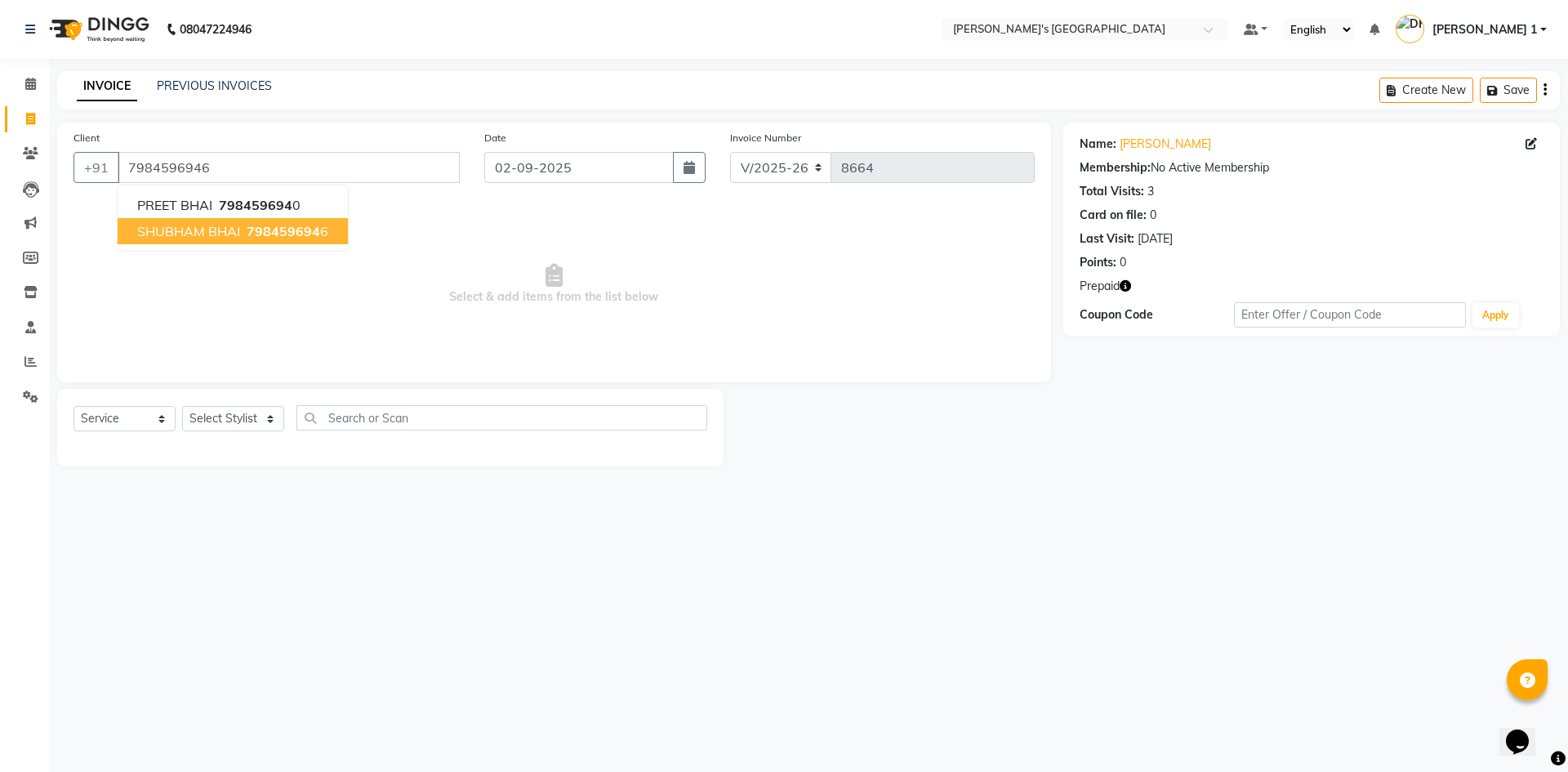
click at [723, 266] on span "Select & add items from the list below" at bounding box center [554, 284] width 961 height 164
click at [233, 432] on div "Select Service Product Membership Package Voucher Prepaid Gift Card Select Styl…" at bounding box center [391, 424] width 634 height 38
click at [1130, 286] on icon "button" at bounding box center [1125, 286] width 11 height 11
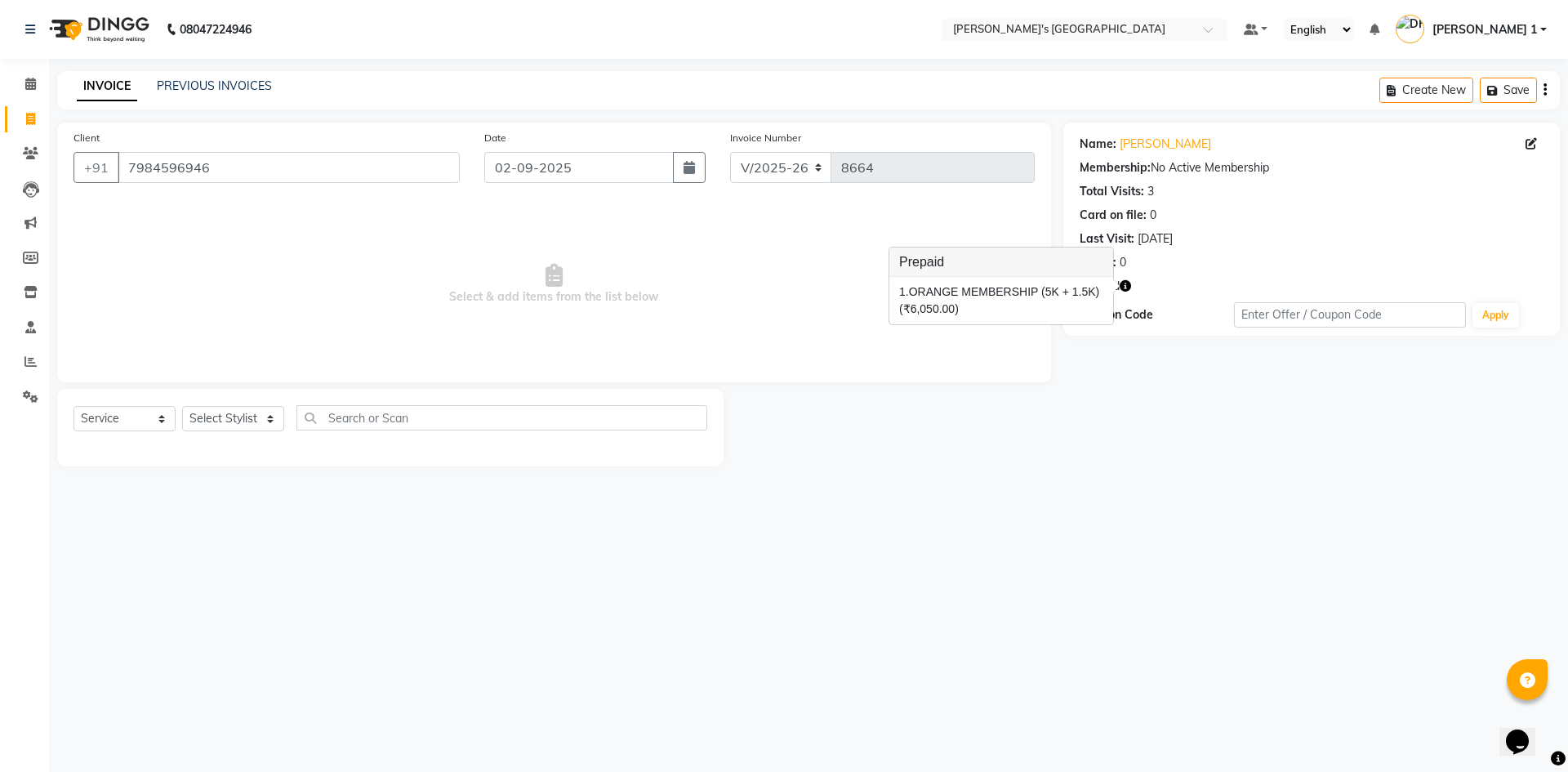
click at [1130, 286] on icon "button" at bounding box center [1125, 286] width 11 height 11
click at [219, 415] on select "Select Stylist ADARSH SOLANKI AVINASH SEN BRIJESH ZALA CHANDU SEN DHRUV DAVE DH…" at bounding box center [233, 419] width 102 height 25
select select "46795"
click at [182, 406] on select "Select Stylist ADARSH SOLANKI AVINASH SEN BRIJESH ZALA CHANDU SEN DHRUV DAVE DH…" at bounding box center [233, 419] width 102 height 25
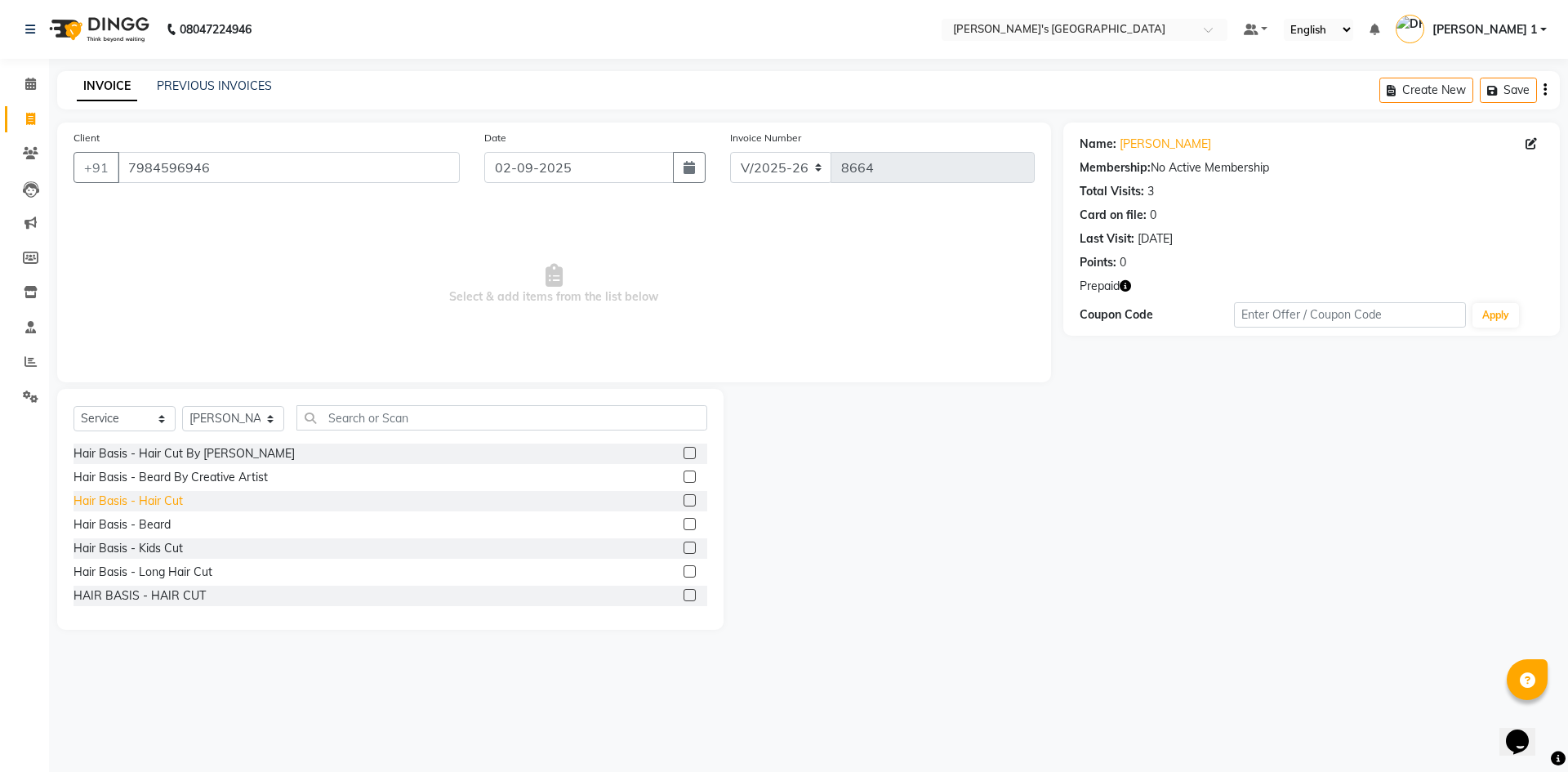
click at [159, 498] on div "Hair Basis - Hair Cut" at bounding box center [128, 501] width 109 height 17
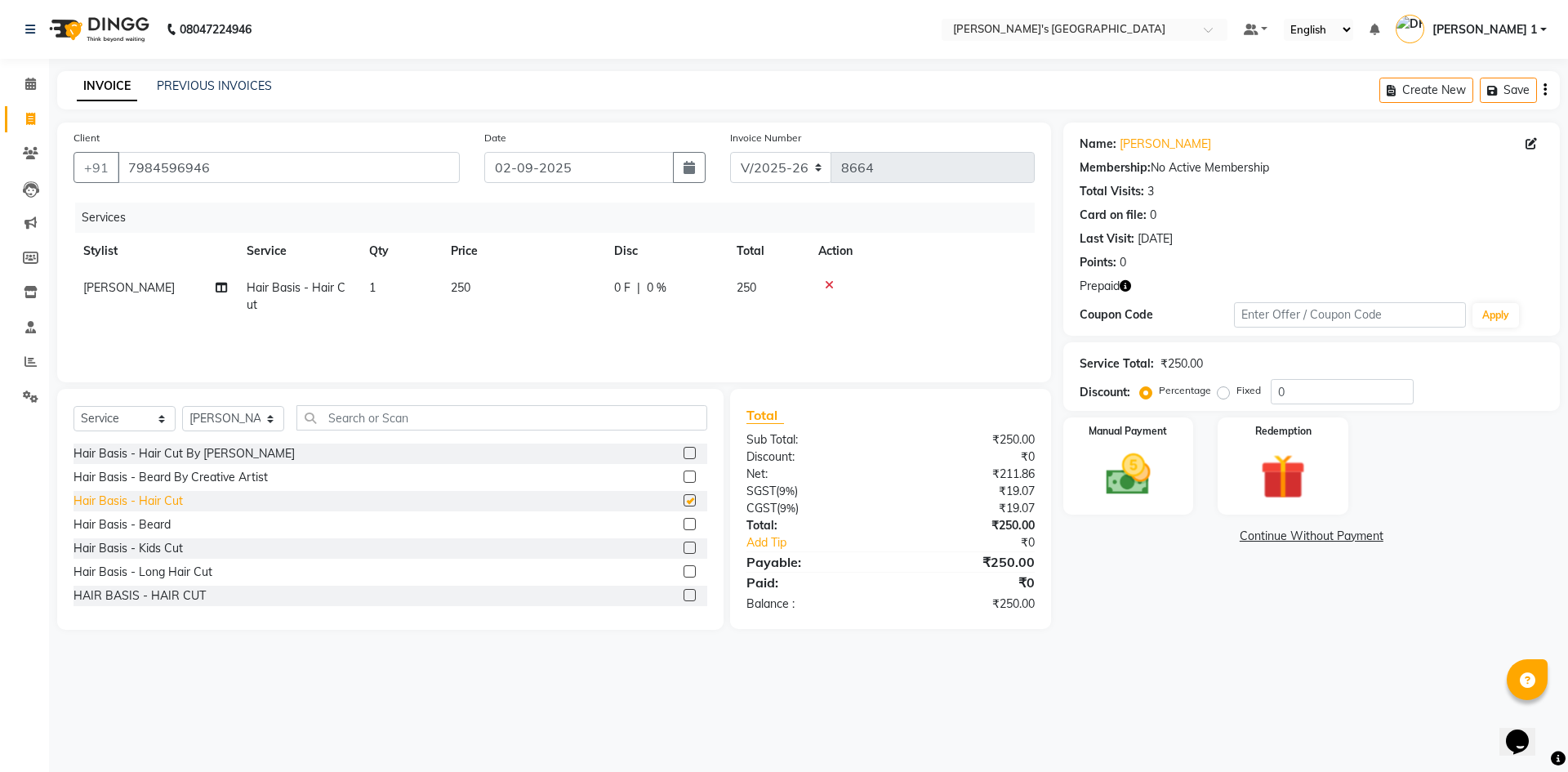
checkbox input "false"
click at [162, 521] on div "Hair Basis - Beard" at bounding box center [122, 525] width 97 height 17
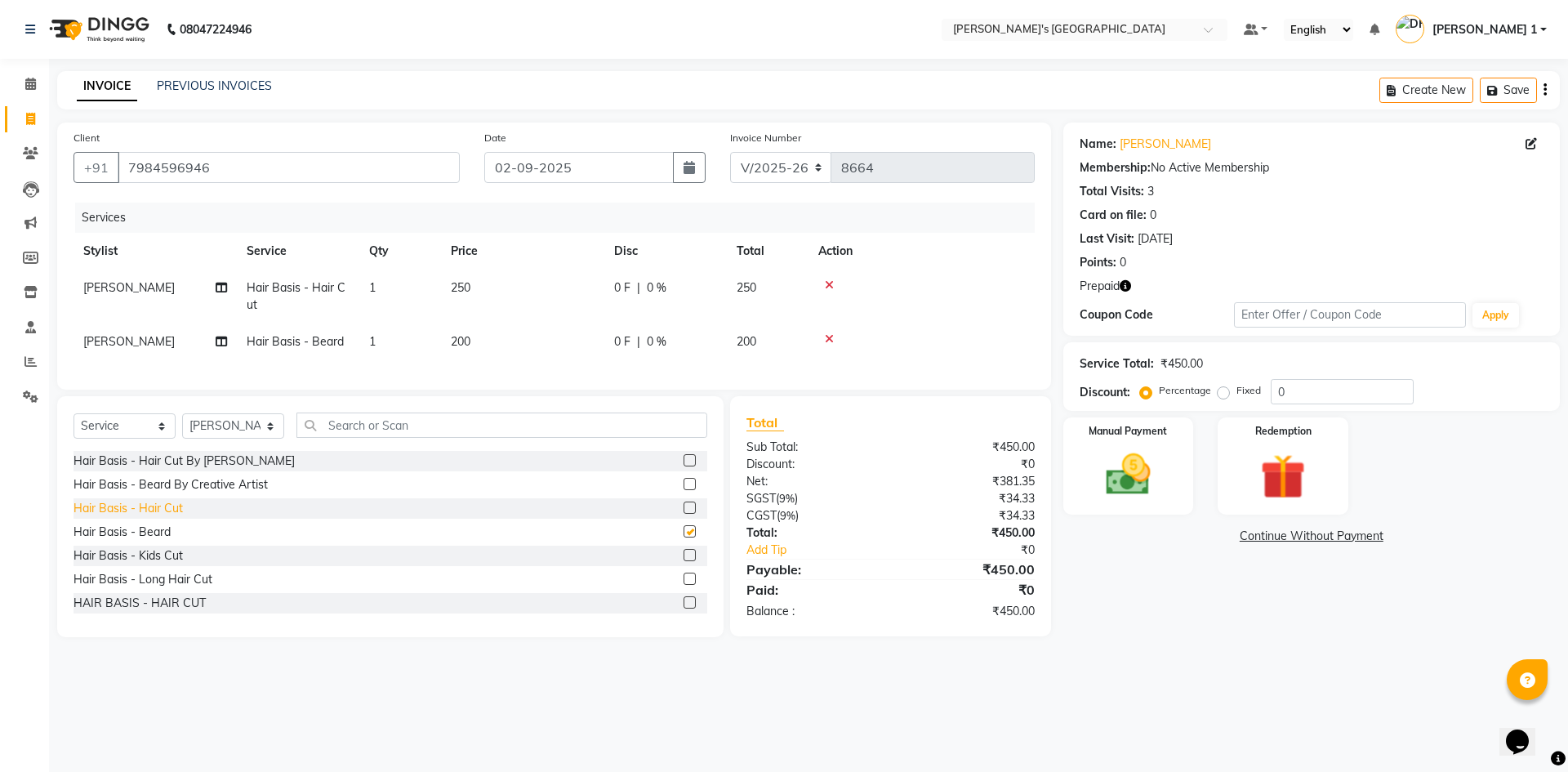
checkbox input "false"
click at [162, 517] on div "Hair Basis - Hair Cut" at bounding box center [128, 509] width 109 height 17
checkbox input "false"
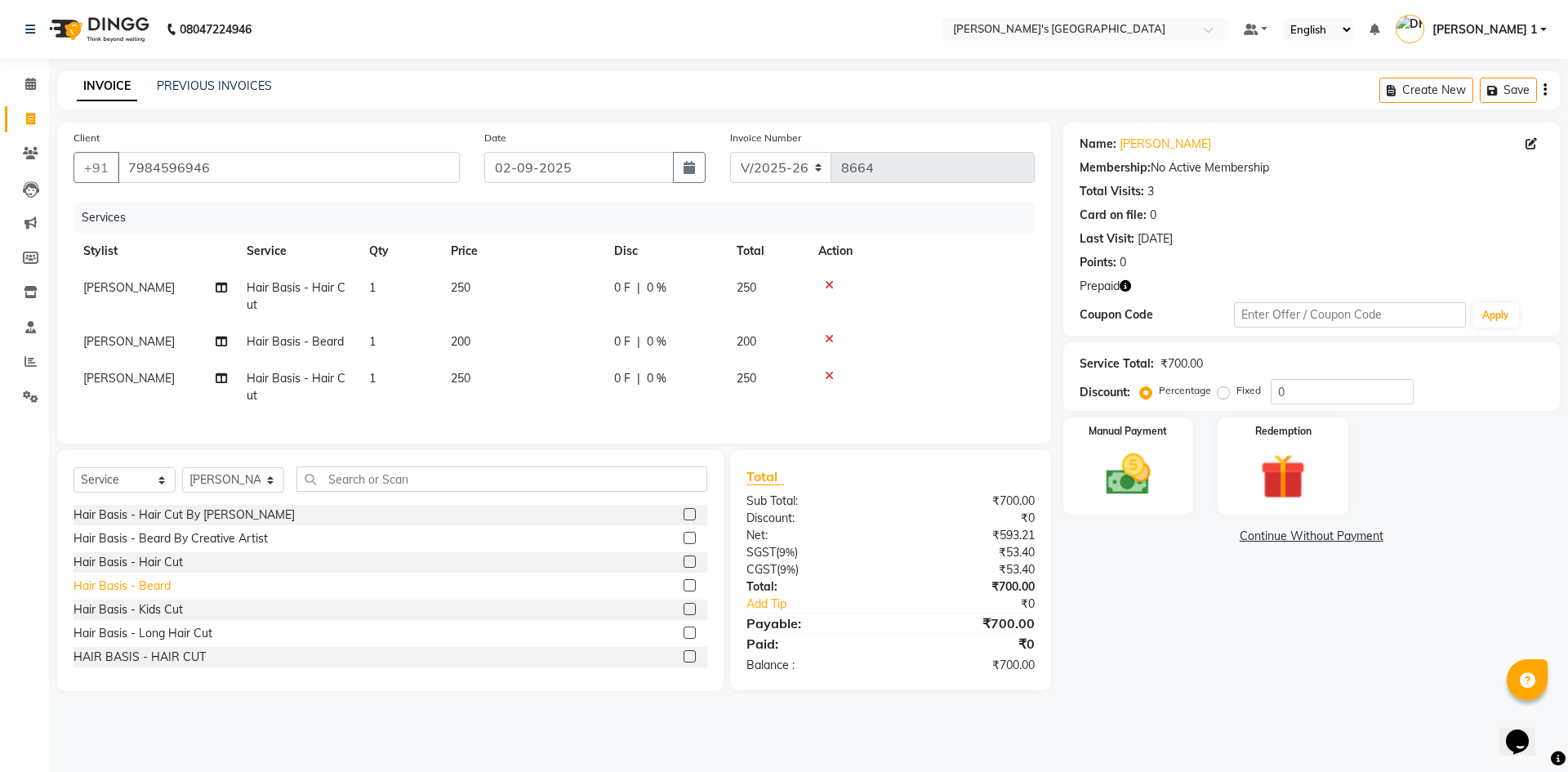
click at [150, 595] on div "Hair Basis - Beard" at bounding box center [122, 586] width 97 height 17
checkbox input "false"
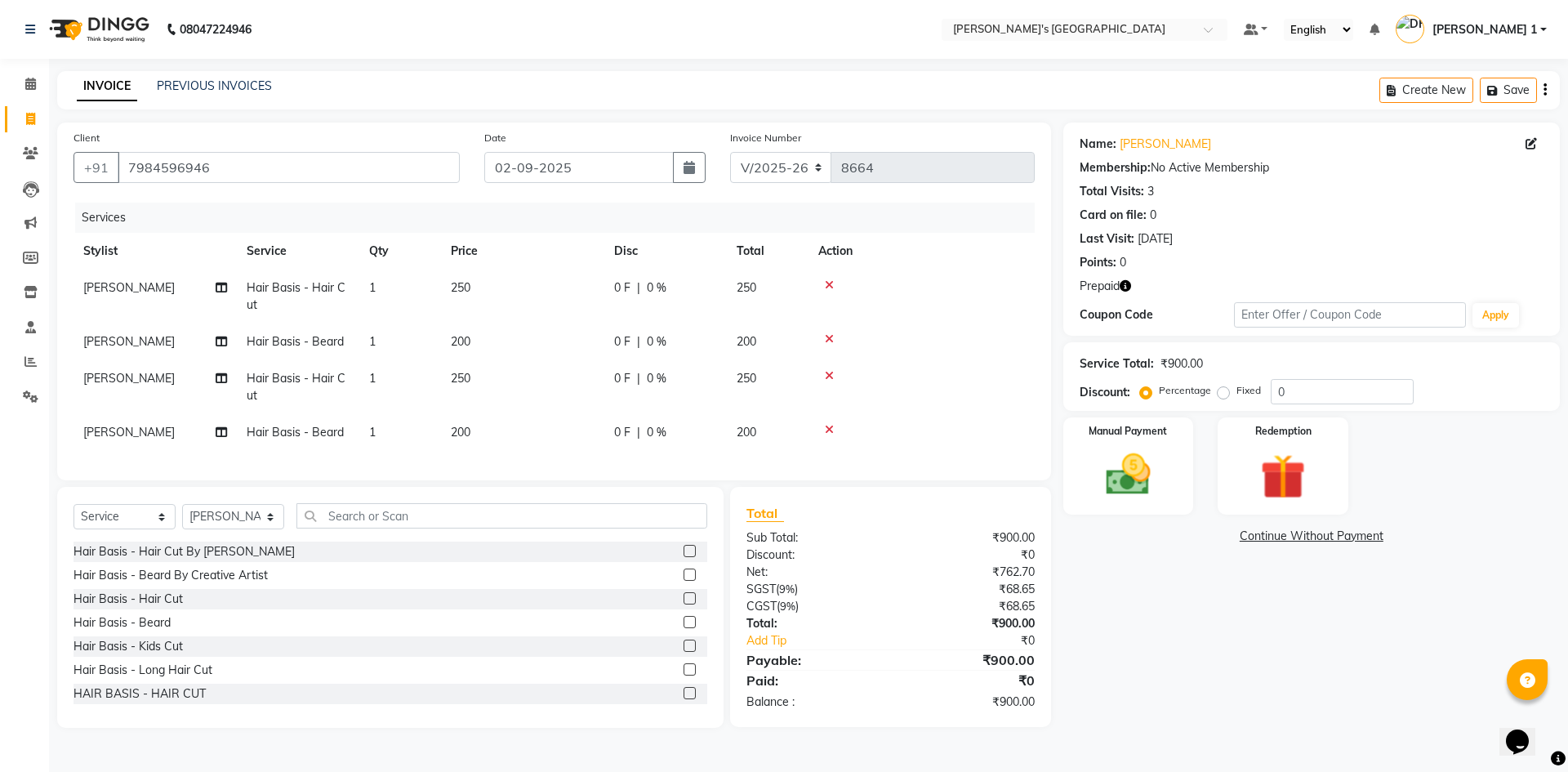
click at [523, 286] on td "250" at bounding box center [523, 296] width 164 height 54
select select "46795"
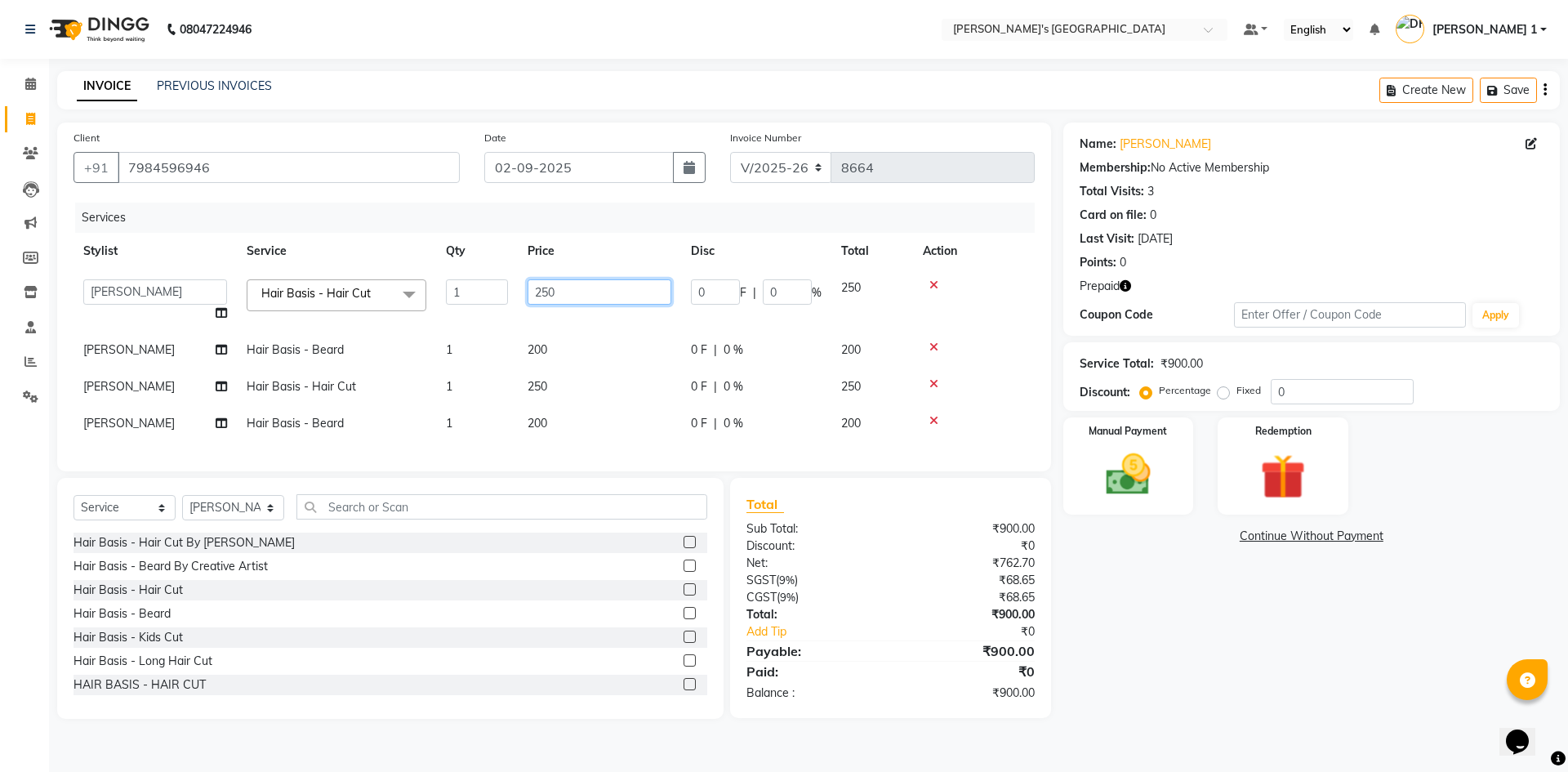
drag, startPoint x: 586, startPoint y: 287, endPoint x: 411, endPoint y: 296, distance: 175.2
click at [411, 296] on tr "ADARSH SOLANKI AVINASH SEN BRIJESH ZALA CHANDU SEN DHRUV DAVE DHRUV DAVE 1 GOUR…" at bounding box center [554, 300] width 961 height 62
type input "150"
click at [561, 341] on td "200" at bounding box center [599, 350] width 164 height 36
select select "46795"
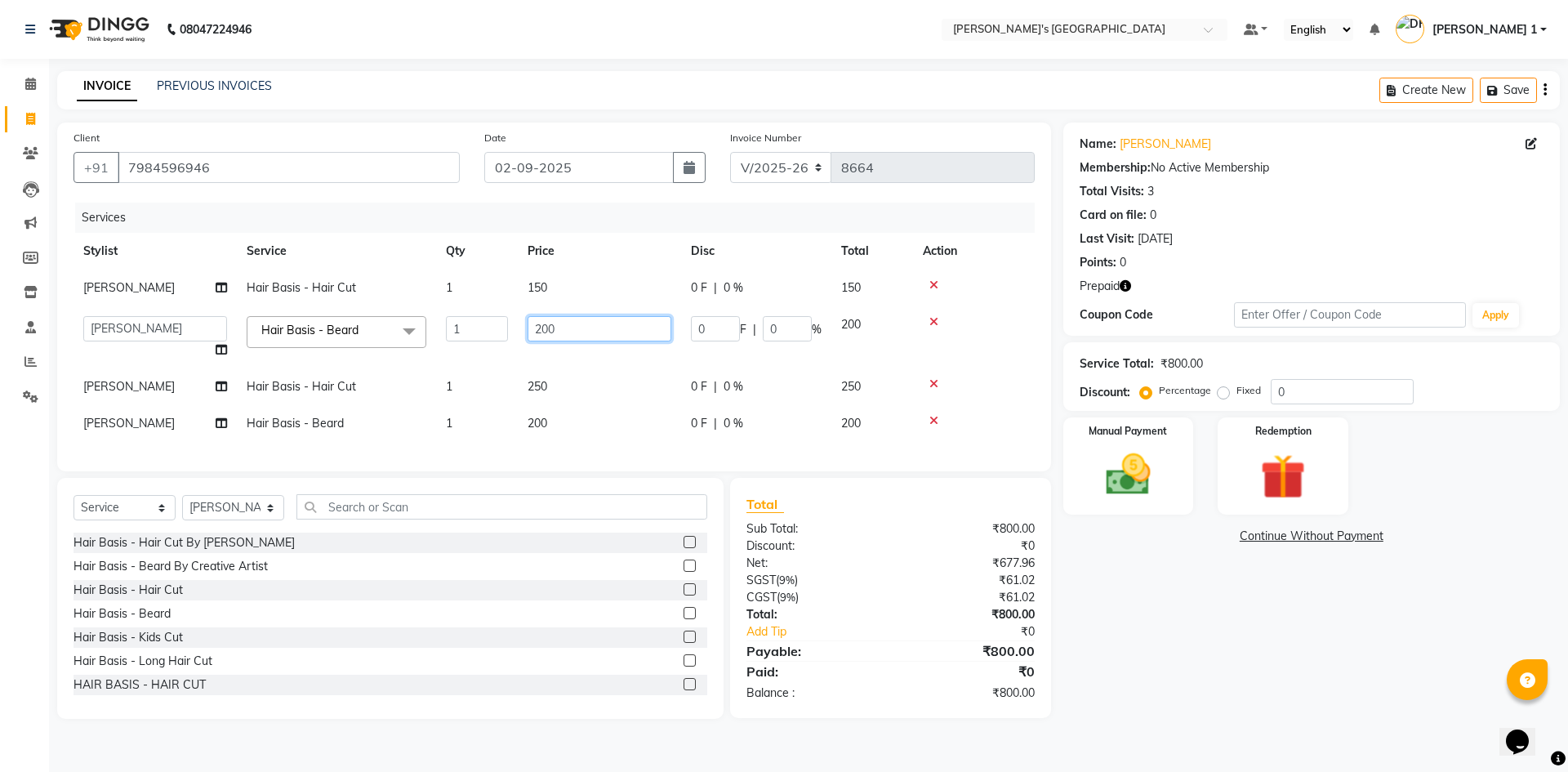
drag, startPoint x: 580, startPoint y: 338, endPoint x: 359, endPoint y: 340, distance: 221.0
click at [388, 343] on tr "ADARSH SOLANKI AVINASH SEN BRIJESH ZALA CHANDU SEN DHRUV DAVE DHRUV DAVE 1 GOUR…" at bounding box center [554, 337] width 961 height 62
type input "150"
drag, startPoint x: 552, startPoint y: 398, endPoint x: 562, endPoint y: 392, distance: 11.7
click at [552, 398] on td "250" at bounding box center [599, 387] width 164 height 36
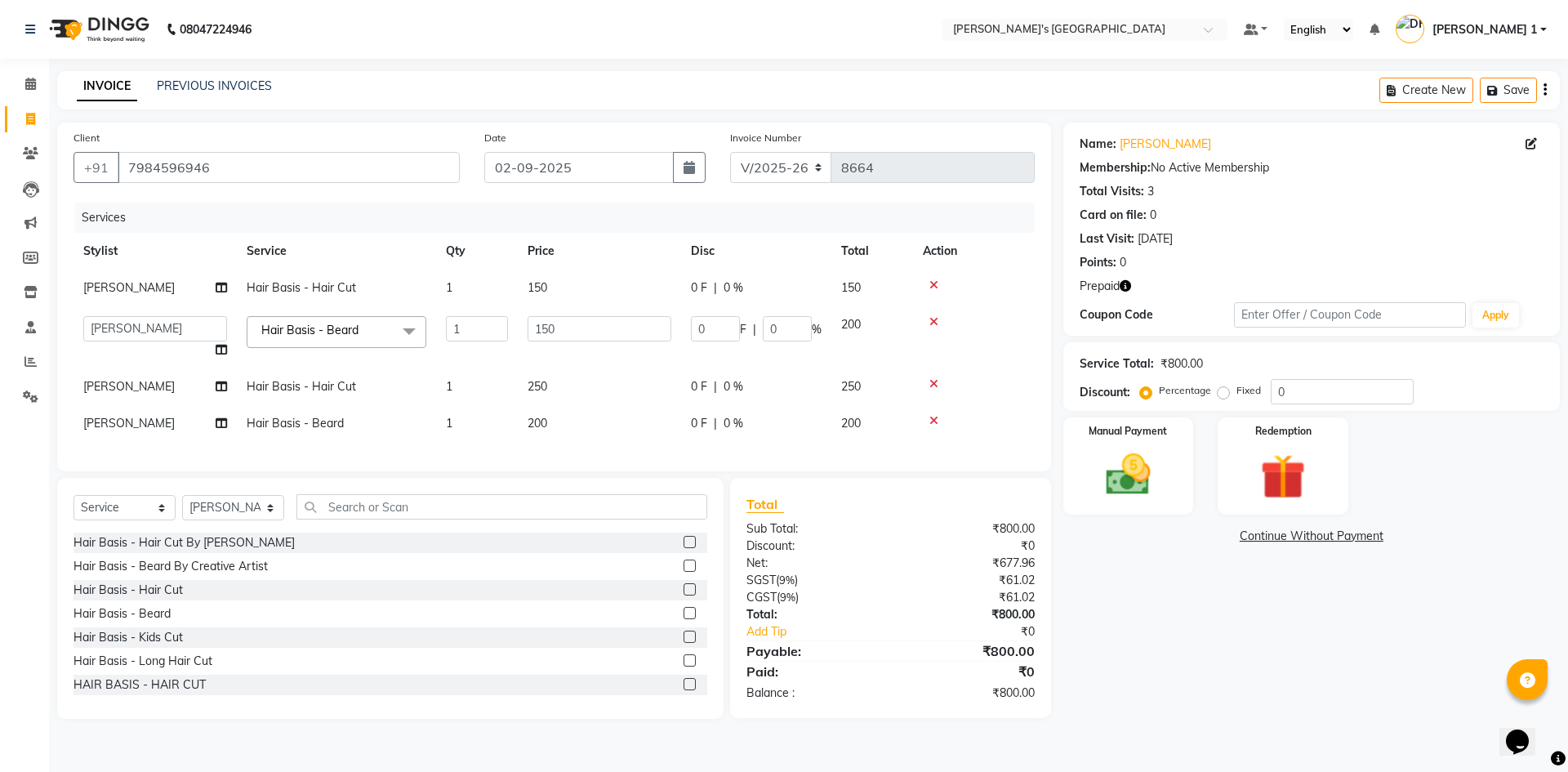
select select "46795"
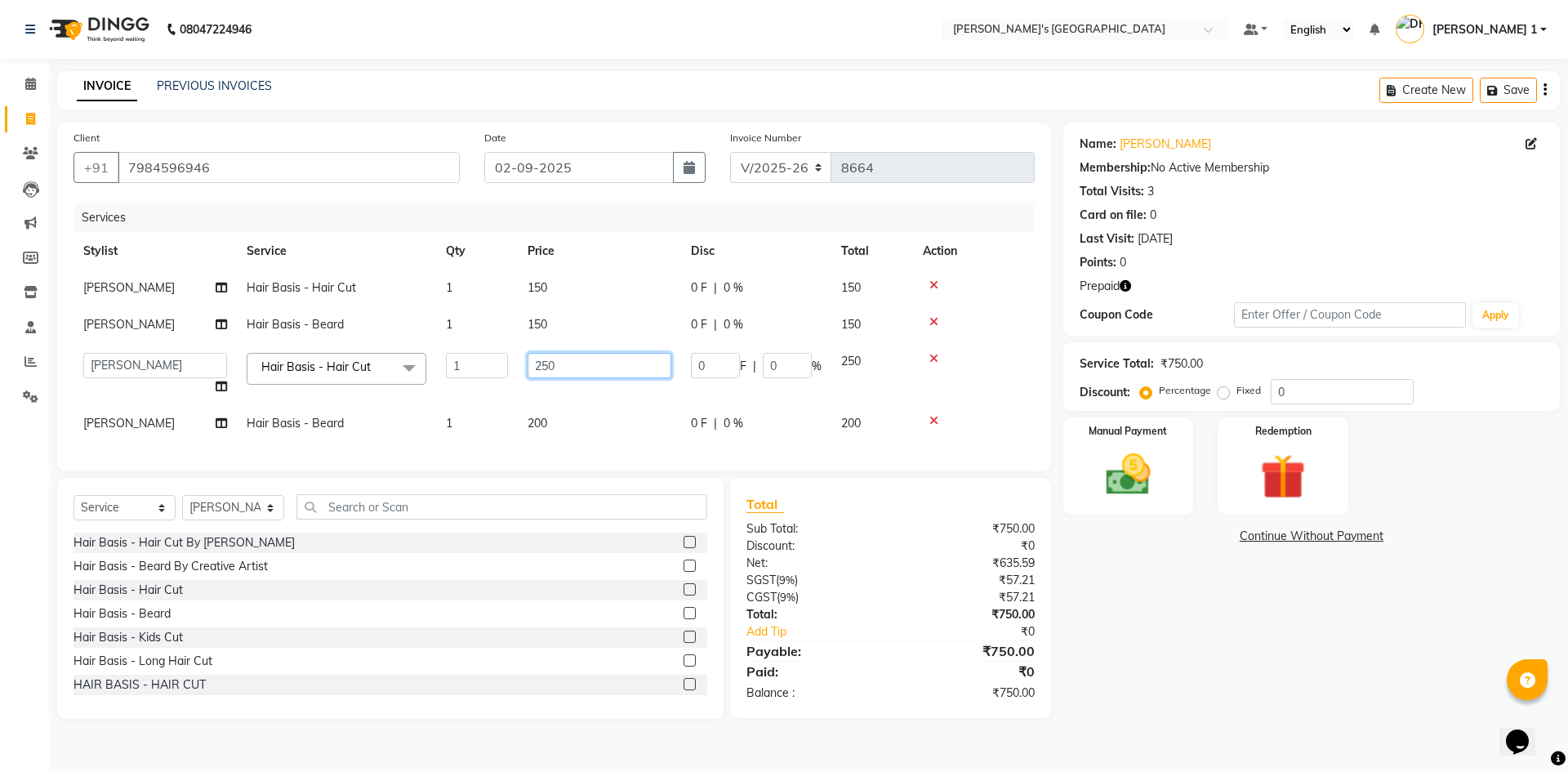
drag, startPoint x: 525, startPoint y: 374, endPoint x: 347, endPoint y: 375, distance: 178.0
click at [354, 370] on tr "ADARSH SOLANKI AVINASH SEN BRIJESH ZALA CHANDU SEN DHRUV DAVE DHRUV DAVE 1 GOUR…" at bounding box center [554, 374] width 961 height 62
type input "150"
click at [583, 428] on td "200" at bounding box center [599, 423] width 164 height 36
select select "46795"
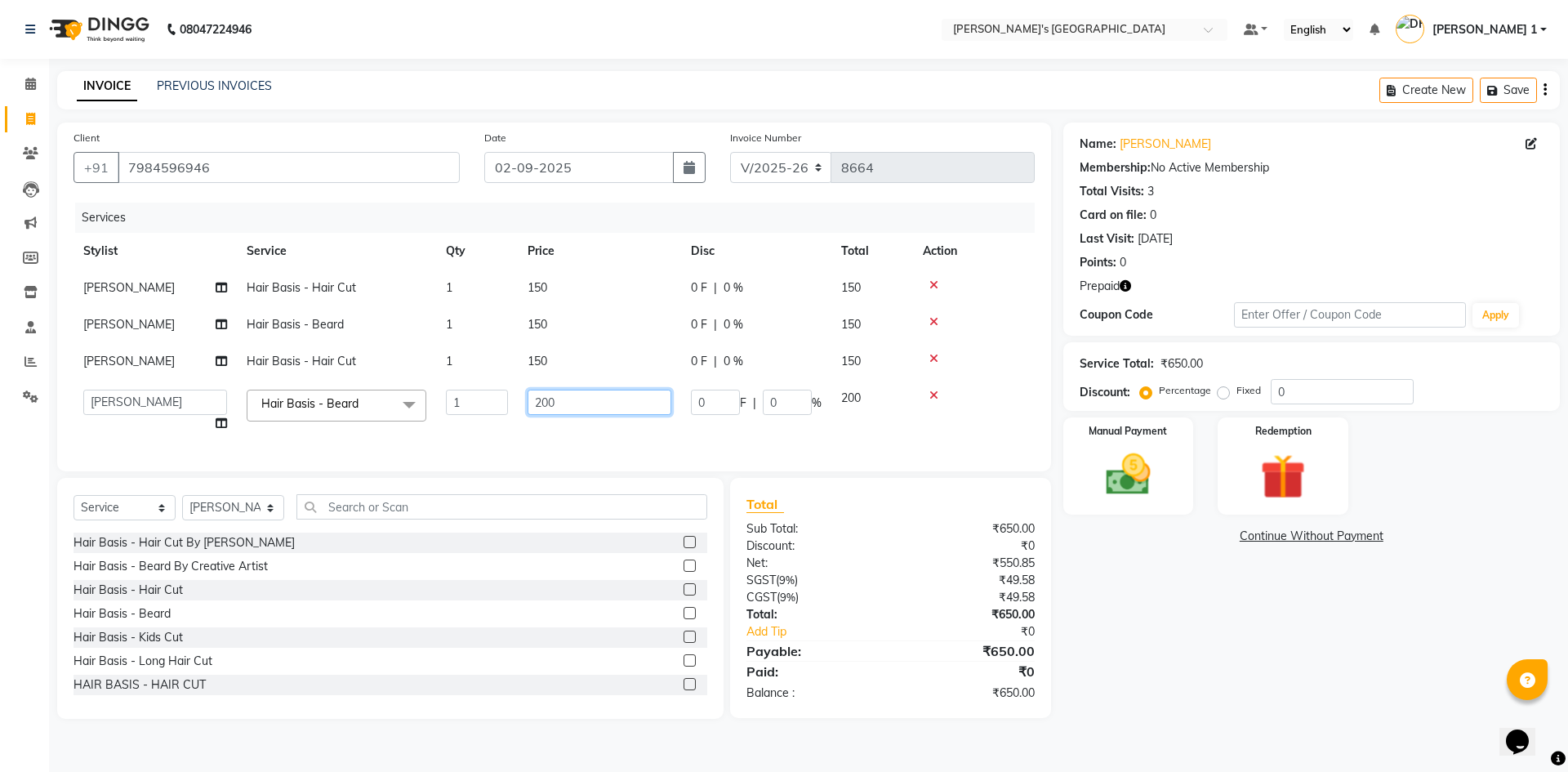
drag, startPoint x: 592, startPoint y: 414, endPoint x: 393, endPoint y: 414, distance: 199.0
click at [393, 414] on tr "ADARSH SOLANKI AVINASH SEN BRIJESH ZALA CHANDU SEN DHRUV DAVE DHRUV DAVE 1 GOUR…" at bounding box center [554, 411] width 961 height 62
type input "150"
click at [530, 420] on td "150" at bounding box center [599, 411] width 164 height 62
select select "46795"
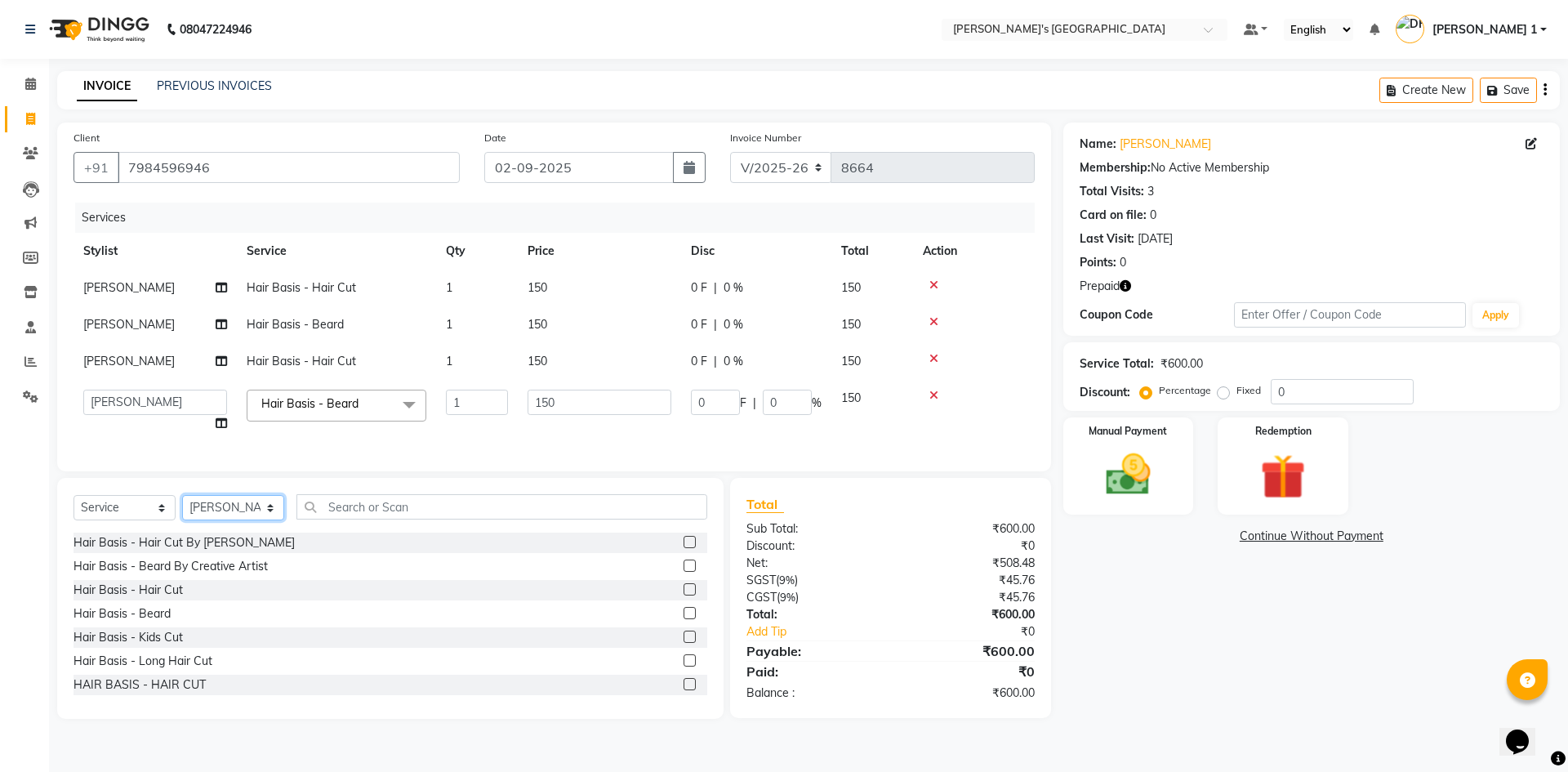
click at [207, 512] on select "Select Stylist ADARSH SOLANKI AVINASH SEN BRIJESH ZALA CHANDU SEN DHRUV DAVE DH…" at bounding box center [233, 508] width 102 height 25
select select "49422"
click at [182, 508] on select "Select Stylist ADARSH SOLANKI AVINASH SEN BRIJESH ZALA CHANDU SEN DHRUV DAVE DH…" at bounding box center [233, 508] width 102 height 25
click at [425, 518] on input "text" at bounding box center [502, 507] width 411 height 25
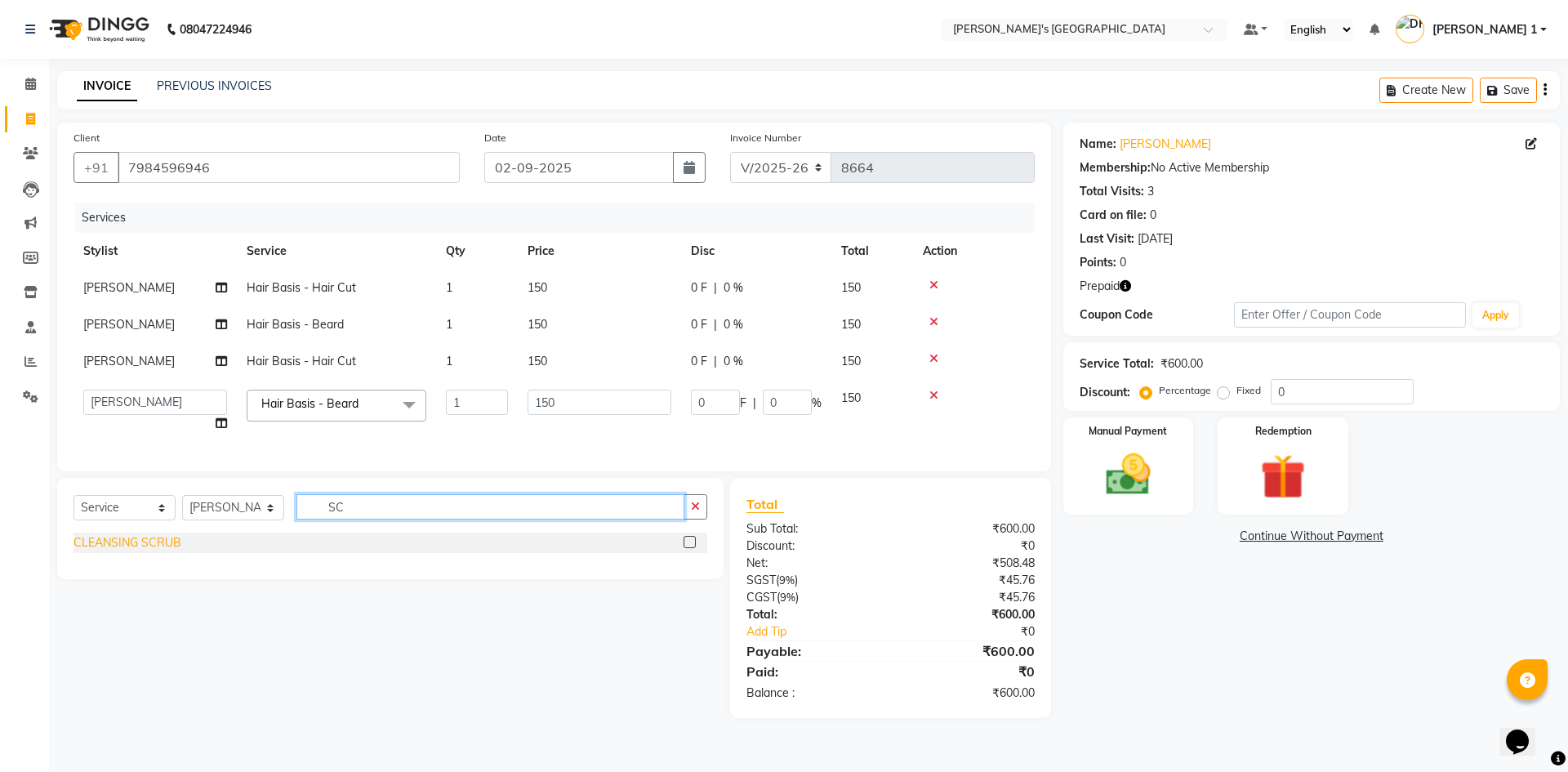
type input "SC"
click at [158, 547] on div "CLEANSING SCRUB" at bounding box center [127, 543] width 108 height 17
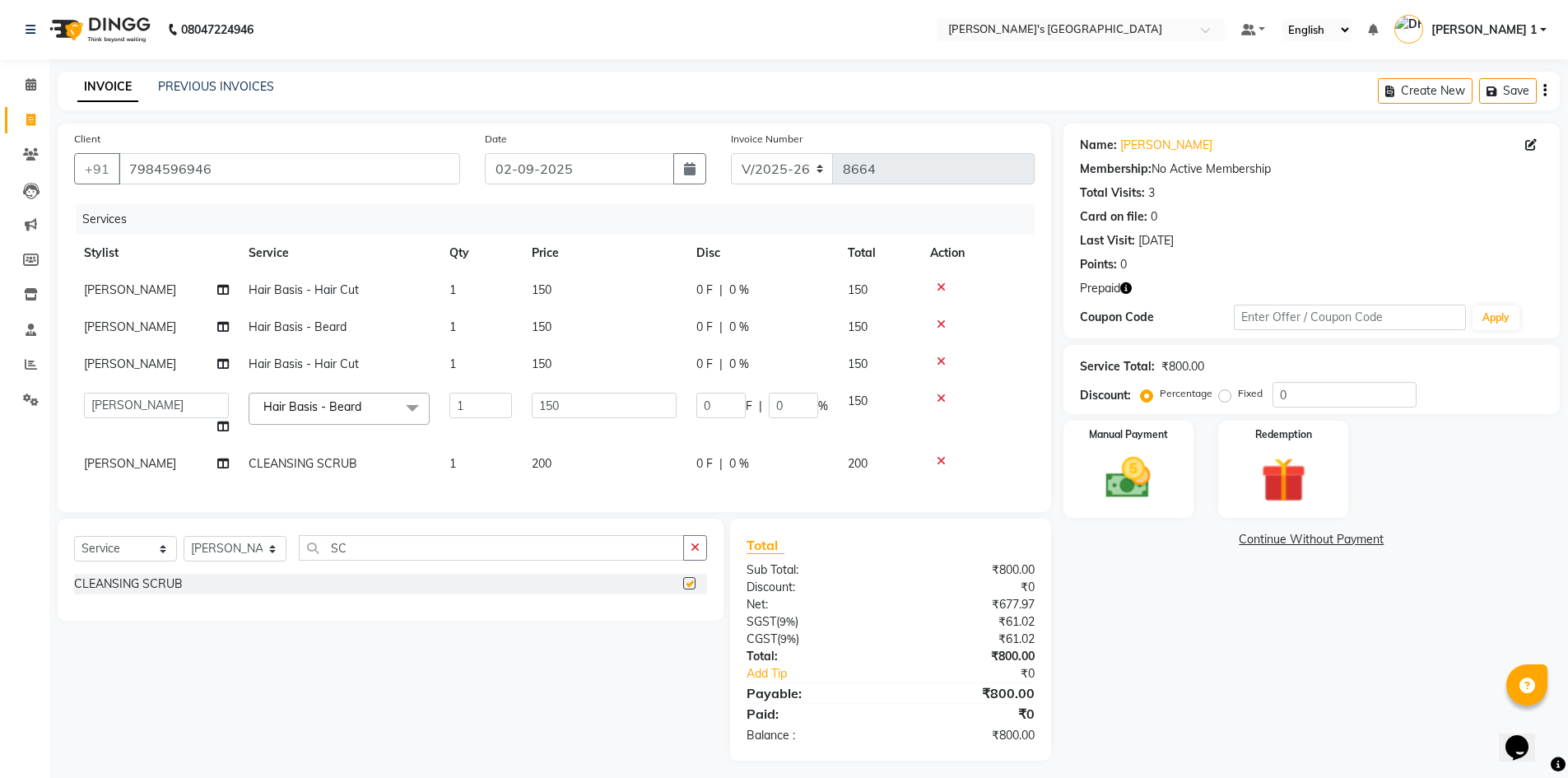
checkbox input "false"
drag, startPoint x: 582, startPoint y: 468, endPoint x: 677, endPoint y: 447, distance: 97.3
click at [583, 468] on td "200" at bounding box center [604, 463] width 165 height 37
select select "49422"
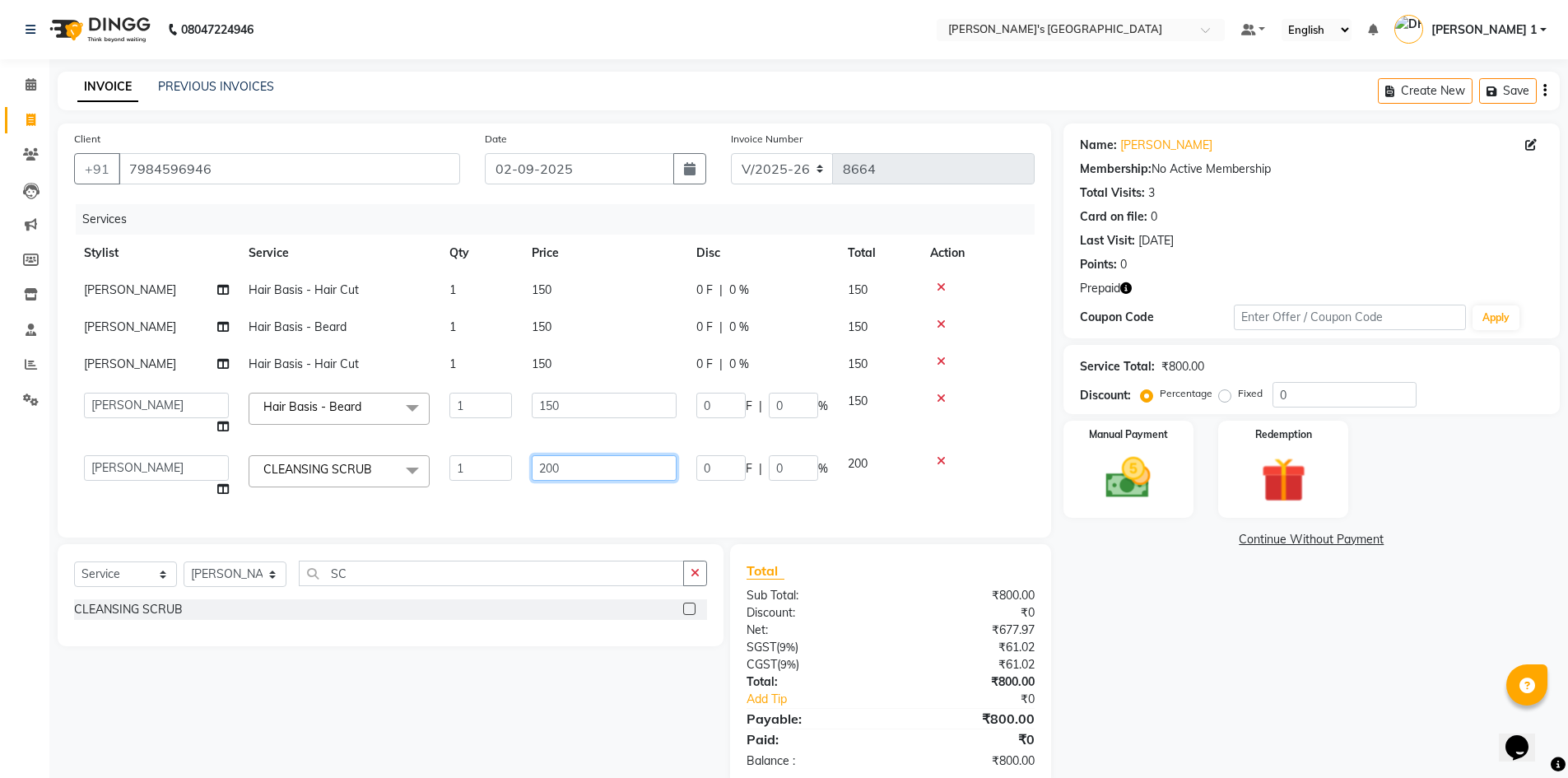
drag, startPoint x: 679, startPoint y: 446, endPoint x: 632, endPoint y: 458, distance: 48.5
click at [649, 453] on td "200" at bounding box center [604, 476] width 165 height 63
drag, startPoint x: 632, startPoint y: 458, endPoint x: 498, endPoint y: 474, distance: 135.0
click at [498, 474] on tr "ADARSH SOLANKI AVINASH SEN BRIJESH ZALA CHANDU SEN DHRUV DAVE DHRUV DAVE 1 GOUR…" at bounding box center [554, 476] width 960 height 63
type input "300"
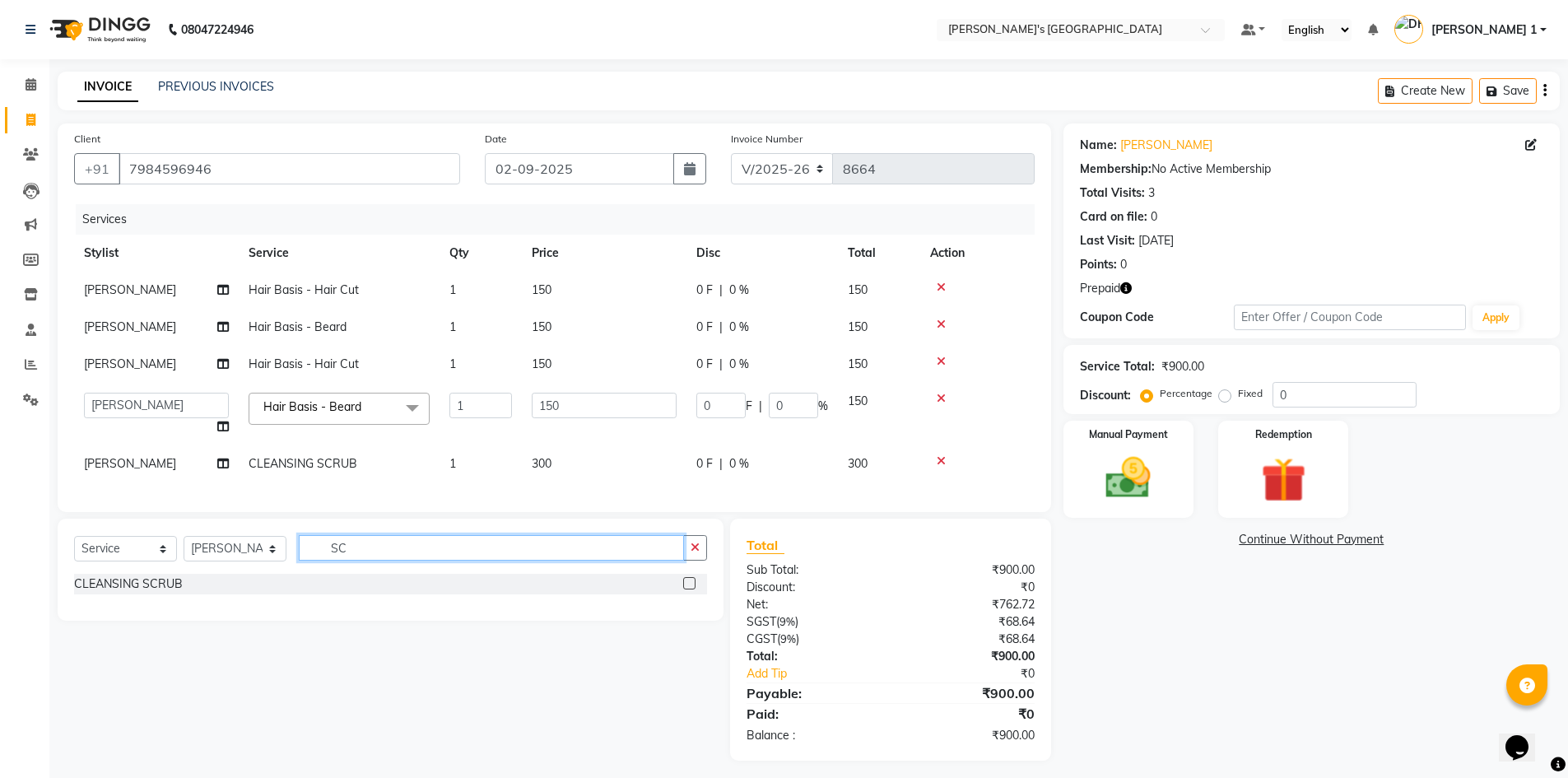
click at [356, 595] on div "Select Service Product Membership Package Voucher Prepaid Gift Card Select Styl…" at bounding box center [391, 570] width 666 height 102
type input "S"
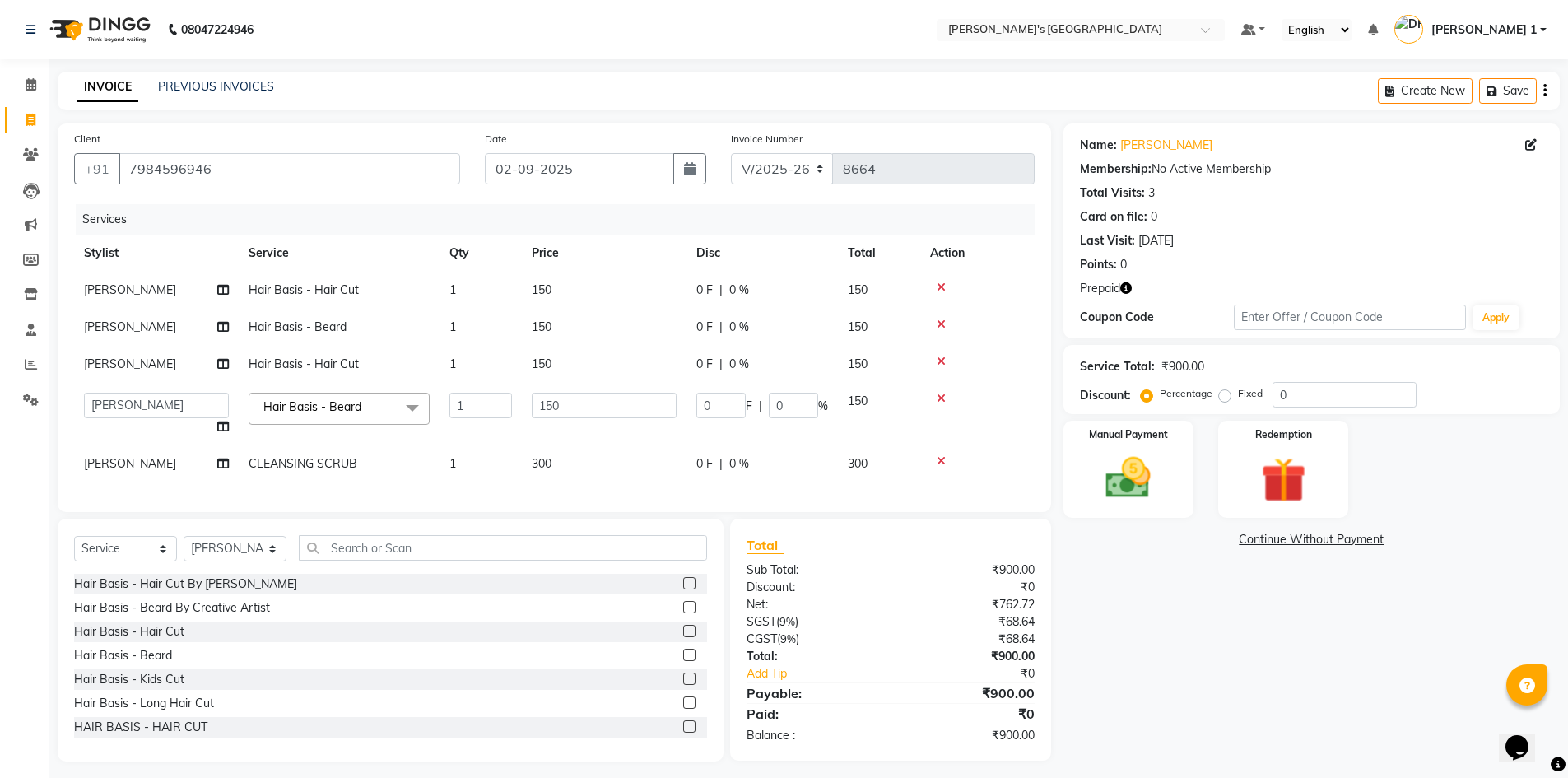
click at [1123, 284] on icon "button" at bounding box center [1126, 289] width 12 height 12
click at [1127, 286] on icon "button" at bounding box center [1126, 289] width 12 height 12
click at [364, 557] on input "text" at bounding box center [503, 547] width 408 height 25
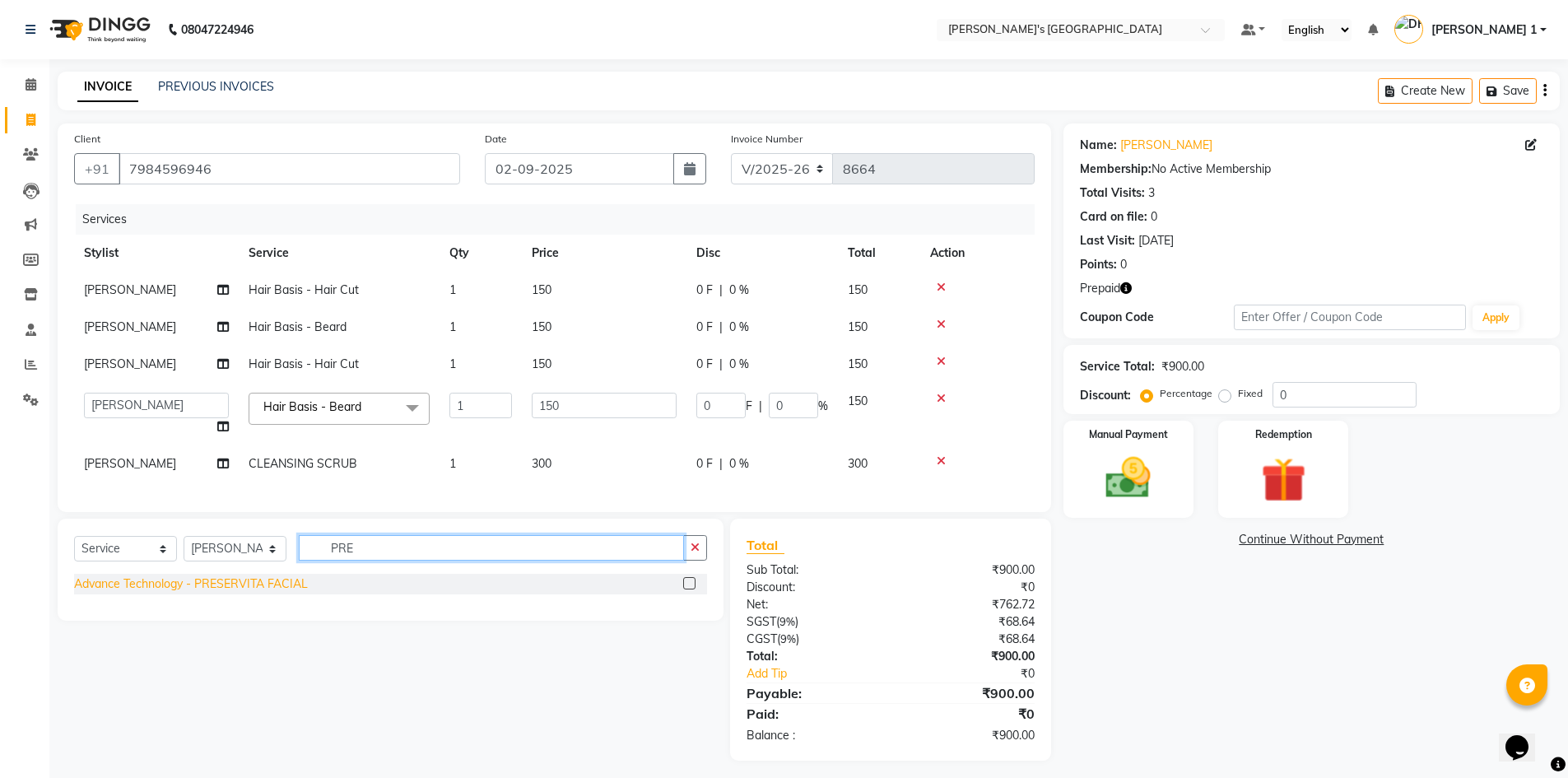
type input "PRE"
click at [300, 593] on div "Advance Technology - PRESERVITA FACIAL" at bounding box center [191, 584] width 234 height 17
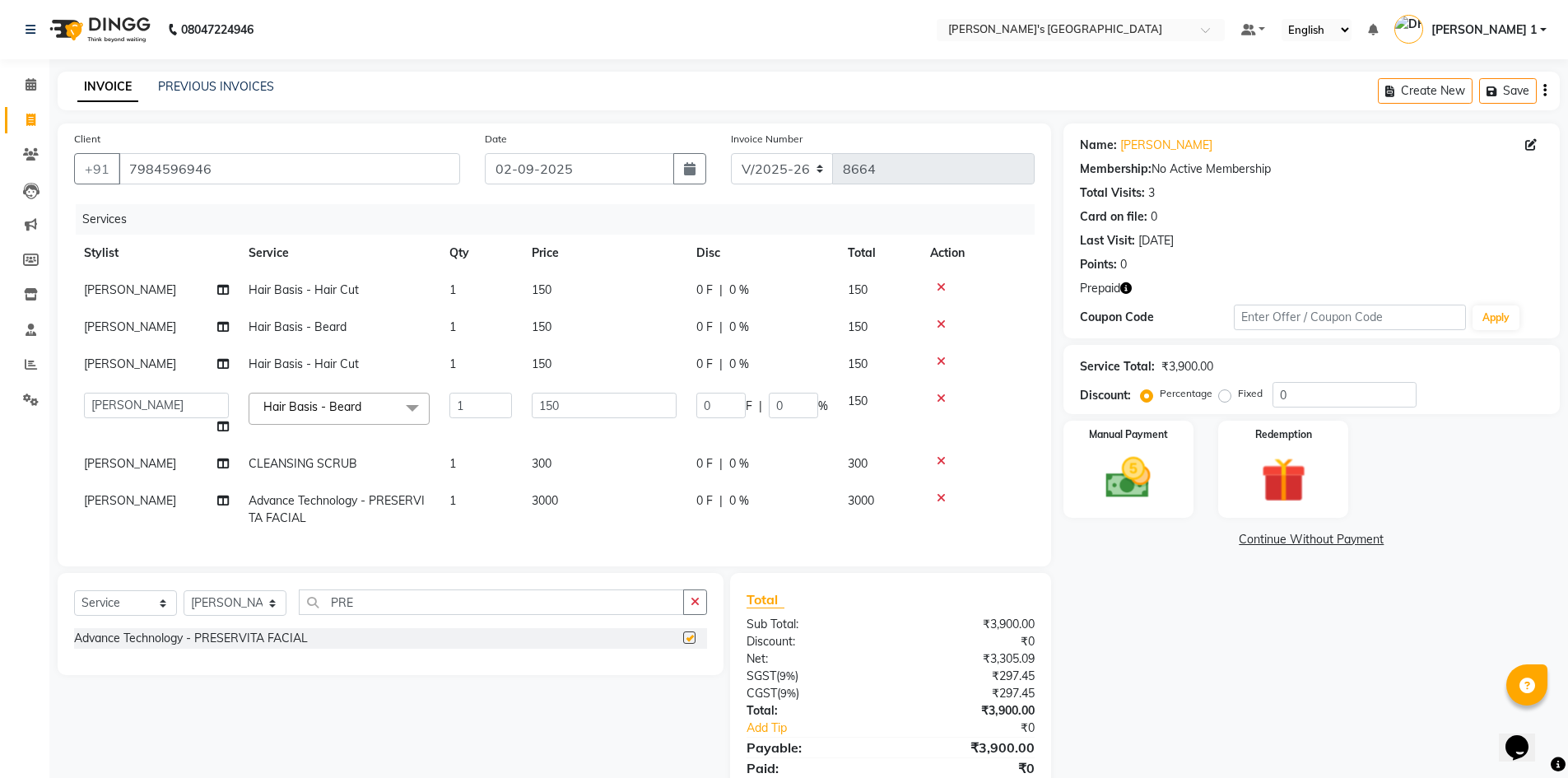
checkbox input "false"
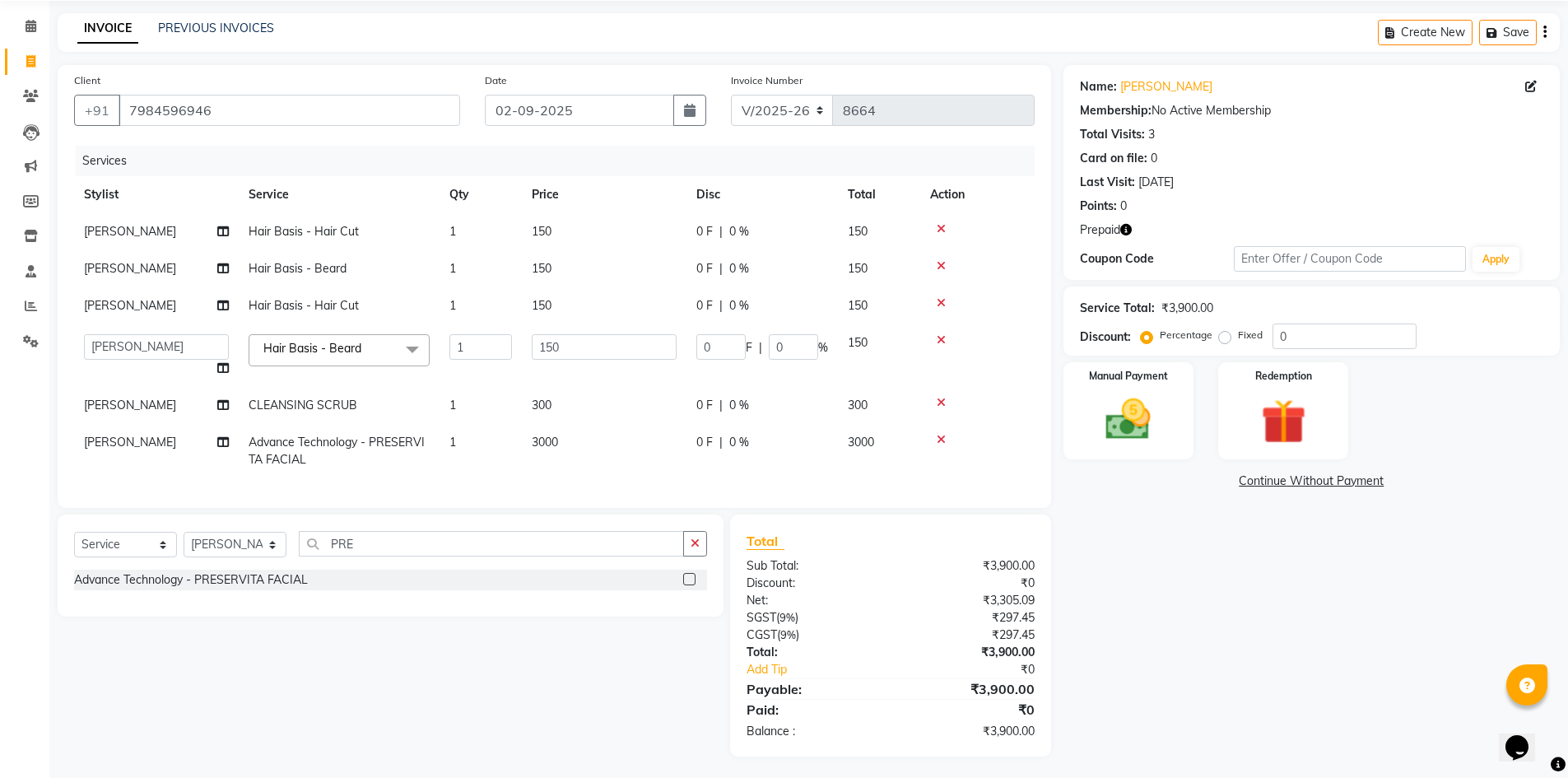
scroll to position [74, 0]
click at [1257, 389] on img at bounding box center [1282, 418] width 75 height 59
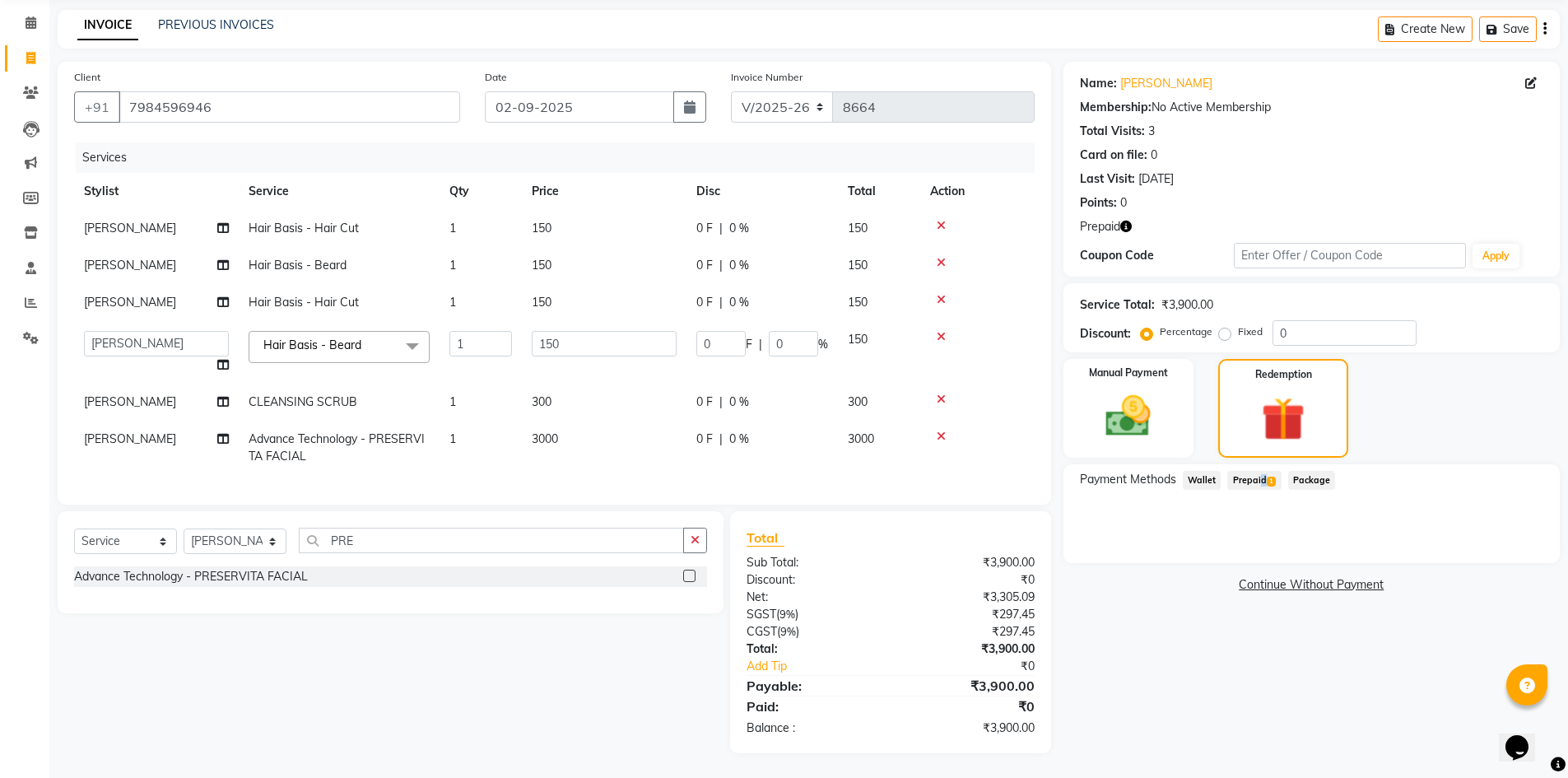
drag, startPoint x: 1256, startPoint y: 461, endPoint x: 1258, endPoint y: 480, distance: 19.1
click at [1258, 471] on span "Prepaid 1" at bounding box center [1253, 481] width 53 height 19
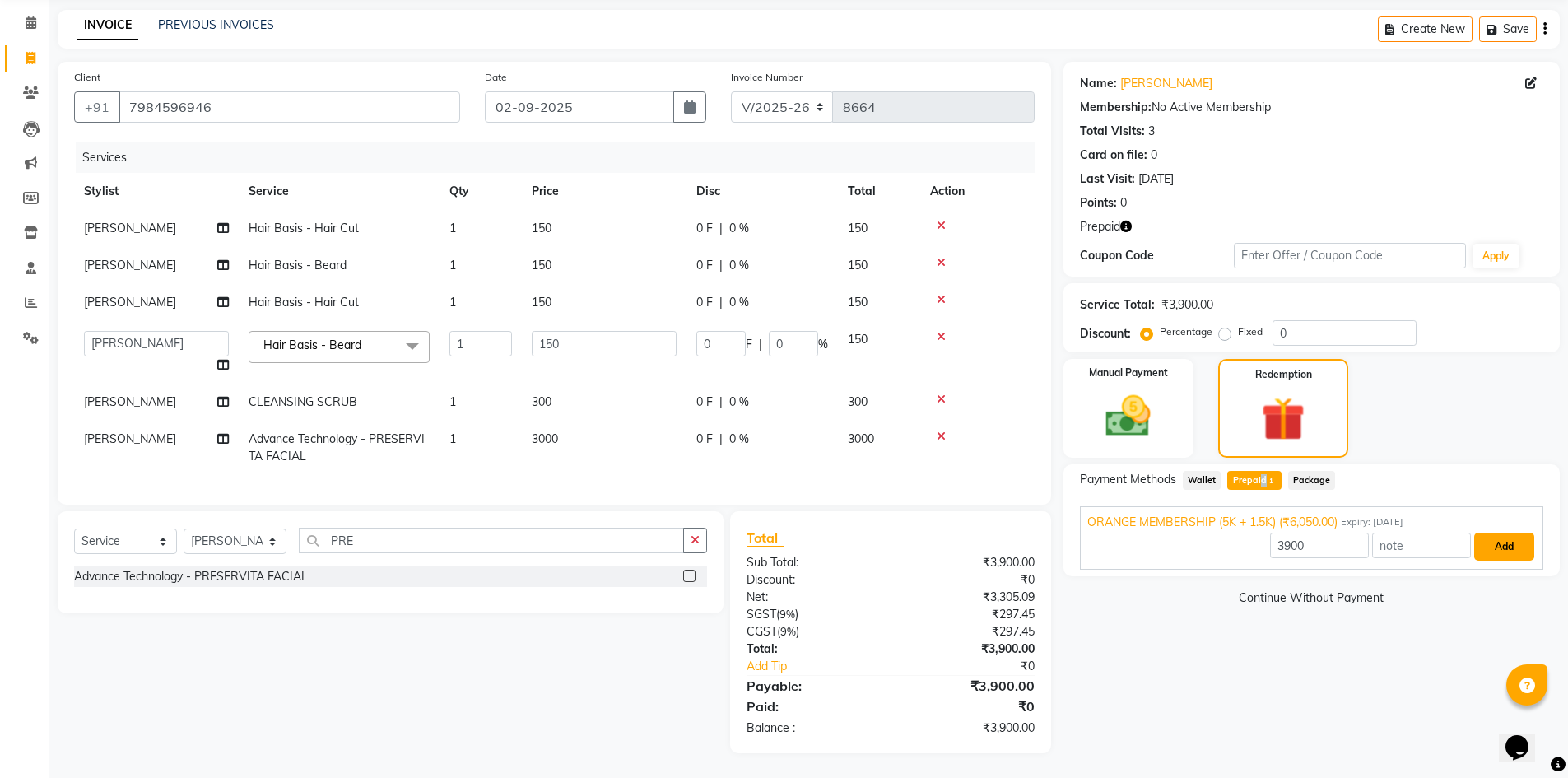
click at [1486, 533] on button "Add" at bounding box center [1504, 546] width 60 height 28
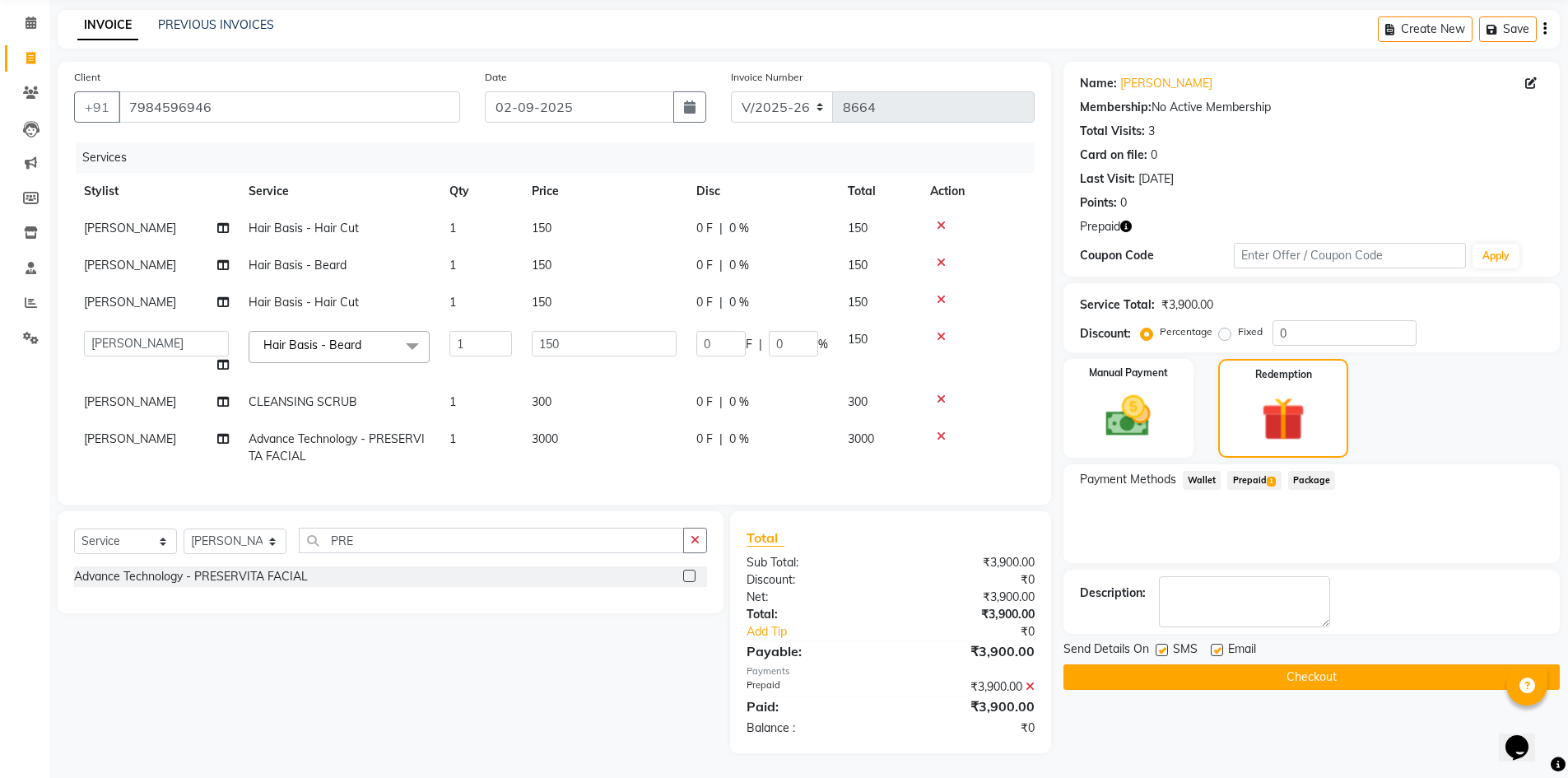
click at [1217, 644] on label at bounding box center [1217, 650] width 13 height 13
click at [1217, 646] on input "checkbox" at bounding box center [1216, 651] width 11 height 11
checkbox input "false"
click at [1332, 664] on button "Checkout" at bounding box center [1311, 677] width 496 height 25
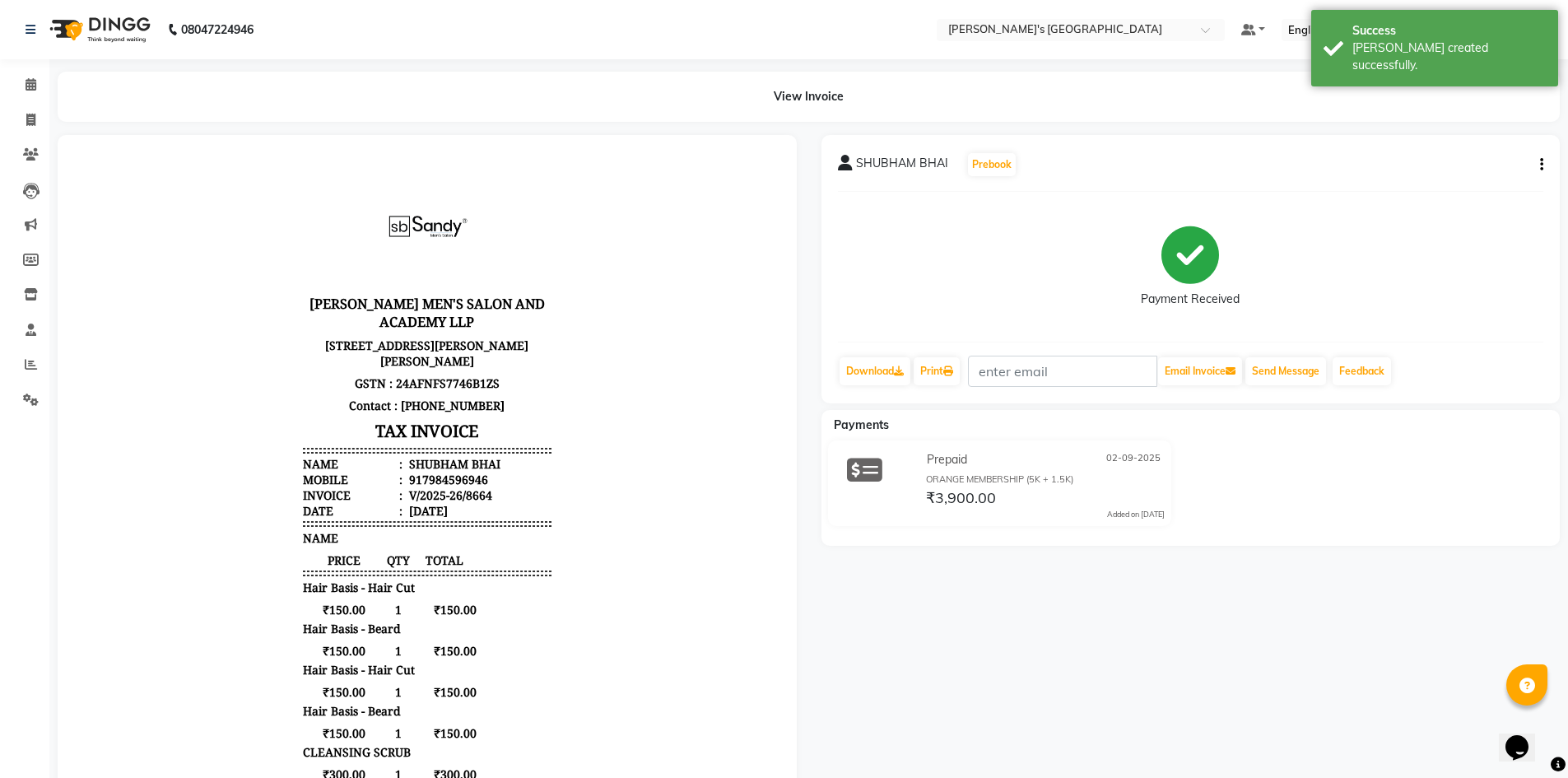
click at [32, 140] on li "Clients" at bounding box center [24, 154] width 49 height 36
click at [32, 125] on icon at bounding box center [30, 120] width 9 height 13
select select "service"
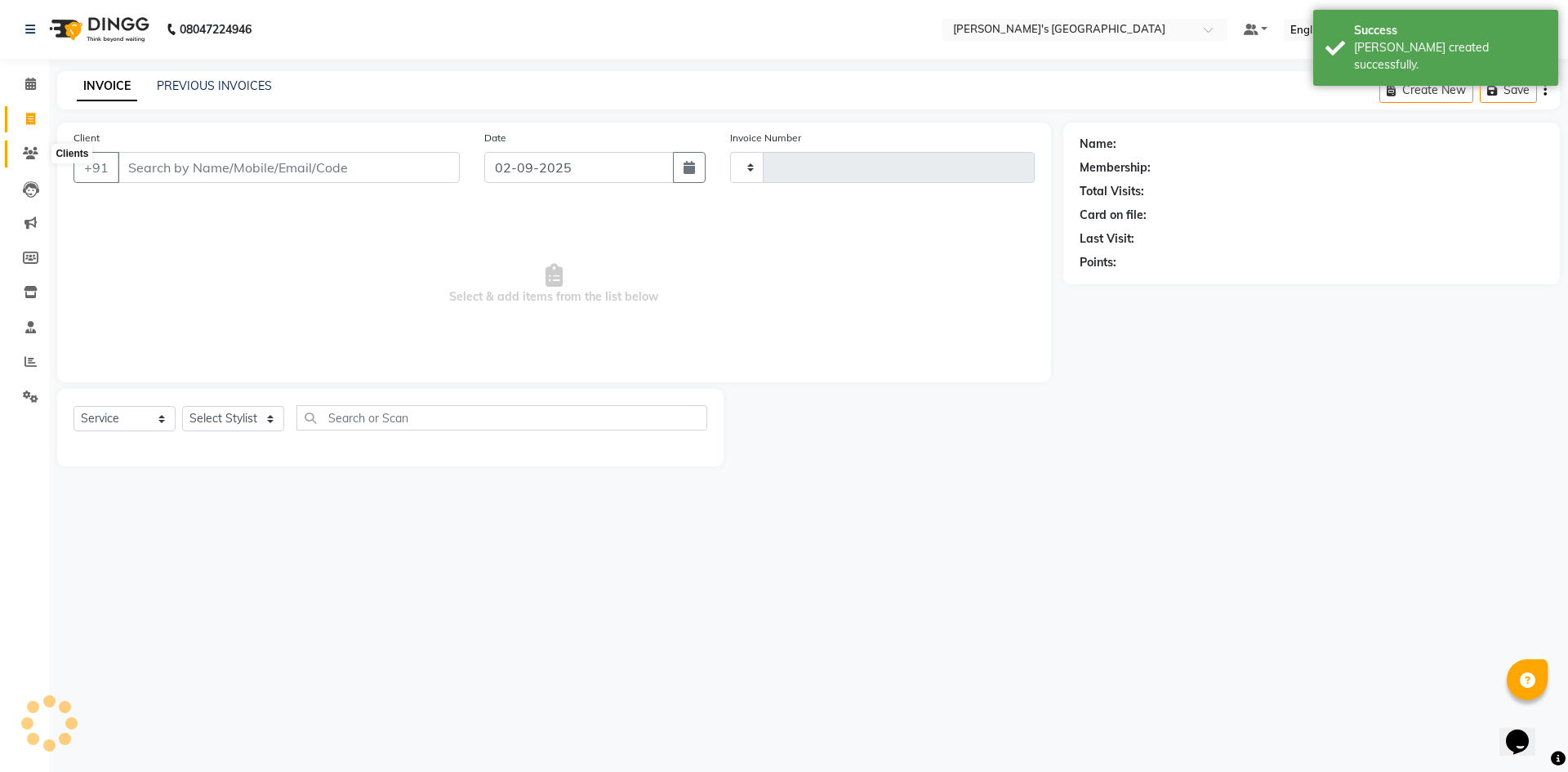
type input "8665"
click at [36, 161] on span at bounding box center [31, 154] width 29 height 19
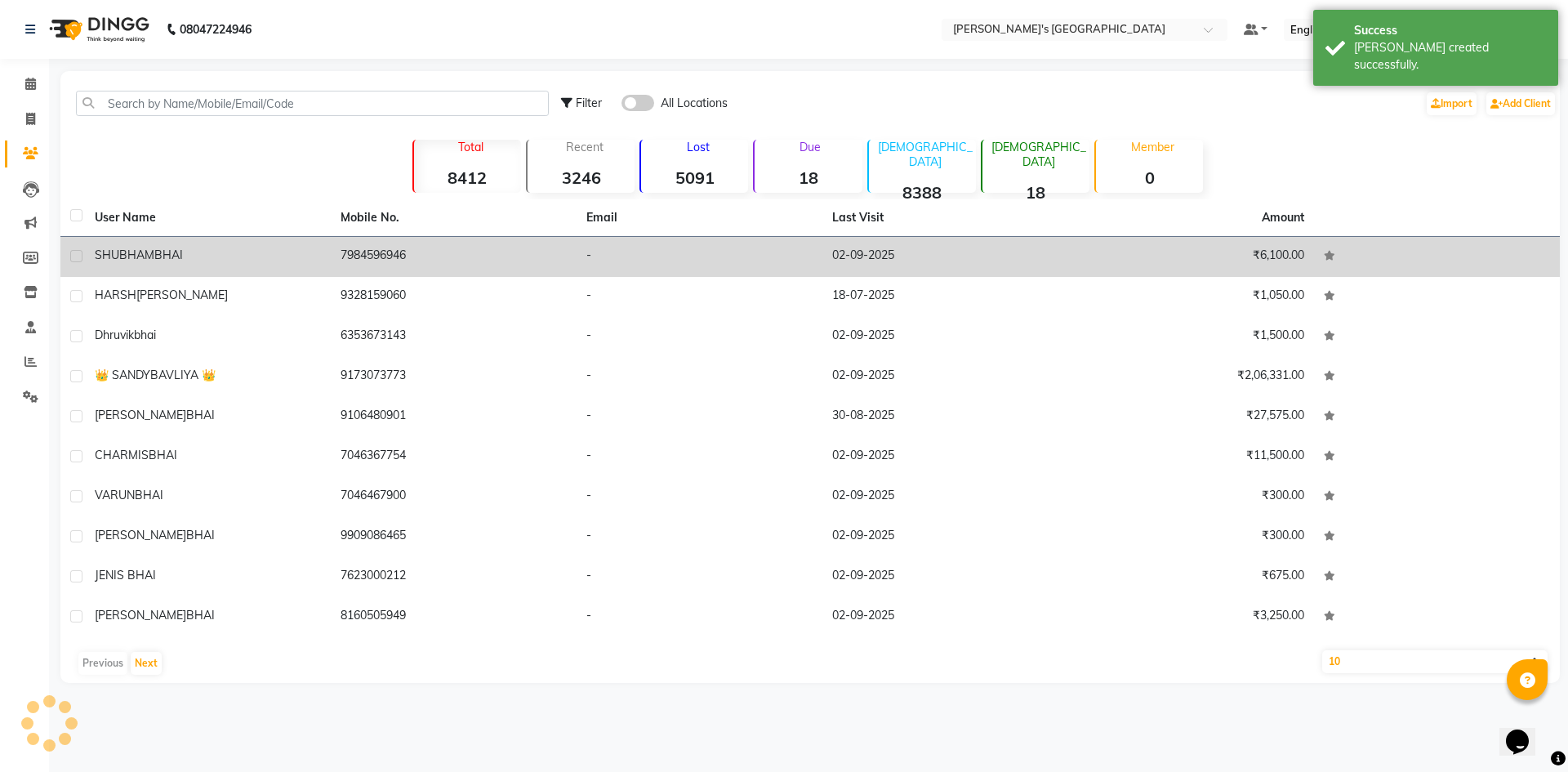
click at [206, 249] on div "SHUBHAM BHAI" at bounding box center [208, 256] width 226 height 17
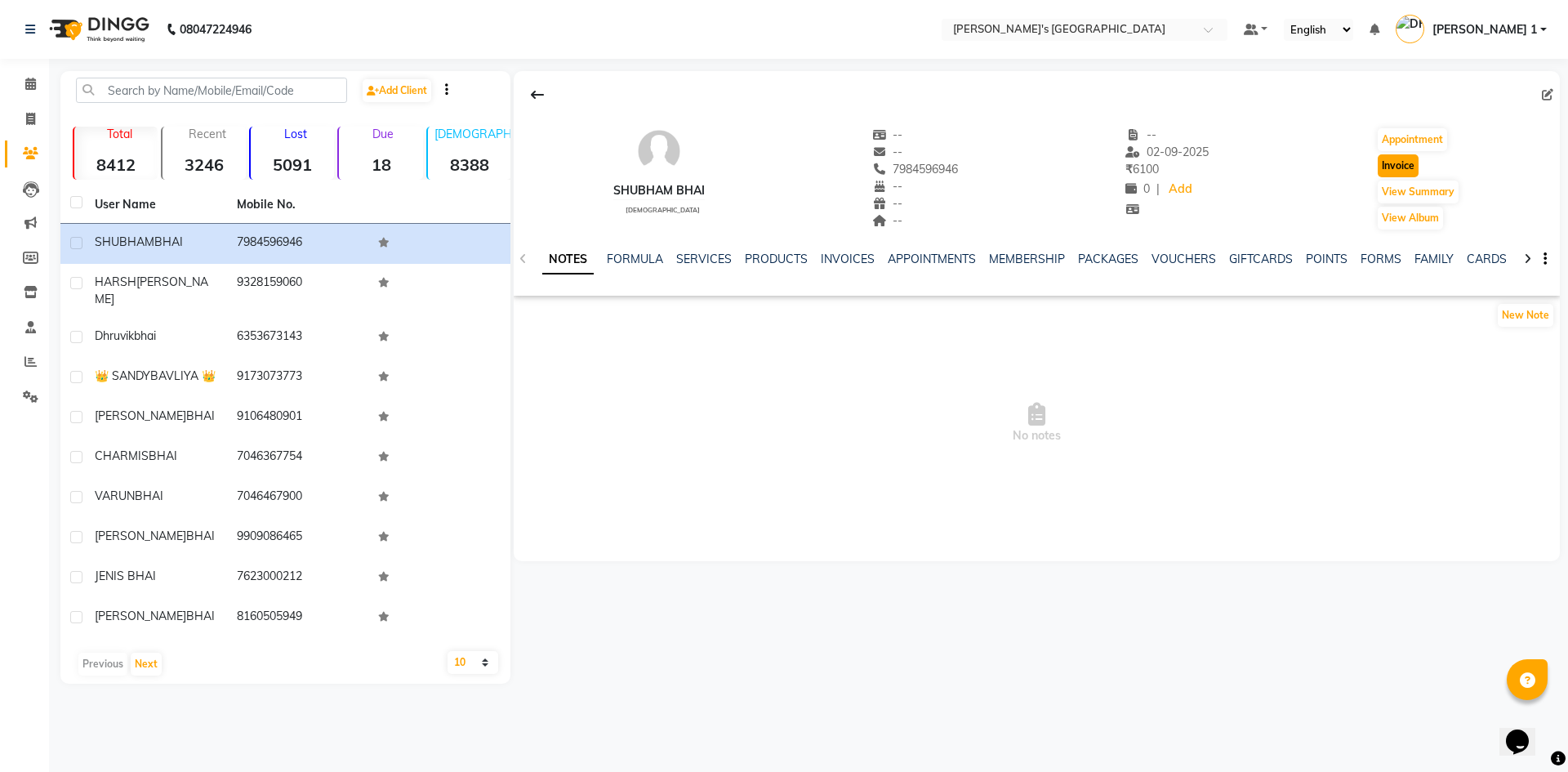
click at [1406, 166] on button "Invoice" at bounding box center [1398, 166] width 41 height 23
select select "service"
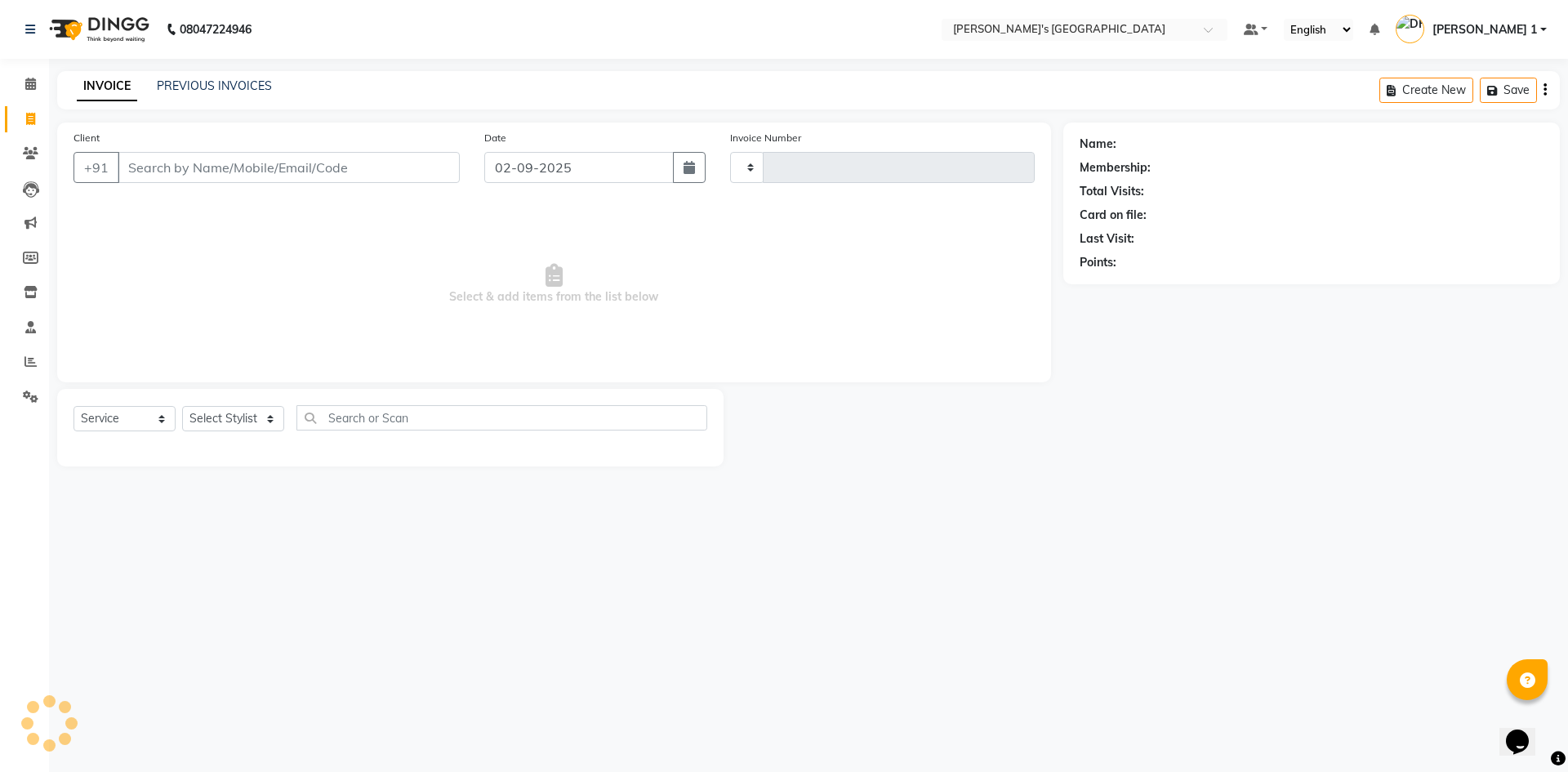
type input "8665"
select select "6233"
type input "7984596946"
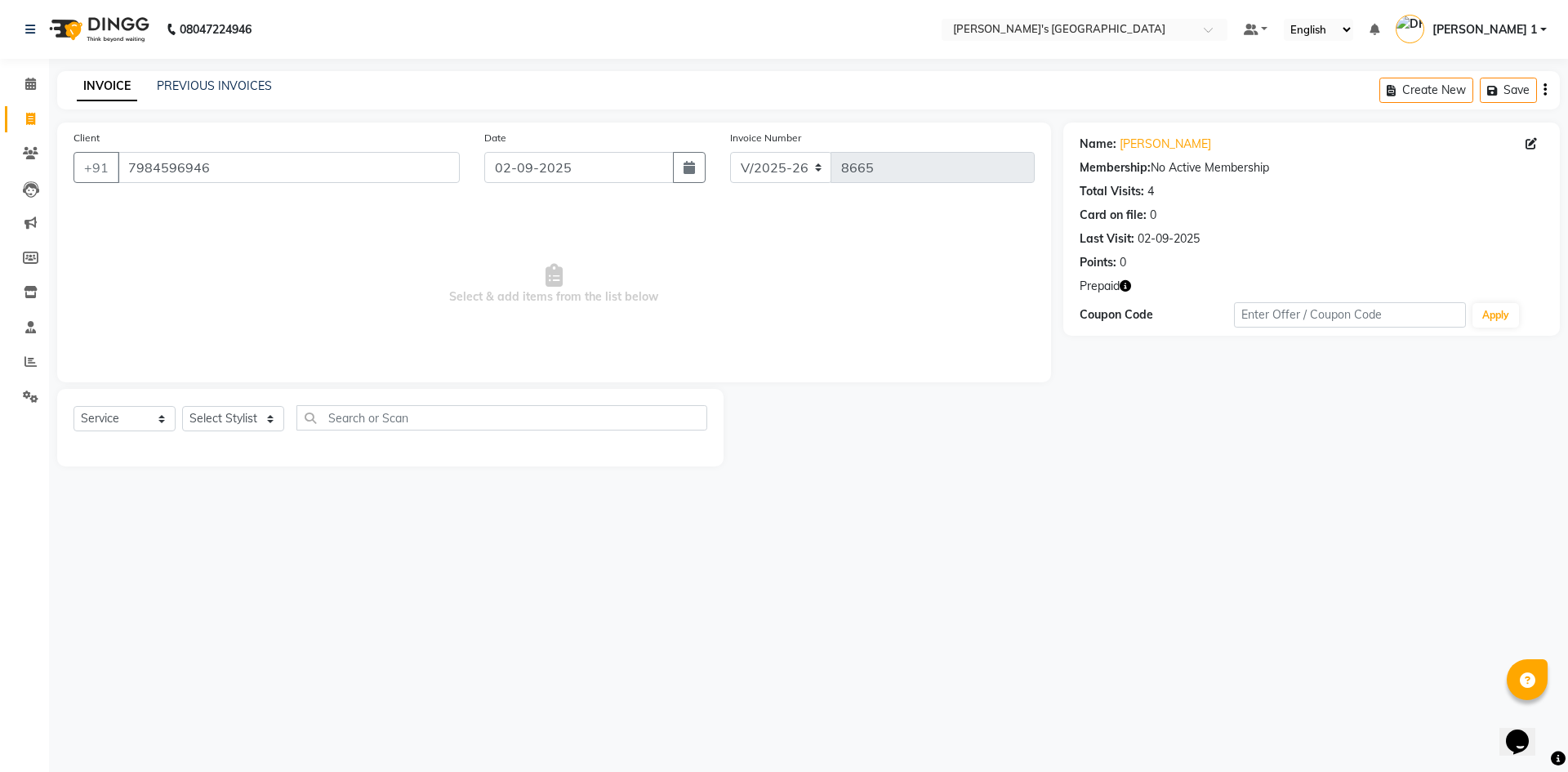
click at [1124, 290] on icon "button" at bounding box center [1125, 286] width 11 height 11
drag, startPoint x: 1124, startPoint y: 290, endPoint x: 1100, endPoint y: 273, distance: 29.4
click at [1122, 291] on button "button" at bounding box center [1125, 286] width 11 height 17
drag, startPoint x: 30, startPoint y: 115, endPoint x: 74, endPoint y: 125, distance: 45.1
click at [30, 115] on icon at bounding box center [30, 119] width 9 height 12
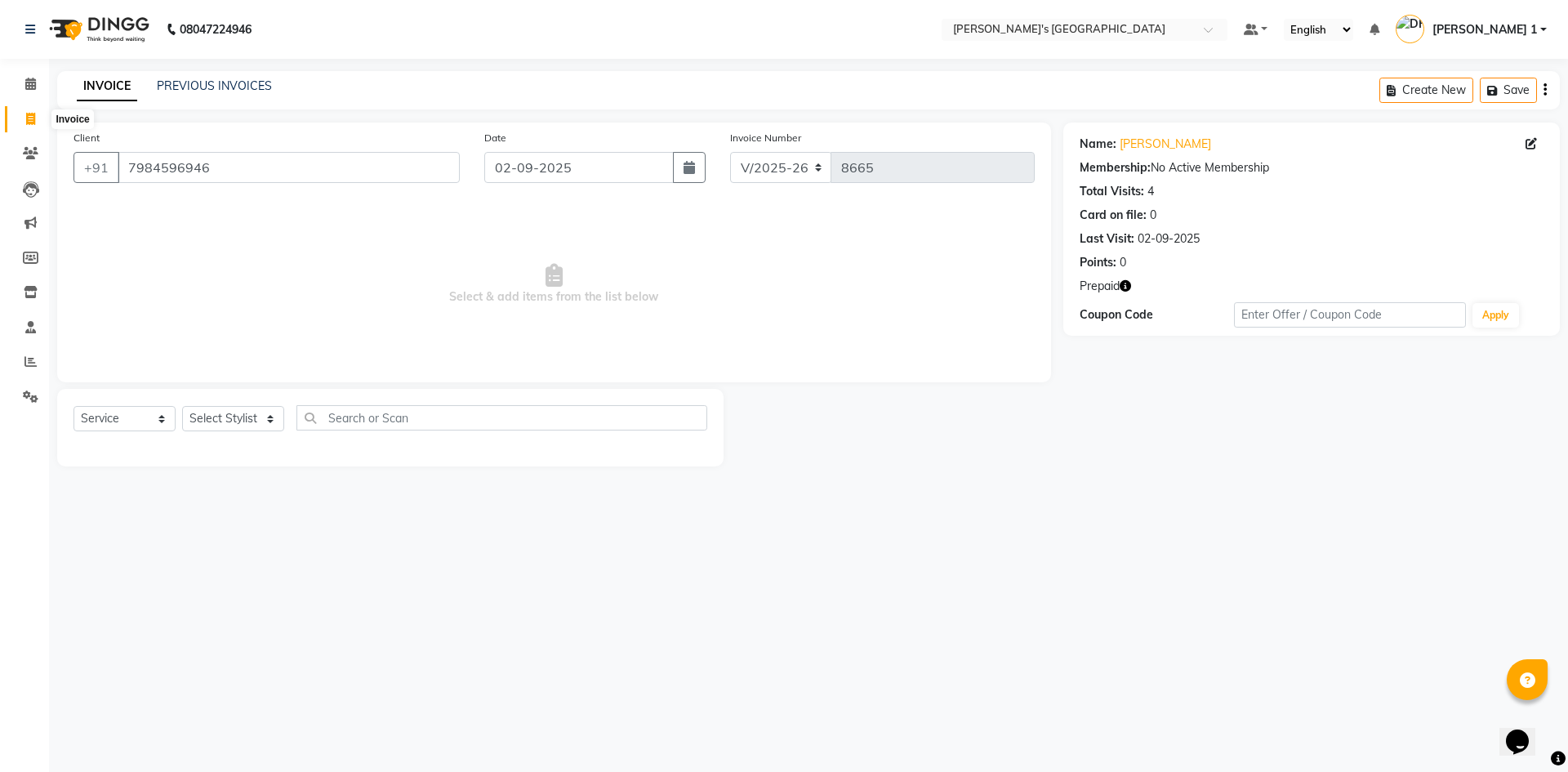
select select "service"
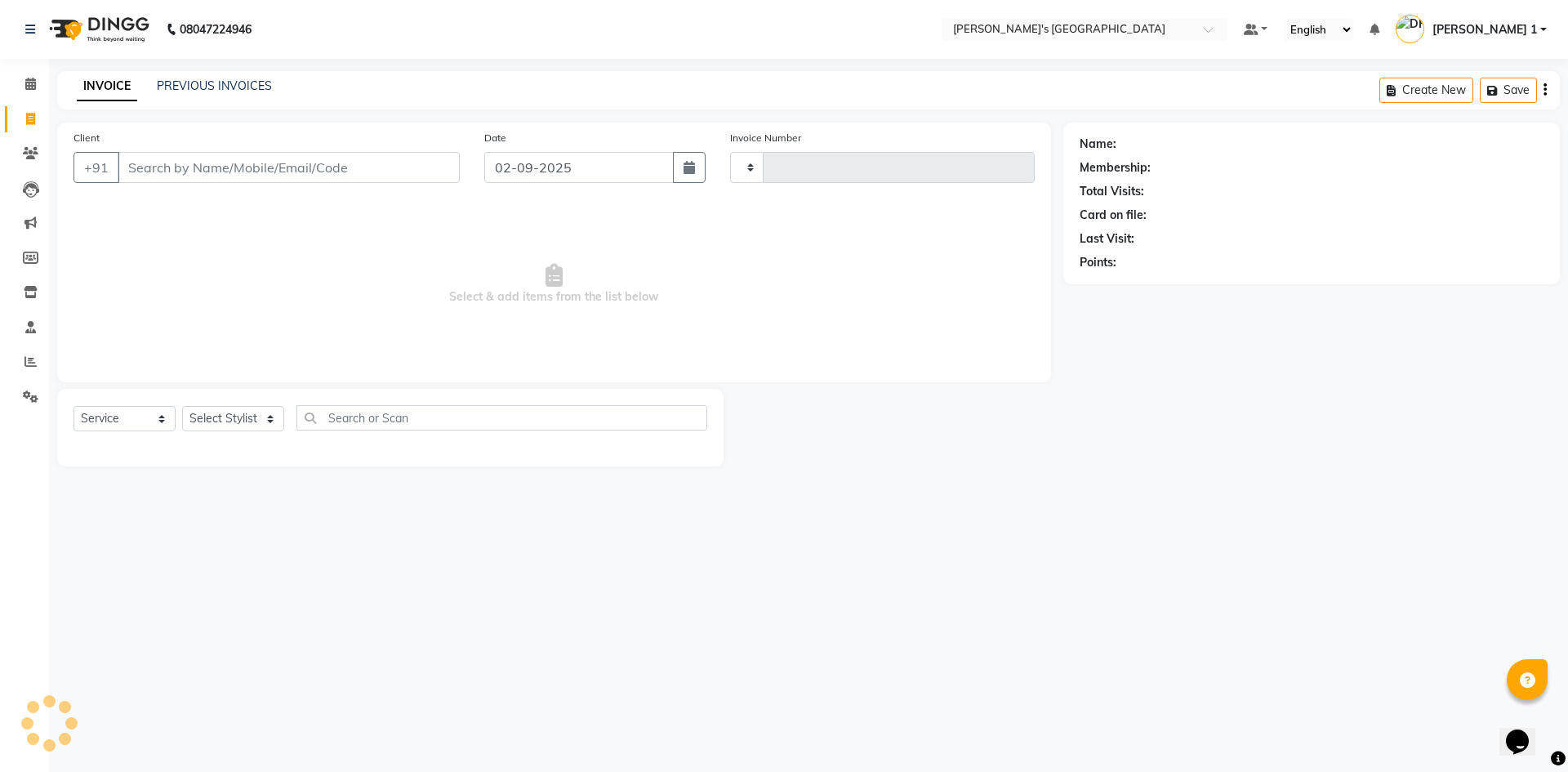
type input "8665"
select select "6233"
click at [25, 165] on link "Clients" at bounding box center [24, 154] width 39 height 27
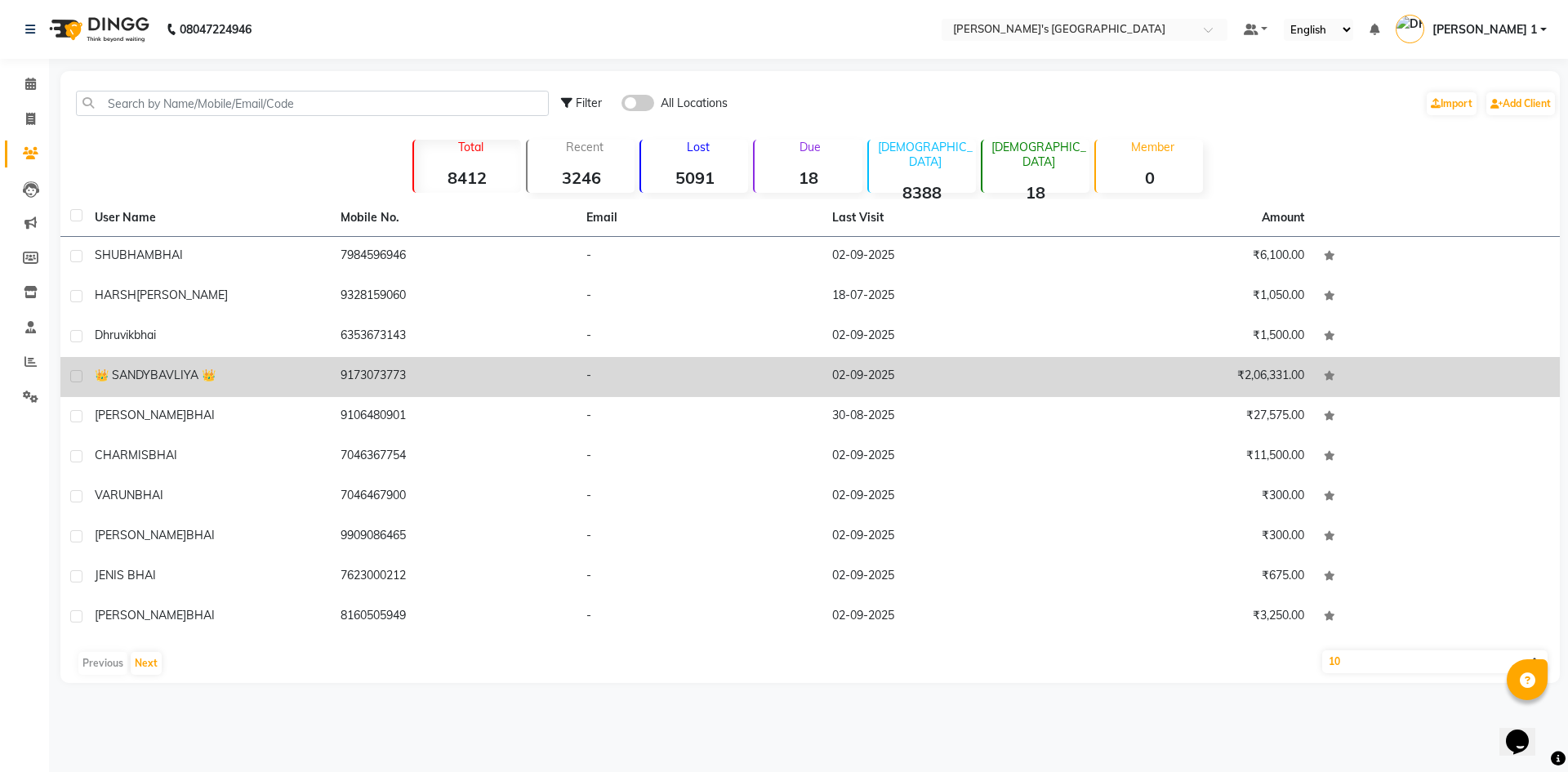
click at [201, 373] on span "BAVLIYA 👑" at bounding box center [183, 375] width 65 height 14
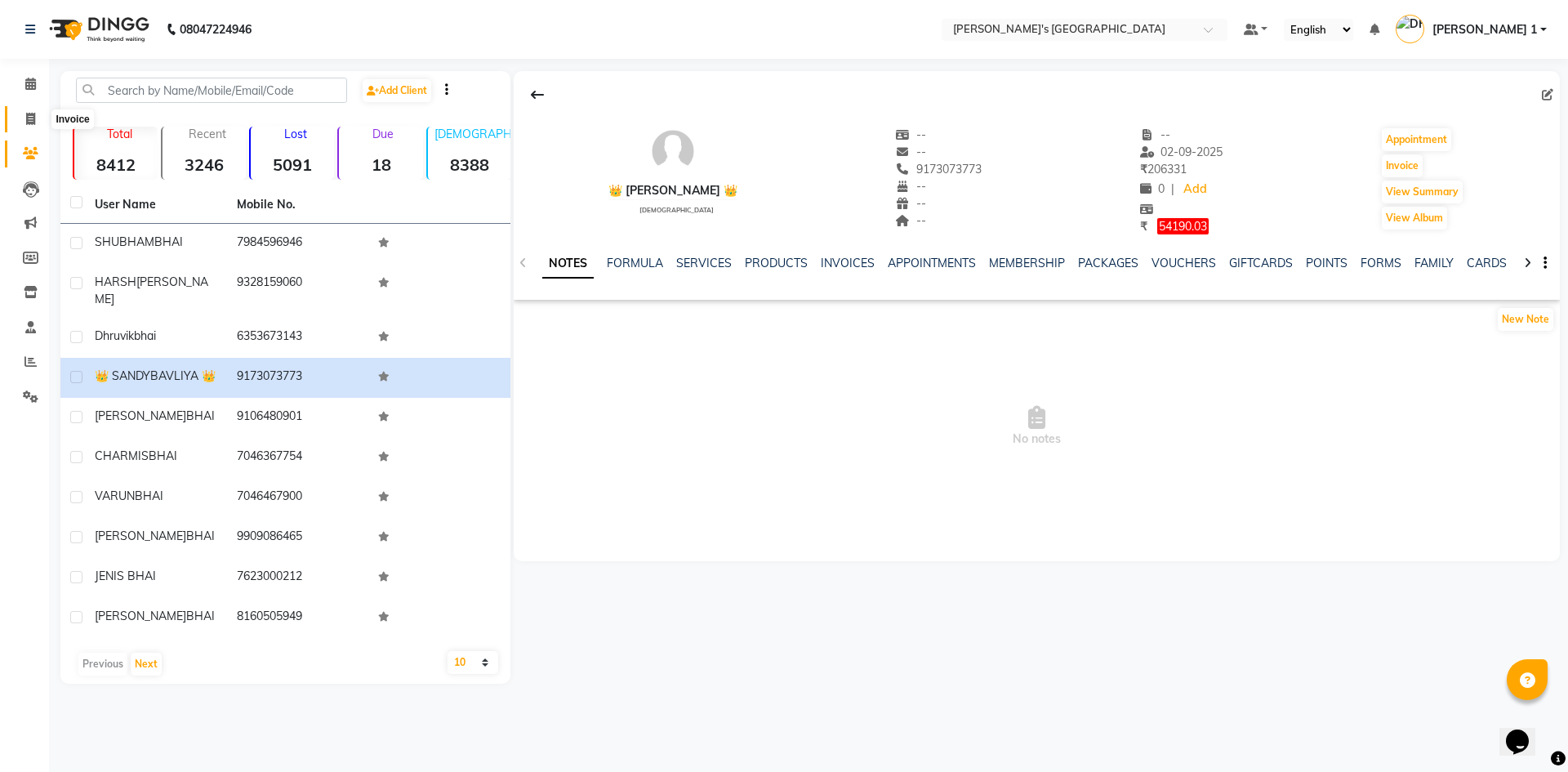
click at [20, 120] on span at bounding box center [31, 120] width 29 height 19
select select "service"
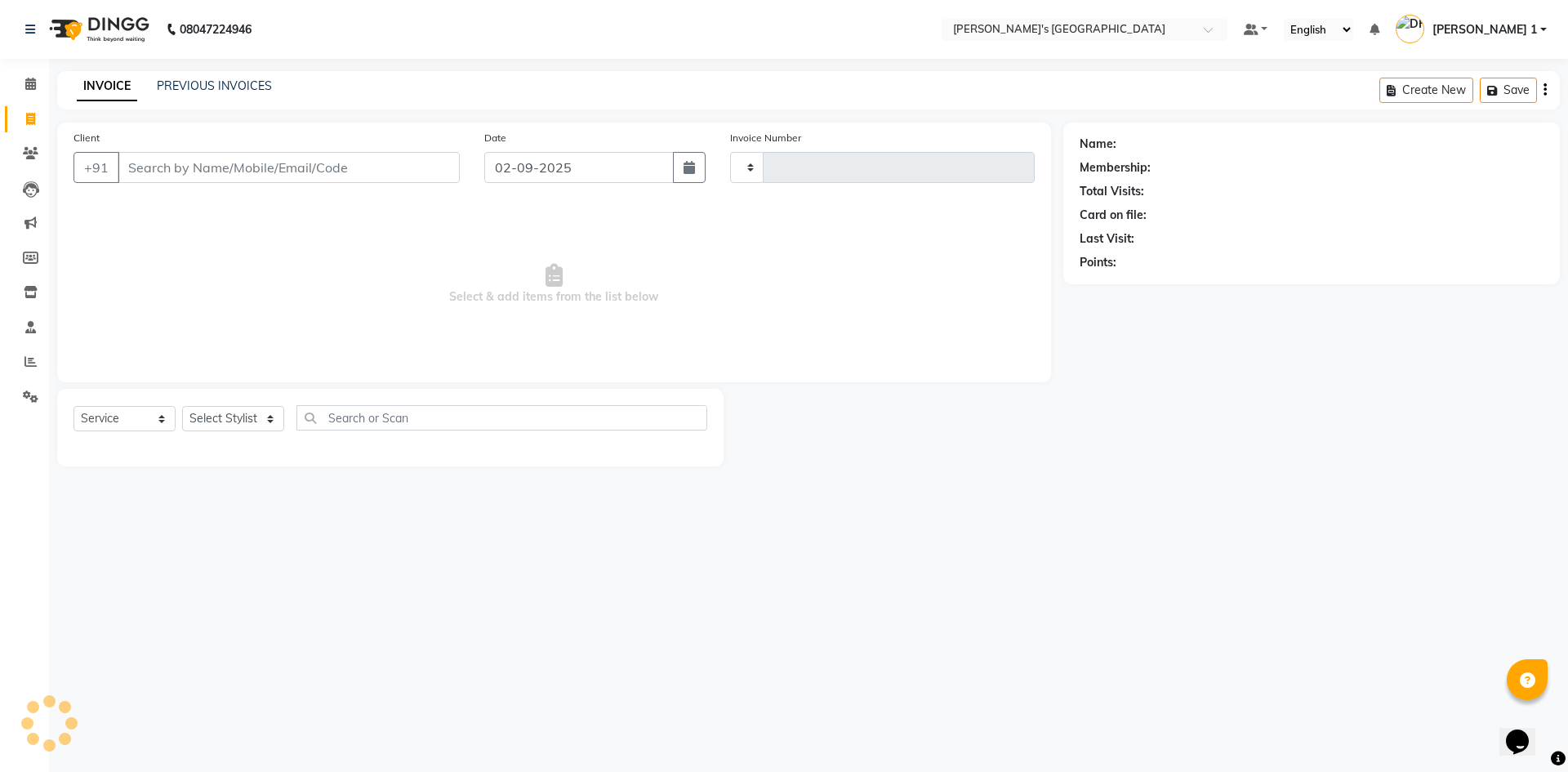
type input "8665"
select select "6233"
click at [233, 84] on link "PREVIOUS INVOICES" at bounding box center [214, 85] width 115 height 14
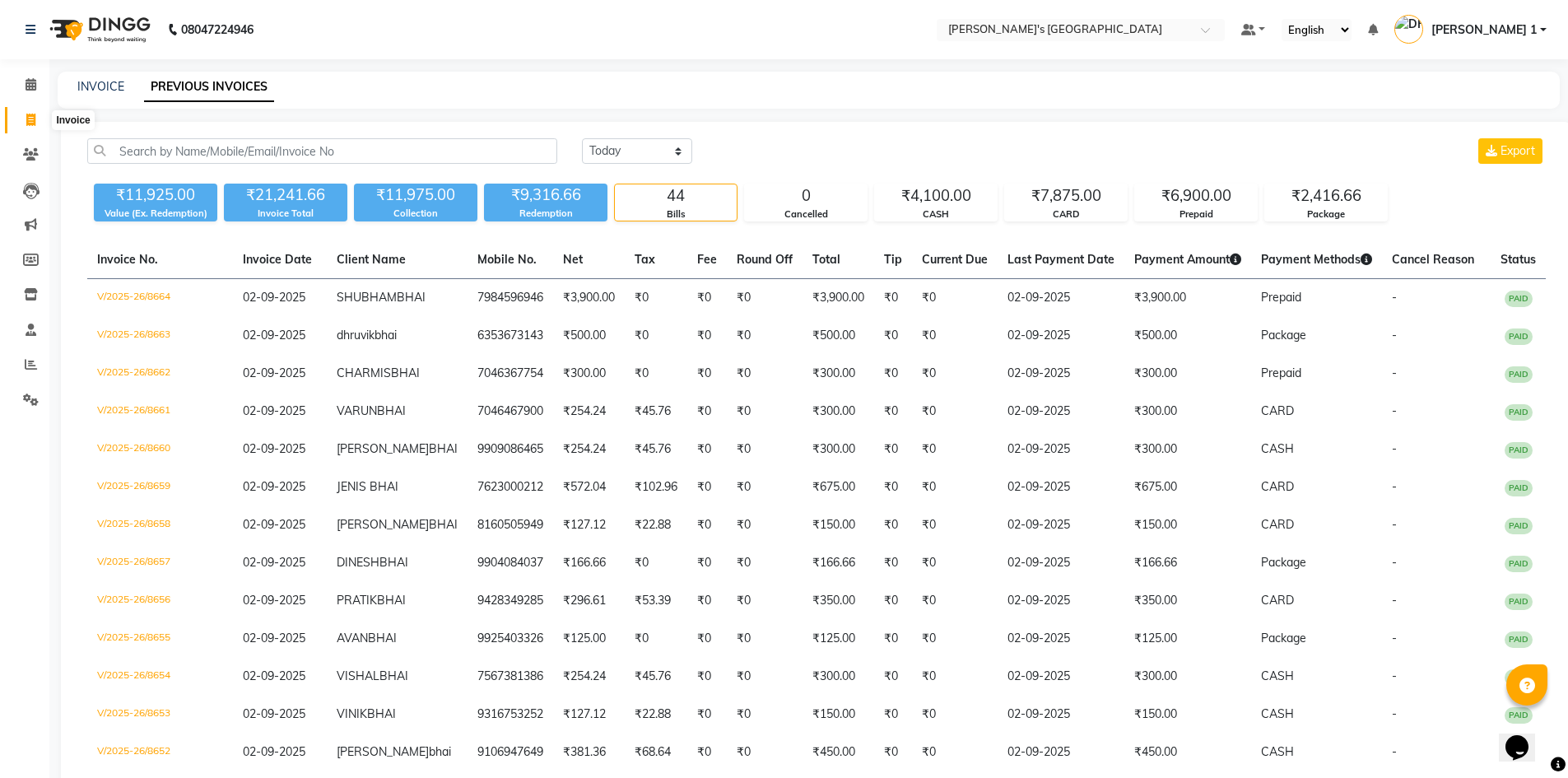
click at [34, 120] on icon at bounding box center [30, 120] width 9 height 13
select select "service"
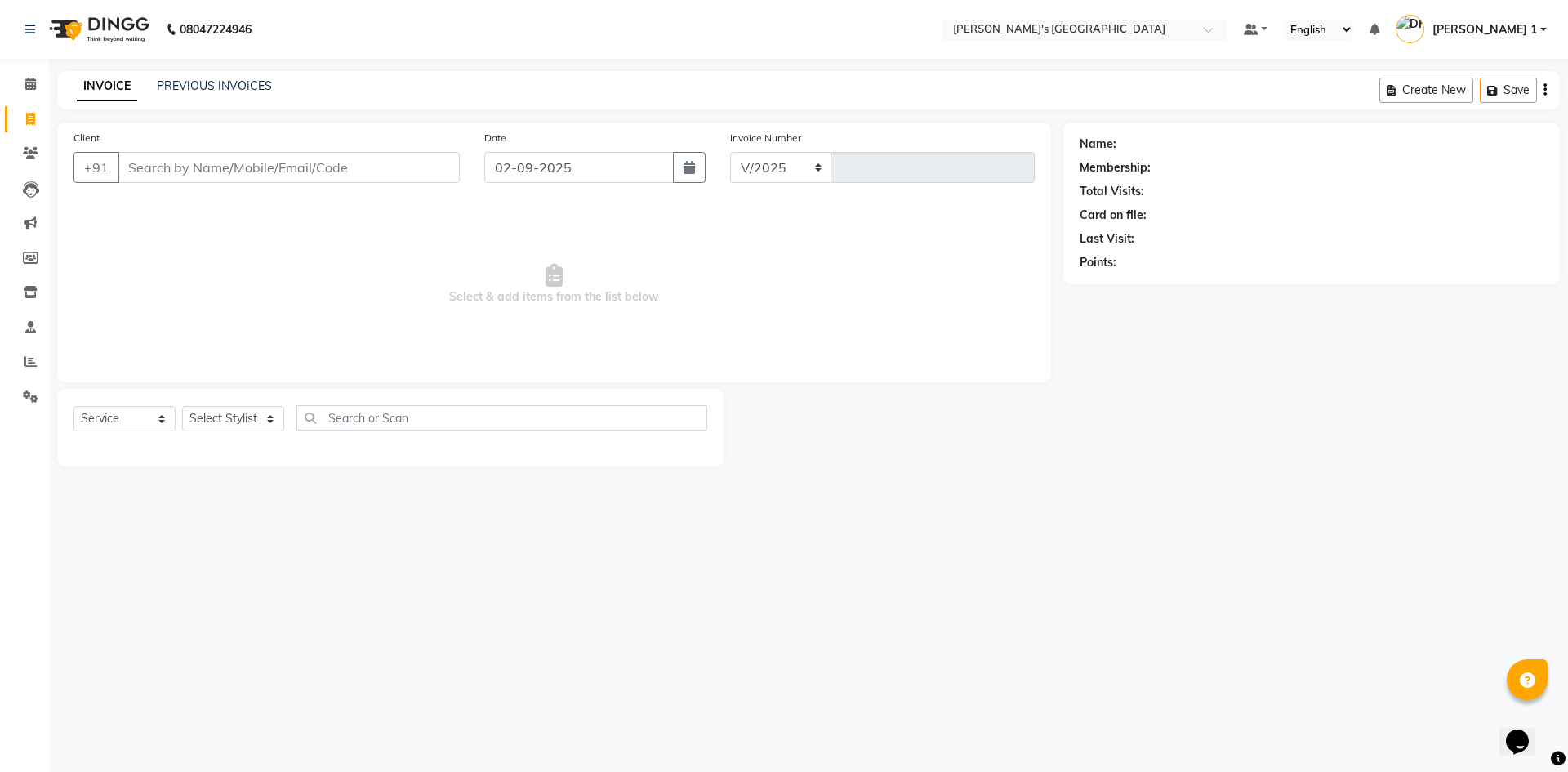
select select "6233"
type input "8665"
click at [210, 174] on input "Client" at bounding box center [288, 168] width 342 height 31
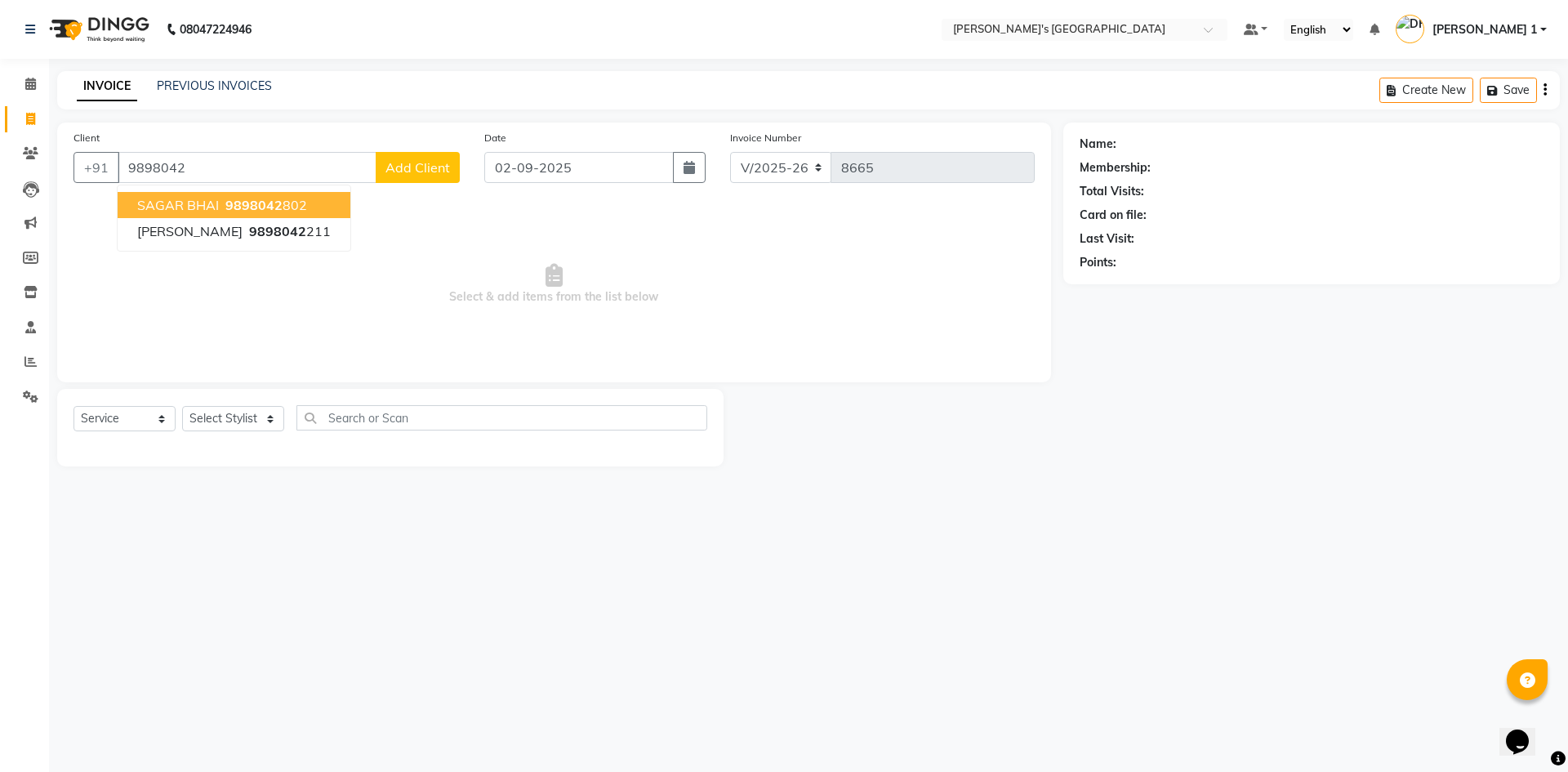
click at [280, 199] on ngb-highlight "9898042 802" at bounding box center [264, 205] width 85 height 16
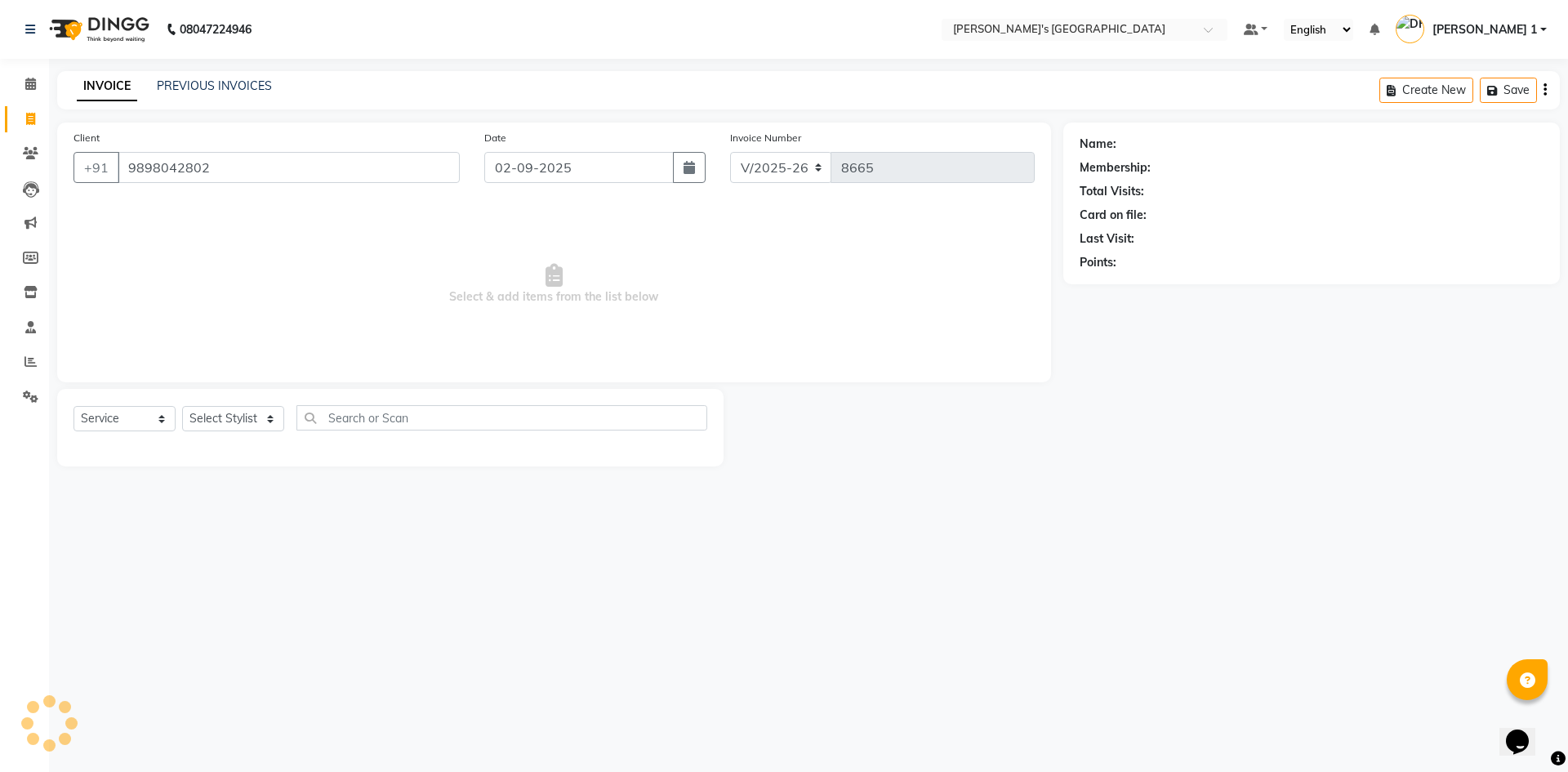
type input "9898042802"
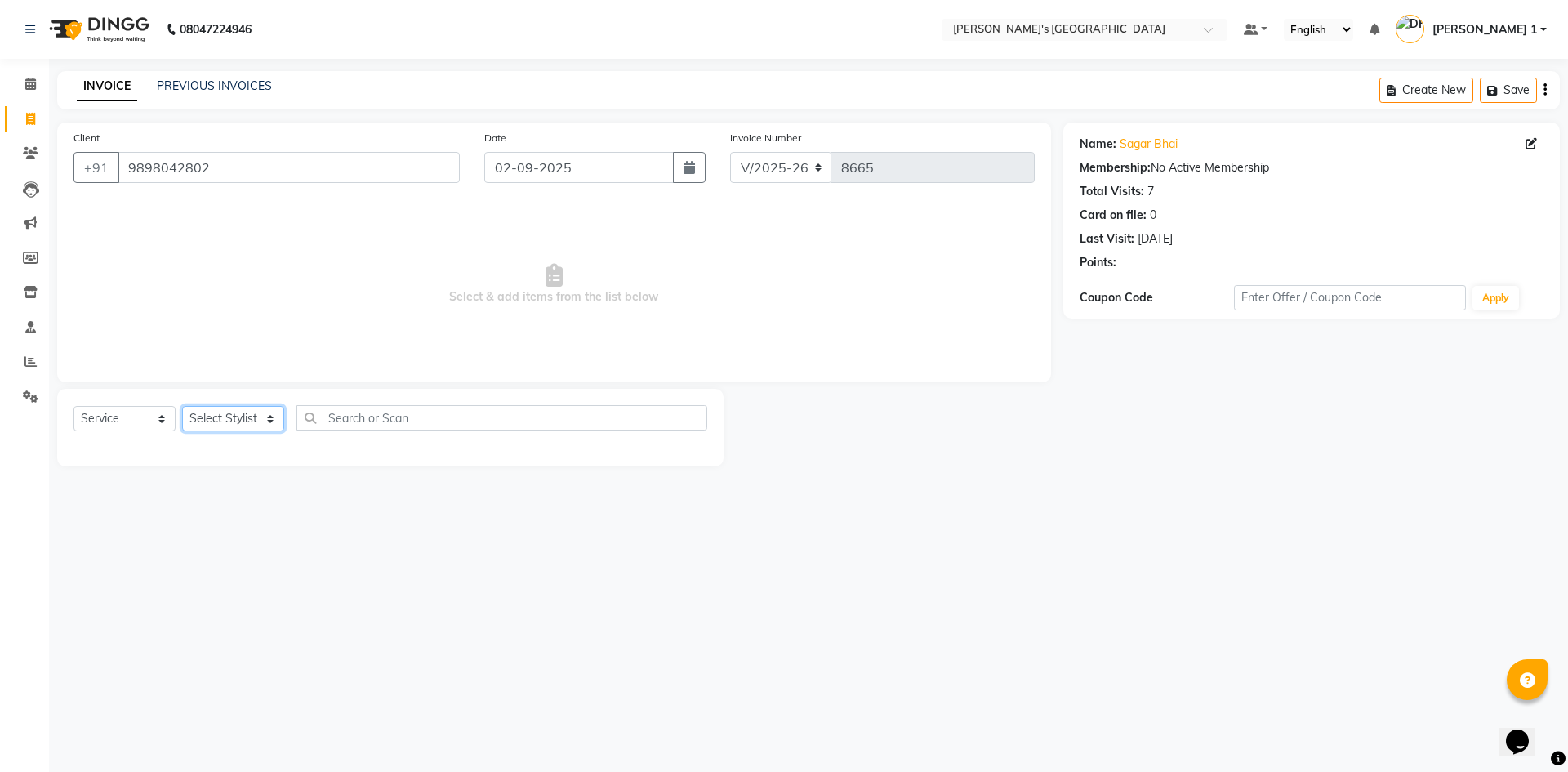
click at [235, 416] on select "Select Stylist ADARSH SOLANKI AVINASH SEN BRIJESH ZALA CHANDU SEN DHRUV DAVE DH…" at bounding box center [233, 419] width 102 height 25
click at [182, 406] on select "Select Stylist ADARSH SOLANKI AVINASH SEN BRIJESH ZALA CHANDU SEN DHRUV DAVE DH…" at bounding box center [233, 419] width 102 height 25
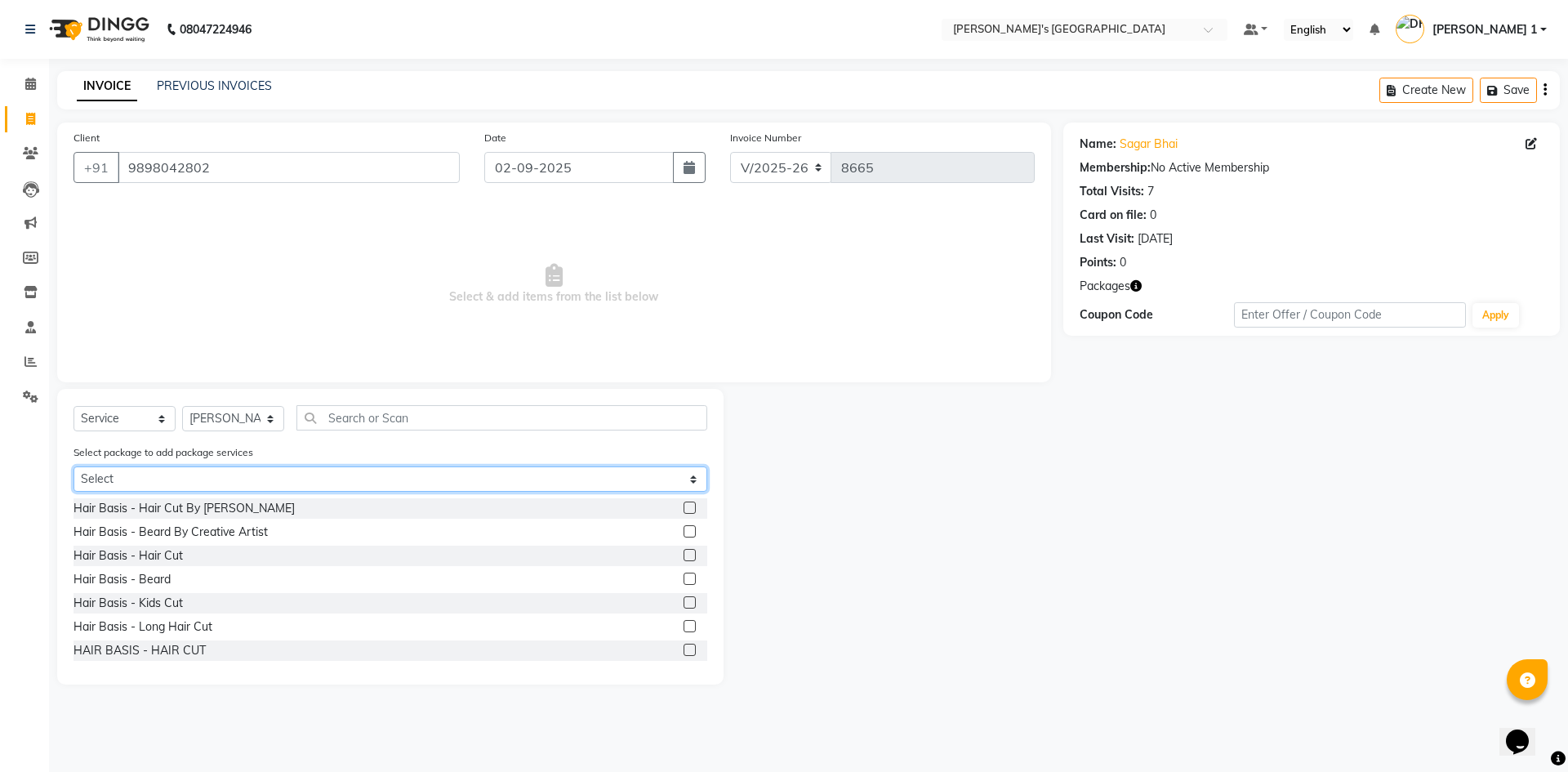
click at [209, 485] on select "Select BEARD PAY 5 & GET 1 FREE GENTLEMEN GOLD PACKAGE" at bounding box center [391, 479] width 634 height 25
click at [74, 466] on select "Select BEARD PAY 5 & GET 1 FREE GENTLEMEN GOLD PACKAGE" at bounding box center [391, 479] width 634 height 25
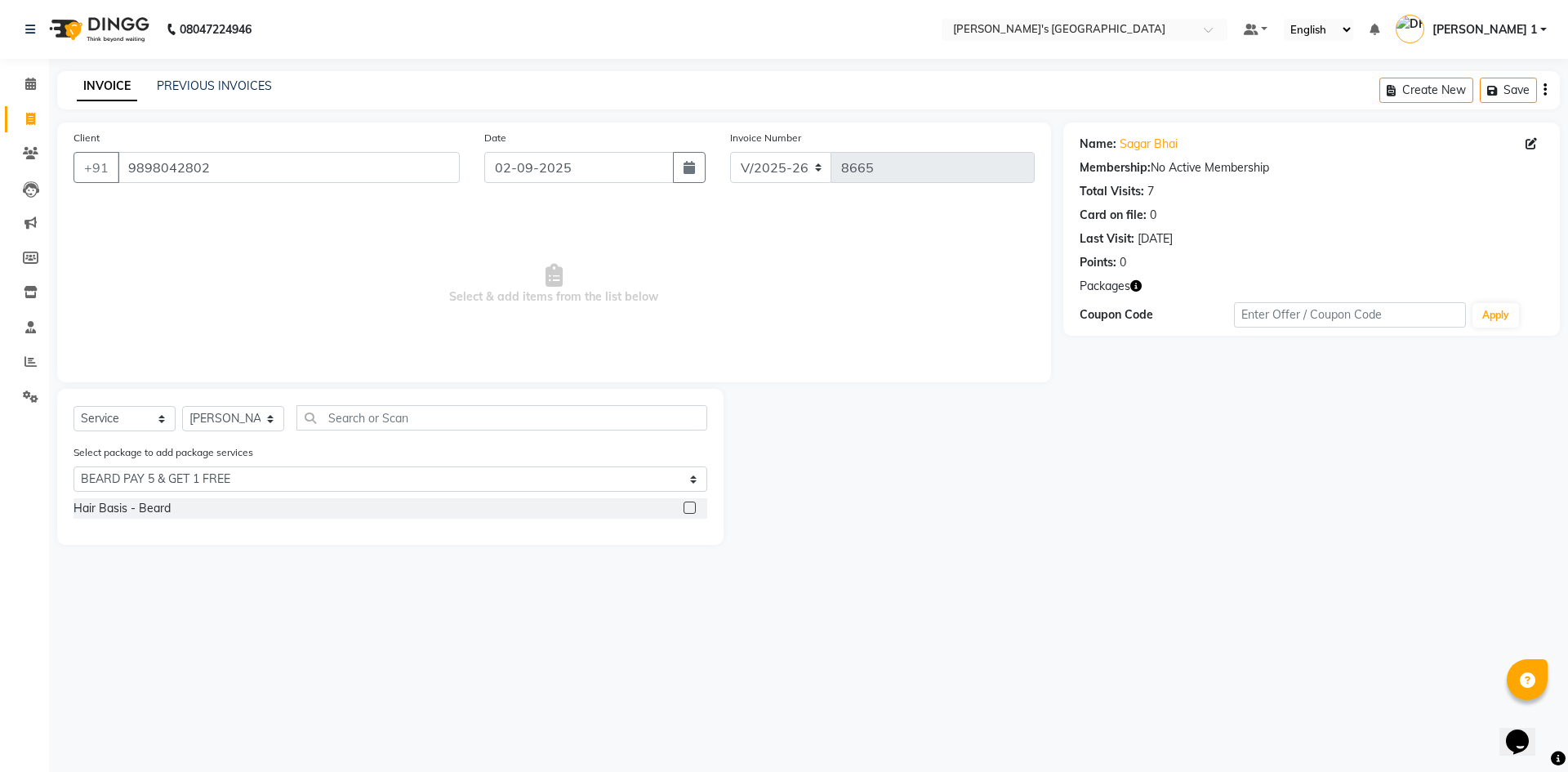
drag, startPoint x: 145, startPoint y: 508, endPoint x: 678, endPoint y: 604, distance: 541.6
click at [146, 508] on div "Hair Basis - Beard" at bounding box center [122, 509] width 97 height 17
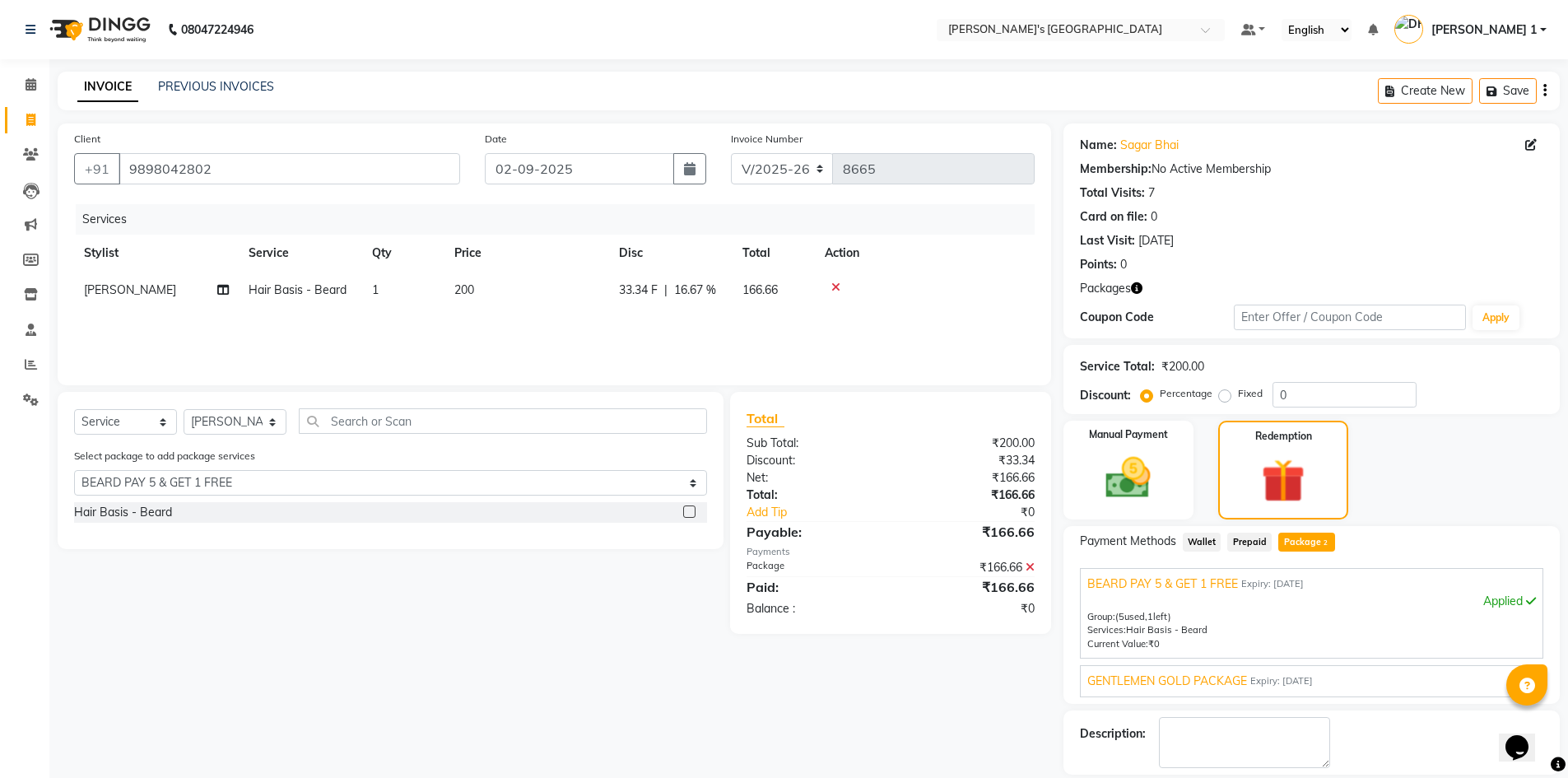
scroll to position [77, 0]
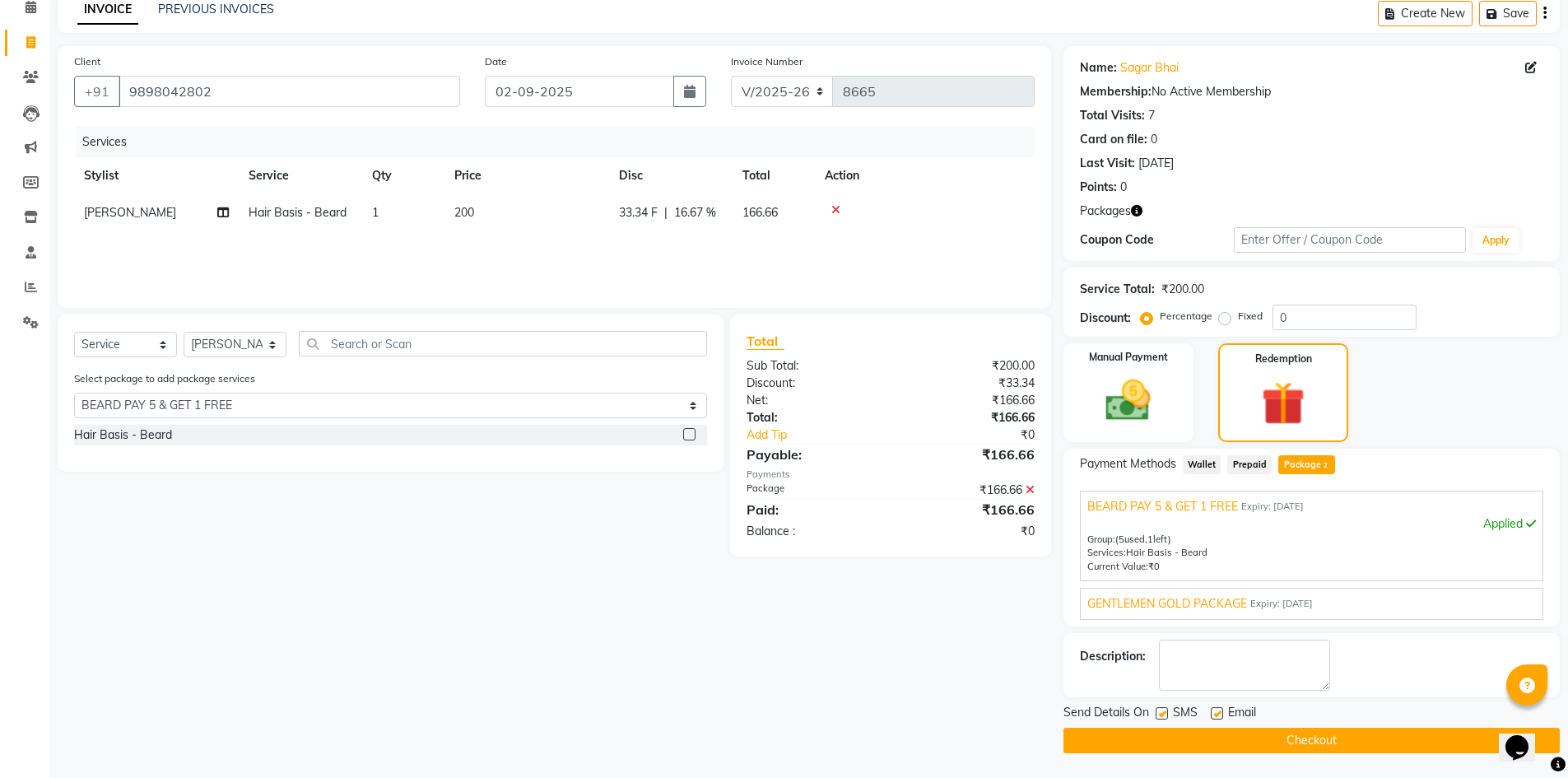
click at [1216, 708] on label at bounding box center [1217, 713] width 13 height 13
click at [1216, 709] on input "checkbox" at bounding box center [1216, 713] width 11 height 11
click at [1224, 749] on button "Checkout" at bounding box center [1311, 740] width 496 height 25
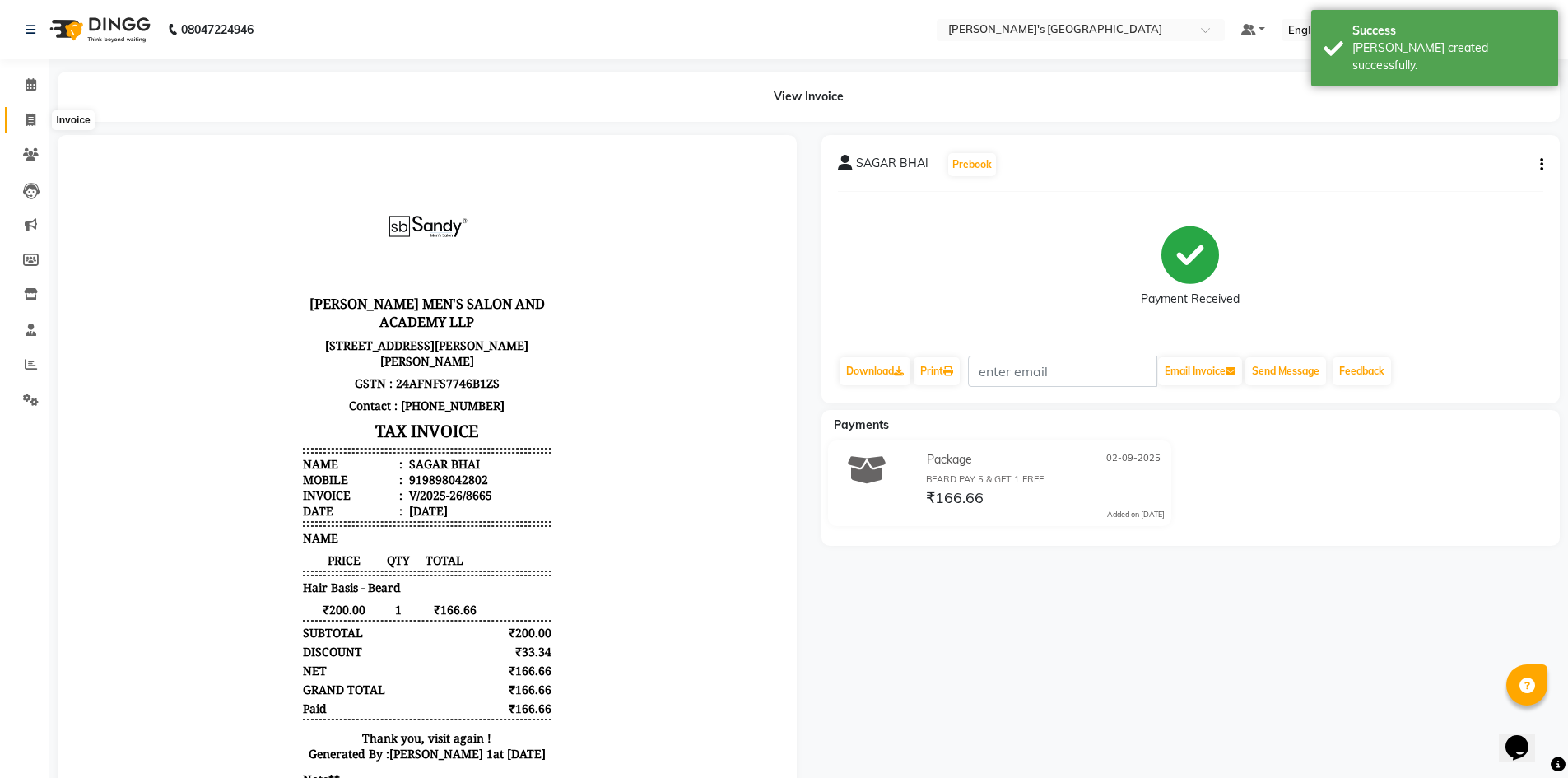
click at [30, 117] on icon at bounding box center [30, 120] width 9 height 13
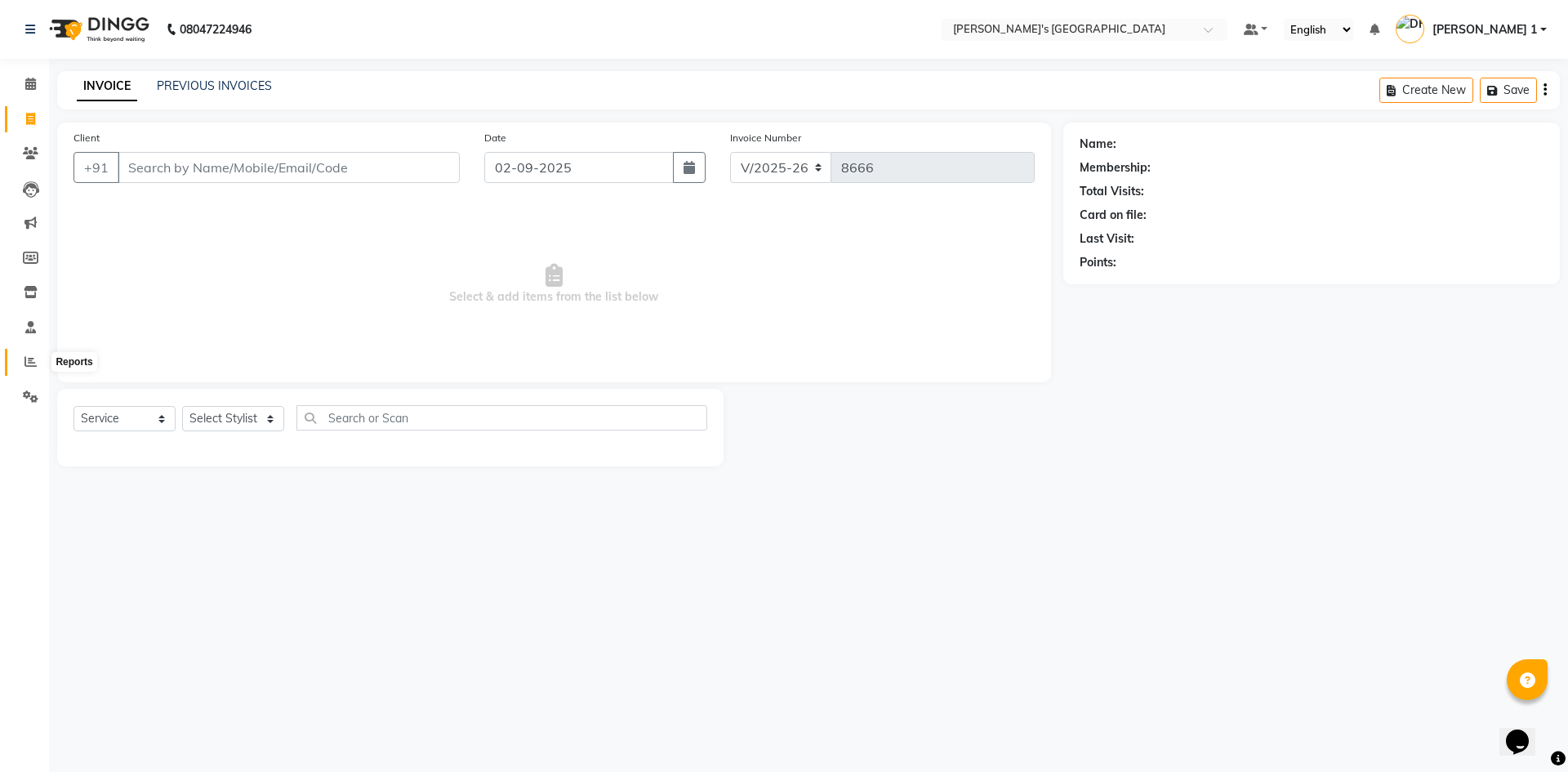
click at [34, 364] on icon at bounding box center [31, 361] width 12 height 12
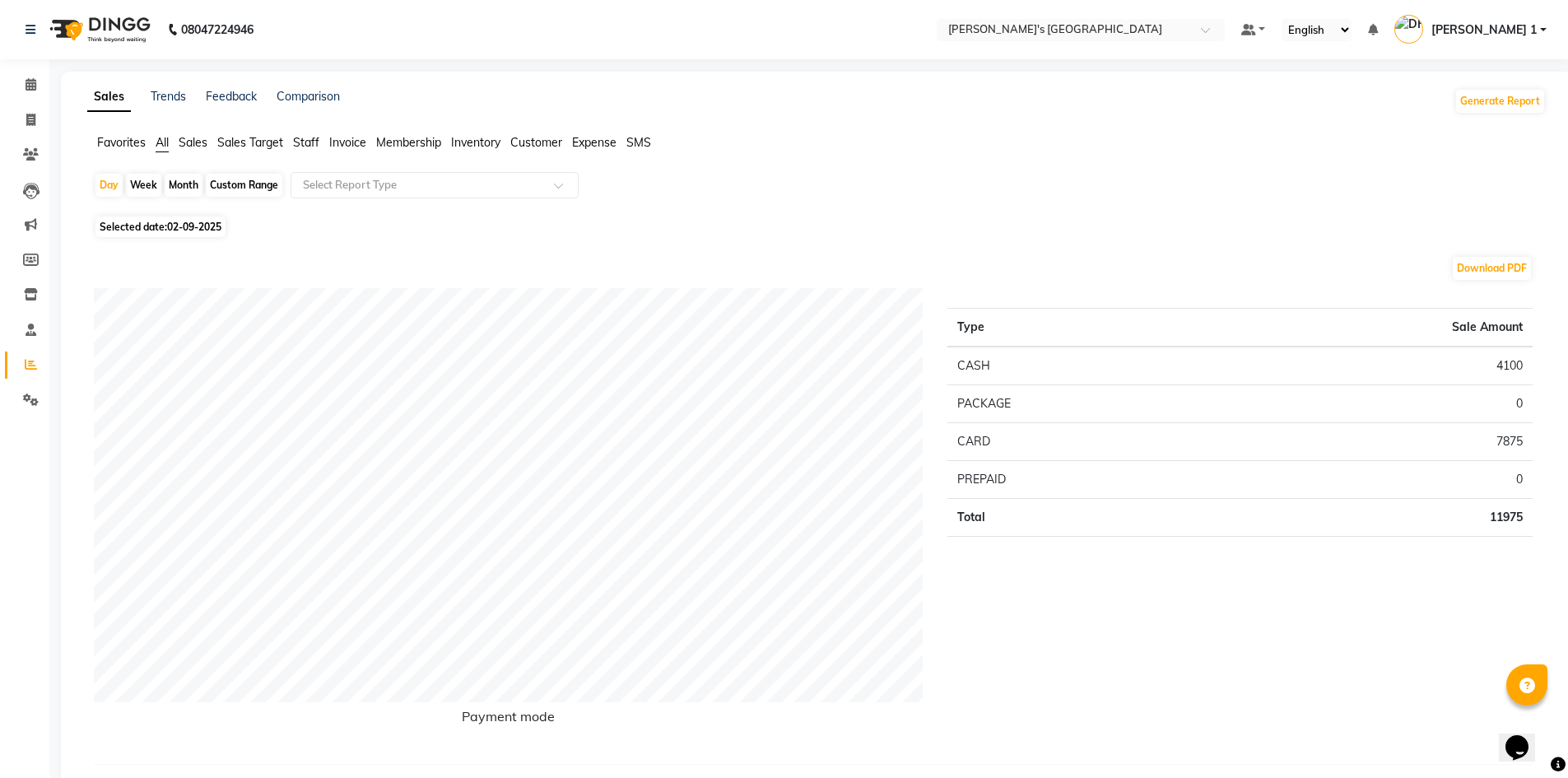
drag, startPoint x: 290, startPoint y: 135, endPoint x: 318, endPoint y: 151, distance: 32.2
click at [294, 137] on ul "Favorites All Sales Sales Target Staff Invoice Membership Inventory Customer Ex…" at bounding box center [815, 143] width 1458 height 18
click at [307, 143] on span "Staff" at bounding box center [306, 142] width 26 height 14
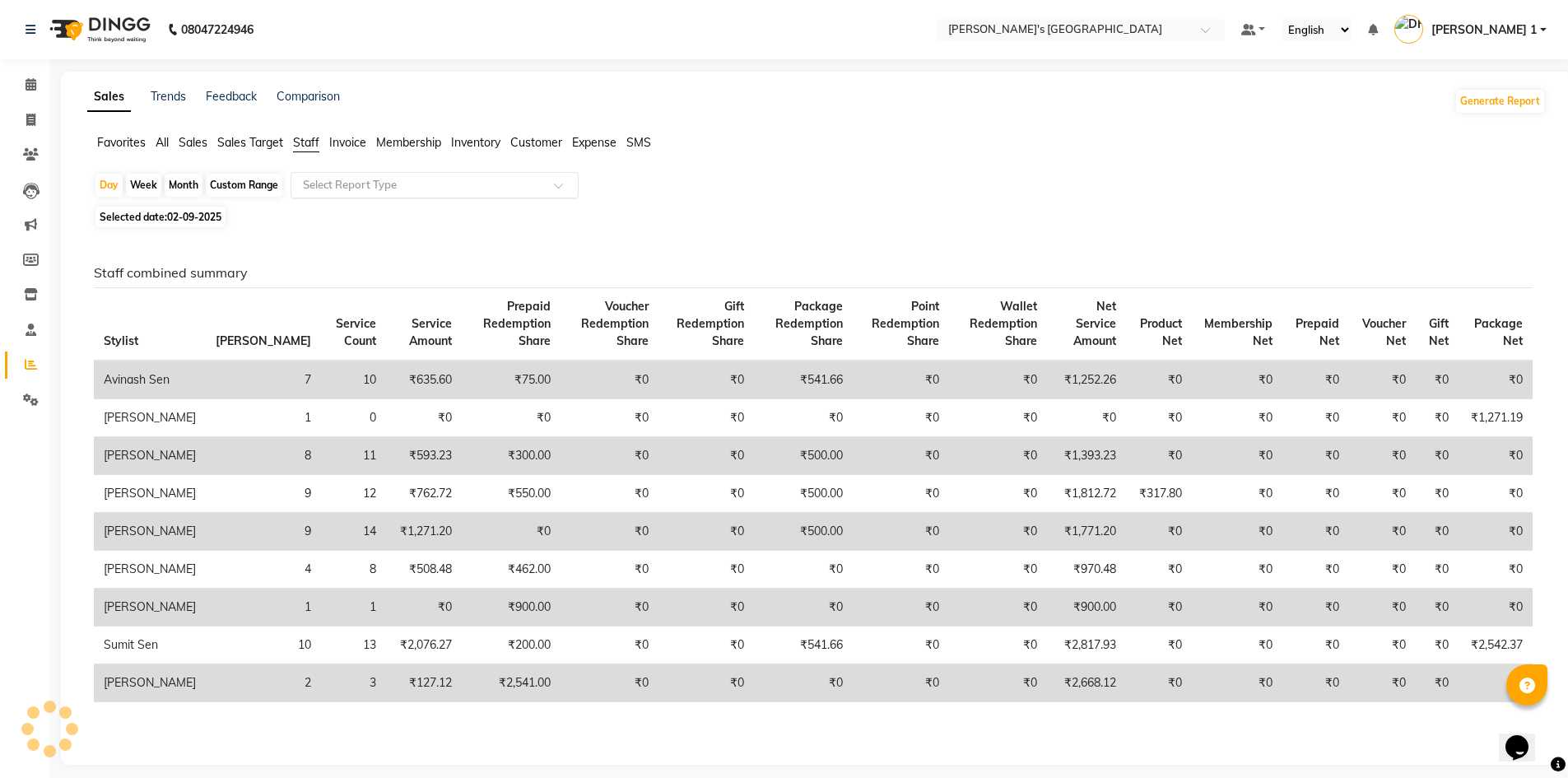
click at [331, 182] on input "text" at bounding box center [418, 184] width 237 height 16
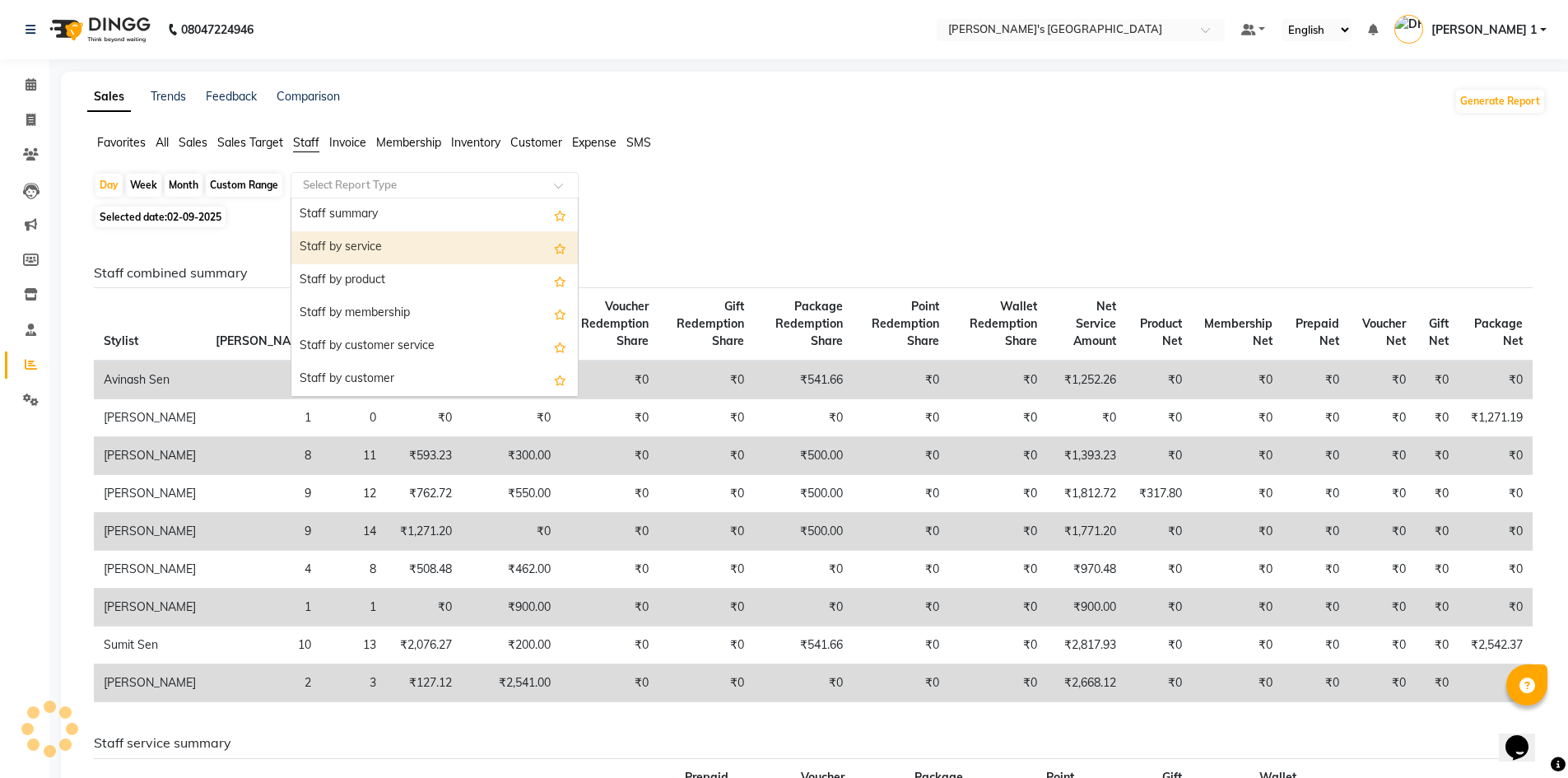
click at [341, 244] on div "Staff by service" at bounding box center [434, 248] width 287 height 33
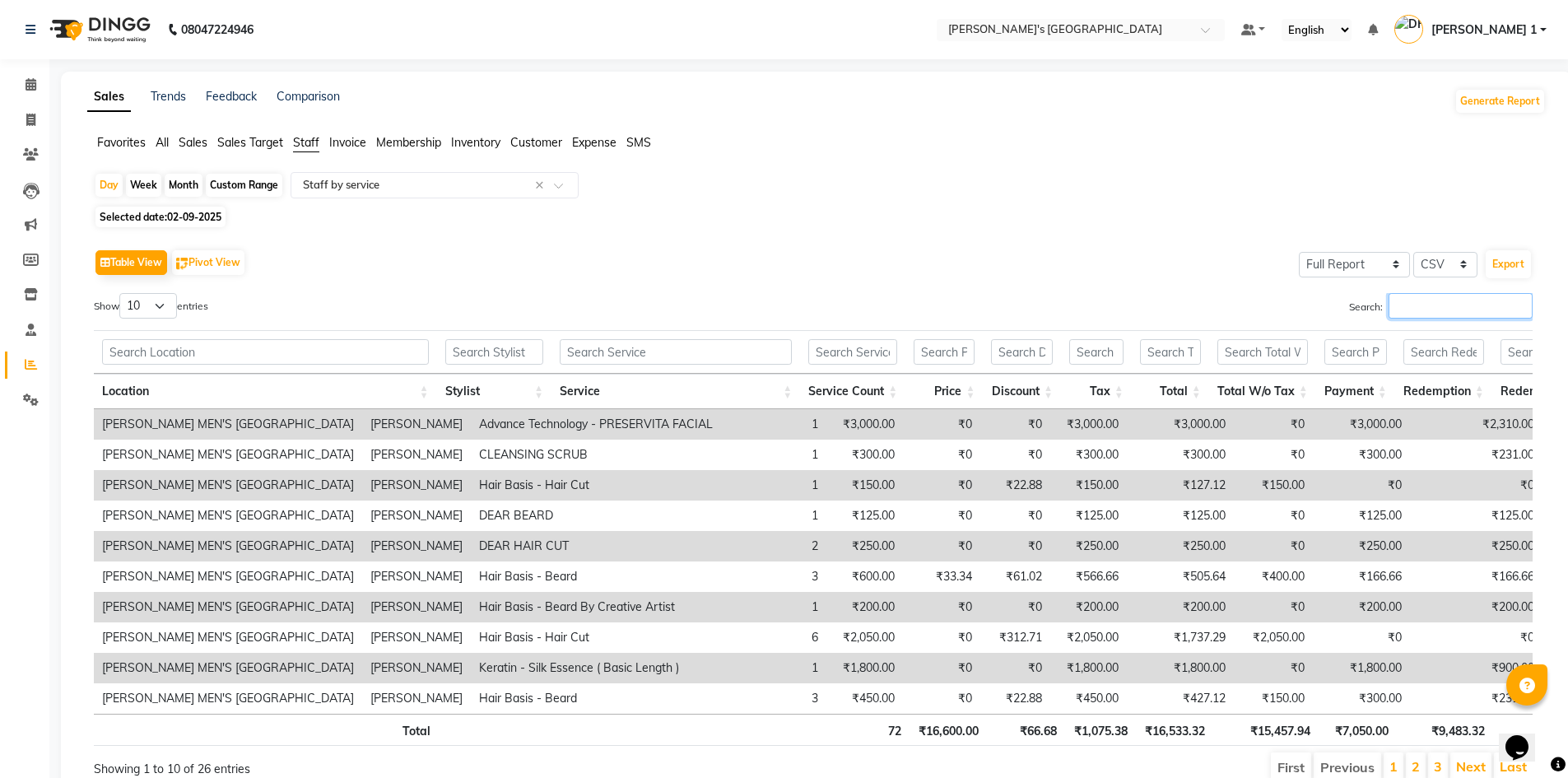
click at [1469, 317] on input "Search:" at bounding box center [1460, 306] width 144 height 25
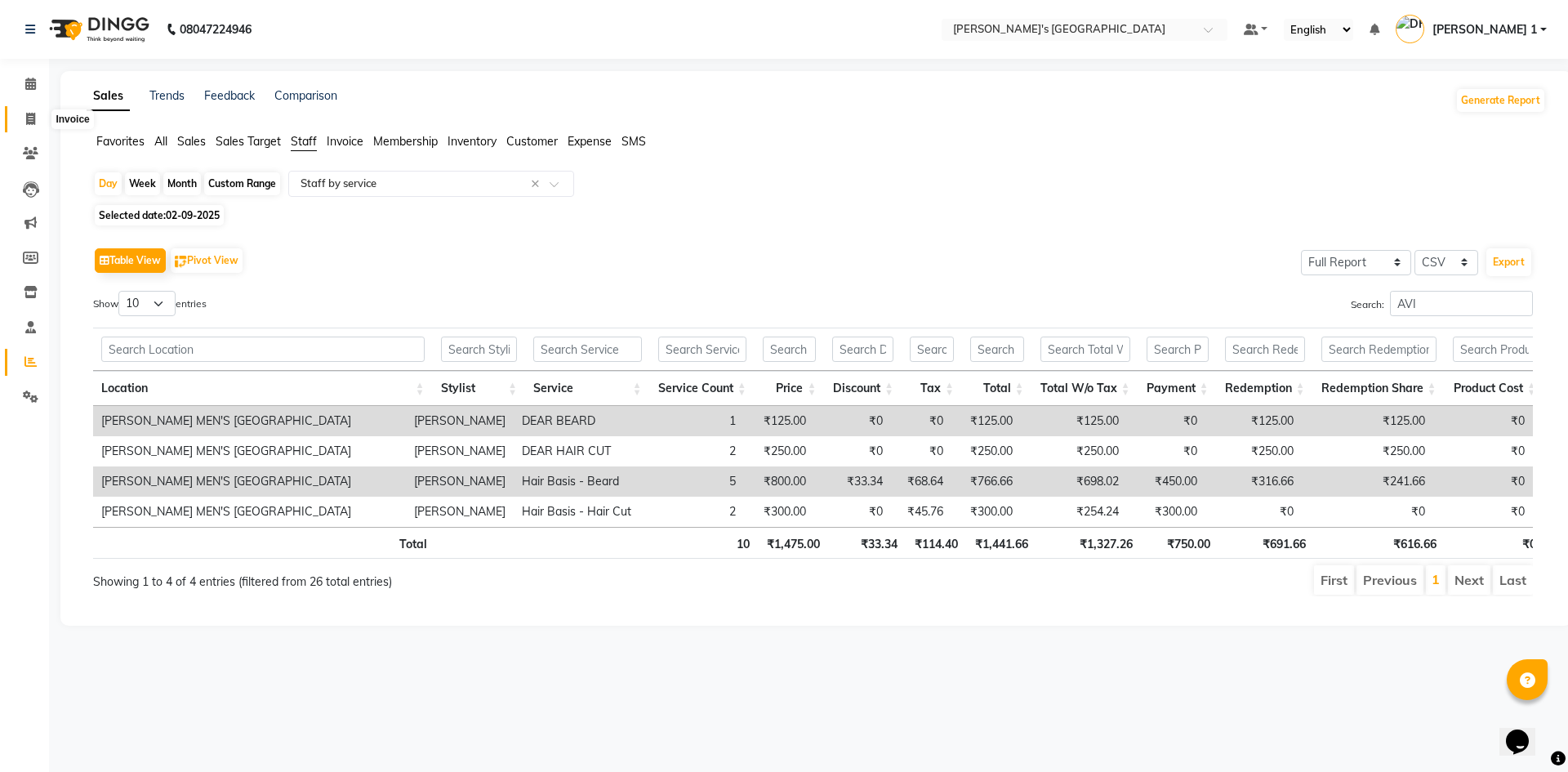
drag, startPoint x: 36, startPoint y: 119, endPoint x: 83, endPoint y: 121, distance: 47.0
click at [36, 119] on span at bounding box center [31, 120] width 29 height 19
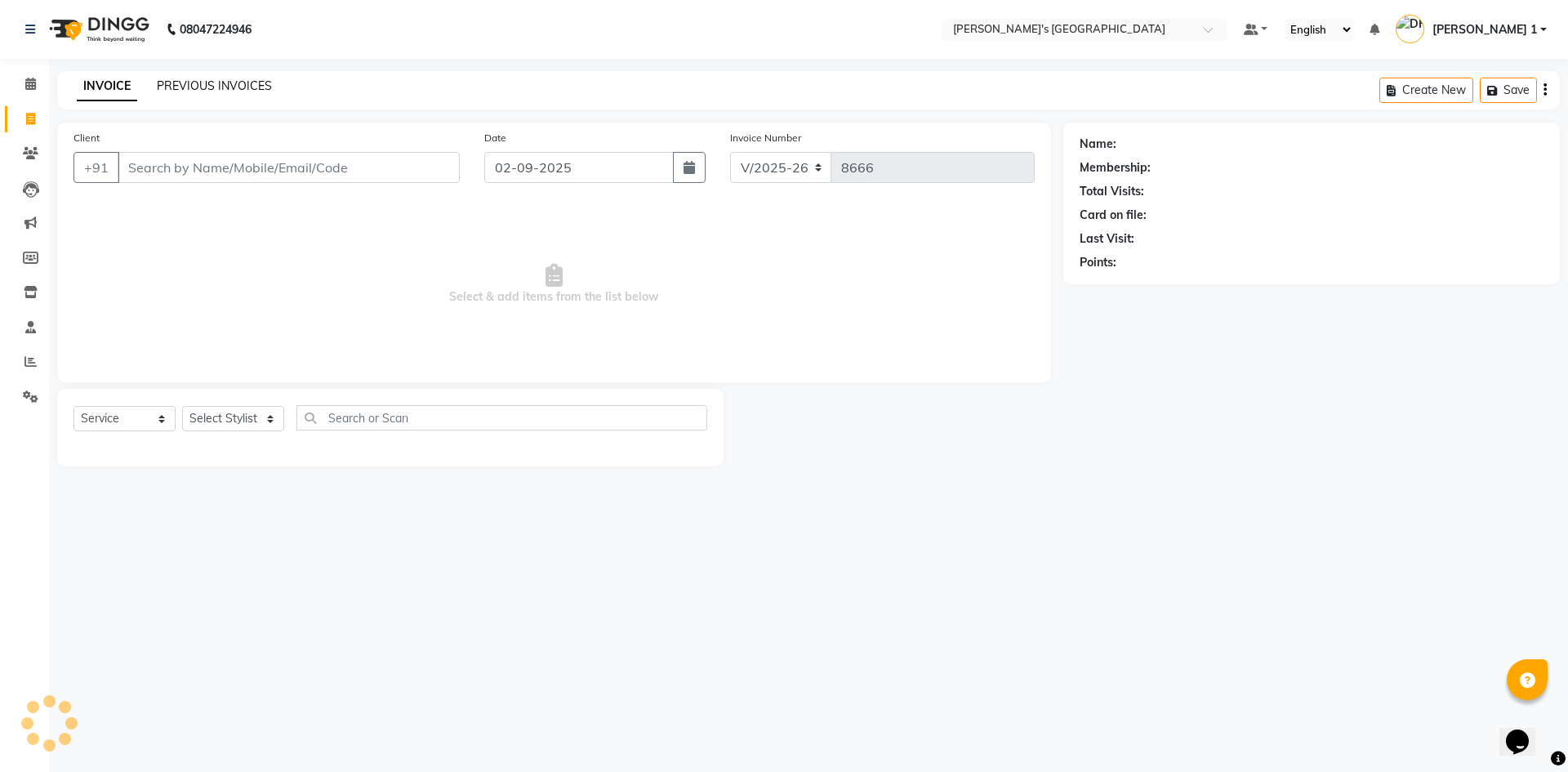
click at [205, 86] on link "PREVIOUS INVOICES" at bounding box center [214, 85] width 115 height 14
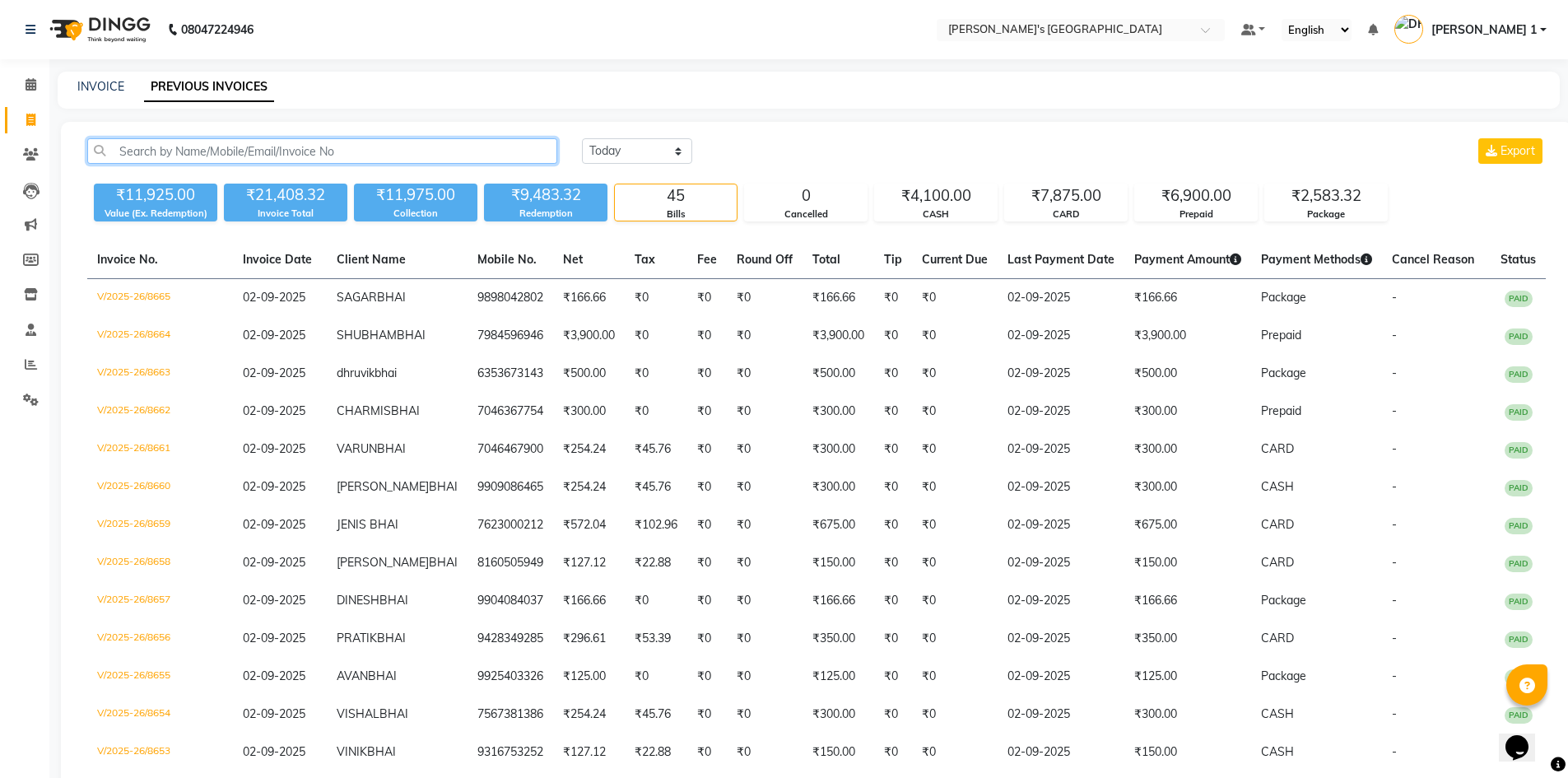
click at [203, 161] on input "text" at bounding box center [321, 151] width 470 height 25
click at [207, 155] on input "text" at bounding box center [321, 151] width 470 height 25
drag, startPoint x: 19, startPoint y: 115, endPoint x: 88, endPoint y: 132, distance: 71.1
click at [20, 115] on span at bounding box center [31, 121] width 29 height 19
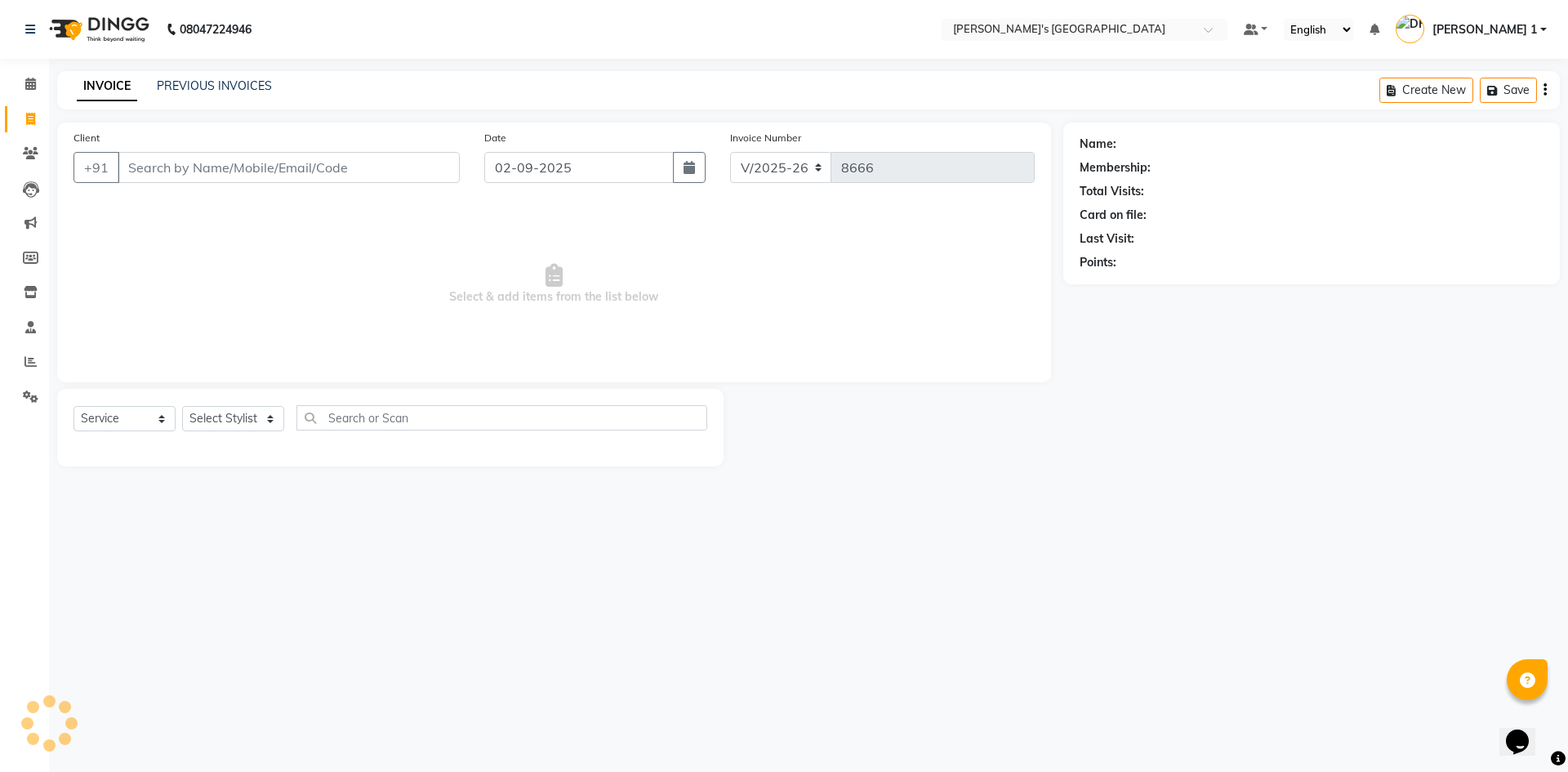
click at [175, 158] on input "Client" at bounding box center [288, 168] width 342 height 31
click at [405, 175] on span "Add Client" at bounding box center [417, 167] width 64 height 16
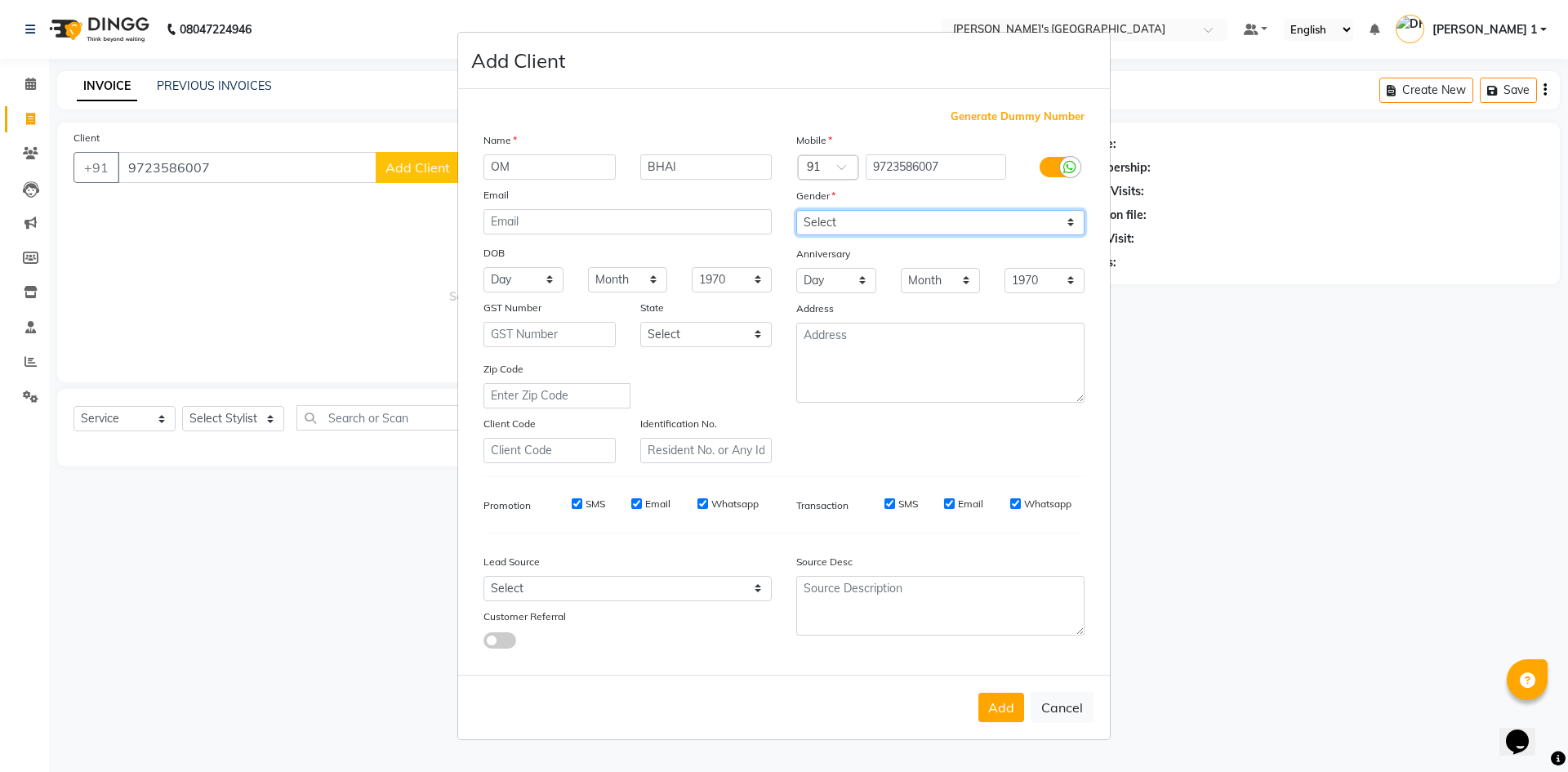
drag, startPoint x: 852, startPoint y: 217, endPoint x: 853, endPoint y: 228, distance: 11.0
click at [852, 217] on select "Select Male Female Other Prefer Not To Say" at bounding box center [940, 222] width 288 height 25
click at [796, 210] on select "Select Male Female Other Prefer Not To Say" at bounding box center [940, 222] width 288 height 25
drag, startPoint x: 1017, startPoint y: 710, endPoint x: 835, endPoint y: 708, distance: 182.0
click at [1017, 709] on button "Add" at bounding box center [1001, 707] width 46 height 30
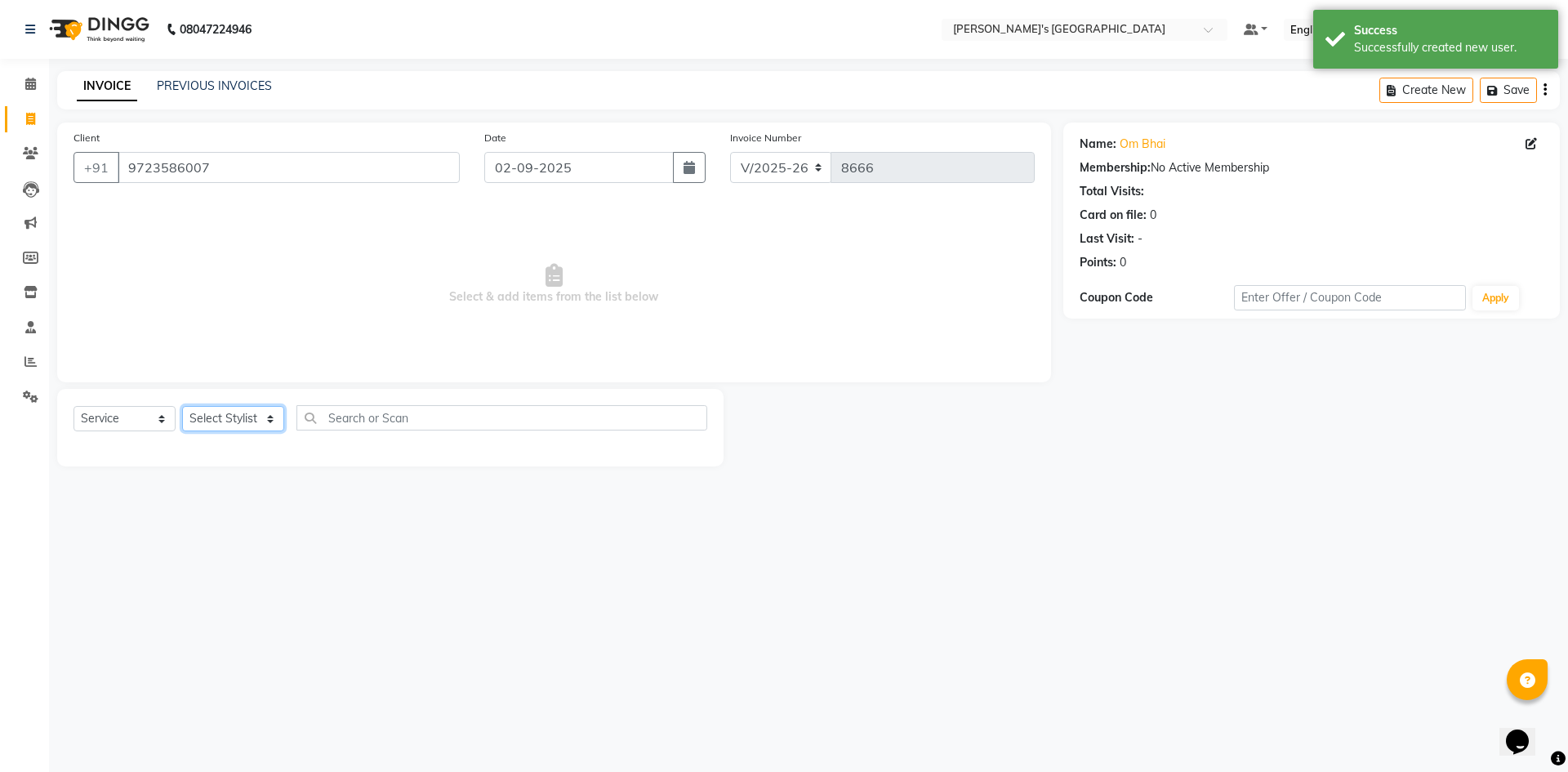
click at [248, 413] on select "Select Stylist ADARSH SOLANKI AVINASH SEN BRIJESH ZALA CHANDU SEN DHRUV DAVE DH…" at bounding box center [233, 419] width 102 height 25
click at [182, 406] on select "Select Stylist ADARSH SOLANKI AVINASH SEN BRIJESH ZALA CHANDU SEN DHRUV DAVE DH…" at bounding box center [233, 419] width 102 height 25
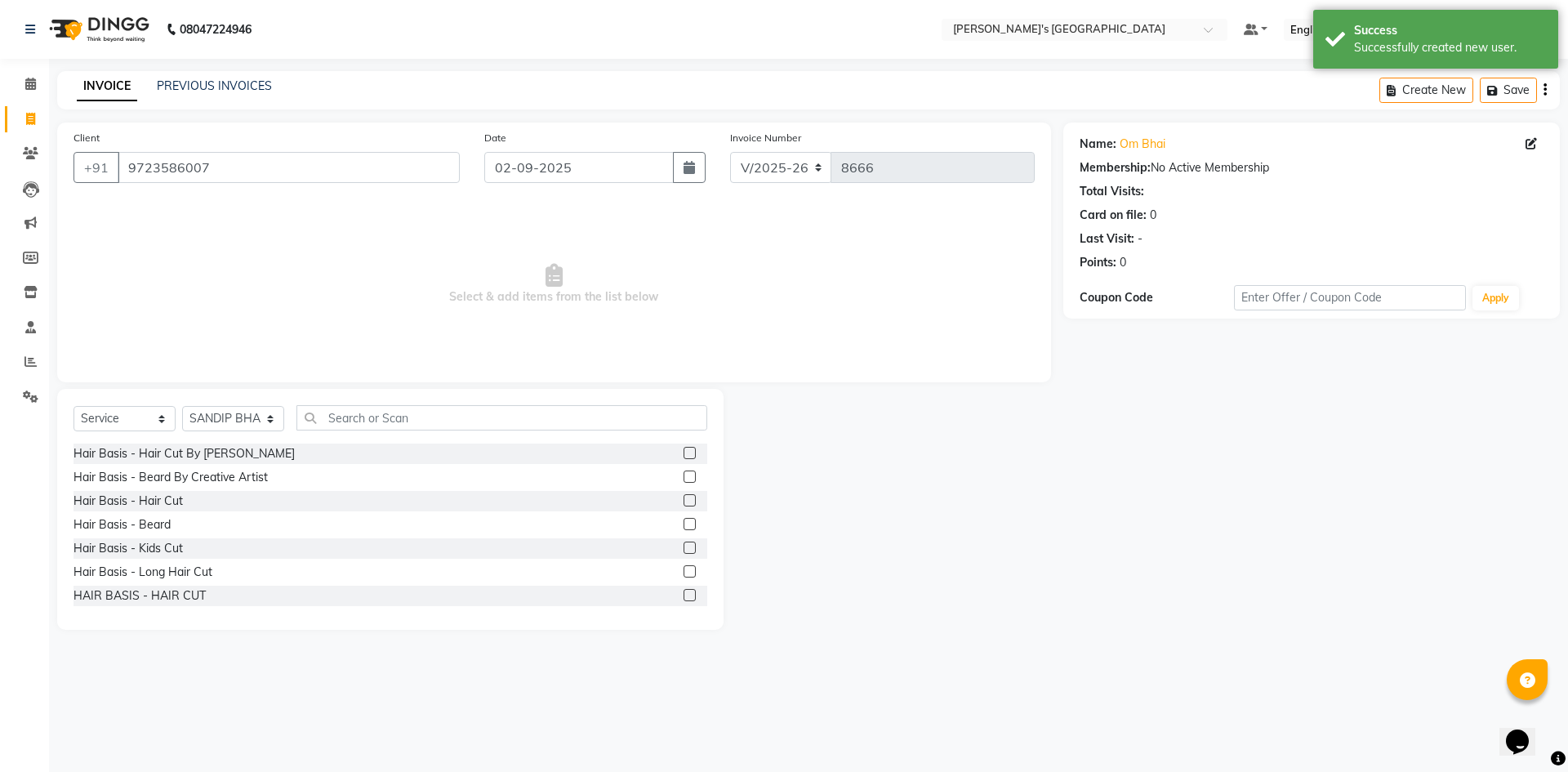
drag, startPoint x: 163, startPoint y: 499, endPoint x: 441, endPoint y: 350, distance: 315.4
click at [165, 497] on div "Hair Basis - Hair Cut" at bounding box center [128, 501] width 109 height 17
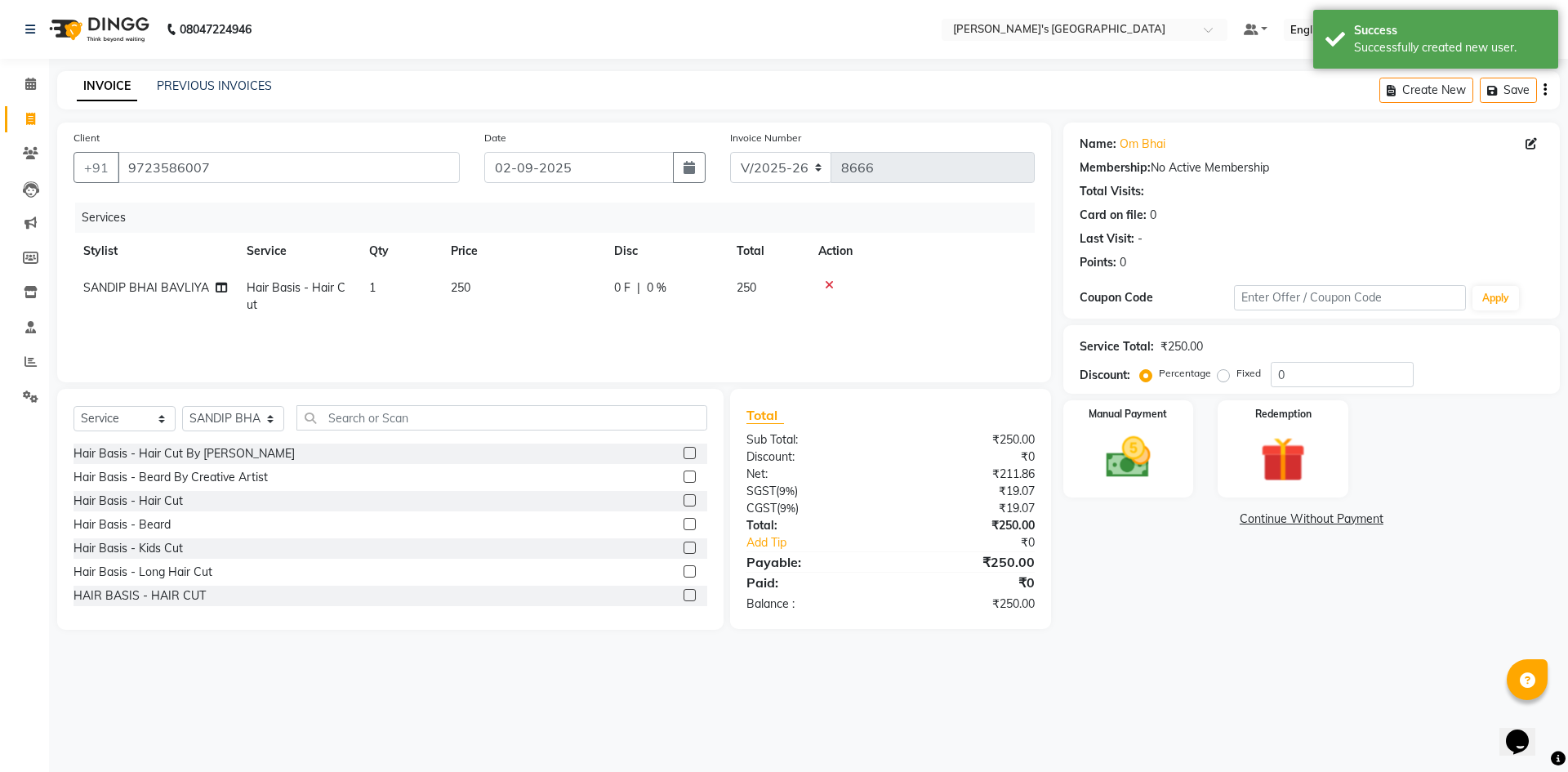
drag, startPoint x: 507, startPoint y: 283, endPoint x: 525, endPoint y: 293, distance: 20.6
click at [508, 284] on td "250" at bounding box center [523, 296] width 164 height 54
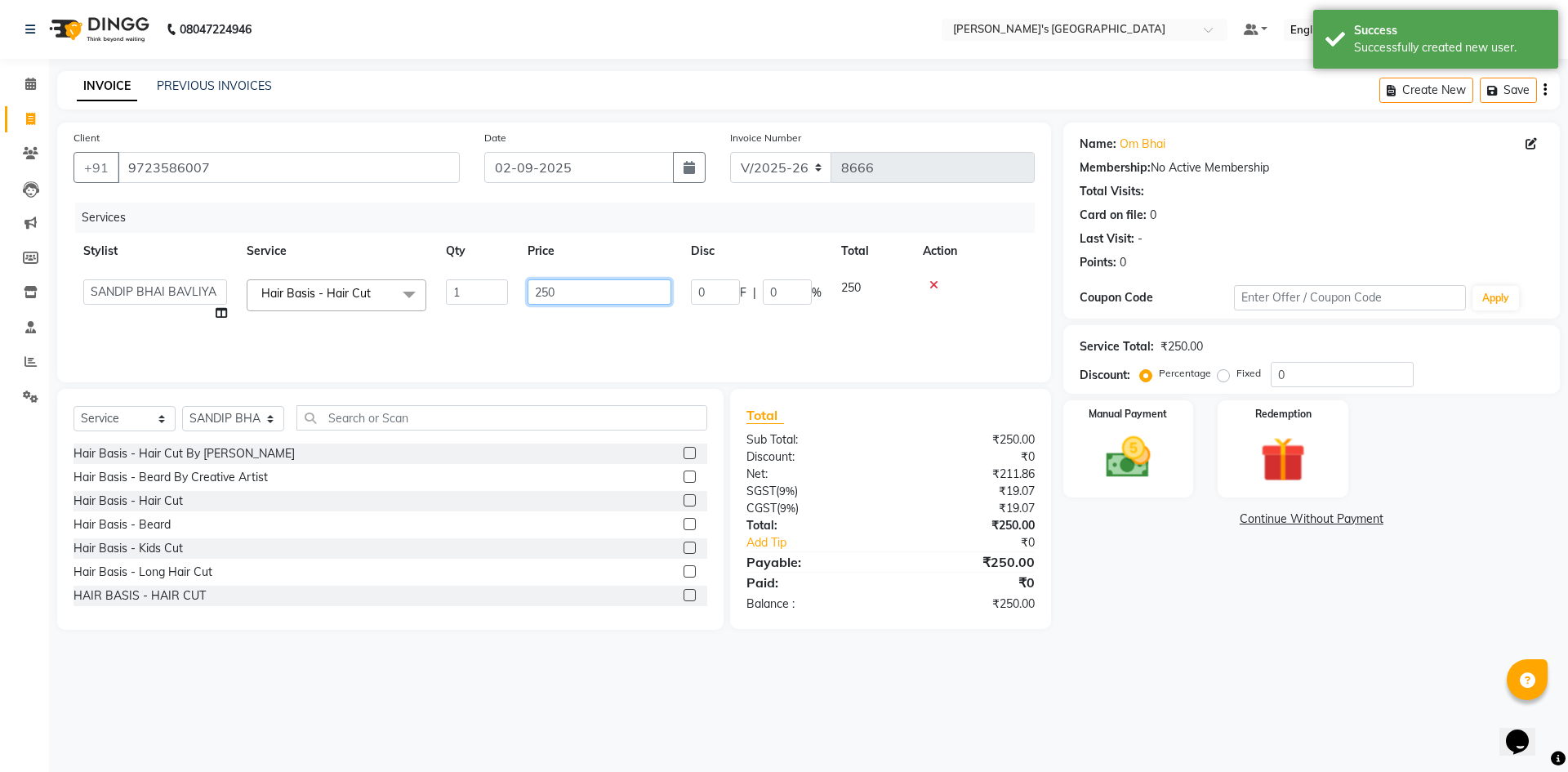
drag, startPoint x: 652, startPoint y: 293, endPoint x: 301, endPoint y: 288, distance: 351.0
click at [306, 286] on tr "ADARSH SOLANKI AVINASH SEN BRIJESH ZALA CHANDU SEN DHRUV DAVE DHRUV DAVE 1 GOUR…" at bounding box center [554, 300] width 961 height 62
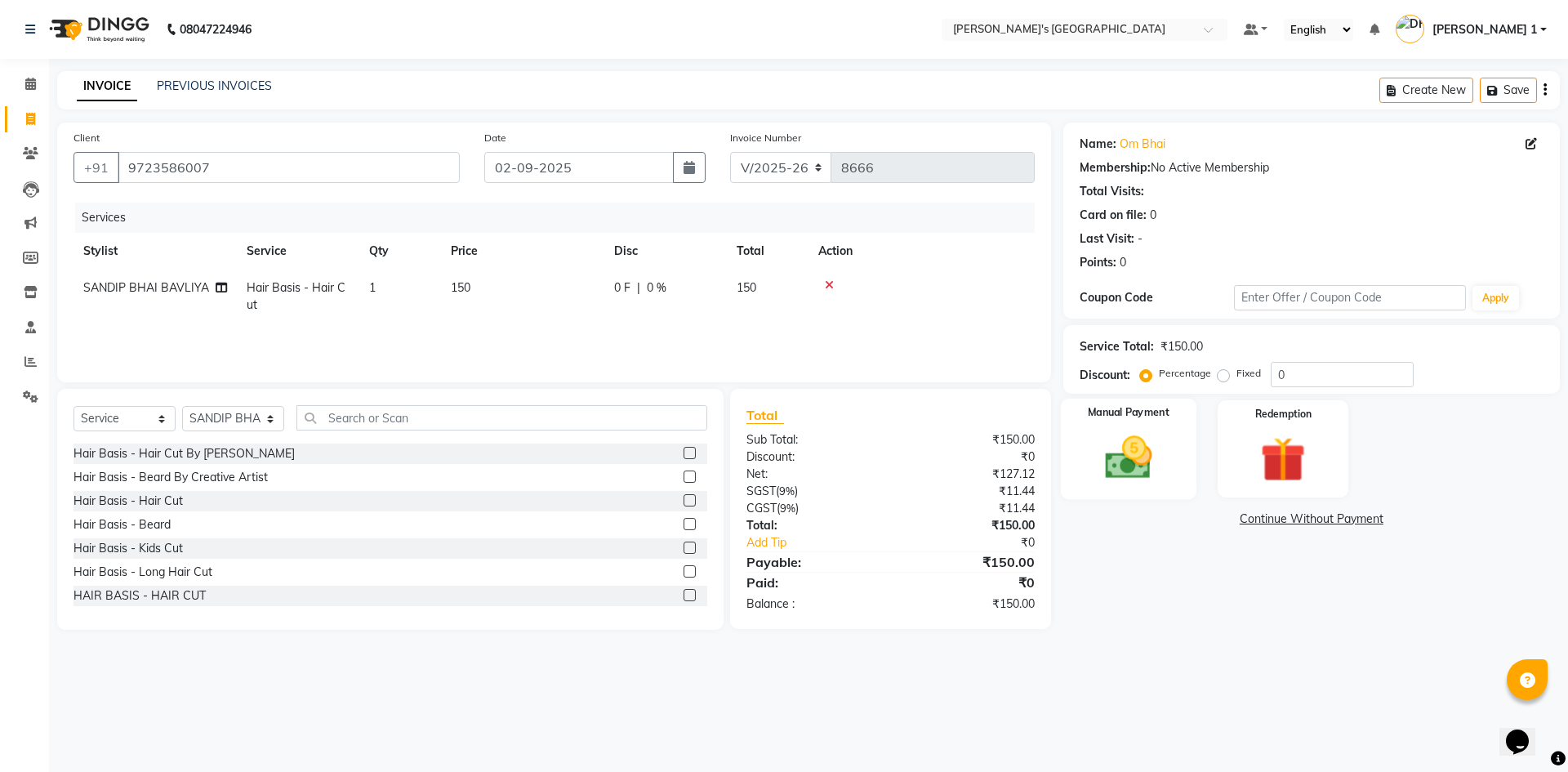
drag, startPoint x: 1122, startPoint y: 467, endPoint x: 1136, endPoint y: 491, distance: 27.8
click at [1121, 466] on img at bounding box center [1128, 457] width 76 height 54
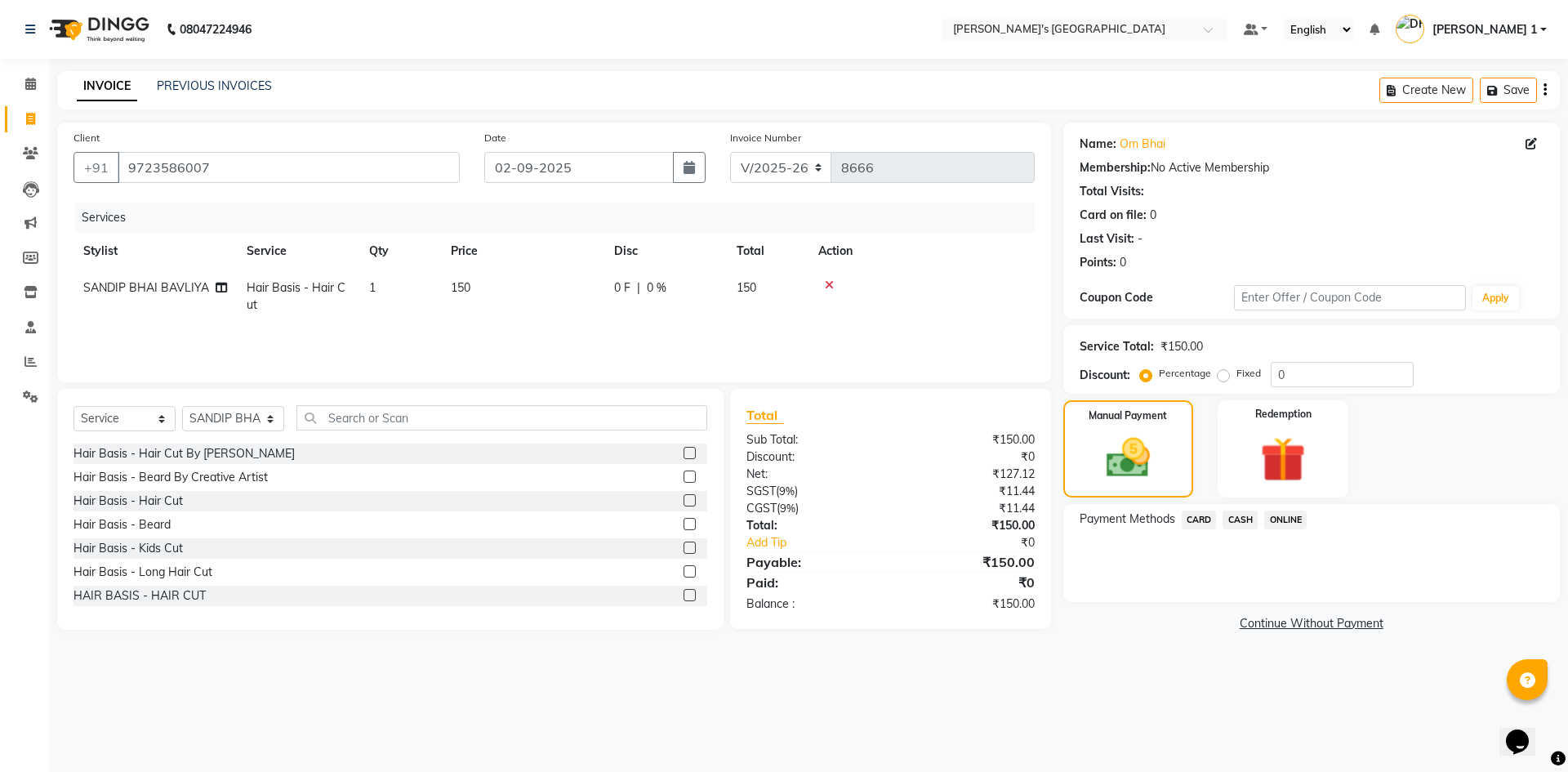
click at [1188, 519] on span "CARD" at bounding box center [1198, 520] width 35 height 19
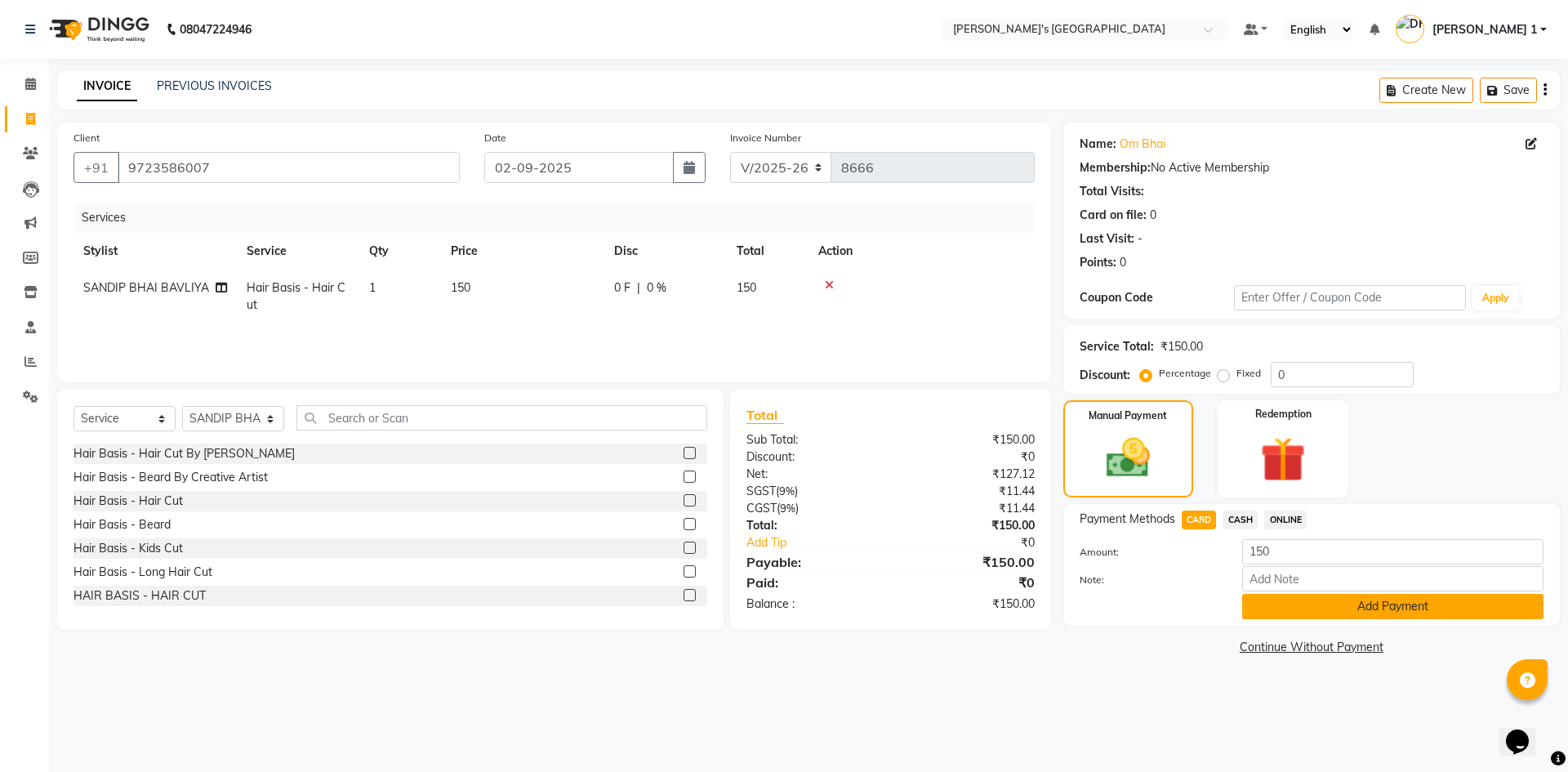
click at [1271, 614] on button "Add Payment" at bounding box center [1392, 606] width 302 height 25
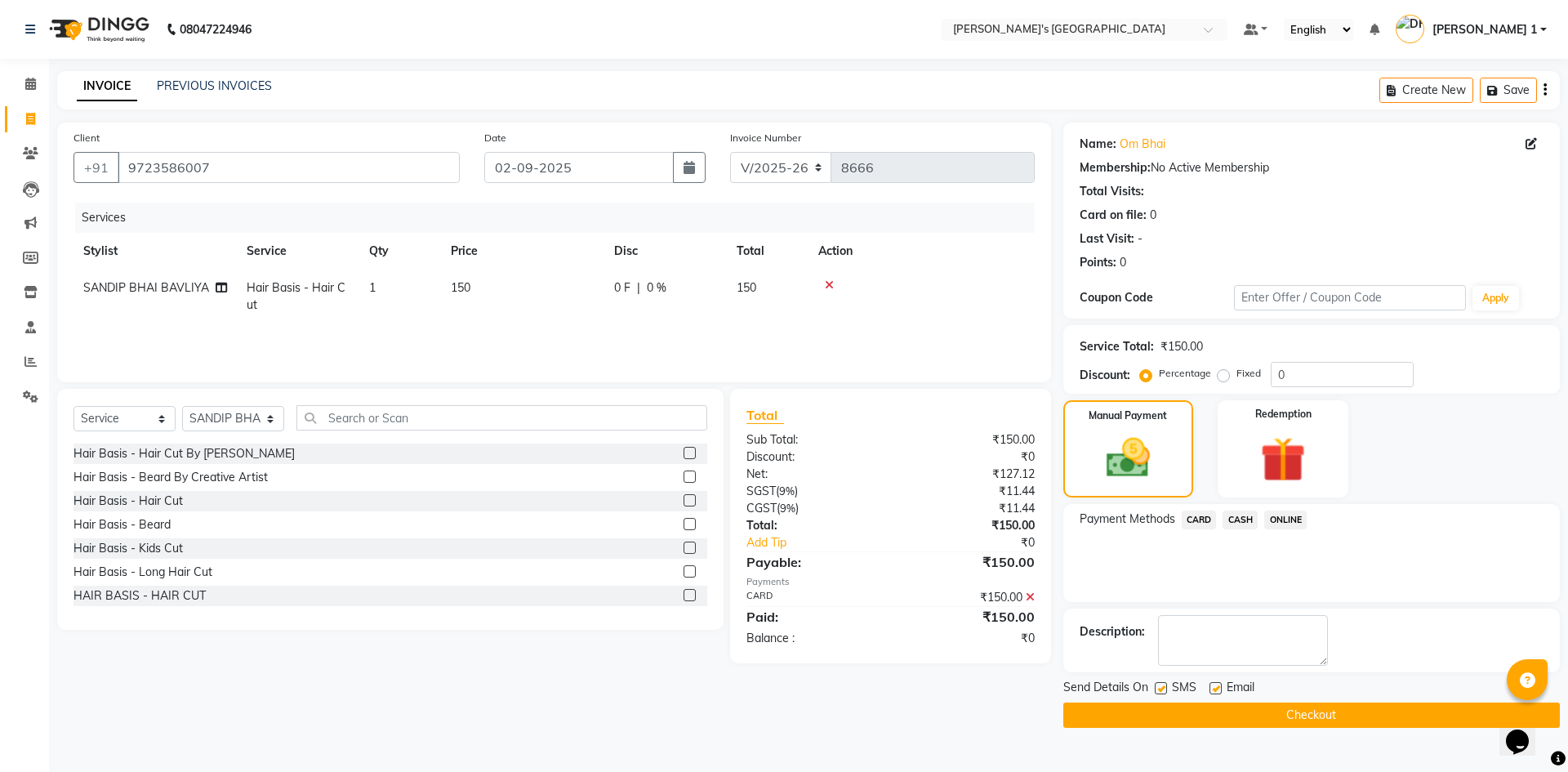
click at [1207, 689] on div "SMS" at bounding box center [1181, 689] width 55 height 20
drag, startPoint x: 1226, startPoint y: 688, endPoint x: 1203, endPoint y: 688, distance: 23.0
click at [1222, 688] on div "Email" at bounding box center [1238, 689] width 58 height 20
click at [1203, 688] on div "SMS" at bounding box center [1181, 689] width 55 height 20
click at [1215, 686] on label at bounding box center [1215, 688] width 12 height 12
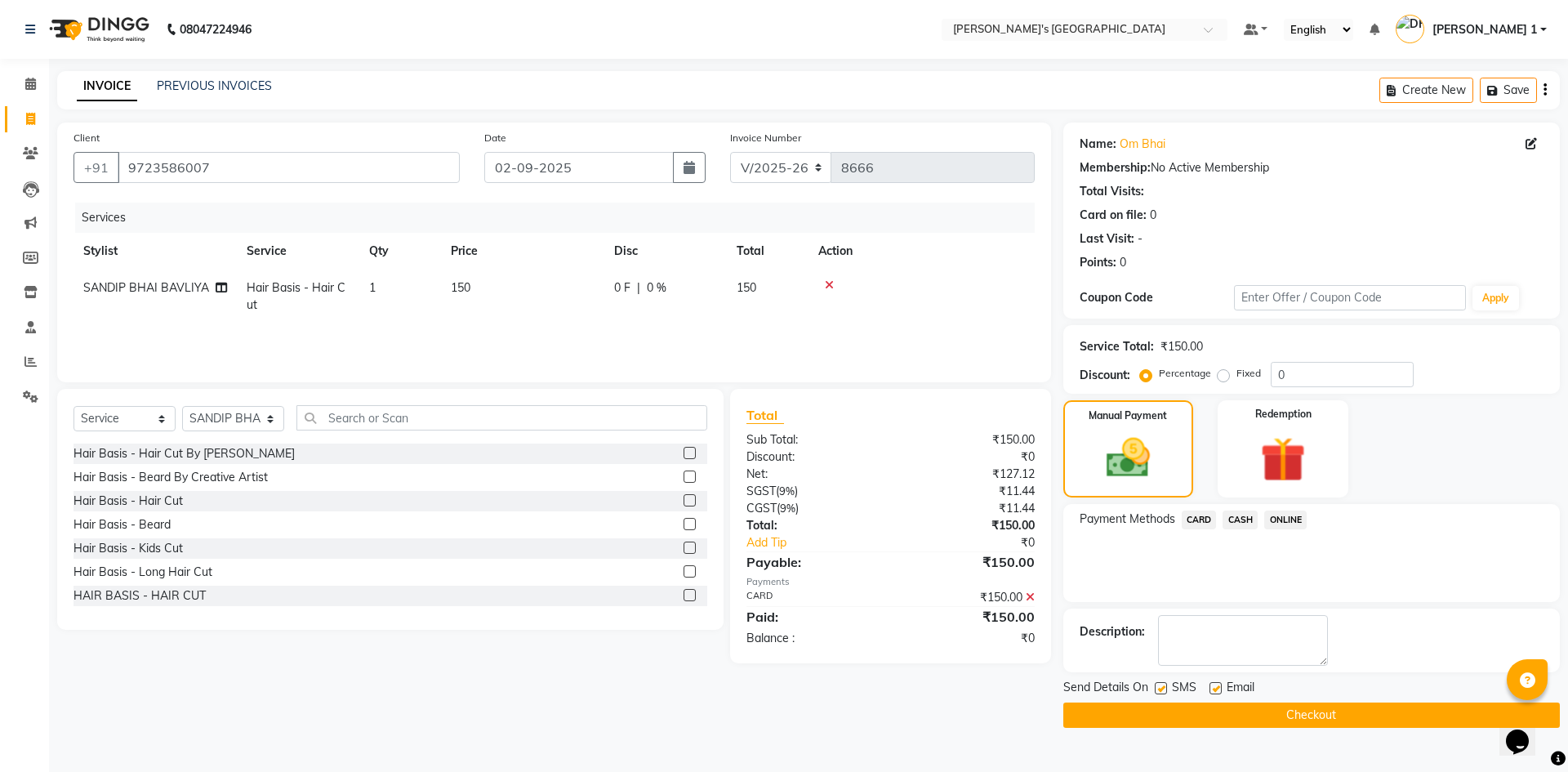
click at [1215, 686] on input "checkbox" at bounding box center [1214, 689] width 11 height 11
click at [1157, 692] on label at bounding box center [1160, 688] width 12 height 12
click at [1157, 692] on input "checkbox" at bounding box center [1159, 689] width 11 height 11
click at [1175, 717] on button "Checkout" at bounding box center [1310, 715] width 497 height 25
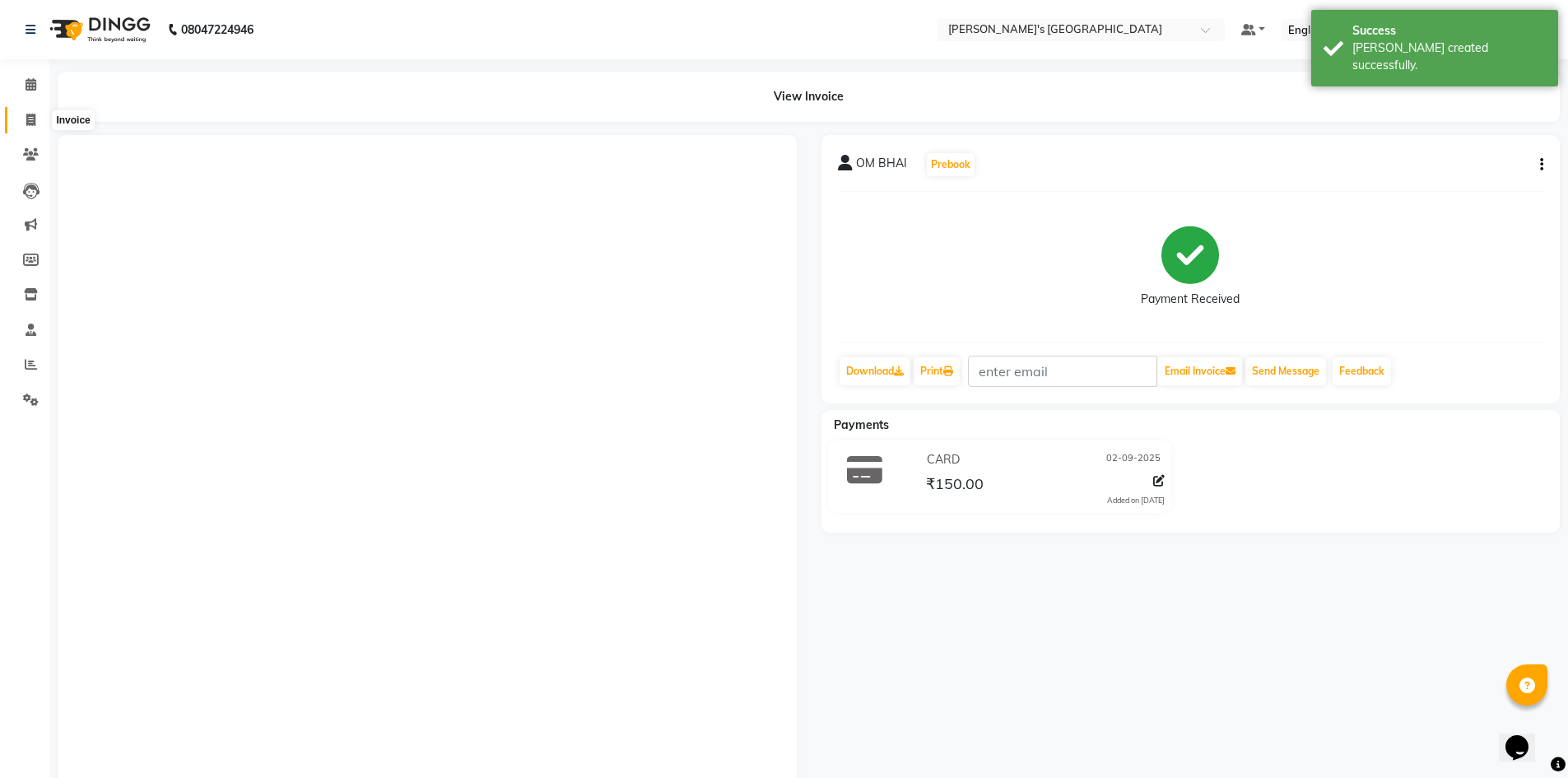
click at [35, 114] on icon at bounding box center [30, 120] width 9 height 13
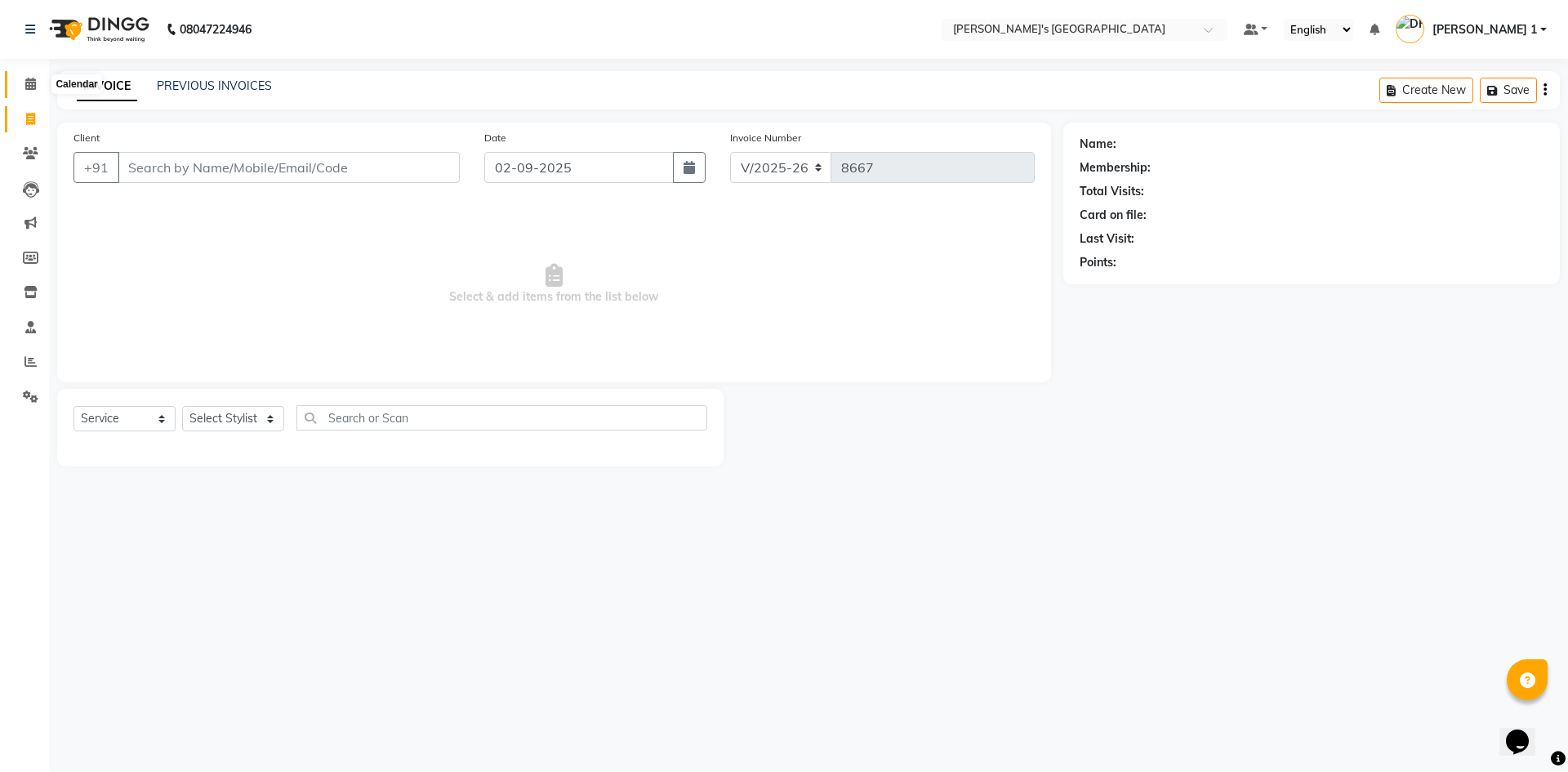
click at [23, 81] on span at bounding box center [31, 84] width 29 height 19
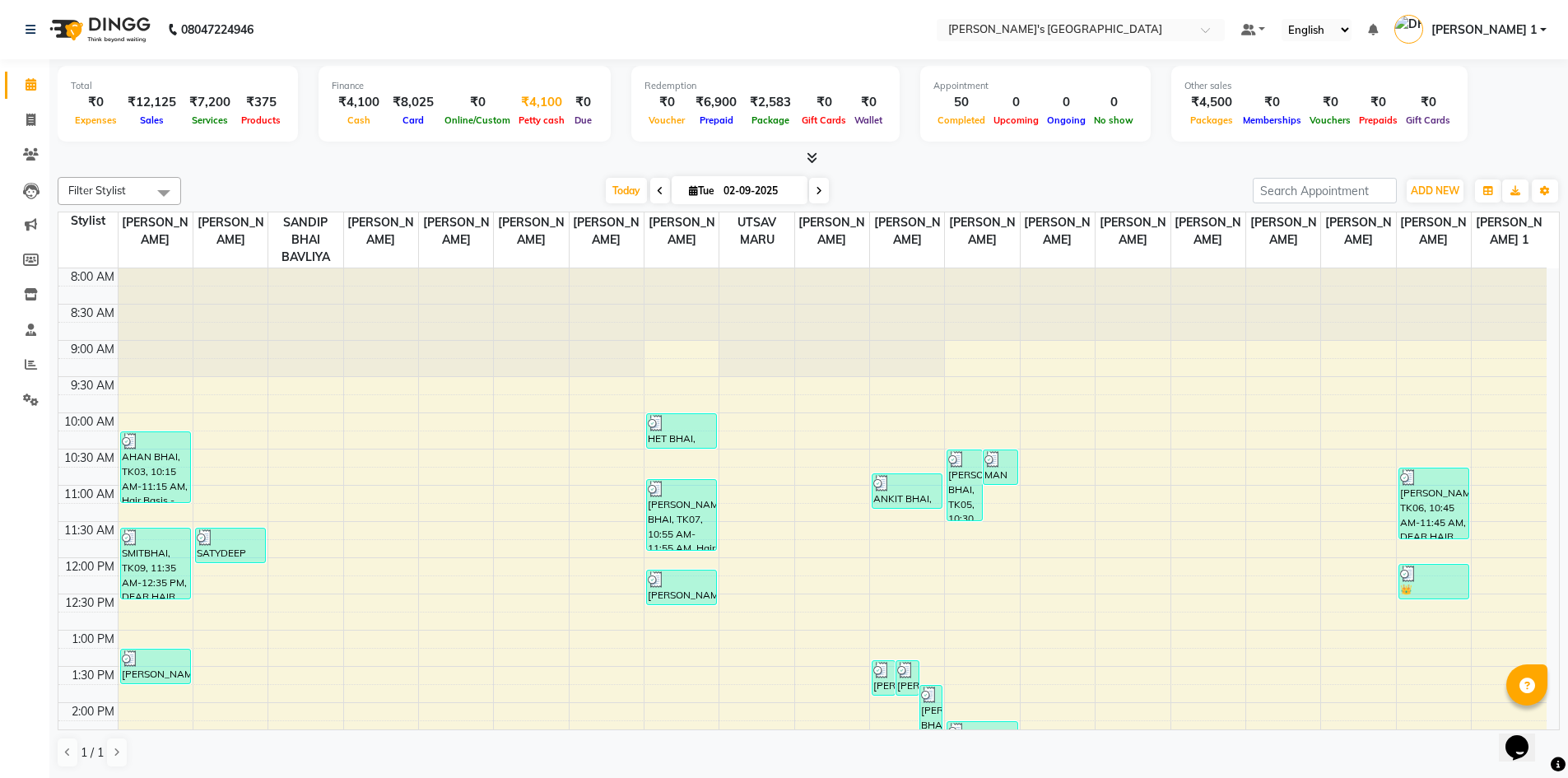
click at [525, 117] on span "Petty cash" at bounding box center [541, 121] width 54 height 12
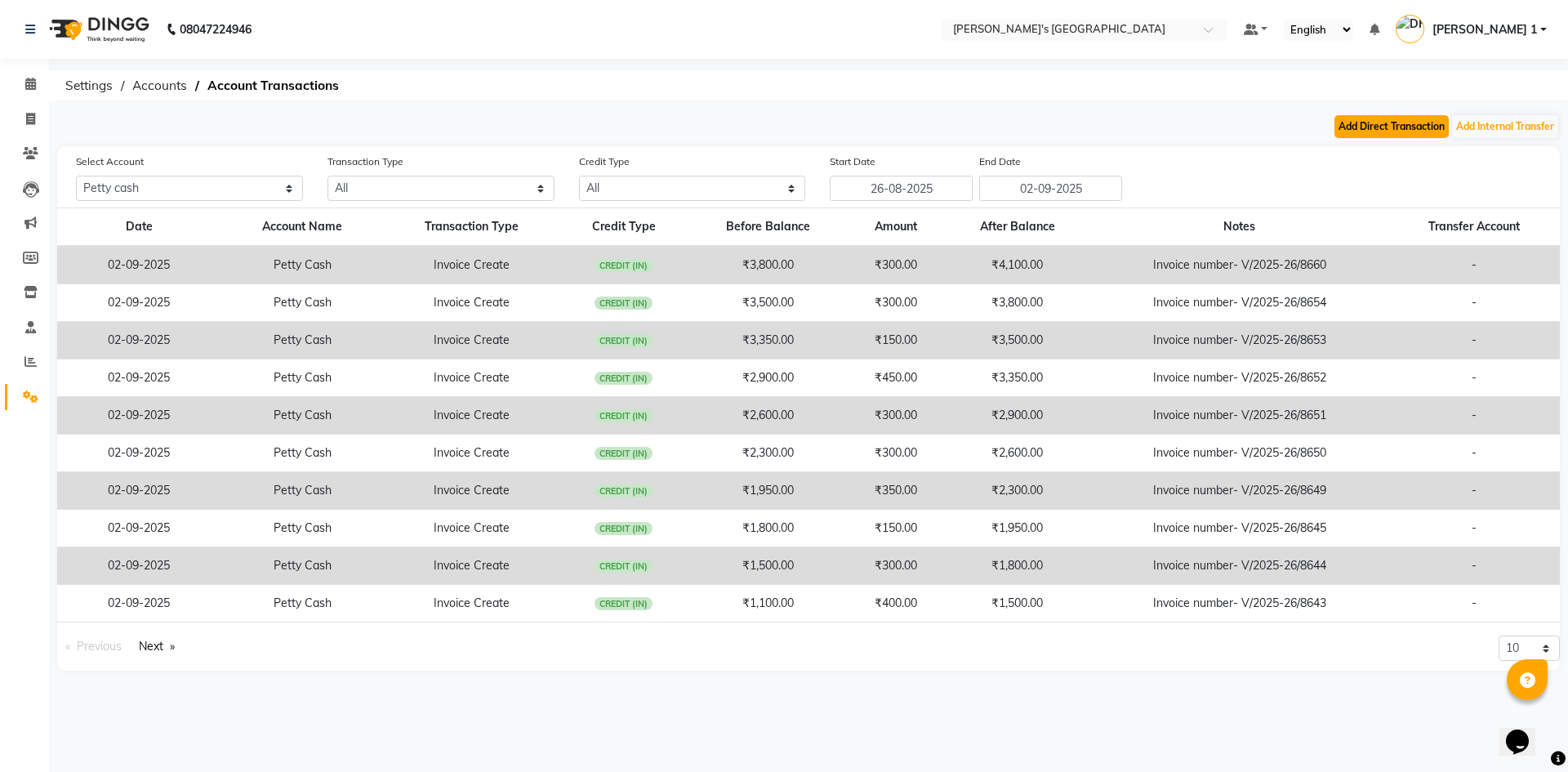
click at [1378, 130] on button "Add Direct Transaction" at bounding box center [1391, 126] width 114 height 23
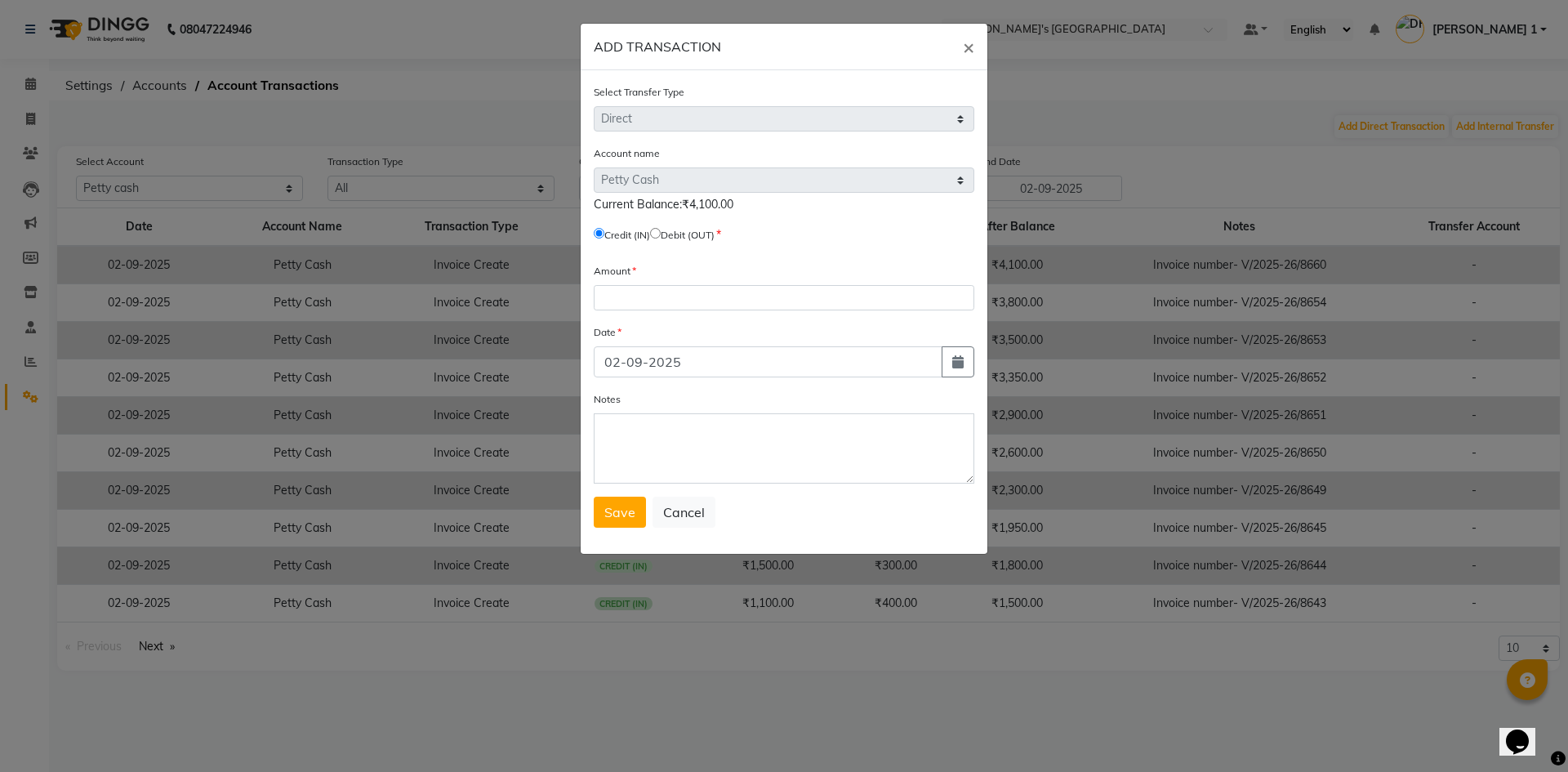
click at [661, 229] on input "radio" at bounding box center [655, 233] width 11 height 11
click at [660, 302] on input "number" at bounding box center [783, 298] width 380 height 25
click at [629, 509] on span "Save" at bounding box center [619, 511] width 31 height 16
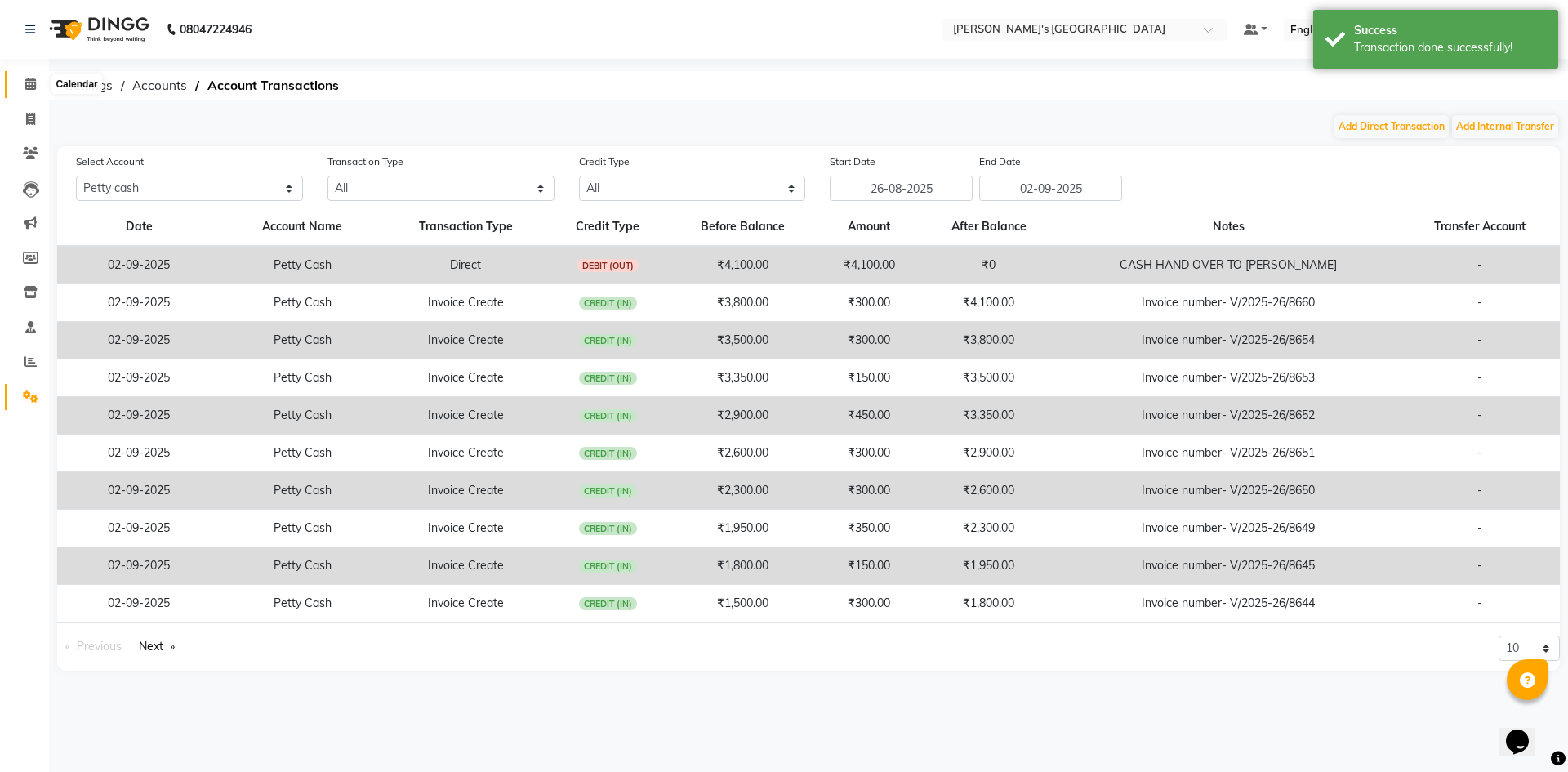
click at [25, 79] on icon at bounding box center [30, 83] width 11 height 12
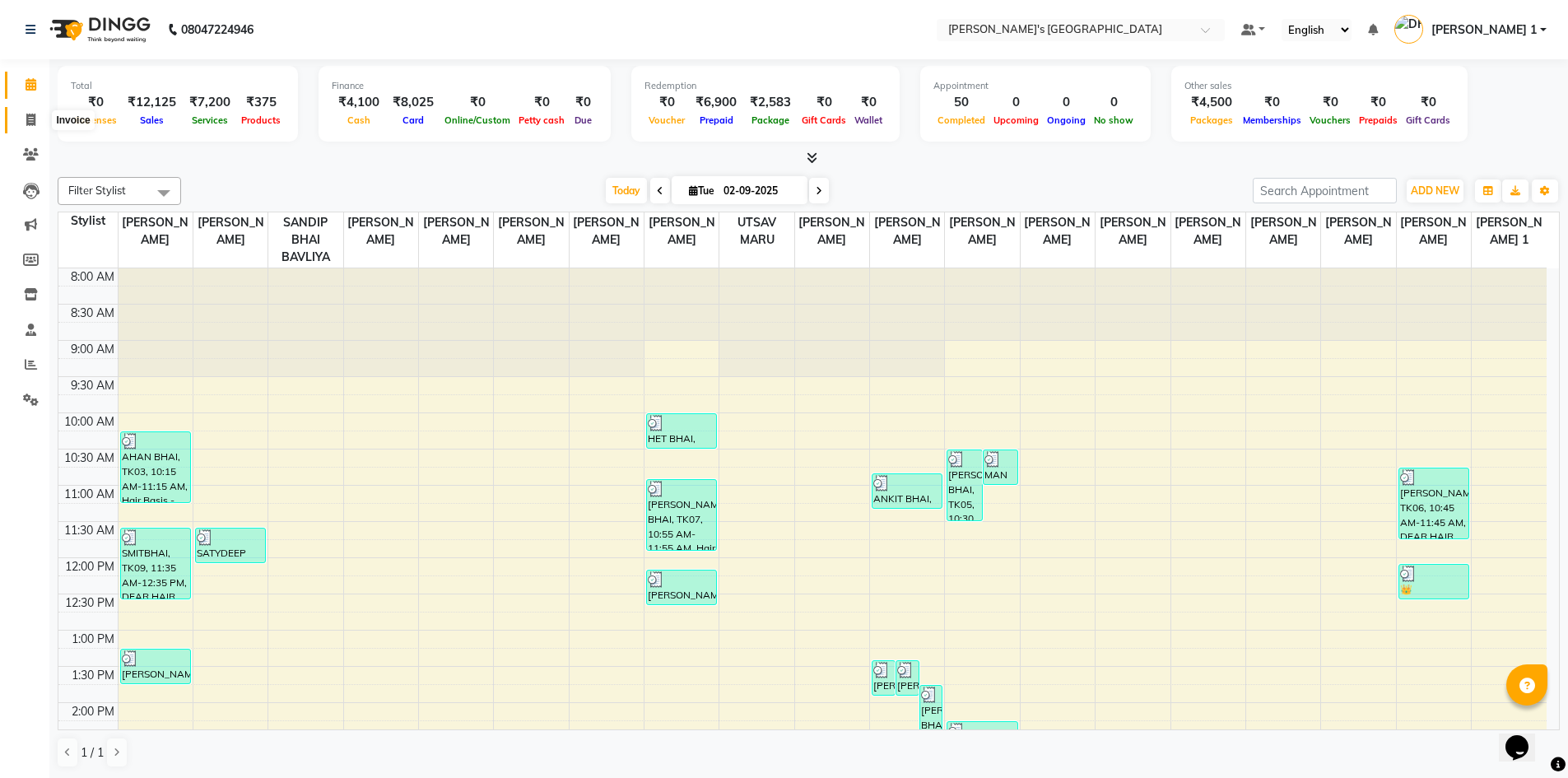
click at [37, 123] on span at bounding box center [31, 121] width 29 height 19
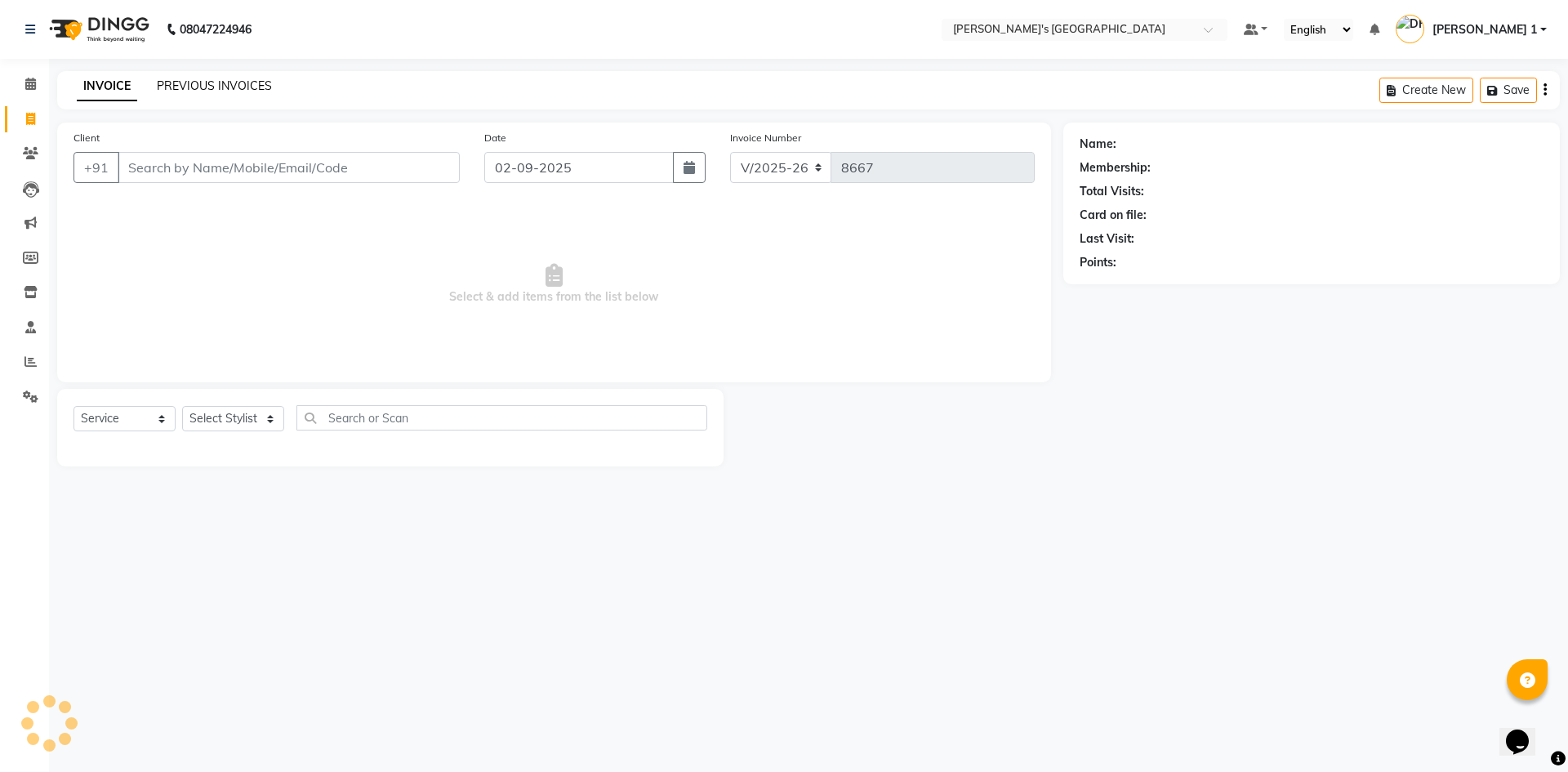
click at [195, 86] on link "PREVIOUS INVOICES" at bounding box center [214, 85] width 115 height 14
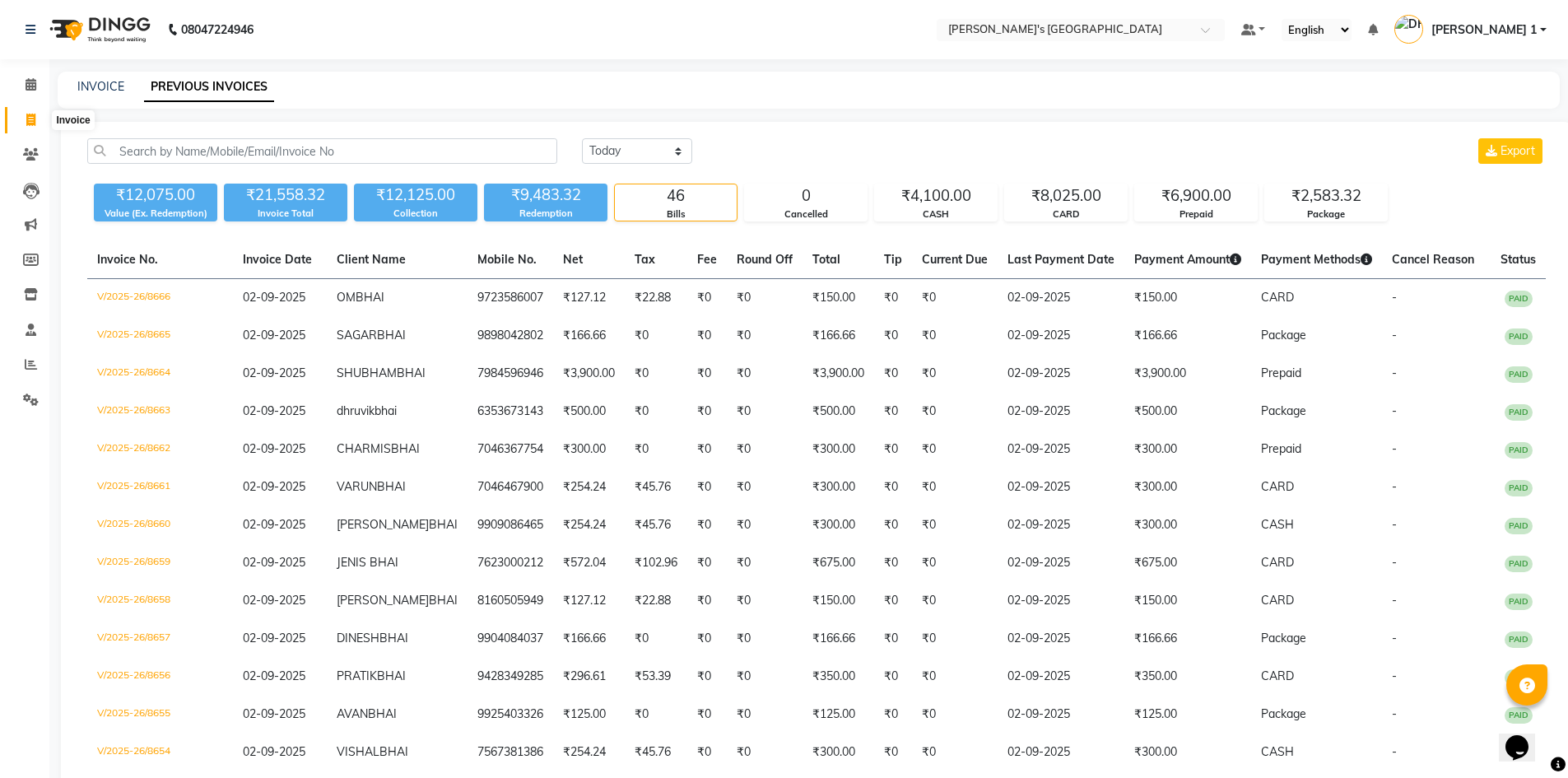
click at [35, 119] on icon at bounding box center [30, 120] width 9 height 13
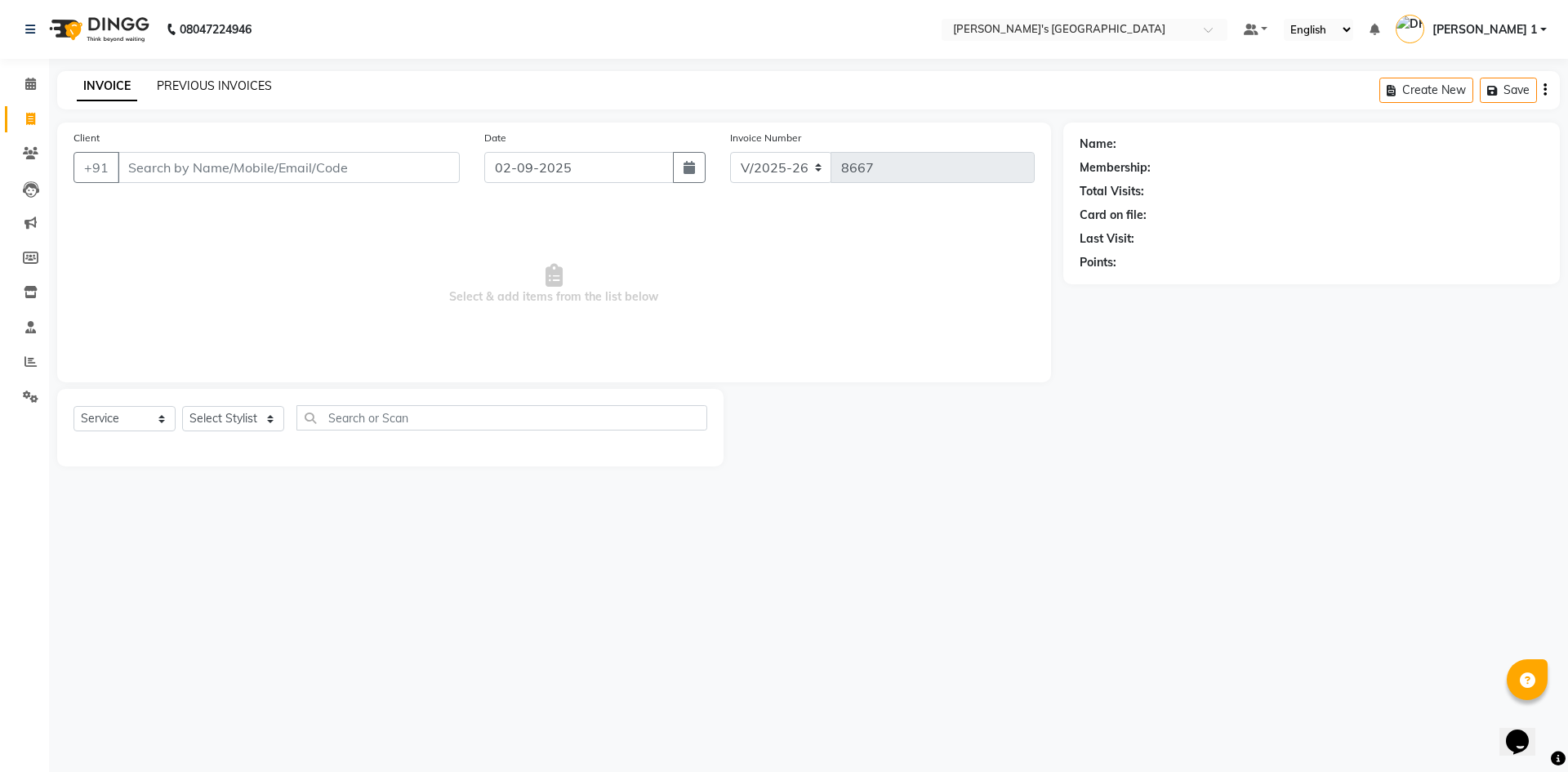
click at [180, 82] on link "PREVIOUS INVOICES" at bounding box center [214, 85] width 115 height 14
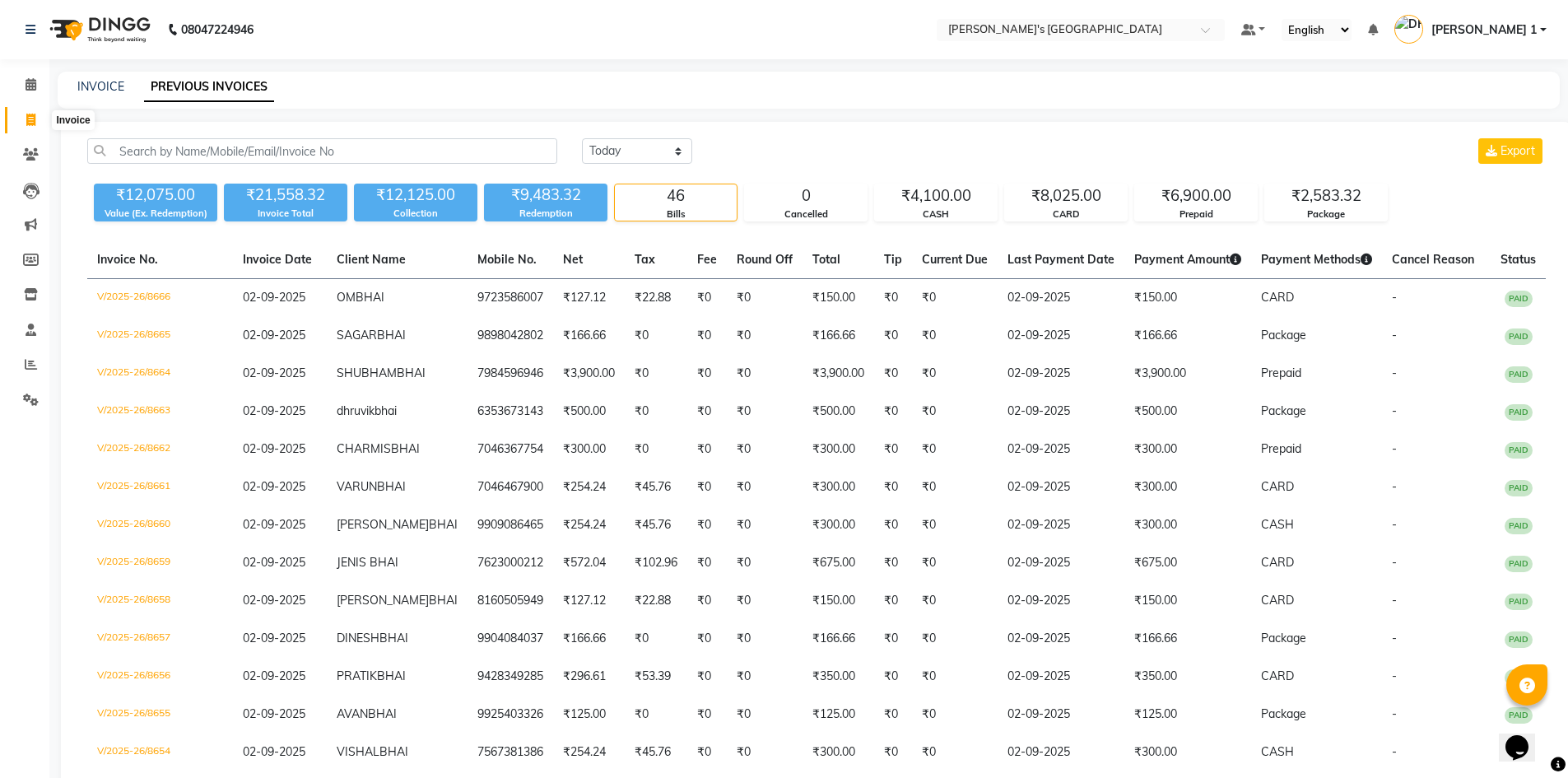
click at [33, 115] on icon at bounding box center [30, 120] width 9 height 13
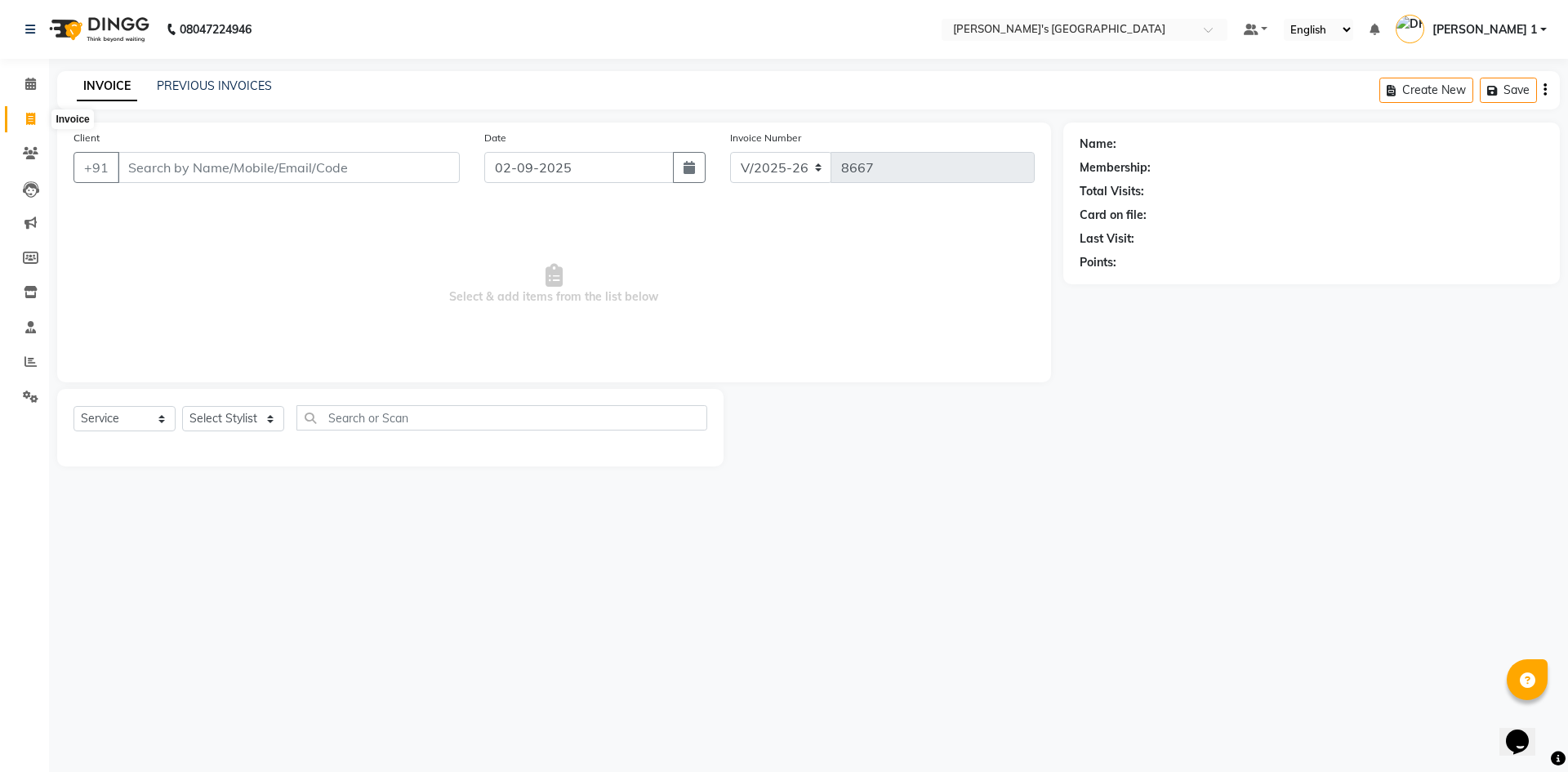
click at [36, 114] on span at bounding box center [31, 120] width 29 height 19
click at [36, 85] on icon at bounding box center [30, 83] width 11 height 12
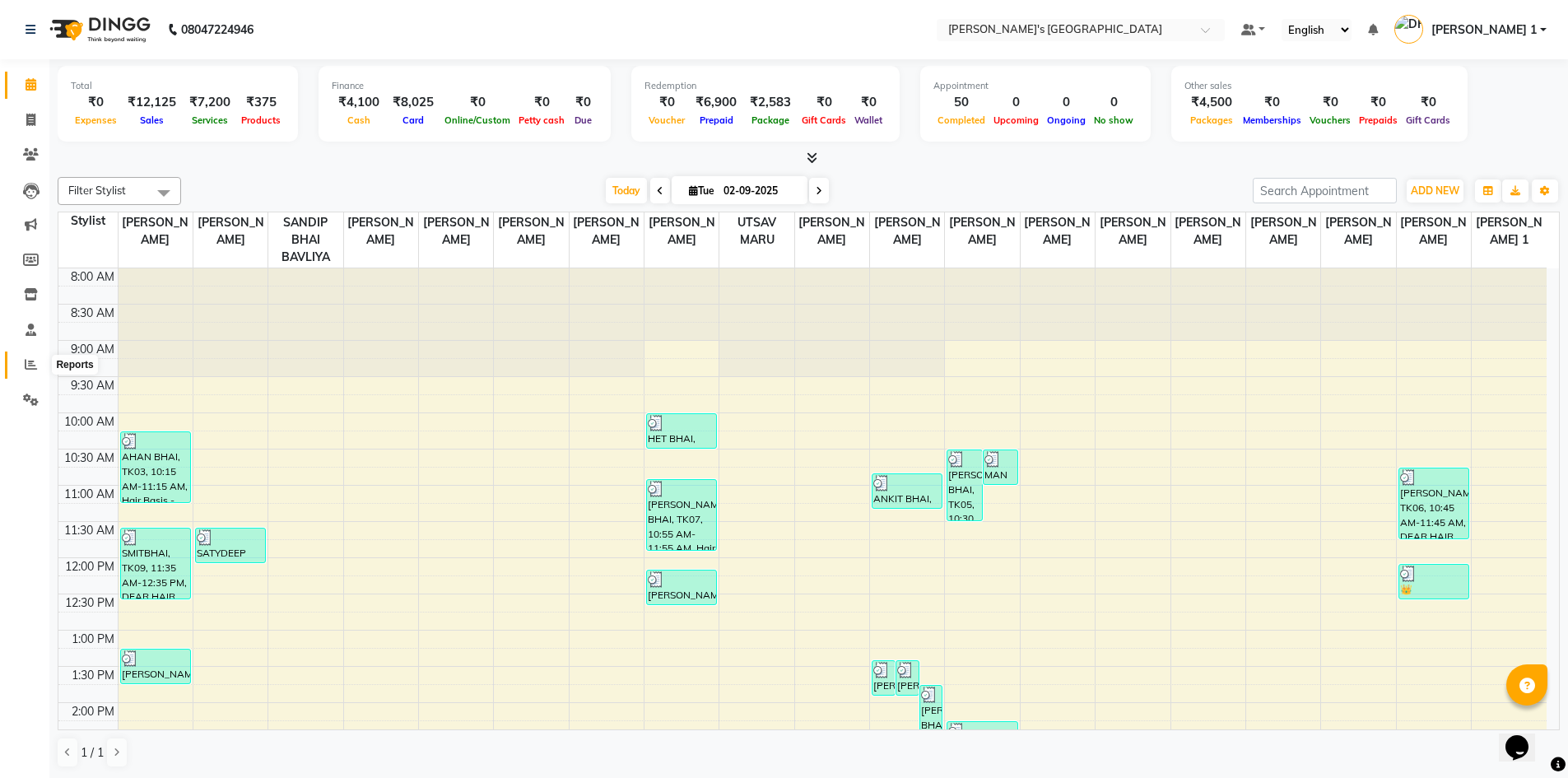
click at [37, 364] on icon at bounding box center [31, 364] width 13 height 13
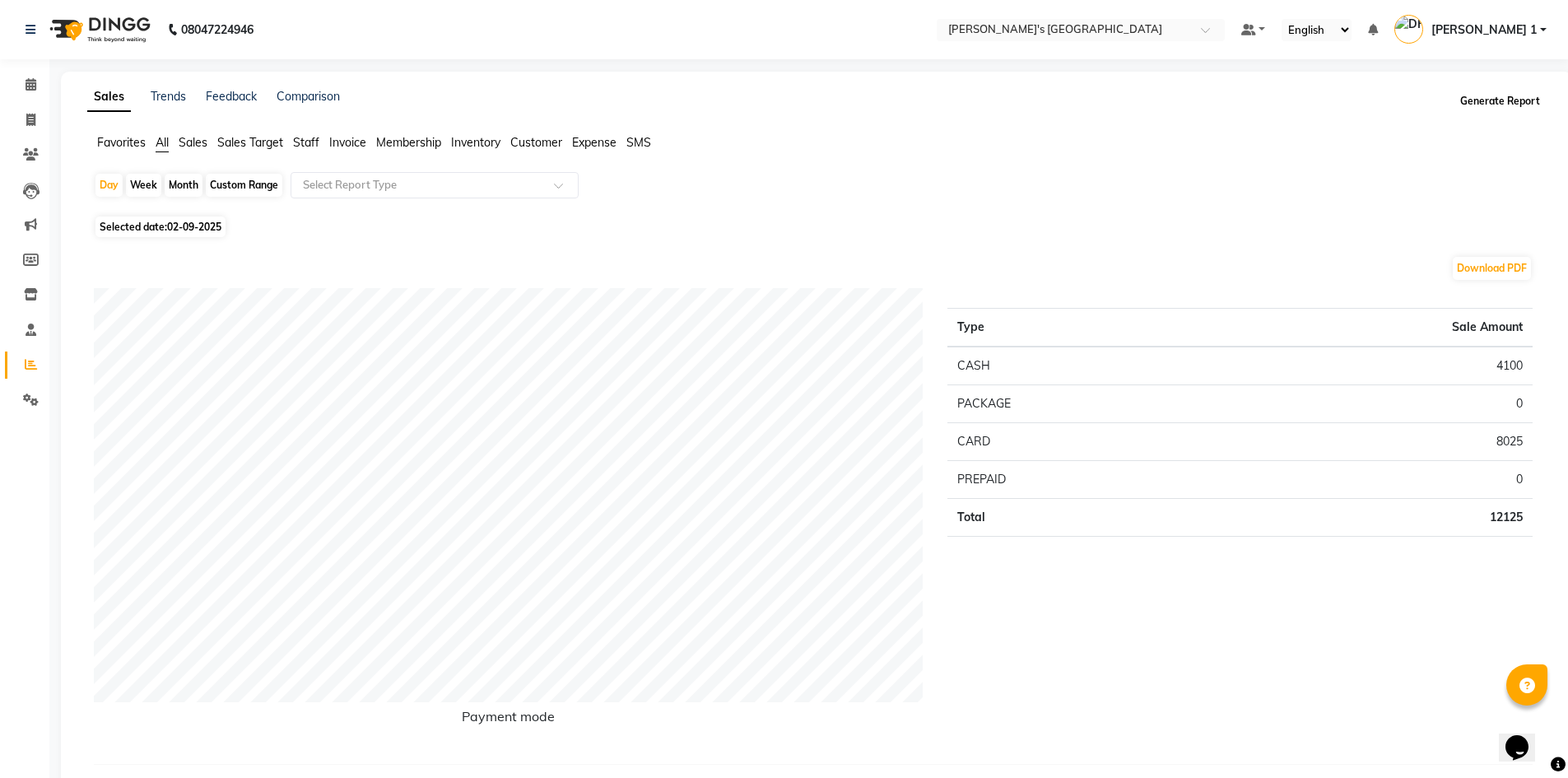
click at [1489, 104] on button "Generate Report" at bounding box center [1499, 101] width 88 height 23
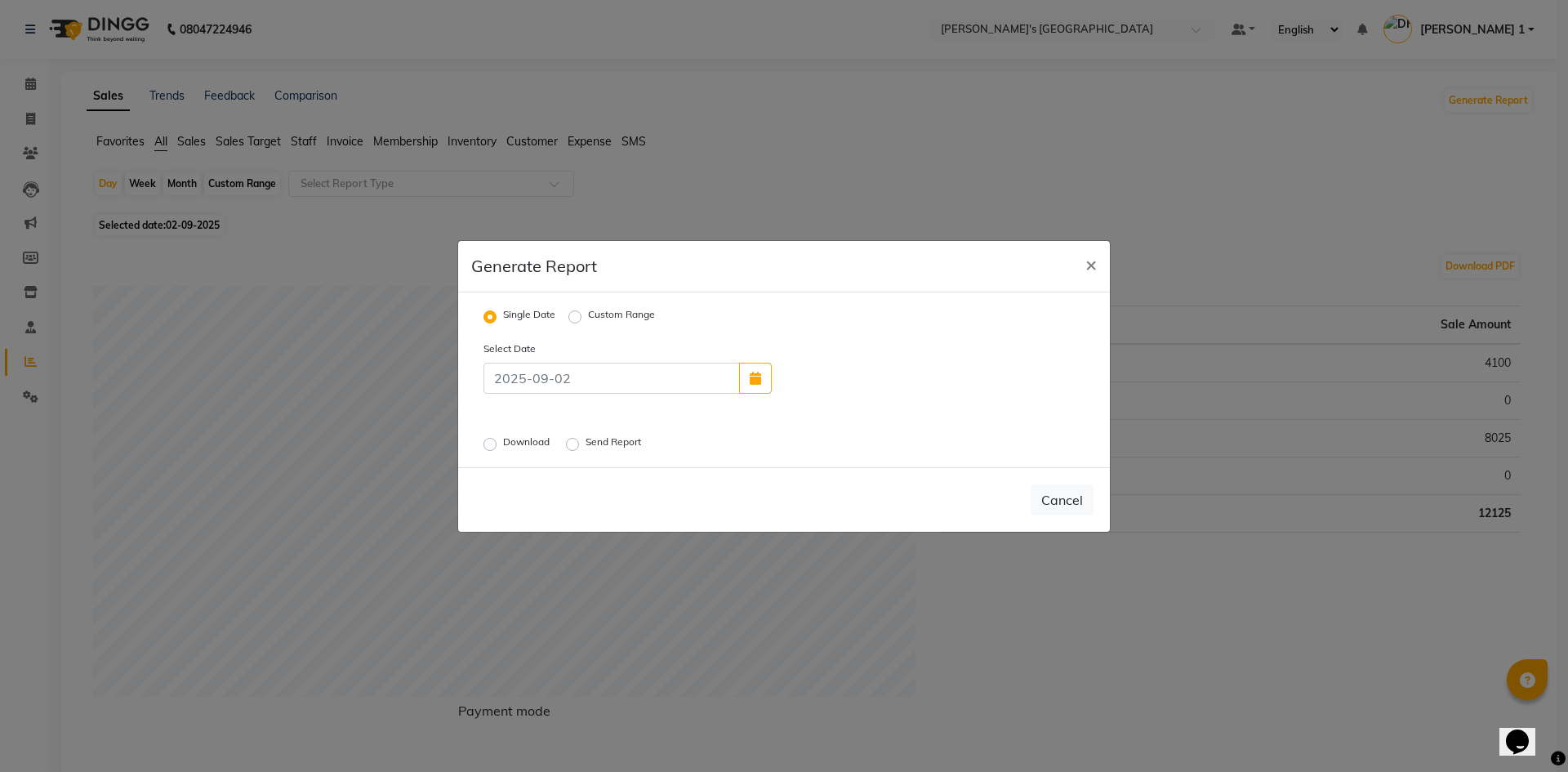
drag, startPoint x: 1085, startPoint y: 270, endPoint x: 1255, endPoint y: 190, distance: 187.9
click at [1087, 270] on span "×" at bounding box center [1090, 264] width 11 height 25
click at [1088, 270] on span "×" at bounding box center [1090, 264] width 11 height 25
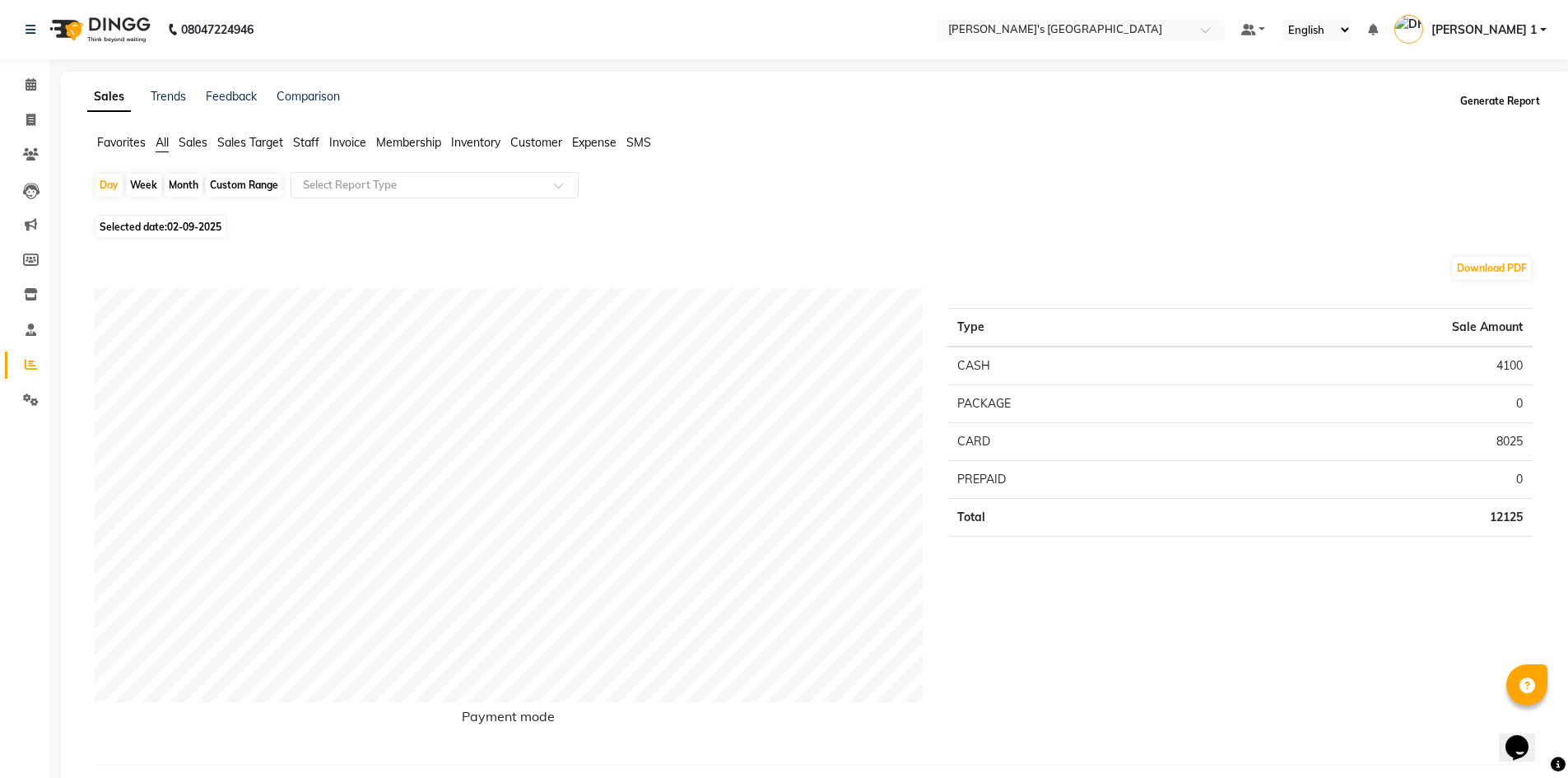
click at [1510, 98] on button "Generate Report" at bounding box center [1499, 101] width 88 height 23
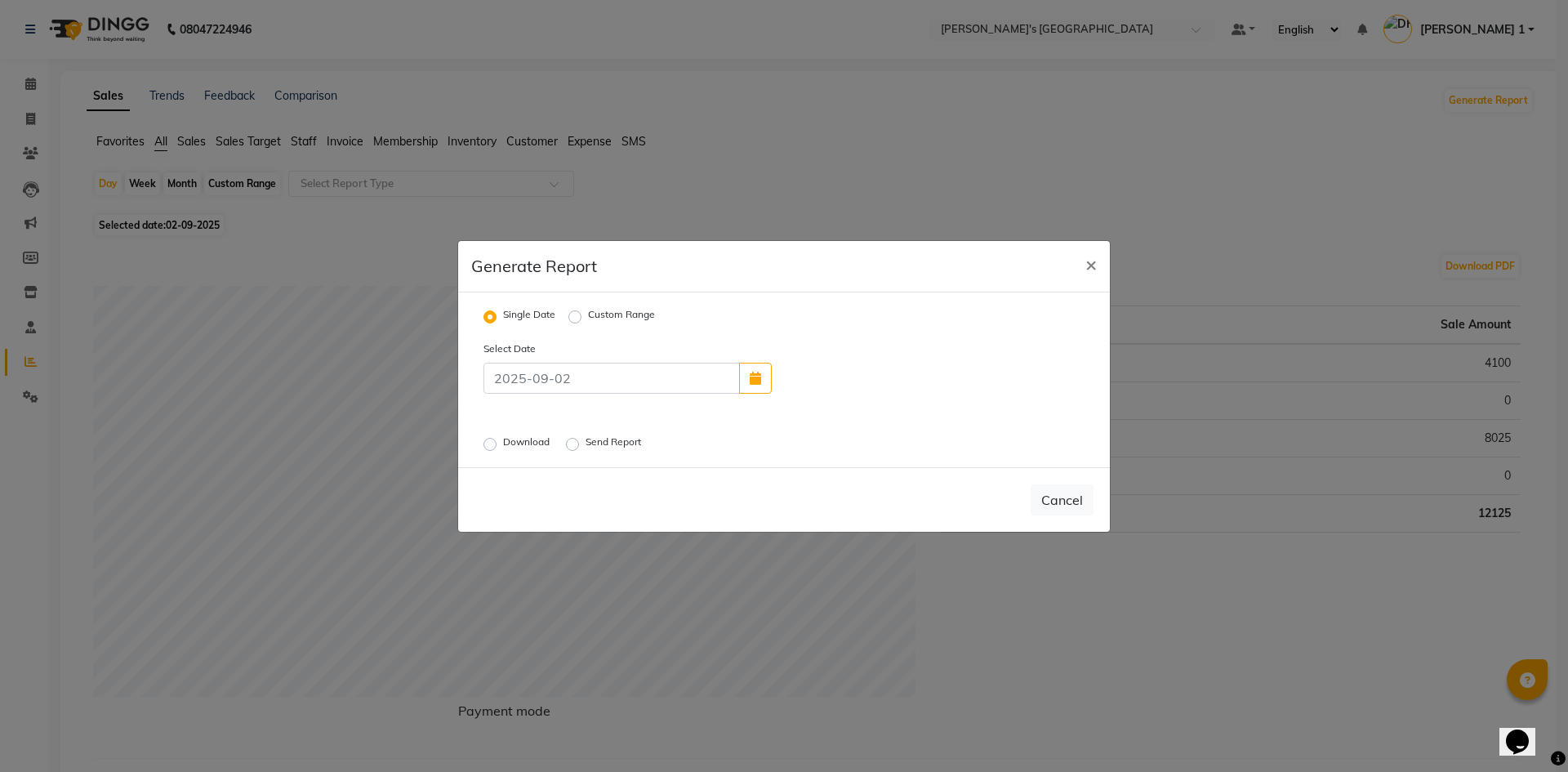
click at [503, 442] on label "Download" at bounding box center [527, 444] width 50 height 19
click at [489, 442] on input "Download" at bounding box center [492, 443] width 11 height 11
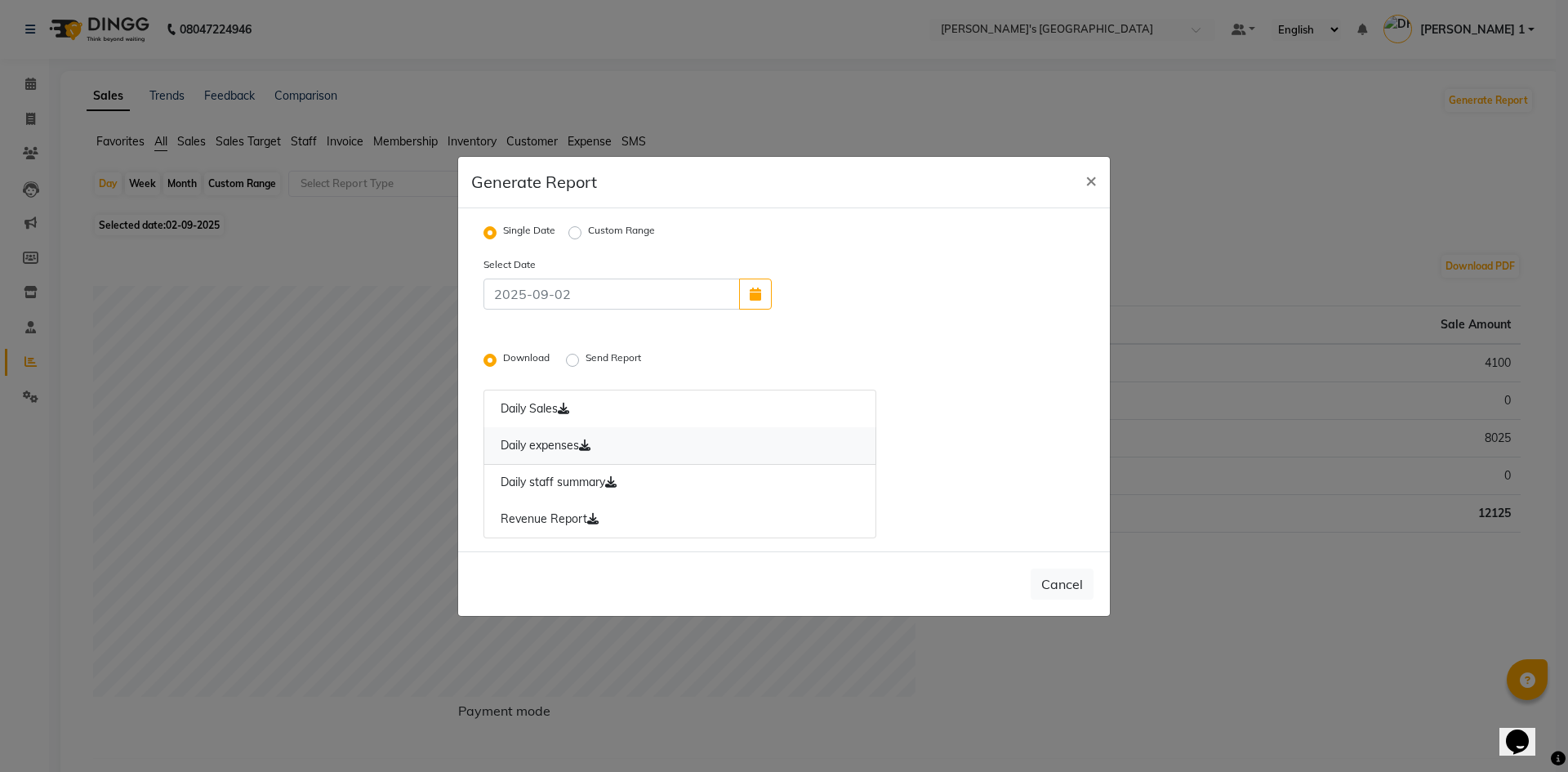
click at [537, 442] on link "Daily expenses" at bounding box center [680, 445] width 392 height 37
click at [539, 519] on link "Revenue Report" at bounding box center [680, 519] width 392 height 37
click at [1052, 583] on button "Cancel" at bounding box center [1062, 584] width 63 height 31
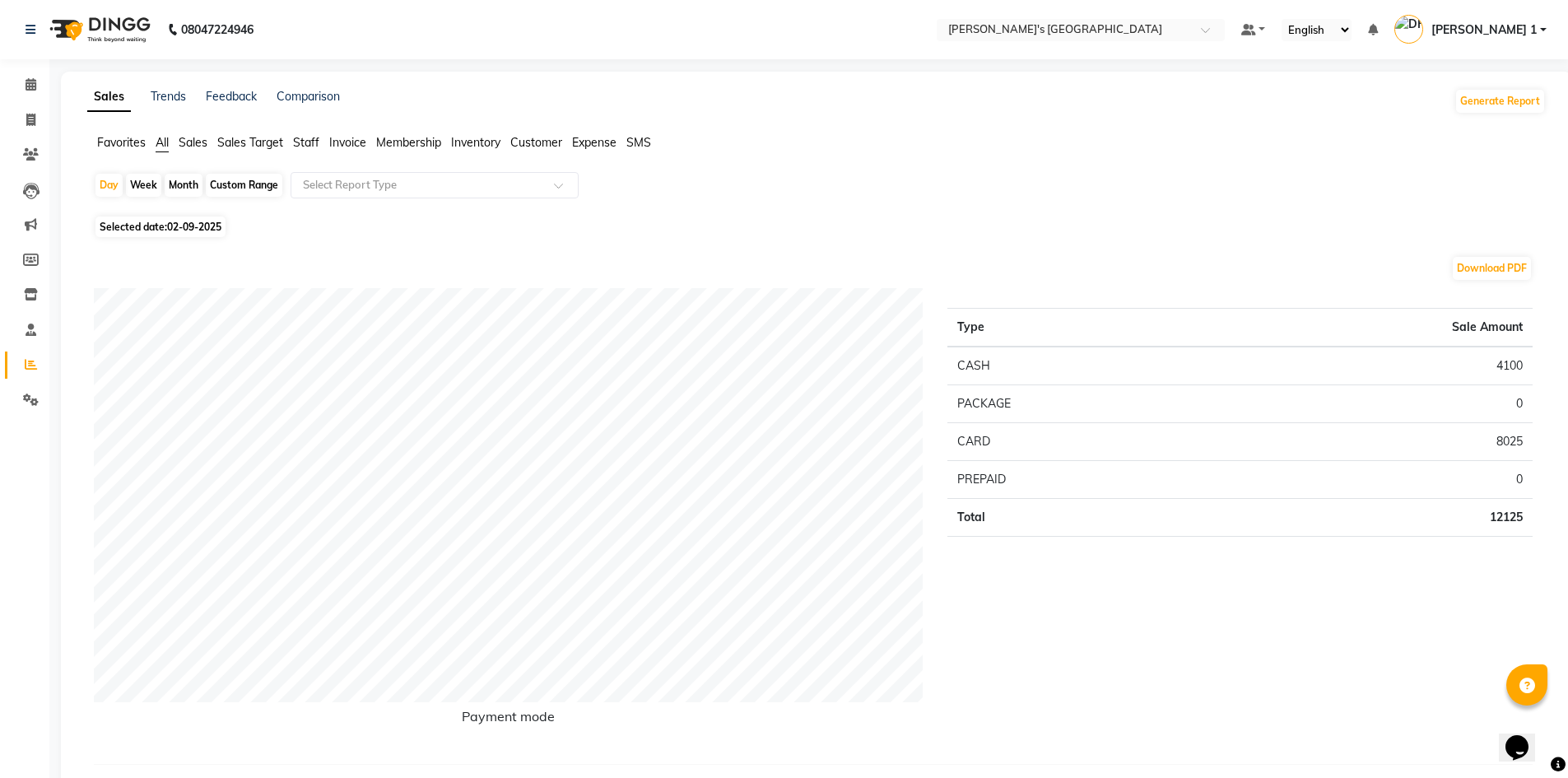
click at [1490, 33] on span "[PERSON_NAME] 1" at bounding box center [1483, 30] width 105 height 17
click at [1460, 121] on link "Sign out" at bounding box center [1462, 118] width 151 height 25
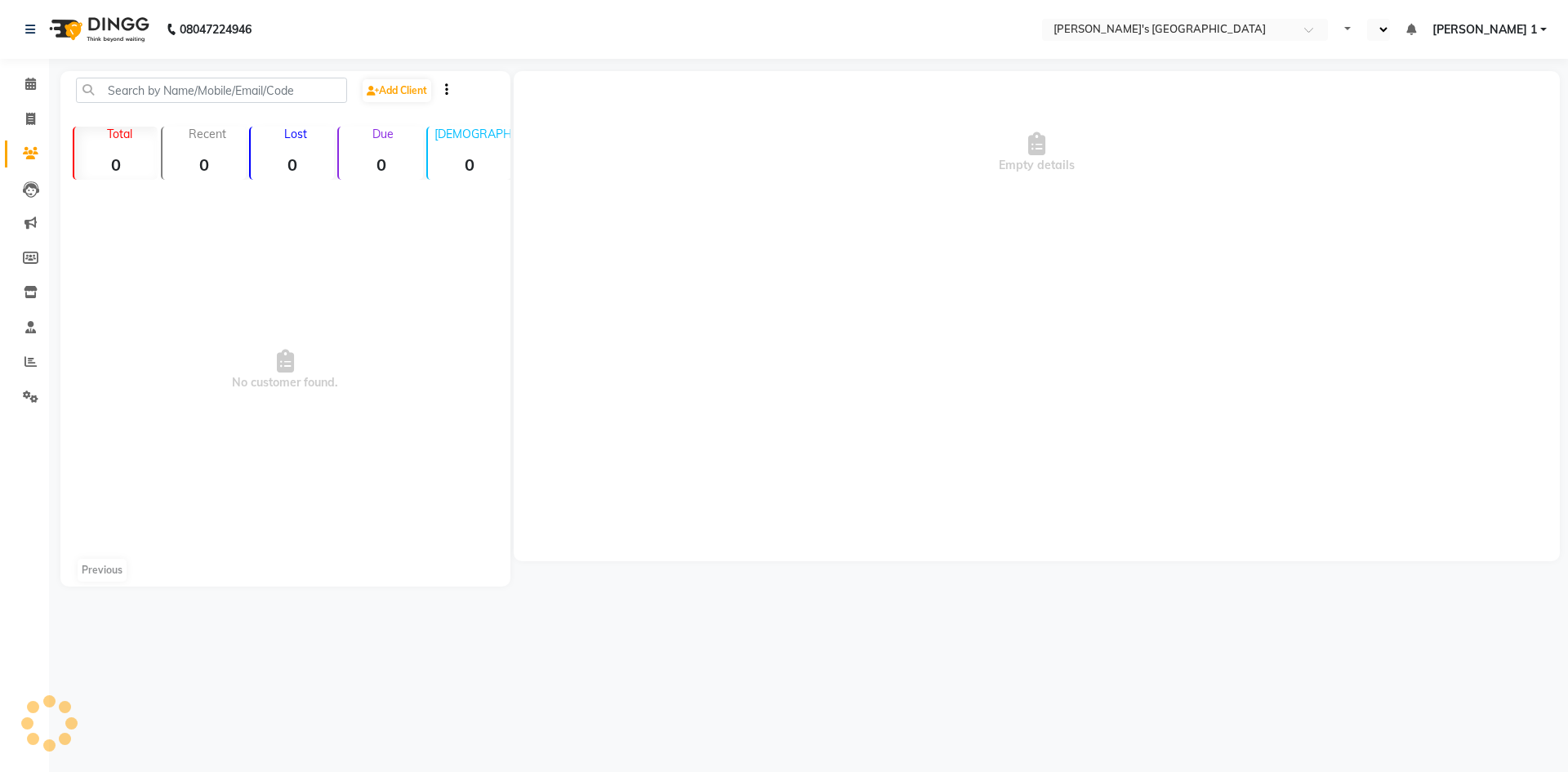
select select "en"
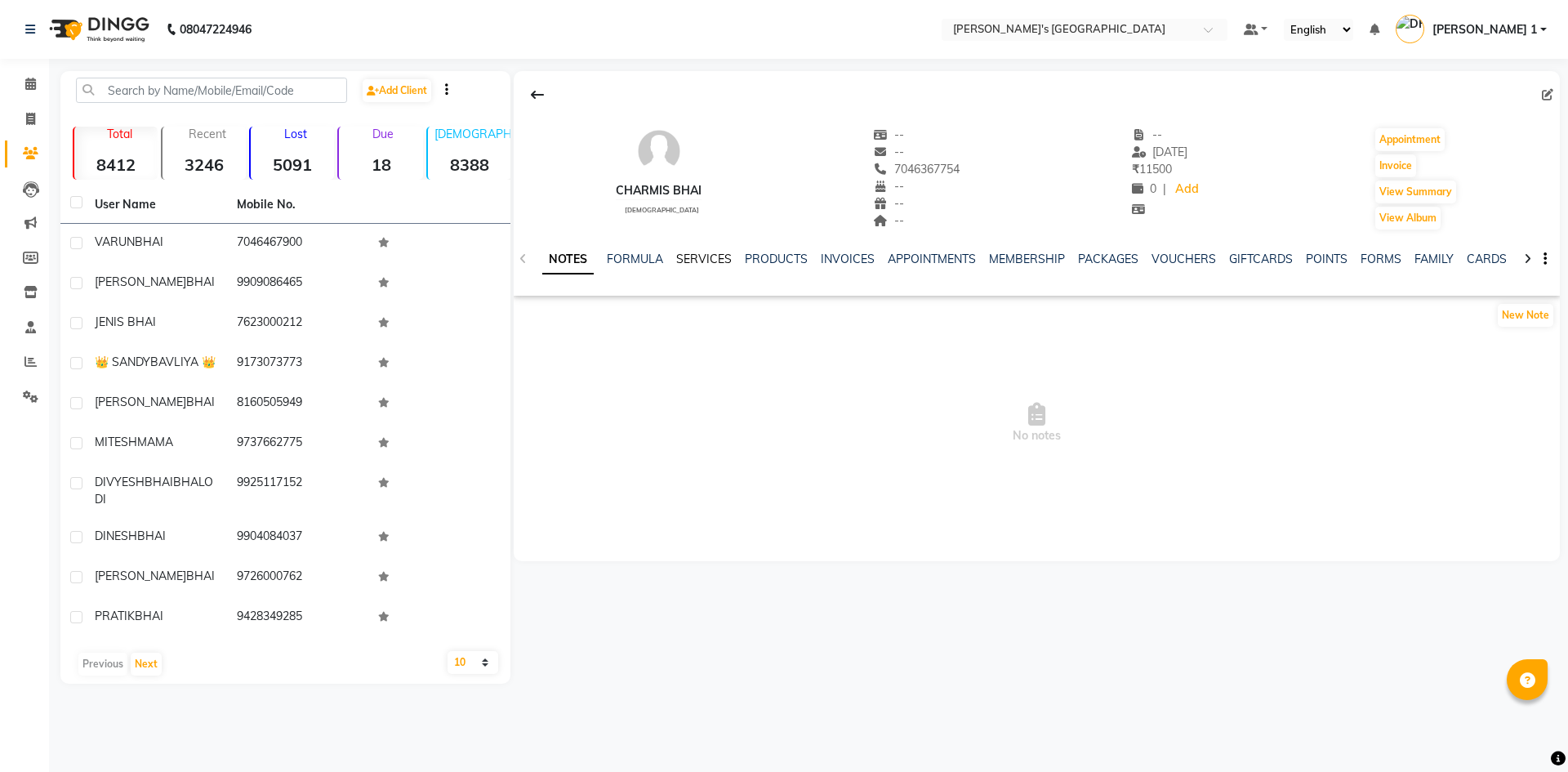
click at [690, 260] on link "SERVICES" at bounding box center [704, 259] width 56 height 14
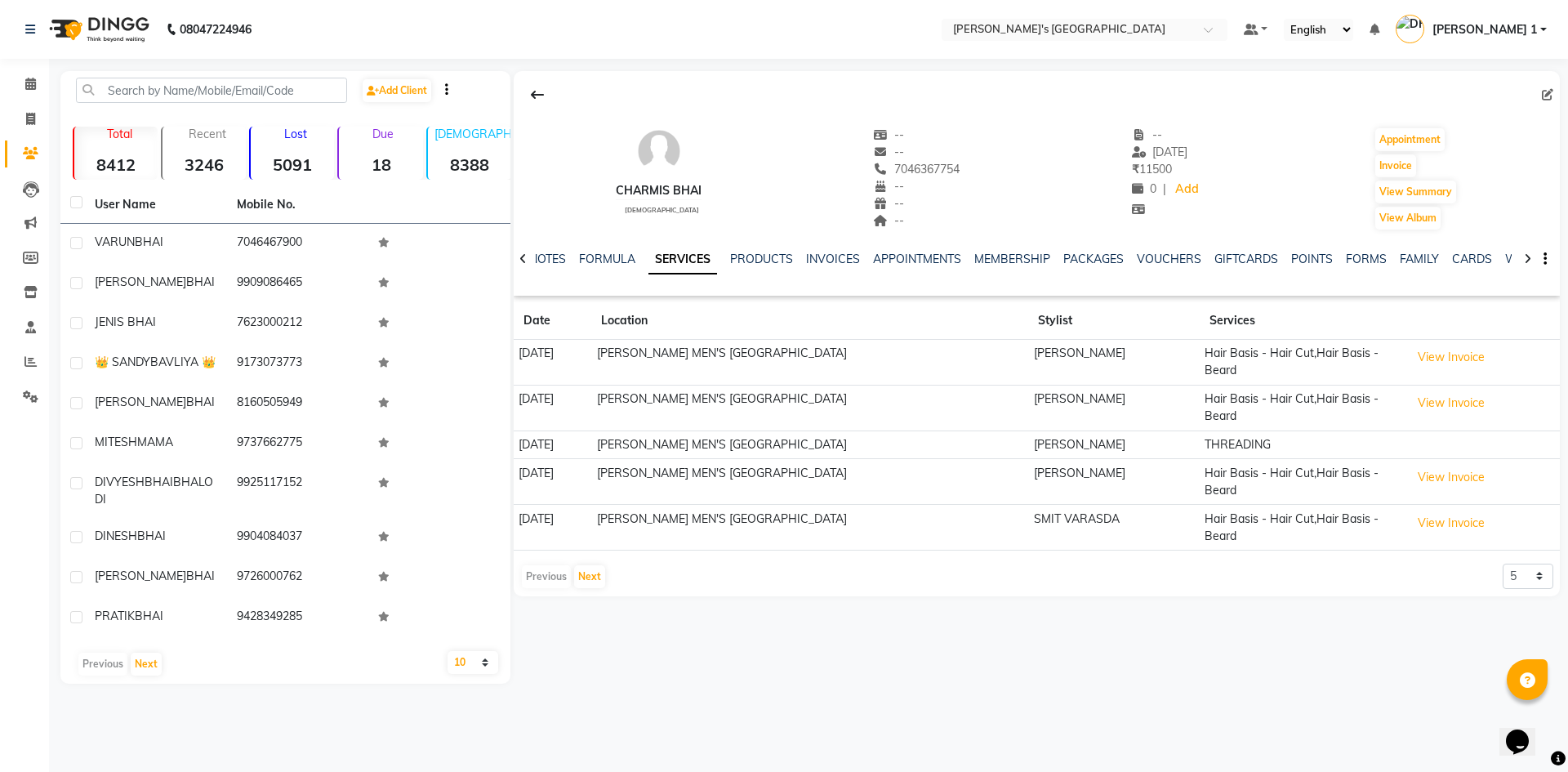
click at [1432, 361] on td "View Invoice" at bounding box center [1482, 363] width 154 height 46
click at [1446, 358] on button "View Invoice" at bounding box center [1450, 357] width 81 height 25
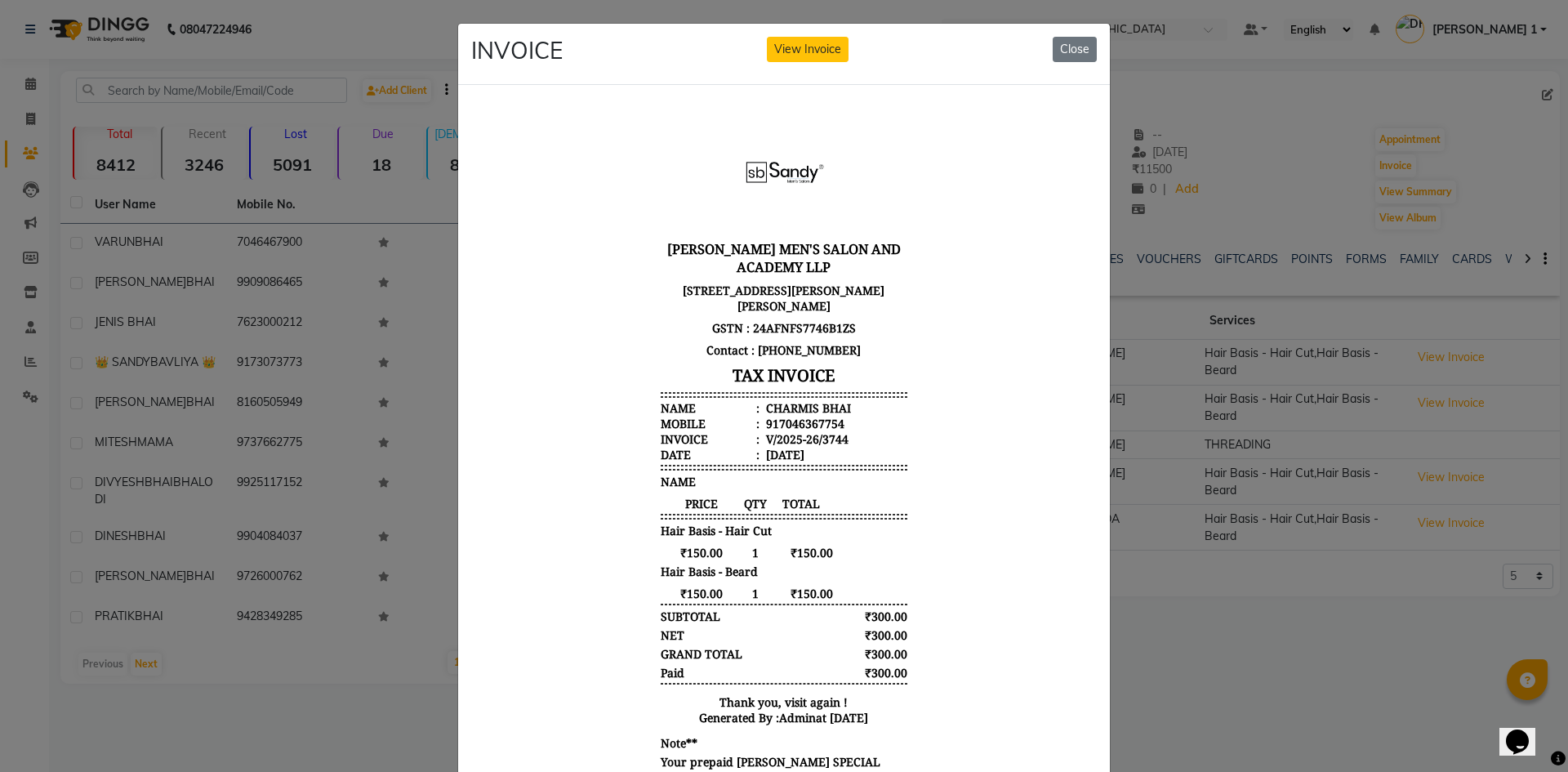
scroll to position [13, 0]
click at [1063, 41] on button "Close" at bounding box center [1074, 49] width 44 height 25
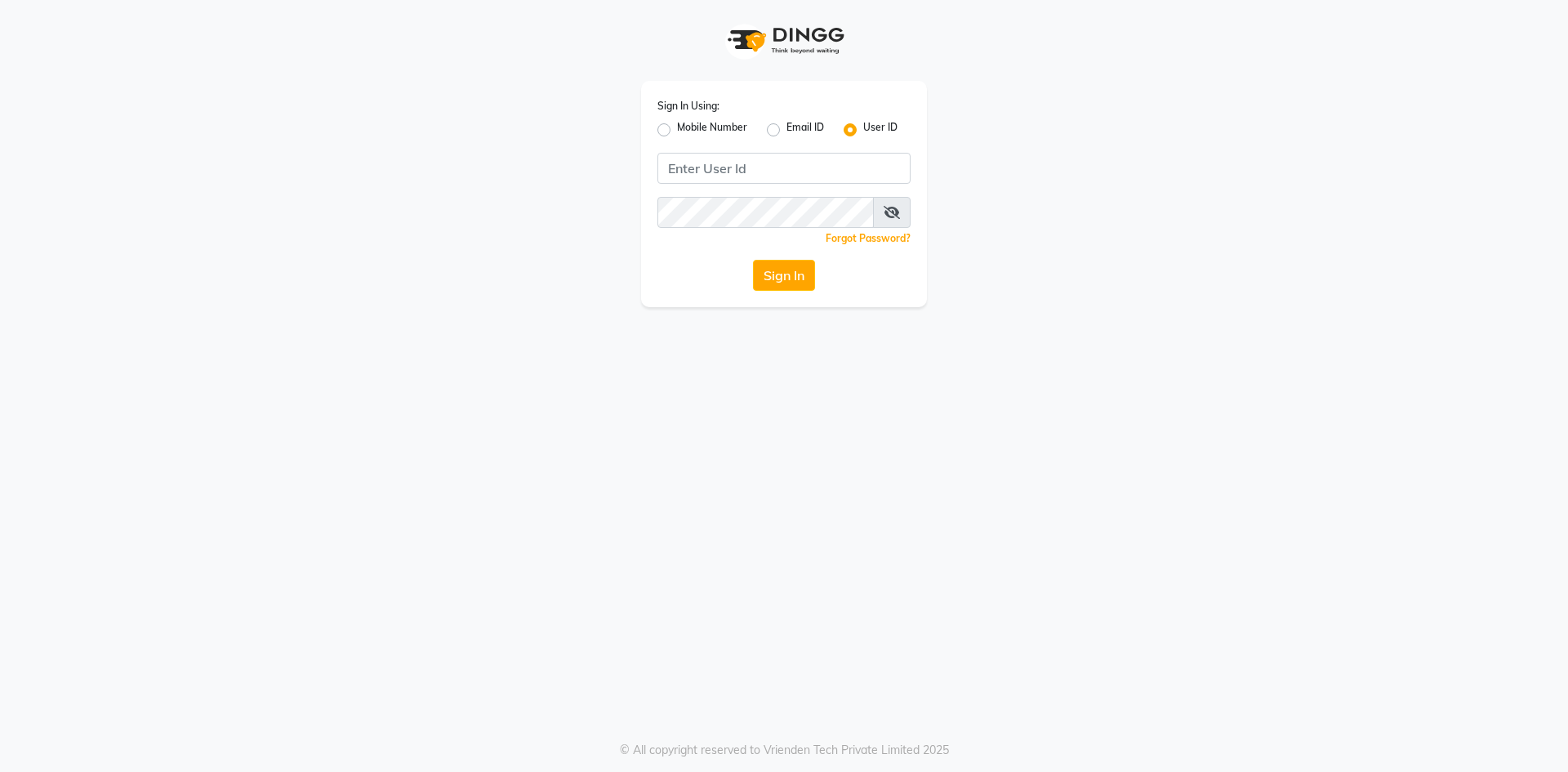
drag, startPoint x: 660, startPoint y: 130, endPoint x: 680, endPoint y: 141, distance: 22.8
click at [677, 129] on label "Mobile Number" at bounding box center [711, 129] width 70 height 19
click at [677, 129] on input "Mobile Number" at bounding box center [682, 125] width 11 height 11
radio input "true"
radio input "false"
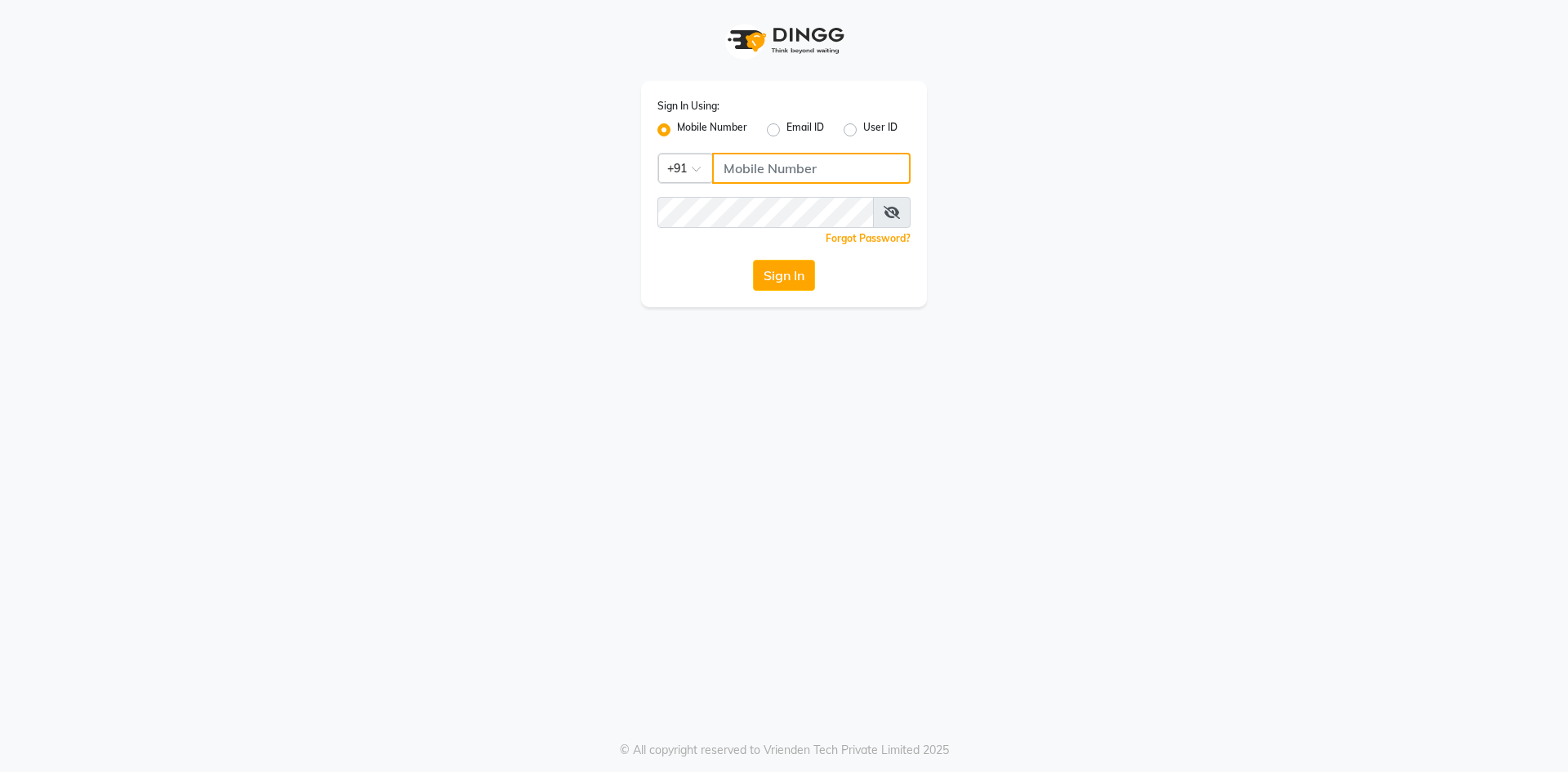
click at [724, 159] on input "Username" at bounding box center [811, 168] width 198 height 31
type input "9129176876"
click at [752, 260] on button "Sign In" at bounding box center [783, 275] width 62 height 31
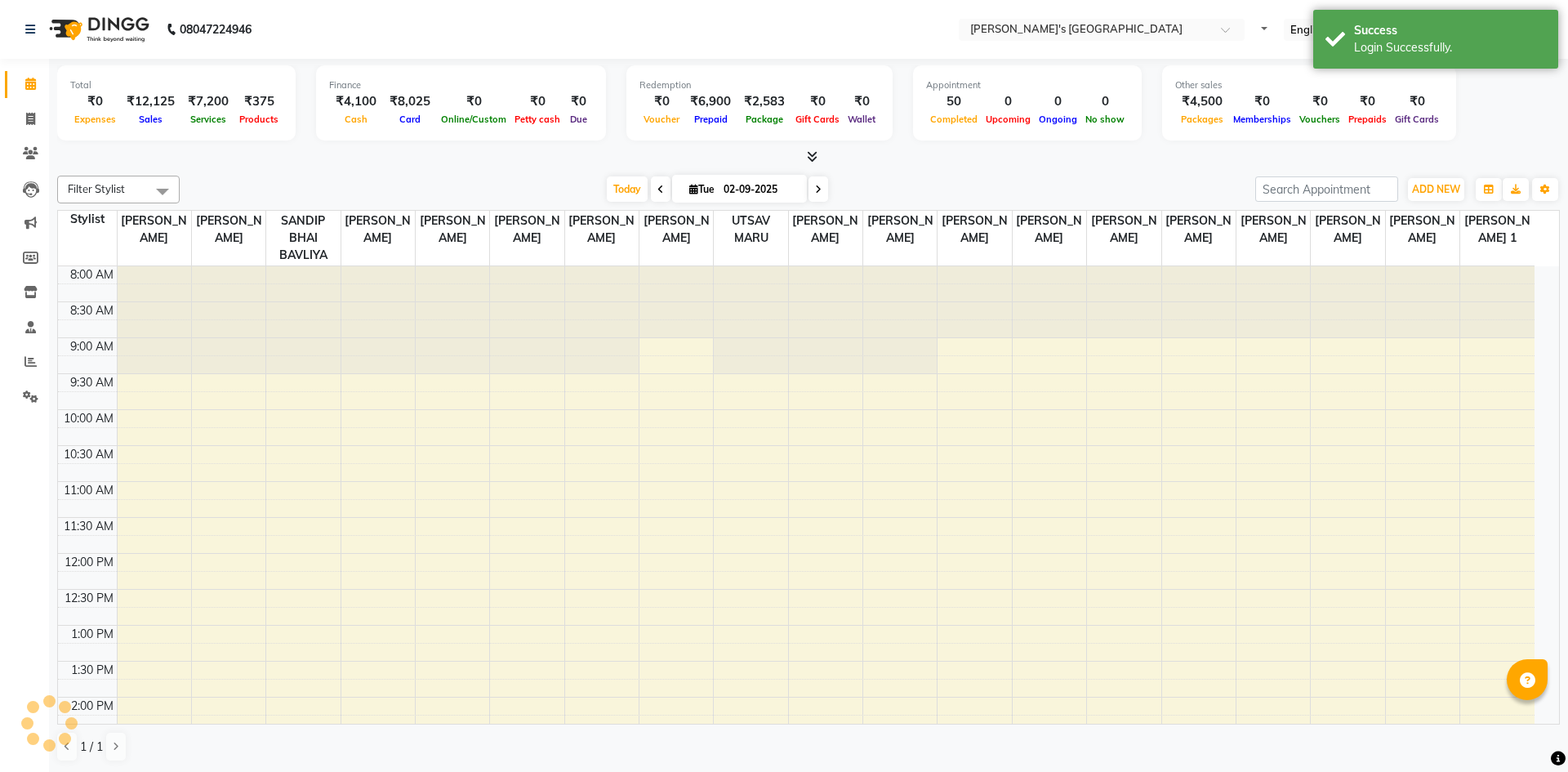
select select "en"
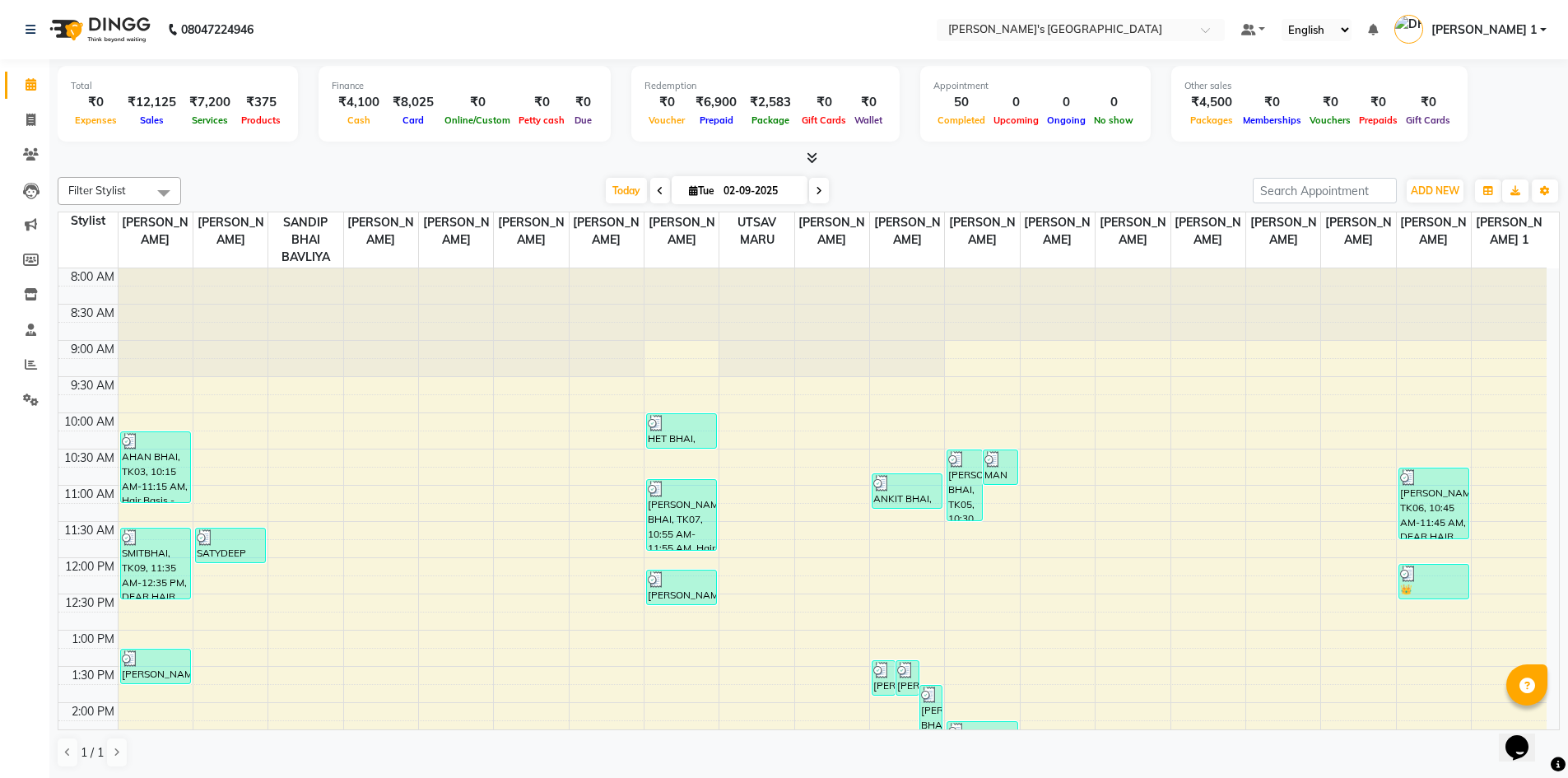
drag, startPoint x: 1504, startPoint y: 22, endPoint x: 1508, endPoint y: 79, distance: 57.1
click at [1503, 25] on span "[PERSON_NAME] 1" at bounding box center [1483, 30] width 105 height 17
click at [1499, 109] on link "Sign out" at bounding box center [1462, 118] width 151 height 25
